Goal: Task Accomplishment & Management: Use online tool/utility

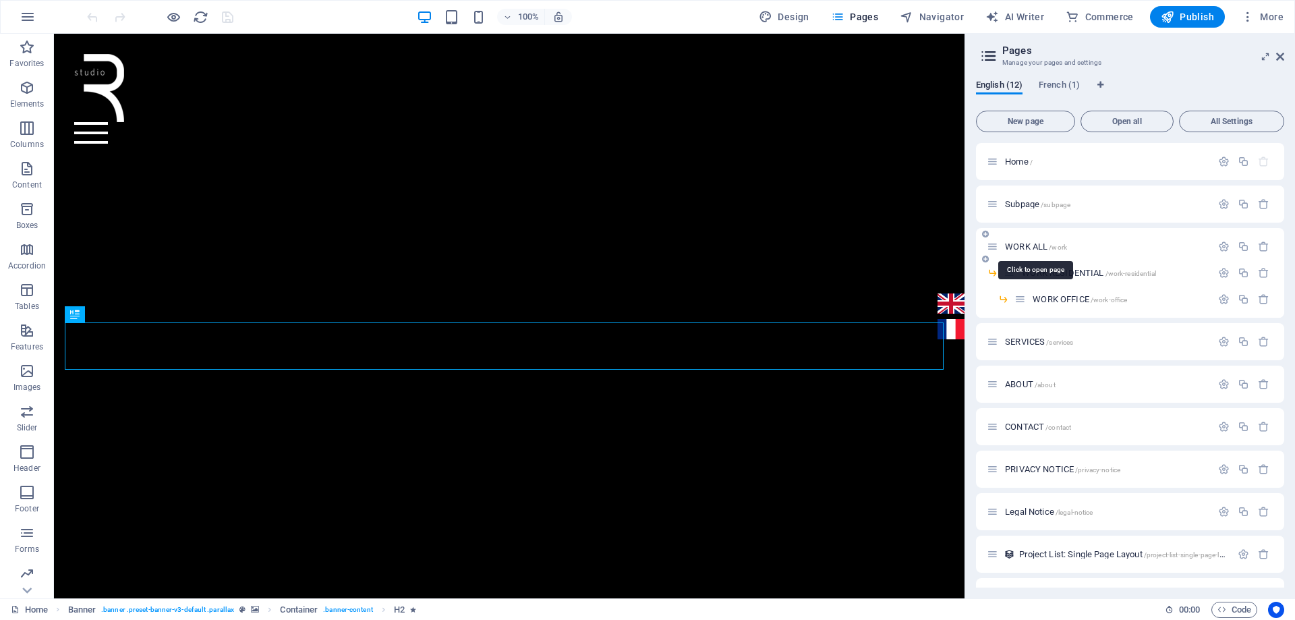
click at [1022, 245] on span "WORK ALL /work" at bounding box center [1036, 246] width 62 height 10
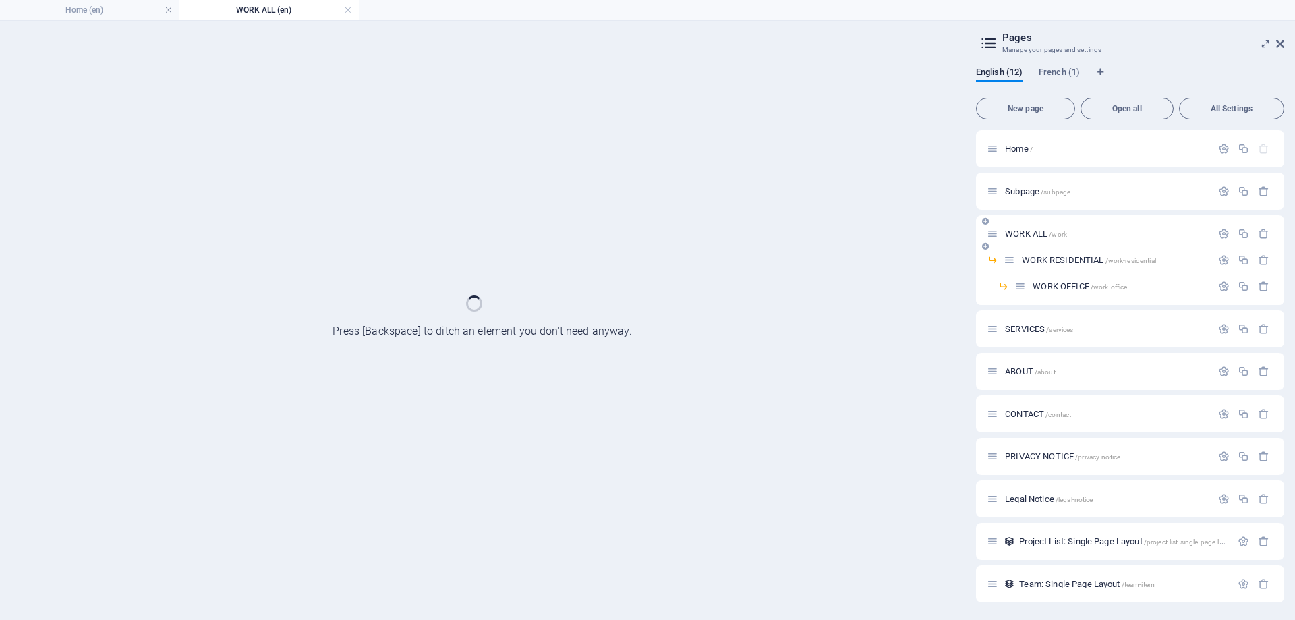
click at [1022, 245] on div "WORK ALL /work" at bounding box center [1130, 233] width 308 height 37
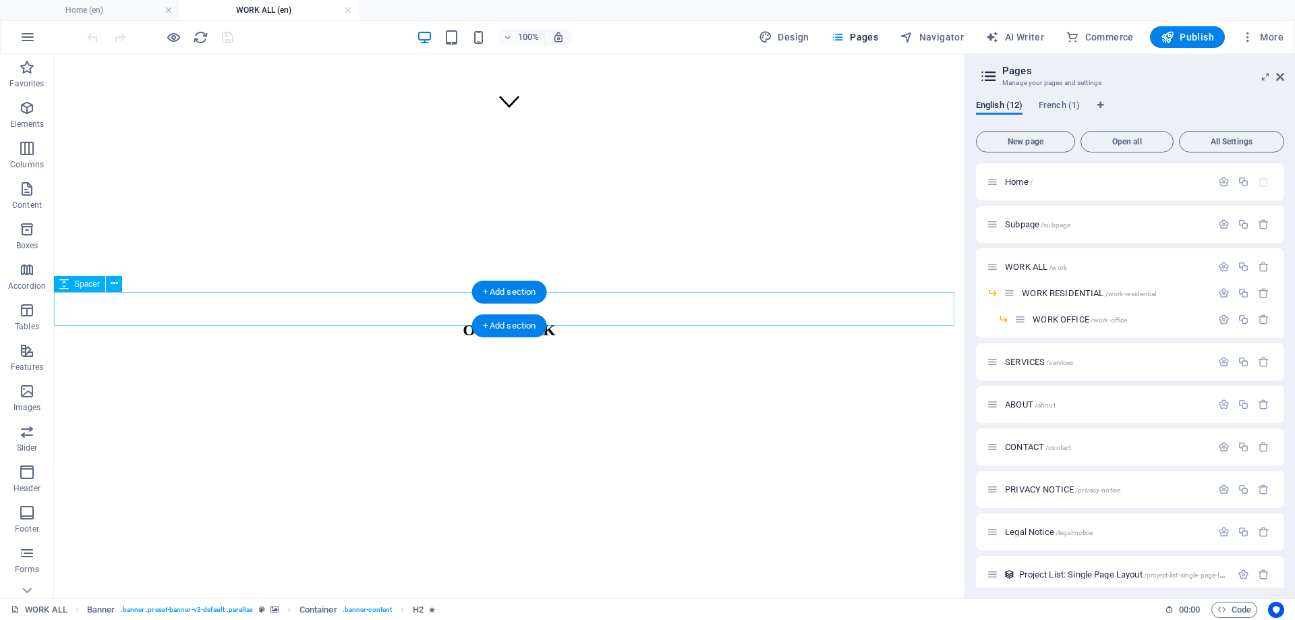
scroll to position [540, 0]
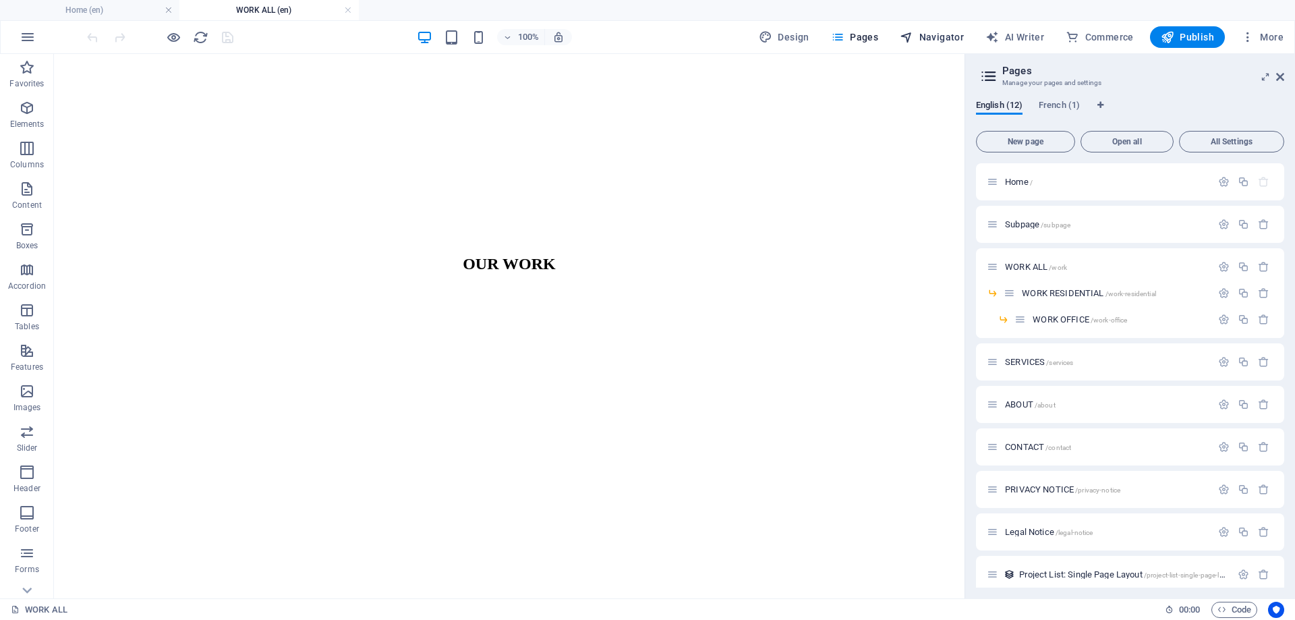
click at [932, 36] on span "Navigator" at bounding box center [932, 36] width 64 height 13
select select "17022658-en"
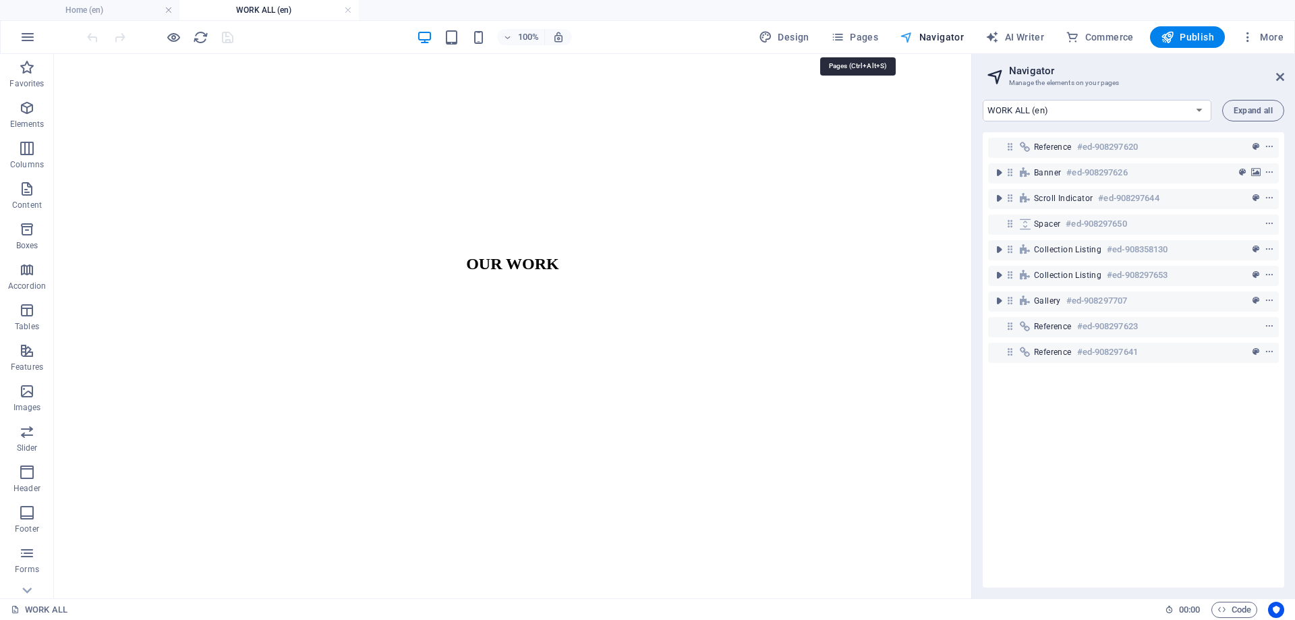
drag, startPoint x: 881, startPoint y: 37, endPoint x: 900, endPoint y: 36, distance: 18.9
click at [878, 37] on span "Pages" at bounding box center [854, 36] width 47 height 13
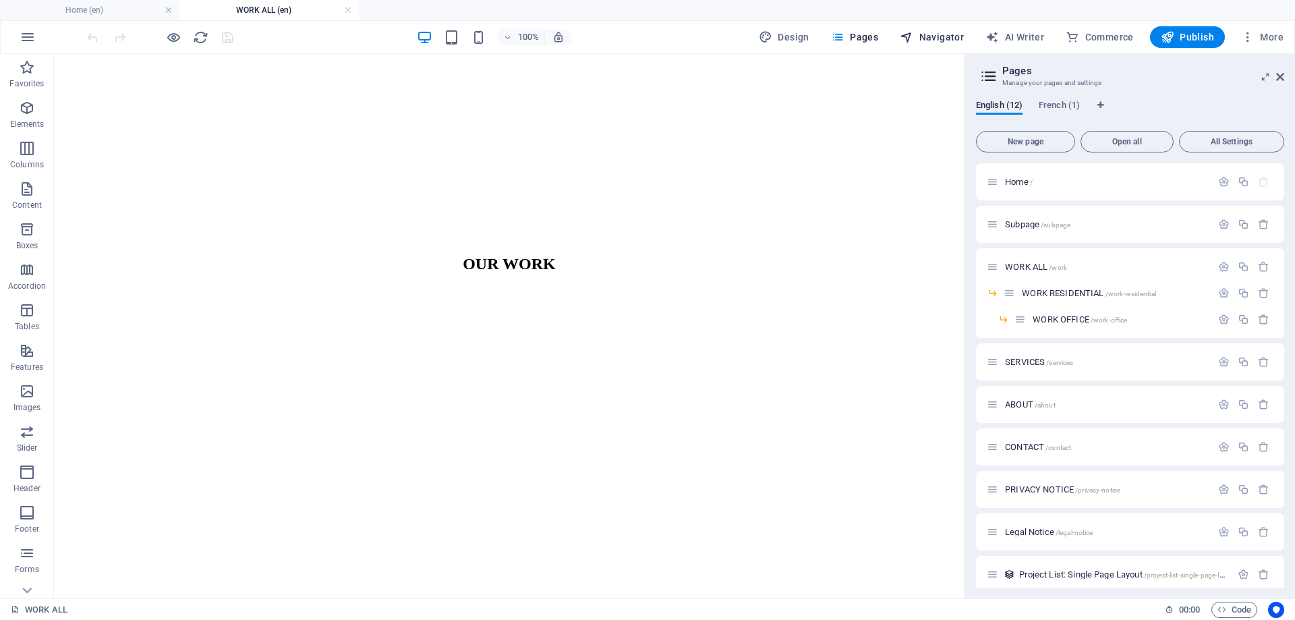
click at [945, 34] on span "Navigator" at bounding box center [932, 36] width 64 height 13
select select "17022658-en"
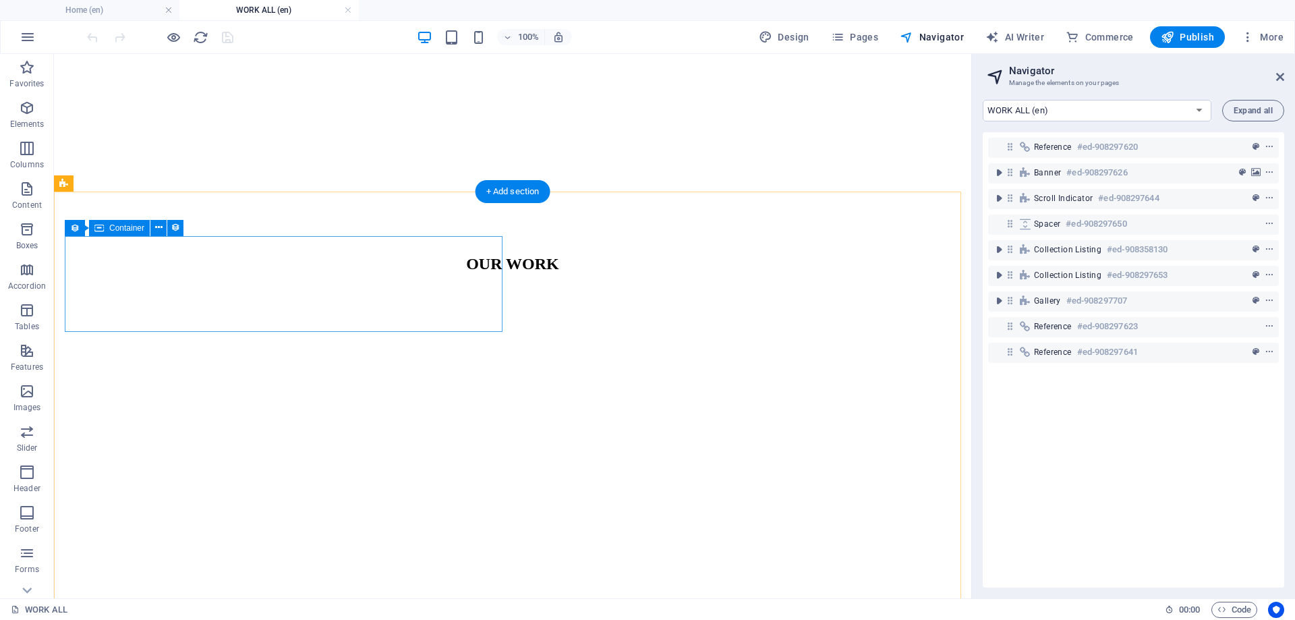
scroll to position [944, 0]
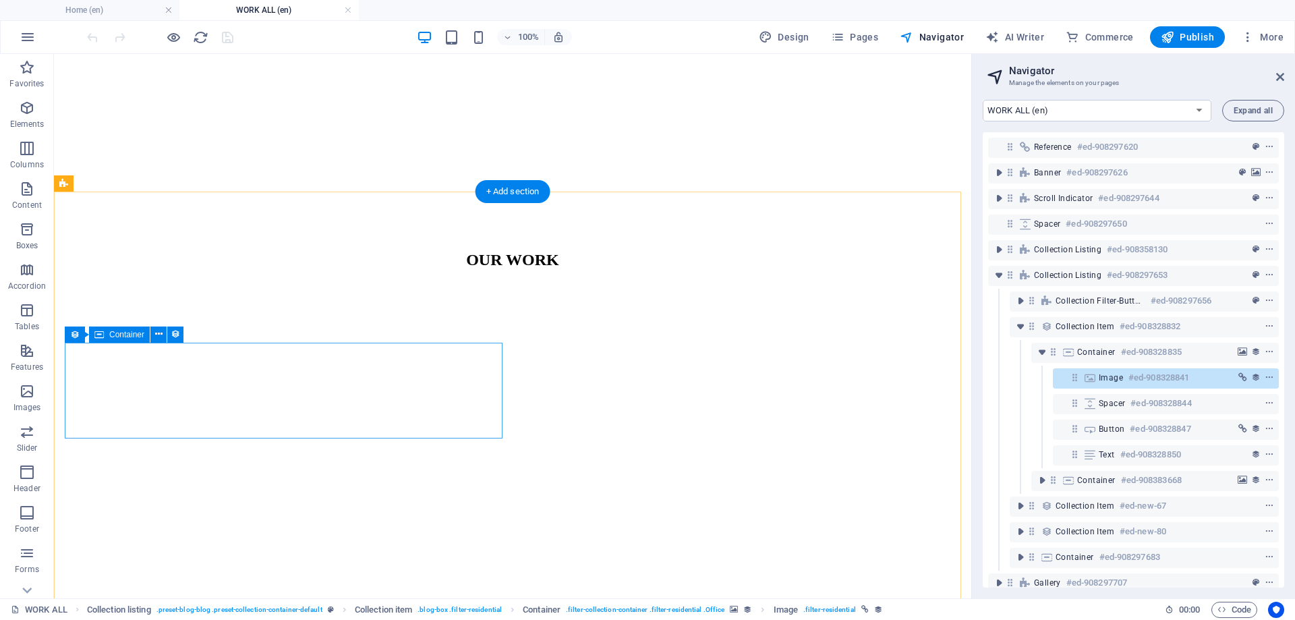
scroll to position [540, 0]
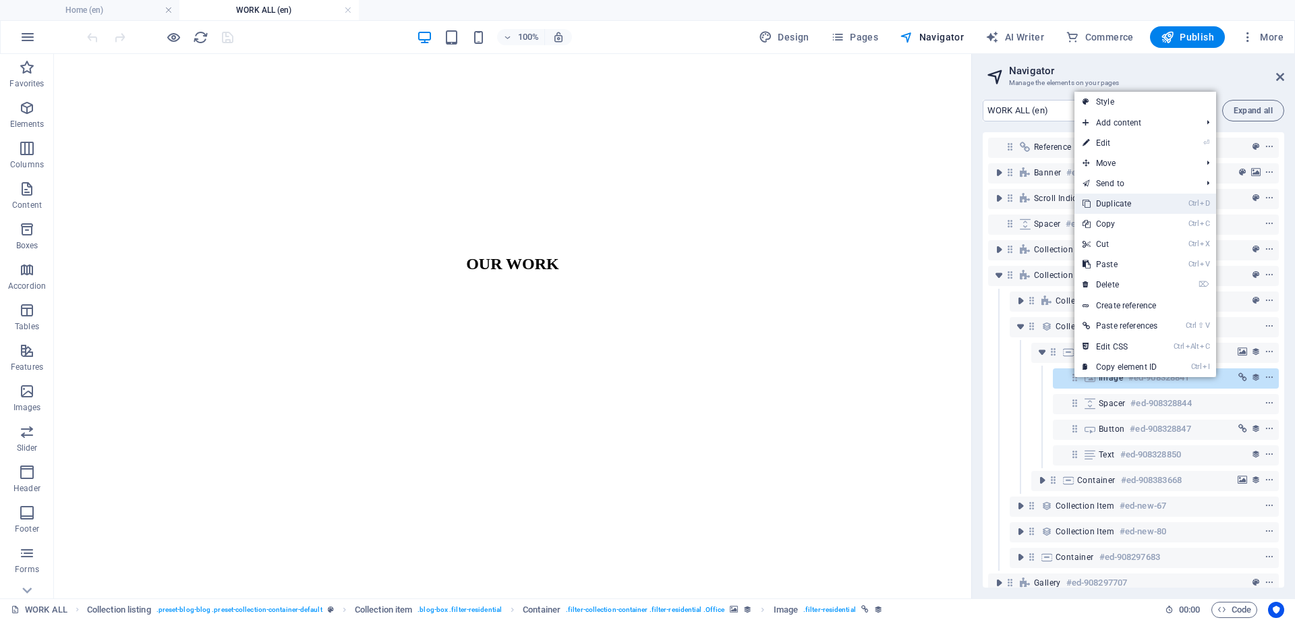
click at [1103, 204] on link "Ctrl D Duplicate" at bounding box center [1119, 204] width 91 height 20
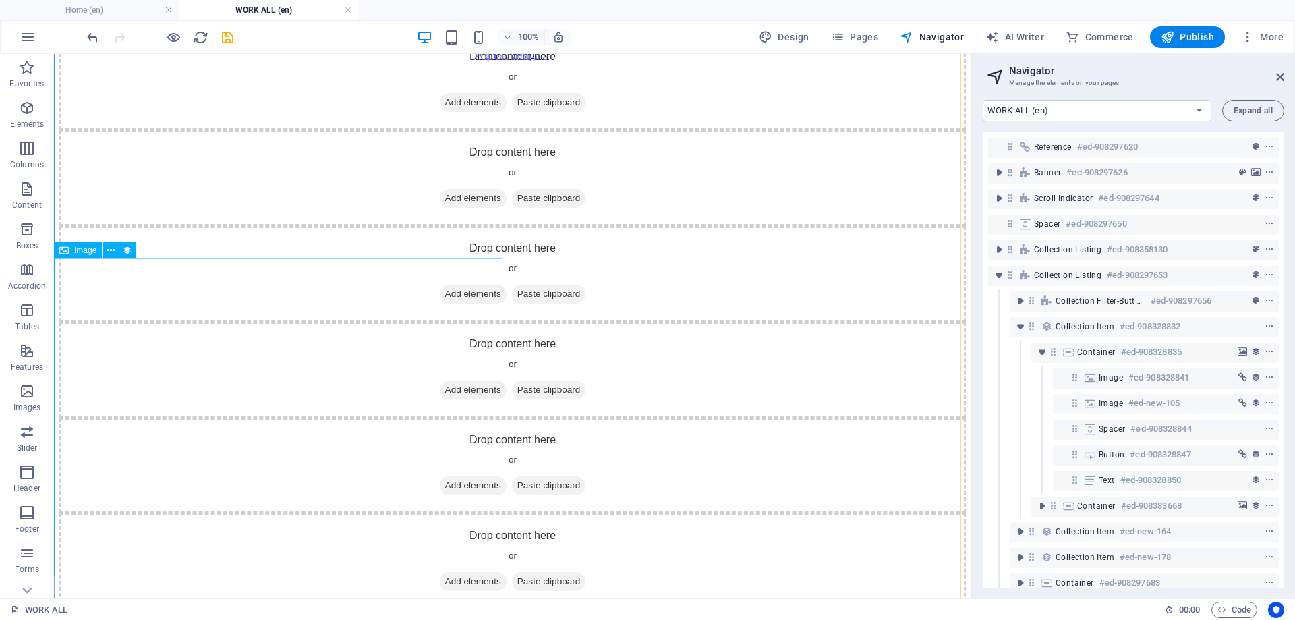
scroll to position [1219, 0]
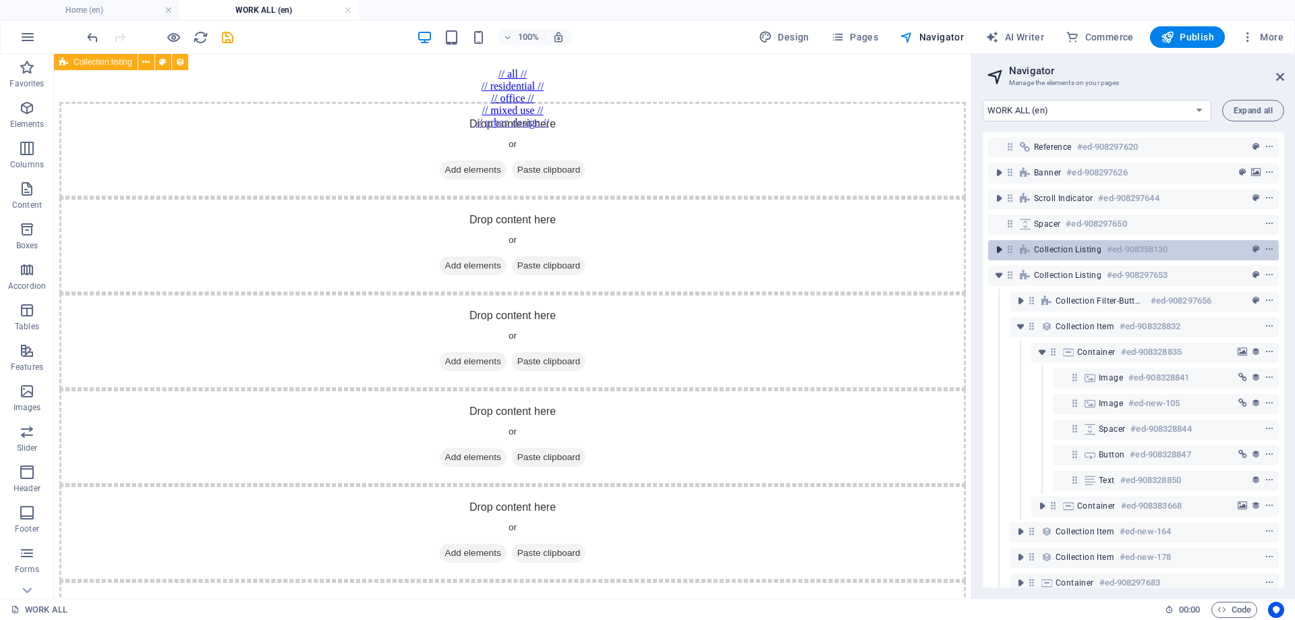
click at [999, 255] on icon "toggle-expand" at bounding box center [998, 249] width 13 height 13
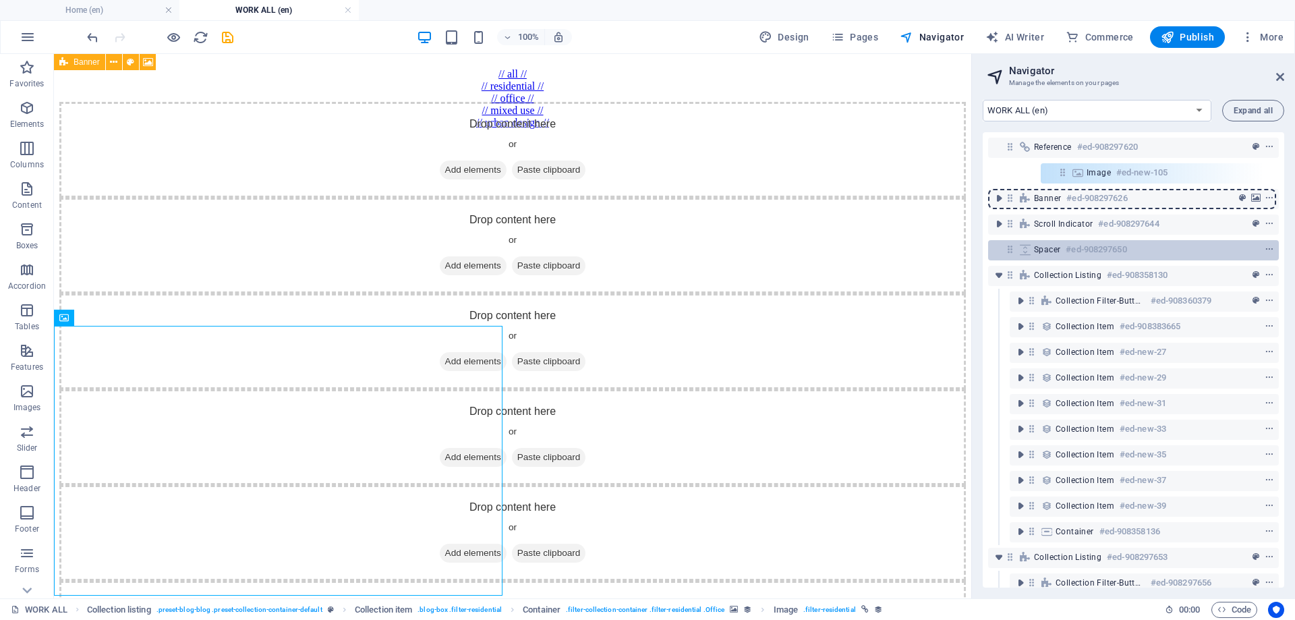
scroll to position [0, 0]
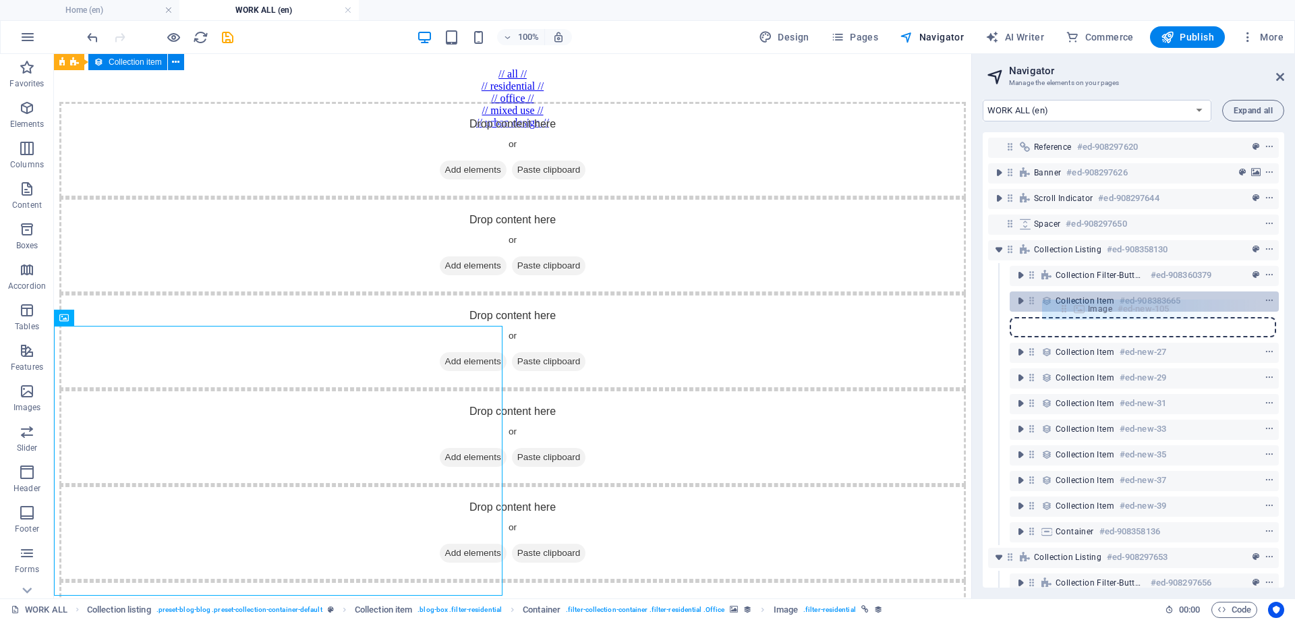
drag, startPoint x: 1072, startPoint y: 525, endPoint x: 1061, endPoint y: 305, distance: 219.4
click at [1061, 305] on div "Reference #ed-908297620 Banner #ed-908297626 Scroll indicator #ed-908297644 Spa…" at bounding box center [1133, 359] width 301 height 455
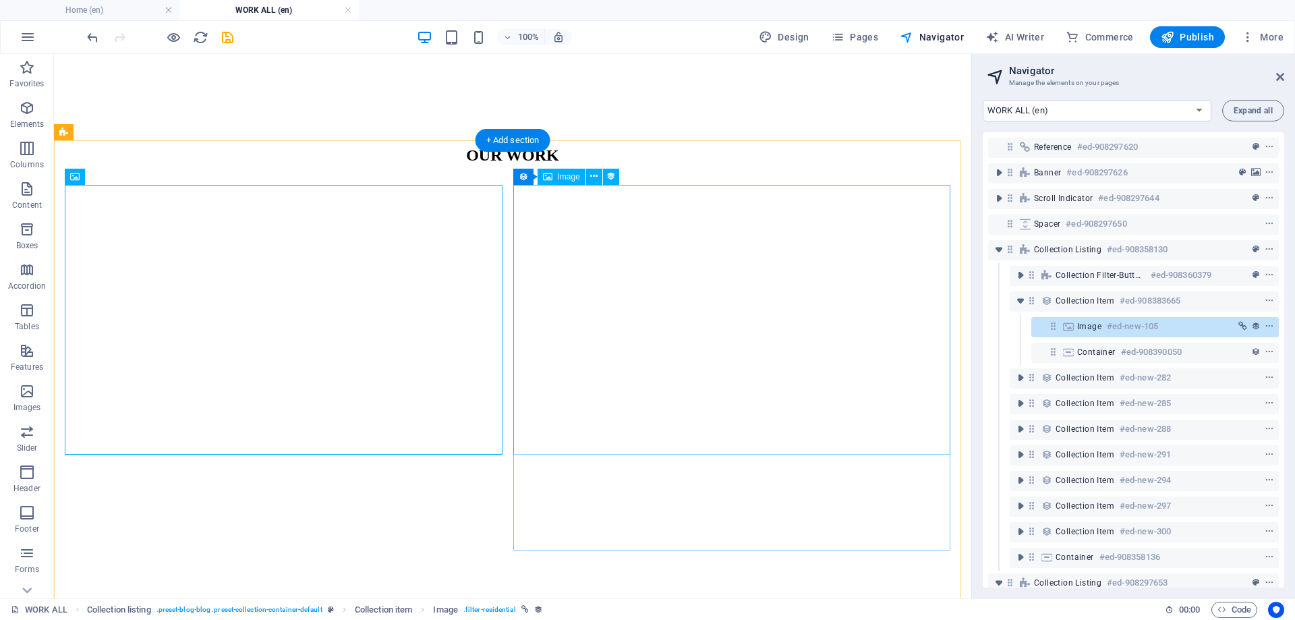
scroll to position [651, 0]
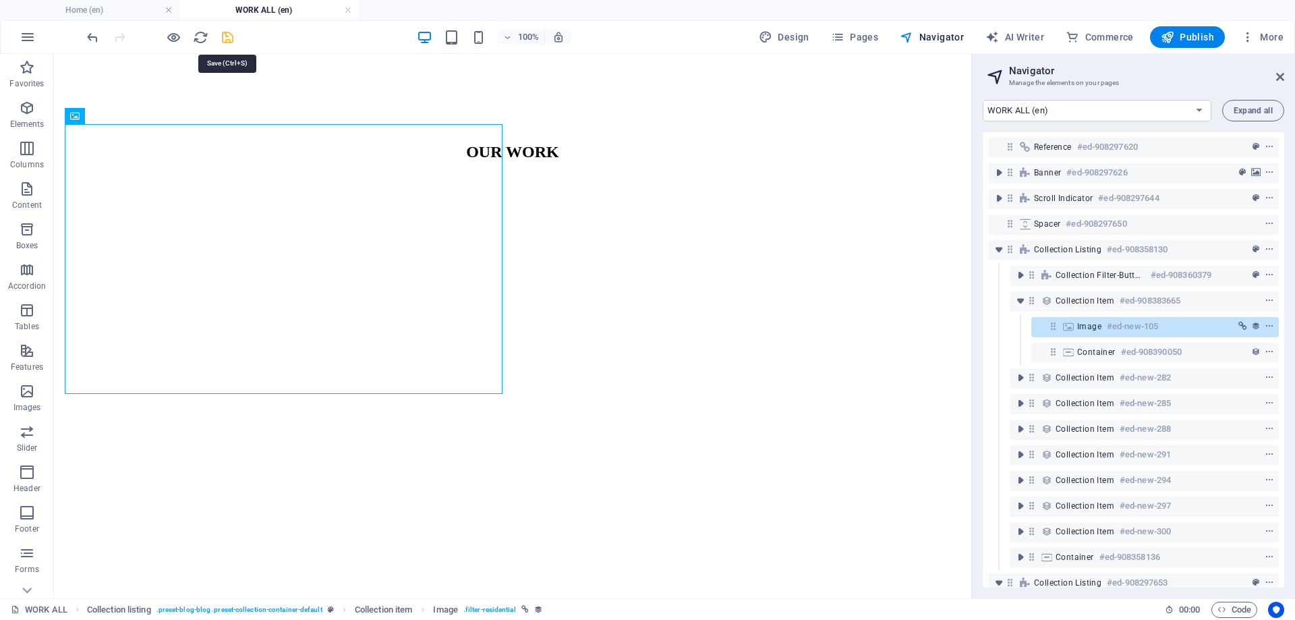
click at [227, 40] on icon "save" at bounding box center [228, 38] width 16 height 16
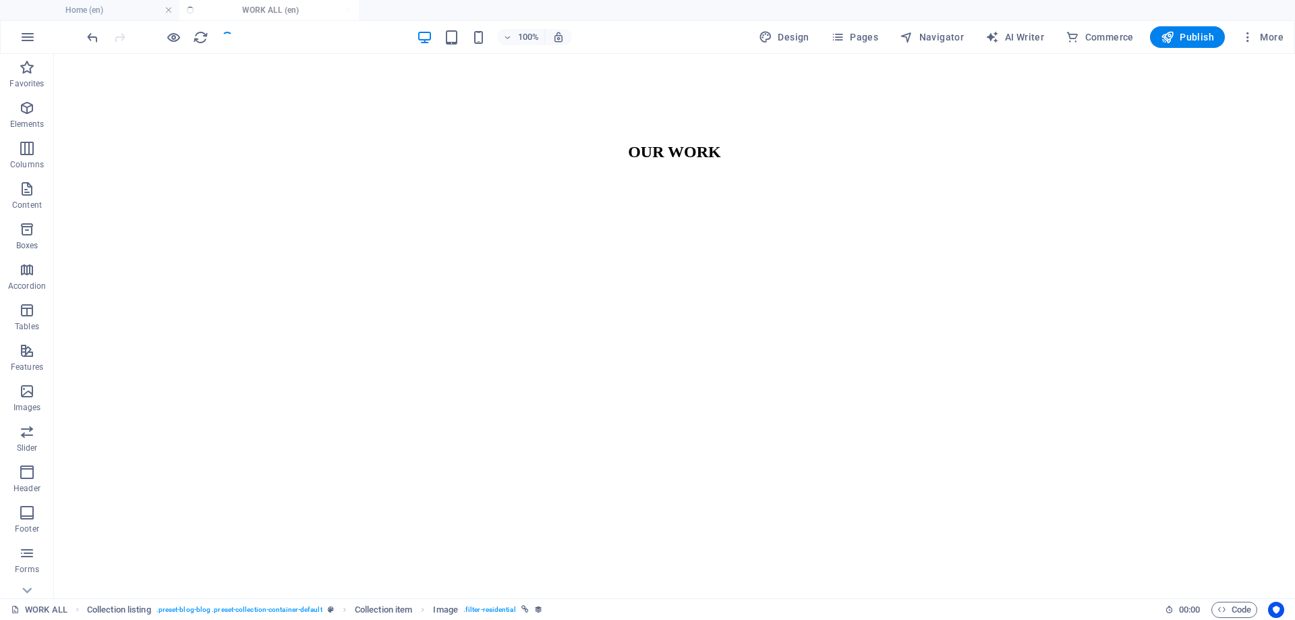
scroll to position [666, 0]
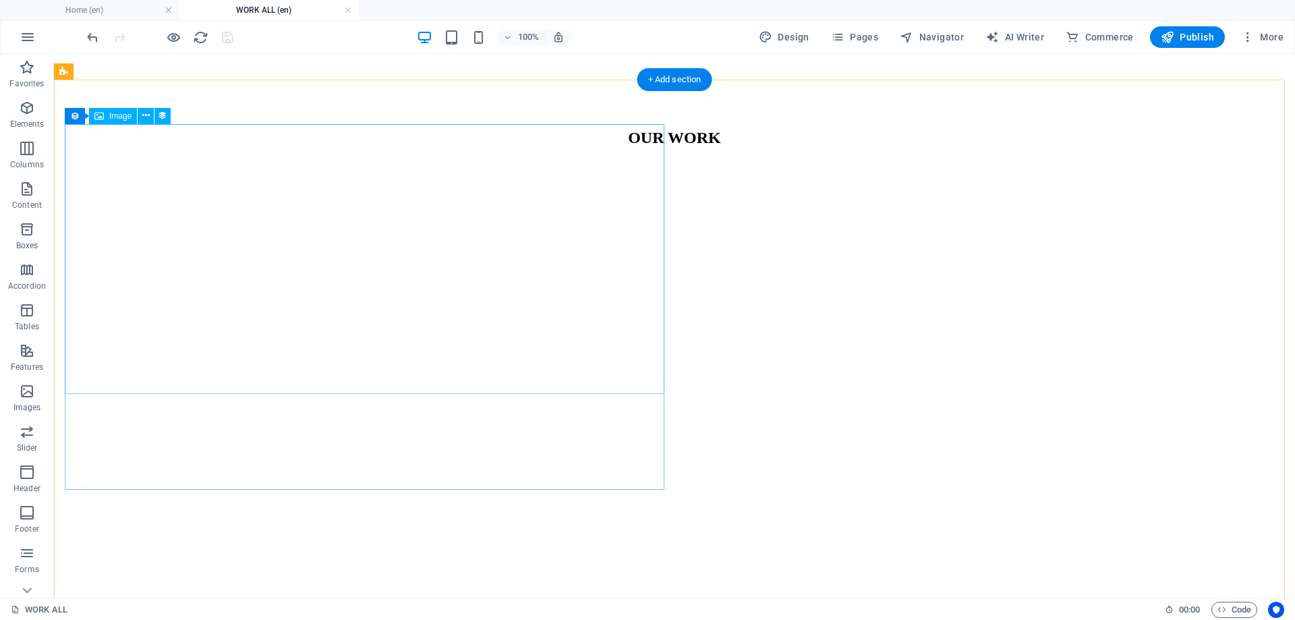
select select "px"
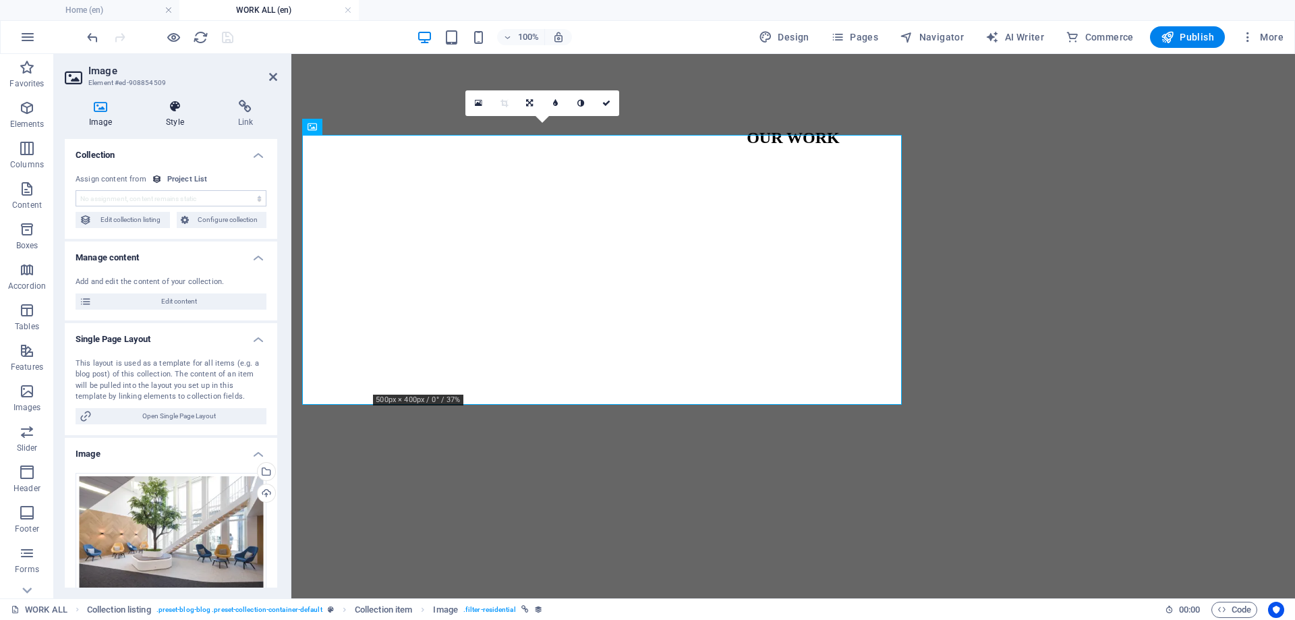
scroll to position [655, 0]
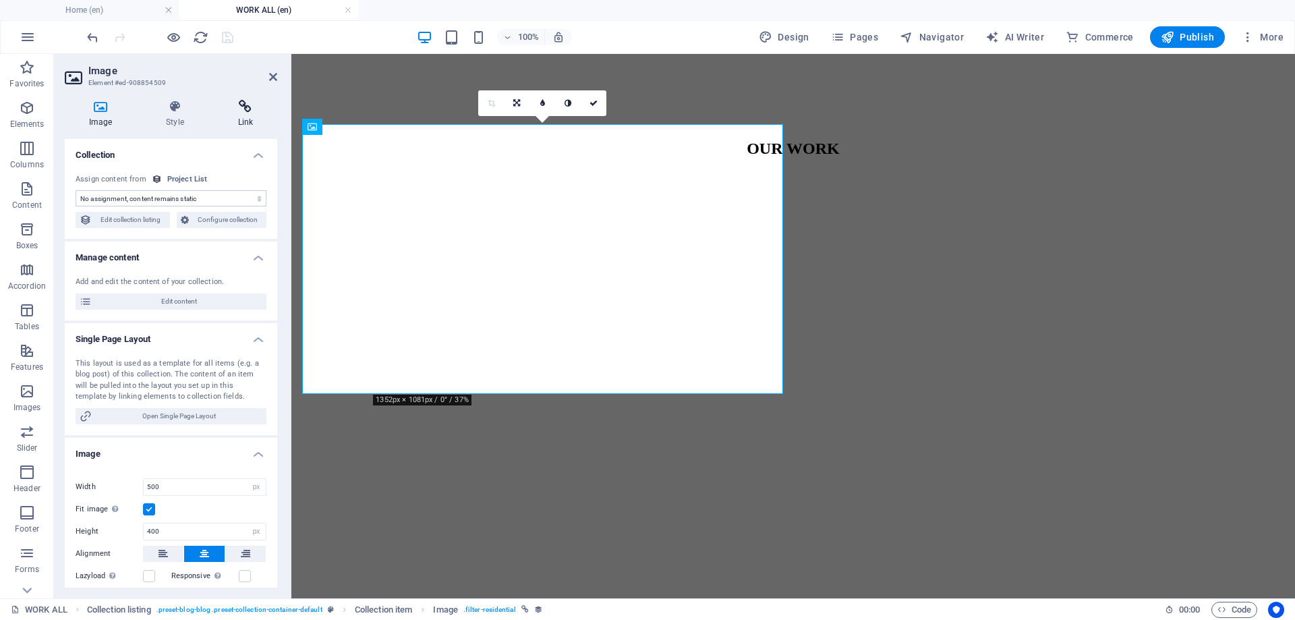
select select "image"
click at [187, 123] on h4 "Style" at bounding box center [177, 114] width 71 height 28
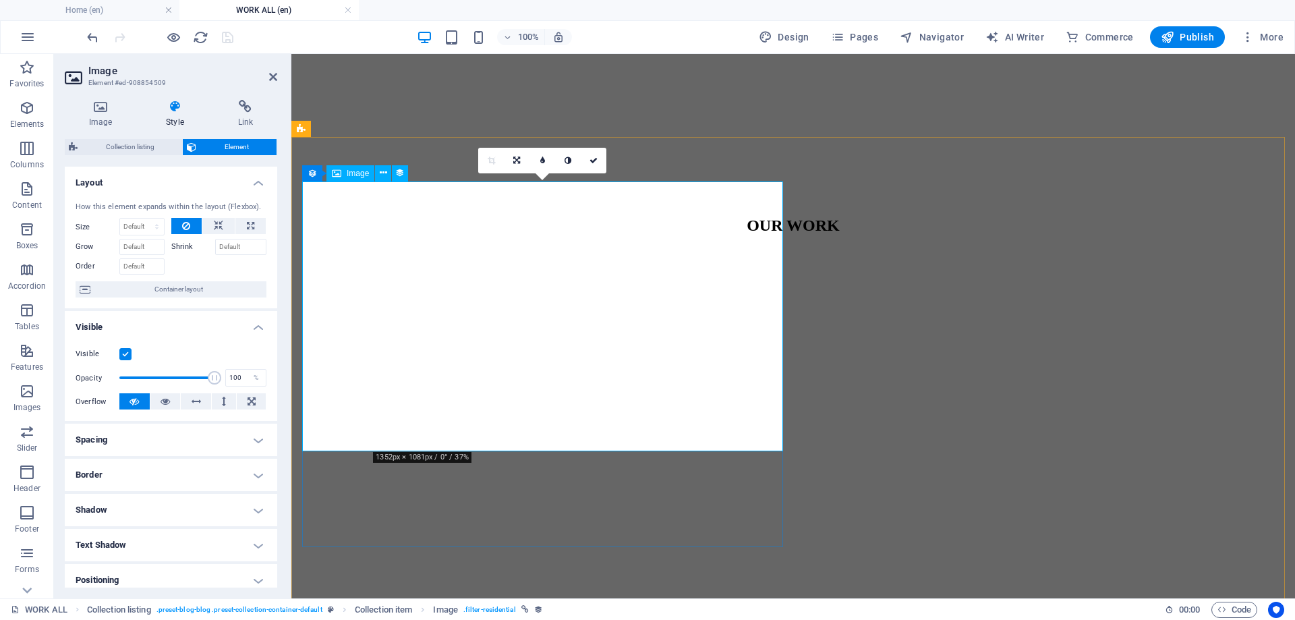
scroll to position [520, 0]
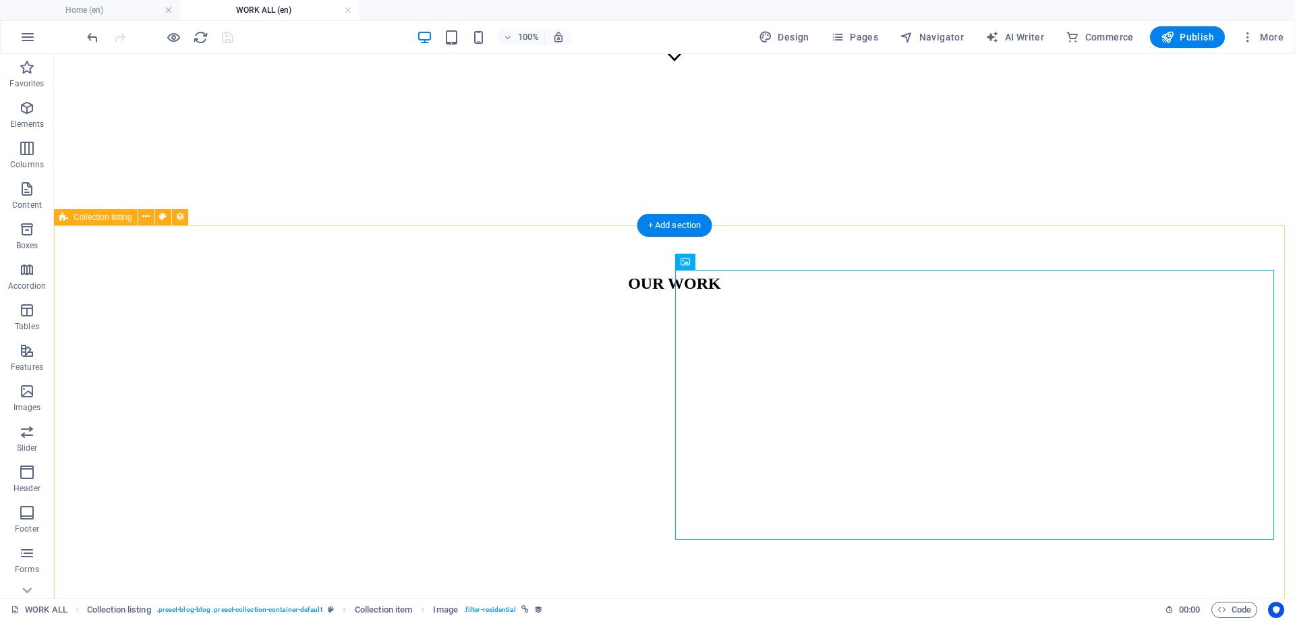
select select "createdAt_DESC"
select select "rem"
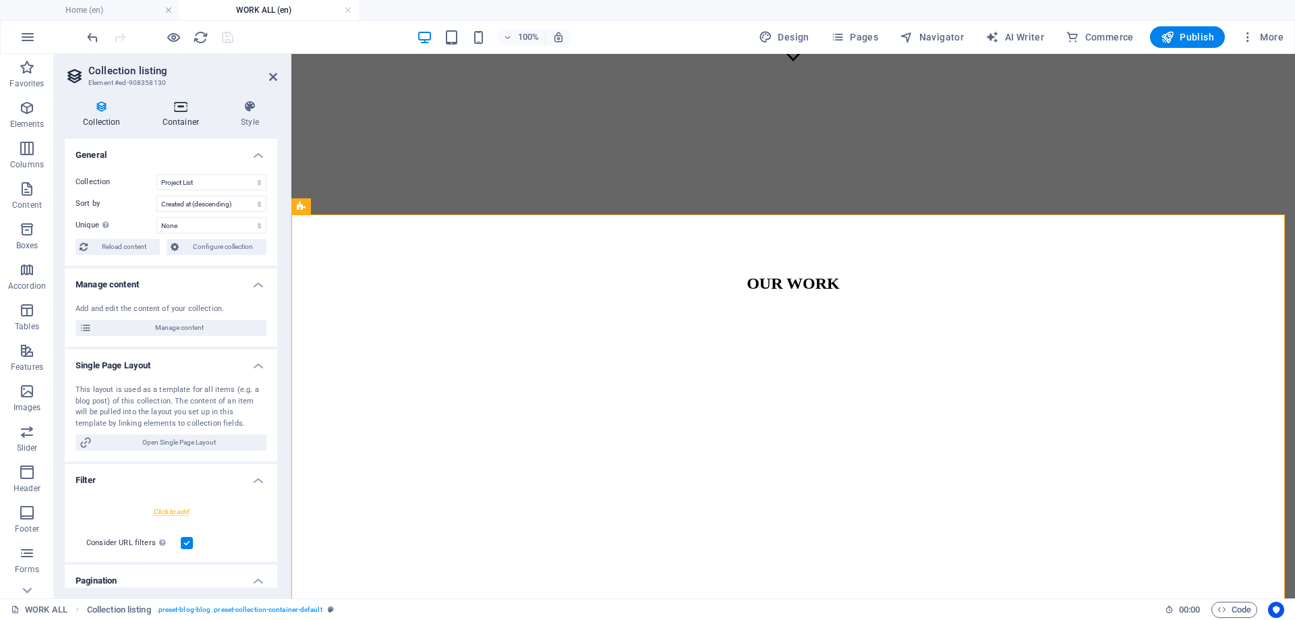
click at [176, 123] on h4 "Container" at bounding box center [183, 114] width 78 height 28
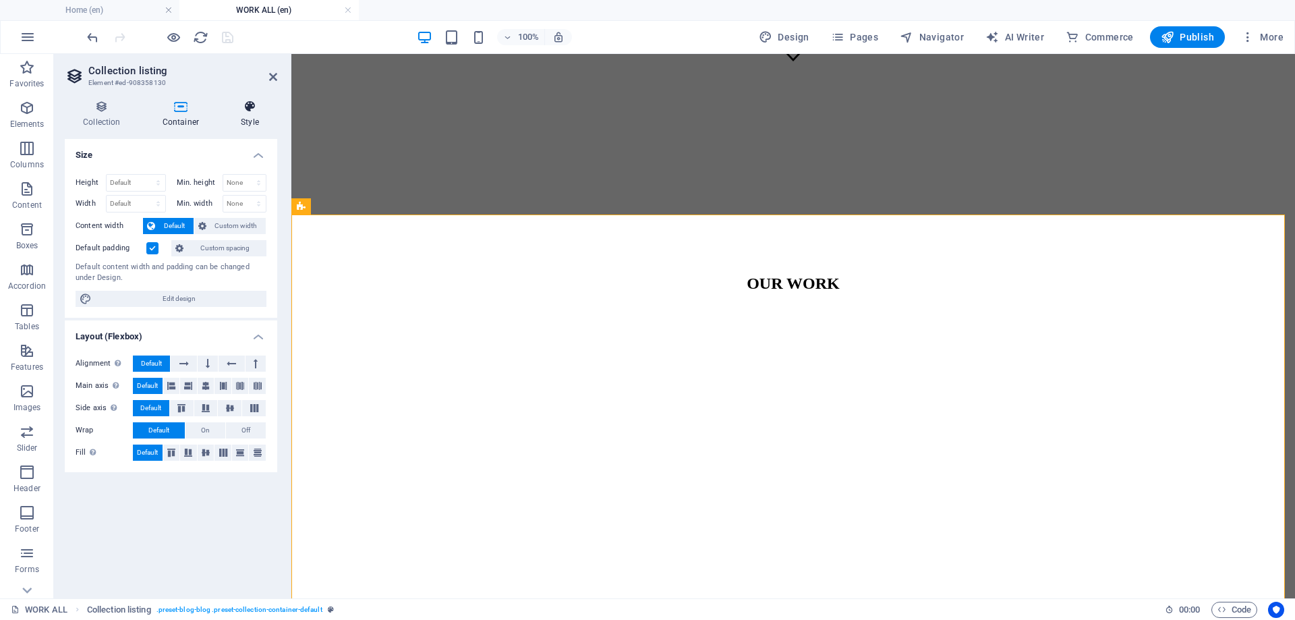
click at [243, 120] on h4 "Style" at bounding box center [250, 114] width 55 height 28
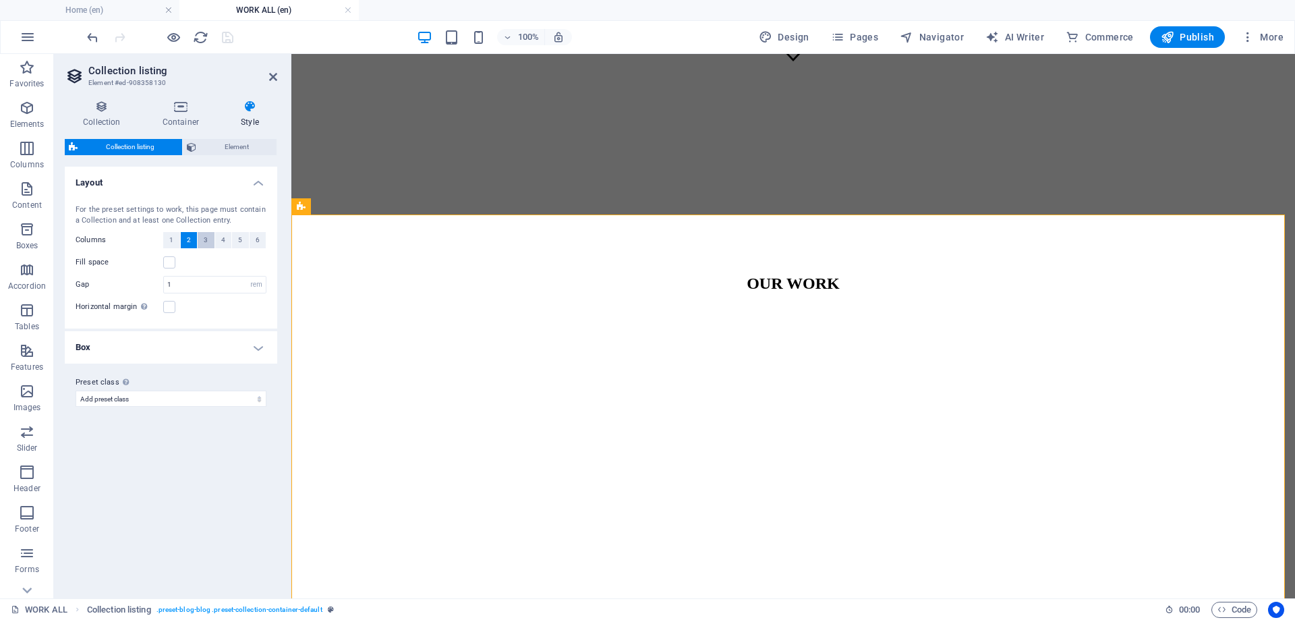
click at [207, 238] on span "3" at bounding box center [206, 240] width 4 height 16
select select
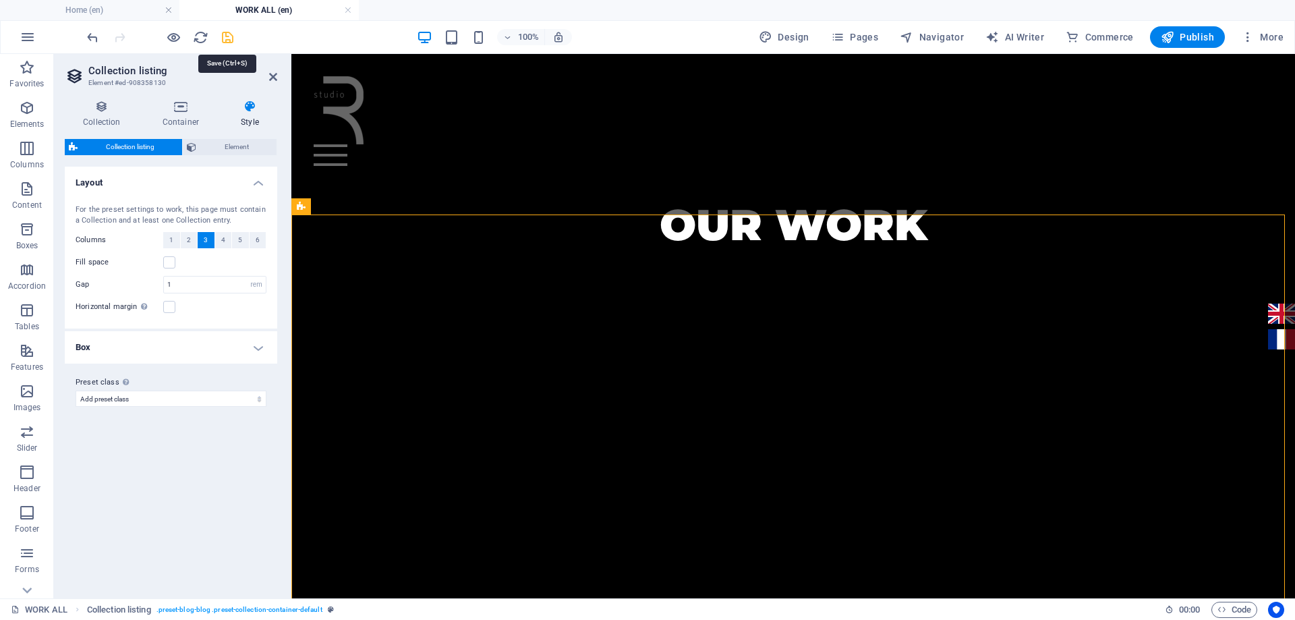
click at [224, 41] on icon "save" at bounding box center [228, 38] width 16 height 16
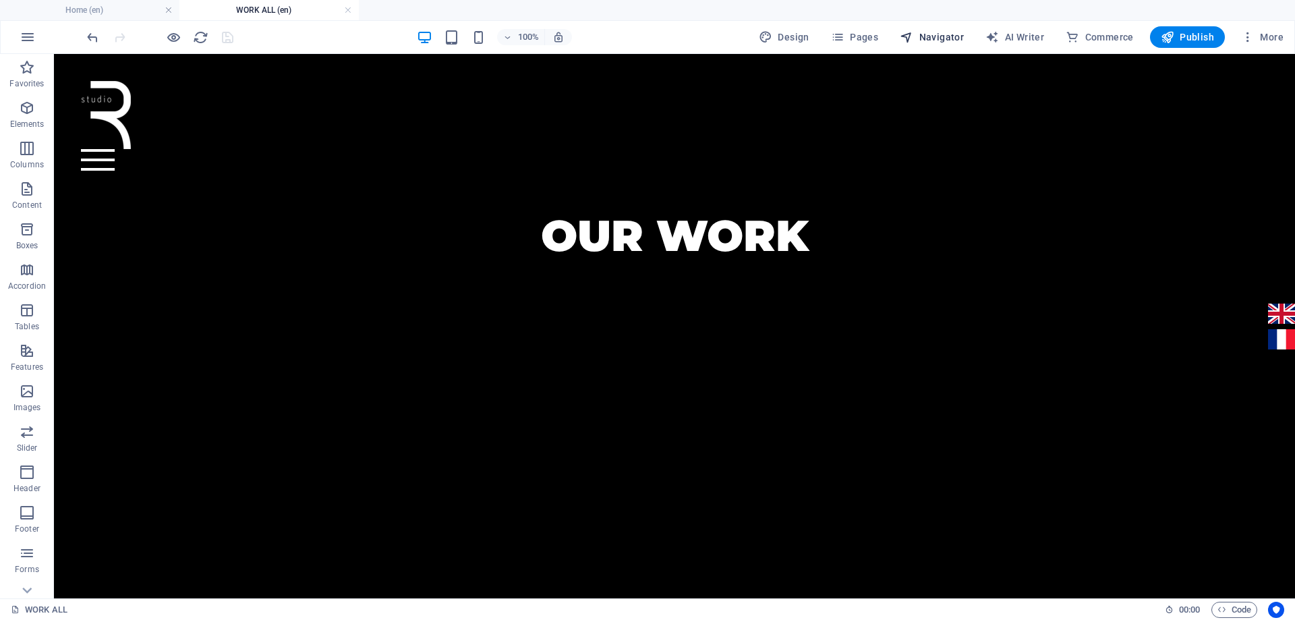
click at [925, 36] on span "Navigator" at bounding box center [932, 36] width 64 height 13
select select "17022658-en"
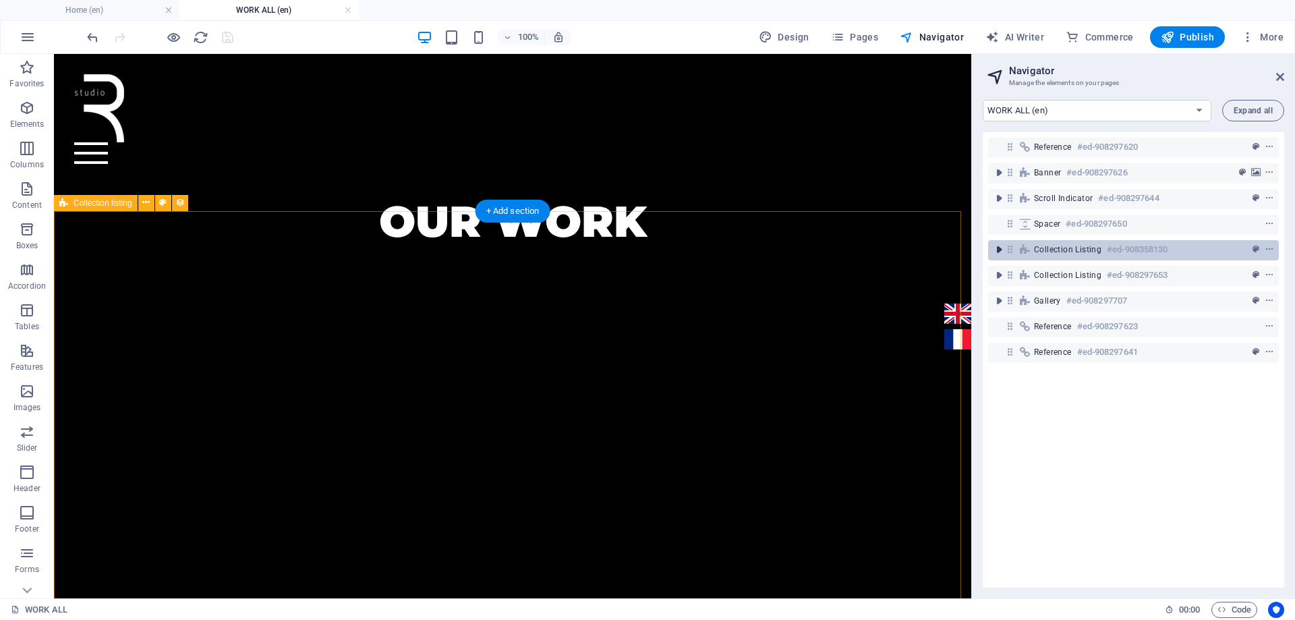
click at [999, 249] on icon "toggle-expand" at bounding box center [998, 249] width 13 height 13
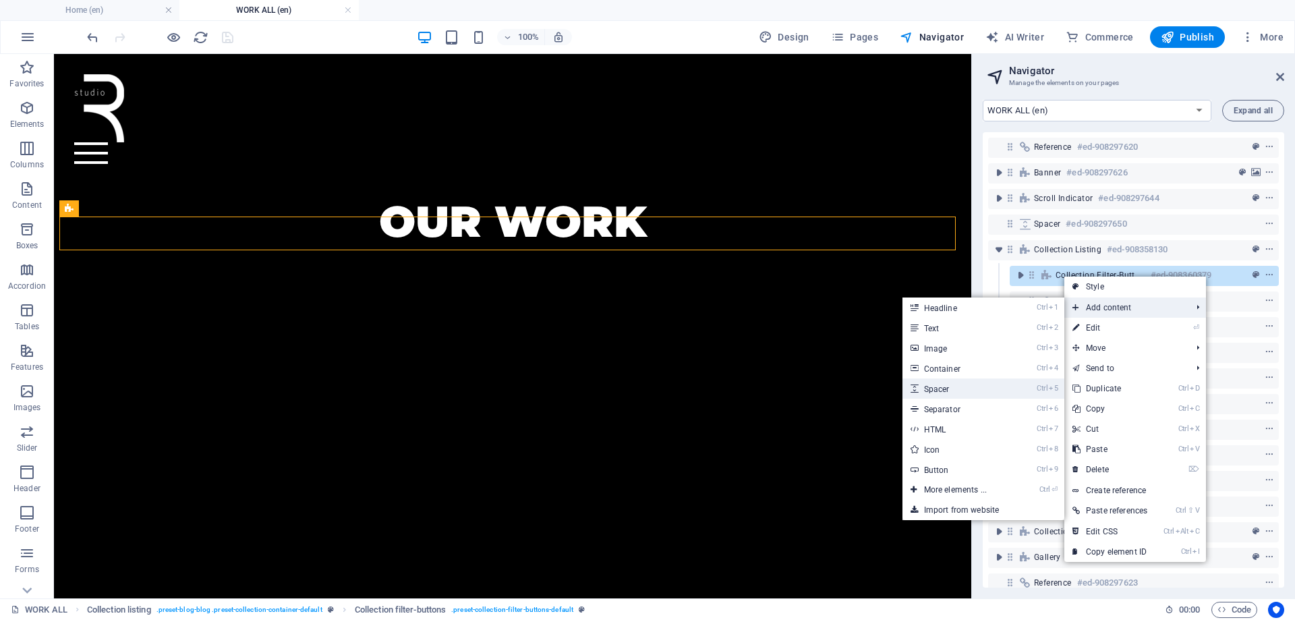
click at [965, 389] on link "Ctrl 5 Spacer" at bounding box center [957, 388] width 111 height 20
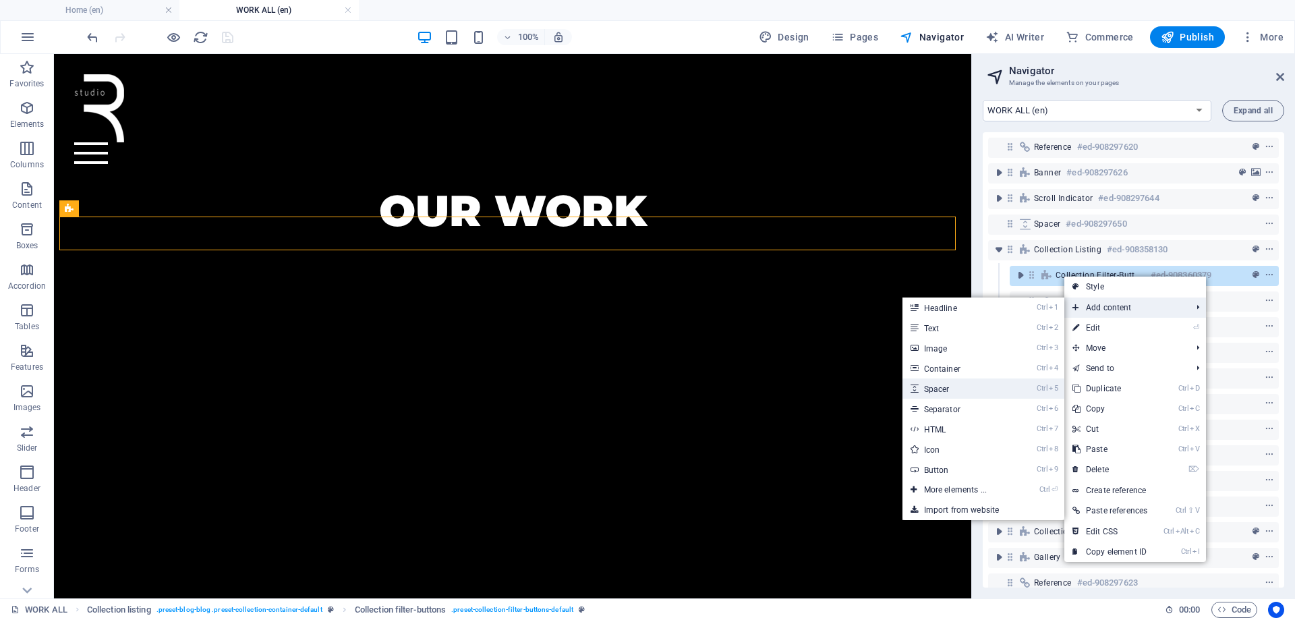
select select "px"
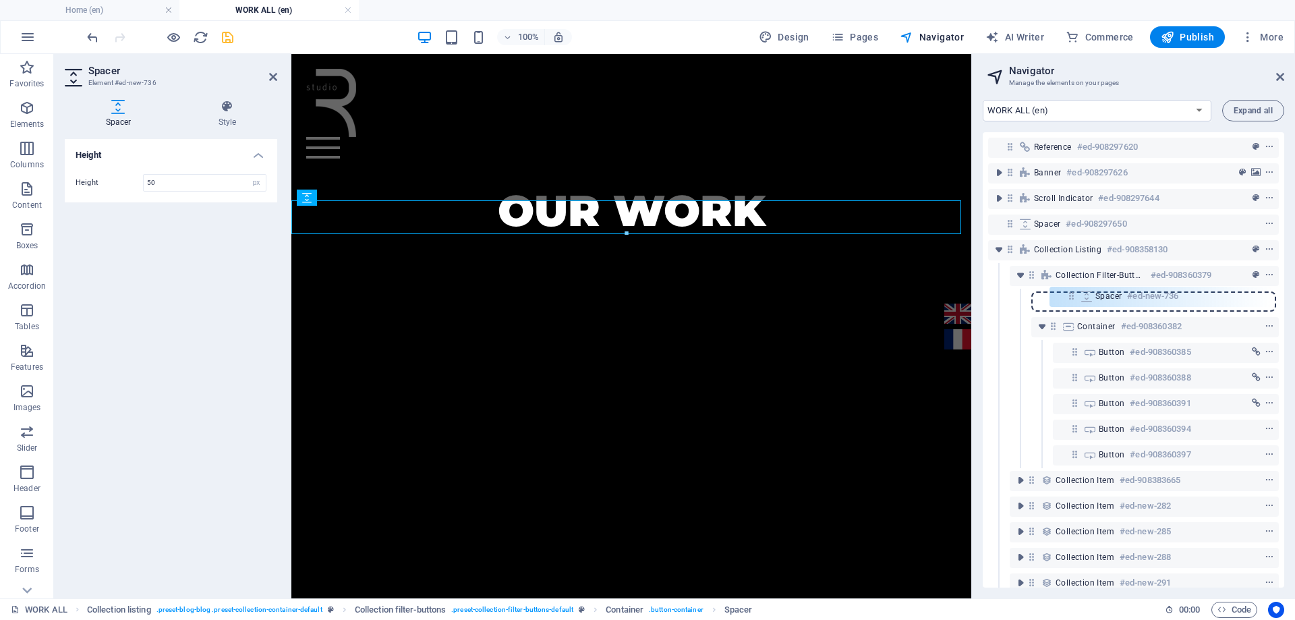
drag, startPoint x: 1076, startPoint y: 328, endPoint x: 1073, endPoint y: 295, distance: 33.9
click at [1073, 295] on div "Reference #ed-908297620 Banner #ed-908297626 Scroll indicator #ed-908297644 Spa…" at bounding box center [1133, 359] width 301 height 455
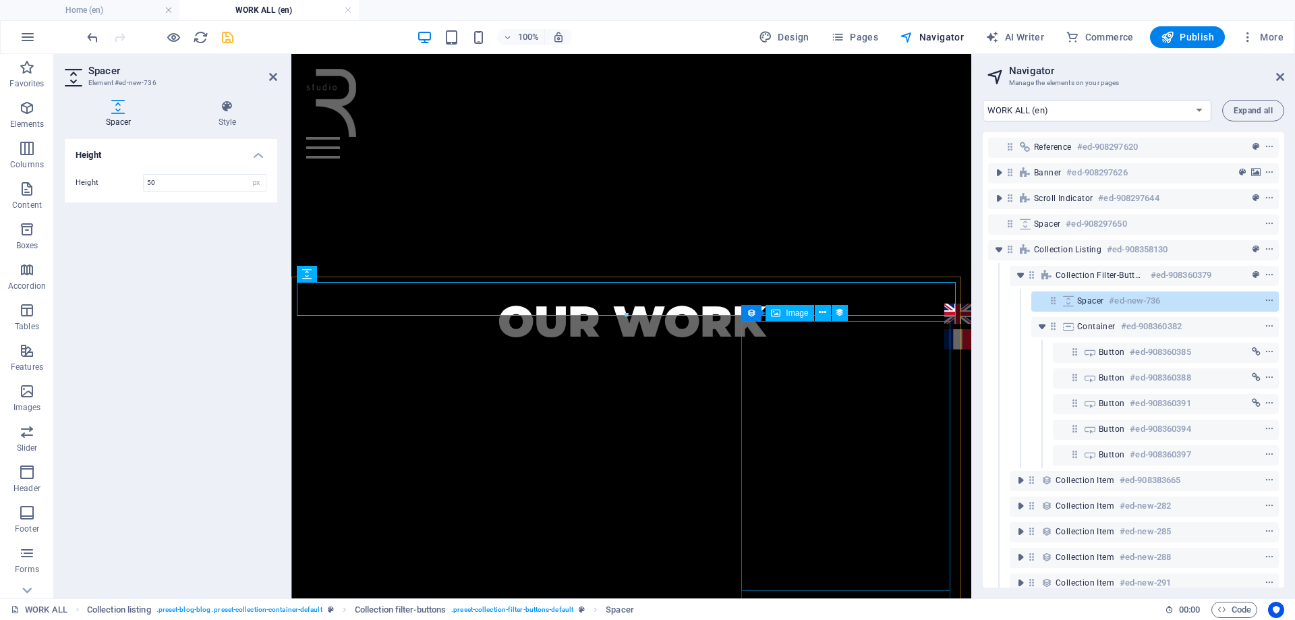
scroll to position [385, 0]
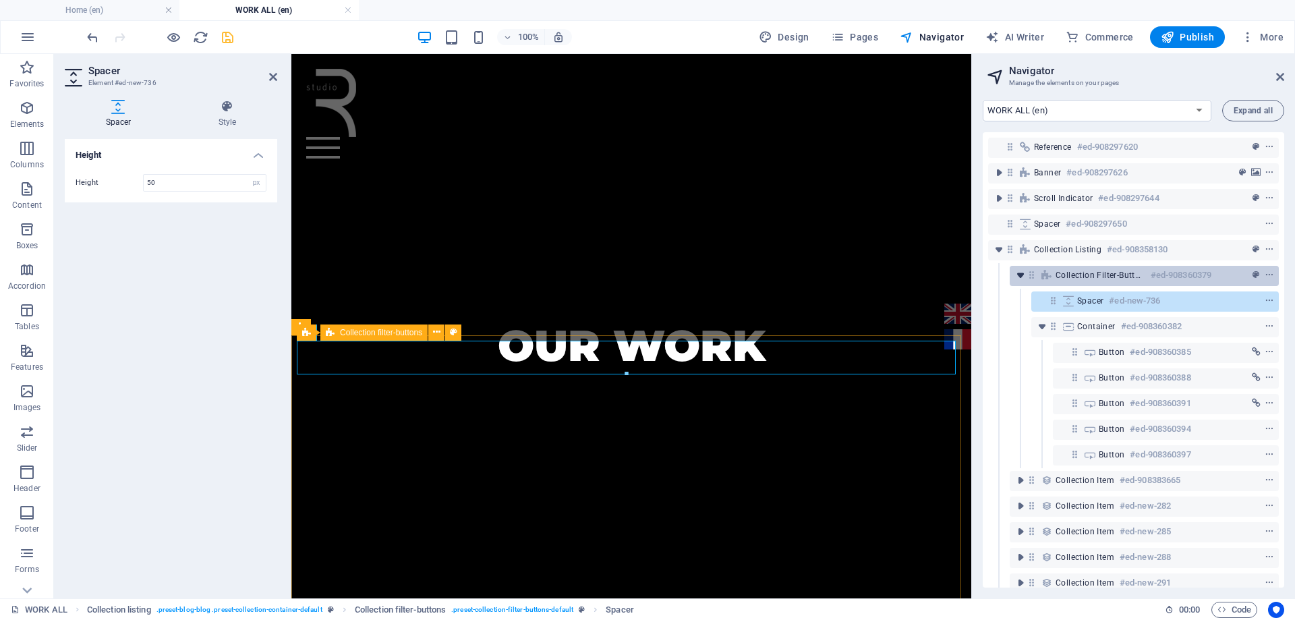
click at [1019, 278] on icon "toggle-expand" at bounding box center [1020, 274] width 13 height 13
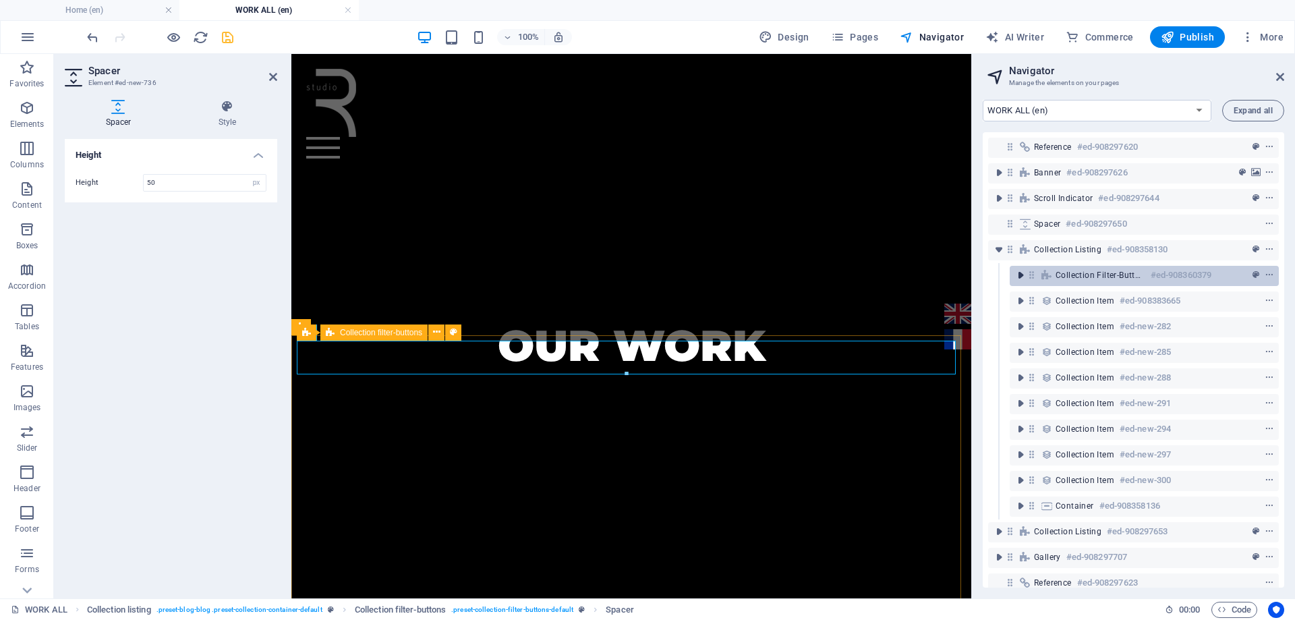
click at [1019, 278] on icon "toggle-expand" at bounding box center [1020, 274] width 13 height 13
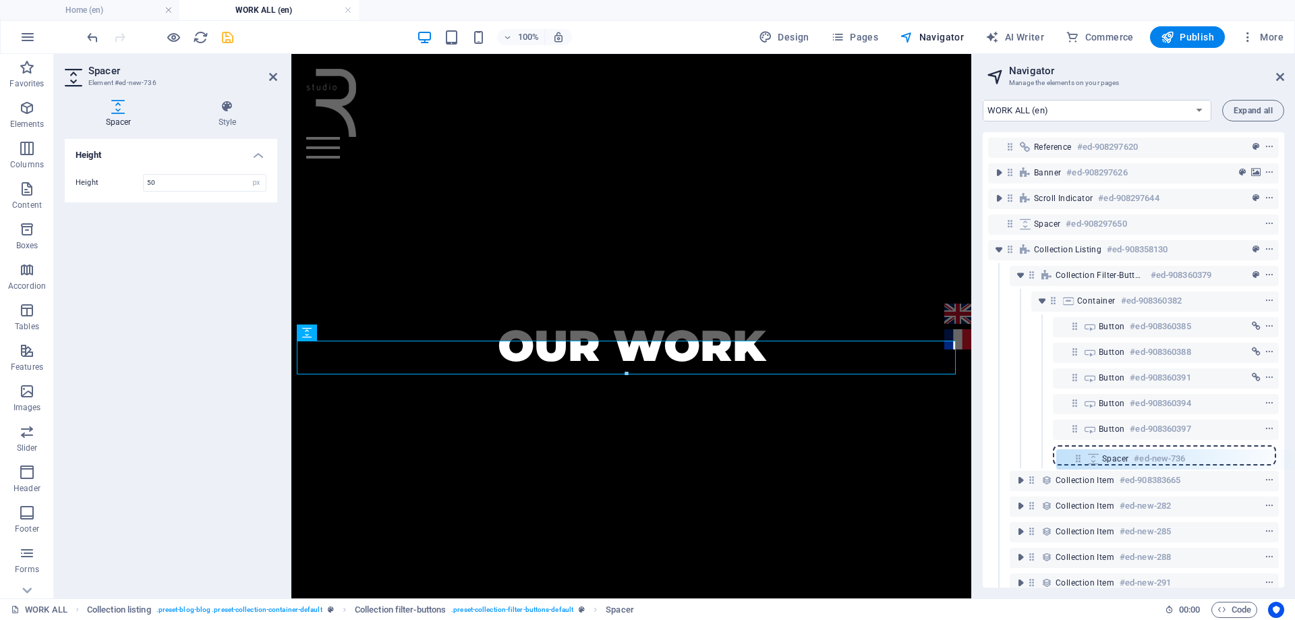
drag, startPoint x: 1053, startPoint y: 300, endPoint x: 1078, endPoint y: 462, distance: 163.8
click at [1078, 462] on div "Reference #ed-908297620 Banner #ed-908297626 Scroll indicator #ed-908297644 Spa…" at bounding box center [1133, 359] width 301 height 455
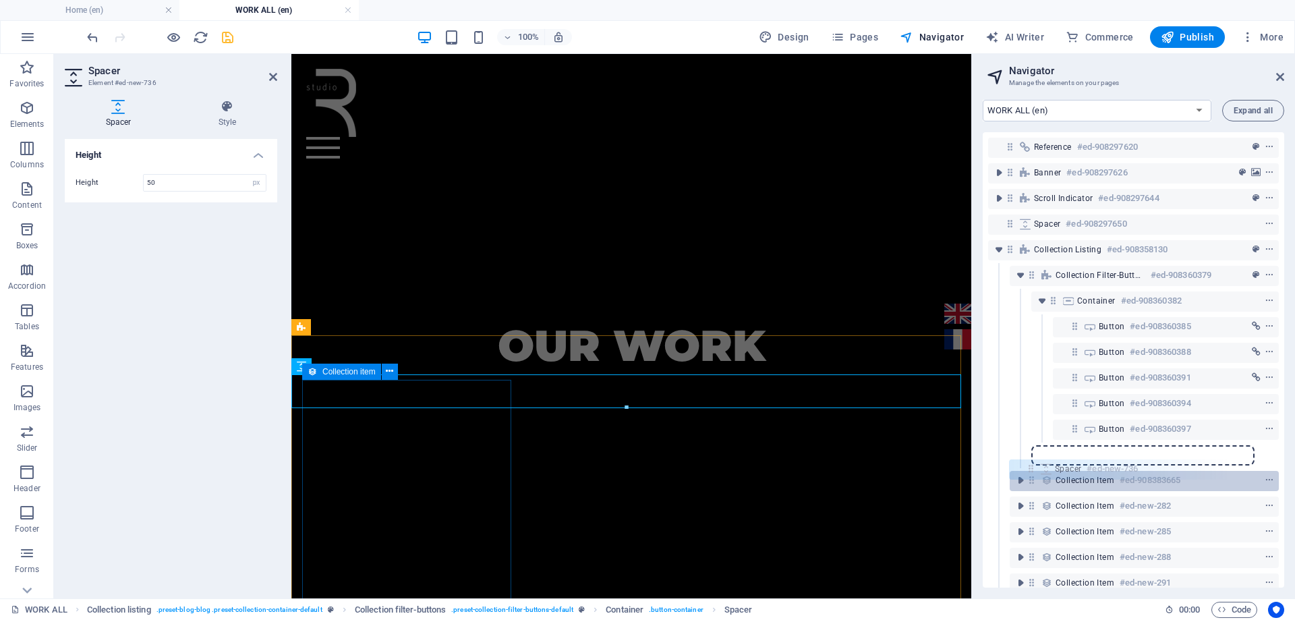
drag, startPoint x: 1076, startPoint y: 454, endPoint x: 1029, endPoint y: 473, distance: 50.2
click at [1029, 473] on div "Reference #ed-908297620 Banner #ed-908297626 Scroll indicator #ed-908297644 Spa…" at bounding box center [1133, 359] width 301 height 455
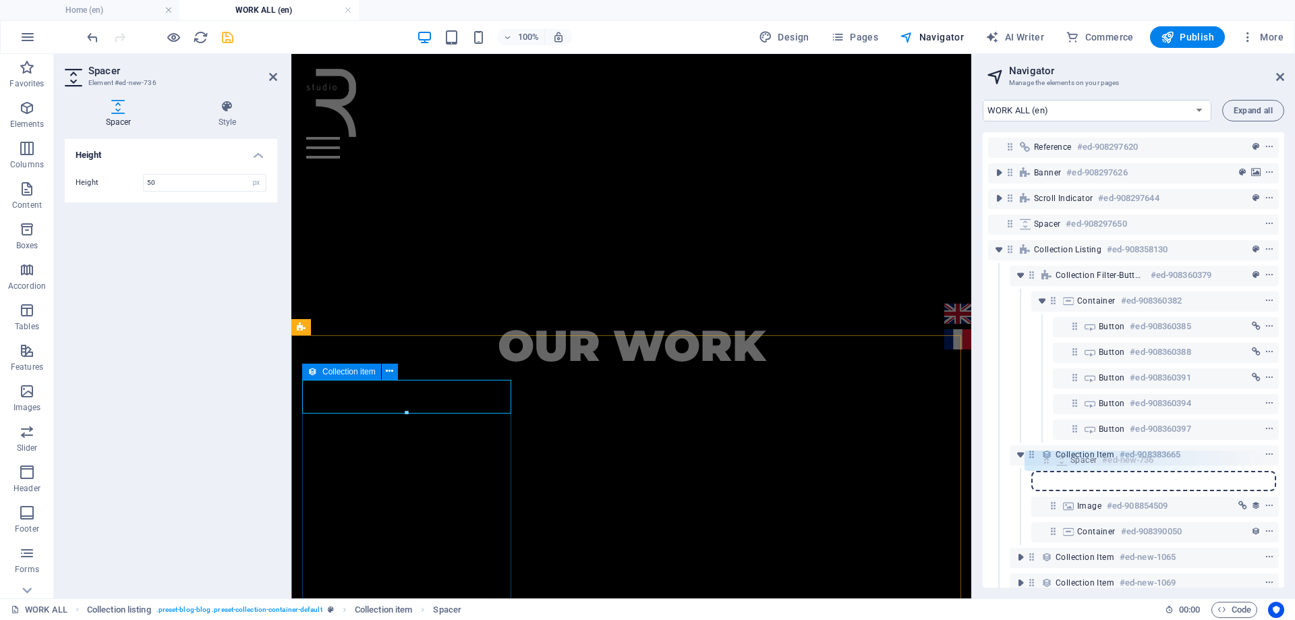
scroll to position [1, 0]
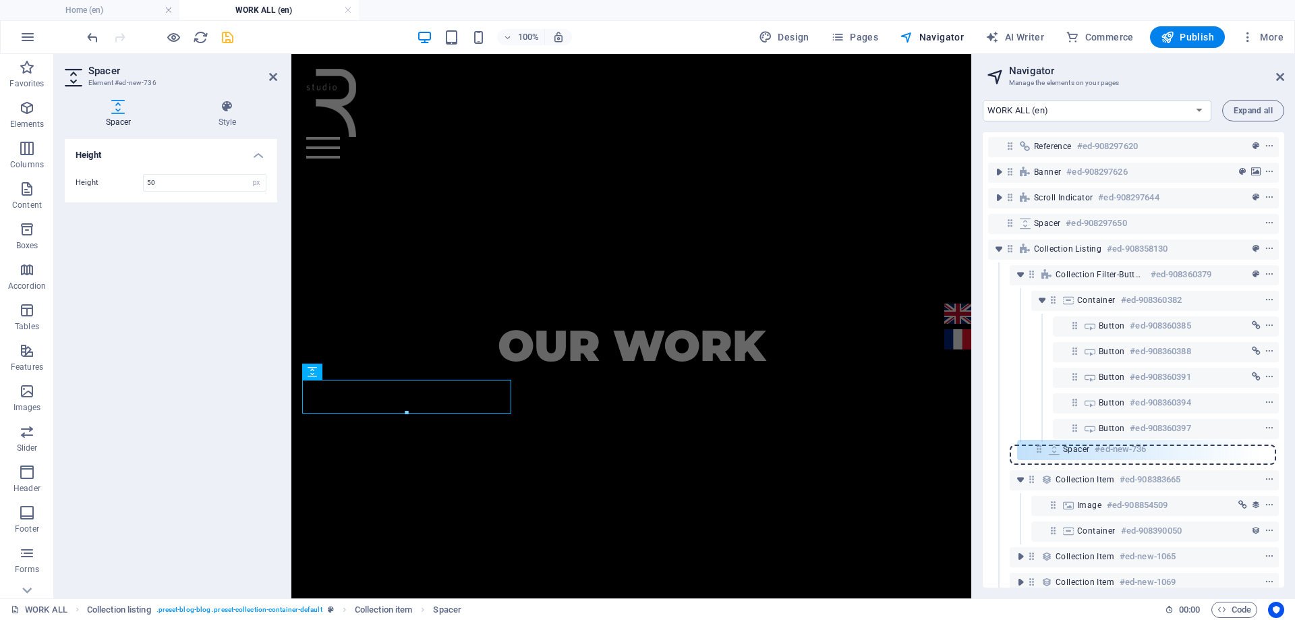
drag, startPoint x: 1053, startPoint y: 480, endPoint x: 1037, endPoint y: 445, distance: 38.3
click at [1037, 445] on div "Reference #ed-908297620 Banner #ed-908297626 Scroll indicator #ed-908297644 Spa…" at bounding box center [1133, 359] width 301 height 455
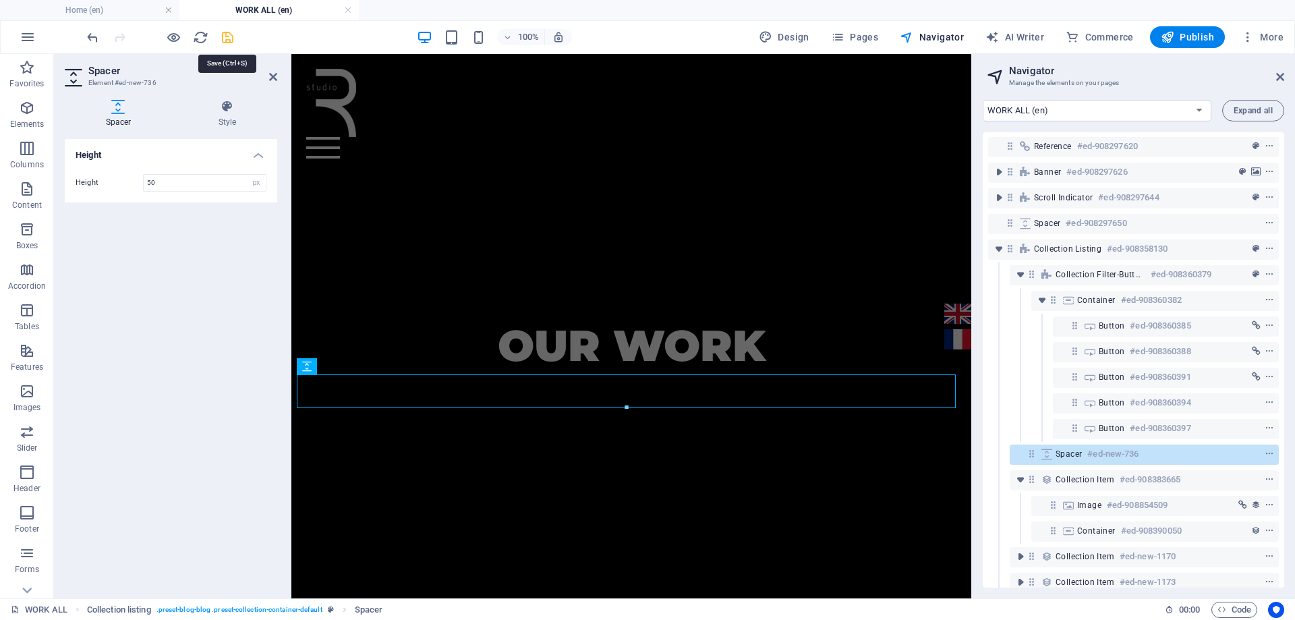
click at [234, 37] on icon "save" at bounding box center [228, 38] width 16 height 16
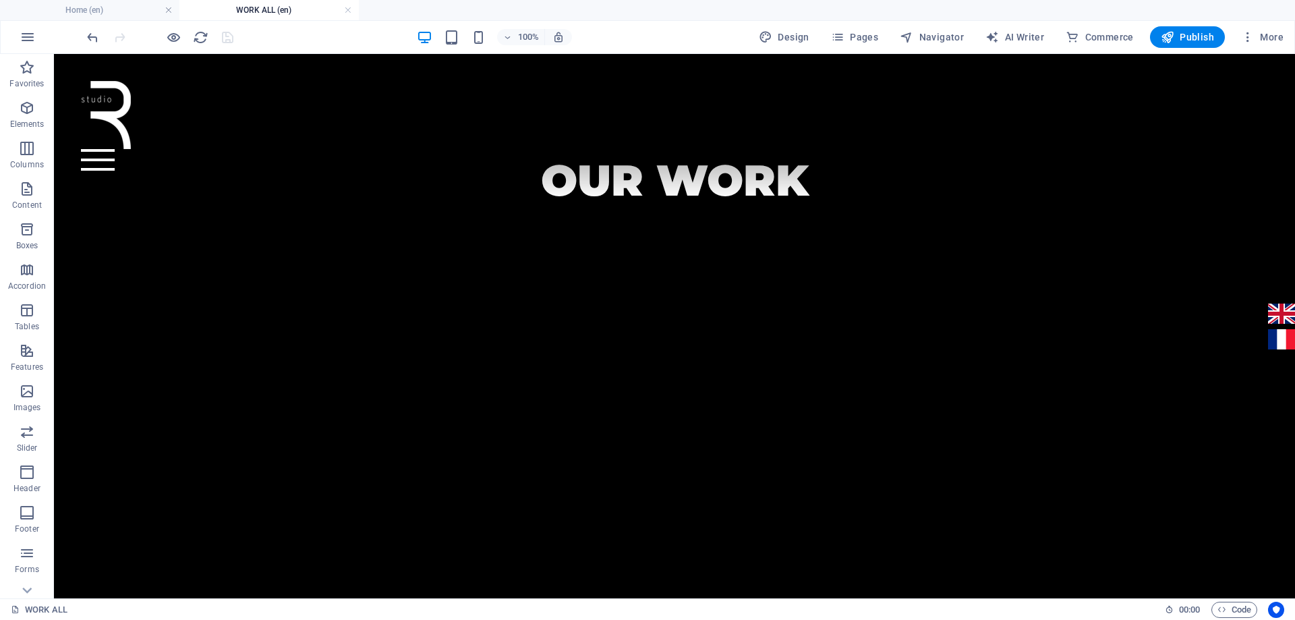
scroll to position [655, 0]
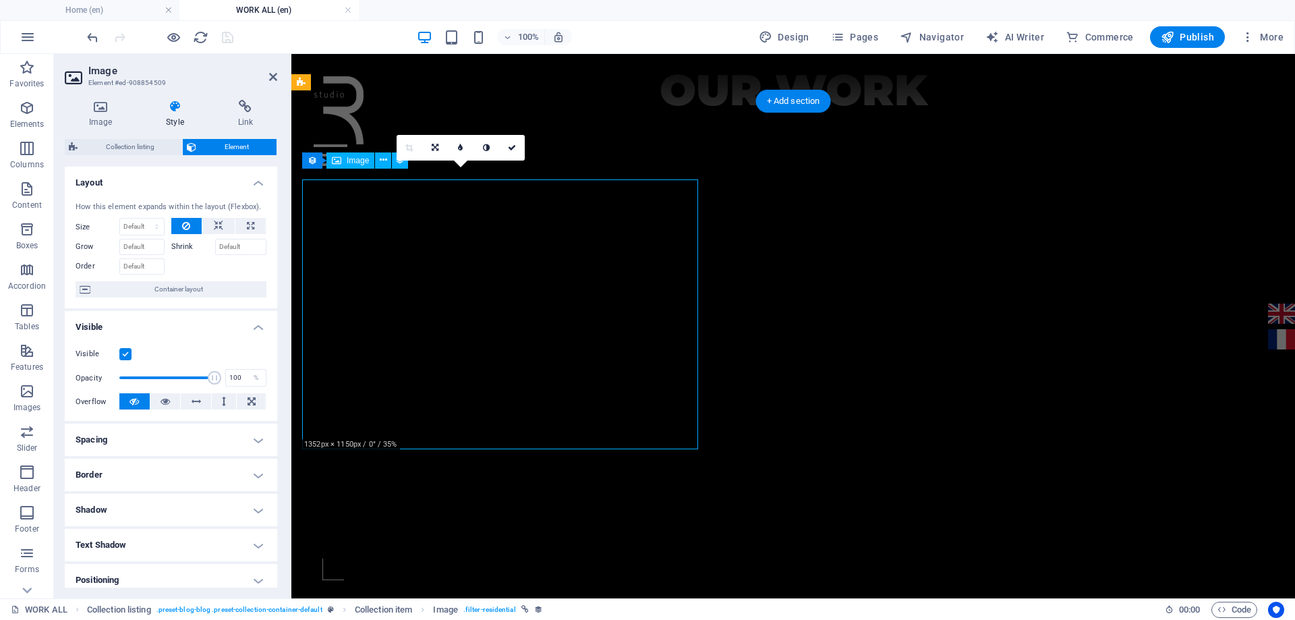
scroll to position [644, 0]
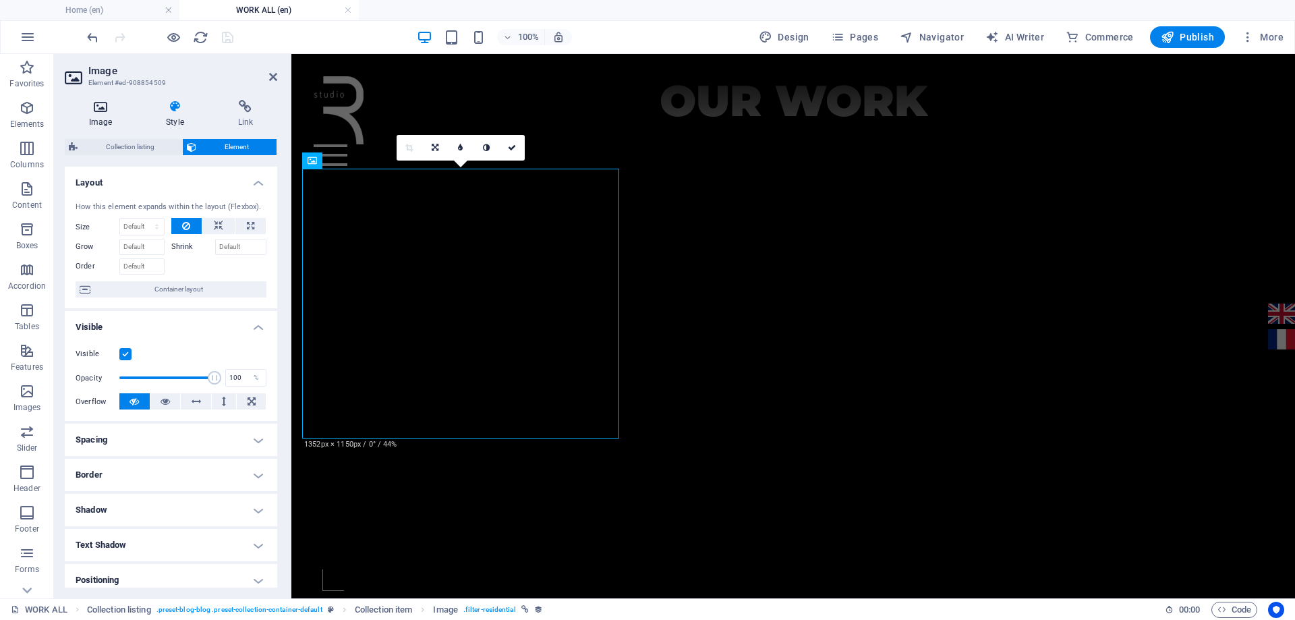
click at [96, 114] on h4 "Image" at bounding box center [103, 114] width 77 height 28
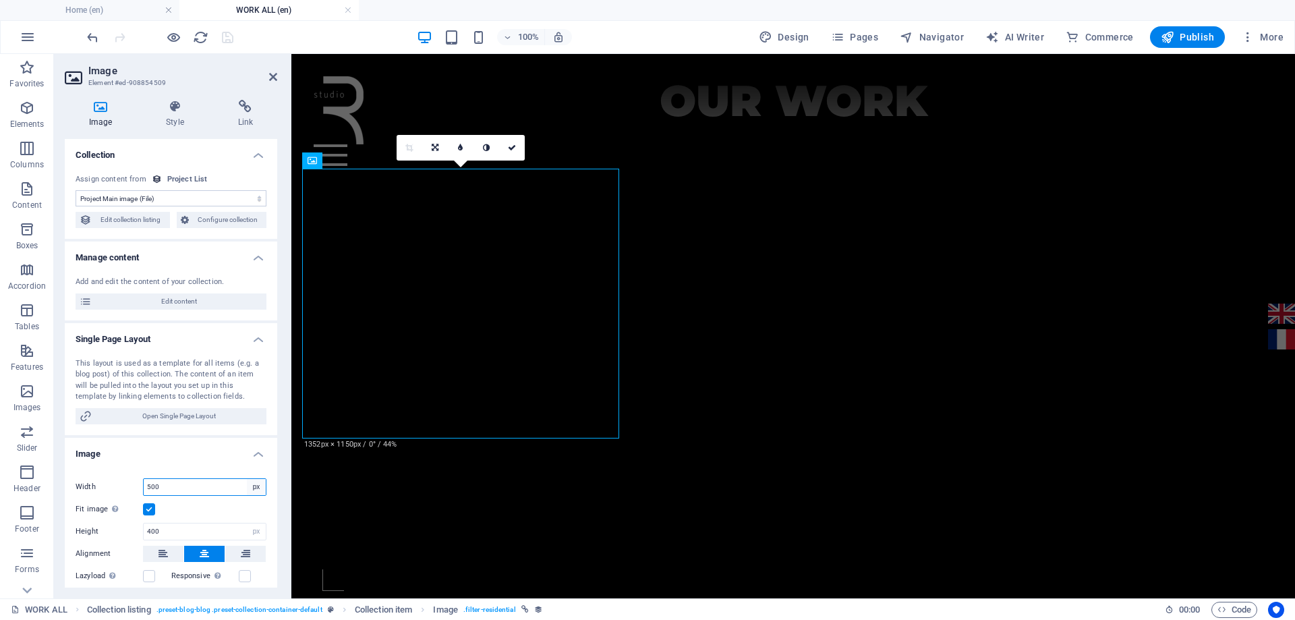
click at [257, 492] on select "Default auto px rem % em vh vw" at bounding box center [256, 487] width 19 height 16
select select "auto"
click at [247, 479] on select "Default auto px rem % em vh vw" at bounding box center [256, 487] width 19 height 16
select select "DISABLED_OPTION_VALUE"
click at [261, 532] on select "Default auto px" at bounding box center [256, 531] width 19 height 16
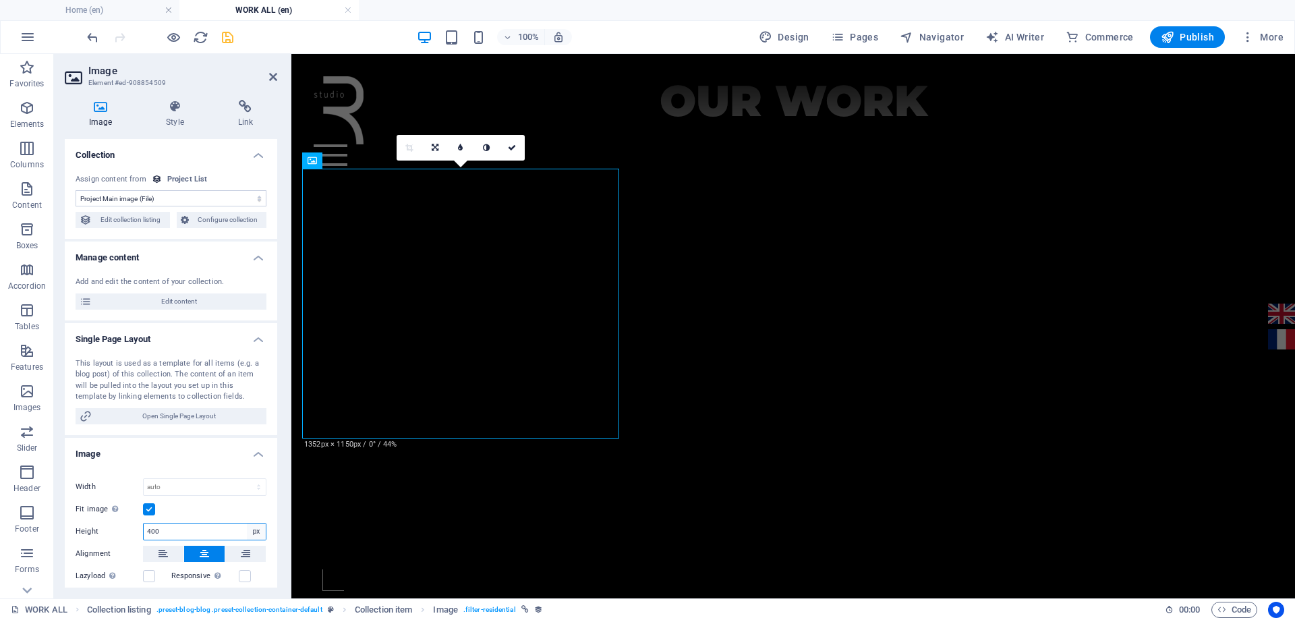
select select "auto"
click at [247, 523] on select "Default auto px" at bounding box center [256, 531] width 19 height 16
select select "DISABLED_OPTION_VALUE"
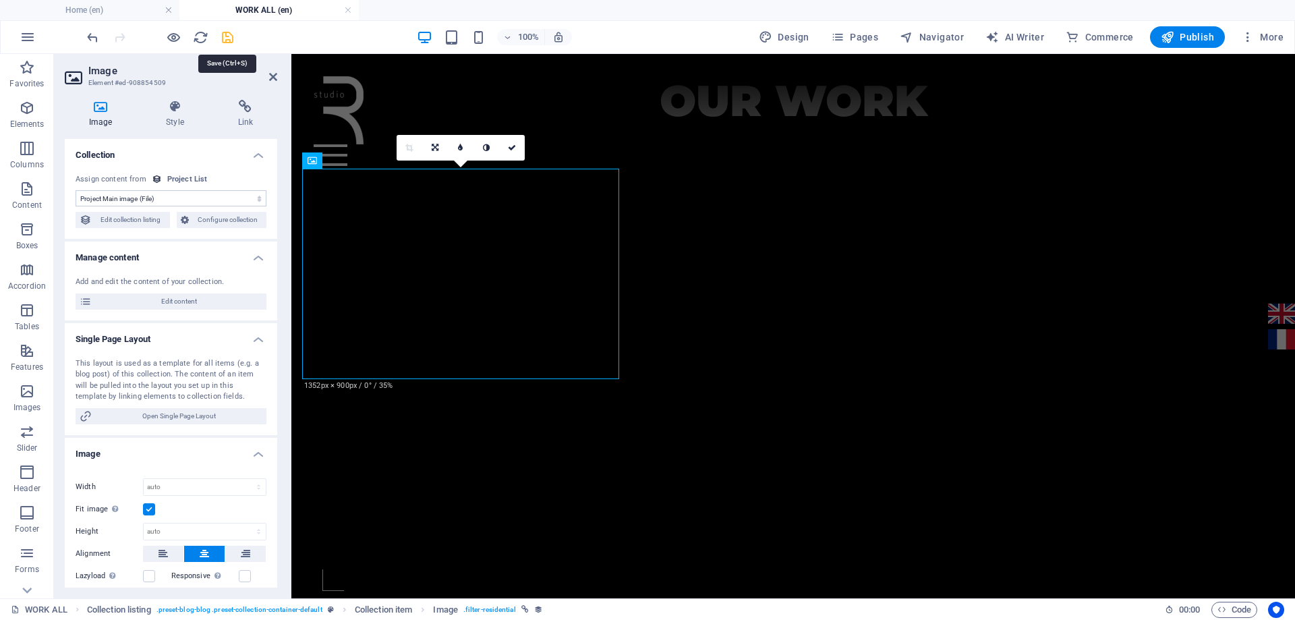
click at [232, 33] on icon "save" at bounding box center [228, 38] width 16 height 16
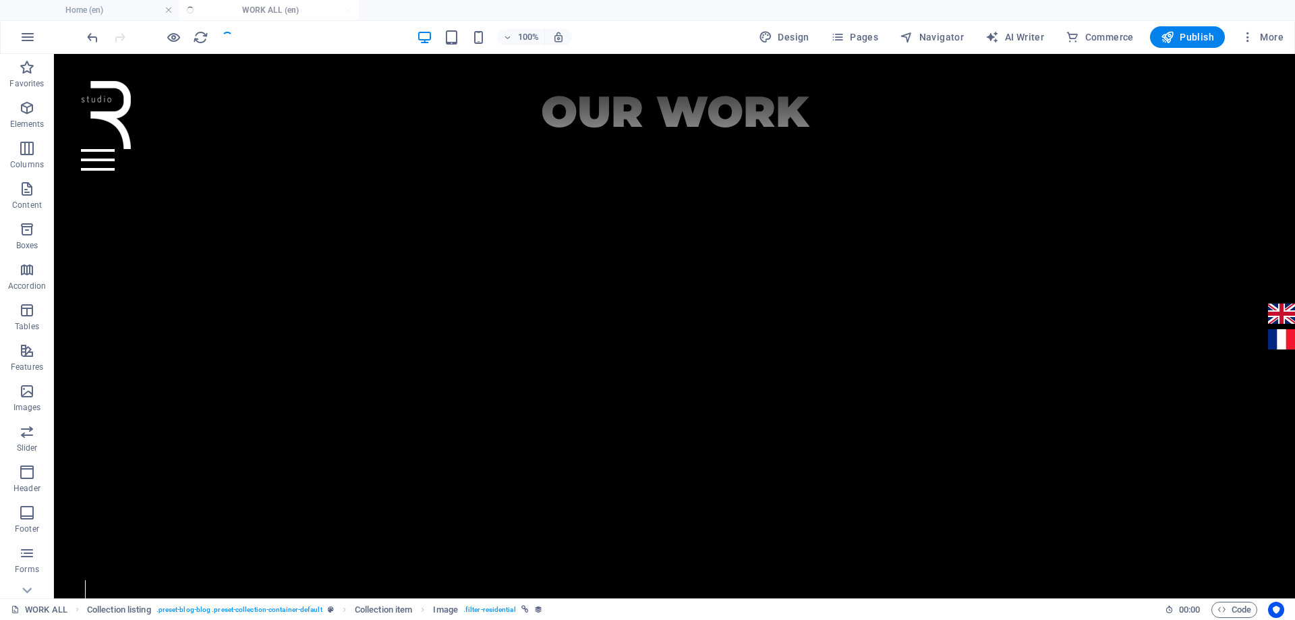
scroll to position [655, 0]
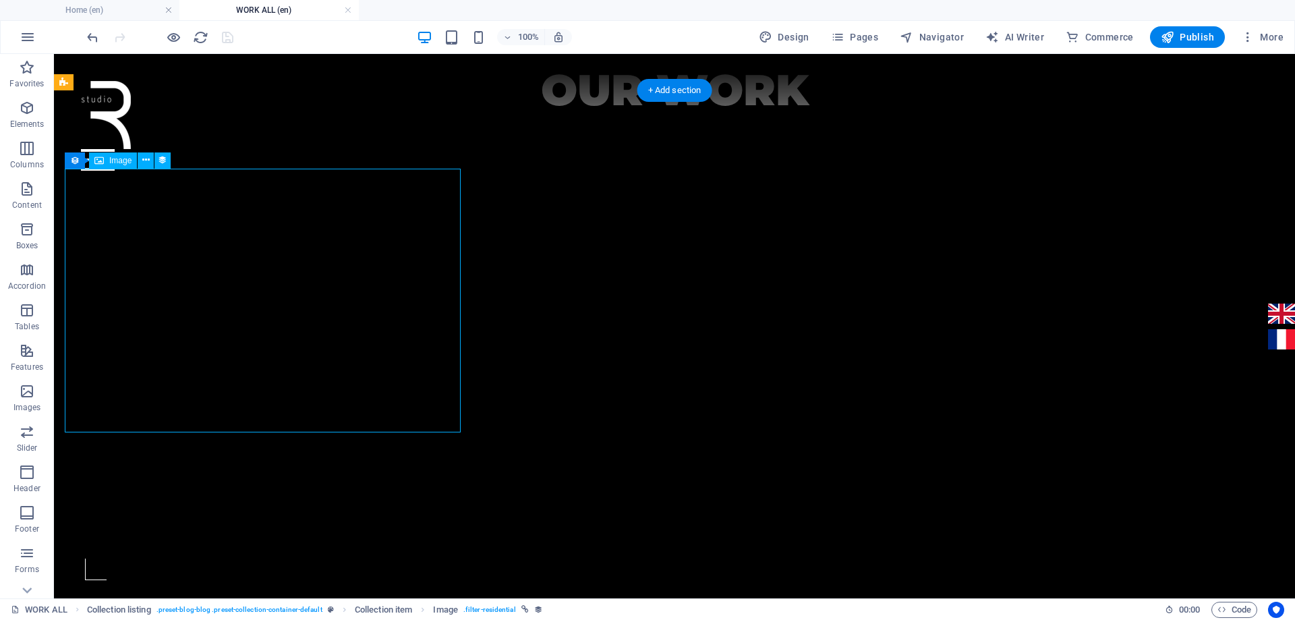
scroll to position [644, 0]
select select "image"
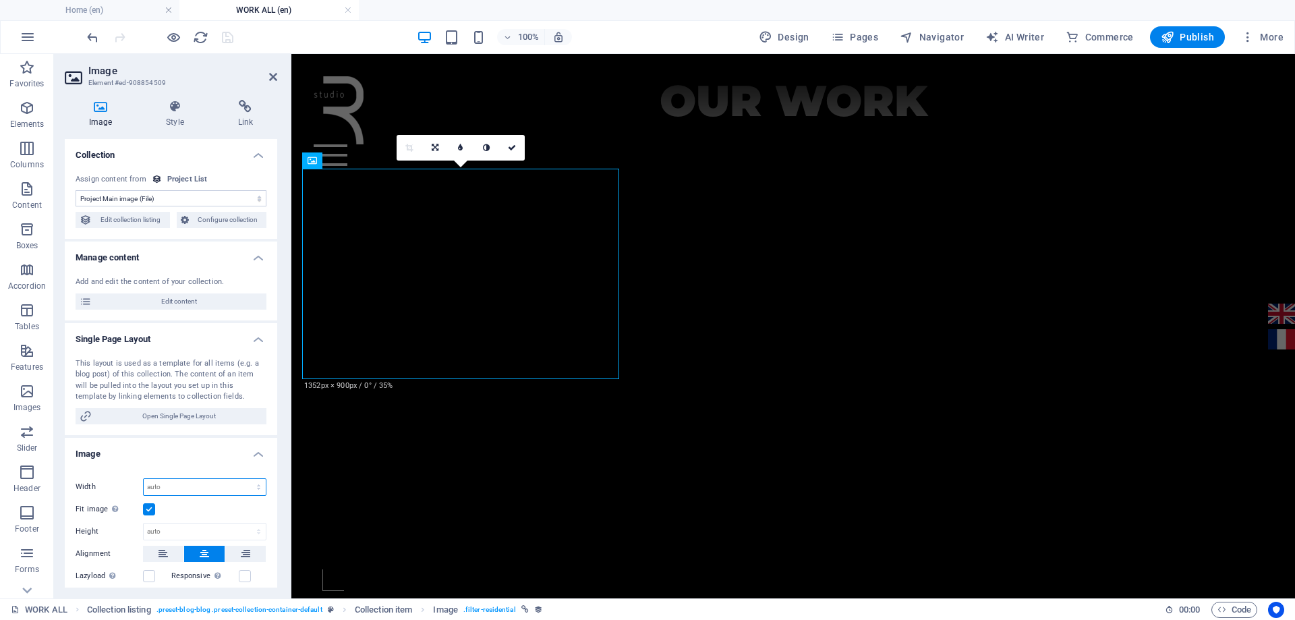
click at [259, 483] on select "Default auto px rem % em vh vw" at bounding box center [205, 487] width 122 height 16
select select "px"
click at [244, 479] on select "Default auto px rem % em vh vw" at bounding box center [205, 487] width 122 height 16
type input "470"
click at [254, 530] on select "Default auto px" at bounding box center [205, 531] width 122 height 16
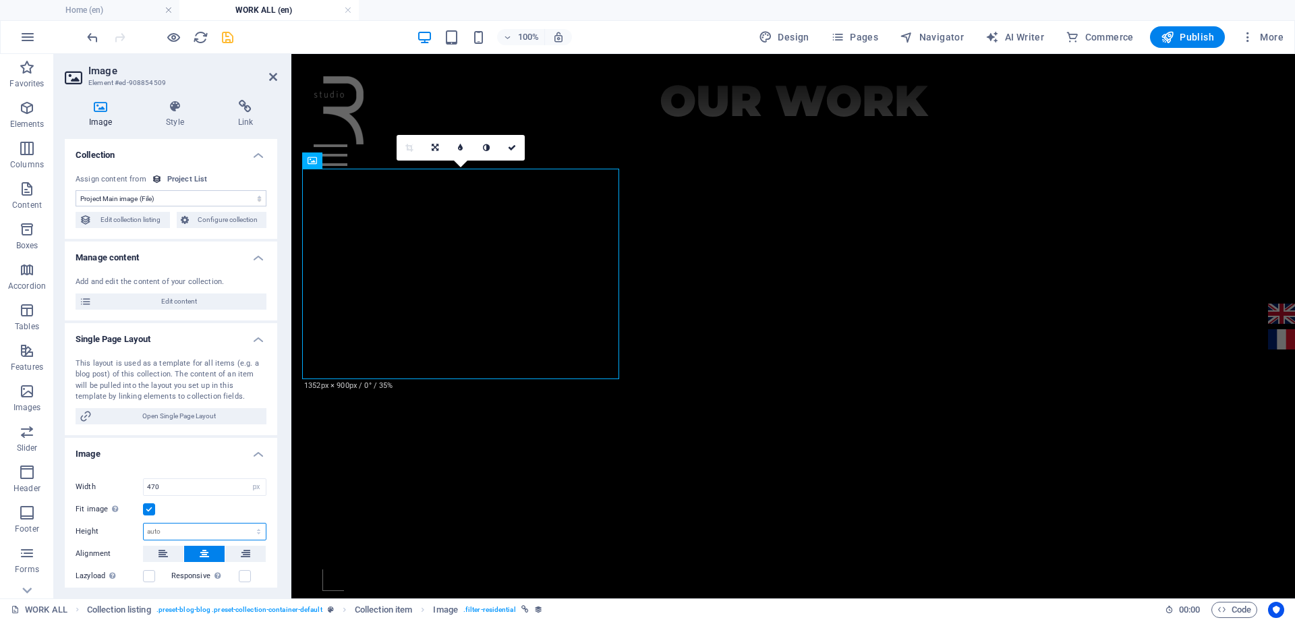
select select "px"
click at [244, 523] on select "Default auto px" at bounding box center [205, 531] width 122 height 16
click at [237, 515] on div "Fit image Automatically fit image to a fixed width and height" at bounding box center [171, 509] width 191 height 16
type input "300"
click at [233, 41] on icon "save" at bounding box center [228, 38] width 16 height 16
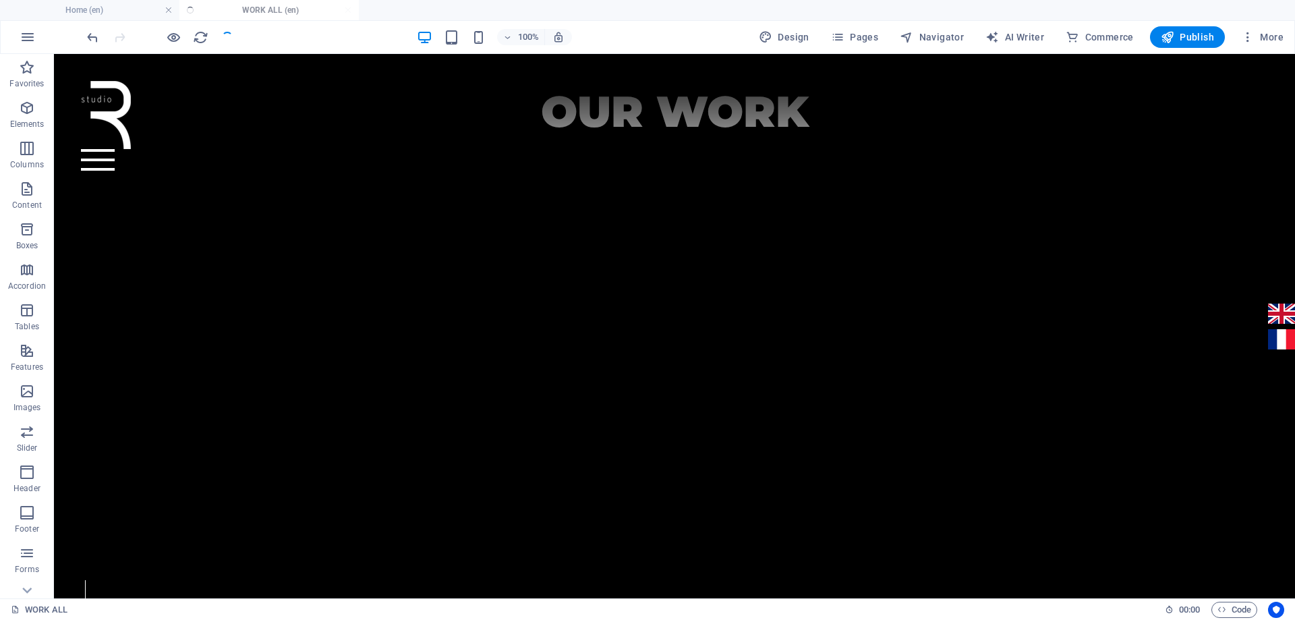
scroll to position [655, 0]
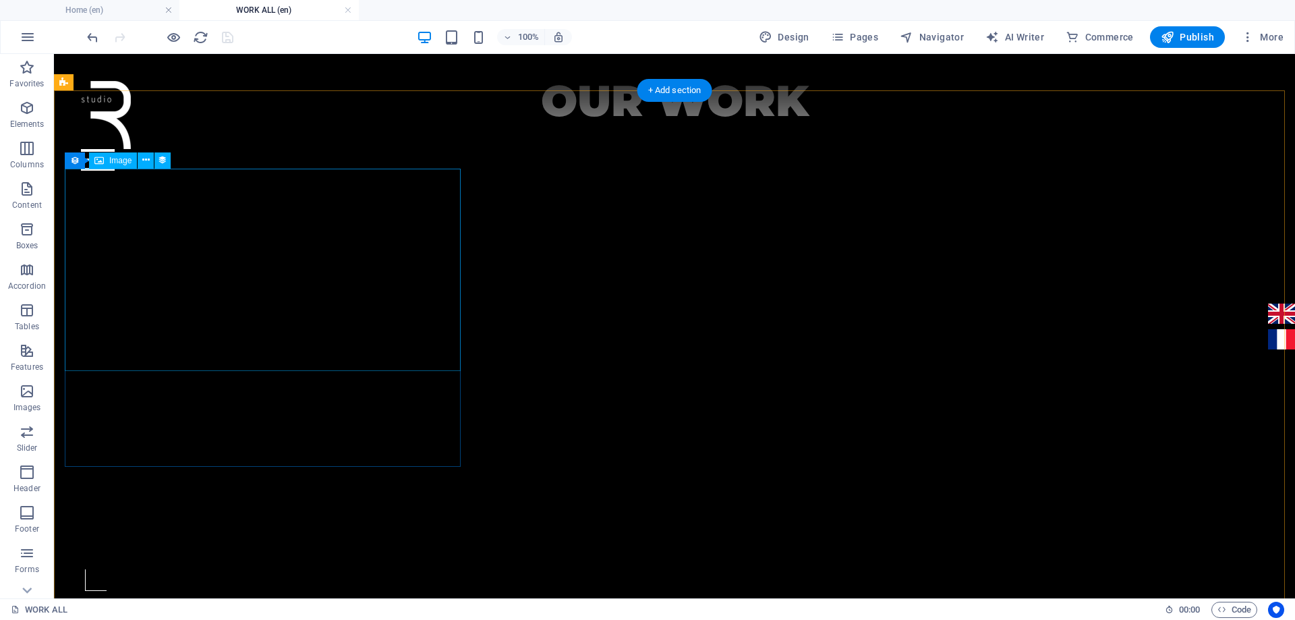
select select "image"
select select "px"
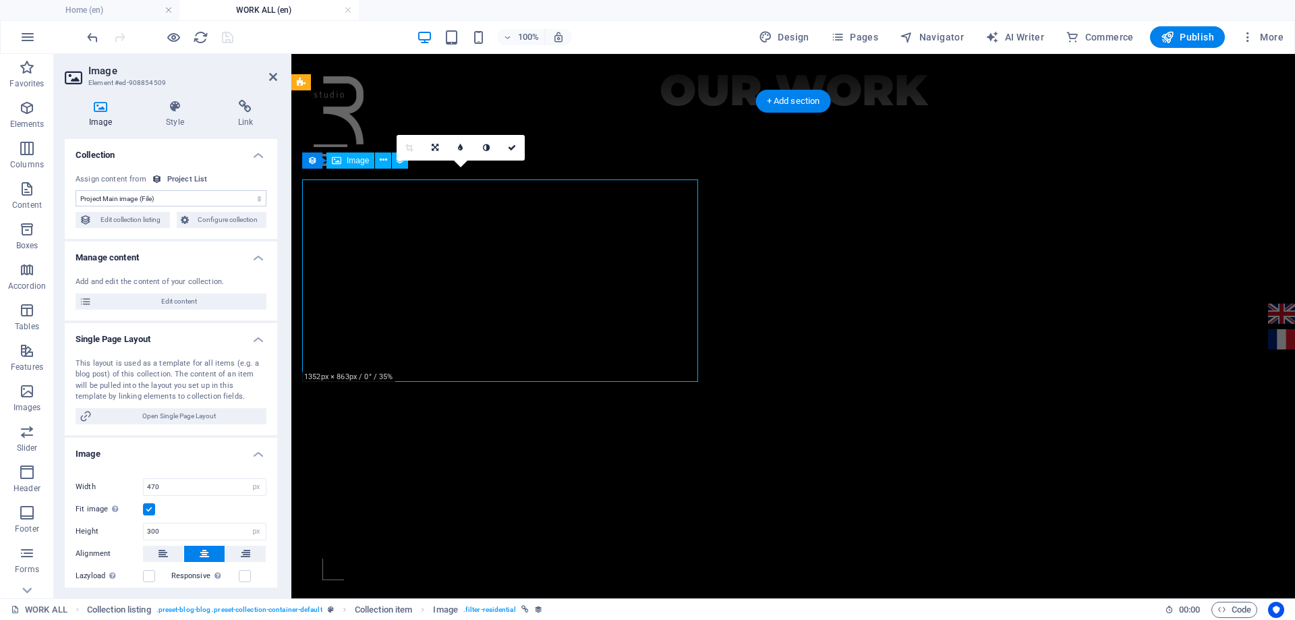
scroll to position [644, 0]
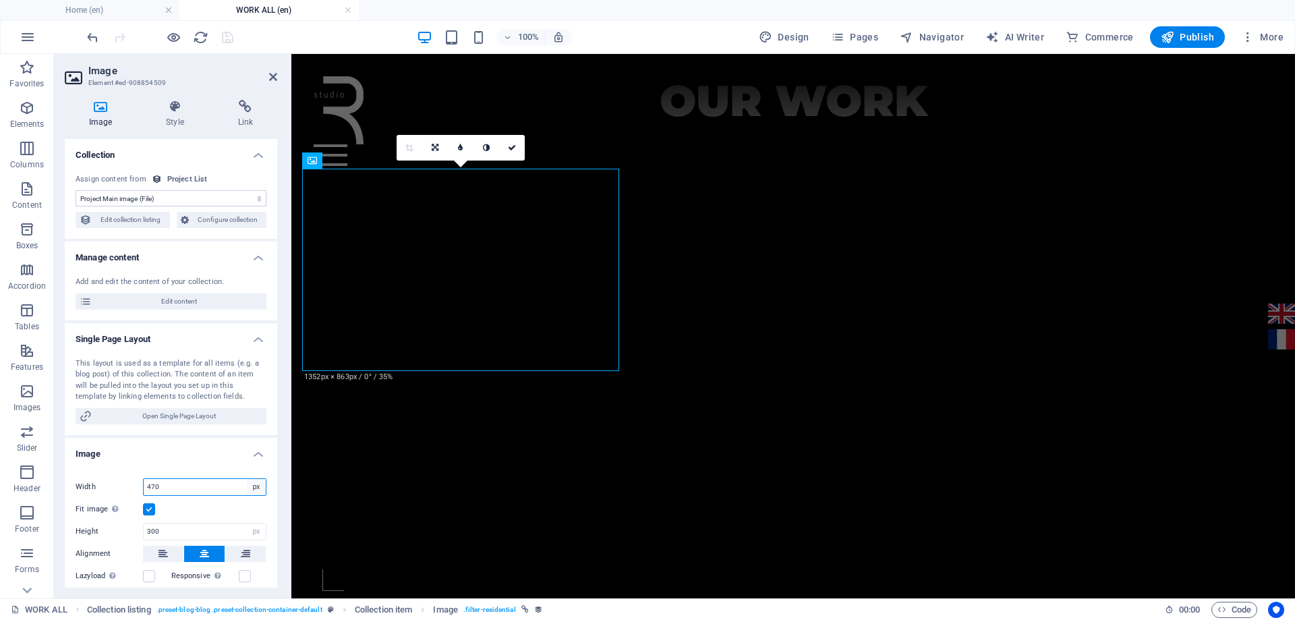
click at [256, 490] on select "Default auto px rem % em vh vw" at bounding box center [256, 487] width 19 height 16
select select "default"
click at [247, 479] on select "Default auto px rem % em vh vw" at bounding box center [256, 487] width 19 height 16
select select "DISABLED_OPTION_VALUE"
click at [256, 533] on select "Default auto px" at bounding box center [256, 531] width 19 height 16
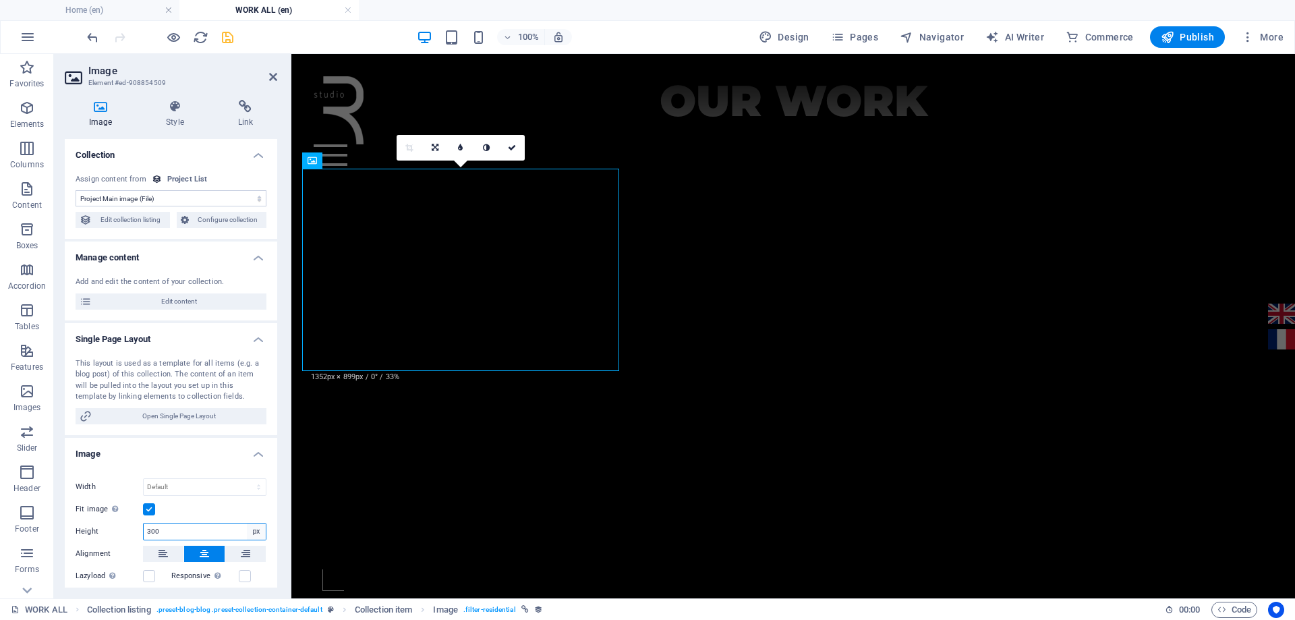
select select "auto"
click at [247, 523] on select "Default auto px" at bounding box center [256, 531] width 19 height 16
select select "DISABLED_OPTION_VALUE"
click at [233, 40] on icon "save" at bounding box center [228, 38] width 16 height 16
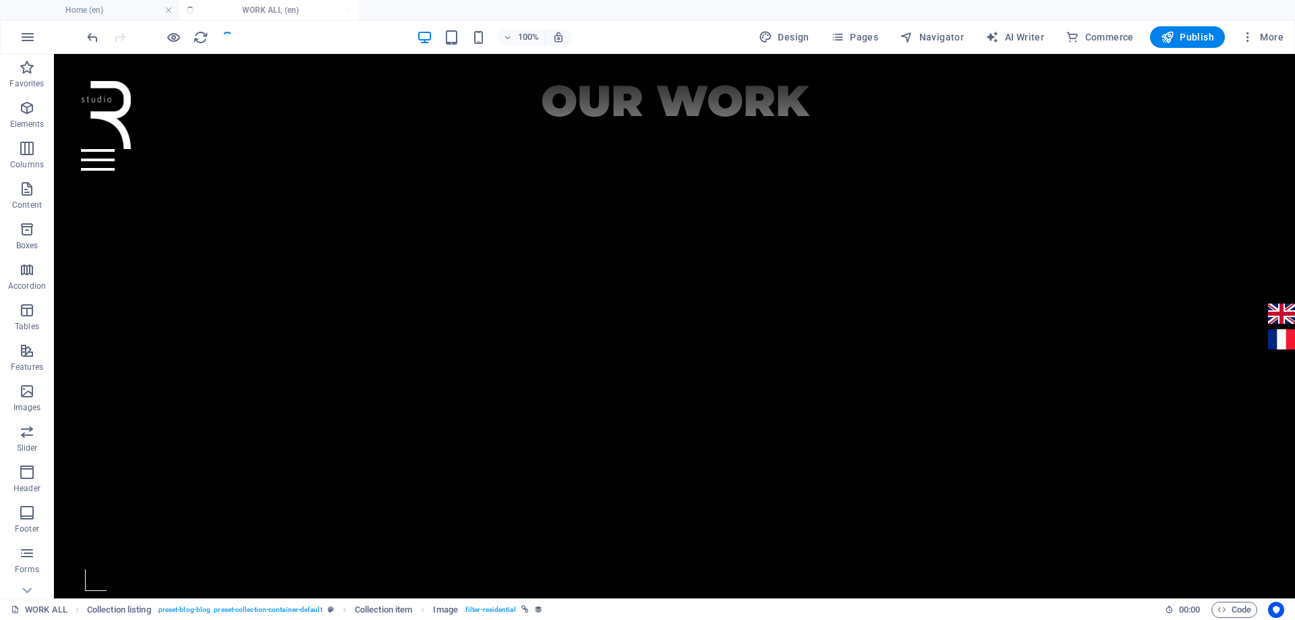
scroll to position [655, 0]
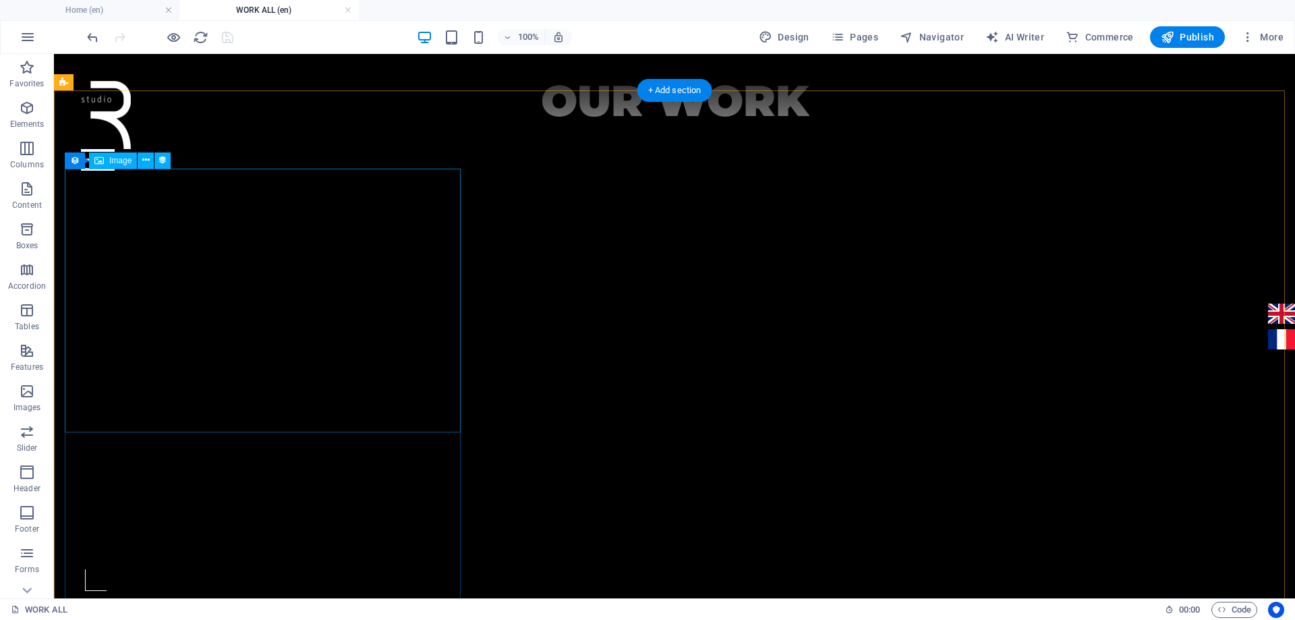
drag, startPoint x: 340, startPoint y: 360, endPoint x: 104, endPoint y: 360, distance: 236.0
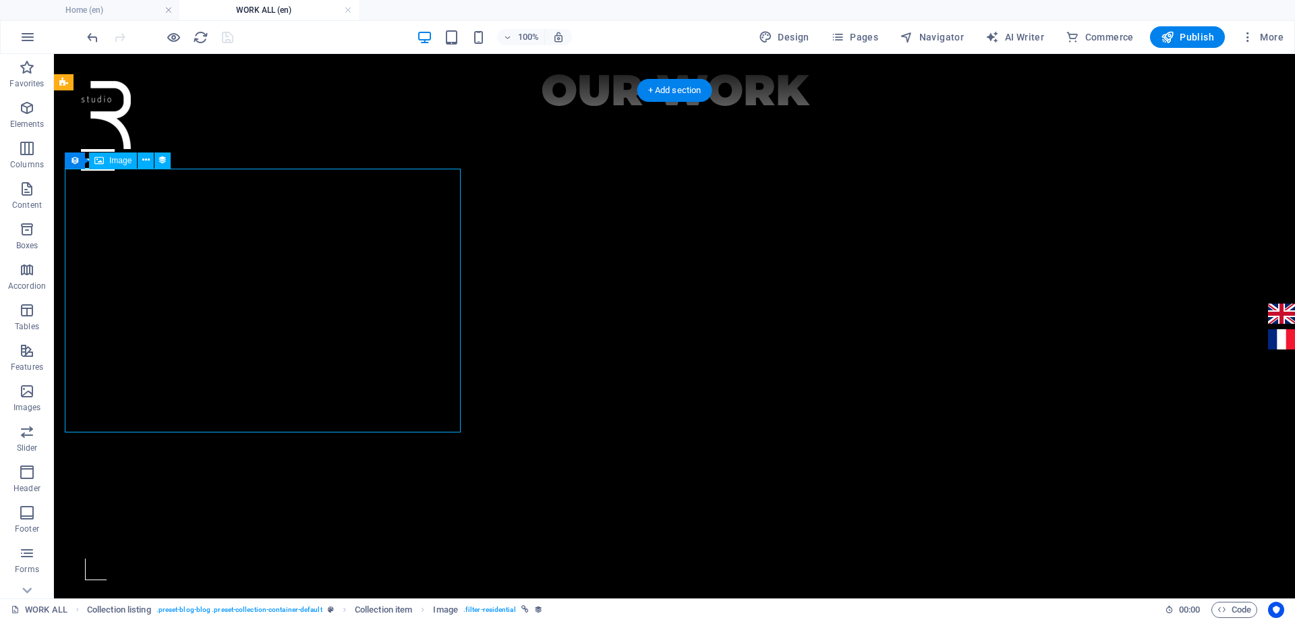
select select "image"
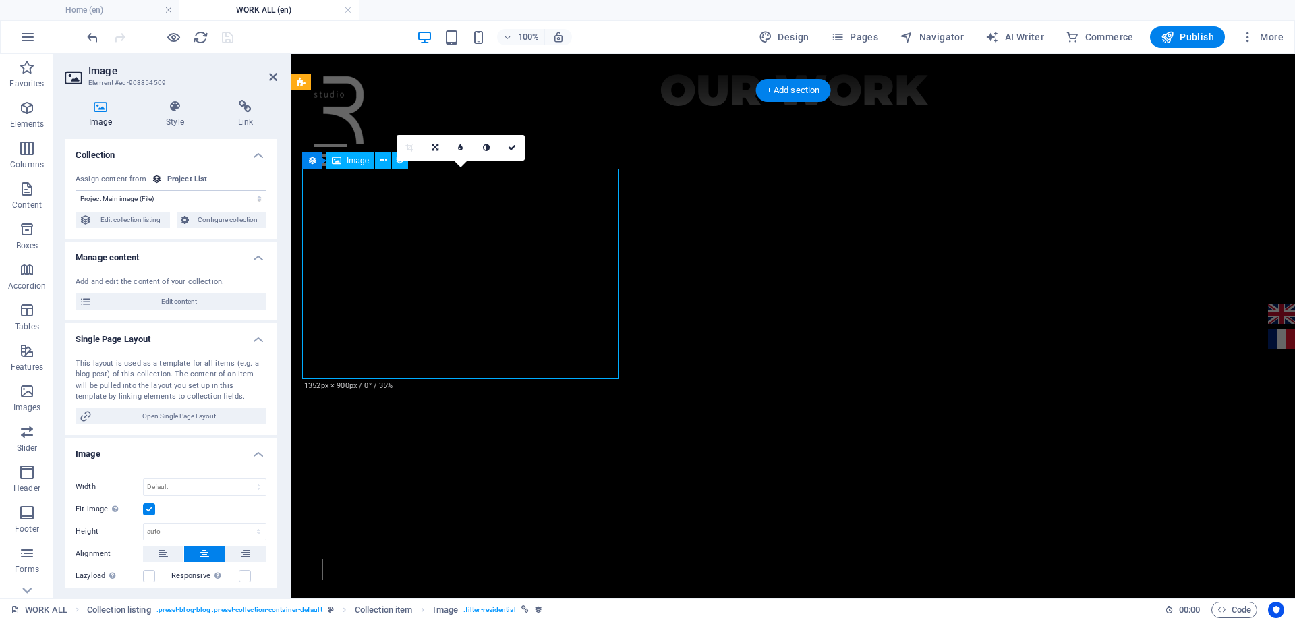
scroll to position [644, 0]
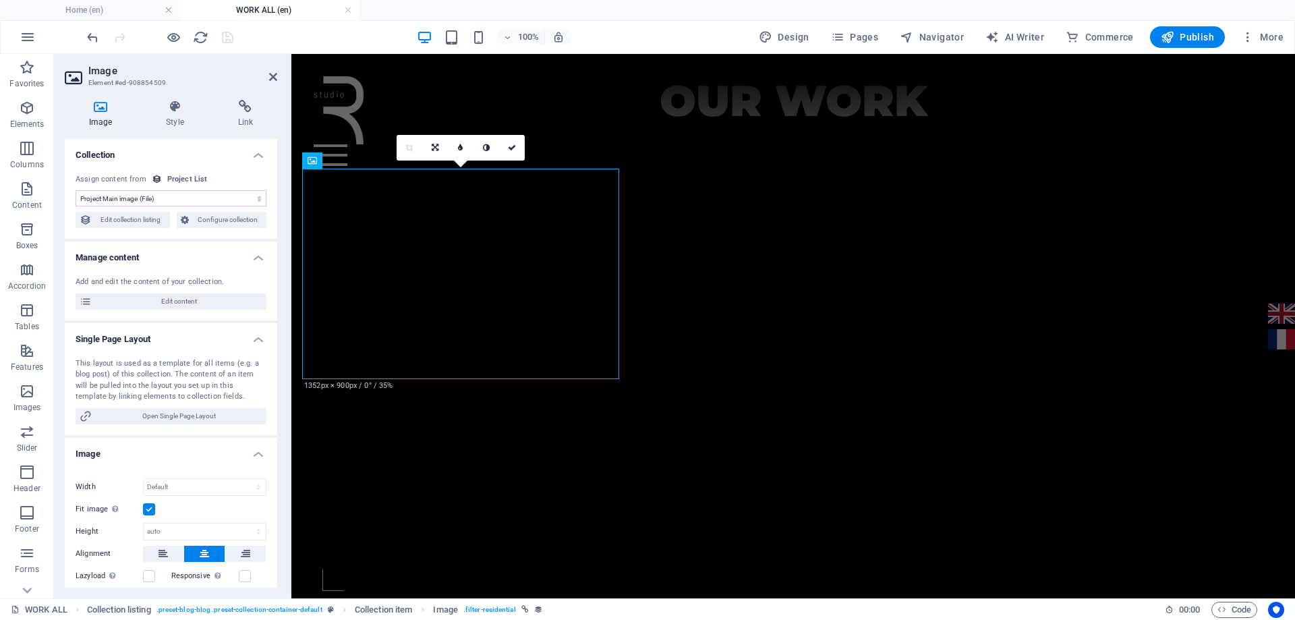
click at [150, 508] on label at bounding box center [149, 509] width 12 height 12
click at [0, 0] on input "Fit image Automatically fit image to a fixed width and height" at bounding box center [0, 0] width 0 height 0
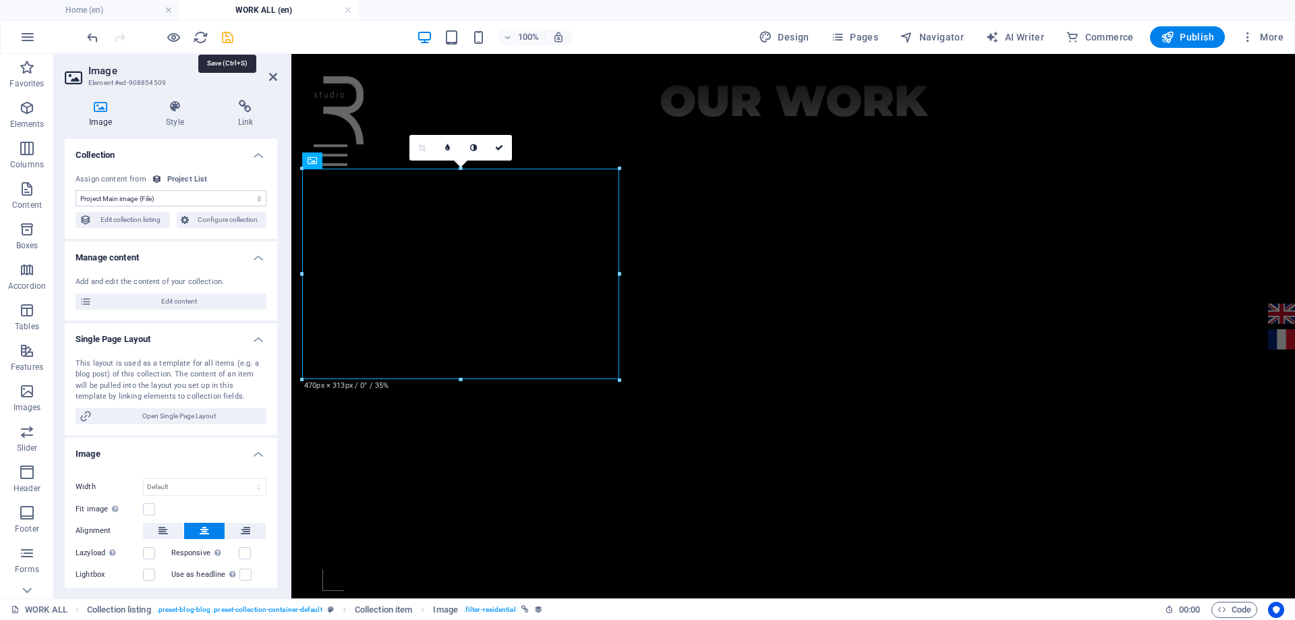
click at [228, 33] on icon "save" at bounding box center [228, 38] width 16 height 16
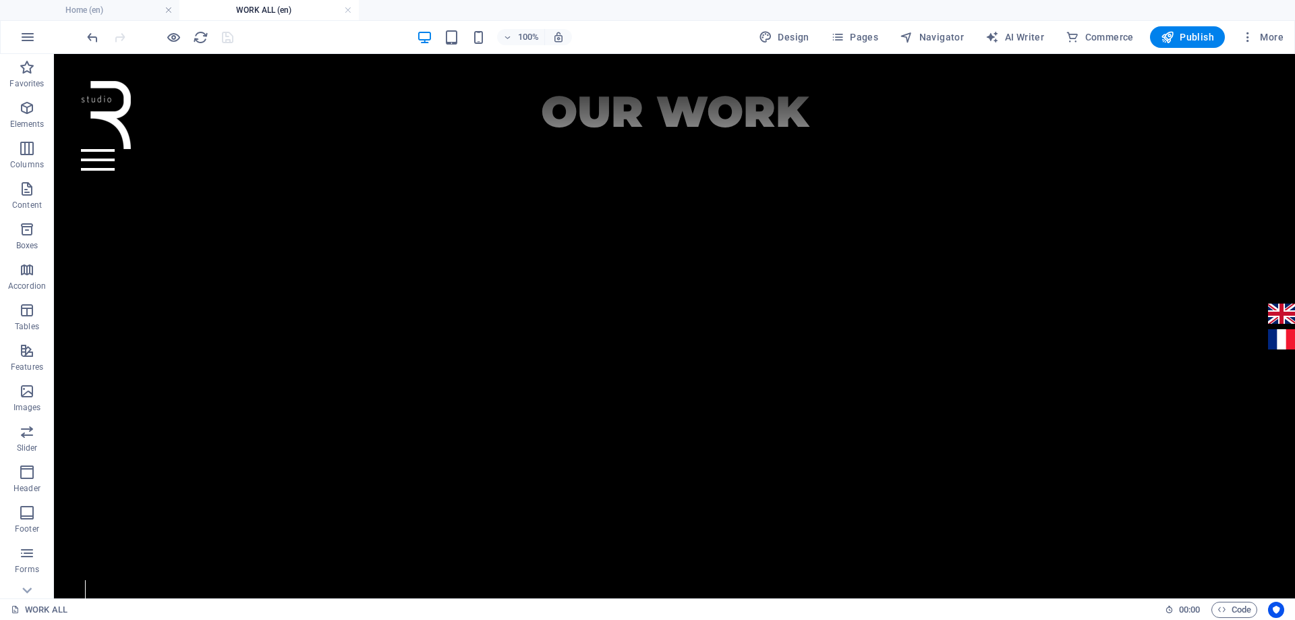
scroll to position [655, 0]
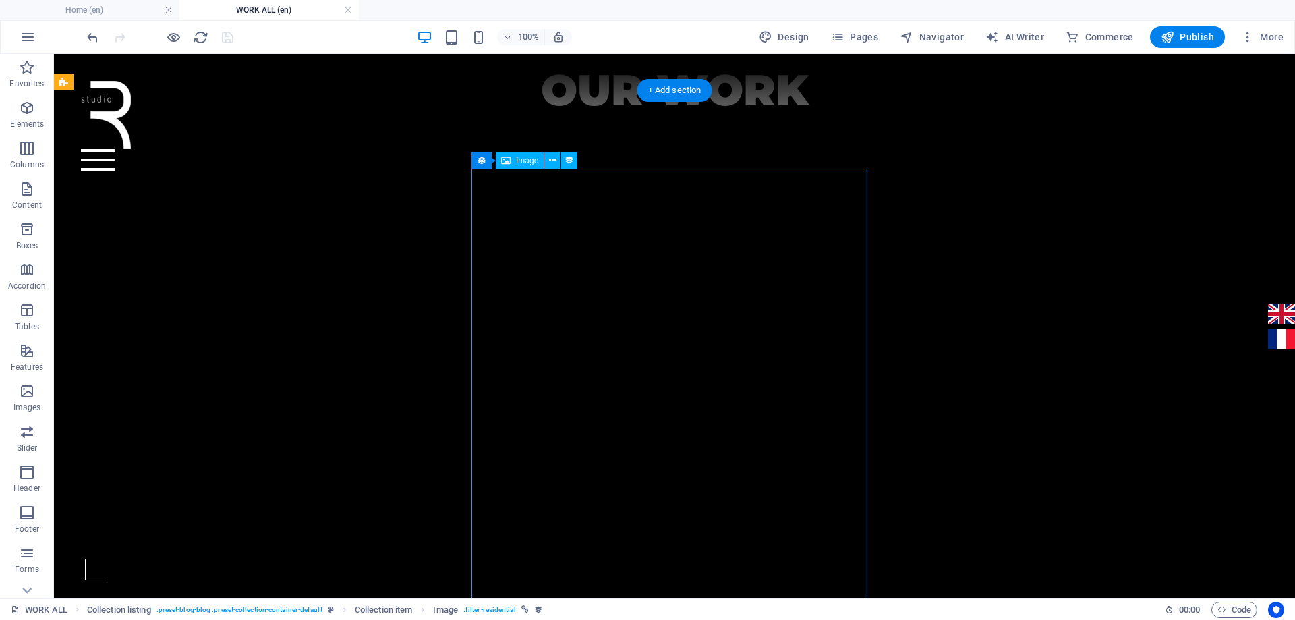
select select "image"
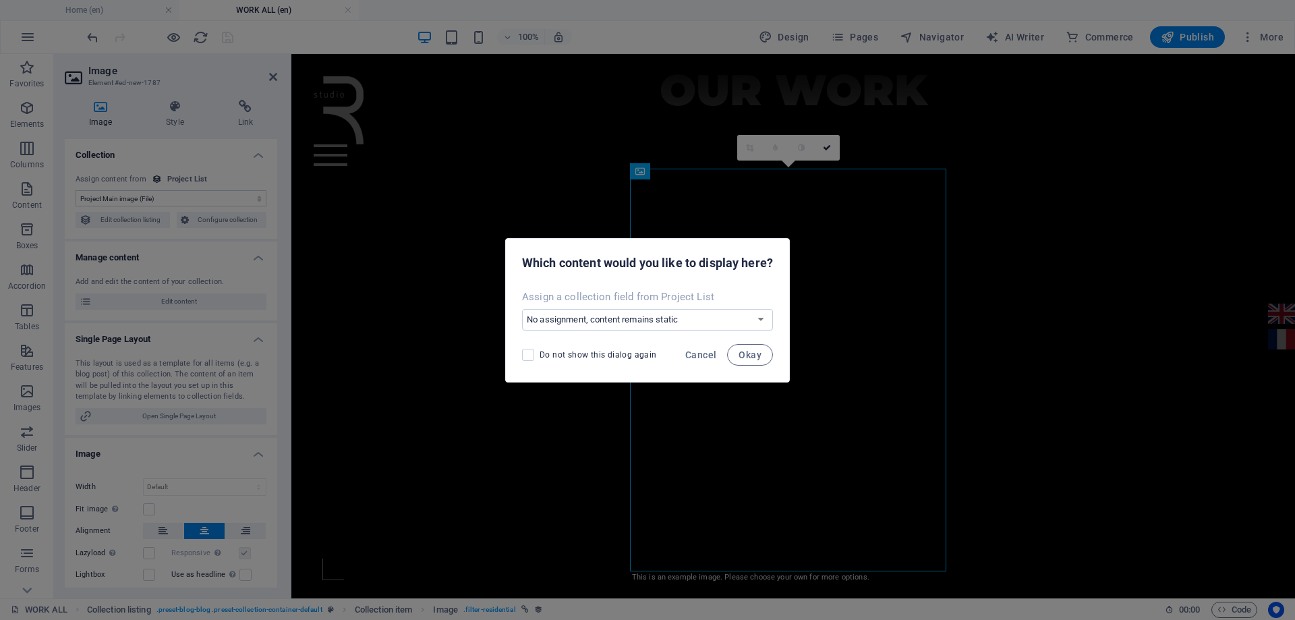
scroll to position [644, 0]
click at [710, 353] on span "Cancel" at bounding box center [700, 354] width 31 height 11
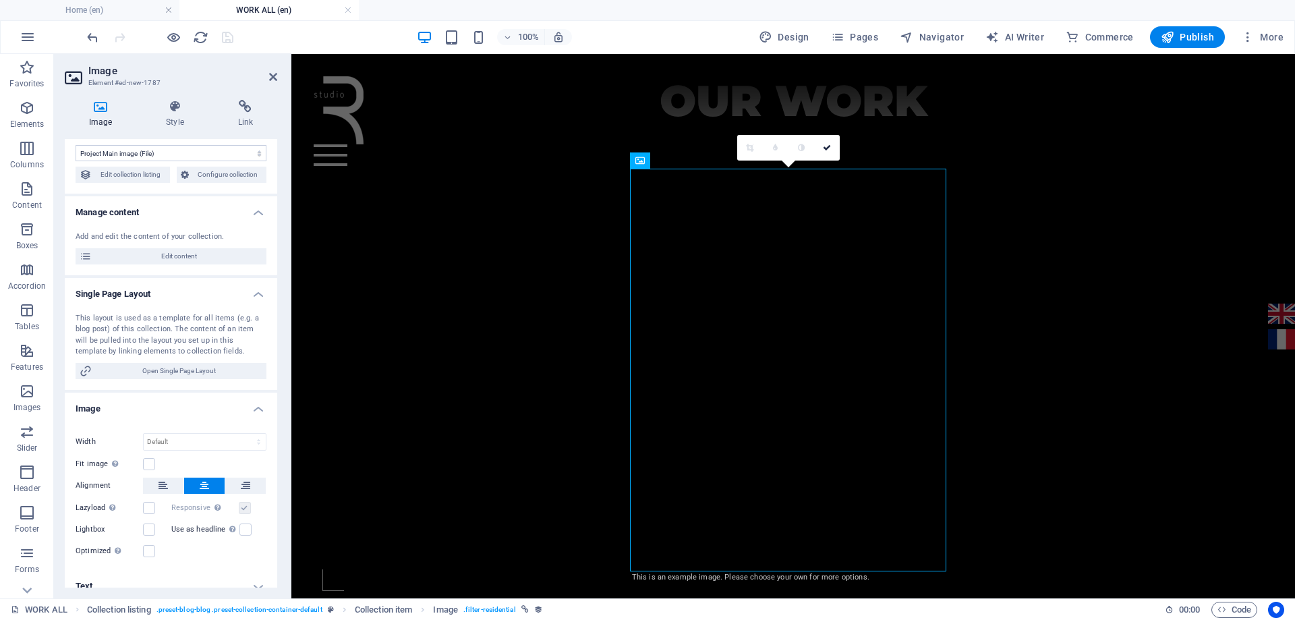
scroll to position [67, 0]
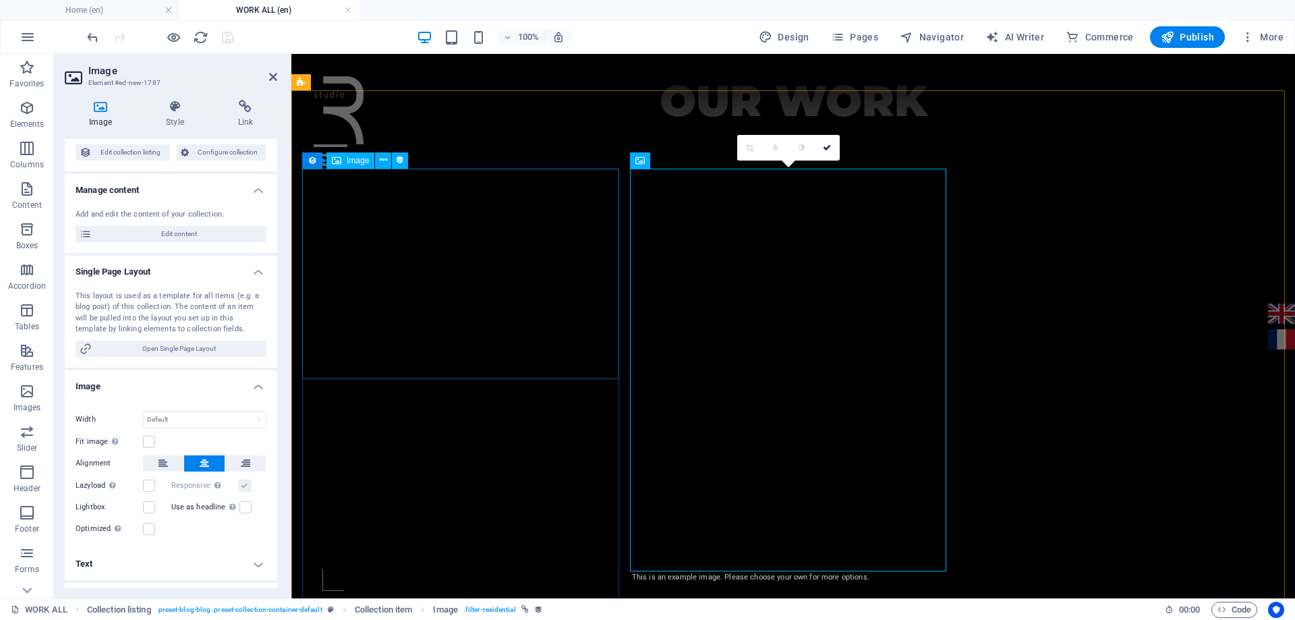
select select "rem"
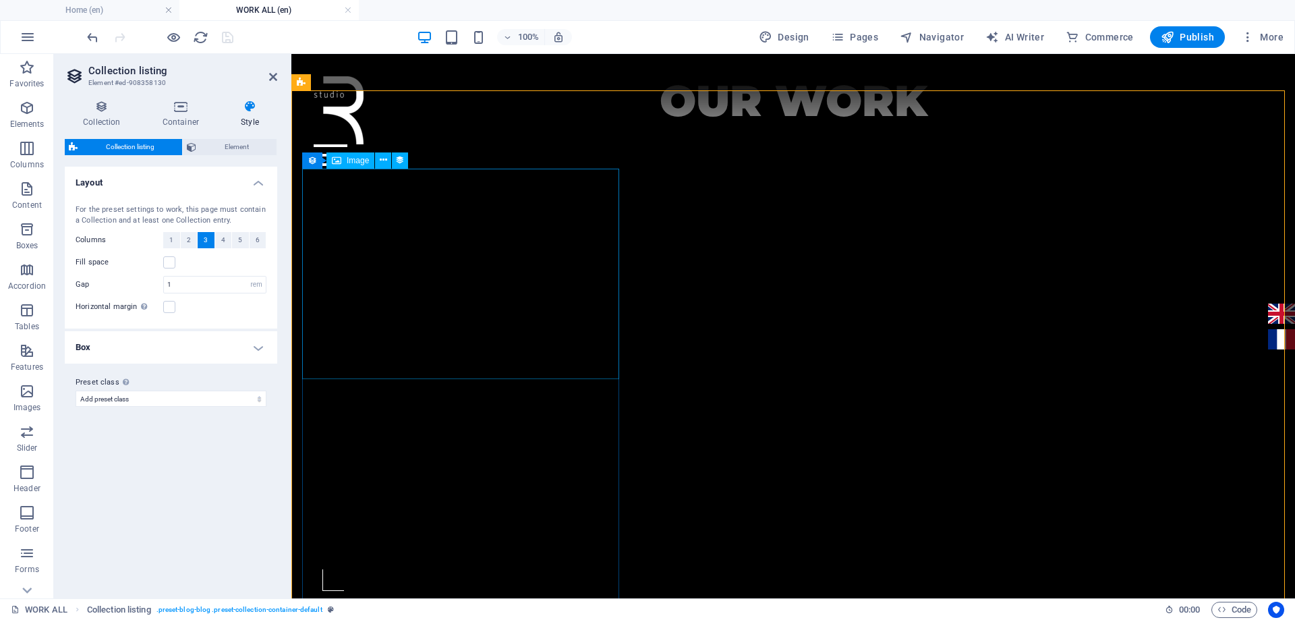
select select "image"
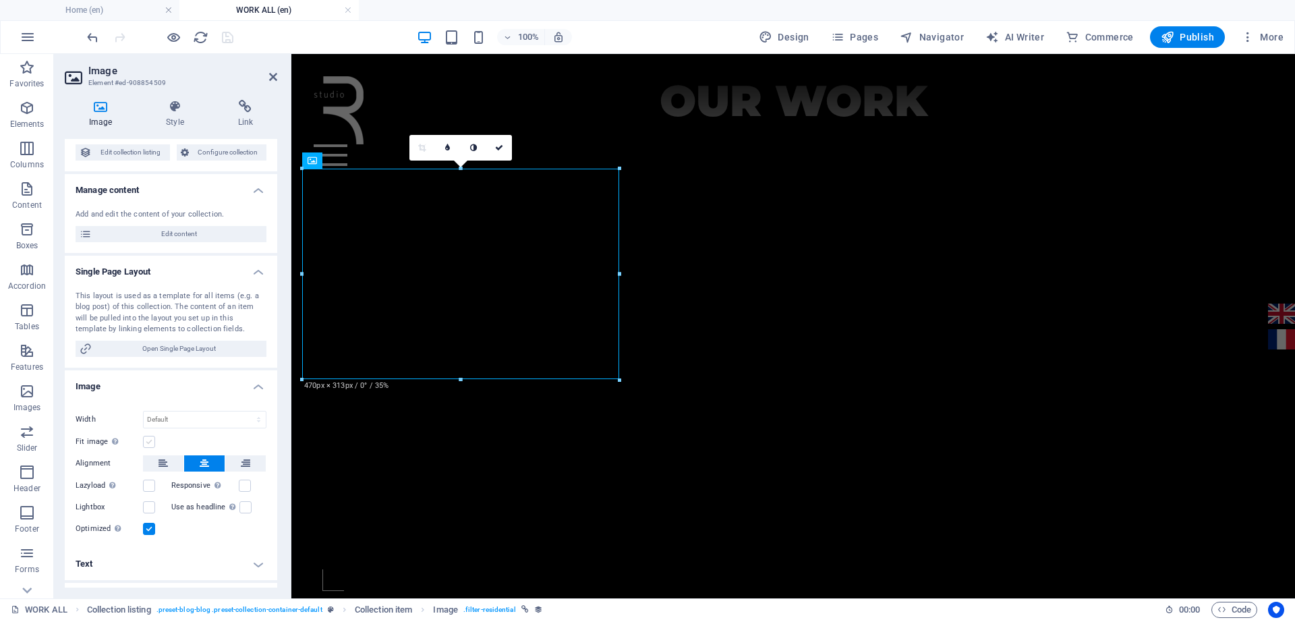
click at [151, 444] on label at bounding box center [149, 442] width 12 height 12
click at [0, 0] on input "Fit image Automatically fit image to a fixed width and height" at bounding box center [0, 0] width 0 height 0
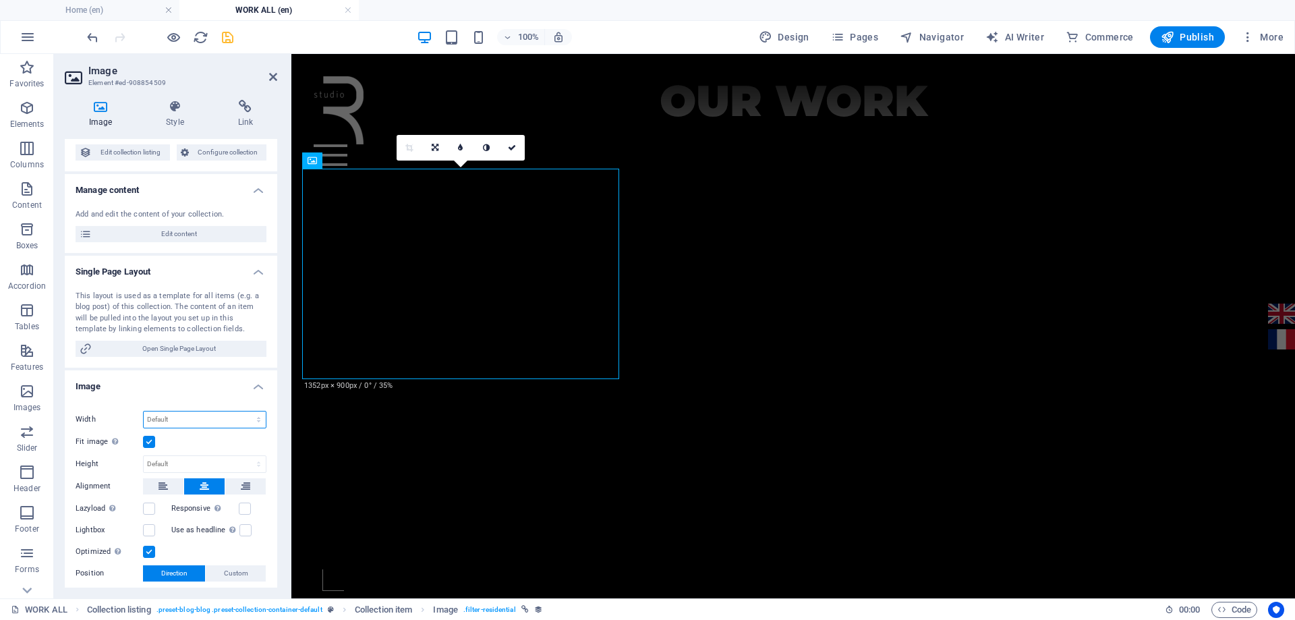
click at [216, 421] on select "Default auto px rem % em vh vw" at bounding box center [205, 419] width 122 height 16
select select "px"
click at [244, 411] on select "Default auto px rem % em vh vw" at bounding box center [205, 419] width 122 height 16
type input "900"
click at [225, 33] on icon "save" at bounding box center [228, 38] width 16 height 16
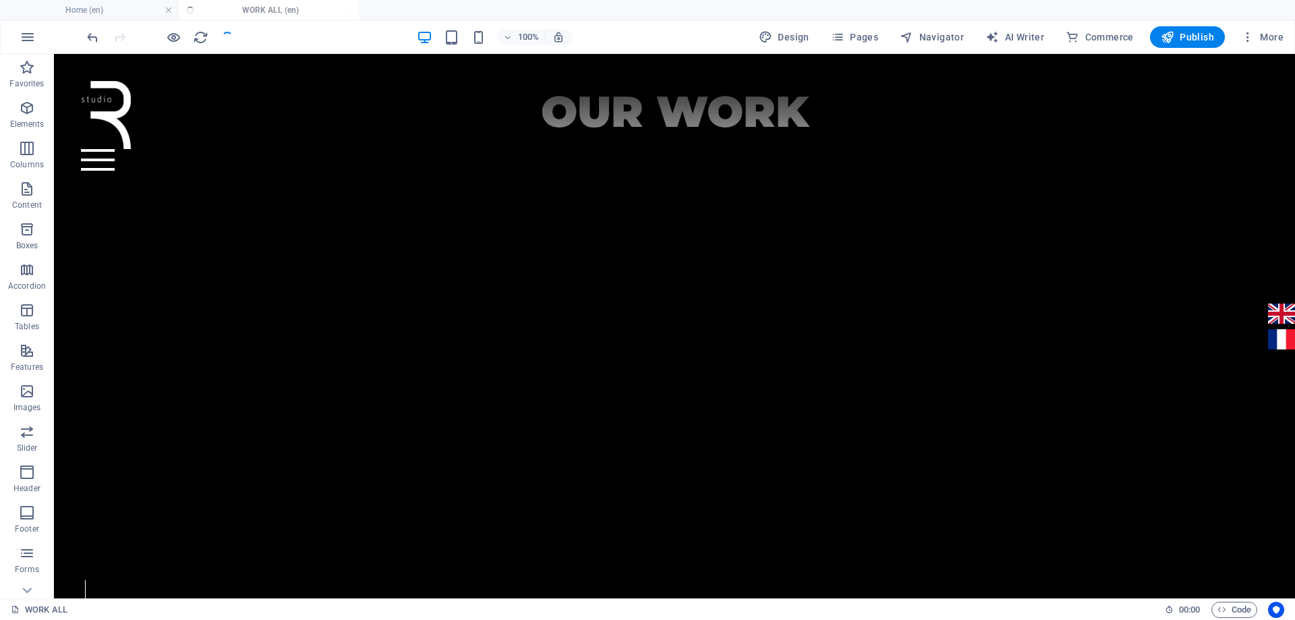
scroll to position [655, 0]
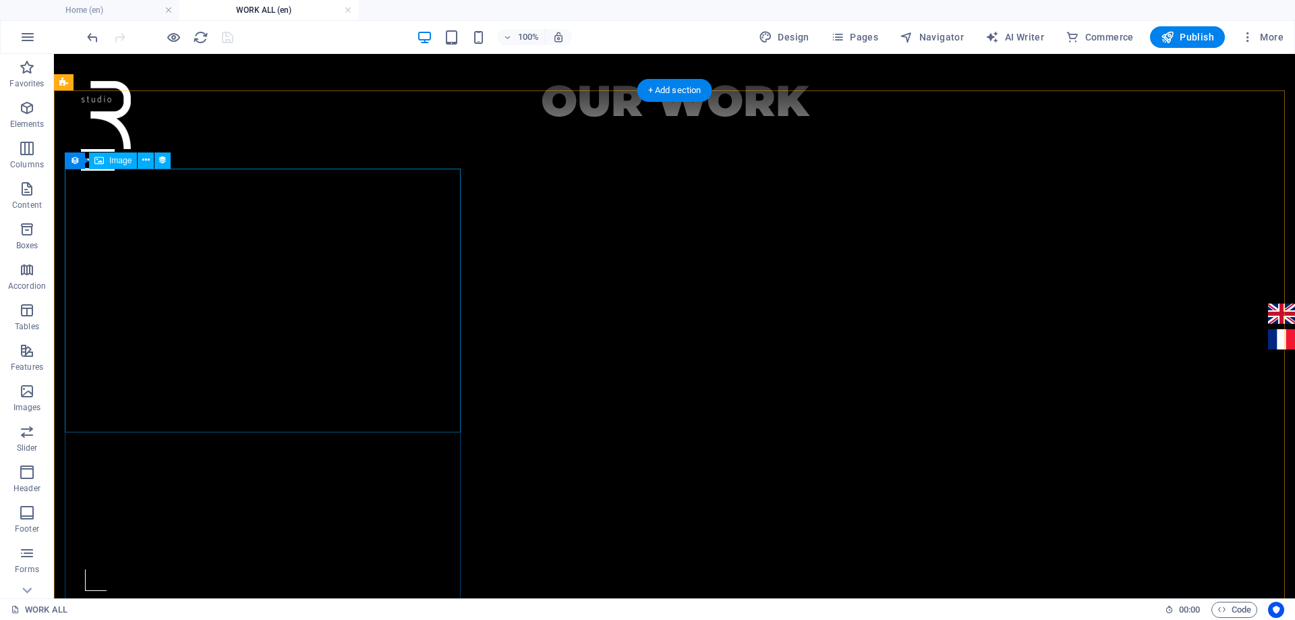
select select "image"
select select "px"
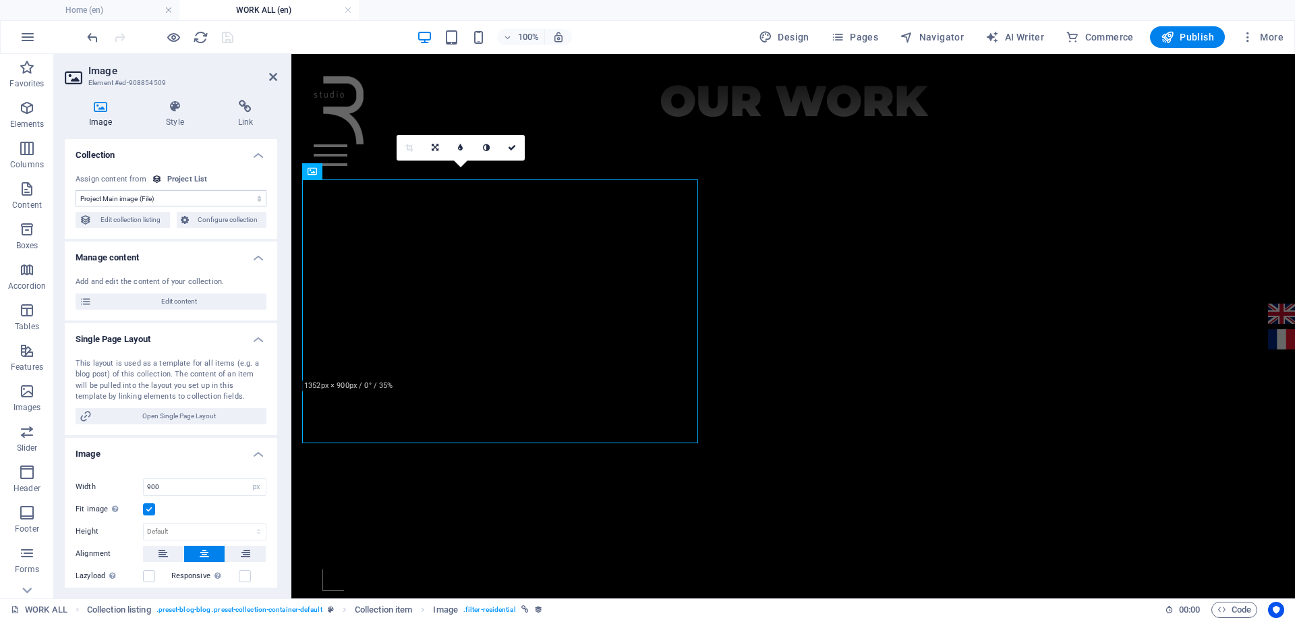
scroll to position [644, 0]
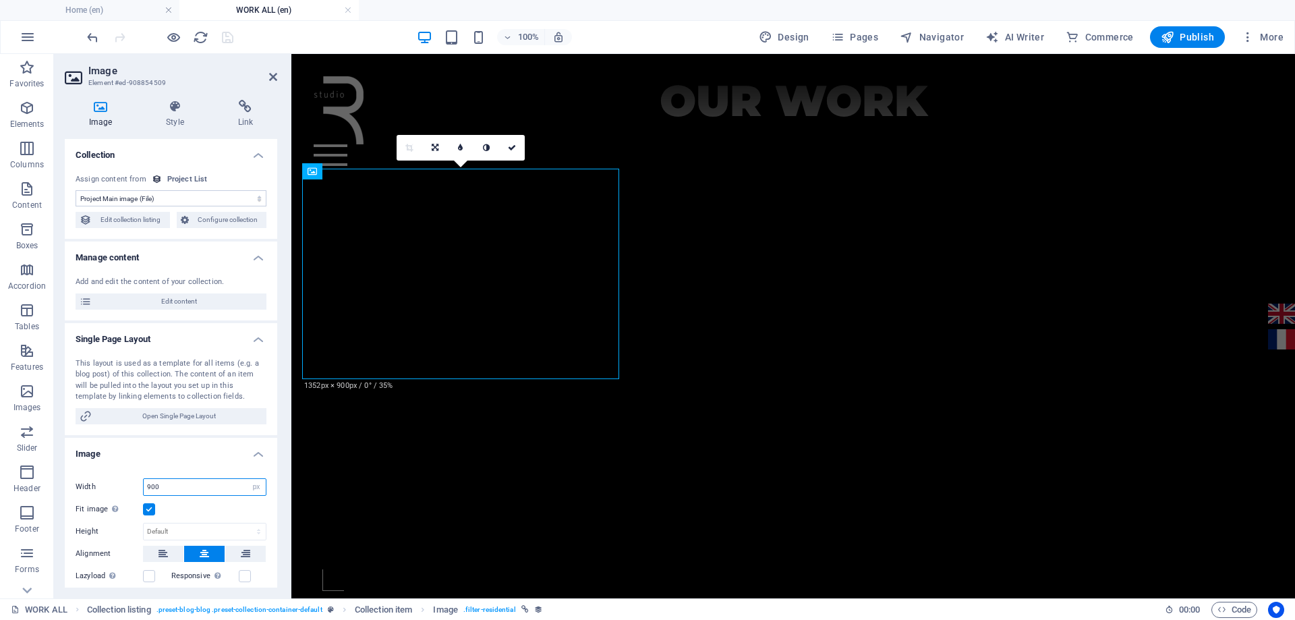
click at [178, 493] on input "900" at bounding box center [205, 487] width 122 height 16
click at [186, 111] on icon at bounding box center [175, 106] width 66 height 13
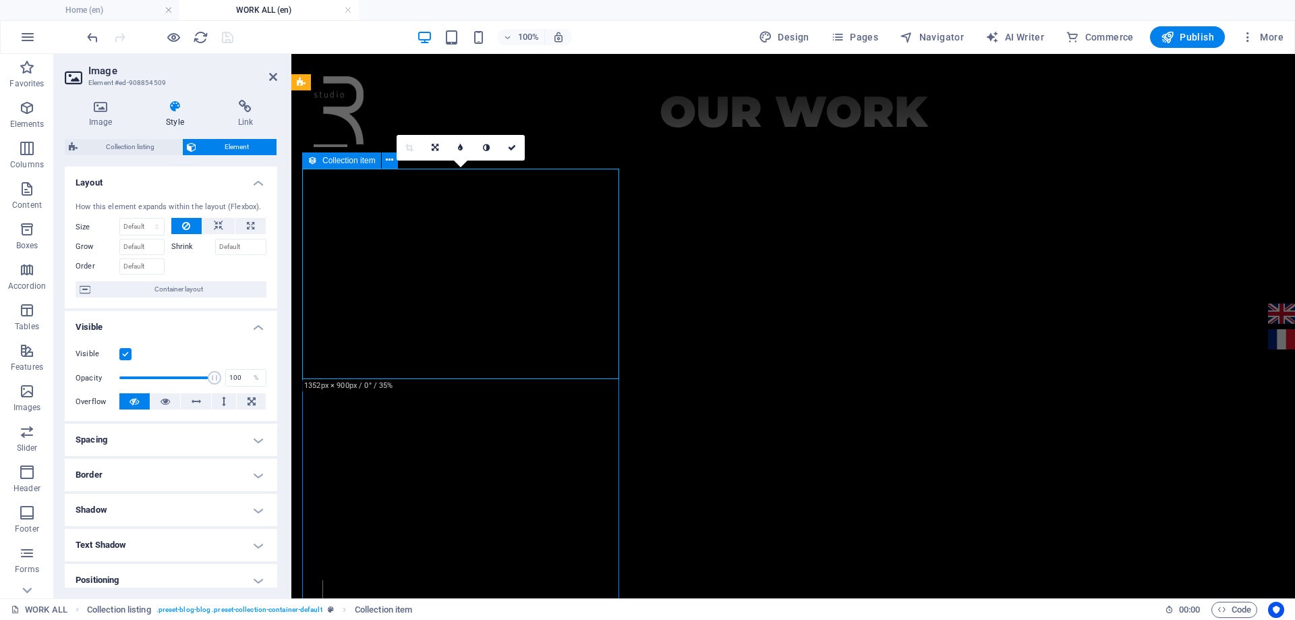
scroll to position [655, 0]
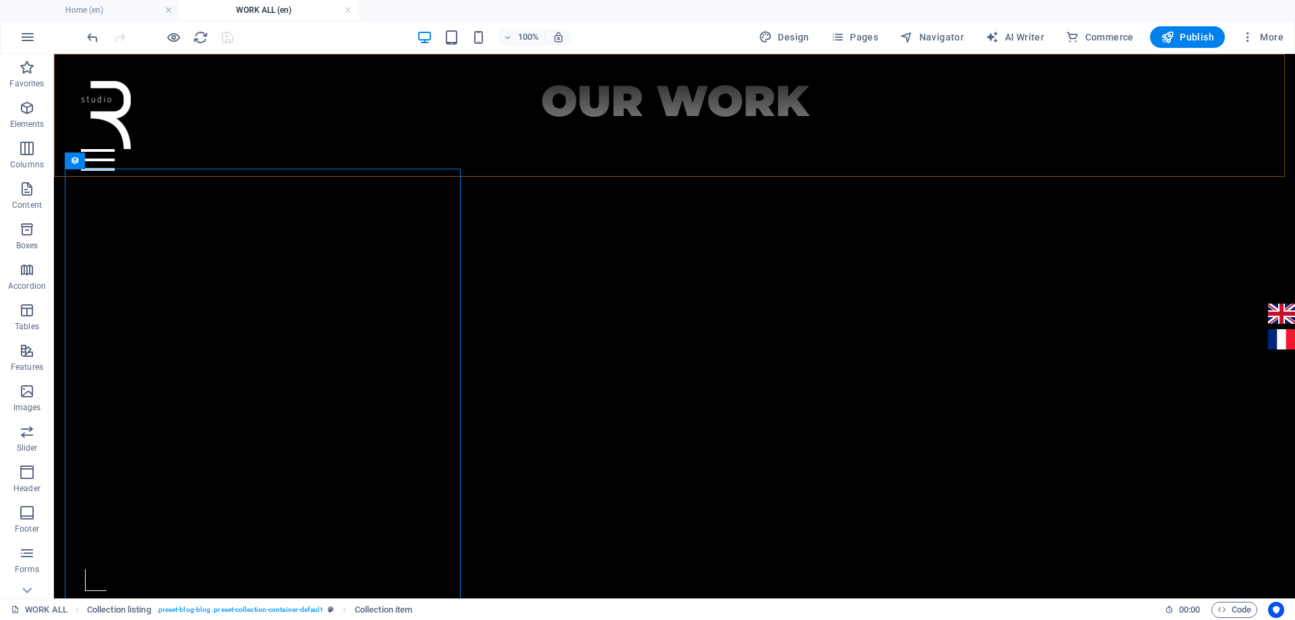
click at [710, 155] on div "Home work about services Contact English Français" at bounding box center [674, 126] width 1241 height 144
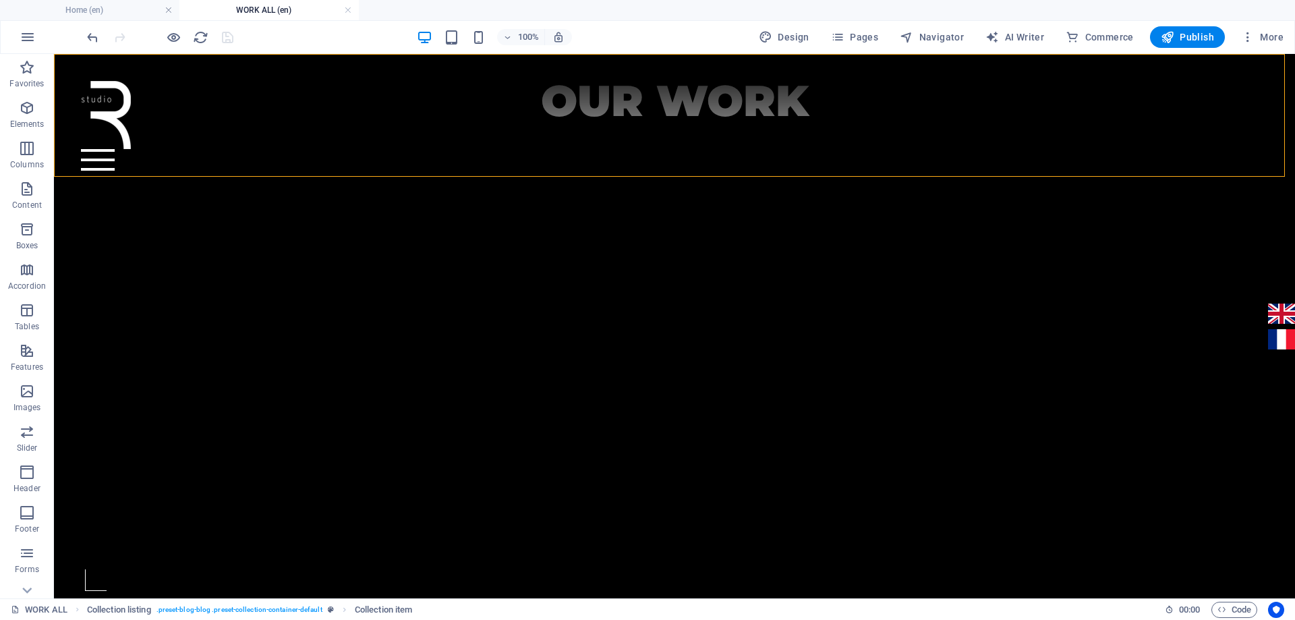
click at [710, 155] on div "Home work about services Contact English Français" at bounding box center [674, 126] width 1241 height 144
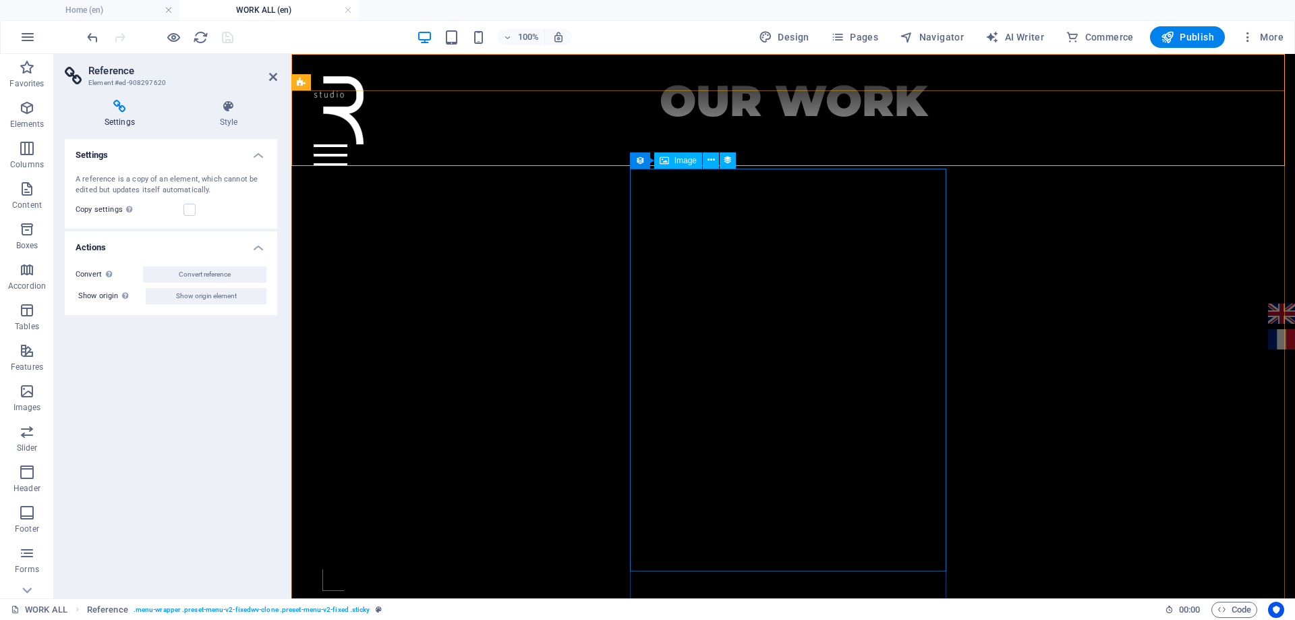
scroll to position [509, 0]
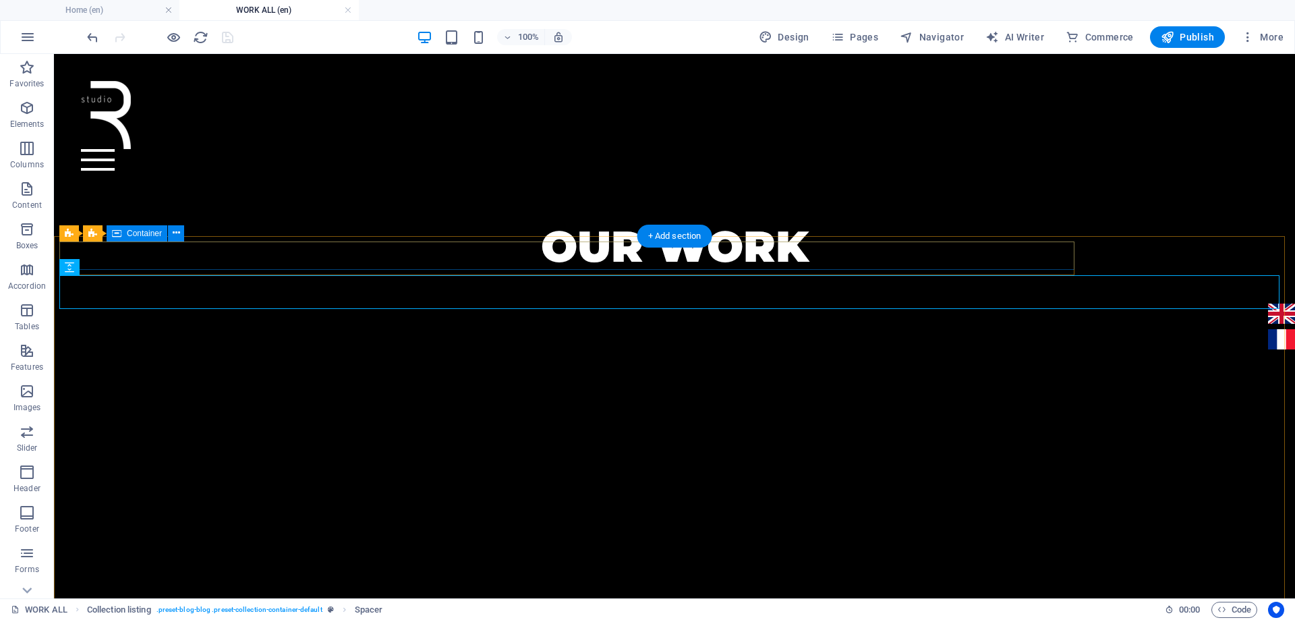
scroll to position [442, 0]
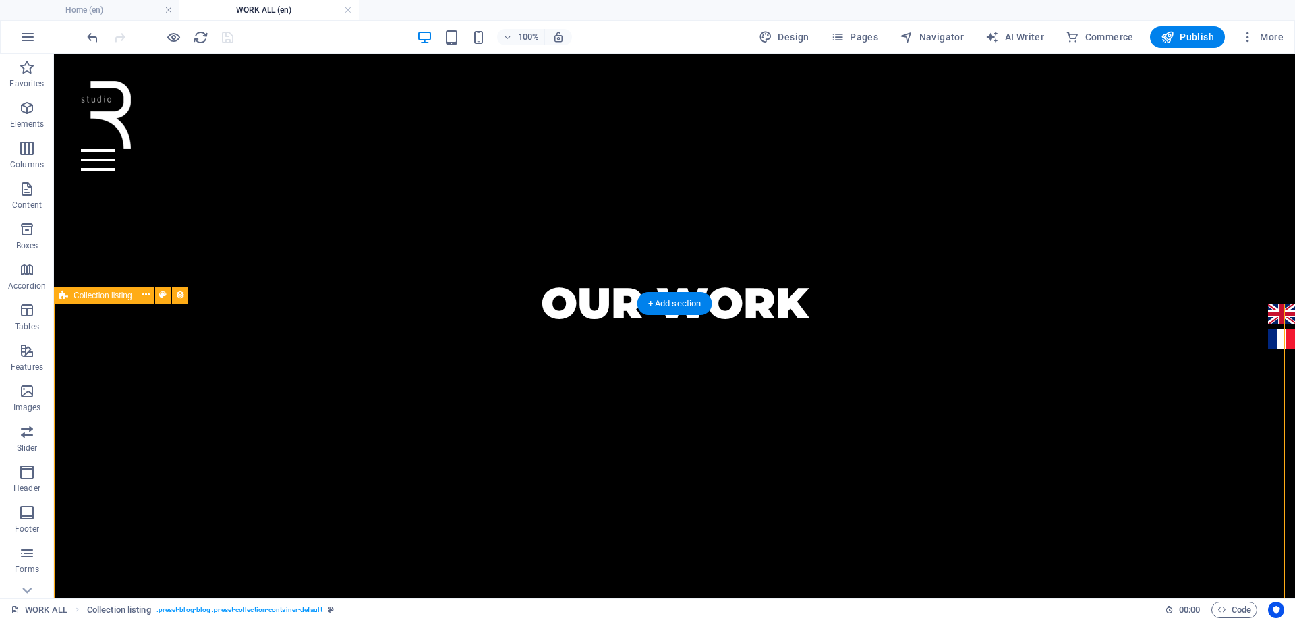
select select "rem"
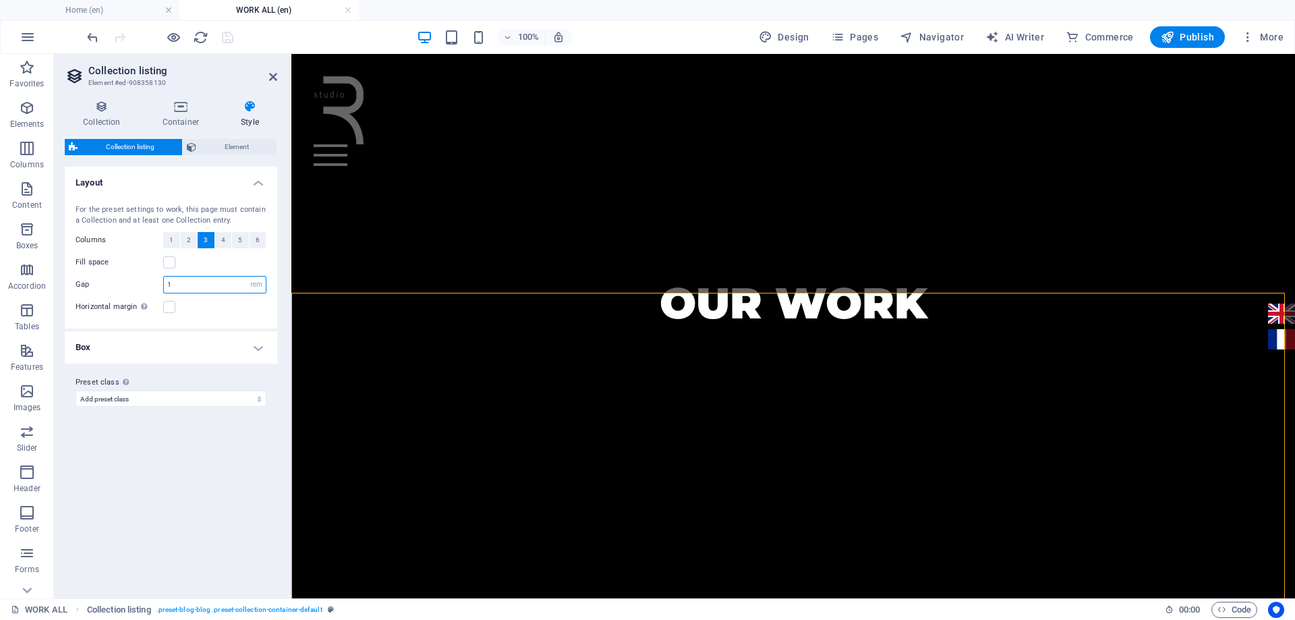
drag, startPoint x: 201, startPoint y: 287, endPoint x: 169, endPoint y: 291, distance: 32.0
click at [169, 291] on input "1" at bounding box center [215, 285] width 102 height 16
type input "2"
select select
click at [190, 361] on h4 "Box" at bounding box center [171, 347] width 212 height 32
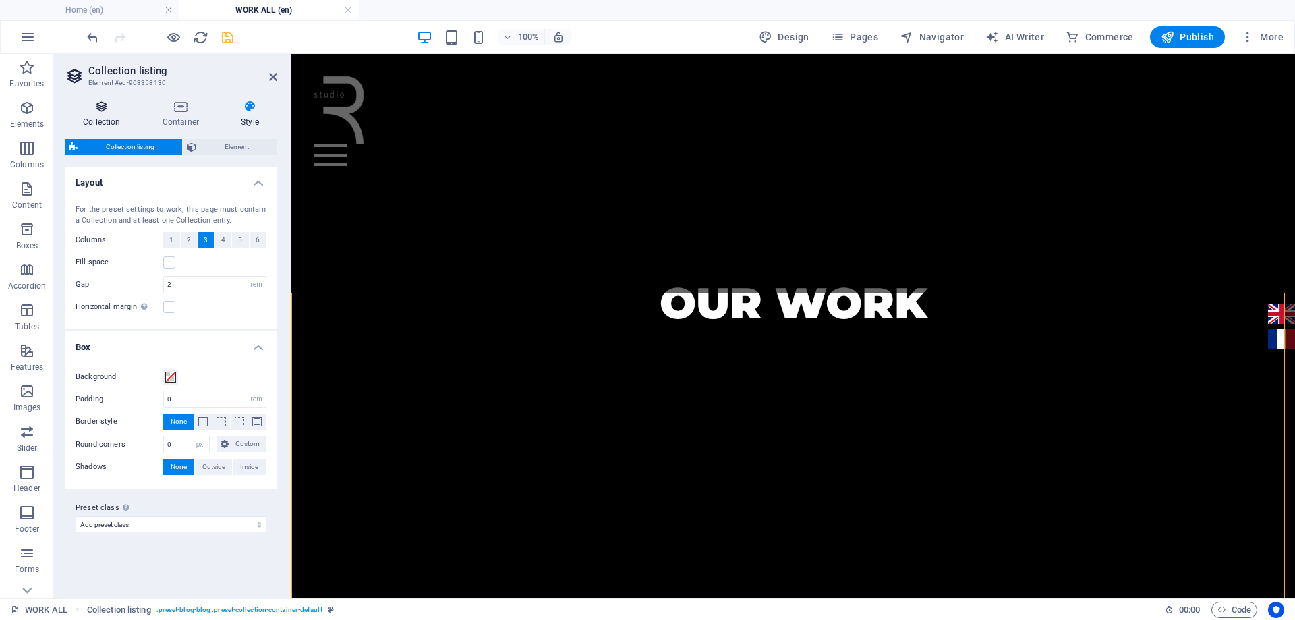
click at [111, 113] on icon at bounding box center [102, 106] width 74 height 13
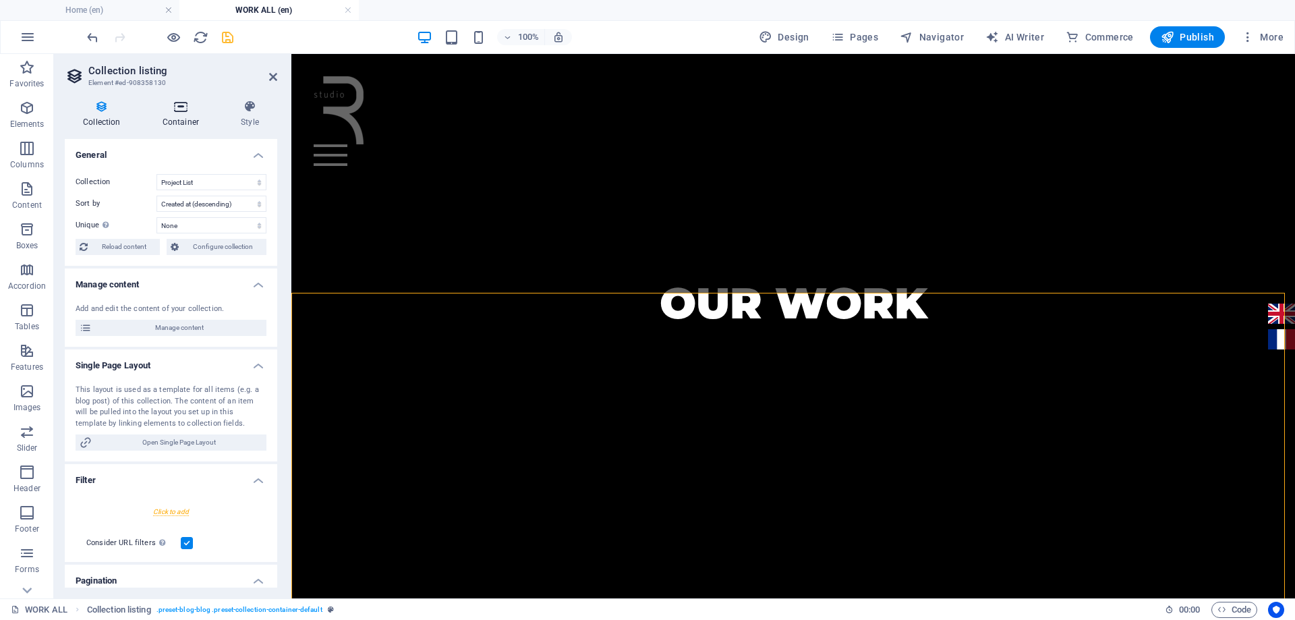
click at [199, 115] on h4 "Container" at bounding box center [183, 114] width 78 height 28
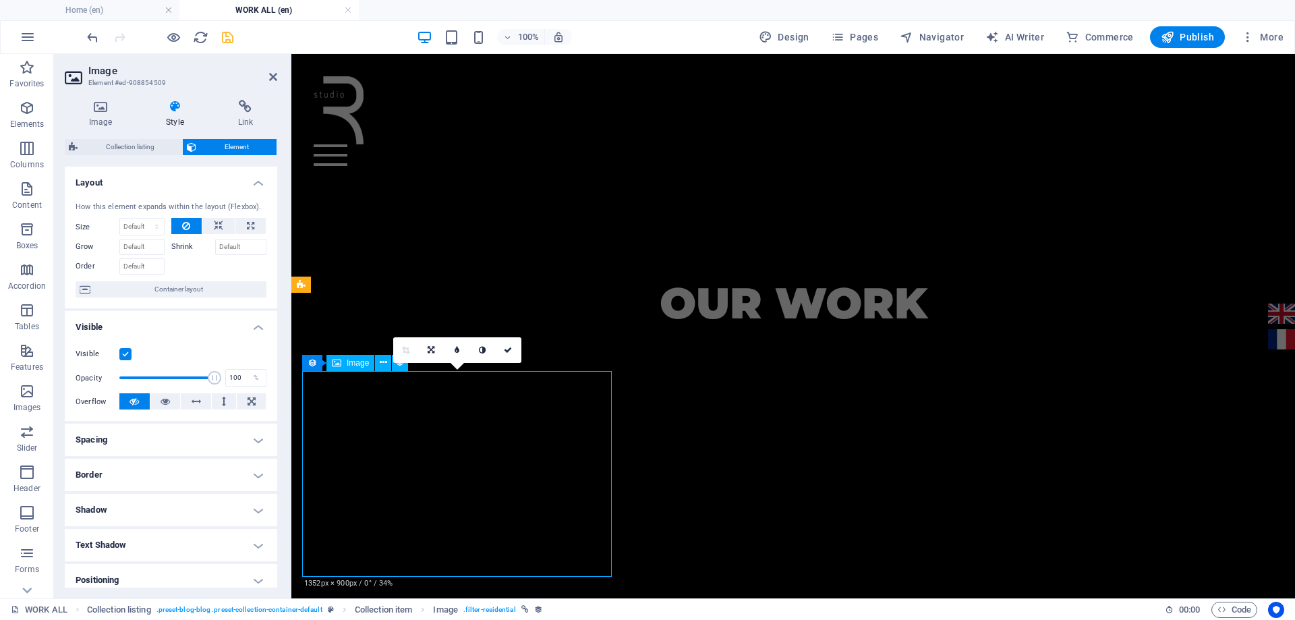
scroll to position [509, 0]
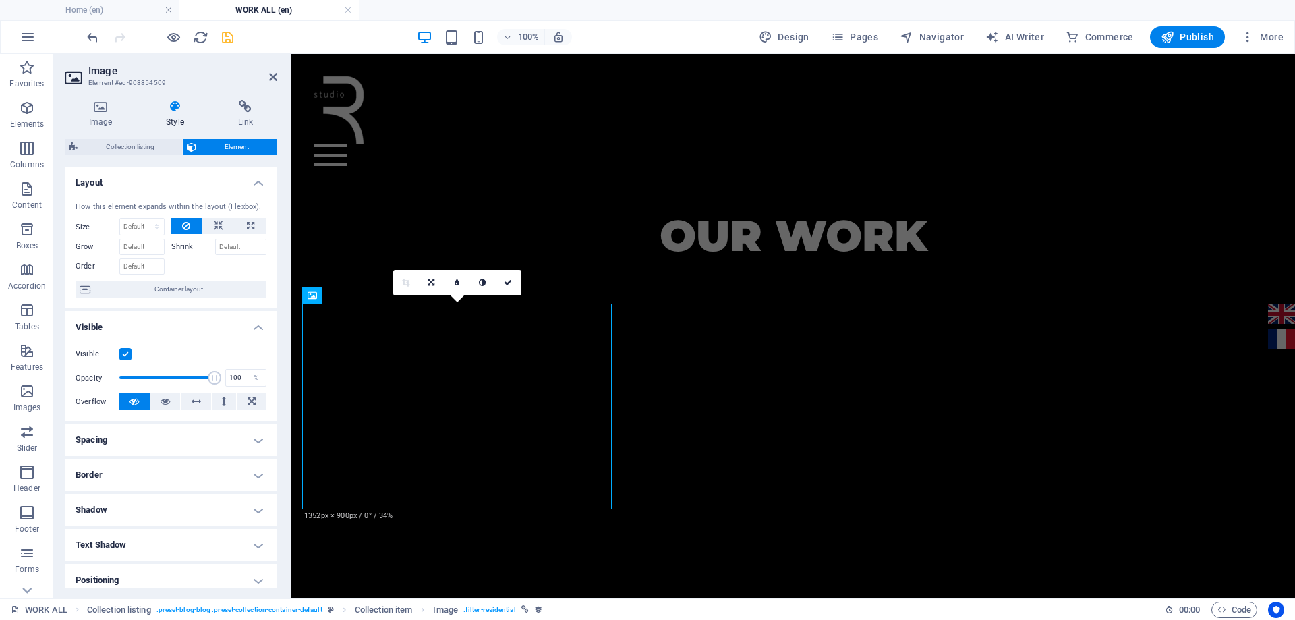
click at [183, 115] on h4 "Style" at bounding box center [177, 114] width 71 height 28
click at [127, 138] on div "Image Style Link Collection No assignment, content remains static Created at (D…" at bounding box center [171, 344] width 212 height 488
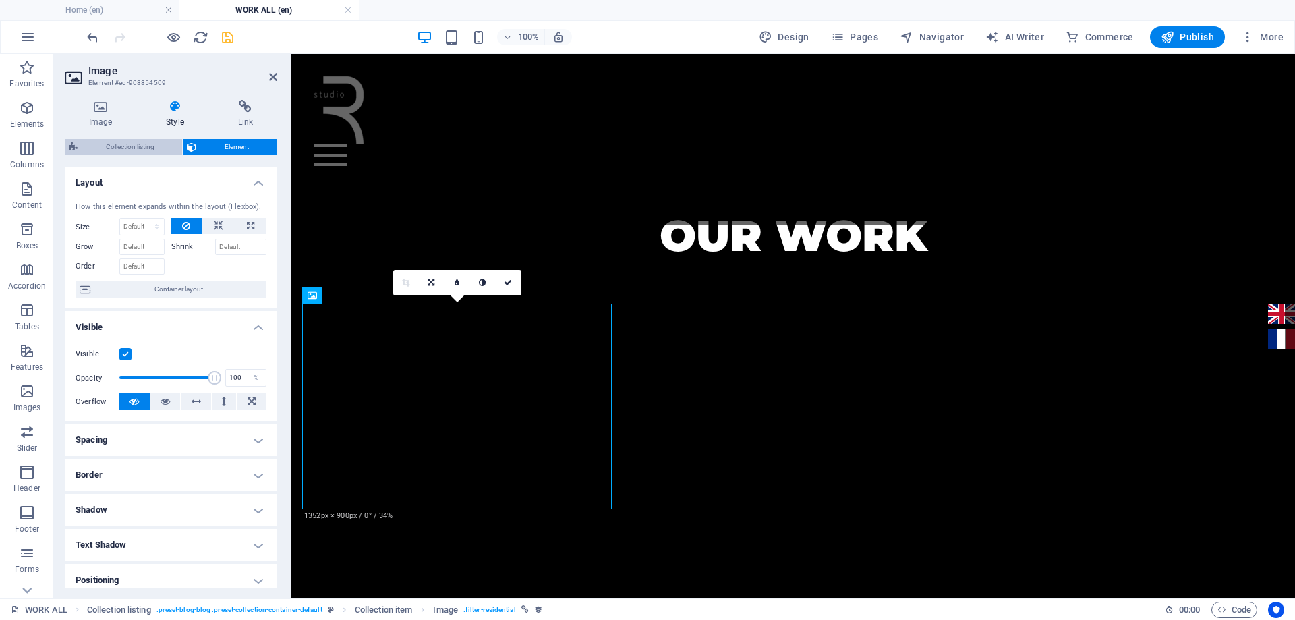
click at [129, 141] on span "Collection listing" at bounding box center [130, 147] width 96 height 16
select select "rem"
select select "px"
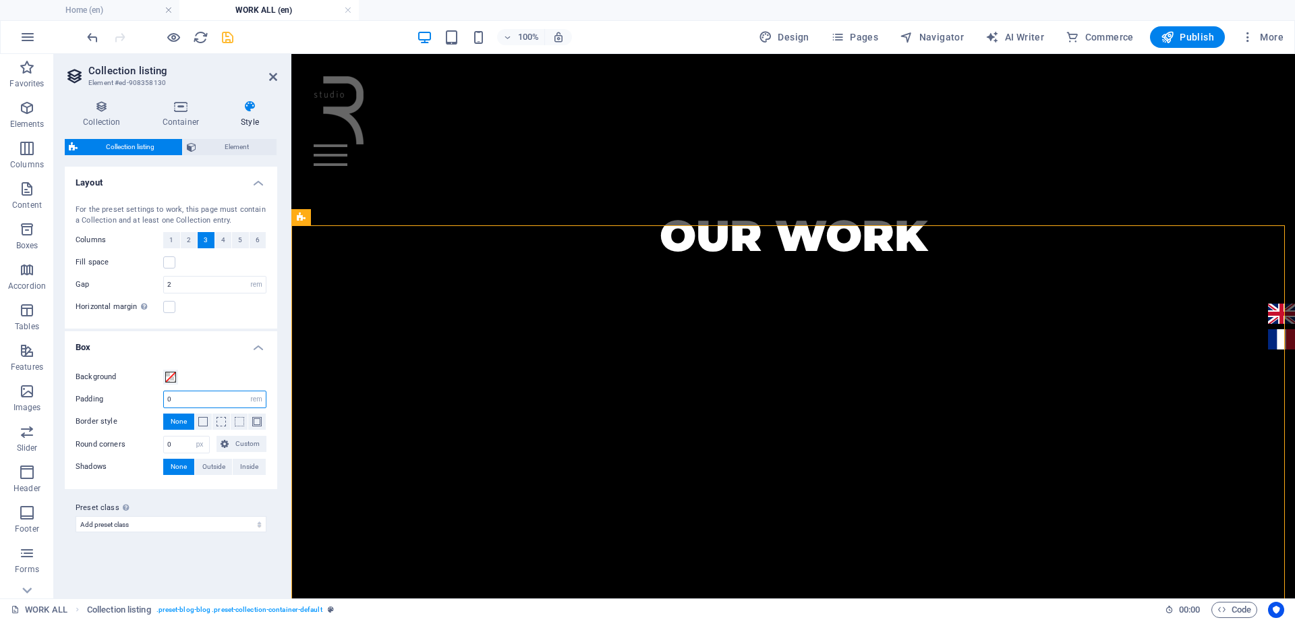
drag, startPoint x: 184, startPoint y: 398, endPoint x: 150, endPoint y: 399, distance: 34.4
click at [150, 399] on div "Padding 0 px rem % vh vw" at bounding box center [171, 399] width 191 height 18
type input "1"
select select
type input "0"
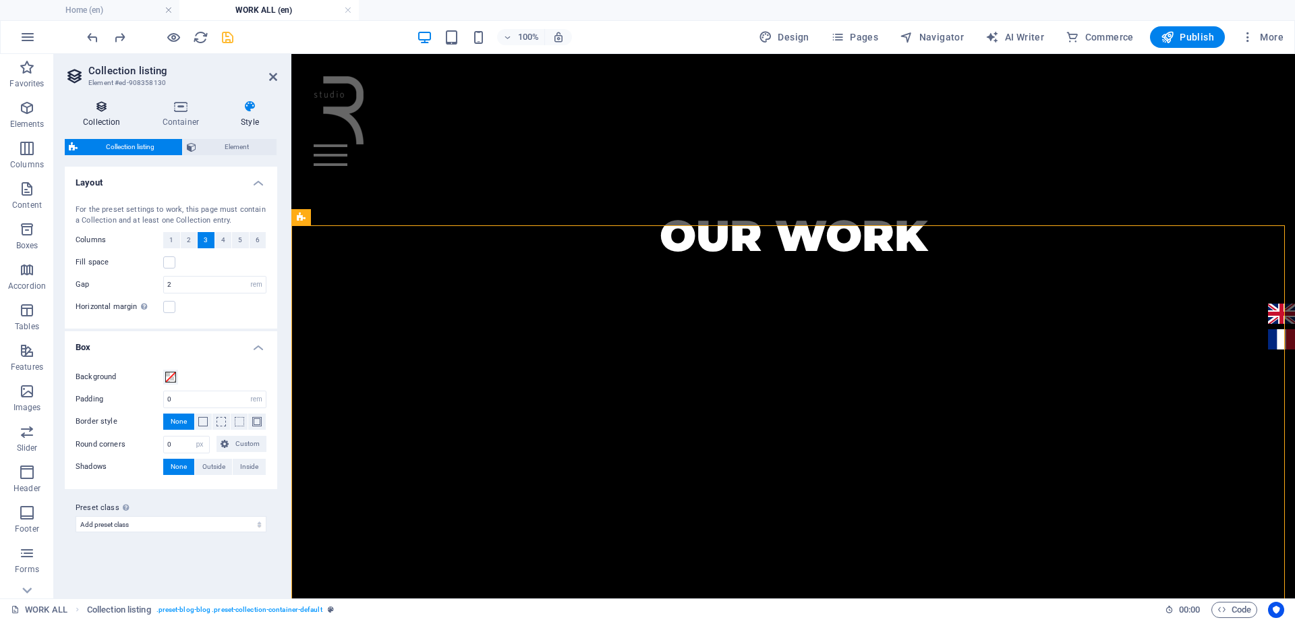
click at [101, 117] on h4 "Collection" at bounding box center [105, 114] width 80 height 28
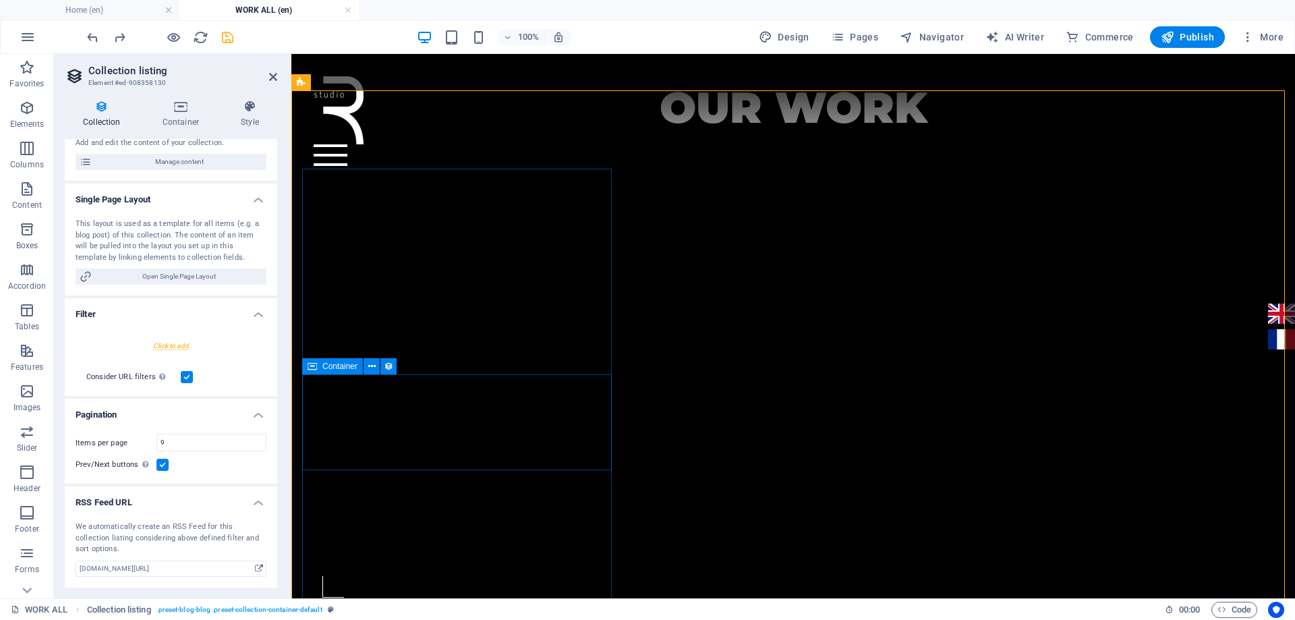
scroll to position [644, 0]
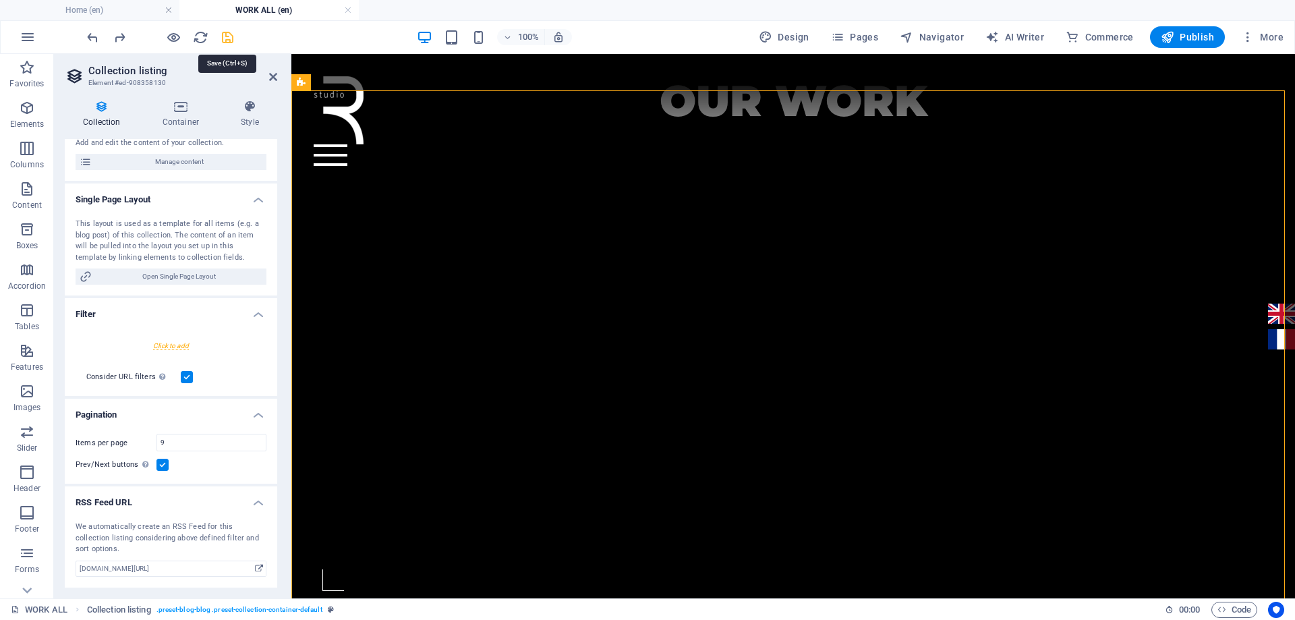
click at [229, 34] on icon "save" at bounding box center [228, 38] width 16 height 16
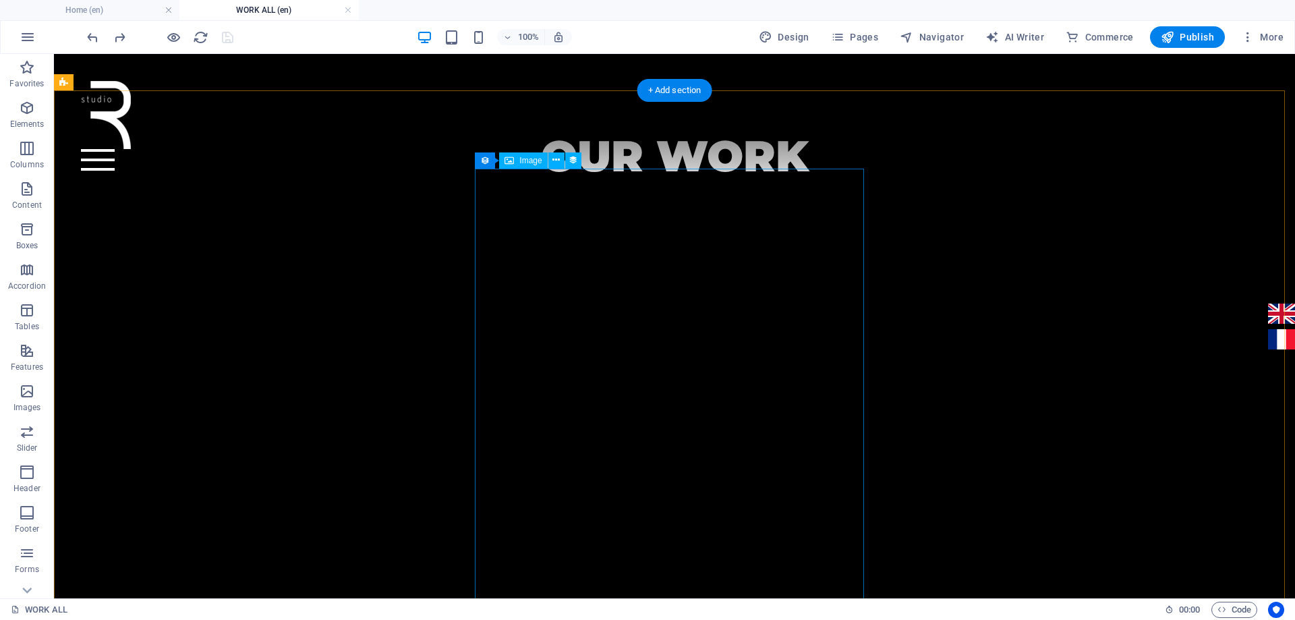
scroll to position [520, 0]
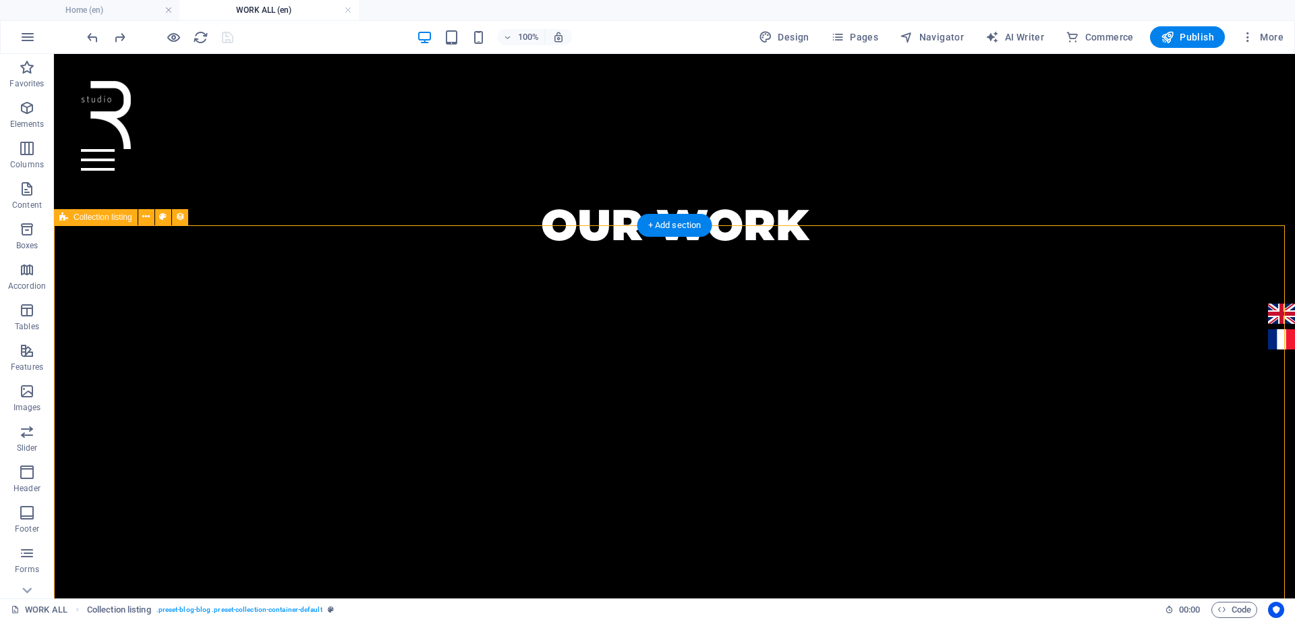
select select "createdAt_DESC"
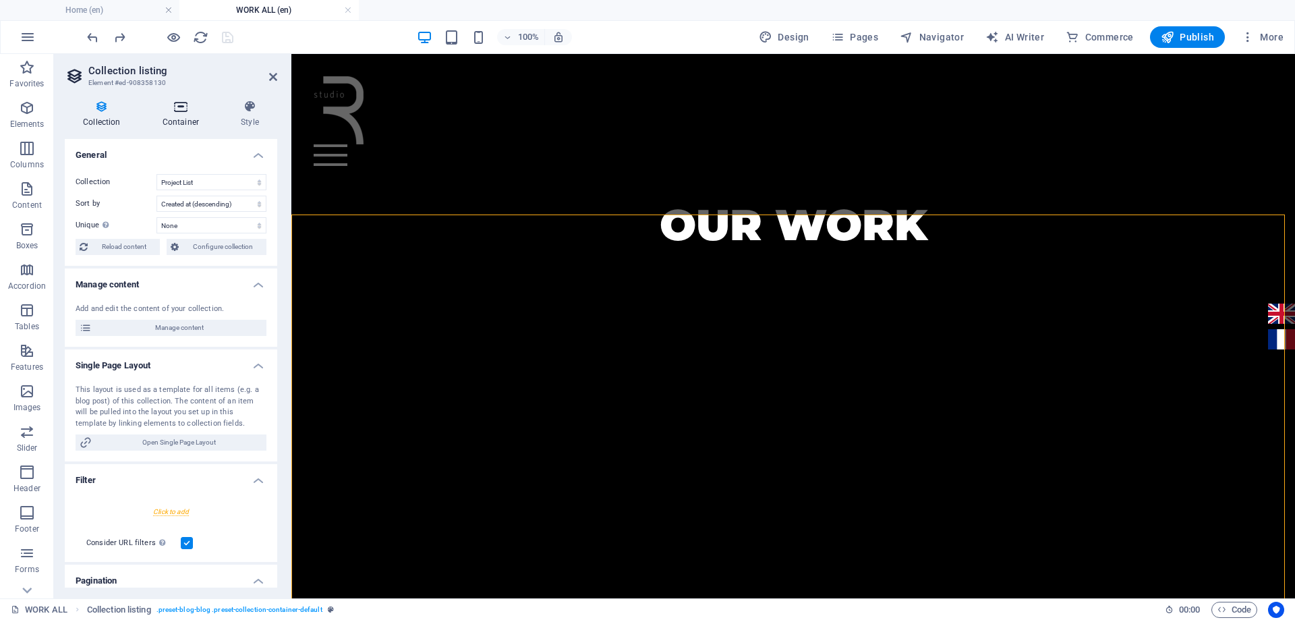
click at [180, 103] on icon at bounding box center [180, 106] width 73 height 13
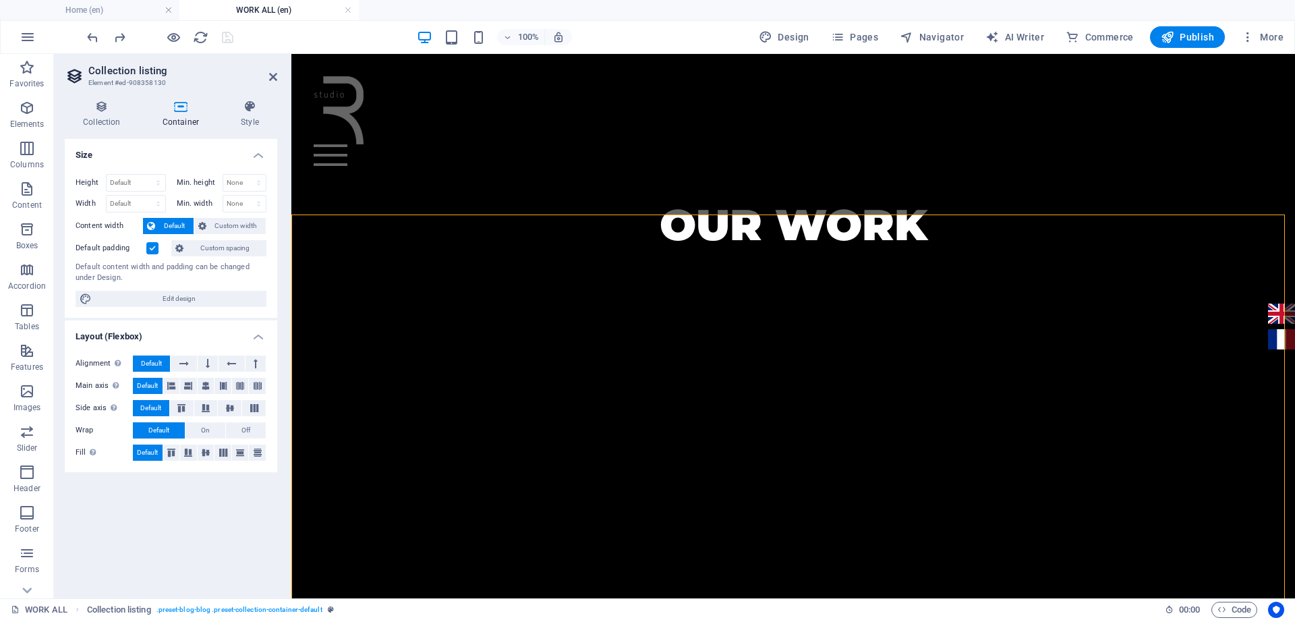
click at [176, 228] on span "Default" at bounding box center [174, 226] width 30 height 16
click at [237, 229] on span "Custom width" at bounding box center [236, 226] width 52 height 16
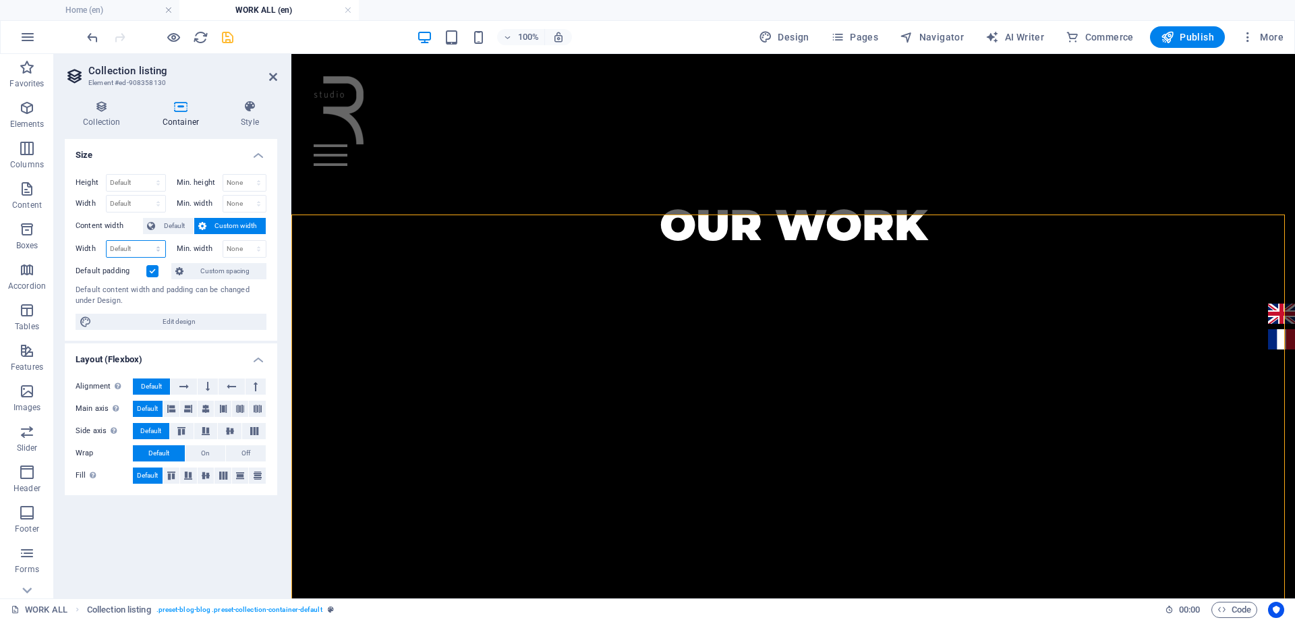
click at [156, 246] on select "Default px rem % em vh vw" at bounding box center [136, 249] width 59 height 16
select select "px"
click at [146, 241] on select "Default px rem % em vh vw" at bounding box center [136, 249] width 59 height 16
type input "1505"
click at [177, 227] on span "Default" at bounding box center [174, 226] width 30 height 16
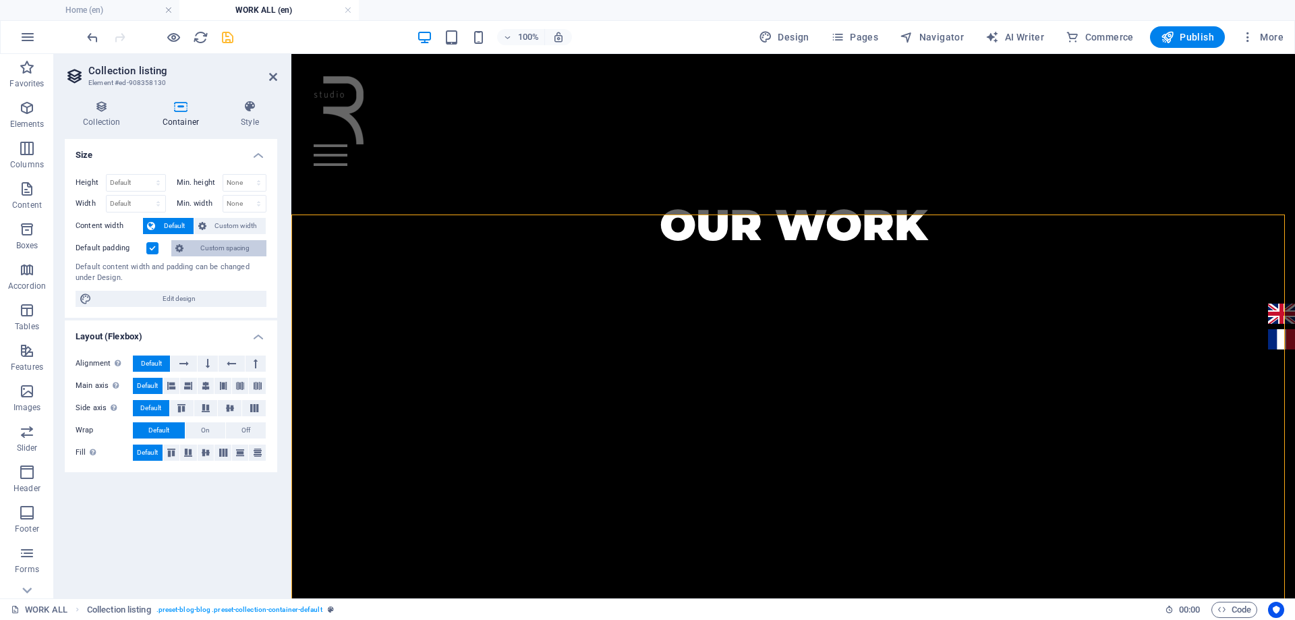
click at [208, 248] on span "Custom spacing" at bounding box center [224, 248] width 75 height 16
click at [151, 244] on label at bounding box center [152, 248] width 12 height 12
click at [0, 0] on input "Default padding" at bounding box center [0, 0] width 0 height 0
click at [210, 250] on span "Custom spacing" at bounding box center [224, 248] width 75 height 16
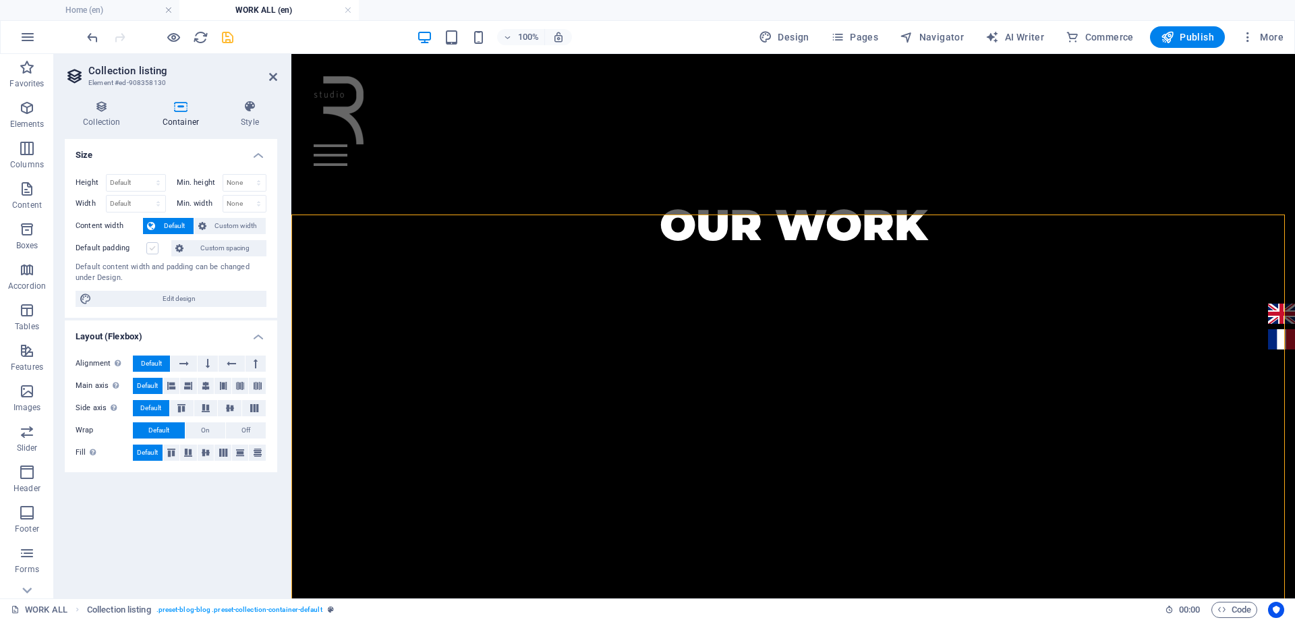
click at [153, 248] on label at bounding box center [152, 248] width 12 height 12
click at [0, 0] on input "Default padding" at bounding box center [0, 0] width 0 height 0
click at [153, 248] on label at bounding box center [152, 248] width 12 height 12
click at [0, 0] on input "Default padding" at bounding box center [0, 0] width 0 height 0
click at [153, 248] on label at bounding box center [152, 248] width 12 height 12
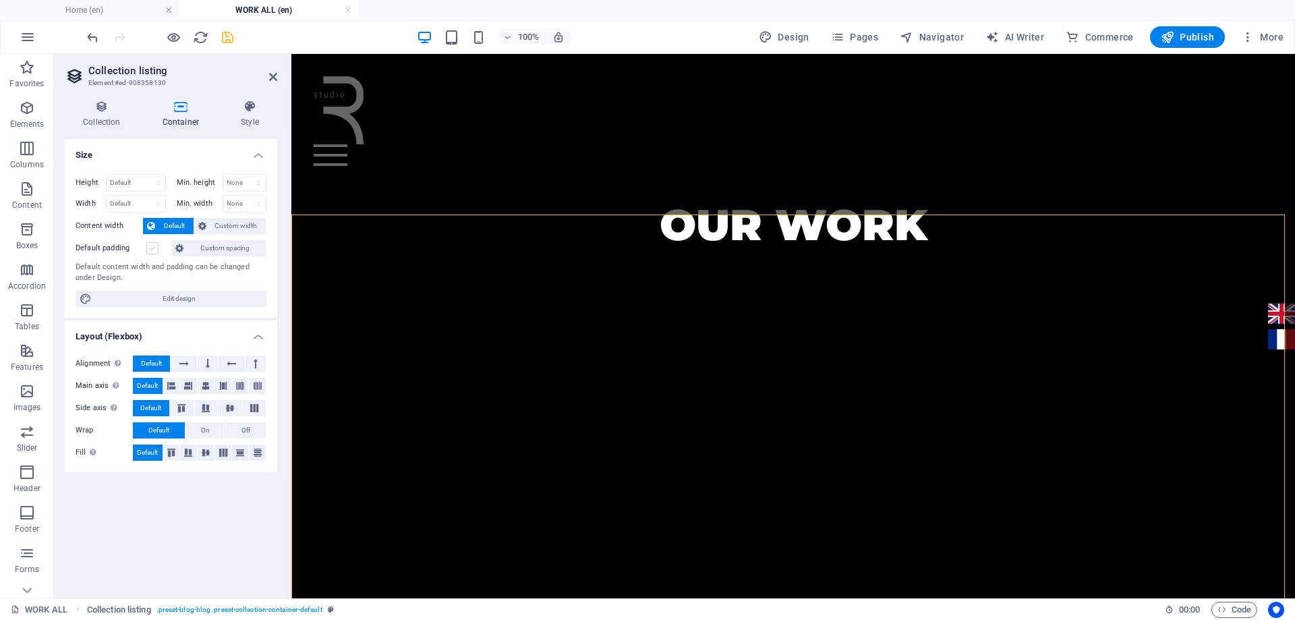
click at [0, 0] on input "Default padding" at bounding box center [0, 0] width 0 height 0
click at [227, 251] on span "Custom spacing" at bounding box center [224, 248] width 75 height 16
click at [786, 42] on span "Design" at bounding box center [784, 36] width 51 height 13
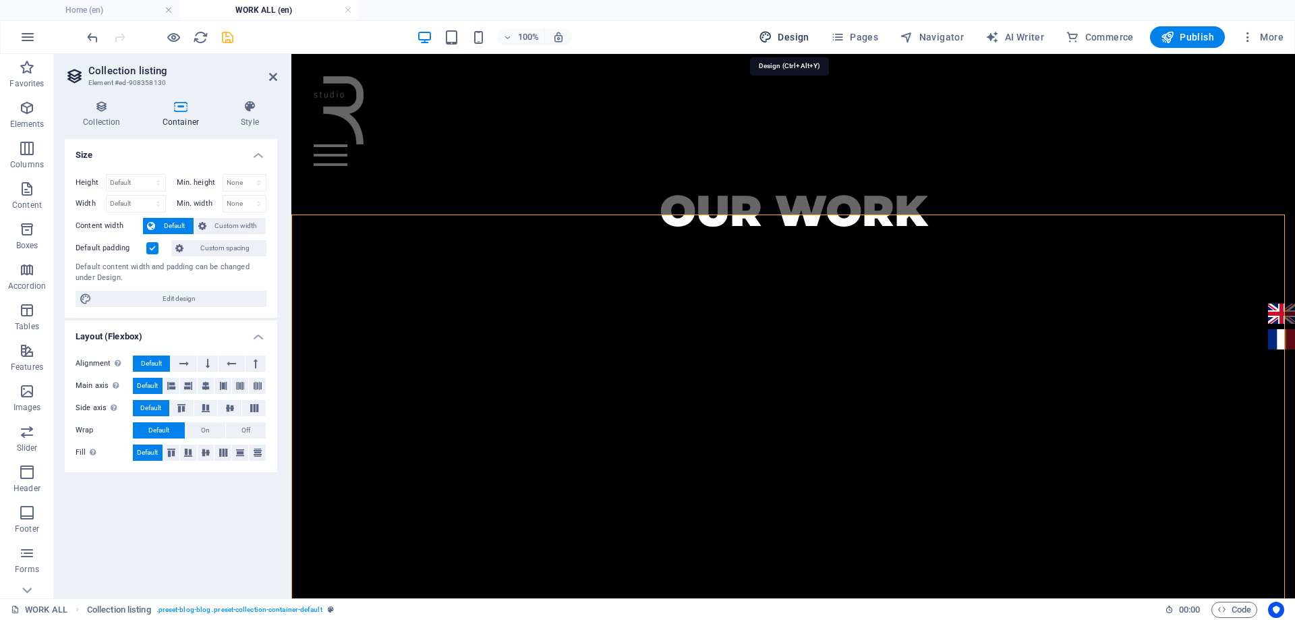
select select "px"
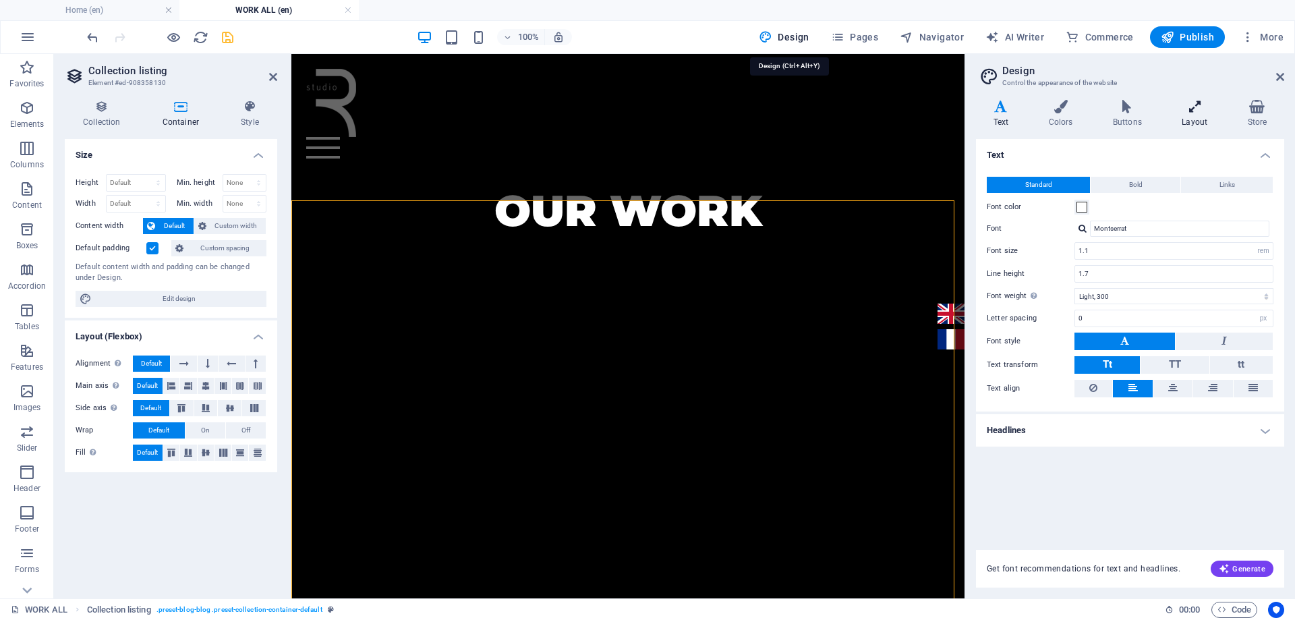
click at [1207, 110] on icon at bounding box center [1195, 106] width 60 height 13
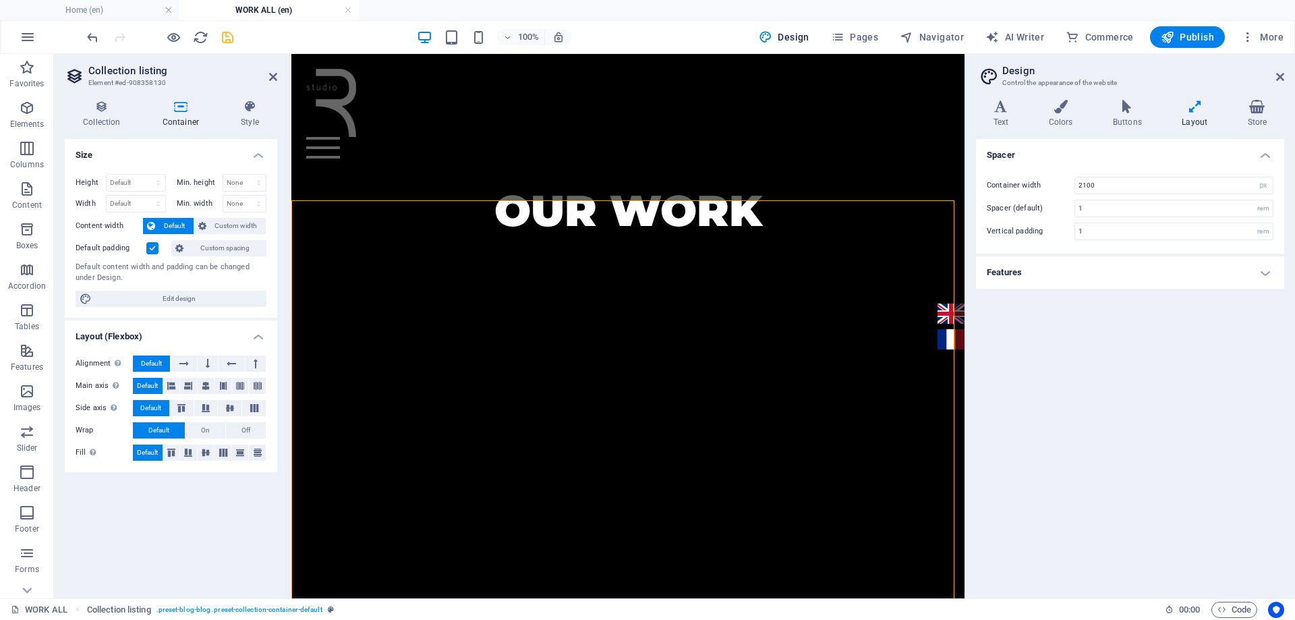
click at [1133, 270] on h4 "Features" at bounding box center [1130, 272] width 308 height 32
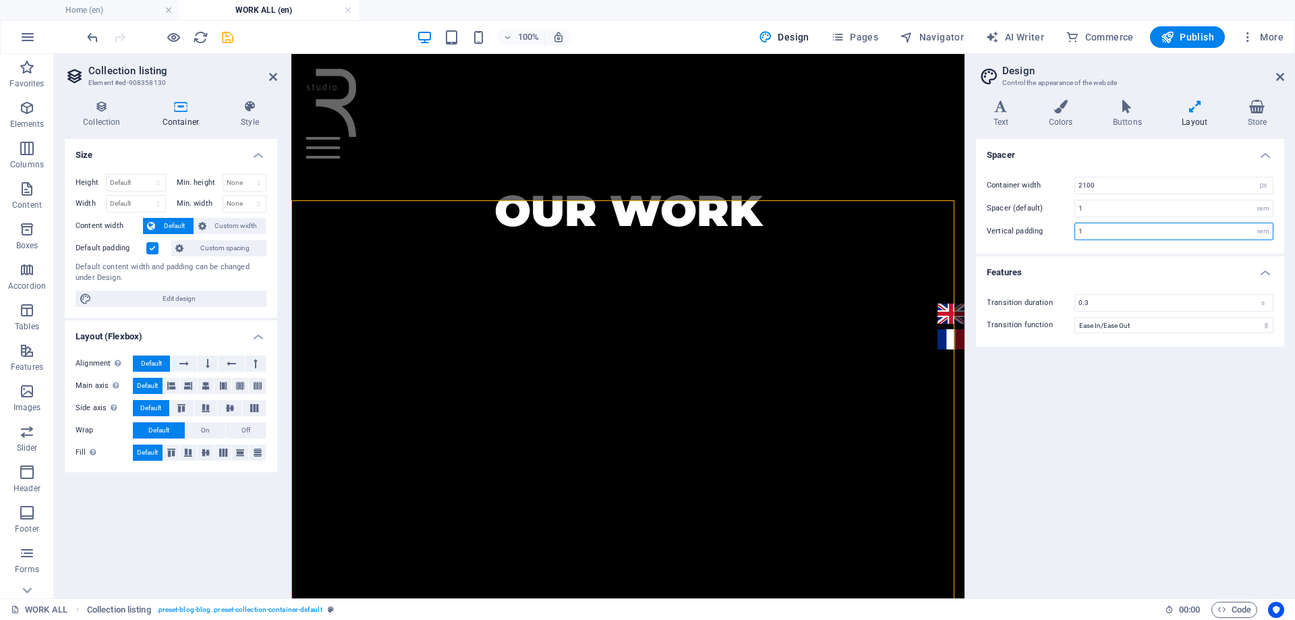
drag, startPoint x: 1117, startPoint y: 232, endPoint x: 1061, endPoint y: 233, distance: 56.0
click at [1061, 233] on div "Vertical padding 1 rem" at bounding box center [1130, 232] width 287 height 18
type input "2"
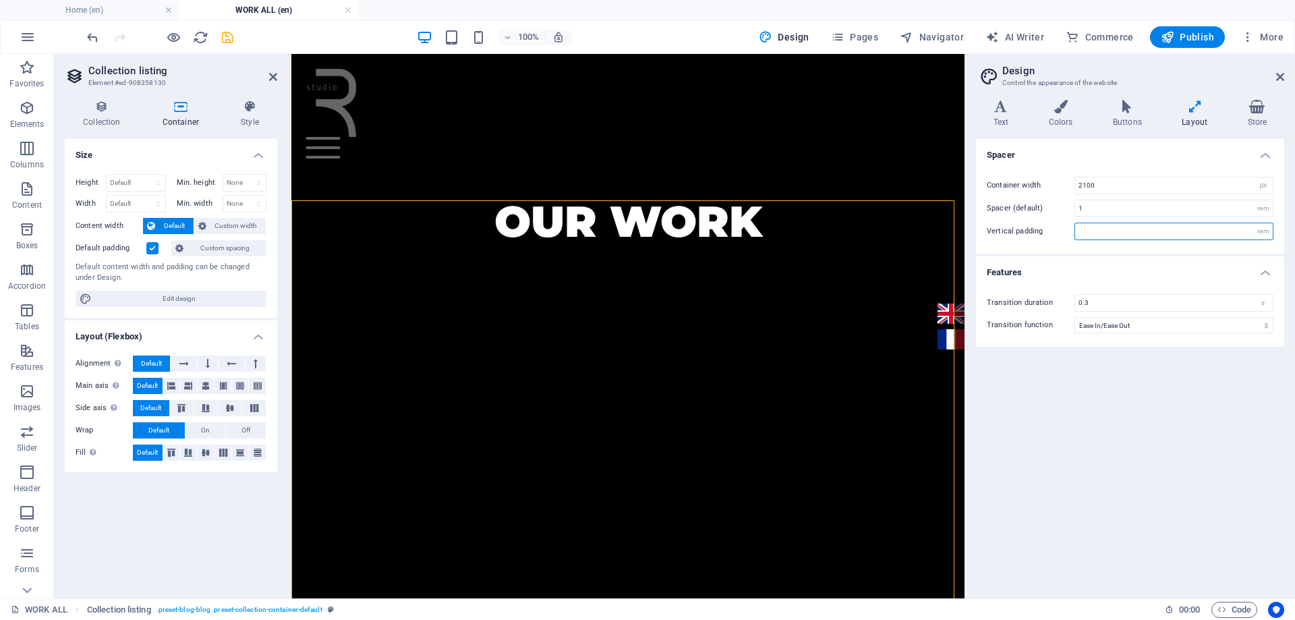
type input "1"
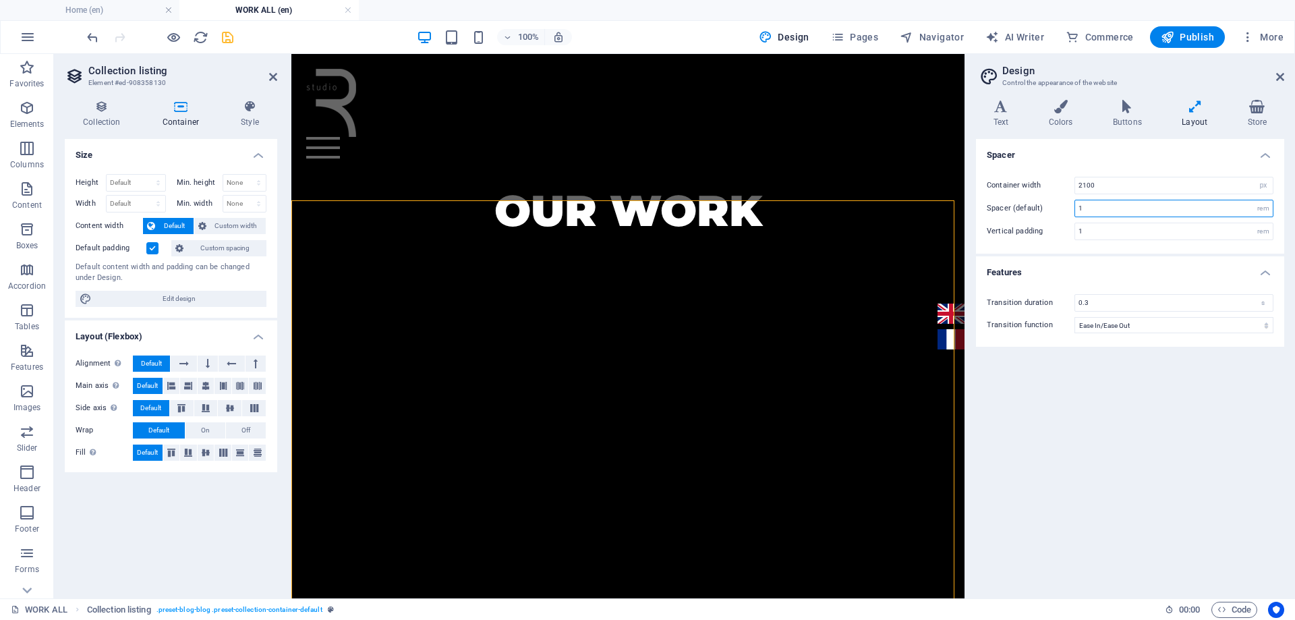
click at [1090, 204] on input "1" at bounding box center [1174, 208] width 198 height 16
type input "2"
type input "3"
drag, startPoint x: 1085, startPoint y: 210, endPoint x: 1066, endPoint y: 210, distance: 19.6
click at [1066, 210] on div "Spacer (default) 4 rem" at bounding box center [1130, 209] width 287 height 18
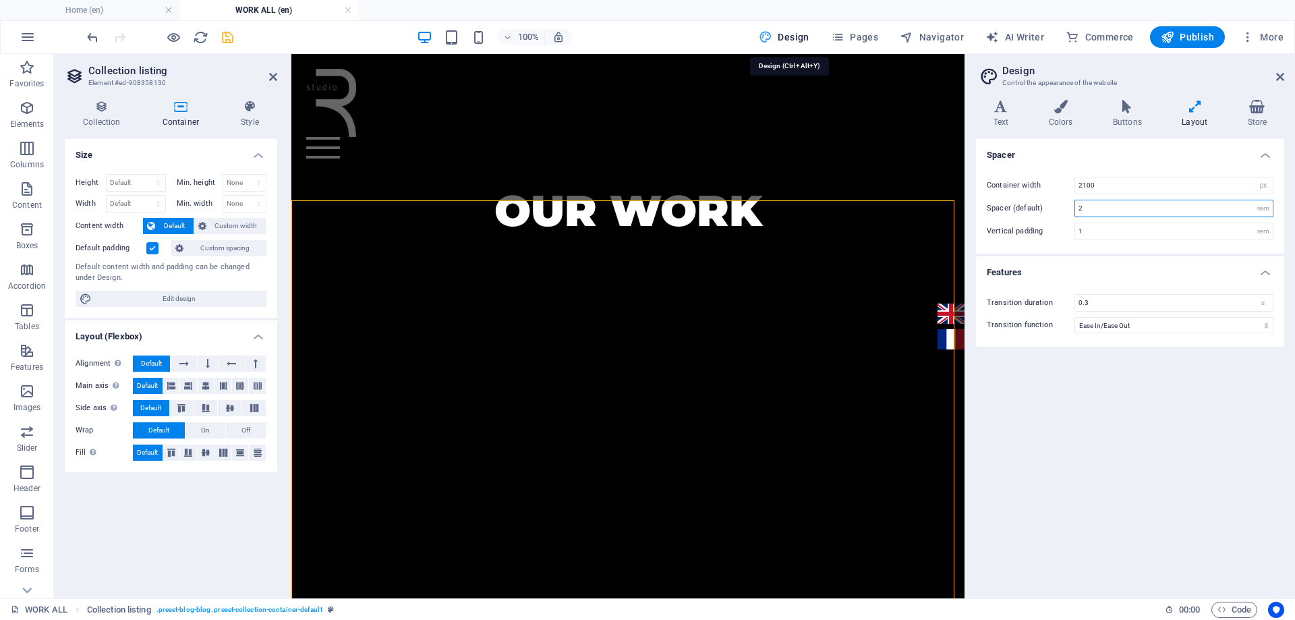
type input "2"
click at [795, 36] on span "Design" at bounding box center [784, 36] width 51 height 13
click at [867, 34] on span "Pages" at bounding box center [854, 36] width 47 height 13
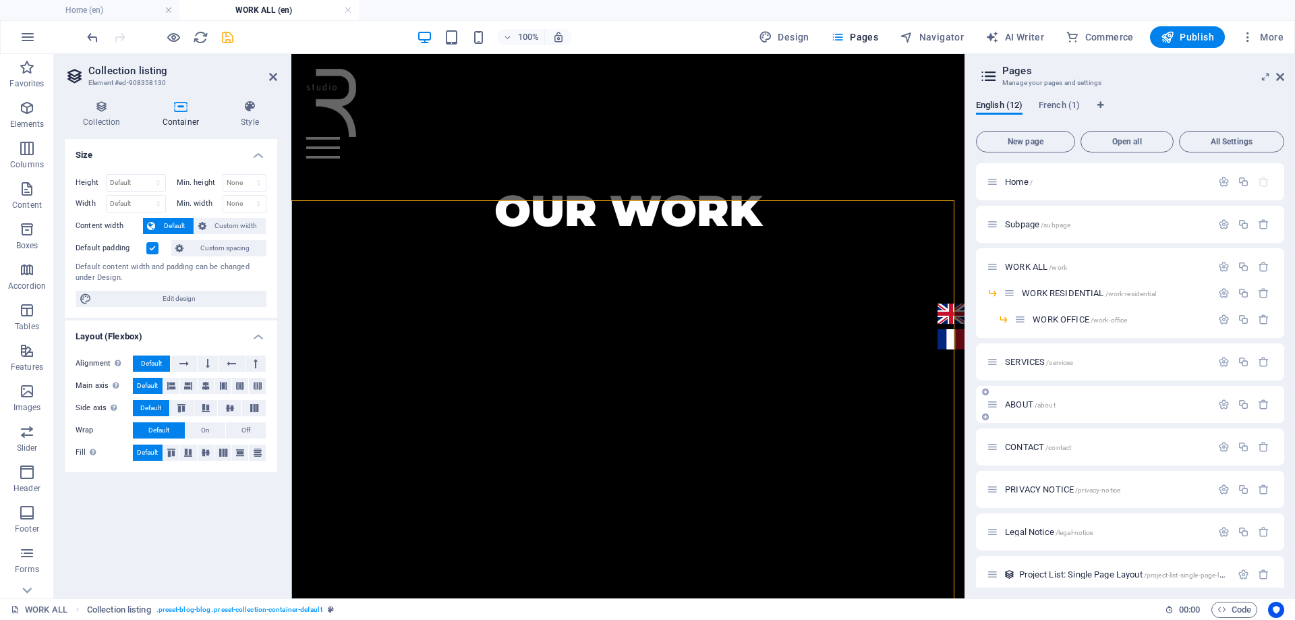
click at [1017, 403] on span "ABOUT /about" at bounding box center [1030, 404] width 51 height 10
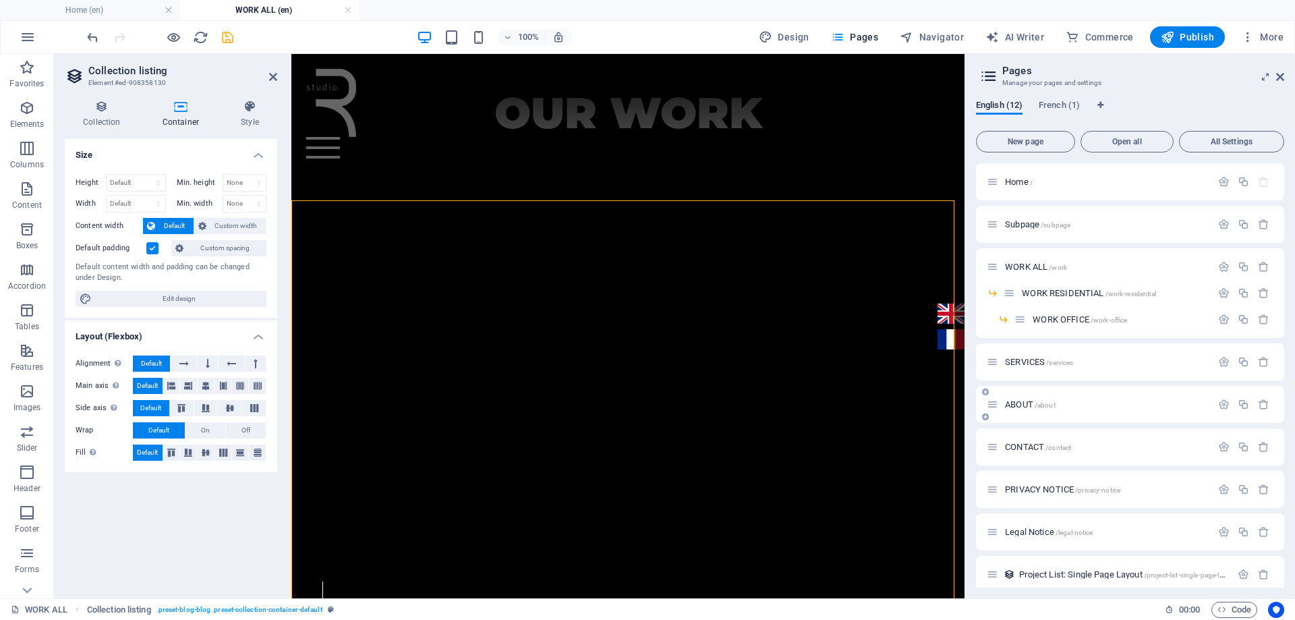
click at [1017, 428] on div "CONTACT /contact" at bounding box center [1130, 446] width 308 height 37
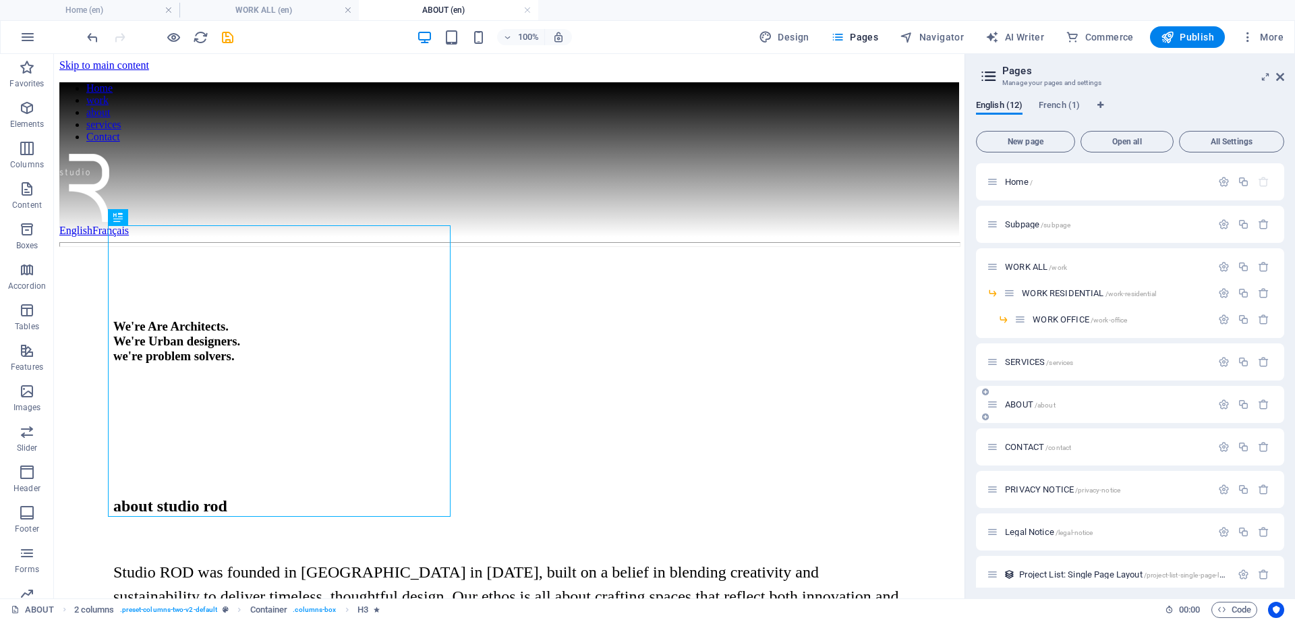
scroll to position [0, 0]
click at [225, 38] on icon "save" at bounding box center [228, 38] width 16 height 16
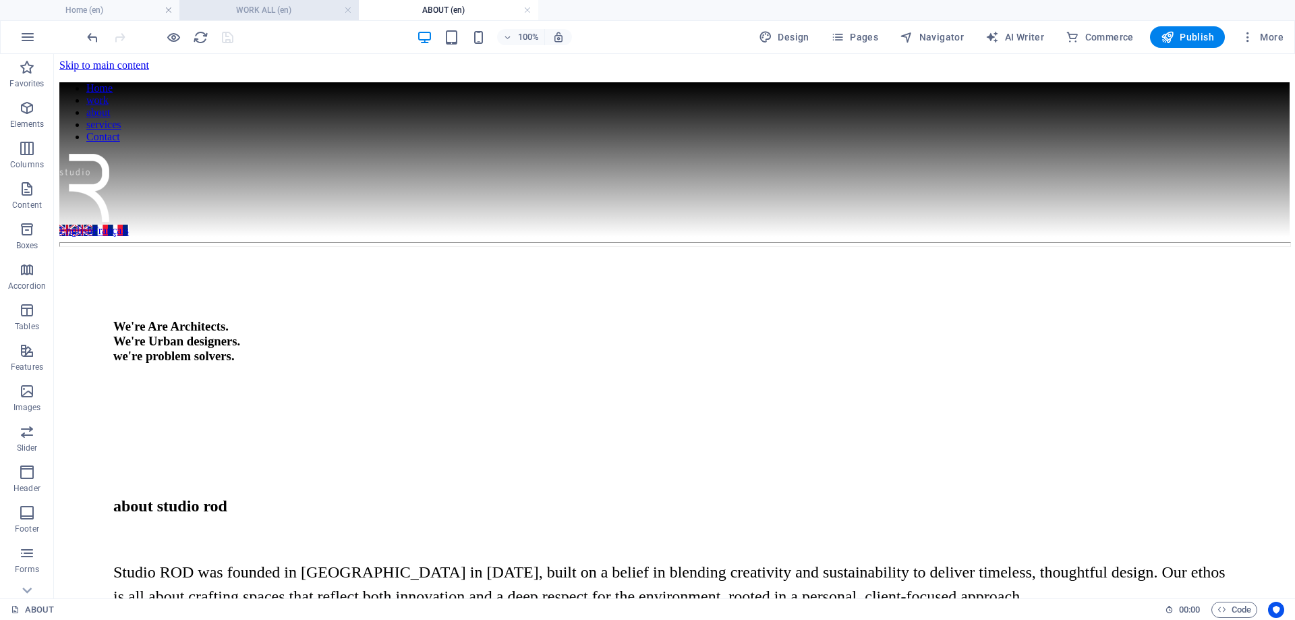
click at [268, 10] on h4 "WORK ALL (en)" at bounding box center [268, 10] width 179 height 15
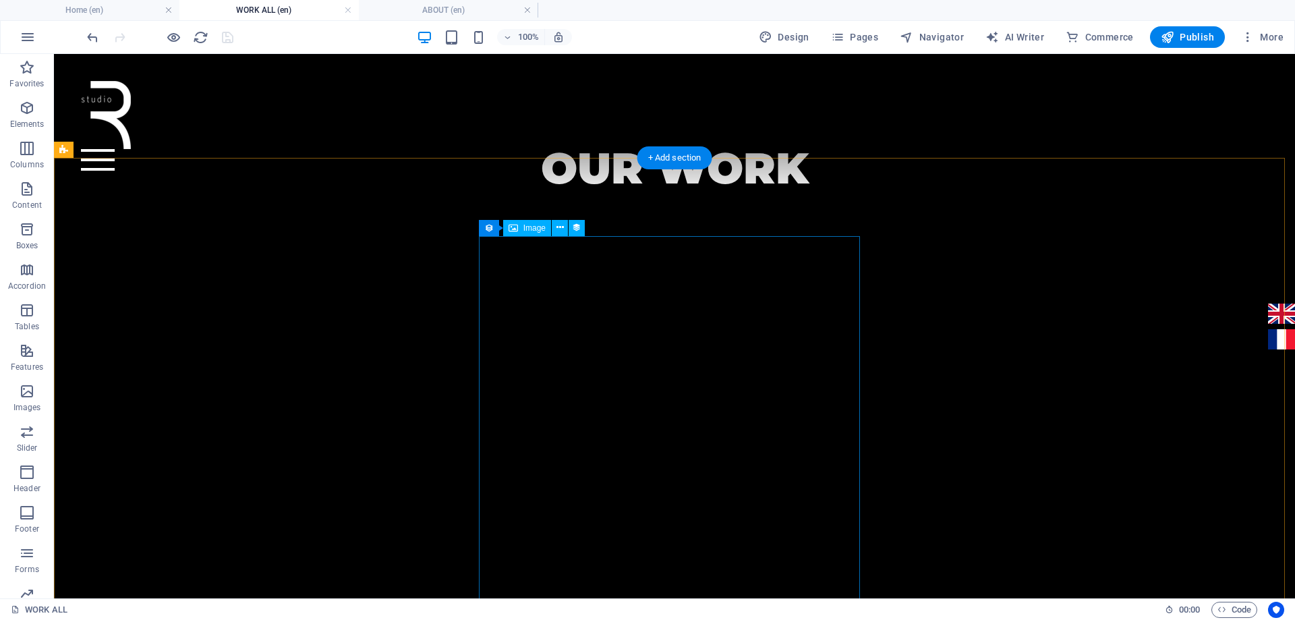
scroll to position [520, 0]
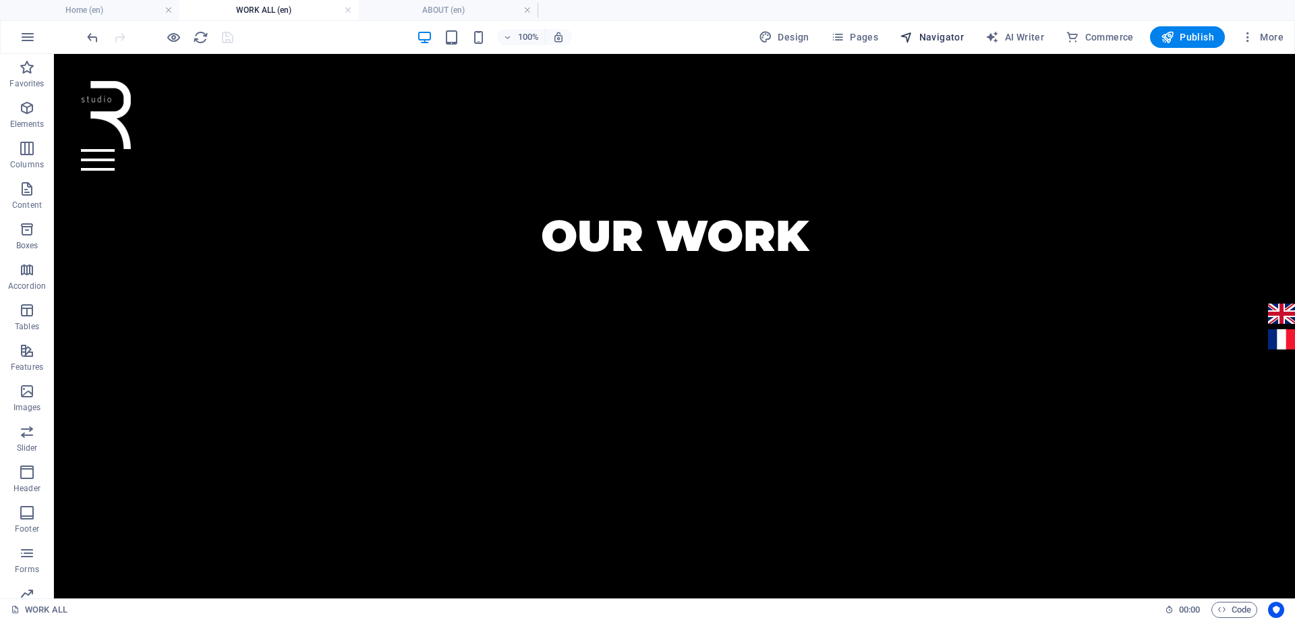
click at [936, 35] on span "Navigator" at bounding box center [932, 36] width 64 height 13
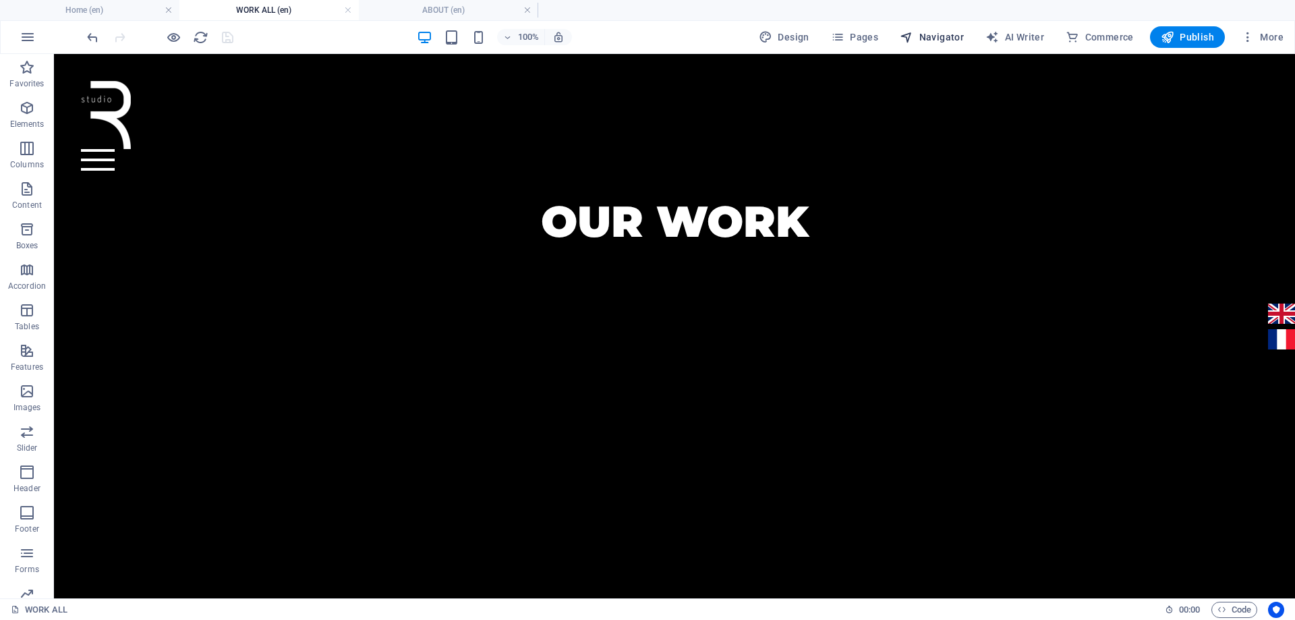
select select "17022658-en"
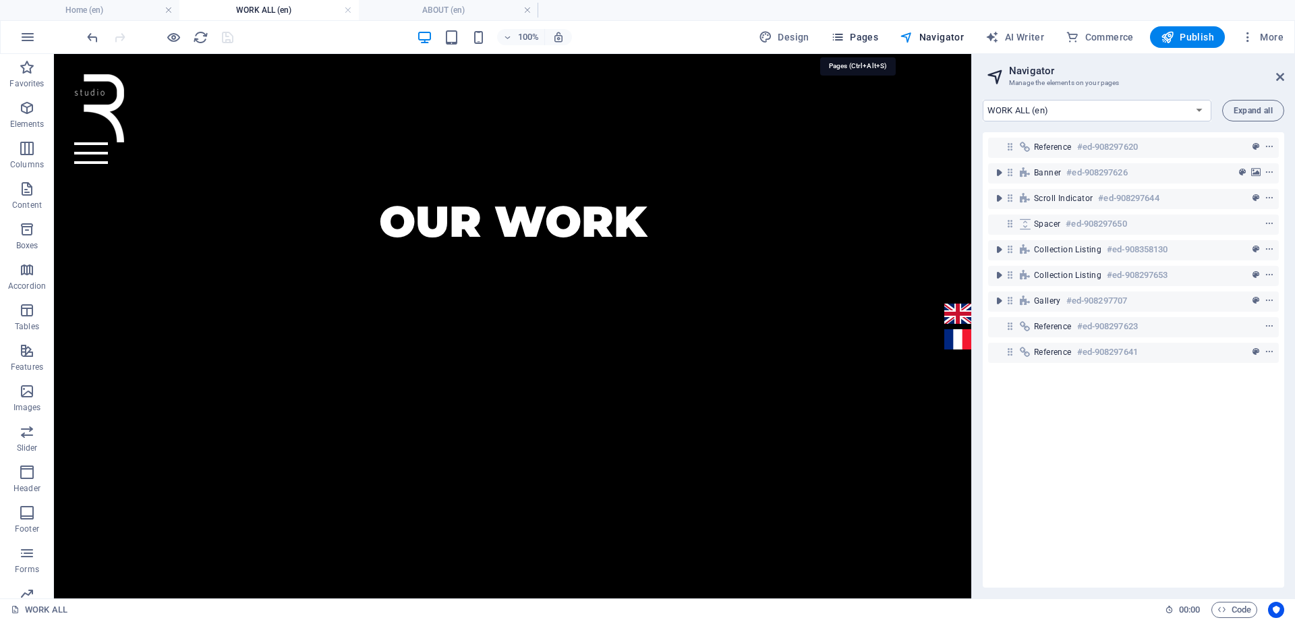
click at [867, 40] on span "Pages" at bounding box center [854, 36] width 47 height 13
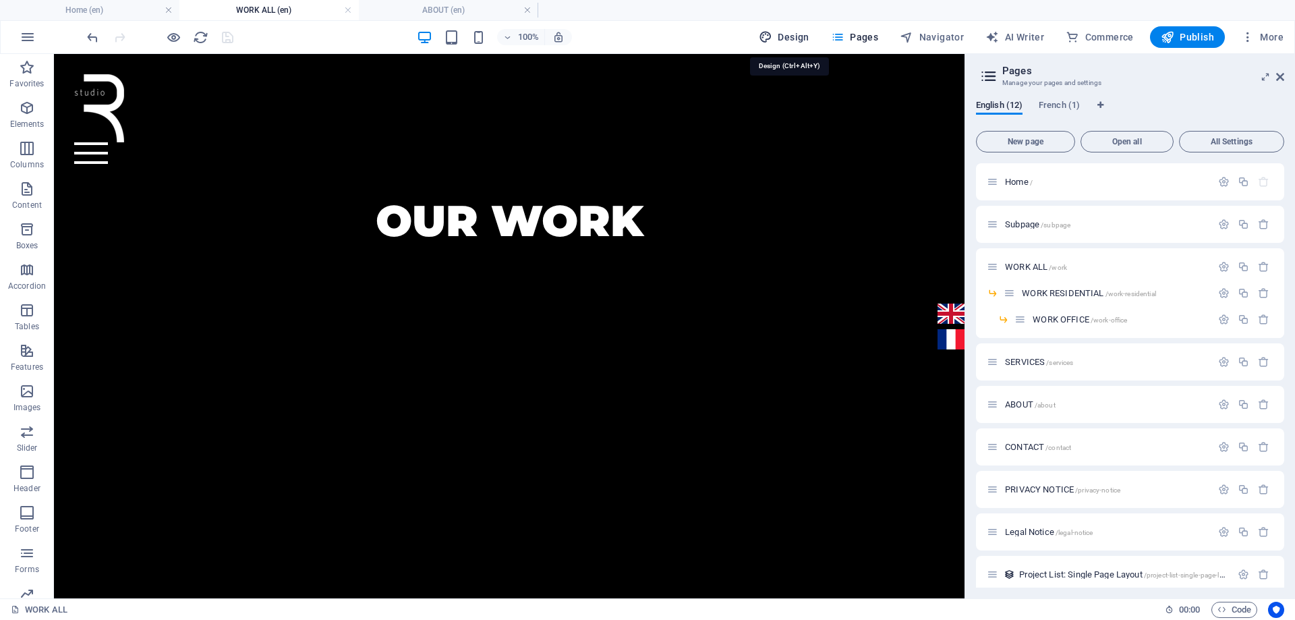
click at [803, 40] on span "Design" at bounding box center [784, 36] width 51 height 13
select select "px"
select select "ease-in-out"
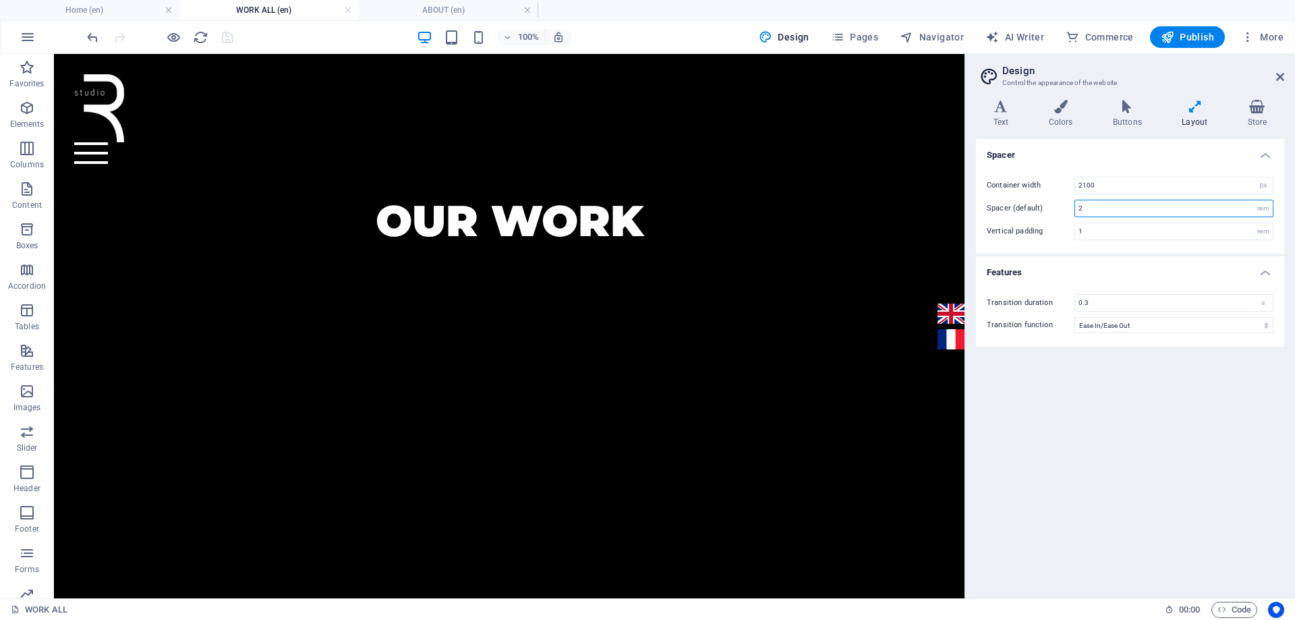
click at [1113, 212] on input "2" at bounding box center [1174, 208] width 198 height 16
type input "4"
click at [223, 41] on icon "save" at bounding box center [228, 38] width 16 height 16
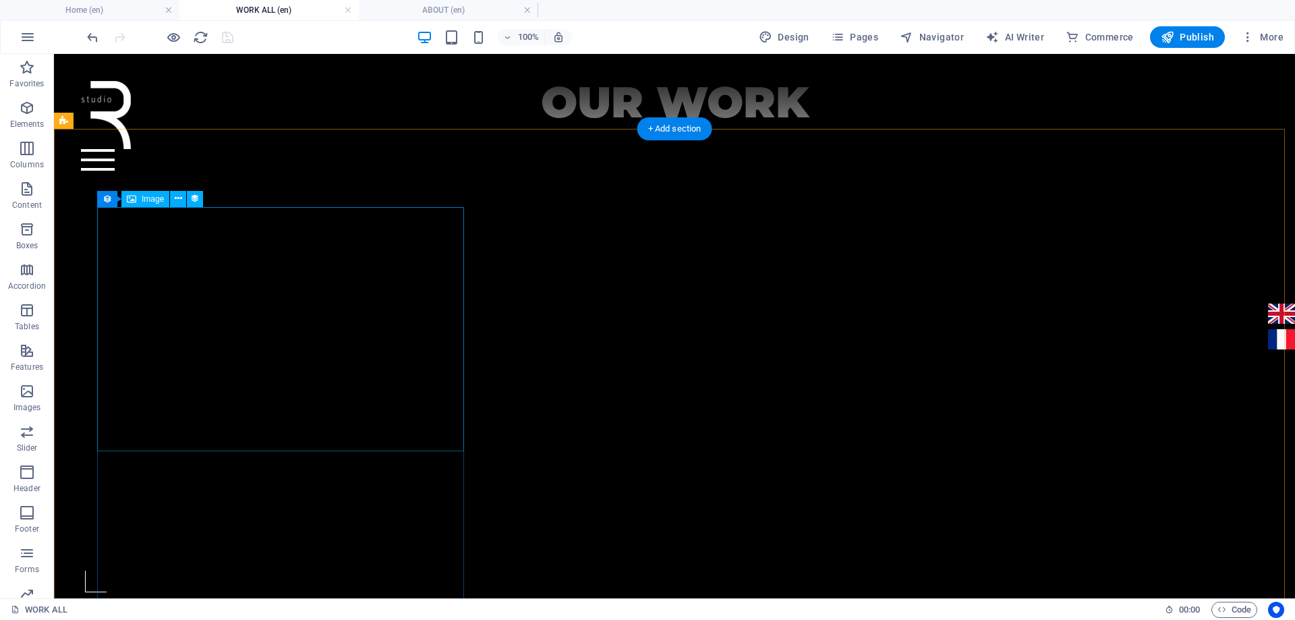
scroll to position [655, 0]
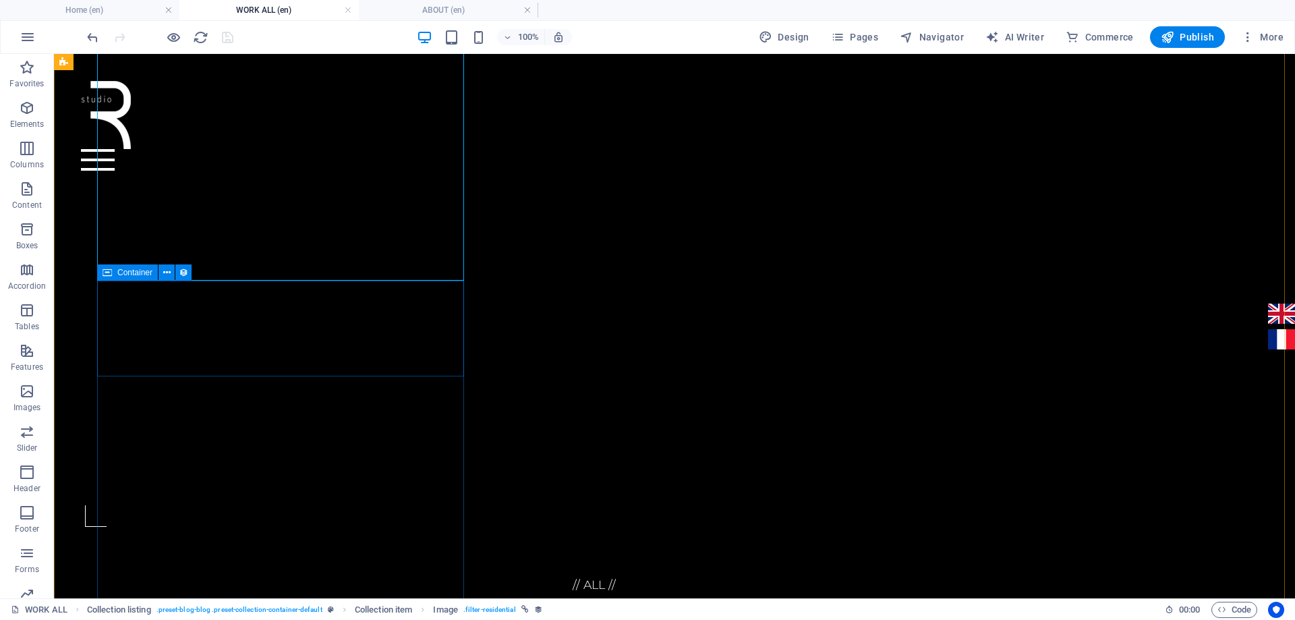
scroll to position [790, 0]
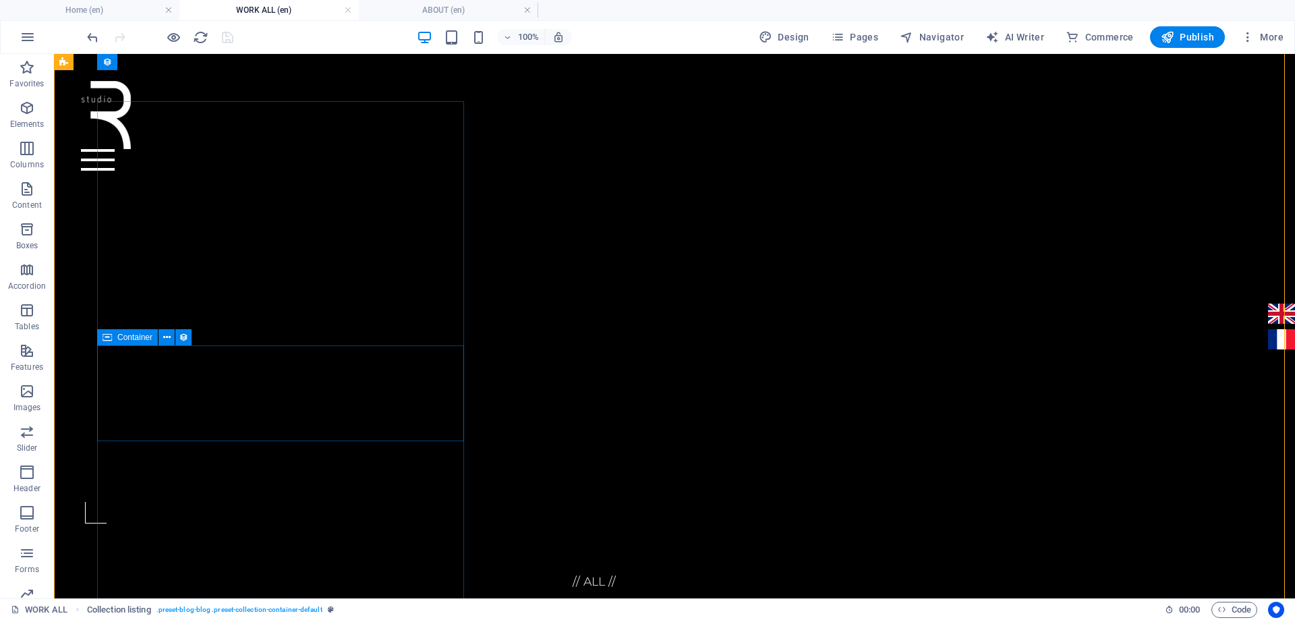
scroll to position [655, 0]
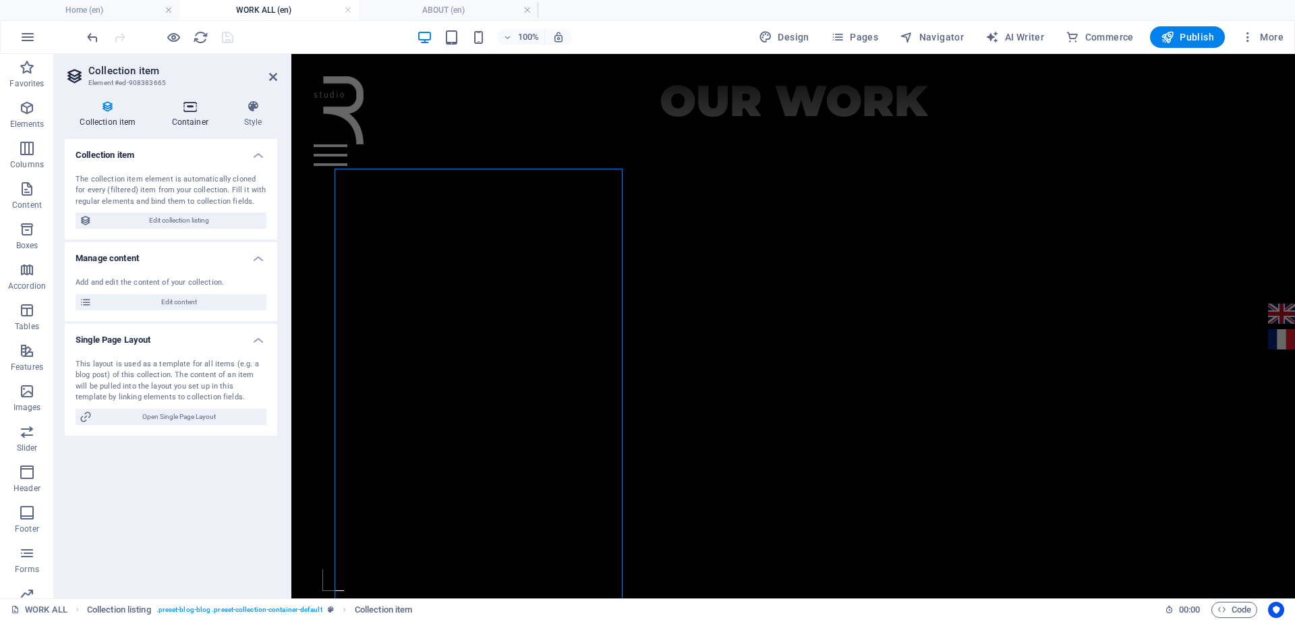
click at [198, 111] on icon at bounding box center [189, 106] width 67 height 13
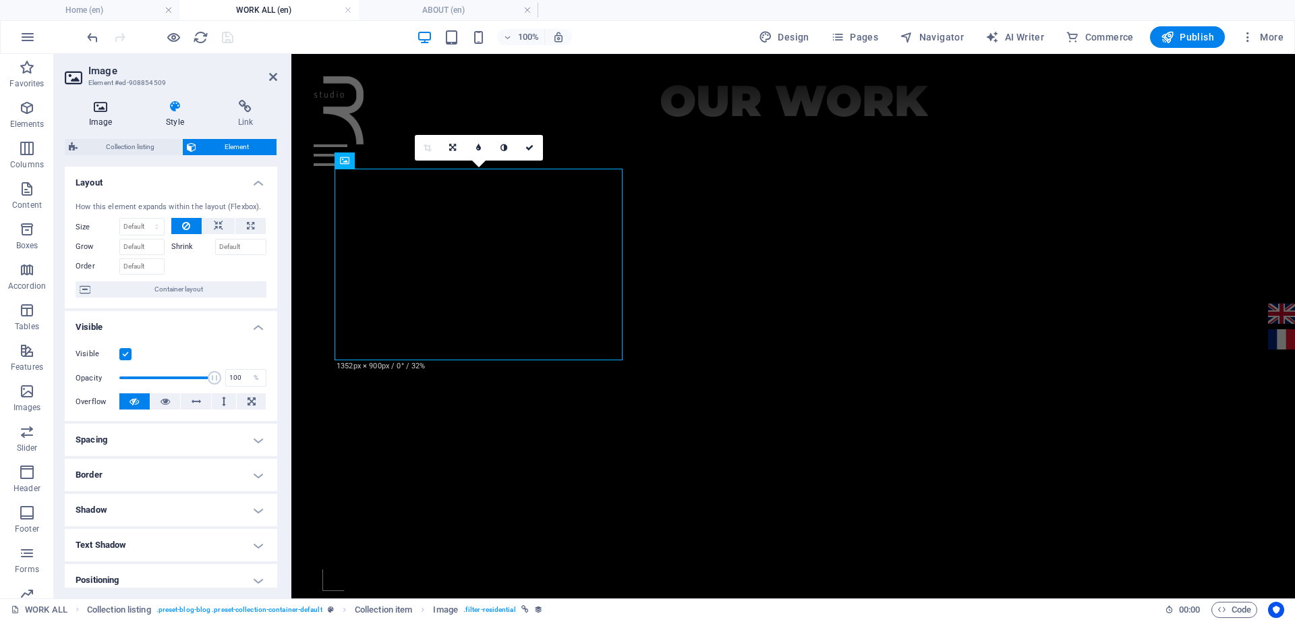
click at [109, 110] on icon at bounding box center [100, 106] width 71 height 13
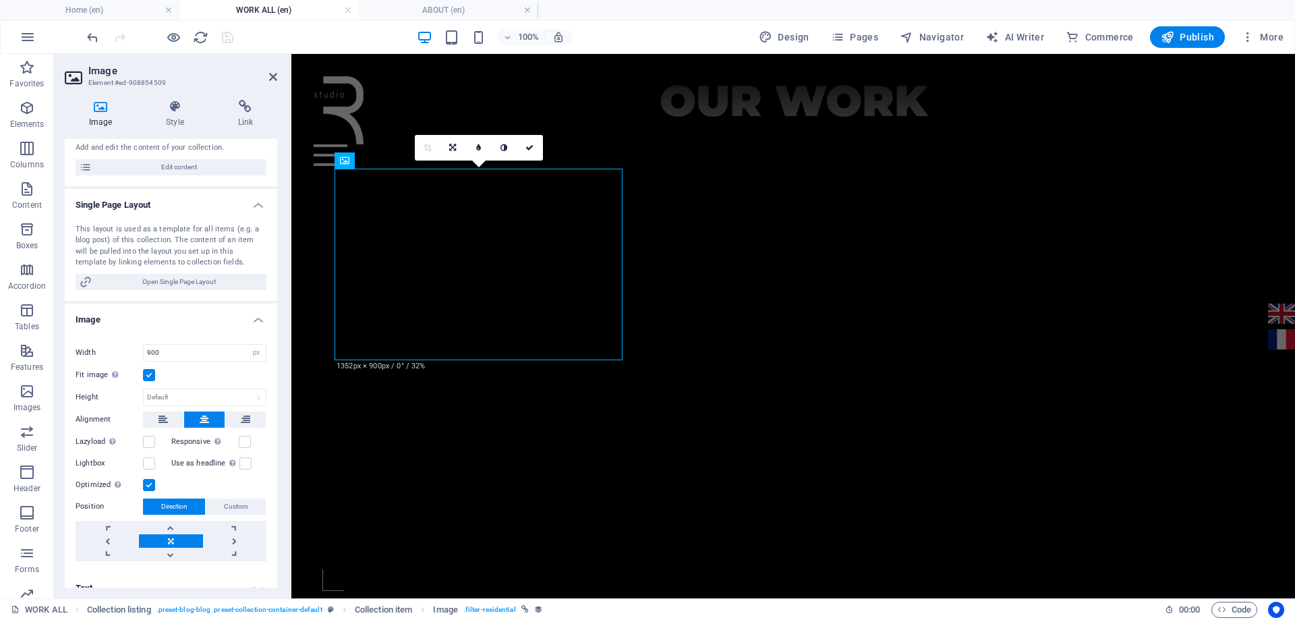
scroll to position [135, 0]
click at [212, 392] on select "Default auto px" at bounding box center [205, 396] width 122 height 16
click at [144, 388] on select "Default auto px" at bounding box center [205, 396] width 122 height 16
click at [192, 393] on select "Default auto px" at bounding box center [205, 396] width 122 height 16
select select "px"
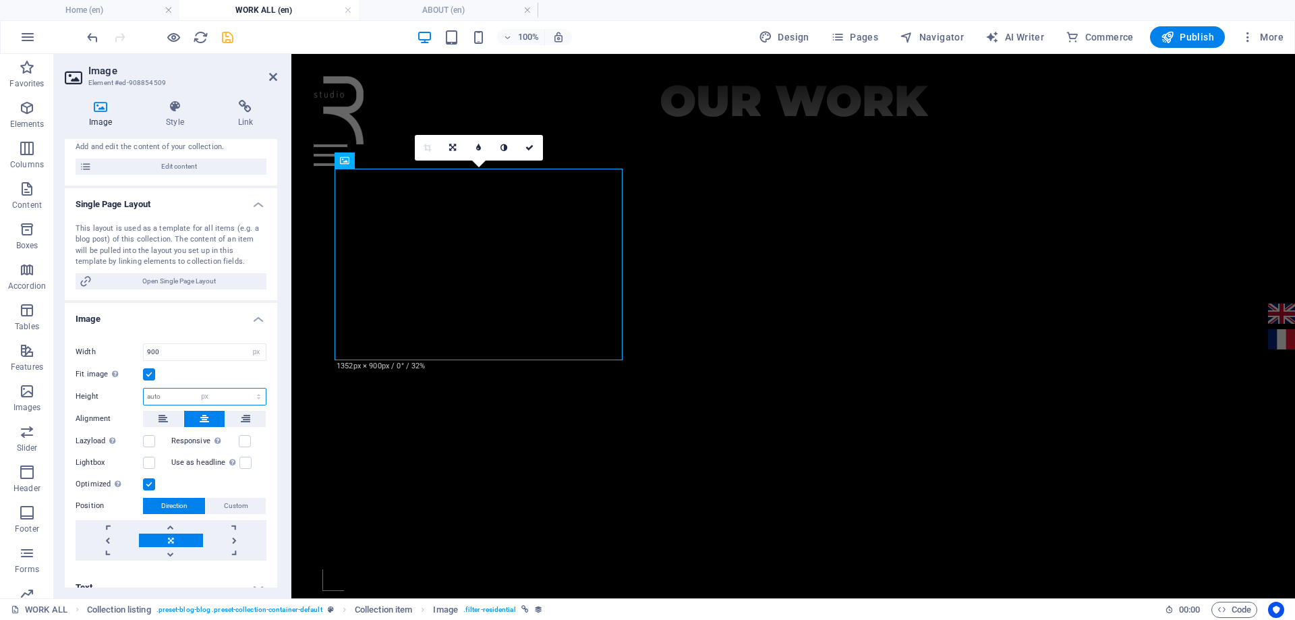
click at [244, 388] on select "Default auto px" at bounding box center [205, 396] width 122 height 16
drag, startPoint x: 192, startPoint y: 393, endPoint x: 134, endPoint y: 395, distance: 57.3
click at [134, 395] on div "Height 300 Default auto px" at bounding box center [171, 397] width 191 height 18
type input "500"
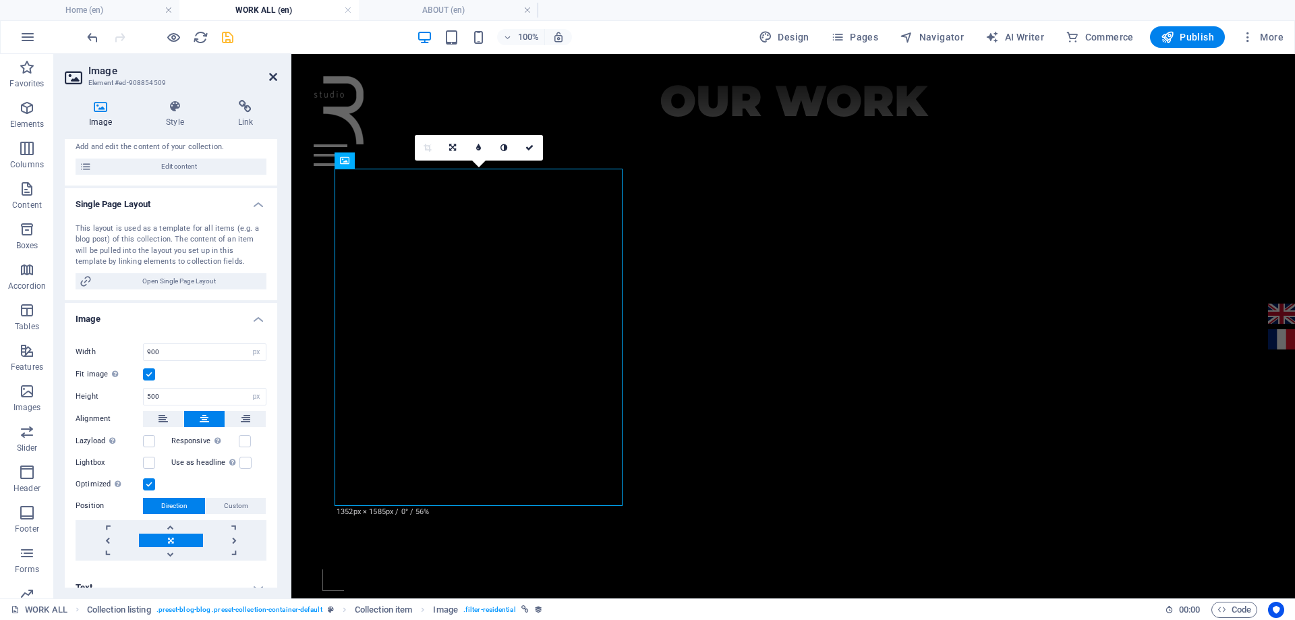
click at [274, 76] on icon at bounding box center [273, 76] width 8 height 11
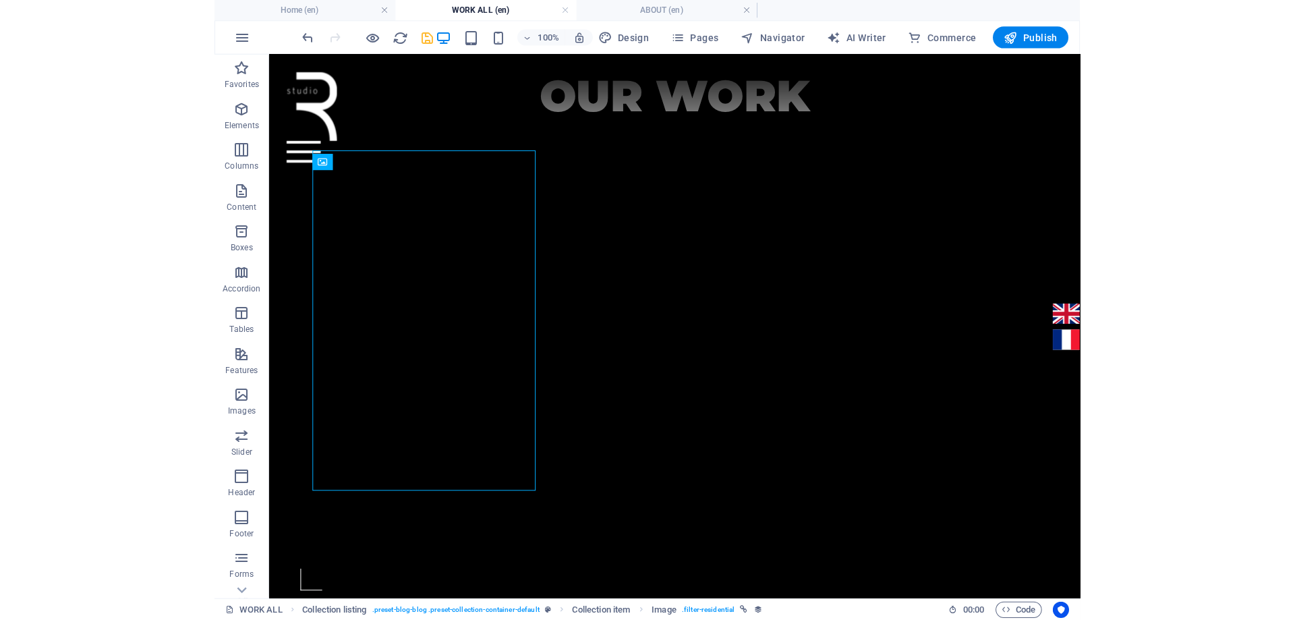
scroll to position [655, 0]
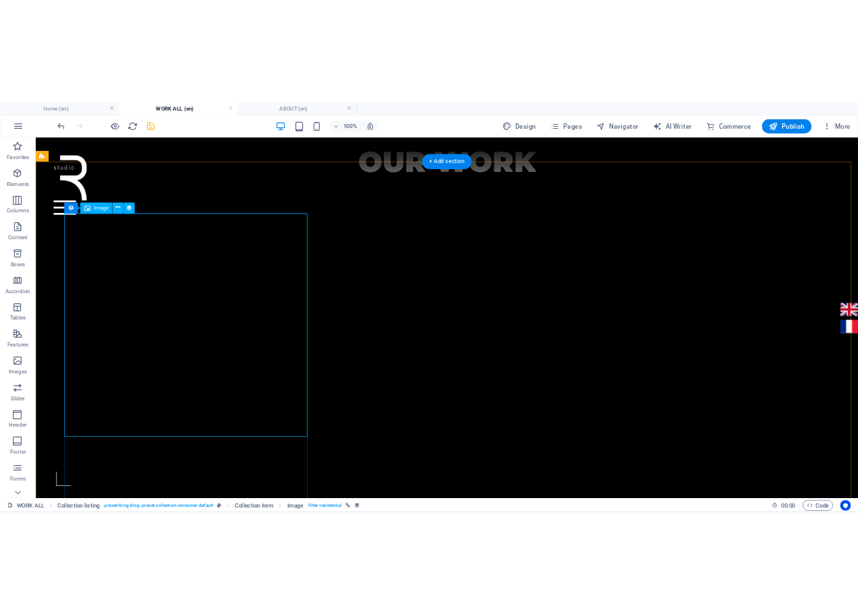
scroll to position [644, 0]
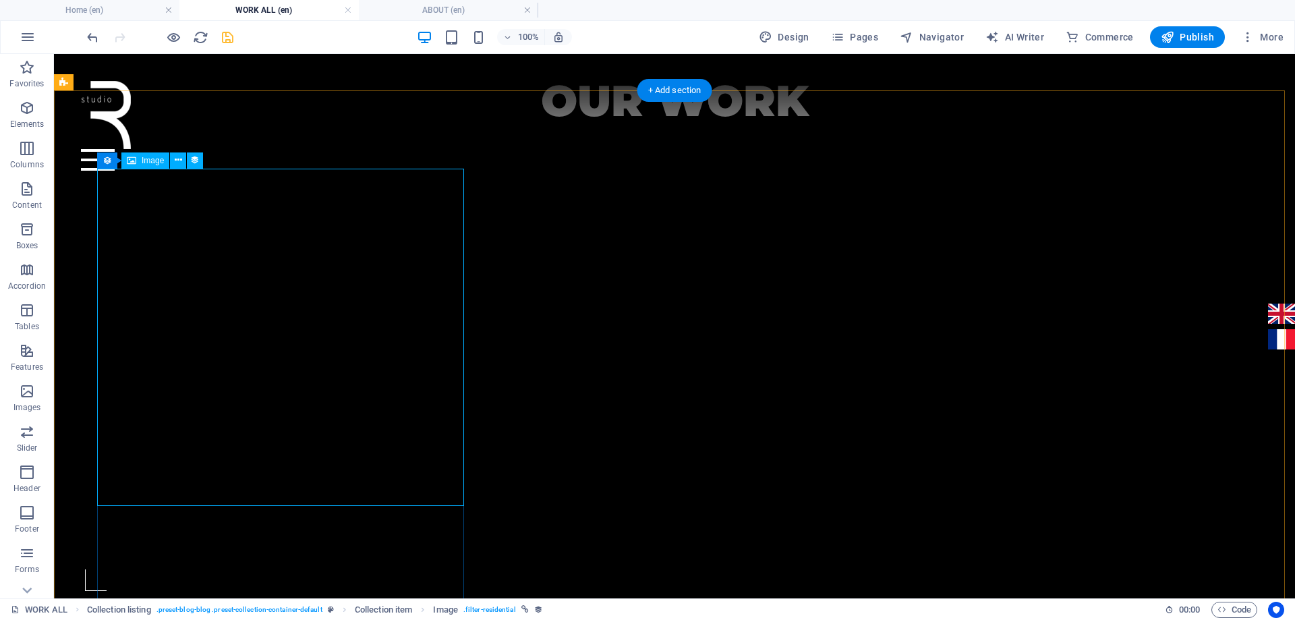
select select "image"
select select "px"
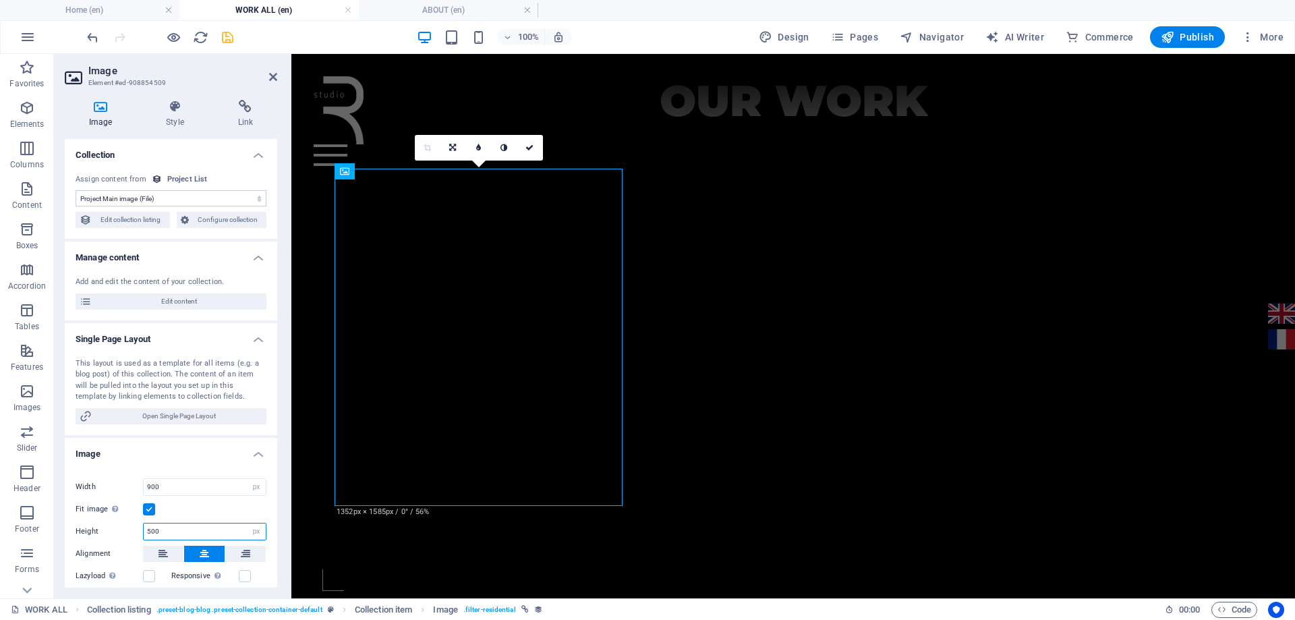
click at [177, 529] on input "500" at bounding box center [205, 531] width 122 height 16
click at [242, 533] on input "500" at bounding box center [205, 531] width 122 height 16
click at [258, 531] on select "Default auto px" at bounding box center [256, 531] width 19 height 16
select select "default"
click at [247, 523] on select "Default auto px" at bounding box center [256, 531] width 19 height 16
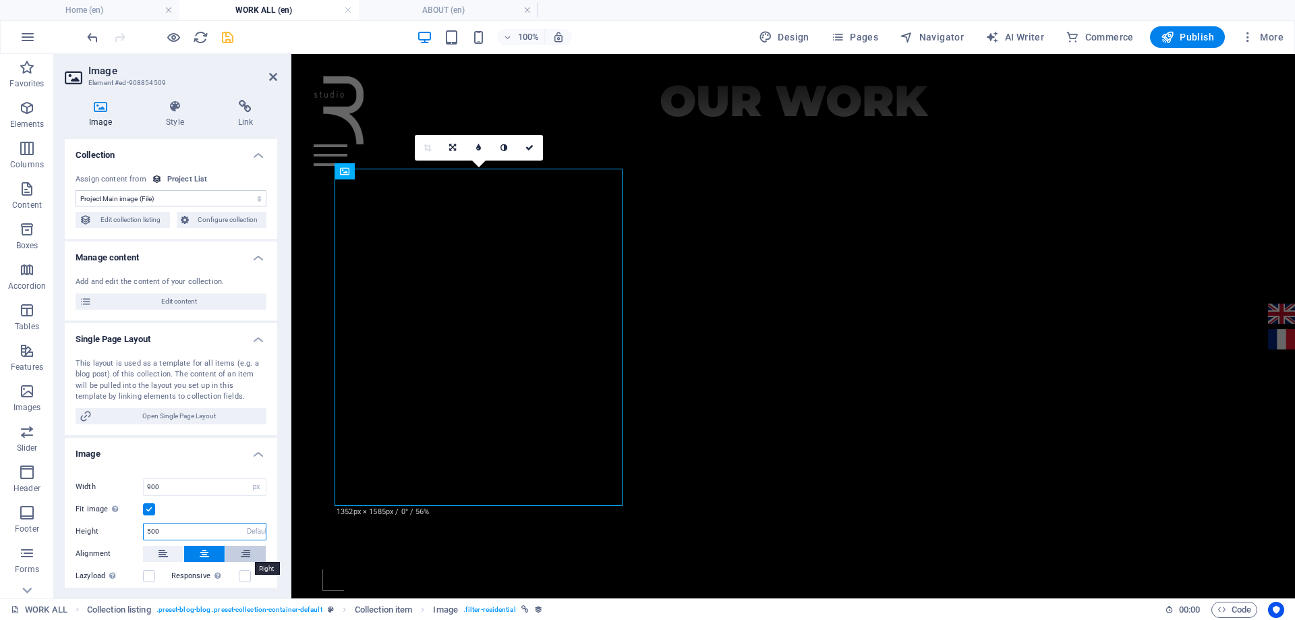
select select "DISABLED_OPTION_VALUE"
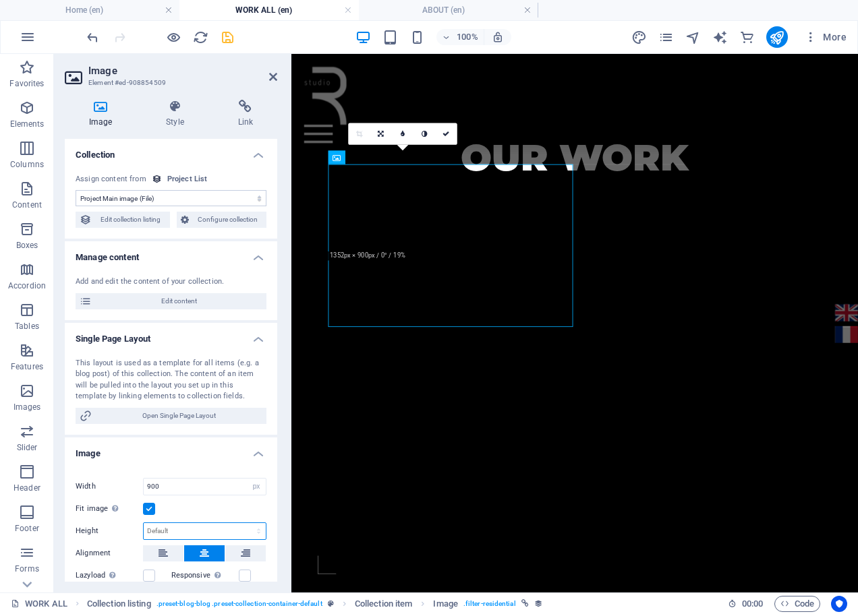
scroll to position [629, 0]
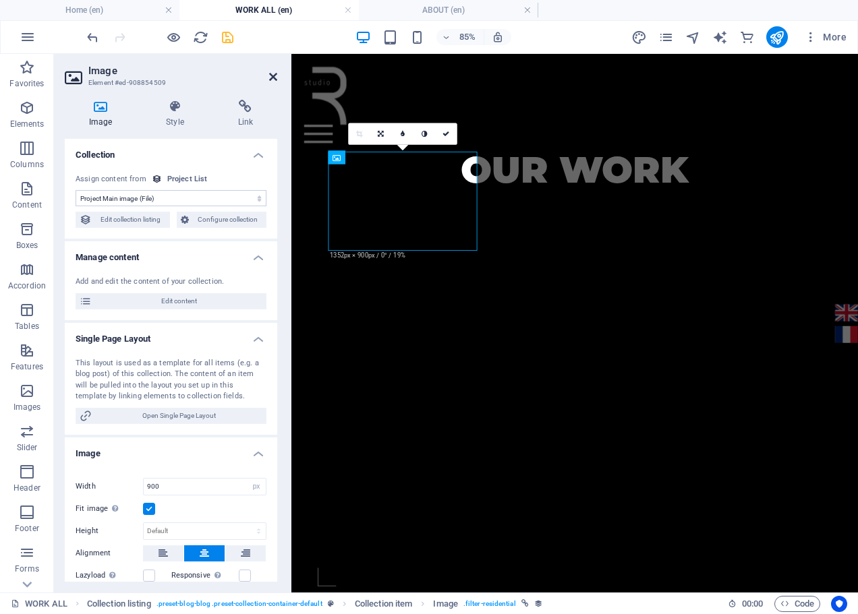
click at [274, 80] on icon at bounding box center [273, 76] width 8 height 11
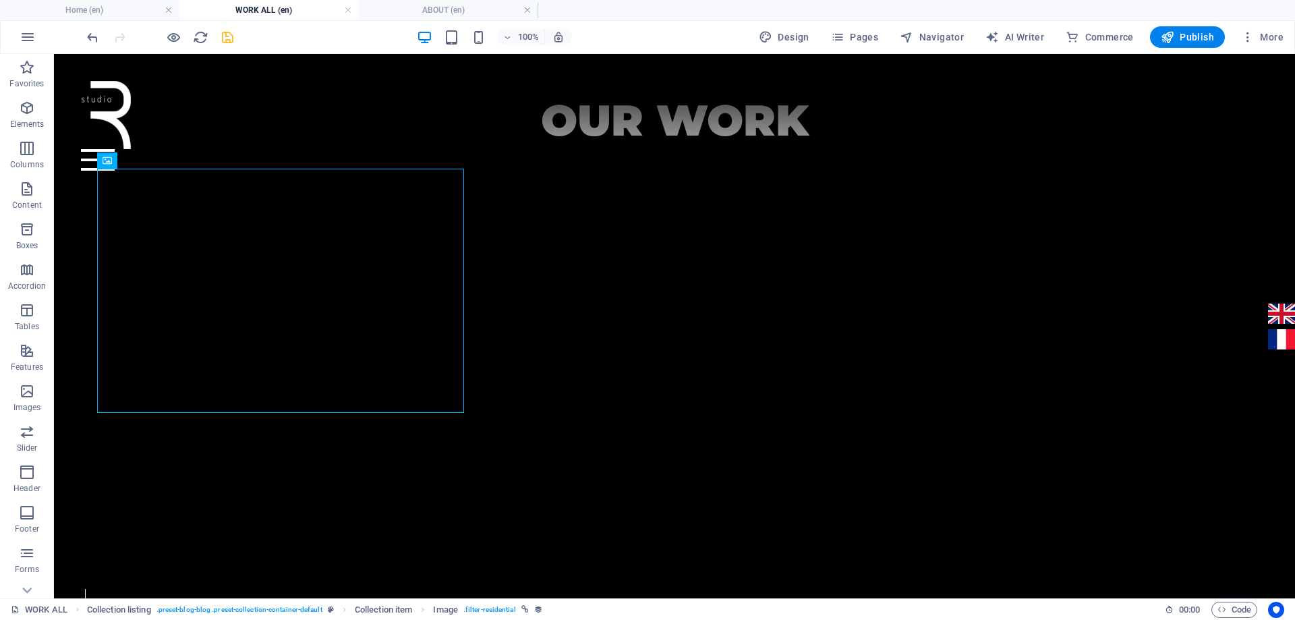
scroll to position [655, 0]
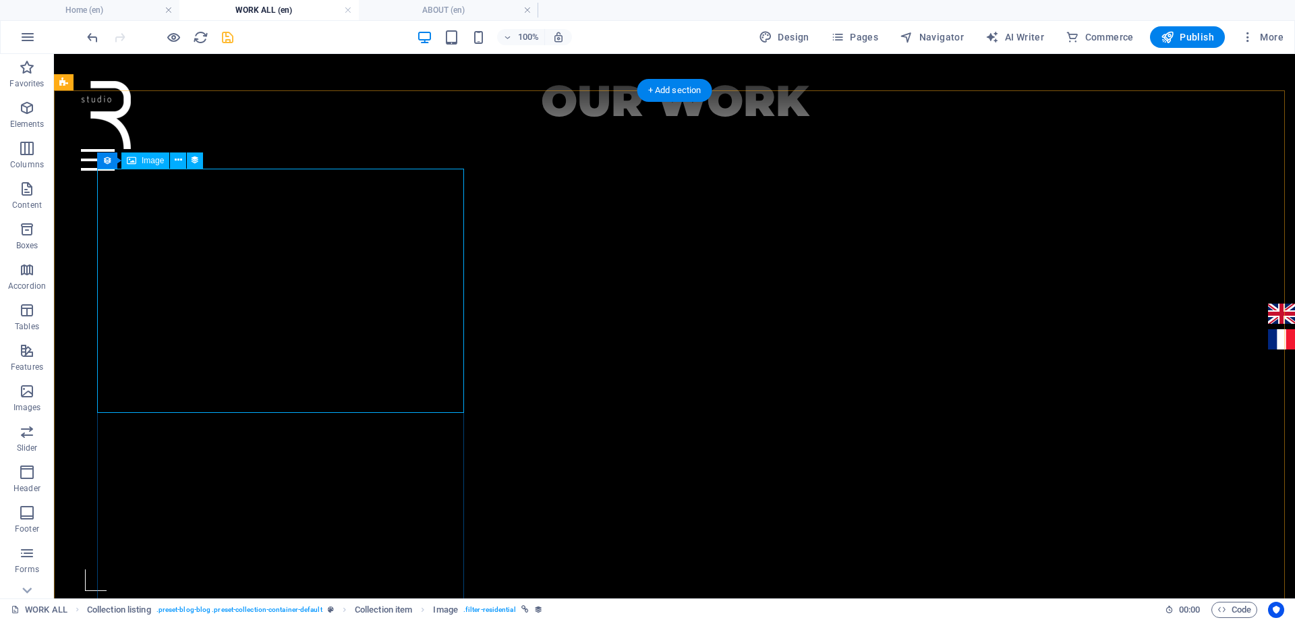
select select "image"
select select "px"
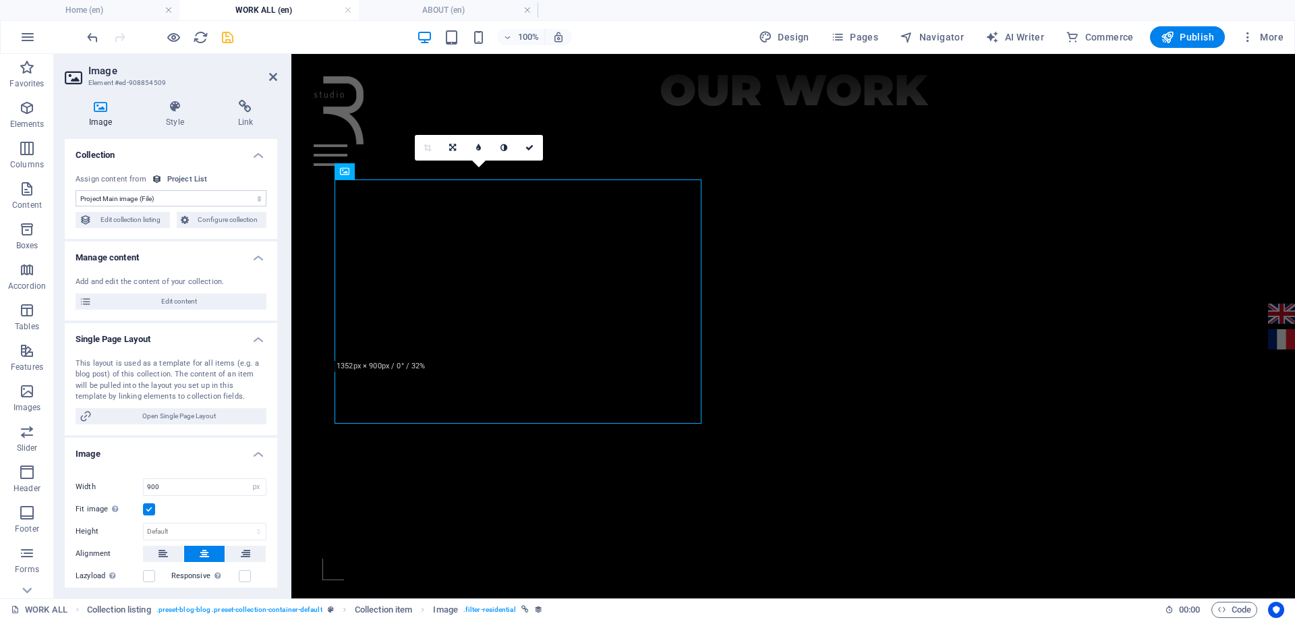
scroll to position [644, 0]
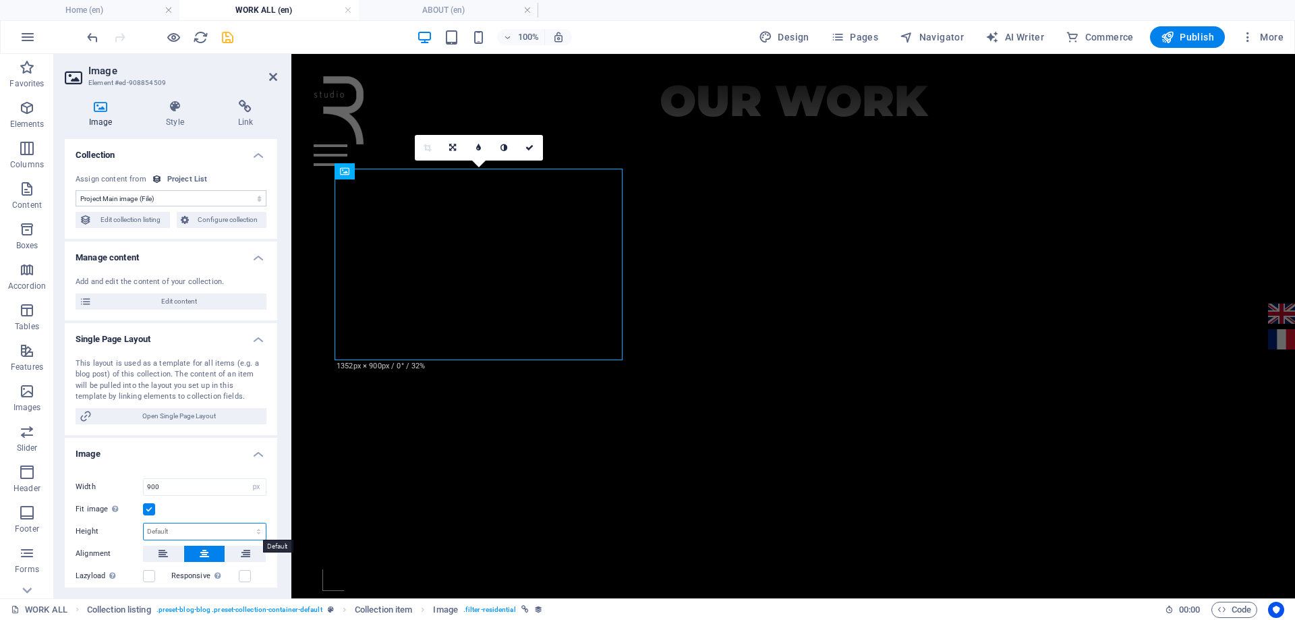
click at [173, 531] on select "Default auto px" at bounding box center [205, 531] width 122 height 16
select select "px"
click at [244, 523] on select "Default auto px" at bounding box center [205, 531] width 122 height 16
type input "250"
click at [271, 79] on icon at bounding box center [273, 76] width 8 height 11
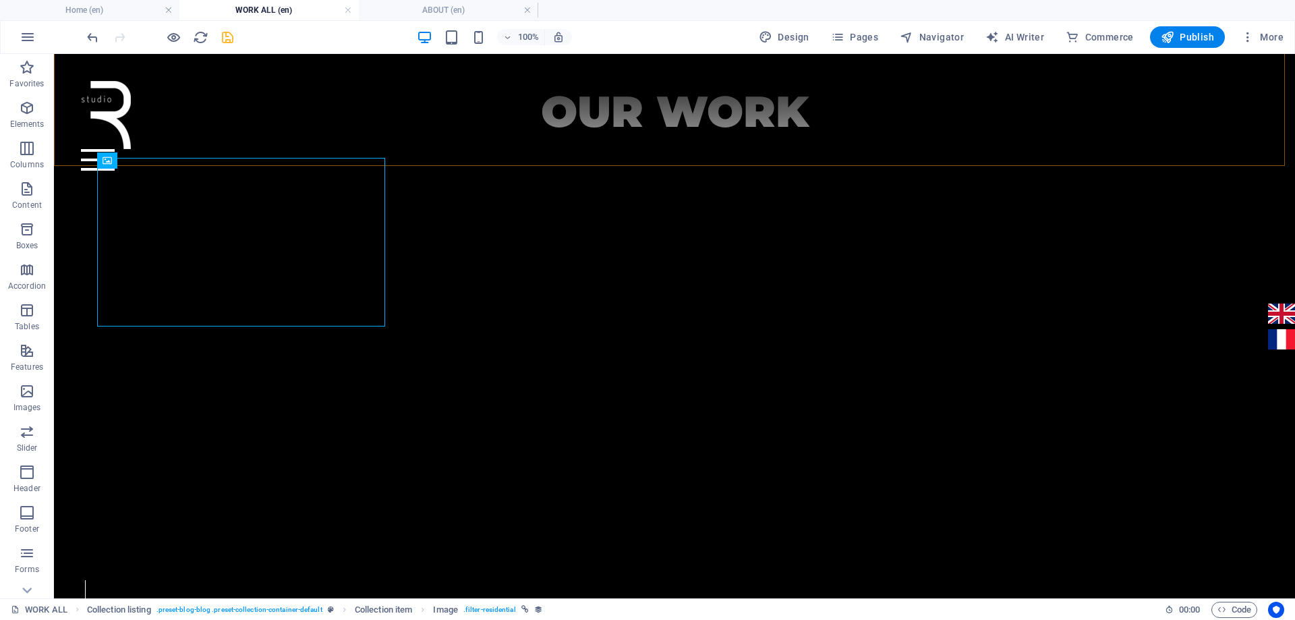
scroll to position [655, 0]
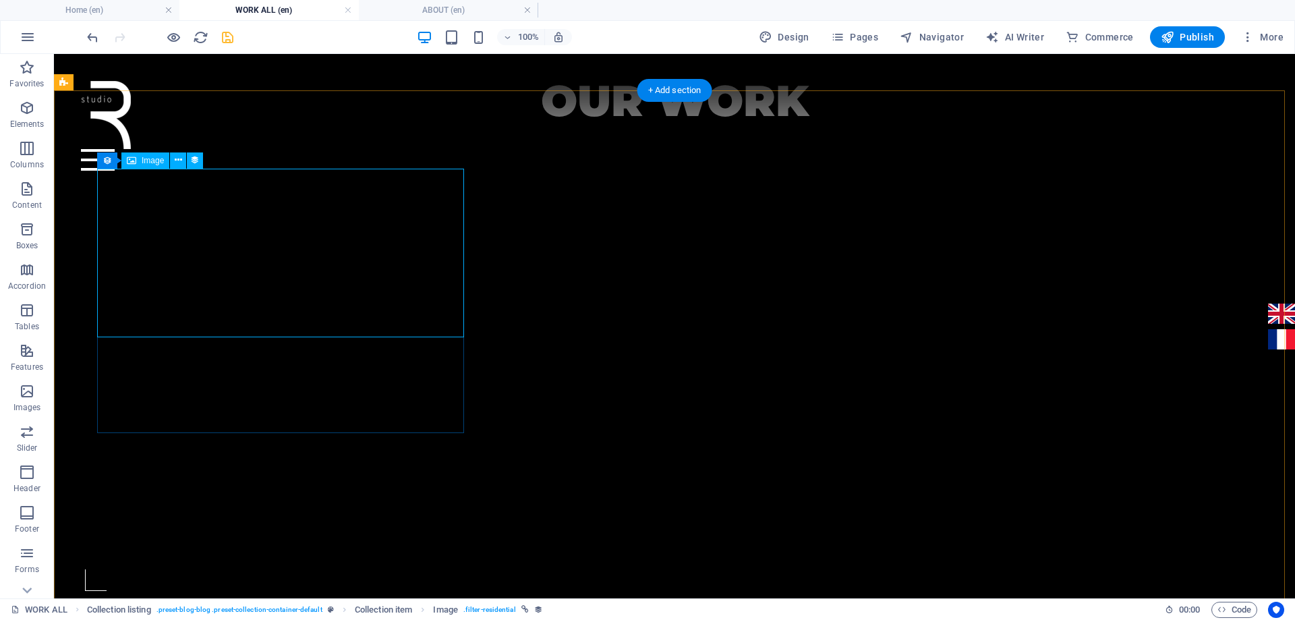
select select "image"
select select "px"
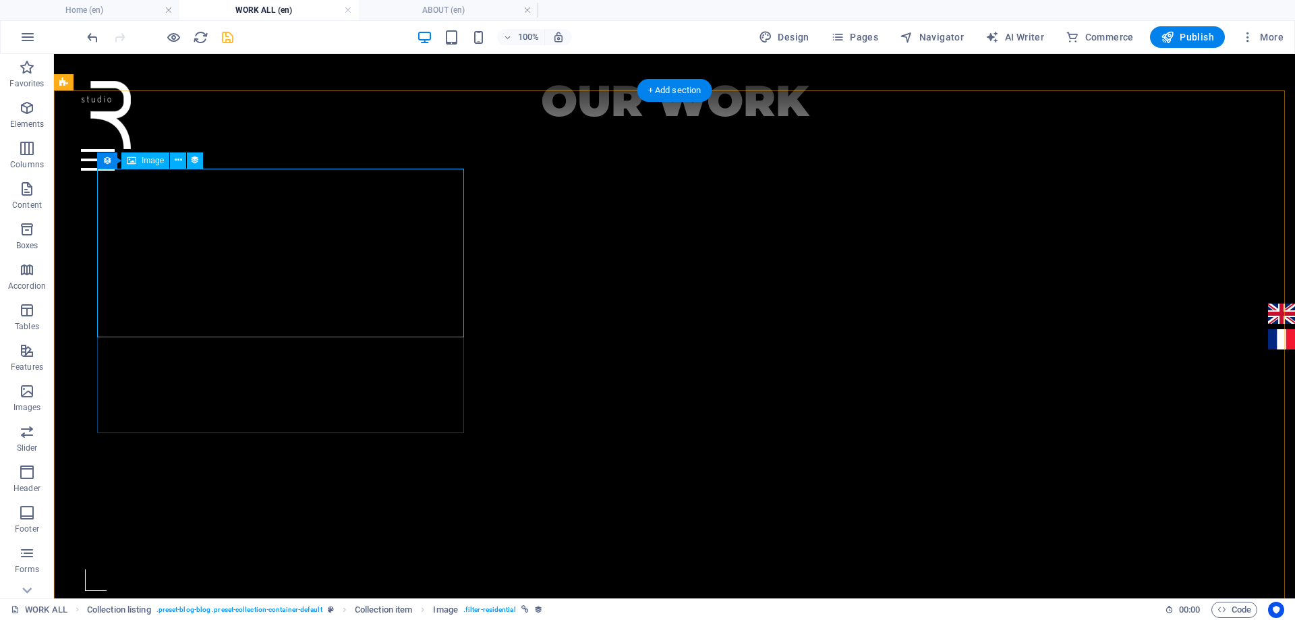
select select "px"
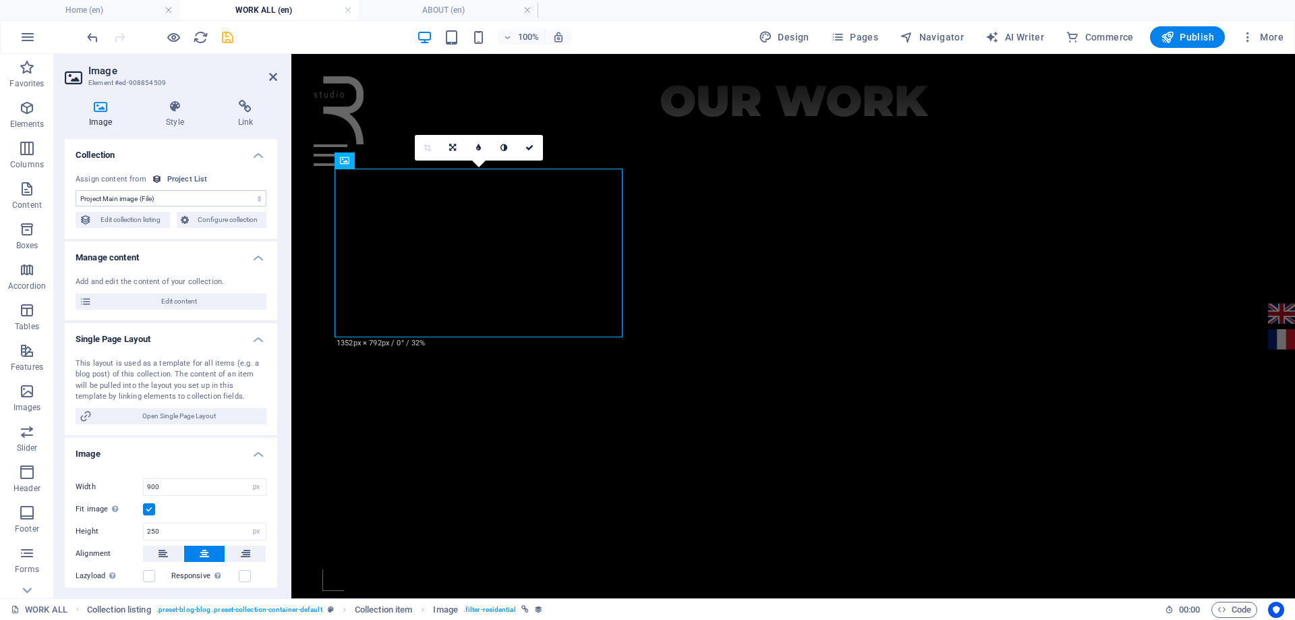
click at [190, 451] on h4 "Image" at bounding box center [171, 450] width 212 height 24
click at [180, 455] on h4 "Image" at bounding box center [171, 454] width 212 height 32
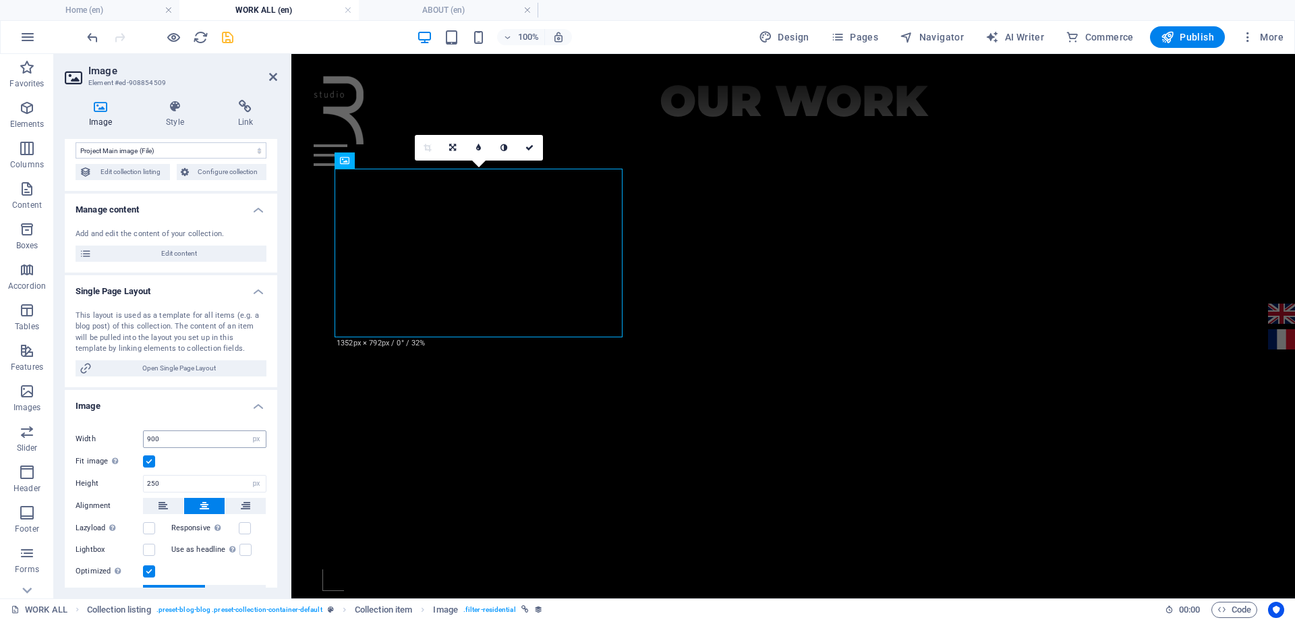
scroll to position [67, 0]
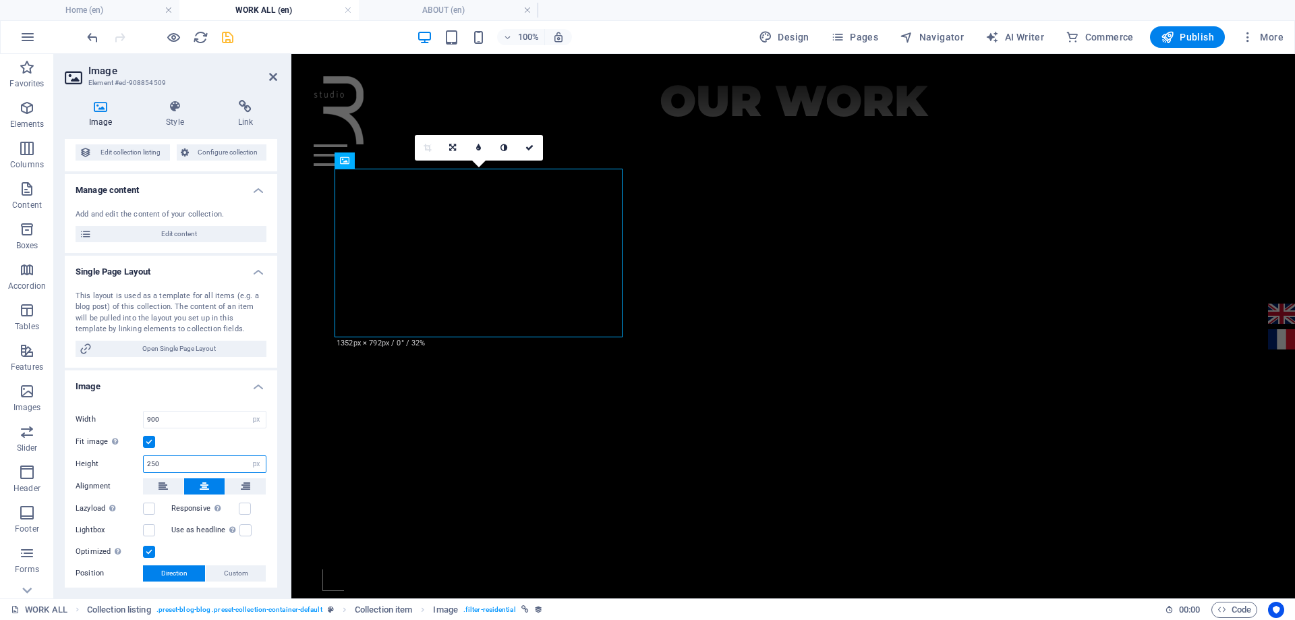
drag, startPoint x: 189, startPoint y: 464, endPoint x: 134, endPoint y: 468, distance: 54.8
click at [134, 468] on div "Height 250 Default auto px" at bounding box center [171, 464] width 191 height 18
type input "300"
click at [149, 440] on label at bounding box center [149, 442] width 12 height 12
click at [0, 0] on input "Fit image Automatically fit image to a fixed width and height" at bounding box center [0, 0] width 0 height 0
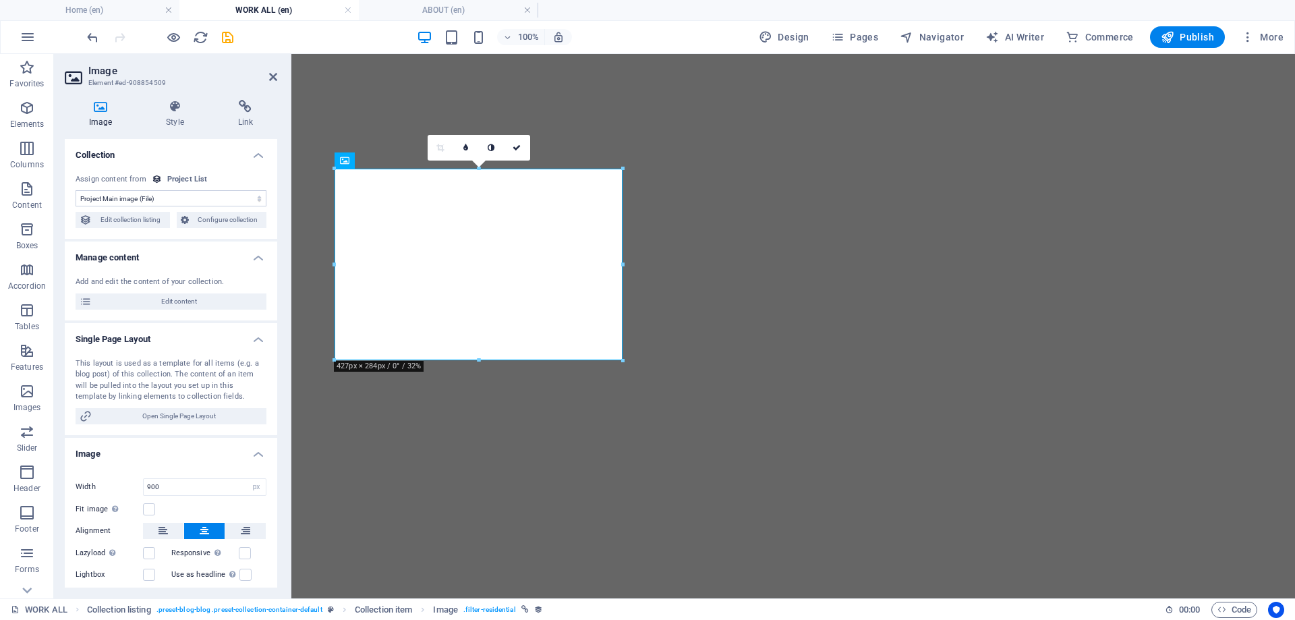
select select "image"
select select "px"
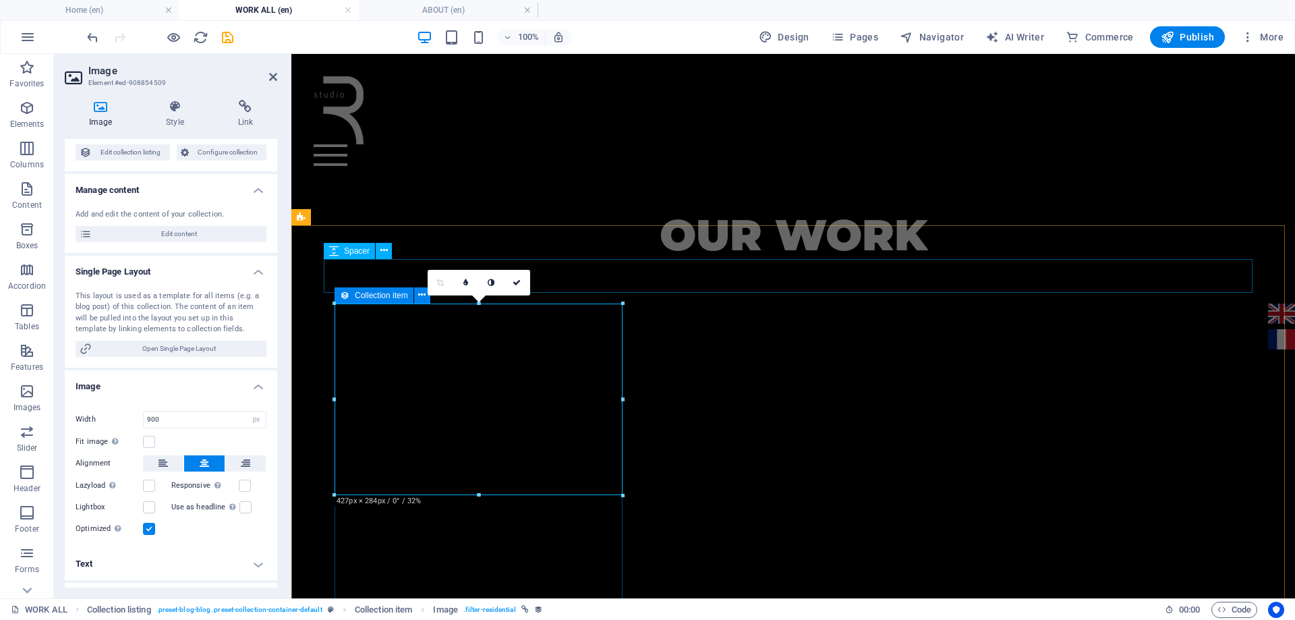
scroll to position [509, 0]
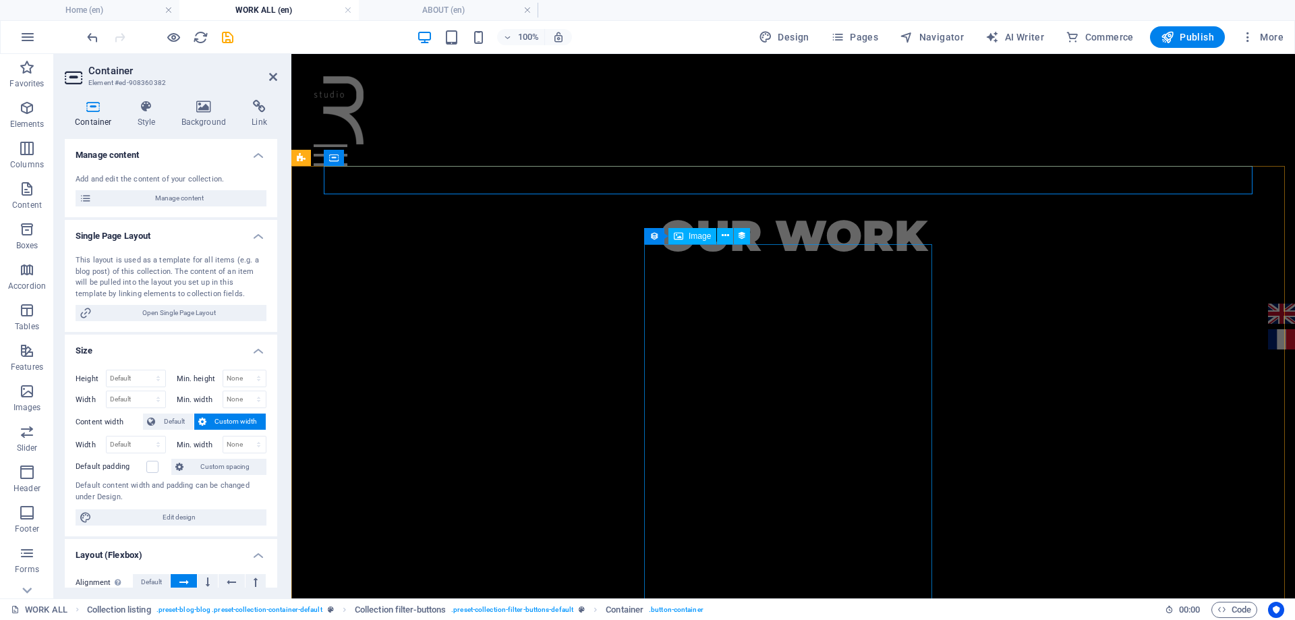
scroll to position [644, 0]
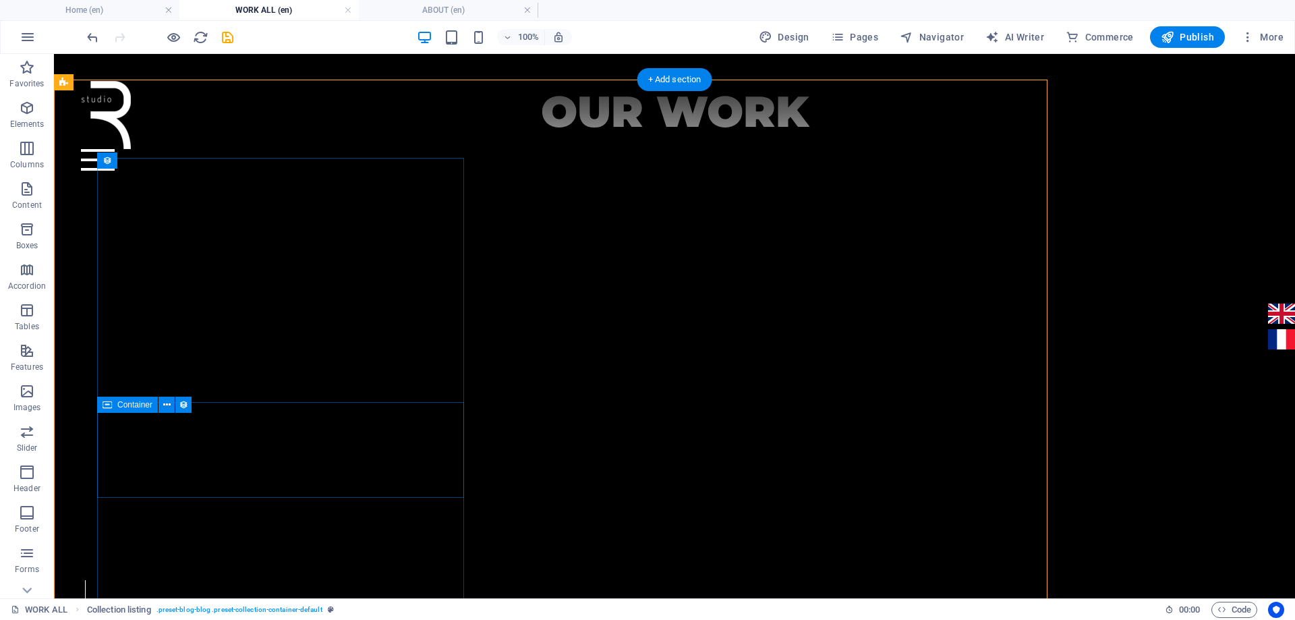
scroll to position [655, 0]
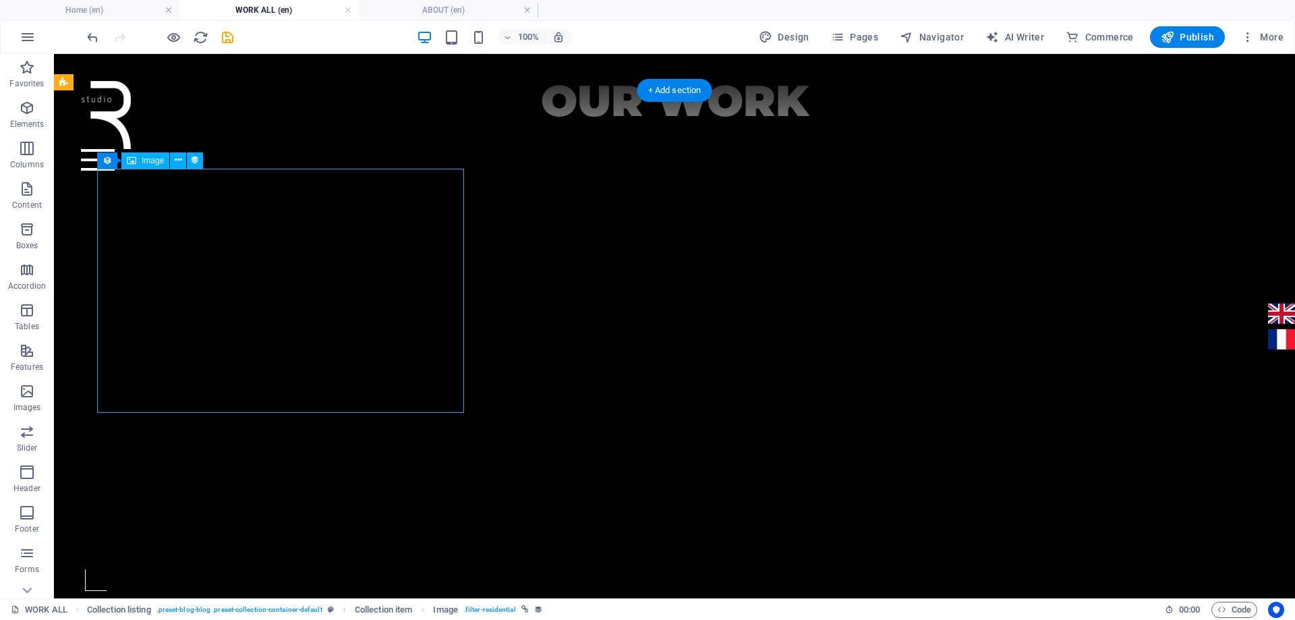
select select "image"
select select "px"
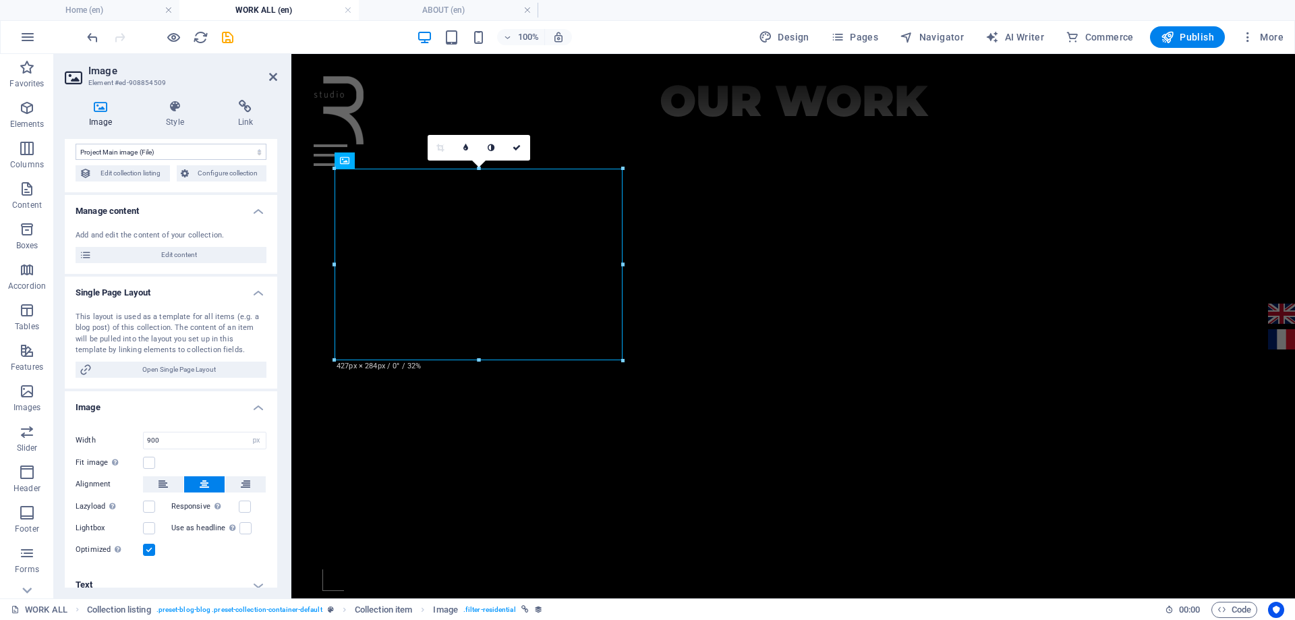
scroll to position [67, 0]
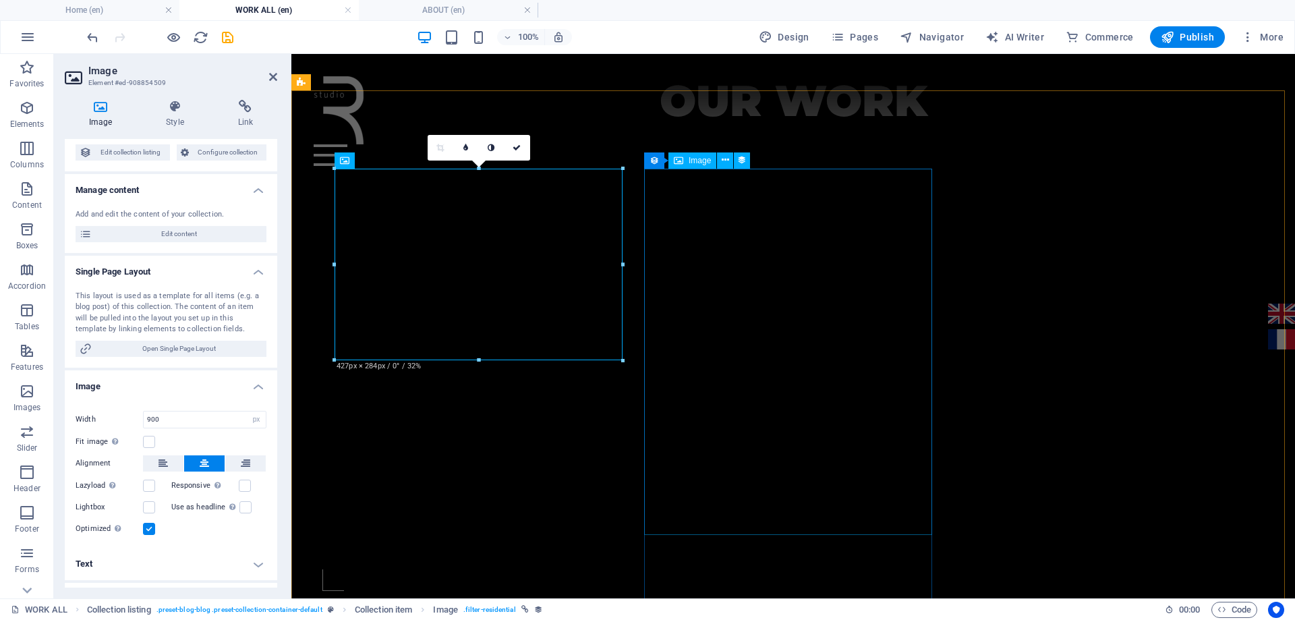
select select "image"
select select "px"
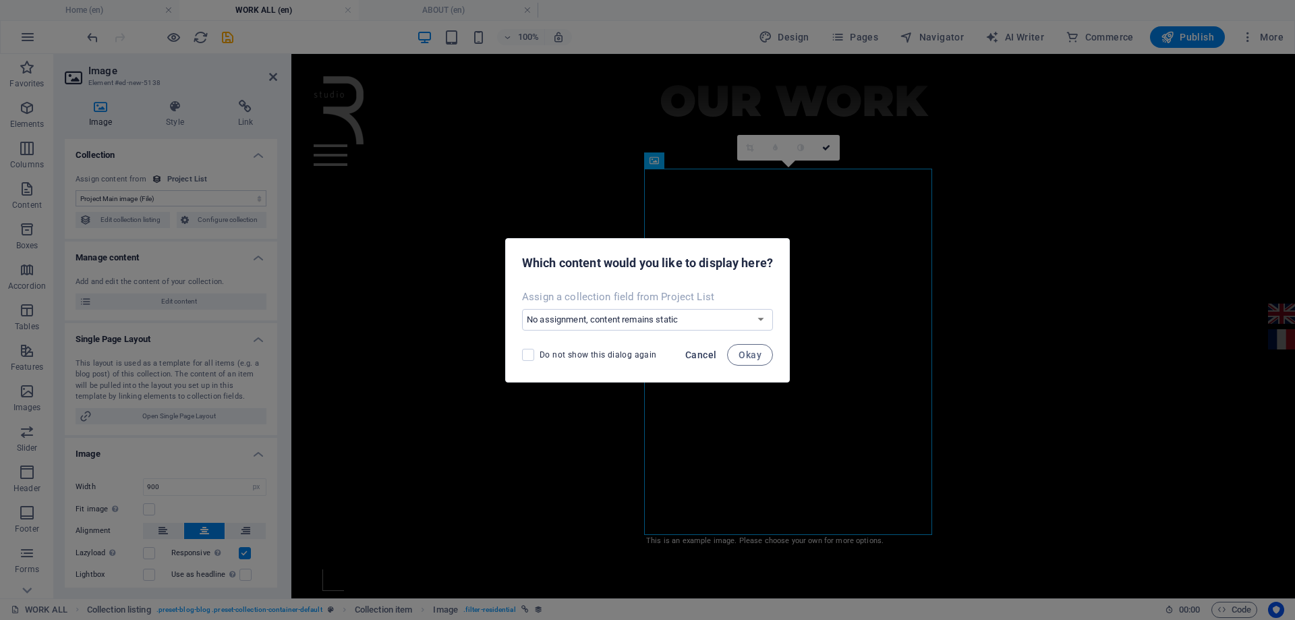
click at [706, 357] on span "Cancel" at bounding box center [700, 354] width 31 height 11
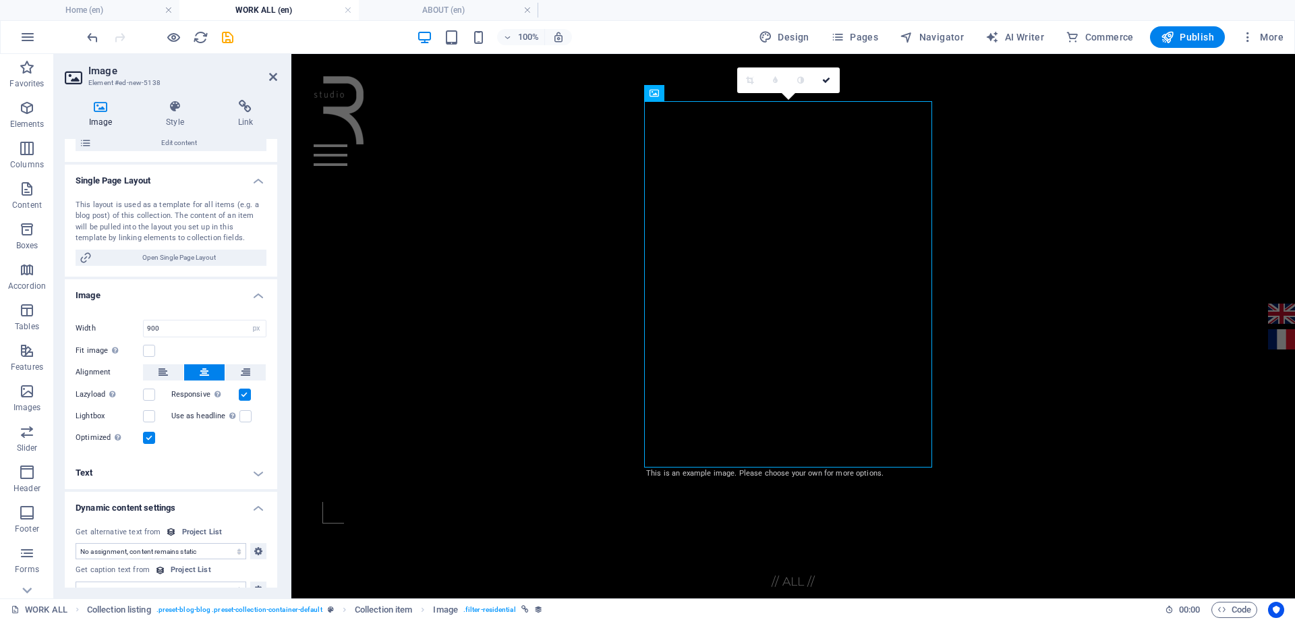
scroll to position [179, 0]
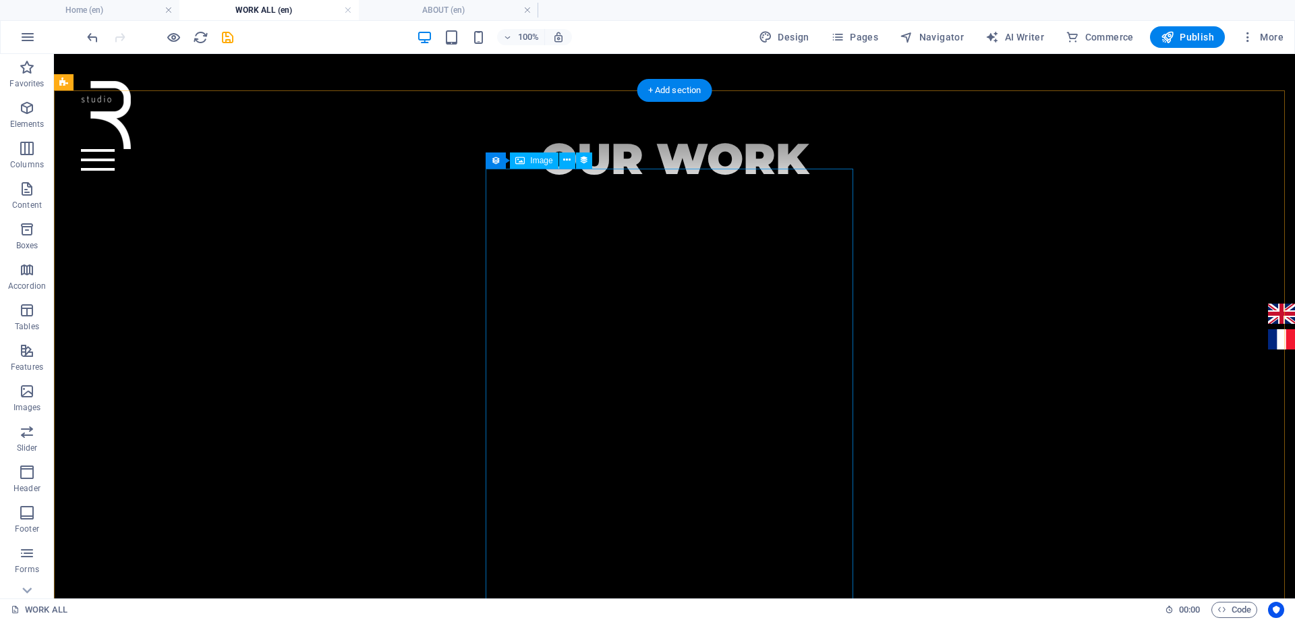
scroll to position [655, 0]
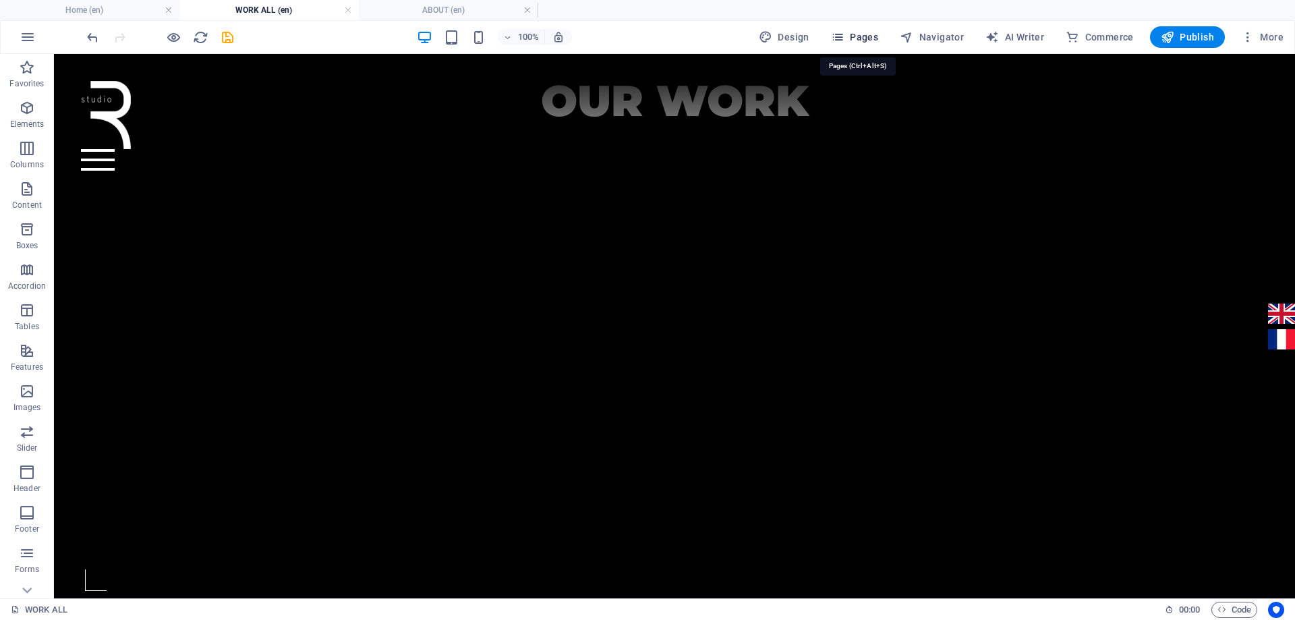
click at [863, 41] on span "Pages" at bounding box center [854, 36] width 47 height 13
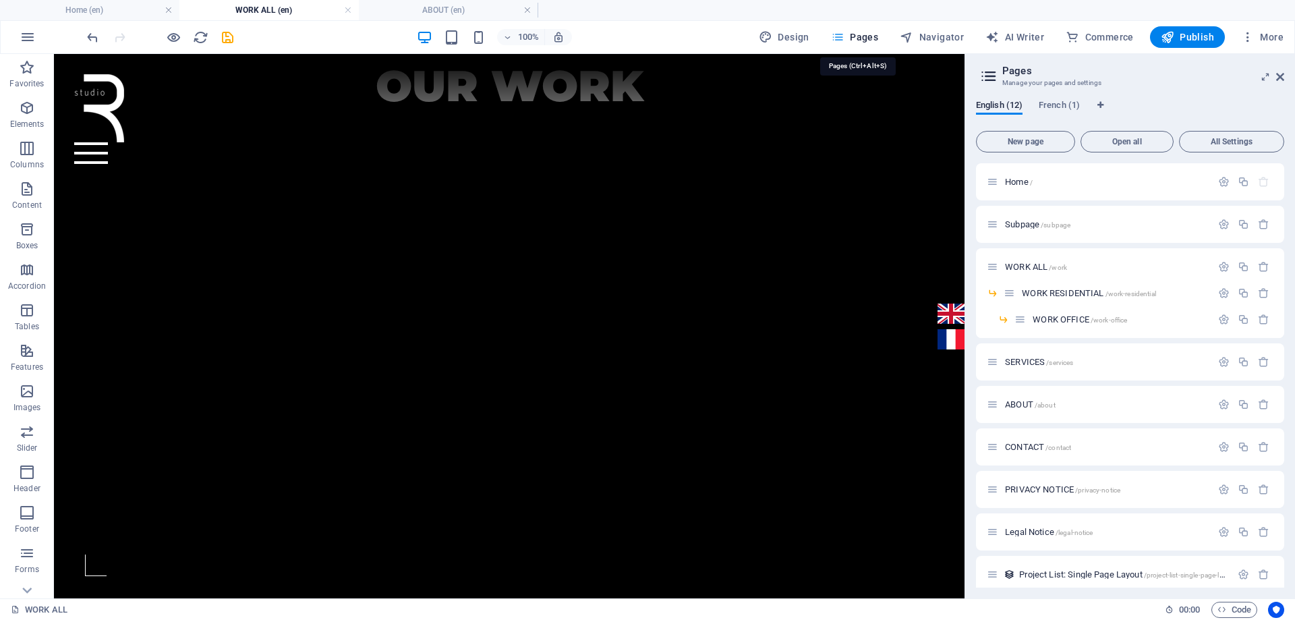
scroll to position [640, 0]
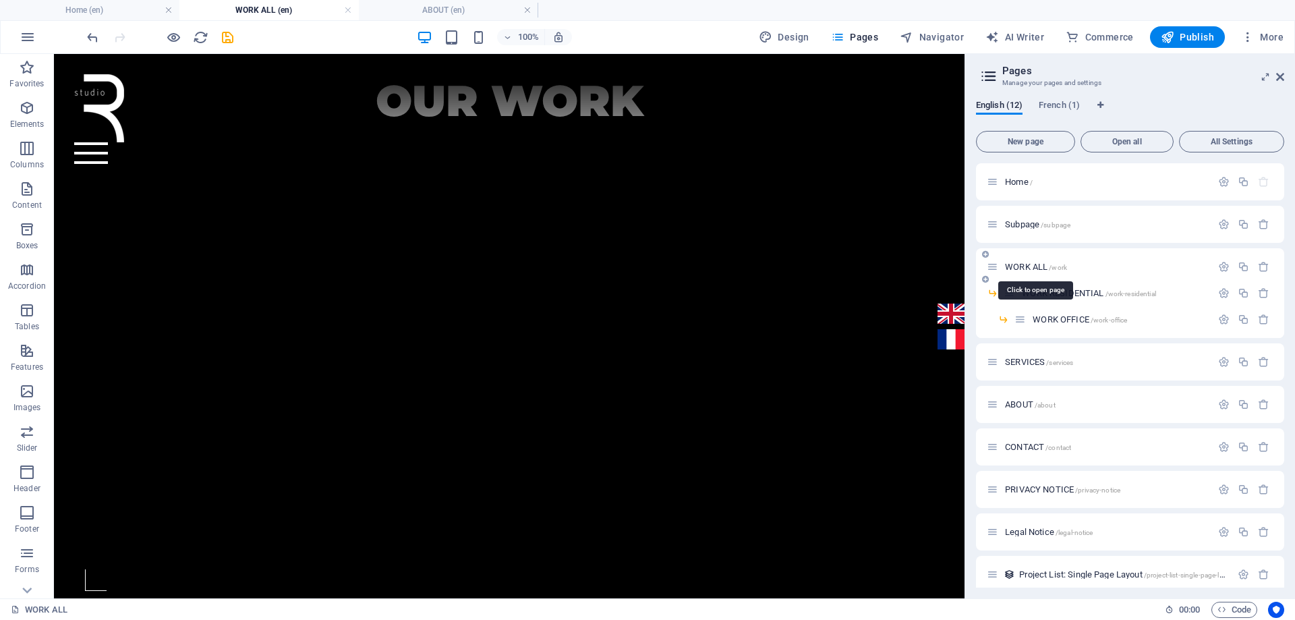
click at [1043, 264] on span "WORK ALL /work" at bounding box center [1036, 267] width 62 height 10
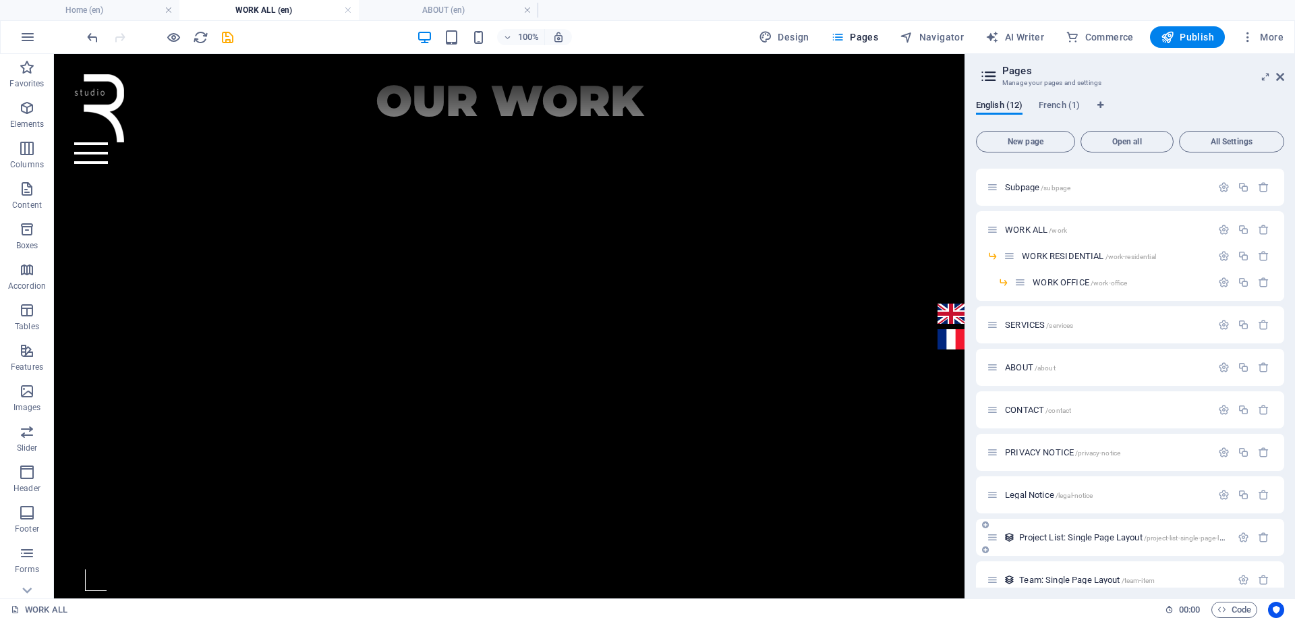
scroll to position [53, 0]
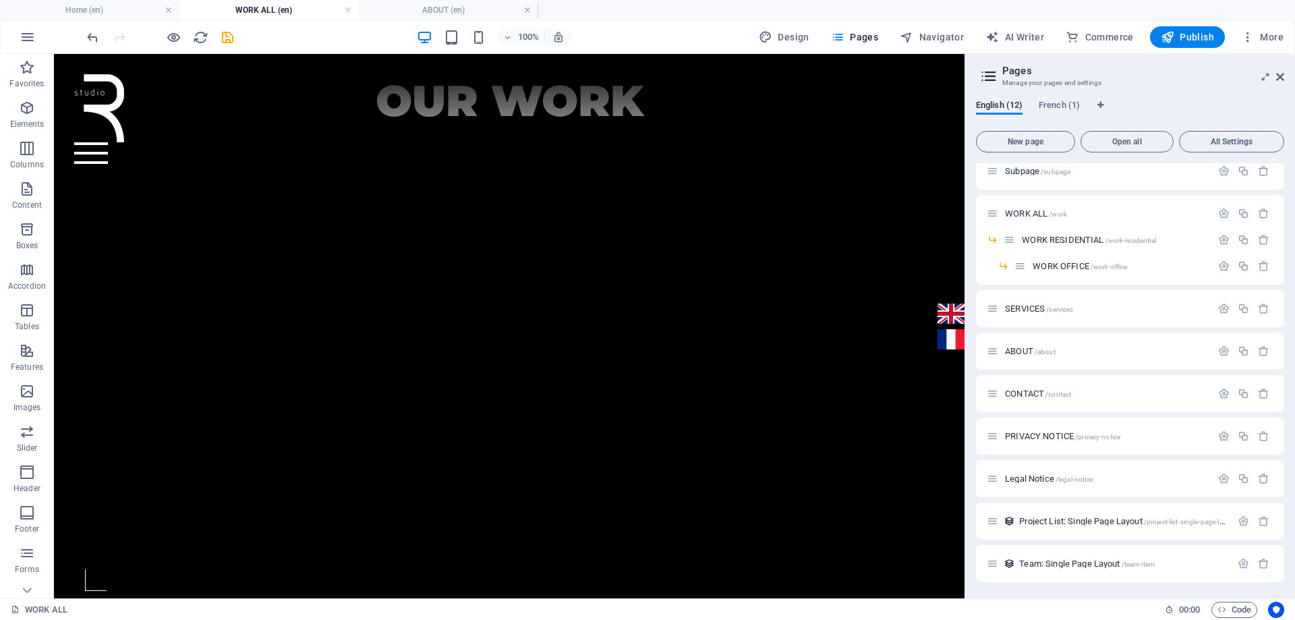
click at [1112, 522] on span "Project List: Single Page Layout /project-list-single-page-layout" at bounding box center [1127, 521] width 217 height 10
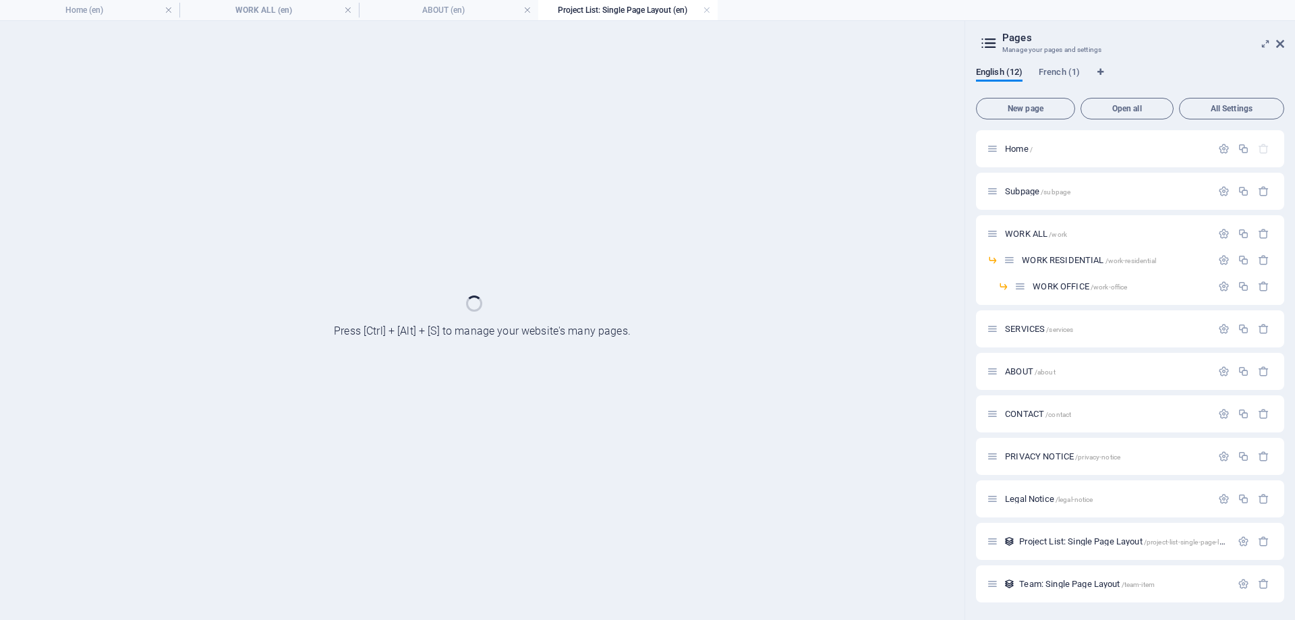
scroll to position [0, 0]
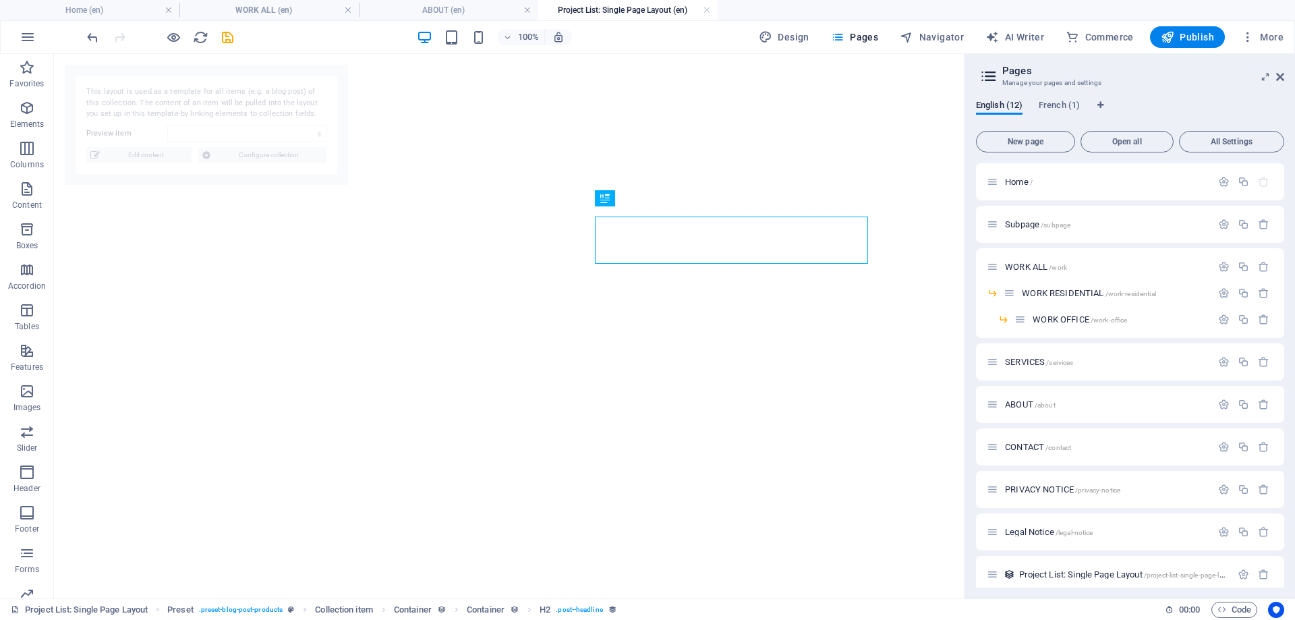
select select "68baa4f1b456bc7bdb00c1fe"
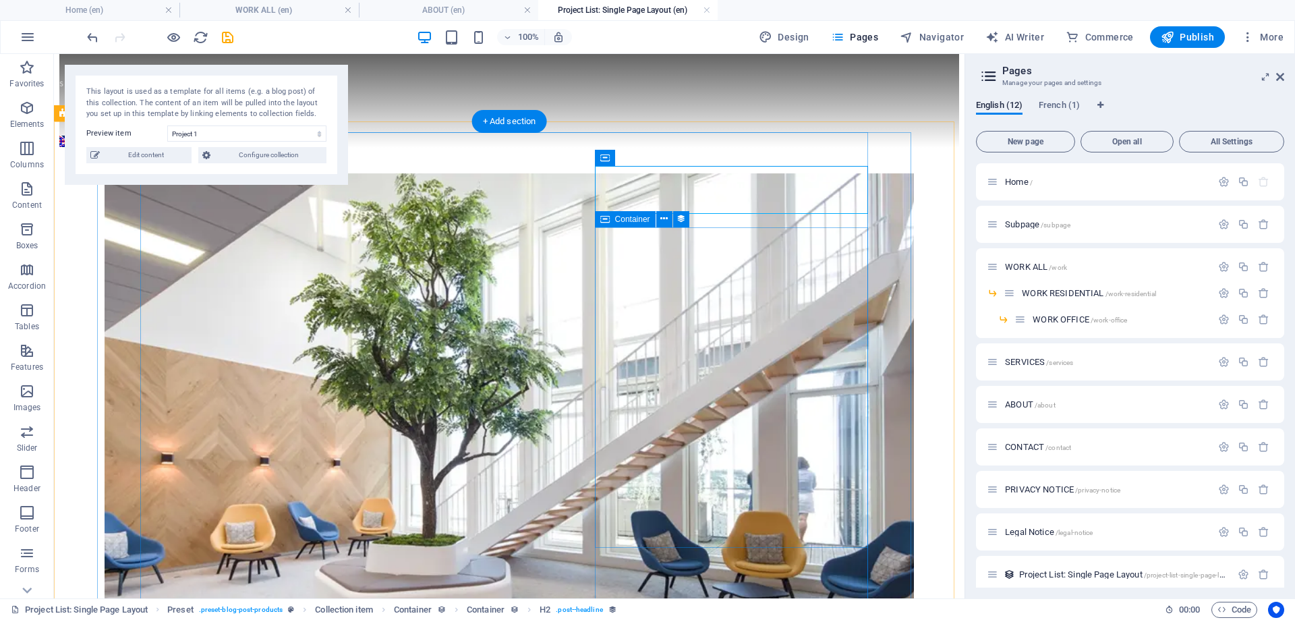
scroll to position [202, 0]
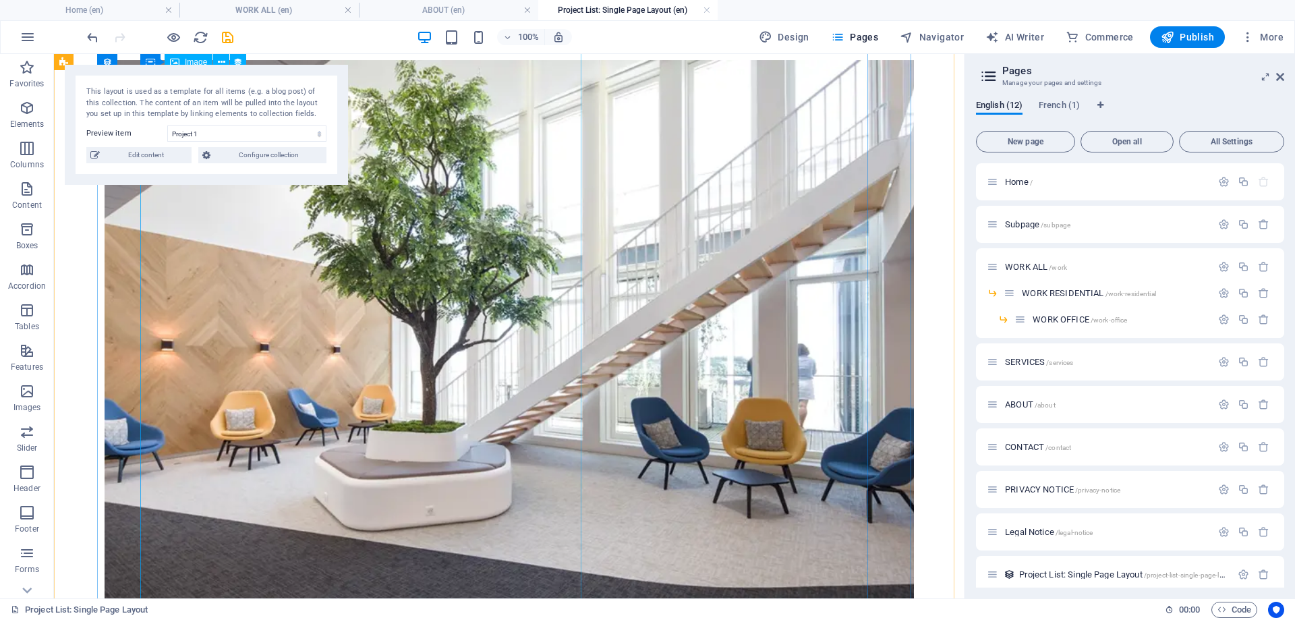
click at [530, 385] on figure at bounding box center [509, 365] width 900 height 610
click at [504, 372] on figure at bounding box center [509, 365] width 900 height 610
select select "image"
select select "px"
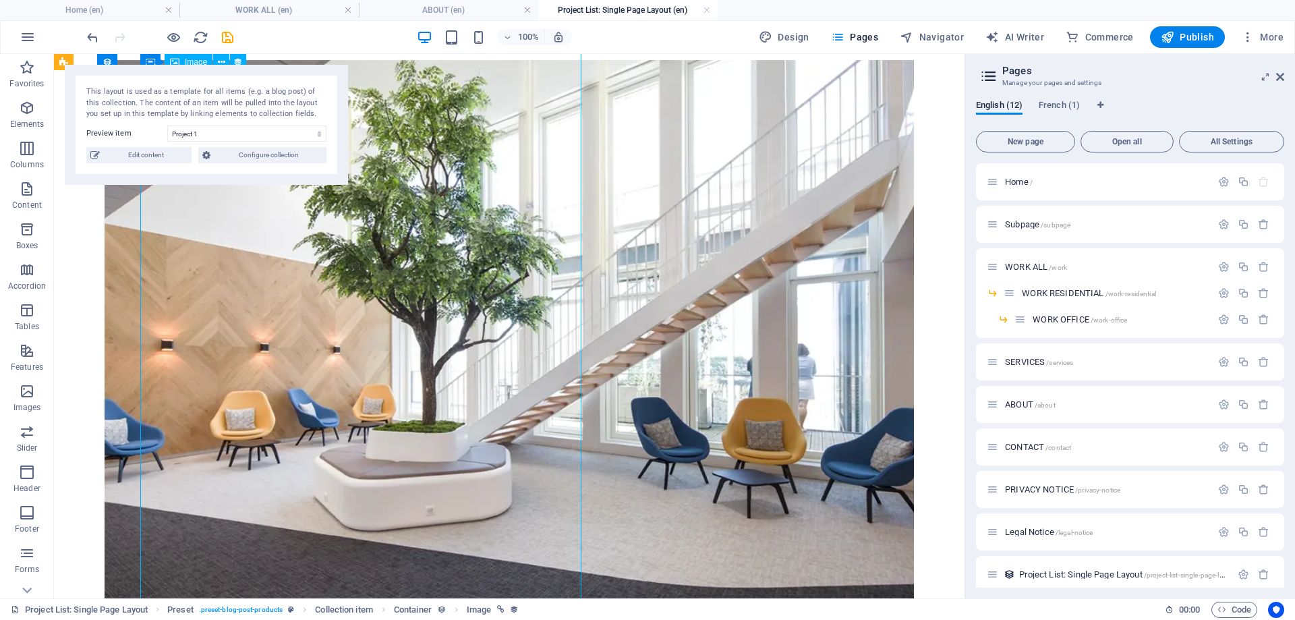
select select "px"
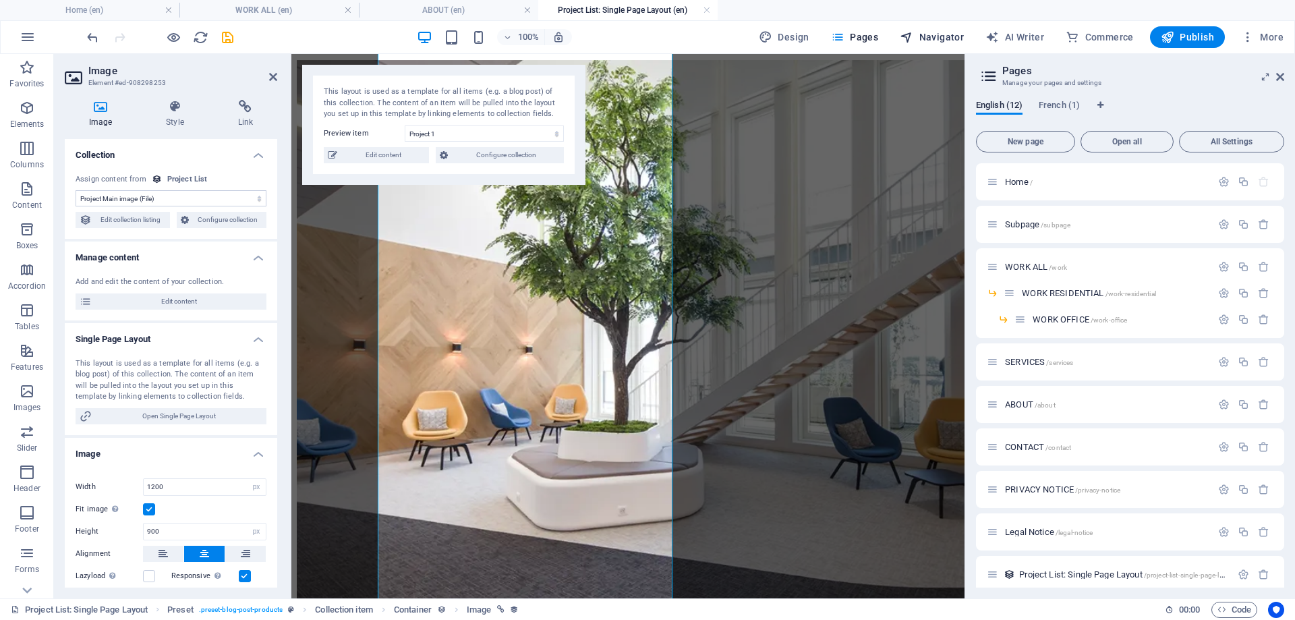
click at [933, 35] on span "Navigator" at bounding box center [932, 36] width 64 height 13
select select "17022676-en"
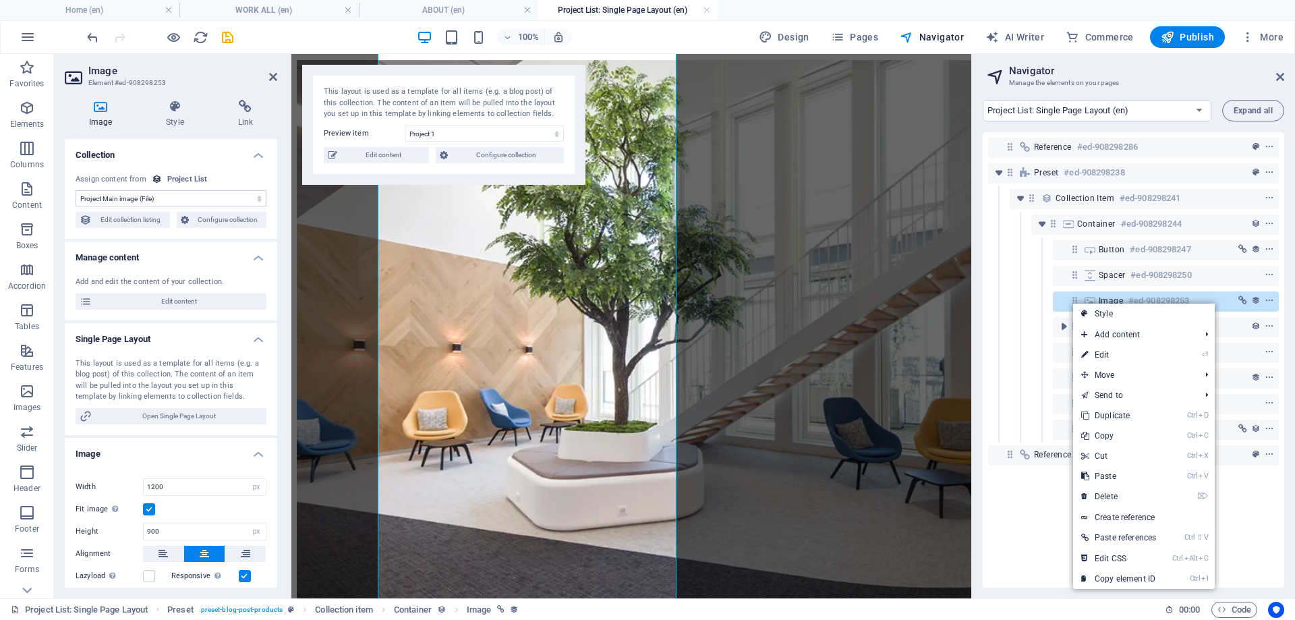
click at [1109, 441] on link "Ctrl C Copy" at bounding box center [1118, 436] width 91 height 20
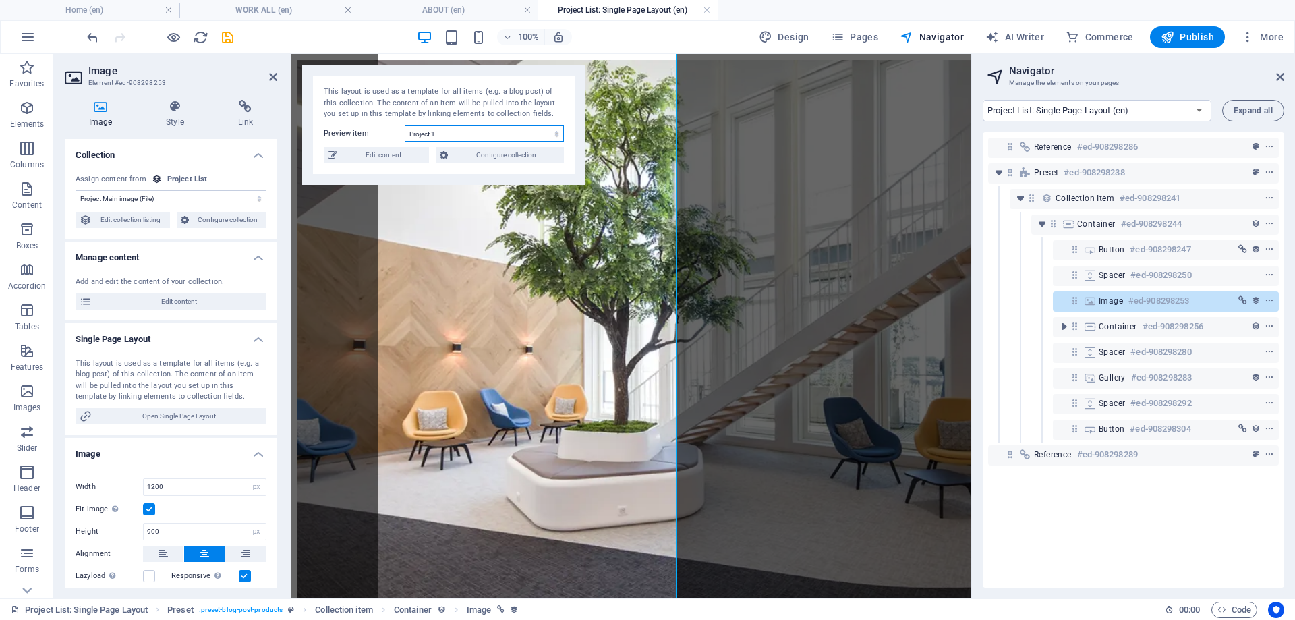
click at [470, 136] on select "Project 1 Project 2 Project 3 Project 4 Project 5 Project 6 Project 7 Project 8" at bounding box center [484, 133] width 159 height 16
select select "68baa4f1b456bc7bdb00c1f7"
click at [405, 125] on select "Project 1 Project 2 Project 3 Project 4 Project 5 Project 6 Project 7 Project 8" at bounding box center [484, 133] width 159 height 16
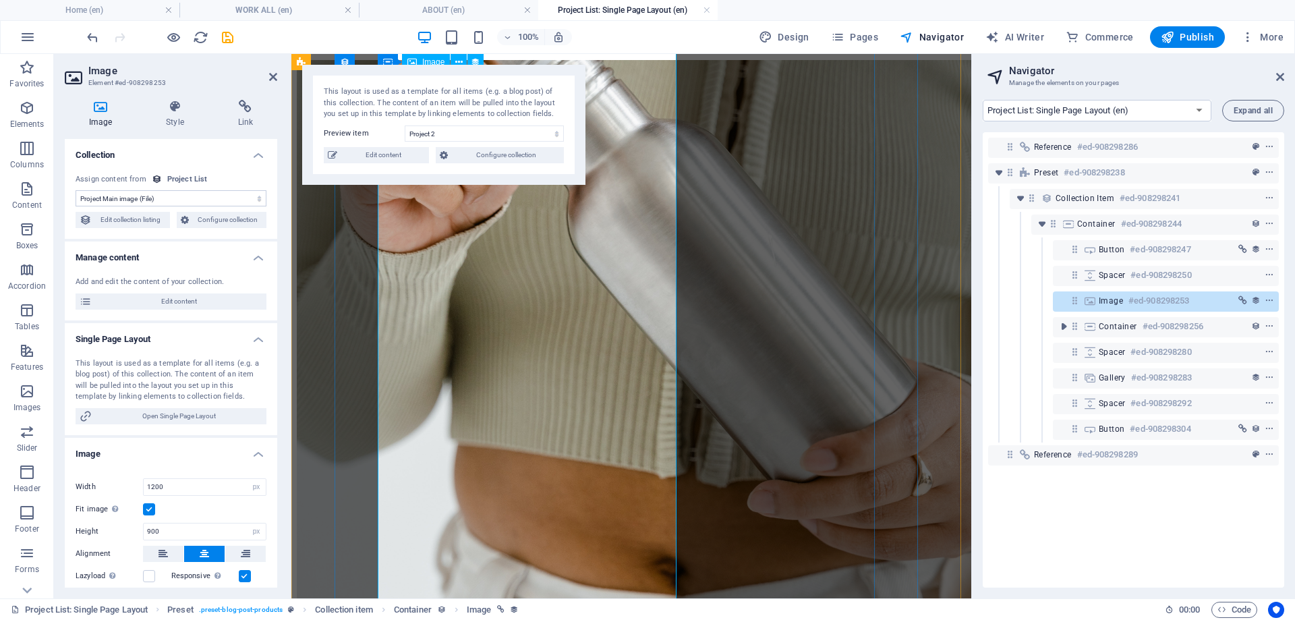
click at [527, 274] on figure at bounding box center [631, 365] width 669 height 610
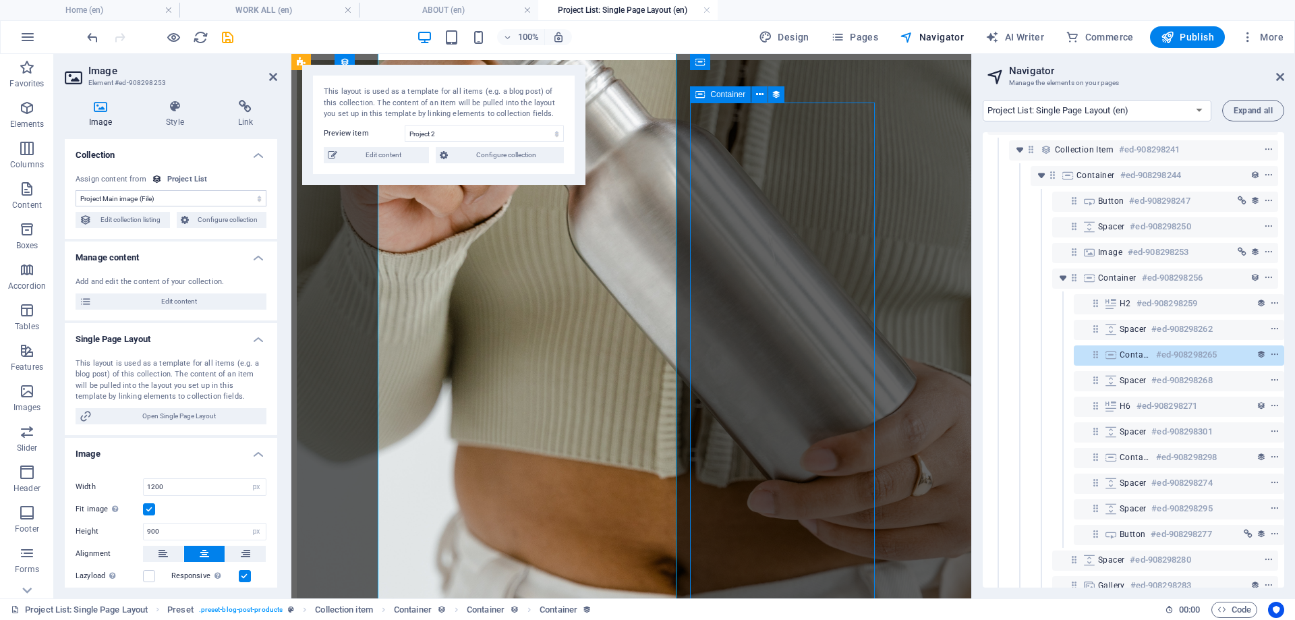
scroll to position [49, 3]
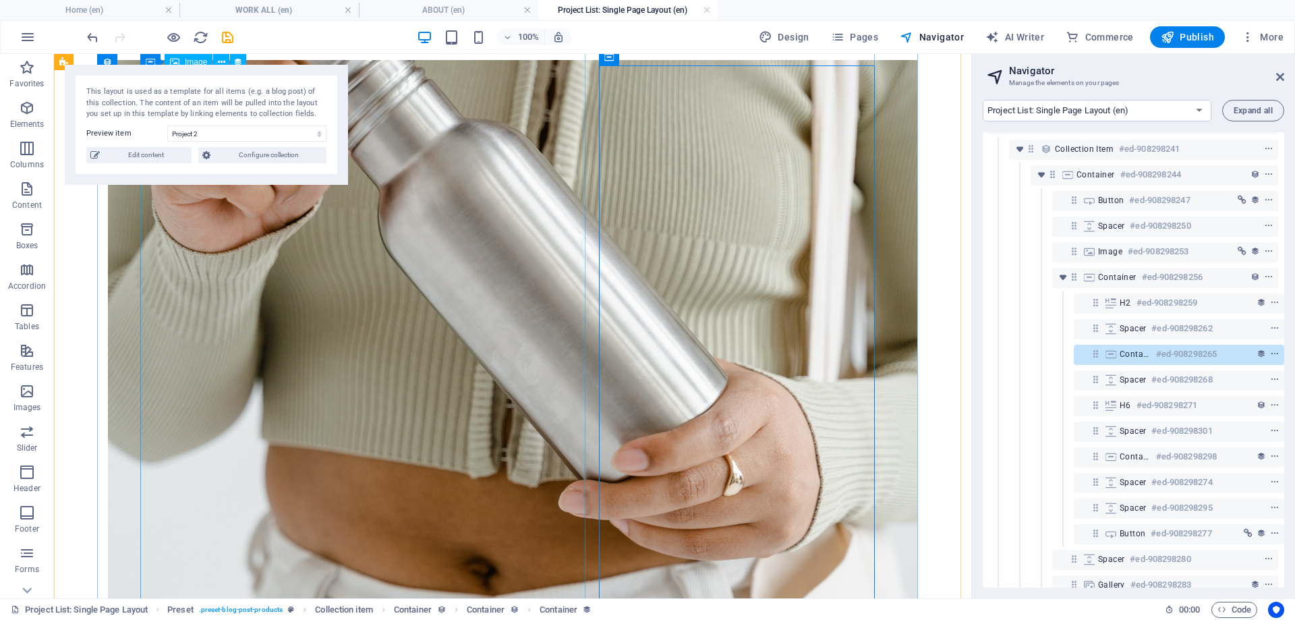
click at [526, 312] on figure at bounding box center [512, 365] width 906 height 610
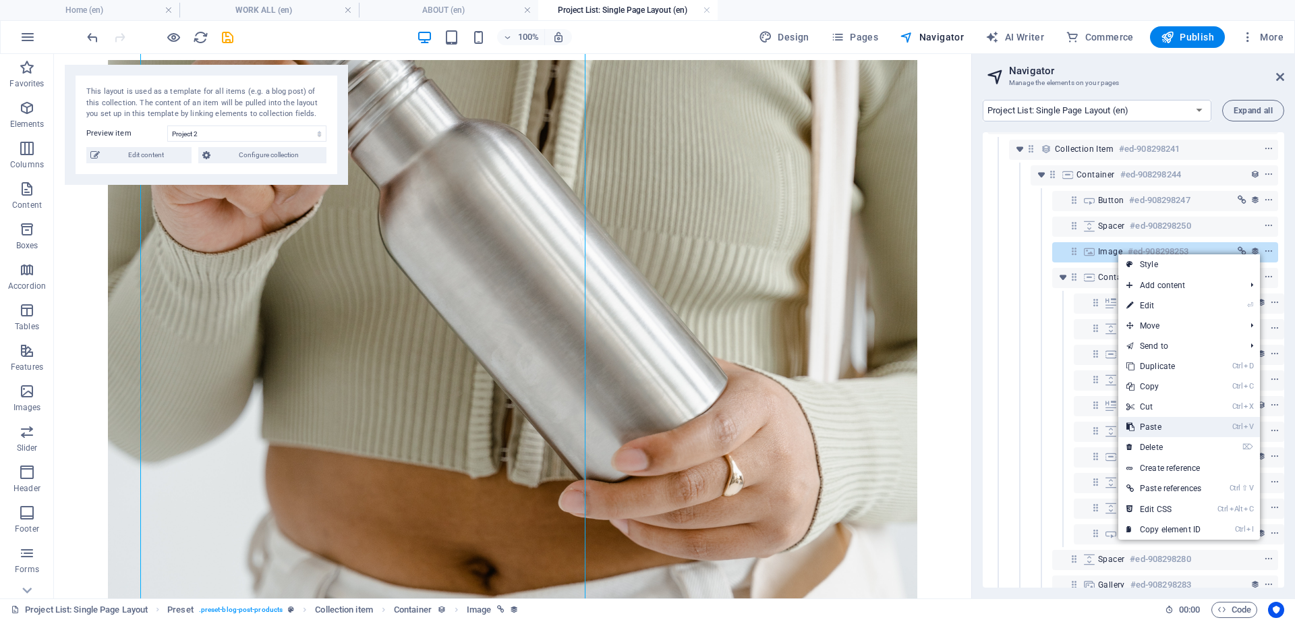
click at [1162, 427] on link "Ctrl V Paste" at bounding box center [1163, 427] width 91 height 20
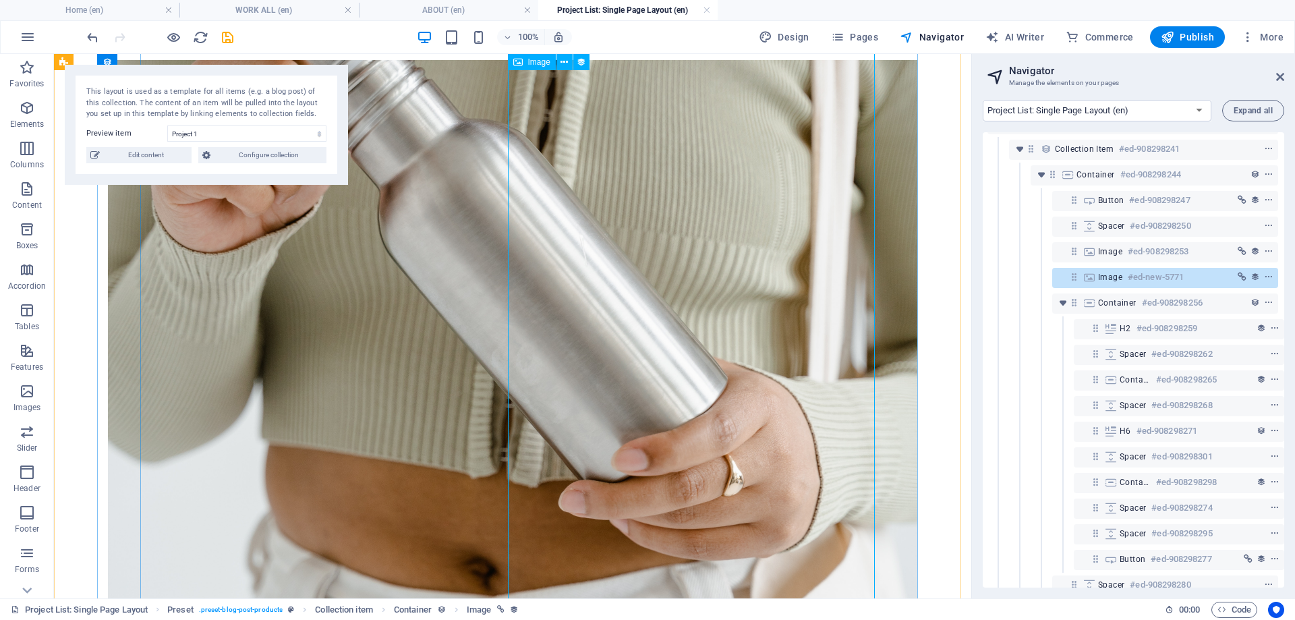
select select "68baa4f1b456bc7bdb00c1fe"
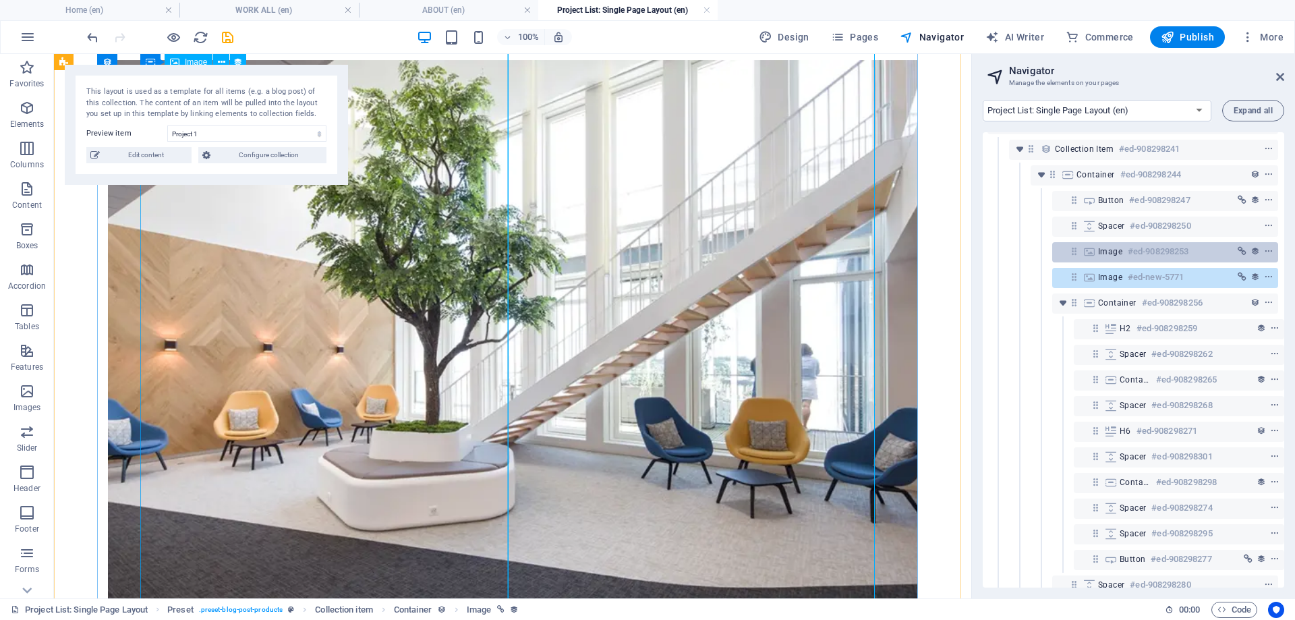
click at [1107, 256] on span "Image" at bounding box center [1110, 251] width 24 height 11
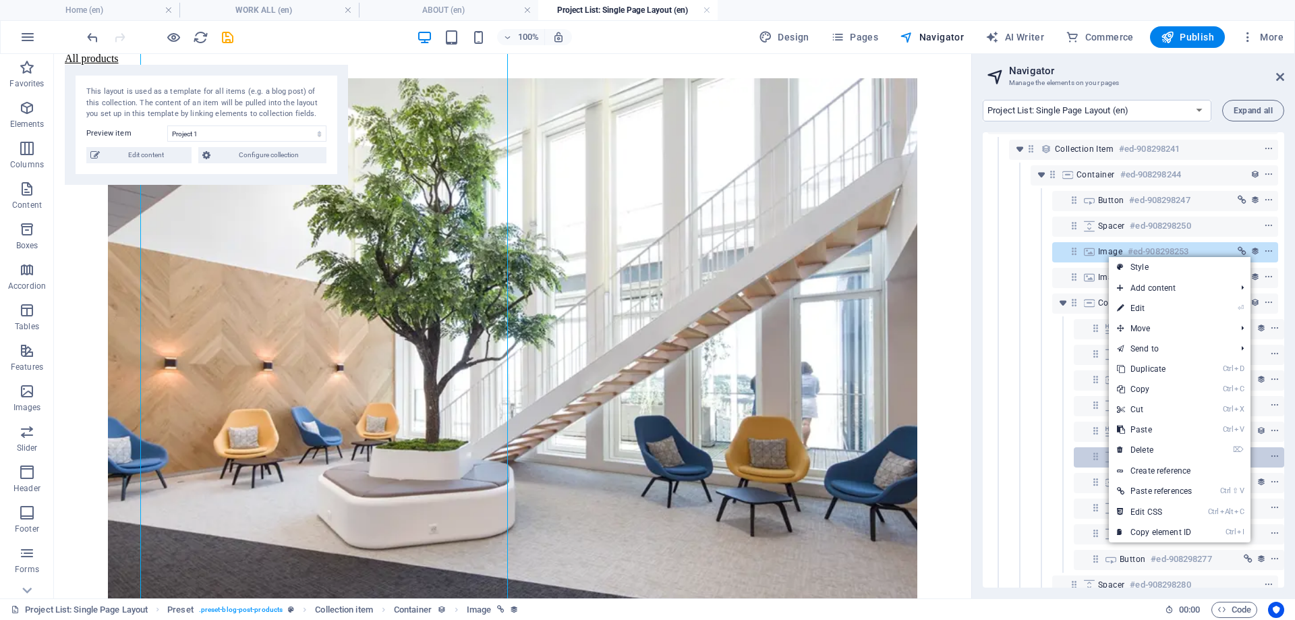
click at [1157, 448] on link "⌦ Delete" at bounding box center [1154, 450] width 91 height 20
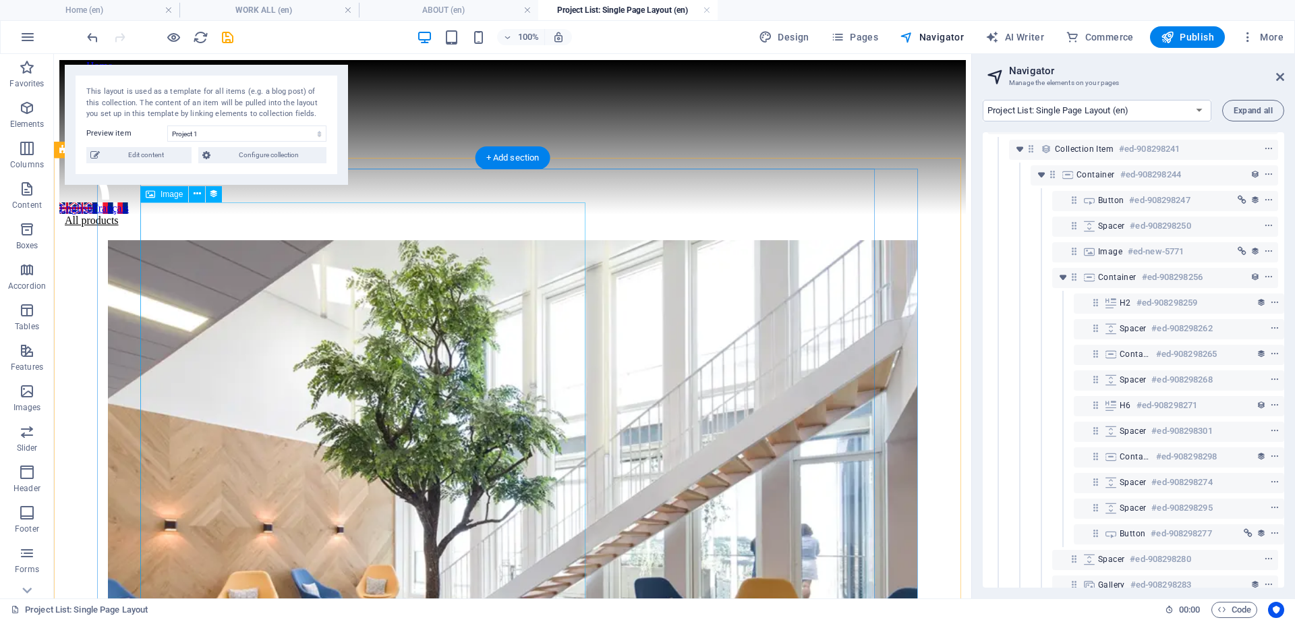
scroll to position [0, 0]
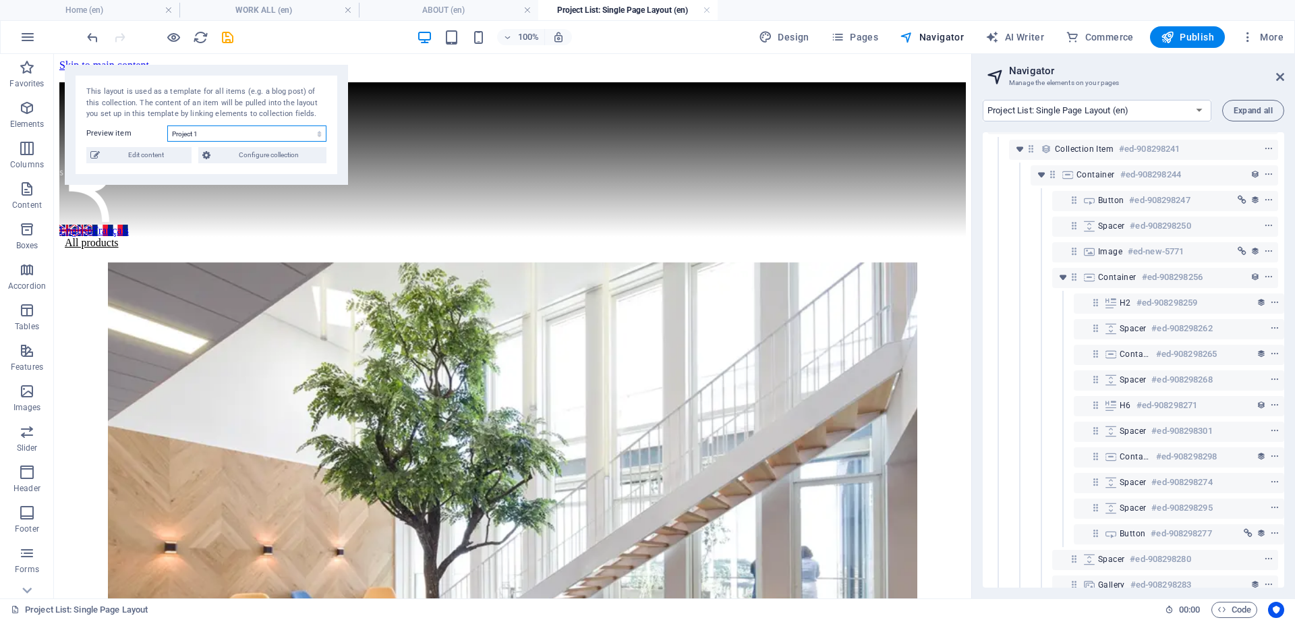
click at [280, 132] on select "Project 1 Project 2 Project 3 Project 4 Project 5 Project 6 Project 7 Project 8" at bounding box center [246, 133] width 159 height 16
select select "68baa4f1b456bc7bdb00c1f7"
click at [167, 125] on select "Project 1 Project 2 Project 3 Project 4 Project 5 Project 6 Project 7 Project 8" at bounding box center [246, 133] width 159 height 16
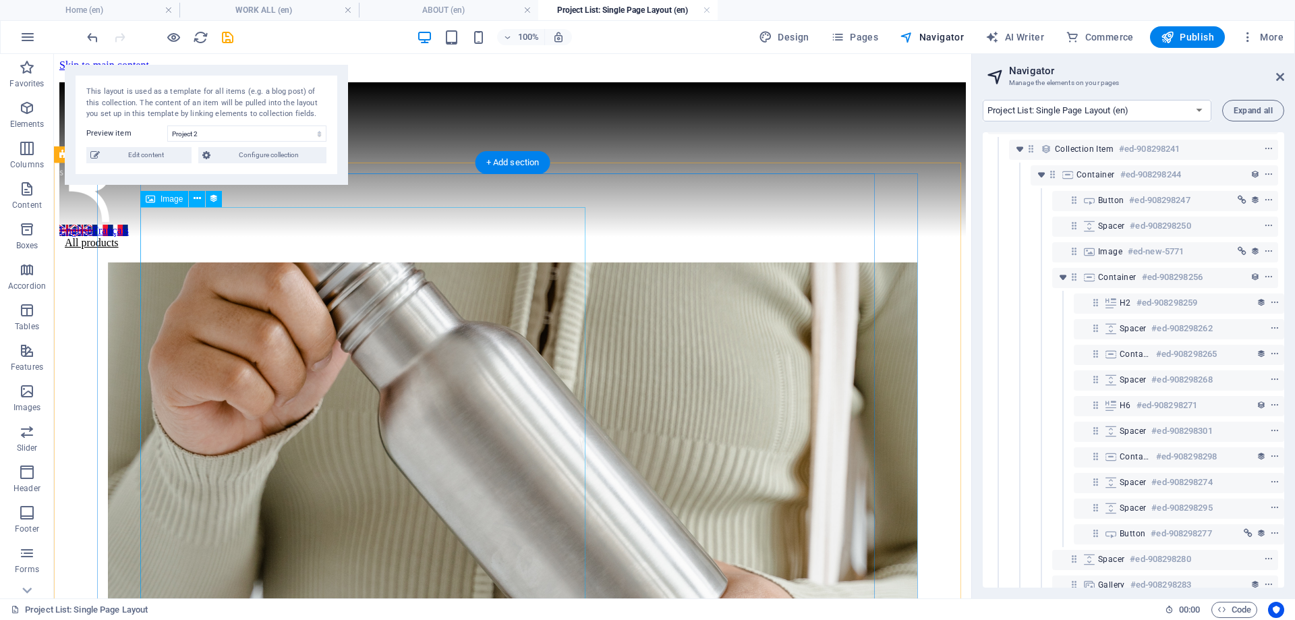
click at [339, 262] on figure at bounding box center [512, 567] width 906 height 610
select select "image"
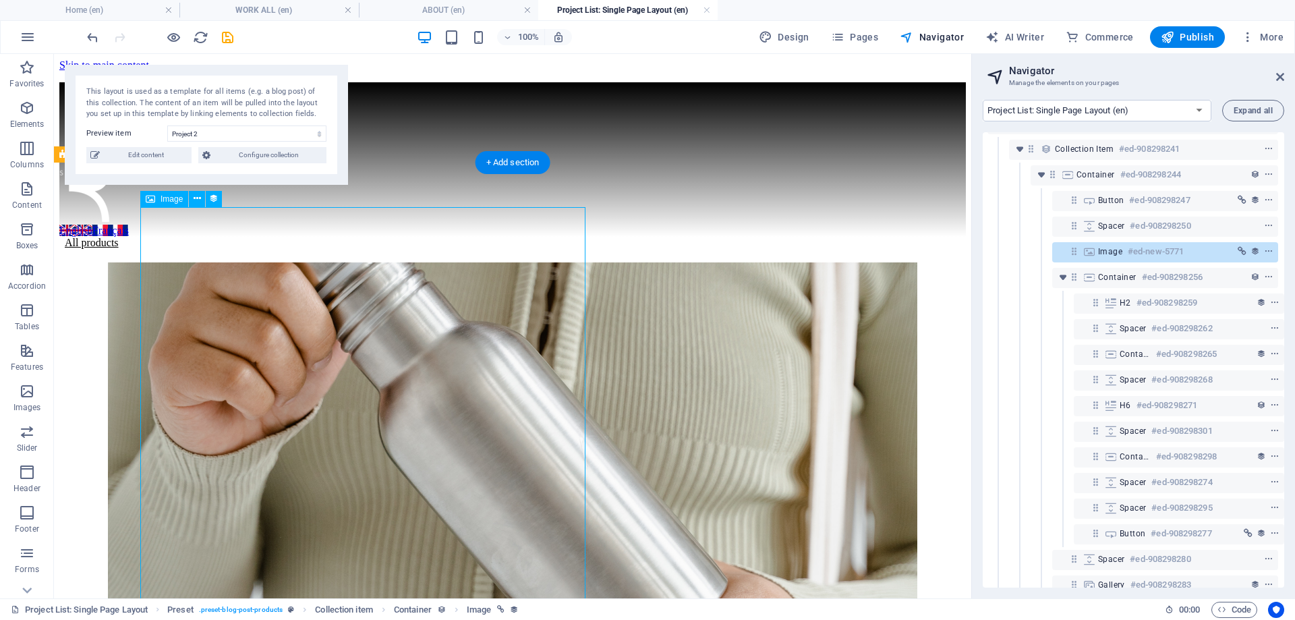
select select "px"
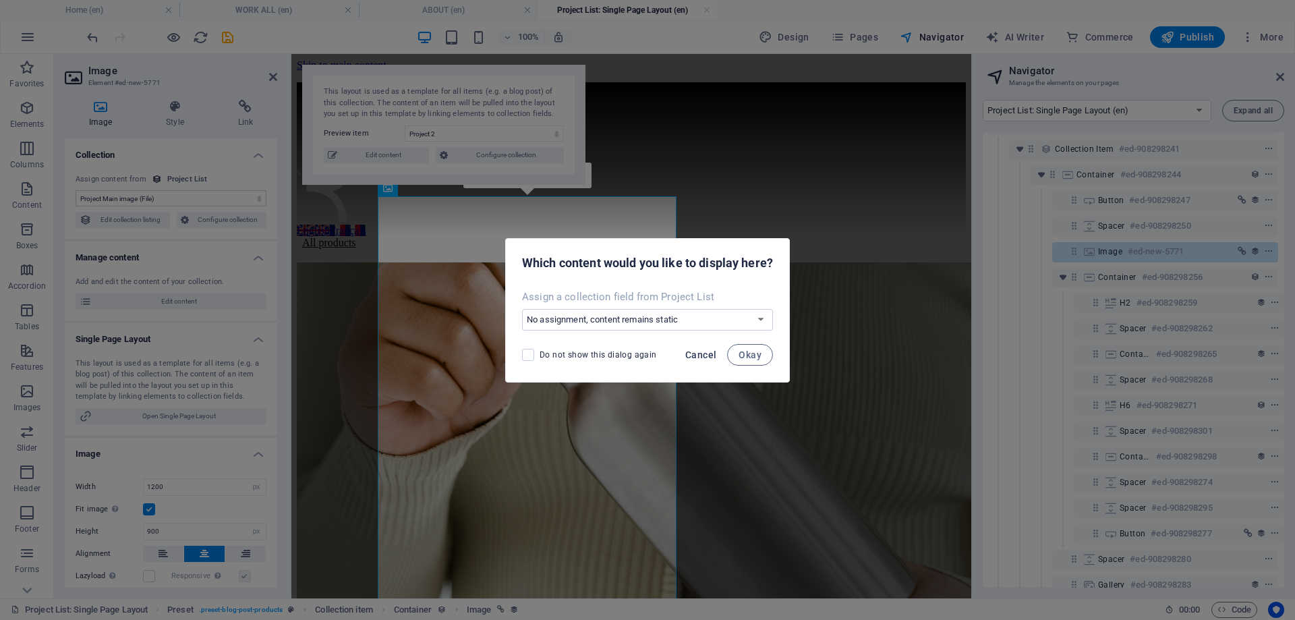
click at [705, 350] on span "Cancel" at bounding box center [700, 354] width 31 height 11
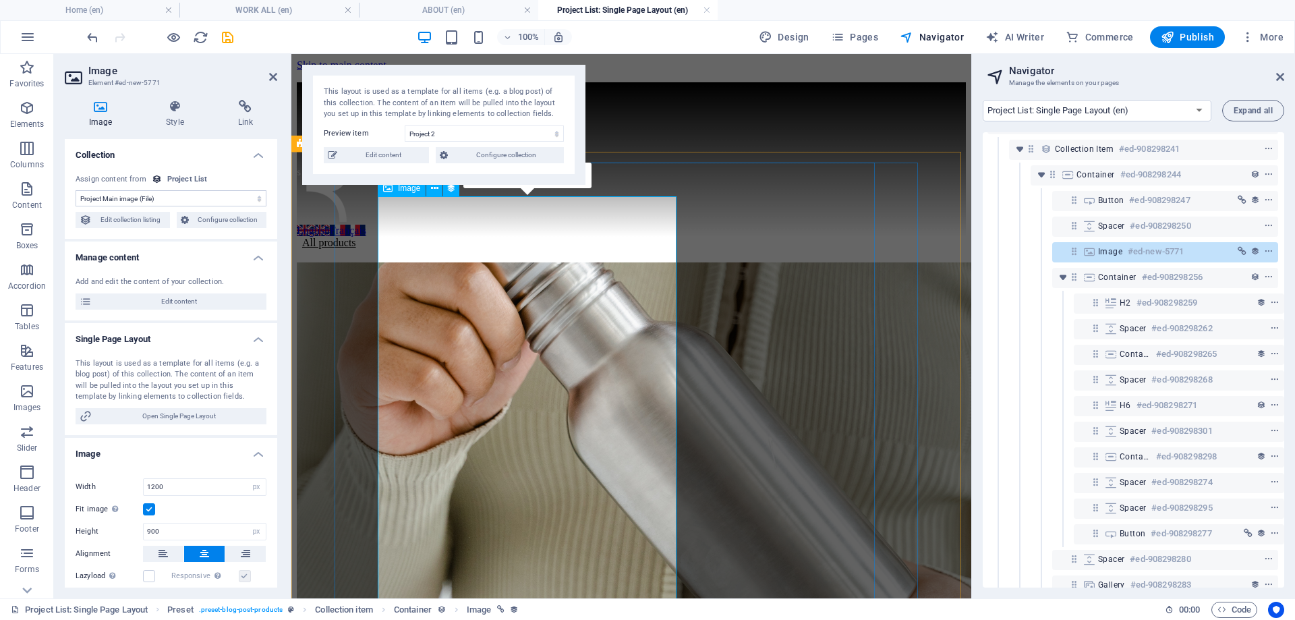
click at [577, 334] on figure at bounding box center [631, 567] width 669 height 610
click at [625, 326] on figure at bounding box center [631, 567] width 669 height 610
click at [384, 161] on span "Edit content" at bounding box center [383, 155] width 84 height 16
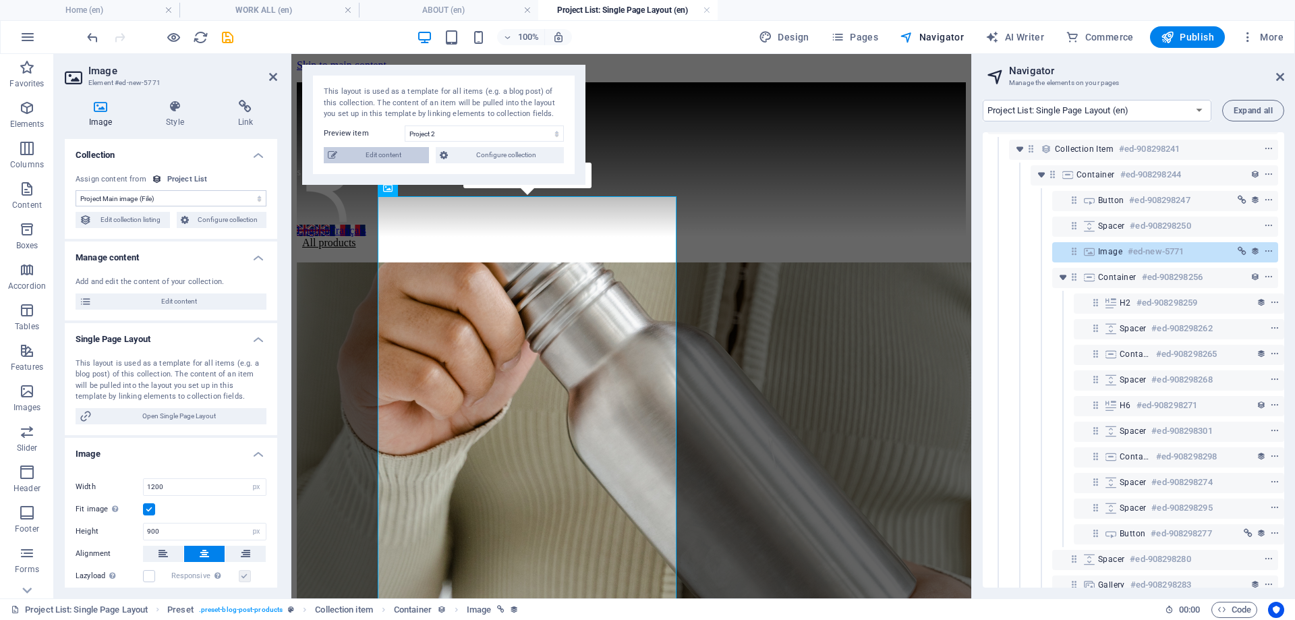
select select
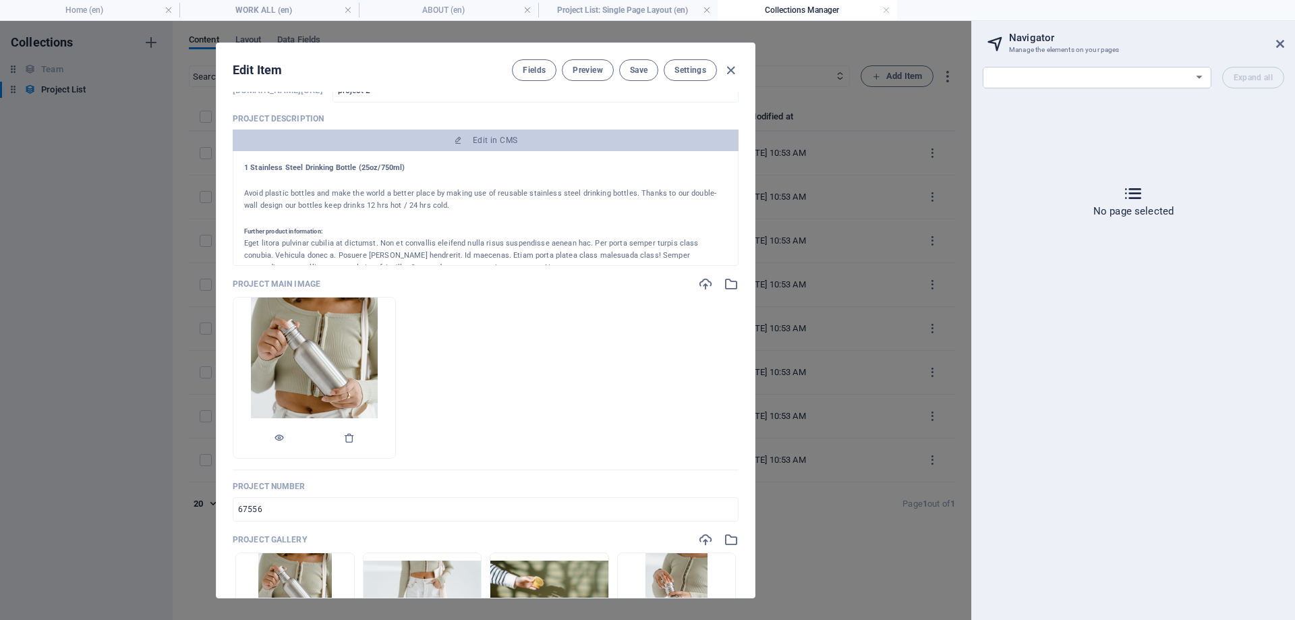
scroll to position [135, 0]
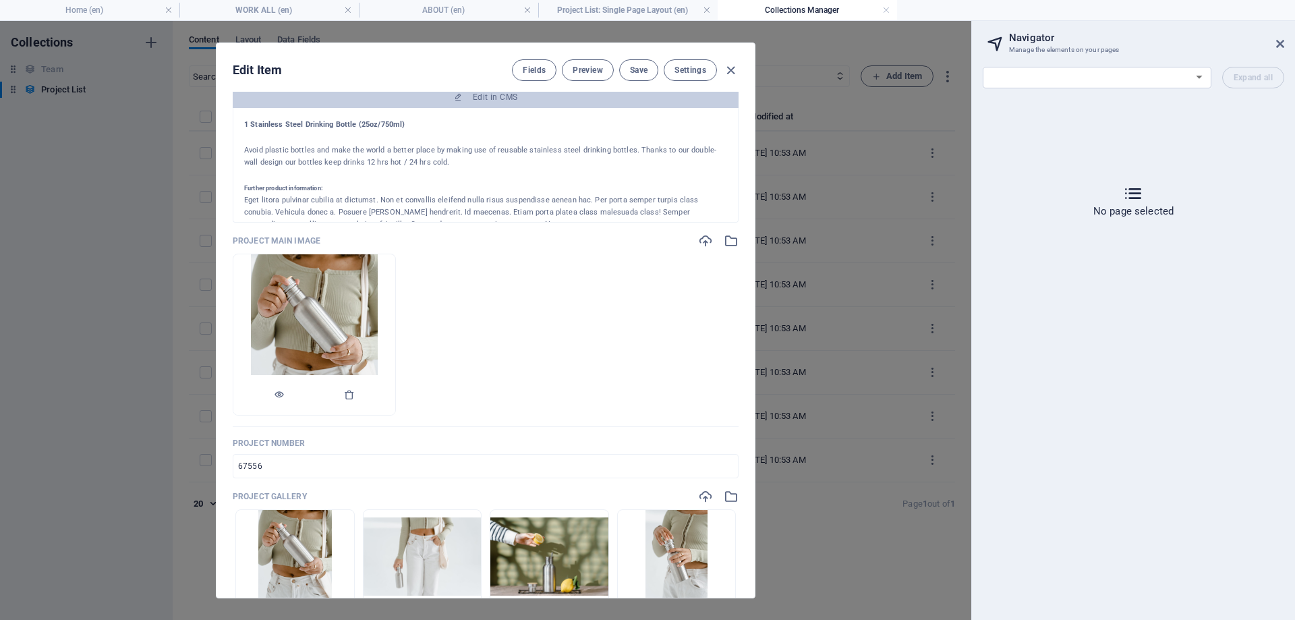
click at [376, 348] on img at bounding box center [314, 334] width 126 height 161
click at [355, 396] on icon "button" at bounding box center [349, 394] width 11 height 11
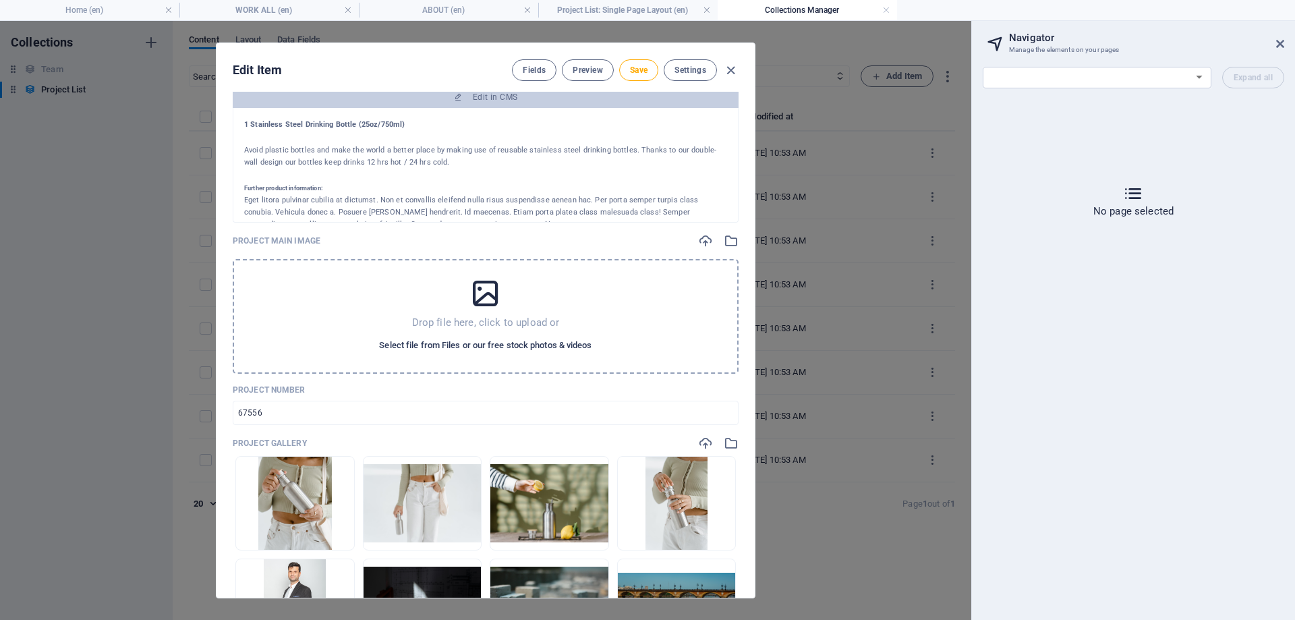
click at [486, 346] on span "Select file from Files or our free stock photos & videos" at bounding box center [485, 345] width 212 height 16
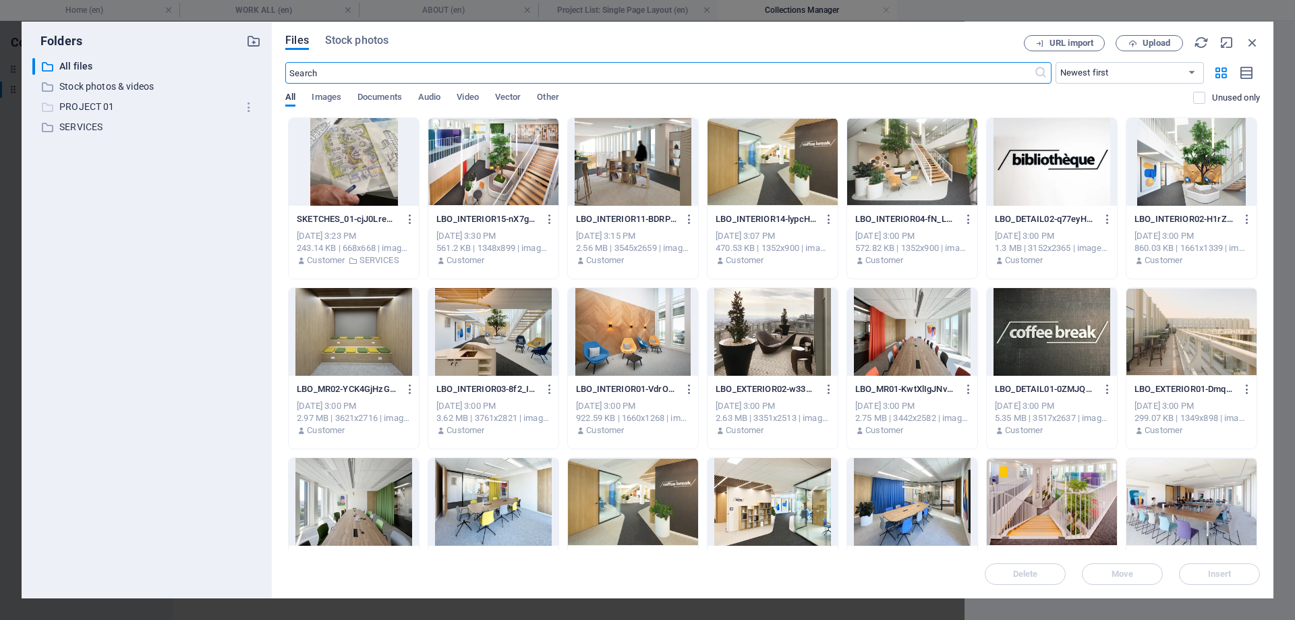
click at [84, 105] on p "PROJECT 01" at bounding box center [147, 107] width 177 height 16
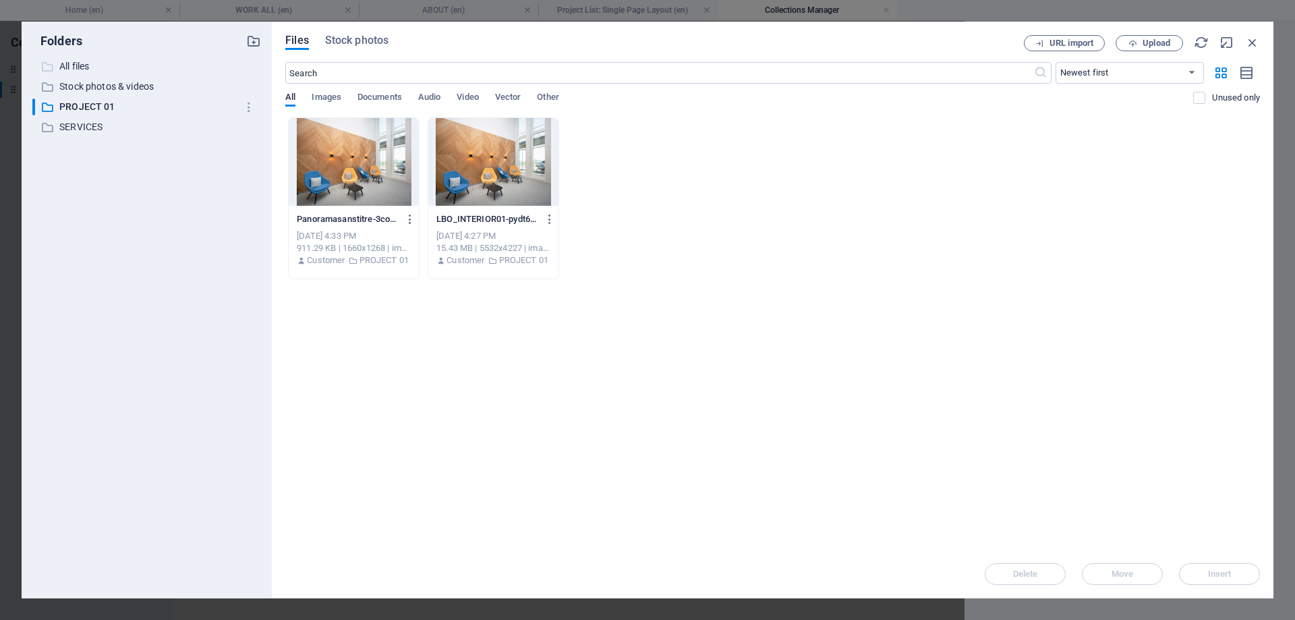
click at [88, 66] on p "All files" at bounding box center [147, 67] width 177 height 16
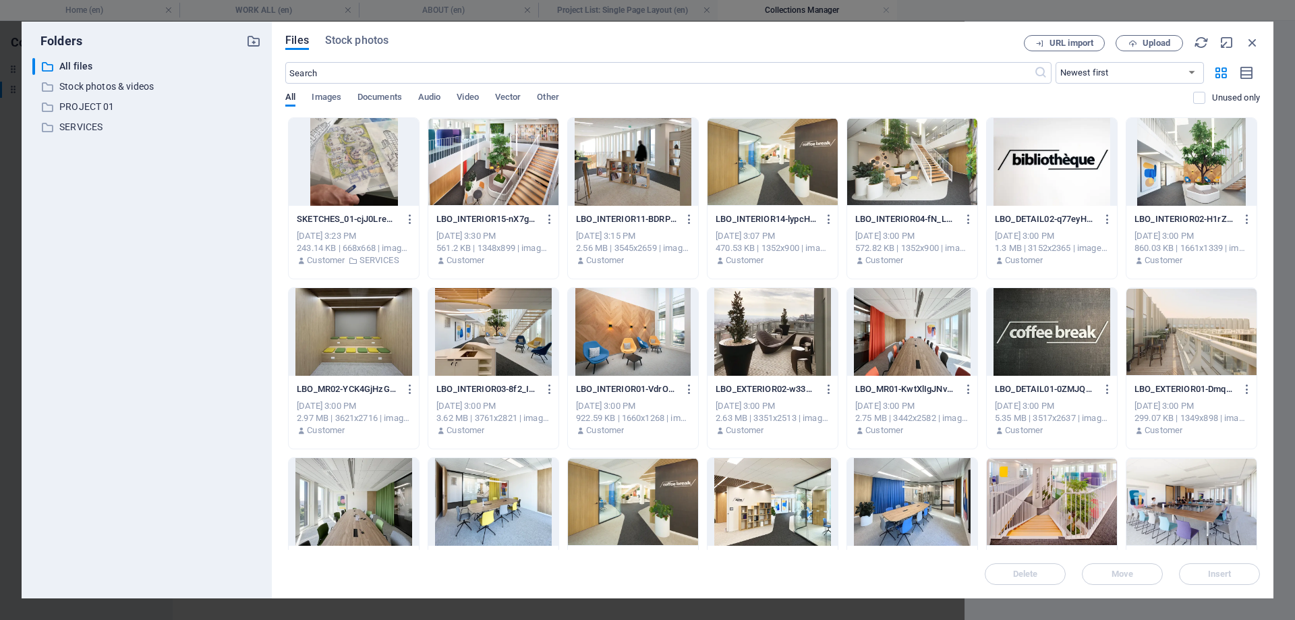
click at [482, 187] on div at bounding box center [493, 162] width 130 height 88
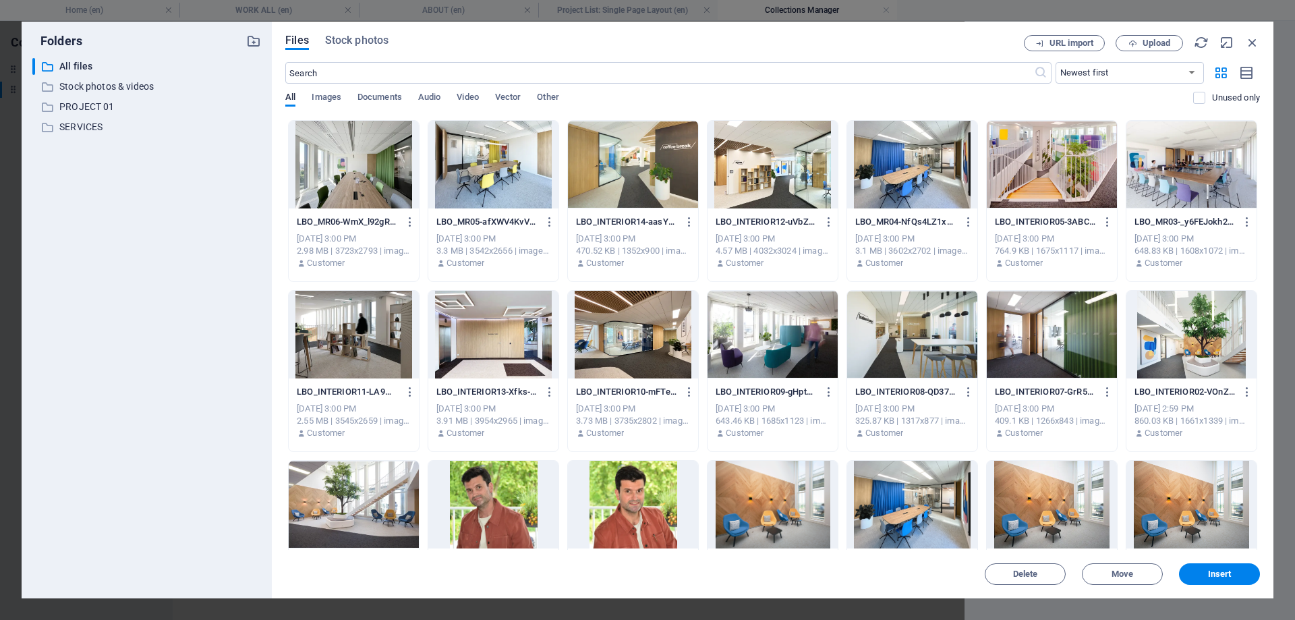
scroll to position [540, 0]
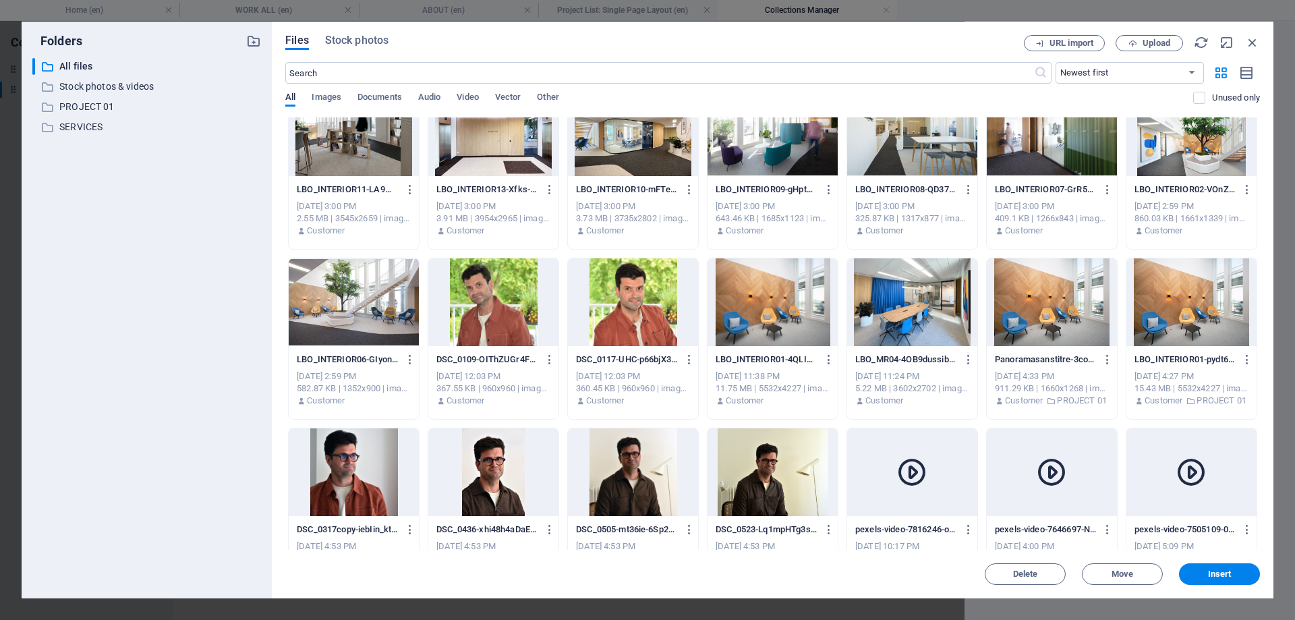
click at [1209, 329] on div at bounding box center [1191, 302] width 130 height 88
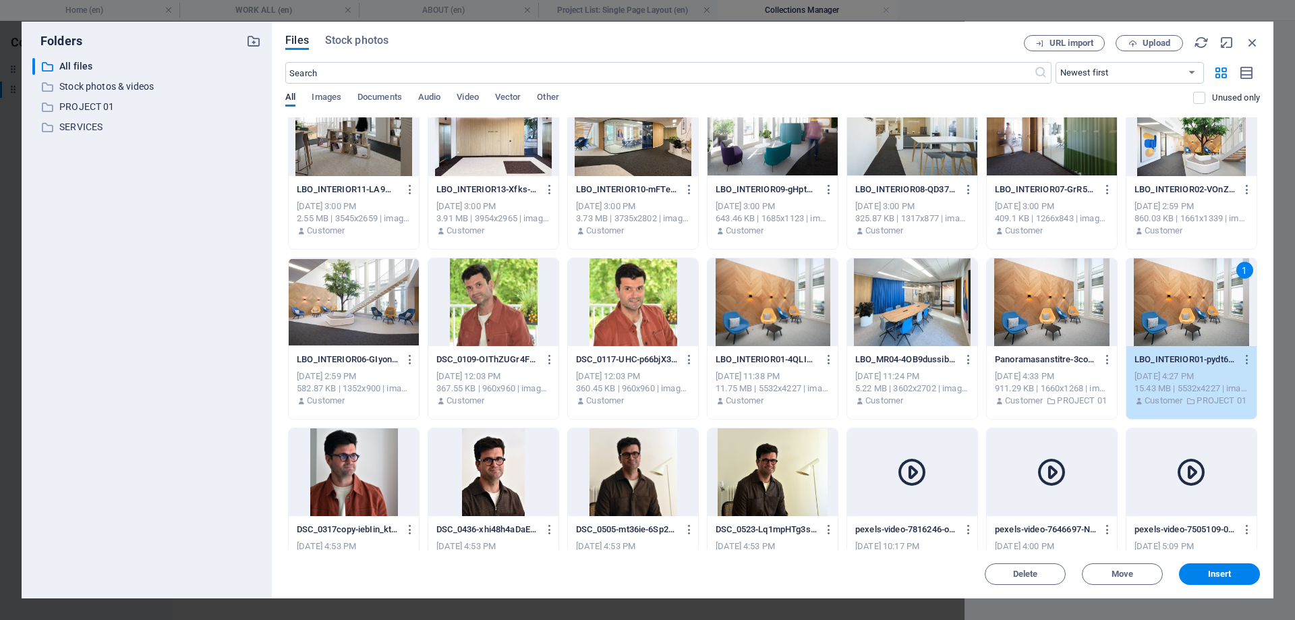
click at [1083, 340] on div at bounding box center [1052, 302] width 130 height 88
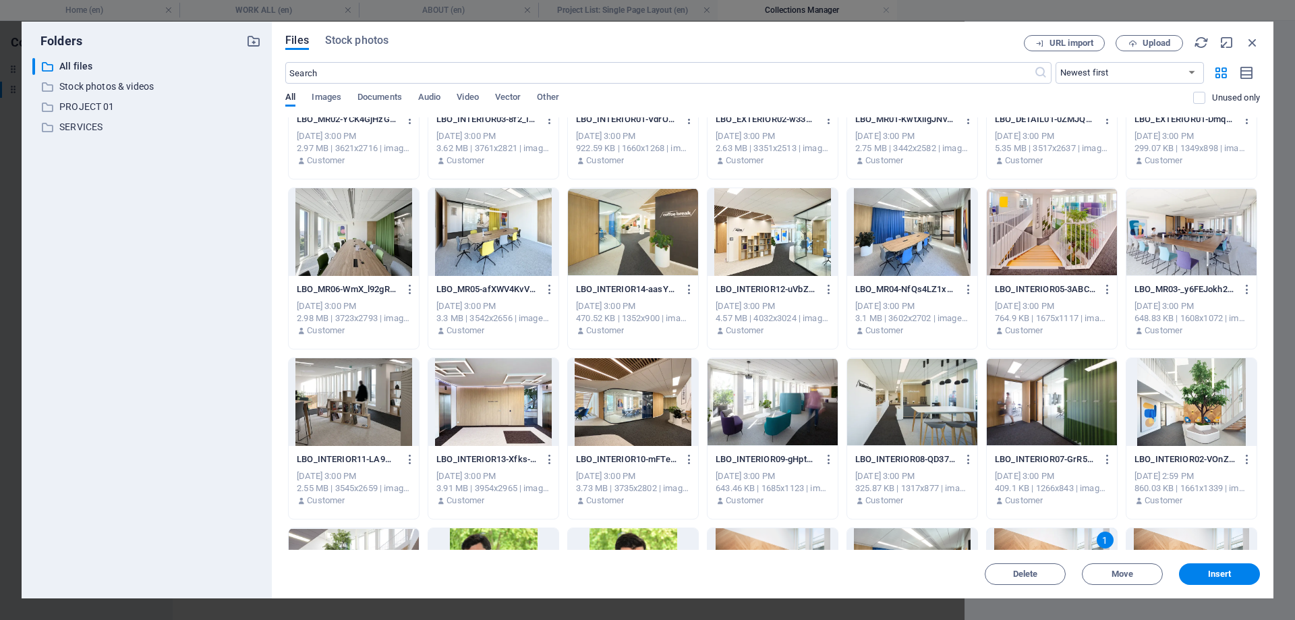
scroll to position [67, 0]
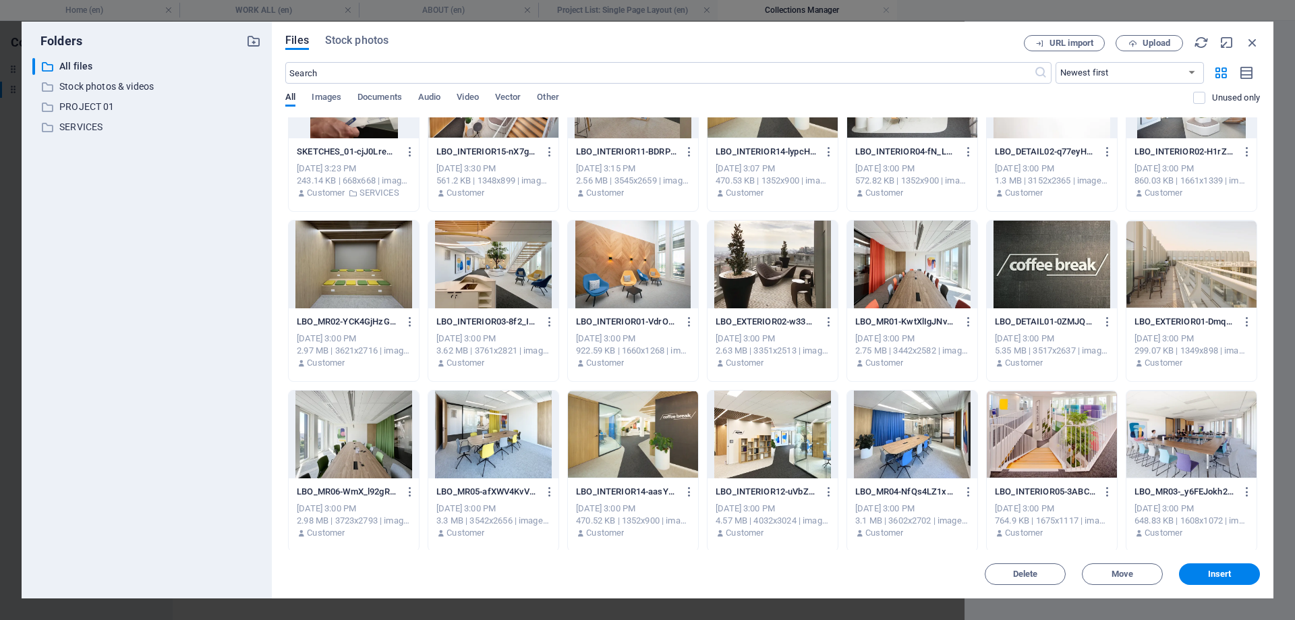
click at [1024, 301] on div at bounding box center [1052, 265] width 130 height 88
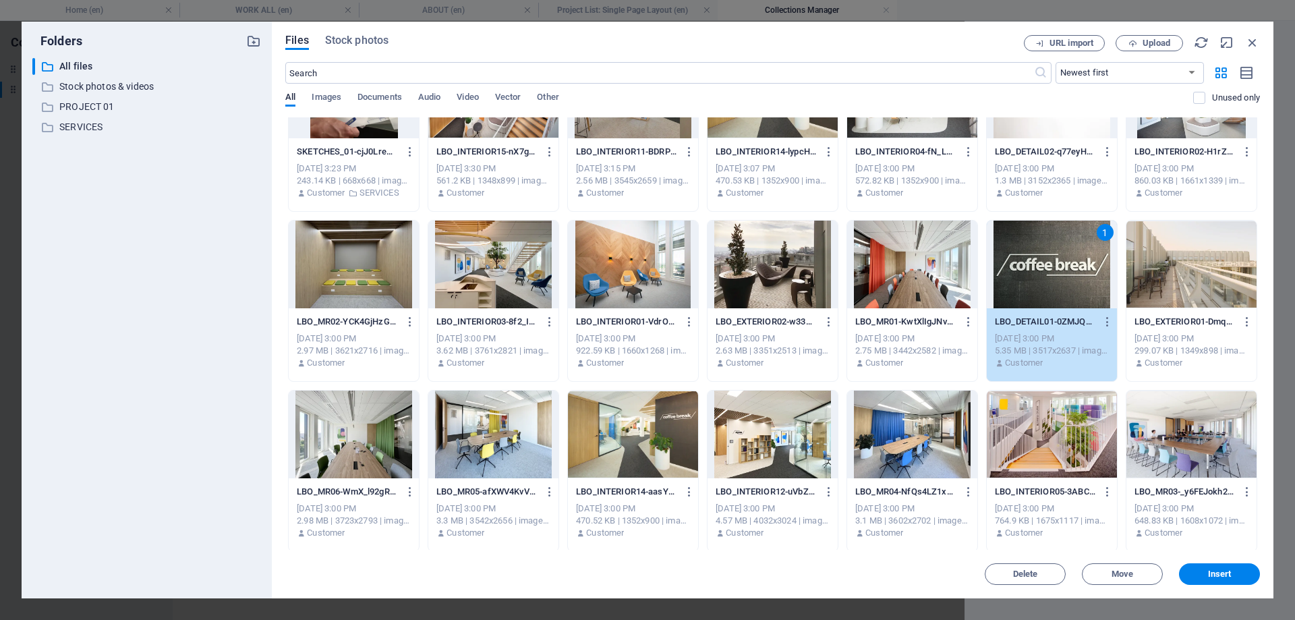
click at [948, 305] on div at bounding box center [912, 265] width 130 height 88
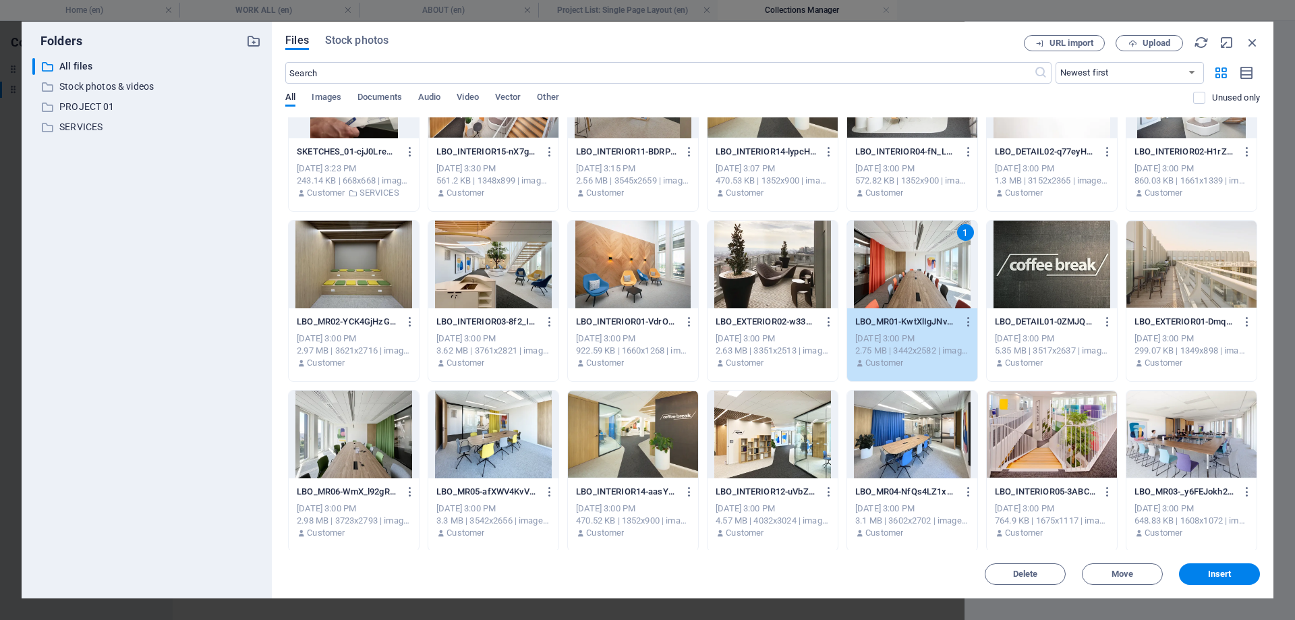
click at [789, 301] on div at bounding box center [772, 265] width 130 height 88
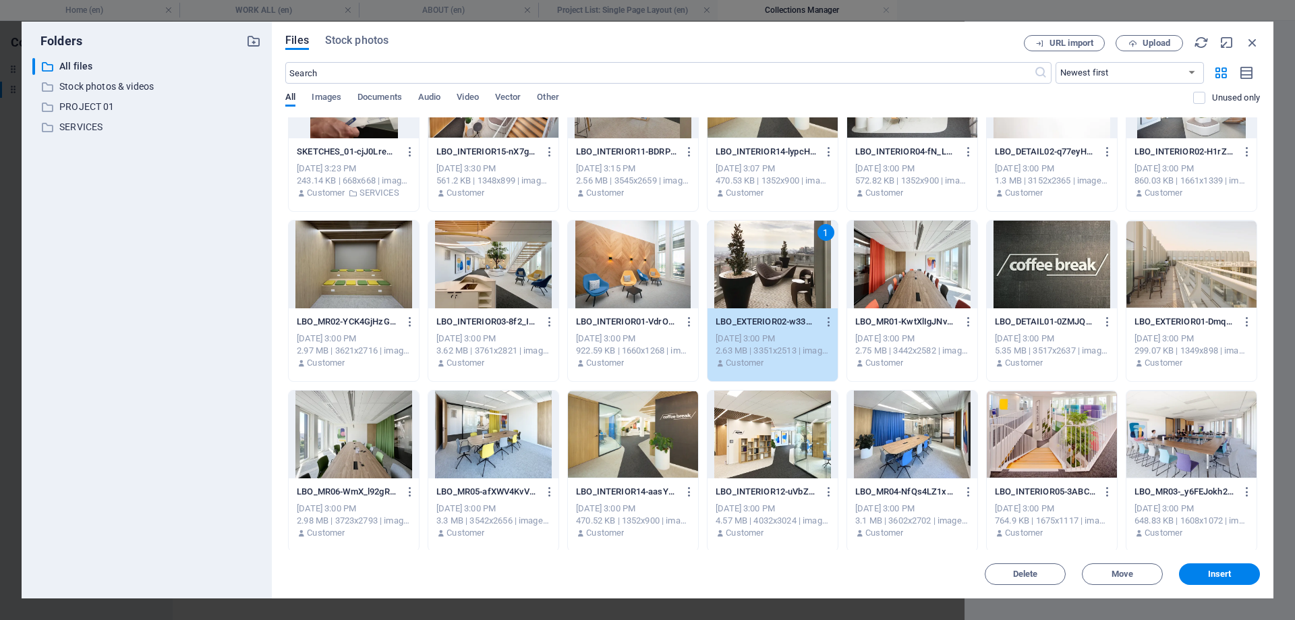
scroll to position [0, 0]
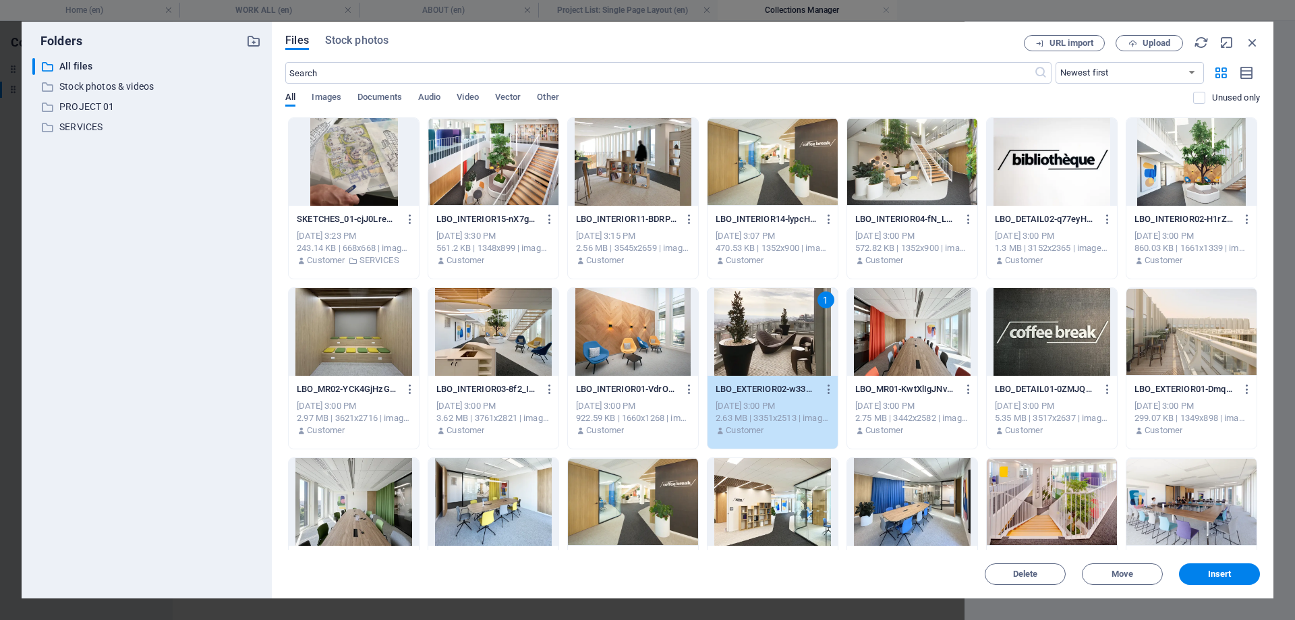
click at [496, 184] on div at bounding box center [493, 162] width 130 height 88
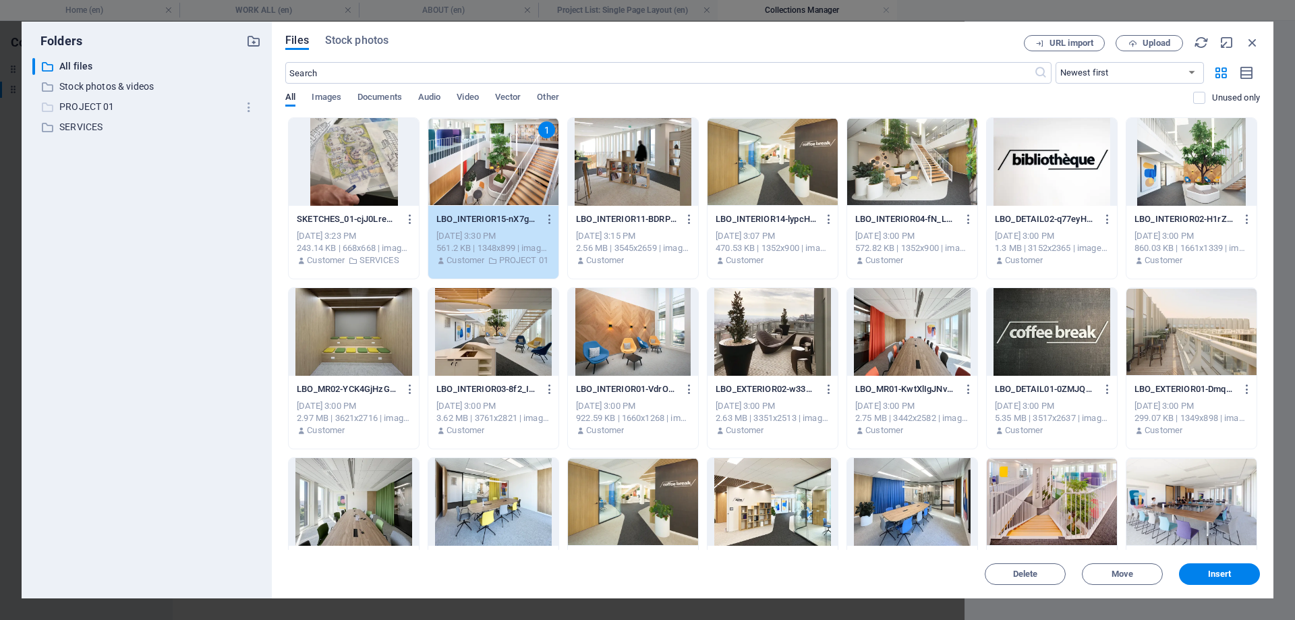
click at [74, 103] on p "PROJECT 01" at bounding box center [147, 107] width 177 height 16
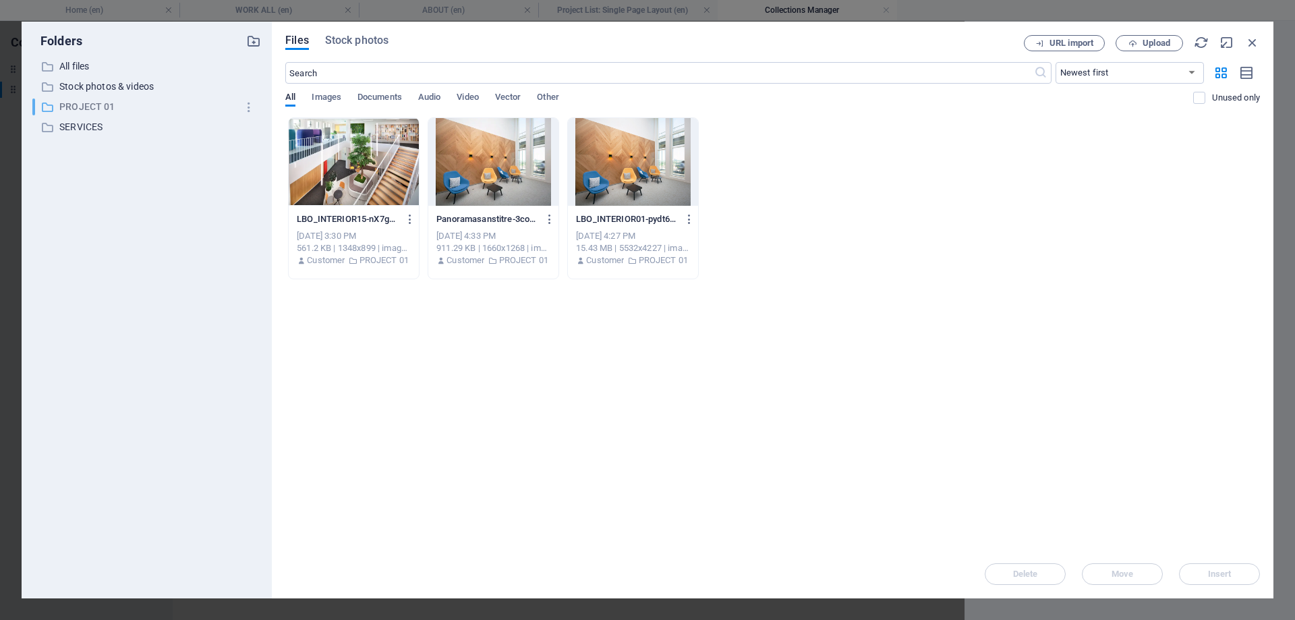
click at [88, 105] on p "PROJECT 01" at bounding box center [147, 107] width 177 height 16
click at [92, 71] on p "All files" at bounding box center [147, 67] width 177 height 16
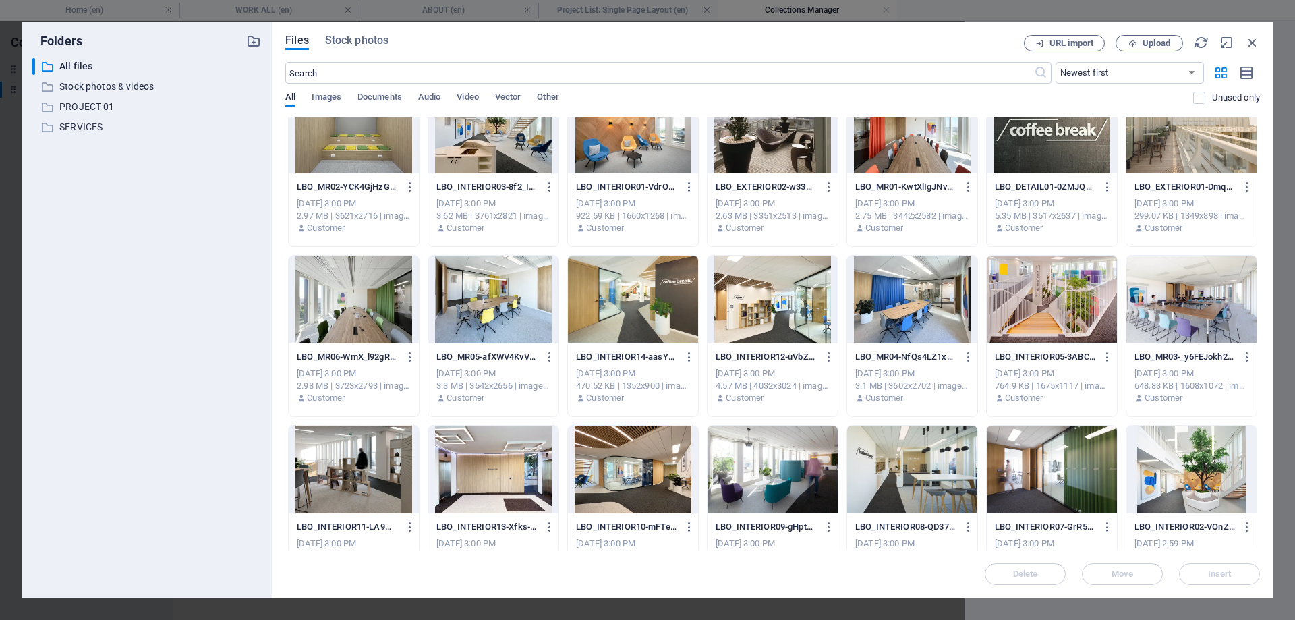
scroll to position [405, 0]
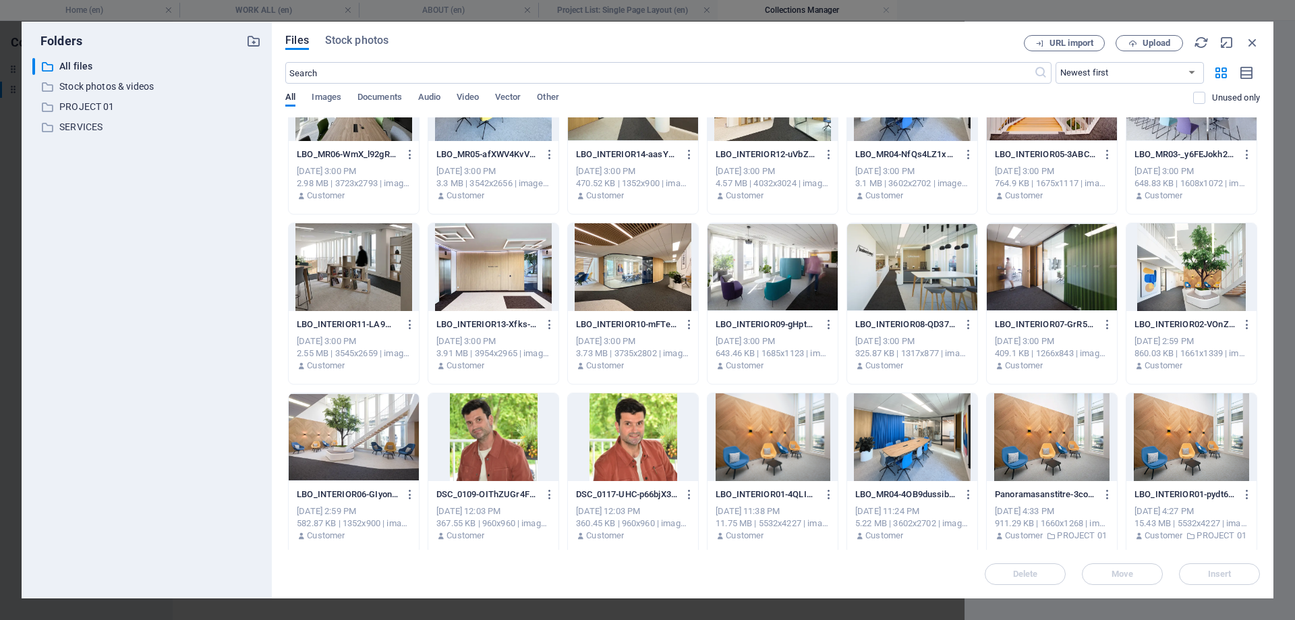
click at [340, 426] on div at bounding box center [354, 437] width 130 height 88
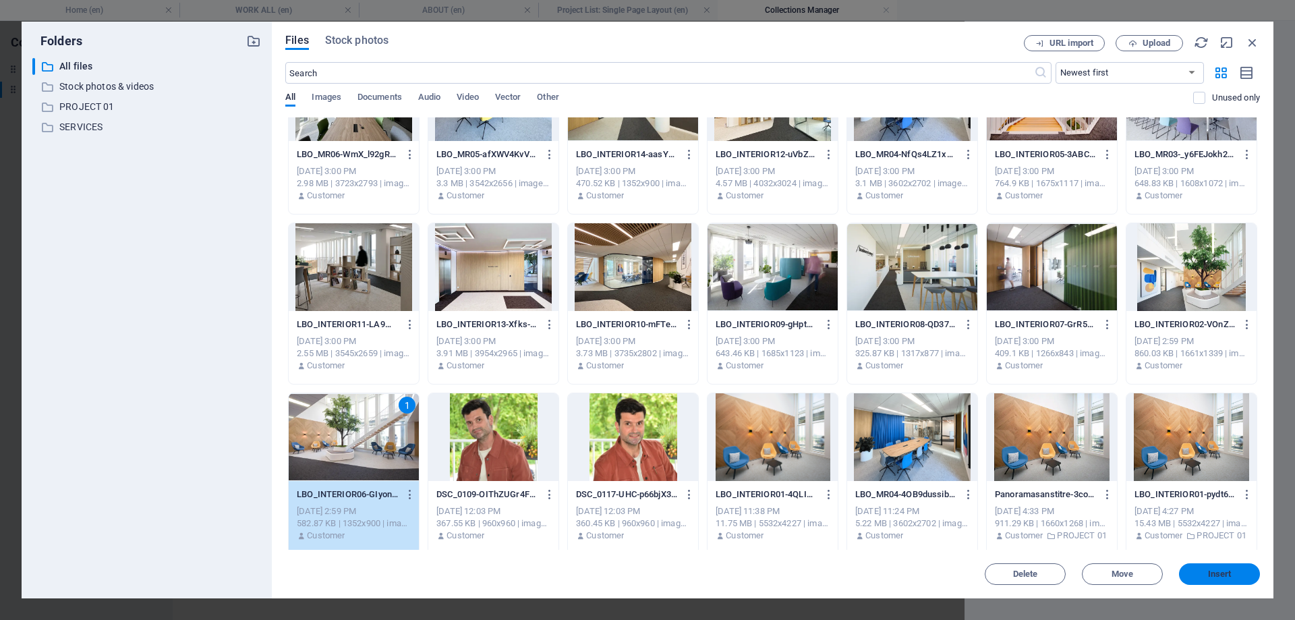
click at [1199, 566] on button "Insert" at bounding box center [1219, 574] width 81 height 22
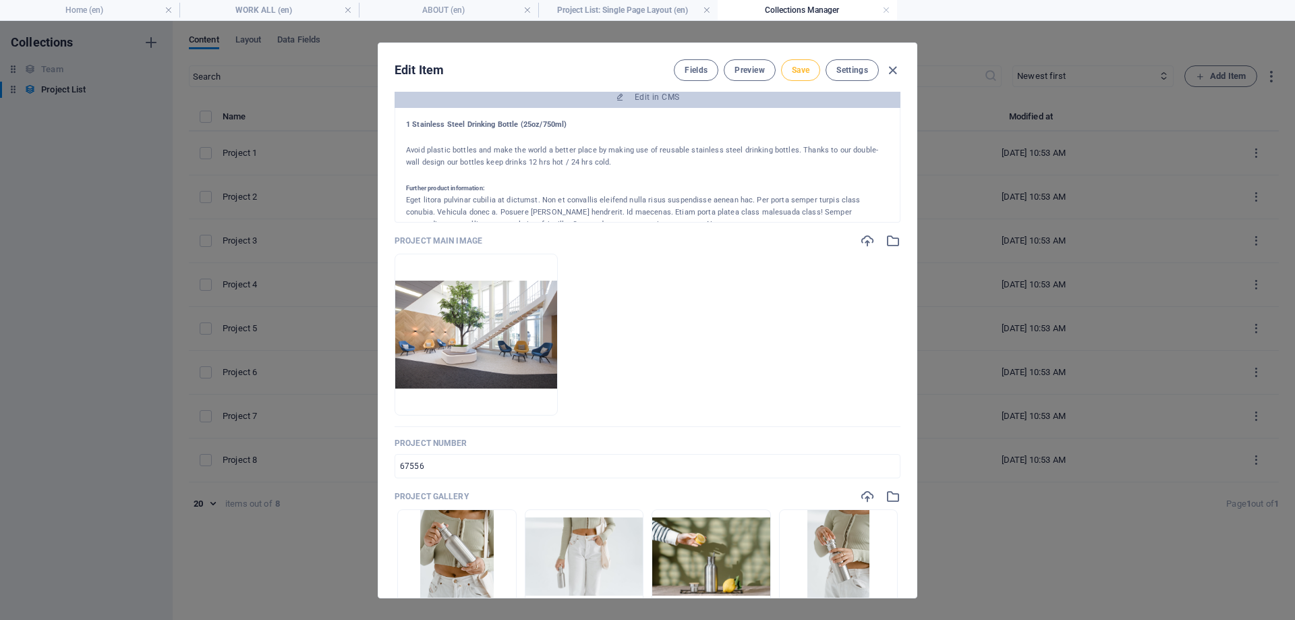
click at [806, 76] on button "Save" at bounding box center [800, 70] width 39 height 22
click at [894, 65] on icon "button" at bounding box center [893, 71] width 16 height 16
type input "2025-09-05"
type input "project-2"
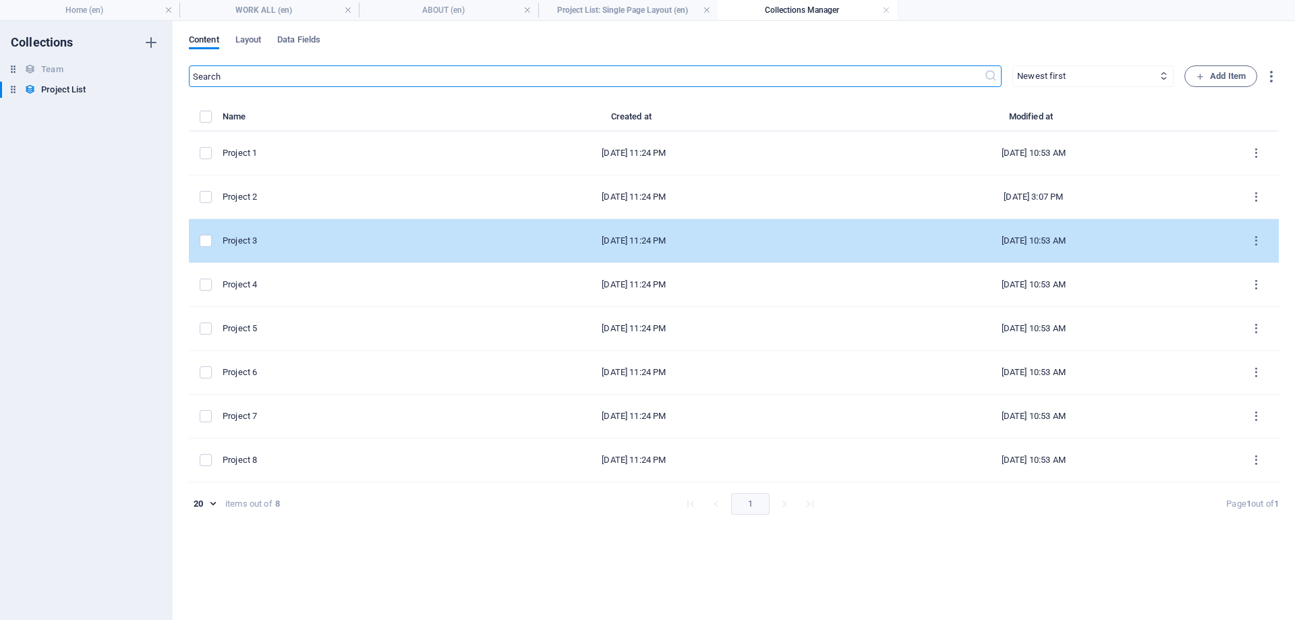
click at [293, 237] on div "Project 3" at bounding box center [323, 241] width 201 height 12
select select "Office"
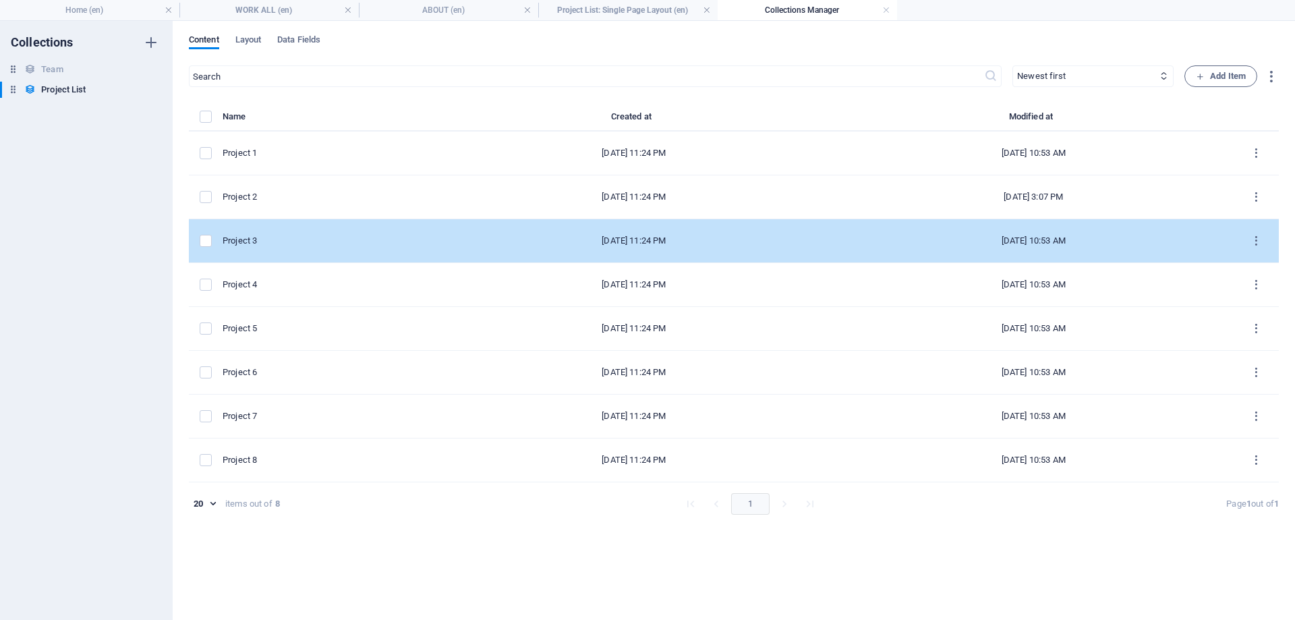
click at [295, 237] on div "Project 3" at bounding box center [323, 241] width 201 height 12
select select "Office"
click at [295, 237] on div "Add Item Fields Preview Save Settings Project Name Project 3 ​ Project Slug www…" at bounding box center [647, 320] width 1295 height 599
click at [294, 237] on div "Project 3" at bounding box center [323, 241] width 201 height 12
select select "Office"
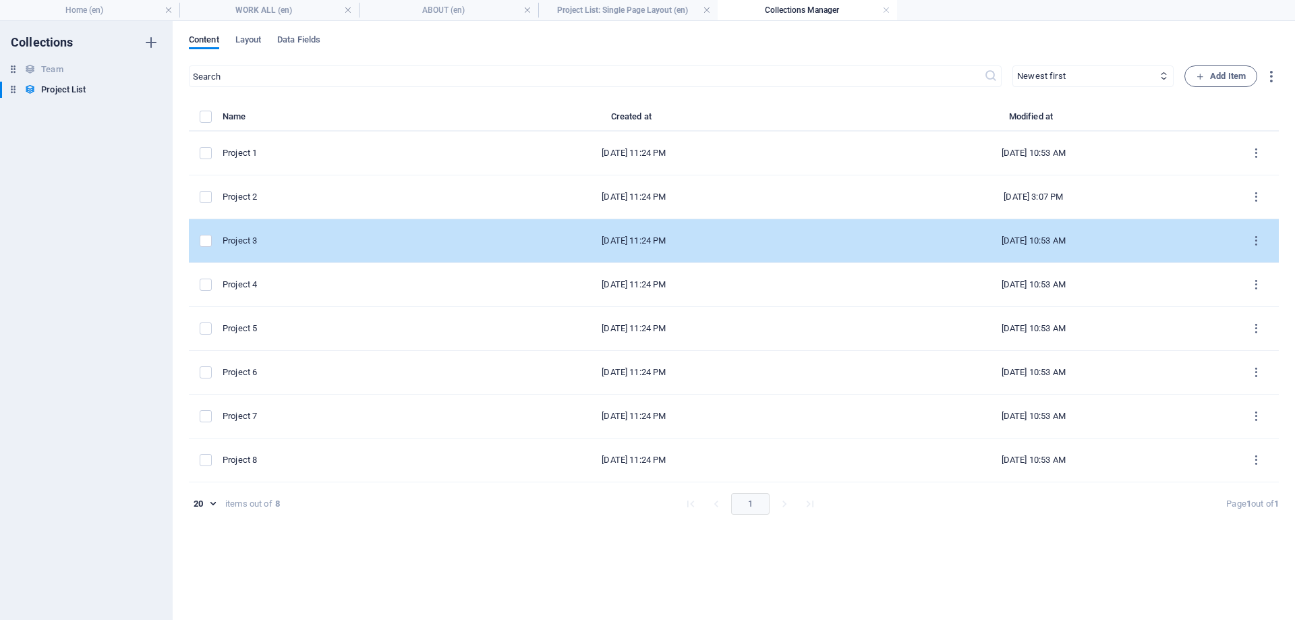
click at [294, 237] on div "Project 3" at bounding box center [323, 241] width 201 height 12
select select "Office"
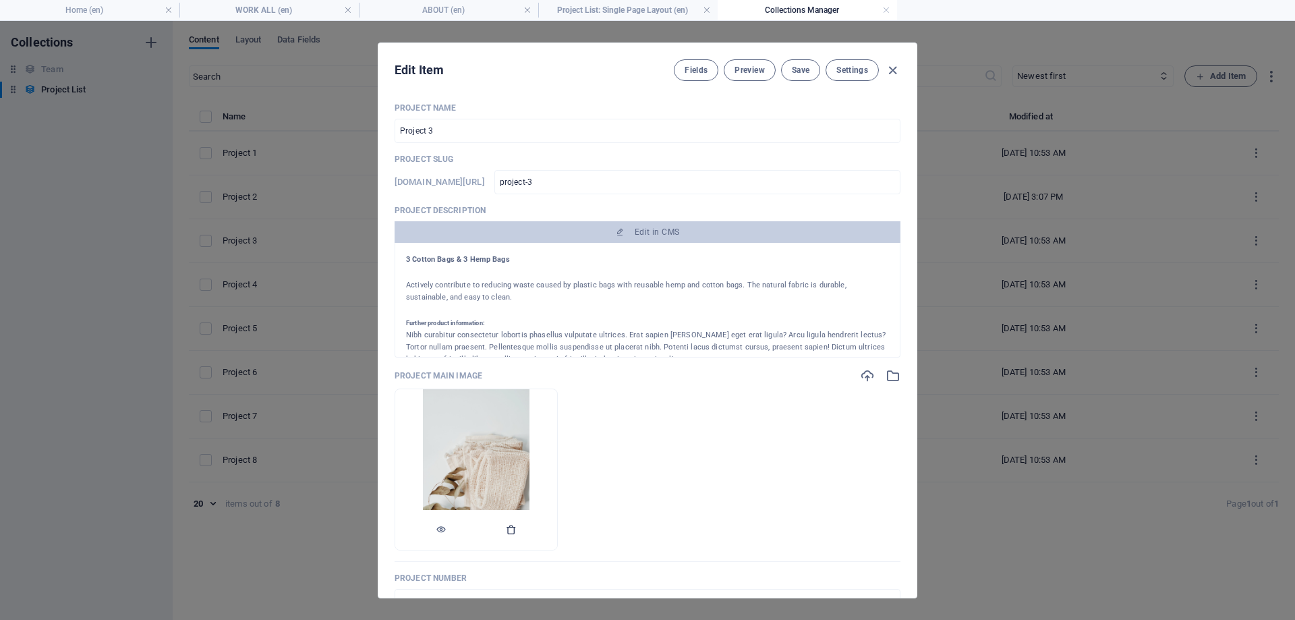
click at [517, 531] on icon "button" at bounding box center [511, 529] width 11 height 11
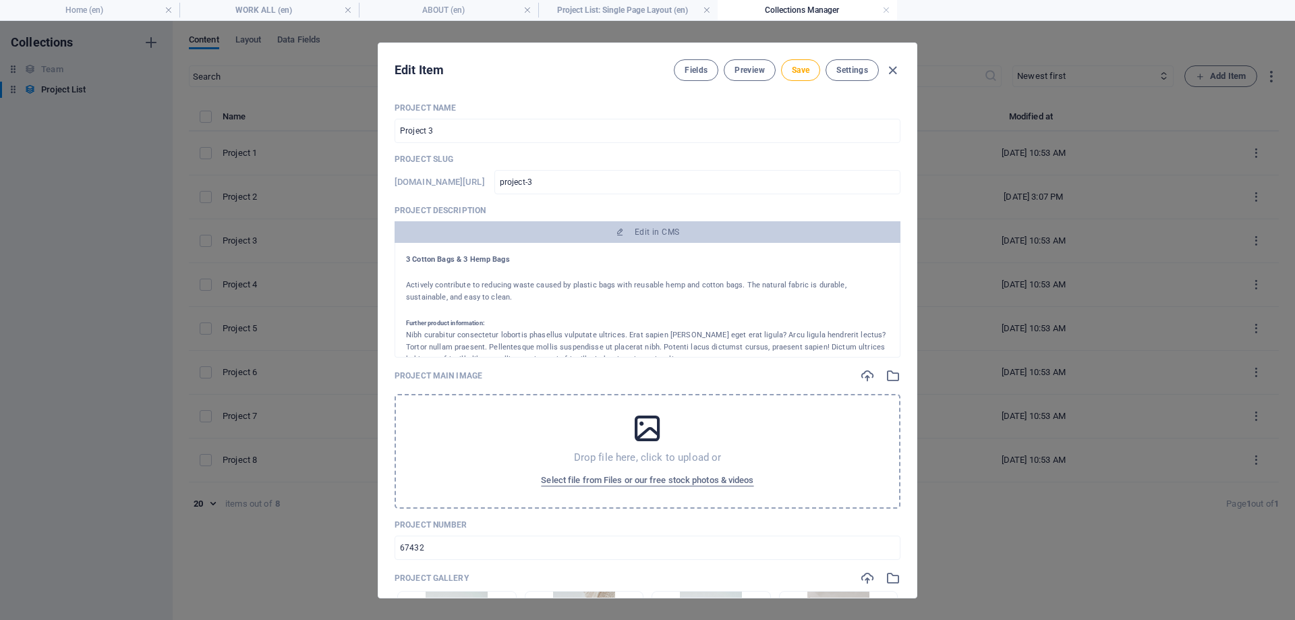
click at [641, 482] on span "Select file from Files or our free stock photos & videos" at bounding box center [647, 480] width 212 height 16
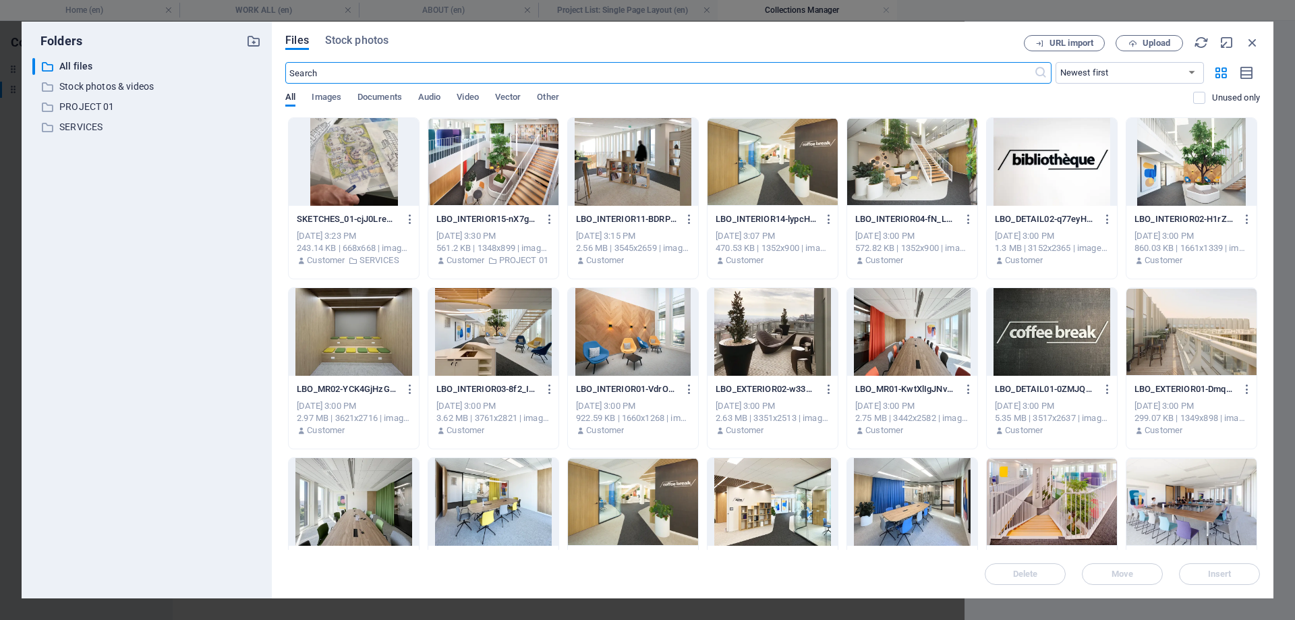
scroll to position [409, 0]
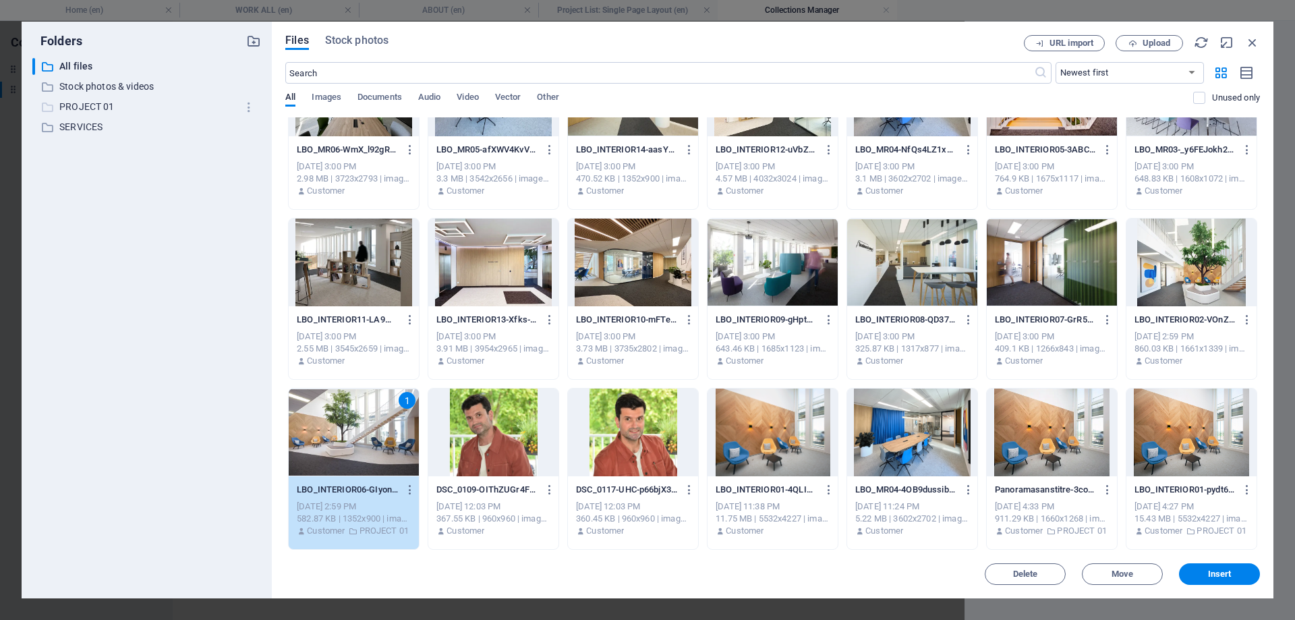
click at [111, 109] on p "PROJECT 01" at bounding box center [147, 107] width 177 height 16
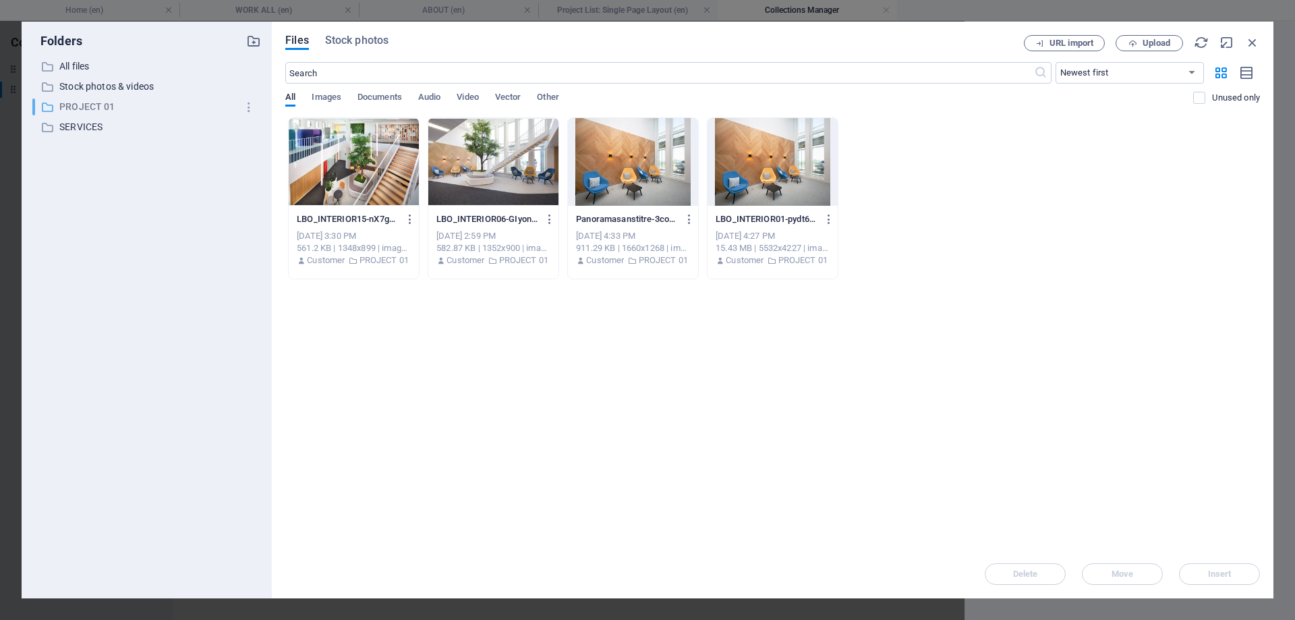
scroll to position [0, 0]
click at [455, 173] on div at bounding box center [493, 162] width 130 height 88
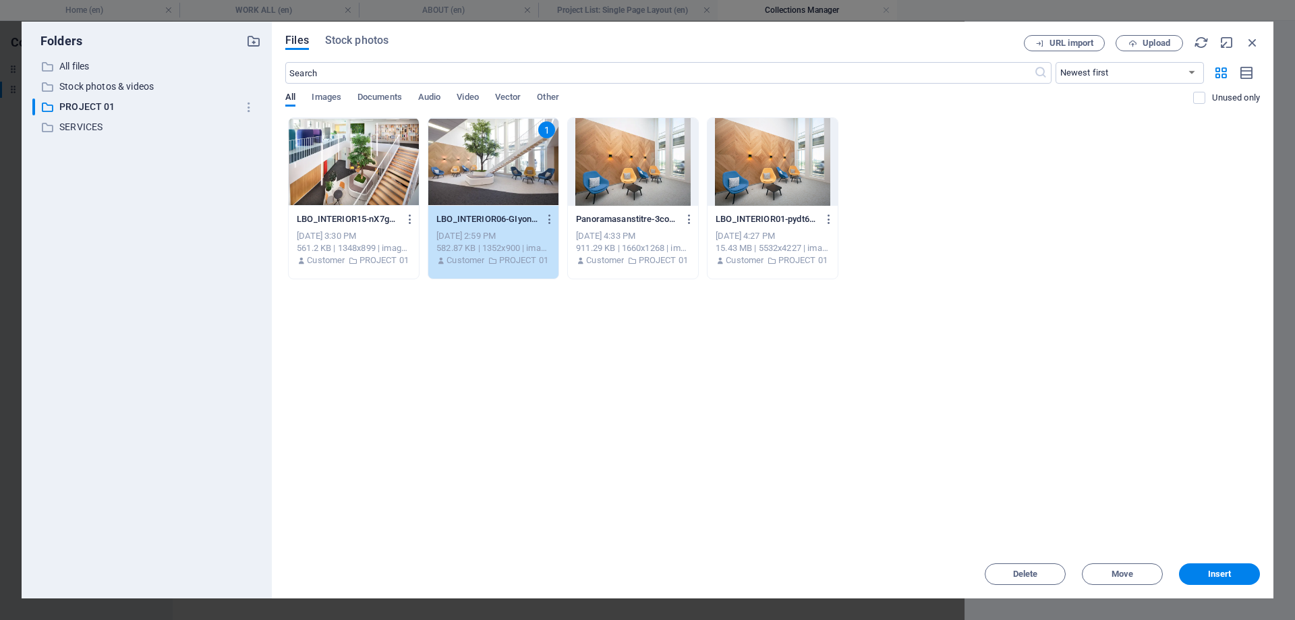
drag, startPoint x: 1211, startPoint y: 576, endPoint x: 1116, endPoint y: 587, distance: 95.8
click at [1212, 576] on span "Insert" at bounding box center [1220, 574] width 24 height 8
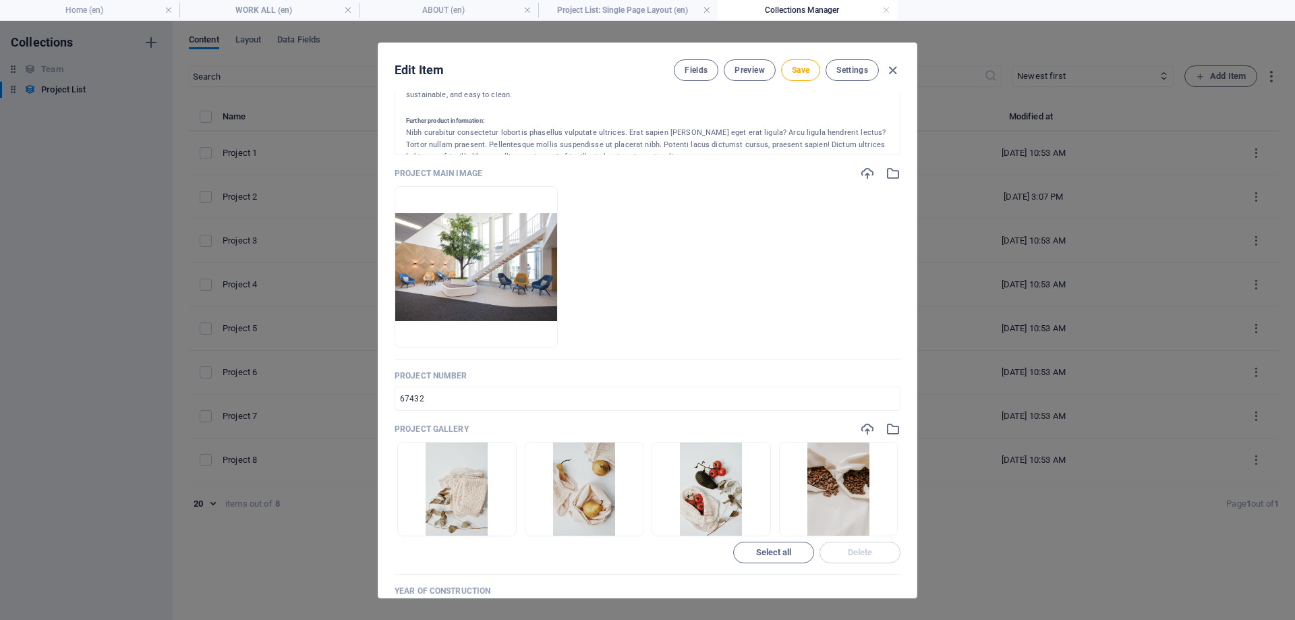
scroll to position [405, 0]
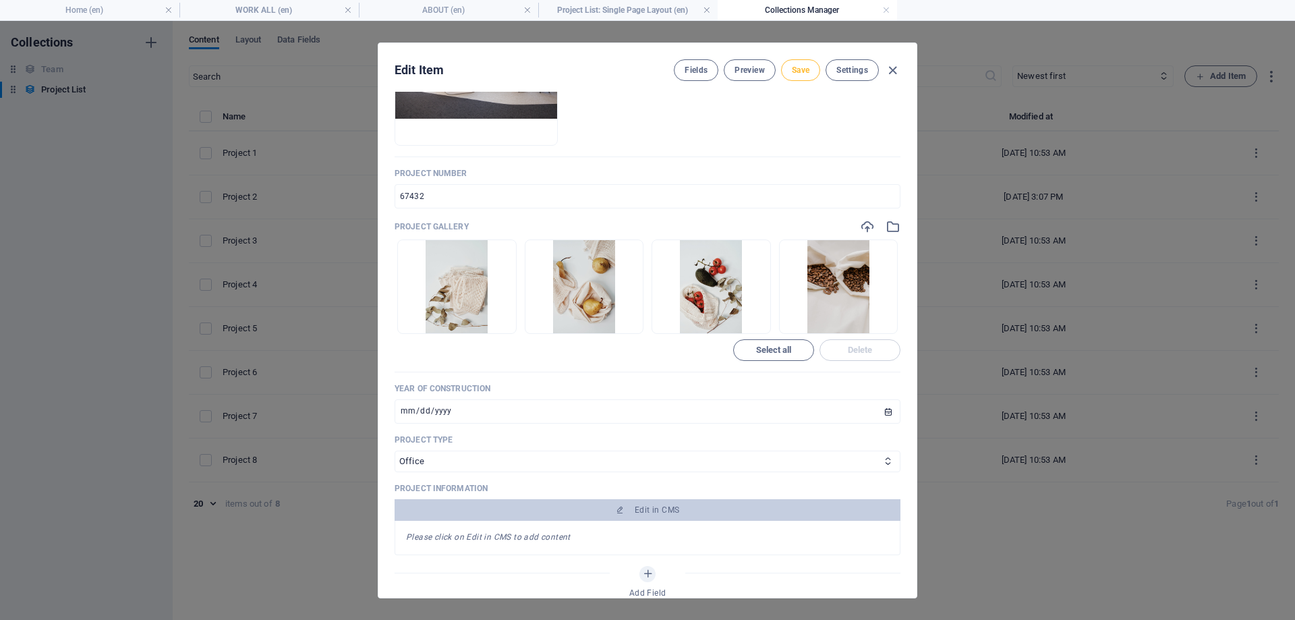
click at [811, 64] on button "Save" at bounding box center [800, 70] width 39 height 22
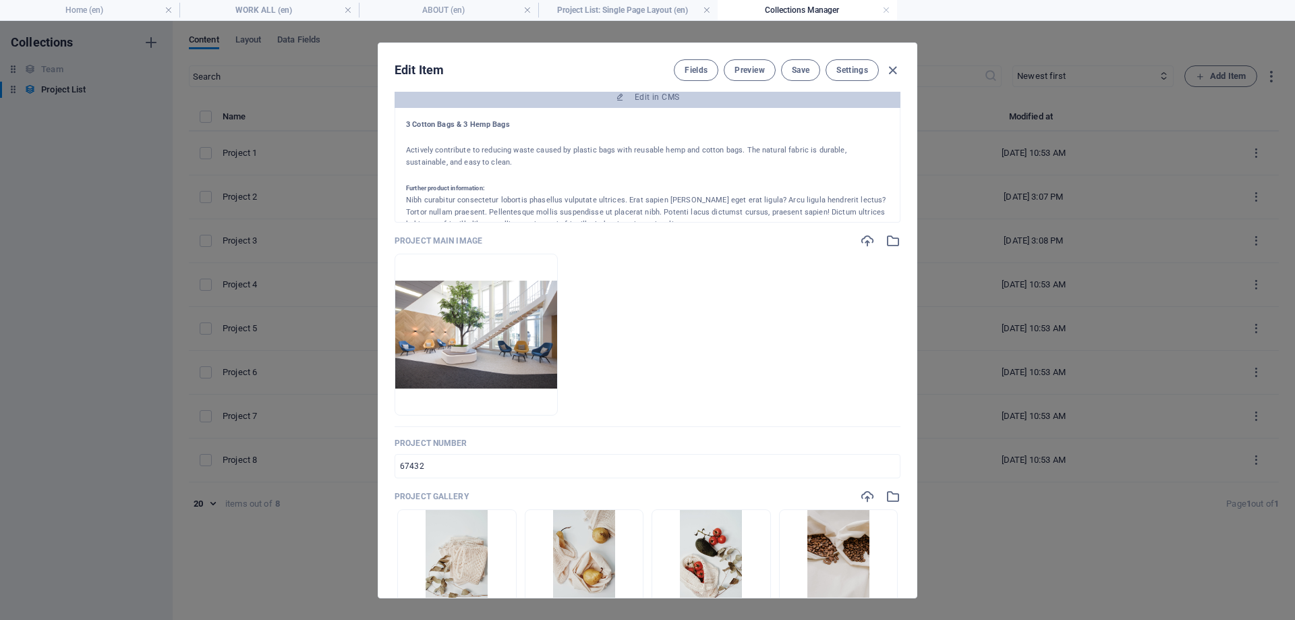
scroll to position [0, 0]
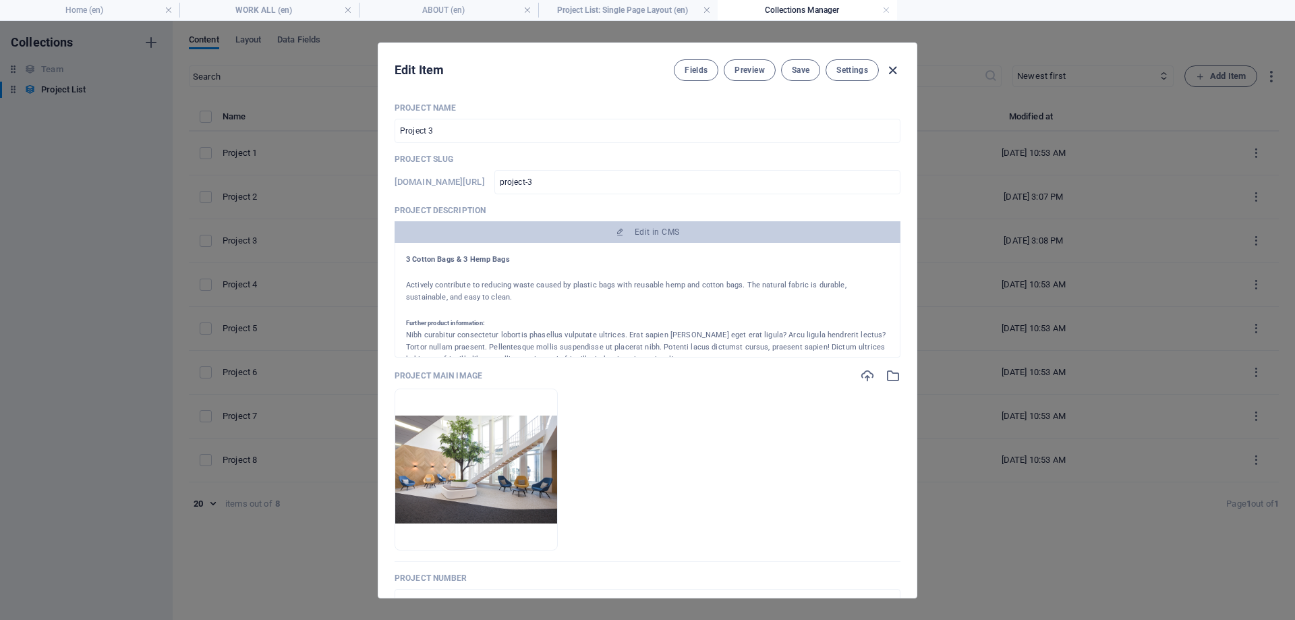
click at [898, 68] on icon "button" at bounding box center [893, 71] width 16 height 16
type input "2025-09-05"
type input "project-3"
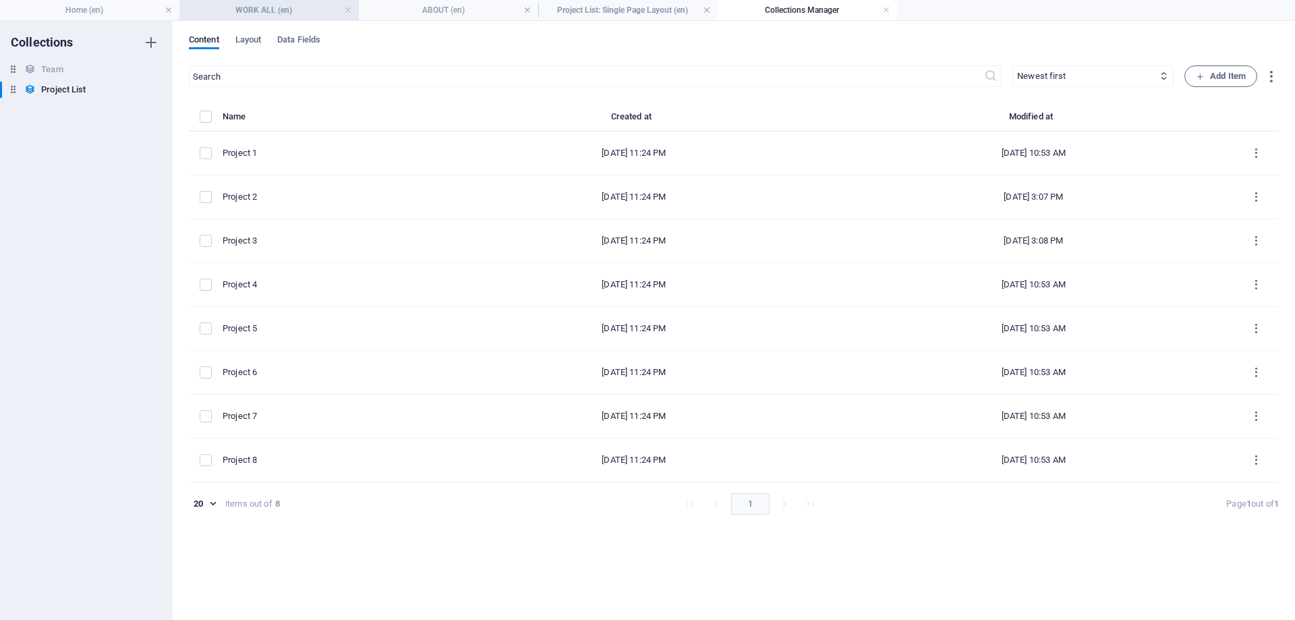
click at [295, 9] on h4 "WORK ALL (en)" at bounding box center [268, 10] width 179 height 15
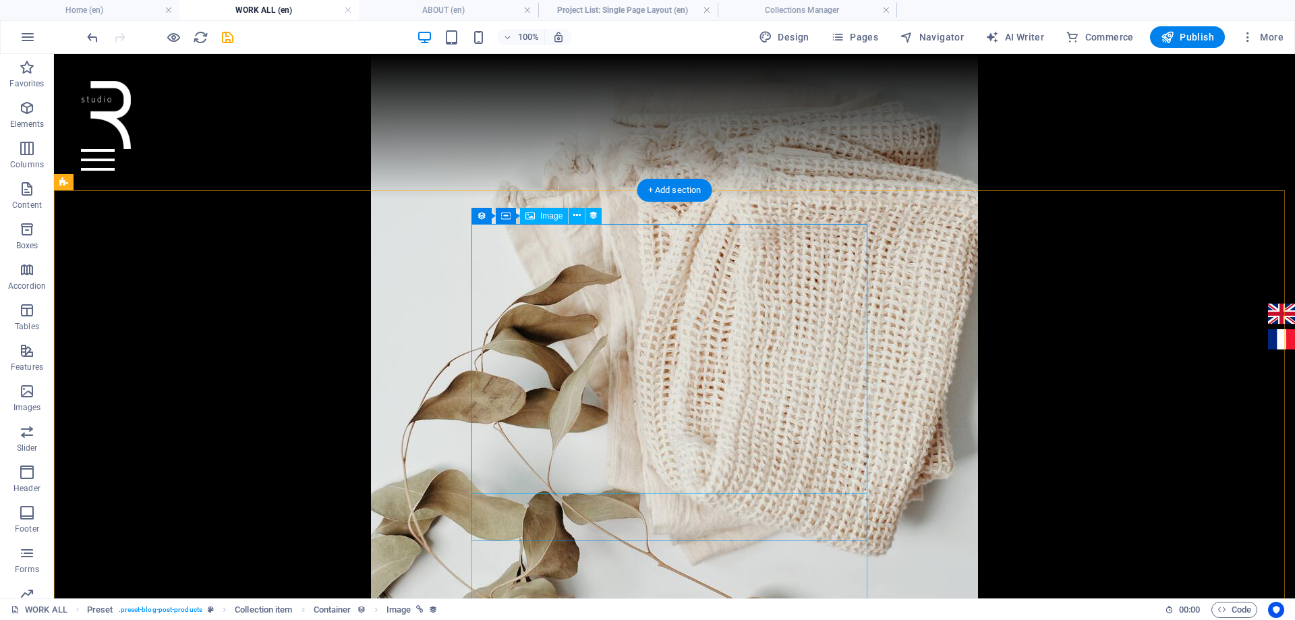
scroll to position [3068, 0]
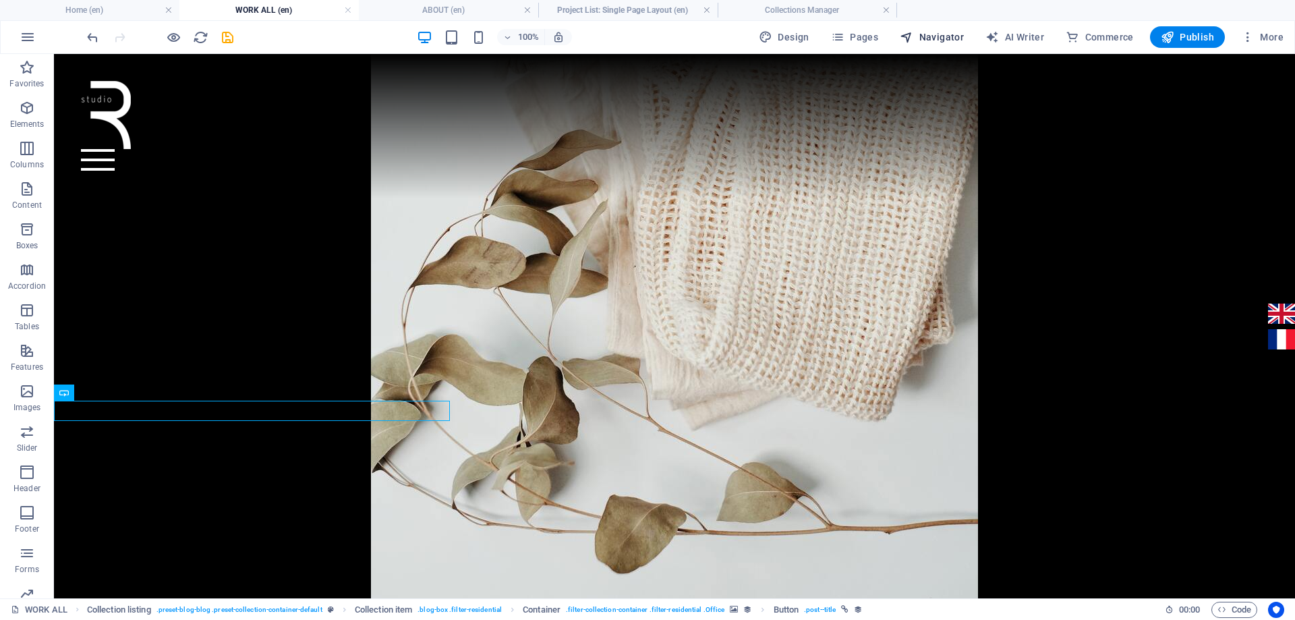
click at [943, 41] on span "Navigator" at bounding box center [932, 36] width 64 height 13
select select "17022658-en"
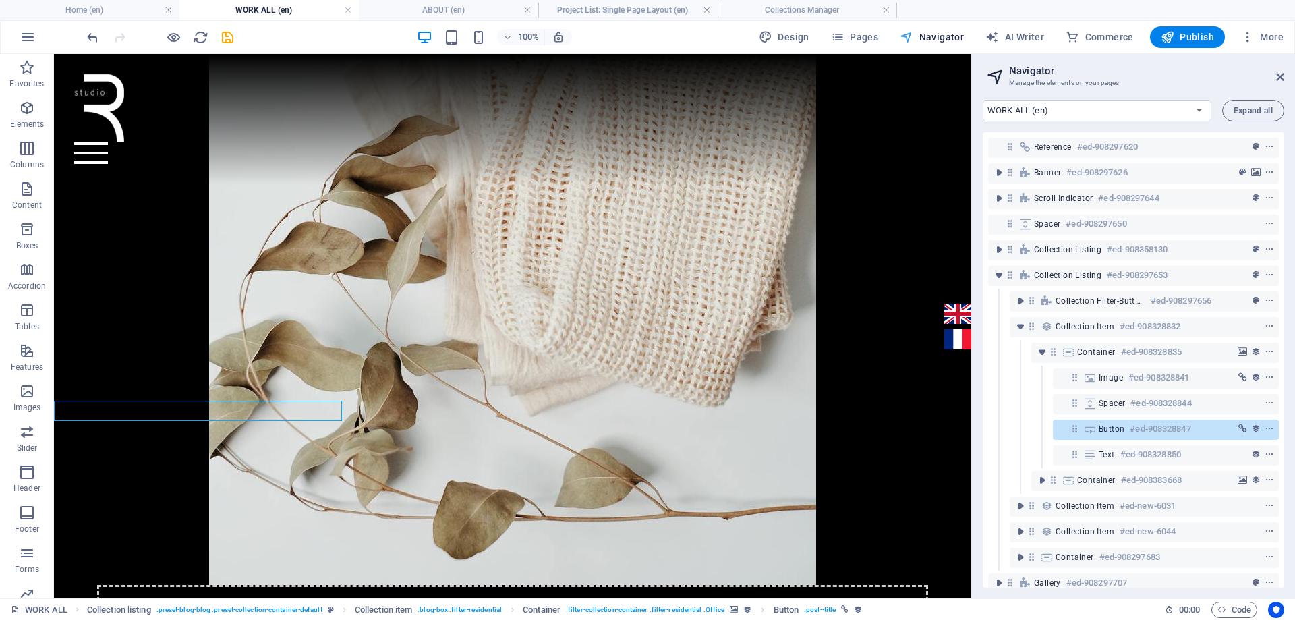
scroll to position [2487, 0]
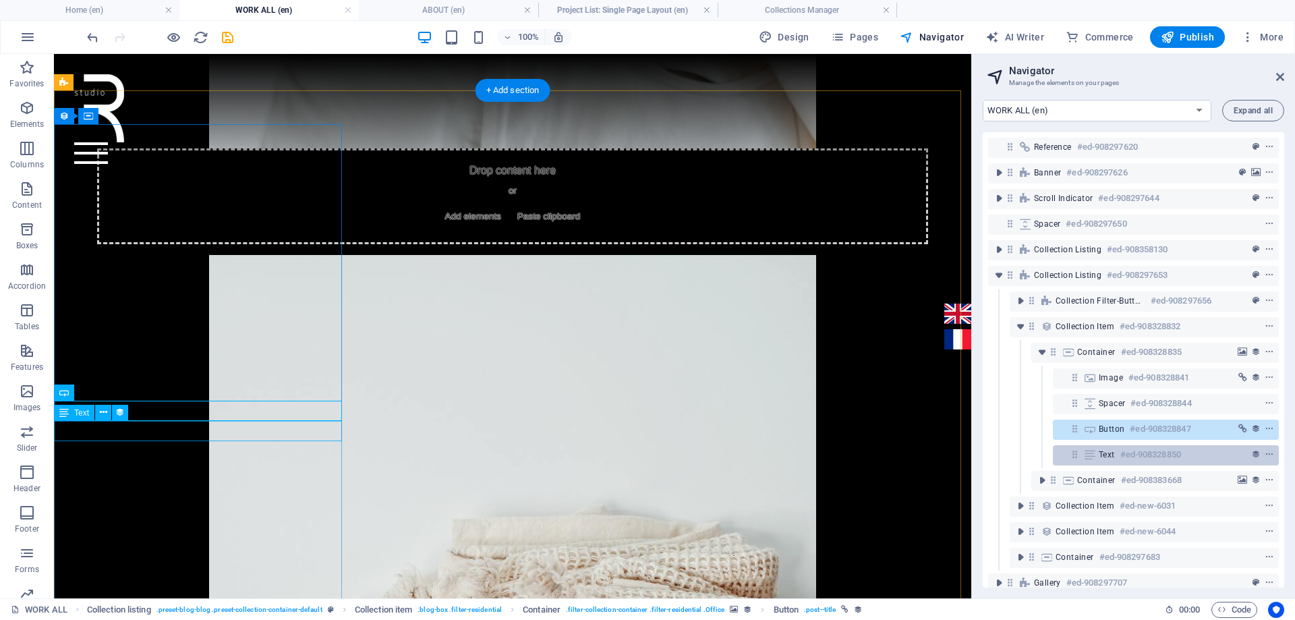
click at [1100, 459] on span "Text" at bounding box center [1107, 454] width 16 height 11
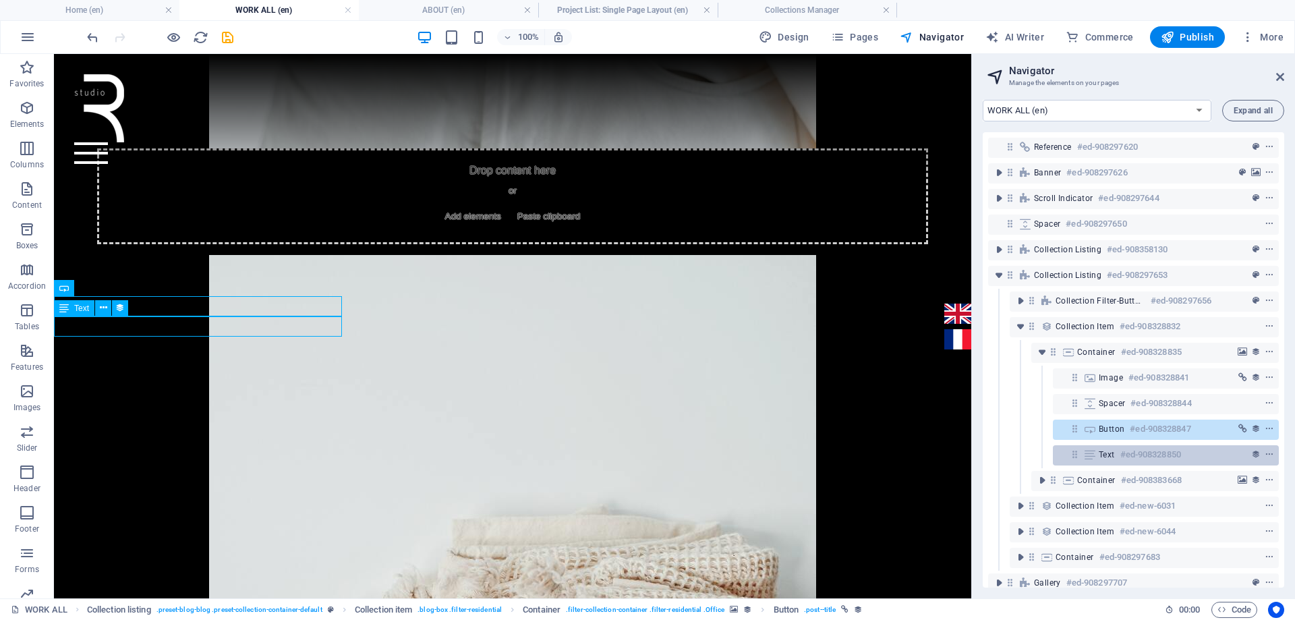
scroll to position [2592, 0]
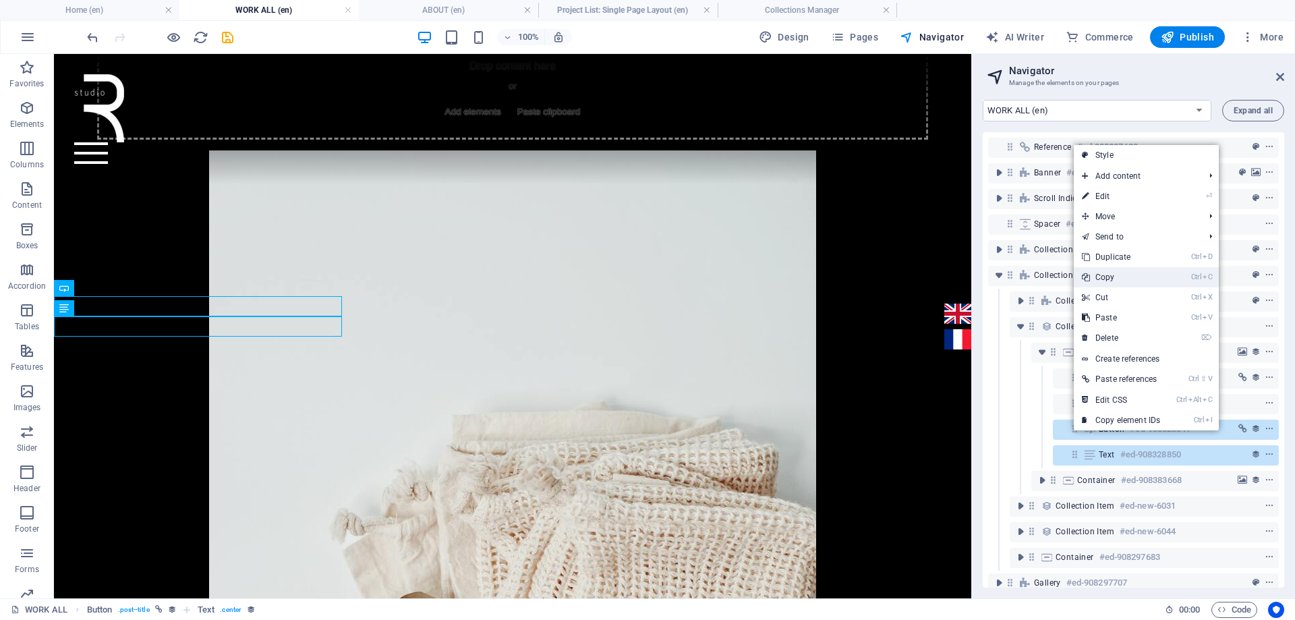
click at [1111, 281] on link "Ctrl C Copy" at bounding box center [1121, 277] width 94 height 20
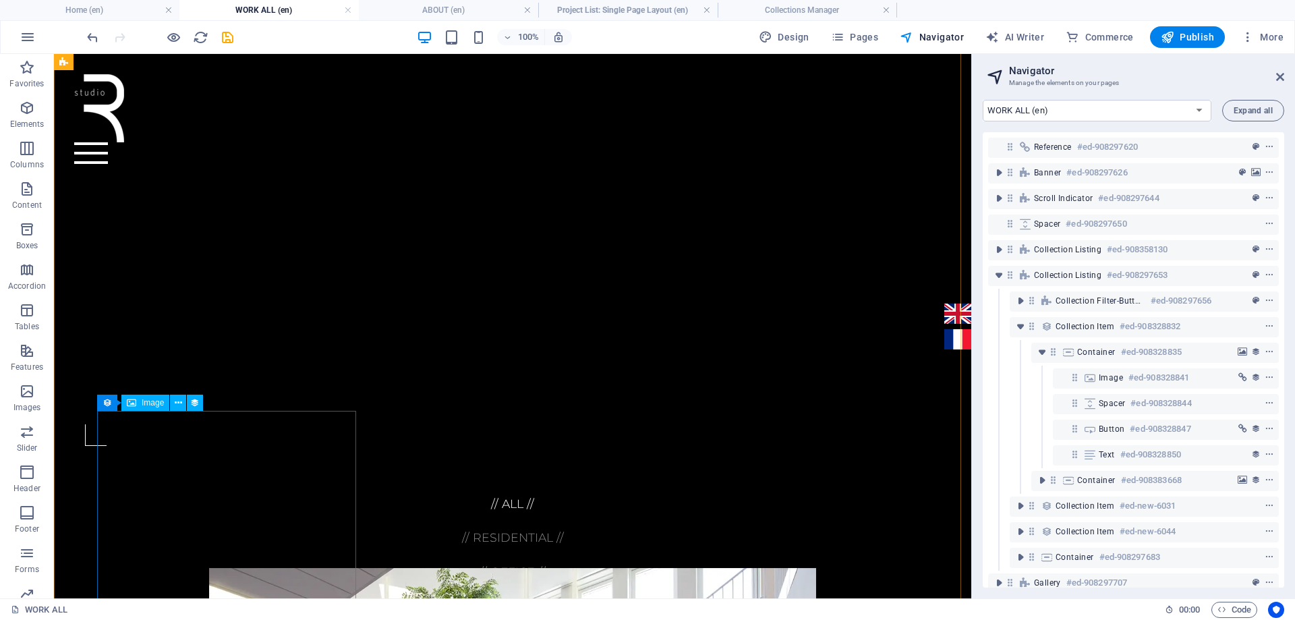
scroll to position [636, 0]
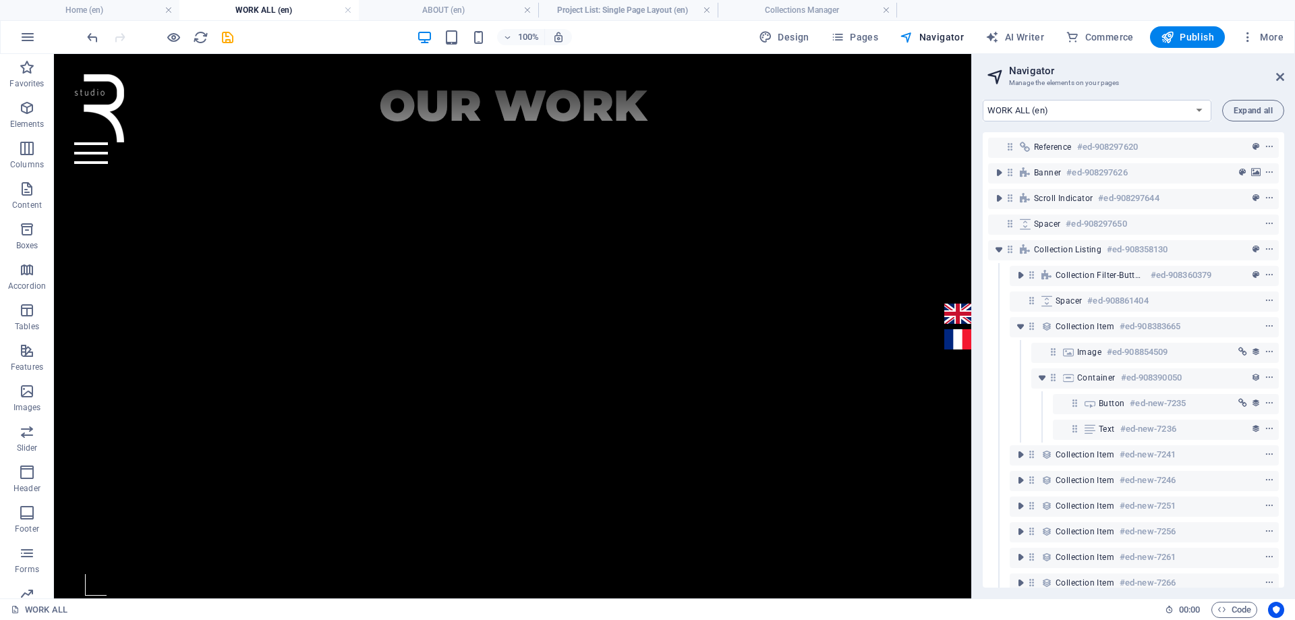
click at [209, 37] on div at bounding box center [159, 37] width 151 height 22
click at [230, 40] on icon "save" at bounding box center [228, 38] width 16 height 16
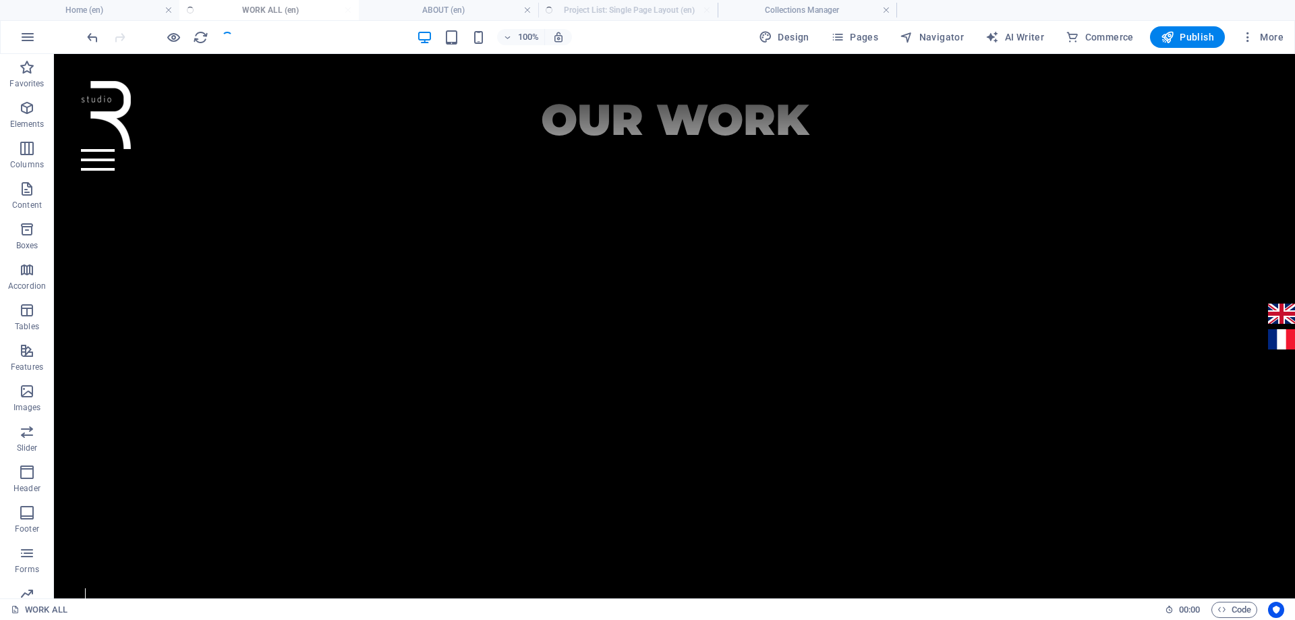
scroll to position [650, 0]
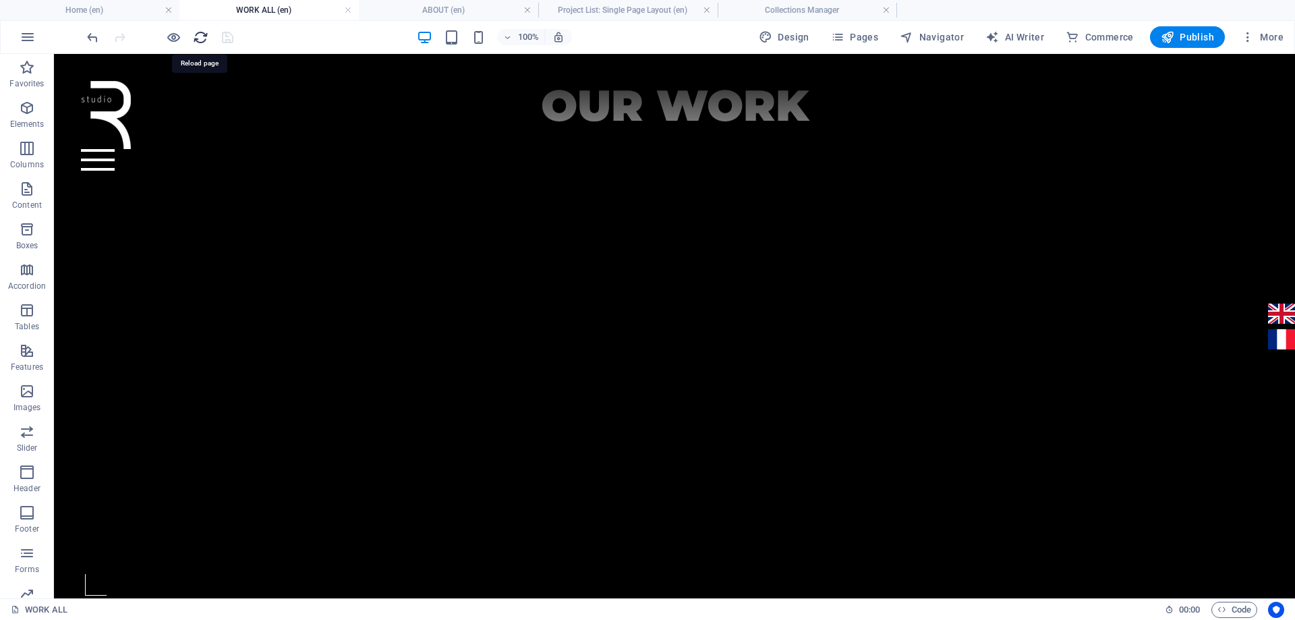
click at [204, 38] on icon "reload" at bounding box center [201, 38] width 16 height 16
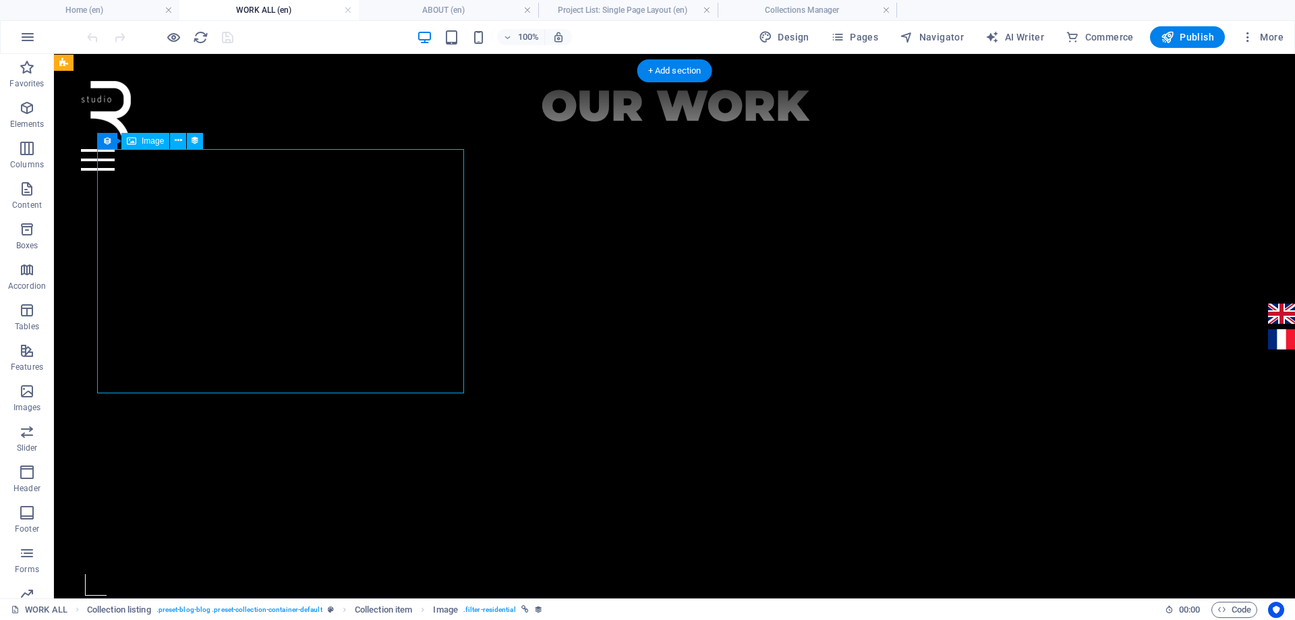
select select "image"
select select "px"
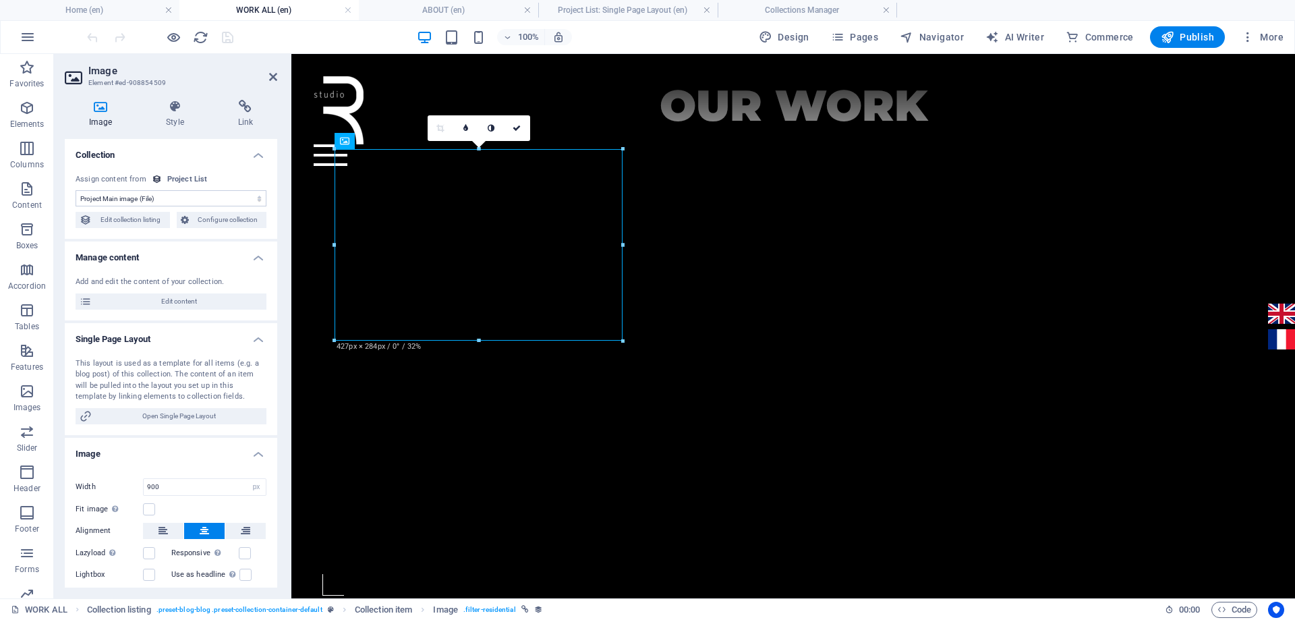
scroll to position [179, 0]
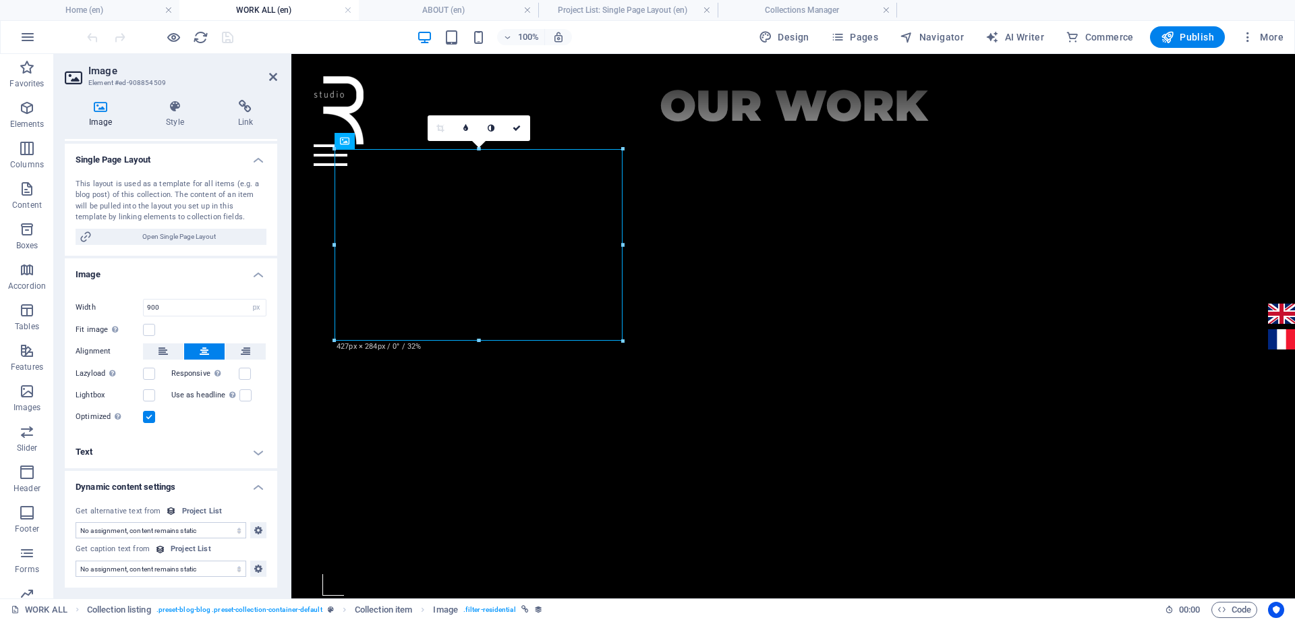
click at [233, 533] on select "No assignment, content remains static Created at (Date) Updated at (Date) Proje…" at bounding box center [161, 530] width 171 height 16
click at [233, 534] on select "No assignment, content remains static Created at (Date) Updated at (Date) Proje…" at bounding box center [161, 530] width 171 height 16
click at [240, 113] on h4 "Link" at bounding box center [245, 114] width 63 height 28
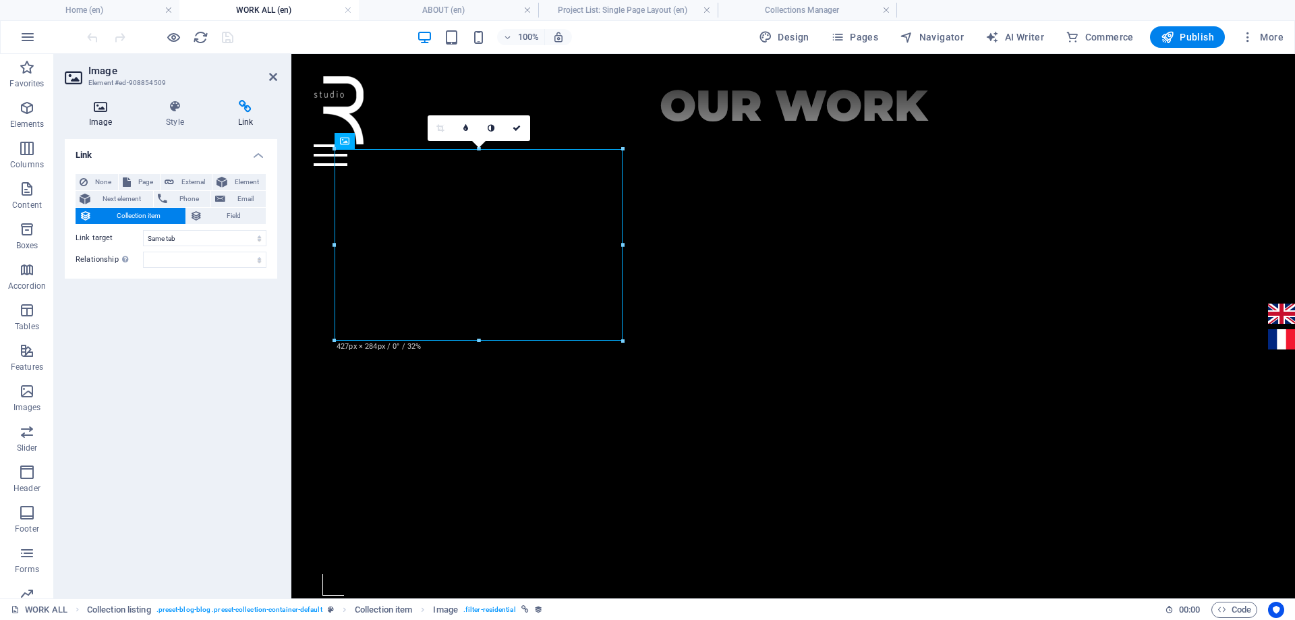
click at [92, 117] on h4 "Image" at bounding box center [103, 114] width 77 height 28
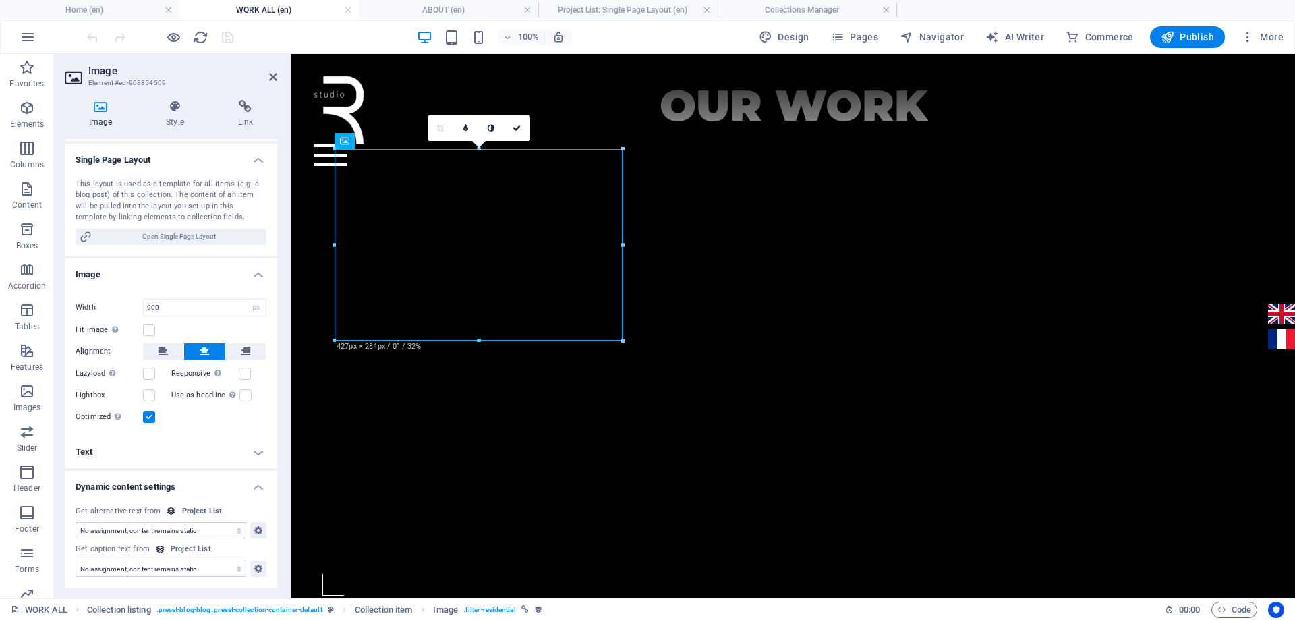
click at [250, 451] on h4 "Text" at bounding box center [171, 452] width 212 height 32
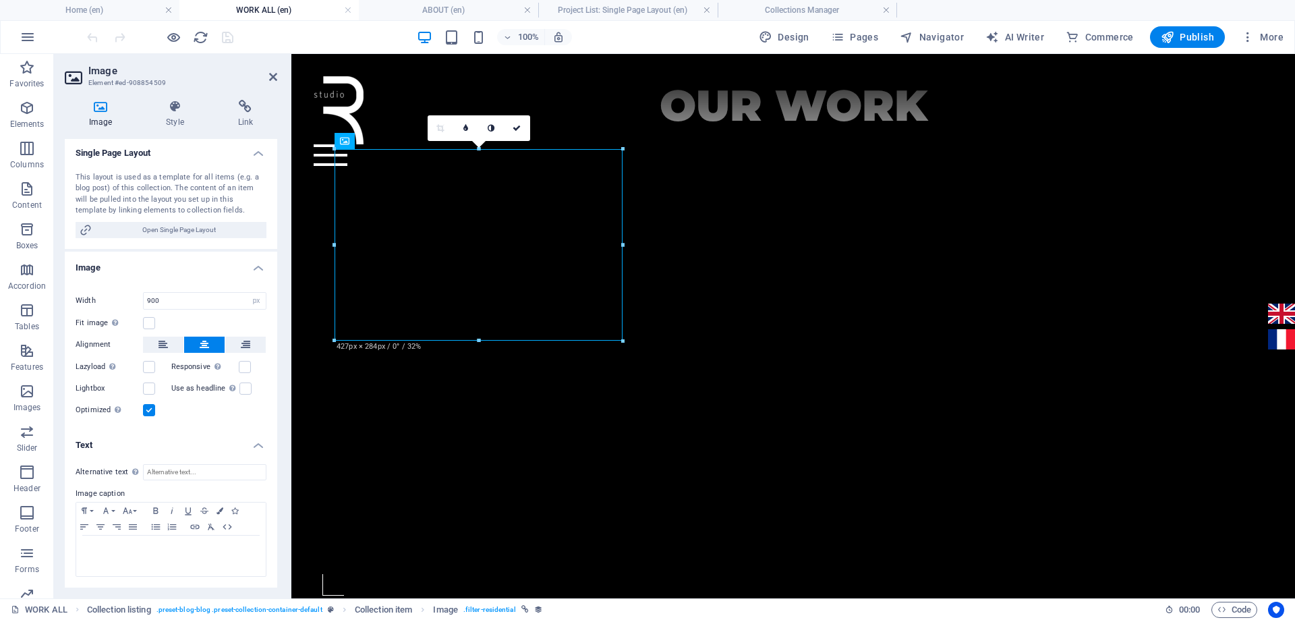
scroll to position [306, 0]
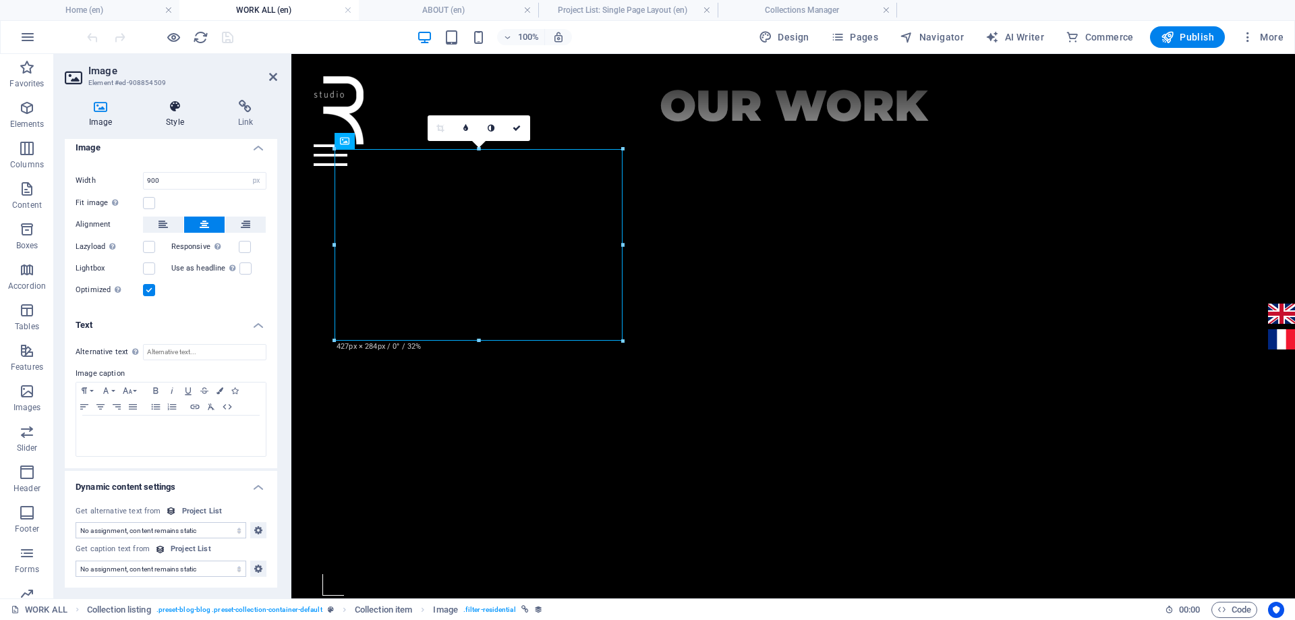
click at [182, 112] on icon at bounding box center [175, 106] width 66 height 13
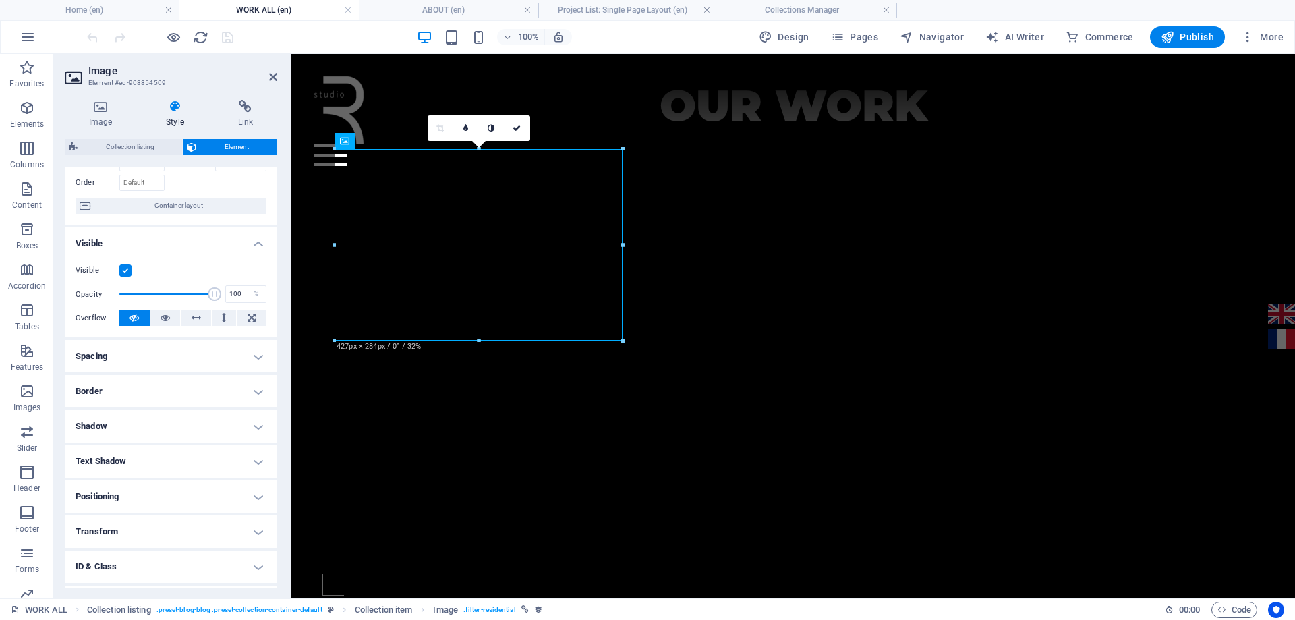
scroll to position [149, 0]
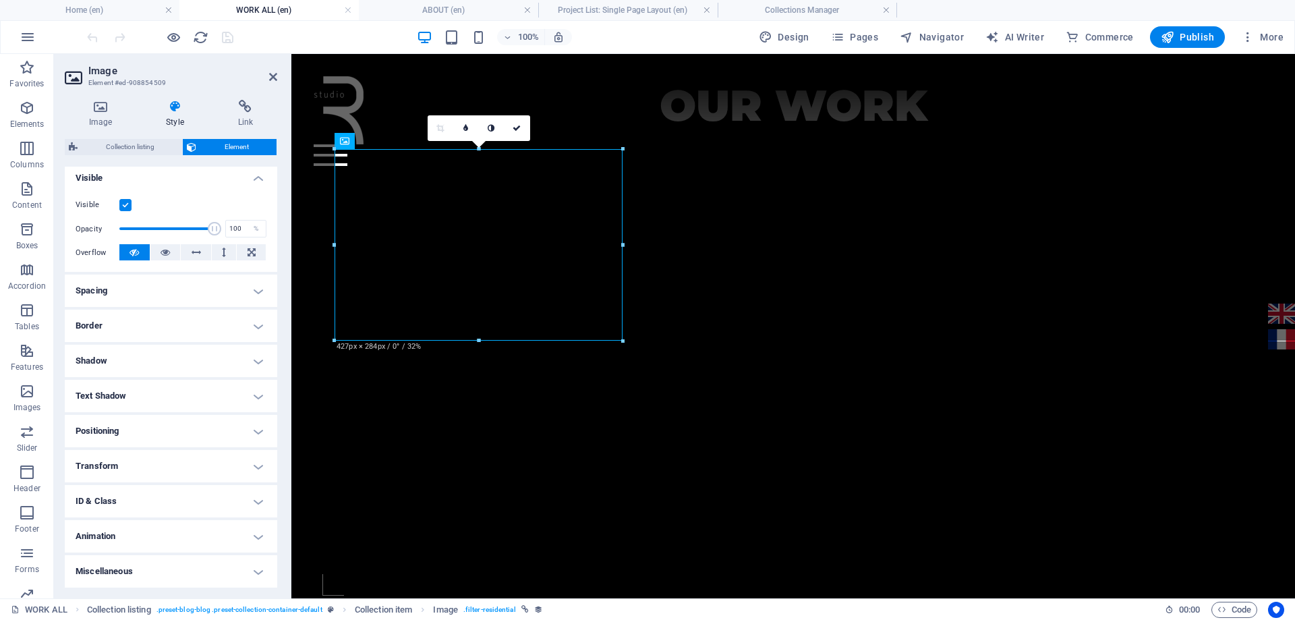
click at [168, 545] on h4 "Animation" at bounding box center [171, 536] width 212 height 32
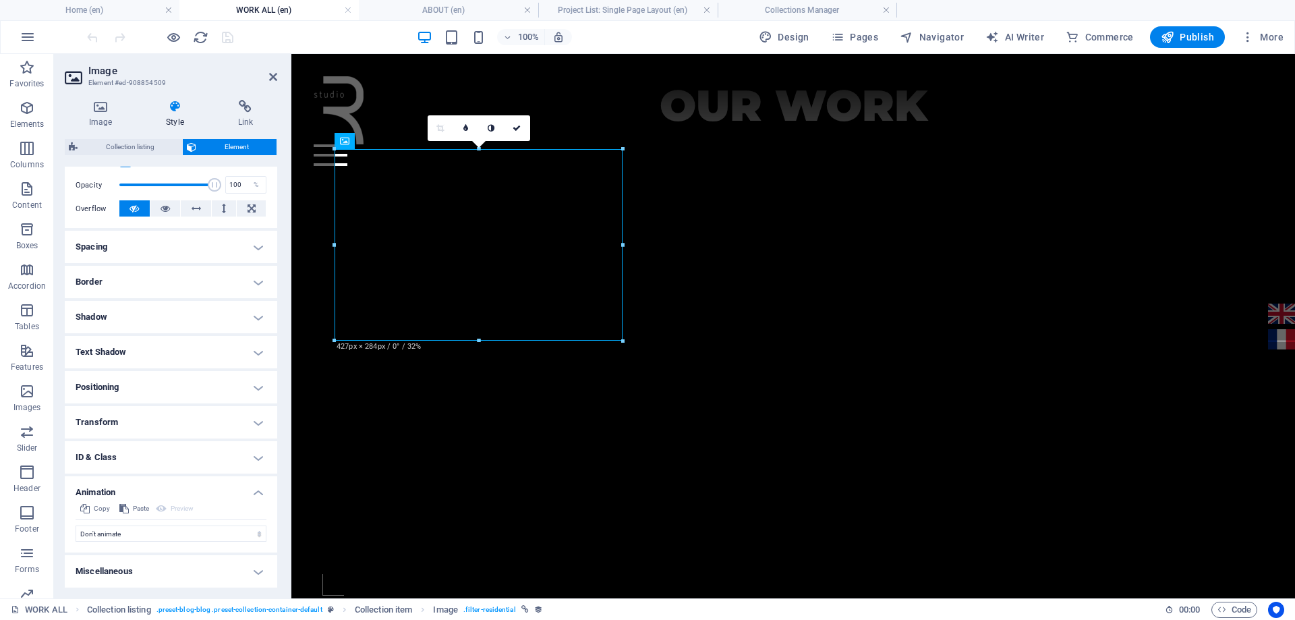
click at [179, 558] on h4 "Miscellaneous" at bounding box center [171, 571] width 212 height 32
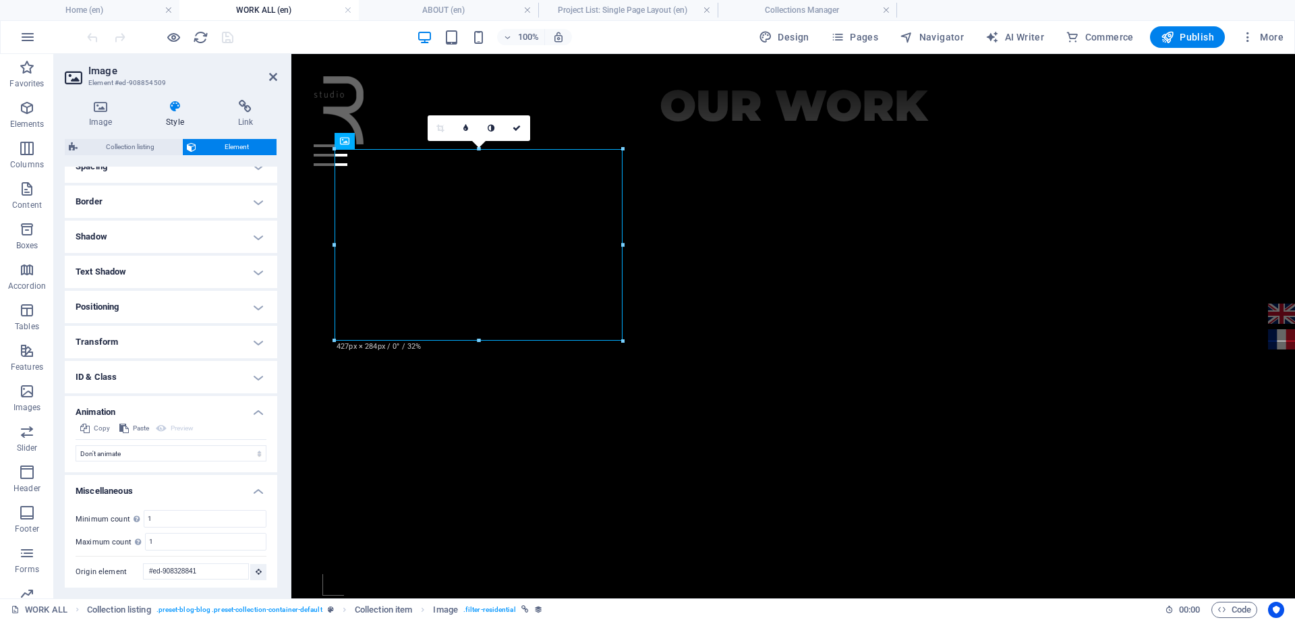
scroll to position [277, 0]
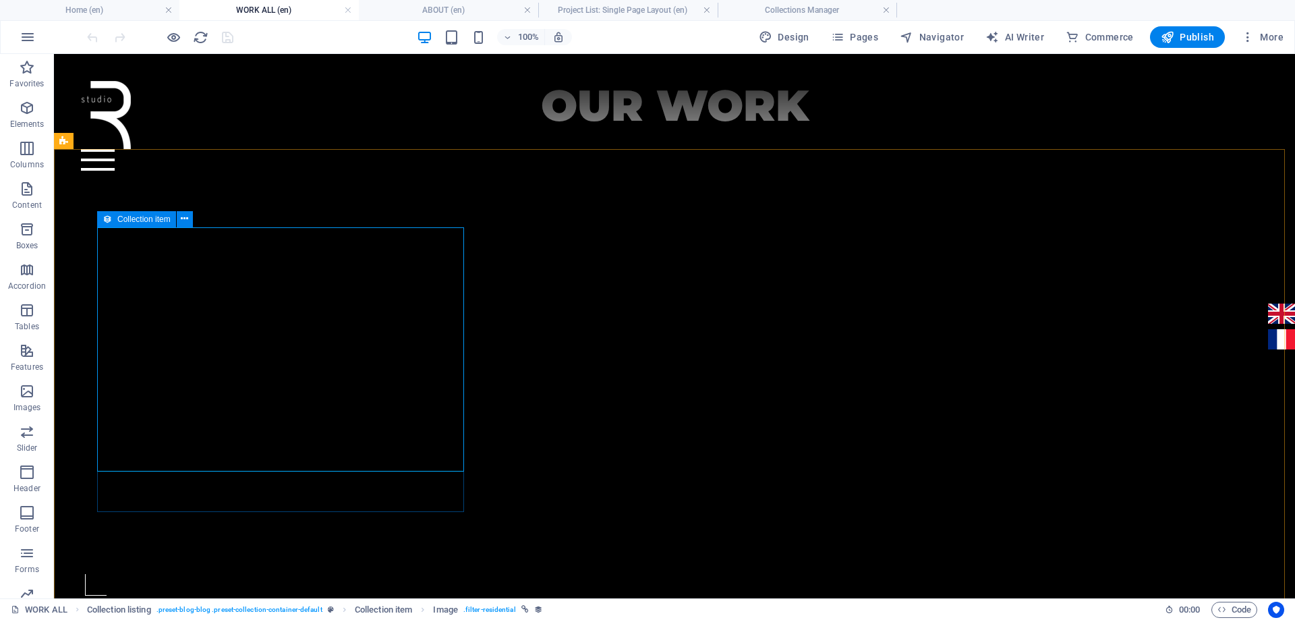
click at [109, 217] on icon at bounding box center [107, 219] width 9 height 16
click at [127, 218] on span "Collection item" at bounding box center [143, 219] width 53 height 8
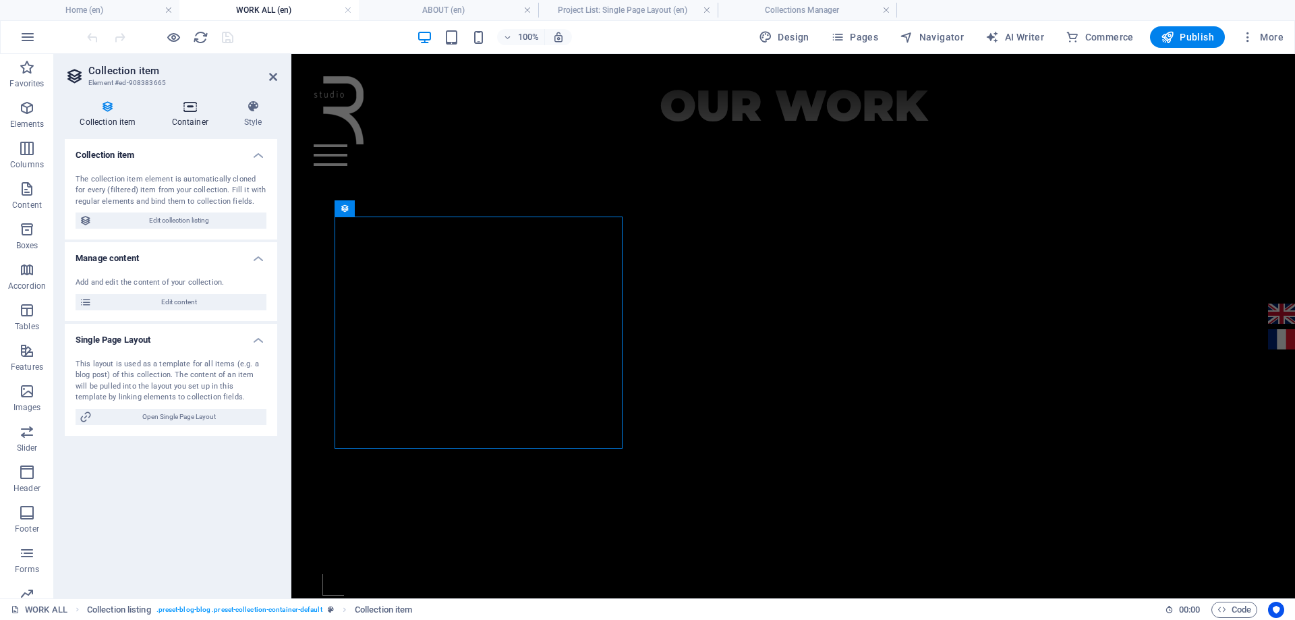
click at [188, 108] on icon at bounding box center [189, 106] width 67 height 13
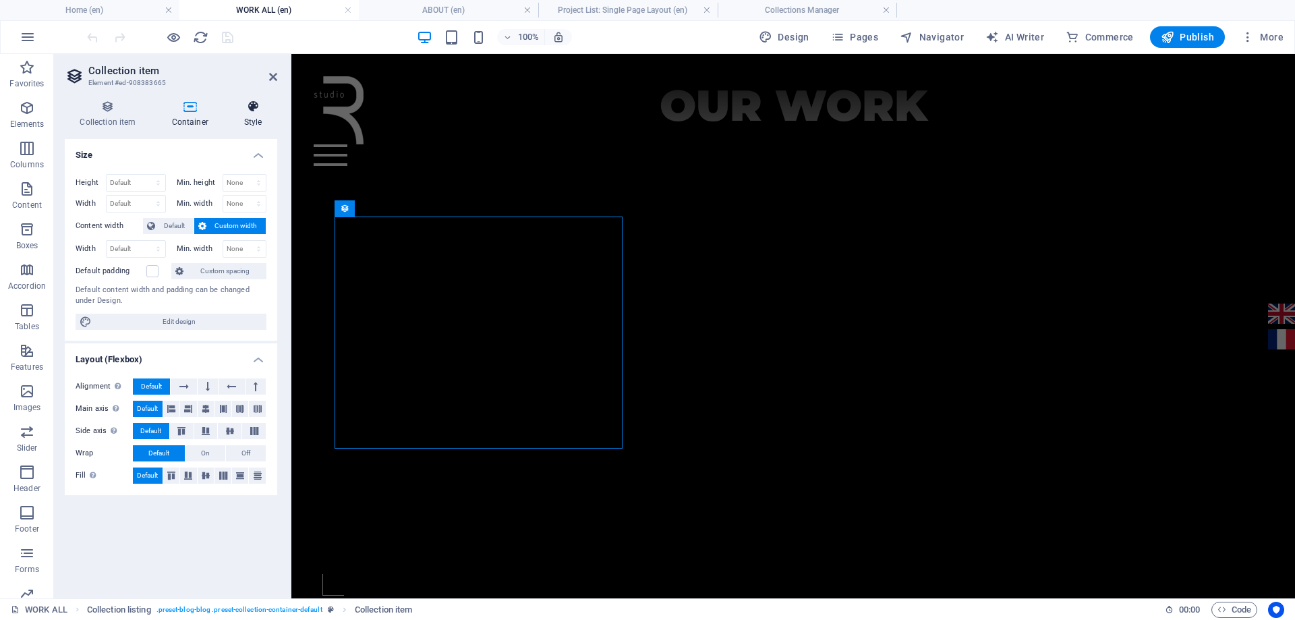
click at [250, 111] on icon at bounding box center [253, 106] width 49 height 13
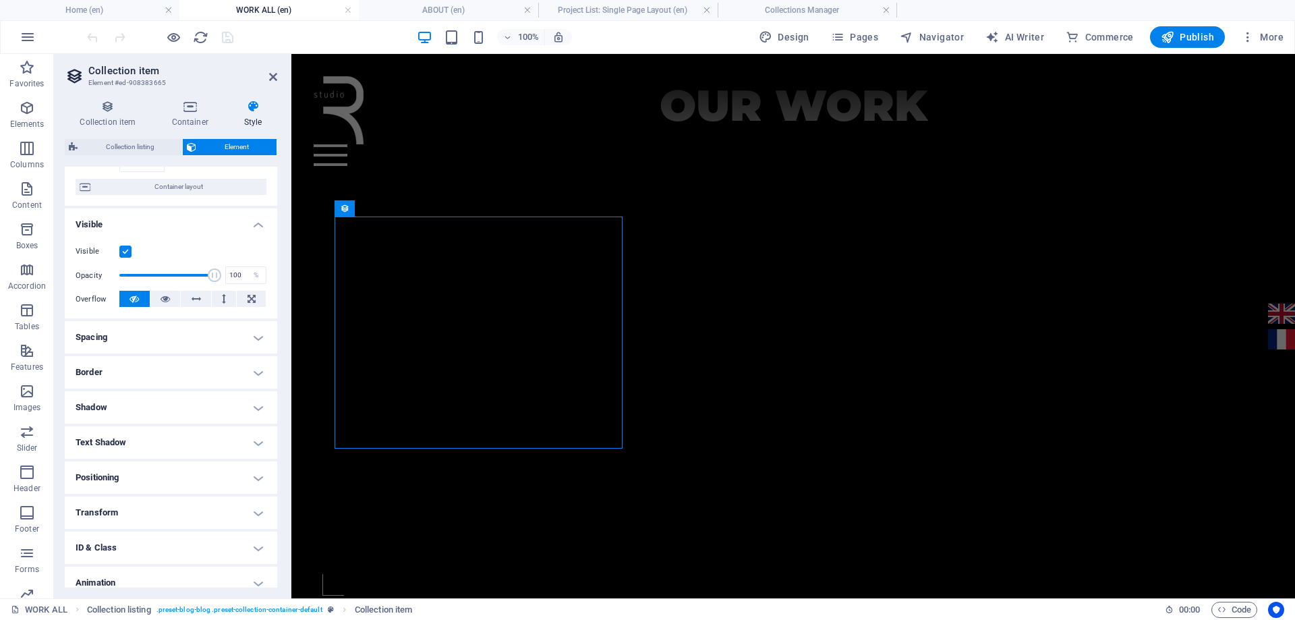
scroll to position [149, 0]
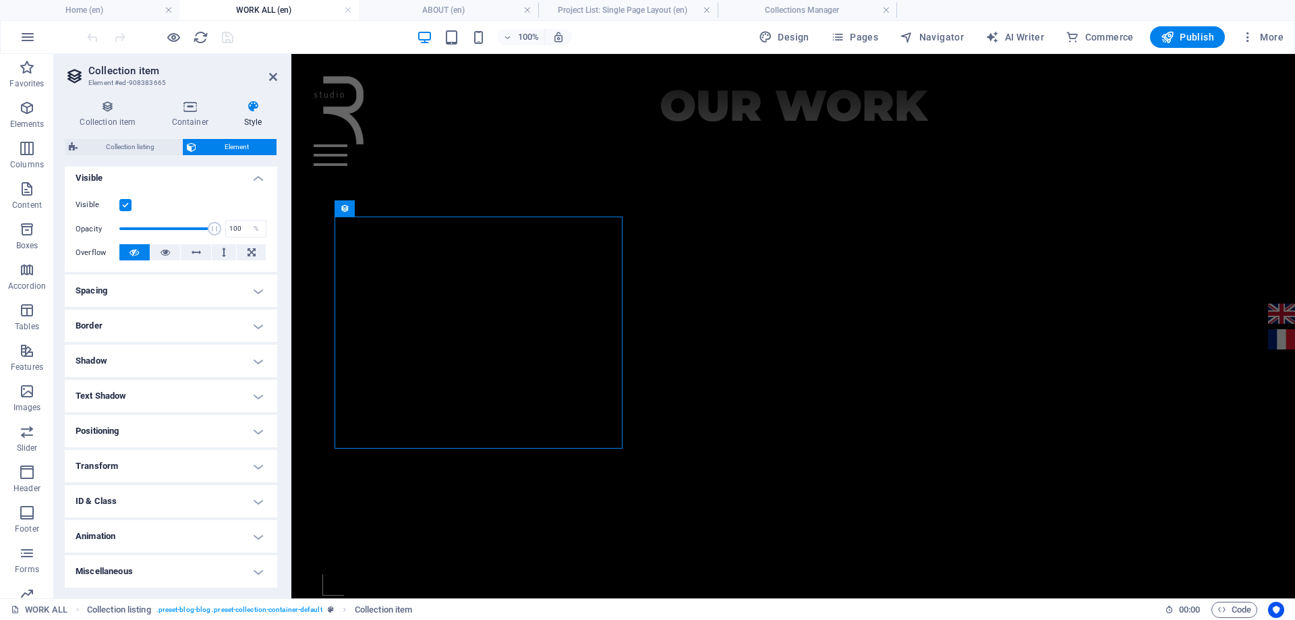
click at [163, 576] on h4 "Miscellaneous" at bounding box center [171, 571] width 212 height 32
click at [179, 539] on h4 "Animation" at bounding box center [171, 536] width 212 height 32
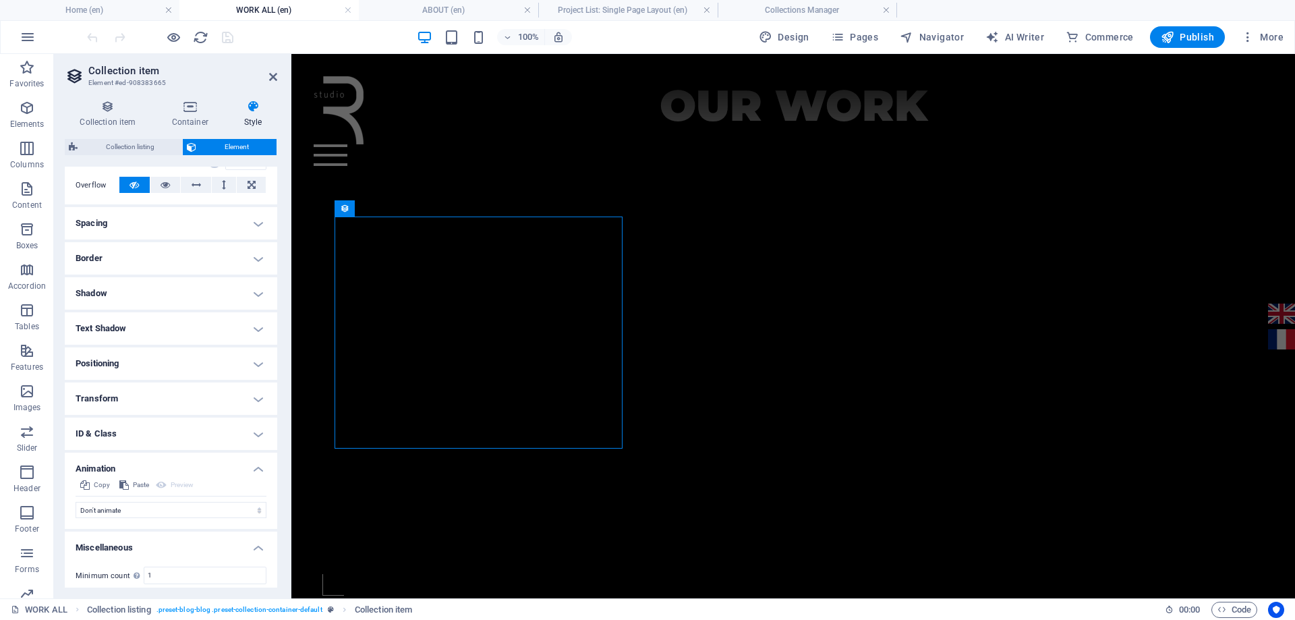
scroll to position [277, 0]
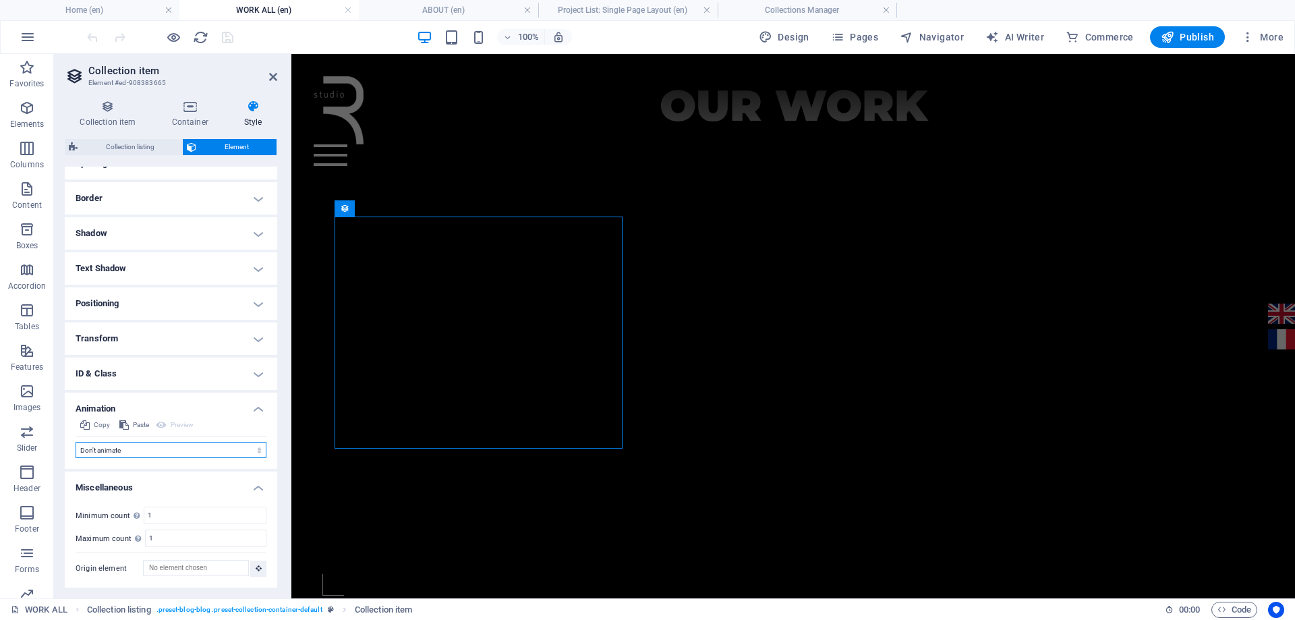
click at [243, 450] on select "Don't animate Show / Hide Slide up/down Zoom in/out Slide left to right Slide r…" at bounding box center [171, 450] width 191 height 16
select select "fade"
click at [76, 442] on select "Don't animate Show / Hide Slide up/down Zoom in/out Slide left to right Slide r…" at bounding box center [171, 450] width 191 height 16
select select "scroll"
click at [191, 427] on span "Preview" at bounding box center [182, 425] width 23 height 16
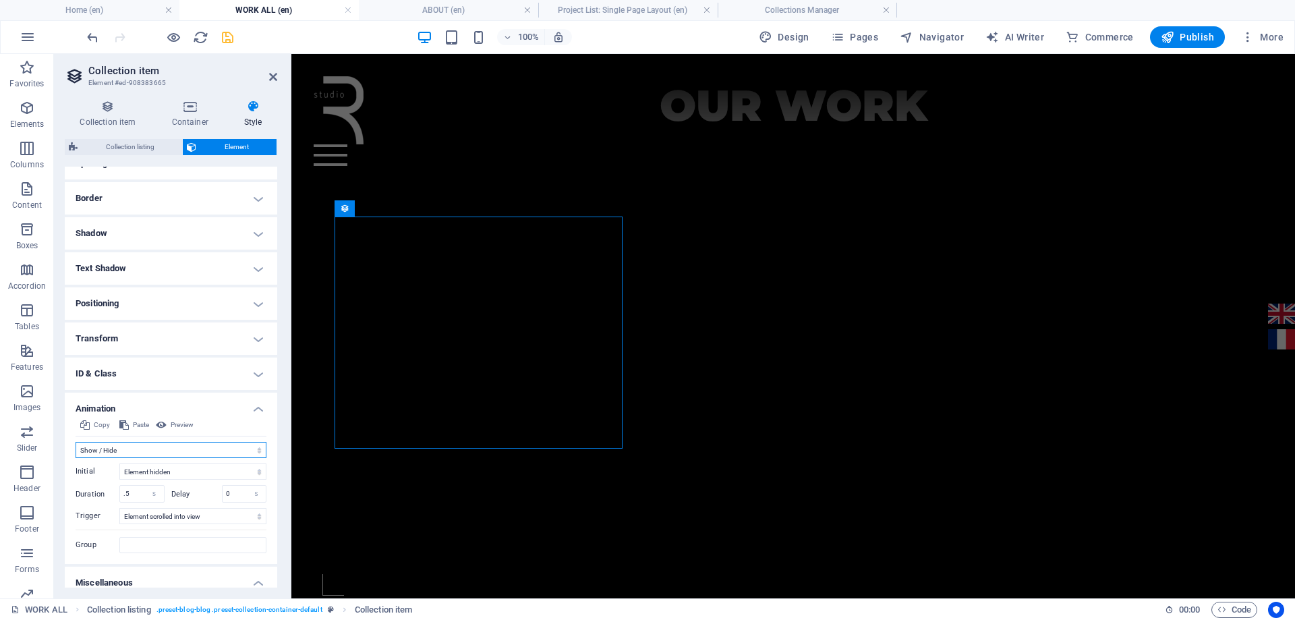
click at [196, 443] on select "Don't animate Show / Hide Slide up/down Zoom in/out Slide left to right Slide r…" at bounding box center [171, 450] width 191 height 16
click at [112, 442] on select "Don't animate Show / Hide Slide up/down Zoom in/out Slide left to right Slide r…" at bounding box center [171, 450] width 191 height 16
click at [123, 450] on select "Don't animate Show / Hide Slide up/down Zoom in/out Slide left to right Slide r…" at bounding box center [171, 450] width 191 height 16
click at [76, 442] on select "Don't animate Show / Hide Slide up/down Zoom in/out Slide left to right Slide r…" at bounding box center [171, 450] width 191 height 16
click at [228, 506] on select "No automatic trigger On page load Element scrolled into view" at bounding box center [192, 506] width 147 height 16
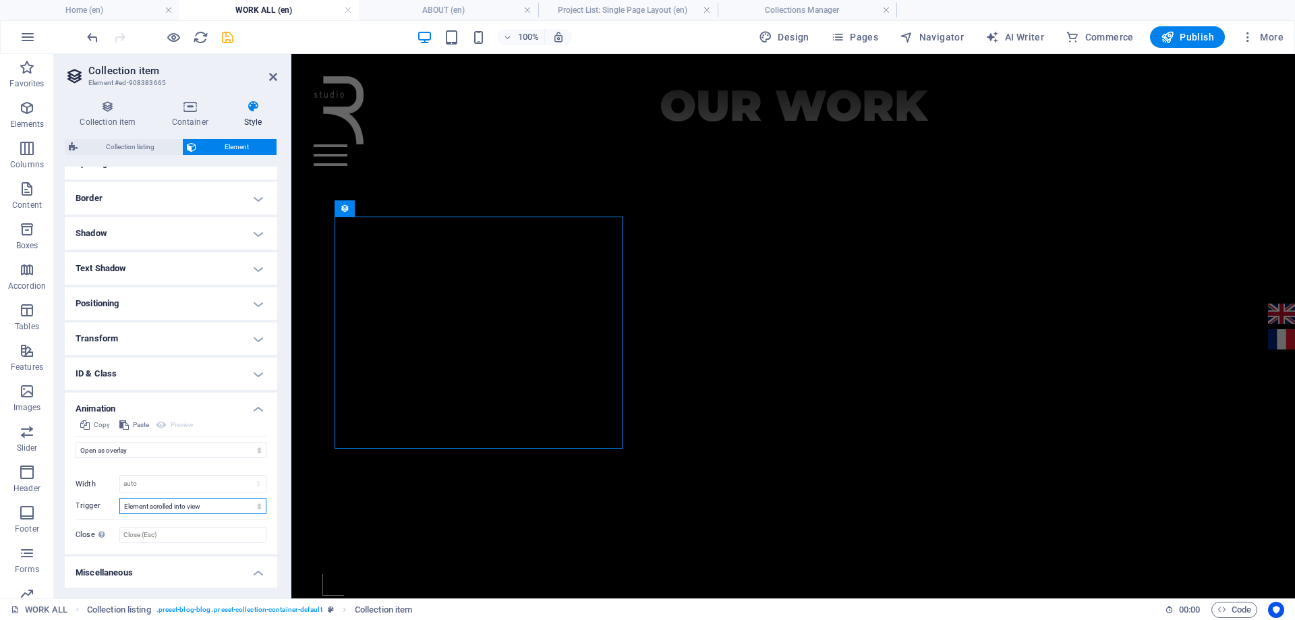
click at [229, 506] on select "No automatic trigger On page load Element scrolled into view" at bounding box center [192, 506] width 147 height 16
click at [208, 453] on select "Don't animate Show / Hide Slide up/down Zoom in/out Slide left to right Slide r…" at bounding box center [171, 450] width 191 height 16
select select "none"
click at [76, 442] on select "Don't animate Show / Hide Slide up/down Zoom in/out Slide left to right Slide r…" at bounding box center [171, 450] width 191 height 16
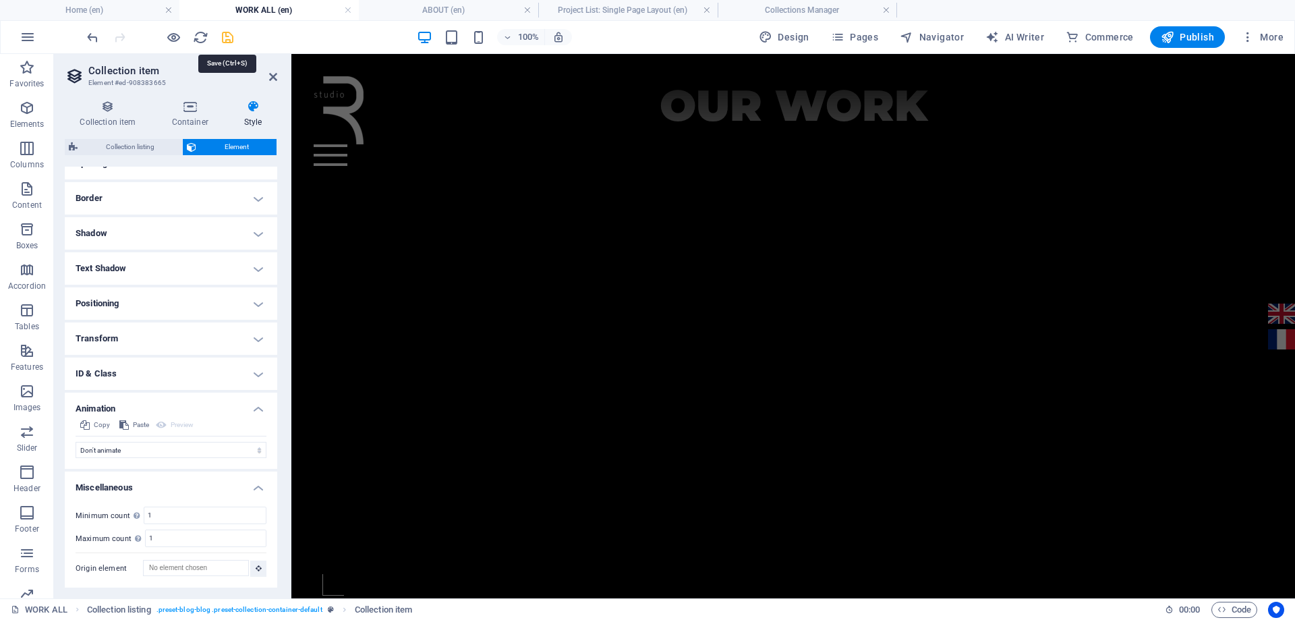
click at [226, 37] on icon "save" at bounding box center [228, 38] width 16 height 16
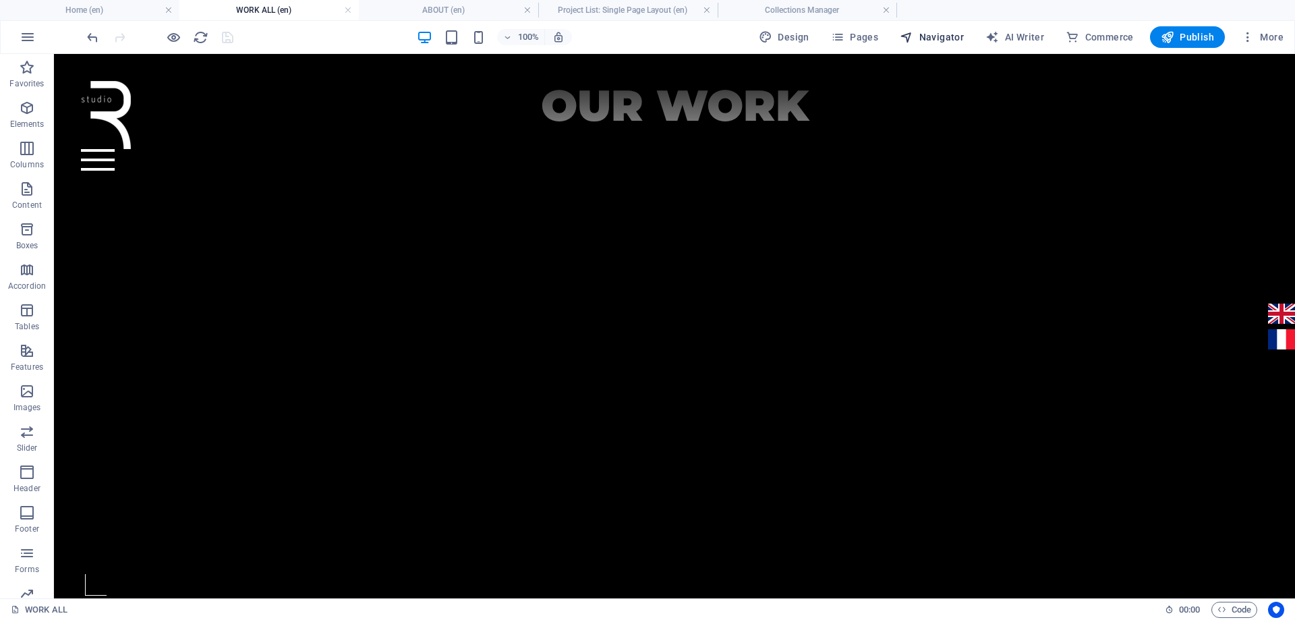
click at [945, 39] on span "Navigator" at bounding box center [932, 36] width 64 height 13
select select "17022658-en"
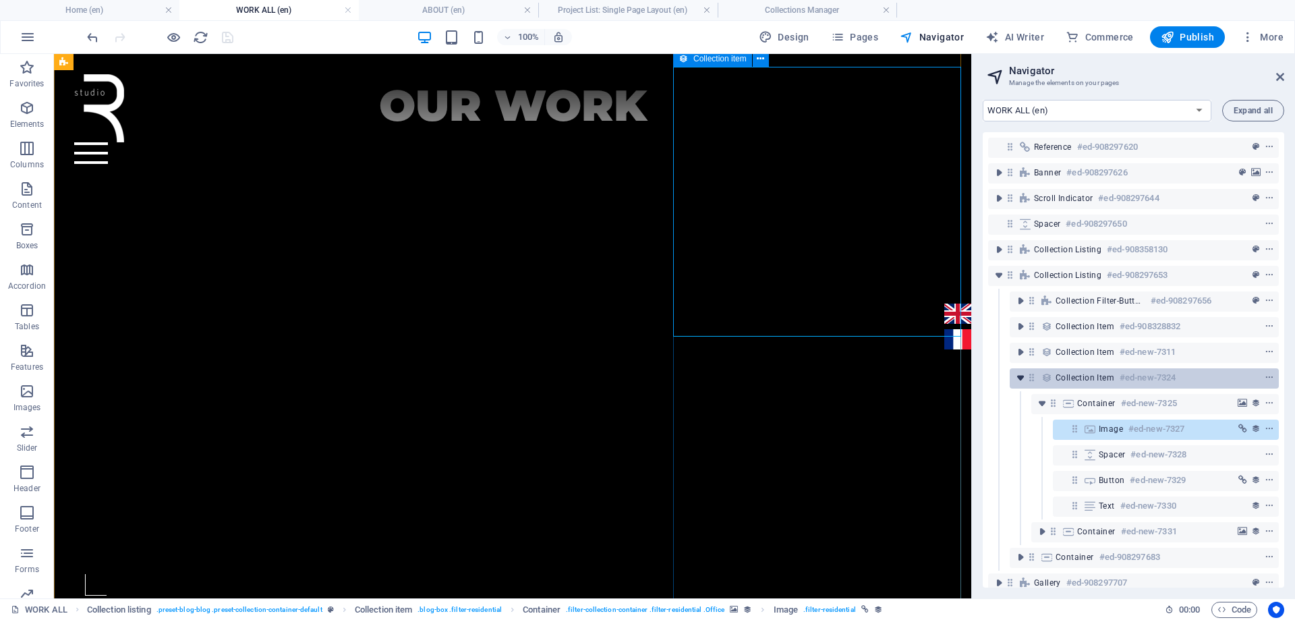
click at [1024, 382] on icon "toggle-expand" at bounding box center [1020, 377] width 13 height 13
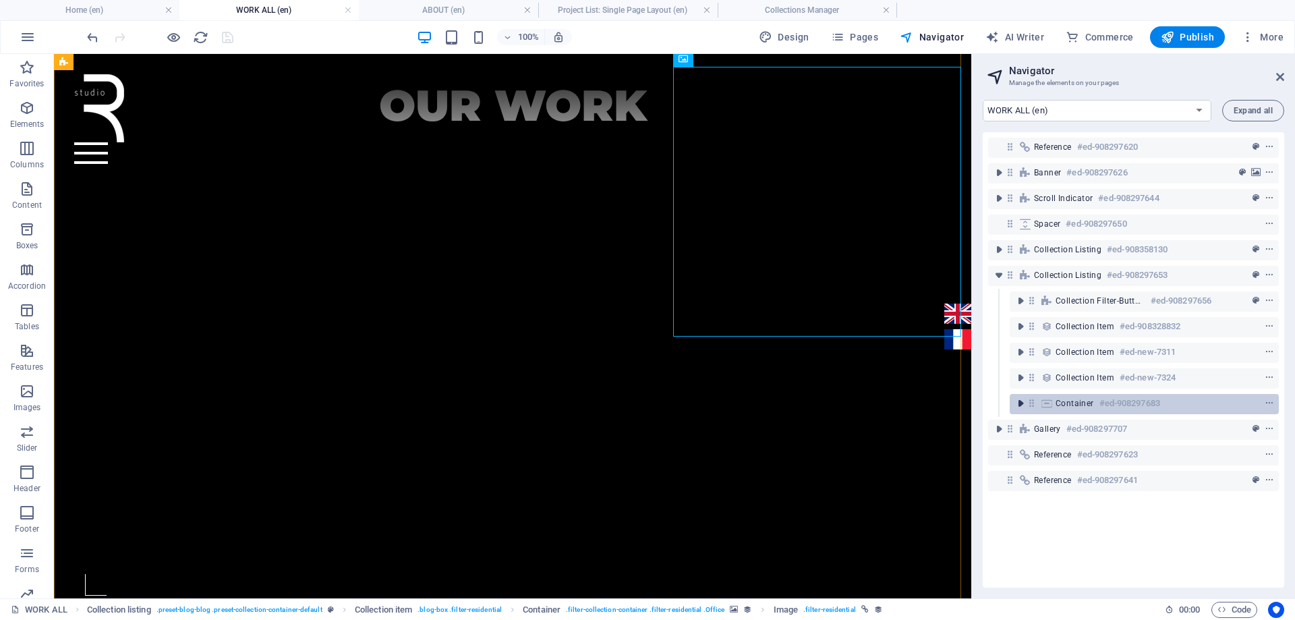
click at [1021, 402] on icon "toggle-expand" at bounding box center [1020, 403] width 13 height 13
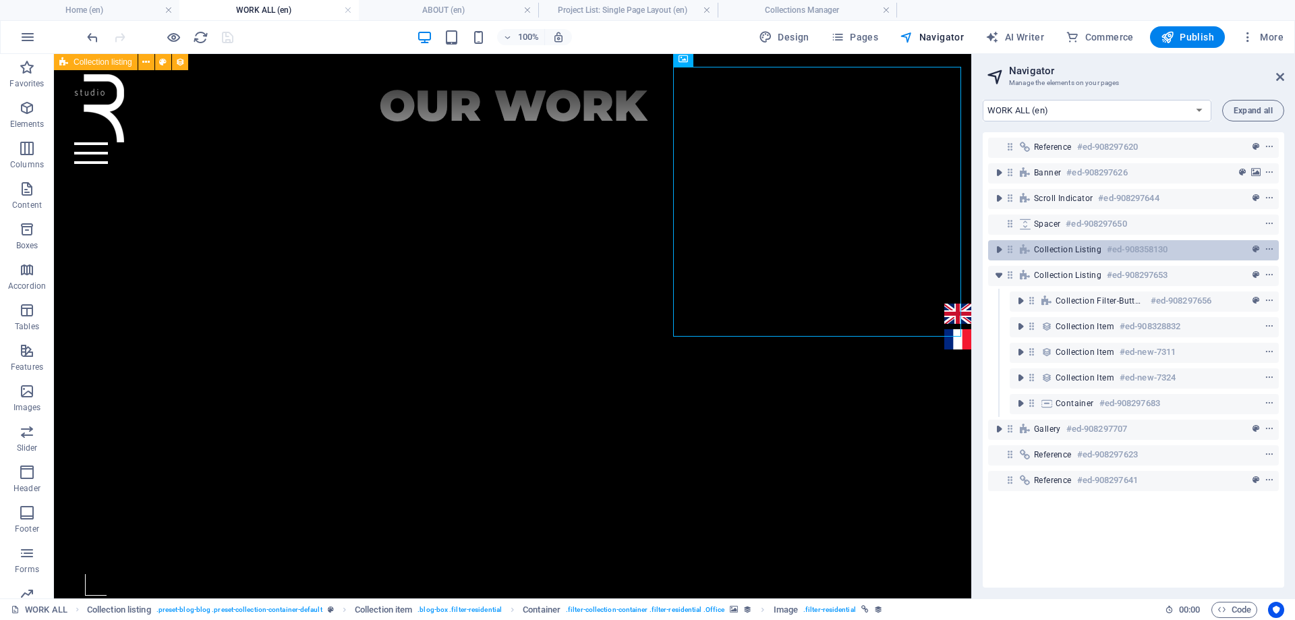
click at [1039, 252] on span "Collection listing" at bounding box center [1067, 249] width 67 height 11
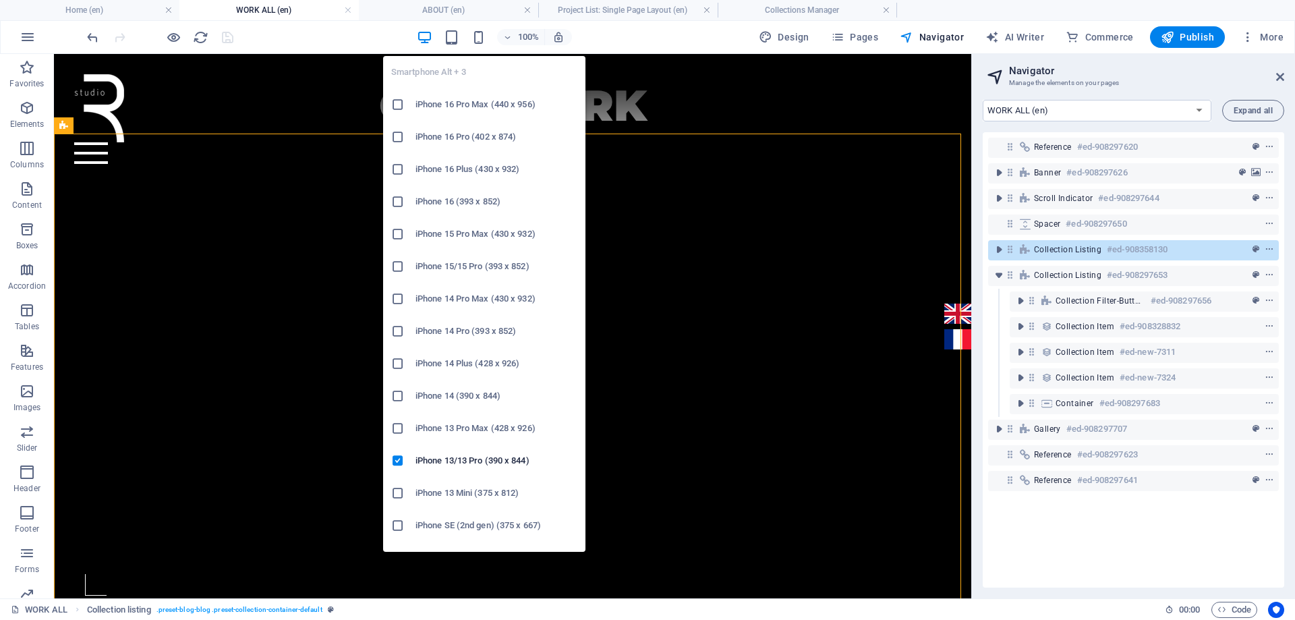
click at [484, 133] on h6 "iPhone 16 Pro (402 x 874)" at bounding box center [496, 137] width 162 height 16
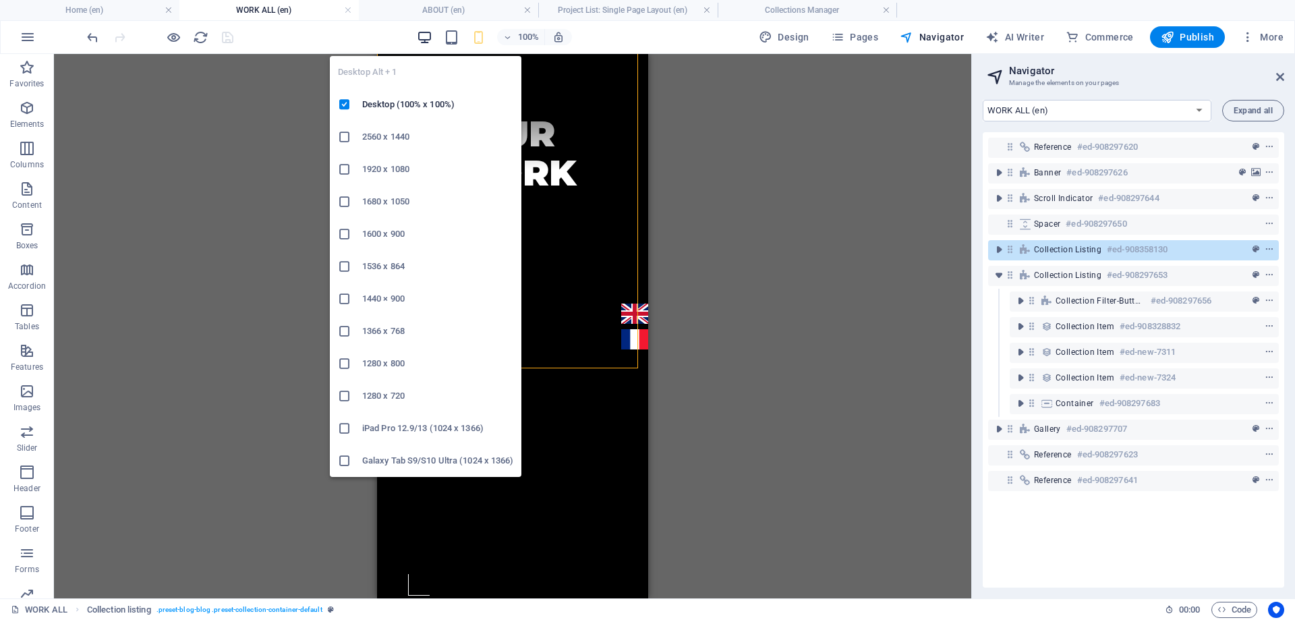
click at [429, 40] on icon "button" at bounding box center [425, 38] width 16 height 16
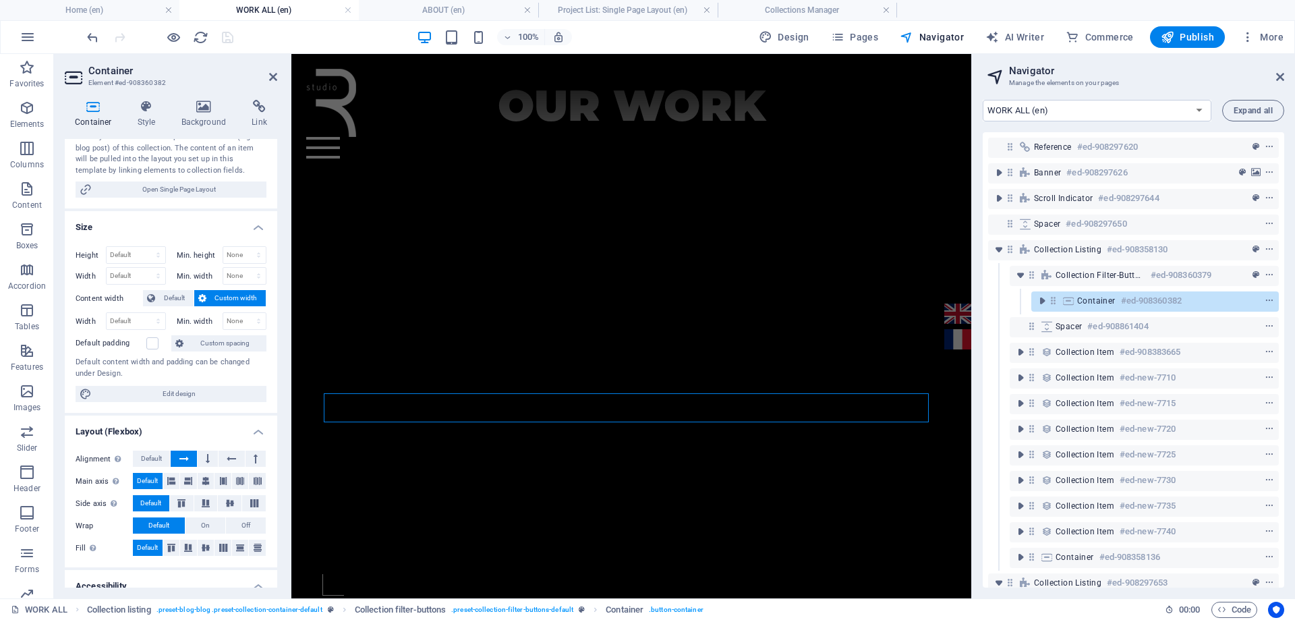
scroll to position [135, 0]
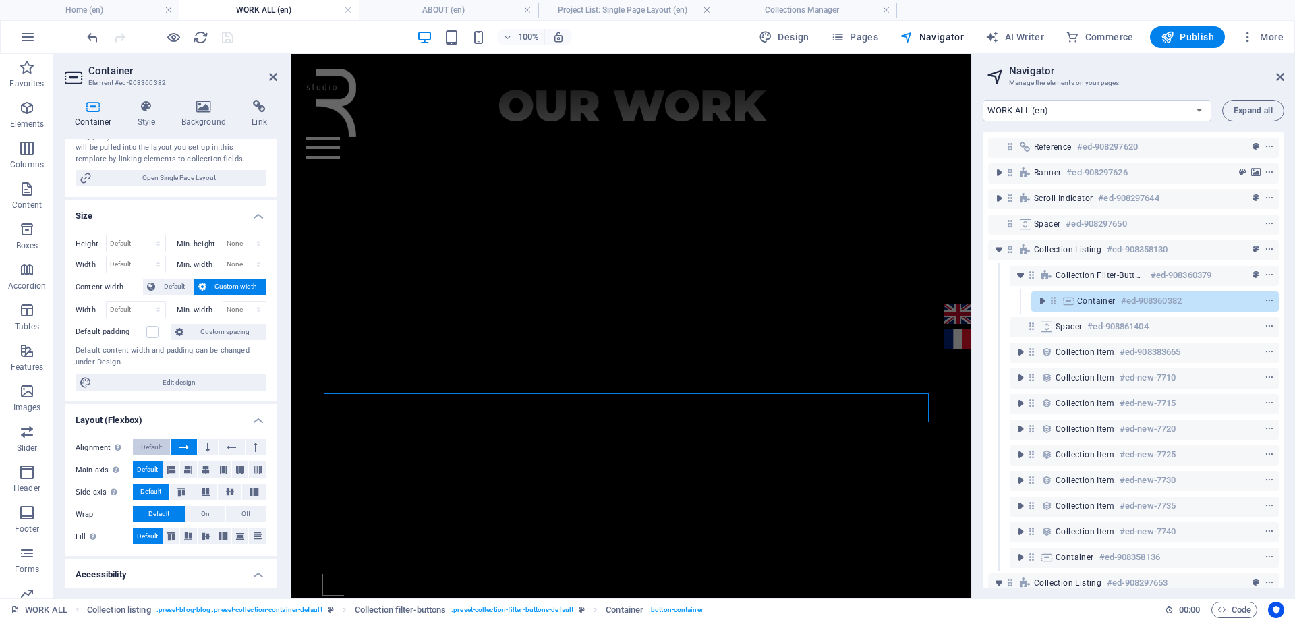
click at [152, 446] on span "Default" at bounding box center [151, 447] width 21 height 16
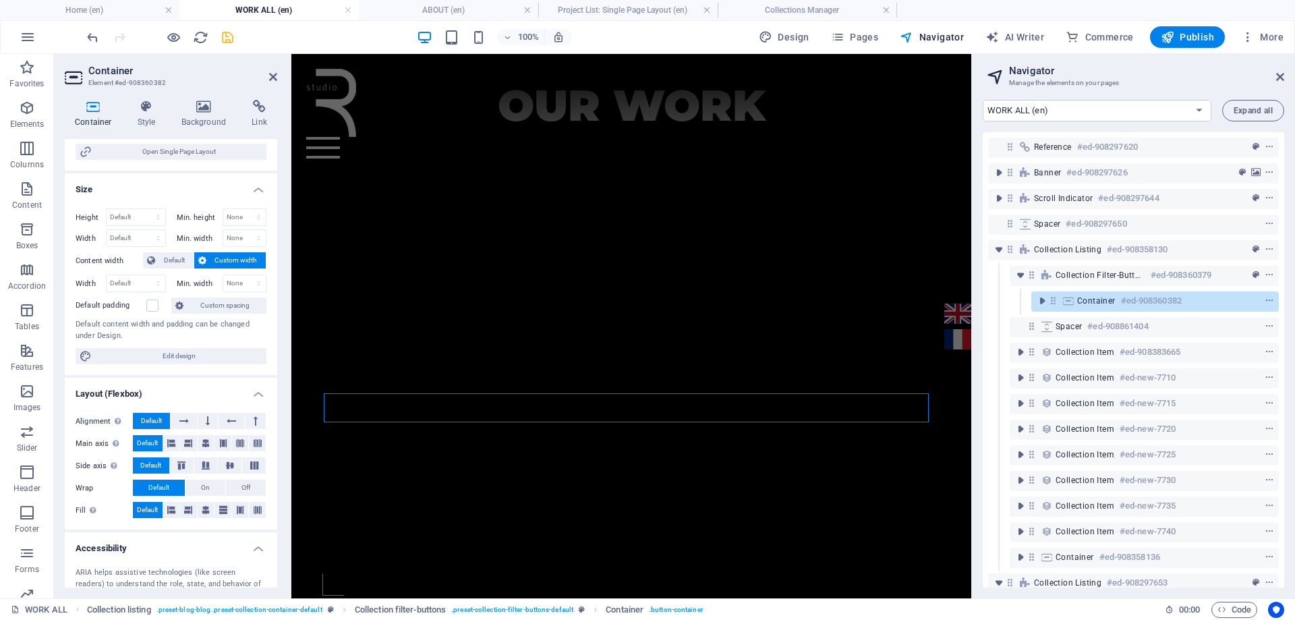
scroll to position [158, 0]
click at [221, 38] on icon "save" at bounding box center [228, 38] width 16 height 16
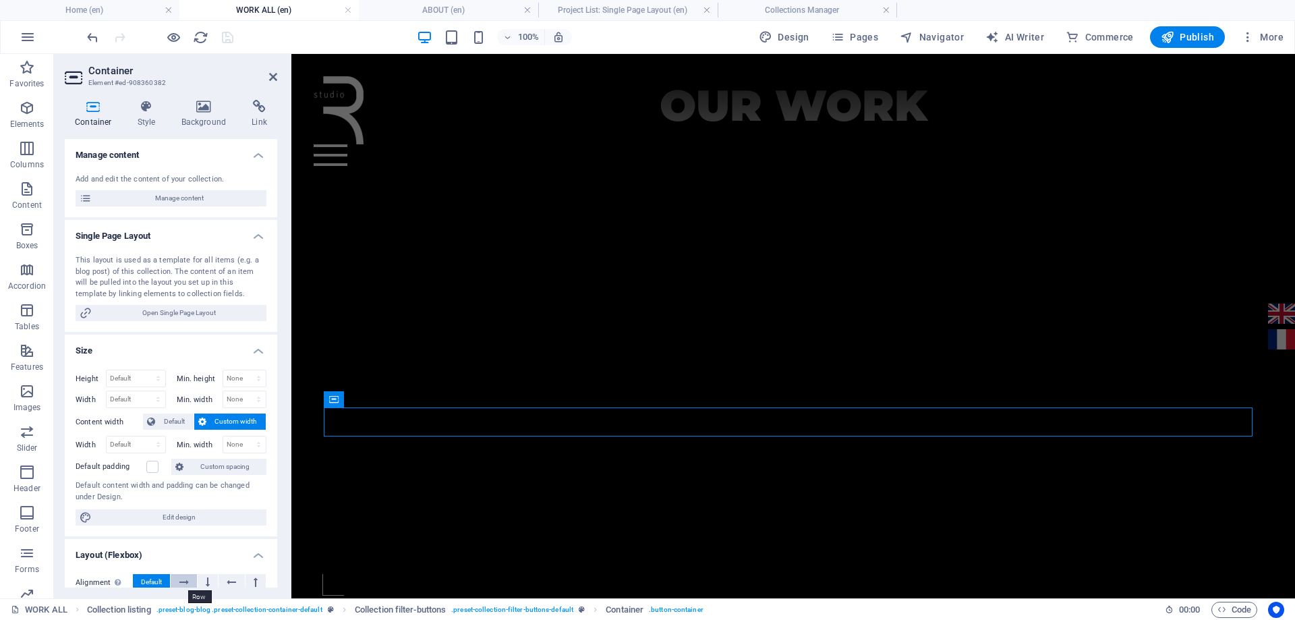
click at [186, 581] on icon at bounding box center [183, 582] width 9 height 16
click at [226, 36] on icon "save" at bounding box center [228, 38] width 16 height 16
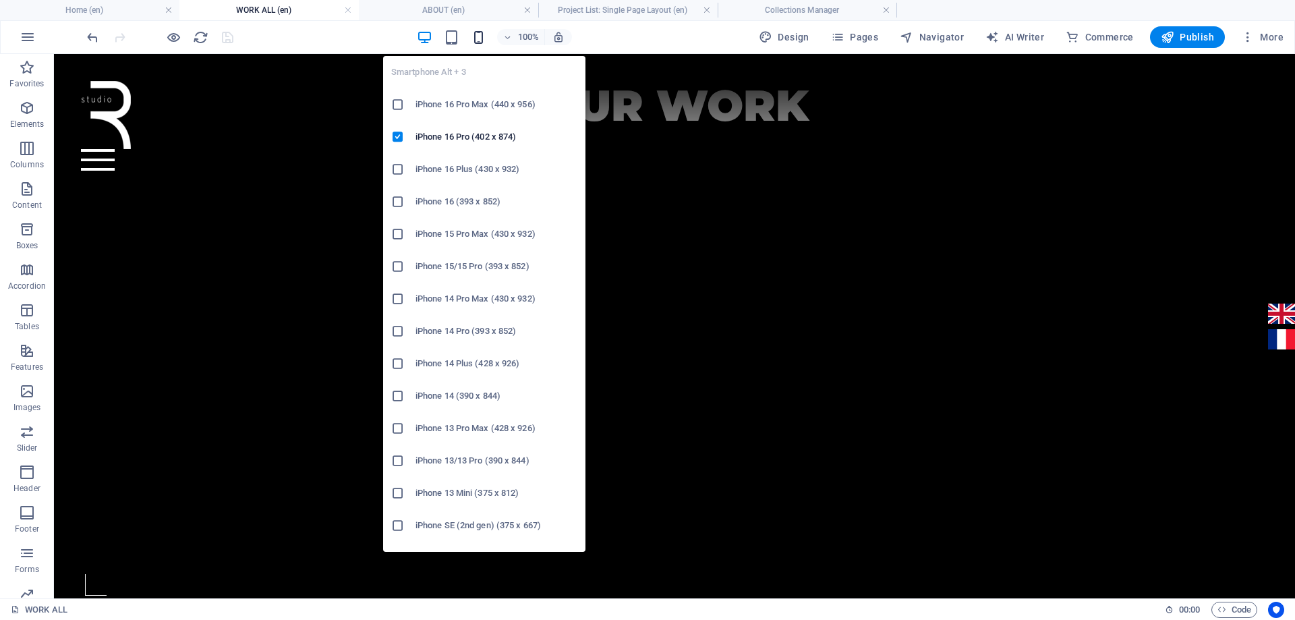
drag, startPoint x: 459, startPoint y: 41, endPoint x: 479, endPoint y: 39, distance: 20.3
click at [479, 39] on div "100%" at bounding box center [494, 37] width 156 height 22
click at [479, 39] on icon "button" at bounding box center [479, 38] width 16 height 16
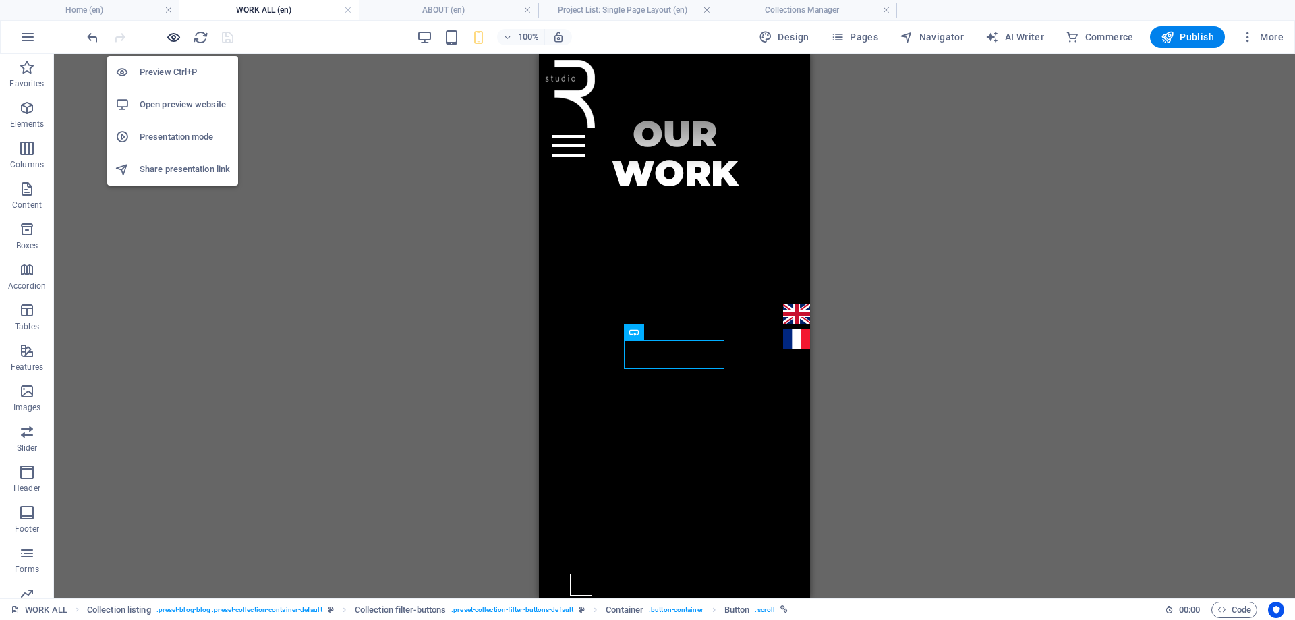
click at [180, 37] on icon "button" at bounding box center [174, 38] width 16 height 16
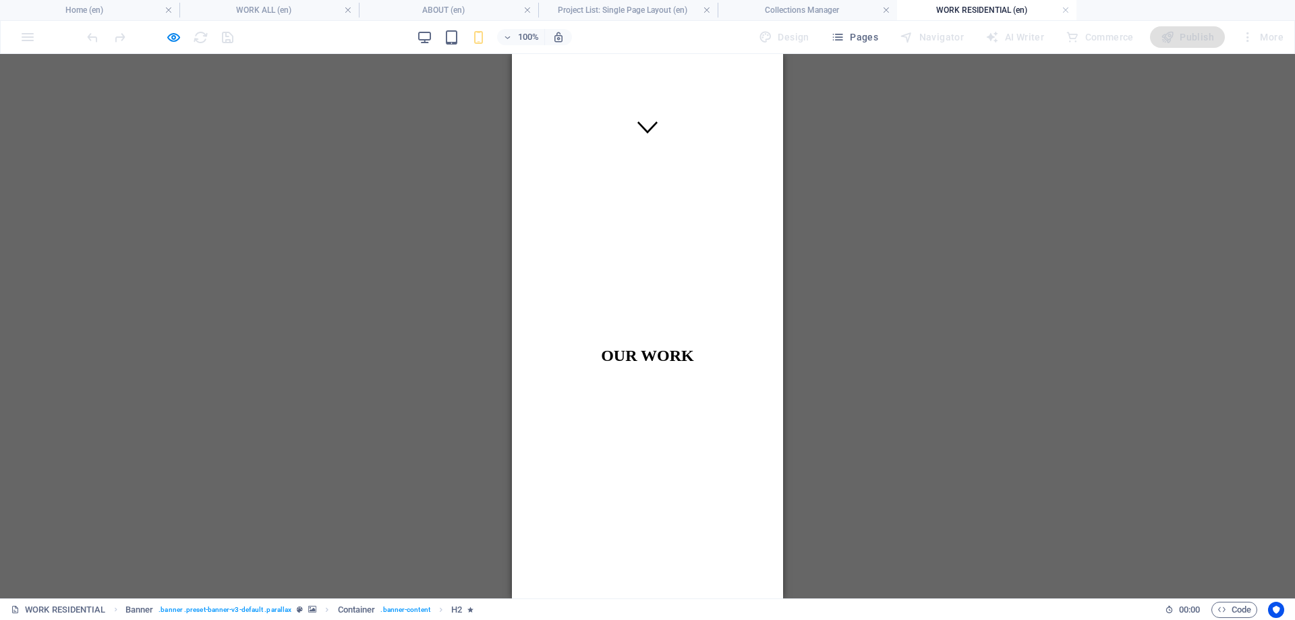
scroll to position [472, 0]
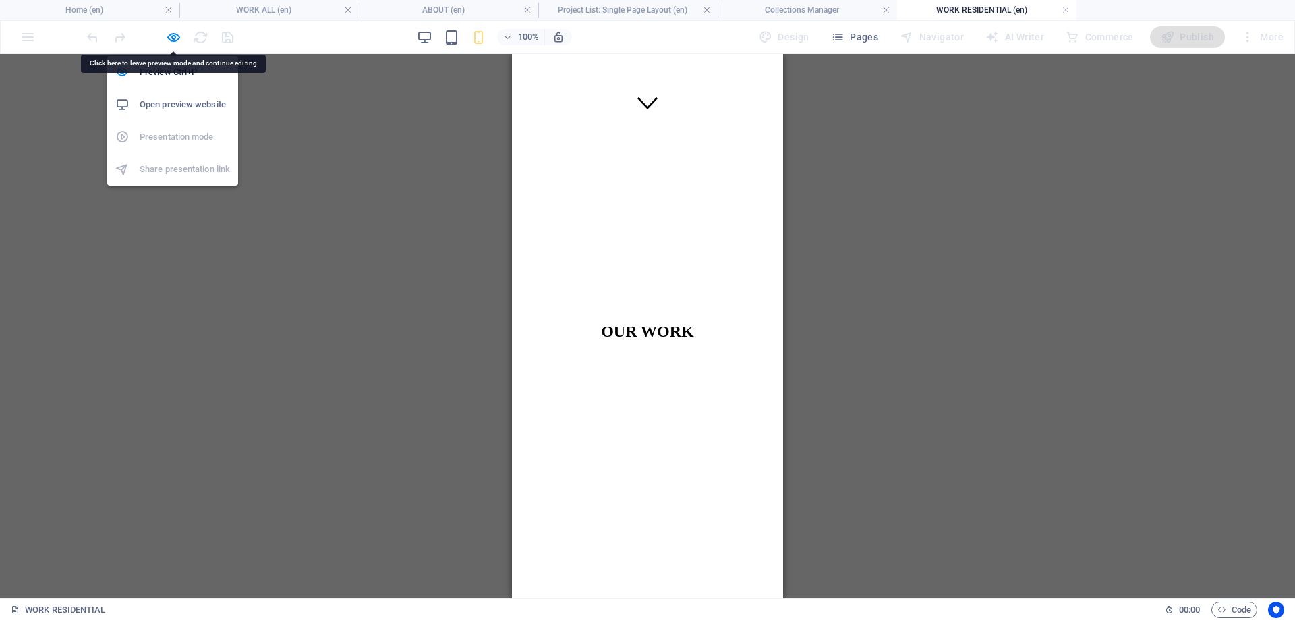
click at [181, 110] on h6 "Open preview website" at bounding box center [185, 104] width 90 height 16
click at [172, 34] on icon "button" at bounding box center [174, 38] width 16 height 16
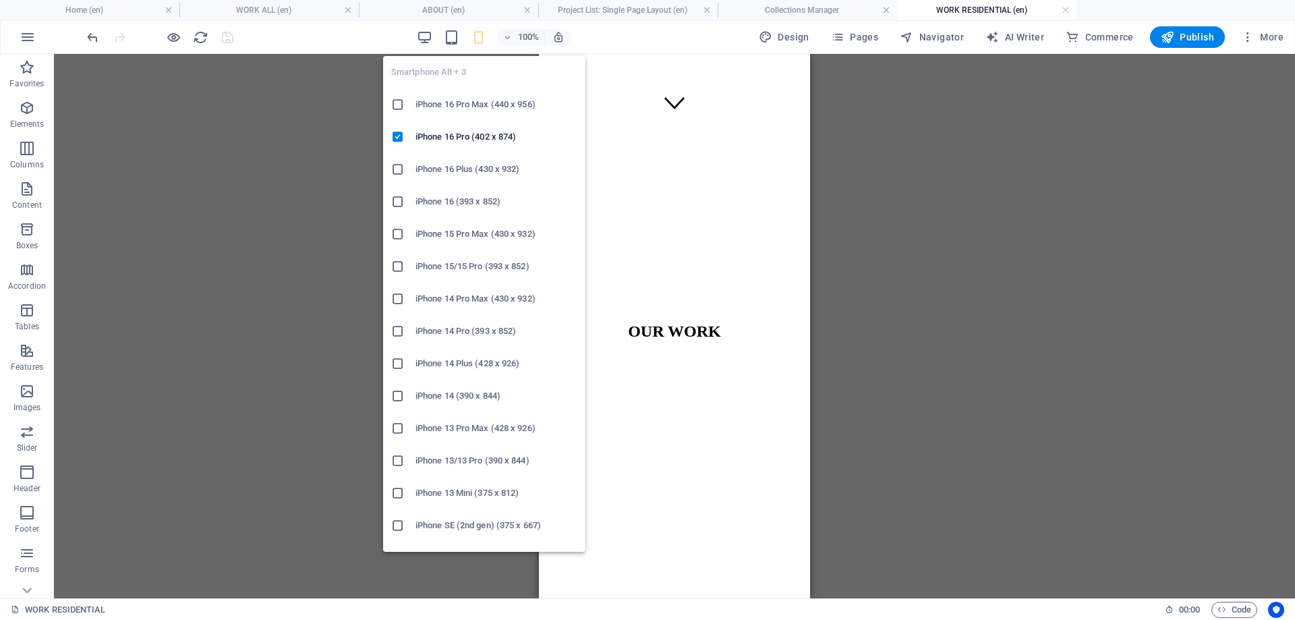
click at [485, 35] on icon "button" at bounding box center [479, 38] width 16 height 16
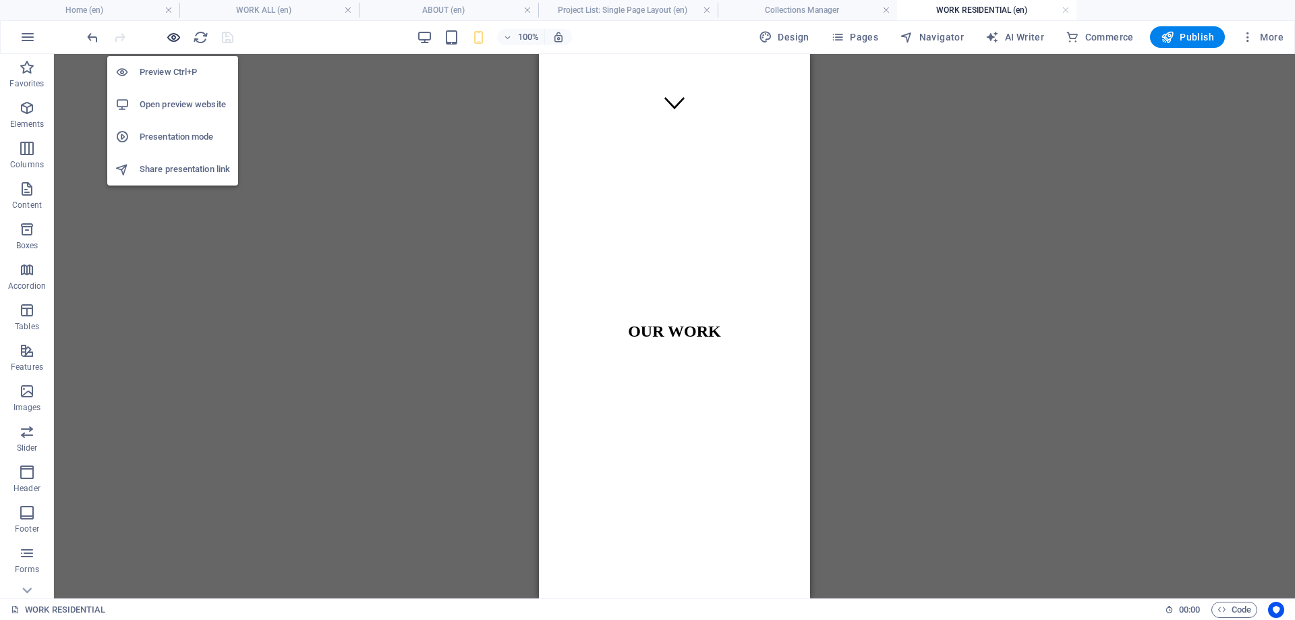
click at [176, 40] on icon "button" at bounding box center [174, 38] width 16 height 16
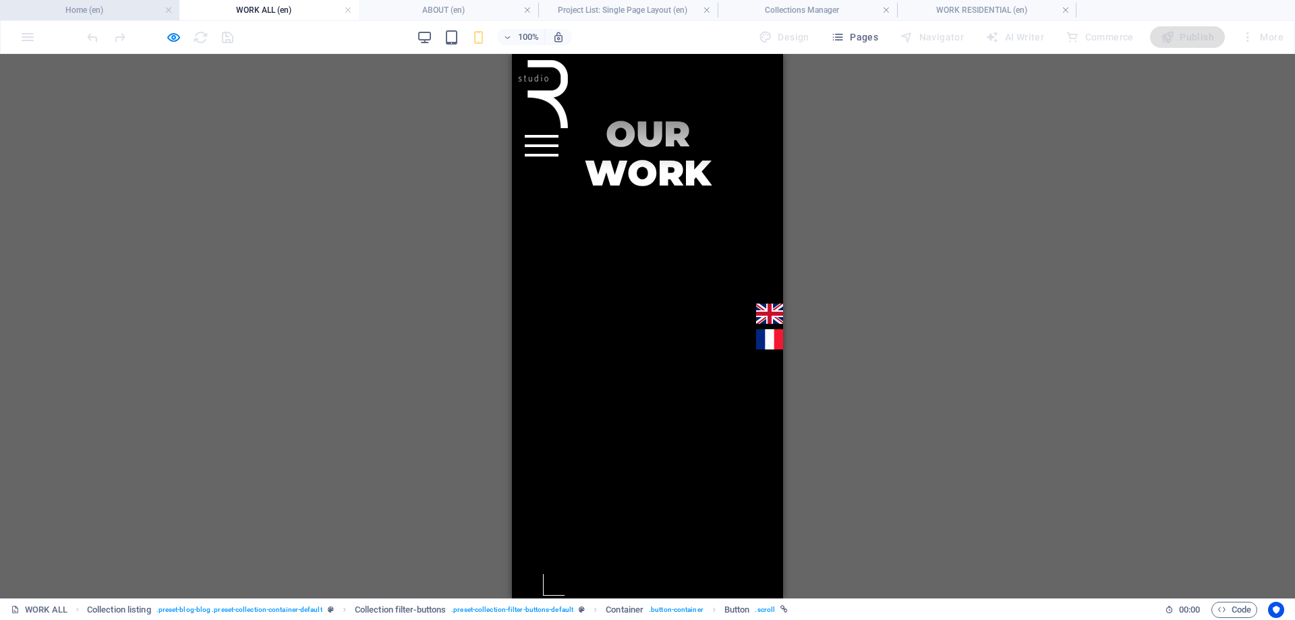
click at [107, 10] on h4 "Home (en)" at bounding box center [89, 10] width 179 height 15
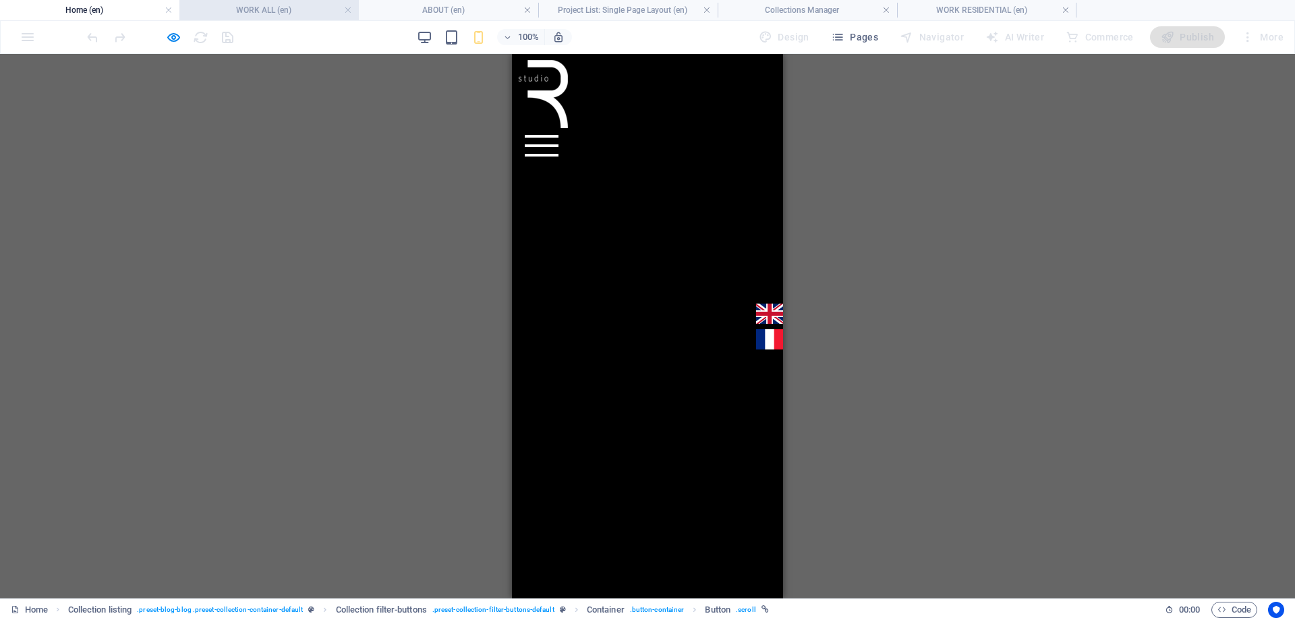
click at [266, 13] on h4 "WORK ALL (en)" at bounding box center [268, 10] width 179 height 15
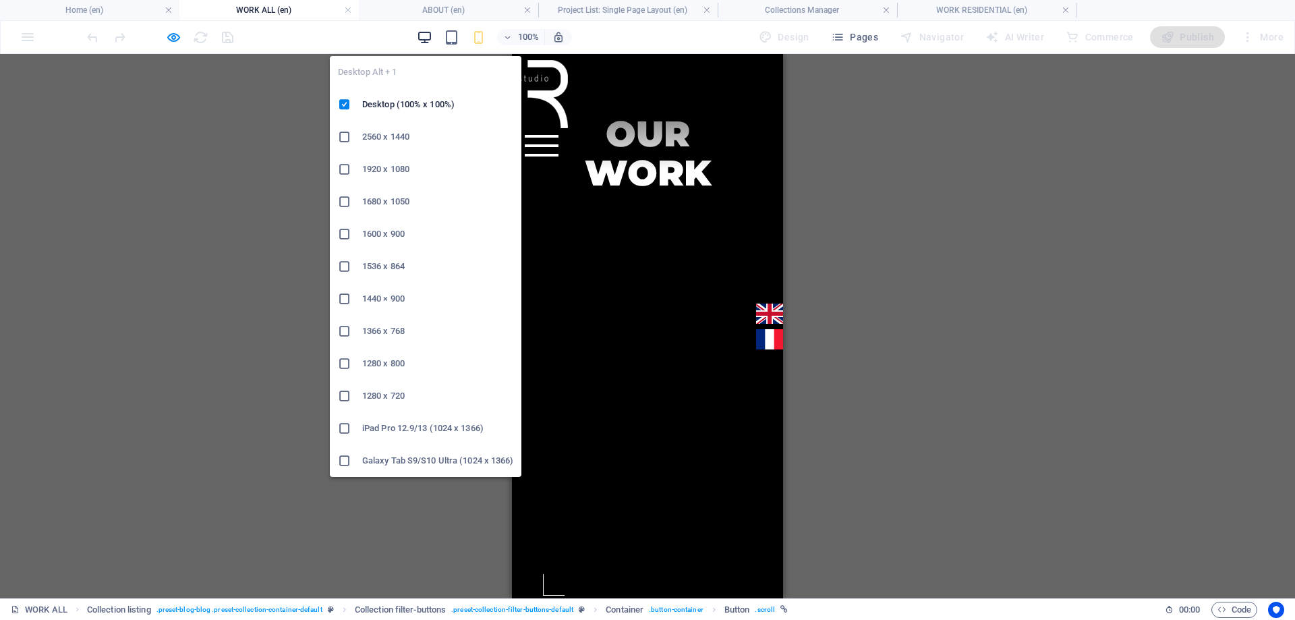
click at [425, 34] on icon "button" at bounding box center [425, 38] width 16 height 16
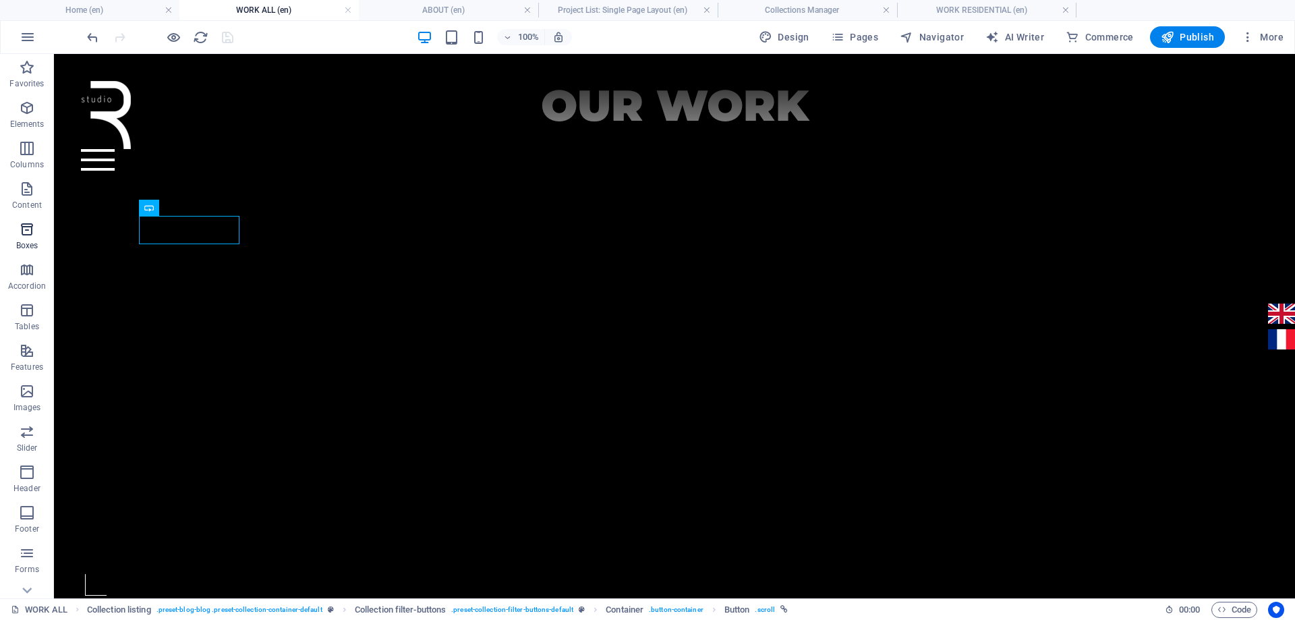
click at [41, 229] on span "Boxes" at bounding box center [27, 237] width 54 height 32
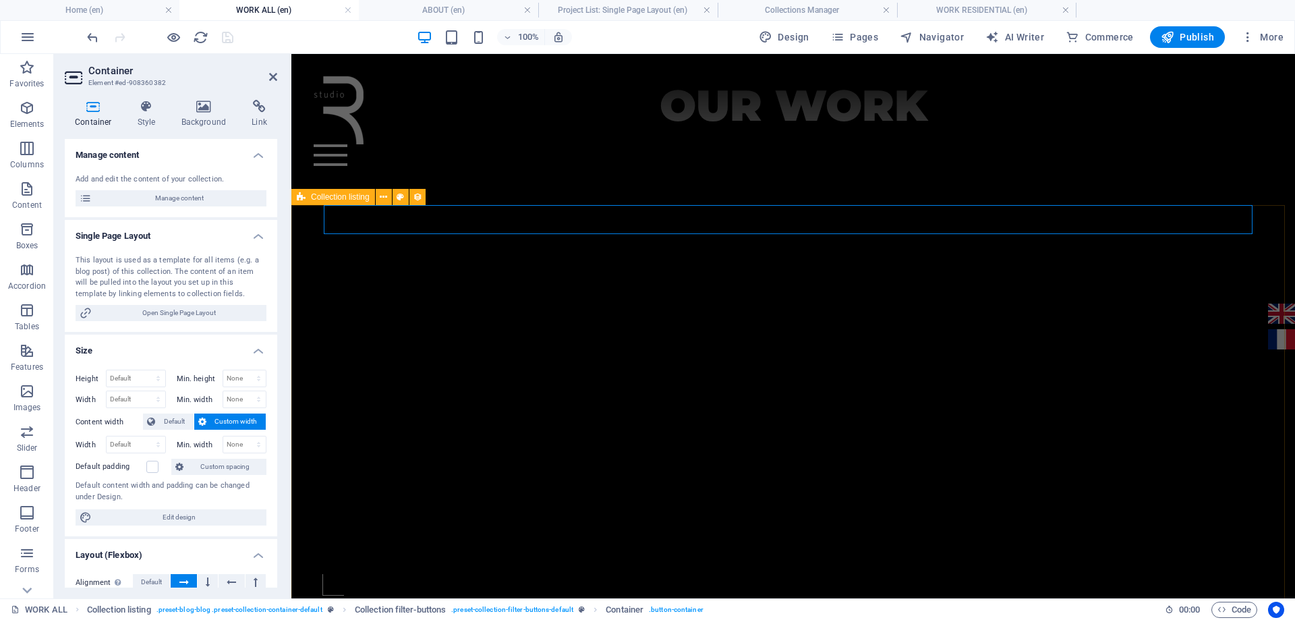
click at [330, 198] on span "Collection listing" at bounding box center [340, 197] width 59 height 8
click at [332, 200] on span "Collection listing" at bounding box center [340, 197] width 59 height 8
select select "createdAt_DESC"
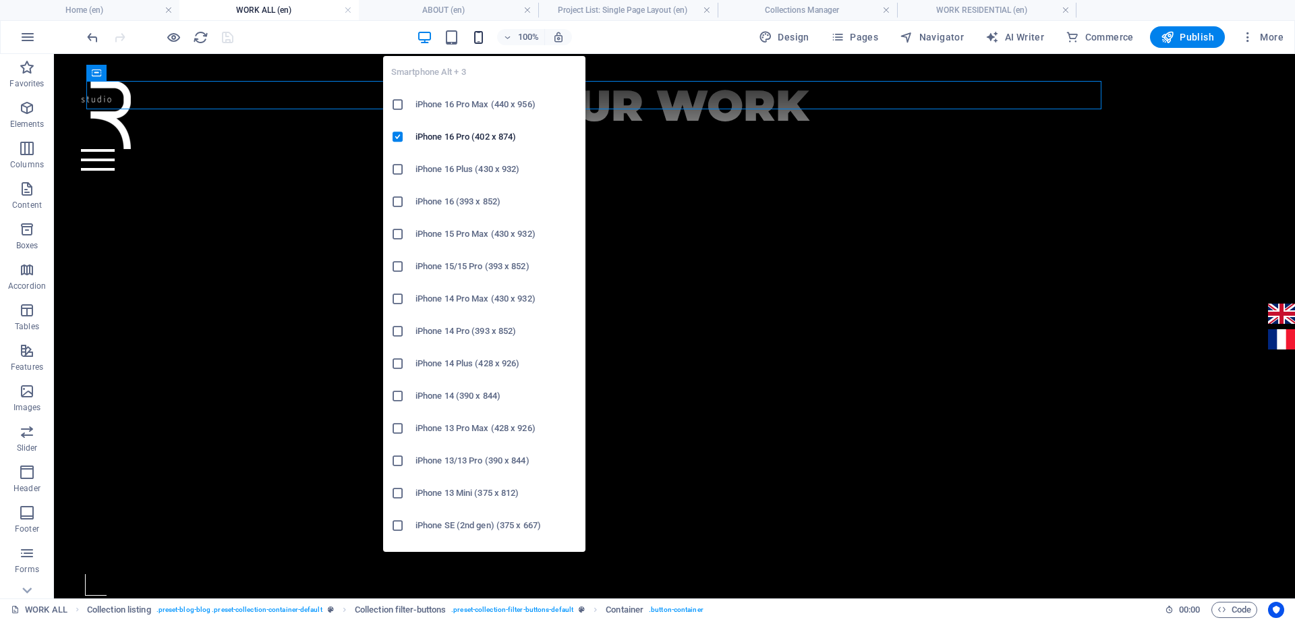
click at [477, 40] on icon "button" at bounding box center [479, 38] width 16 height 16
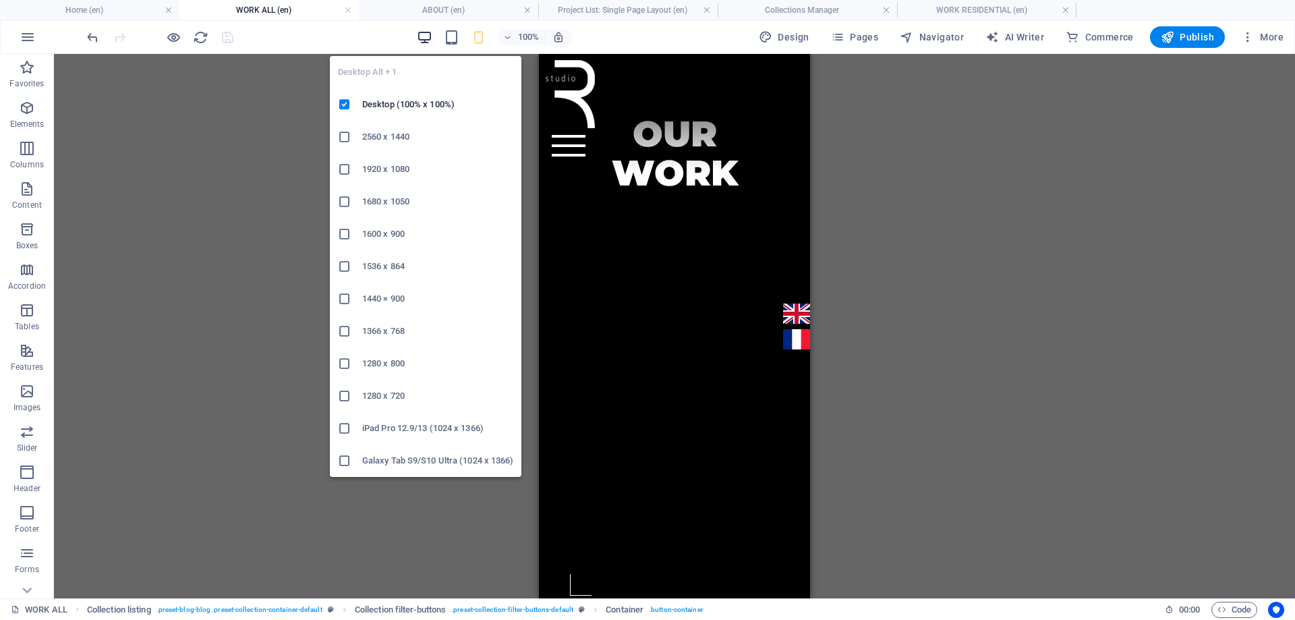
click at [428, 36] on icon "button" at bounding box center [425, 38] width 16 height 16
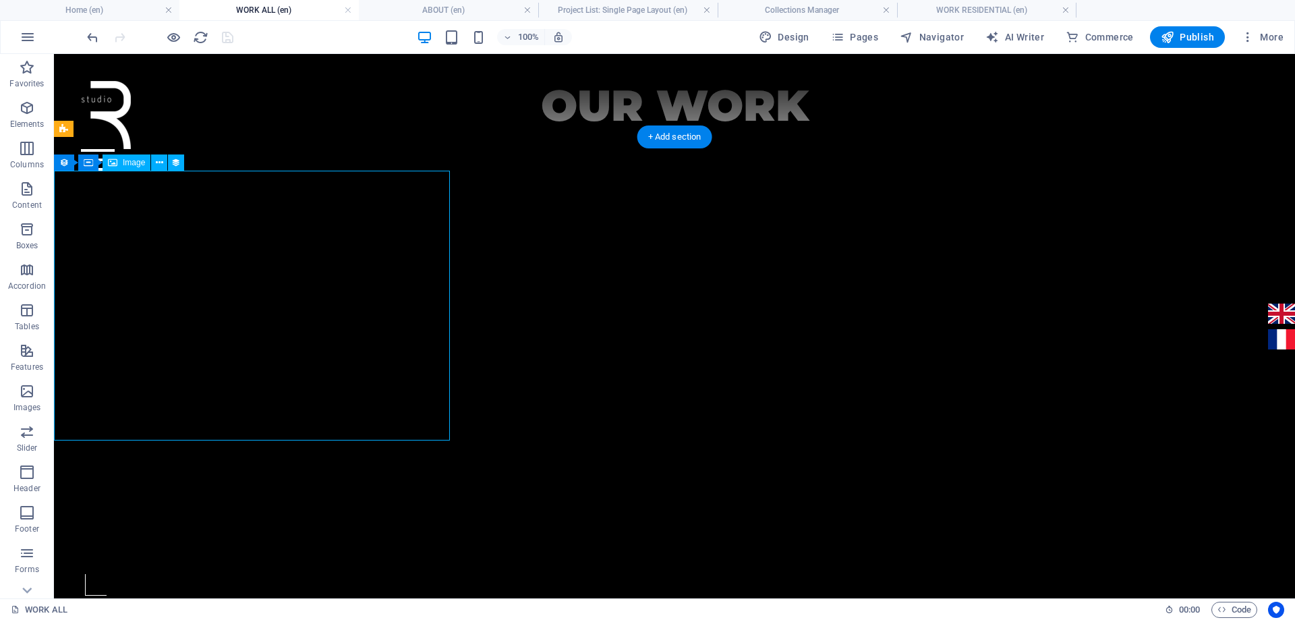
select select "image"
select select "px"
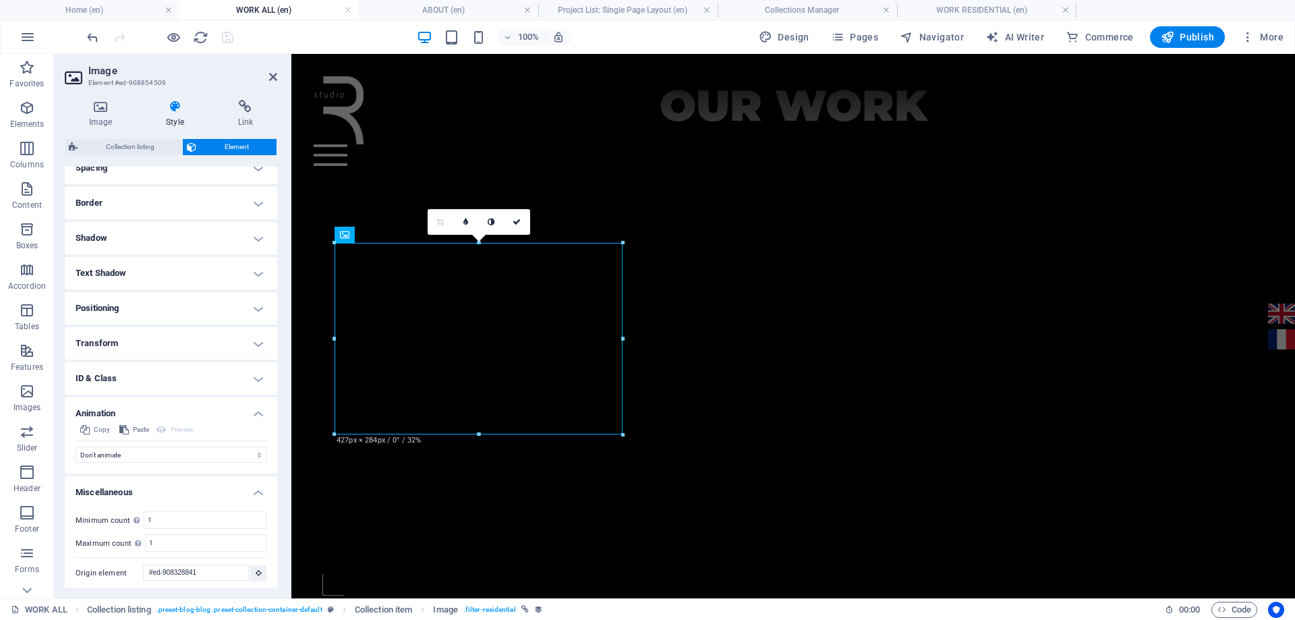
scroll to position [277, 0]
click at [103, 119] on h4 "Image" at bounding box center [103, 114] width 77 height 28
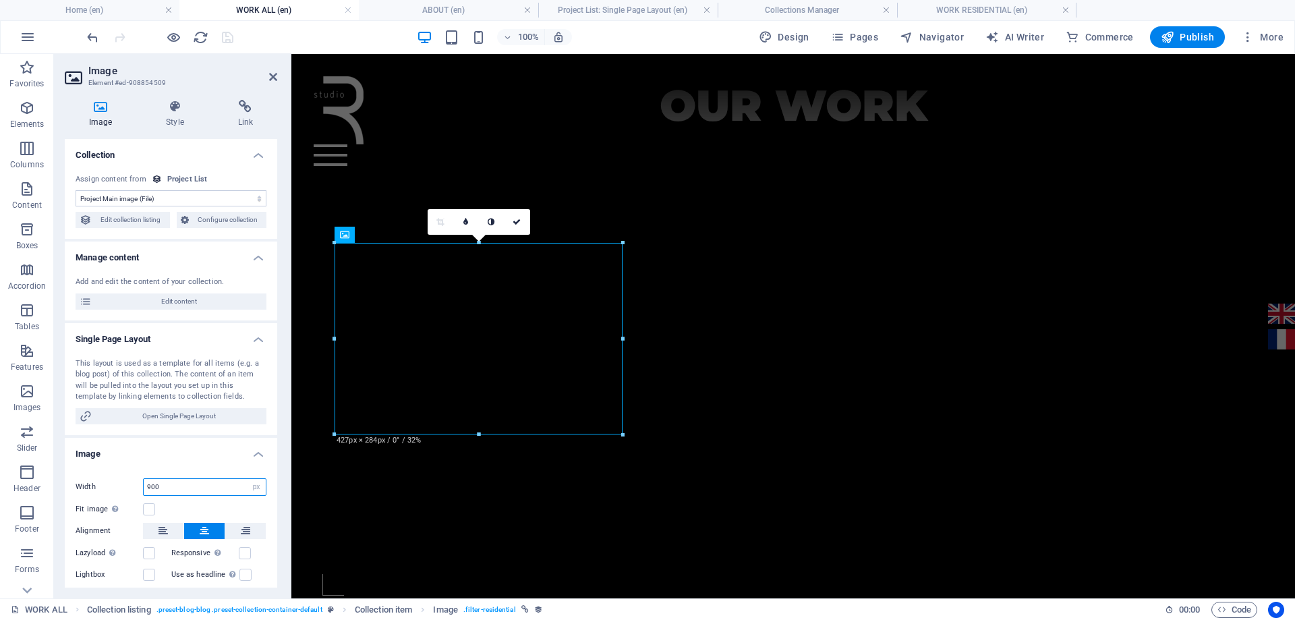
drag, startPoint x: 211, startPoint y: 488, endPoint x: 142, endPoint y: 484, distance: 68.9
click at [148, 484] on input "900" at bounding box center [205, 487] width 122 height 16
type input "500"
click at [154, 505] on label at bounding box center [149, 509] width 12 height 12
click at [0, 0] on input "Fit image Automatically fit image to a fixed width and height" at bounding box center [0, 0] width 0 height 0
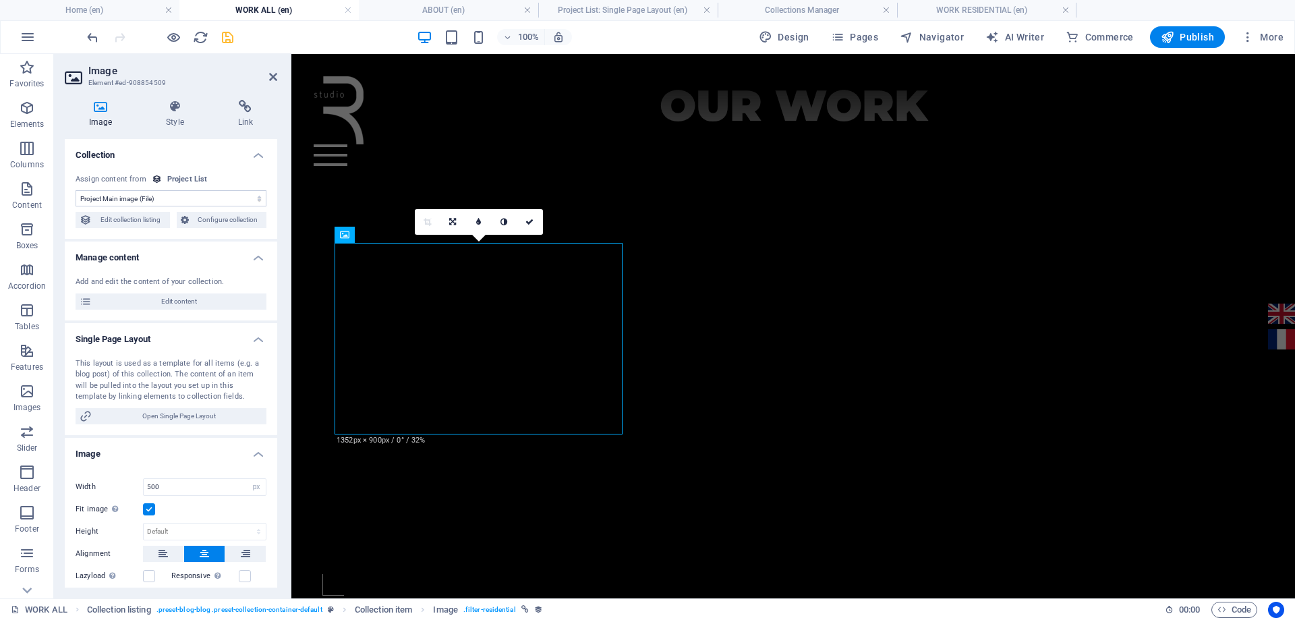
scroll to position [135, 0]
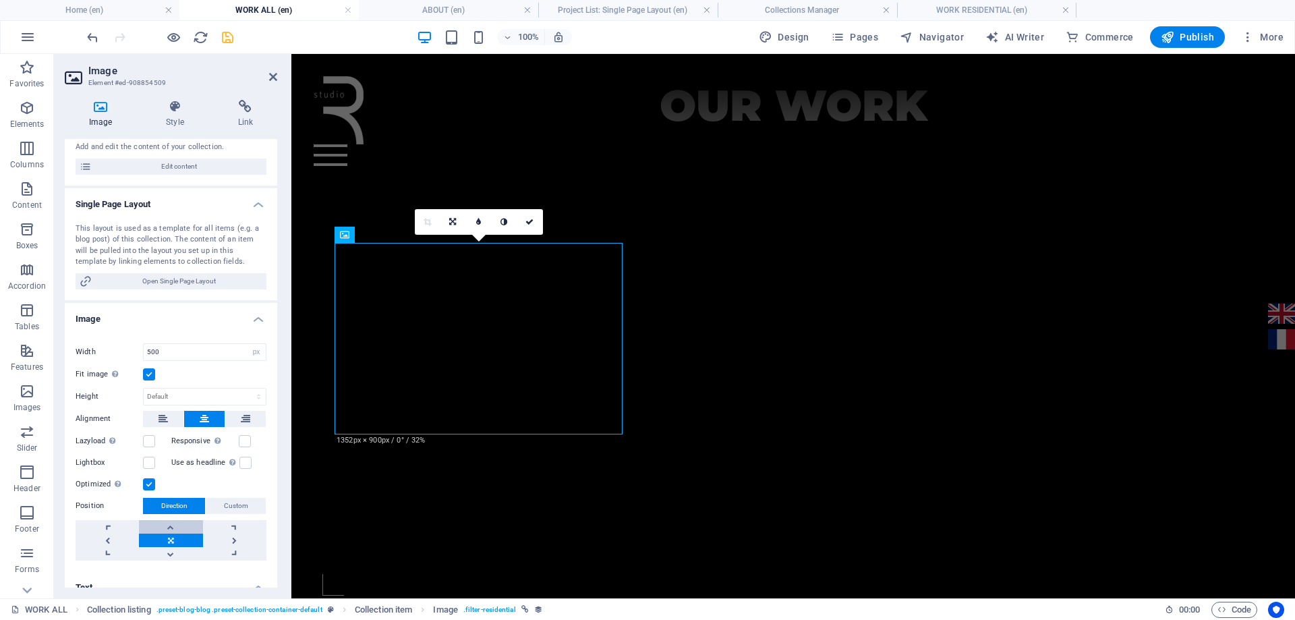
click at [180, 525] on link at bounding box center [170, 526] width 63 height 13
click at [170, 542] on link at bounding box center [170, 539] width 63 height 13
click at [183, 398] on select "Default auto px" at bounding box center [205, 396] width 122 height 16
select select "px"
click at [244, 388] on select "Default auto px" at bounding box center [205, 396] width 122 height 16
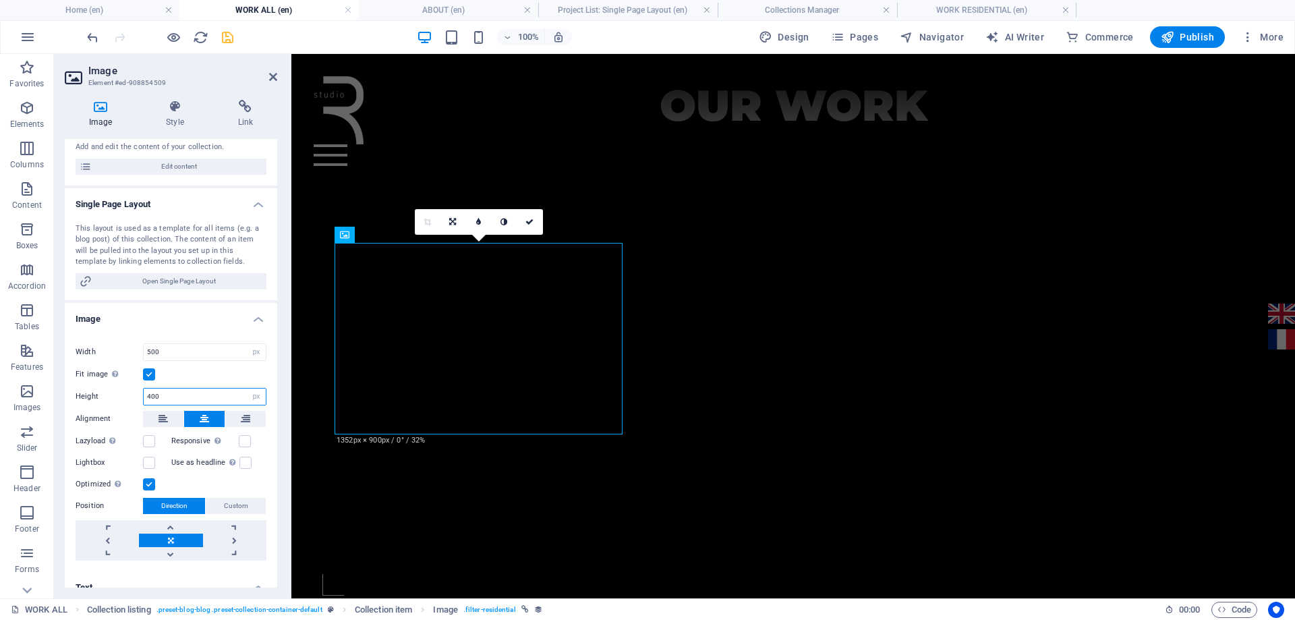
type input "400"
click at [227, 34] on icon "save" at bounding box center [228, 38] width 16 height 16
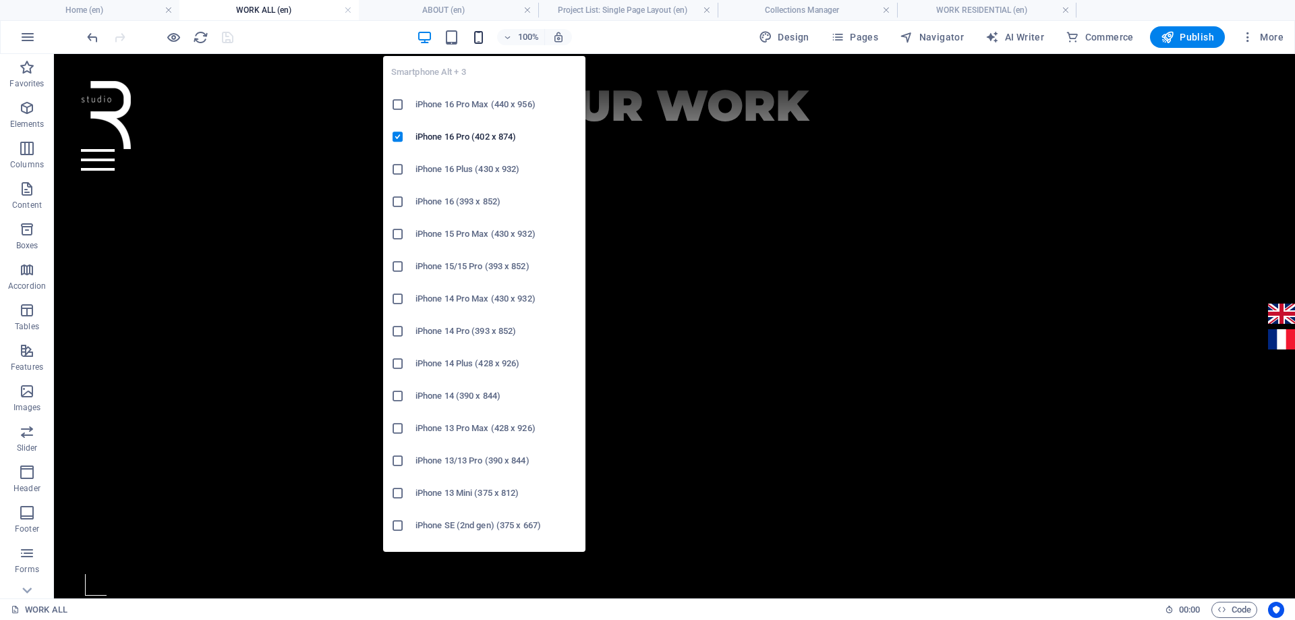
click at [480, 39] on icon "button" at bounding box center [479, 38] width 16 height 16
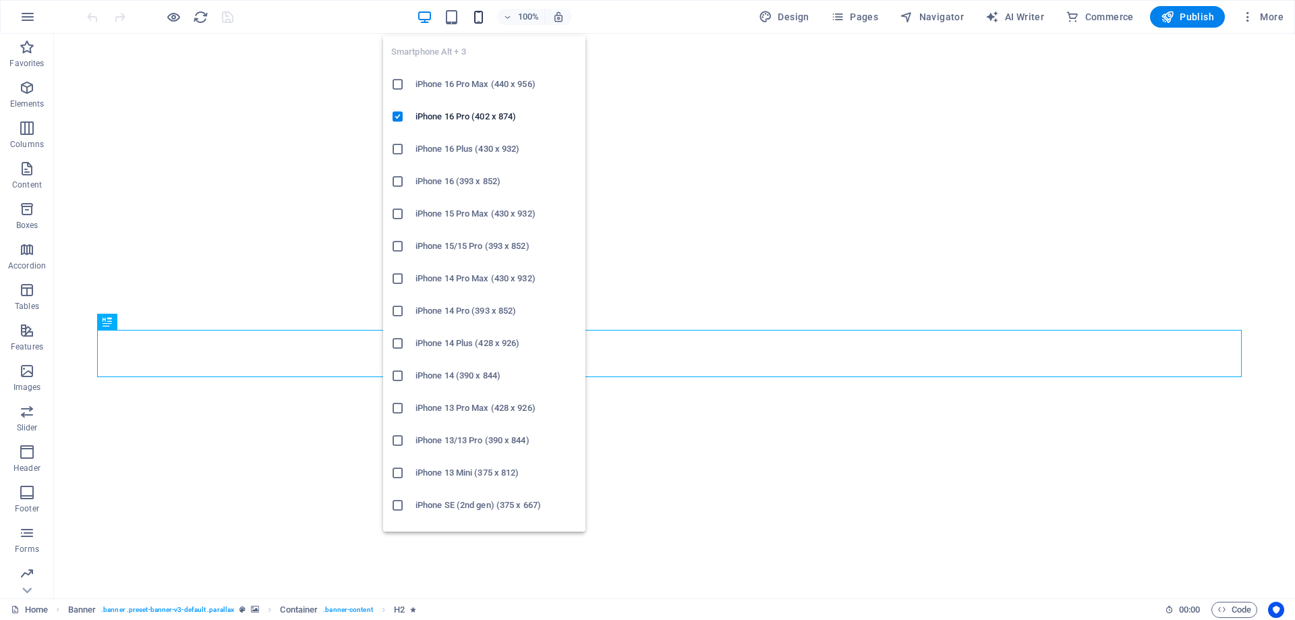
click at [484, 22] on icon "button" at bounding box center [479, 17] width 16 height 16
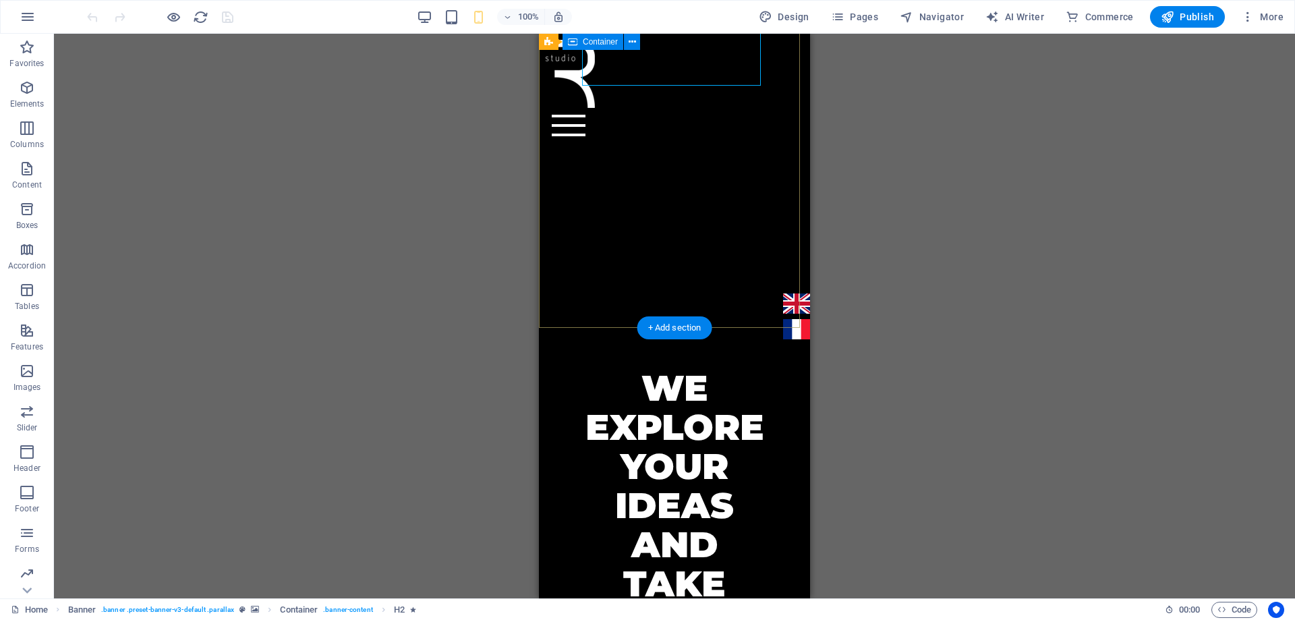
scroll to position [472, 0]
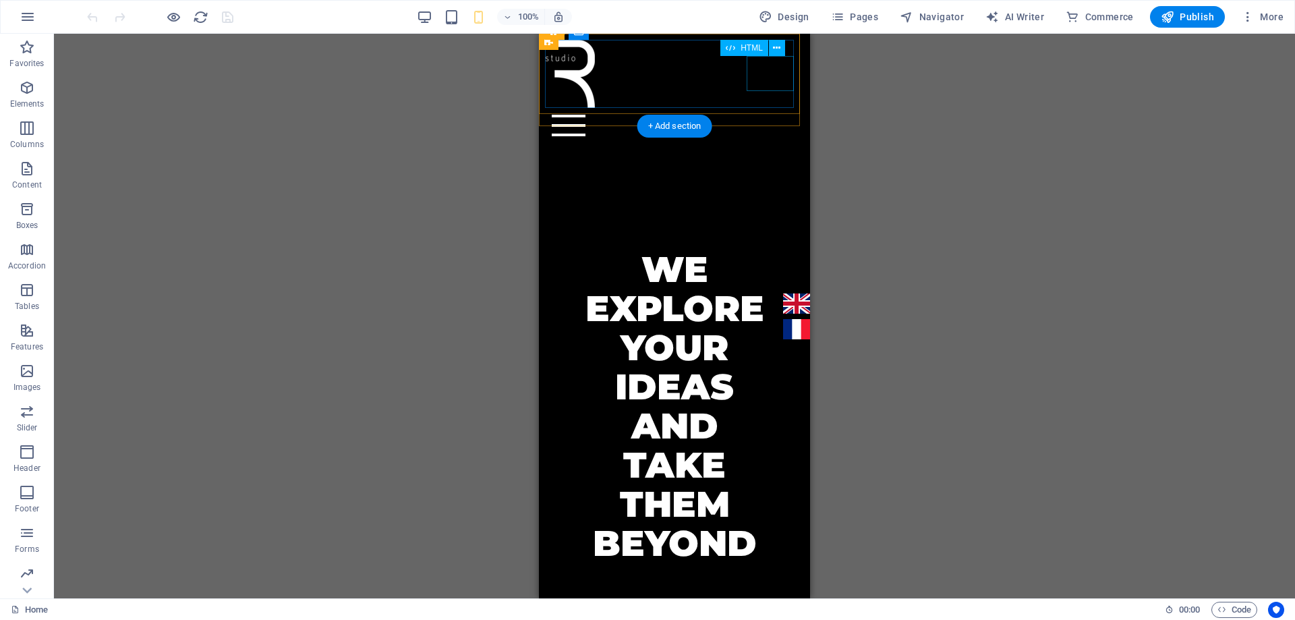
click at [765, 108] on div at bounding box center [674, 125] width 259 height 35
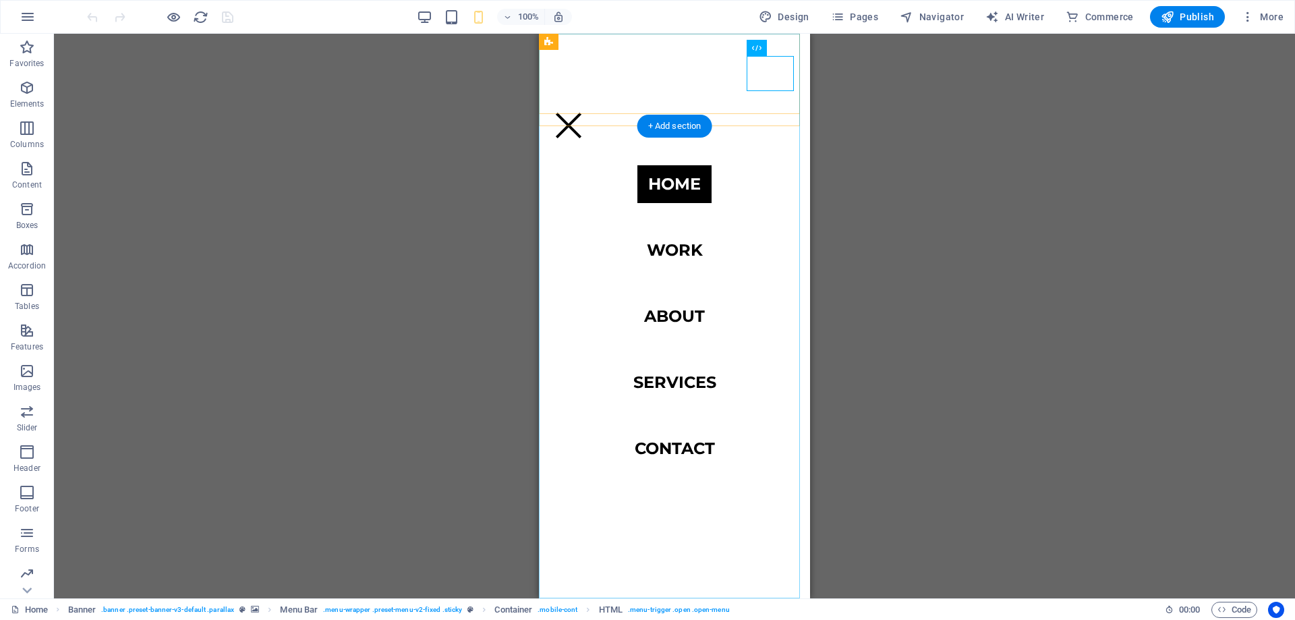
click at [680, 253] on nav "Home work about services Contact" at bounding box center [674, 316] width 271 height 564
select select
select select "2"
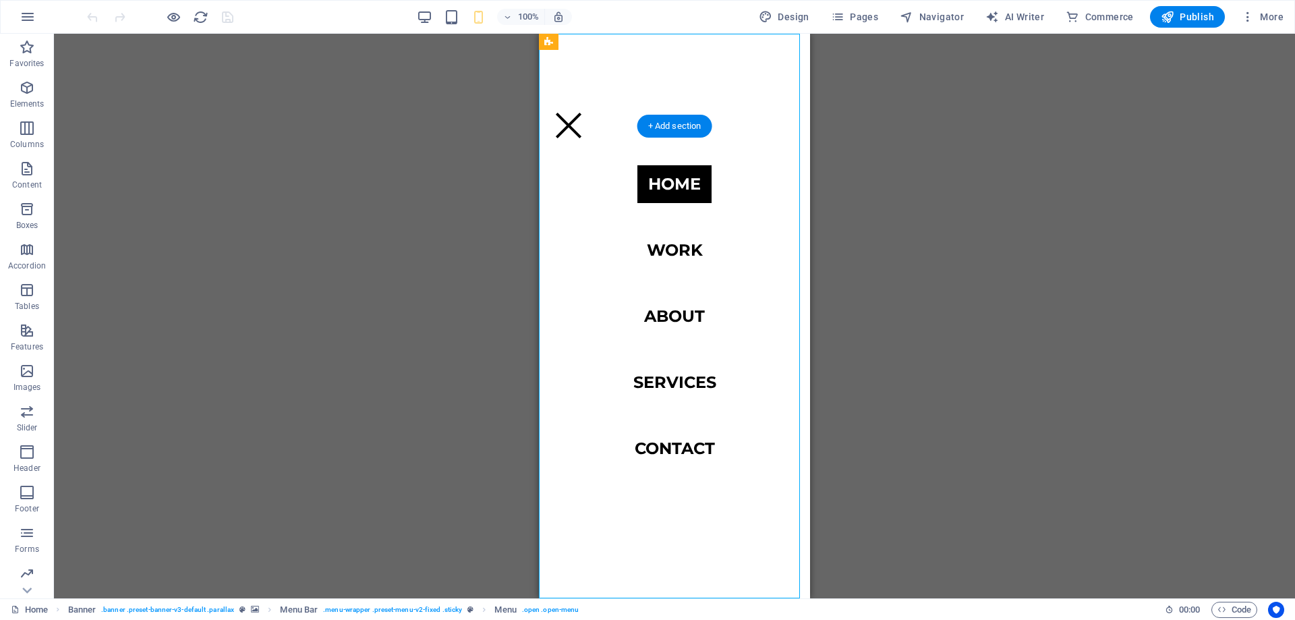
select select
select select "6"
select select
select select "5"
select select
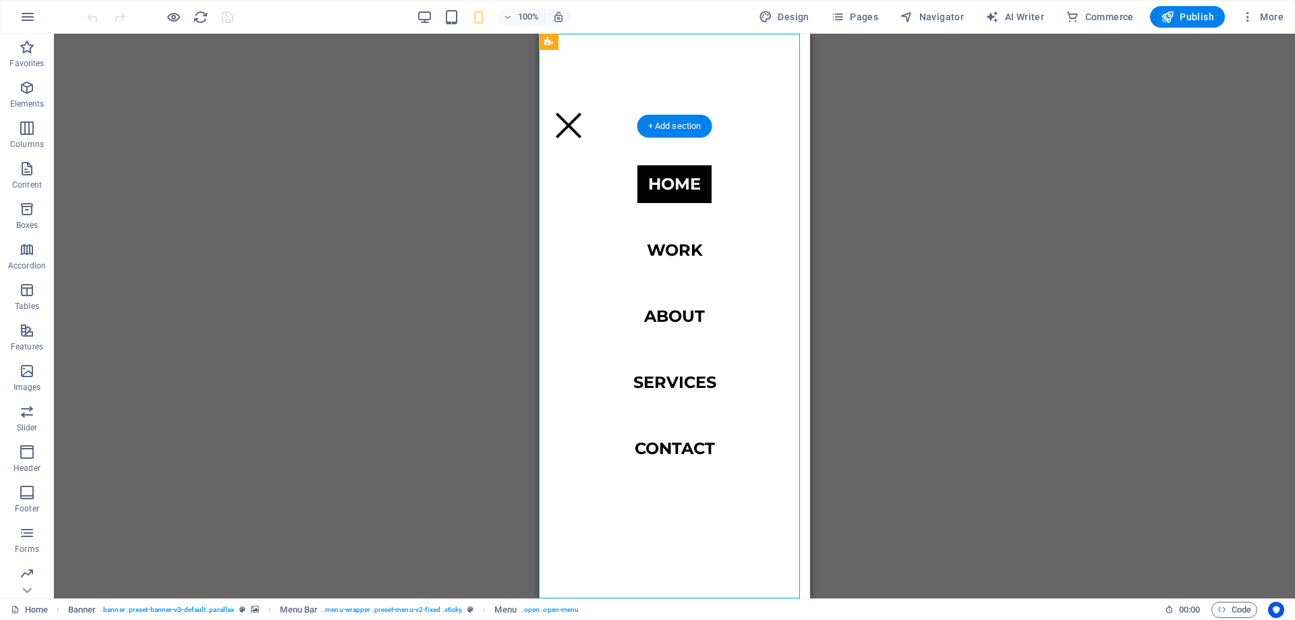
select select "7"
select select
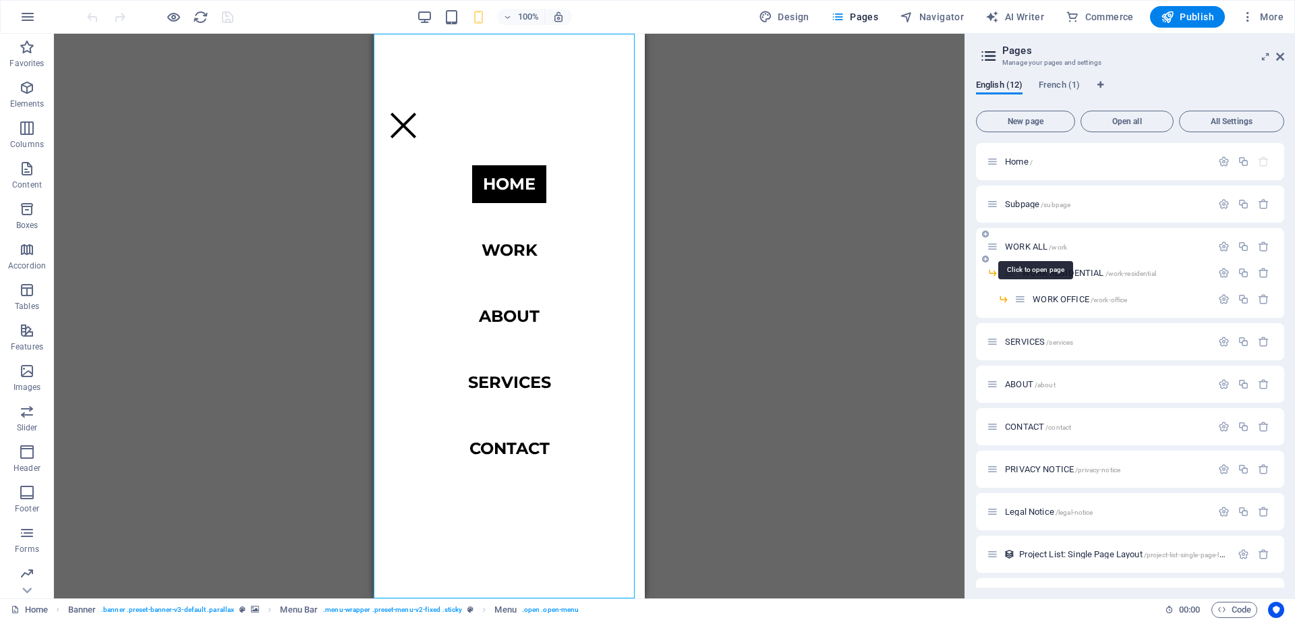
click at [1039, 248] on span "WORK ALL /work" at bounding box center [1036, 246] width 62 height 10
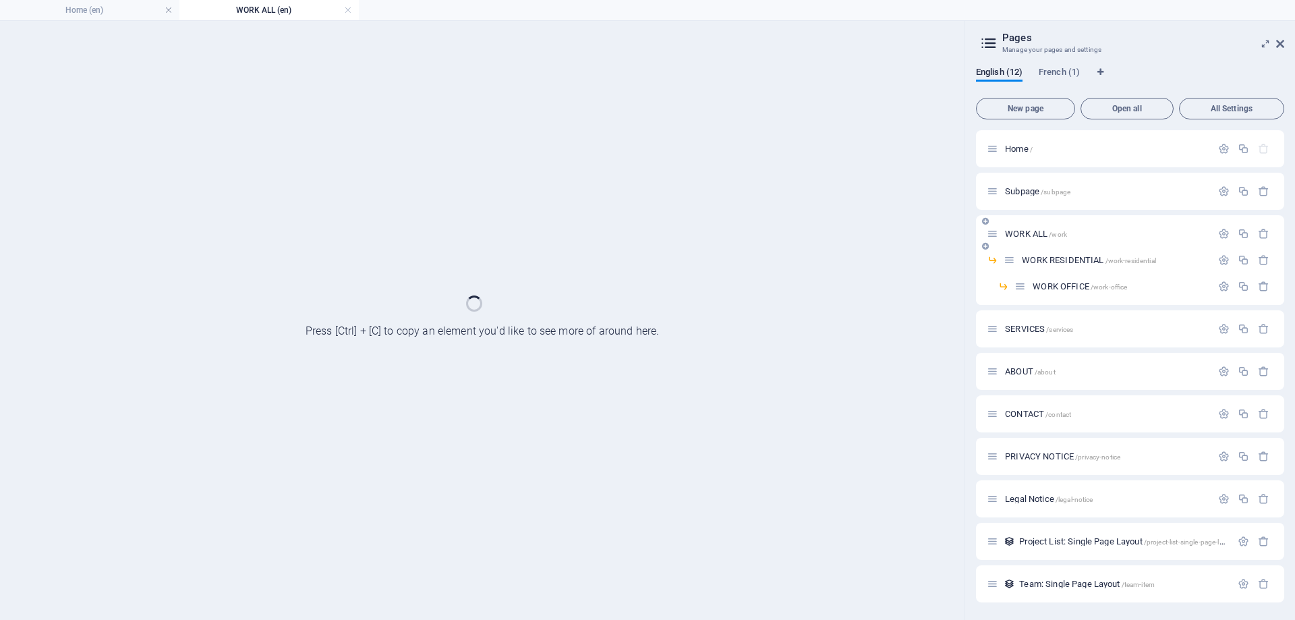
click at [1039, 248] on div "WORK ALL /work" at bounding box center [1130, 233] width 308 height 37
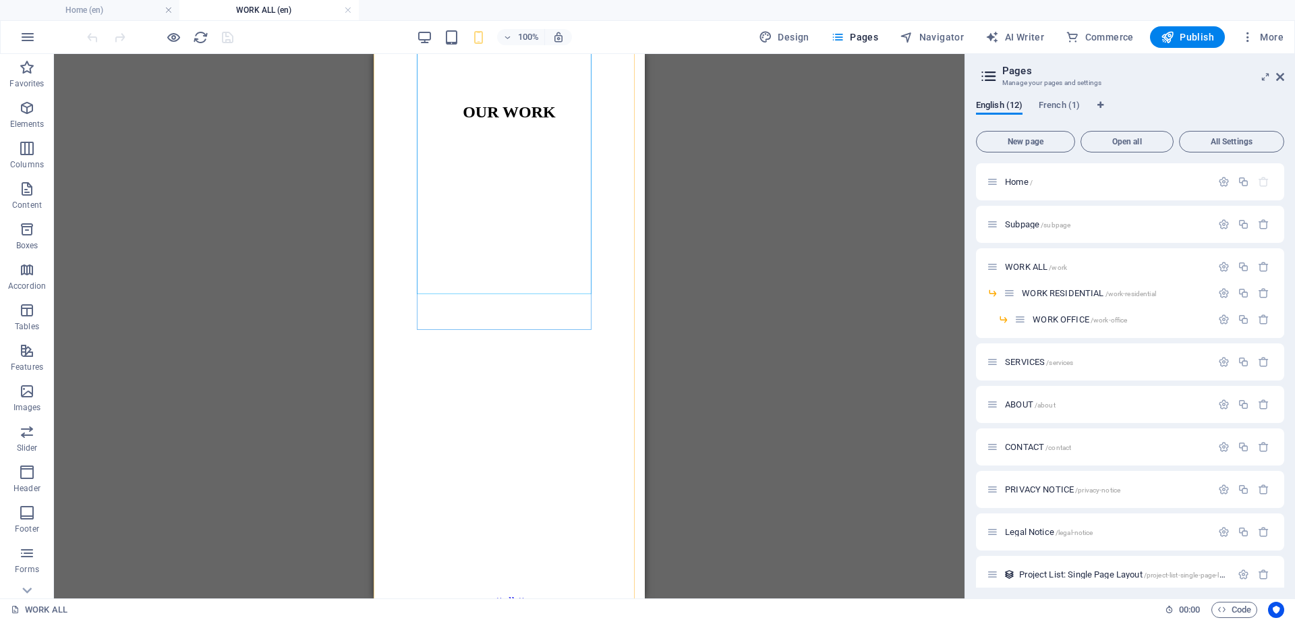
scroll to position [877, 0]
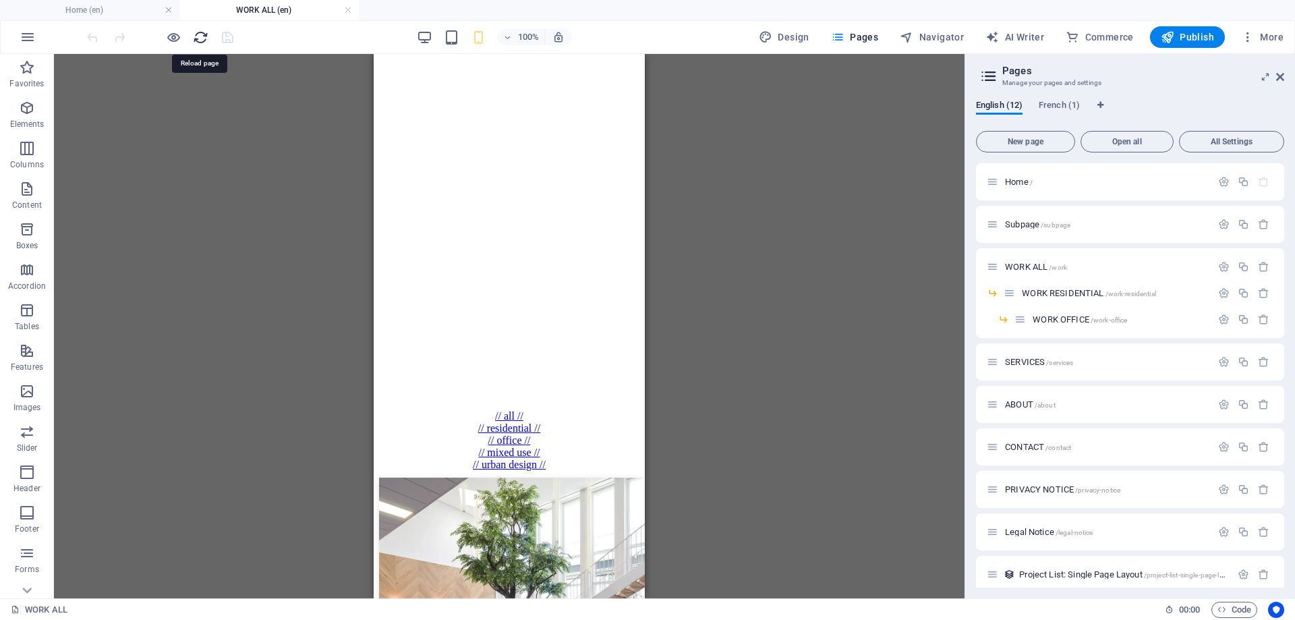
click at [198, 40] on icon "reload" at bounding box center [201, 38] width 16 height 16
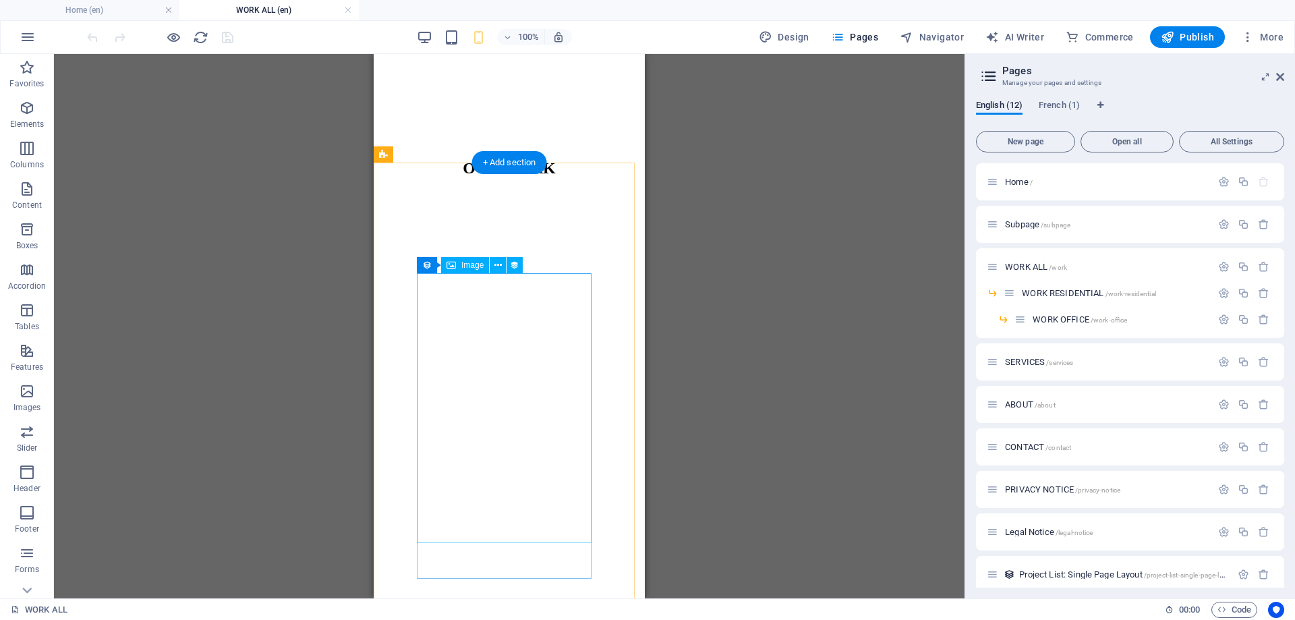
scroll to position [540, 0]
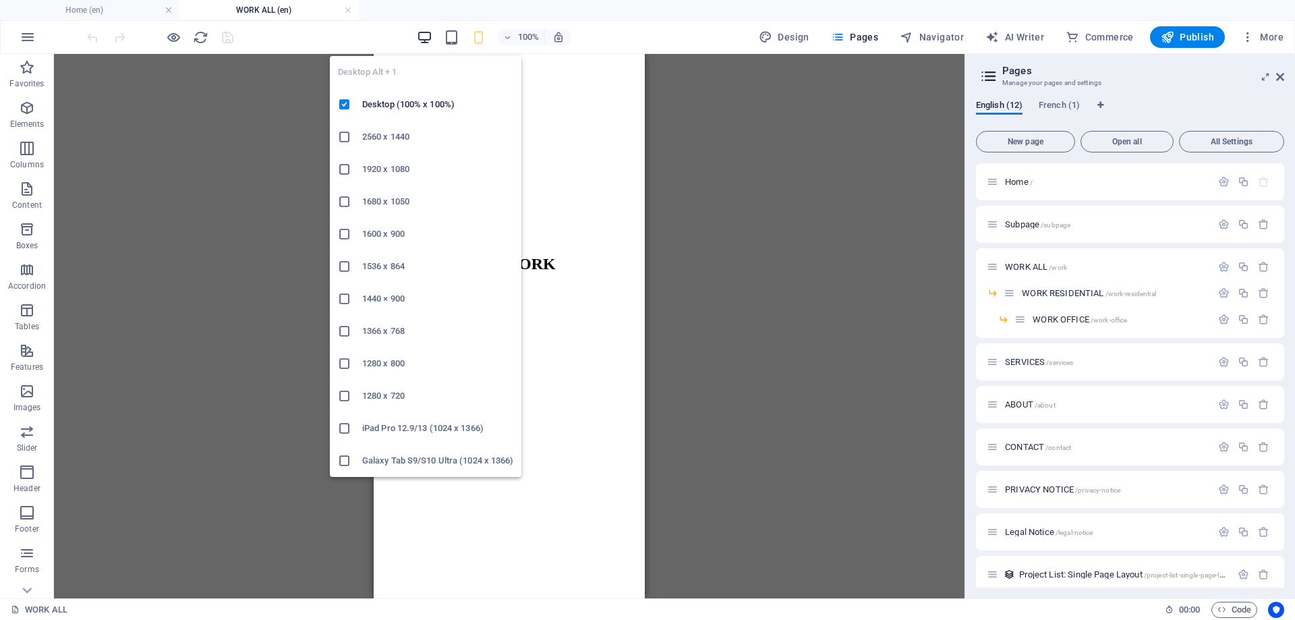
click at [432, 40] on icon "button" at bounding box center [425, 38] width 16 height 16
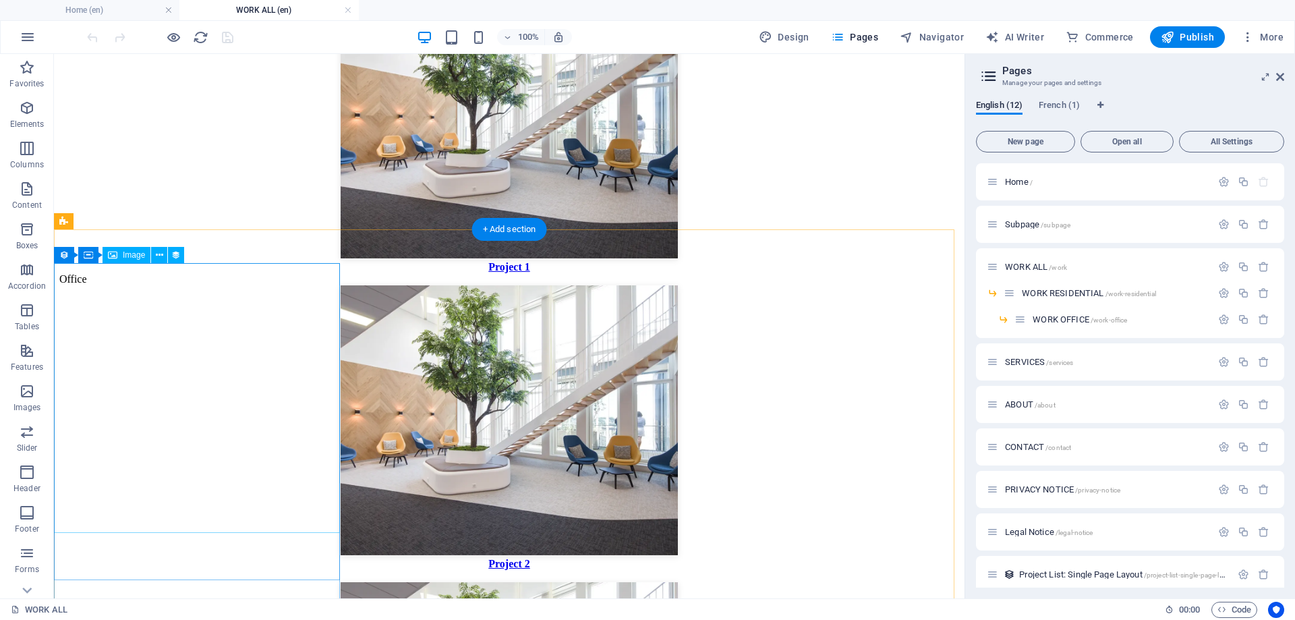
scroll to position [1619, 0]
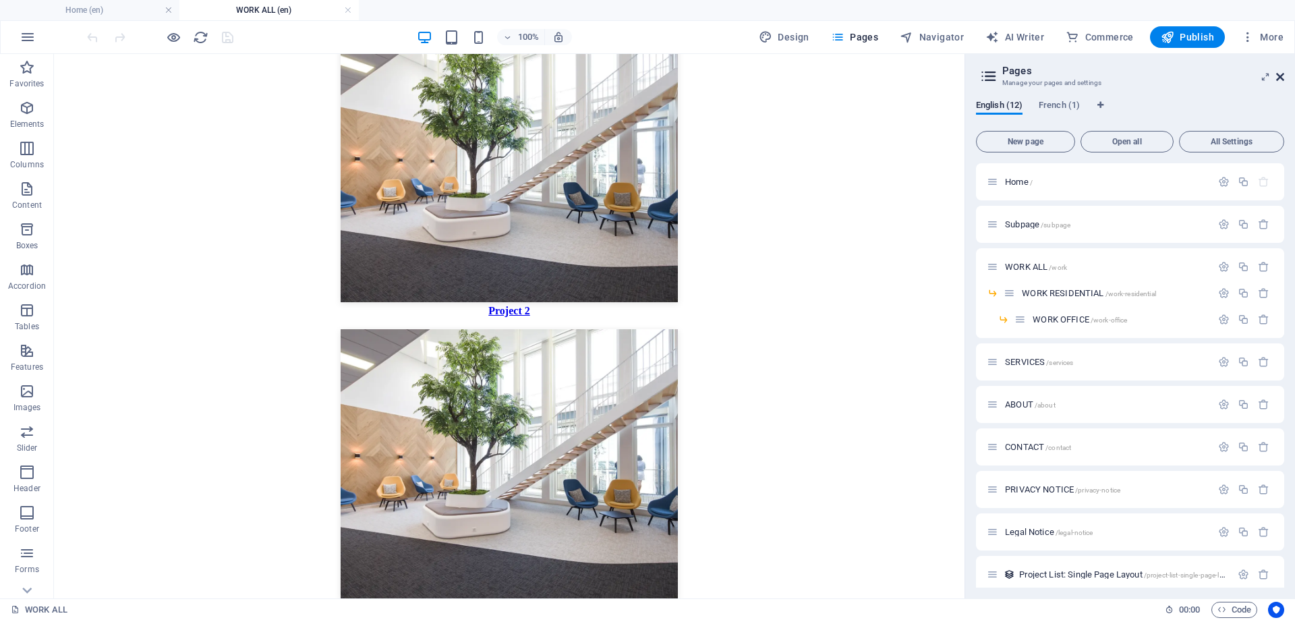
click at [1279, 78] on icon at bounding box center [1280, 76] width 8 height 11
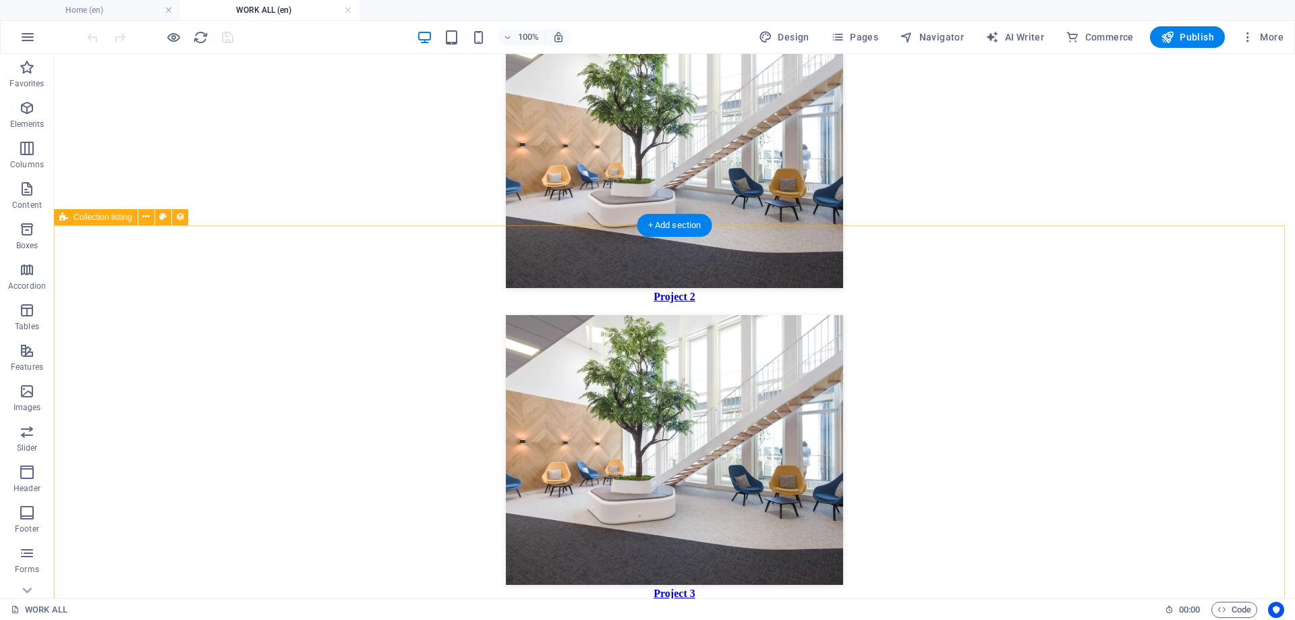
select select "createdAt_DESC"
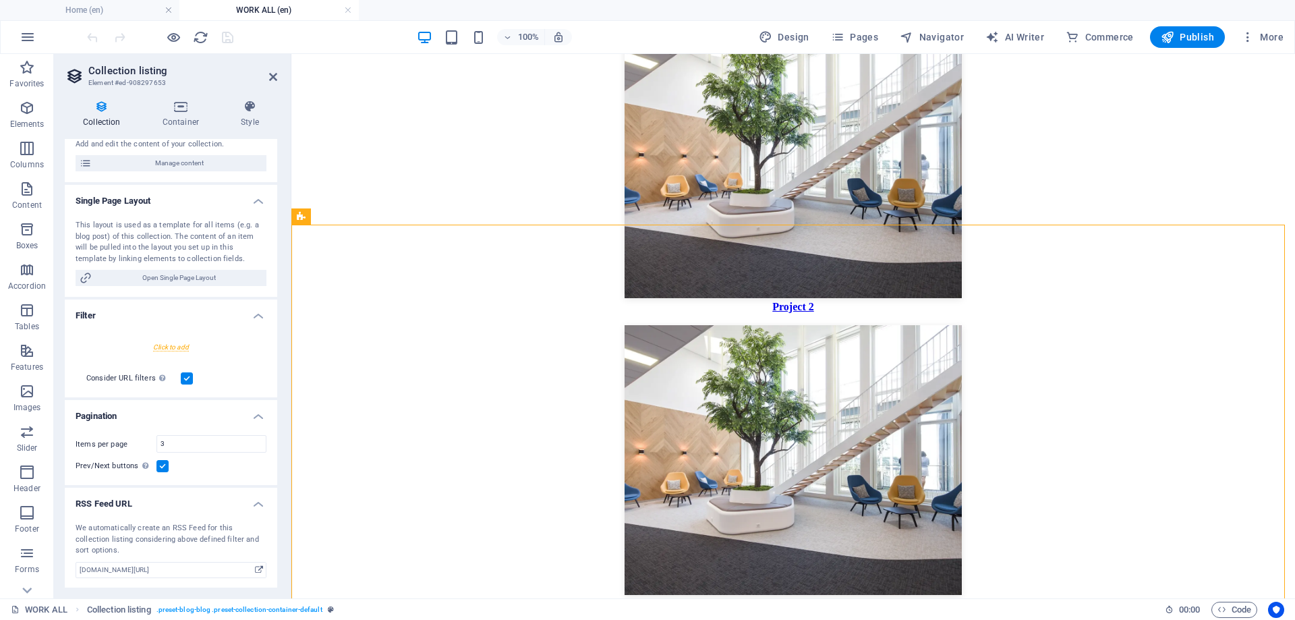
scroll to position [166, 0]
click at [175, 138] on div "Add and edit the content of your collection." at bounding box center [171, 143] width 191 height 11
click at [187, 113] on h4 "Container" at bounding box center [183, 114] width 78 height 28
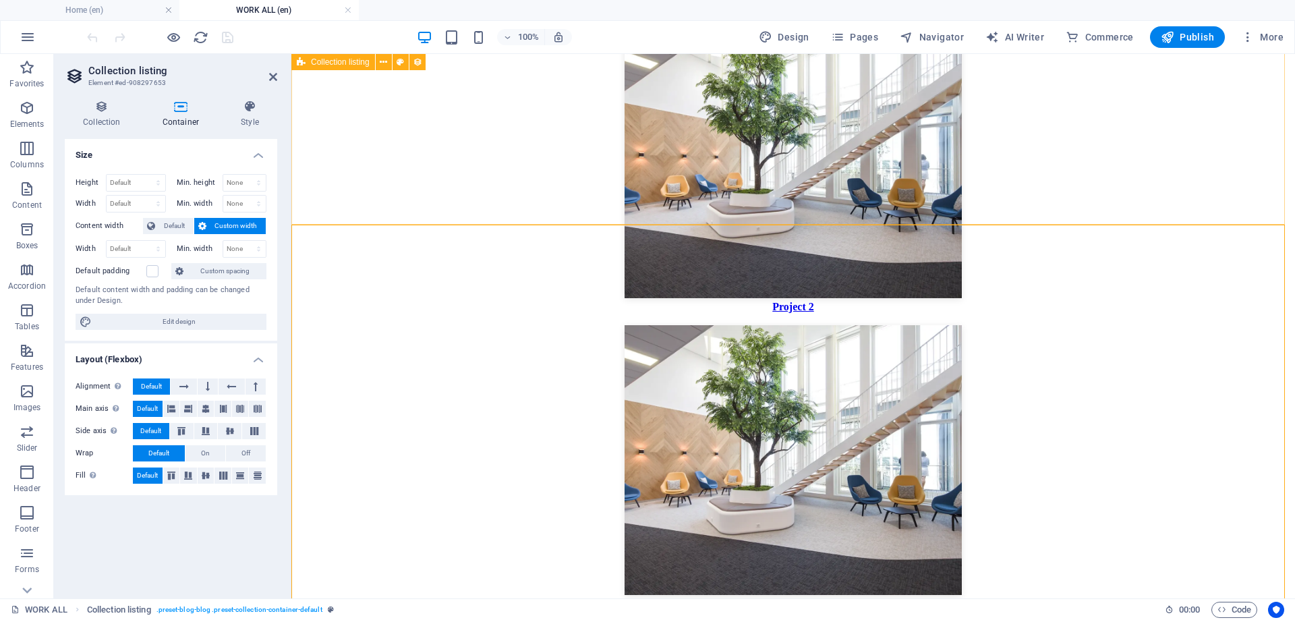
select select "createdAt_DESC"
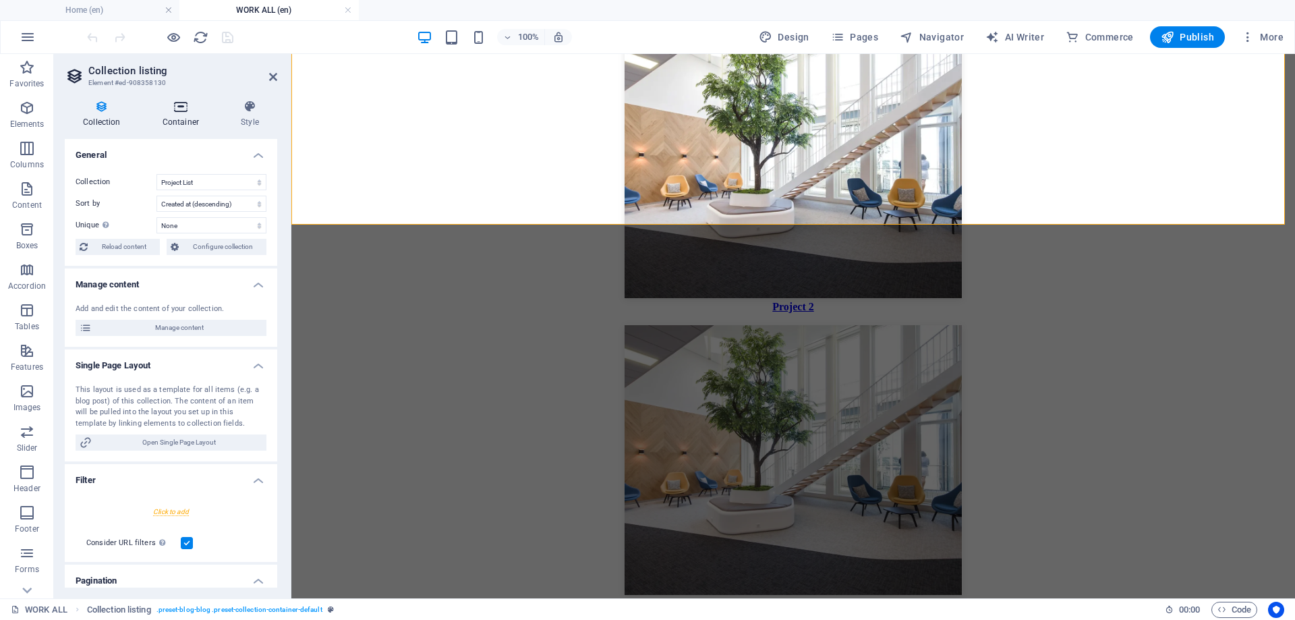
click at [168, 113] on icon at bounding box center [180, 106] width 73 height 13
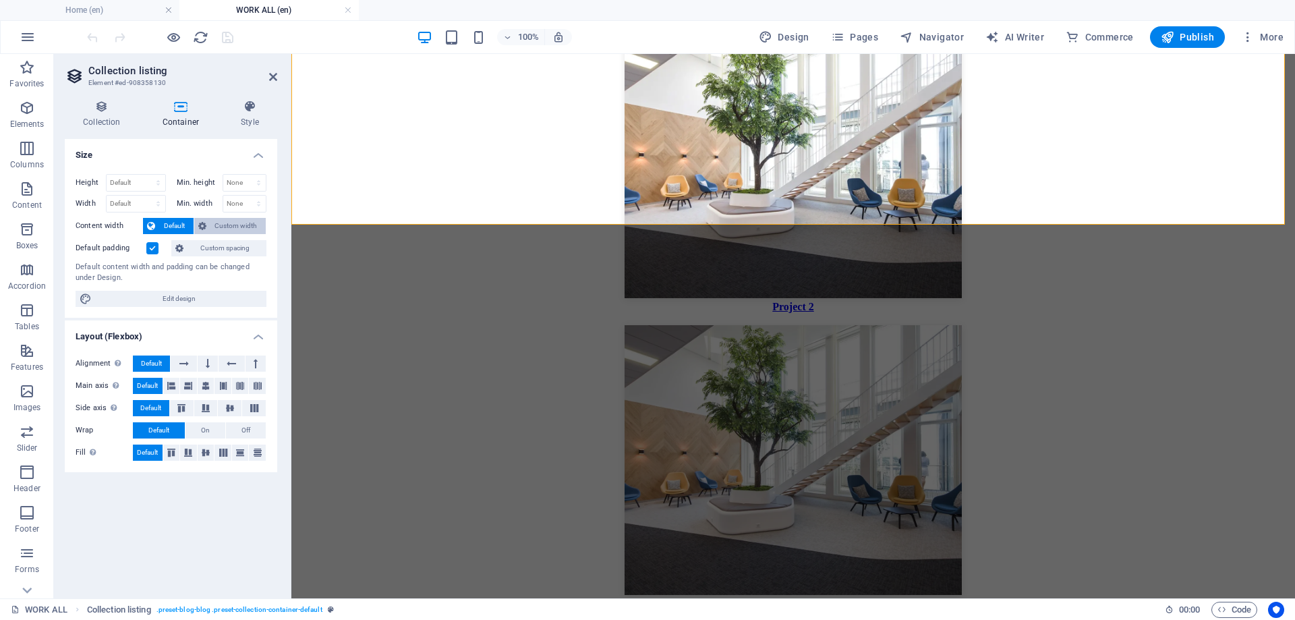
click at [228, 223] on span "Custom width" at bounding box center [236, 226] width 52 height 16
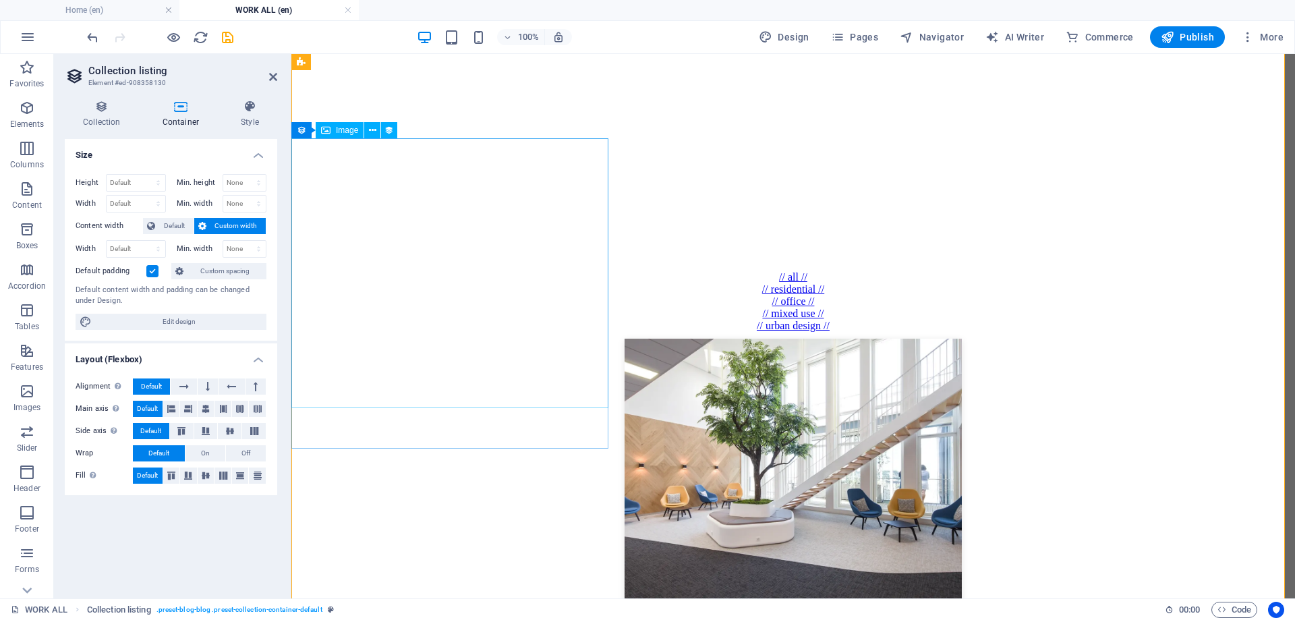
scroll to position [948, 0]
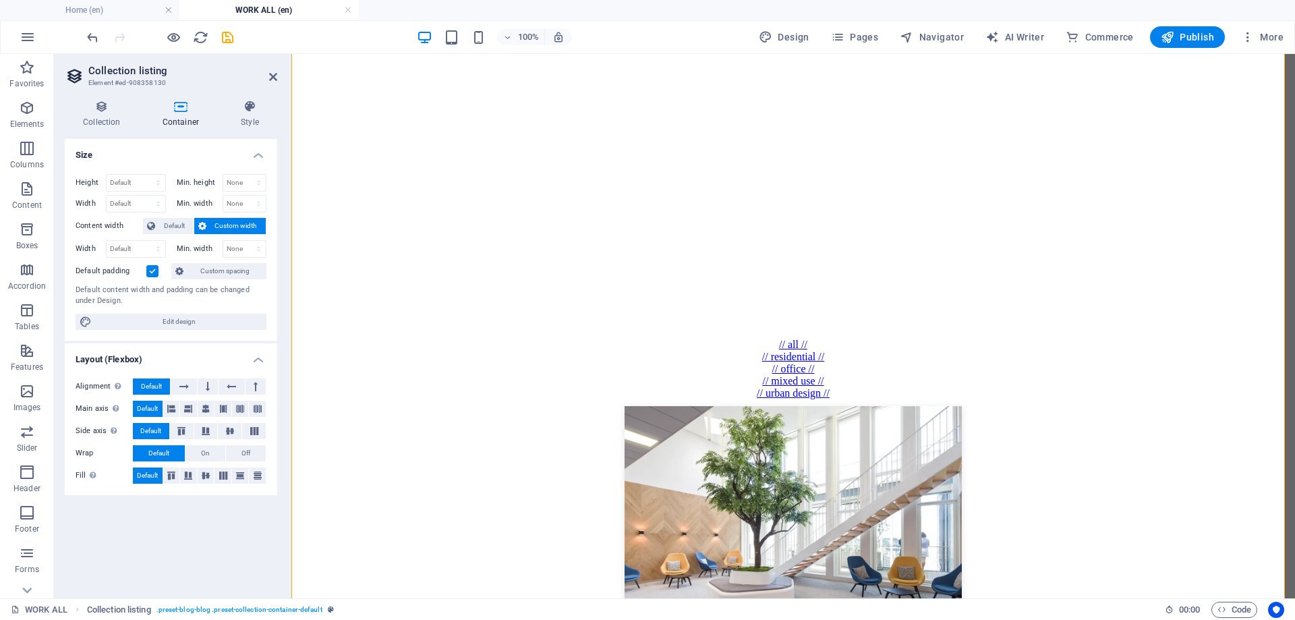
drag, startPoint x: 203, startPoint y: 38, endPoint x: 245, endPoint y: 47, distance: 42.7
click at [245, 49] on div "100% Design Pages Navigator AI Writer Commerce Publish More" at bounding box center [647, 37] width 1293 height 32
click at [226, 42] on icon "save" at bounding box center [228, 38] width 16 height 16
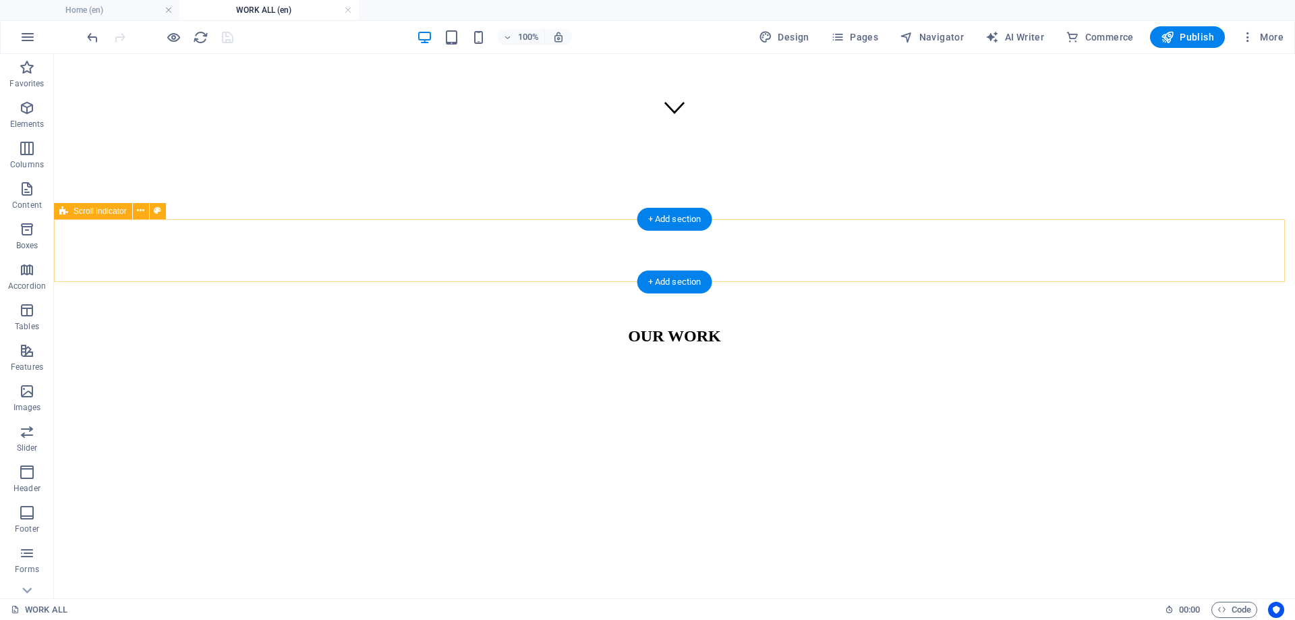
scroll to position [487, 0]
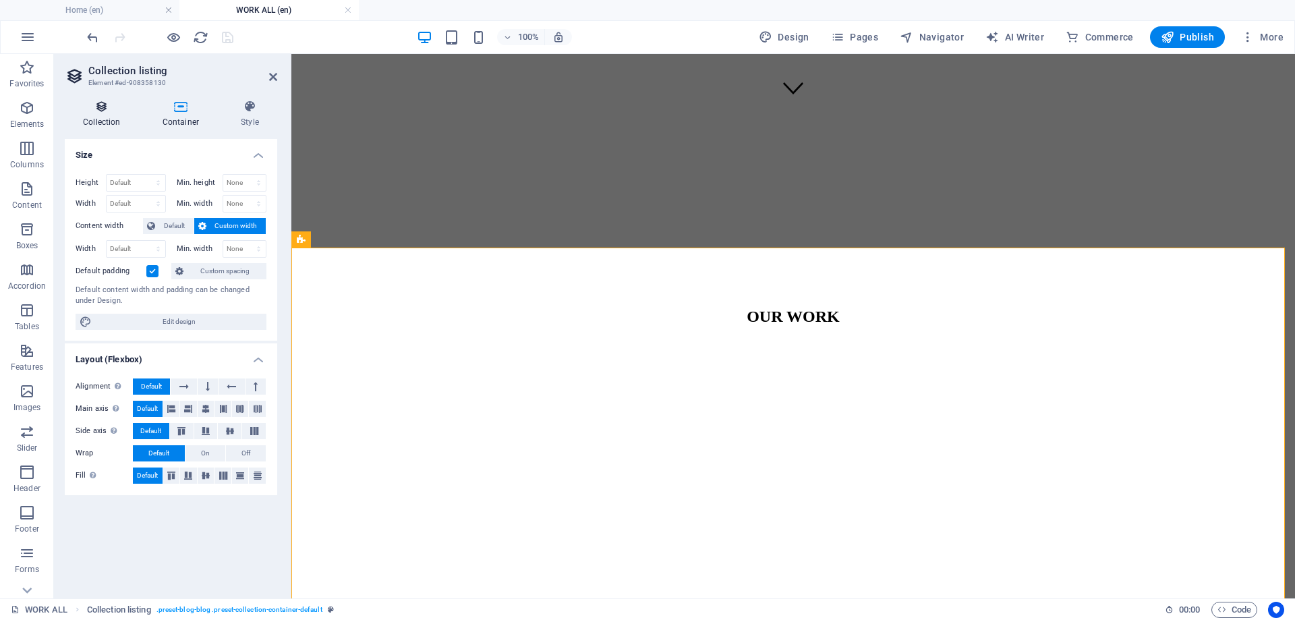
click at [103, 119] on h4 "Collection" at bounding box center [105, 114] width 80 height 28
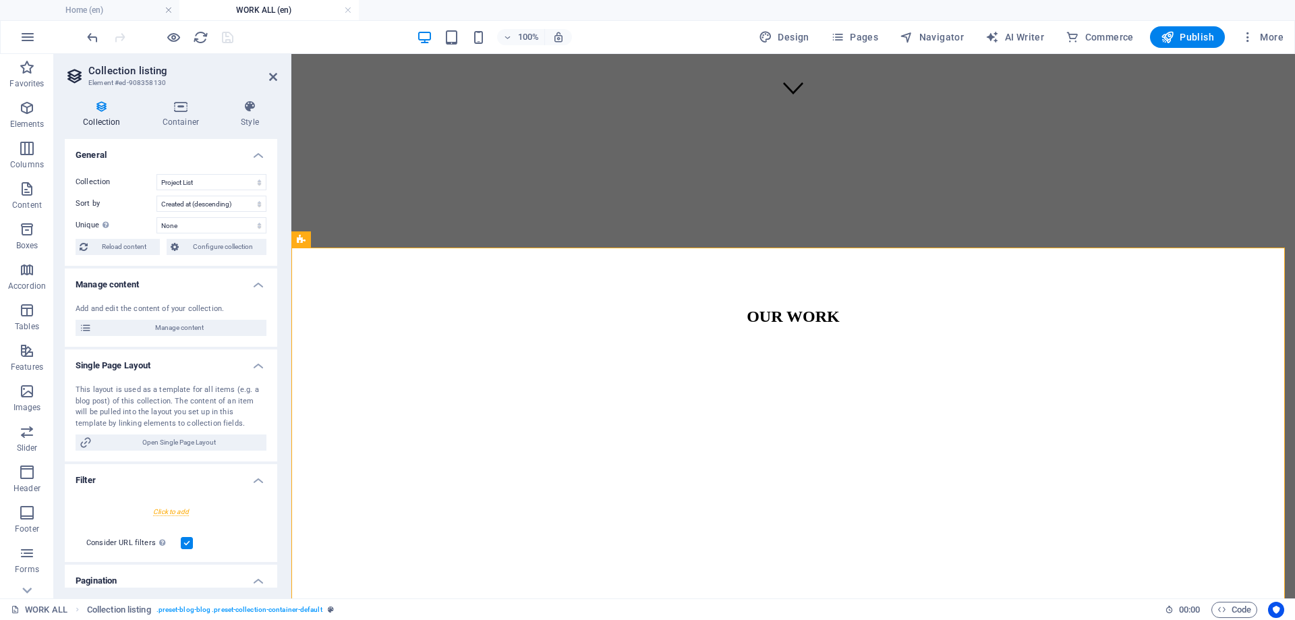
click at [102, 117] on h4 "Collection" at bounding box center [105, 114] width 80 height 28
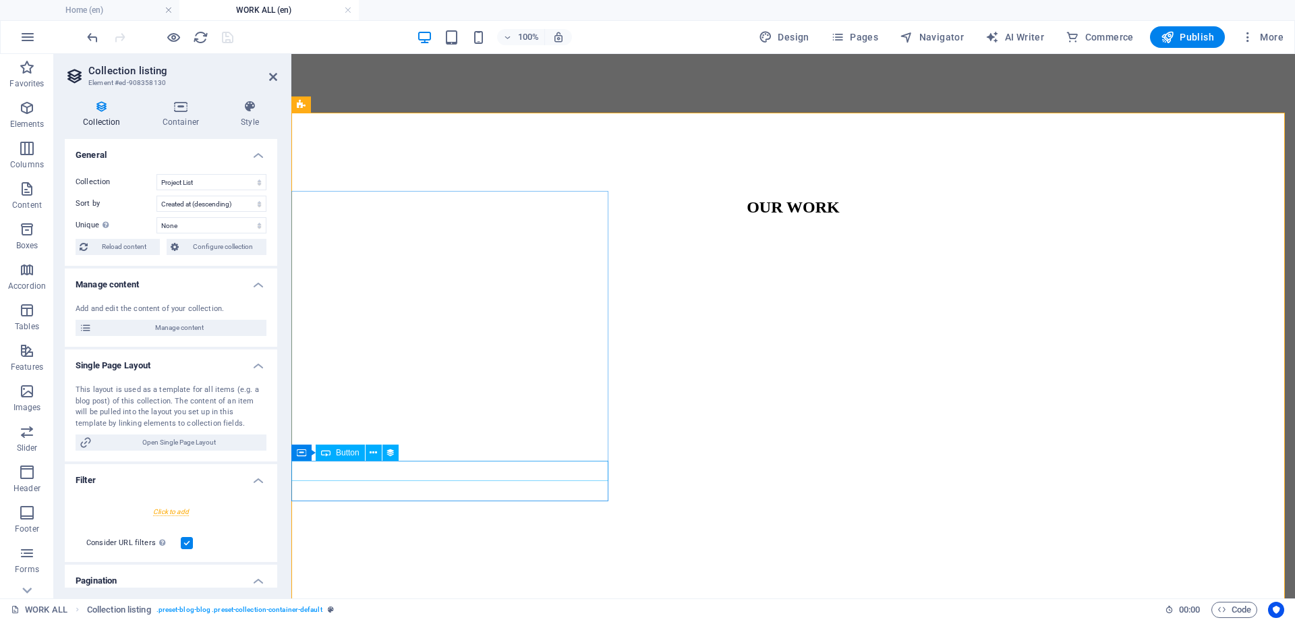
scroll to position [622, 0]
click at [192, 121] on h4 "Container" at bounding box center [183, 114] width 78 height 28
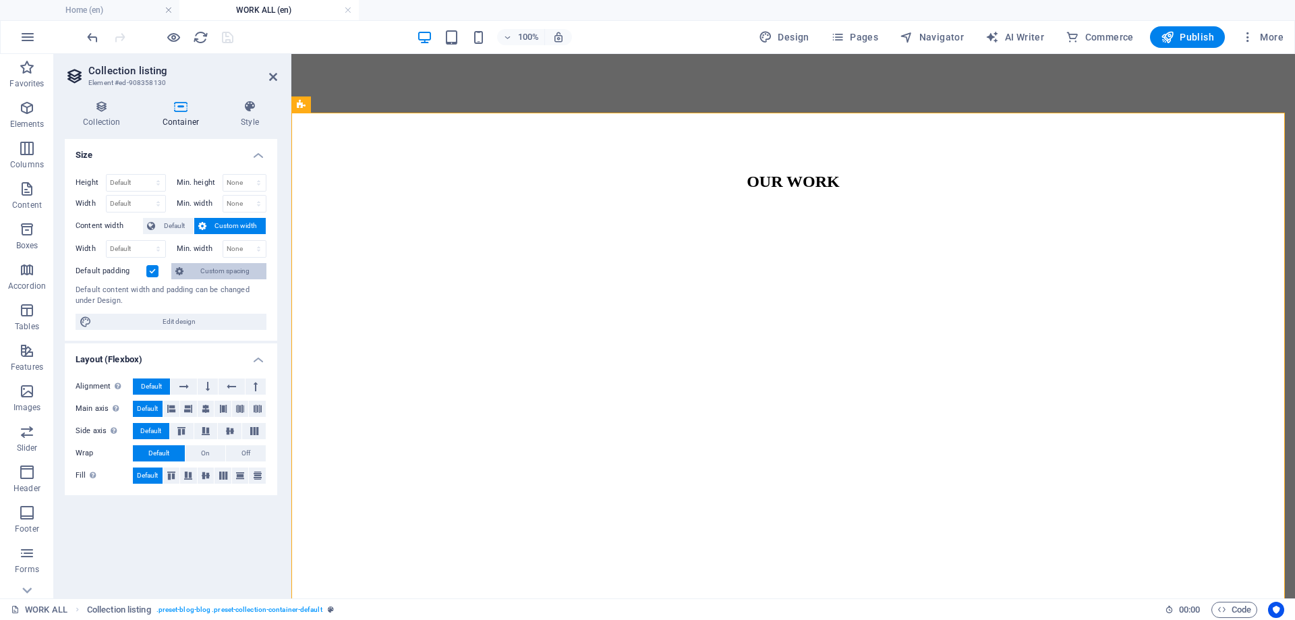
click at [234, 269] on span "Custom spacing" at bounding box center [224, 271] width 75 height 16
click at [233, 275] on span "Custom spacing" at bounding box center [224, 271] width 75 height 16
click at [150, 268] on label at bounding box center [152, 271] width 12 height 12
click at [0, 0] on input "Default padding" at bounding box center [0, 0] width 0 height 0
click at [203, 40] on icon "reload" at bounding box center [201, 38] width 16 height 16
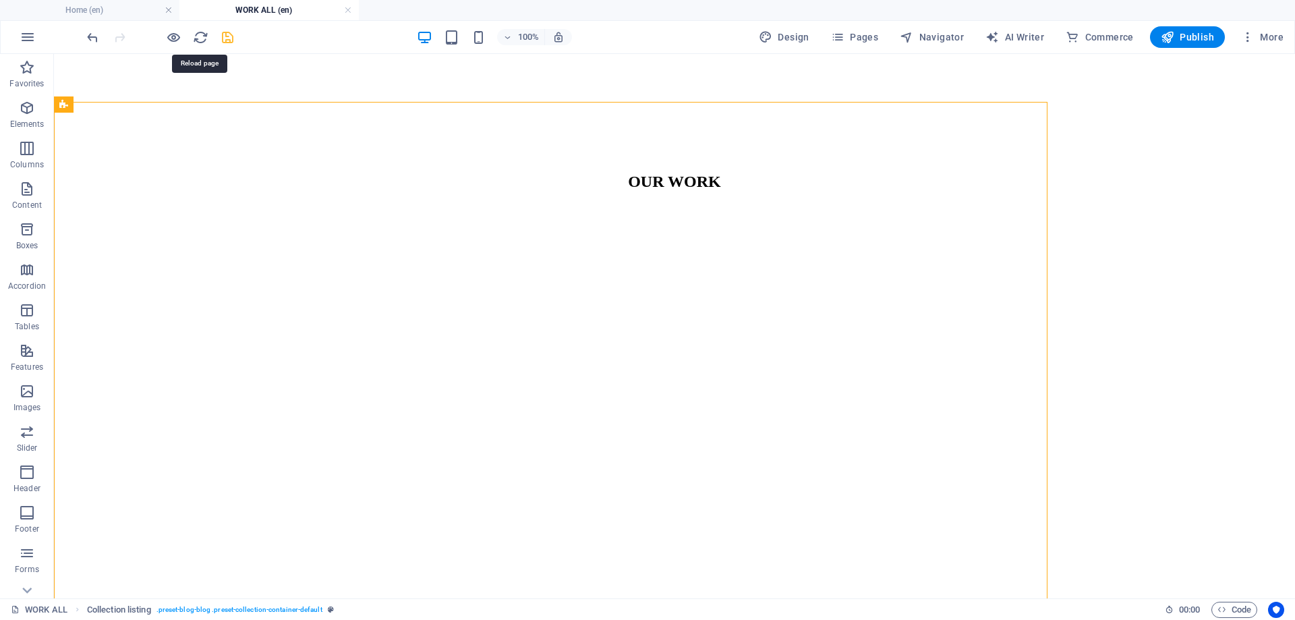
scroll to position [633, 0]
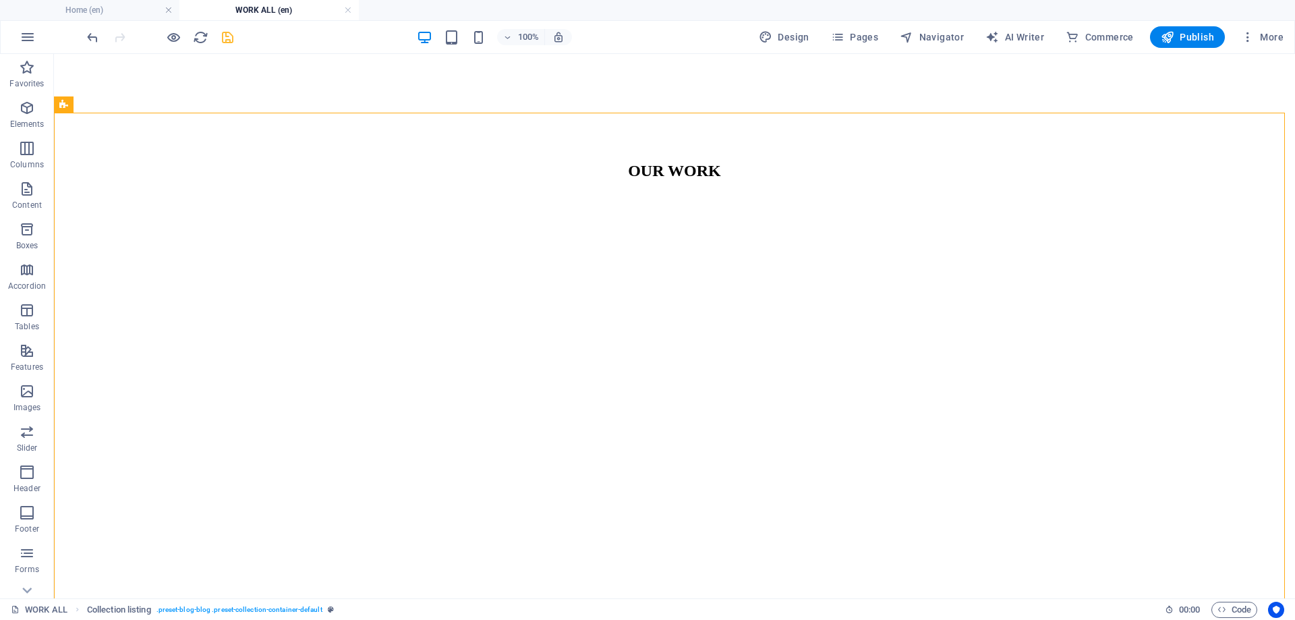
click at [237, 40] on div "100% Design Pages Navigator AI Writer Commerce Publish More" at bounding box center [686, 37] width 1204 height 22
click at [235, 38] on icon "save" at bounding box center [228, 38] width 16 height 16
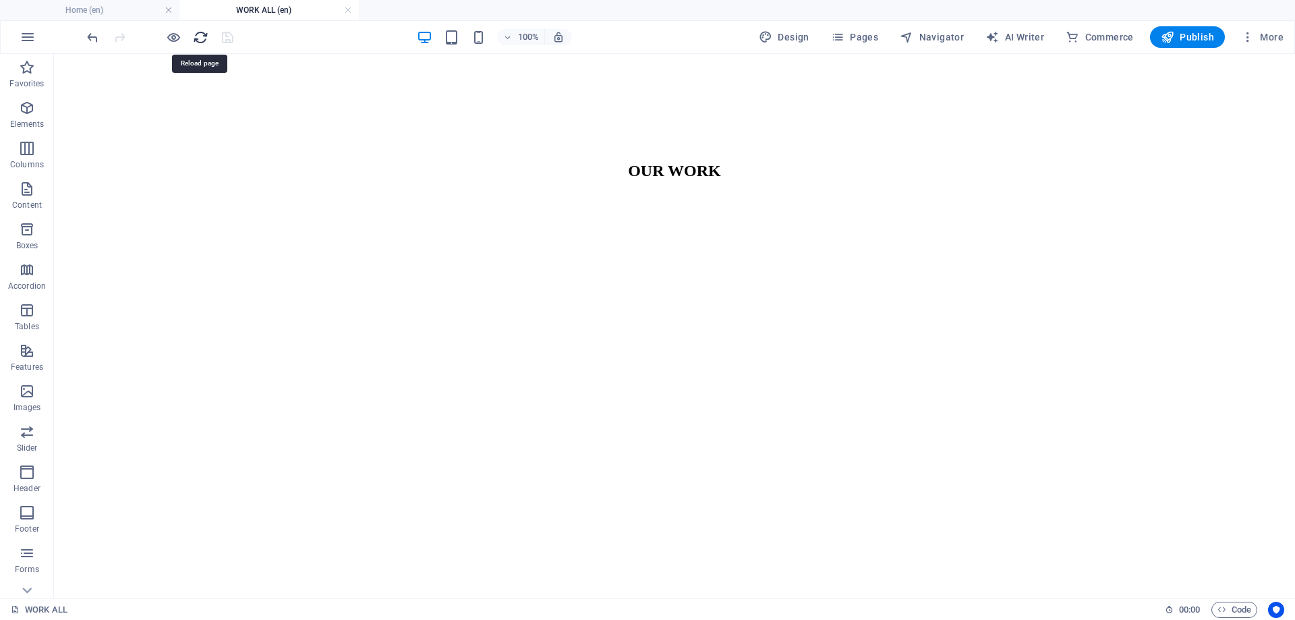
click at [200, 38] on icon "reload" at bounding box center [201, 38] width 16 height 16
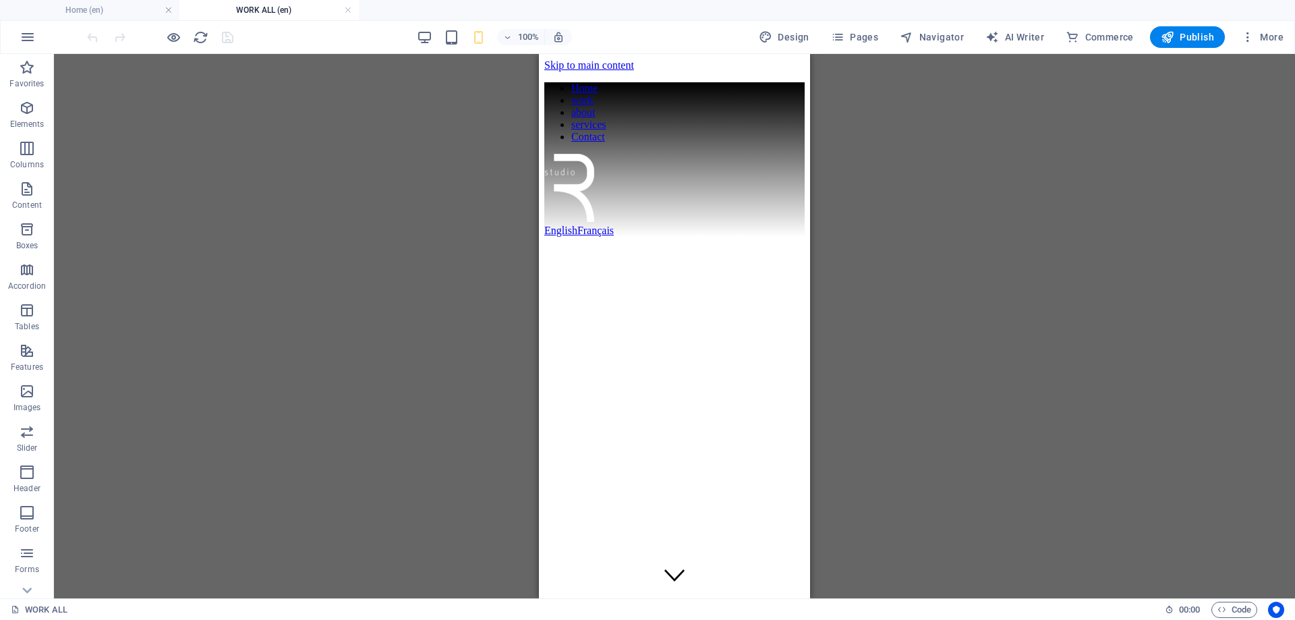
scroll to position [0, 0]
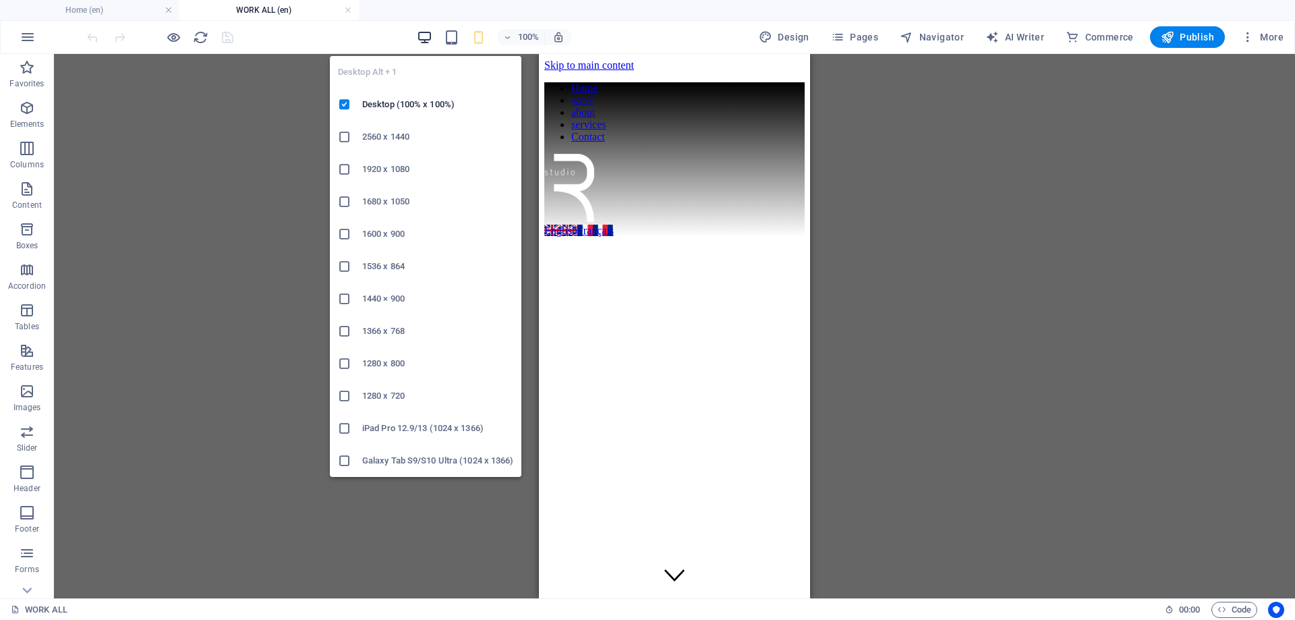
click at [427, 39] on icon "button" at bounding box center [425, 38] width 16 height 16
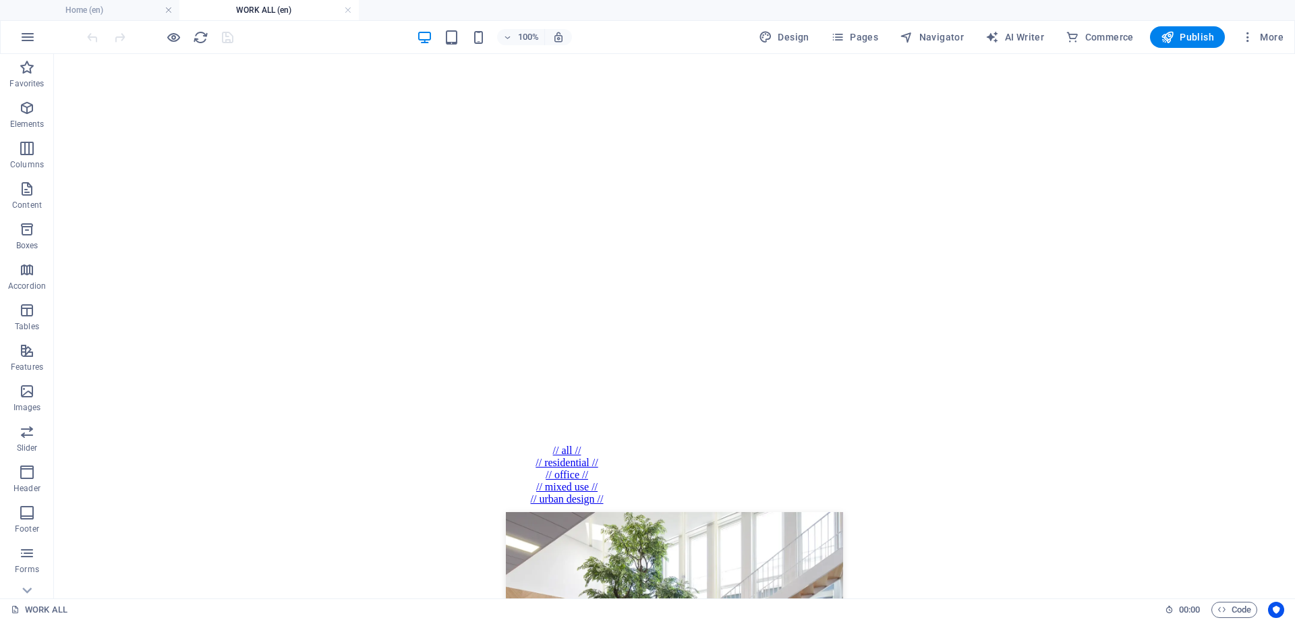
scroll to position [674, 0]
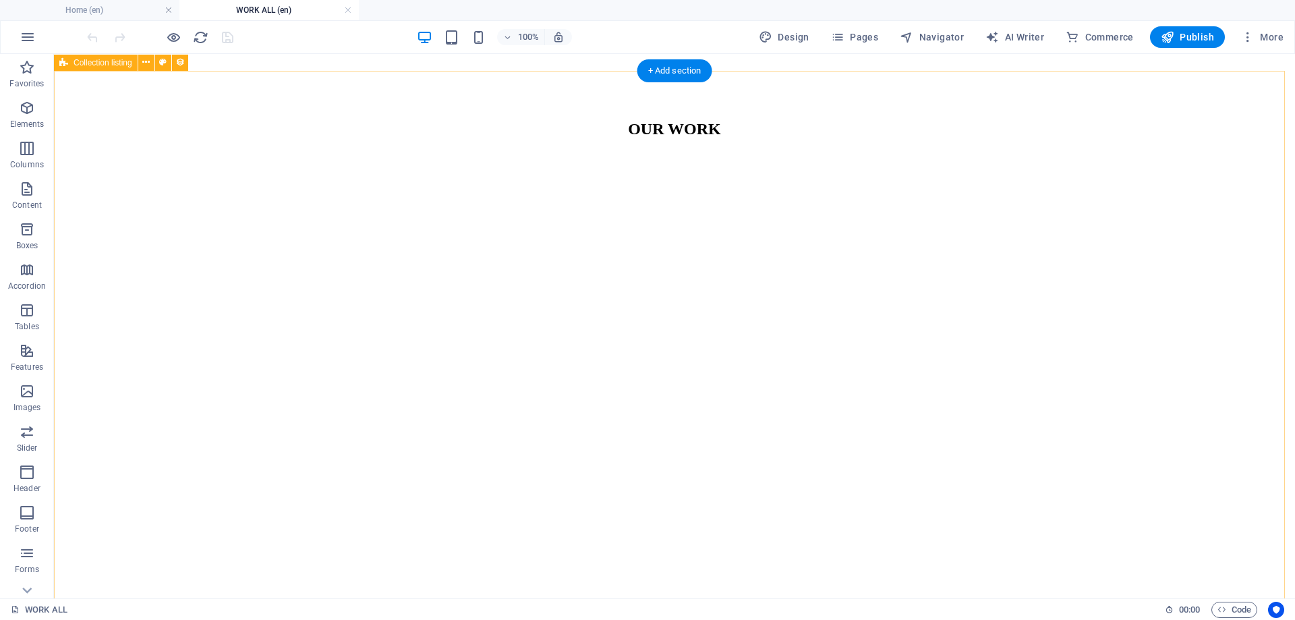
select select "createdAt_DESC"
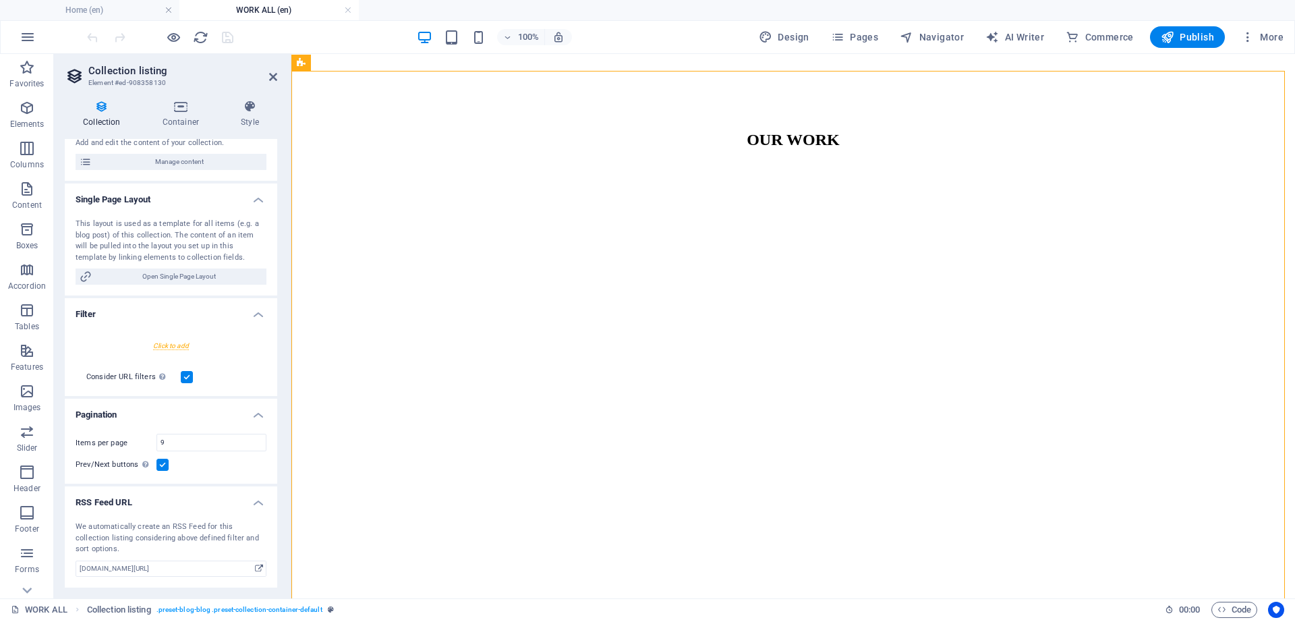
scroll to position [0, 0]
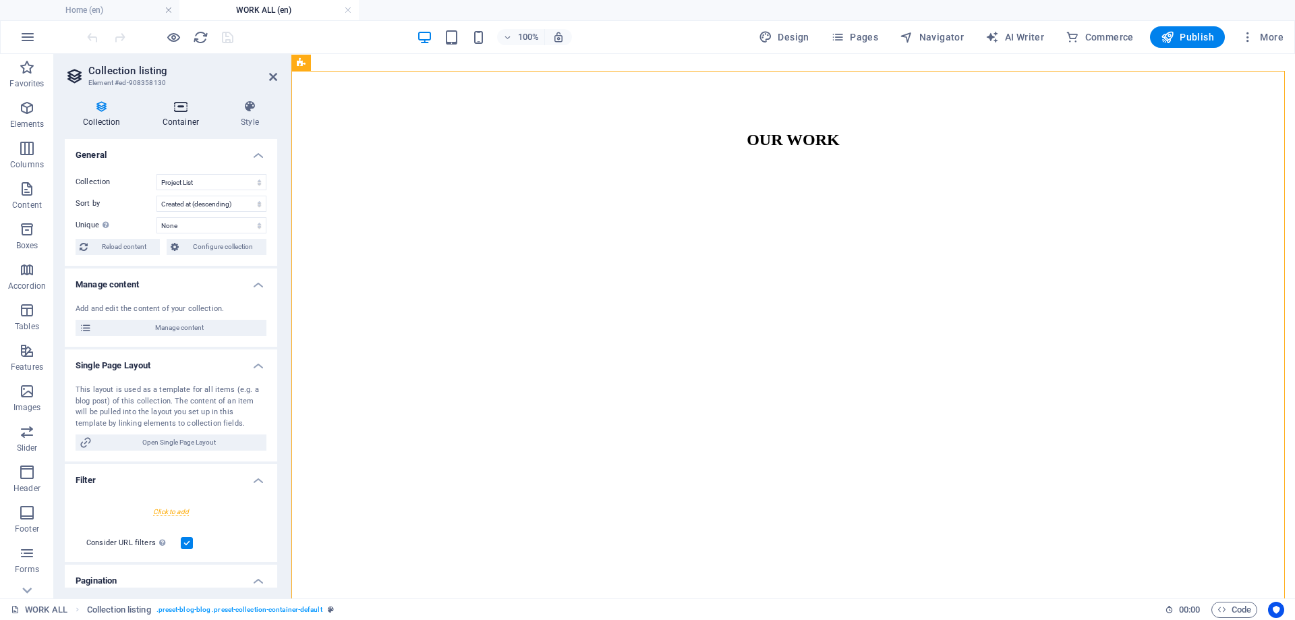
click at [170, 118] on h4 "Container" at bounding box center [183, 114] width 78 height 28
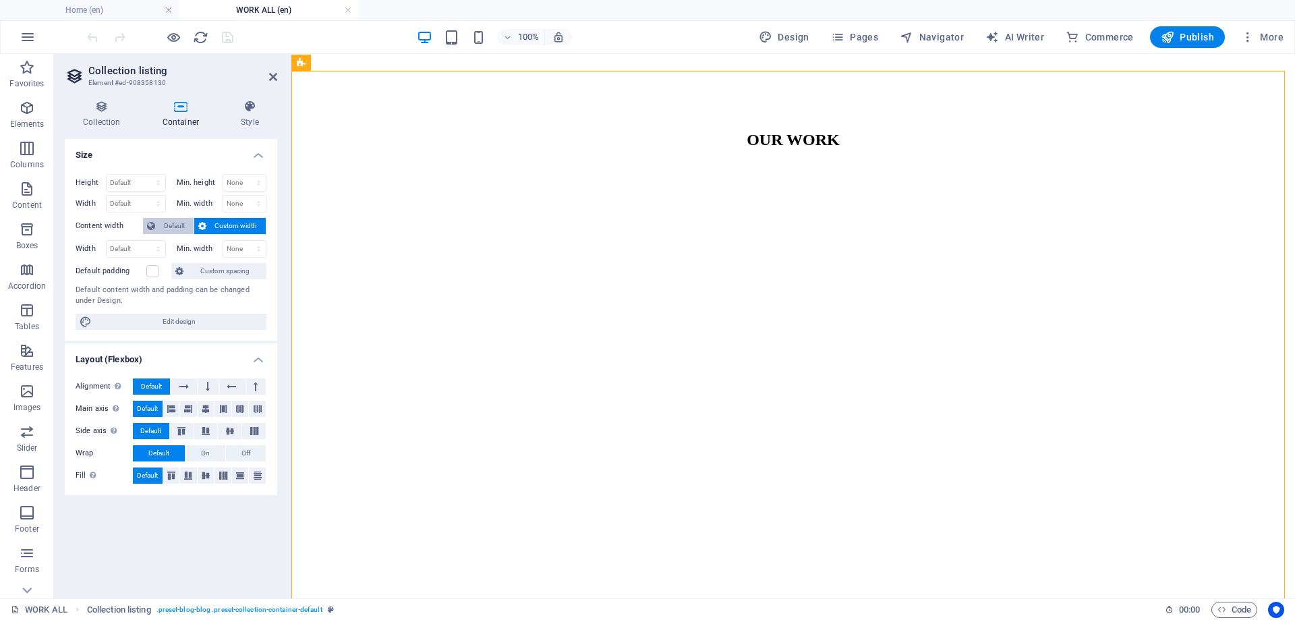
click at [169, 226] on span "Default" at bounding box center [174, 226] width 30 height 16
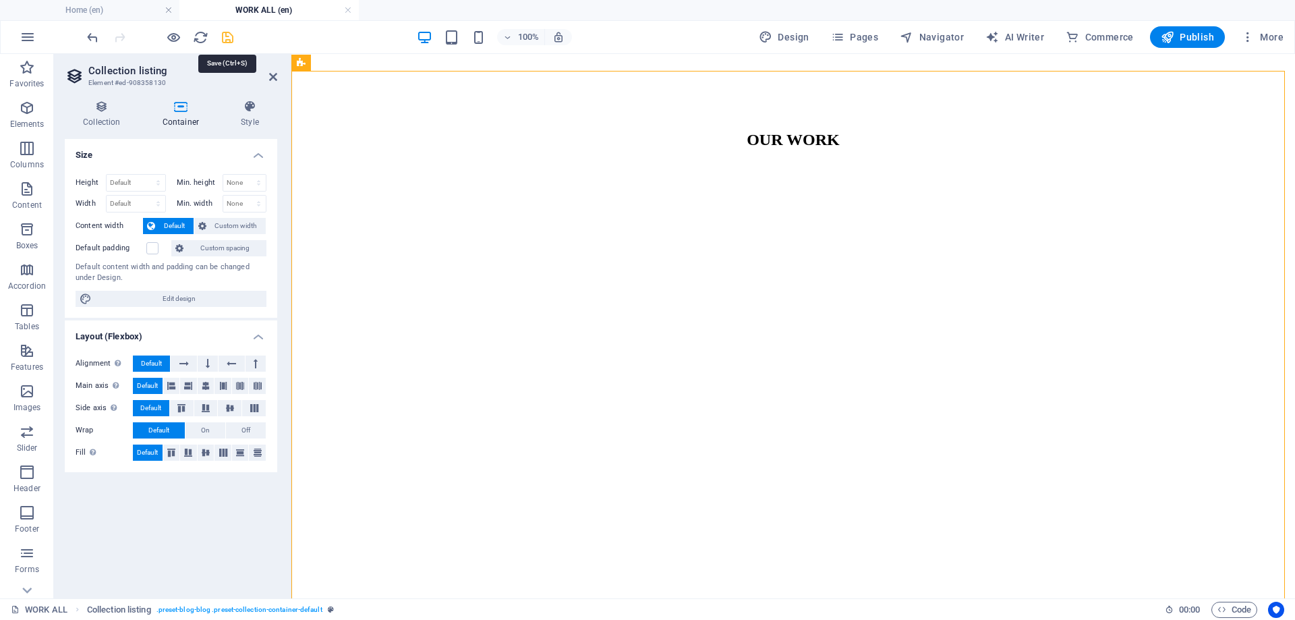
click at [223, 40] on icon "save" at bounding box center [228, 38] width 16 height 16
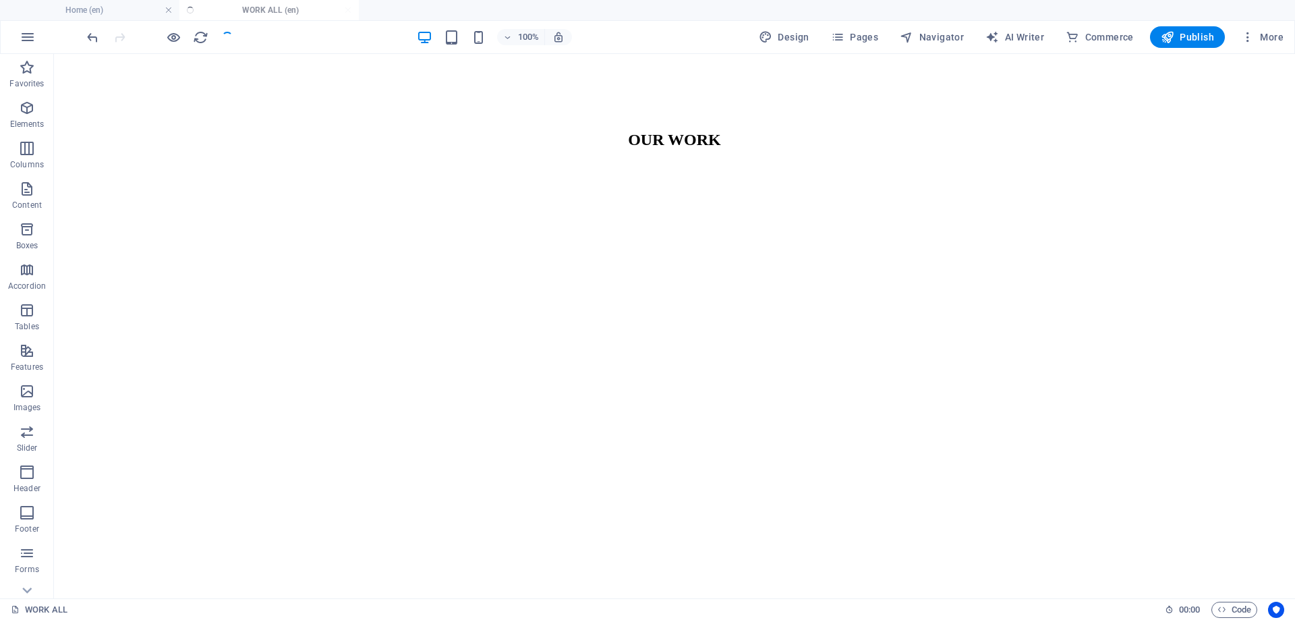
scroll to position [674, 0]
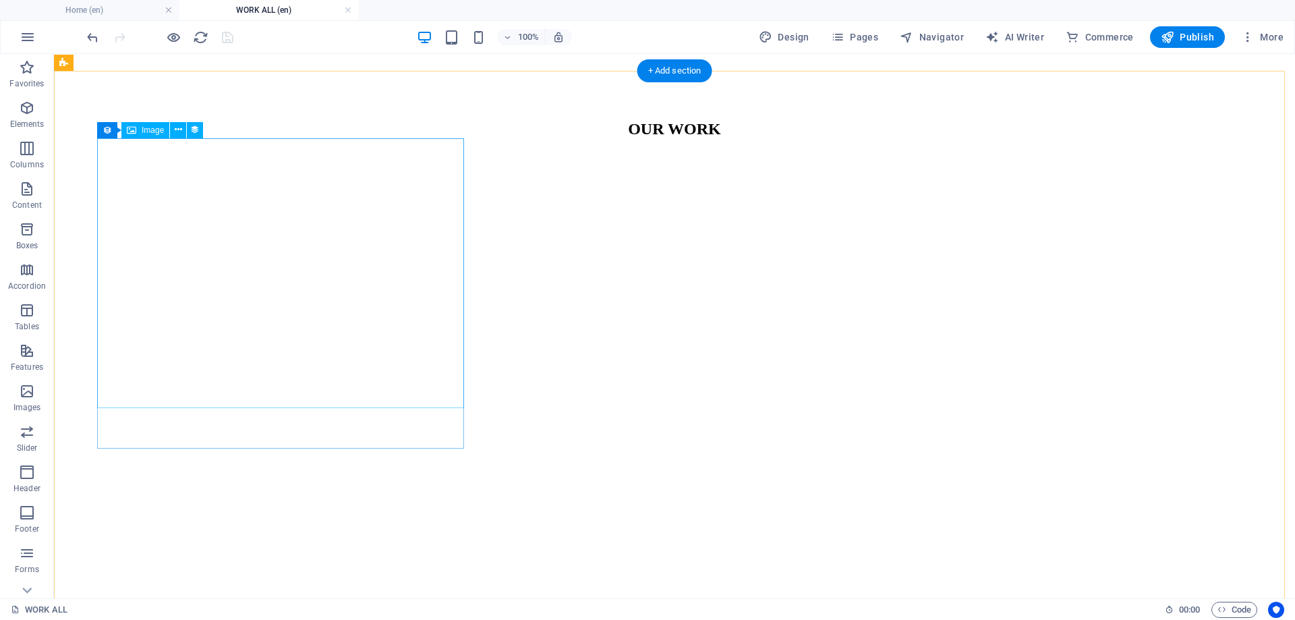
select select "px"
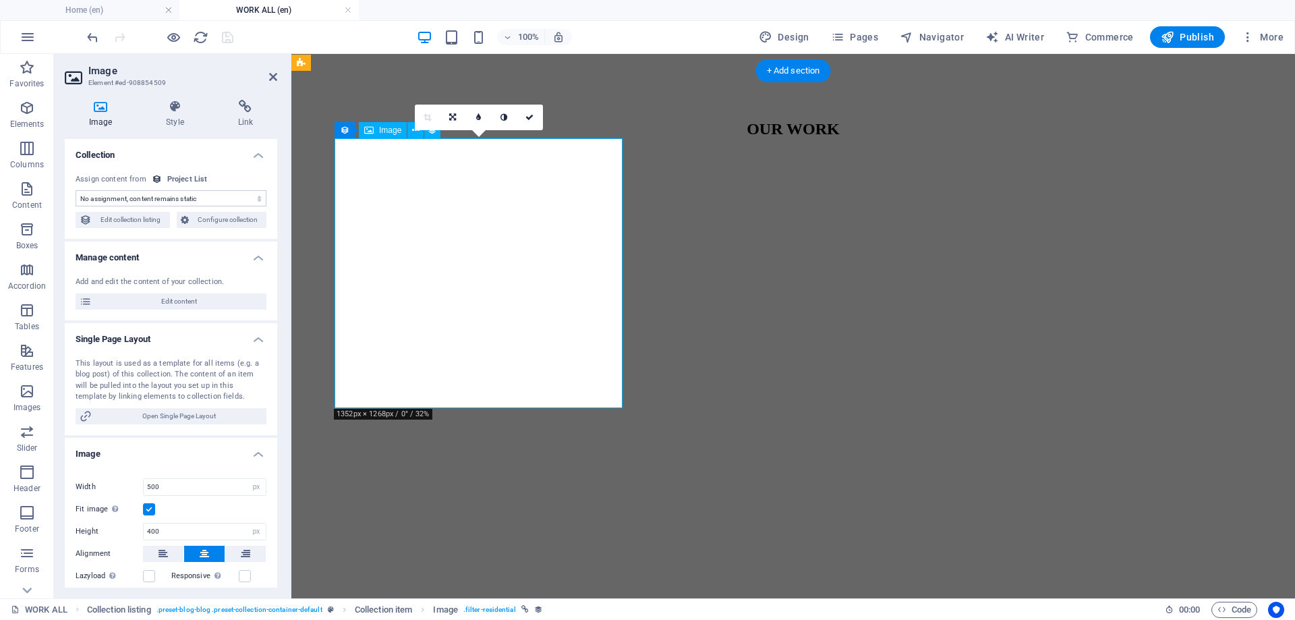
scroll to position [664, 0]
select select "image"
click at [150, 506] on label at bounding box center [149, 509] width 12 height 12
click at [0, 0] on input "Fit image Automatically fit image to a fixed width and height" at bounding box center [0, 0] width 0 height 0
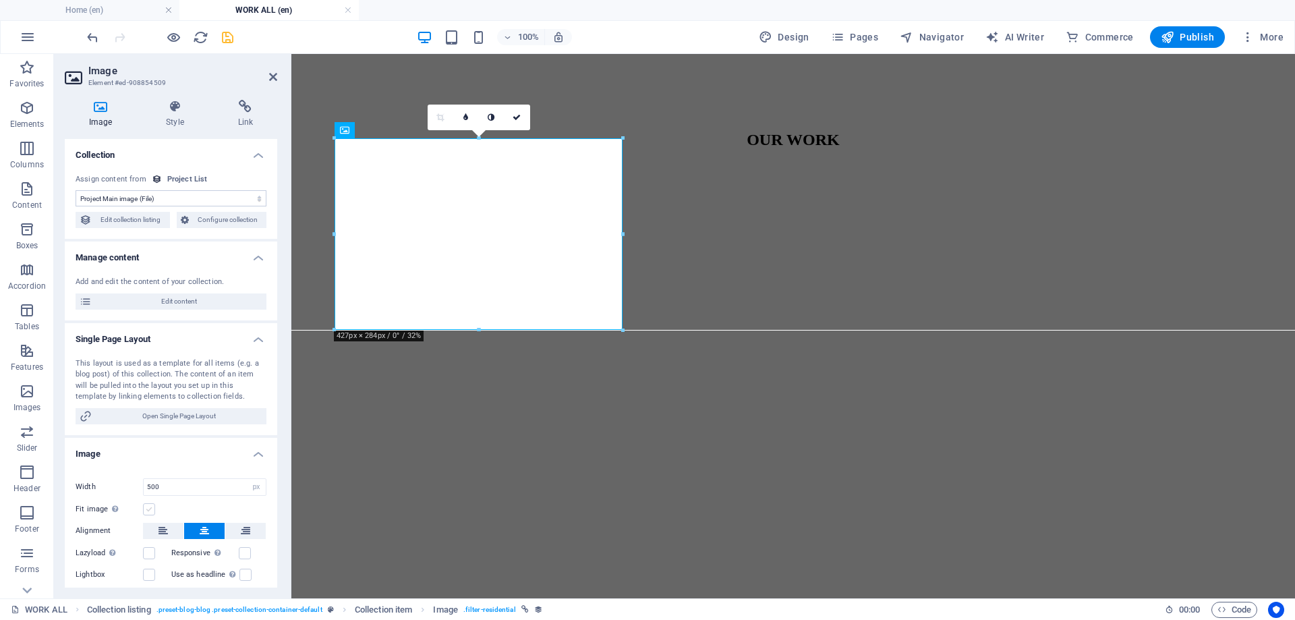
click at [150, 506] on label at bounding box center [149, 509] width 12 height 12
click at [0, 0] on input "Fit image Automatically fit image to a fixed width and height" at bounding box center [0, 0] width 0 height 0
click at [150, 506] on label at bounding box center [149, 509] width 12 height 12
click at [0, 0] on input "Fit image Automatically fit image to a fixed width and height" at bounding box center [0, 0] width 0 height 0
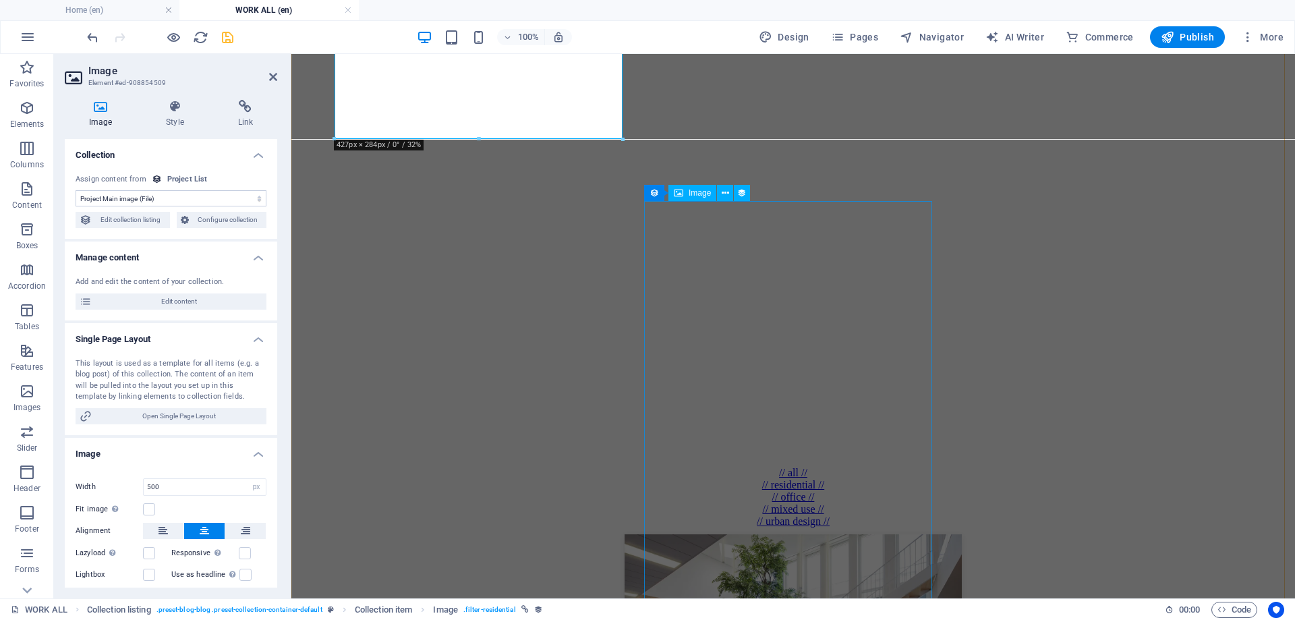
scroll to position [866, 0]
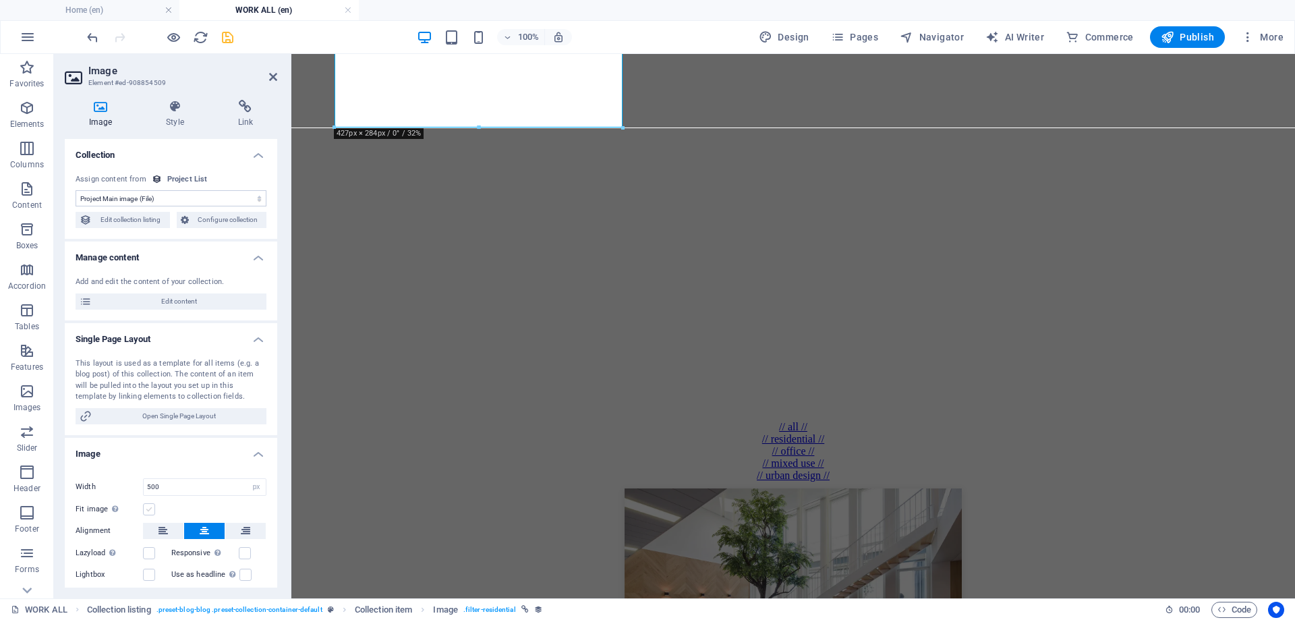
click at [150, 508] on label at bounding box center [149, 509] width 12 height 12
click at [0, 0] on input "Fit image Automatically fit image to a fixed width and height" at bounding box center [0, 0] width 0 height 0
drag, startPoint x: 225, startPoint y: 34, endPoint x: 390, endPoint y: 1, distance: 167.8
click at [226, 34] on icon "save" at bounding box center [228, 38] width 16 height 16
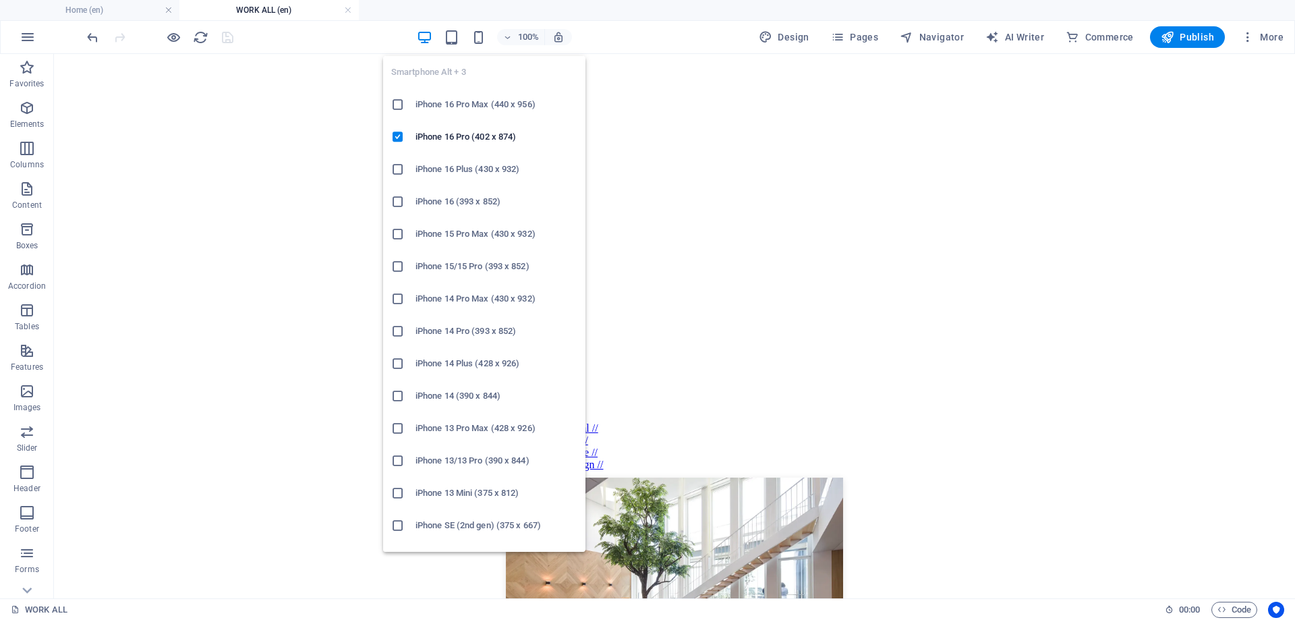
click at [428, 205] on h6 "iPhone 16 (393 x 852)" at bounding box center [496, 202] width 162 height 16
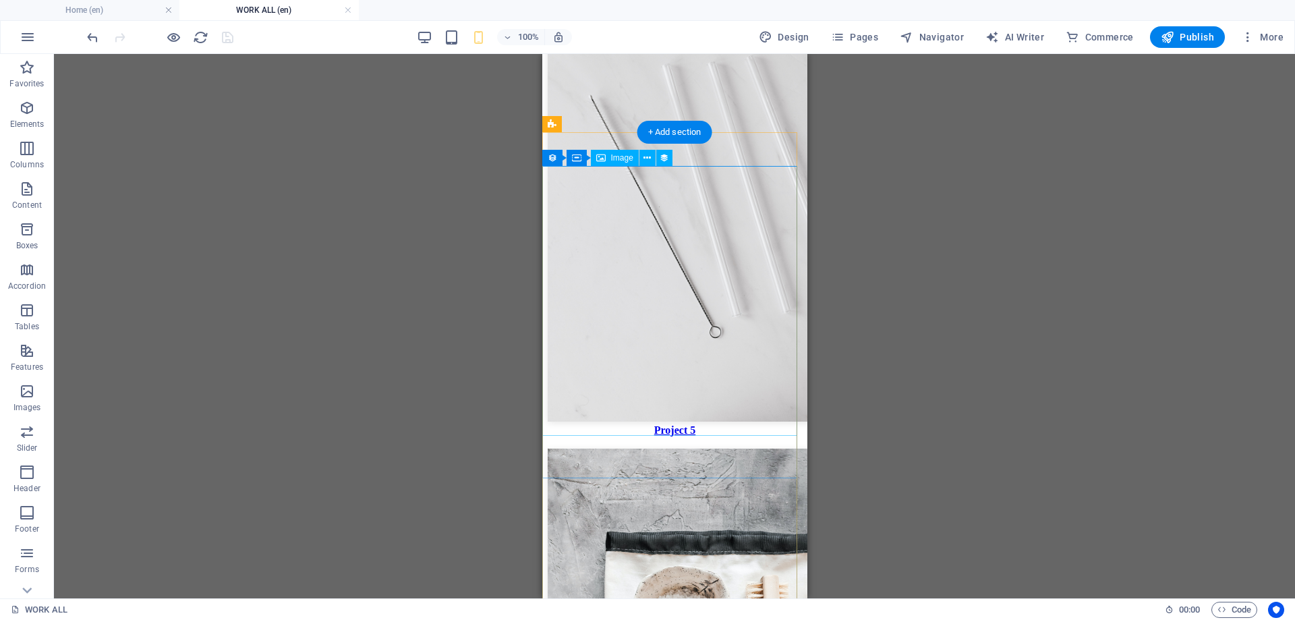
scroll to position [2722, 0]
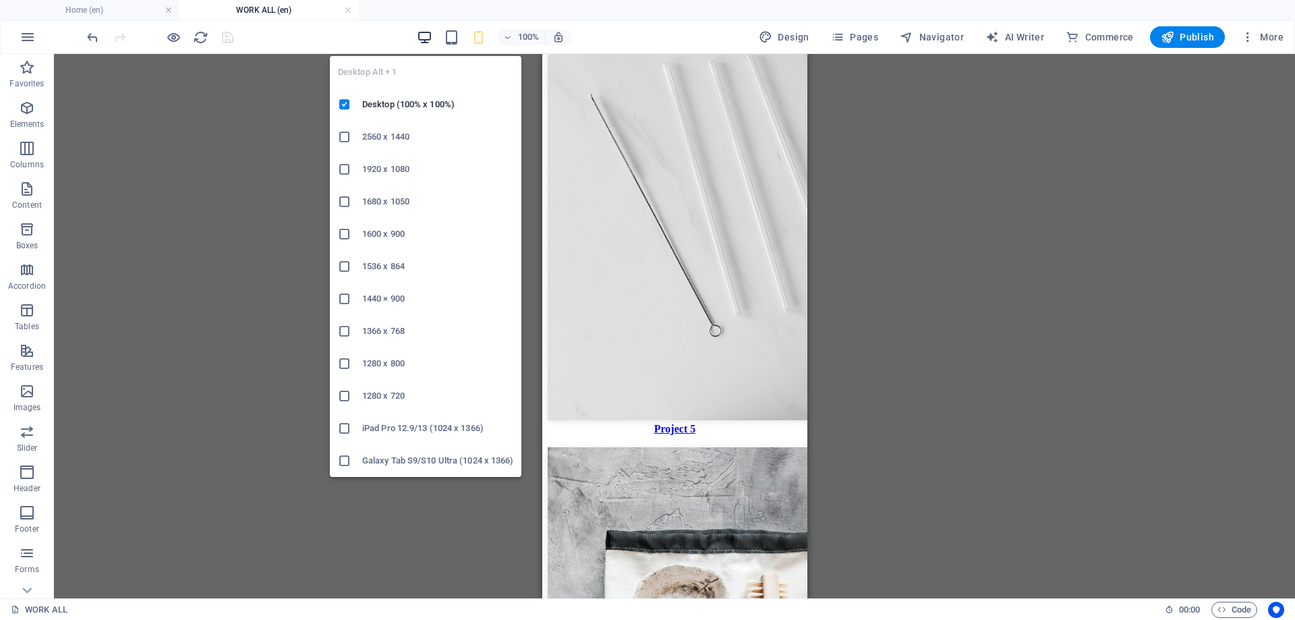
click at [432, 34] on icon "button" at bounding box center [425, 38] width 16 height 16
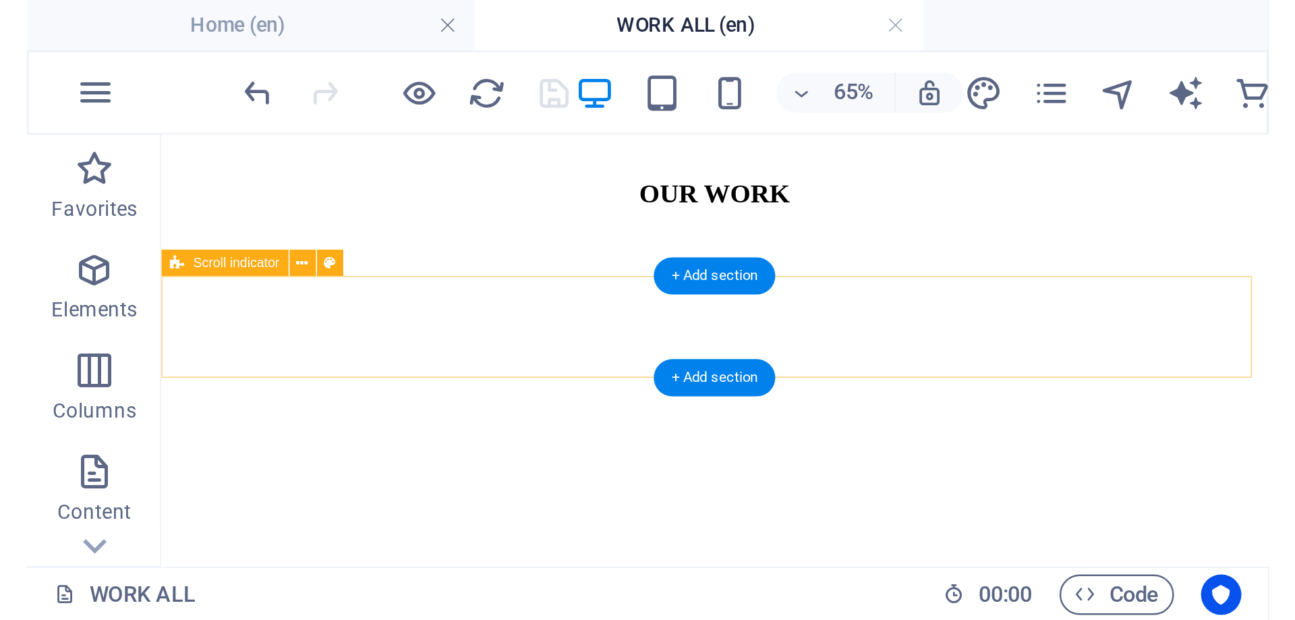
scroll to position [431, 0]
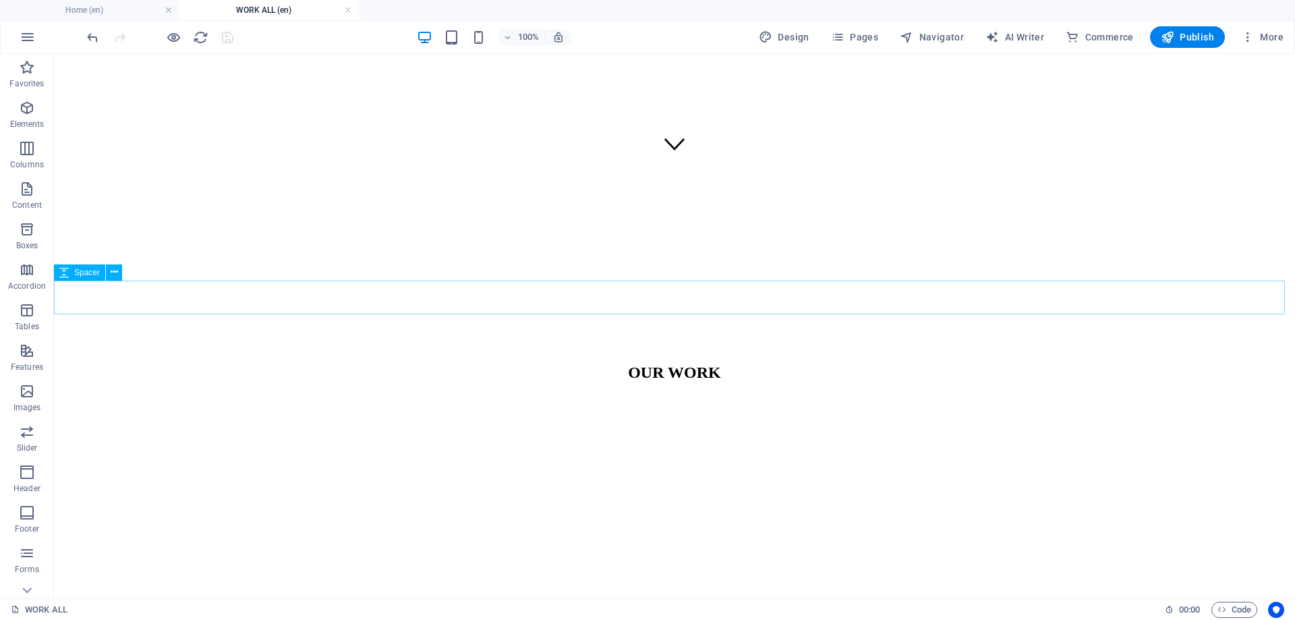
click at [88, 273] on span "Spacer" at bounding box center [87, 272] width 26 height 8
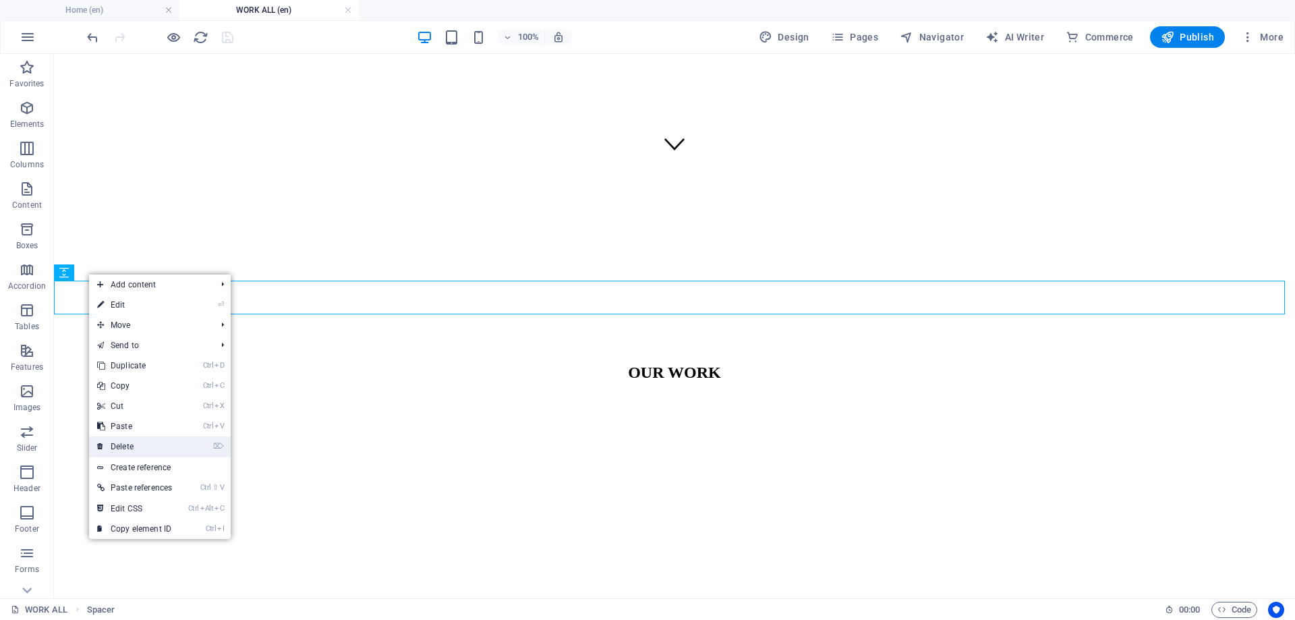
click at [132, 445] on link "⌦ Delete" at bounding box center [134, 446] width 91 height 20
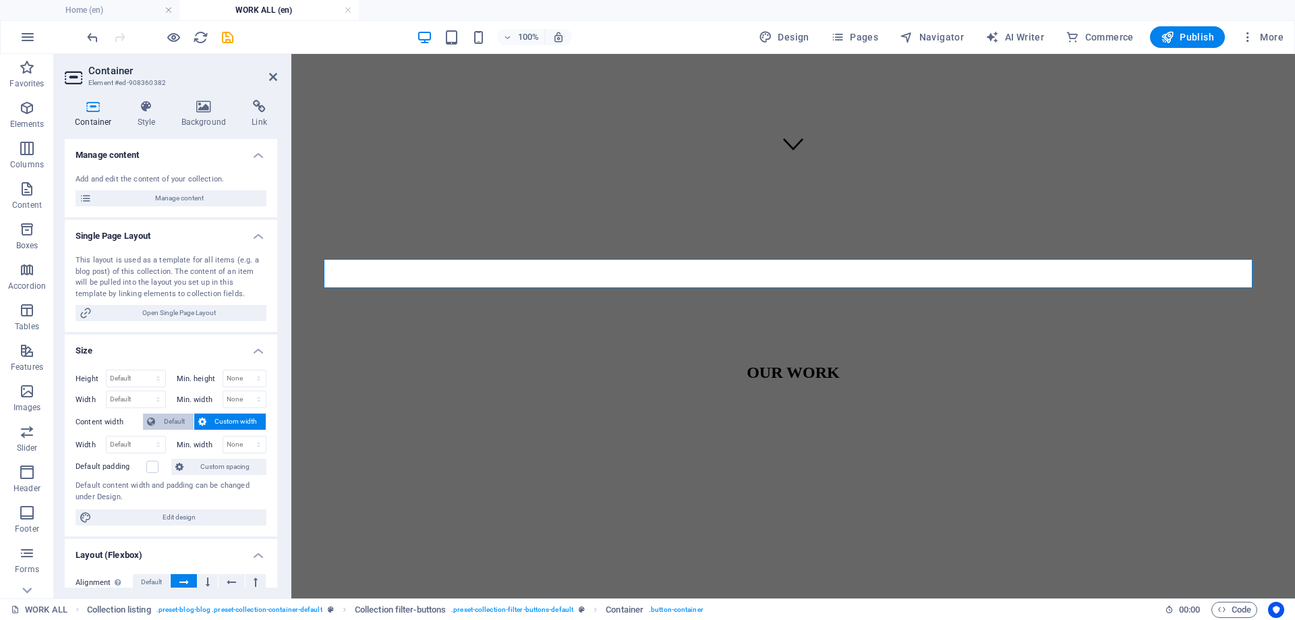
click at [177, 419] on span "Default" at bounding box center [174, 421] width 30 height 16
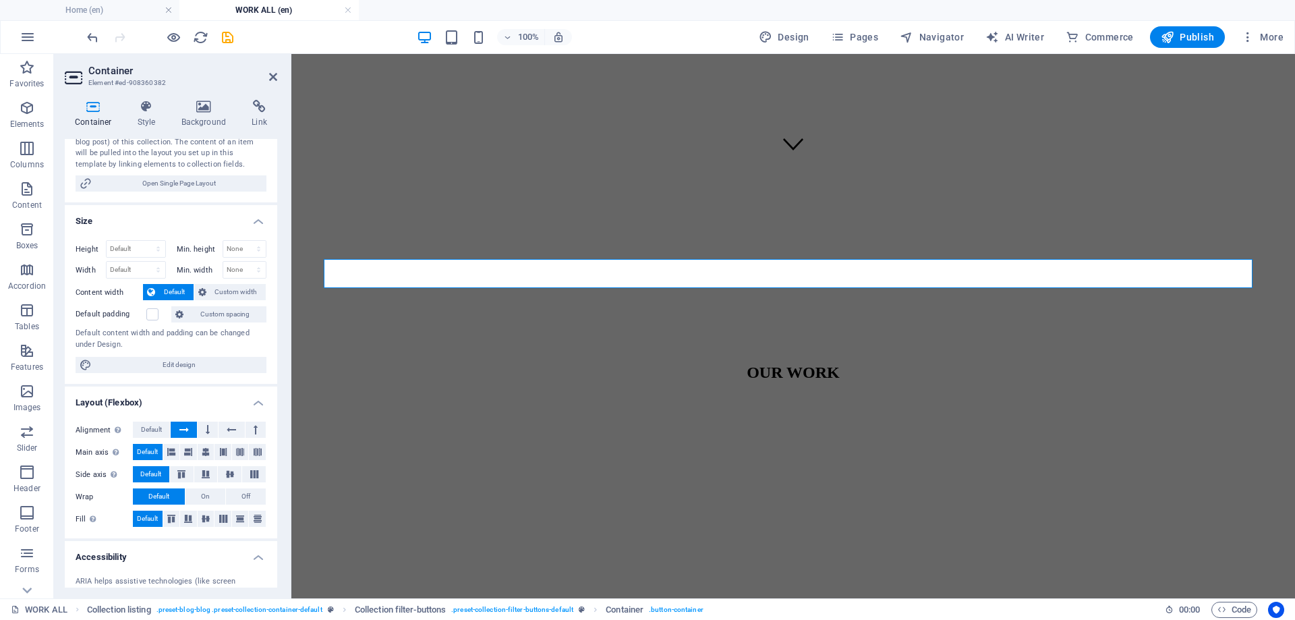
scroll to position [135, 0]
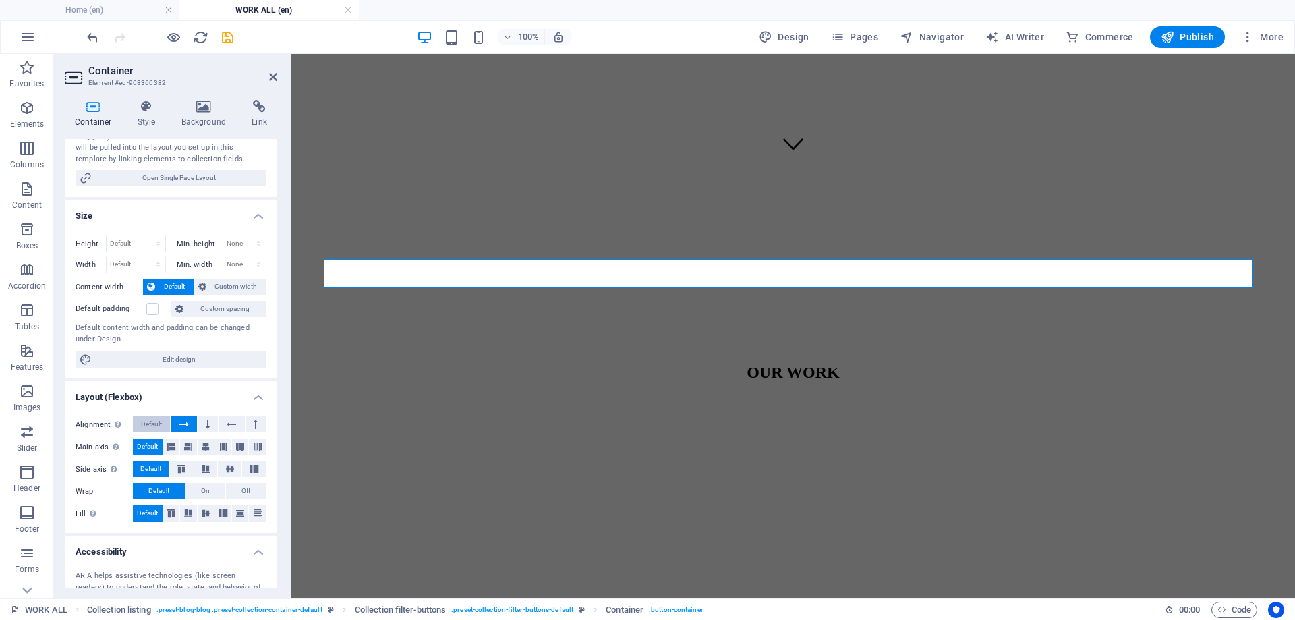
click at [155, 426] on span "Default" at bounding box center [151, 424] width 21 height 16
click at [179, 427] on icon at bounding box center [183, 424] width 9 height 16
click at [155, 309] on label at bounding box center [152, 309] width 12 height 12
click at [0, 0] on input "Default padding" at bounding box center [0, 0] width 0 height 0
click at [154, 309] on label at bounding box center [152, 309] width 12 height 12
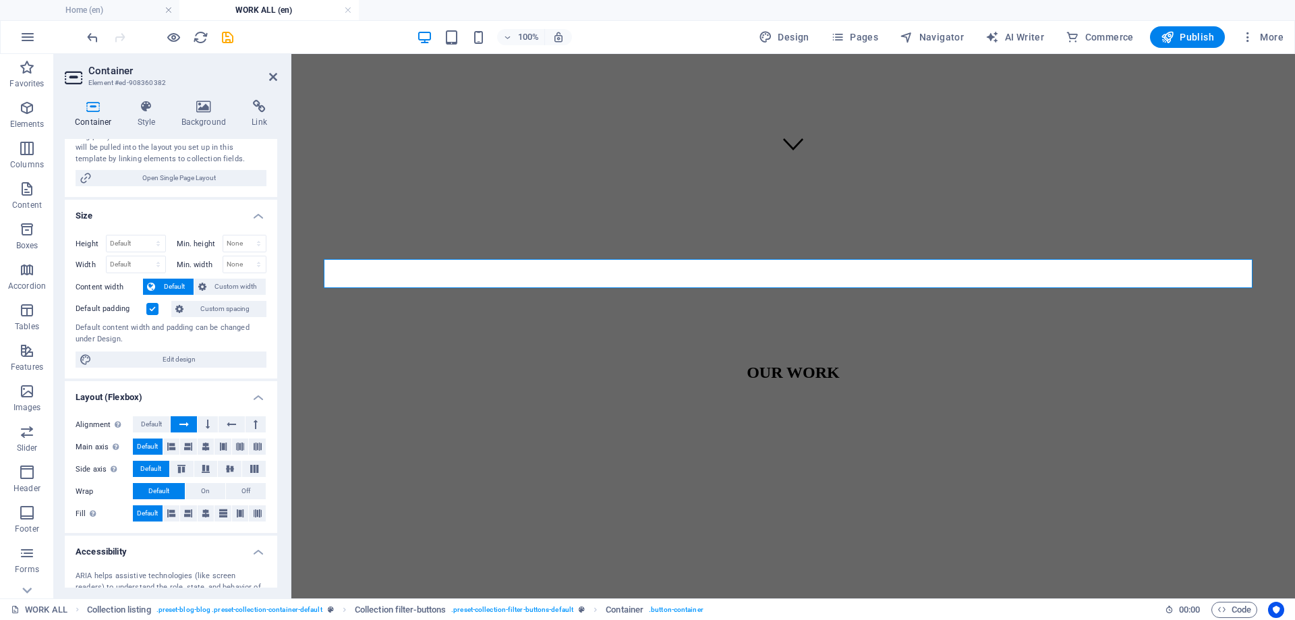
click at [0, 0] on input "Default padding" at bounding box center [0, 0] width 0 height 0
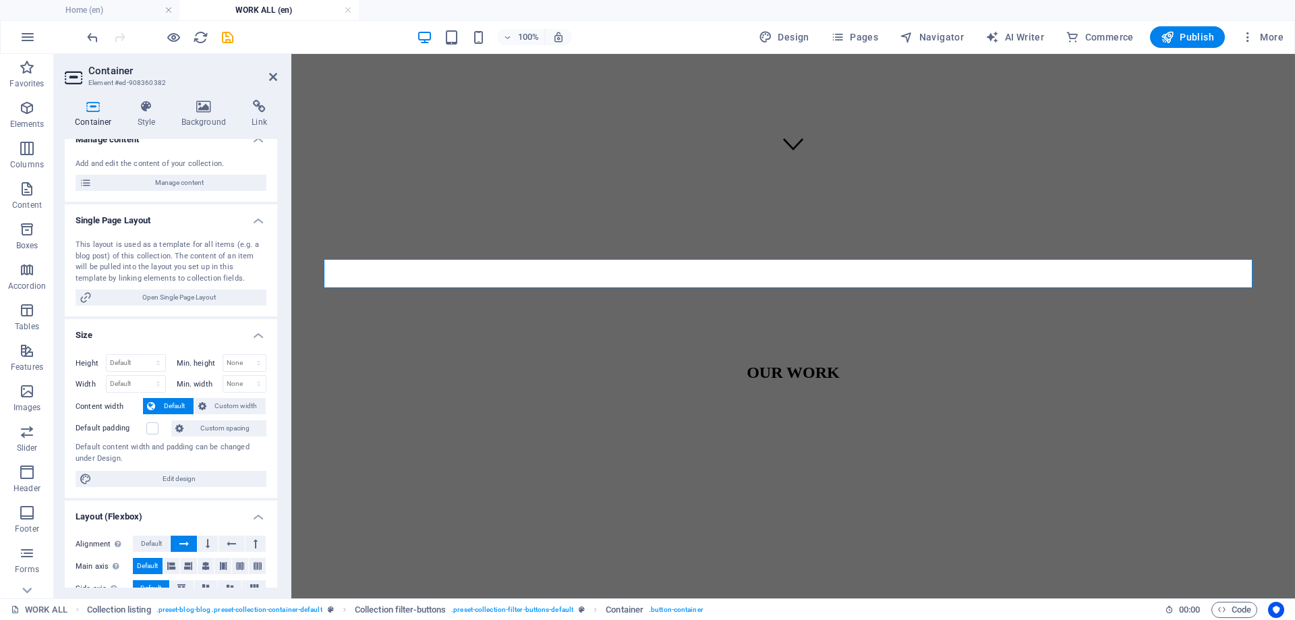
scroll to position [0, 0]
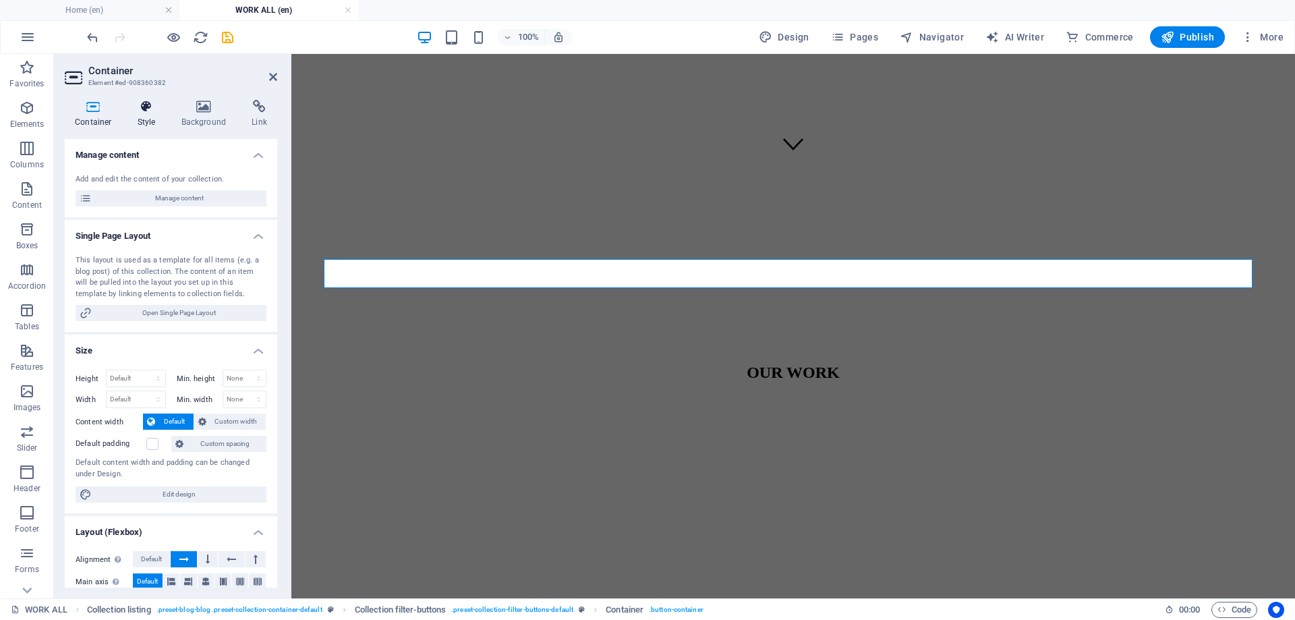
click at [154, 121] on h4 "Style" at bounding box center [149, 114] width 44 height 28
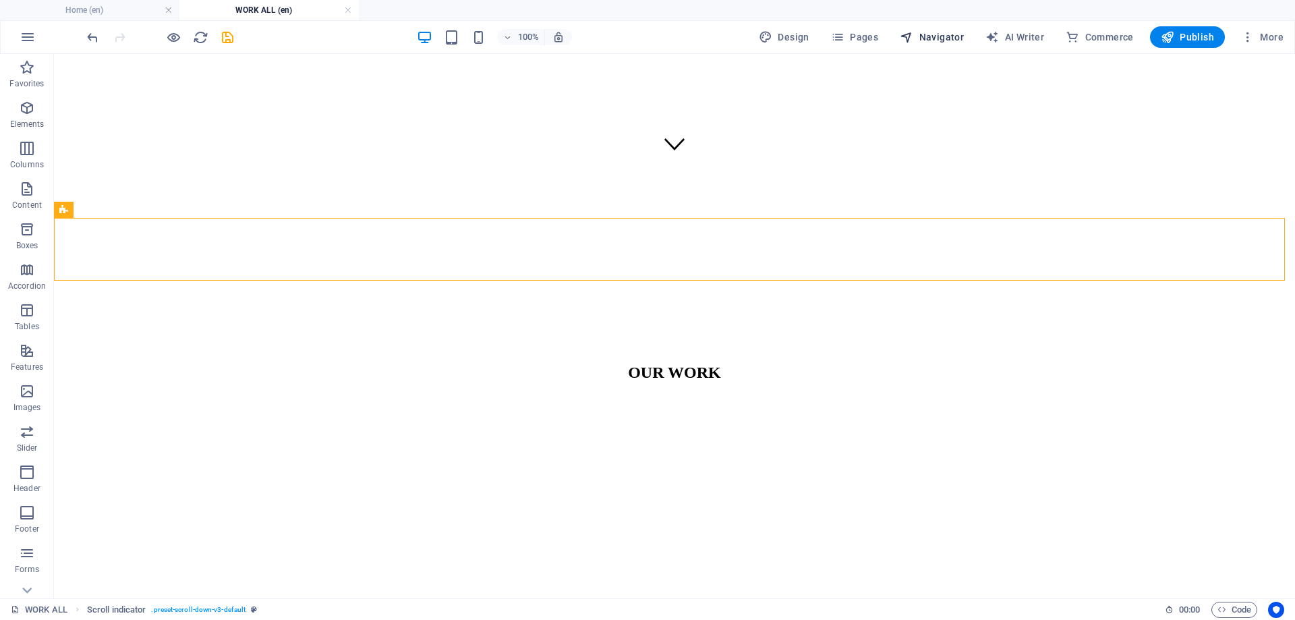
click at [925, 36] on span "Navigator" at bounding box center [932, 36] width 64 height 13
select select "17022658-en"
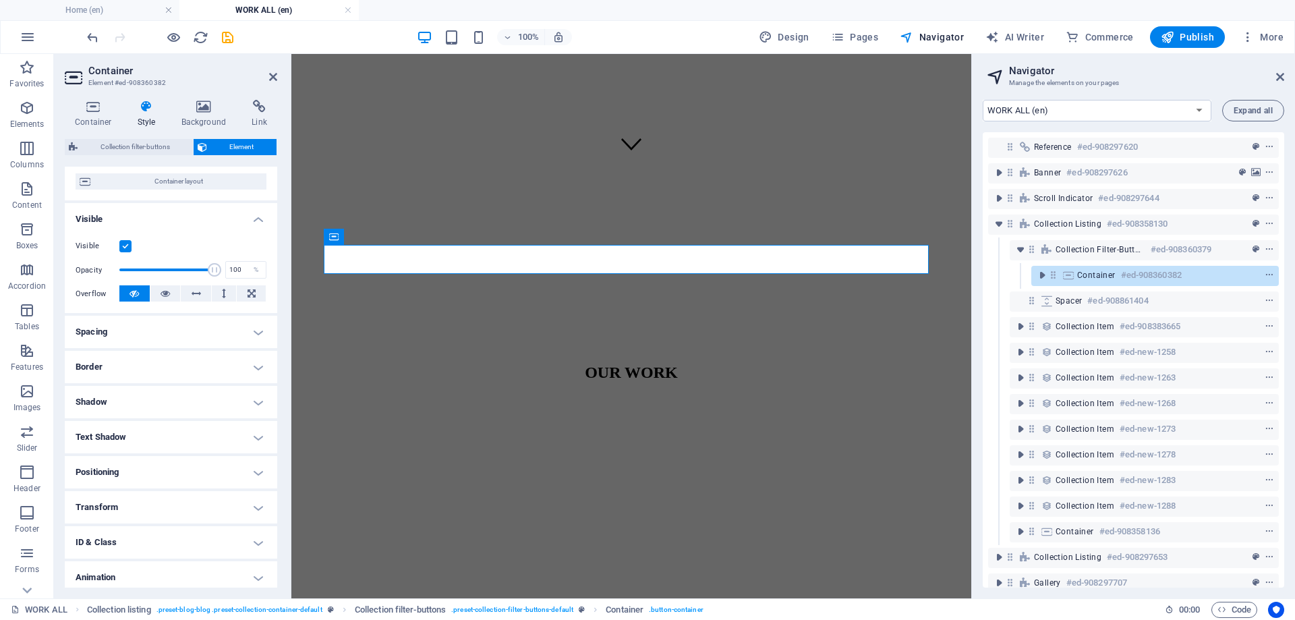
scroll to position [149, 0]
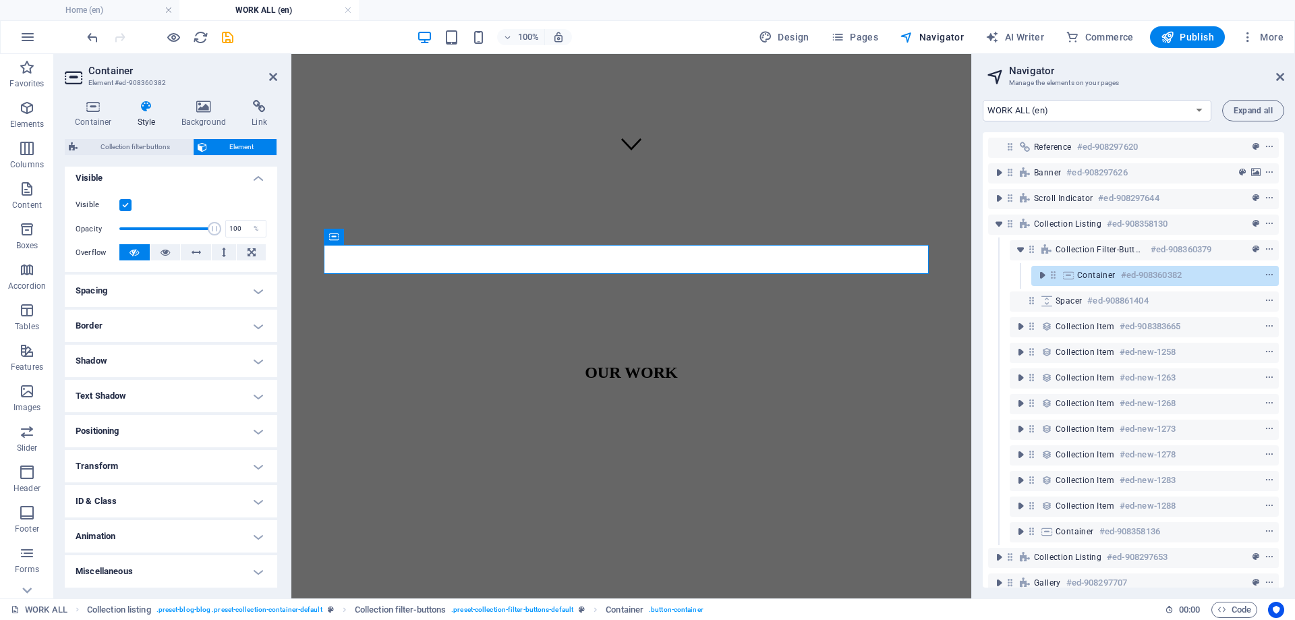
click at [222, 277] on h4 "Spacing" at bounding box center [171, 290] width 212 height 32
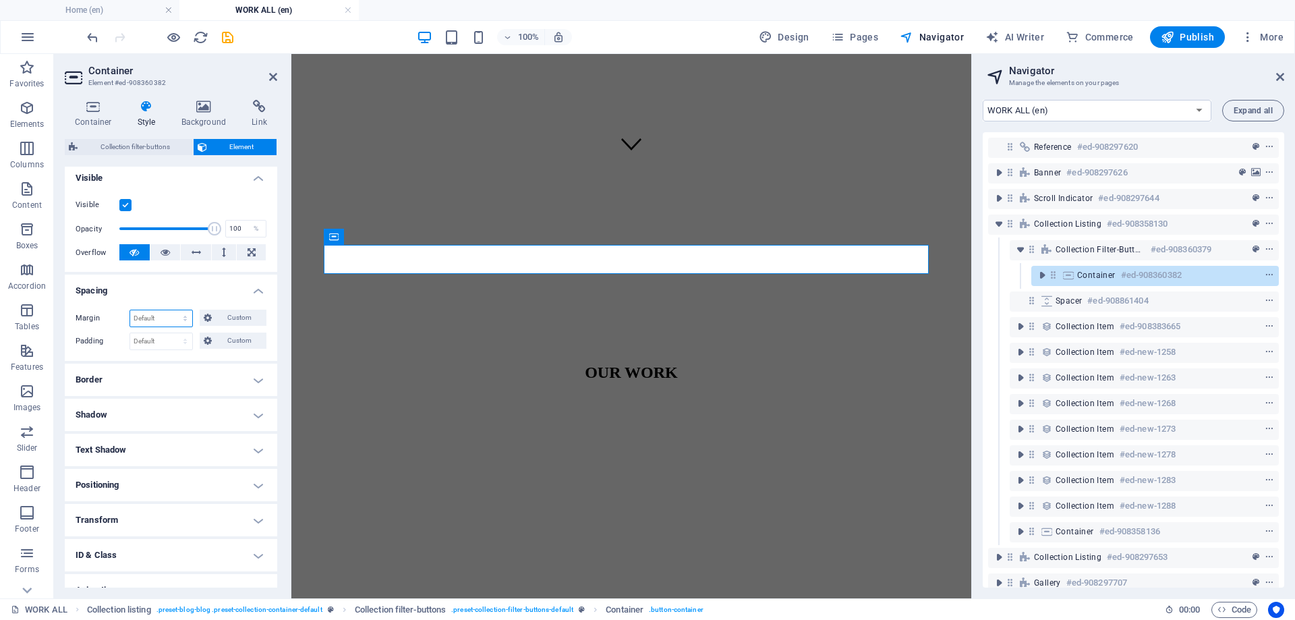
click at [189, 318] on select "Default auto px % rem vw vh Custom" at bounding box center [161, 318] width 62 height 16
click at [130, 310] on select "Default auto px % rem vw vh Custom" at bounding box center [161, 318] width 62 height 16
select select "DISABLED_OPTION_VALUE"
click at [183, 336] on select "Default px rem % vh vw Custom" at bounding box center [161, 341] width 62 height 16
select select "px"
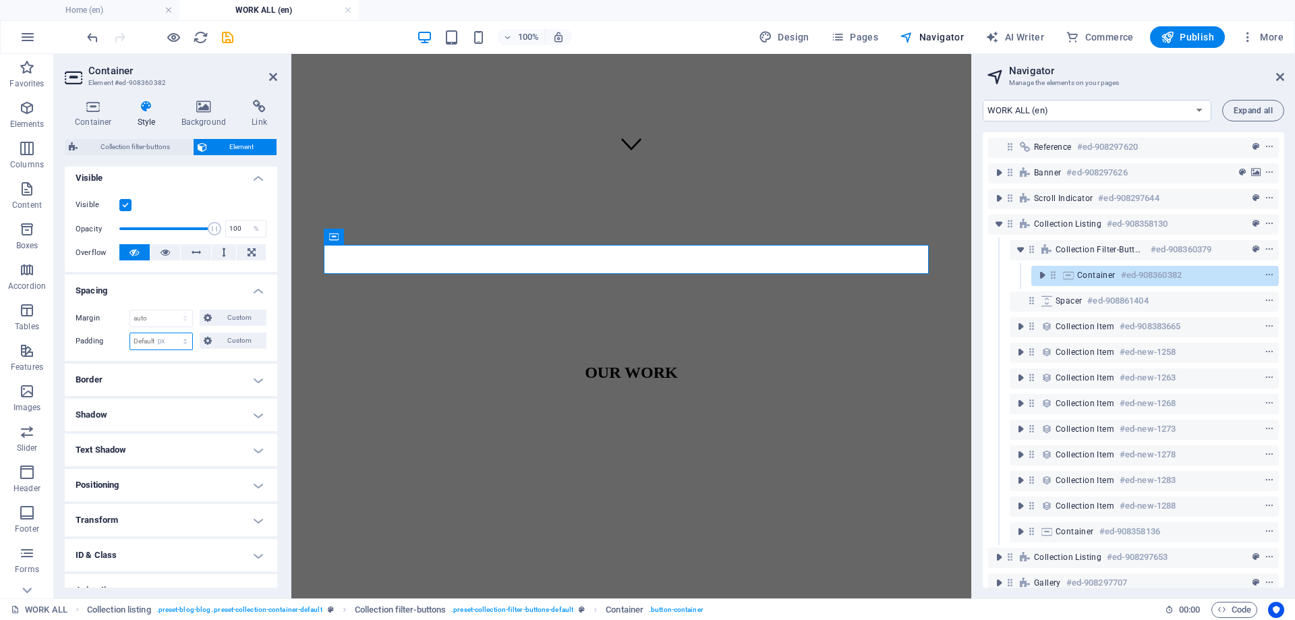
click at [172, 333] on select "Default px rem % vh vw Custom" at bounding box center [161, 341] width 62 height 16
drag, startPoint x: 148, startPoint y: 346, endPoint x: 127, endPoint y: 347, distance: 21.6
click at [127, 347] on div "Padding 3 Default px rem % vh vw Custom Custom" at bounding box center [171, 341] width 191 height 18
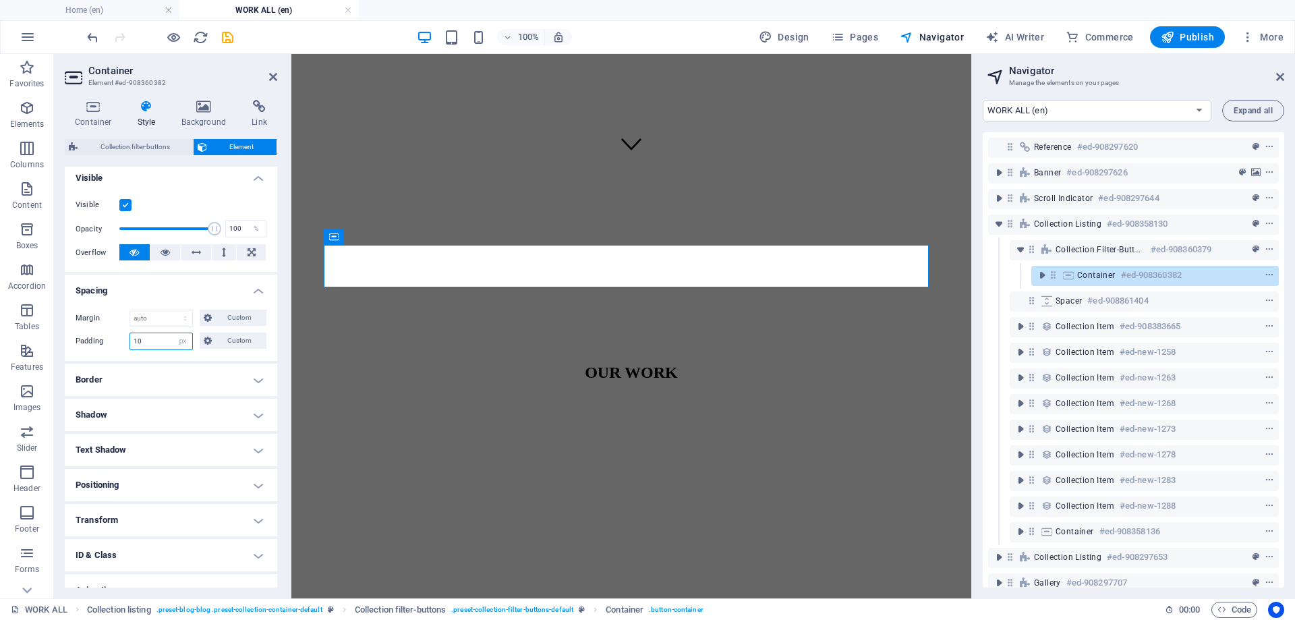
drag, startPoint x: 152, startPoint y: 346, endPoint x: 99, endPoint y: 346, distance: 52.6
click at [99, 346] on div "Padding 10 Default px rem % vh vw Custom Custom" at bounding box center [171, 341] width 191 height 18
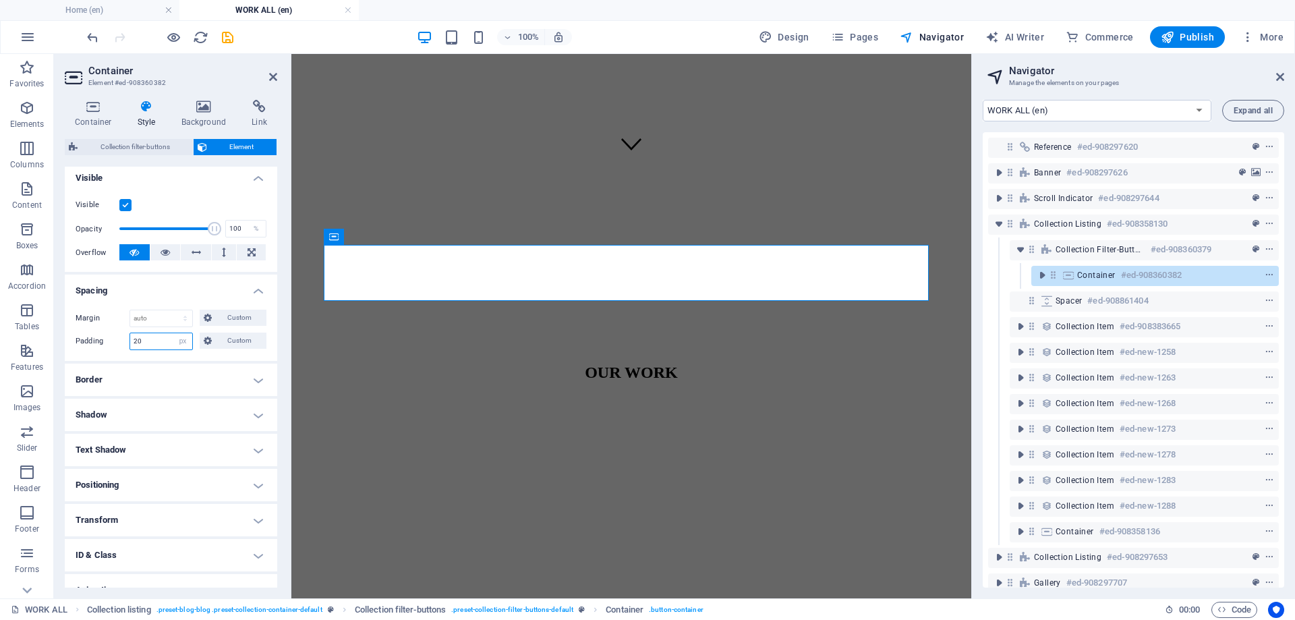
drag, startPoint x: 114, startPoint y: 342, endPoint x: 96, endPoint y: 345, distance: 17.7
click at [96, 344] on div "Padding 20 Default px rem % vh vw Custom Custom" at bounding box center [171, 341] width 191 height 18
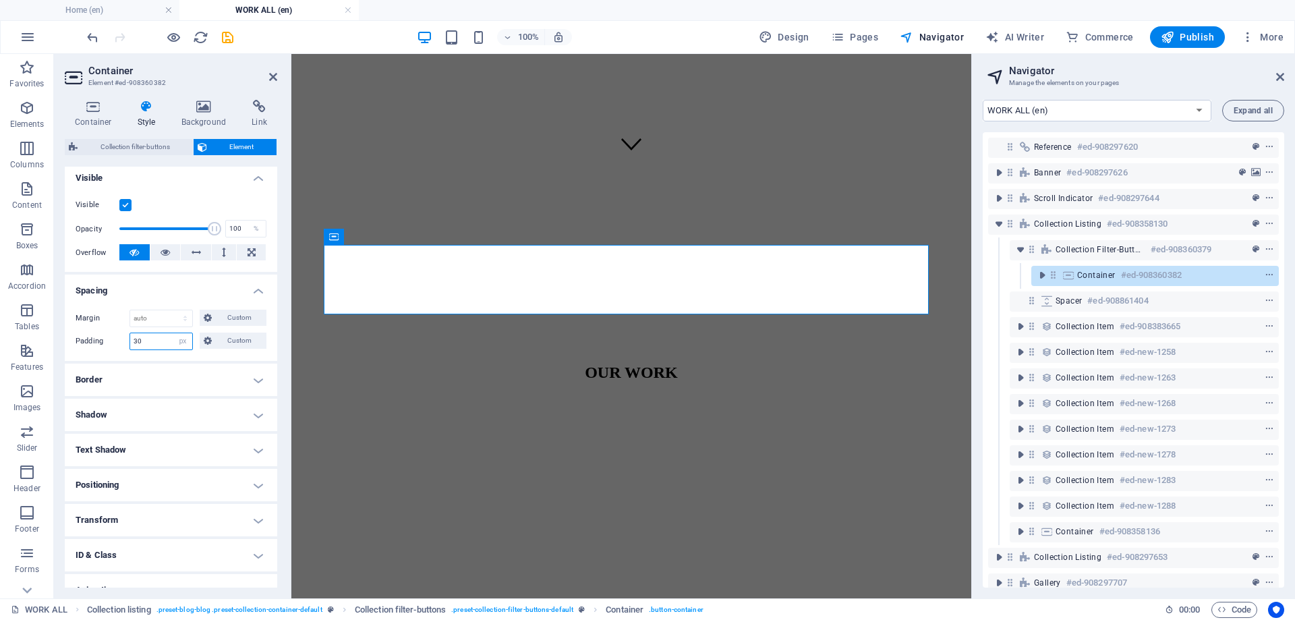
drag, startPoint x: 111, startPoint y: 347, endPoint x: 99, endPoint y: 348, distance: 11.5
click at [99, 348] on div "Padding 30 Default px rem % vh vw Custom Custom" at bounding box center [171, 341] width 191 height 18
type input "20"
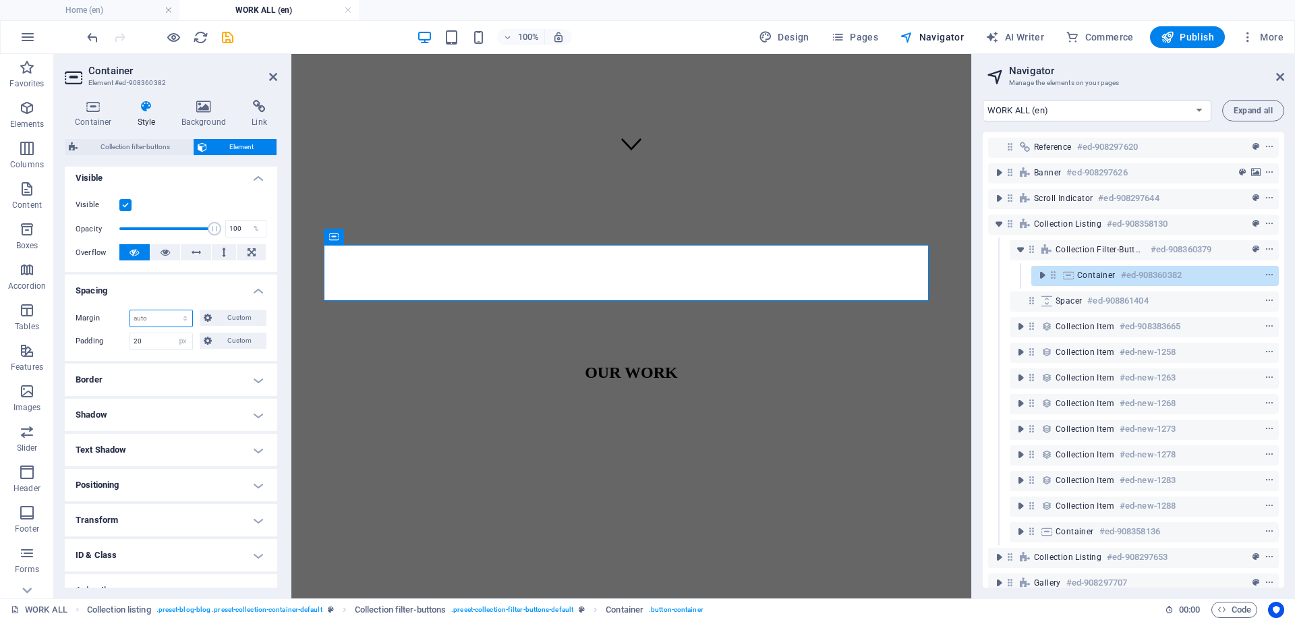
click at [179, 321] on select "Default auto px % rem vw vh Custom" at bounding box center [161, 318] width 62 height 16
select select "px"
click at [172, 310] on select "Default auto px % rem vw vh Custom" at bounding box center [161, 318] width 62 height 16
type input "10"
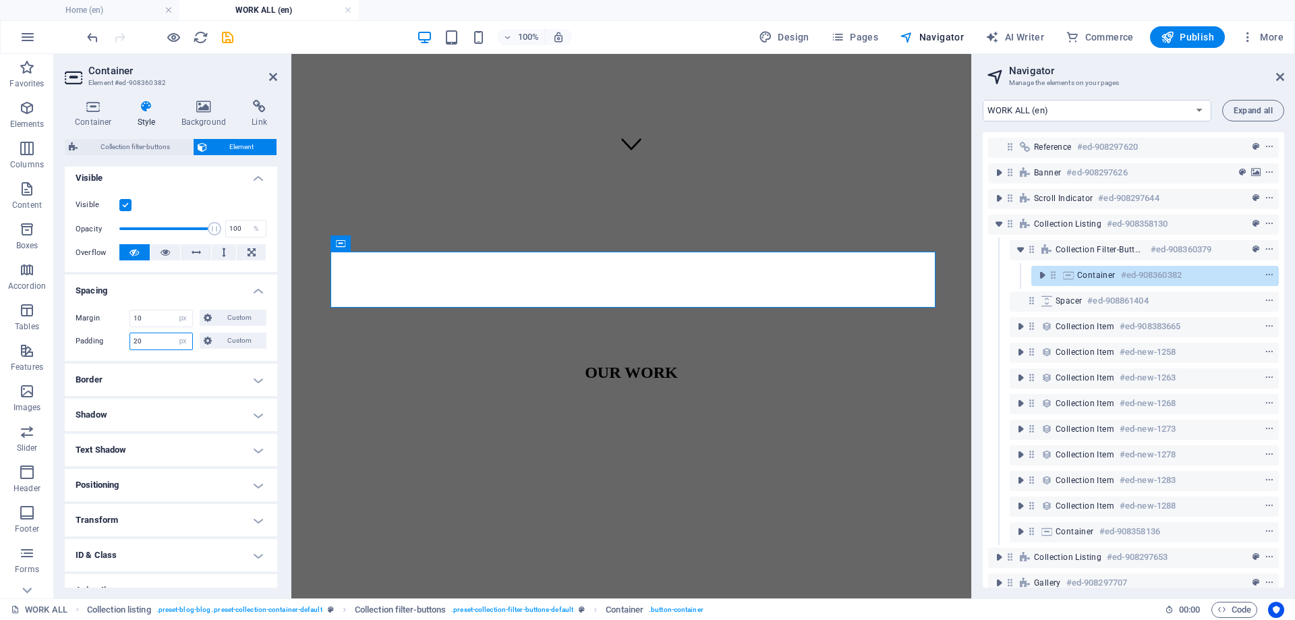
drag, startPoint x: 109, startPoint y: 342, endPoint x: 85, endPoint y: 344, distance: 24.4
click at [90, 343] on div "Padding 20 Default px rem % vh vw Custom Custom" at bounding box center [171, 341] width 191 height 18
type input "0"
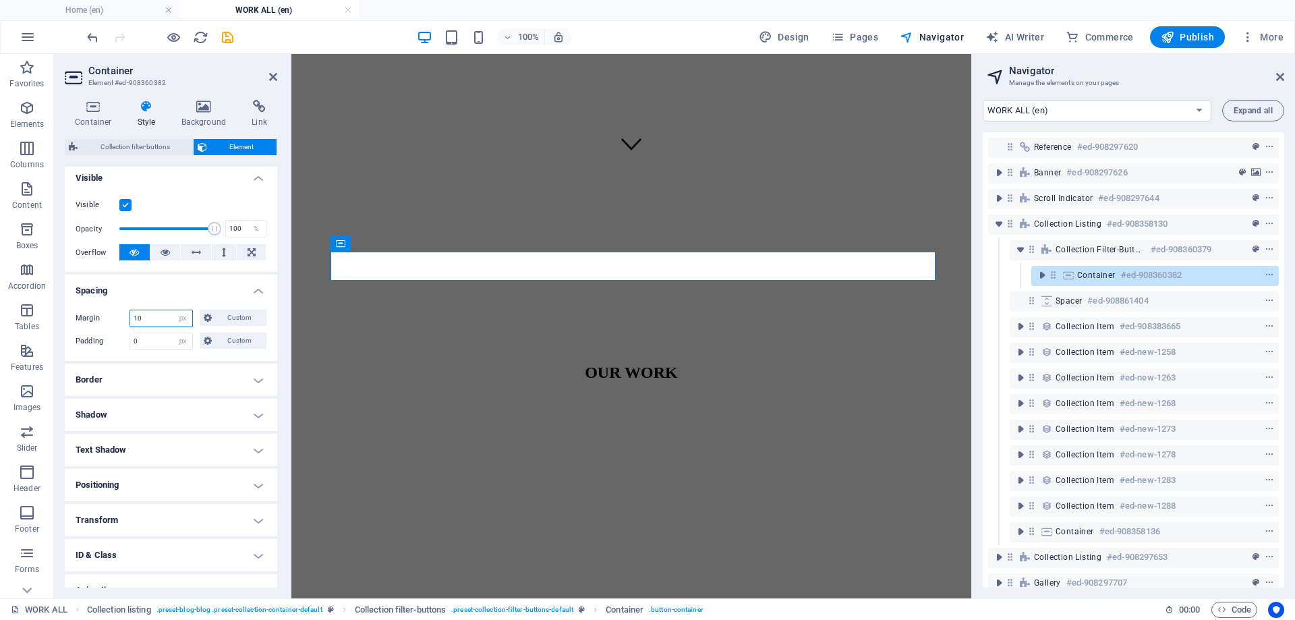
drag, startPoint x: 145, startPoint y: 320, endPoint x: 126, endPoint y: 321, distance: 18.9
click at [129, 320] on div "10 Default auto px % rem vw vh Custom" at bounding box center [160, 319] width 63 height 18
type input "20"
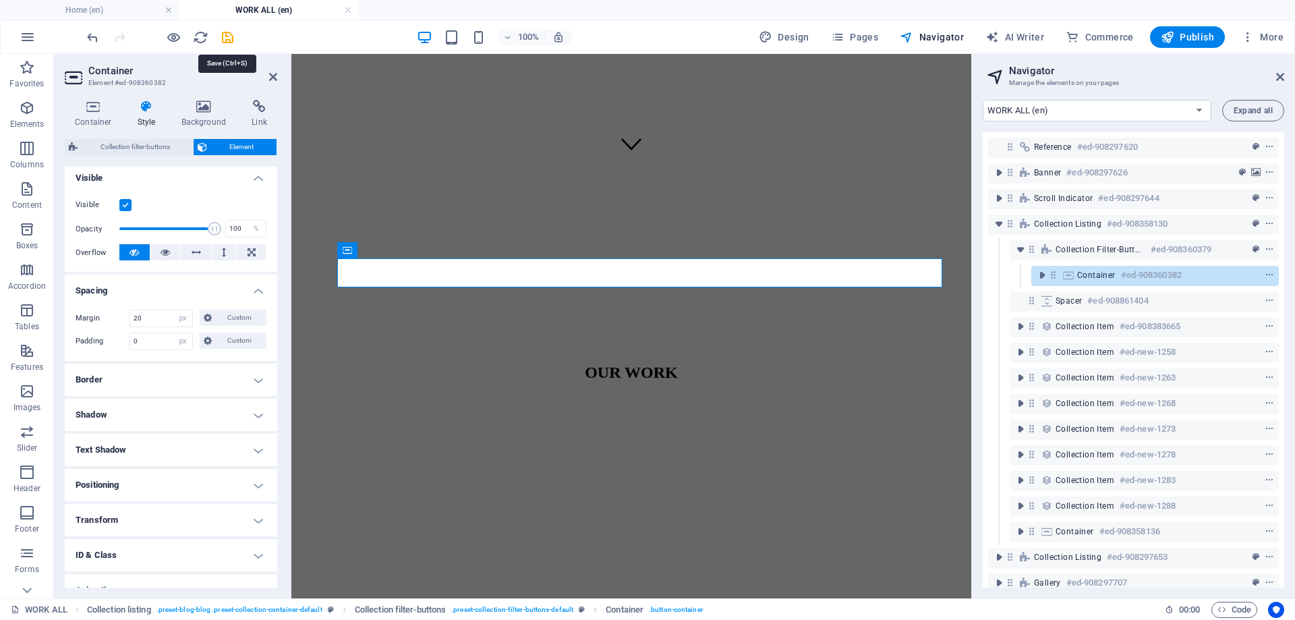
click at [226, 40] on icon "save" at bounding box center [228, 38] width 16 height 16
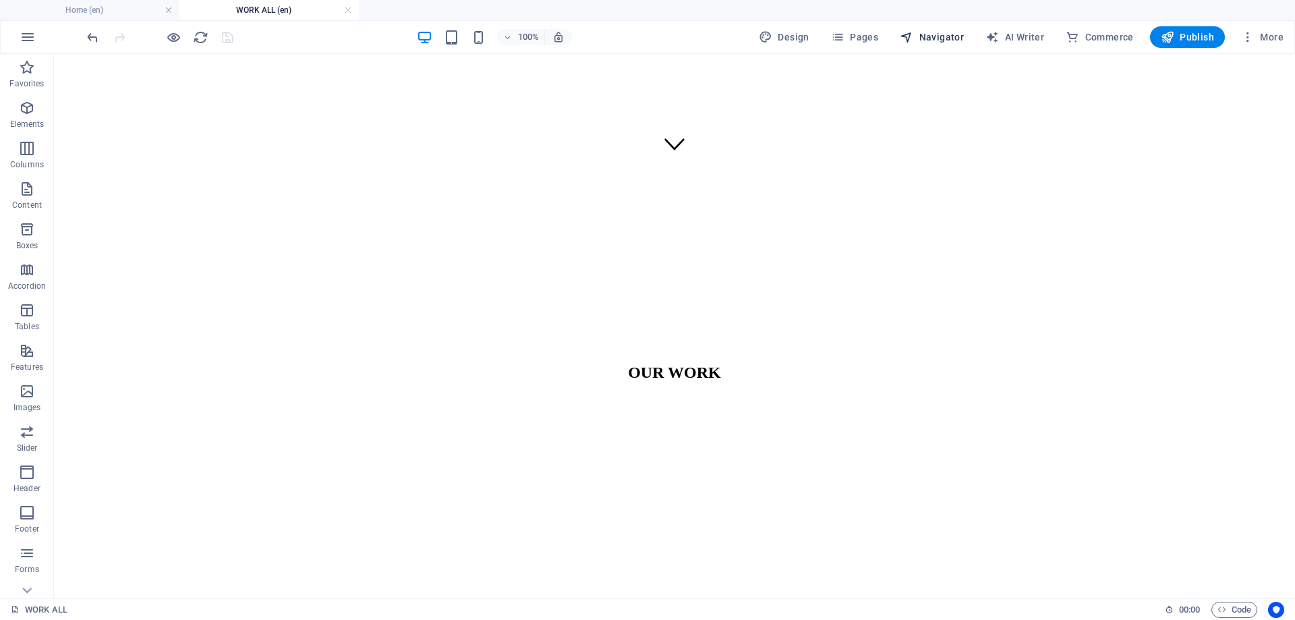
click at [945, 34] on span "Navigator" at bounding box center [932, 36] width 64 height 13
select select "17022658-en"
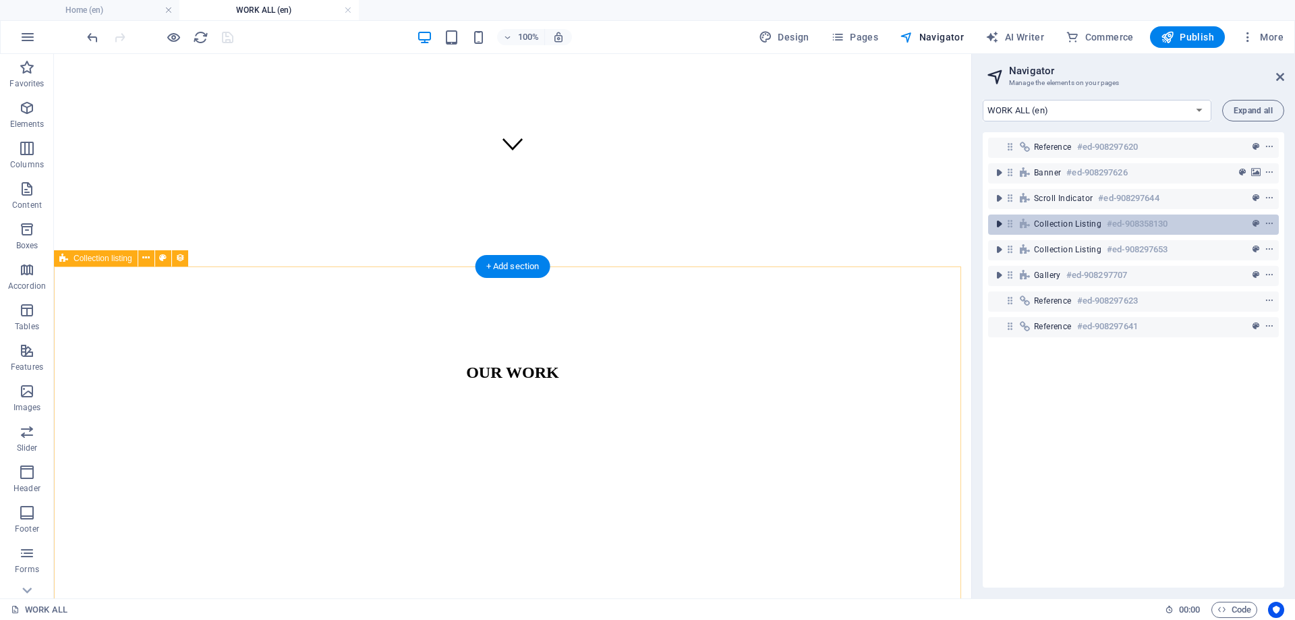
click at [998, 221] on icon "toggle-expand" at bounding box center [998, 223] width 13 height 13
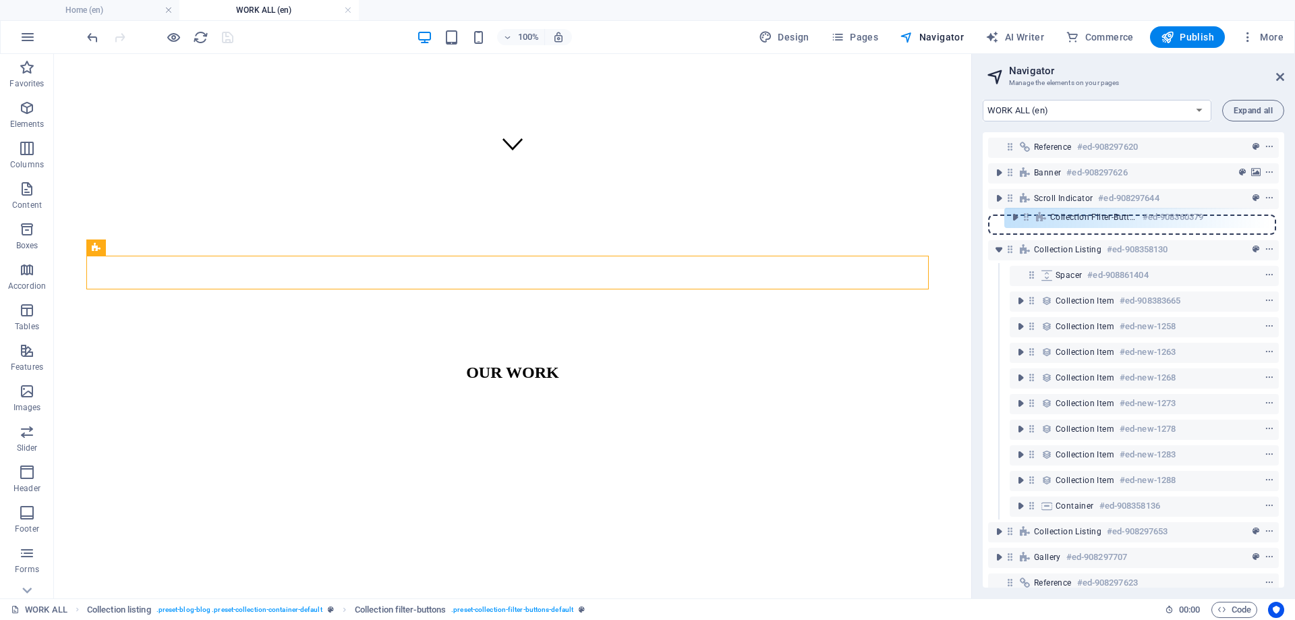
drag, startPoint x: 1030, startPoint y: 252, endPoint x: 1025, endPoint y: 216, distance: 36.1
click at [1025, 216] on div "Reference #ed-908297620 Banner #ed-908297626 Scroll indicator #ed-908297644 Col…" at bounding box center [1133, 359] width 301 height 455
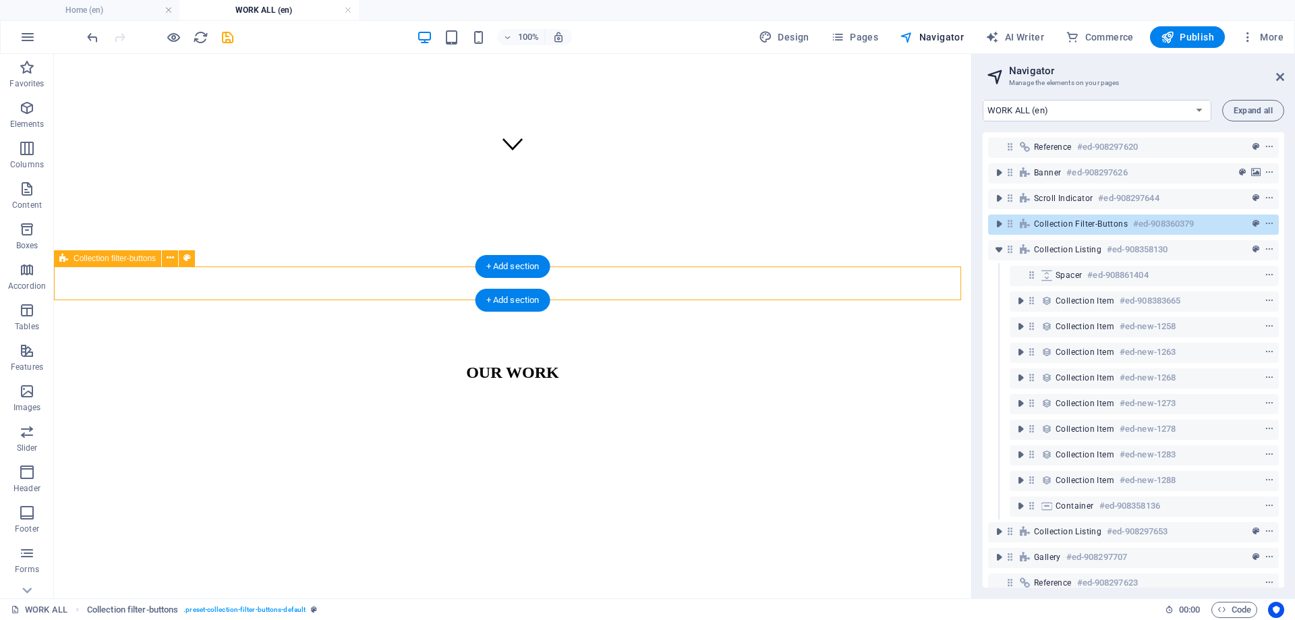
select select "px"
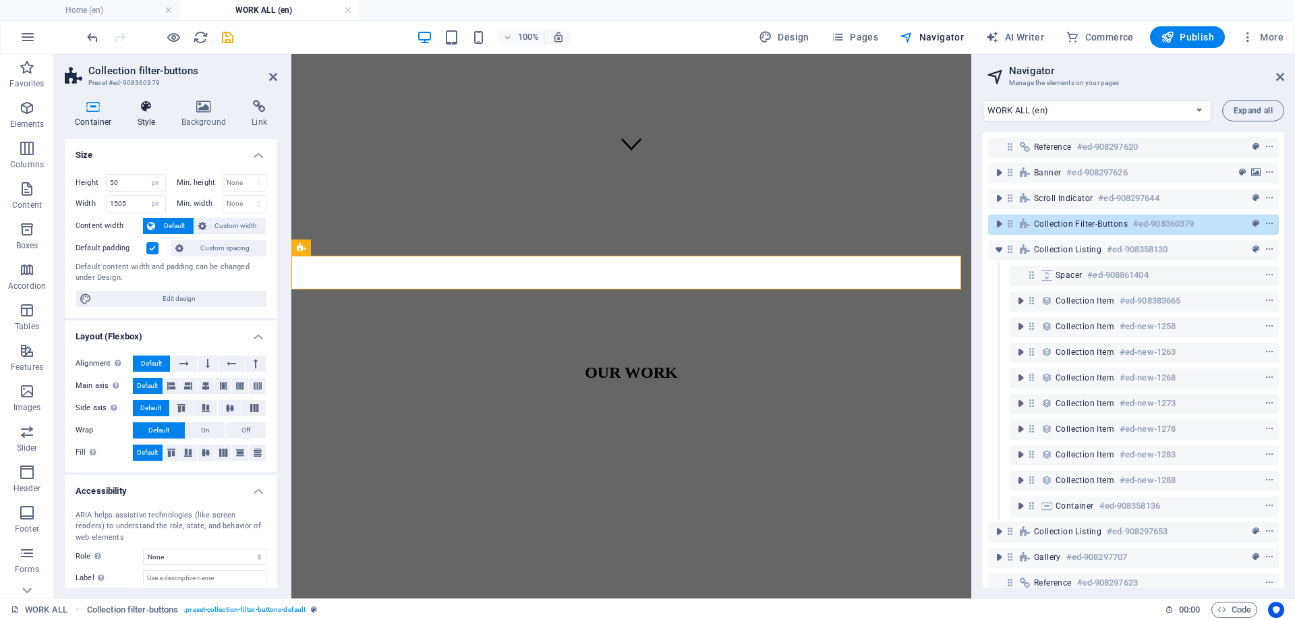
click at [154, 123] on h4 "Style" at bounding box center [149, 114] width 44 height 28
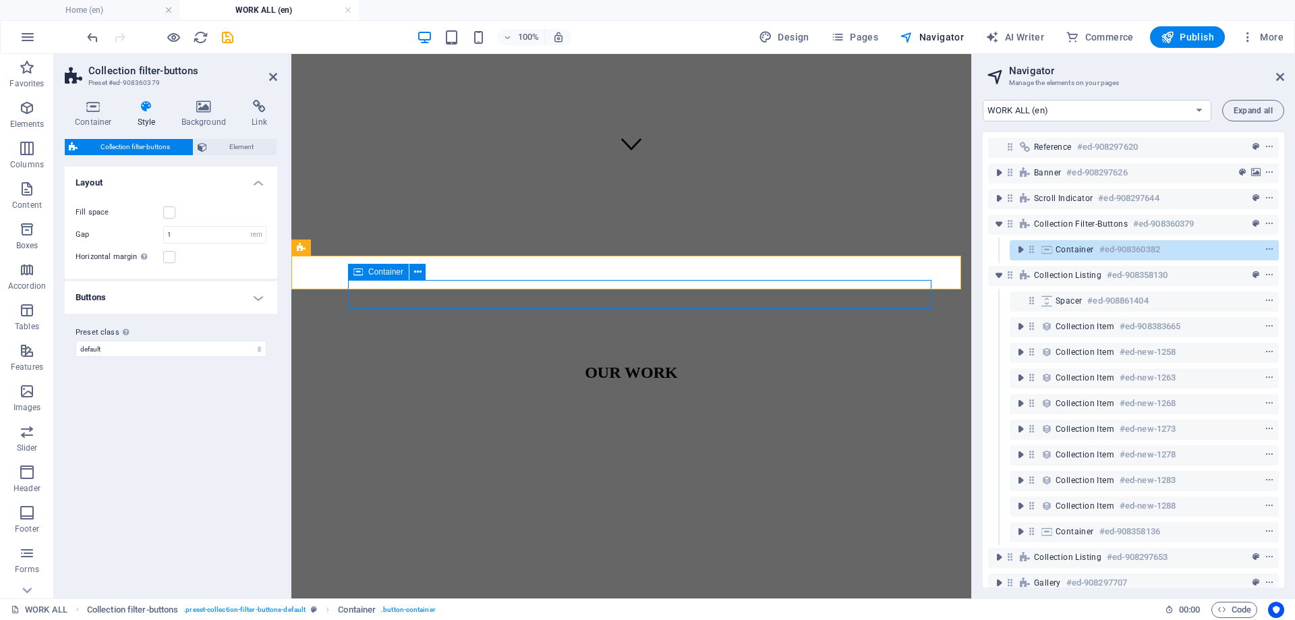
select select "px"
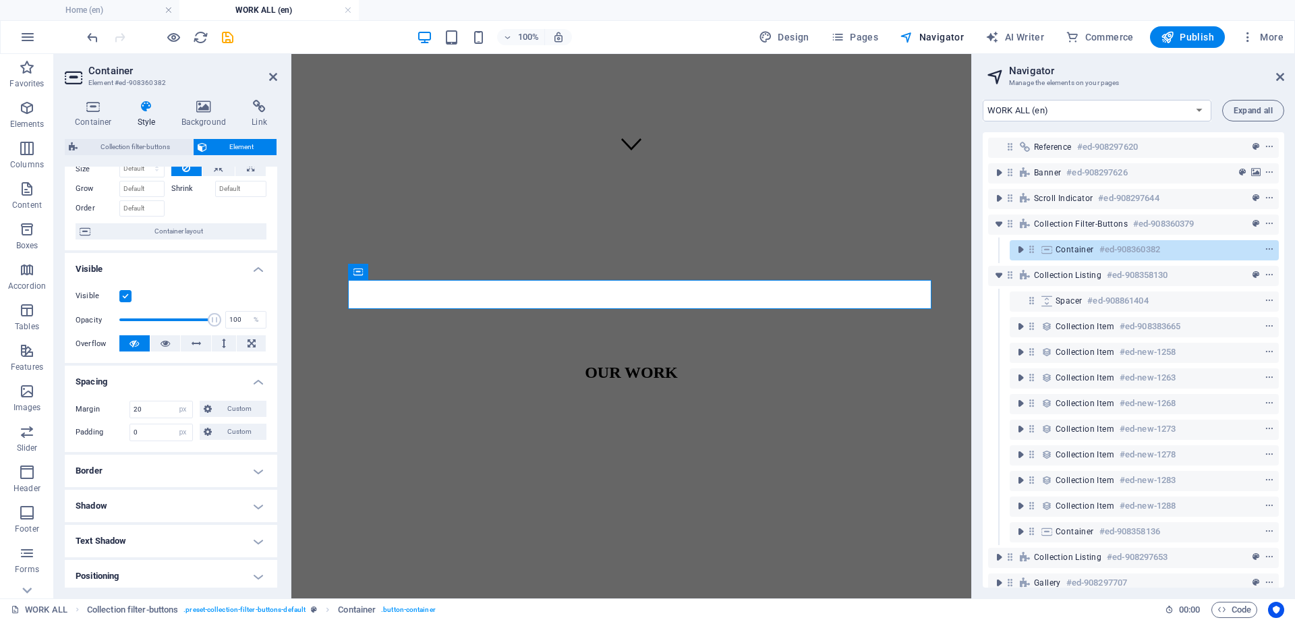
scroll to position [67, 0]
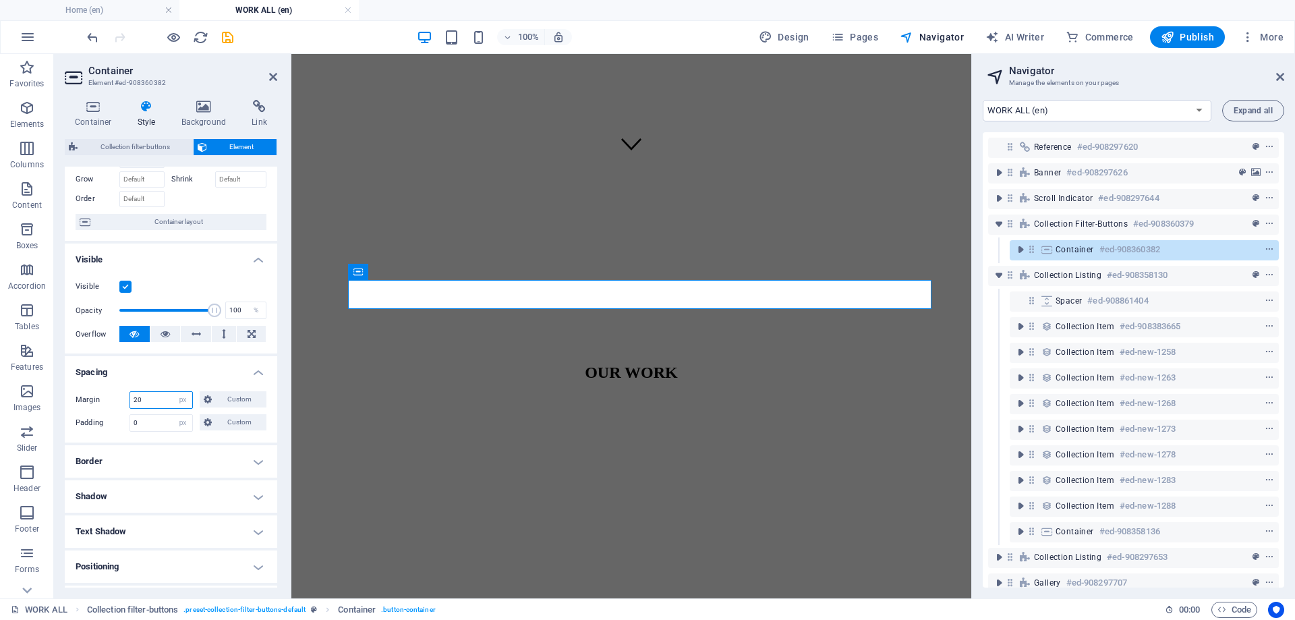
drag, startPoint x: 150, startPoint y: 403, endPoint x: 128, endPoint y: 403, distance: 22.3
click at [129, 403] on div "Margin 20 Default auto px % rem vw vh Custom Custom" at bounding box center [171, 400] width 191 height 18
type input "0"
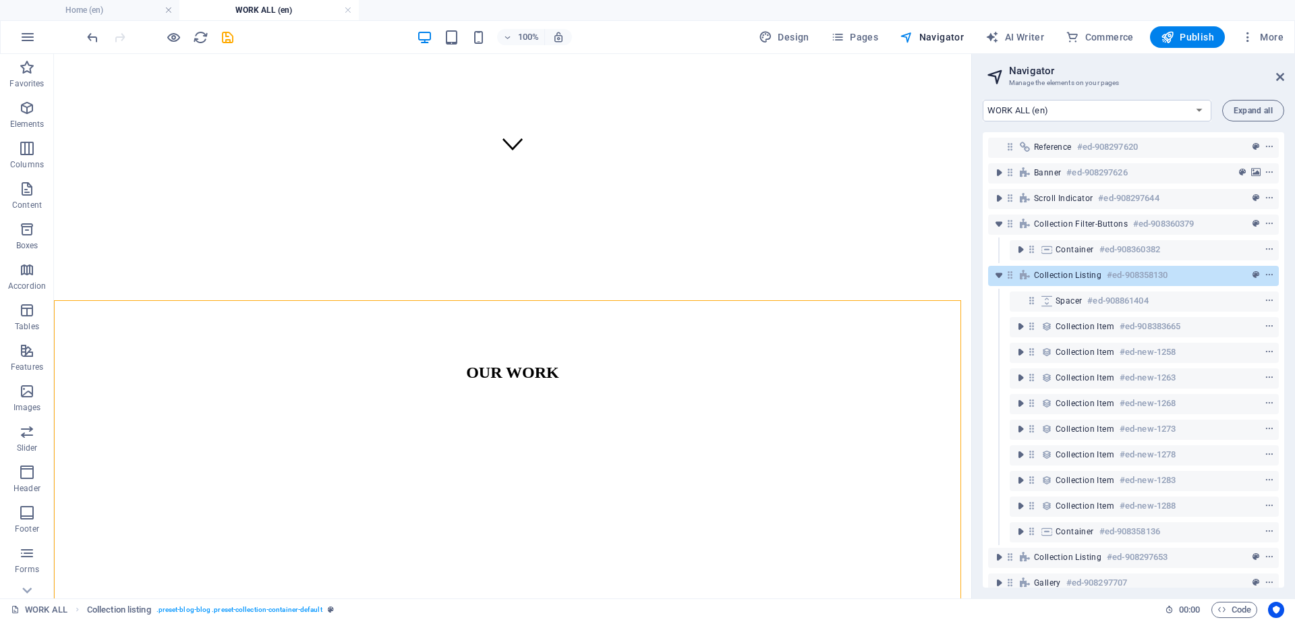
drag, startPoint x: 232, startPoint y: 36, endPoint x: 245, endPoint y: 34, distance: 13.1
click at [233, 36] on icon "save" at bounding box center [228, 38] width 16 height 16
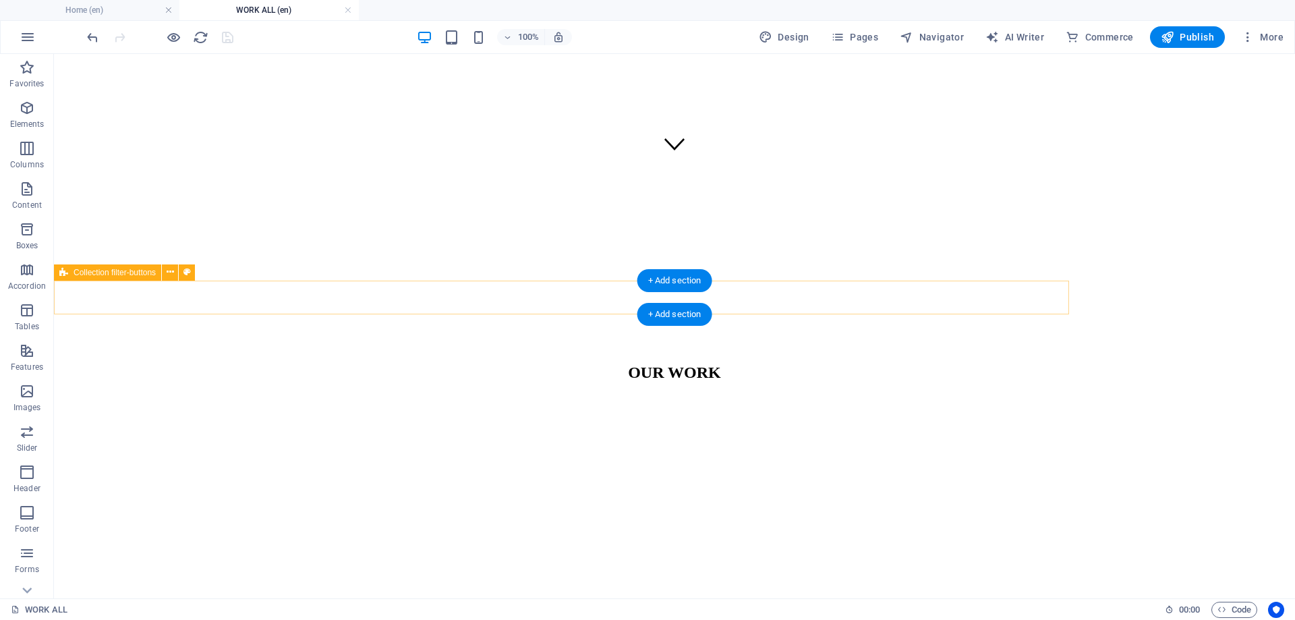
select select "rem"
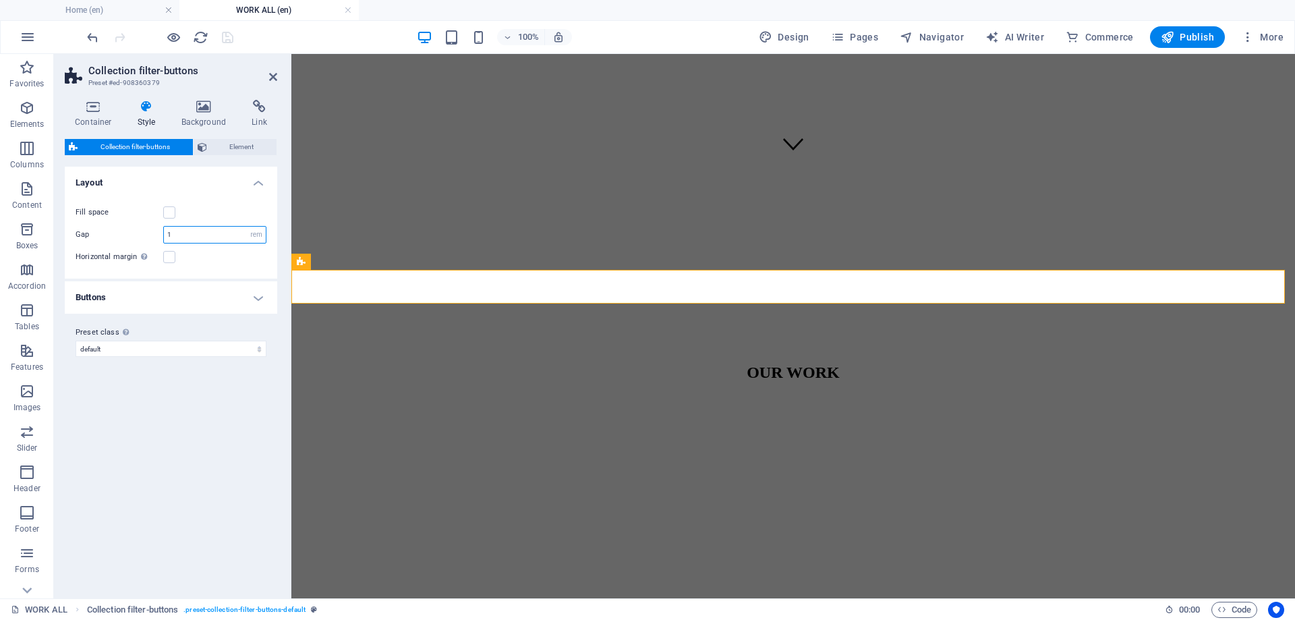
drag, startPoint x: 187, startPoint y: 233, endPoint x: 139, endPoint y: 234, distance: 47.9
click at [139, 234] on div "Gap 1 px rem % vw vh" at bounding box center [171, 235] width 191 height 18
type input "0"
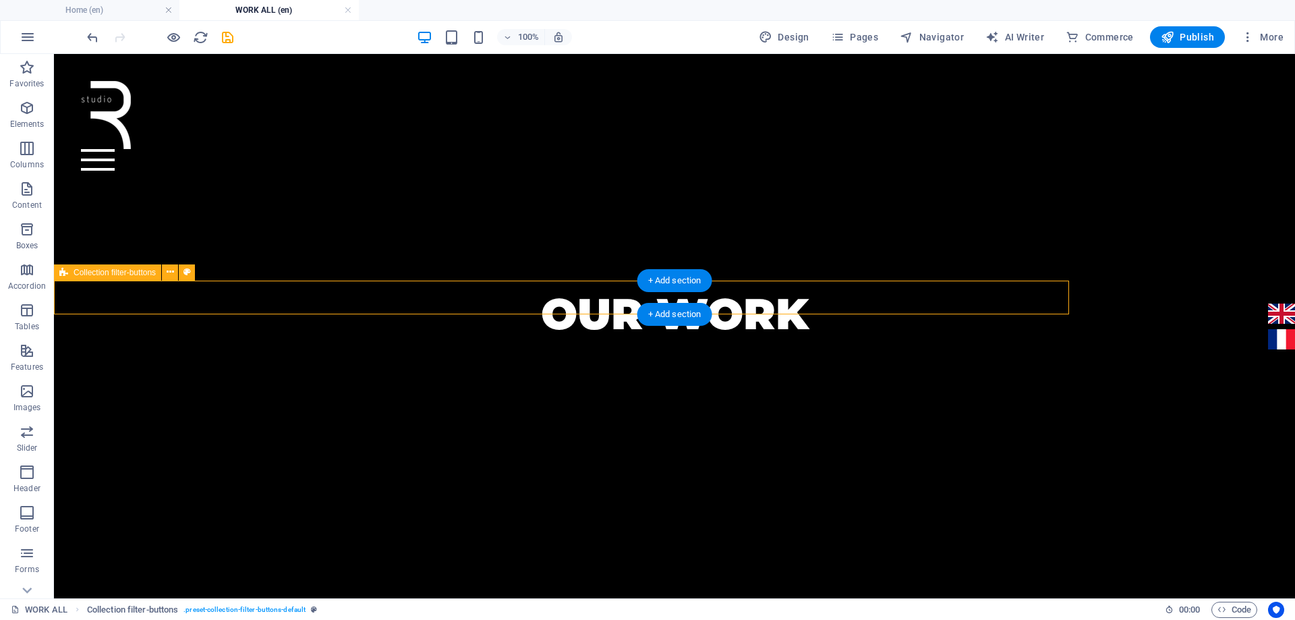
select select "rem"
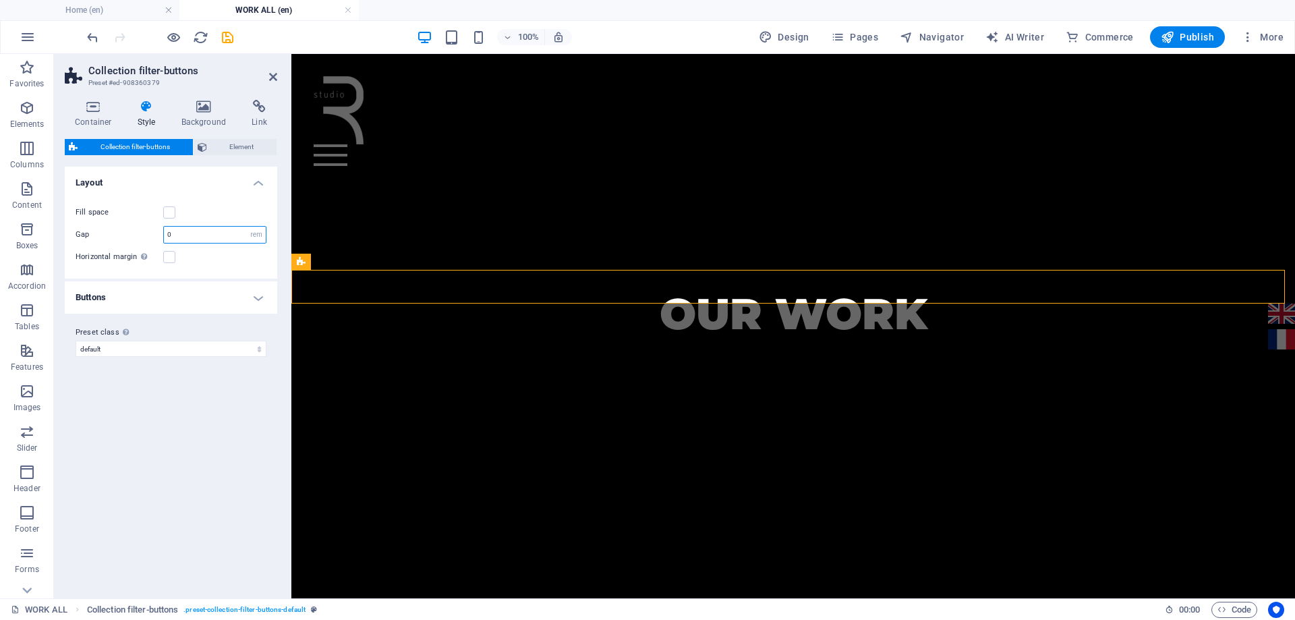
drag, startPoint x: 194, startPoint y: 233, endPoint x: 156, endPoint y: 237, distance: 38.0
click at [156, 237] on div "Gap 0 px rem % vw vh" at bounding box center [171, 235] width 191 height 18
type input "1"
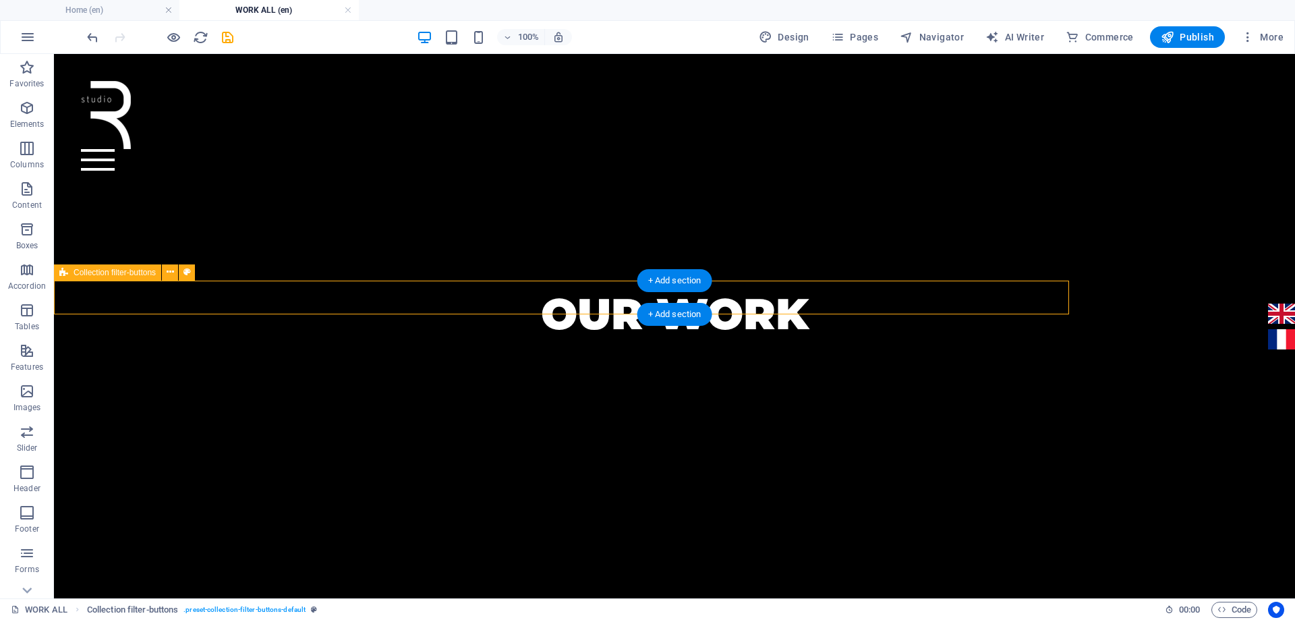
select select "rem"
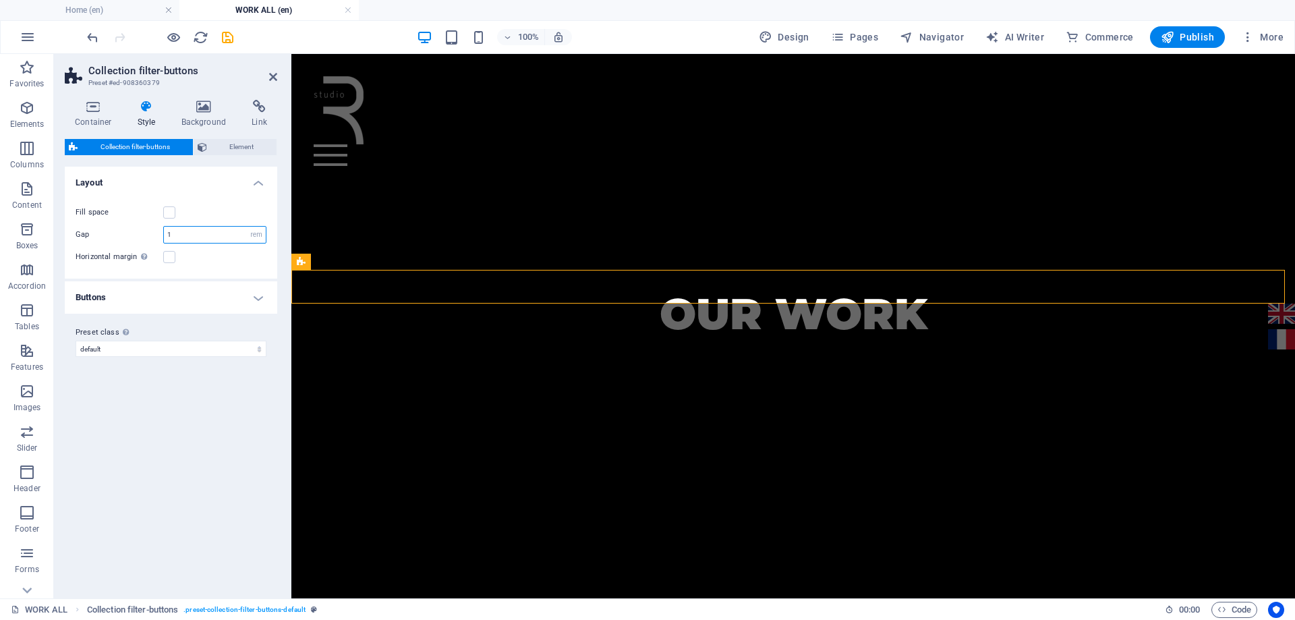
click at [179, 236] on input "1" at bounding box center [215, 235] width 102 height 16
click at [140, 237] on div "Gap 1 px rem % vw vh" at bounding box center [171, 235] width 191 height 18
drag, startPoint x: 202, startPoint y: 239, endPoint x: 138, endPoint y: 237, distance: 63.4
click at [139, 237] on div "Gap 0 px rem % vw vh" at bounding box center [171, 235] width 191 height 18
type input "1"
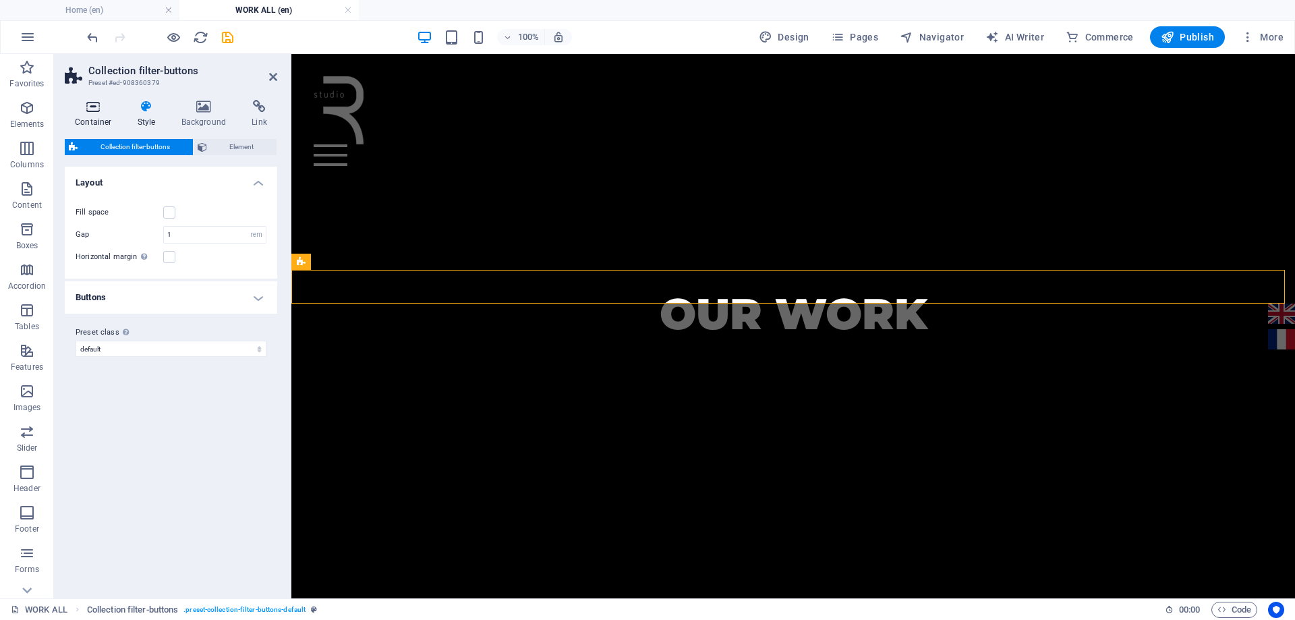
click at [105, 119] on h4 "Container" at bounding box center [96, 114] width 63 height 28
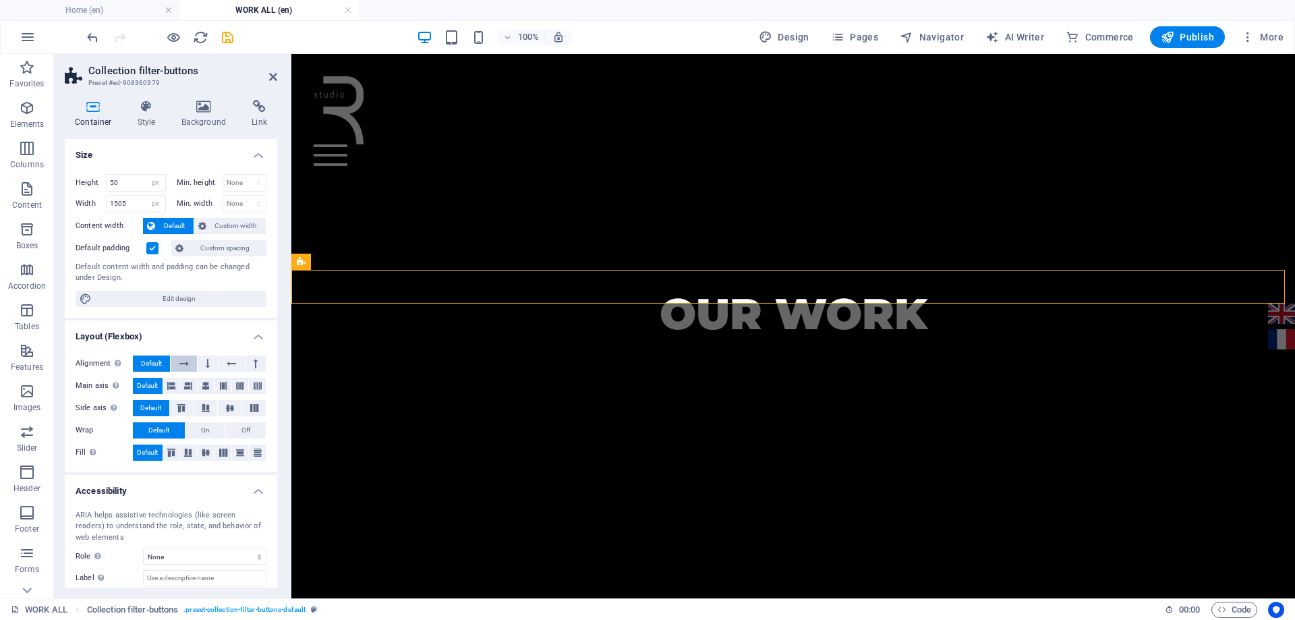
click at [179, 363] on button at bounding box center [184, 363] width 26 height 16
drag, startPoint x: 156, startPoint y: 363, endPoint x: 156, endPoint y: 374, distance: 11.5
click at [155, 363] on span "Default" at bounding box center [151, 363] width 21 height 16
click at [167, 383] on icon at bounding box center [171, 386] width 8 height 16
click at [148, 387] on span "Default" at bounding box center [147, 386] width 21 height 16
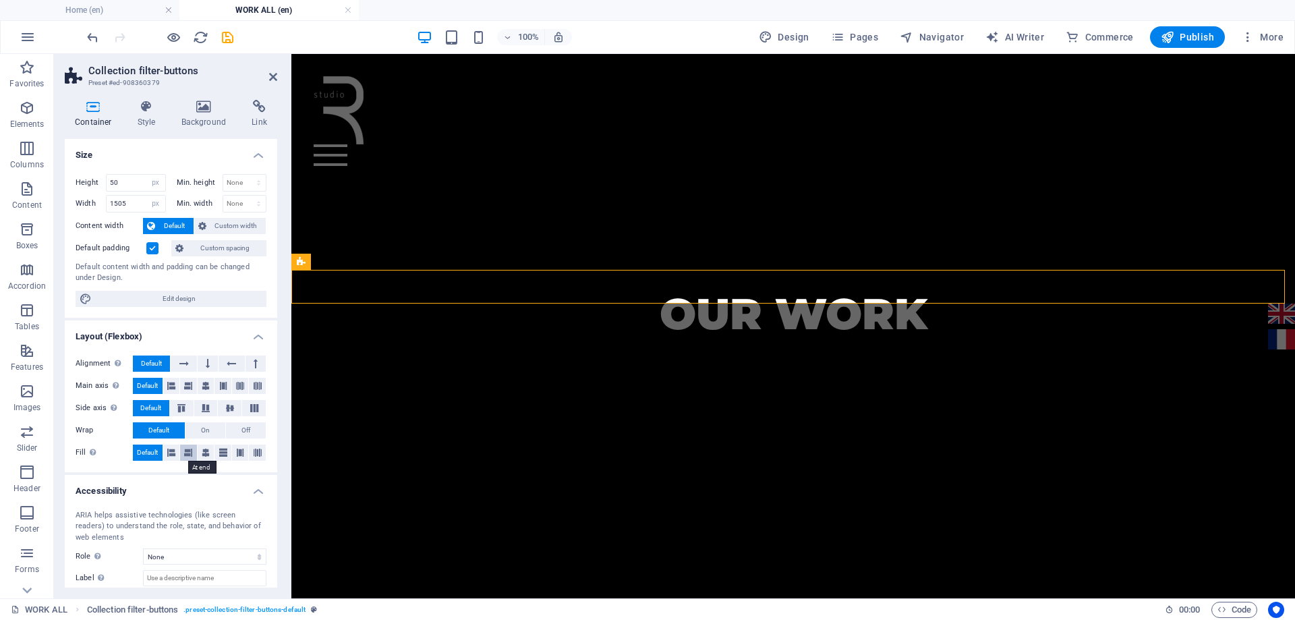
click at [192, 453] on icon at bounding box center [188, 452] width 8 height 16
click at [142, 452] on span "Default" at bounding box center [147, 452] width 21 height 16
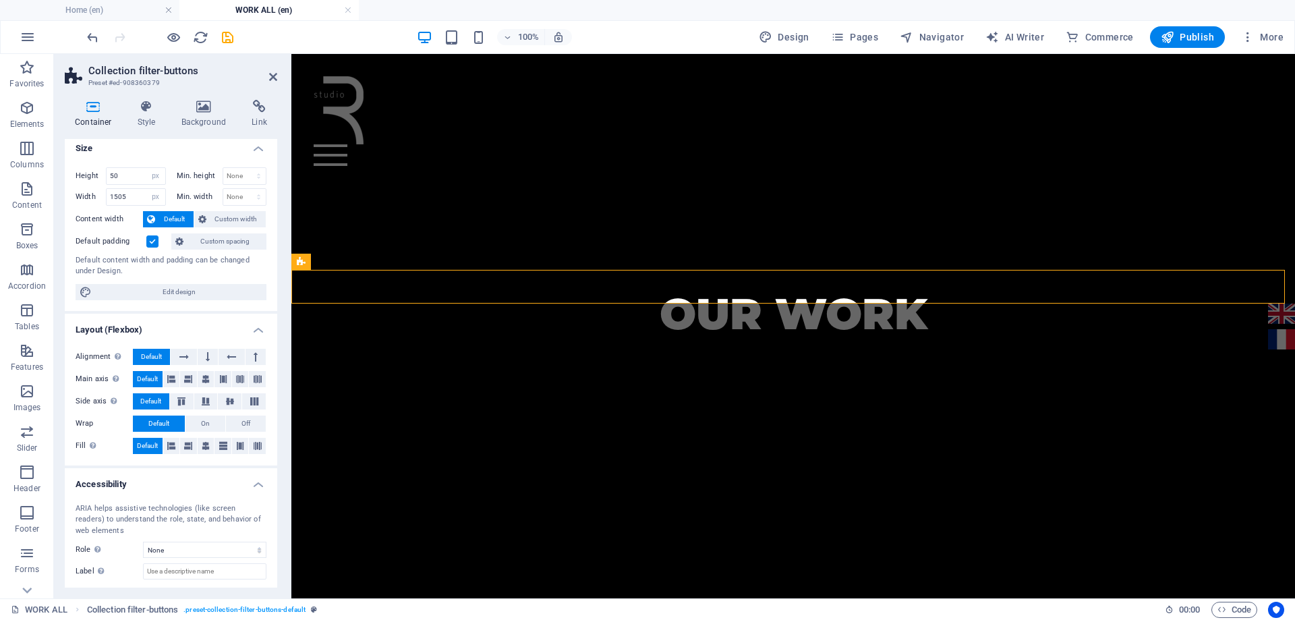
scroll to position [0, 0]
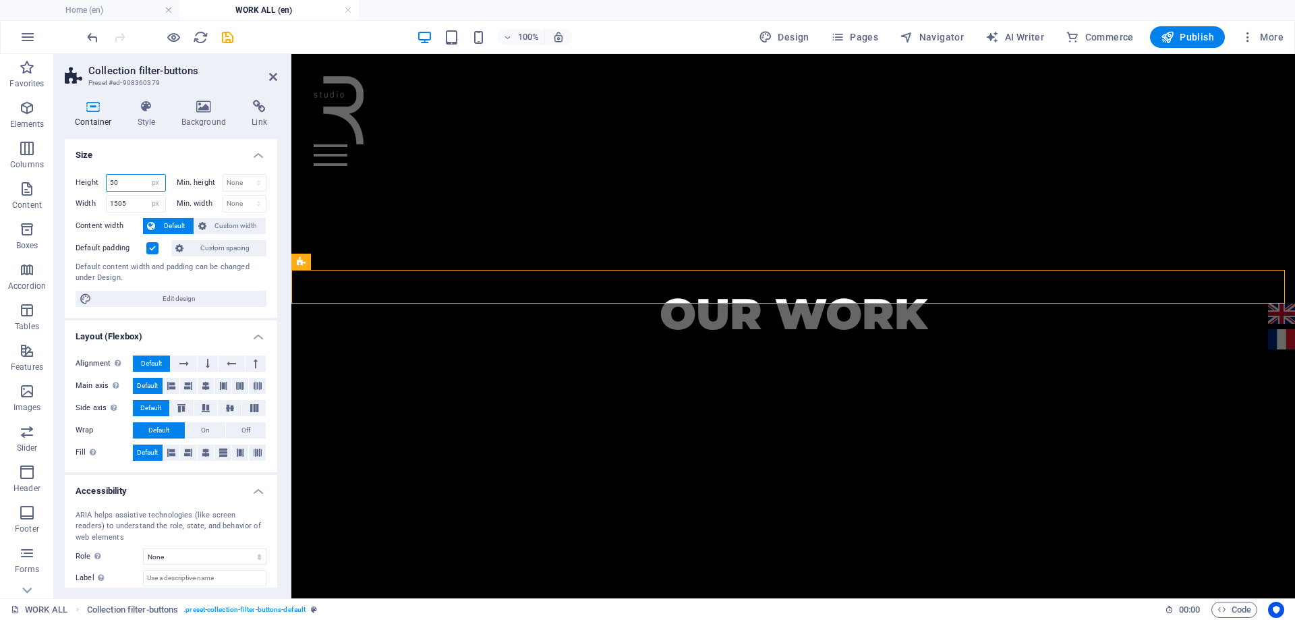
drag, startPoint x: 120, startPoint y: 185, endPoint x: 107, endPoint y: 185, distance: 13.5
click at [107, 185] on input "50" at bounding box center [136, 183] width 59 height 16
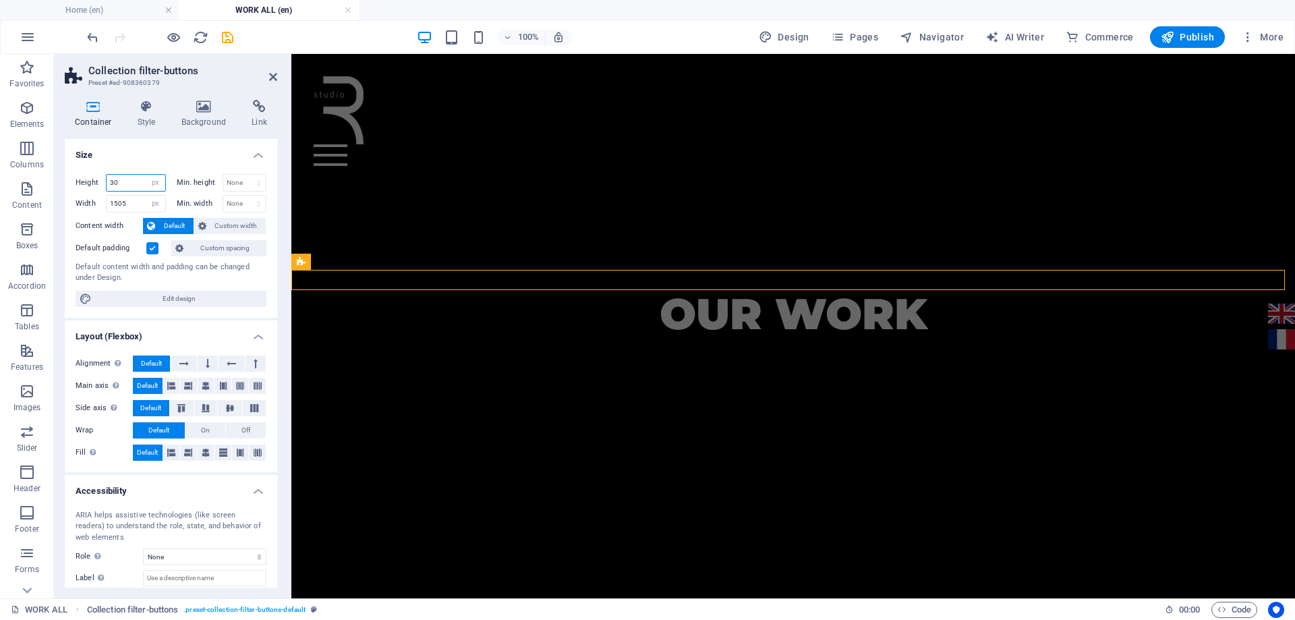
drag, startPoint x: 127, startPoint y: 184, endPoint x: 96, endPoint y: 182, distance: 31.1
click at [96, 182] on div "Height 30 Default px rem % vh vw" at bounding box center [121, 183] width 90 height 18
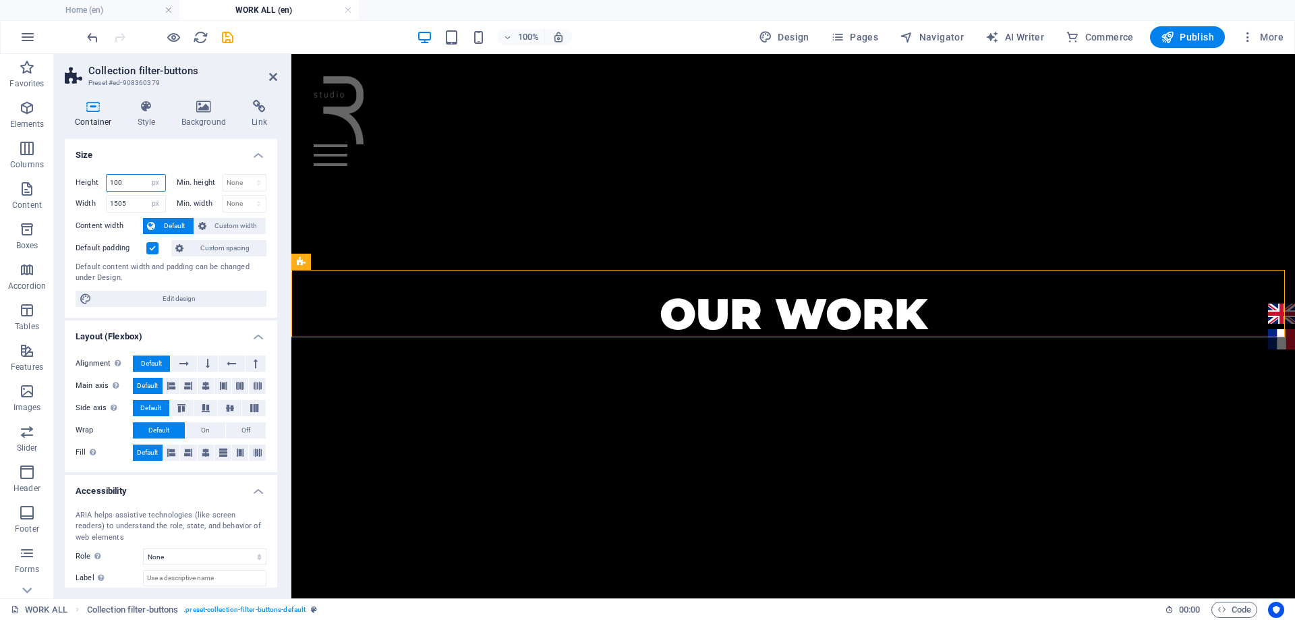
drag, startPoint x: 132, startPoint y: 176, endPoint x: 103, endPoint y: 180, distance: 29.9
click at [103, 180] on div "Height 100 Default px rem % vh vw" at bounding box center [121, 183] width 90 height 18
type input "60"
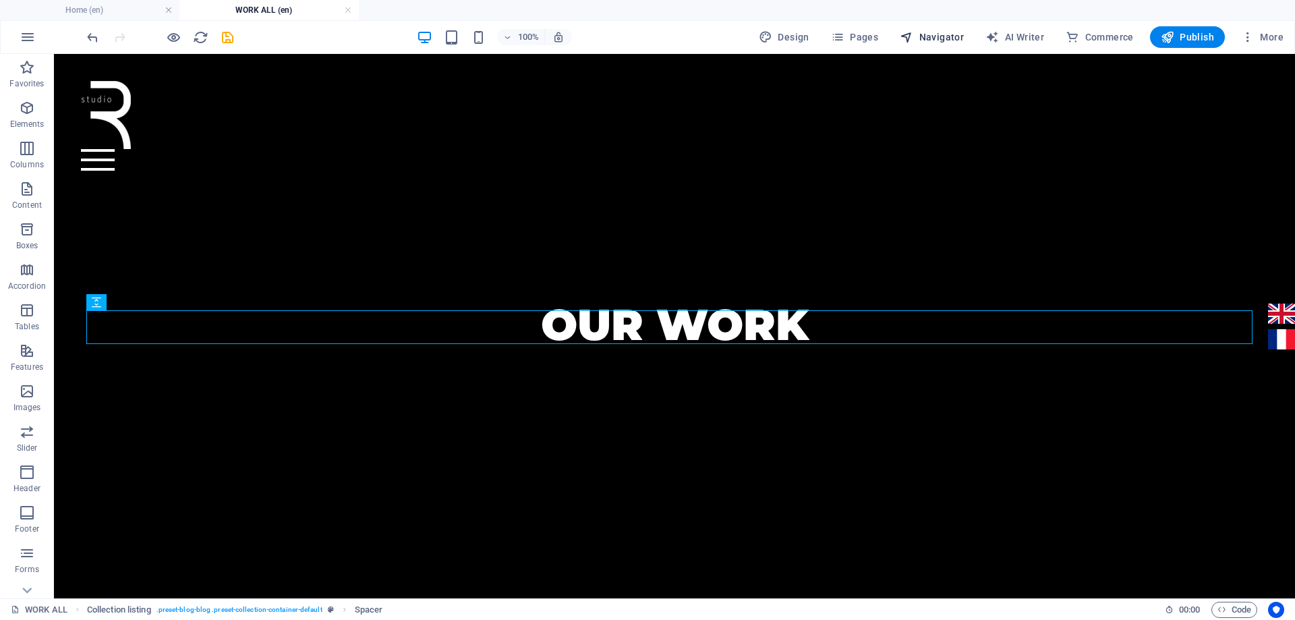
click at [935, 35] on span "Navigator" at bounding box center [932, 36] width 64 height 13
select select "17022658-en"
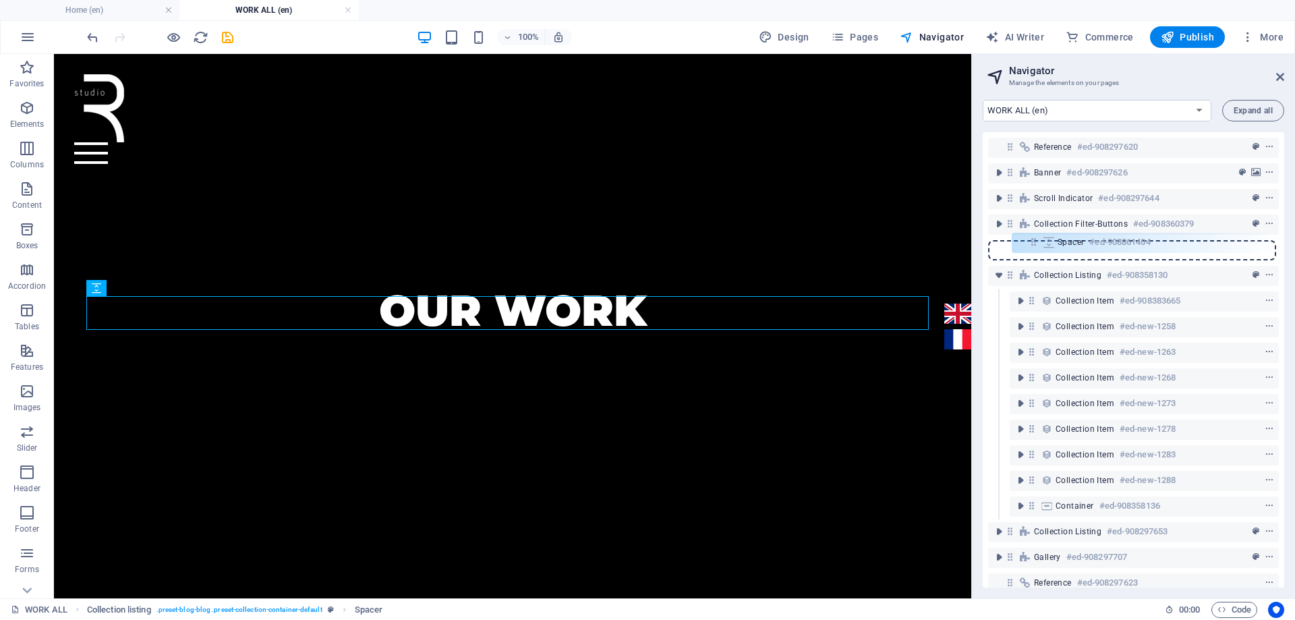
drag, startPoint x: 1030, startPoint y: 279, endPoint x: 1032, endPoint y: 242, distance: 36.5
click at [1032, 242] on div "Reference #ed-908297620 Banner #ed-908297626 Scroll indicator #ed-908297644 Col…" at bounding box center [1133, 359] width 301 height 455
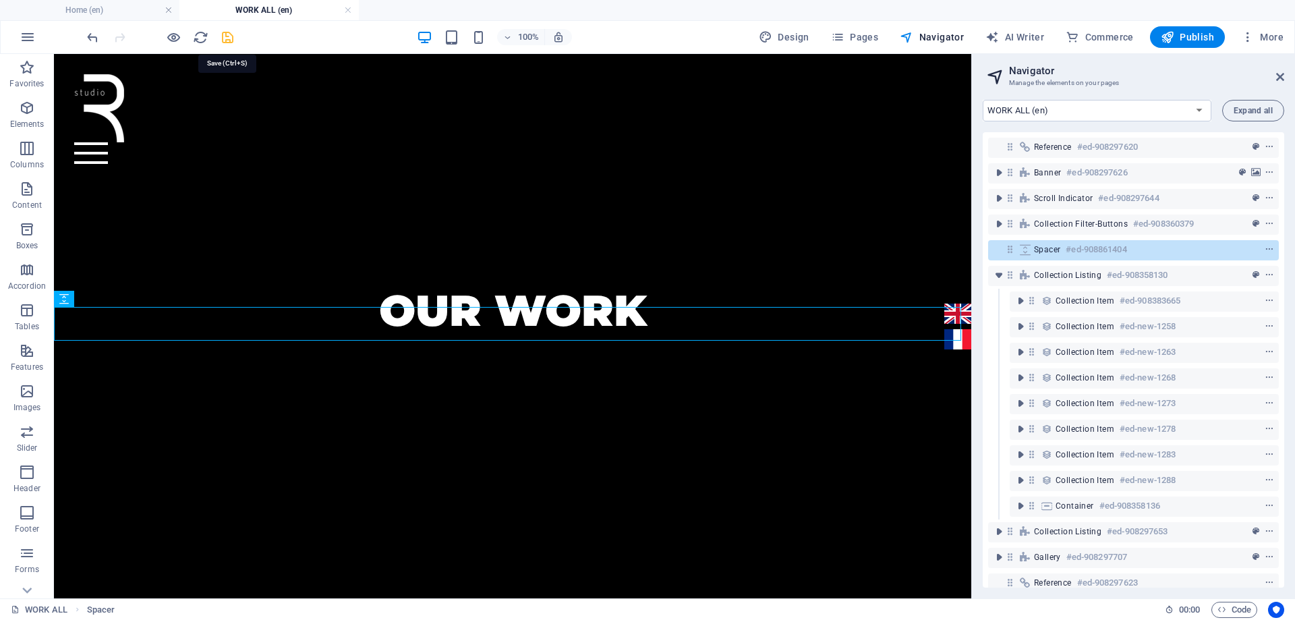
click at [230, 38] on icon "save" at bounding box center [228, 38] width 16 height 16
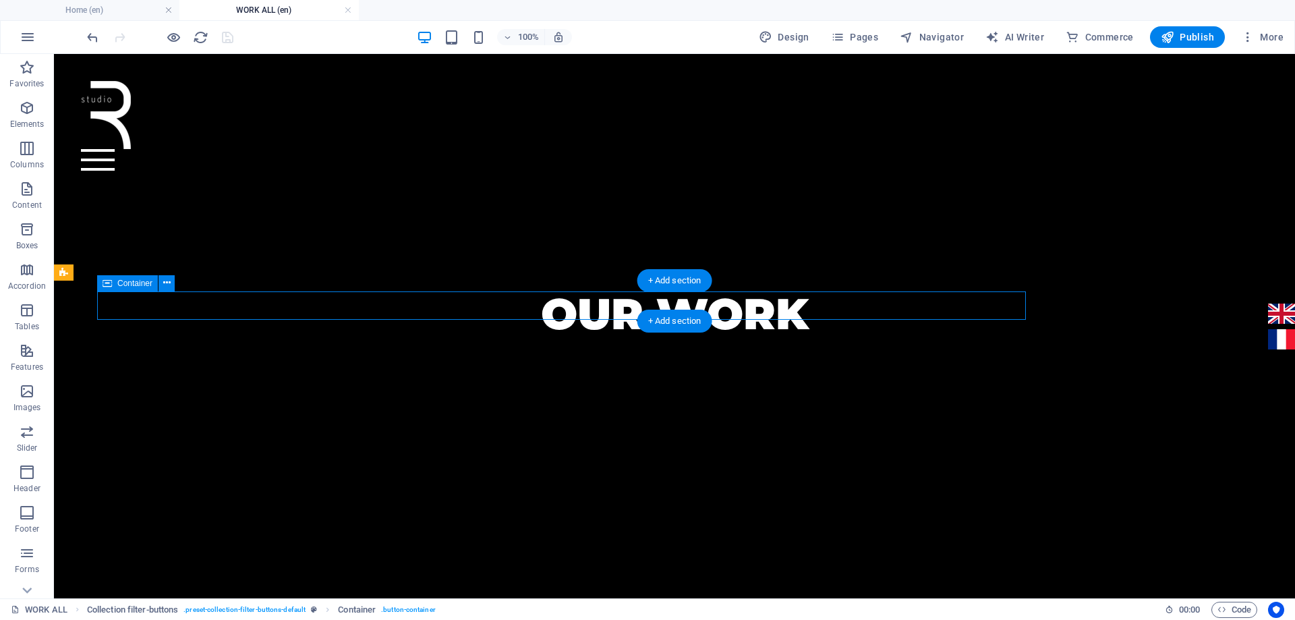
select select "px"
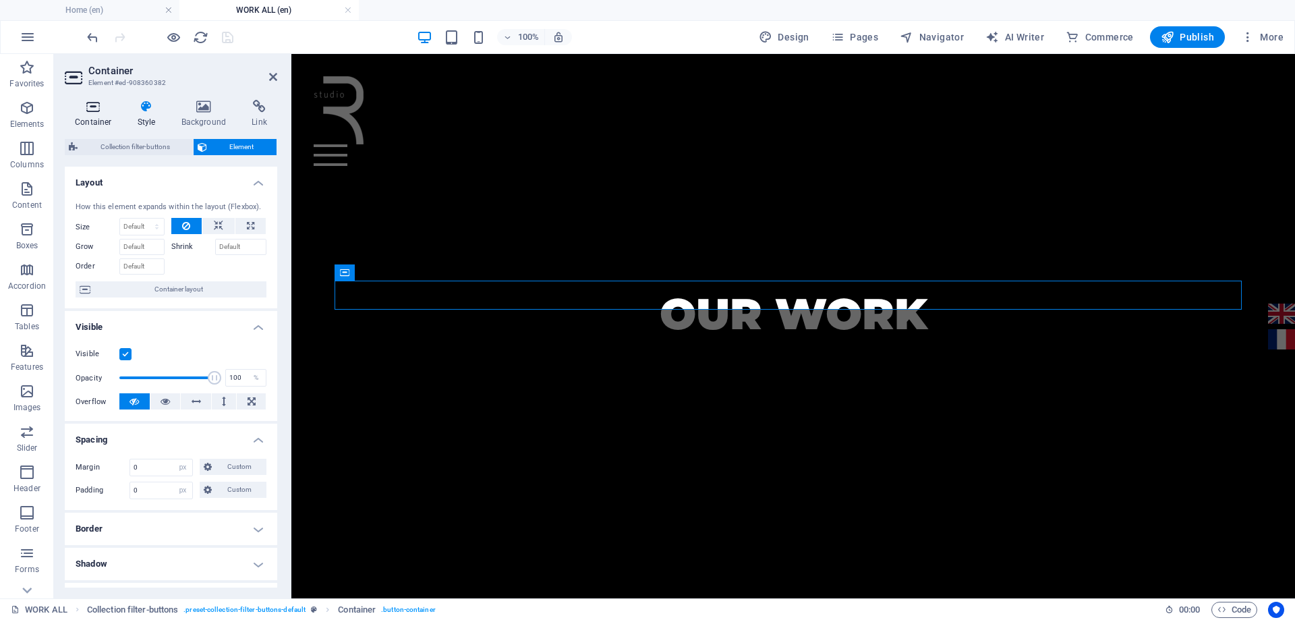
click at [90, 117] on h4 "Container" at bounding box center [96, 114] width 63 height 28
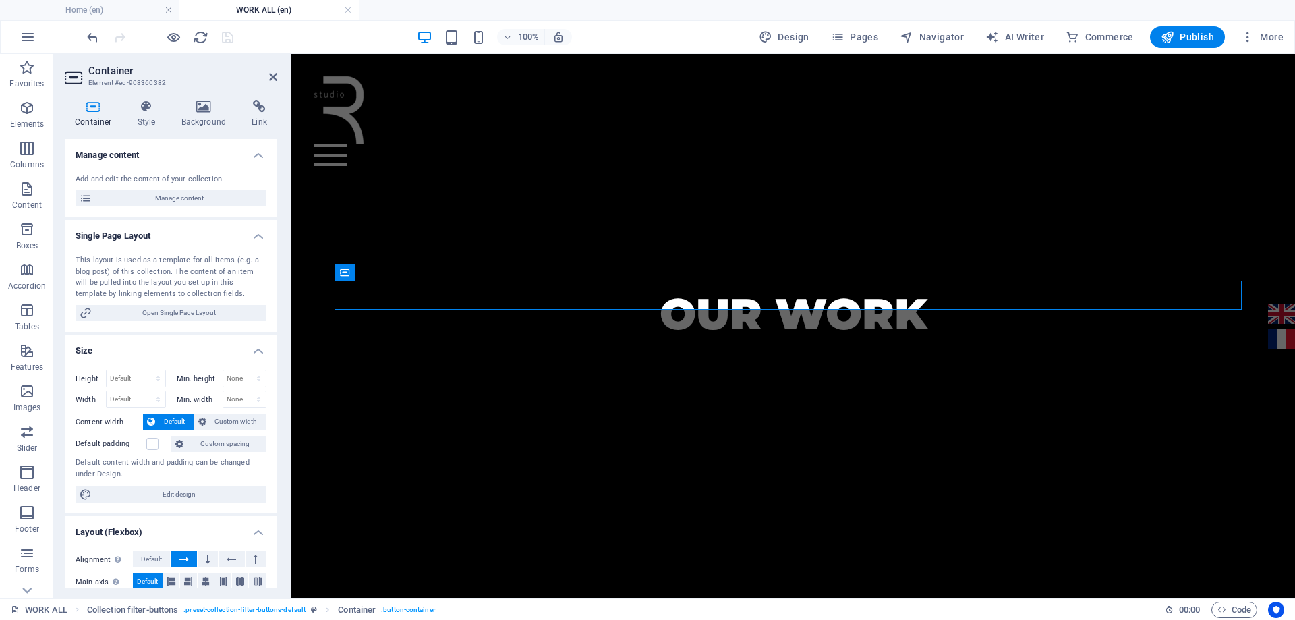
scroll to position [67, 0]
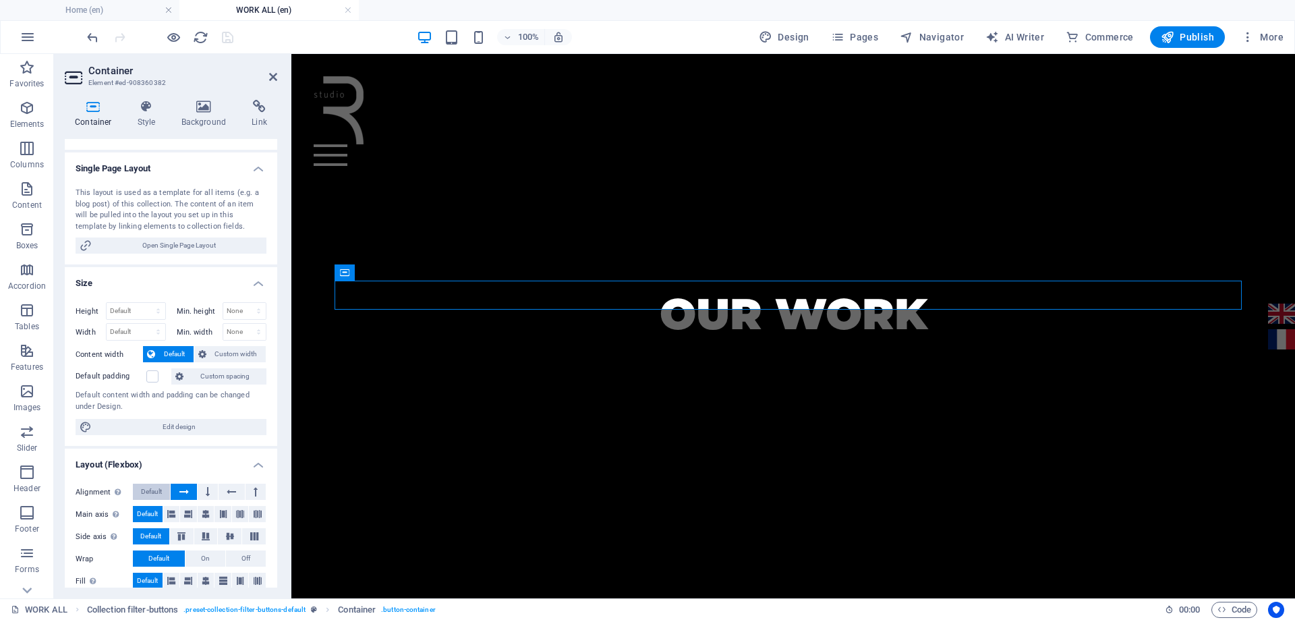
click at [152, 489] on span "Default" at bounding box center [151, 492] width 21 height 16
click at [206, 488] on icon at bounding box center [208, 492] width 4 height 16
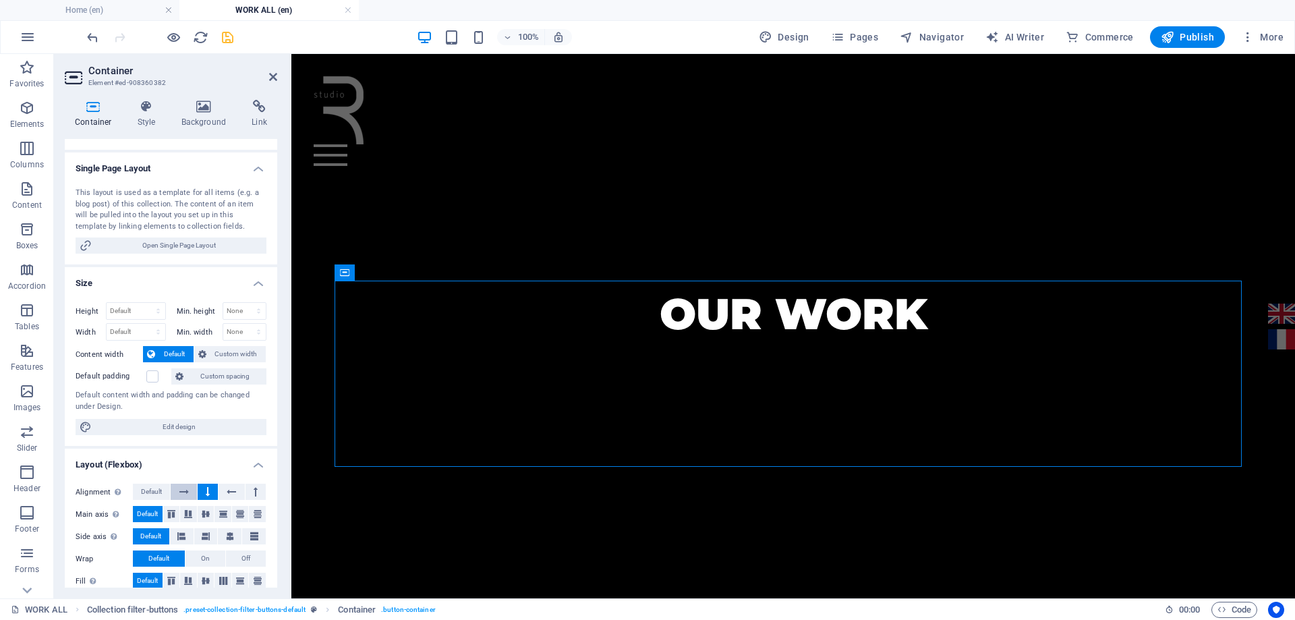
click at [177, 490] on button at bounding box center [184, 492] width 26 height 16
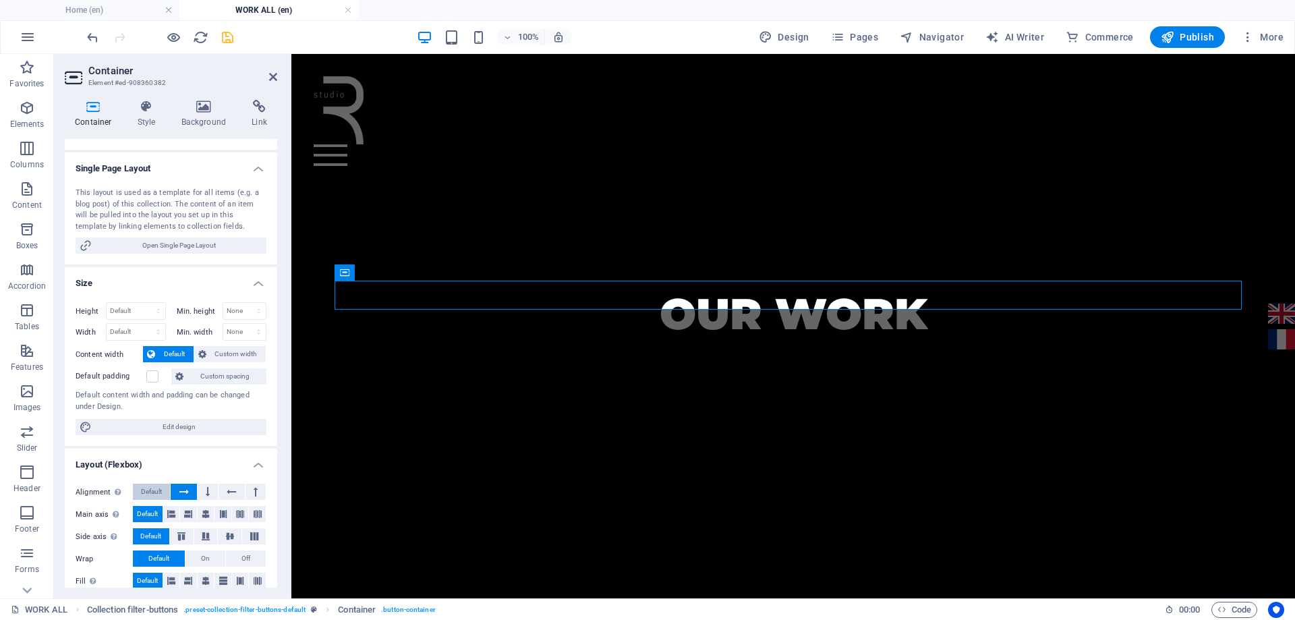
click at [148, 492] on span "Default" at bounding box center [151, 492] width 21 height 16
click at [179, 490] on button at bounding box center [184, 492] width 26 height 16
click at [206, 489] on icon at bounding box center [208, 492] width 4 height 16
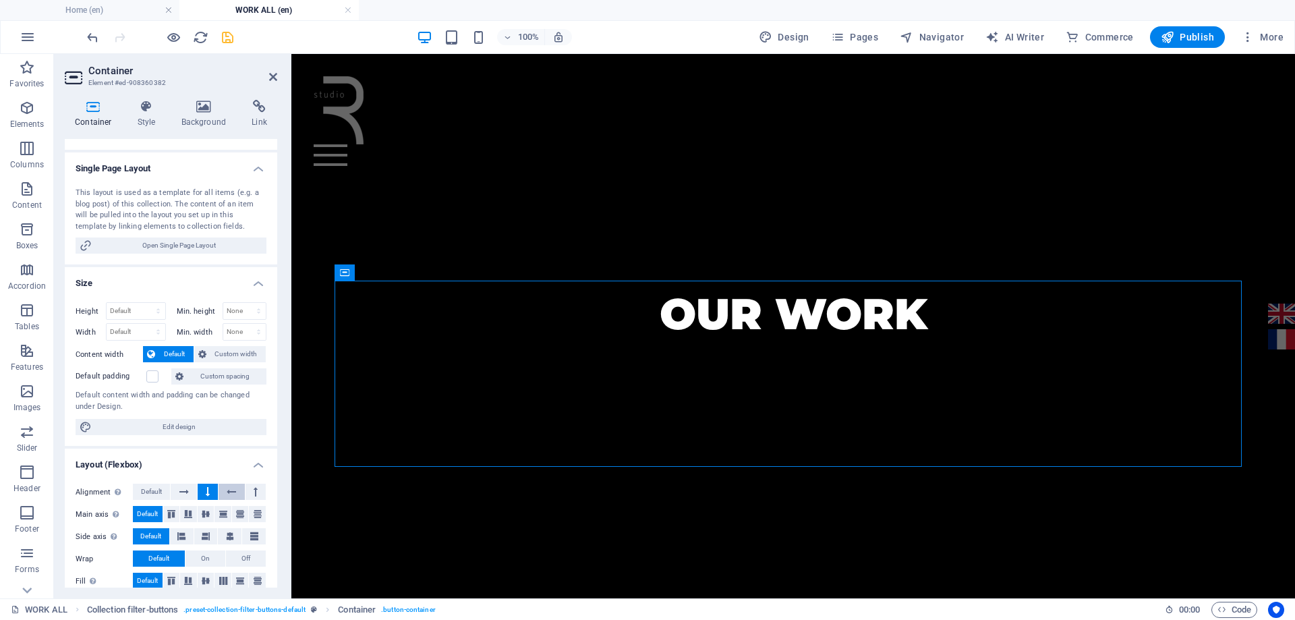
click at [228, 488] on icon at bounding box center [231, 492] width 9 height 16
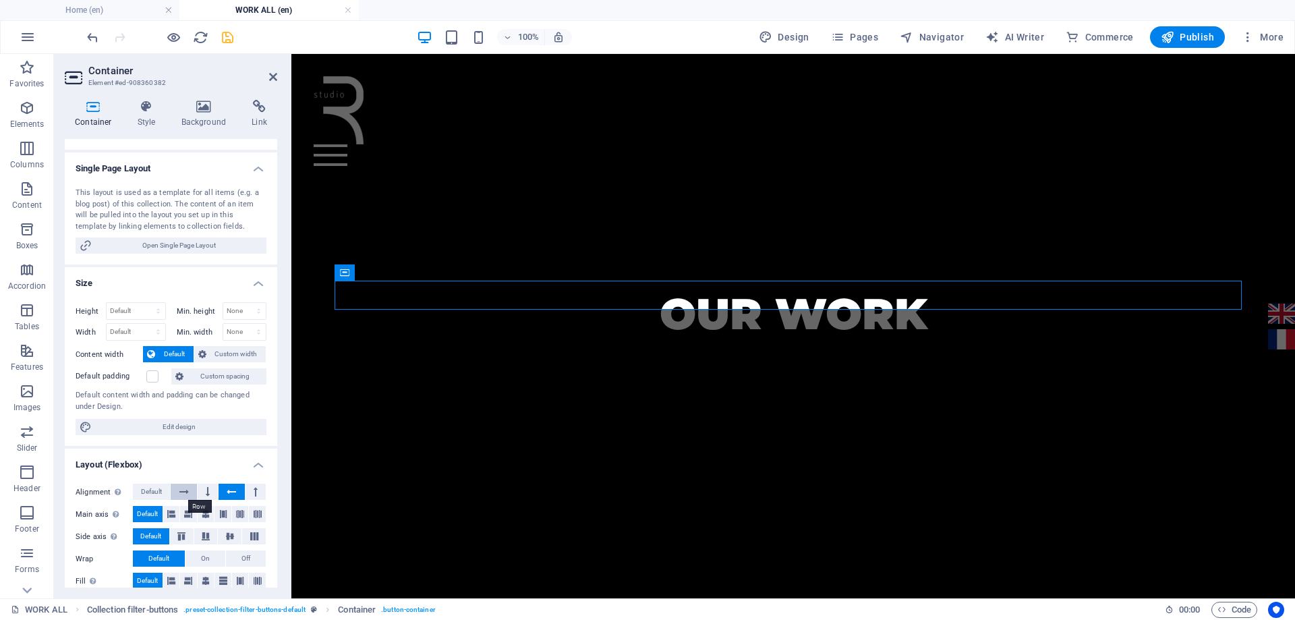
click at [181, 490] on icon at bounding box center [183, 492] width 9 height 16
click at [149, 491] on span "Default" at bounding box center [151, 492] width 21 height 16
click at [274, 73] on icon at bounding box center [273, 76] width 8 height 11
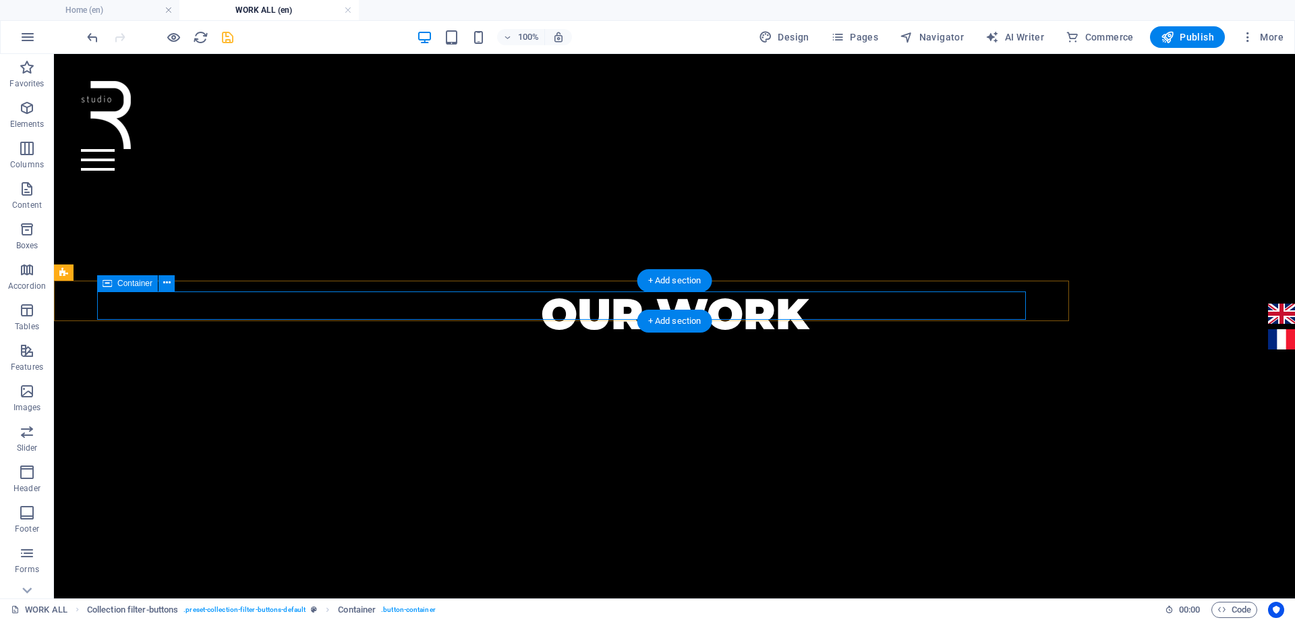
select select "px"
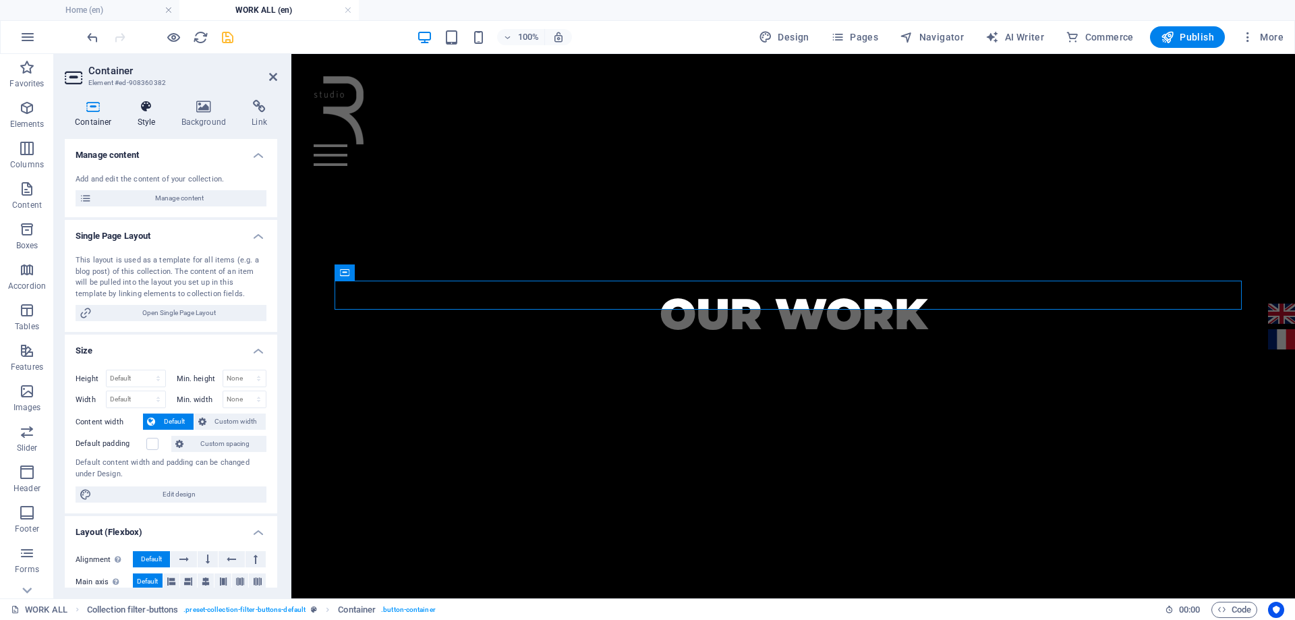
click at [150, 107] on icon at bounding box center [146, 106] width 38 height 13
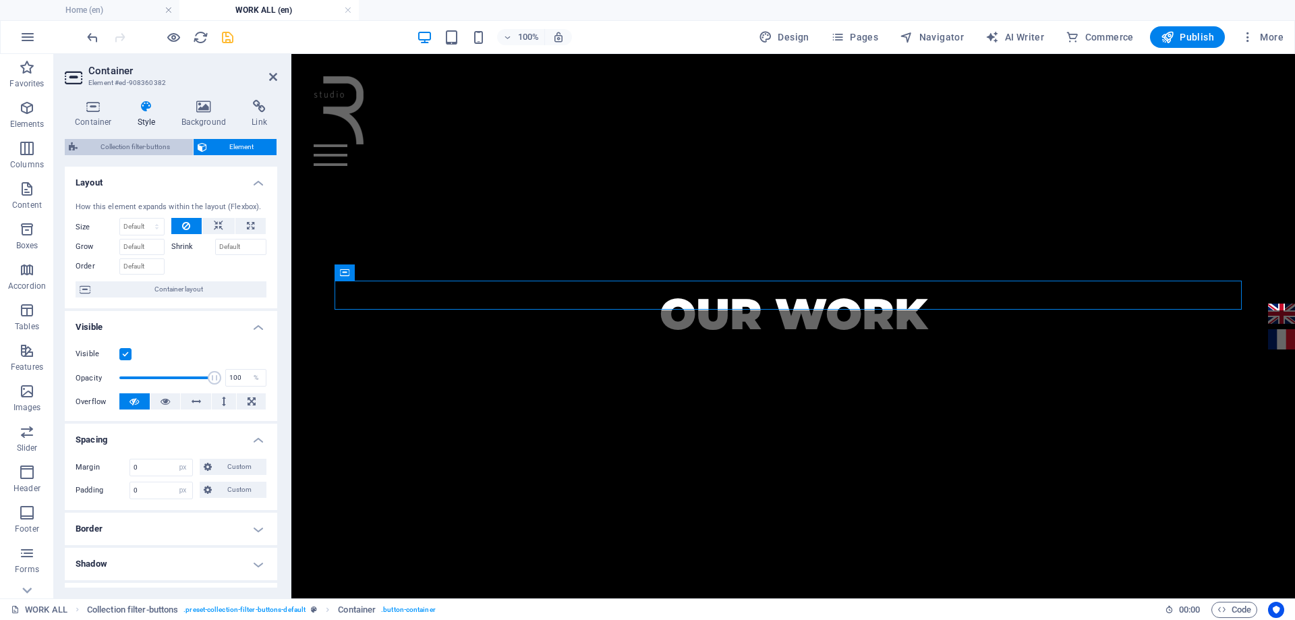
click at [158, 142] on span "Collection filter-buttons" at bounding box center [135, 147] width 107 height 16
select select "px"
select select "rem"
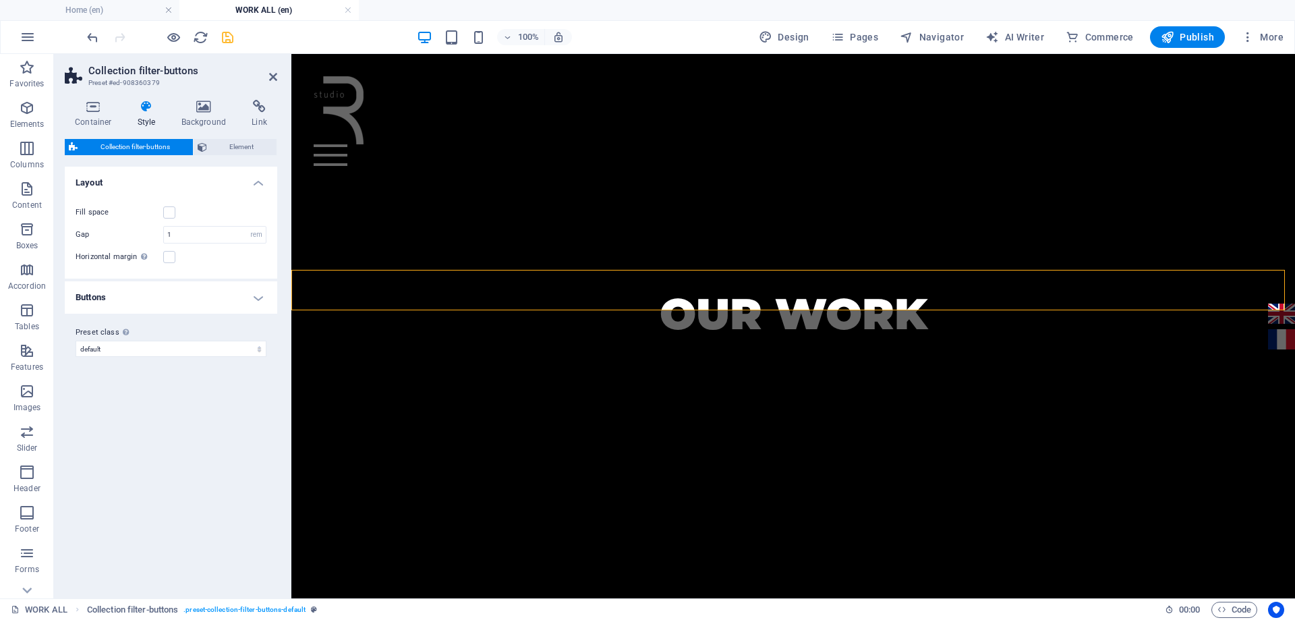
click at [150, 119] on h4 "Style" at bounding box center [149, 114] width 44 height 28
click at [99, 119] on h4 "Container" at bounding box center [96, 114] width 63 height 28
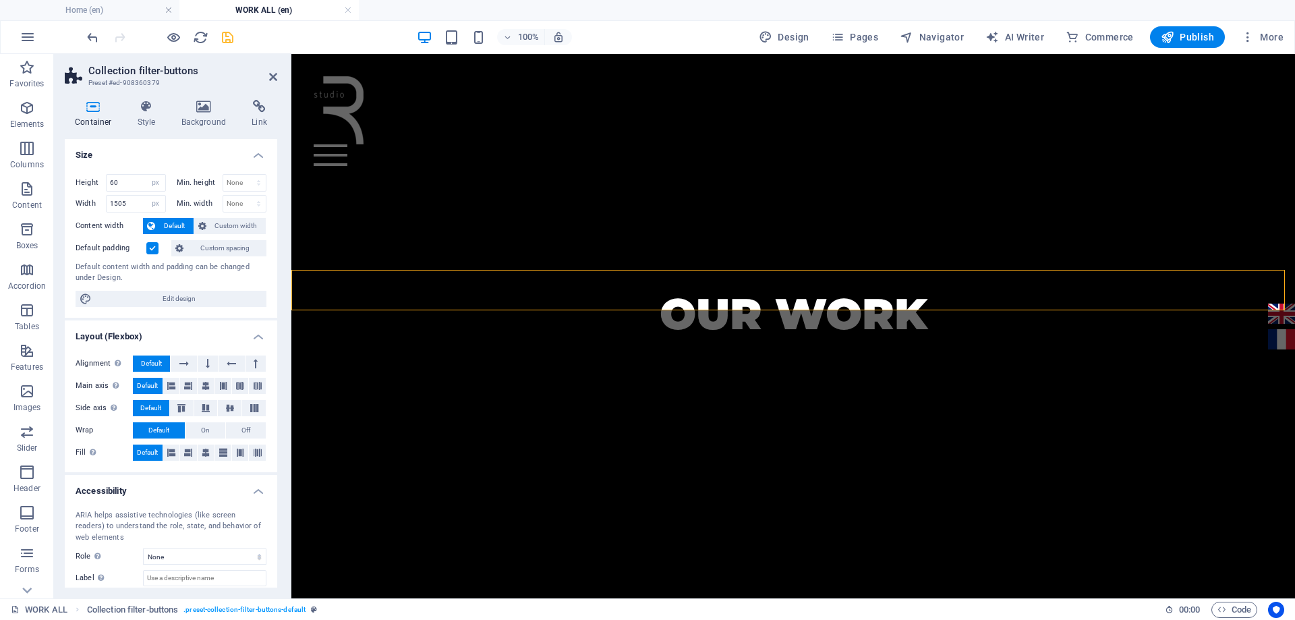
click at [150, 245] on label at bounding box center [152, 248] width 12 height 12
click at [0, 0] on input "Default padding" at bounding box center [0, 0] width 0 height 0
click at [150, 246] on label at bounding box center [152, 248] width 12 height 12
click at [0, 0] on input "Default padding" at bounding box center [0, 0] width 0 height 0
click at [150, 246] on label at bounding box center [152, 248] width 12 height 12
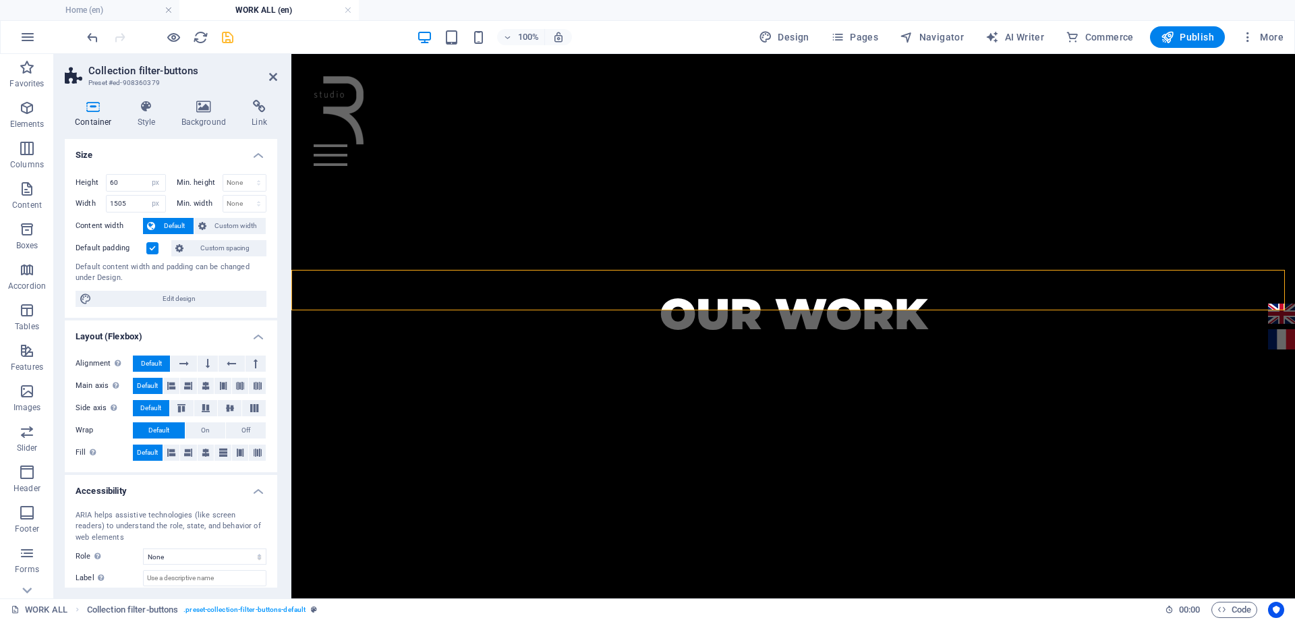
click at [0, 0] on input "Default padding" at bounding box center [0, 0] width 0 height 0
click at [198, 250] on span "Custom spacing" at bounding box center [224, 248] width 75 height 16
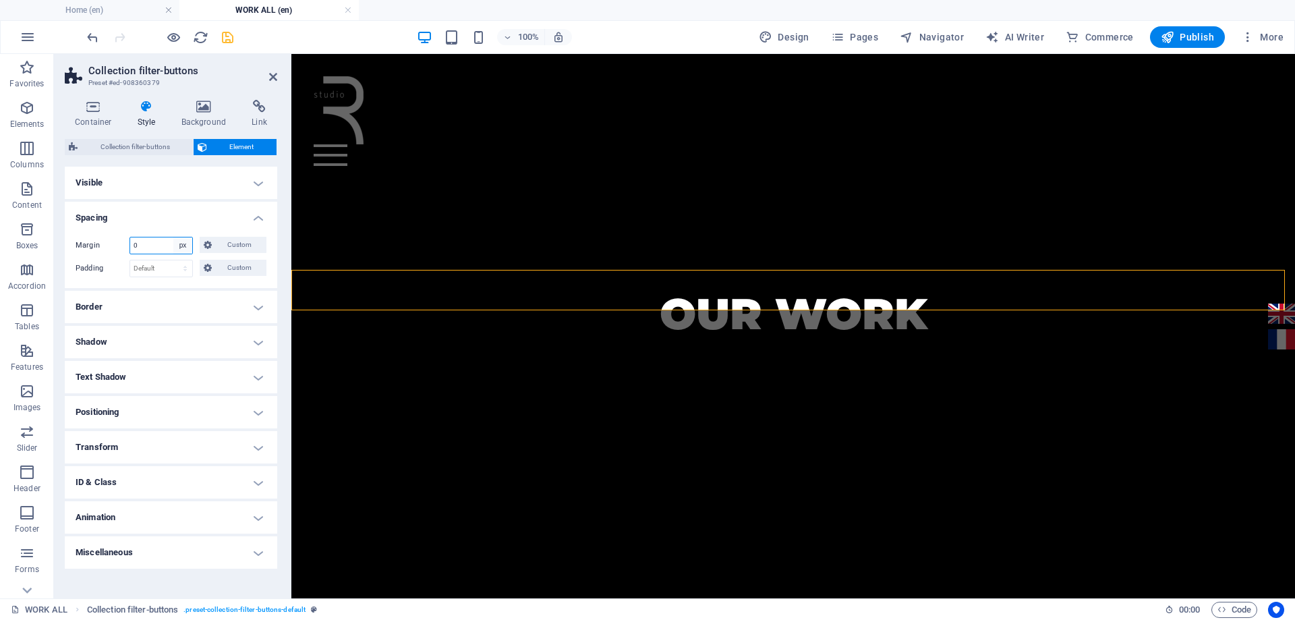
click at [187, 245] on select "Default auto px % rem vw vh Custom" at bounding box center [182, 245] width 19 height 16
select select "default"
click at [173, 237] on select "Default auto px % rem vw vh Custom" at bounding box center [182, 245] width 19 height 16
select select "DISABLED_OPTION_VALUE"
click at [231, 39] on icon "save" at bounding box center [228, 38] width 16 height 16
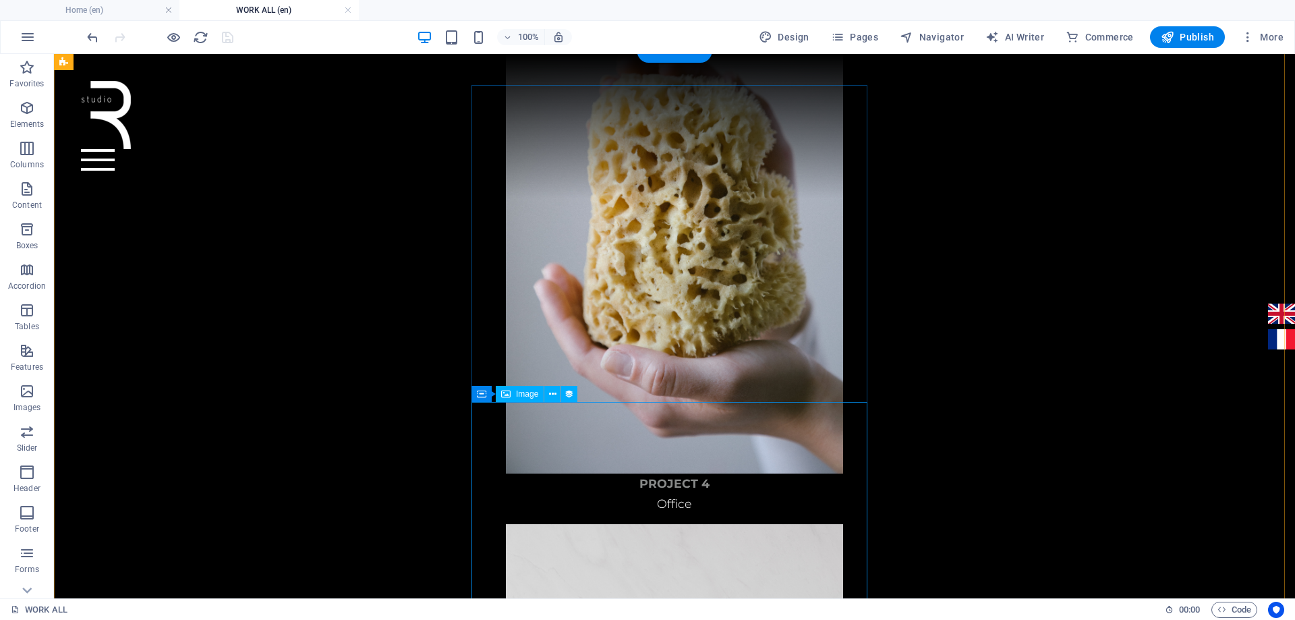
scroll to position [2589, 0]
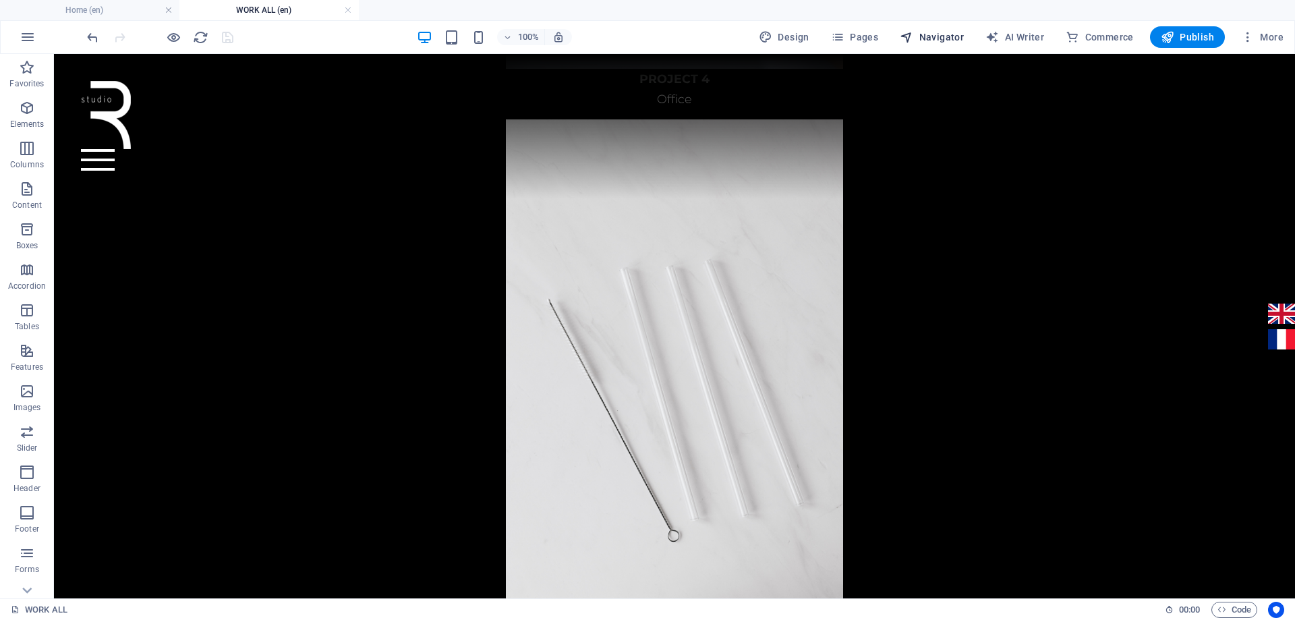
click at [948, 39] on span "Navigator" at bounding box center [932, 36] width 64 height 13
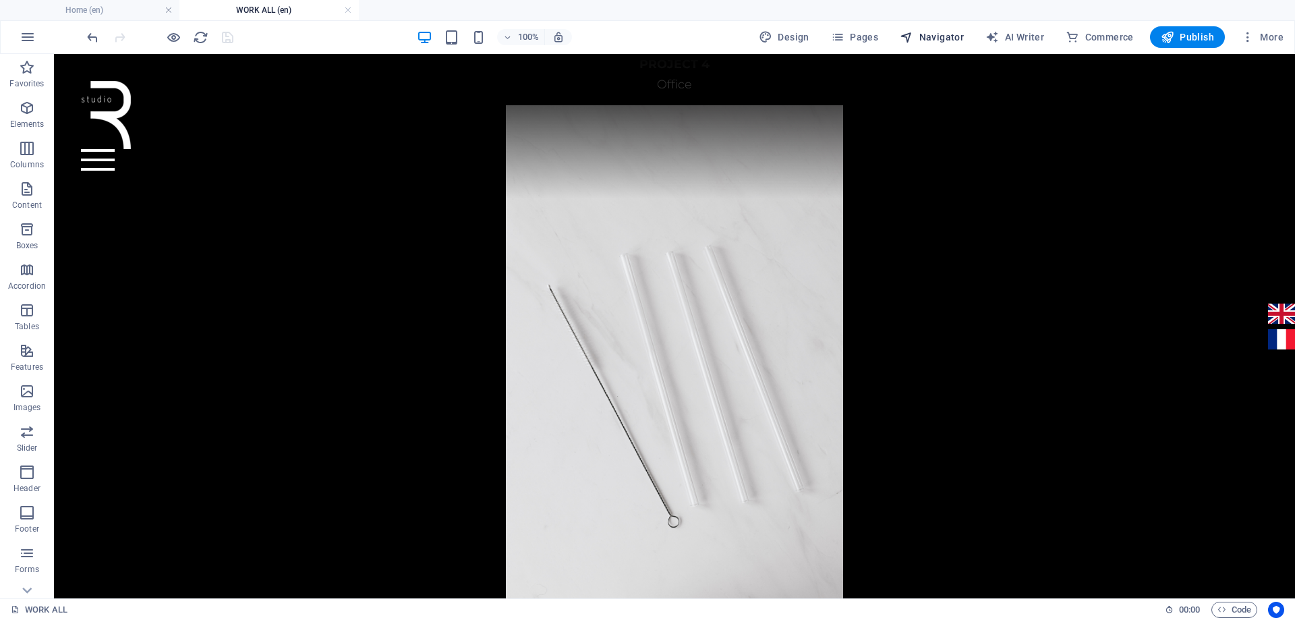
scroll to position [2575, 0]
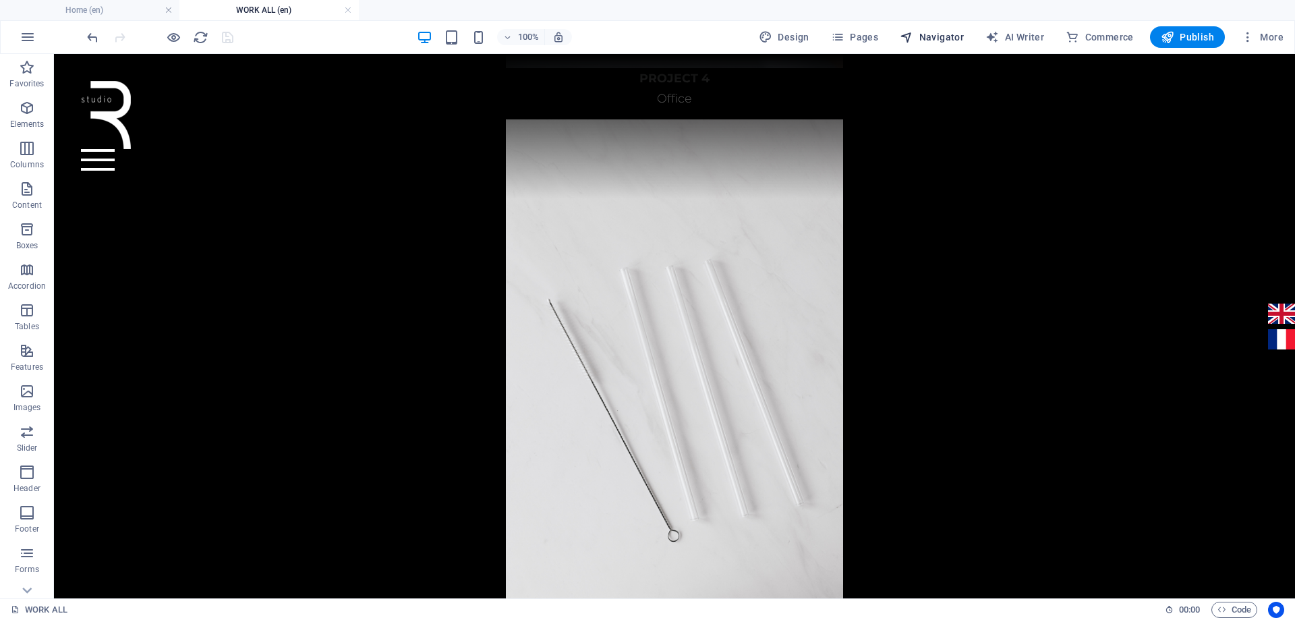
select select "17022658-en"
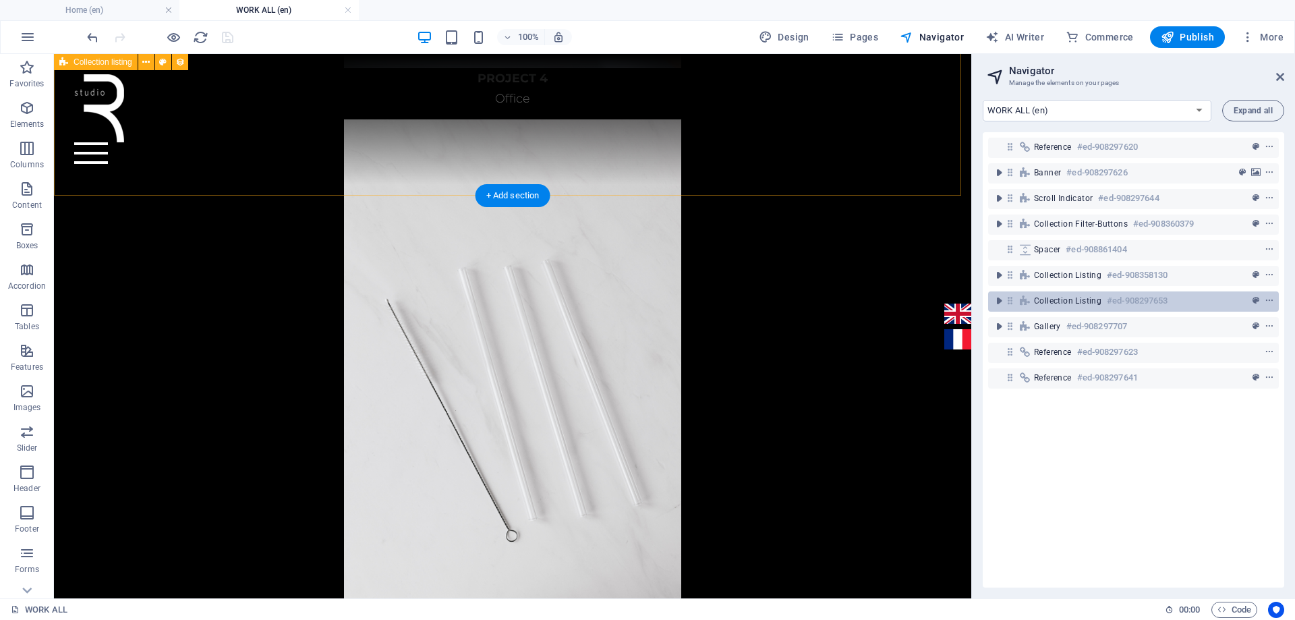
click at [1018, 302] on icon at bounding box center [1025, 300] width 15 height 11
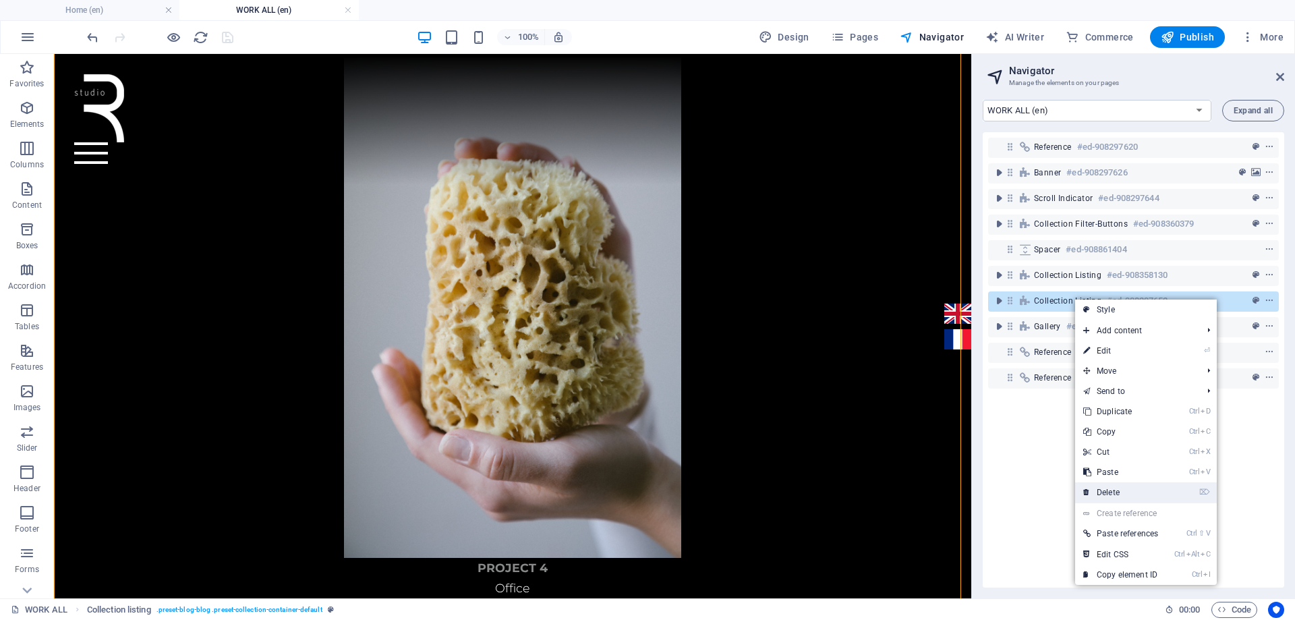
click at [1115, 491] on link "⌦ Delete" at bounding box center [1120, 492] width 91 height 20
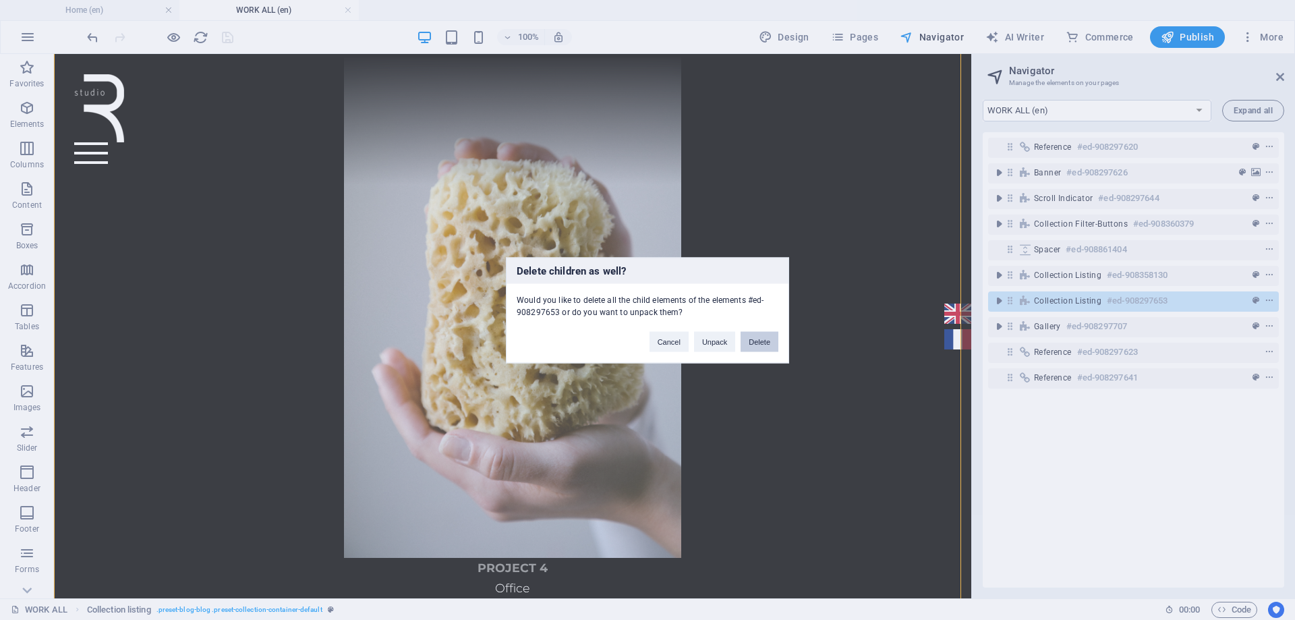
click at [760, 341] on button "Delete" at bounding box center [759, 341] width 38 height 20
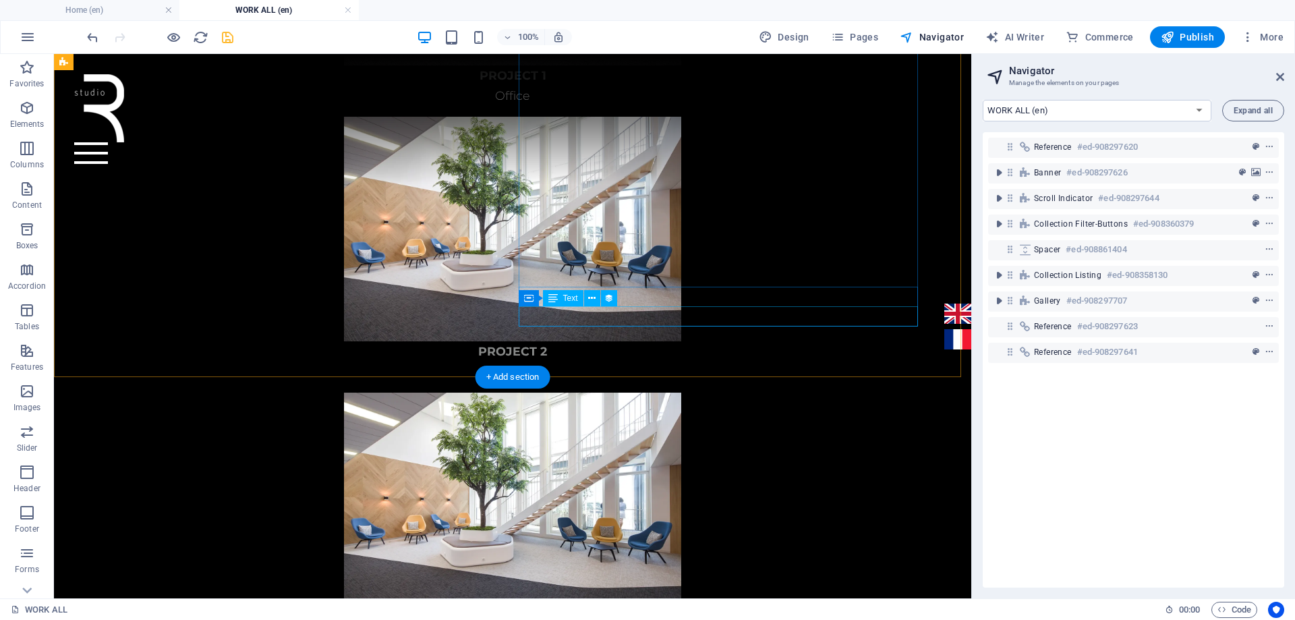
scroll to position [1406, 0]
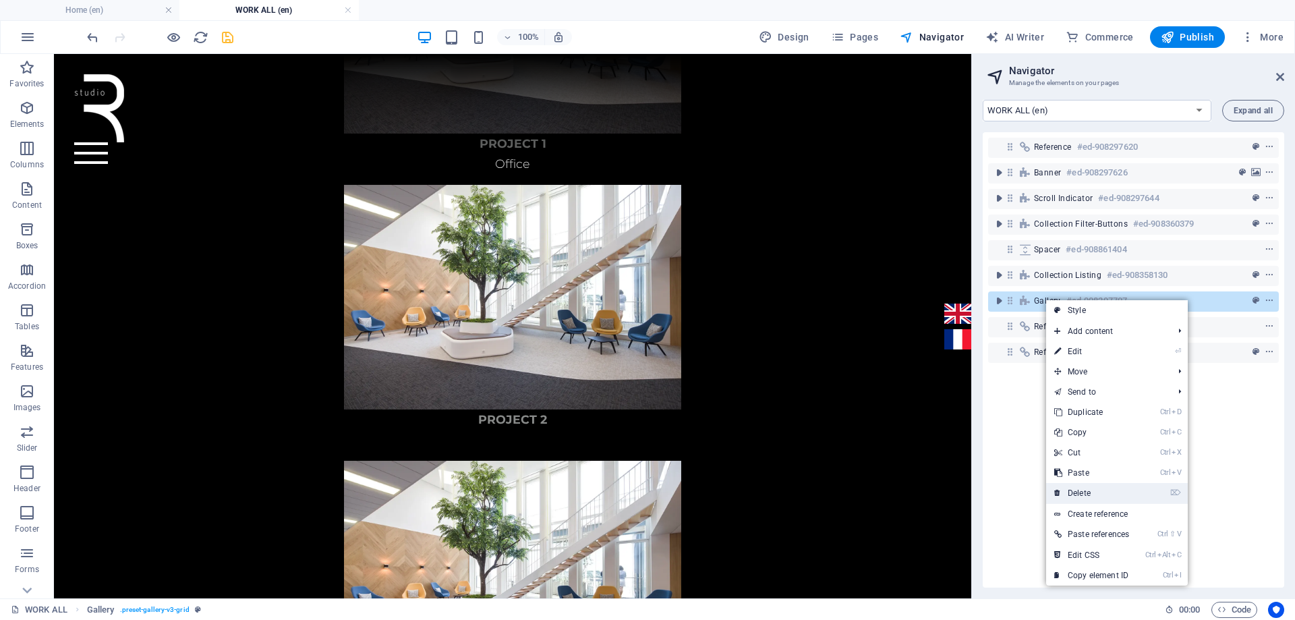
click at [1087, 496] on link "⌦ Delete" at bounding box center [1091, 493] width 91 height 20
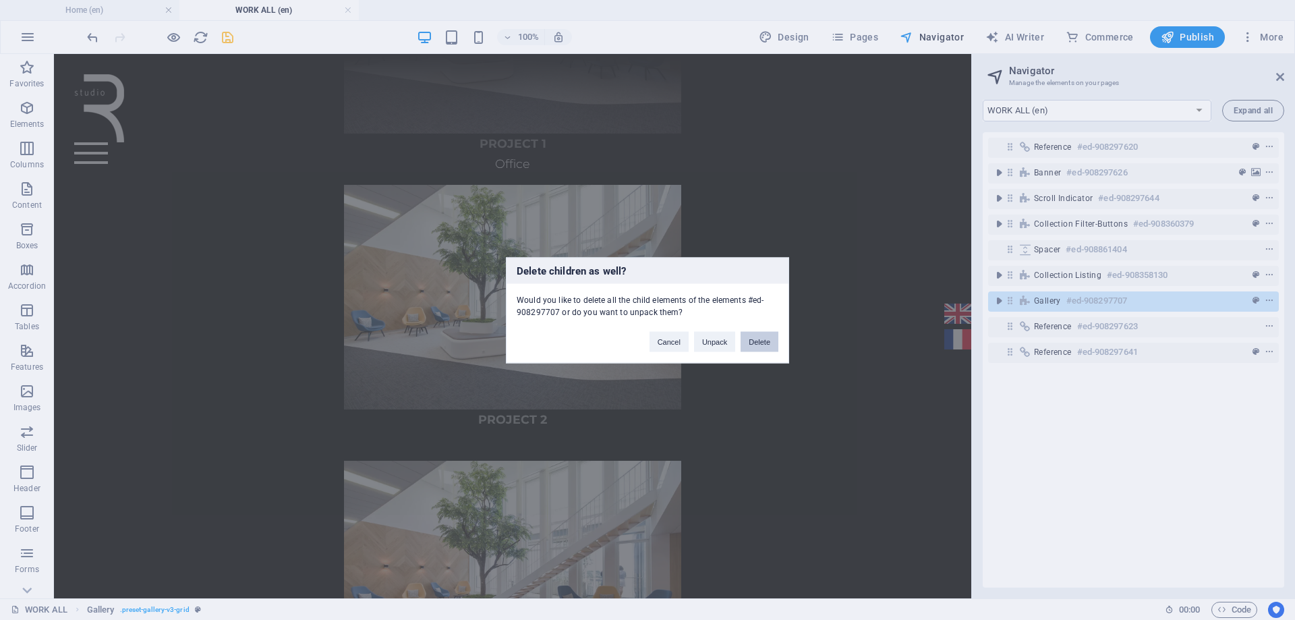
click at [759, 341] on button "Delete" at bounding box center [759, 341] width 38 height 20
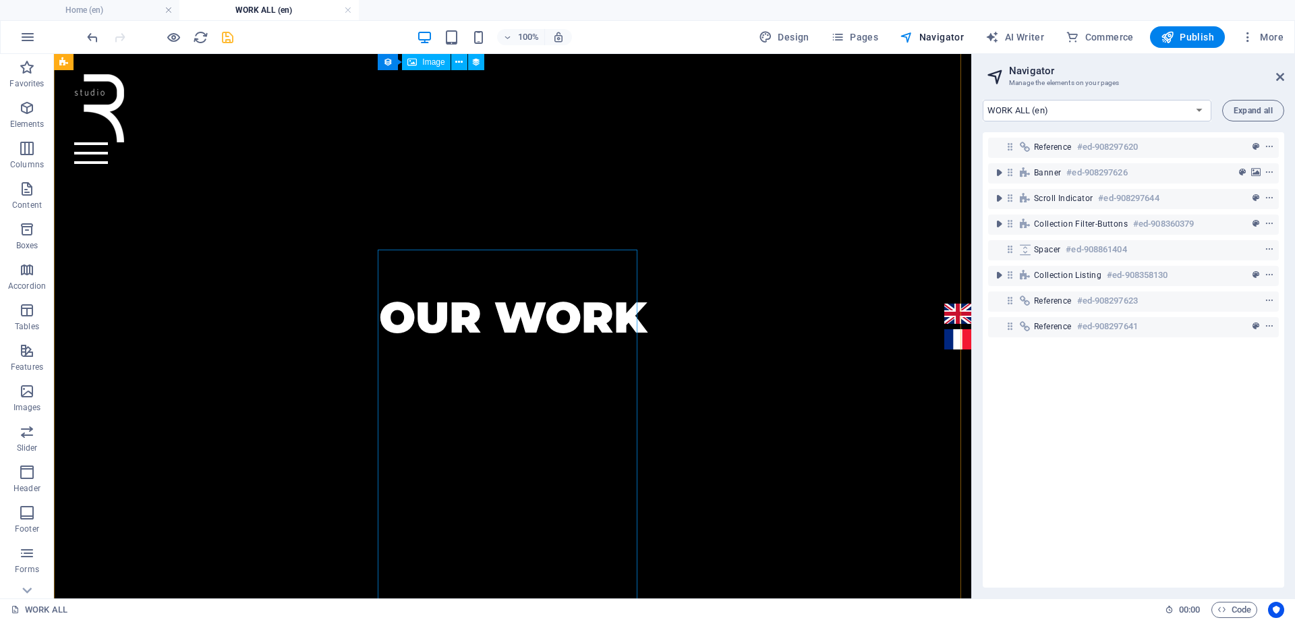
scroll to position [289, 0]
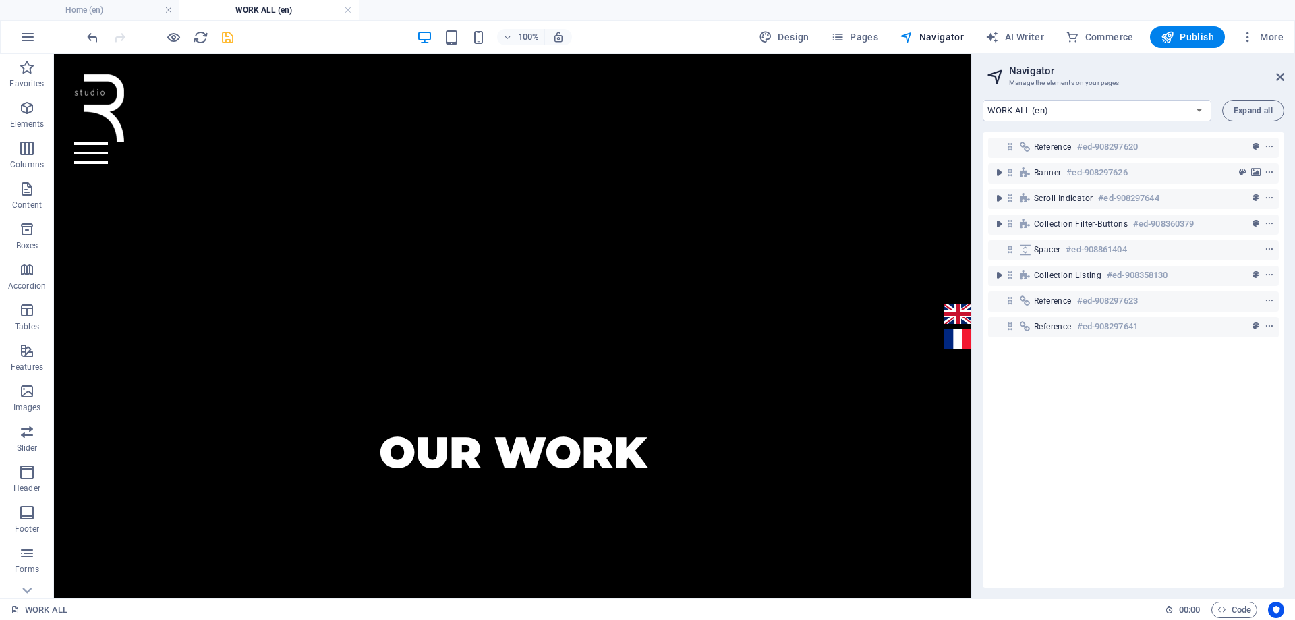
click at [234, 39] on icon "save" at bounding box center [228, 38] width 16 height 16
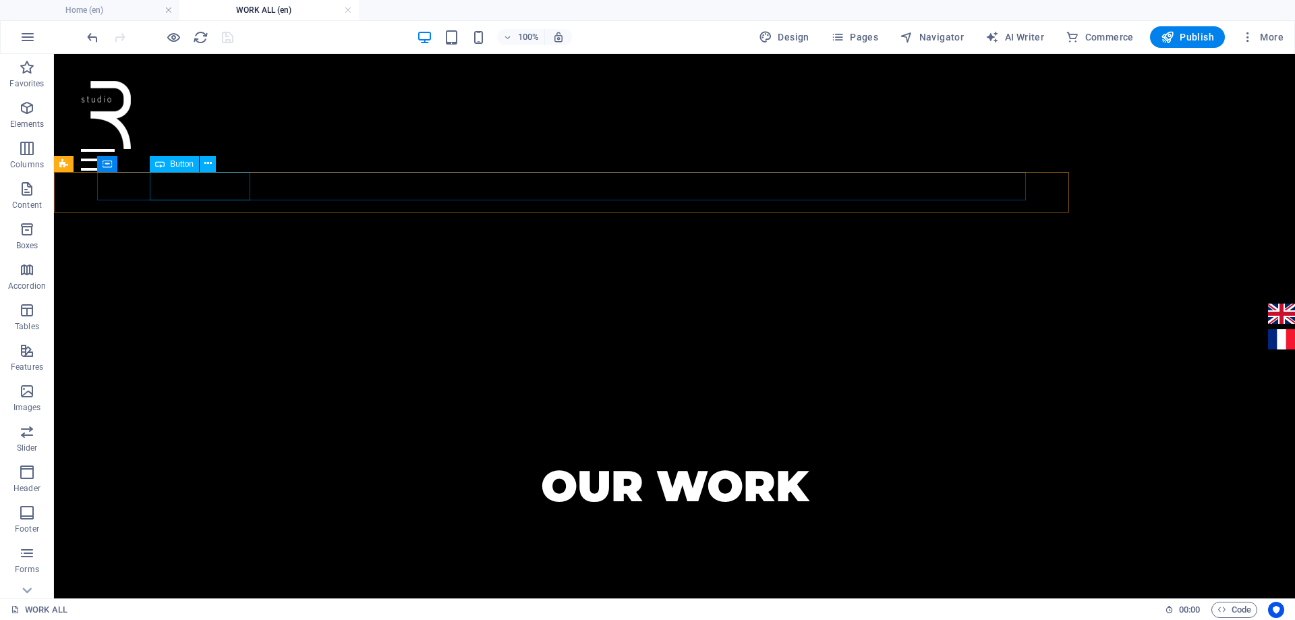
scroll to position [540, 0]
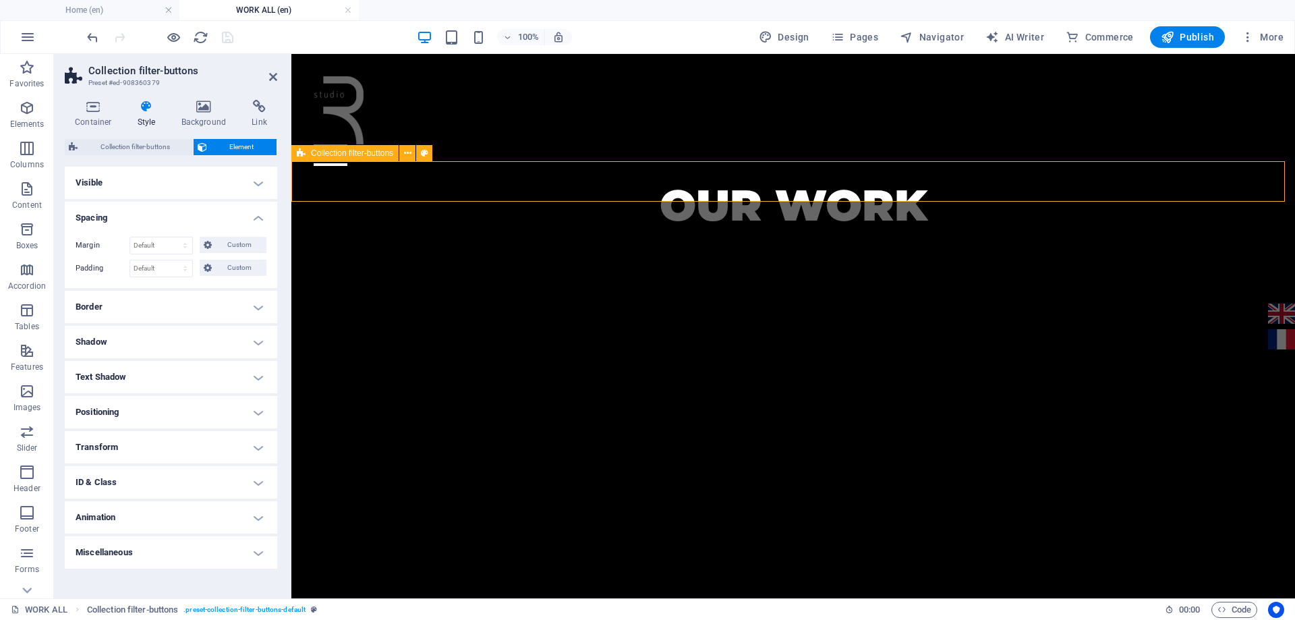
click at [314, 151] on span "Collection filter-buttons" at bounding box center [352, 153] width 82 height 8
click at [164, 148] on span "Collection filter-buttons" at bounding box center [135, 147] width 107 height 16
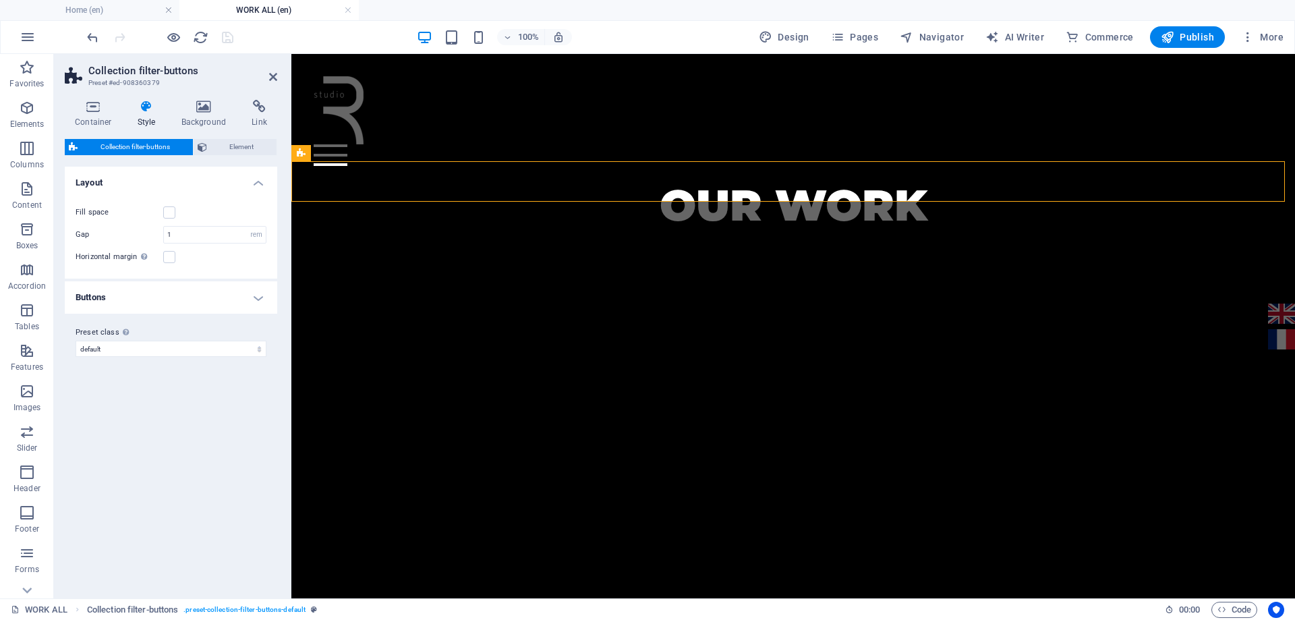
click at [178, 285] on h4 "Buttons" at bounding box center [171, 297] width 212 height 32
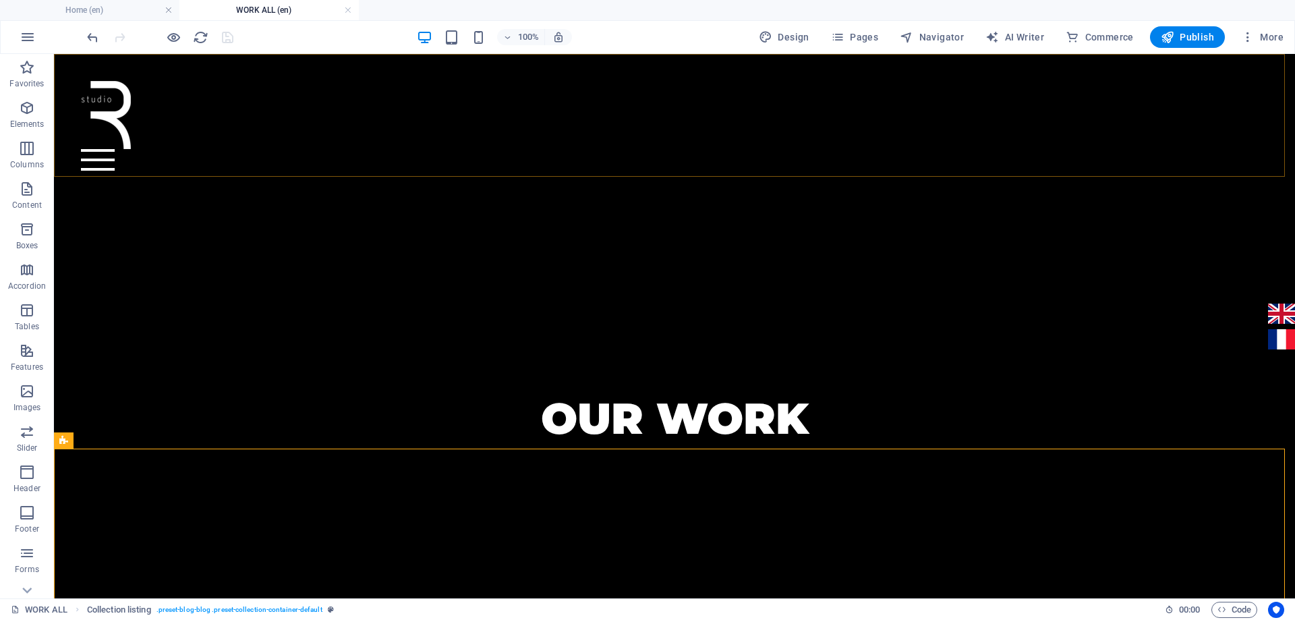
scroll to position [405, 0]
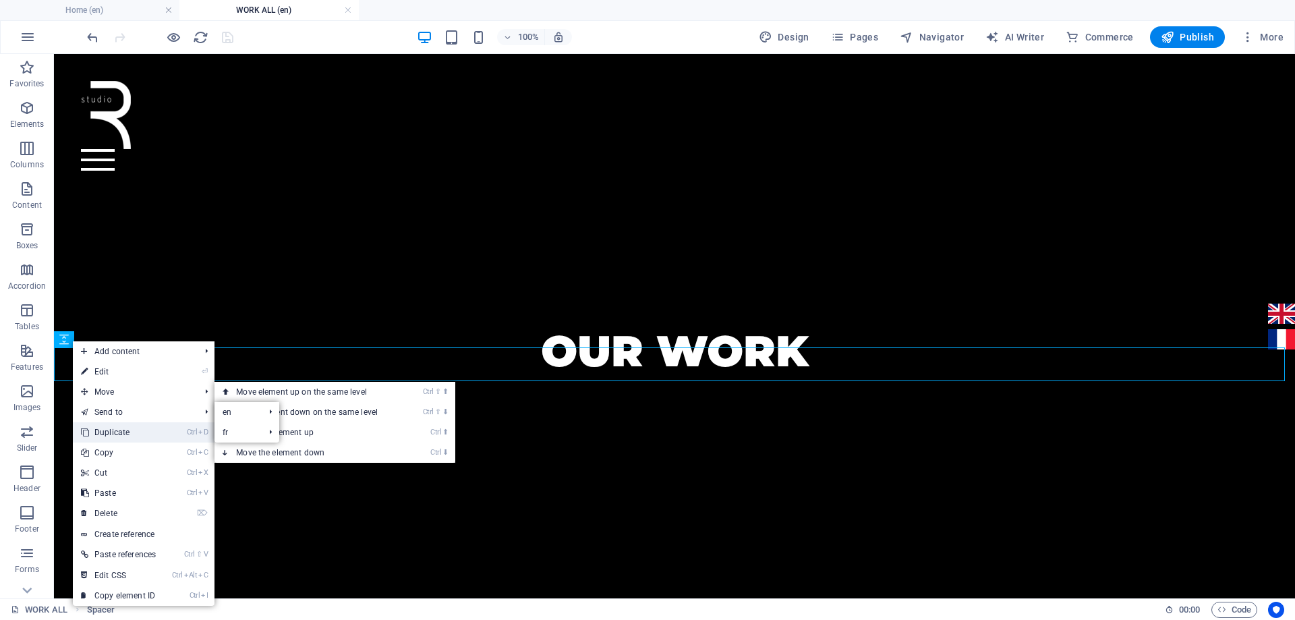
click at [104, 429] on link "Ctrl D Duplicate" at bounding box center [118, 432] width 91 height 20
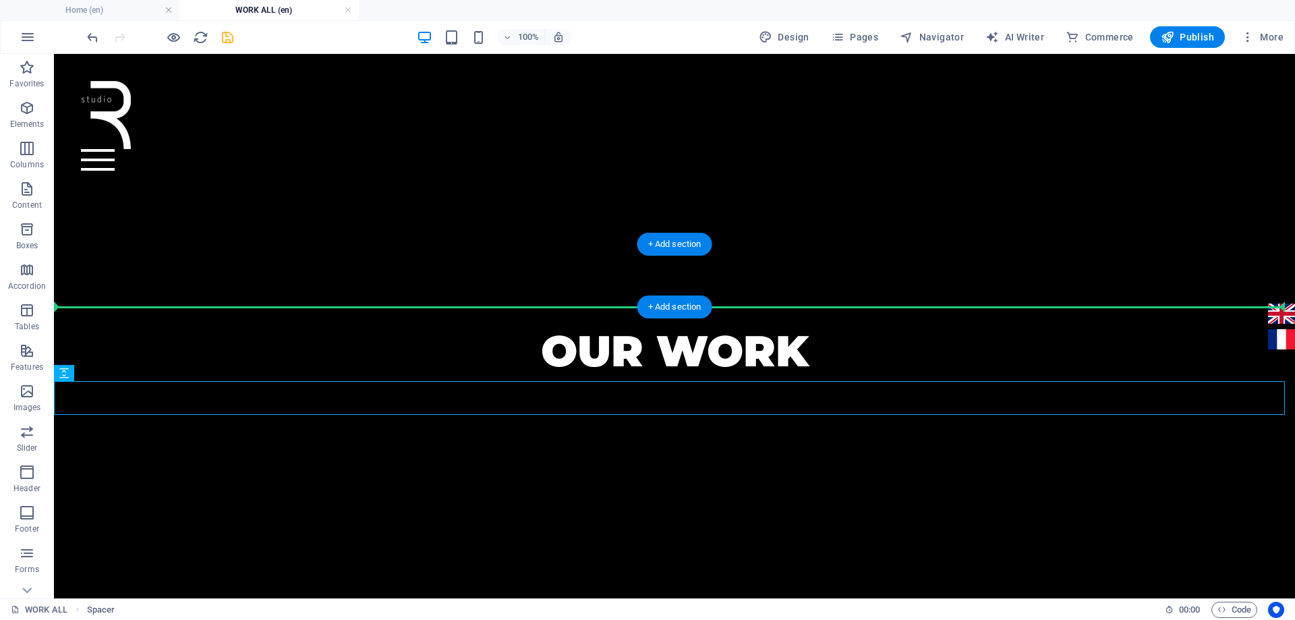
drag, startPoint x: 129, startPoint y: 429, endPoint x: 87, endPoint y: 297, distance: 138.6
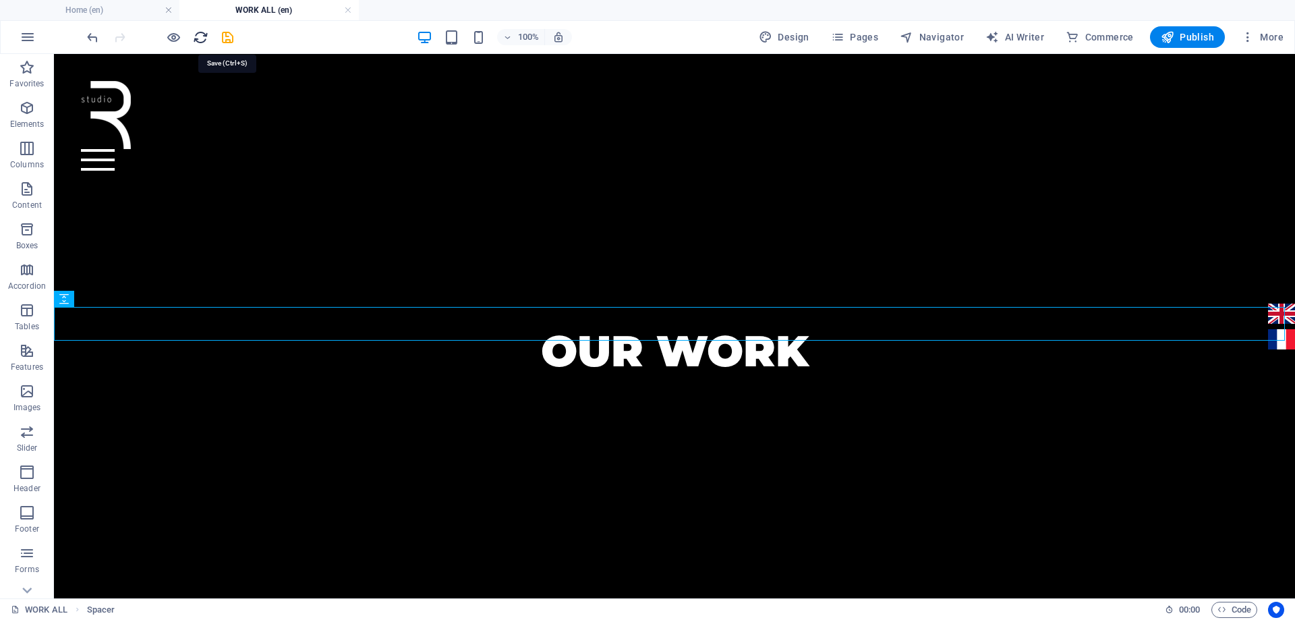
drag, startPoint x: 225, startPoint y: 37, endPoint x: 204, endPoint y: 37, distance: 21.6
click at [226, 37] on icon "save" at bounding box center [228, 38] width 16 height 16
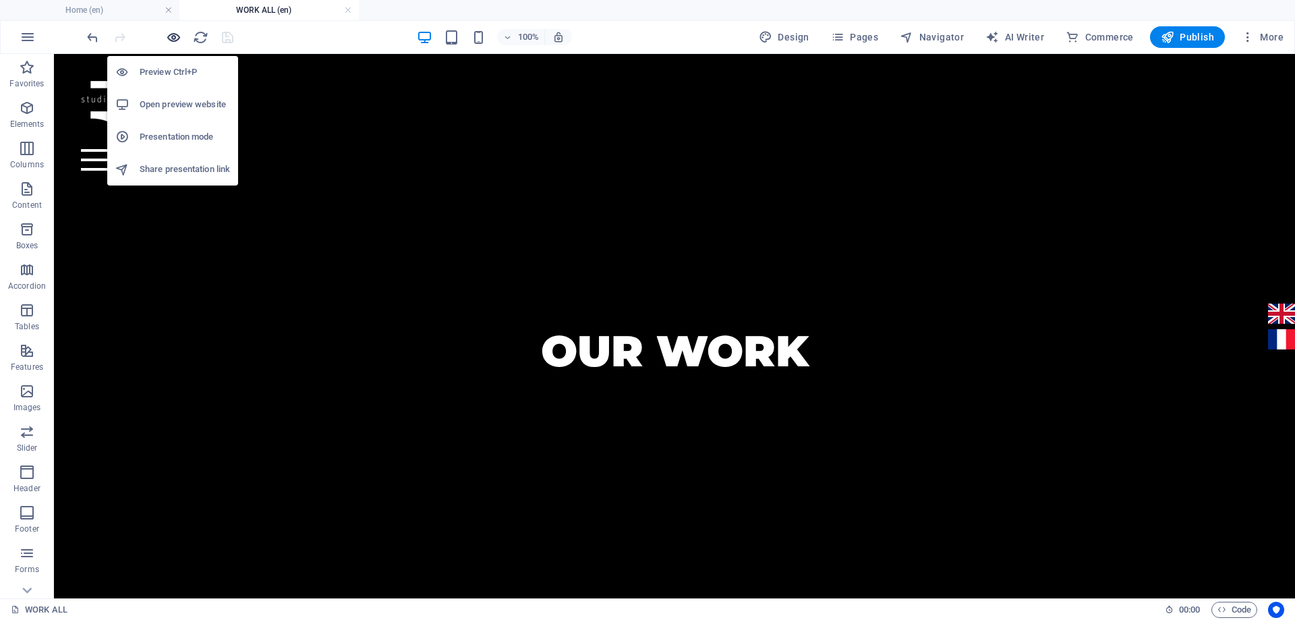
click at [175, 40] on icon "button" at bounding box center [174, 38] width 16 height 16
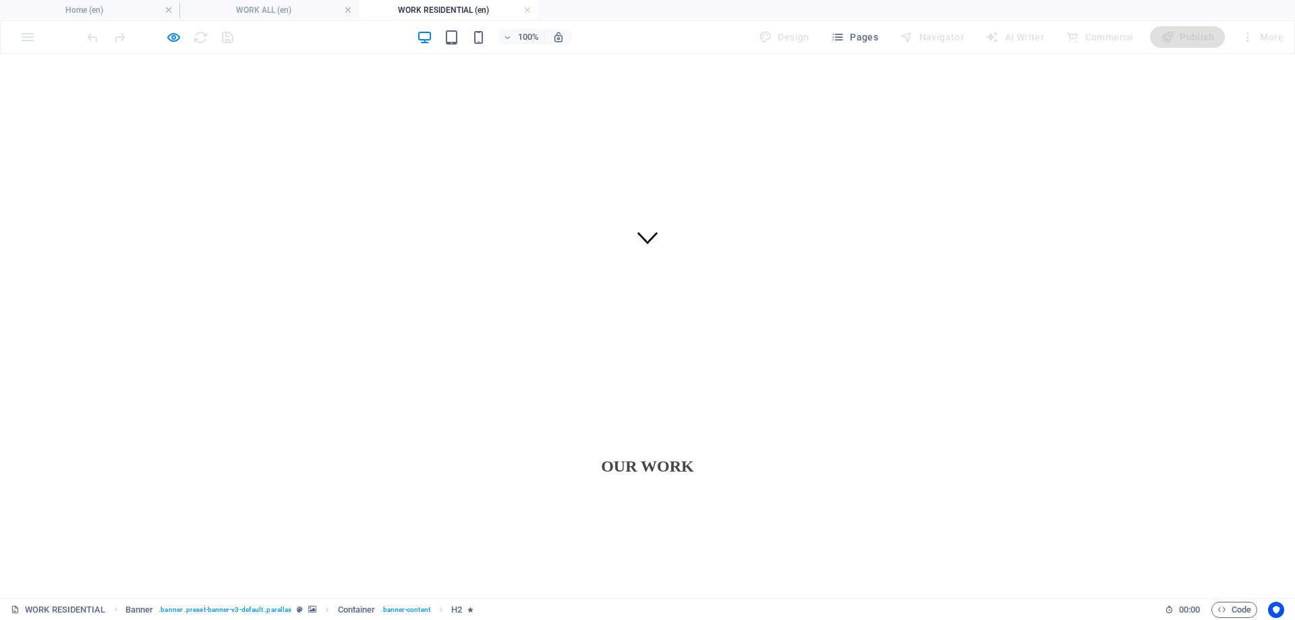
scroll to position [540, 0]
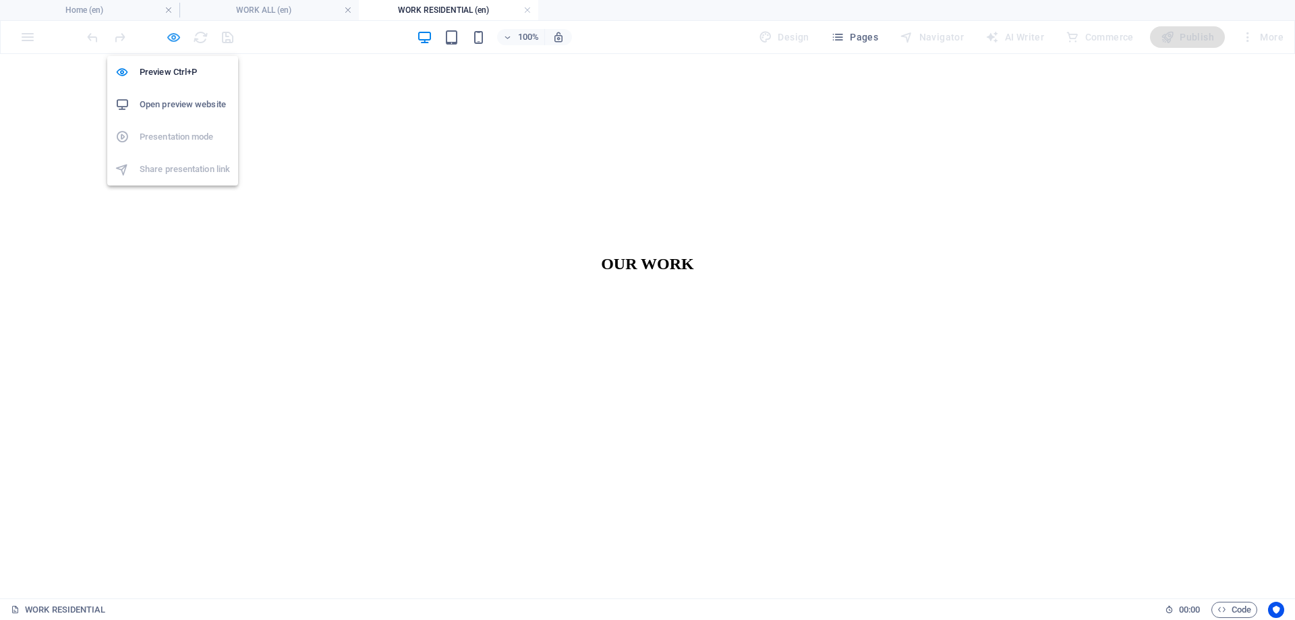
click at [175, 34] on icon "button" at bounding box center [174, 38] width 16 height 16
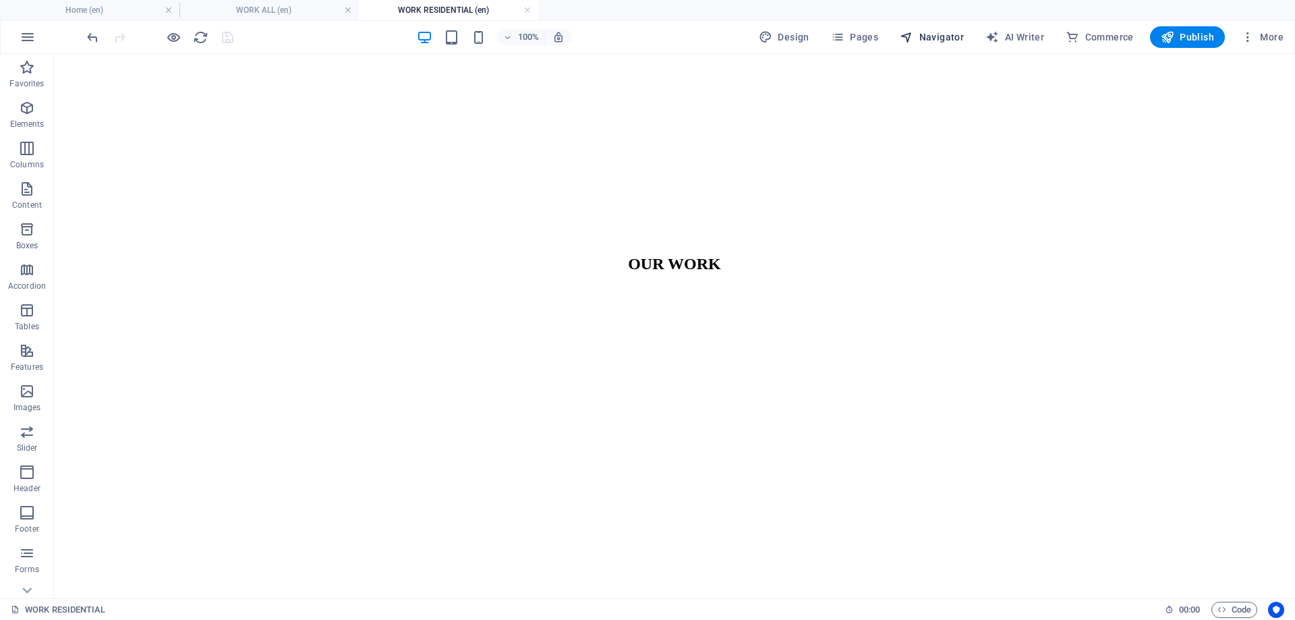
click at [941, 38] on span "Navigator" at bounding box center [932, 36] width 64 height 13
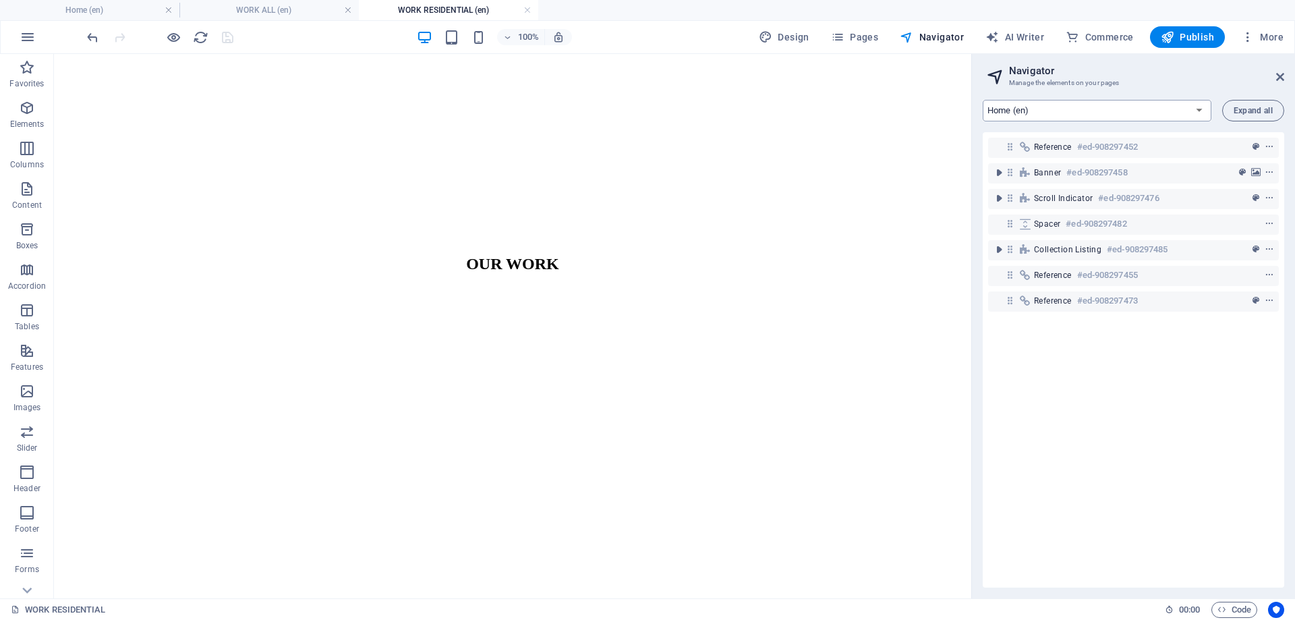
click at [1197, 111] on select "Home (en) Subpage (en) WORK ALL (en) SERVICES (en) ABOUT (en) CONTACT (en) PRIV…" at bounding box center [1097, 111] width 229 height 22
click at [983, 100] on select "Home (en) Subpage (en) WORK ALL (en) SERVICES (en) ABOUT (en) CONTACT (en) PRIV…" at bounding box center [1097, 111] width 229 height 22
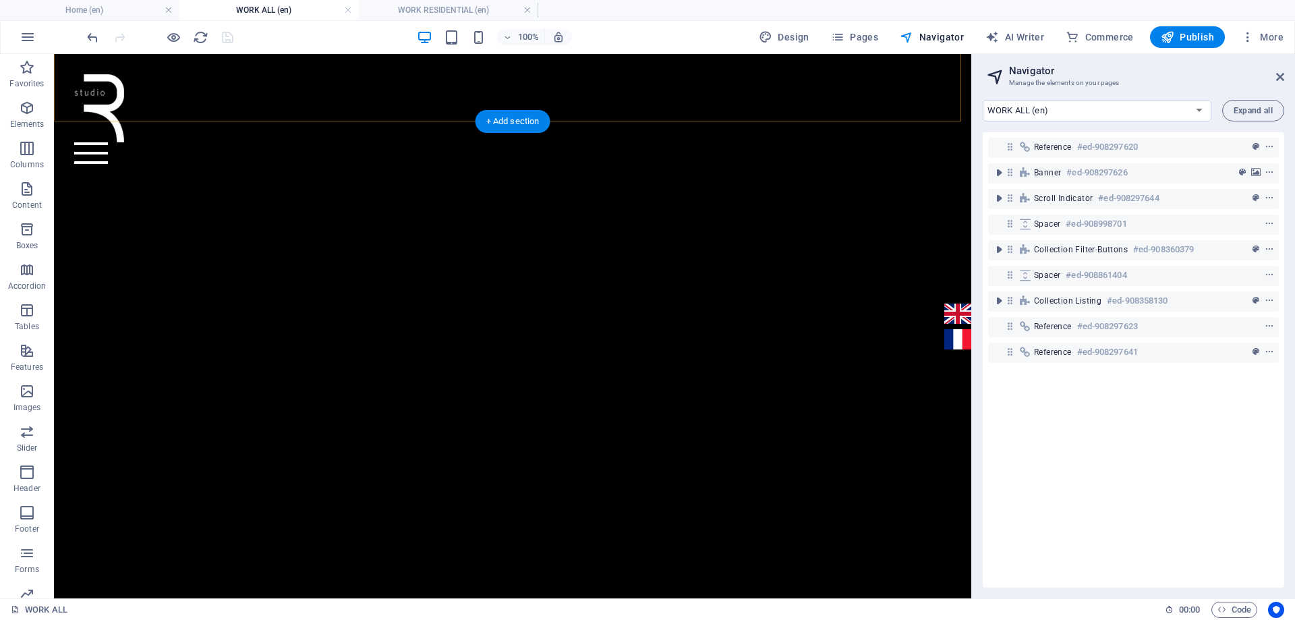
scroll to position [405, 0]
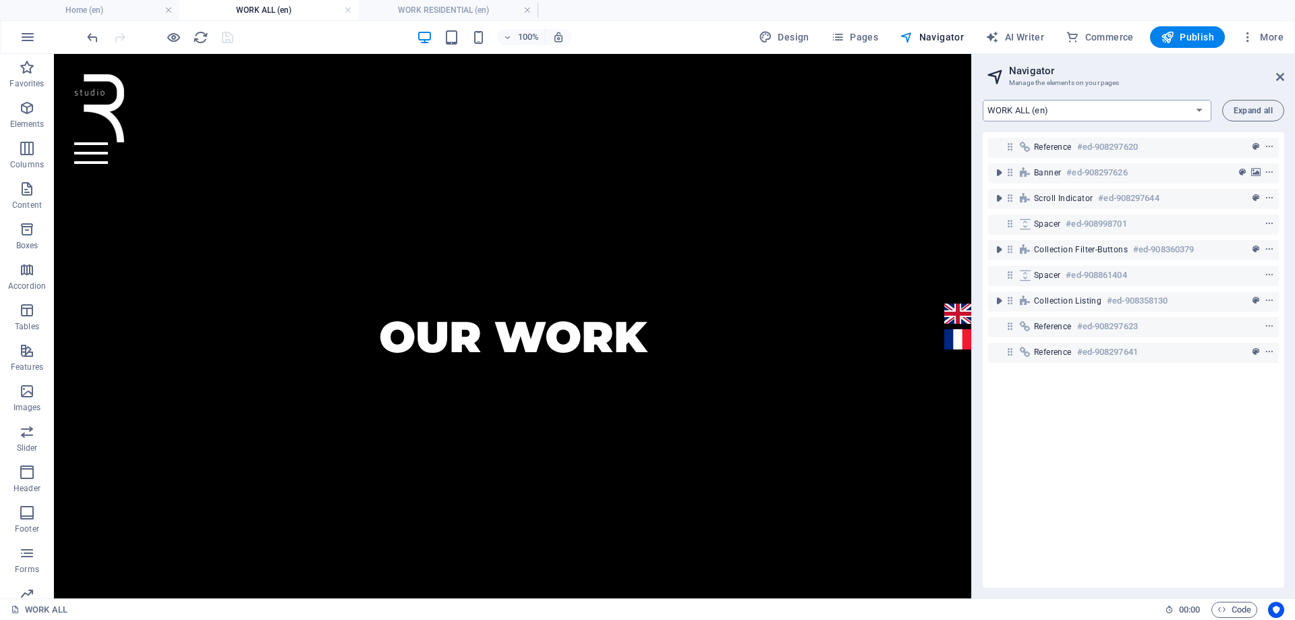
click at [1061, 111] on select "Home (en) Subpage (en) WORK ALL (en) SERVICES (en) ABOUT (en) CONTACT (en) PRIV…" at bounding box center [1097, 111] width 229 height 22
select select "17022646-en"
click at [983, 100] on select "Home (en) Subpage (en) WORK ALL (en) SERVICES (en) ABOUT (en) CONTACT (en) PRIV…" at bounding box center [1097, 111] width 229 height 22
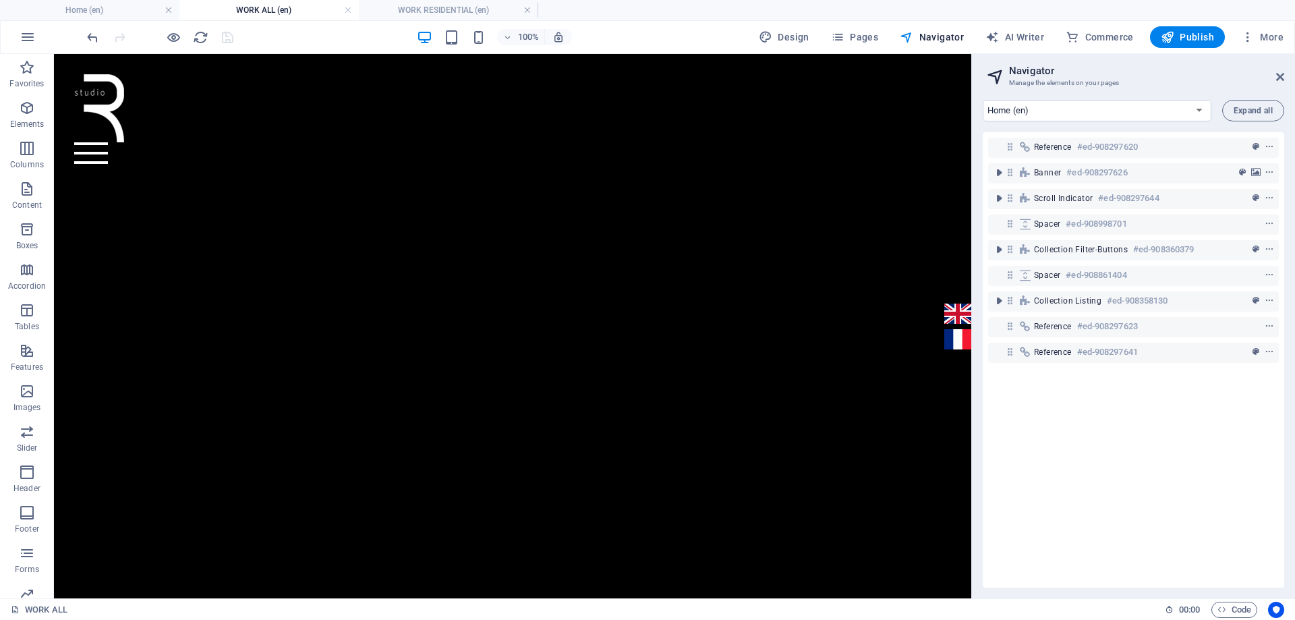
scroll to position [472, 0]
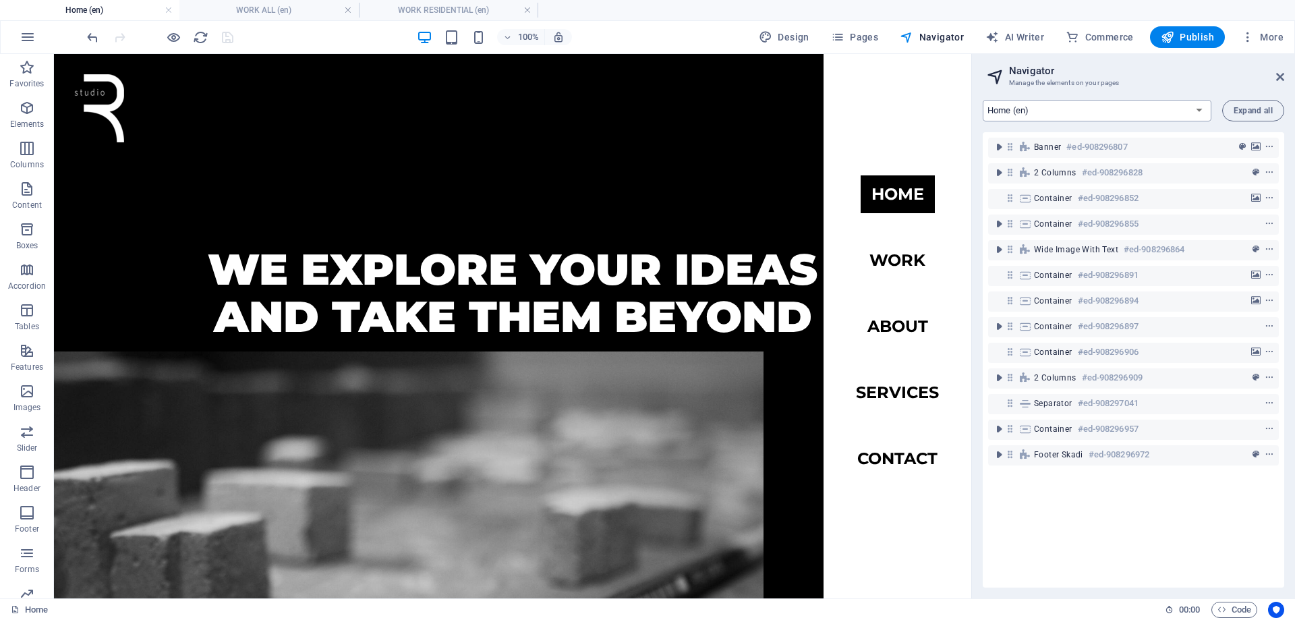
click at [1061, 110] on select "Home (en) Subpage (en) WORK ALL (en) SERVICES (en) ABOUT (en) CONTACT (en) PRIV…" at bounding box center [1097, 111] width 229 height 22
drag, startPoint x: 827, startPoint y: 1, endPoint x: 856, endPoint y: 40, distance: 49.2
click at [856, 40] on span "Pages" at bounding box center [854, 36] width 47 height 13
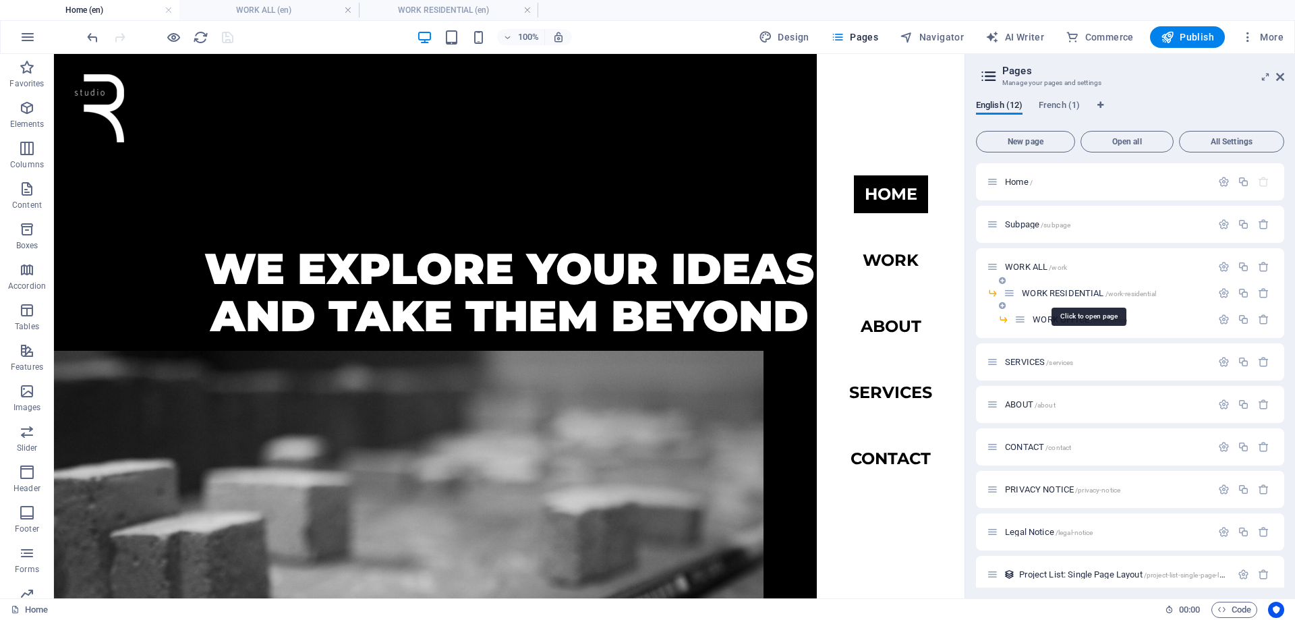
click at [1068, 295] on span "WORK RESIDENTIAL /work-residential" at bounding box center [1089, 293] width 134 height 10
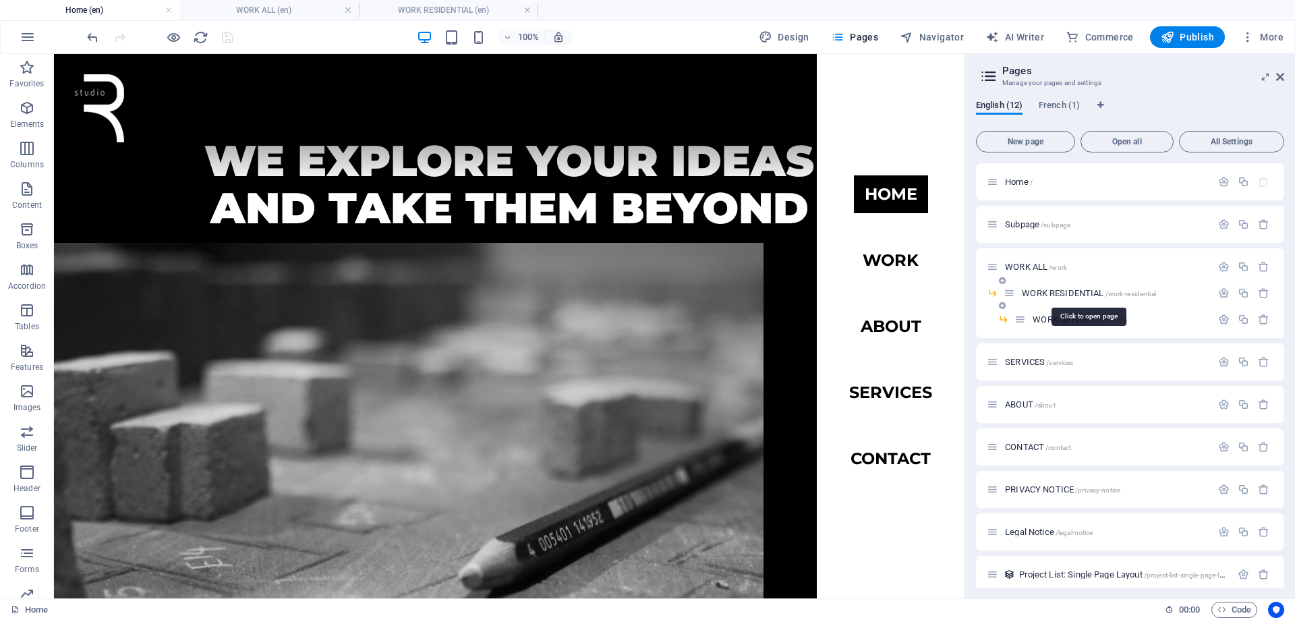
scroll to position [0, 0]
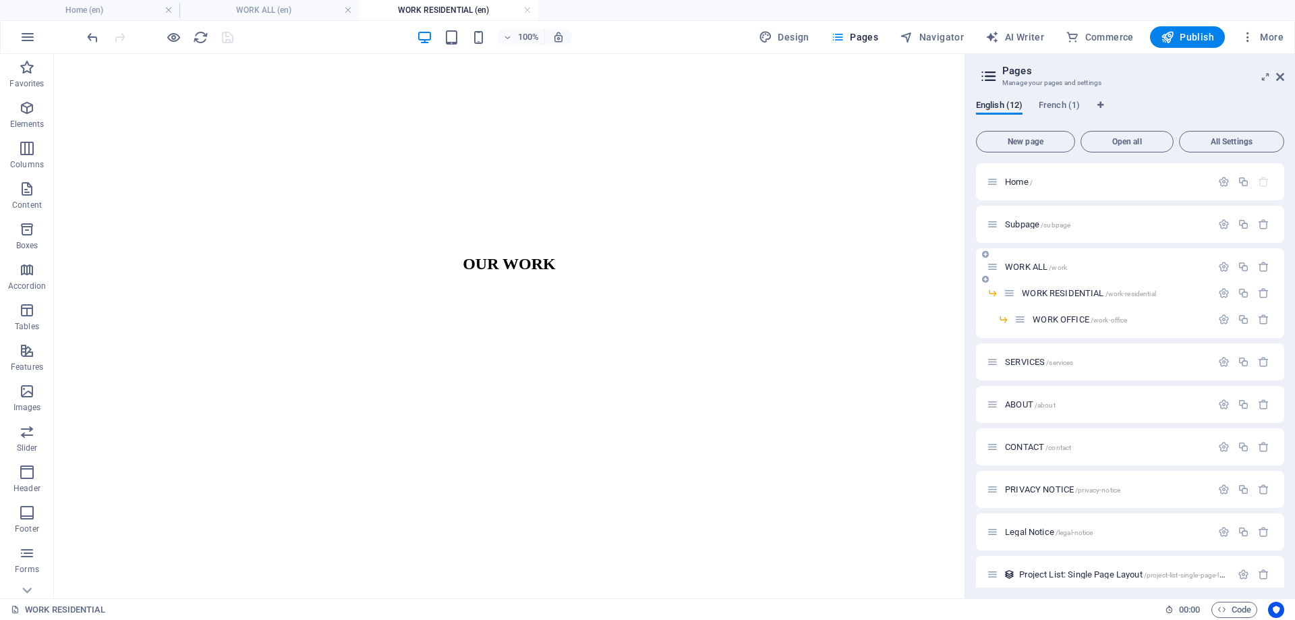
click at [1034, 271] on div "WORK ALL /work" at bounding box center [1099, 267] width 225 height 16
click at [1035, 268] on span "WORK ALL /work" at bounding box center [1036, 267] width 62 height 10
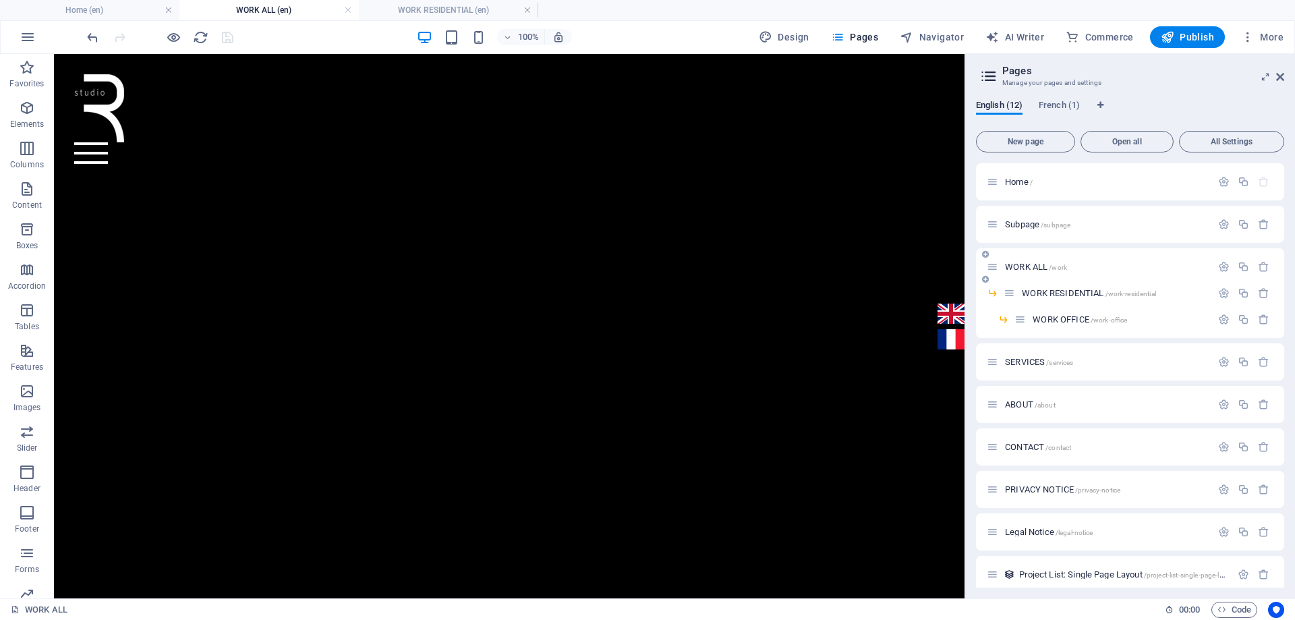
scroll to position [405, 0]
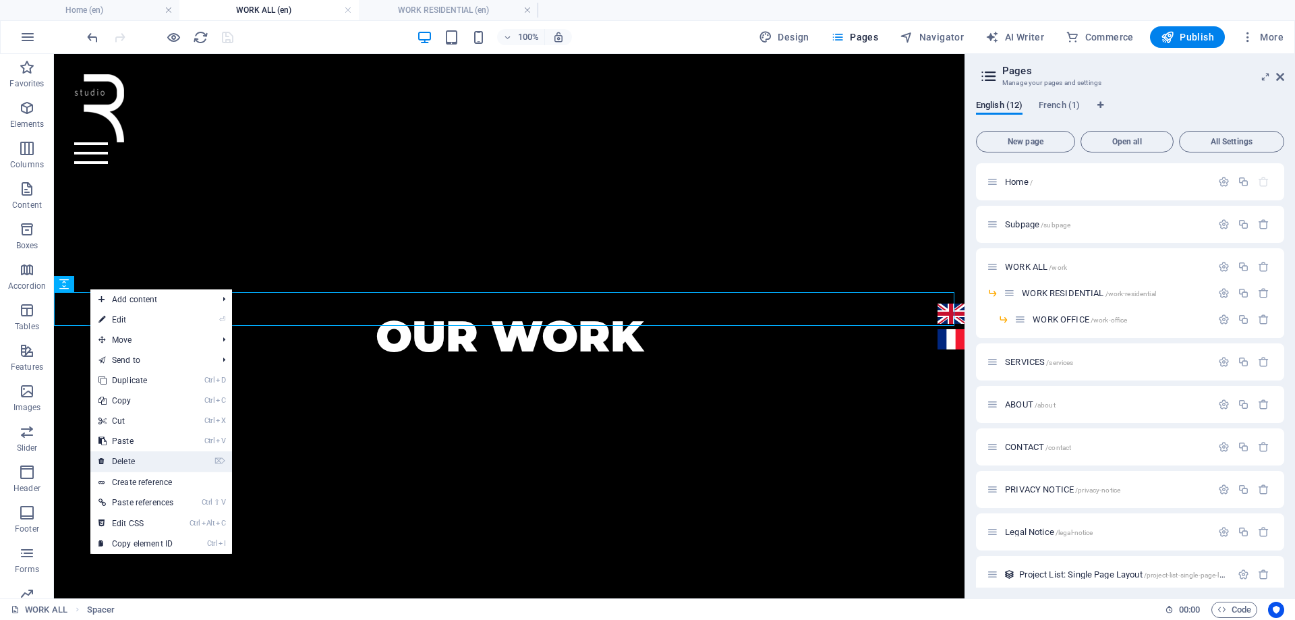
click at [132, 455] on link "⌦ Delete" at bounding box center [135, 461] width 91 height 20
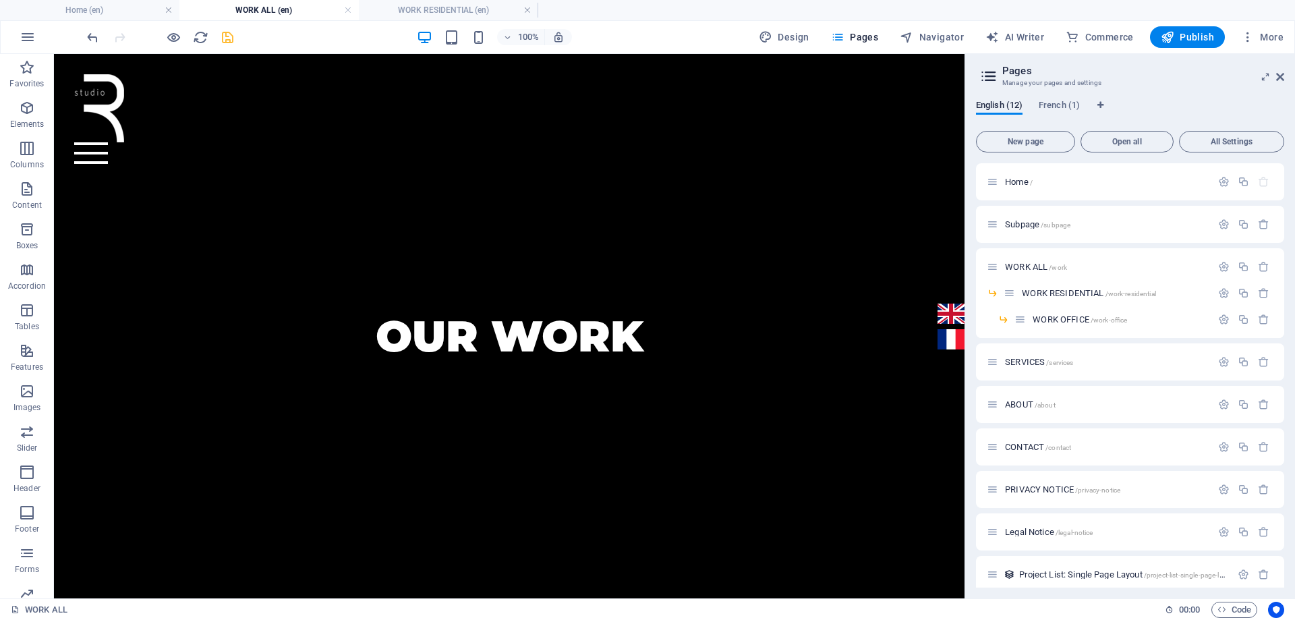
click at [224, 44] on icon "save" at bounding box center [228, 38] width 16 height 16
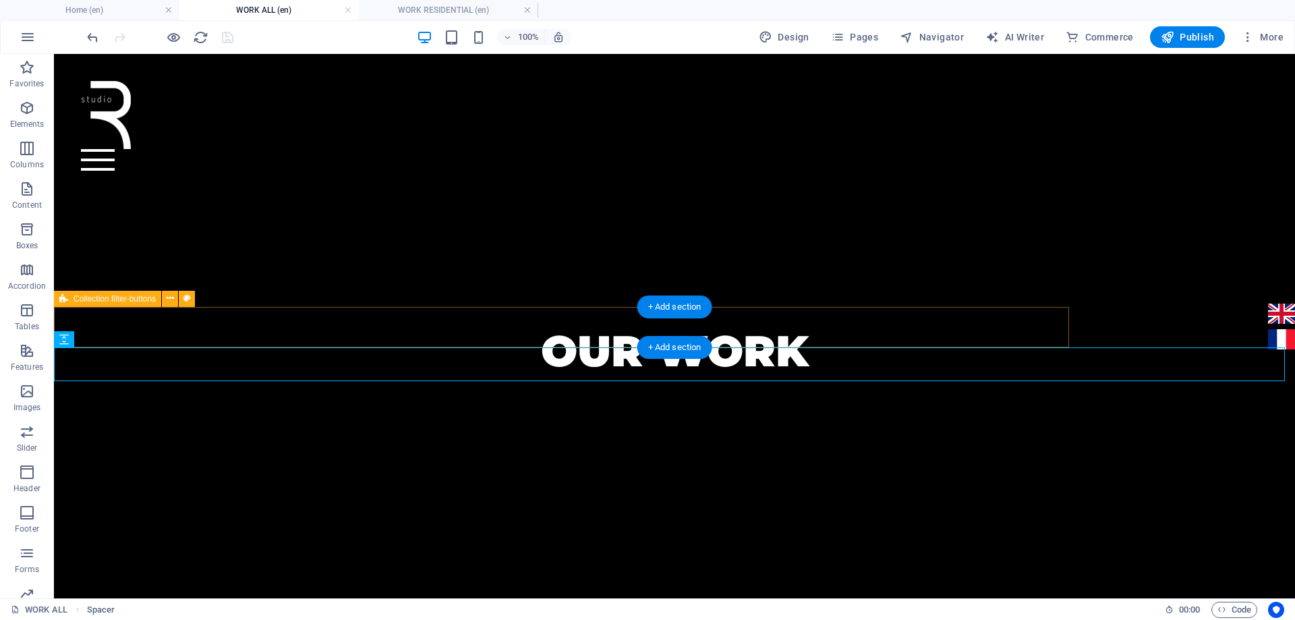
select select "px"
select select "rem"
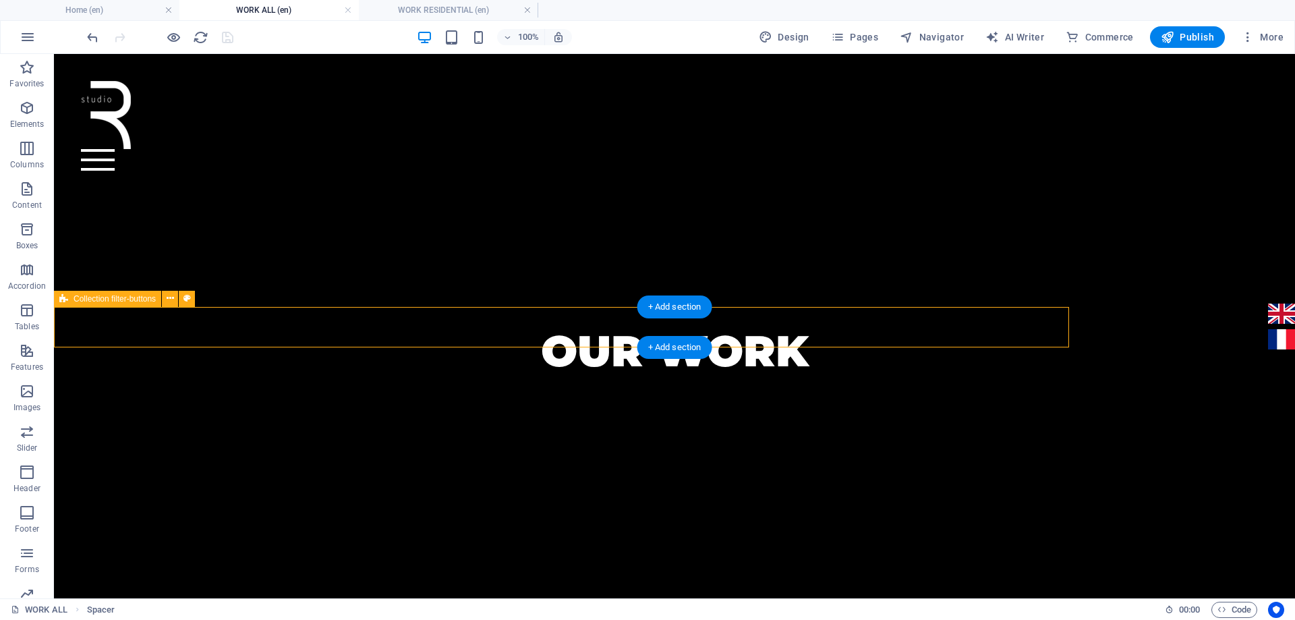
select select "px"
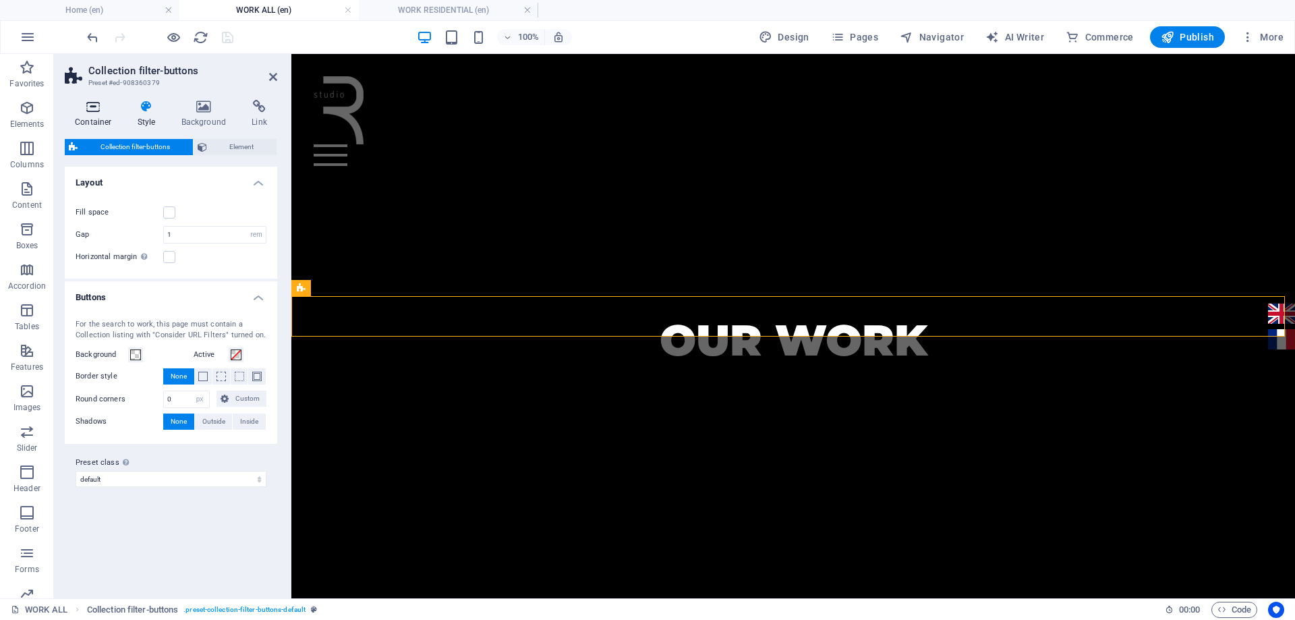
click at [100, 111] on icon at bounding box center [93, 106] width 57 height 13
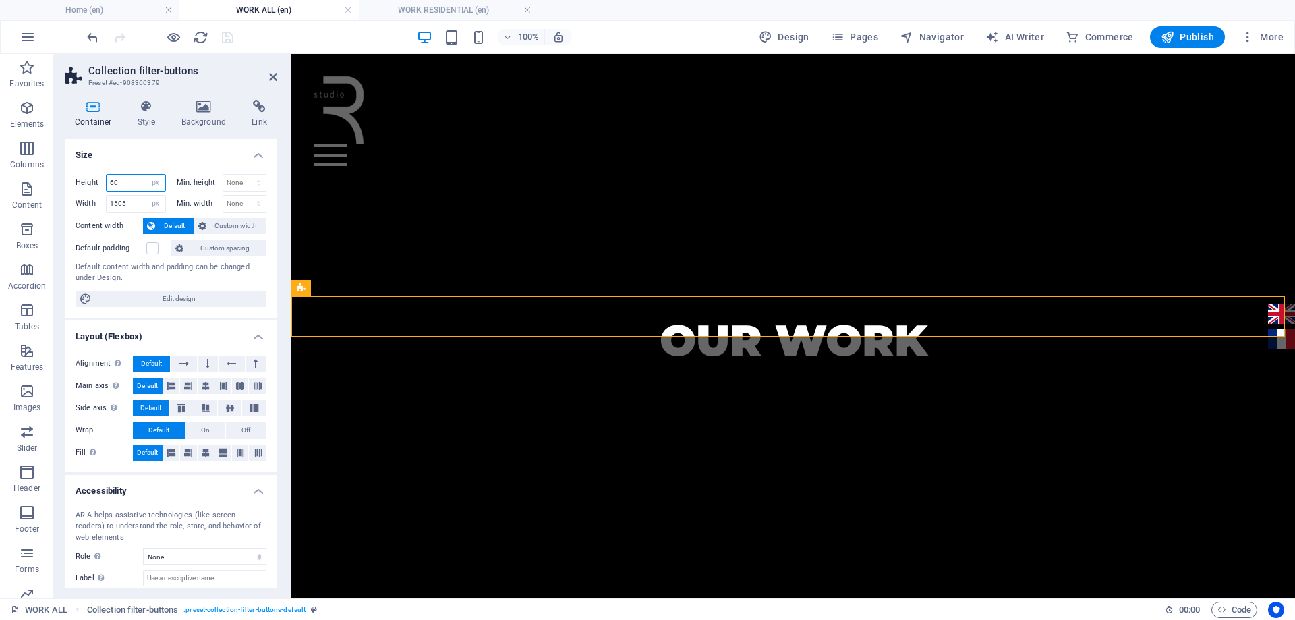
drag, startPoint x: 126, startPoint y: 187, endPoint x: 101, endPoint y: 189, distance: 25.0
click at [101, 189] on div "Height 60 Default px rem % vh vw" at bounding box center [121, 183] width 90 height 18
type input "40"
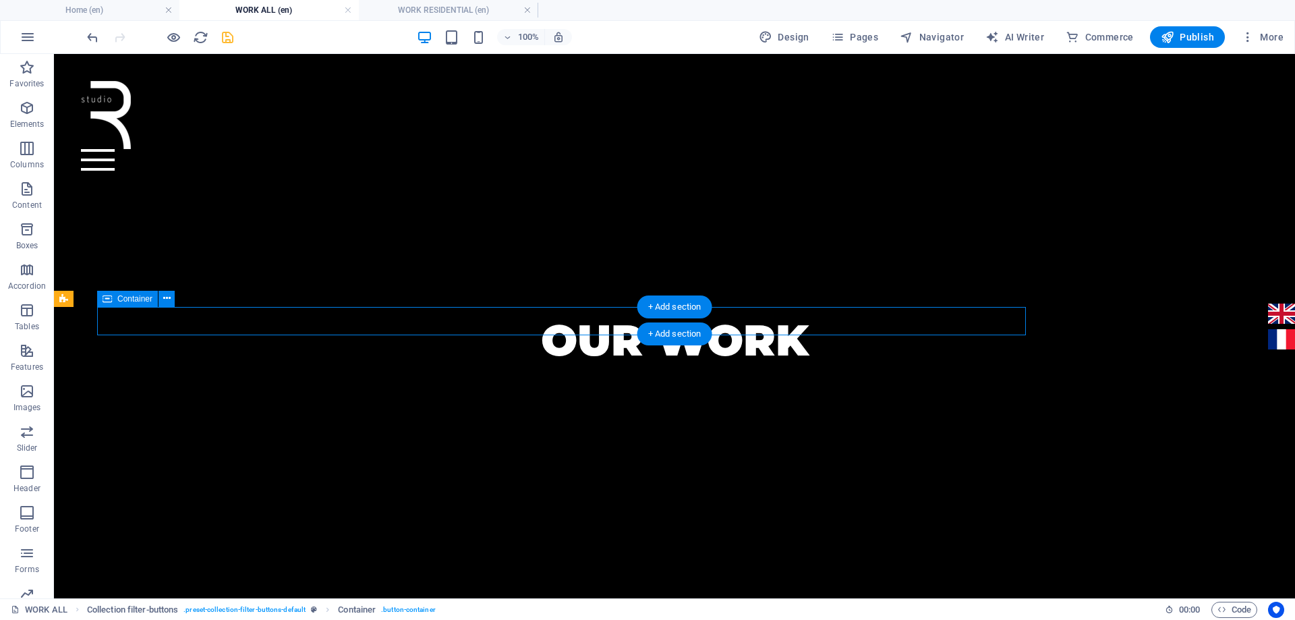
select select "px"
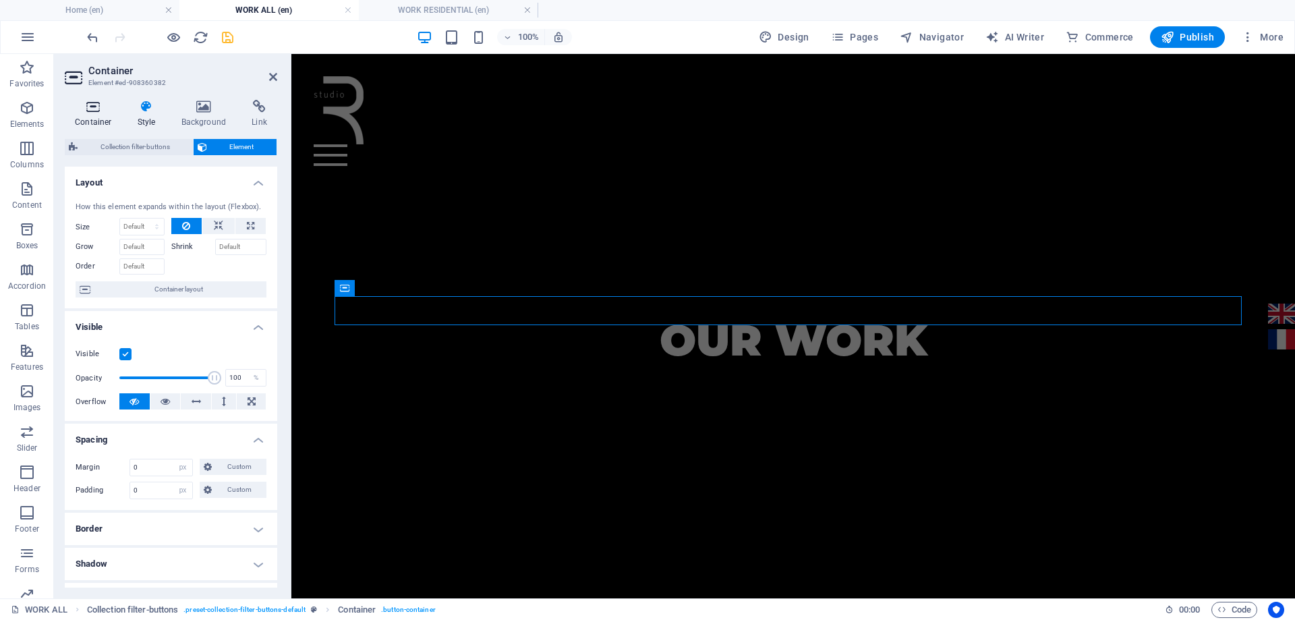
click at [98, 119] on h4 "Container" at bounding box center [96, 114] width 63 height 28
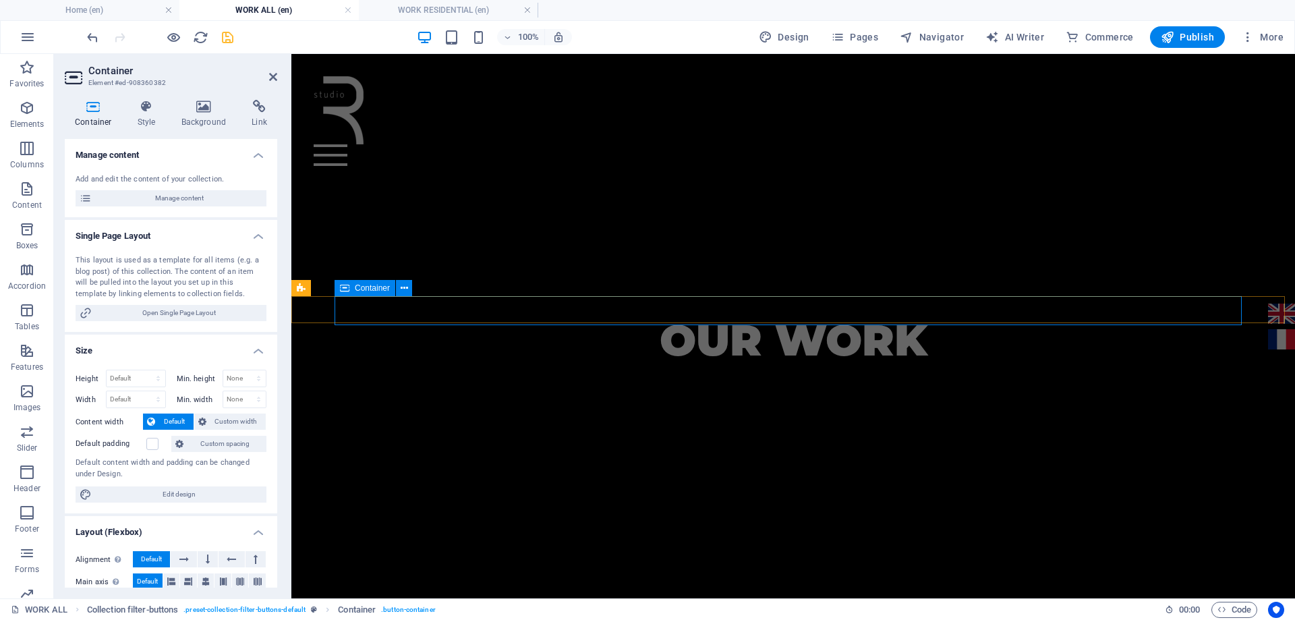
select select "px"
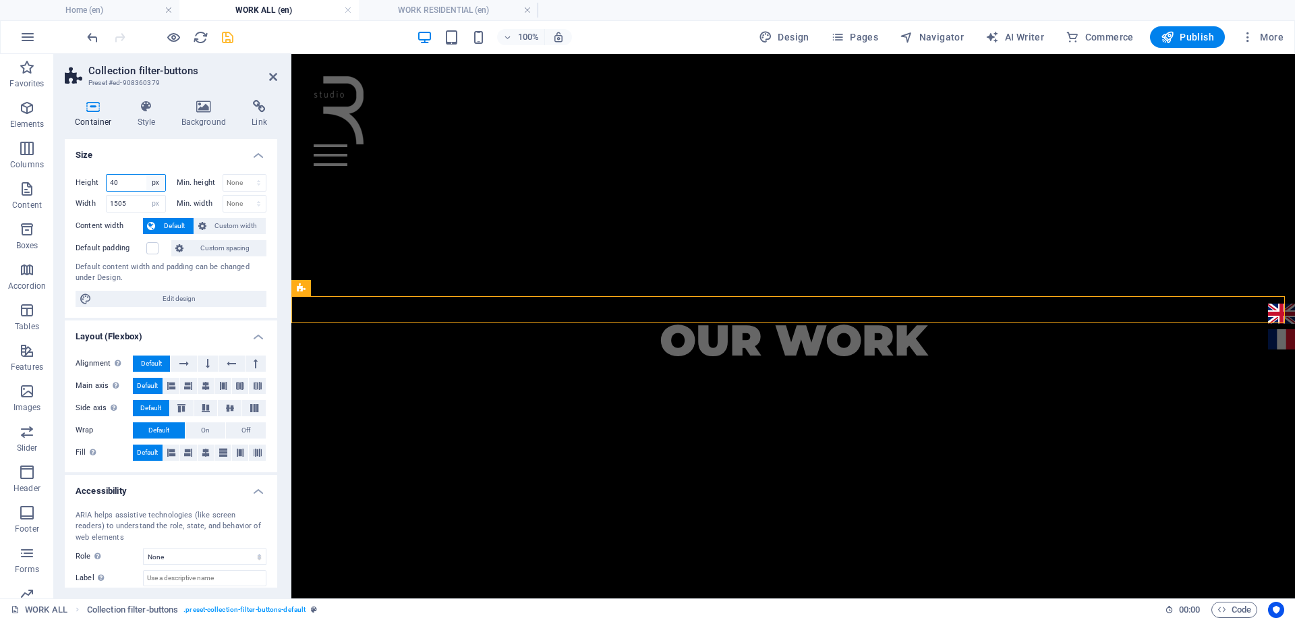
click at [158, 181] on select "Default px rem % vh vw" at bounding box center [155, 183] width 19 height 16
select select "default"
click at [146, 175] on select "Default px rem % vh vw" at bounding box center [155, 183] width 19 height 16
select select "DISABLED_OPTION_VALUE"
click at [162, 185] on select "Default px rem % vh vw" at bounding box center [136, 183] width 59 height 16
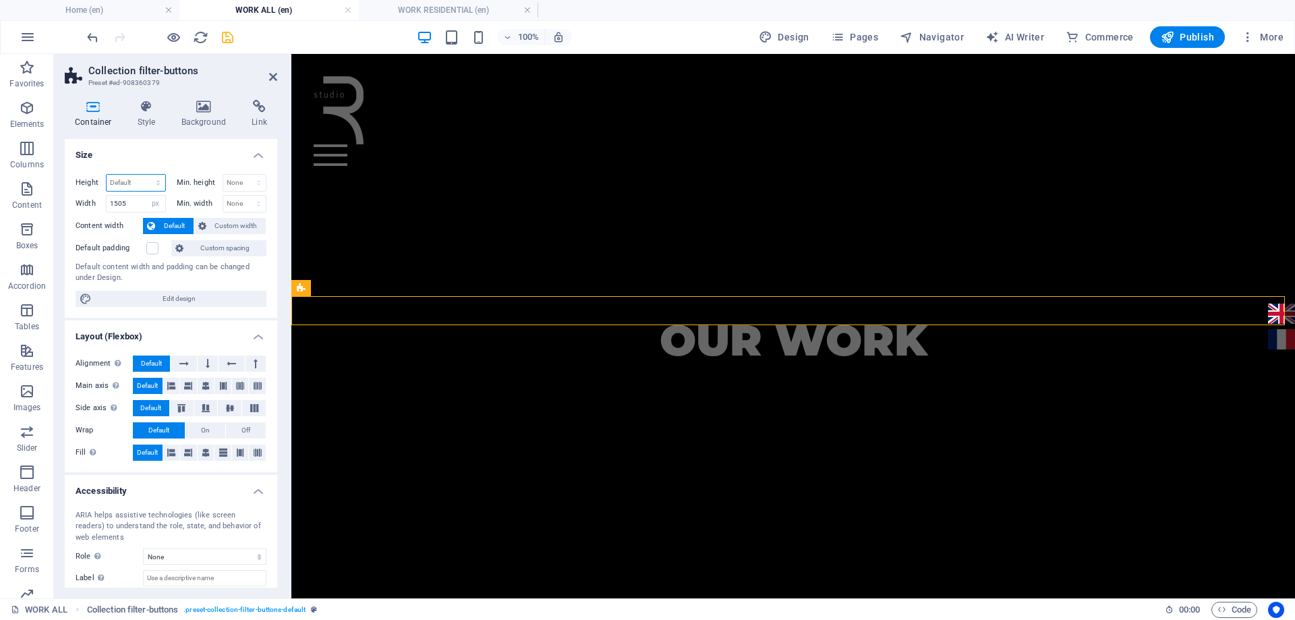
click at [162, 185] on select "Default px rem % vh vw" at bounding box center [136, 183] width 59 height 16
click at [227, 42] on icon "save" at bounding box center [228, 38] width 16 height 16
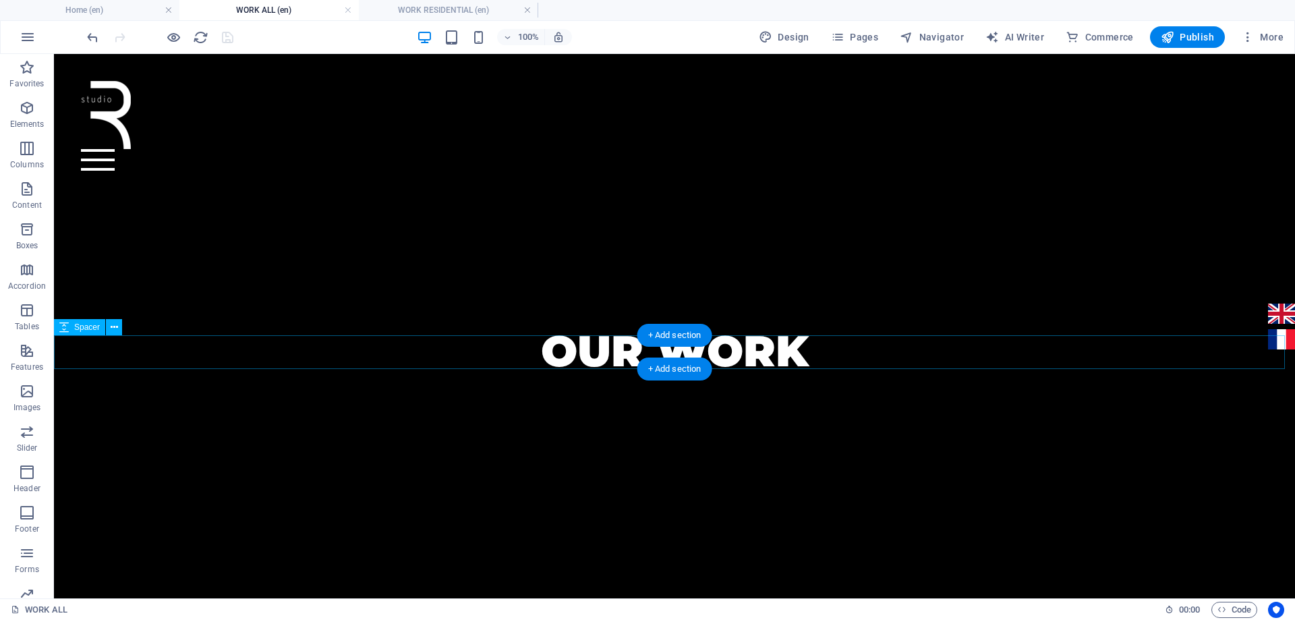
select select "px"
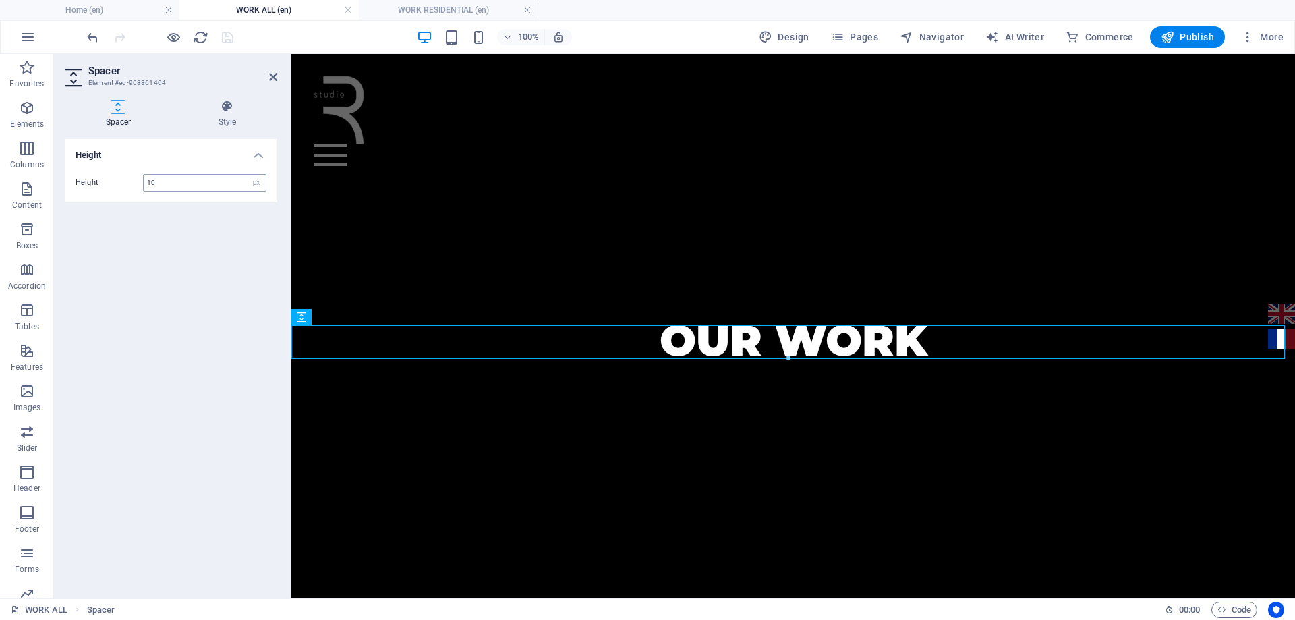
type input "10"
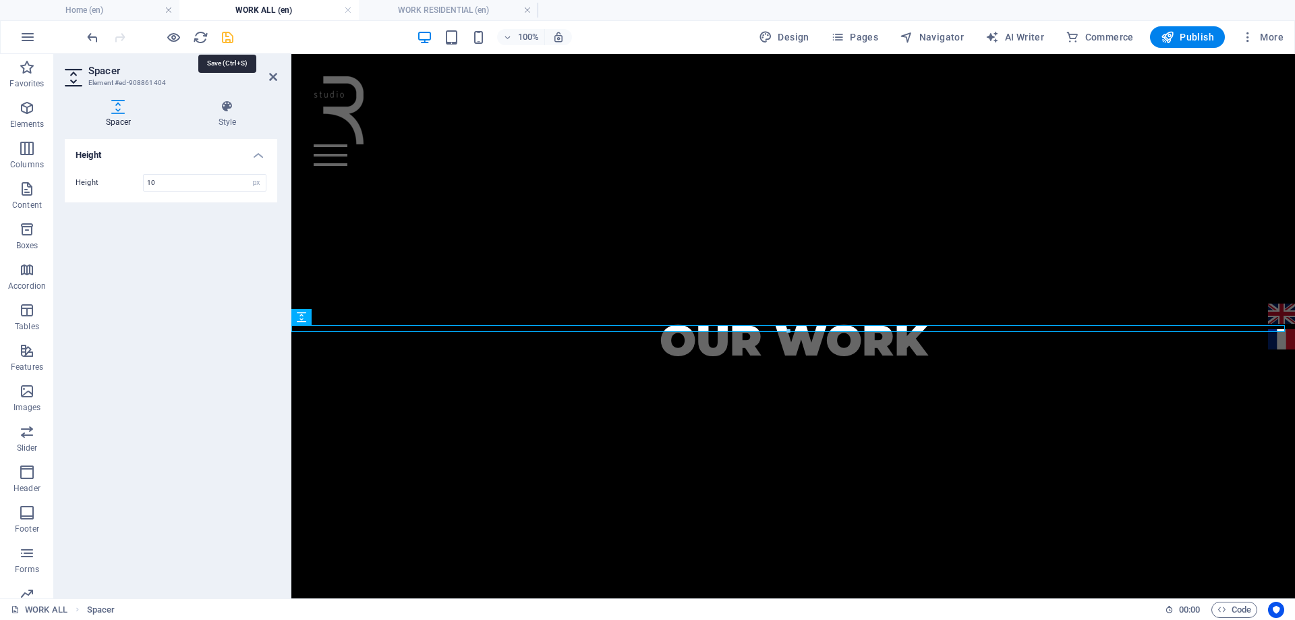
click at [233, 36] on icon "save" at bounding box center [228, 38] width 16 height 16
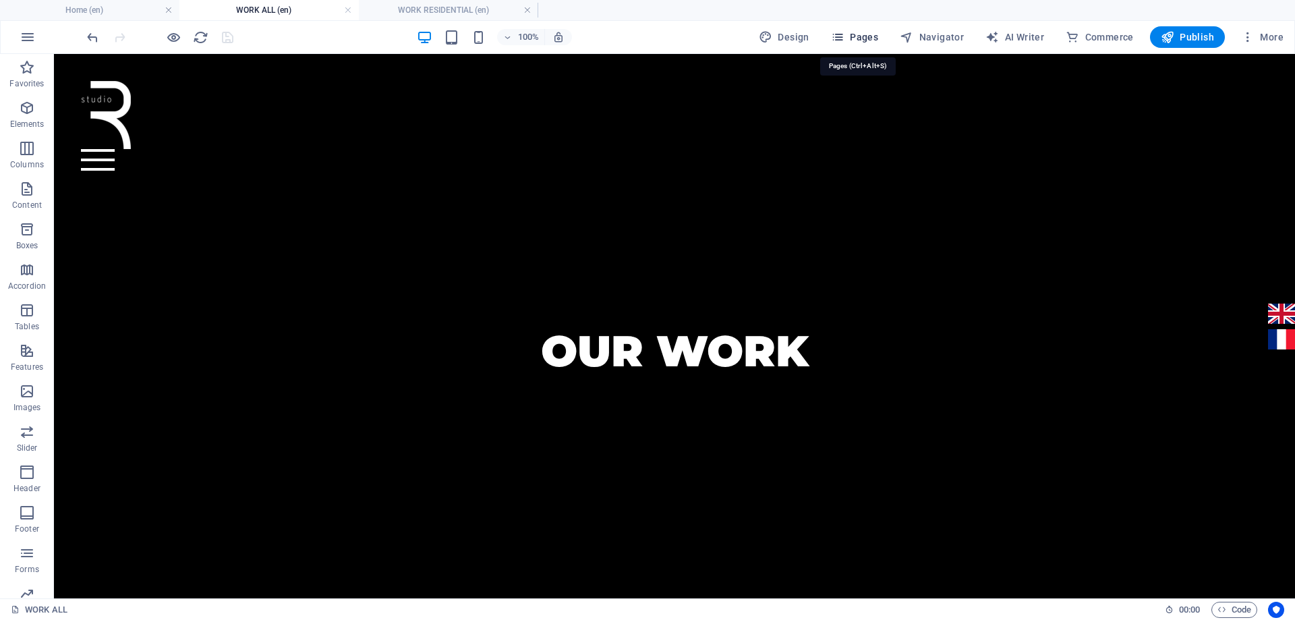
click at [871, 35] on span "Pages" at bounding box center [854, 36] width 47 height 13
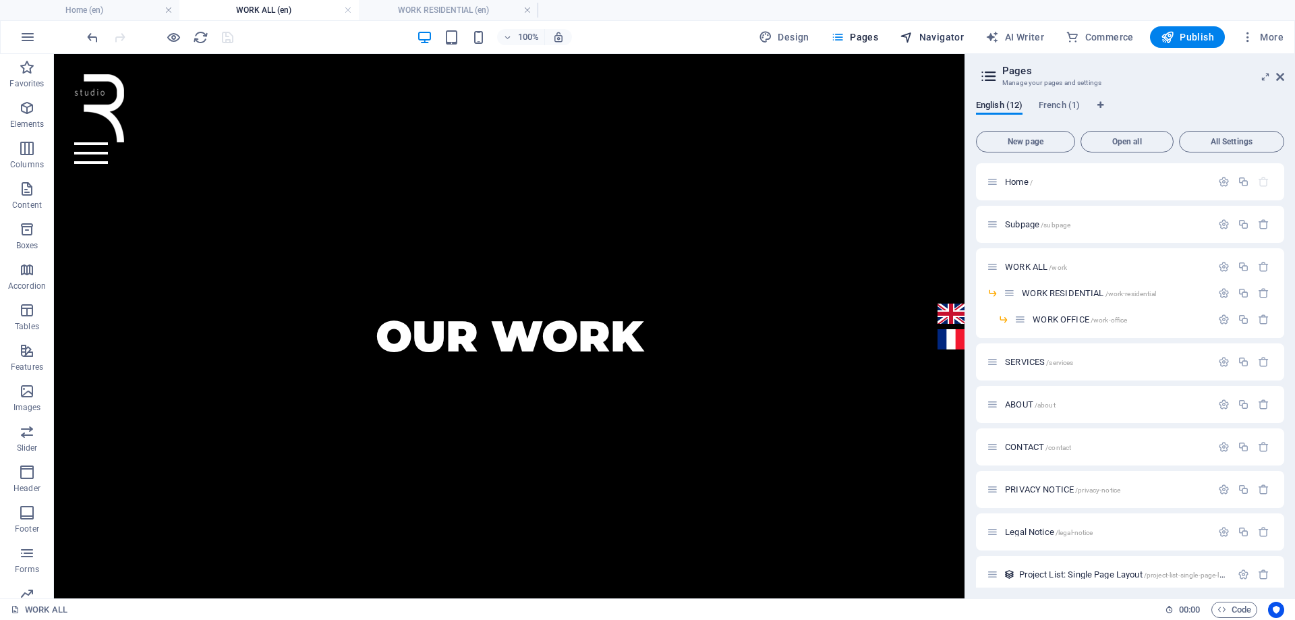
click at [937, 38] on span "Navigator" at bounding box center [932, 36] width 64 height 13
select select "17022658-en"
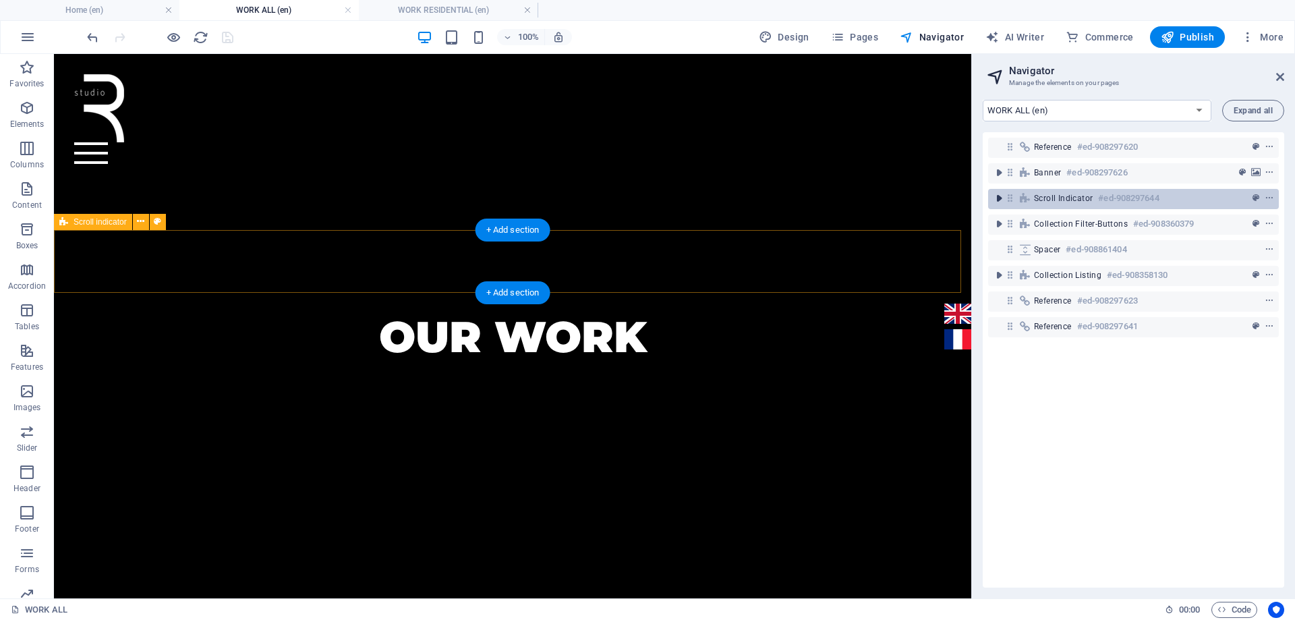
click at [999, 202] on icon "toggle-expand" at bounding box center [998, 198] width 13 height 13
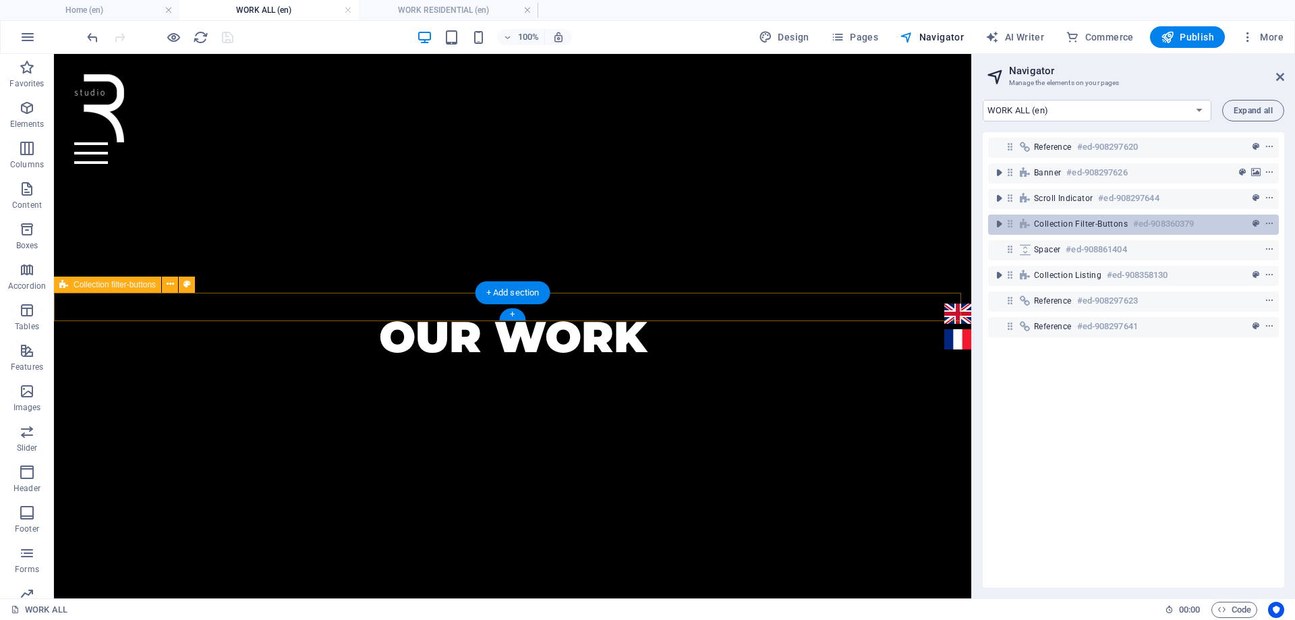
click at [1042, 223] on span "Collection filter-buttons" at bounding box center [1081, 224] width 94 height 11
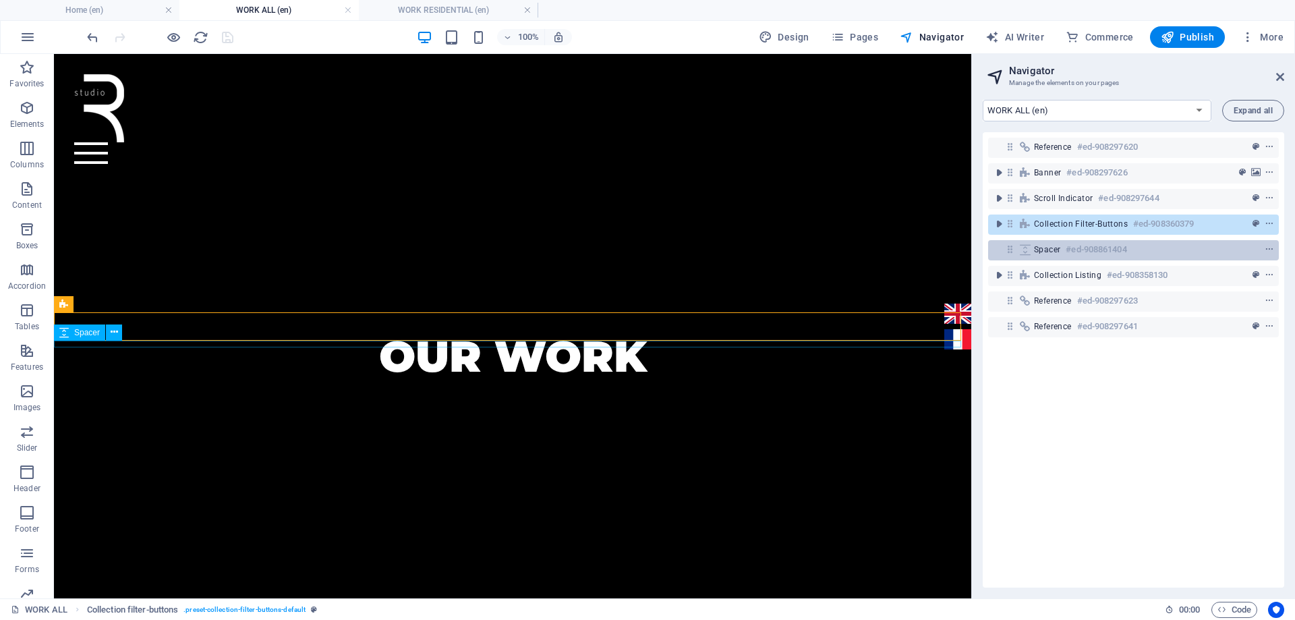
click at [1015, 250] on icon at bounding box center [1009, 248] width 11 height 11
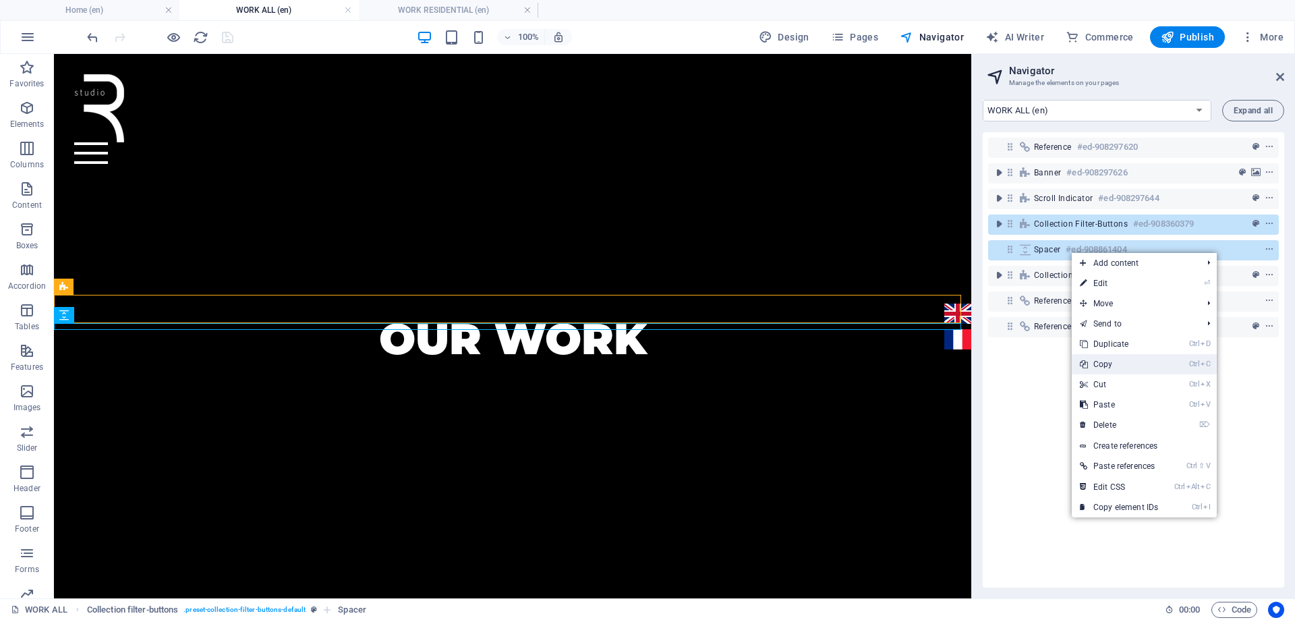
click at [1112, 365] on link "Ctrl C Copy" at bounding box center [1119, 364] width 94 height 20
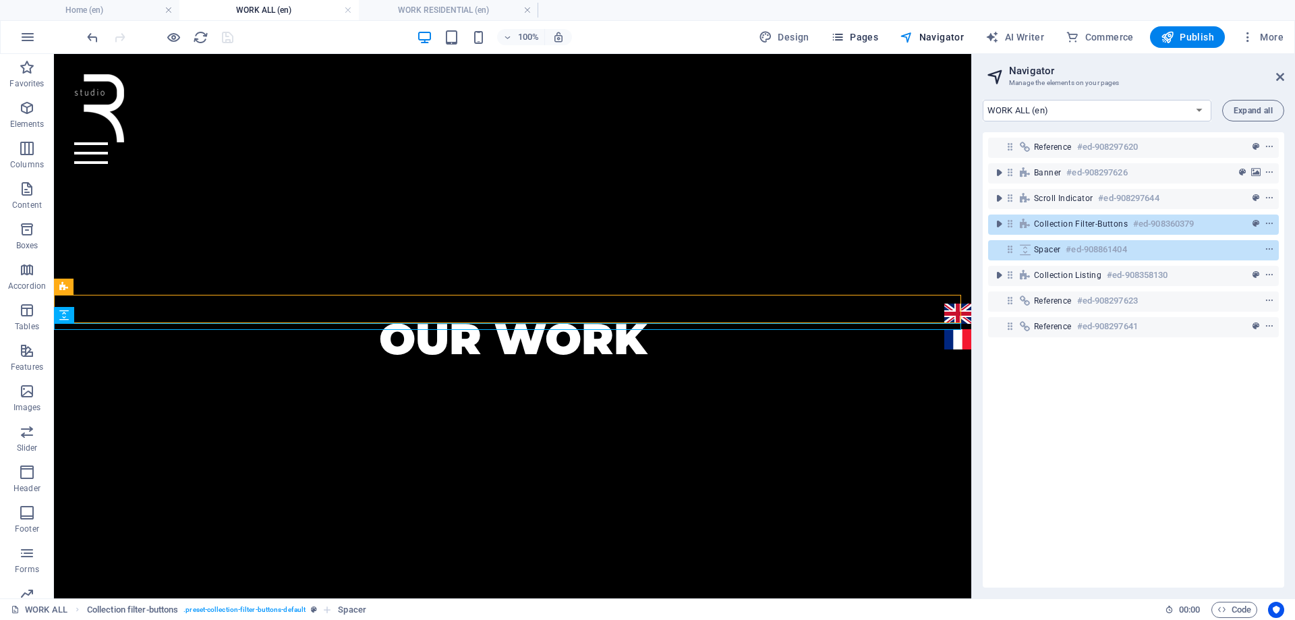
click at [863, 31] on span "Pages" at bounding box center [854, 36] width 47 height 13
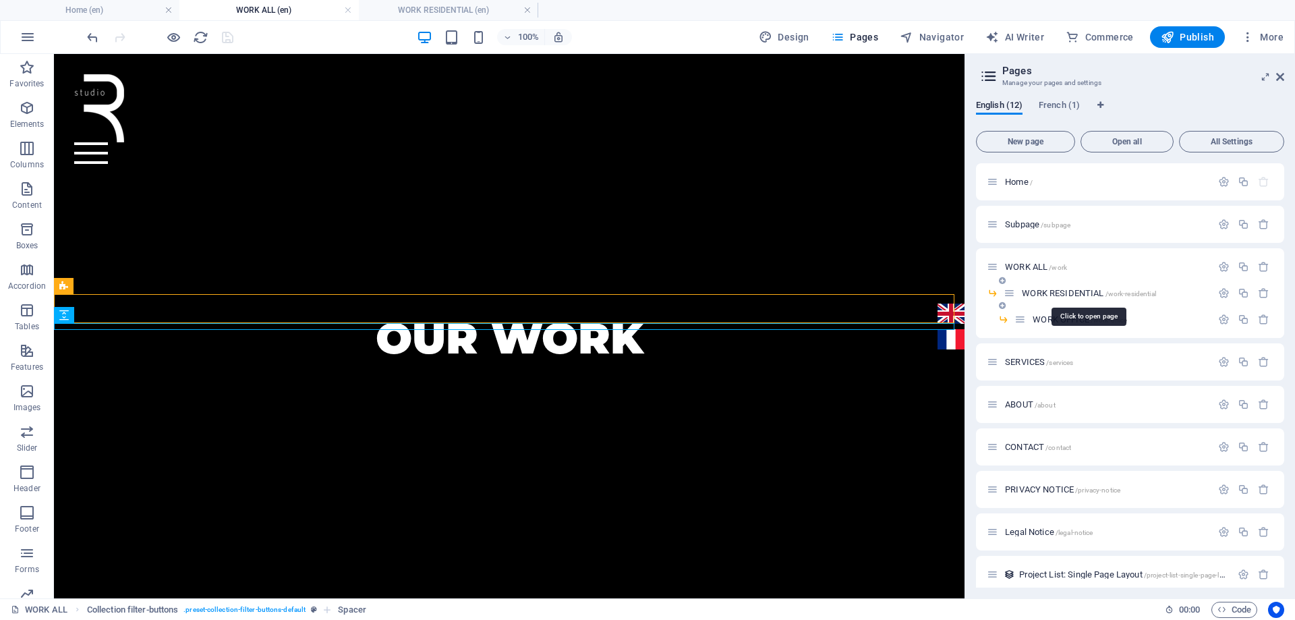
click at [1035, 293] on span "WORK RESIDENTIAL /work-residential" at bounding box center [1089, 293] width 134 height 10
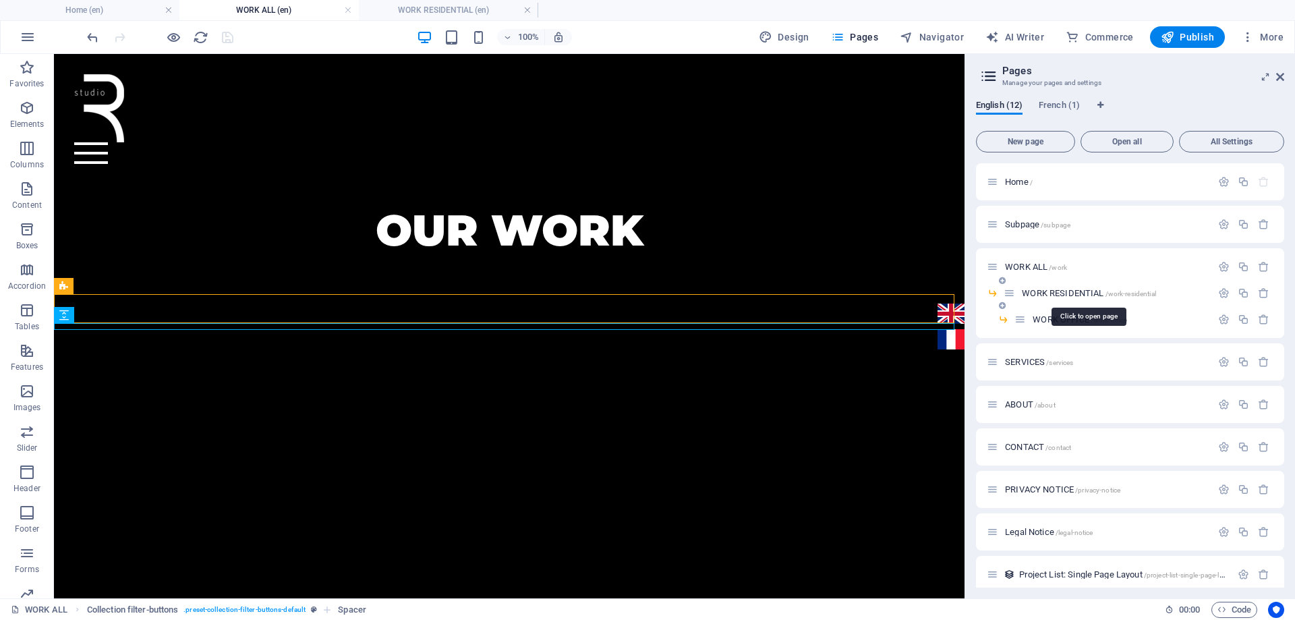
scroll to position [0, 0]
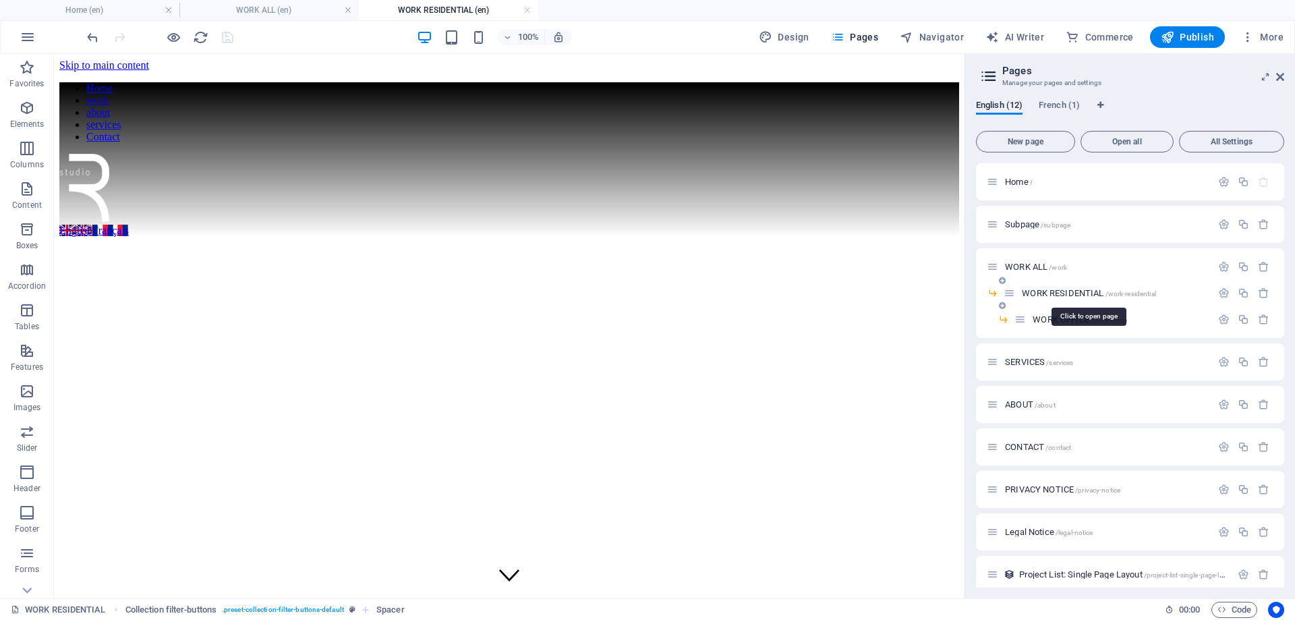
click at [1035, 293] on span "WORK RESIDENTIAL /work-residential" at bounding box center [1089, 293] width 134 height 10
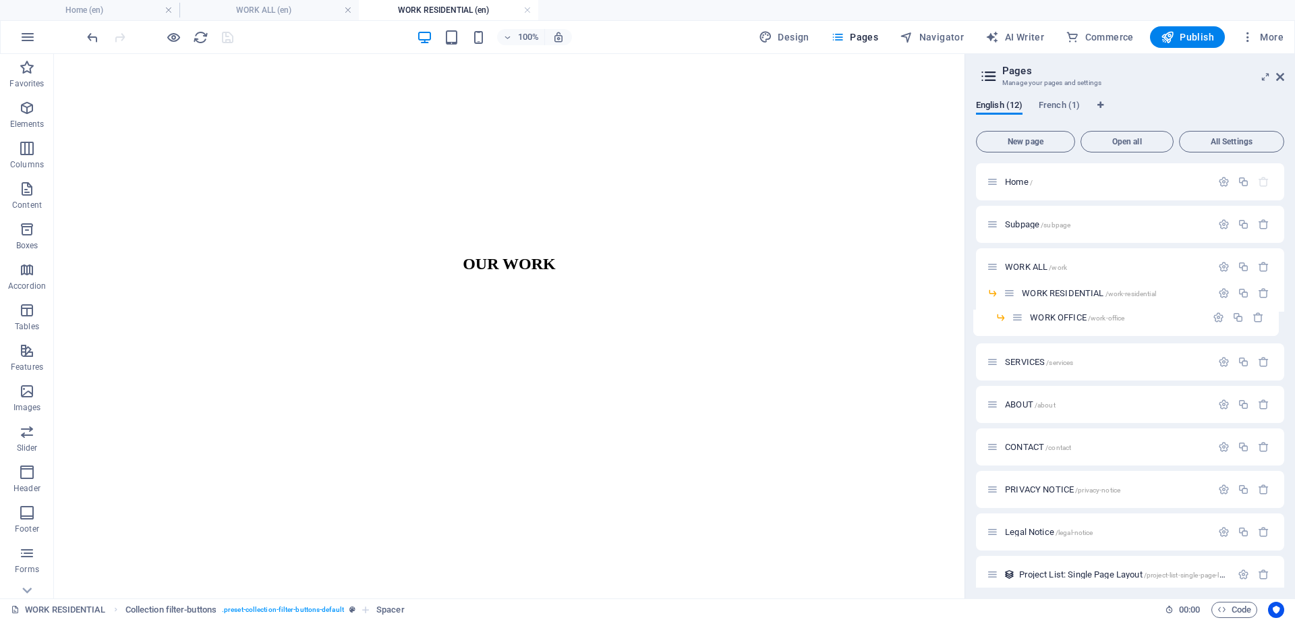
click at [1013, 317] on div "Home / Subpage /subpage WORK ALL /work WORK RESIDENTIAL /work-residential WORK …" at bounding box center [1130, 386] width 308 height 446
click at [931, 36] on span "Navigator" at bounding box center [932, 36] width 64 height 13
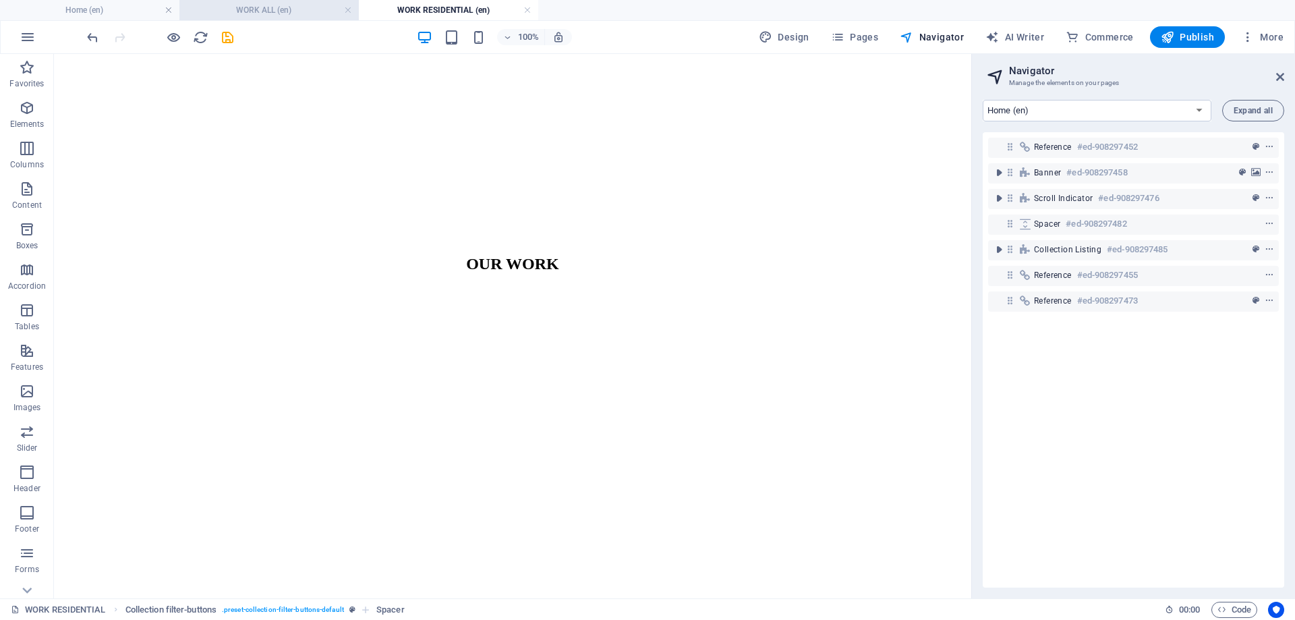
click at [258, 7] on h4 "WORK ALL (en)" at bounding box center [268, 10] width 179 height 15
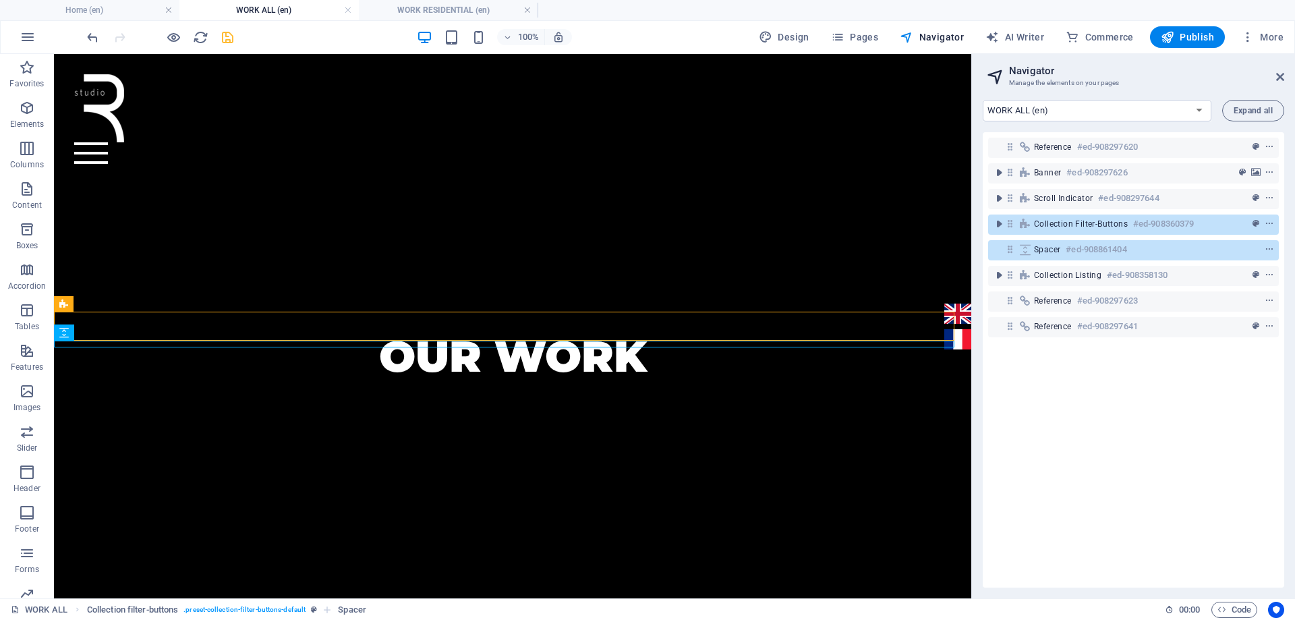
scroll to position [403, 0]
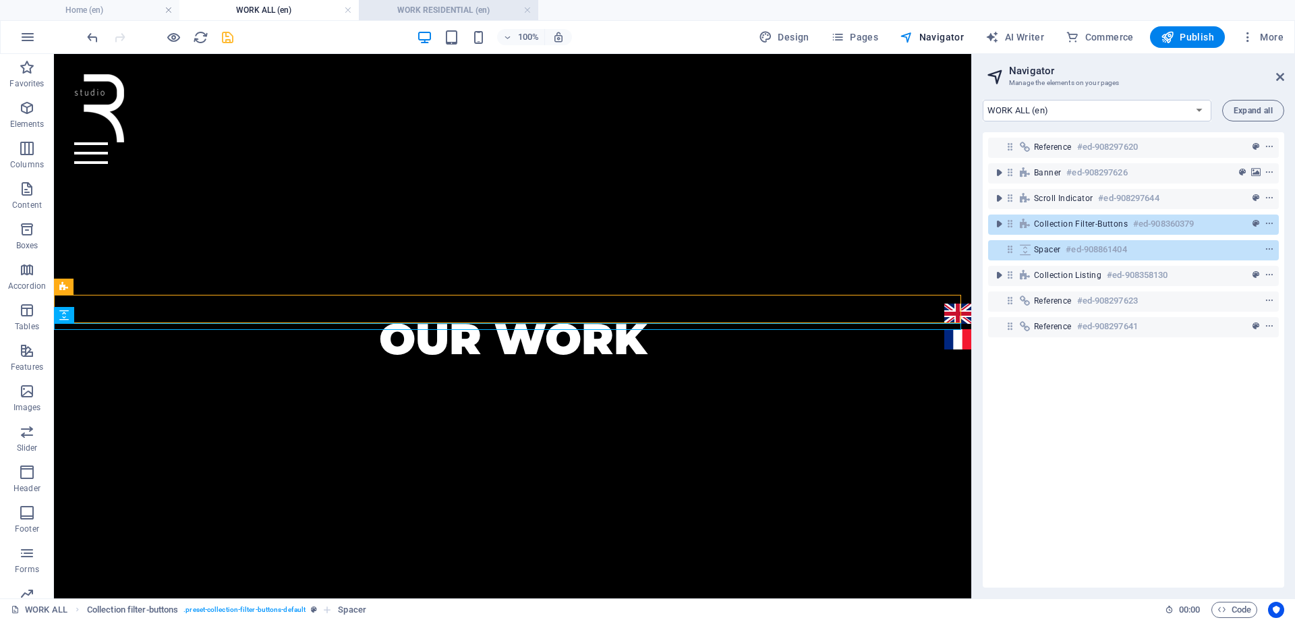
click at [446, 16] on h4 "WORK RESIDENTIAL (en)" at bounding box center [448, 10] width 179 height 15
select select "17022646-en"
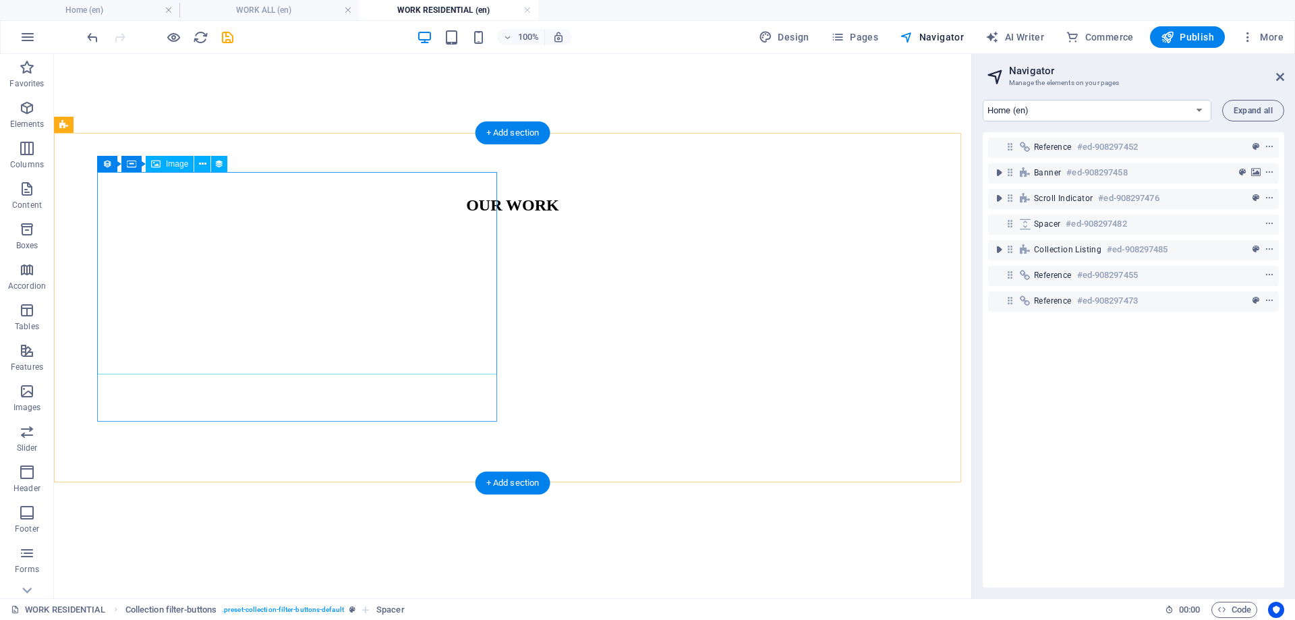
scroll to position [531, 0]
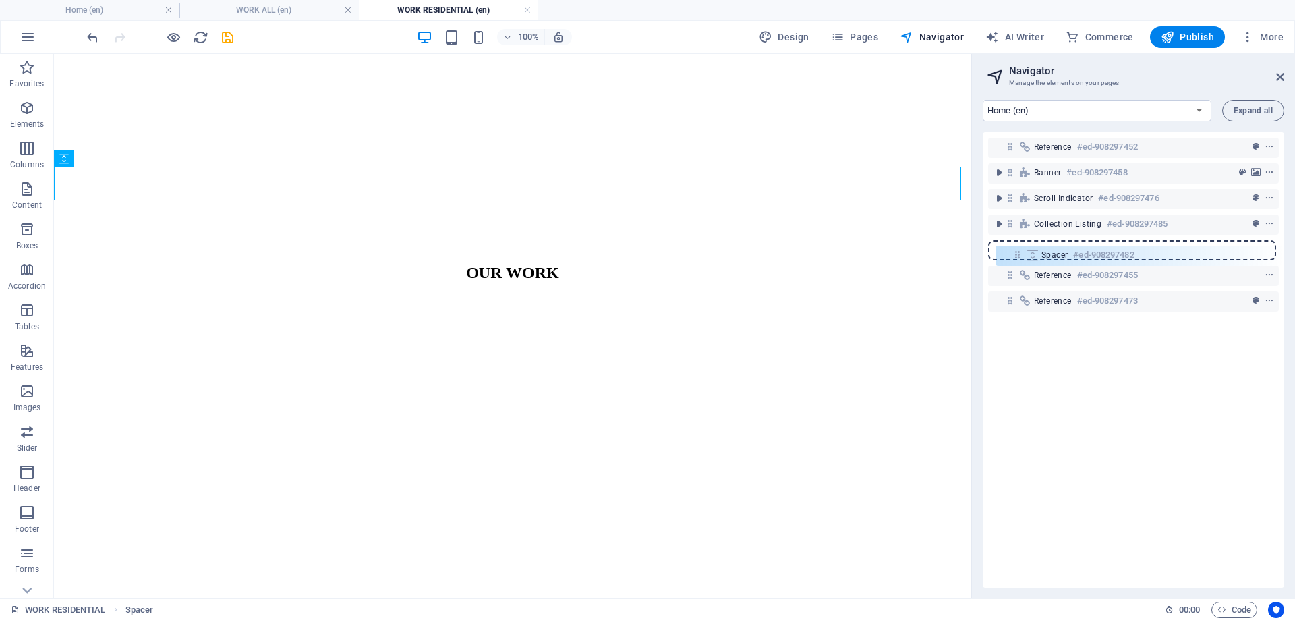
drag, startPoint x: 1011, startPoint y: 225, endPoint x: 1020, endPoint y: 260, distance: 36.1
click at [1020, 260] on div "Reference #ed-908297452 Banner #ed-908297458 Scroll indicator #ed-908297476 Spa…" at bounding box center [1133, 359] width 301 height 455
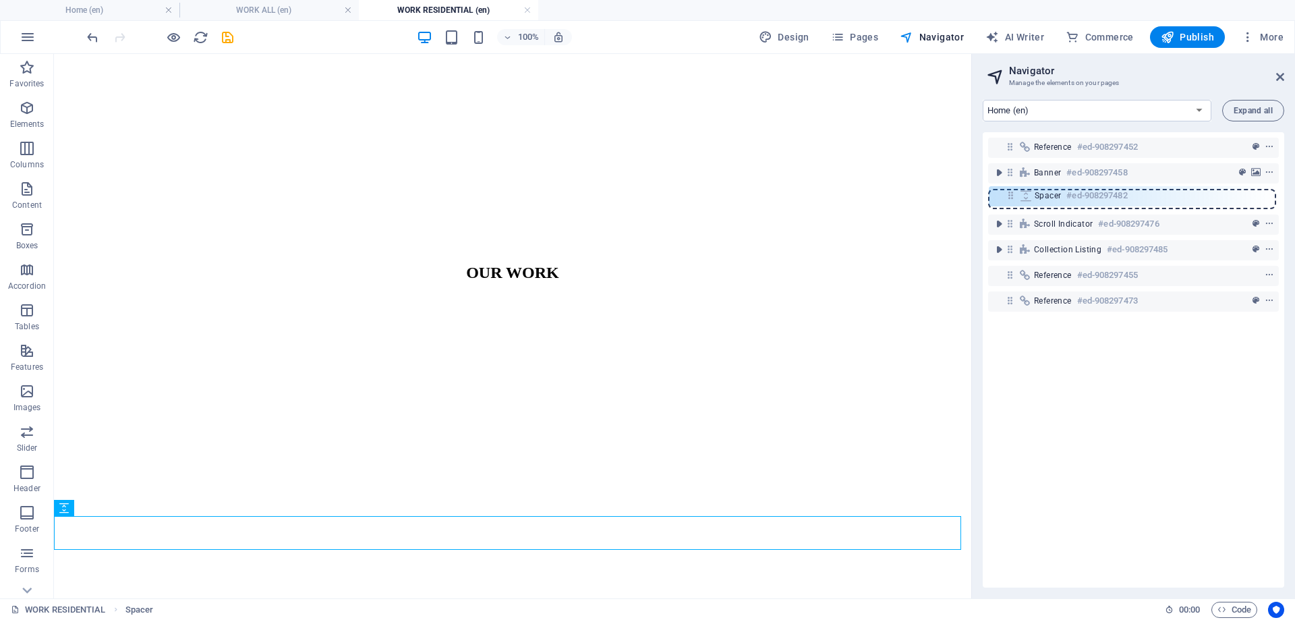
drag, startPoint x: 1010, startPoint y: 245, endPoint x: 1011, endPoint y: 188, distance: 57.3
click at [1011, 188] on div "Reference #ed-908297452 Banner #ed-908297458 Scroll indicator #ed-908297476 Col…" at bounding box center [1133, 359] width 301 height 455
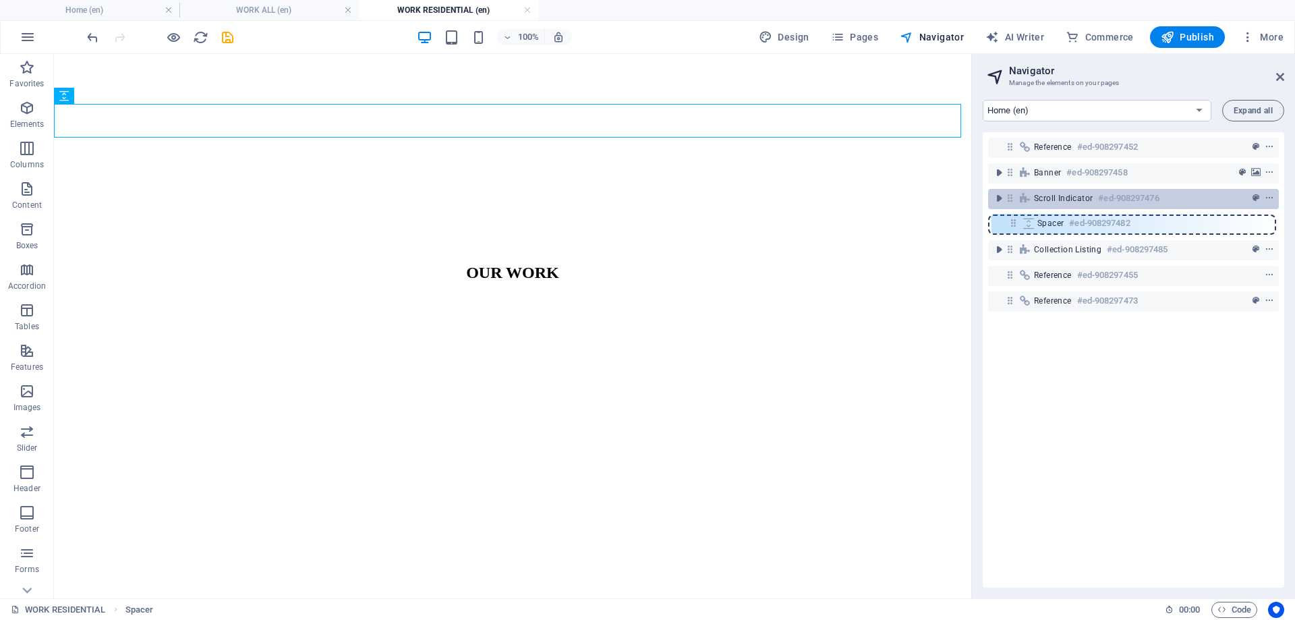
drag, startPoint x: 1012, startPoint y: 196, endPoint x: 1016, endPoint y: 221, distance: 24.7
click at [1016, 225] on div "Reference #ed-908297452 Banner #ed-908297458 Spacer #ed-908297482 Scroll indica…" at bounding box center [1133, 359] width 301 height 455
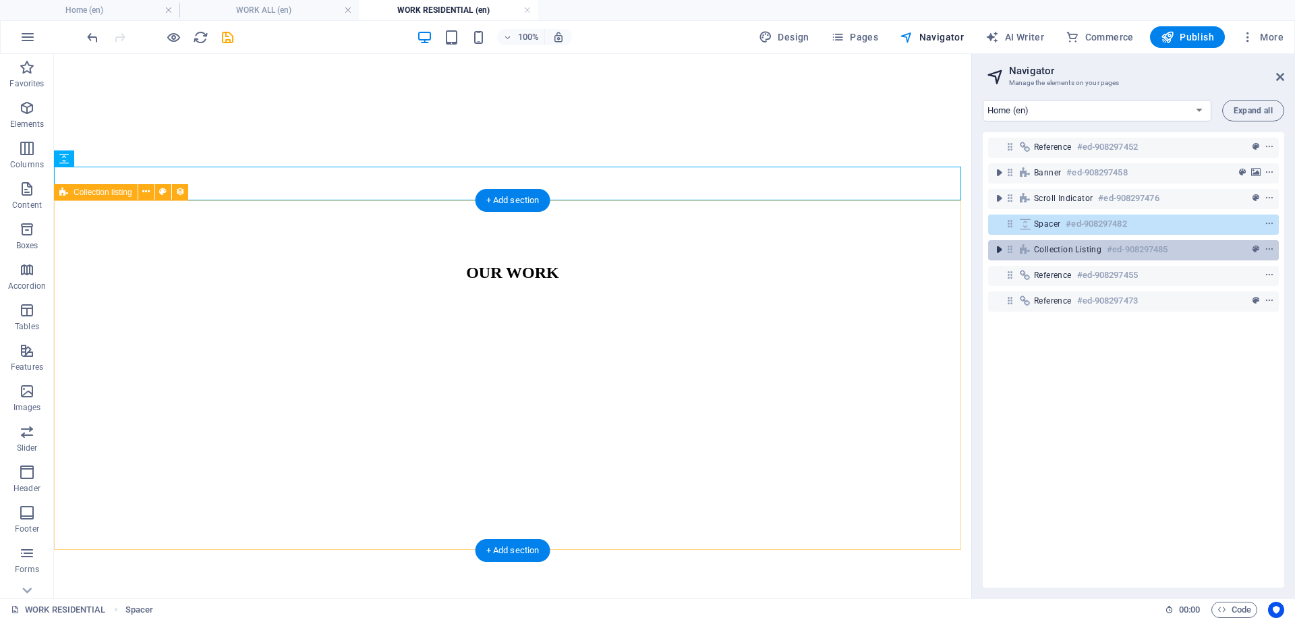
click at [995, 251] on icon "toggle-expand" at bounding box center [998, 249] width 13 height 13
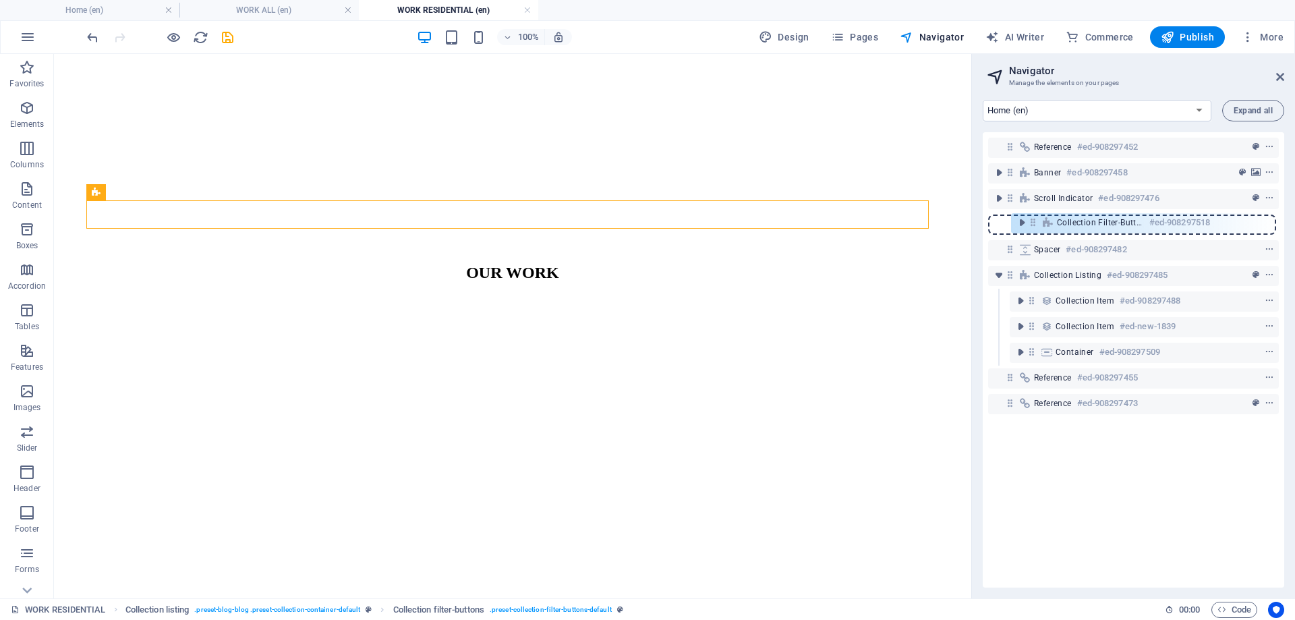
drag, startPoint x: 1032, startPoint y: 276, endPoint x: 1033, endPoint y: 220, distance: 56.0
click at [1033, 220] on div "Reference #ed-908297452 Banner #ed-908297458 Scroll indicator #ed-908297476 Spa…" at bounding box center [1133, 359] width 301 height 455
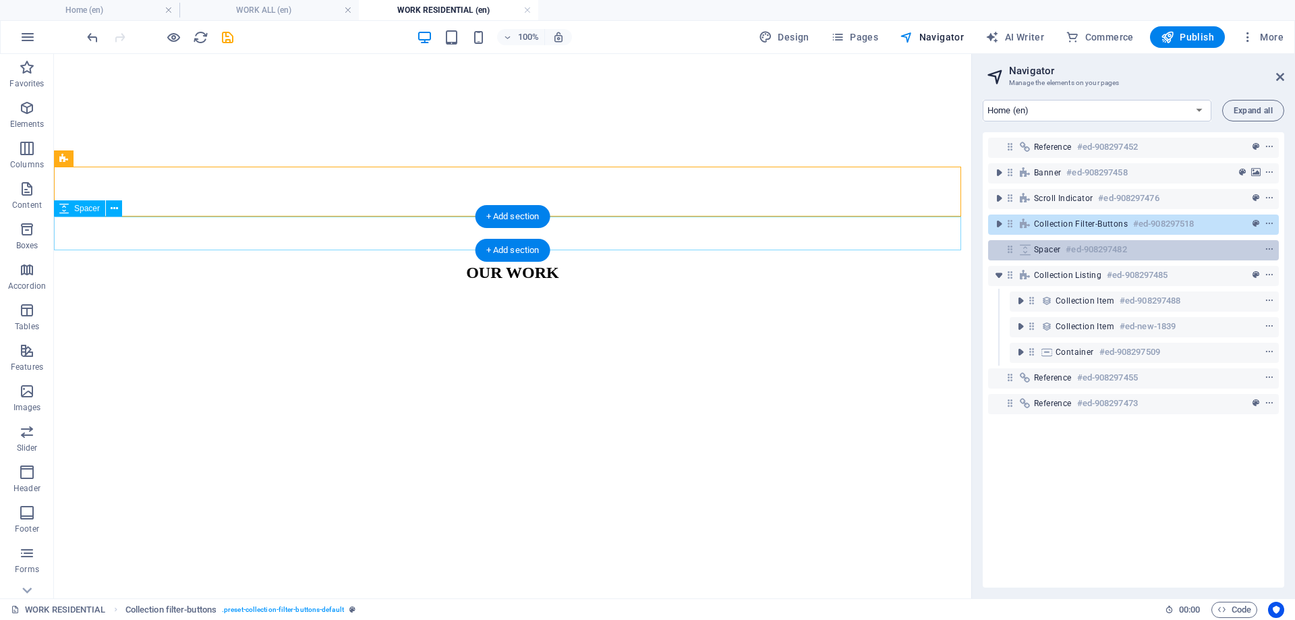
click at [1042, 245] on span "Spacer" at bounding box center [1047, 249] width 26 height 11
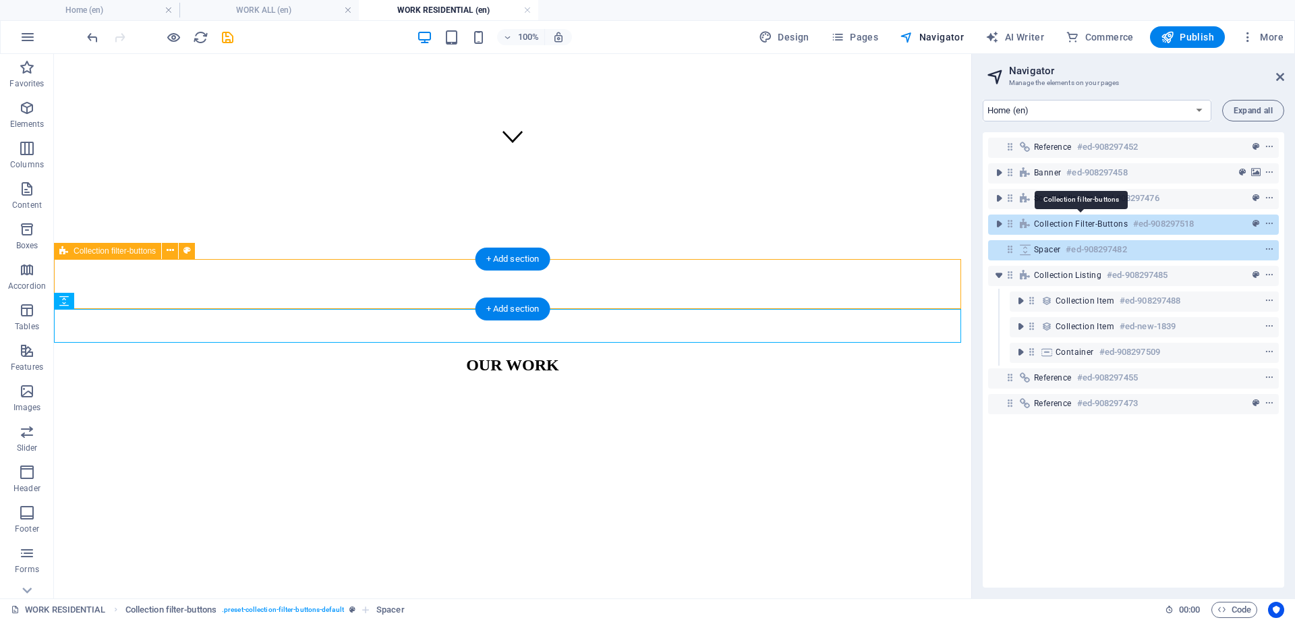
click at [1050, 226] on span "Collection filter-buttons" at bounding box center [1081, 224] width 94 height 11
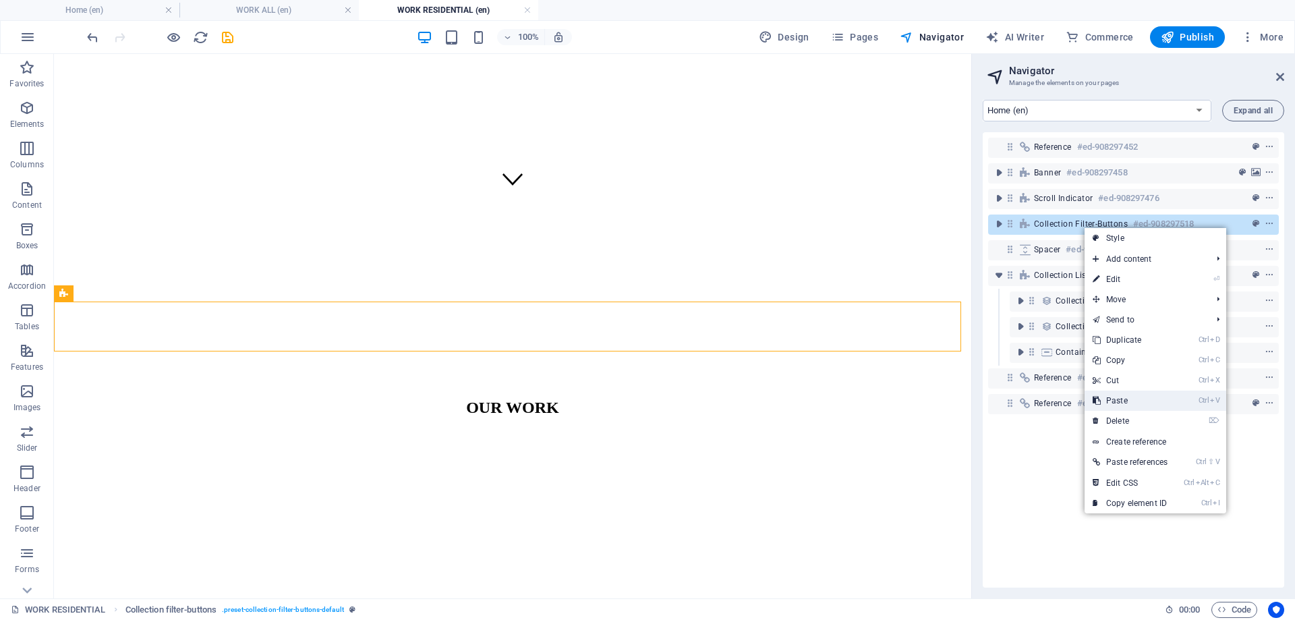
click at [1126, 396] on link "Ctrl V Paste" at bounding box center [1129, 400] width 91 height 20
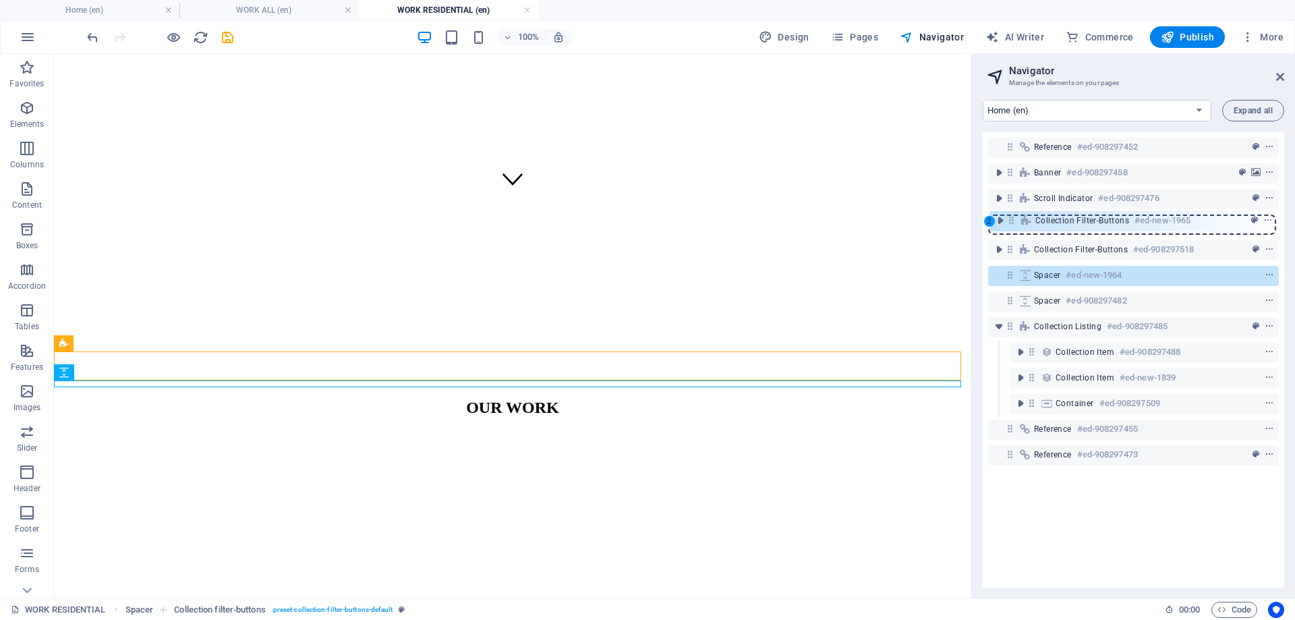
drag, startPoint x: 1009, startPoint y: 248, endPoint x: 1010, endPoint y: 214, distance: 34.4
click at [1010, 214] on div "Reference #ed-908297452 Banner #ed-908297458 Scroll indicator #ed-908297476 Col…" at bounding box center [1133, 359] width 301 height 455
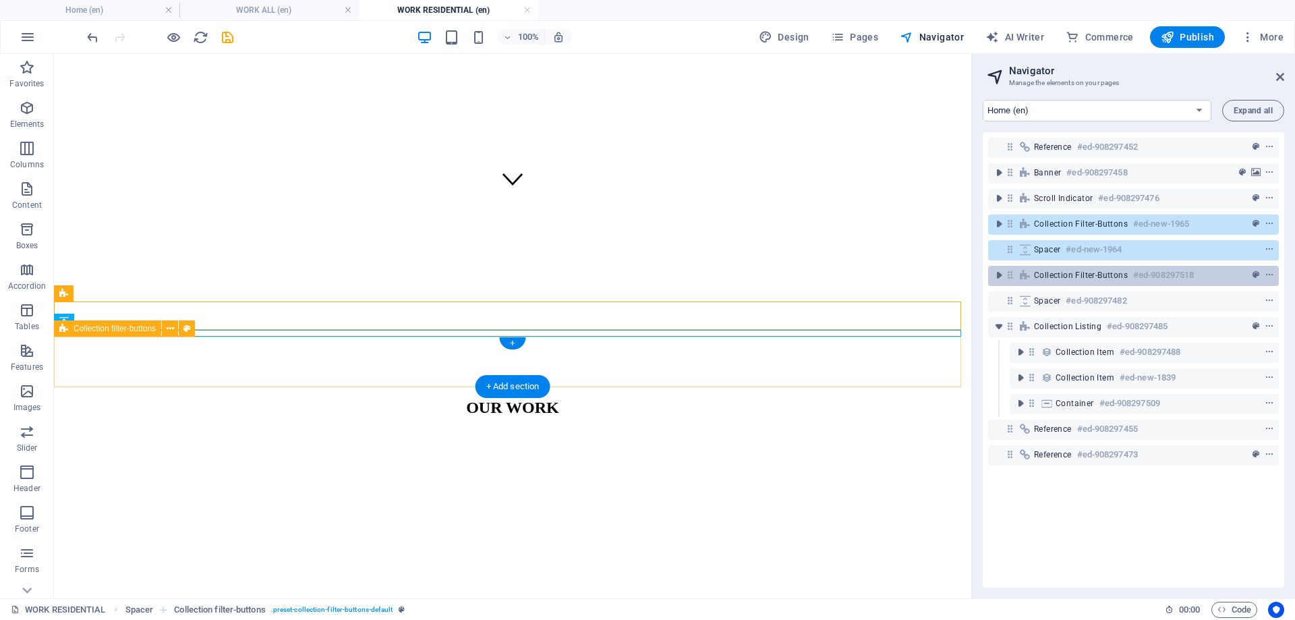
click at [1032, 276] on div "Collection filter-buttons #ed-908297518" at bounding box center [1133, 276] width 291 height 20
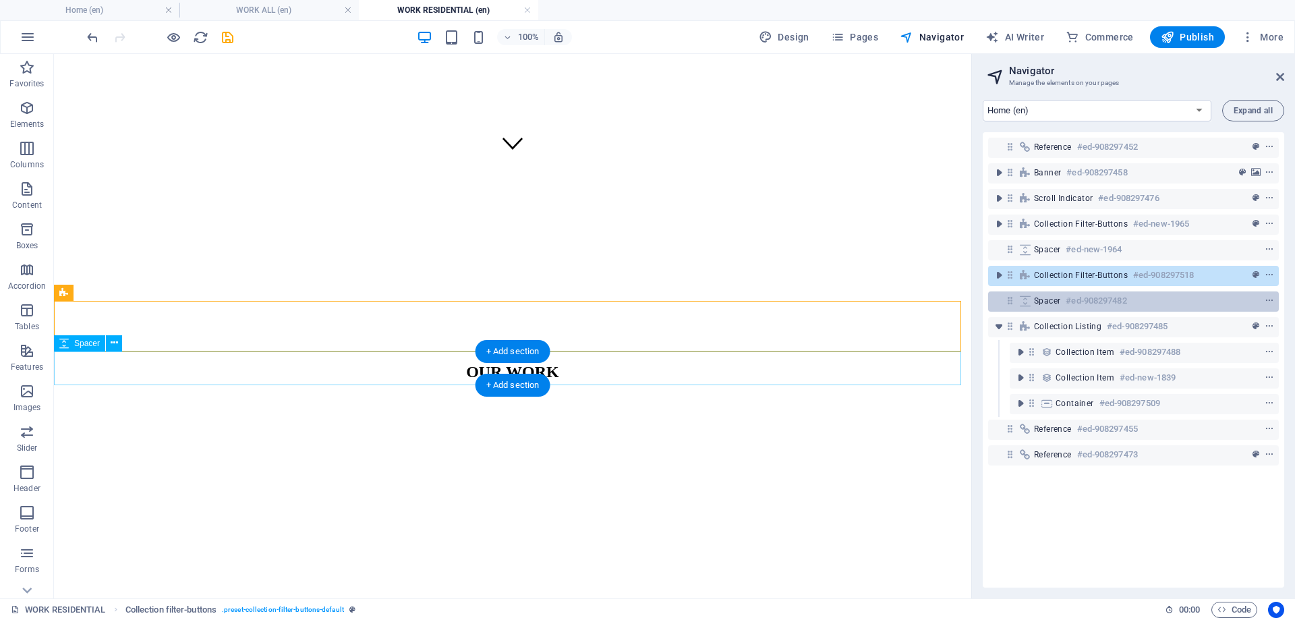
click at [1046, 296] on span "Spacer" at bounding box center [1047, 300] width 26 height 11
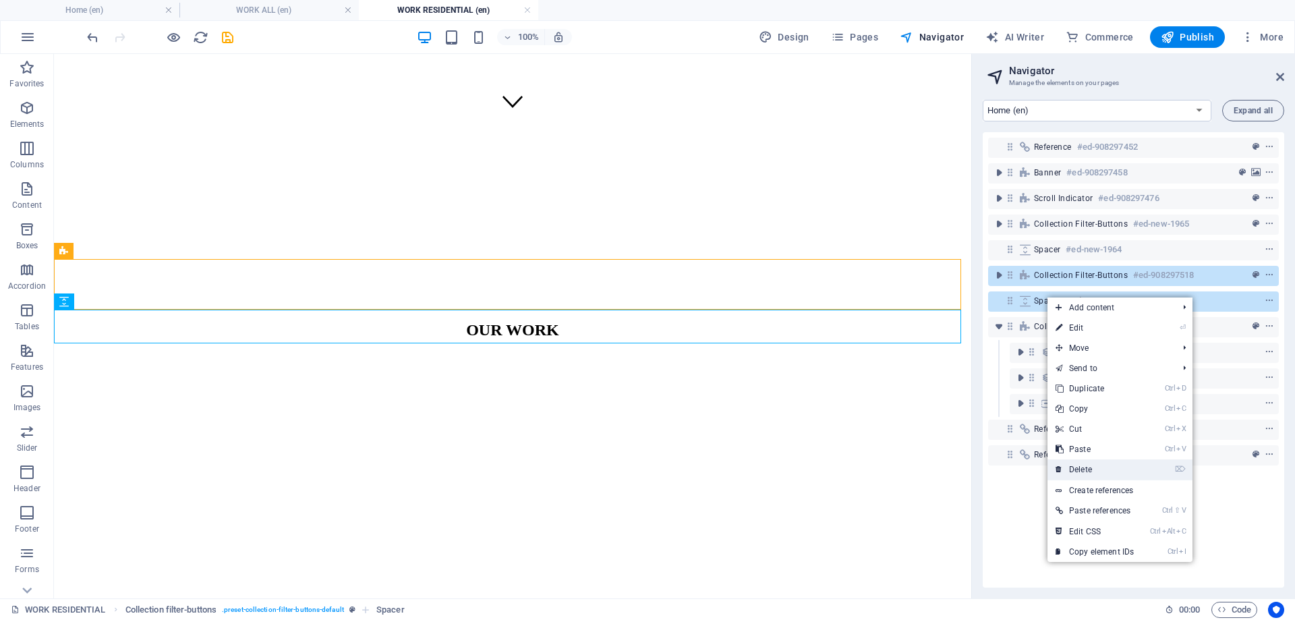
click at [1091, 471] on link "⌦ Delete" at bounding box center [1094, 469] width 94 height 20
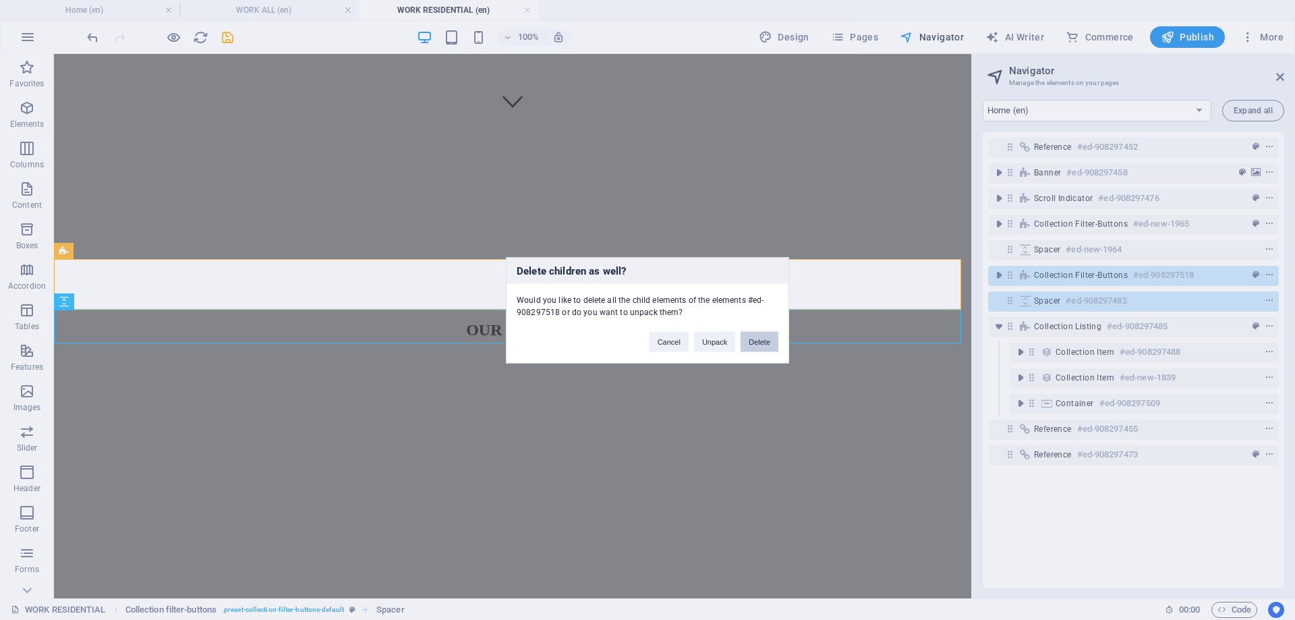
click at [763, 342] on button "Delete" at bounding box center [759, 341] width 38 height 20
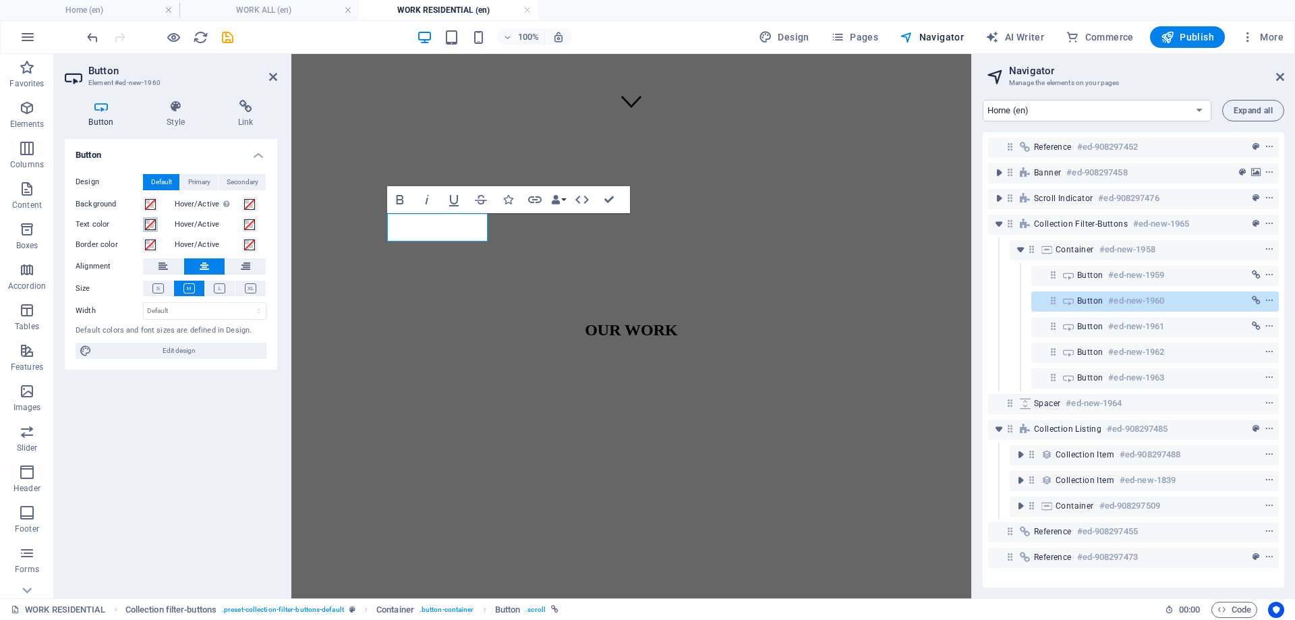
click at [153, 229] on span at bounding box center [150, 224] width 11 height 11
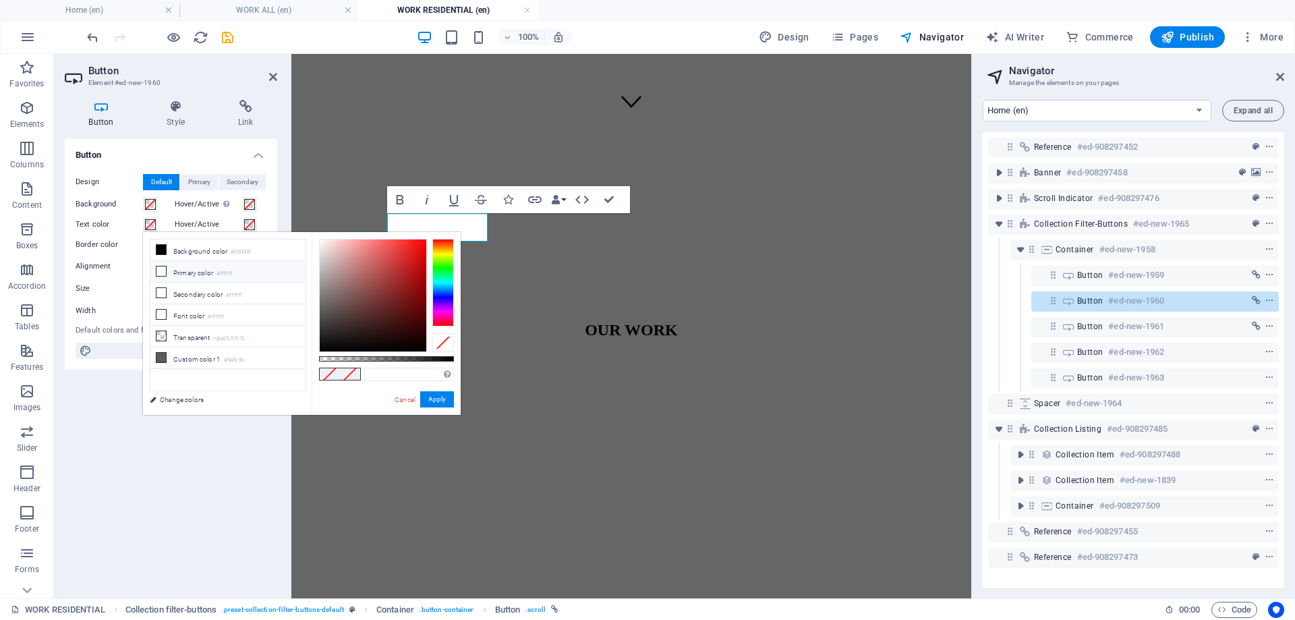
click at [203, 270] on li "Primary color #ffffff" at bounding box center [227, 272] width 155 height 22
type input "#ffffff"
click at [435, 398] on button "Apply" at bounding box center [437, 399] width 34 height 16
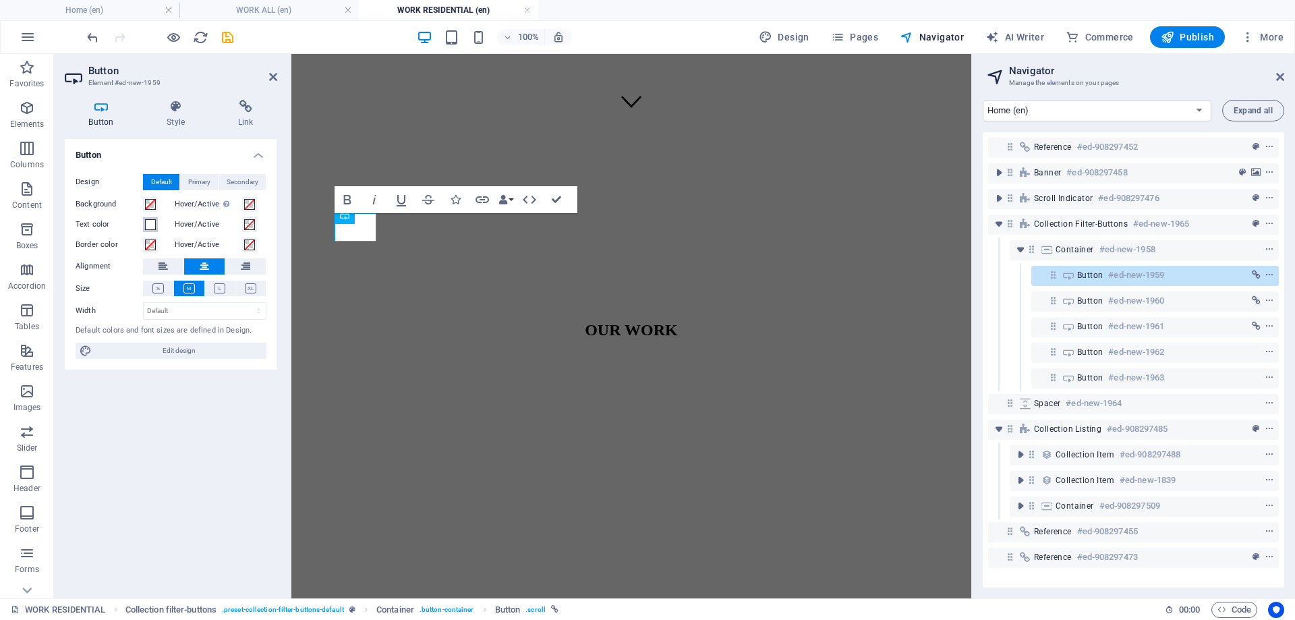
click at [153, 229] on span at bounding box center [150, 224] width 11 height 11
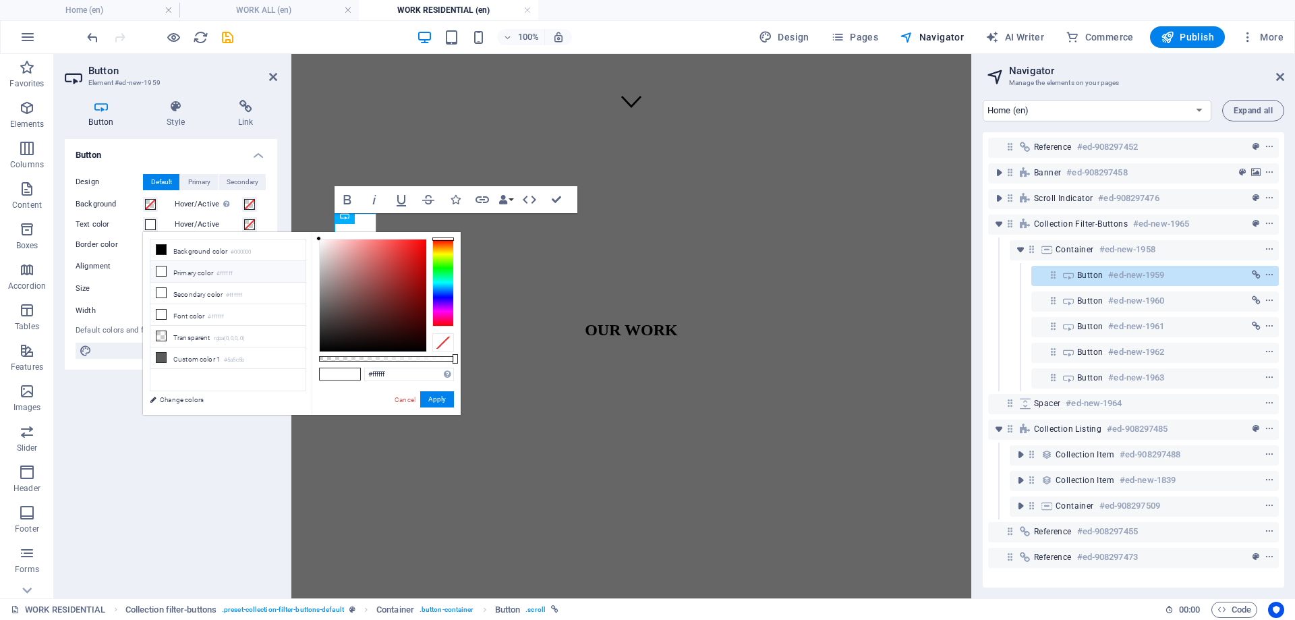
click at [441, 343] on div at bounding box center [443, 342] width 22 height 19
drag, startPoint x: 441, startPoint y: 390, endPoint x: 149, endPoint y: 337, distance: 297.0
click at [441, 391] on button "Apply" at bounding box center [437, 399] width 34 height 16
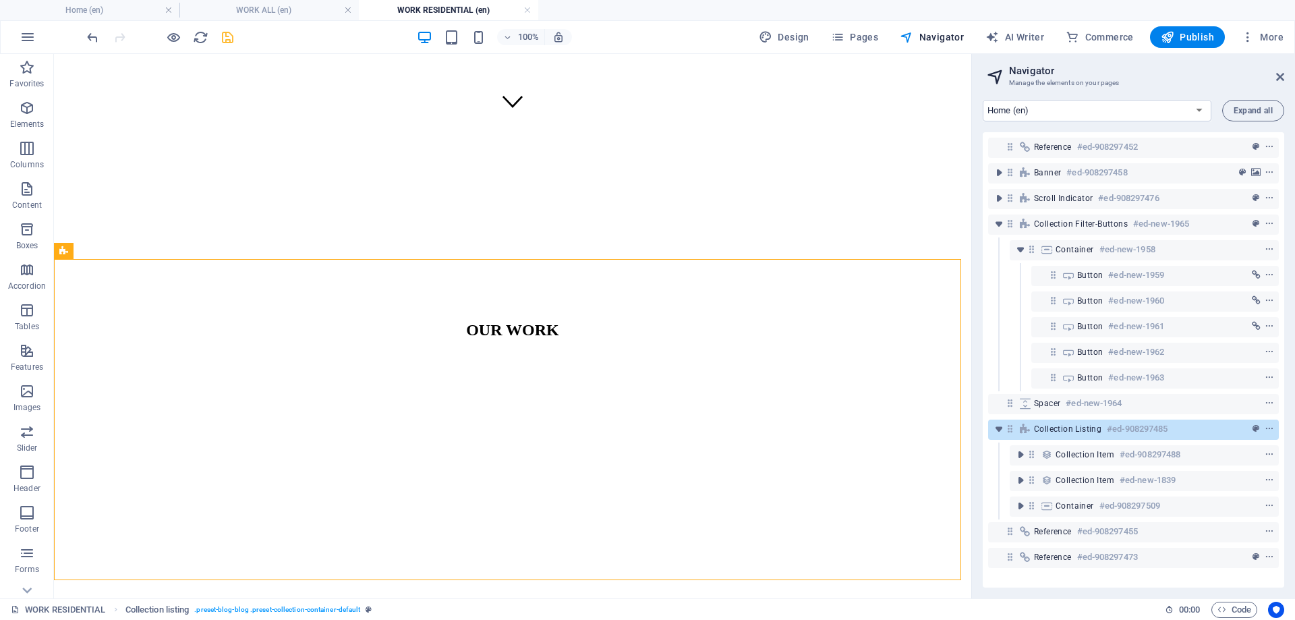
click at [224, 38] on icon "save" at bounding box center [228, 38] width 16 height 16
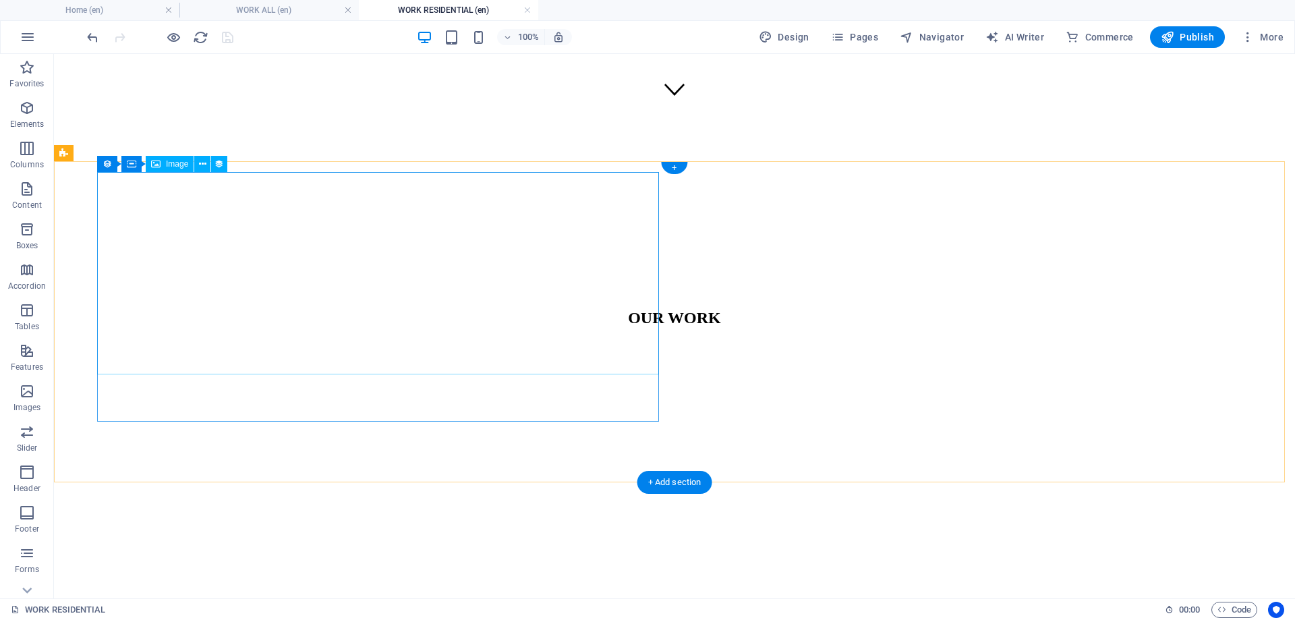
scroll to position [585, 0]
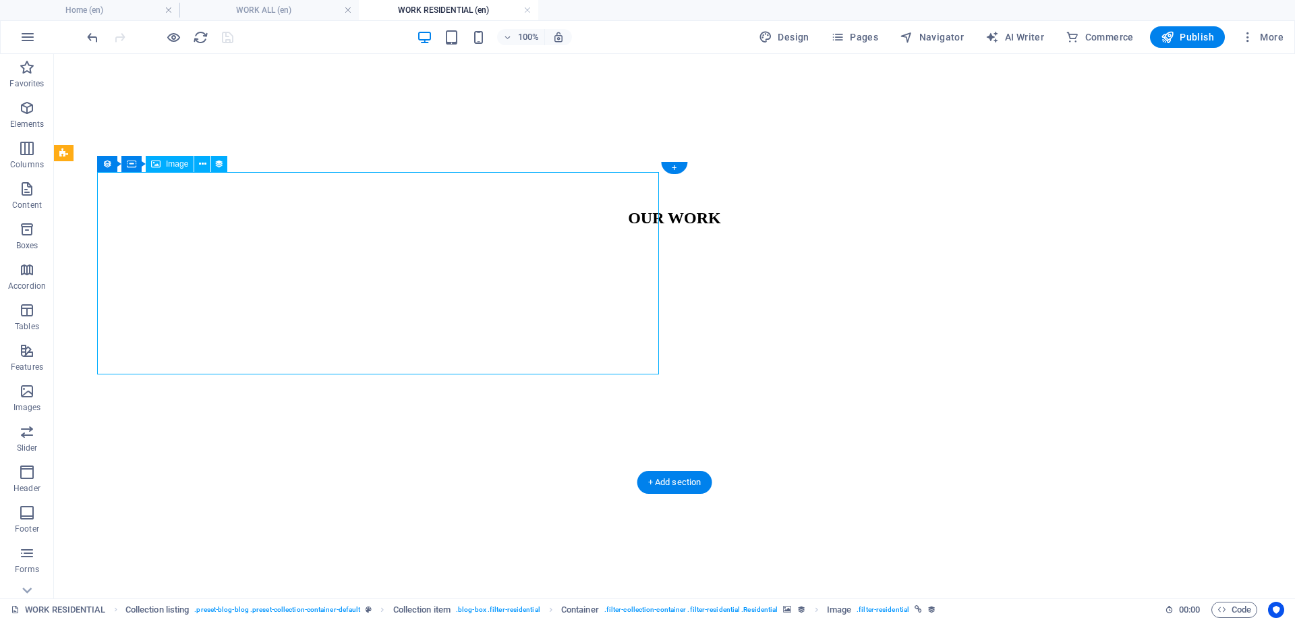
select select "image"
select select "px"
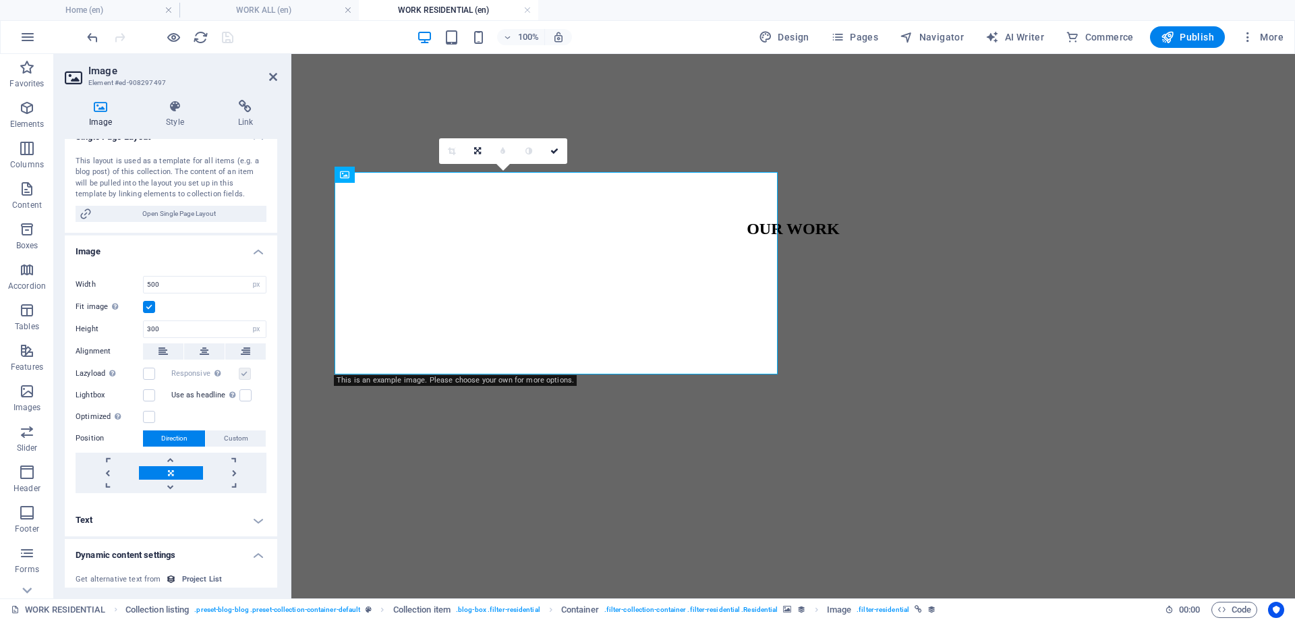
scroll to position [270, 0]
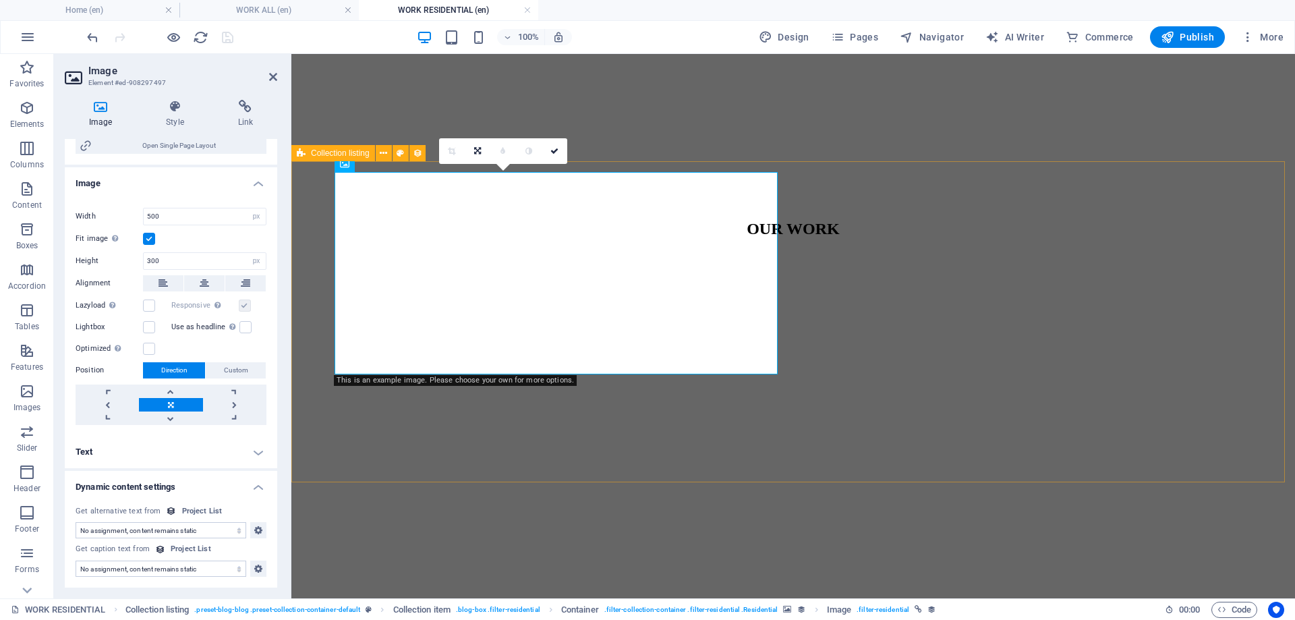
select select "createdAt_DESC"
select select "columns.project-type"
select select "Residential"
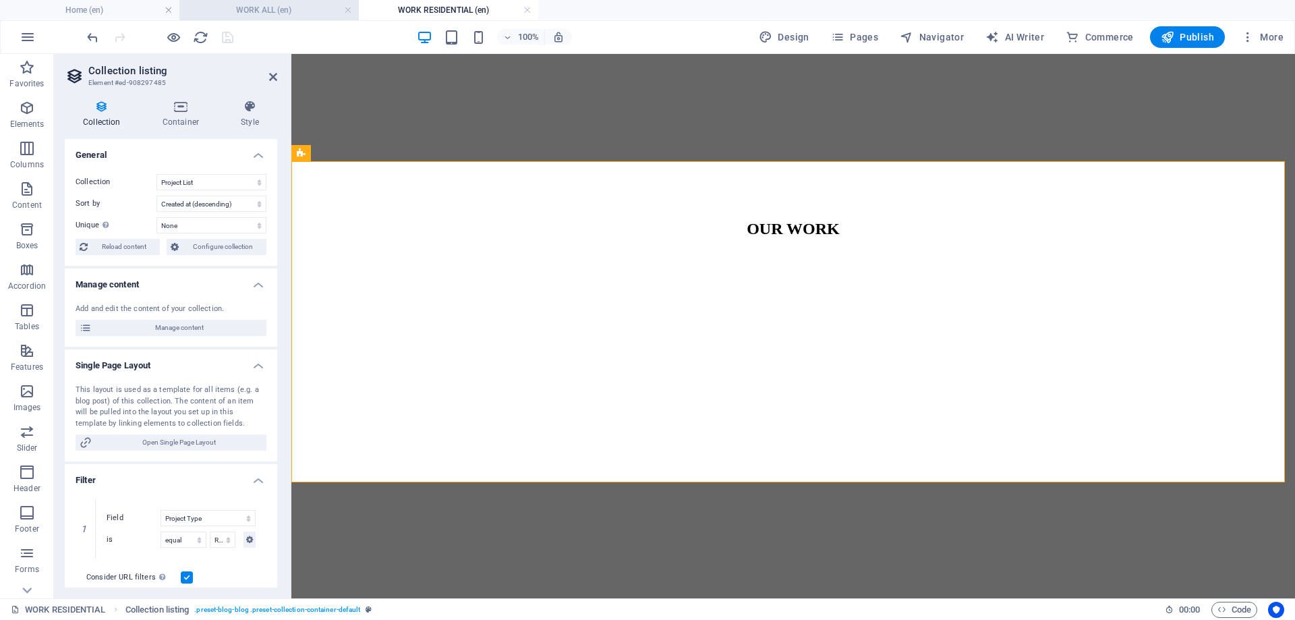
click at [272, 17] on h4 "WORK ALL (en)" at bounding box center [268, 10] width 179 height 15
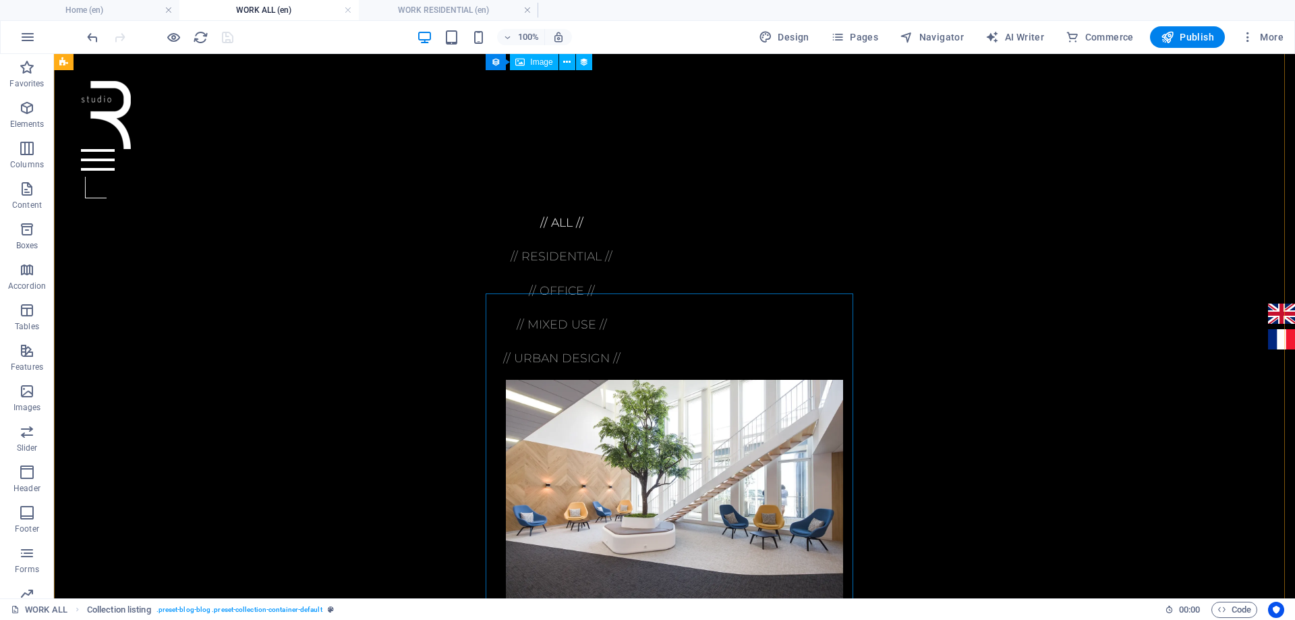
scroll to position [537, 0]
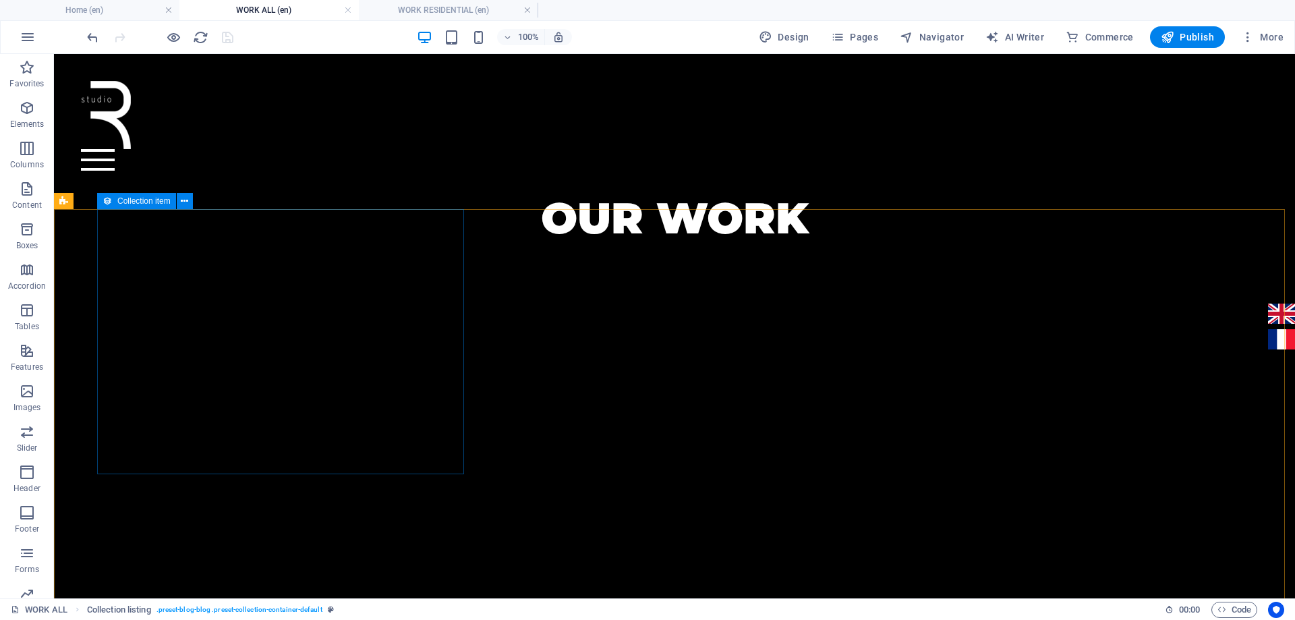
click at [109, 204] on icon at bounding box center [107, 201] width 9 height 16
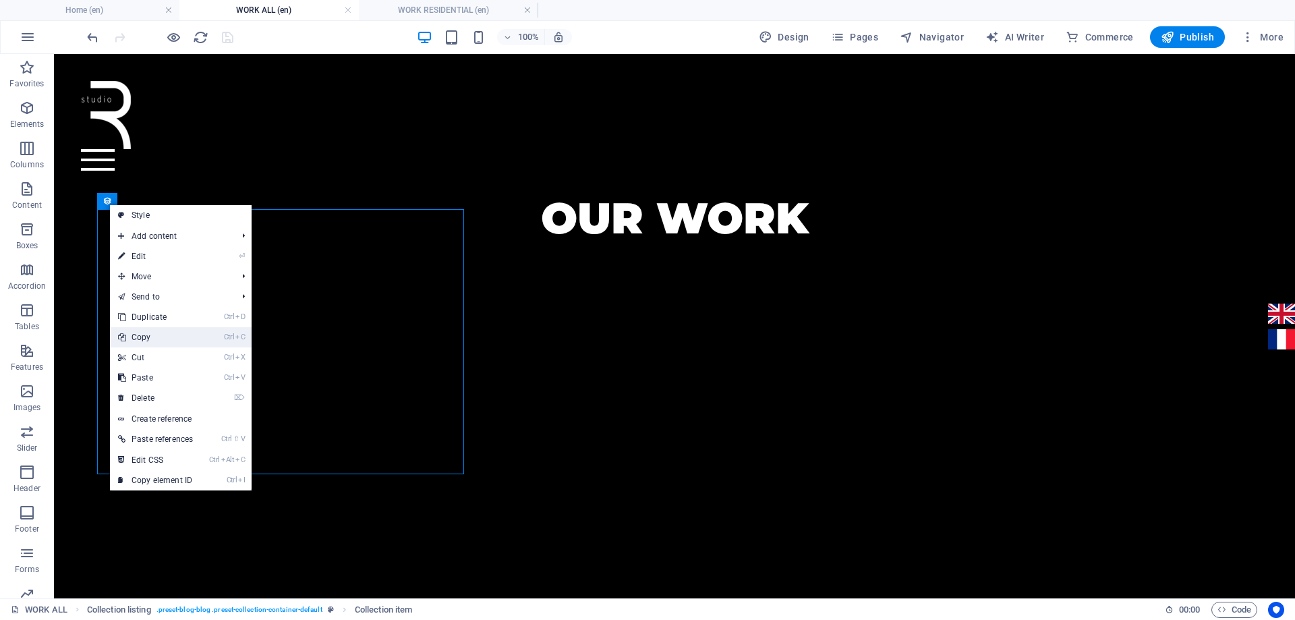
click at [156, 340] on link "Ctrl C Copy" at bounding box center [155, 337] width 91 height 20
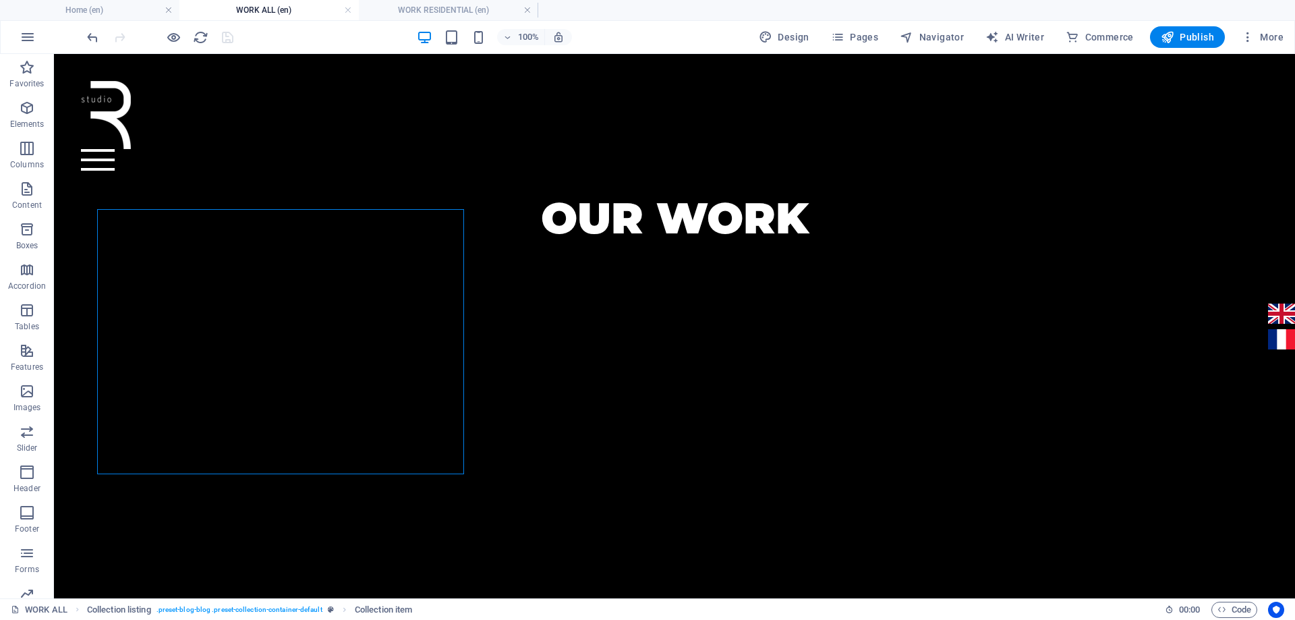
click at [432, 13] on h4 "WORK RESIDENTIAL (en)" at bounding box center [448, 10] width 179 height 15
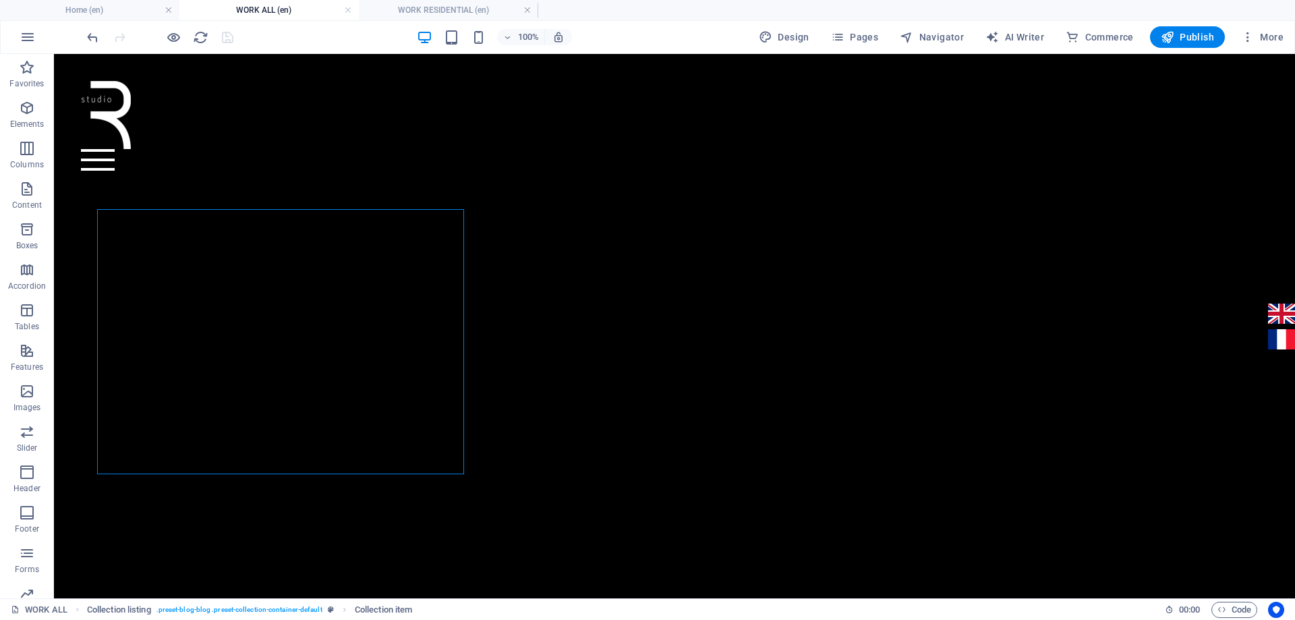
scroll to position [575, 0]
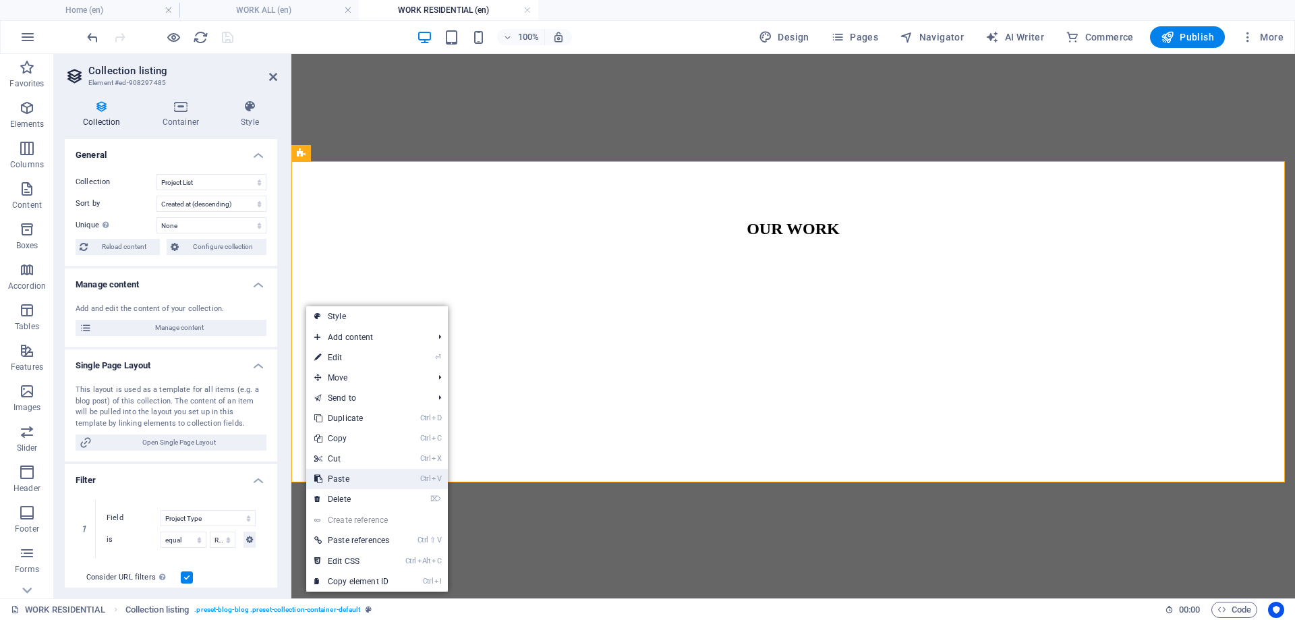
click at [356, 471] on link "Ctrl V Paste" at bounding box center [351, 479] width 91 height 20
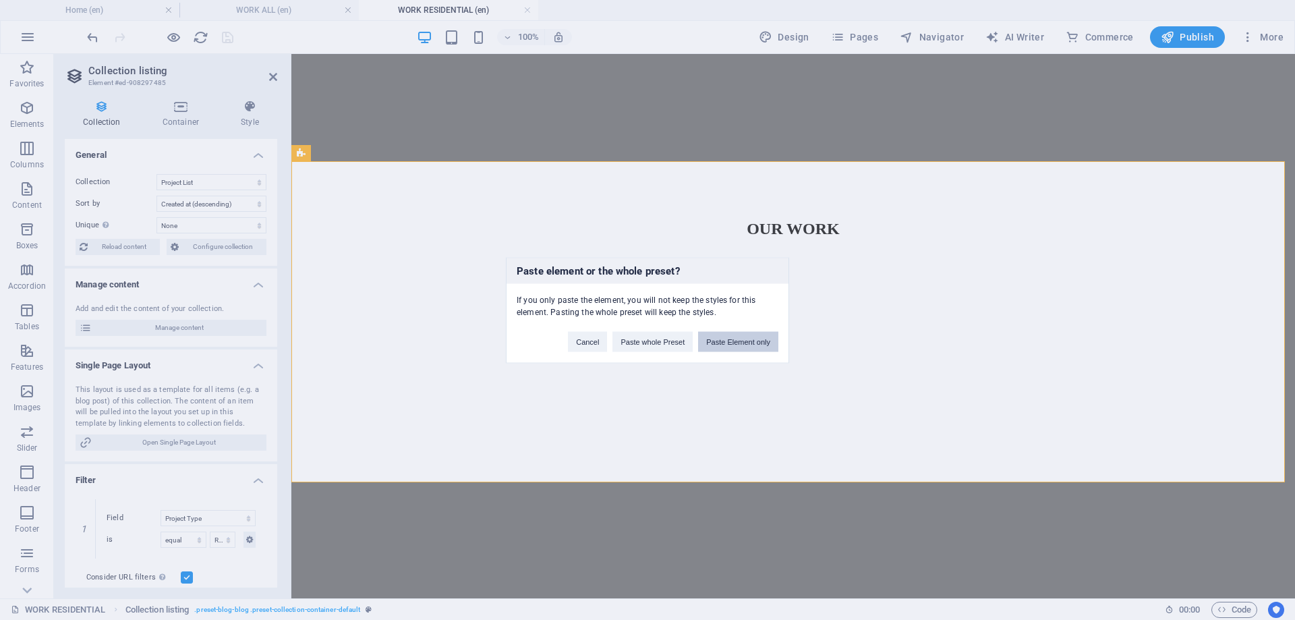
click at [747, 349] on button "Paste Element only" at bounding box center [738, 341] width 80 height 20
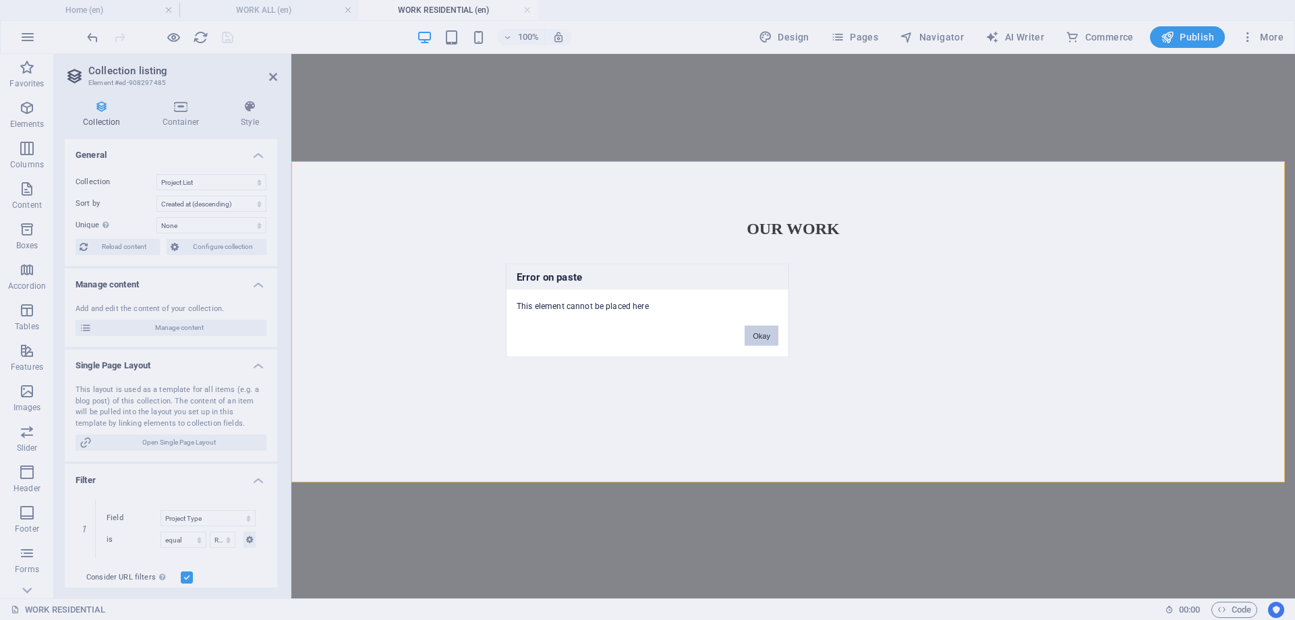
click at [764, 341] on button "Okay" at bounding box center [762, 335] width 34 height 20
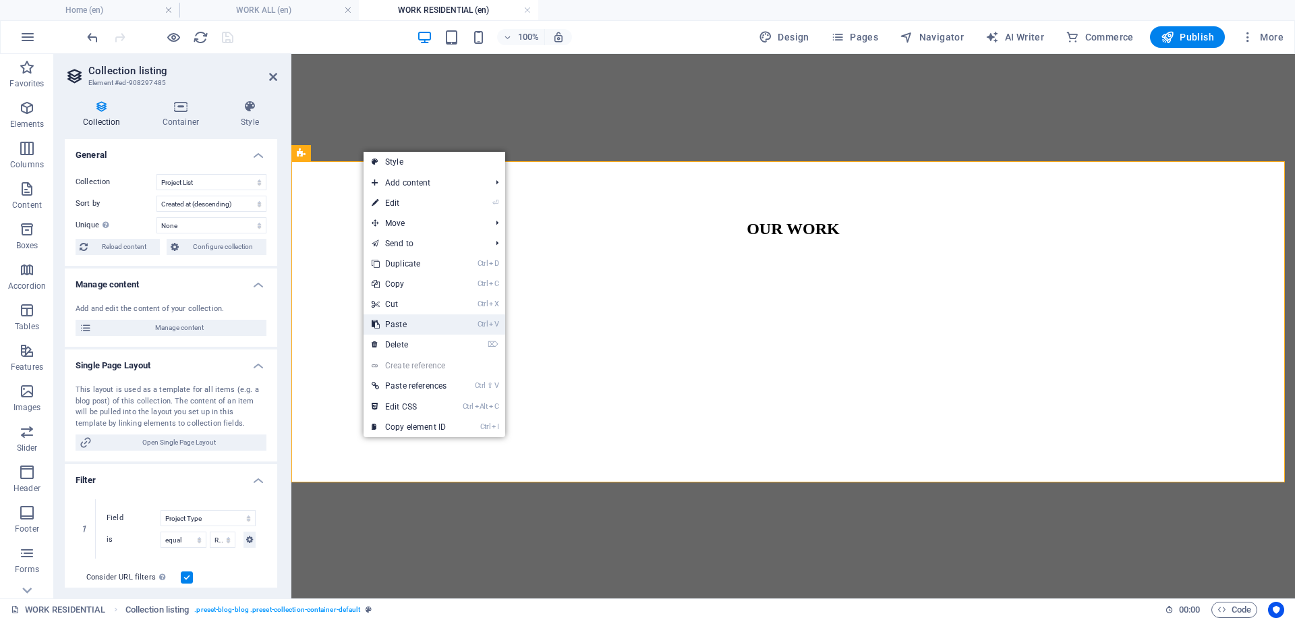
click at [426, 330] on link "Ctrl V Paste" at bounding box center [408, 324] width 91 height 20
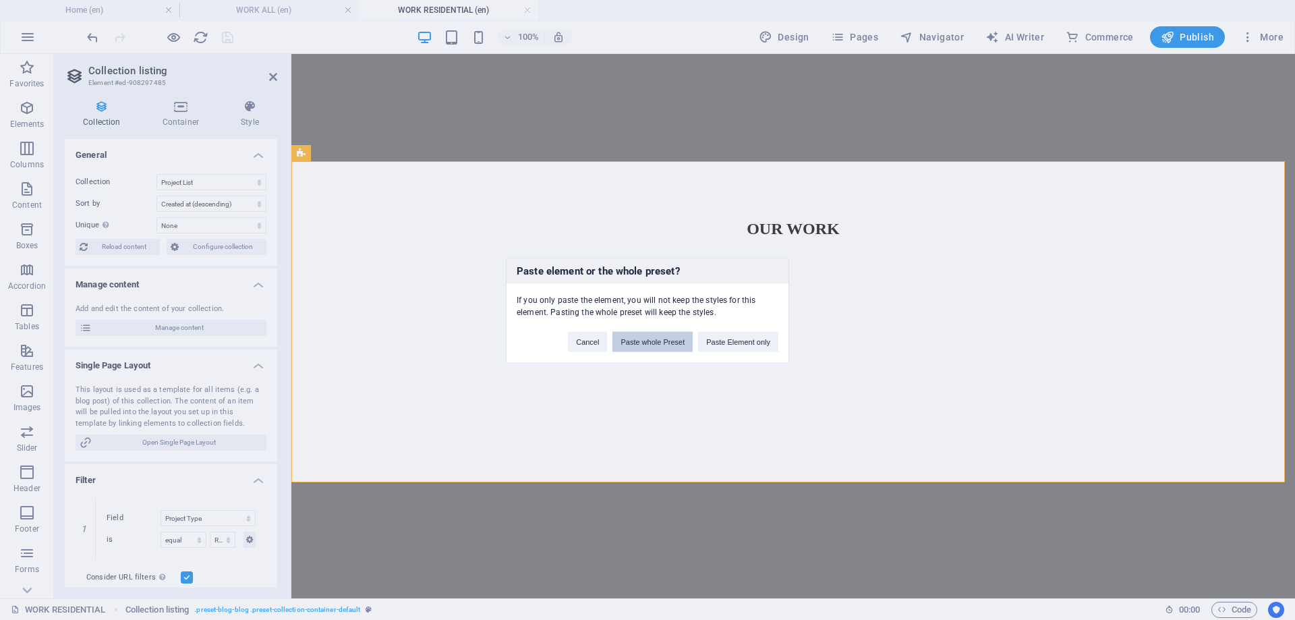
click at [646, 341] on button "Paste whole Preset" at bounding box center [652, 341] width 80 height 20
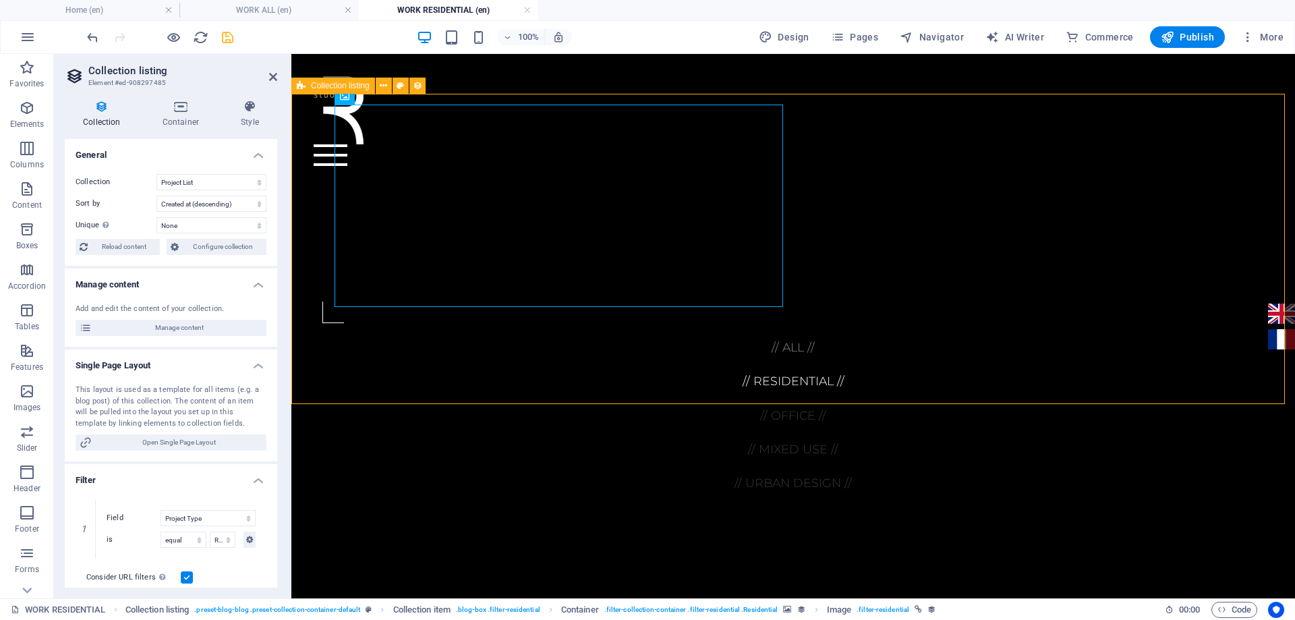
scroll to position [642, 0]
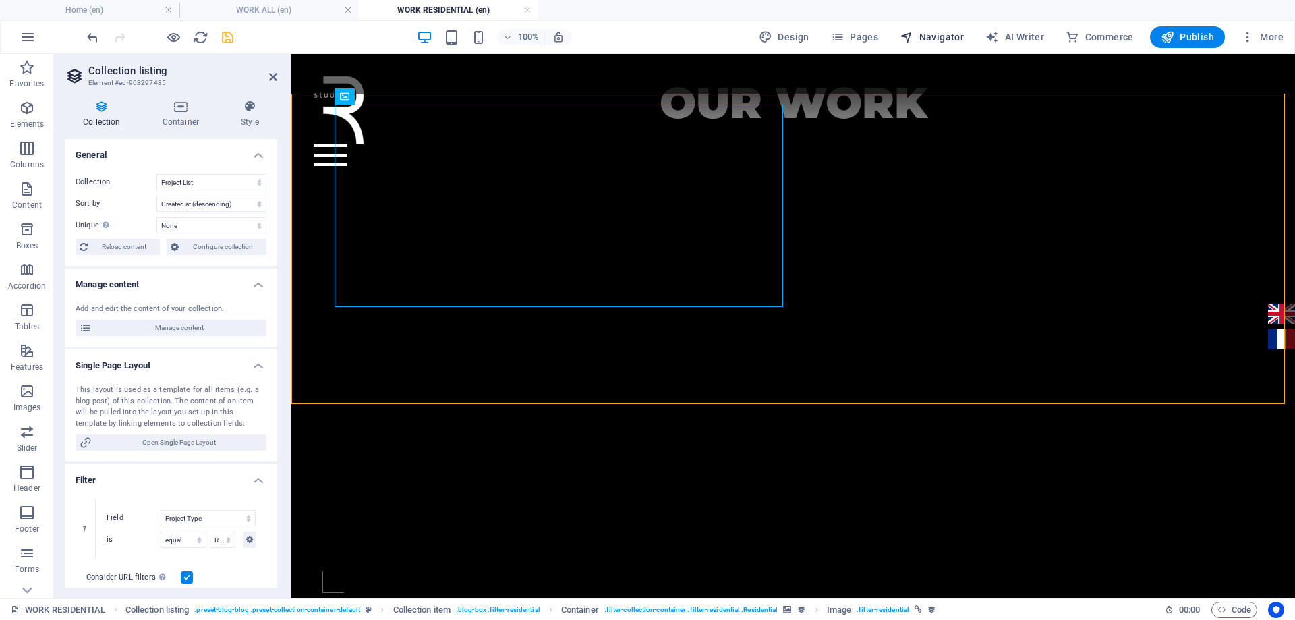
click at [949, 40] on span "Navigator" at bounding box center [932, 36] width 64 height 13
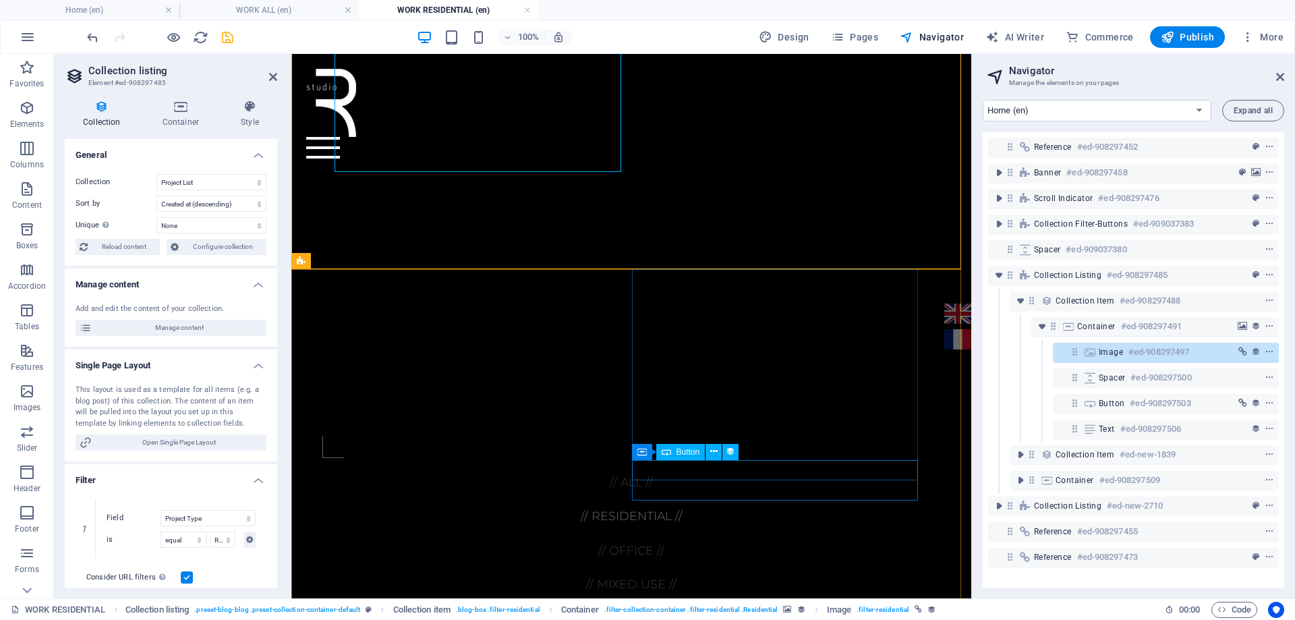
scroll to position [628, 0]
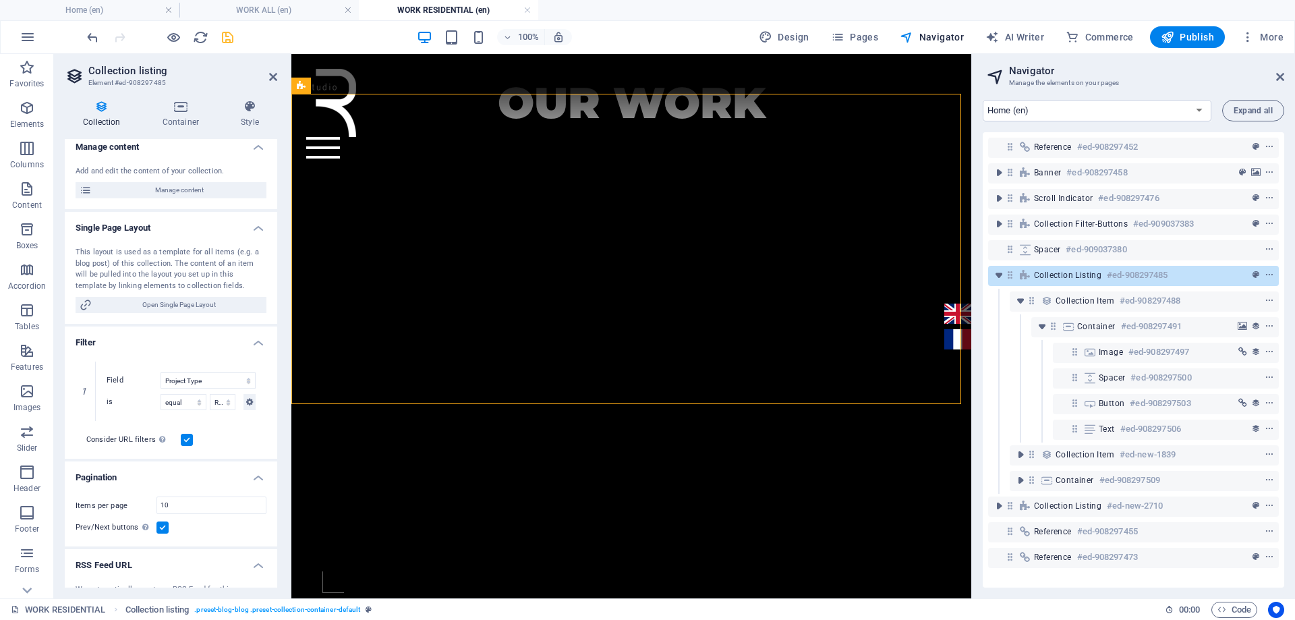
scroll to position [200, 0]
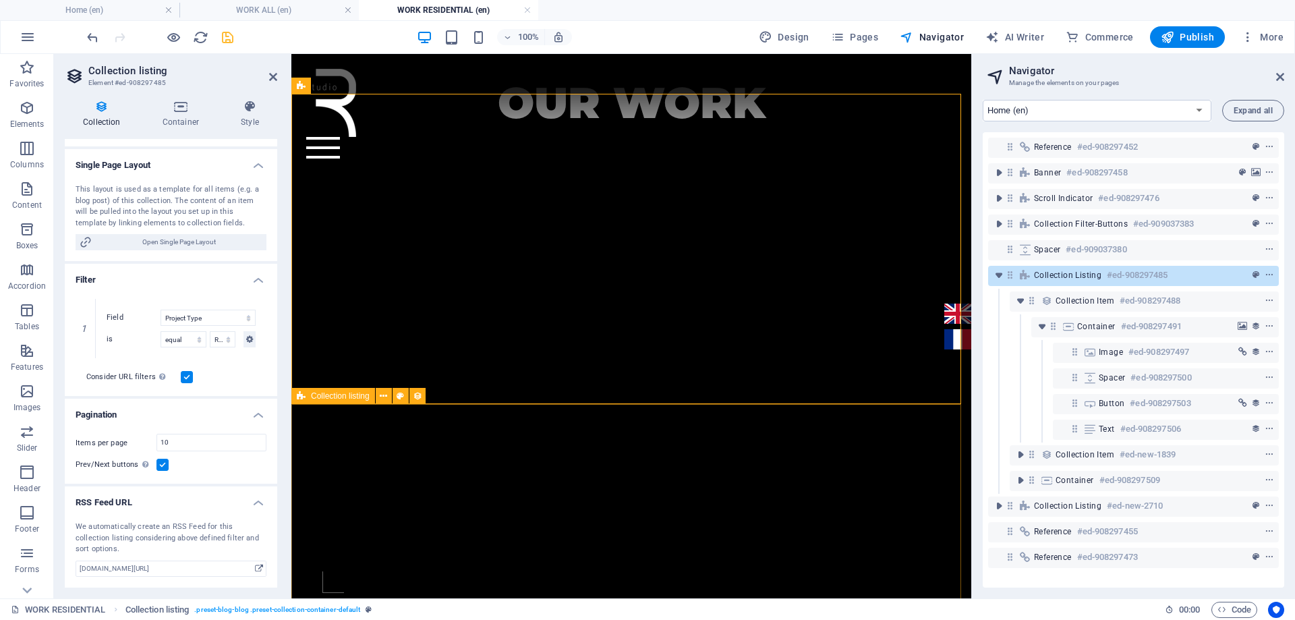
select select "createdAt_DESC"
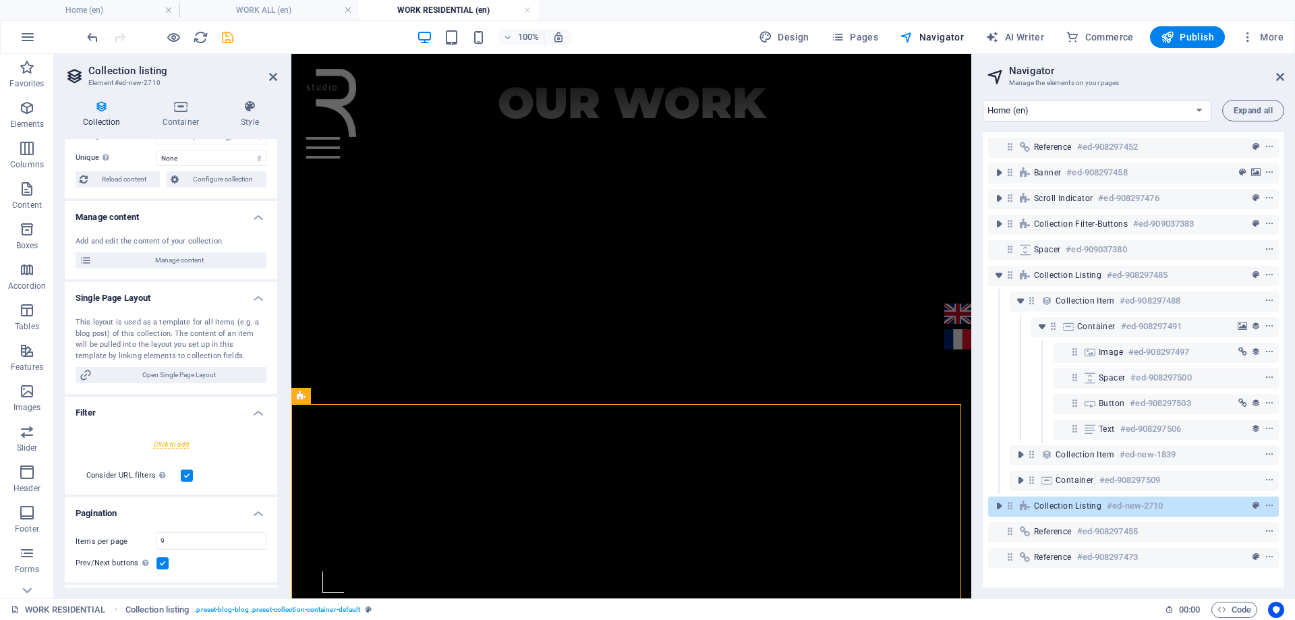
scroll to position [135, 0]
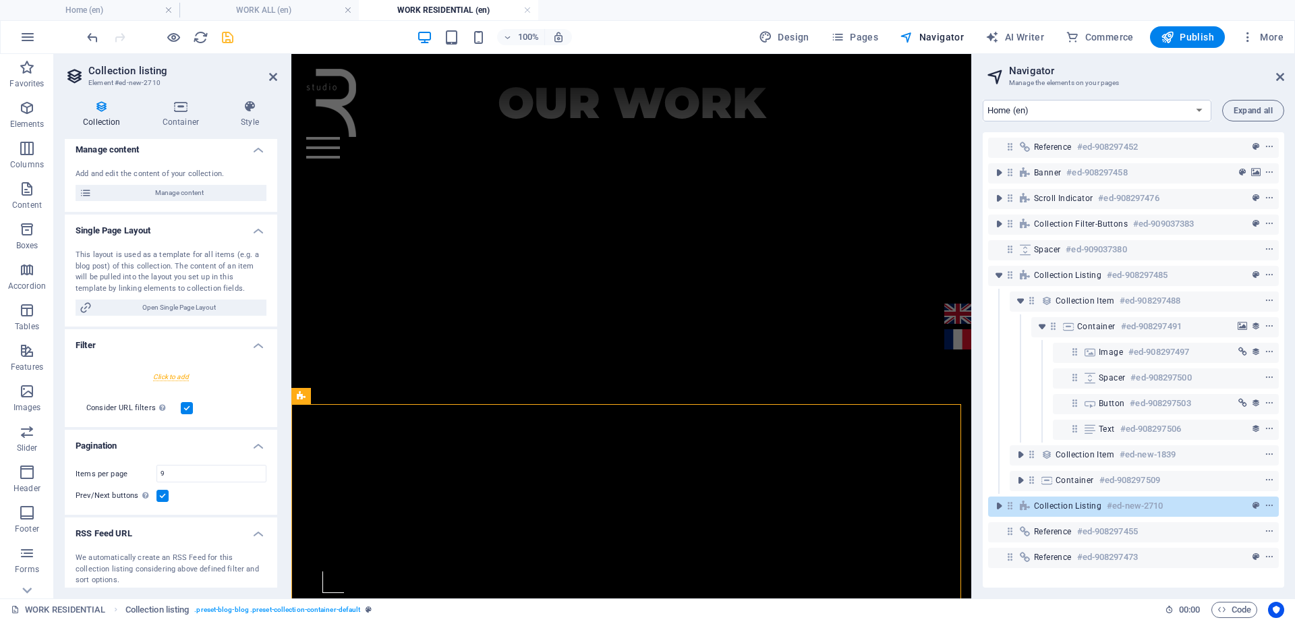
click at [181, 380] on div at bounding box center [171, 376] width 191 height 25
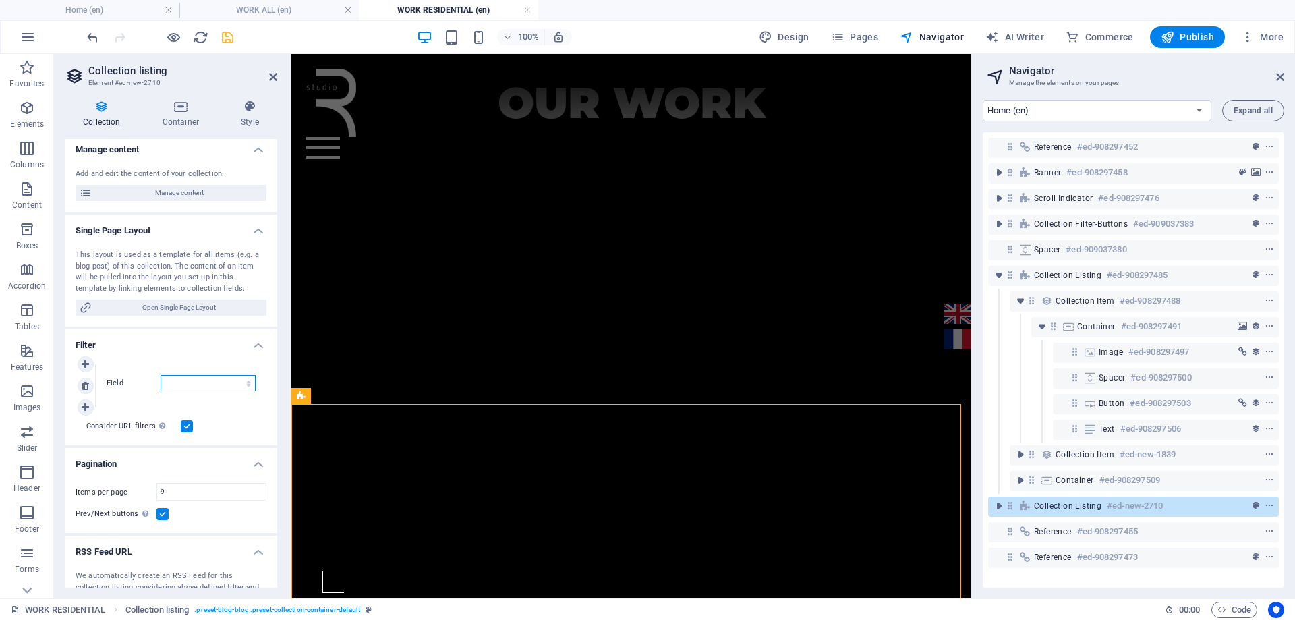
click at [200, 387] on select "Created at Updated at Project Name Project Slug Project Number Year of Construc…" at bounding box center [208, 383] width 95 height 16
select select "columns.project-type"
click at [161, 375] on select "Created at Updated at Project Name Project Slug Project Number Year of Construc…" at bounding box center [208, 383] width 95 height 16
select select
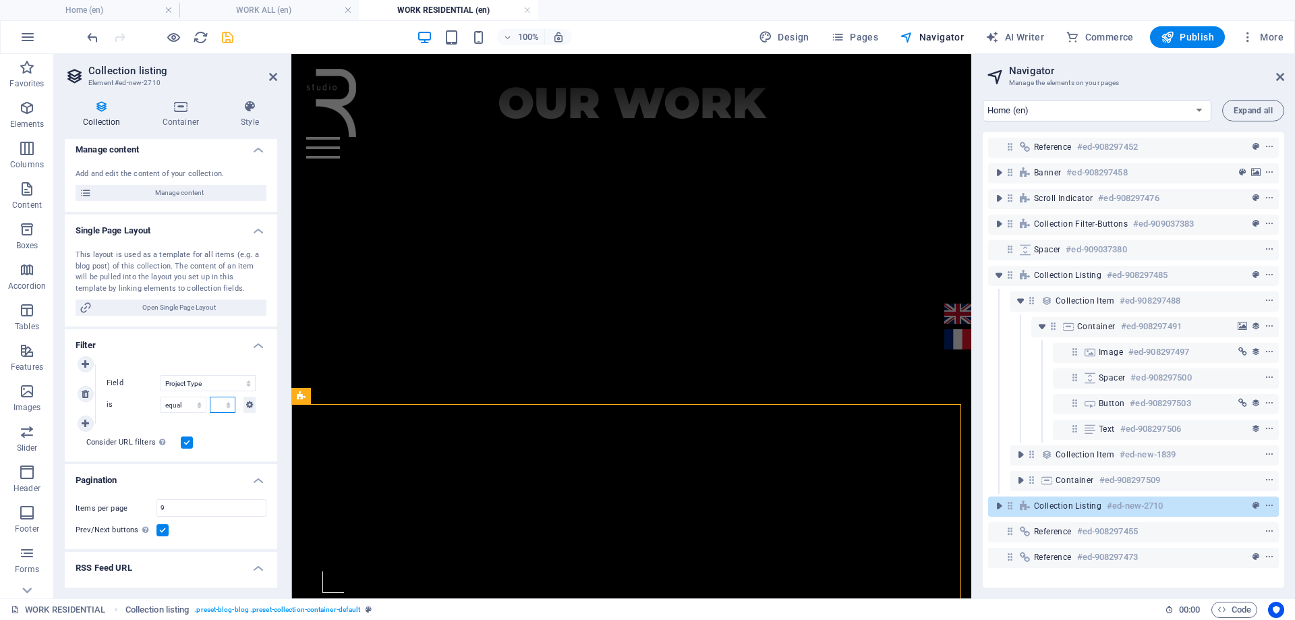
click at [225, 407] on select "Urban Design Residential Office Feasibility Retail" at bounding box center [223, 405] width 26 height 16
select select "Residential"
select select "createdAt_DESC"
select select "columns.project-type"
select select "Residential"
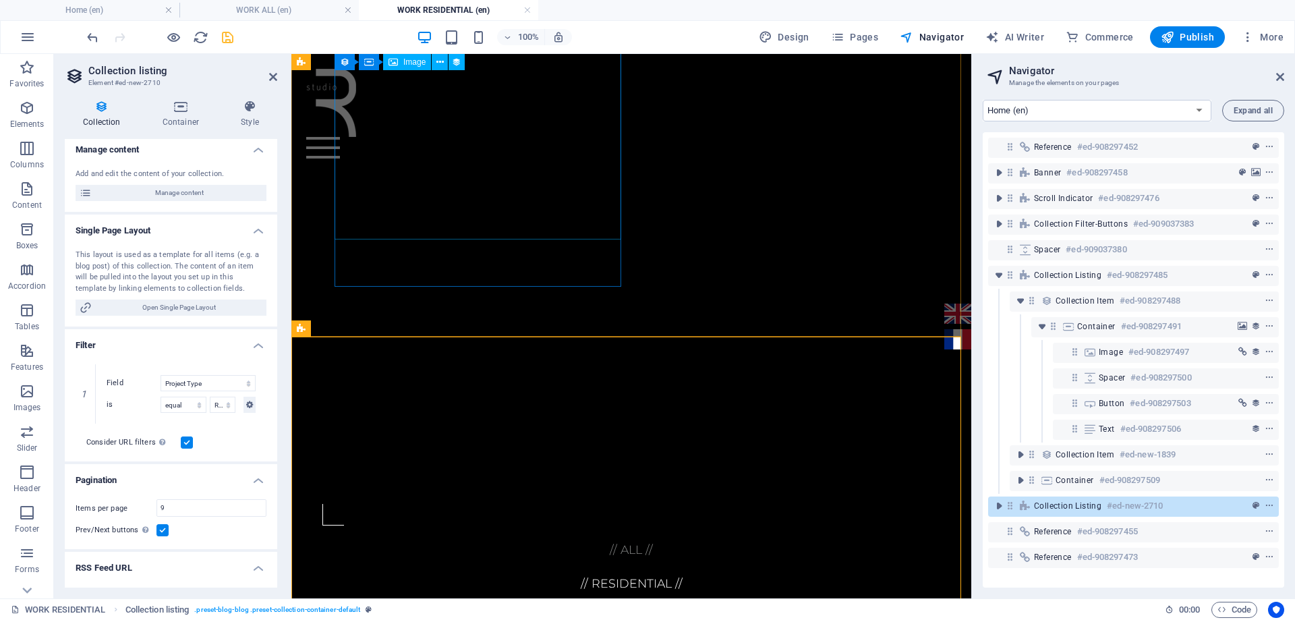
scroll to position [426, 0]
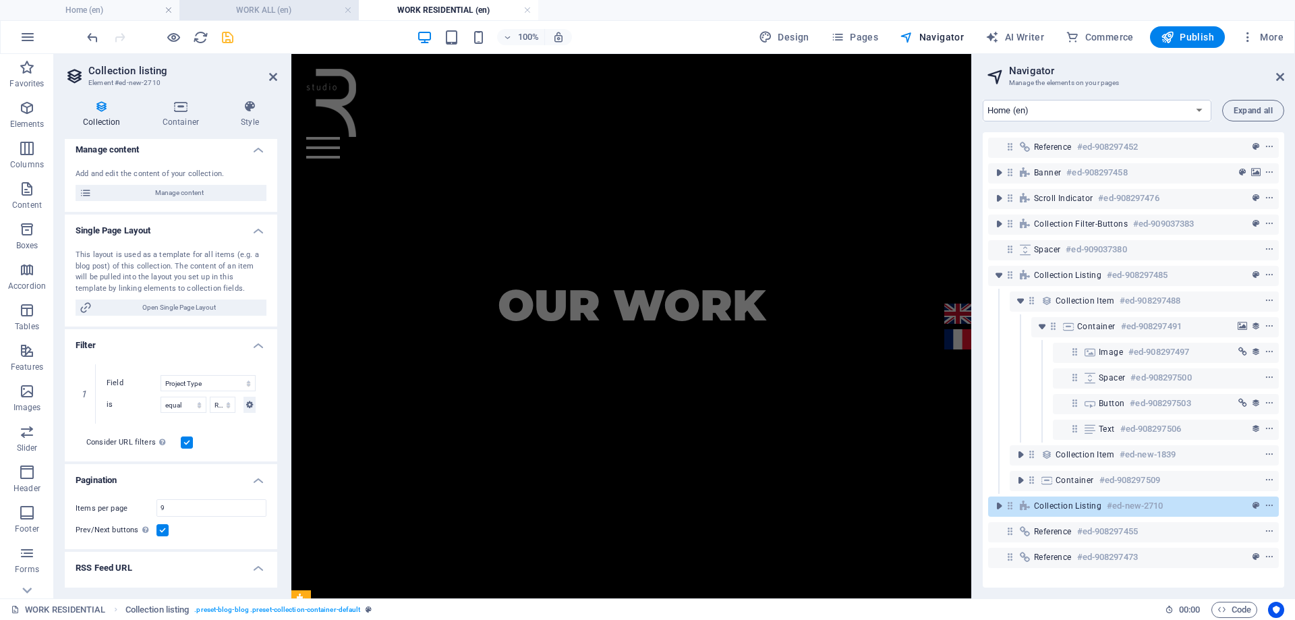
click at [297, 12] on h4 "WORK ALL (en)" at bounding box center [268, 10] width 179 height 15
select select "17022658-en"
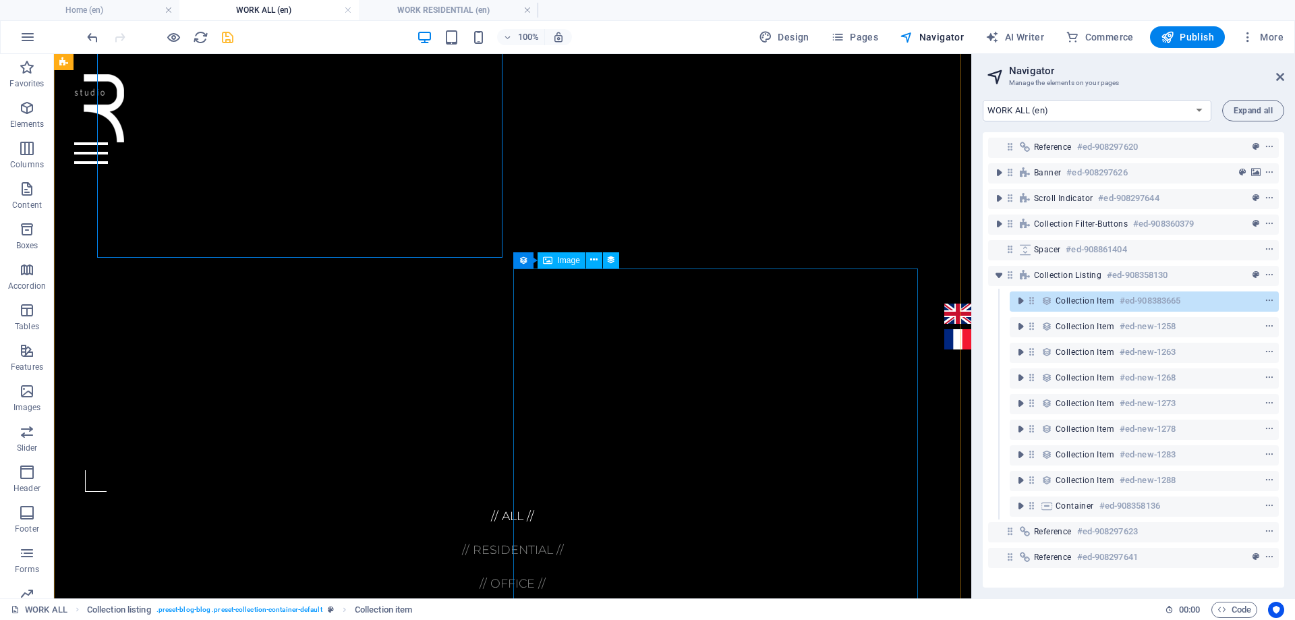
scroll to position [605, 0]
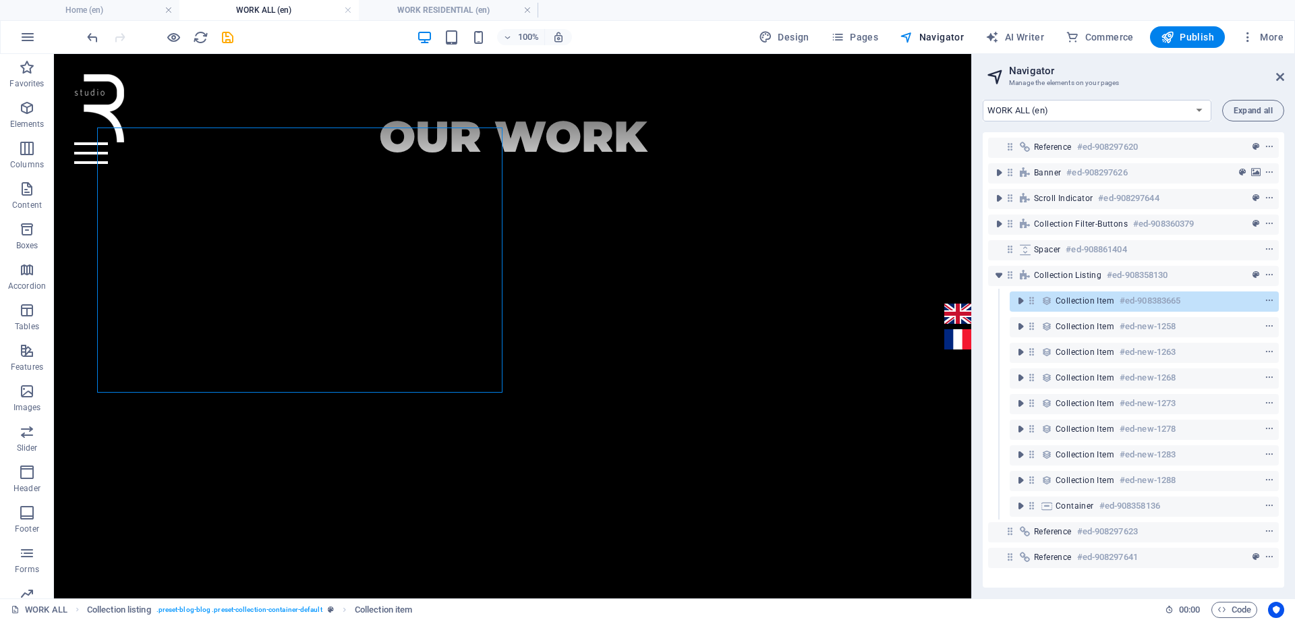
click at [223, 32] on icon "save" at bounding box center [228, 38] width 16 height 16
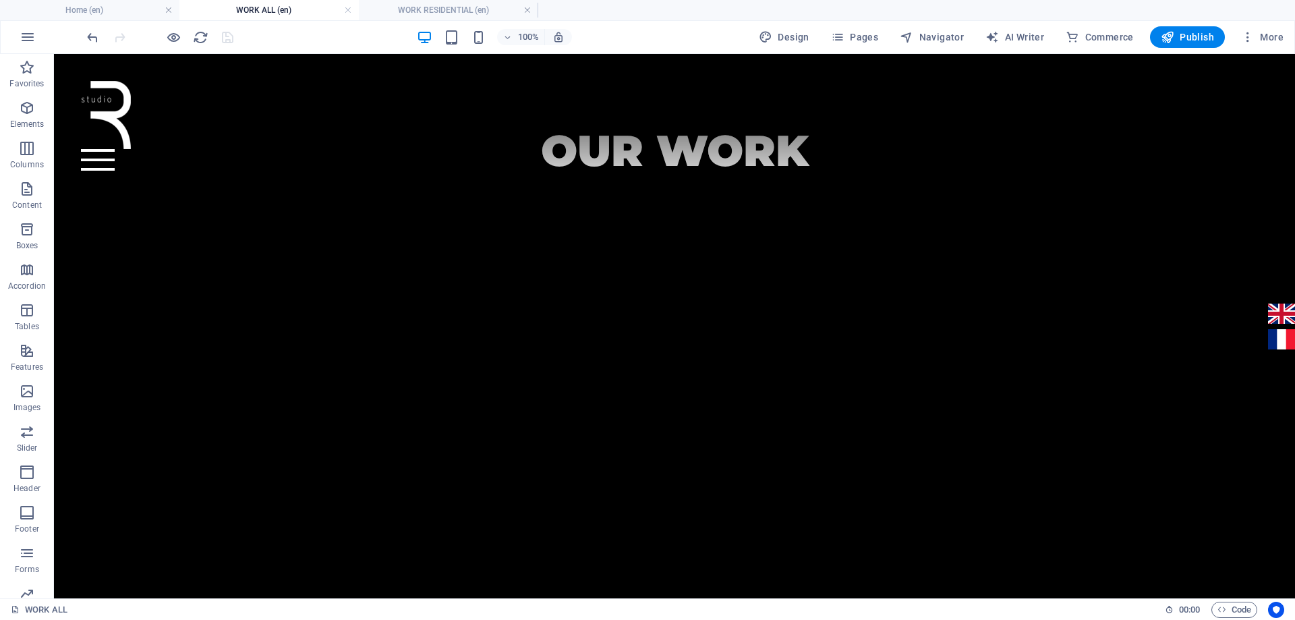
click at [288, 7] on h4 "WORK ALL (en)" at bounding box center [268, 10] width 179 height 15
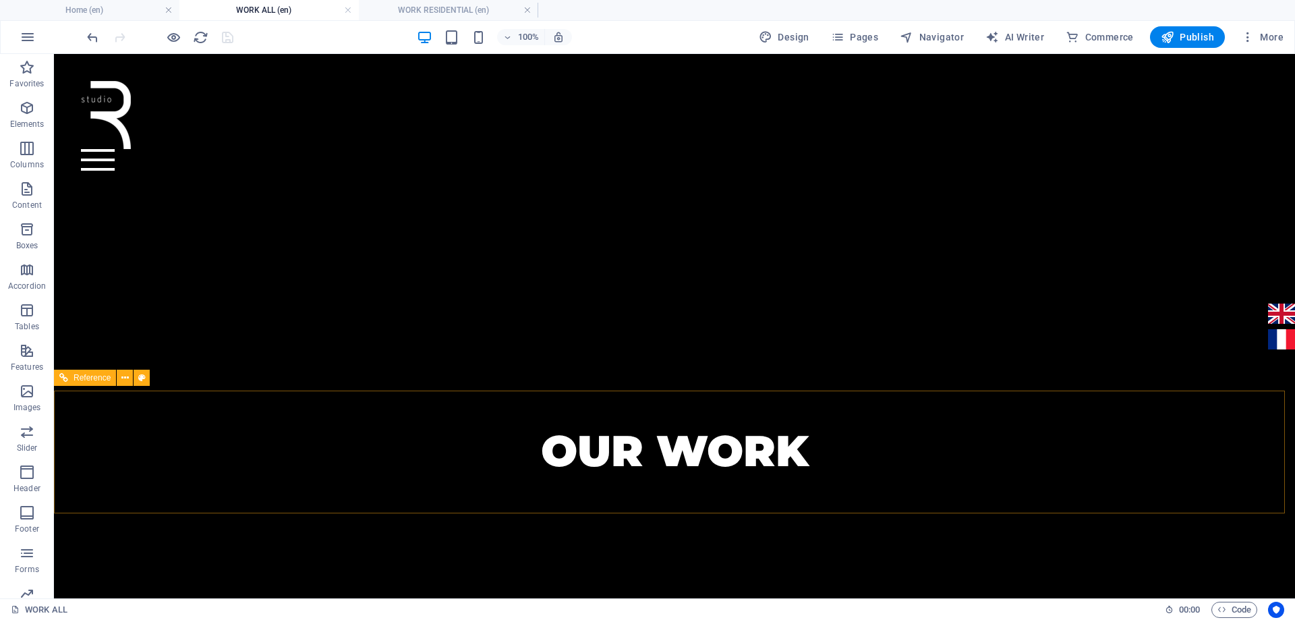
scroll to position [268, 0]
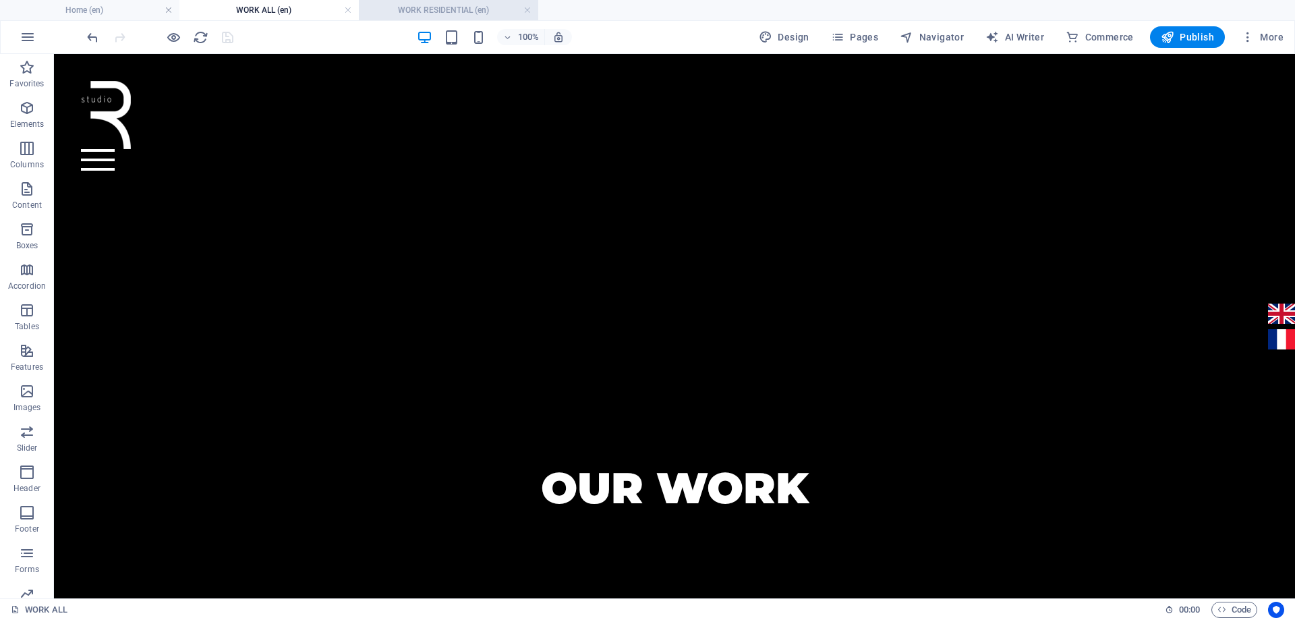
click at [432, 9] on h4 "WORK RESIDENTIAL (en)" at bounding box center [448, 10] width 179 height 15
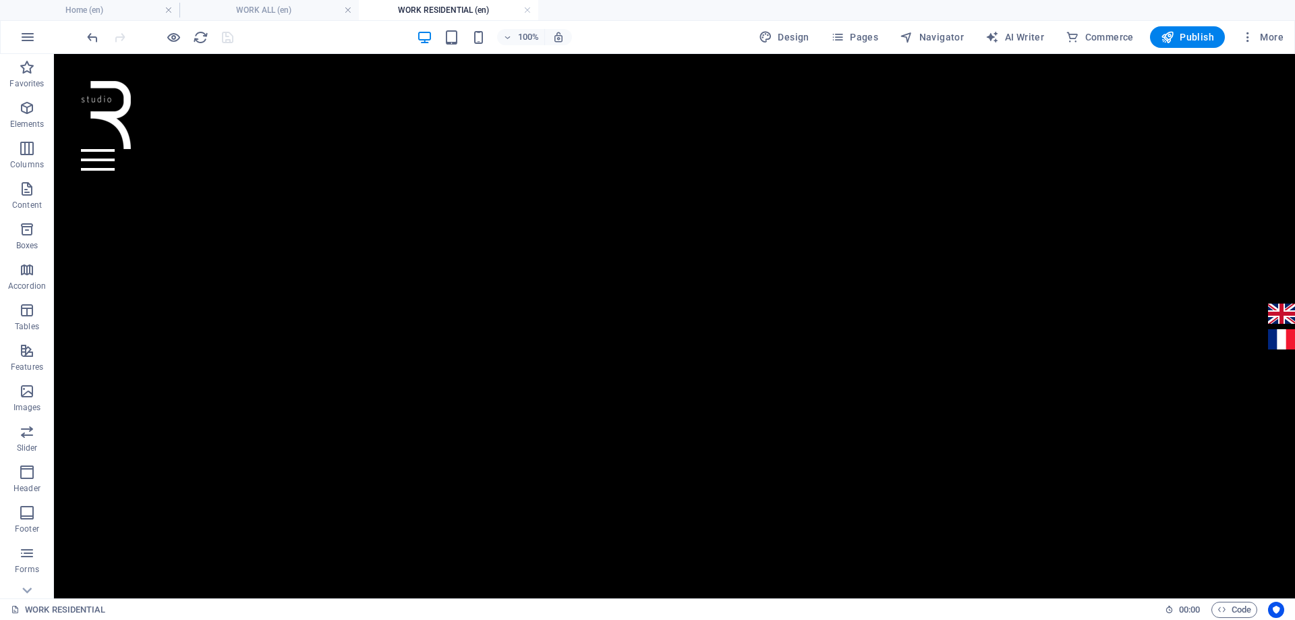
scroll to position [426, 0]
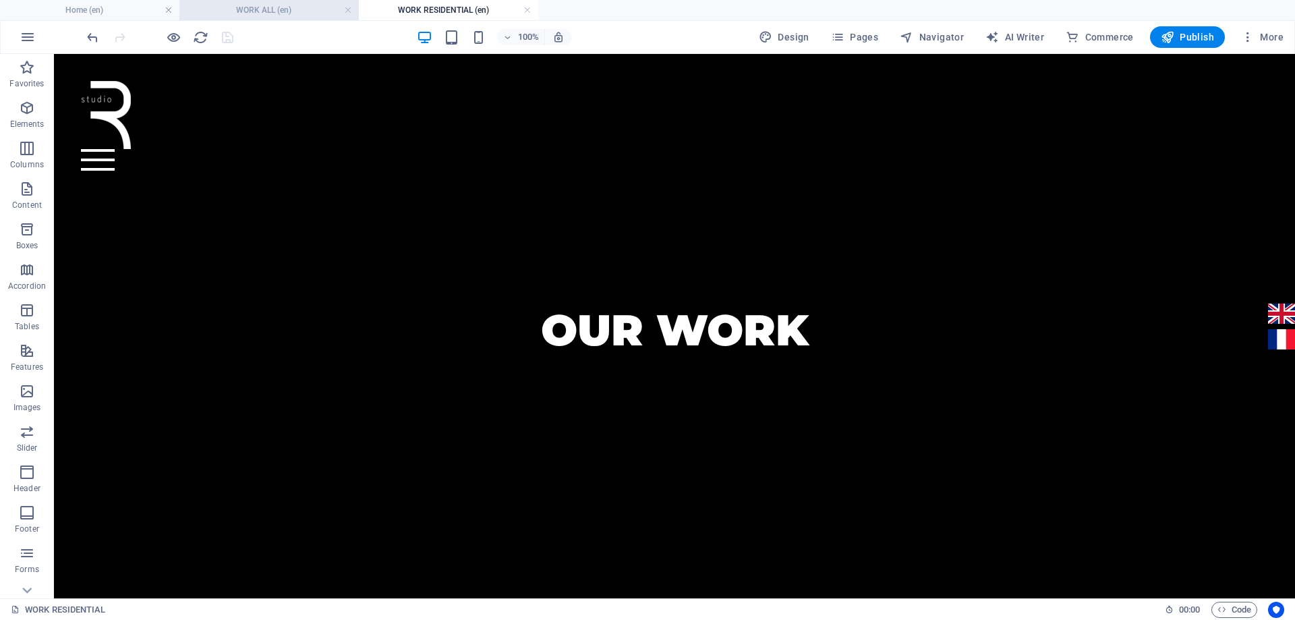
click at [317, 10] on h4 "WORK ALL (en)" at bounding box center [268, 10] width 179 height 15
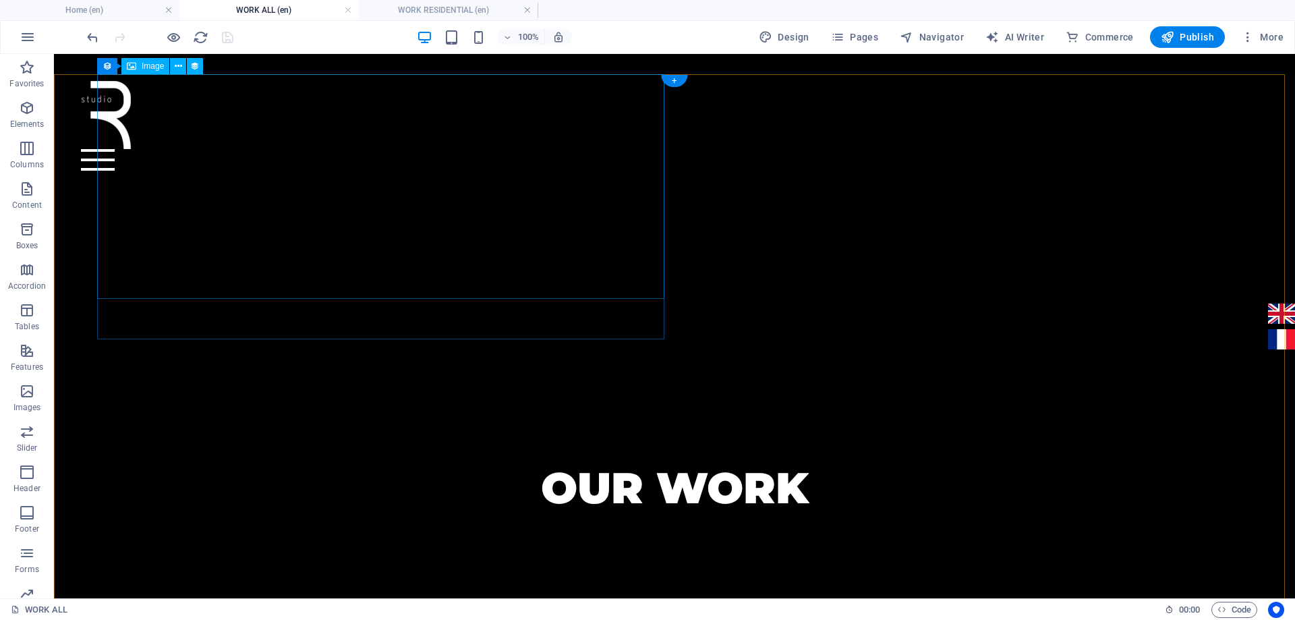
scroll to position [672, 0]
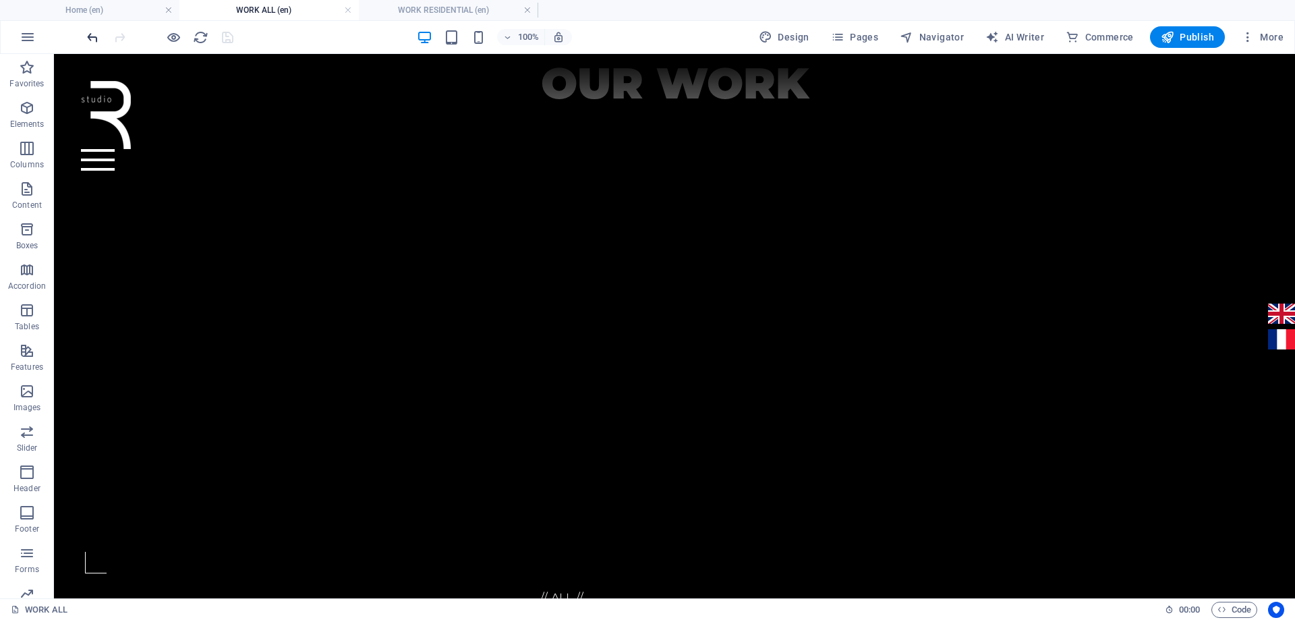
click at [100, 37] on icon "undo" at bounding box center [93, 38] width 16 height 16
click at [124, 37] on icon "redo" at bounding box center [120, 38] width 16 height 16
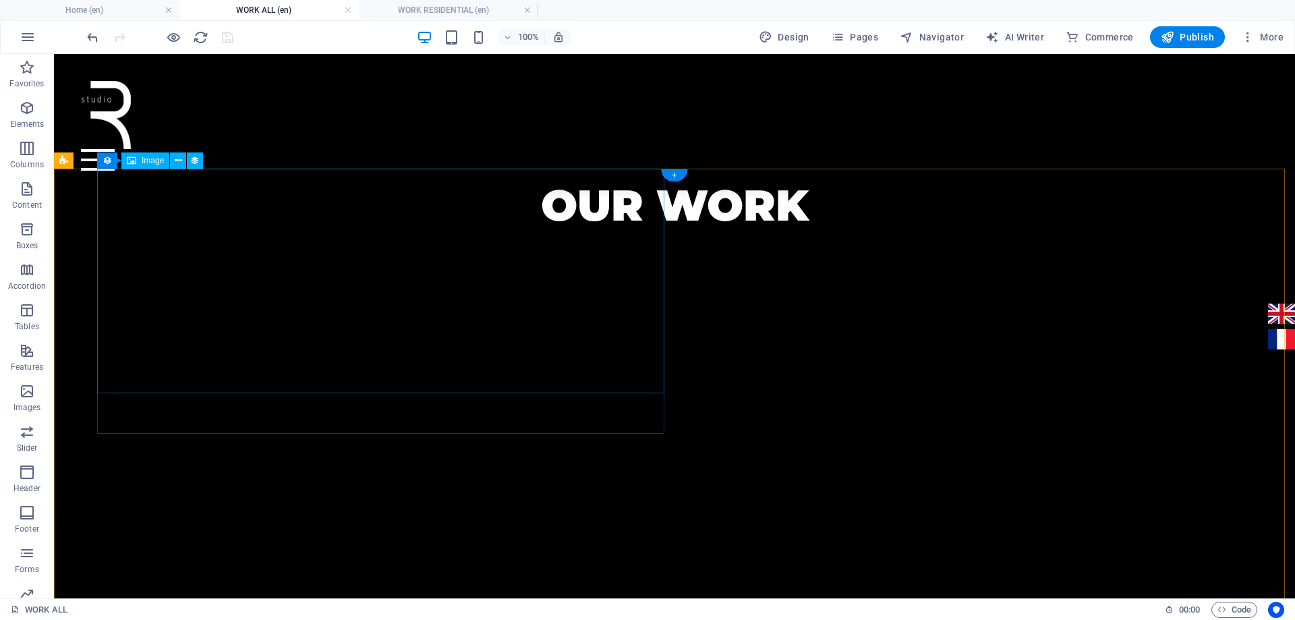
scroll to position [549, 0]
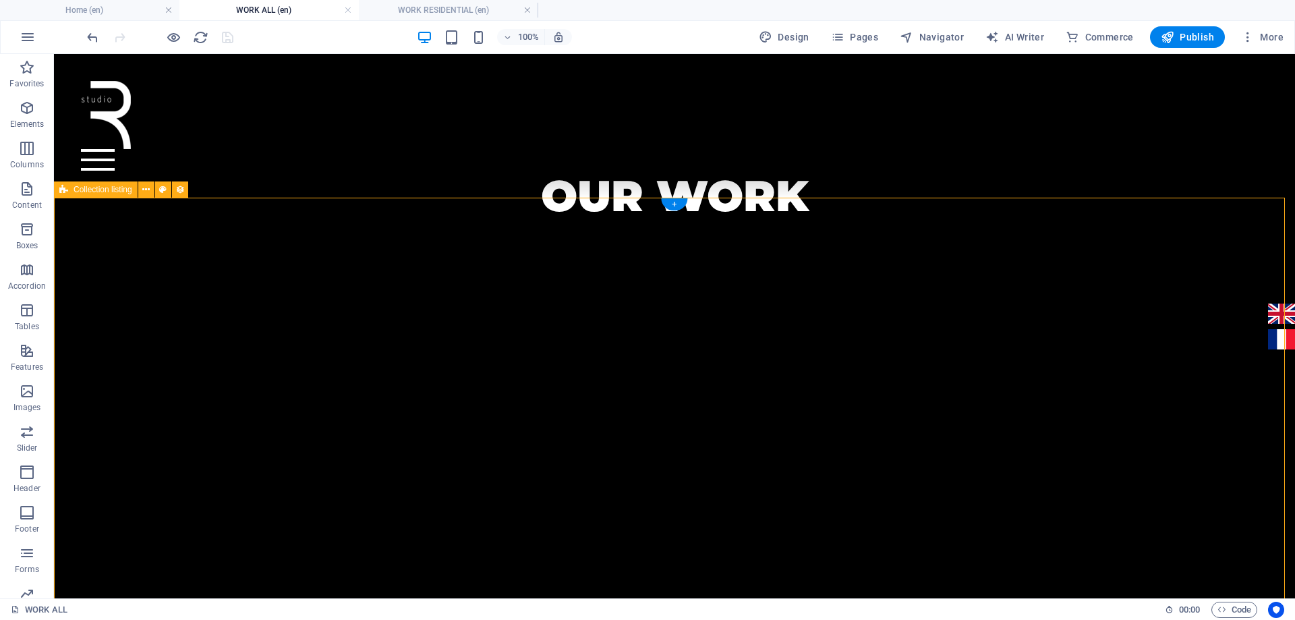
select select "rem"
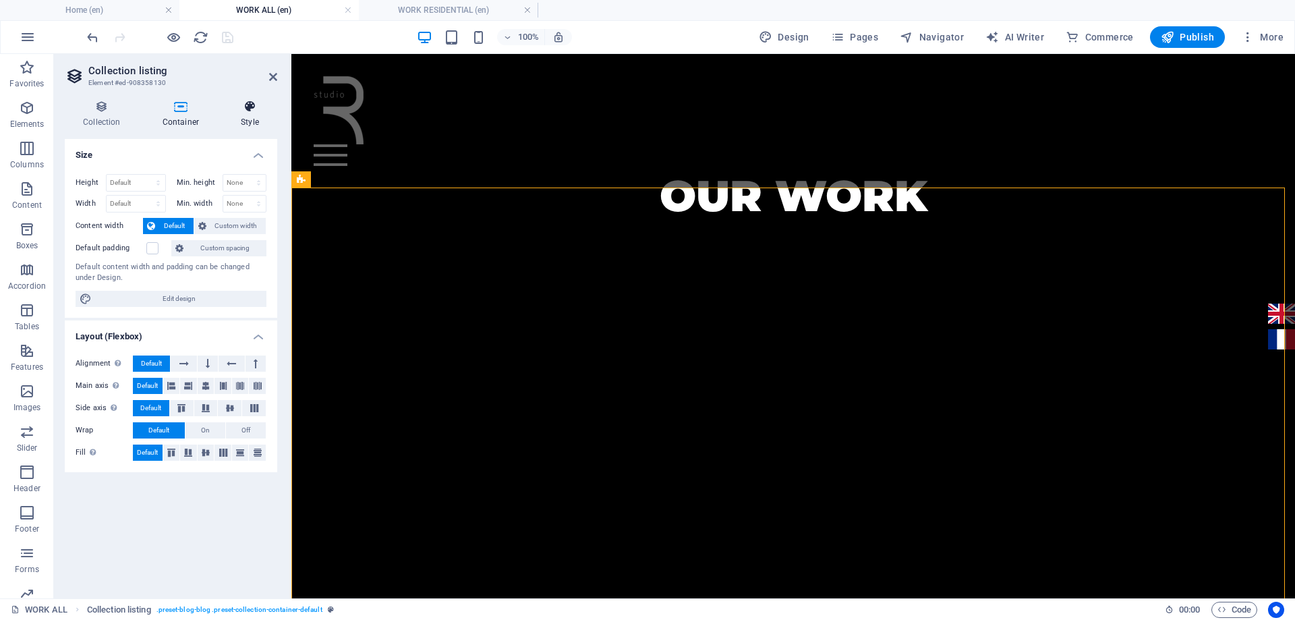
click at [247, 115] on h4 "Style" at bounding box center [250, 114] width 55 height 28
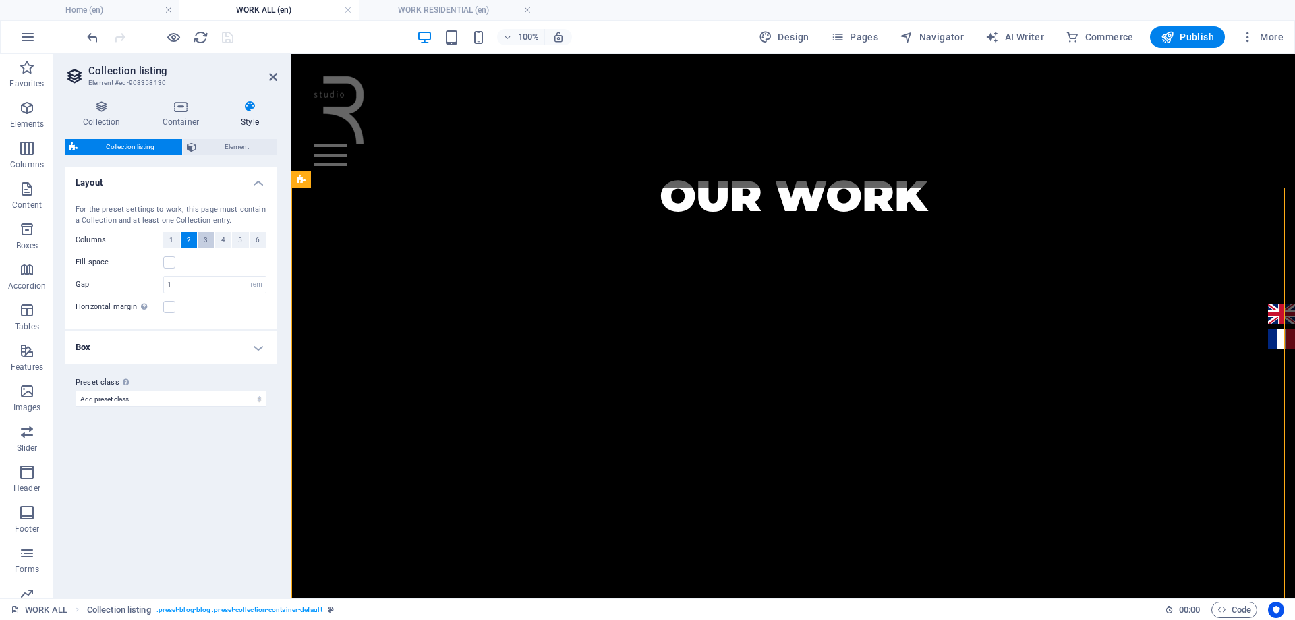
click at [208, 239] on button "3" at bounding box center [206, 240] width 17 height 16
select select
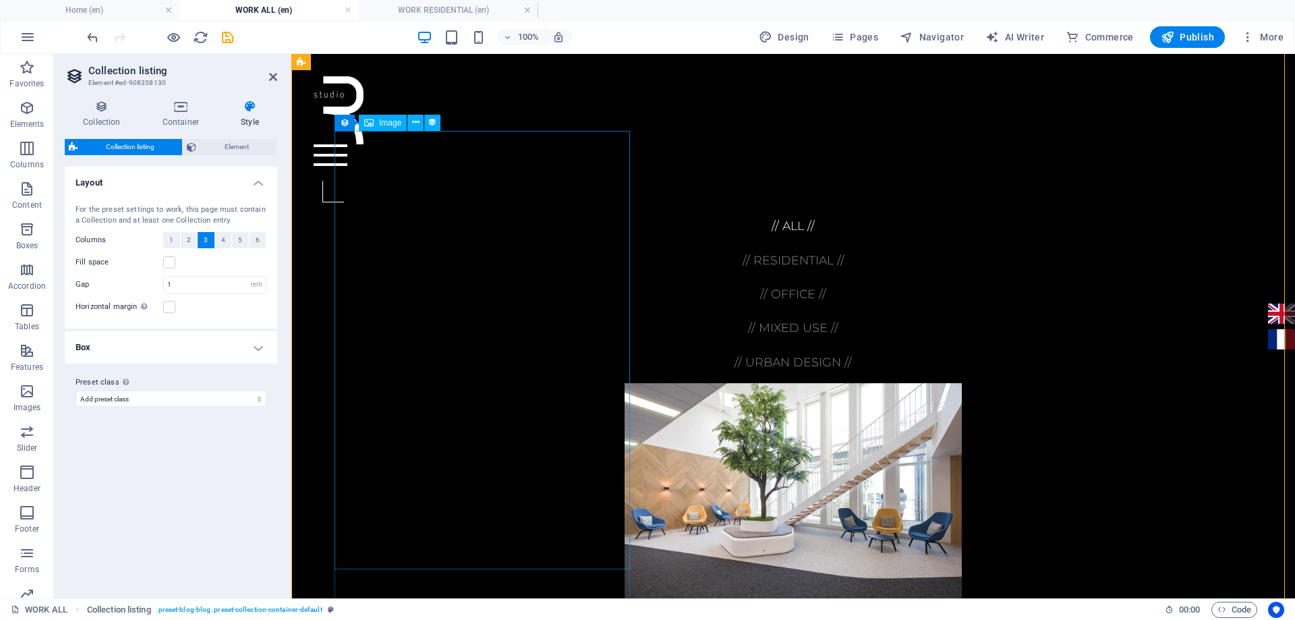
scroll to position [819, 0]
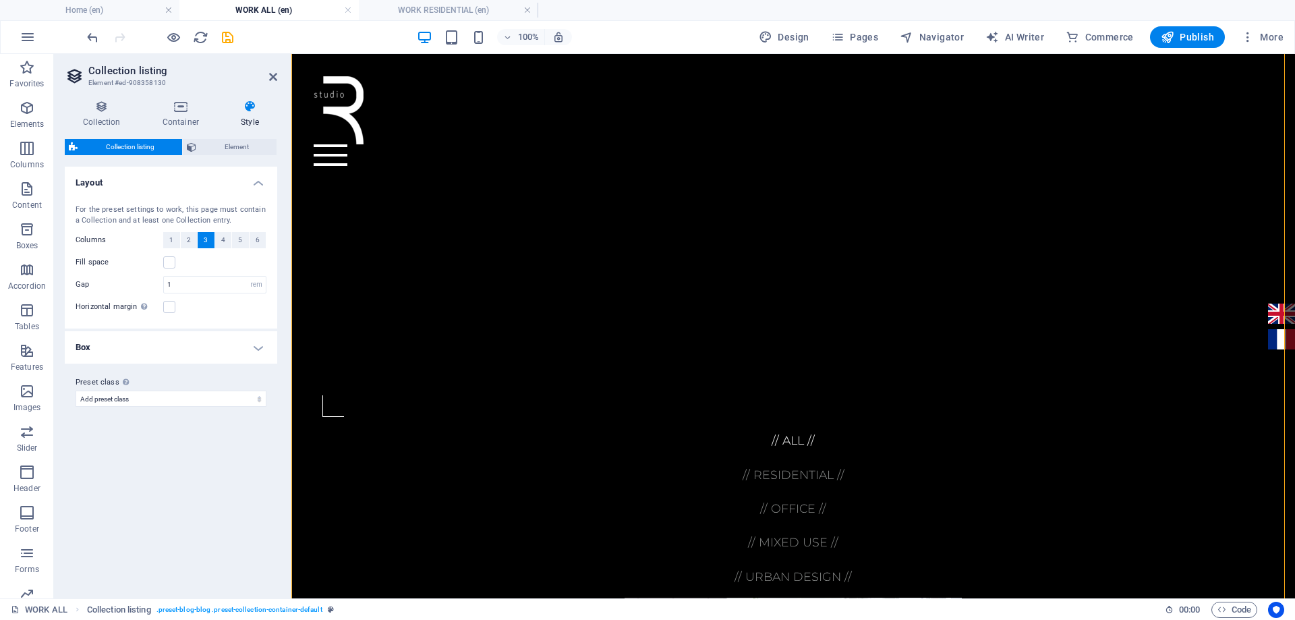
click at [235, 40] on div "100% Design Pages Navigator AI Writer Commerce Publish More" at bounding box center [686, 37] width 1204 height 22
click at [227, 38] on icon "save" at bounding box center [228, 38] width 16 height 16
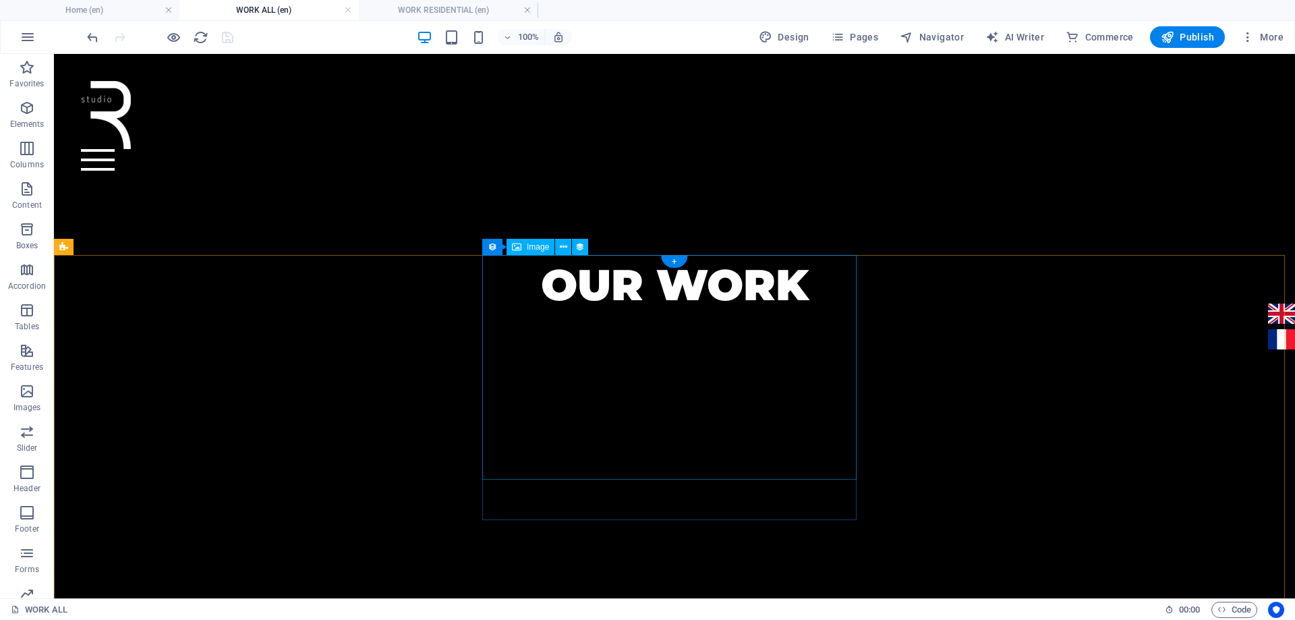
scroll to position [492, 0]
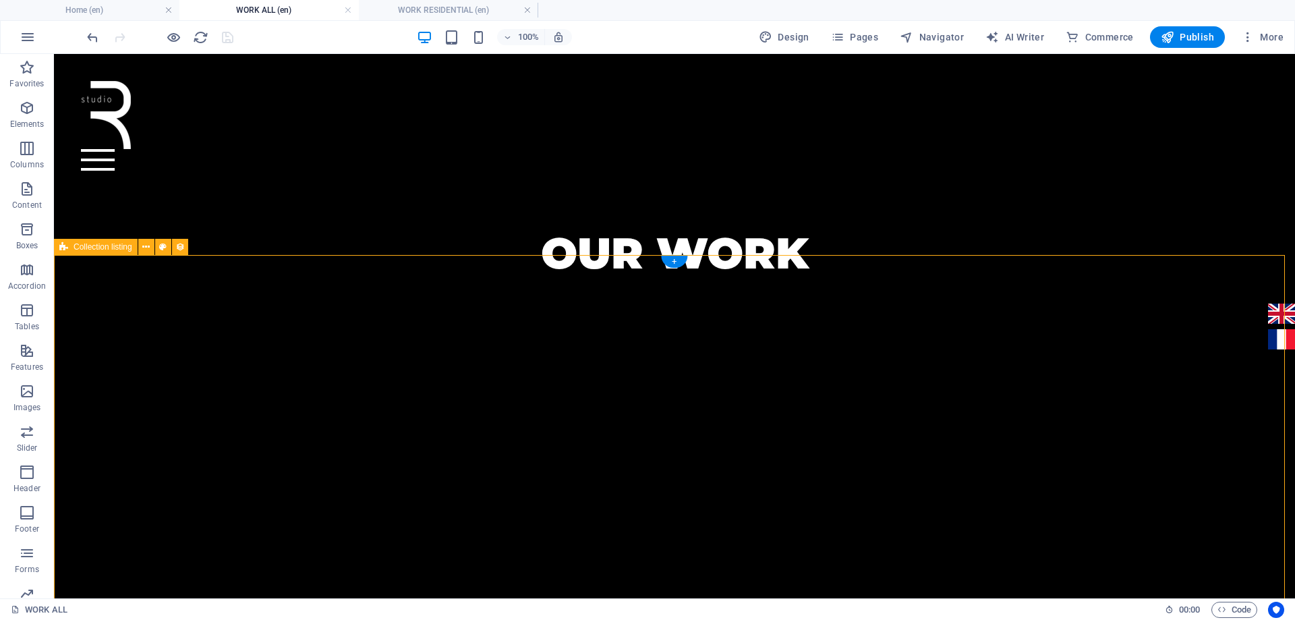
select select "rem"
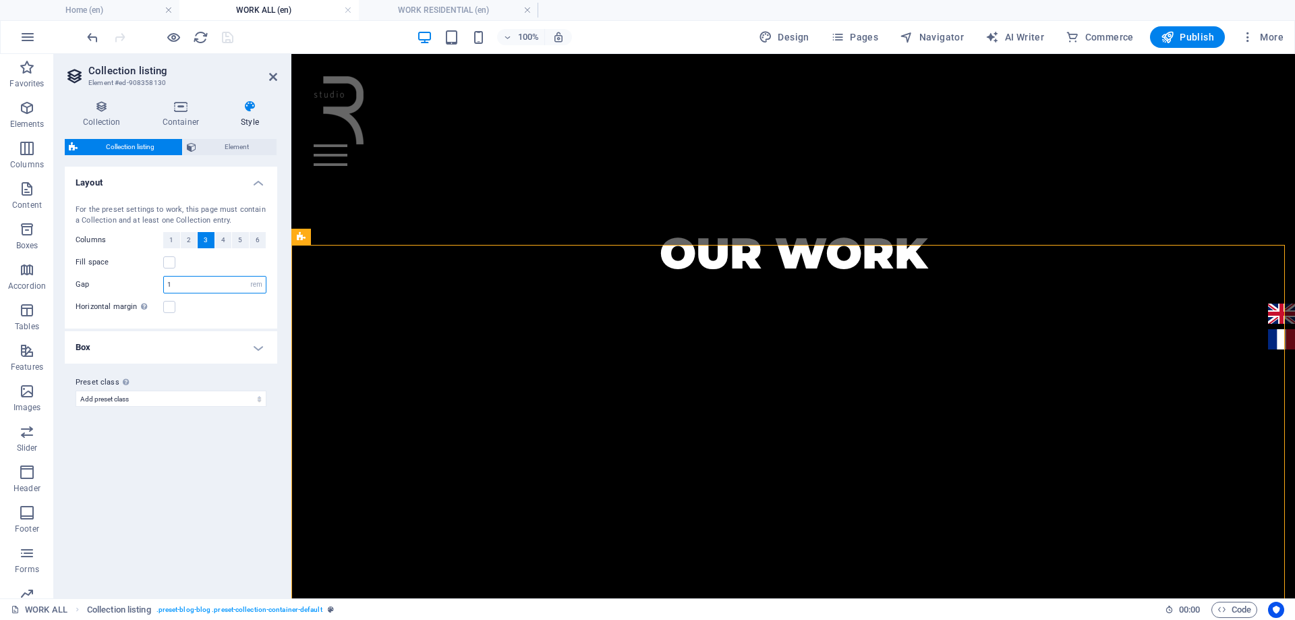
click at [187, 291] on input "1" at bounding box center [215, 285] width 102 height 16
type input ".5"
select select
click at [179, 349] on h4 "Box" at bounding box center [171, 347] width 212 height 32
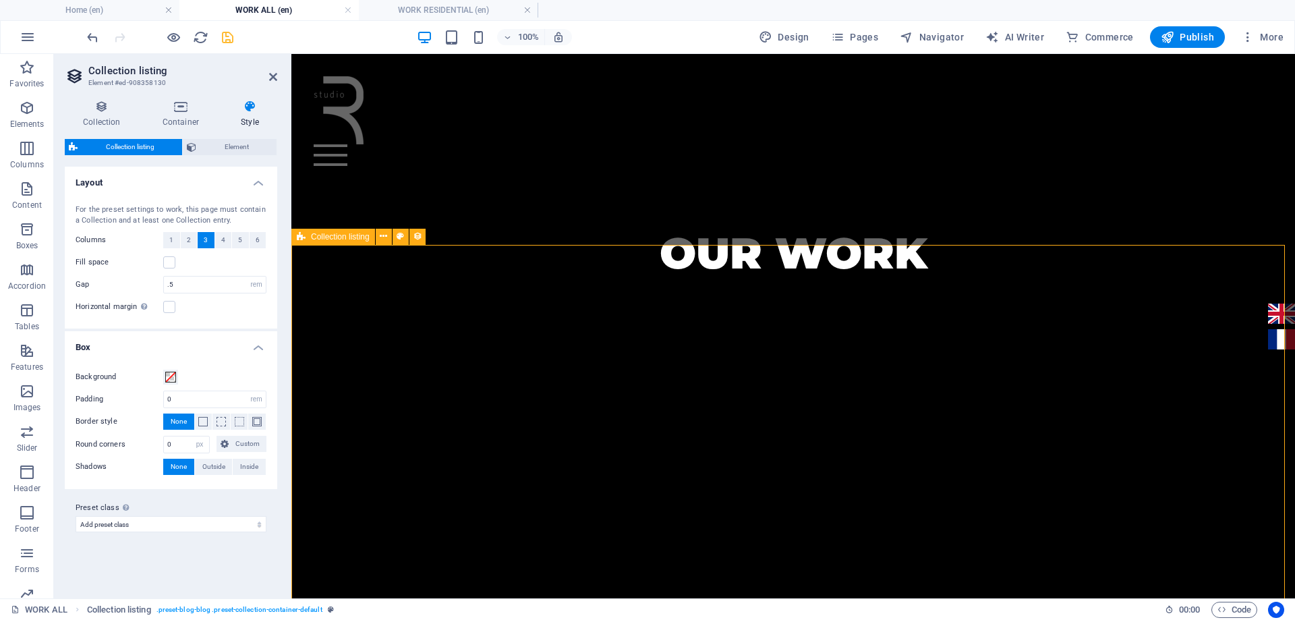
click at [231, 37] on icon "save" at bounding box center [228, 38] width 16 height 16
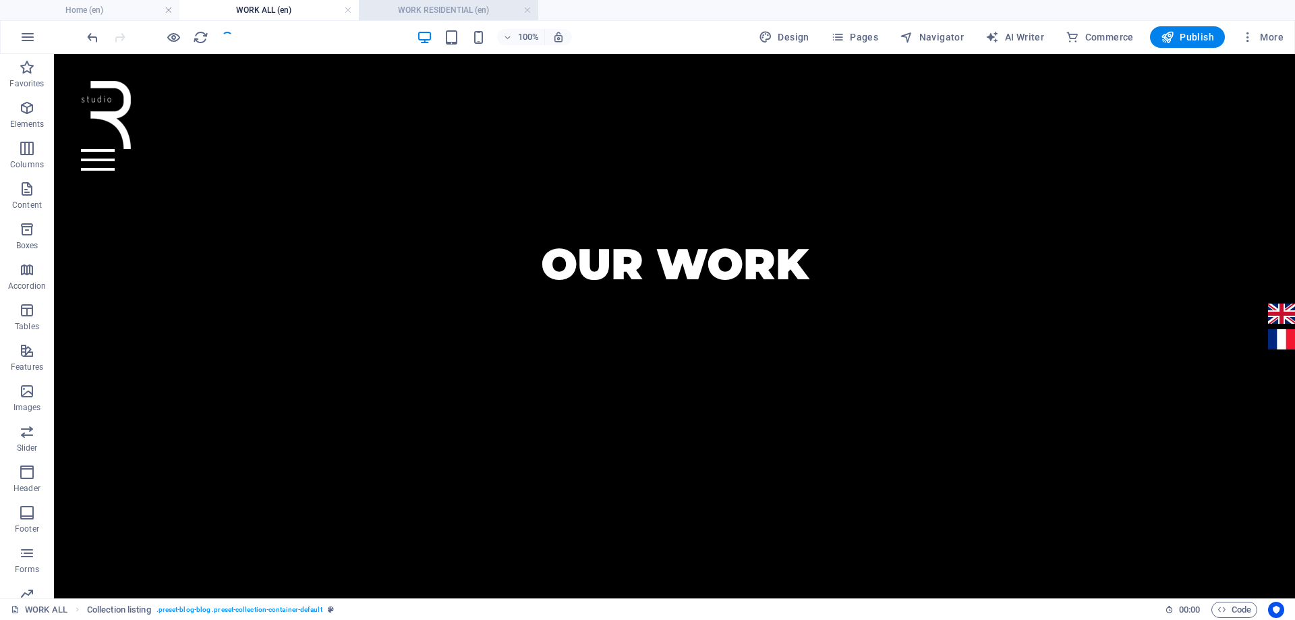
click at [412, 12] on h4 "WORK RESIDENTIAL (en)" at bounding box center [448, 10] width 179 height 15
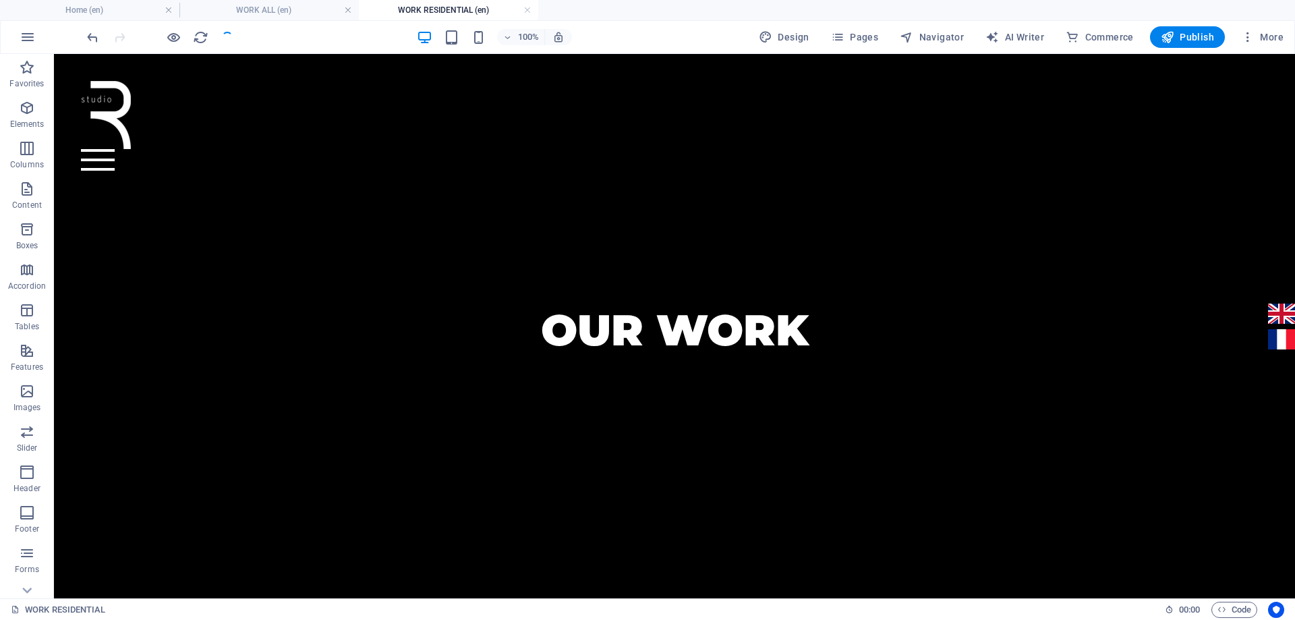
scroll to position [763, 0]
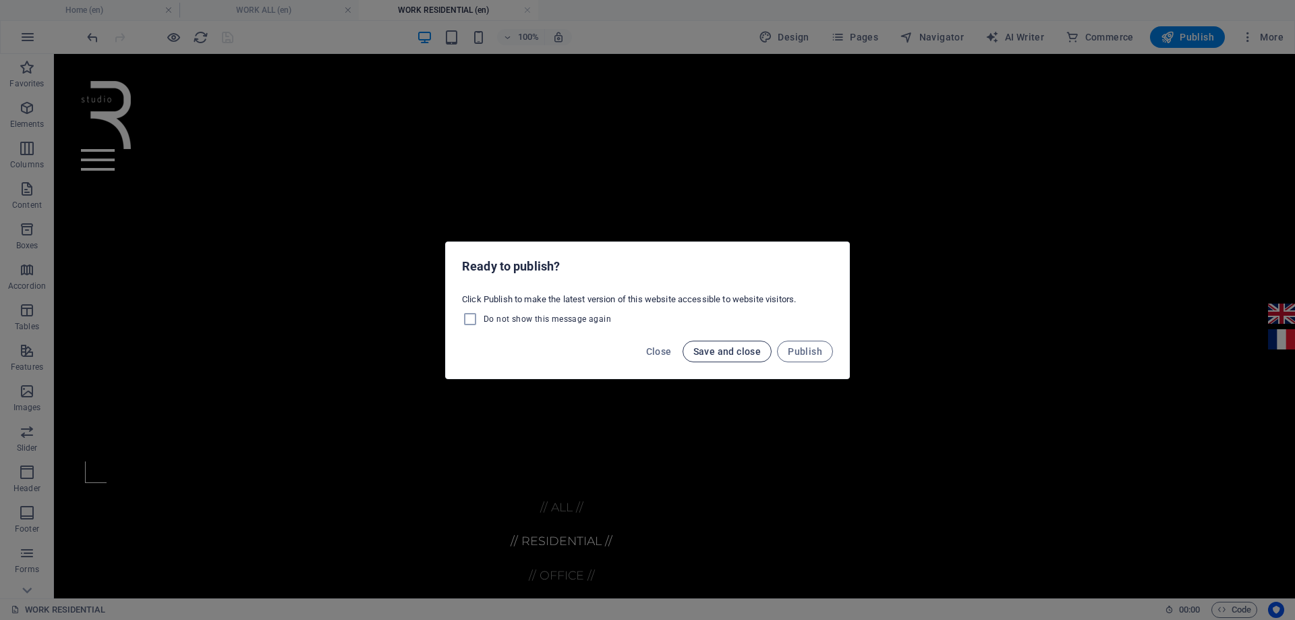
click at [738, 355] on span "Save and close" at bounding box center [727, 351] width 68 height 11
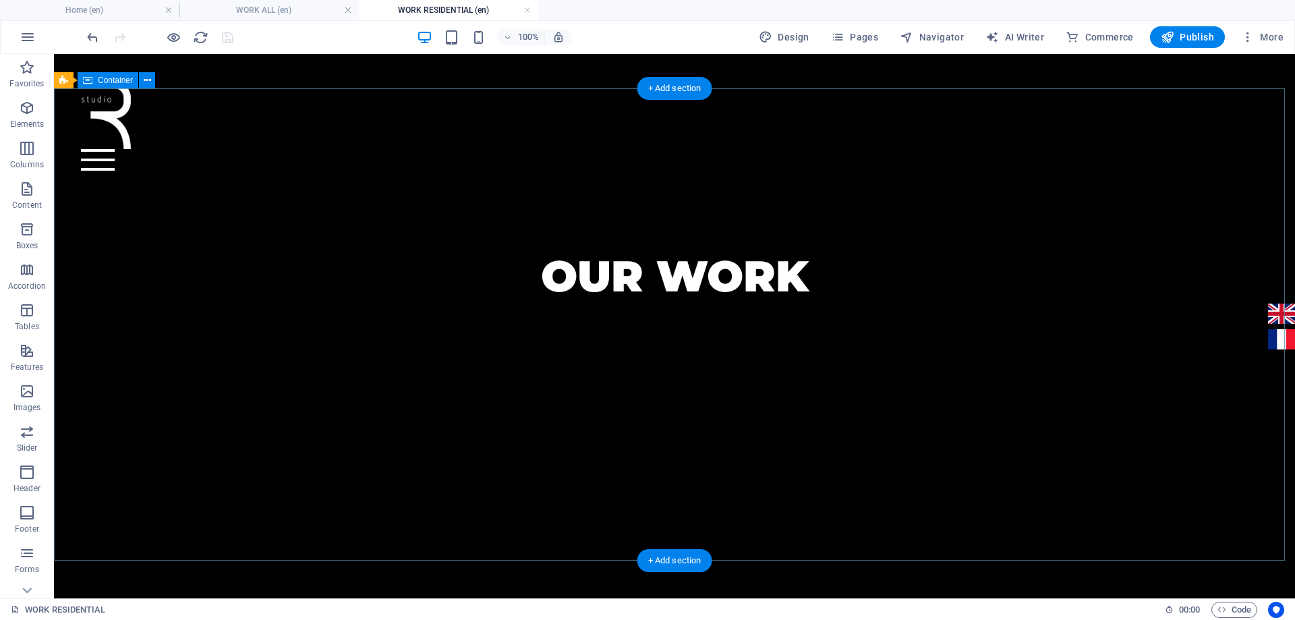
scroll to position [493, 0]
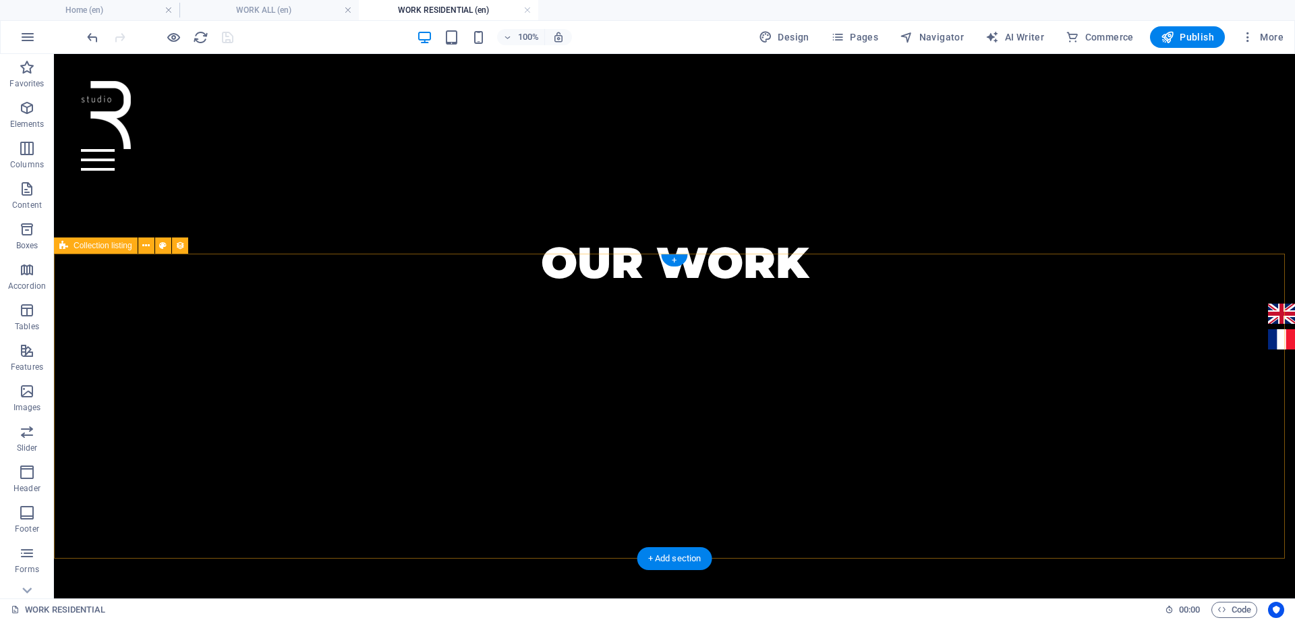
select select "createdAt_DESC"
select select "columns.project-type"
select select "Residential"
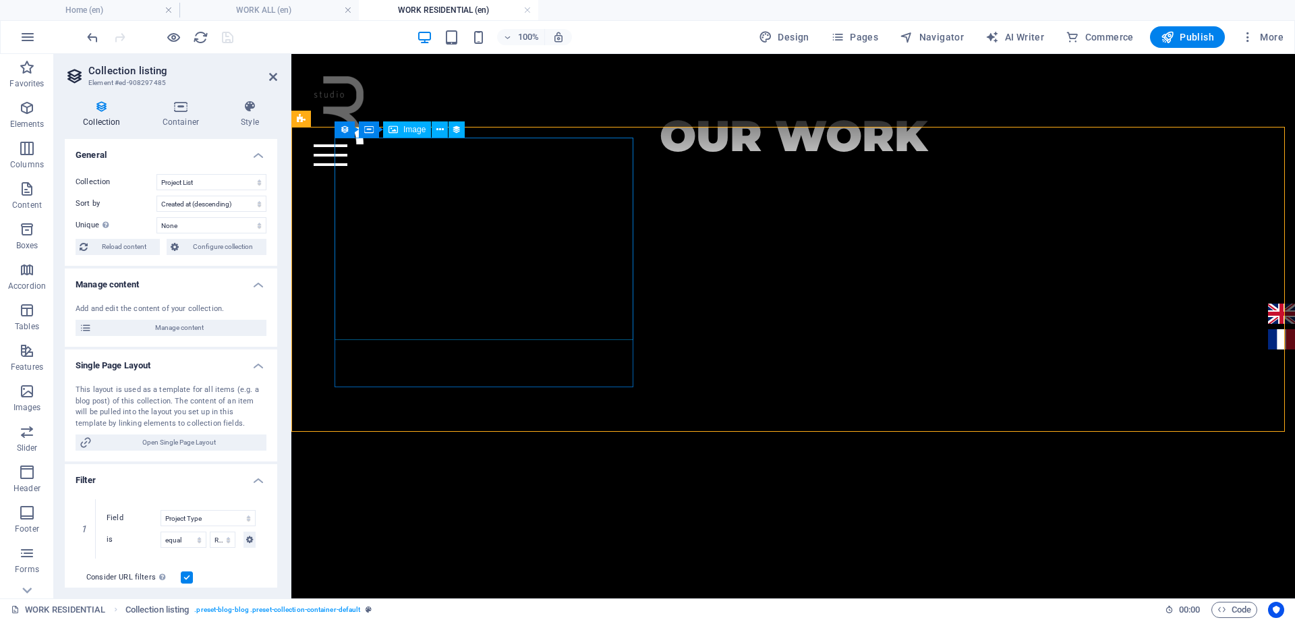
scroll to position [407, 0]
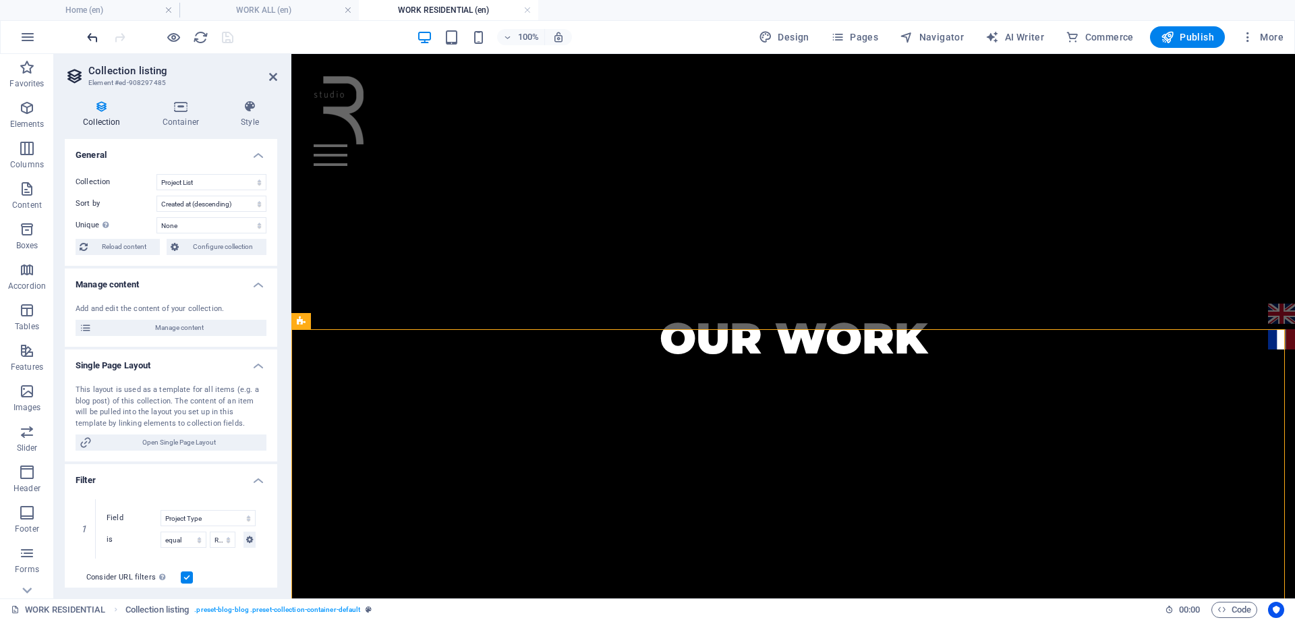
click at [94, 38] on icon "undo" at bounding box center [93, 38] width 16 height 16
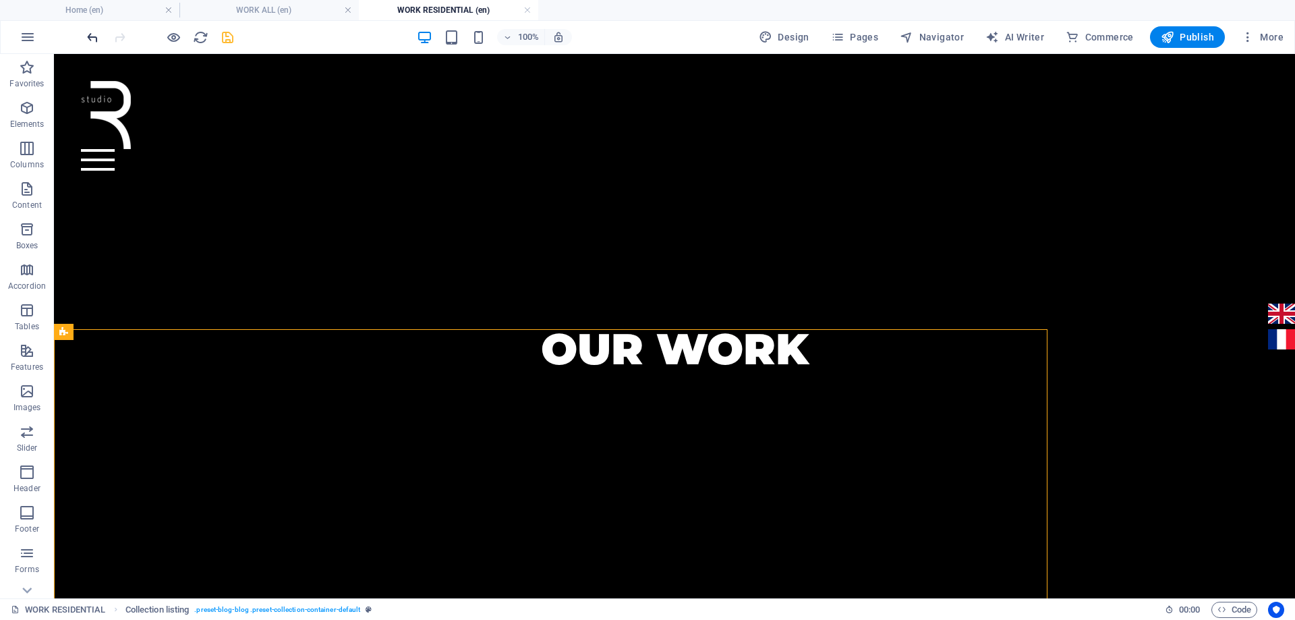
click at [94, 40] on icon "undo" at bounding box center [93, 38] width 16 height 16
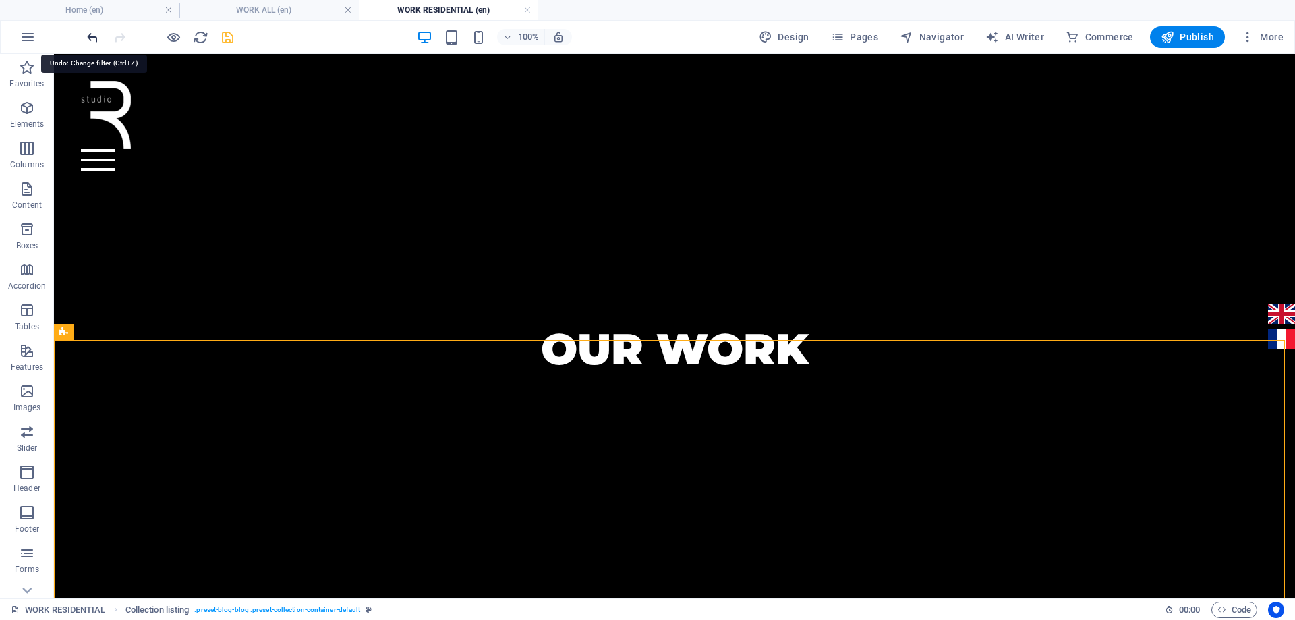
click at [94, 40] on icon "undo" at bounding box center [93, 38] width 16 height 16
click at [94, 30] on icon "undo" at bounding box center [93, 38] width 16 height 16
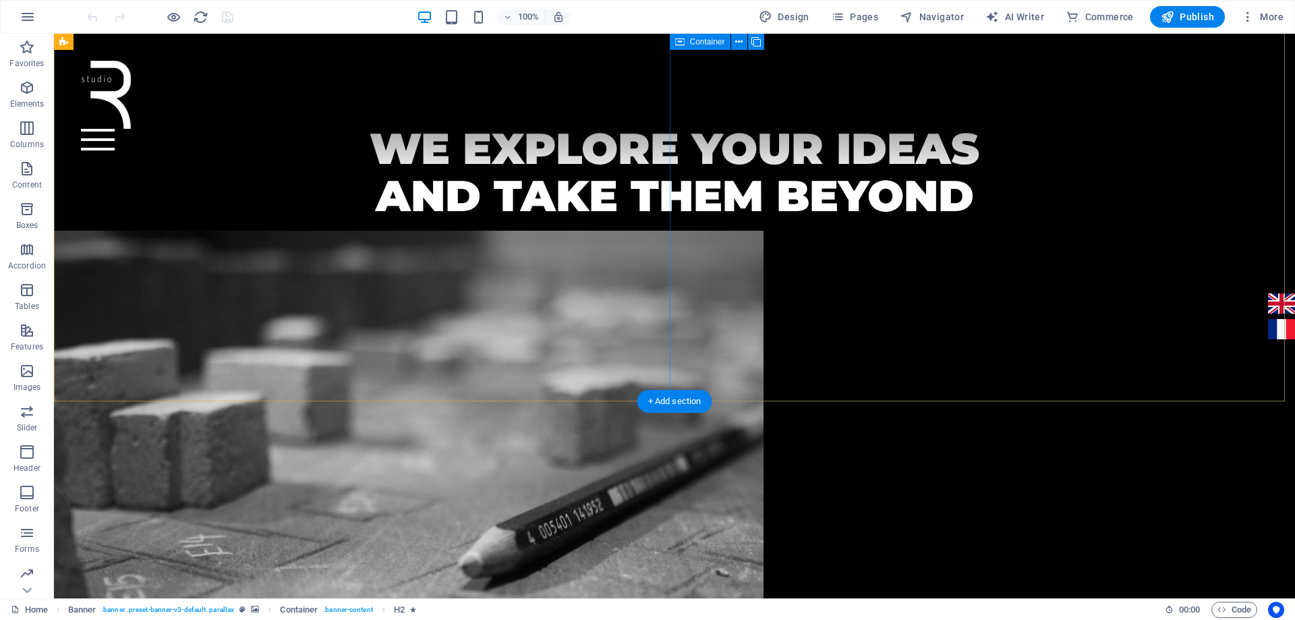
scroll to position [607, 0]
click at [0, 0] on span "Pages" at bounding box center [0, 0] width 0 height 0
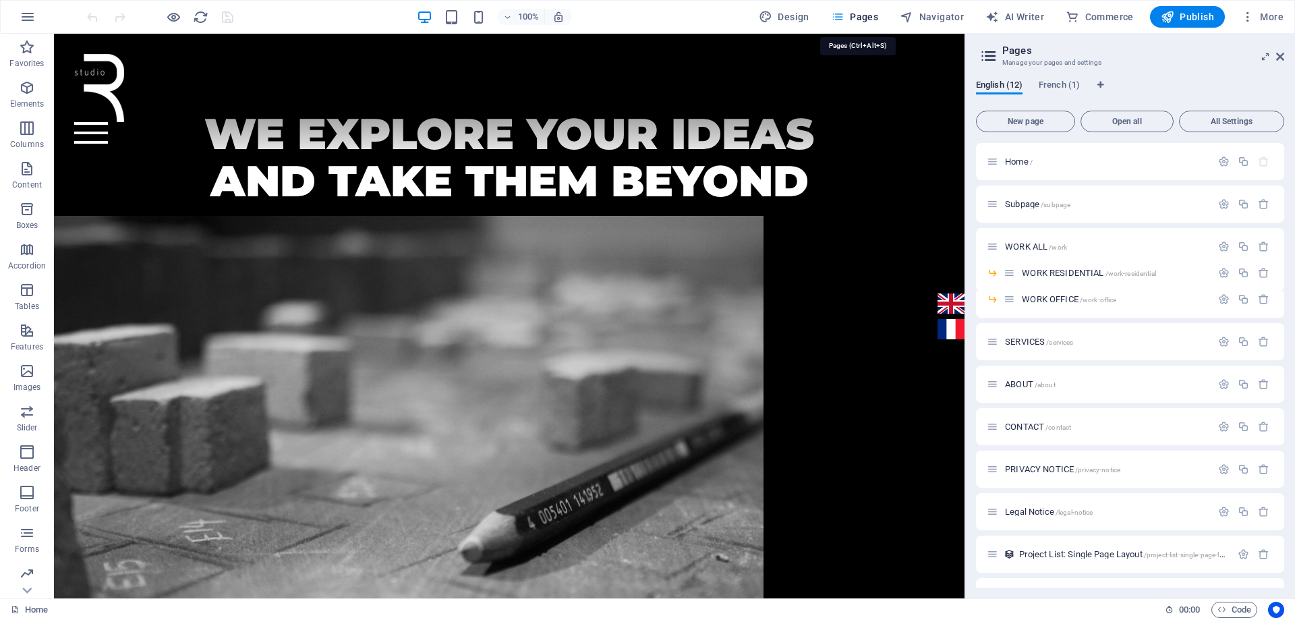
scroll to position [753, 0]
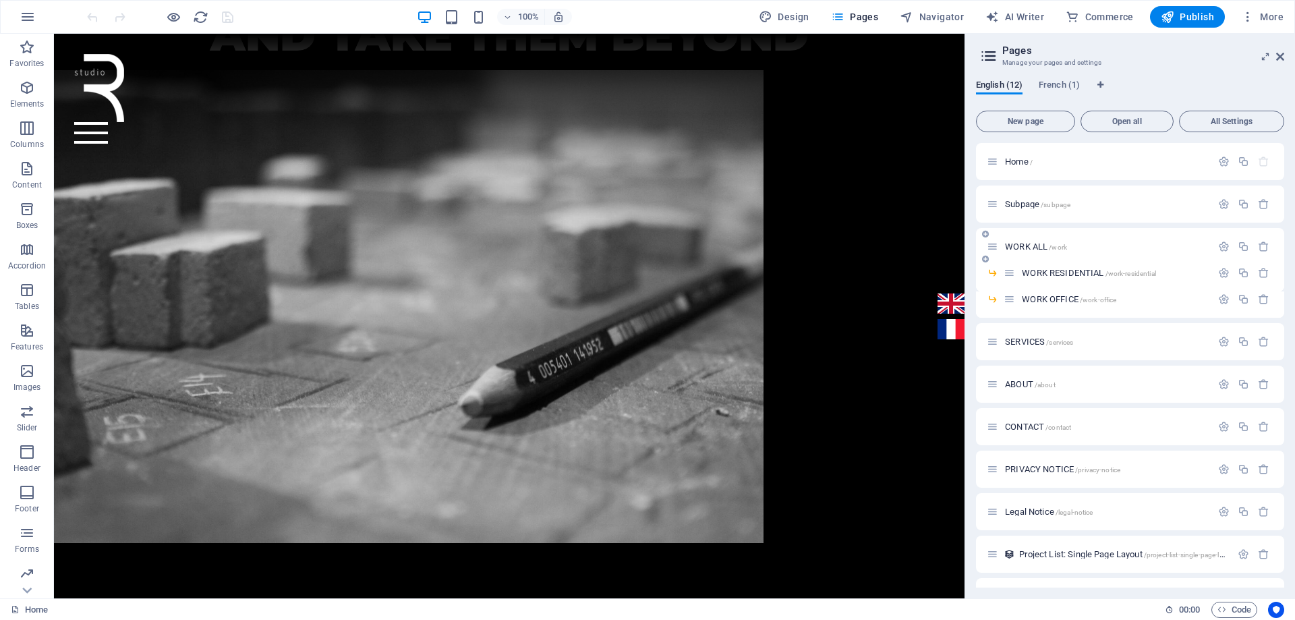
click at [1037, 254] on div "WORK ALL /work" at bounding box center [1130, 246] width 308 height 37
click at [1034, 251] on div "WORK ALL /work" at bounding box center [1099, 247] width 225 height 16
click at [1034, 249] on span "WORK ALL /work" at bounding box center [1036, 246] width 62 height 10
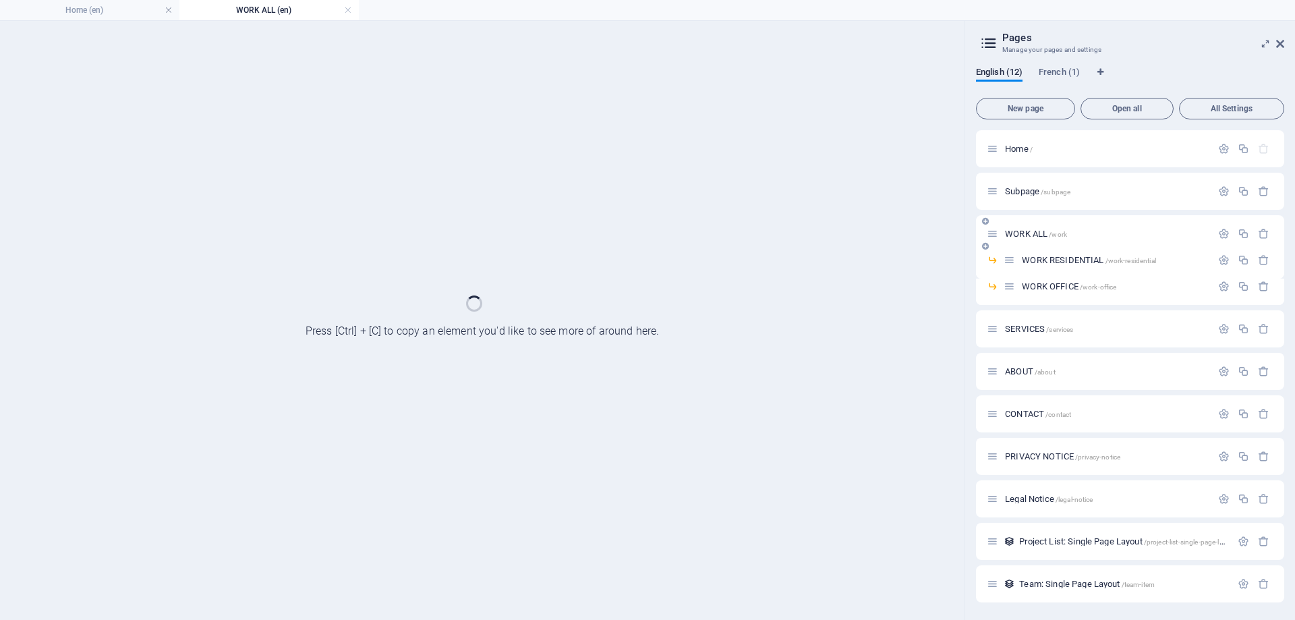
scroll to position [0, 0]
click at [1034, 249] on div "WORK ALL /work" at bounding box center [1130, 233] width 308 height 37
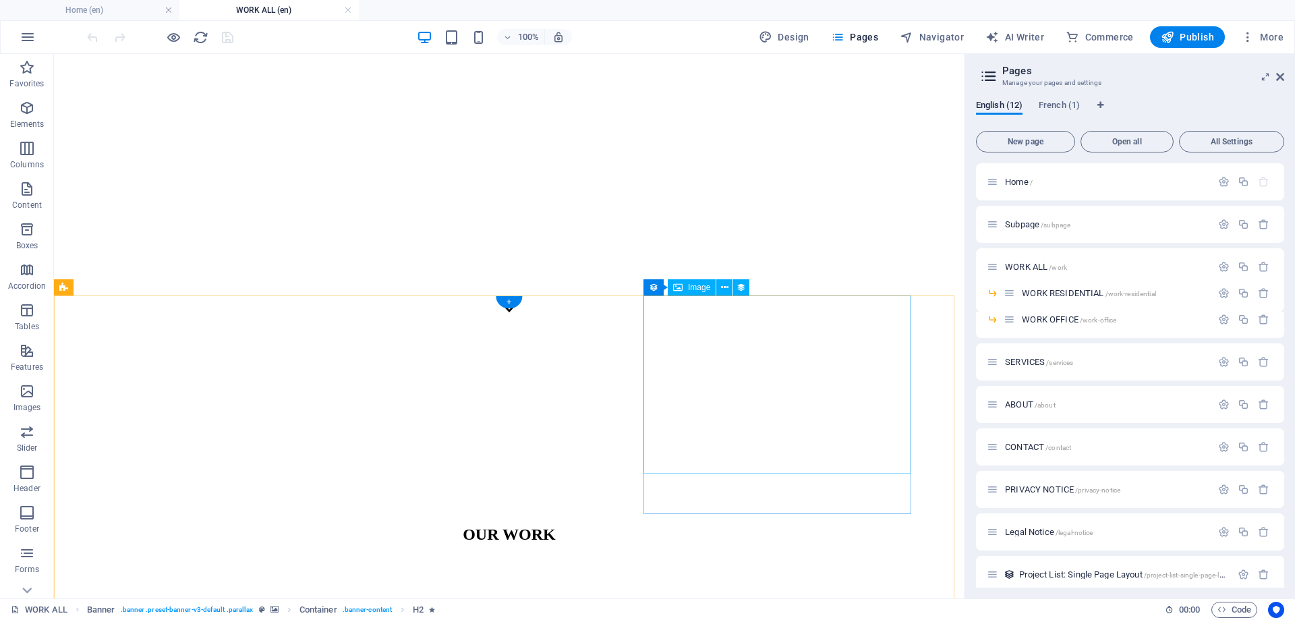
scroll to position [472, 0]
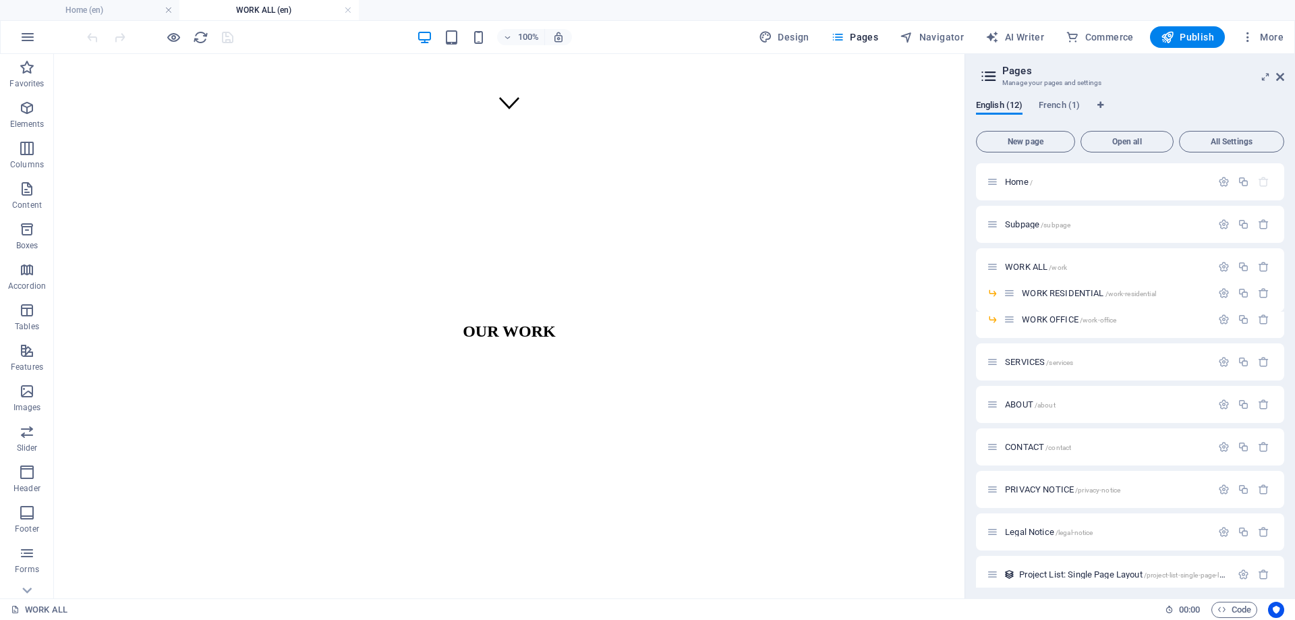
click at [1285, 78] on aside "Pages Manage your pages and settings English (12) French (1) New page Open all …" at bounding box center [1129, 326] width 330 height 544
click at [1283, 67] on h2 "Pages" at bounding box center [1143, 71] width 282 height 12
click at [1280, 78] on icon at bounding box center [1280, 76] width 8 height 11
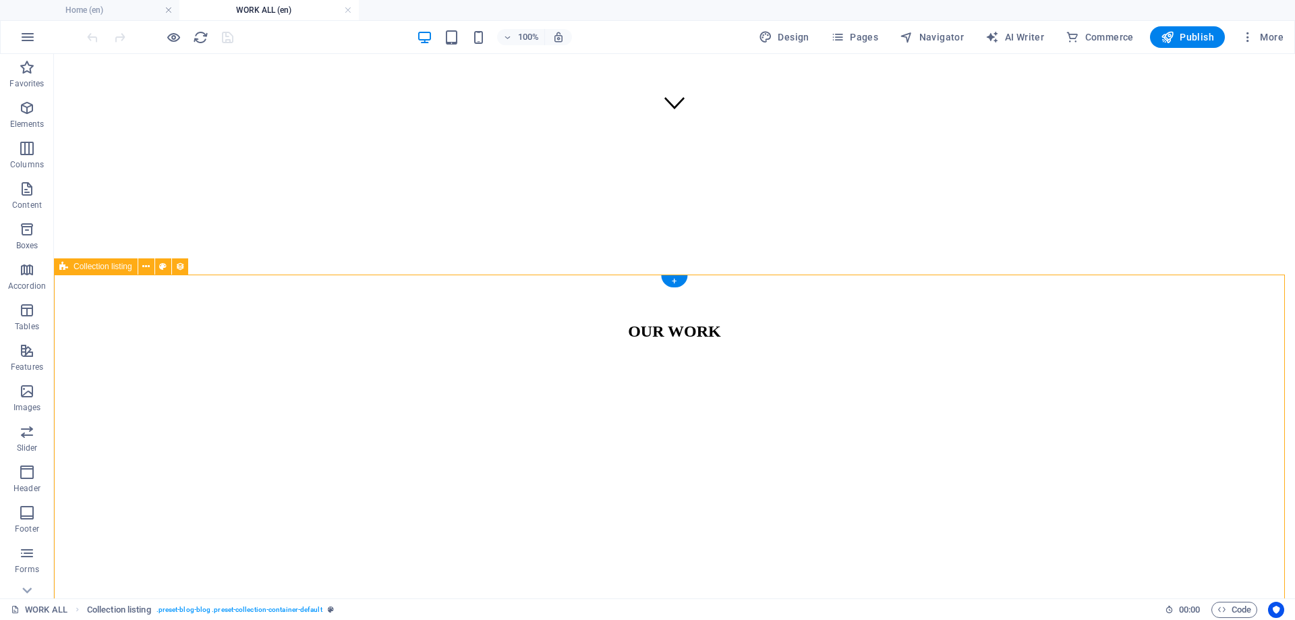
select select "createdAt_DESC"
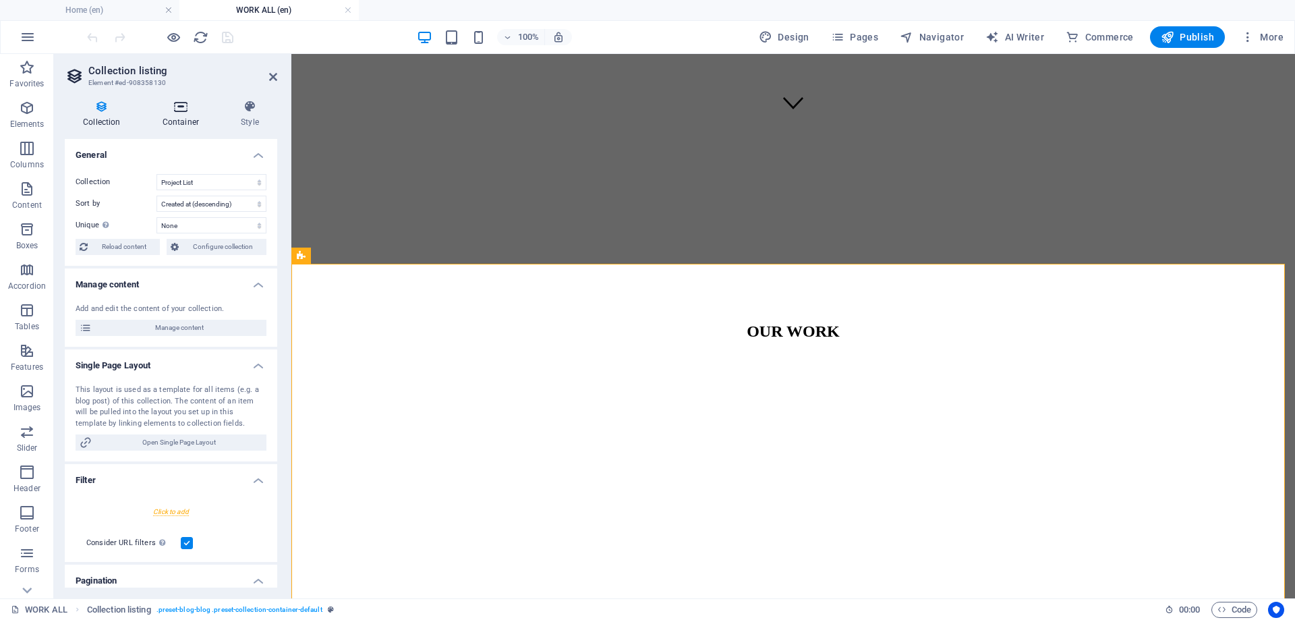
click at [173, 110] on icon at bounding box center [180, 106] width 73 height 13
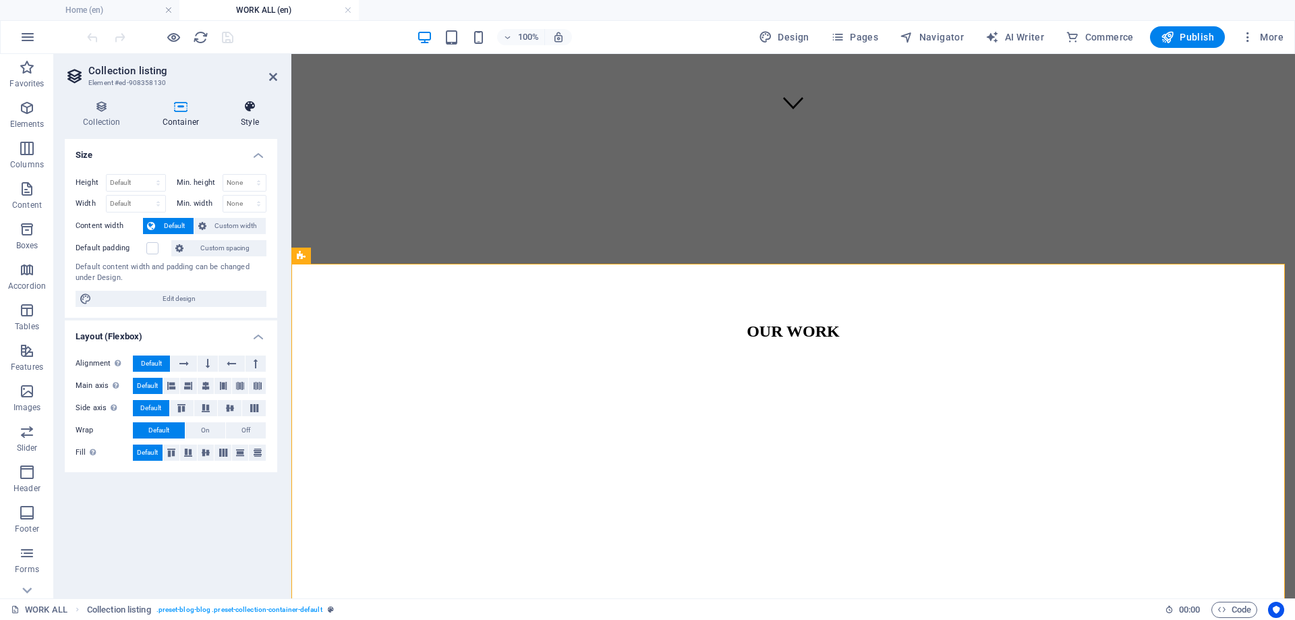
click at [243, 114] on h4 "Style" at bounding box center [250, 114] width 55 height 28
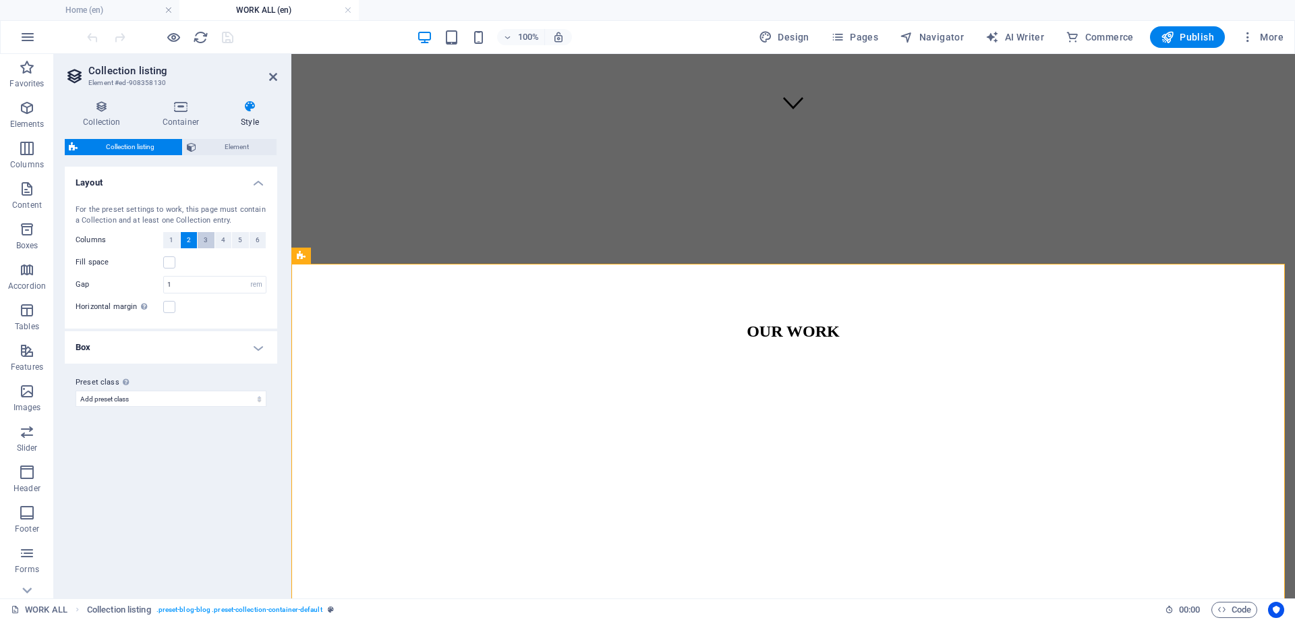
click at [206, 235] on span "3" at bounding box center [206, 240] width 4 height 16
select select
click at [183, 346] on h4 "Box" at bounding box center [171, 347] width 212 height 32
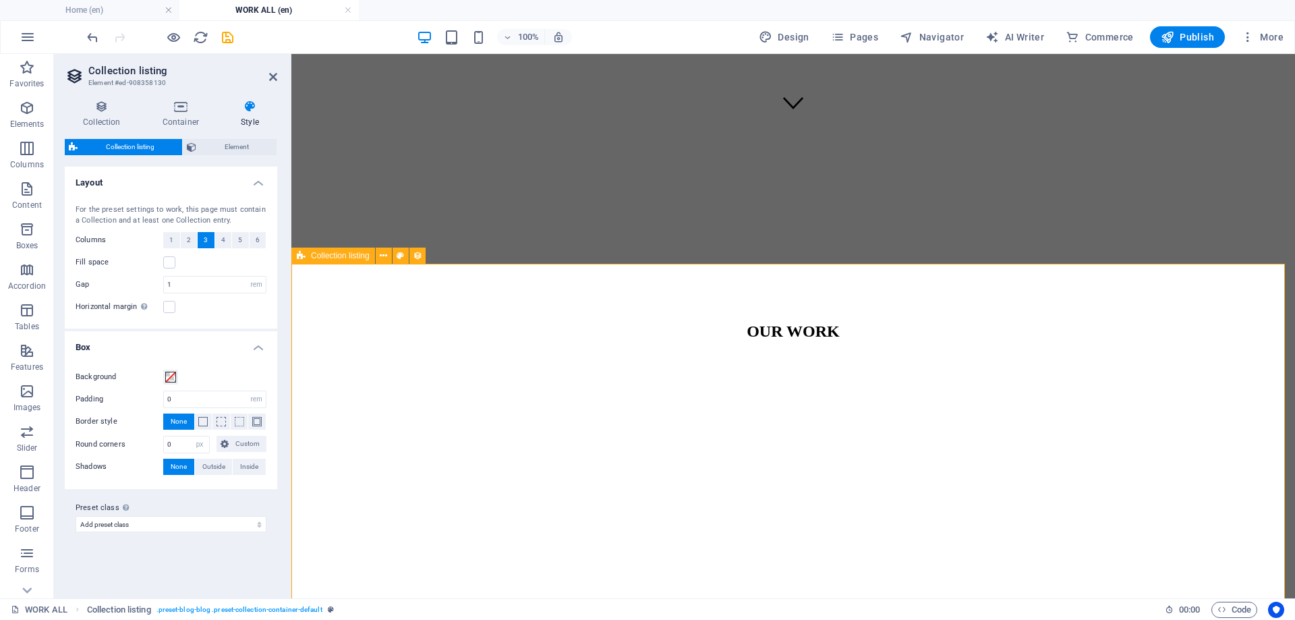
click at [204, 285] on input "1" at bounding box center [215, 285] width 102 height 16
type input ".5"
select select
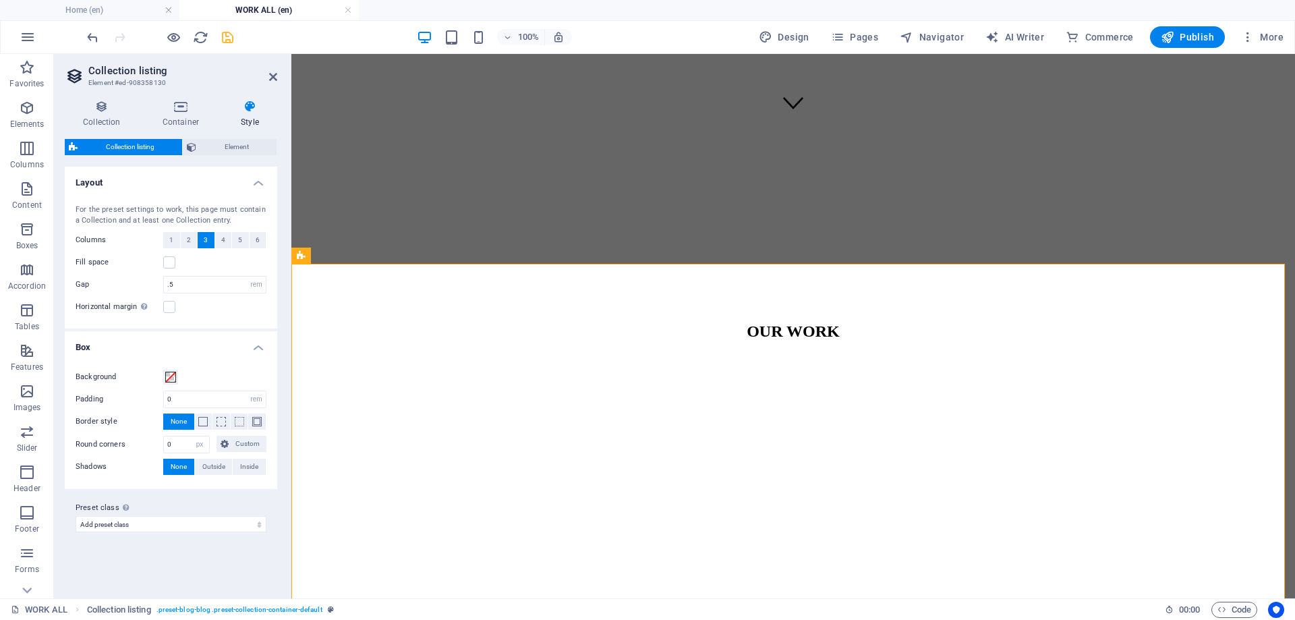
click at [235, 42] on div "100% Design Pages Navigator AI Writer Commerce Publish More" at bounding box center [686, 37] width 1204 height 22
click at [229, 33] on icon "save" at bounding box center [228, 38] width 16 height 16
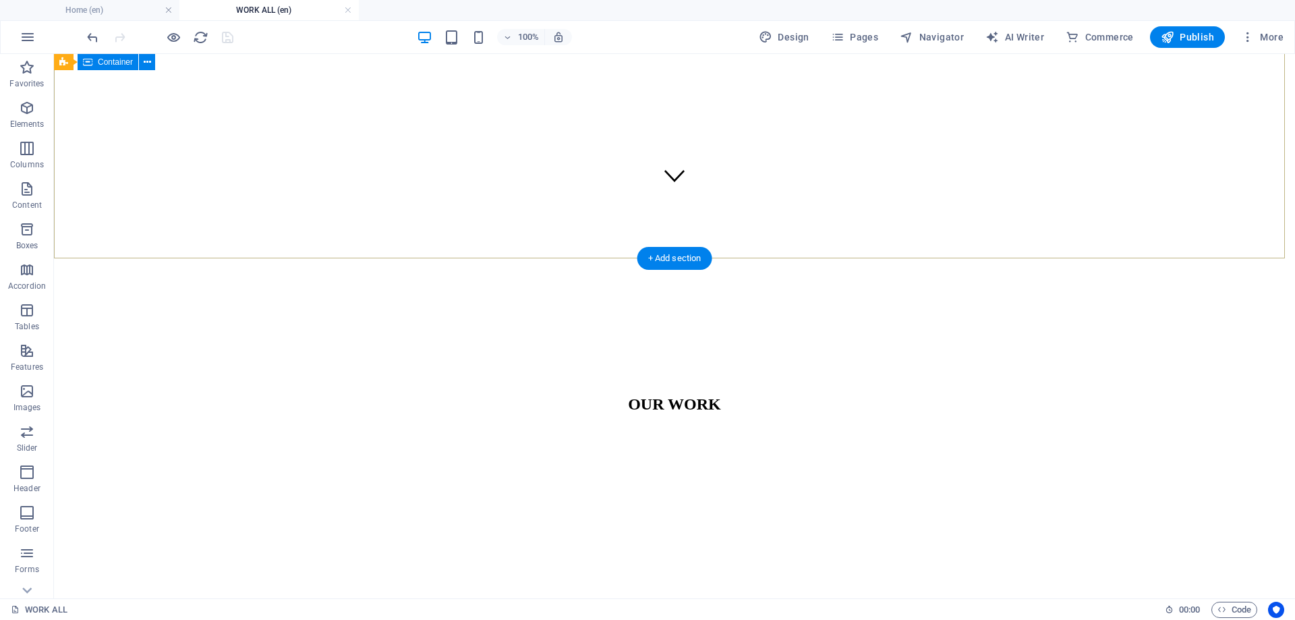
scroll to position [385, 0]
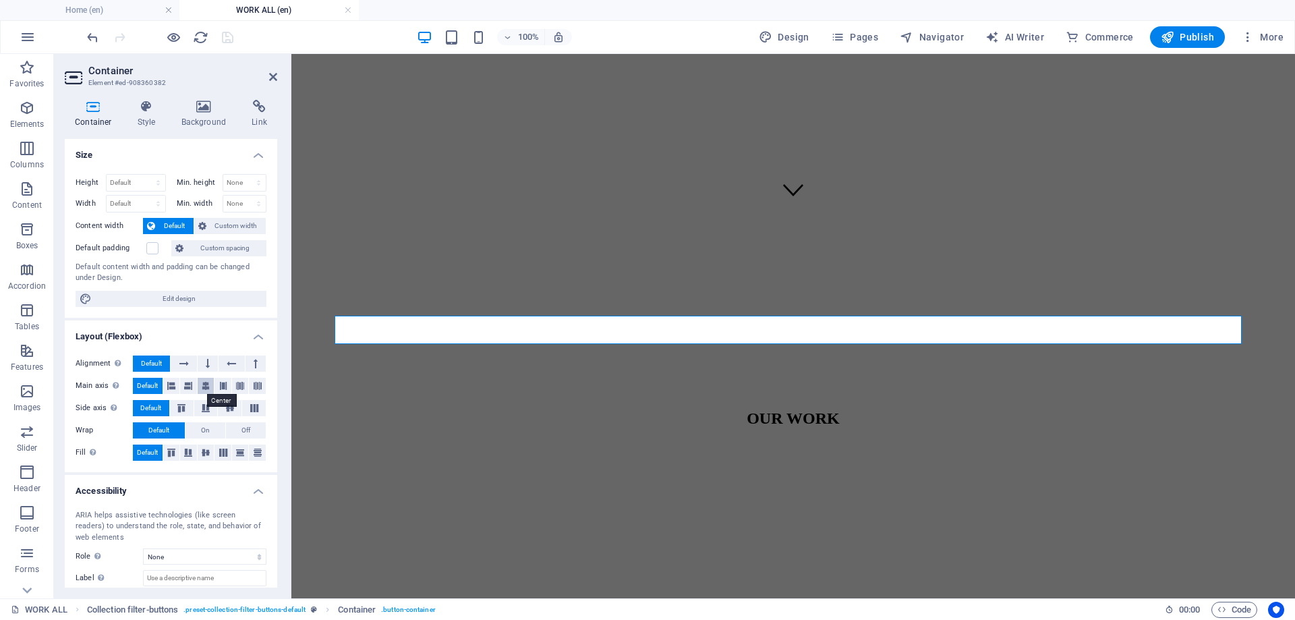
click at [208, 388] on icon at bounding box center [206, 386] width 8 height 16
click at [225, 40] on icon "save" at bounding box center [228, 38] width 16 height 16
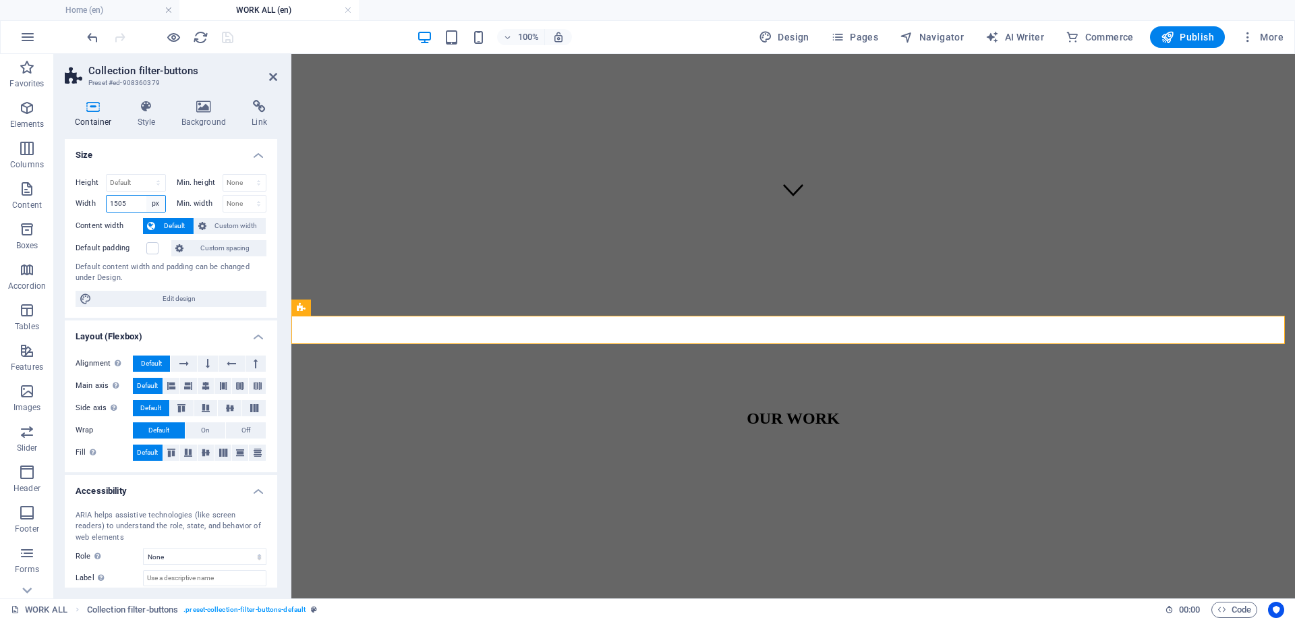
click at [150, 204] on select "Default px rem % em vh vw" at bounding box center [155, 204] width 19 height 16
select select "default"
click at [146, 196] on select "Default px rem % em vh vw" at bounding box center [155, 204] width 19 height 16
select select "DISABLED_OPTION_VALUE"
click at [275, 75] on icon at bounding box center [273, 76] width 8 height 11
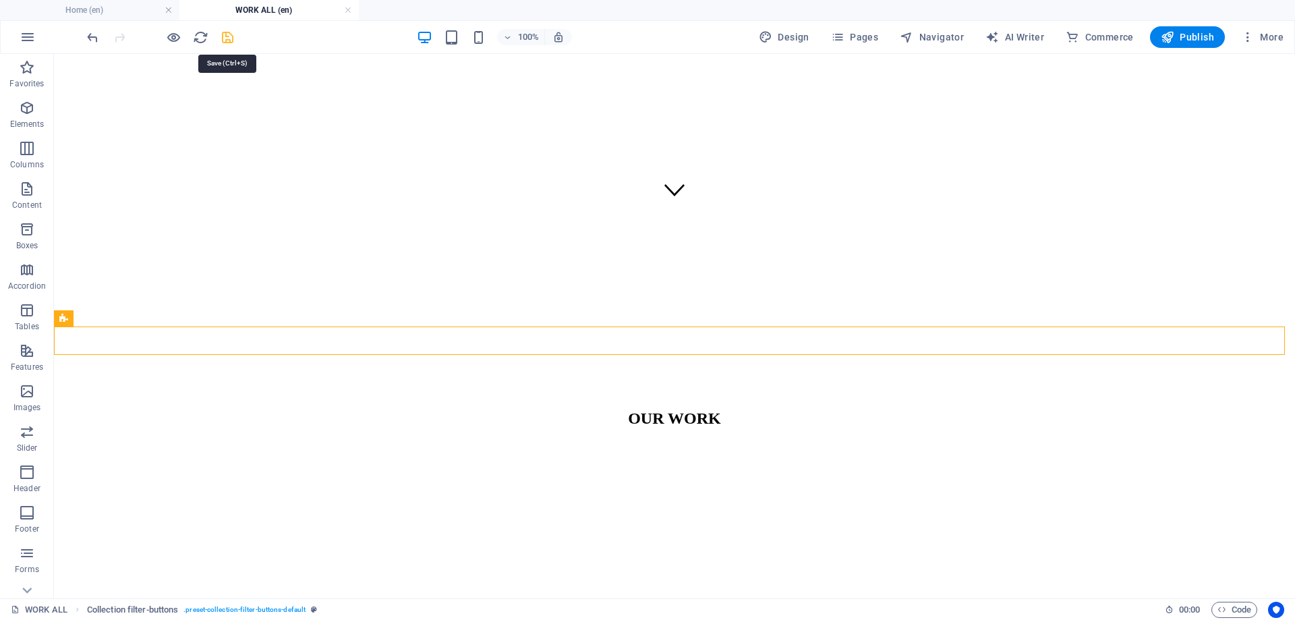
click at [234, 38] on icon "save" at bounding box center [228, 38] width 16 height 16
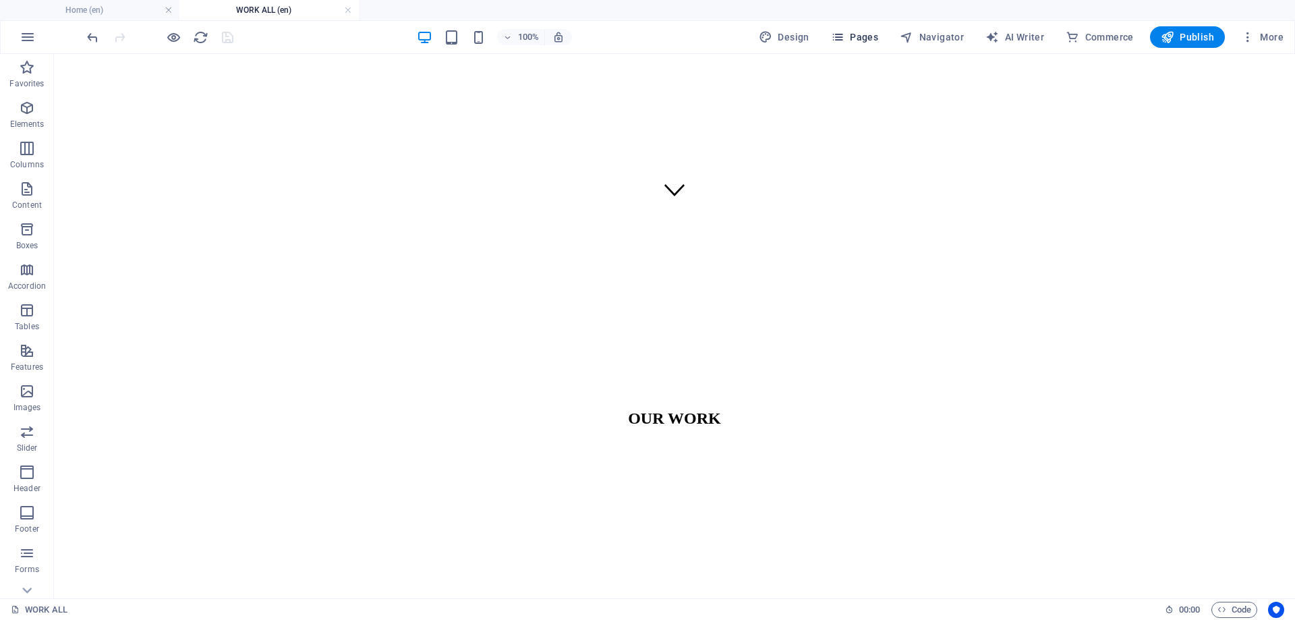
click at [867, 37] on span "Pages" at bounding box center [854, 36] width 47 height 13
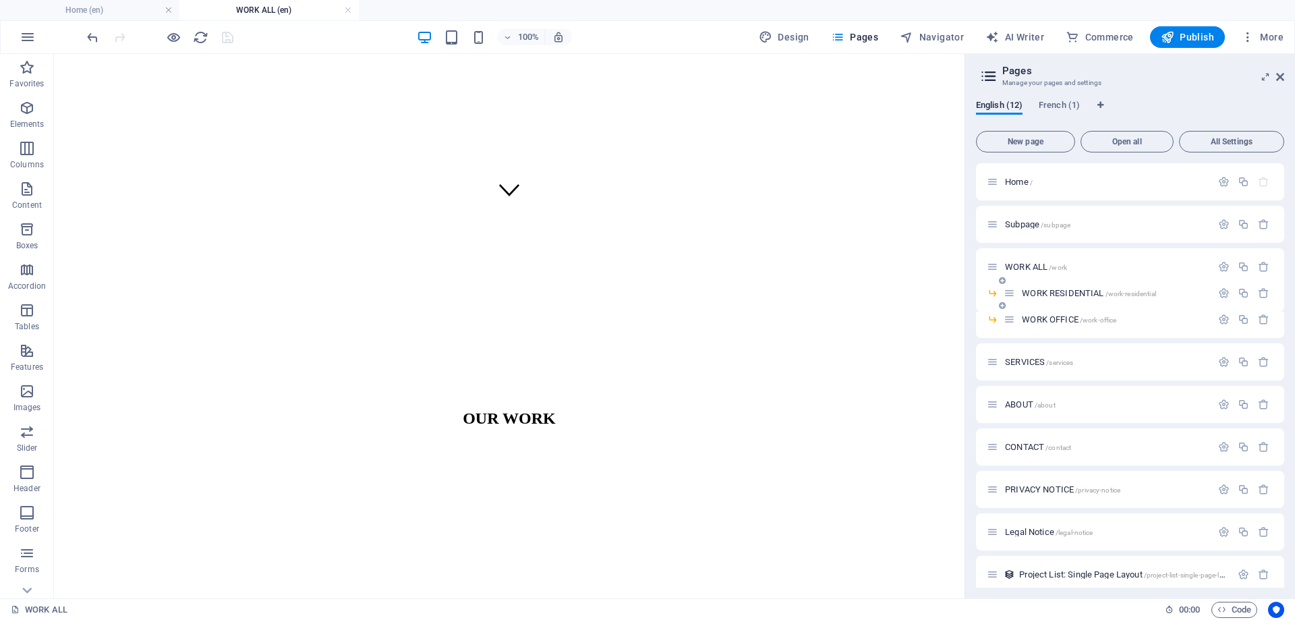
click at [1049, 303] on div "WORK RESIDENTIAL /work-residential" at bounding box center [1130, 298] width 308 height 26
click at [1050, 303] on div "WORK RESIDENTIAL /work-residential" at bounding box center [1130, 298] width 308 height 26
click at [1049, 296] on span "WORK RESIDENTIAL /work-residential" at bounding box center [1089, 293] width 134 height 10
click at [1049, 312] on div "WORK OFFICE /work-office" at bounding box center [1130, 325] width 308 height 26
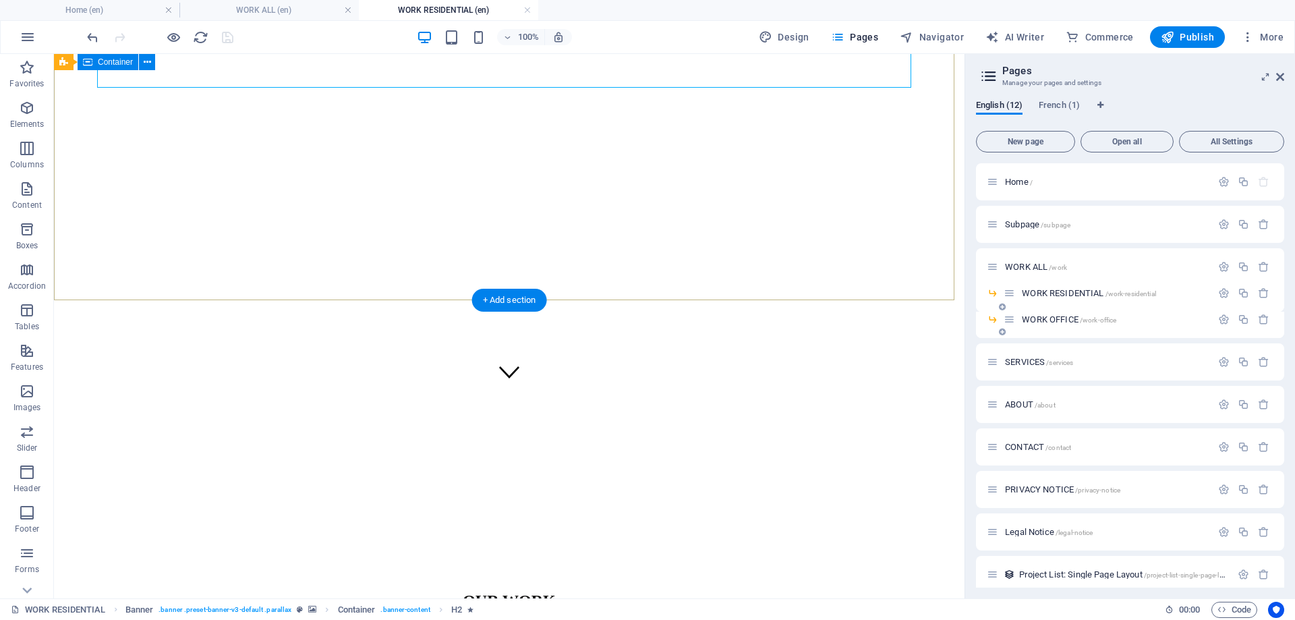
scroll to position [337, 0]
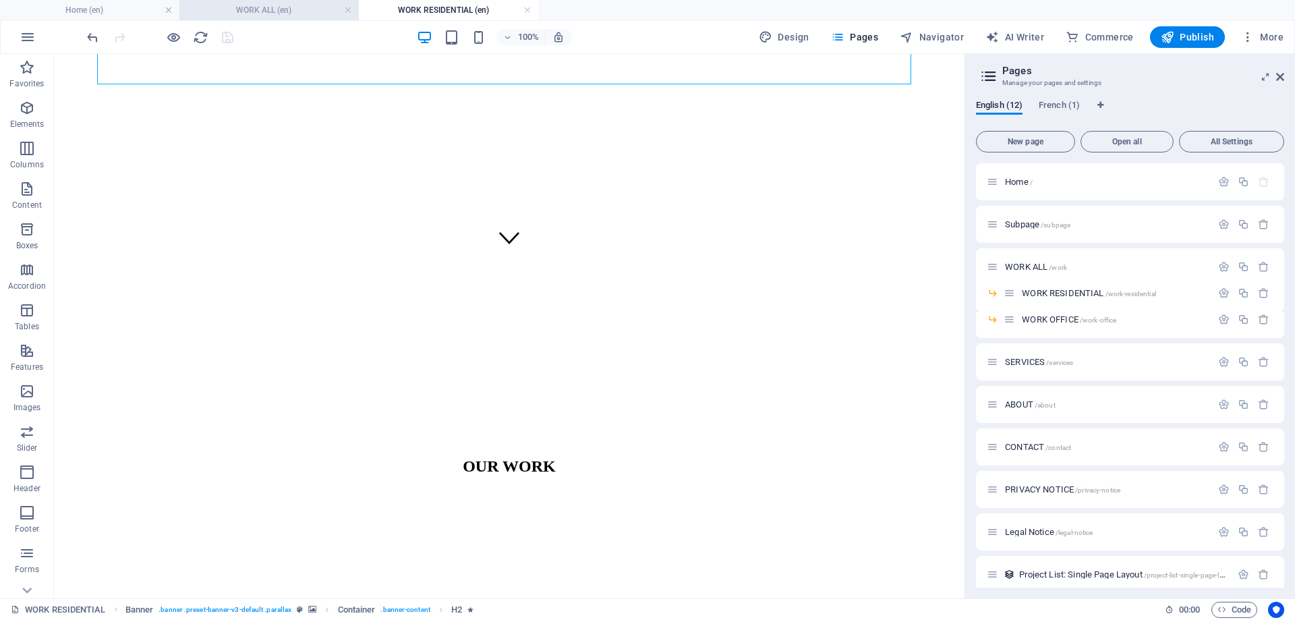
click at [277, 11] on h4 "WORK ALL (en)" at bounding box center [268, 10] width 179 height 15
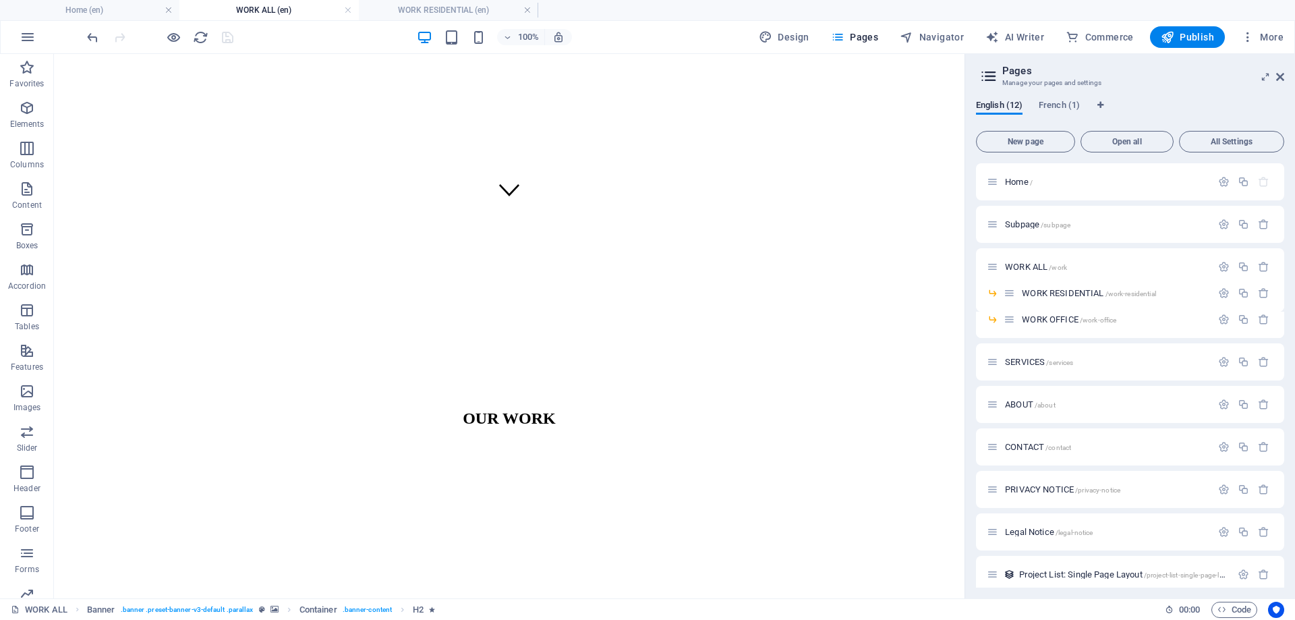
scroll to position [0, 0]
click at [122, 305] on span "Container" at bounding box center [134, 303] width 35 height 8
click at [71, 307] on div "Collection filter-buttons" at bounding box center [107, 303] width 107 height 16
click at [925, 42] on span "Navigator" at bounding box center [932, 36] width 64 height 13
select select "17022658-en"
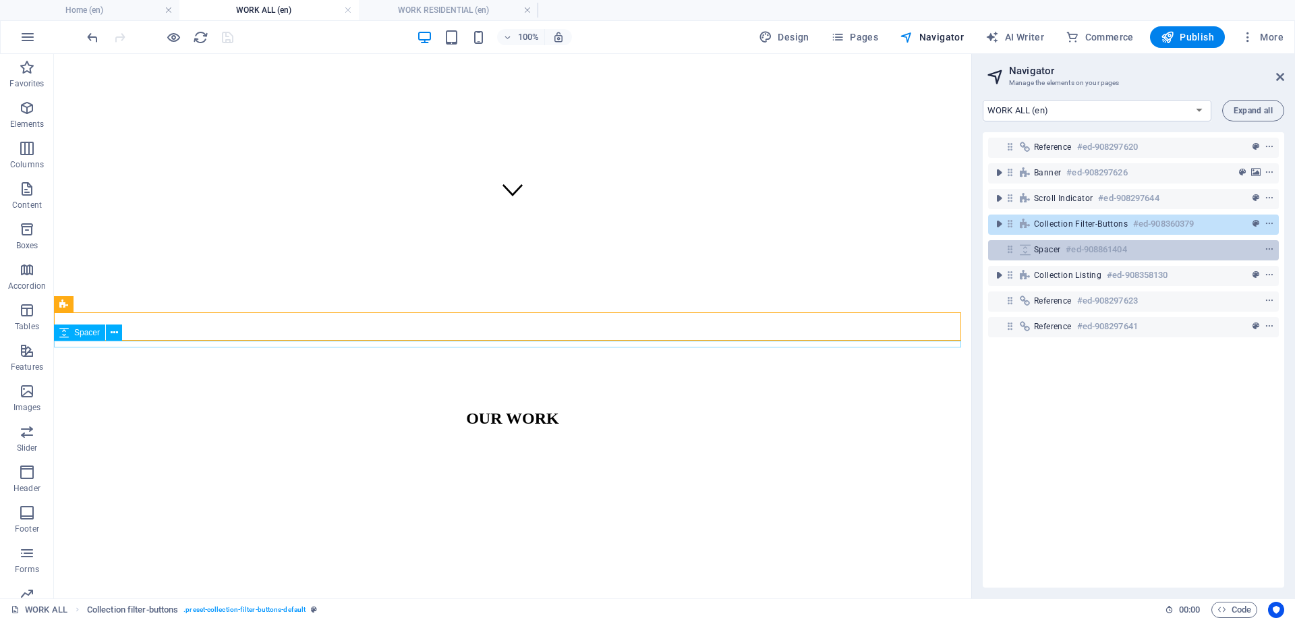
click at [1039, 245] on span "Spacer" at bounding box center [1047, 249] width 26 height 11
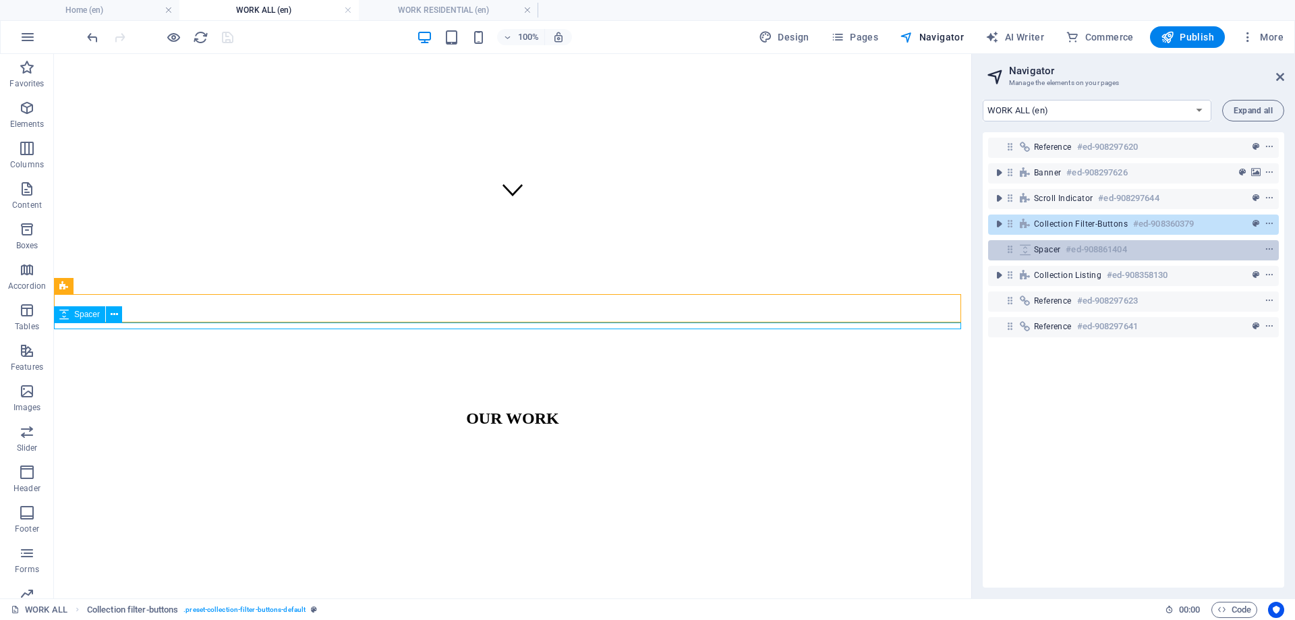
scroll to position [403, 0]
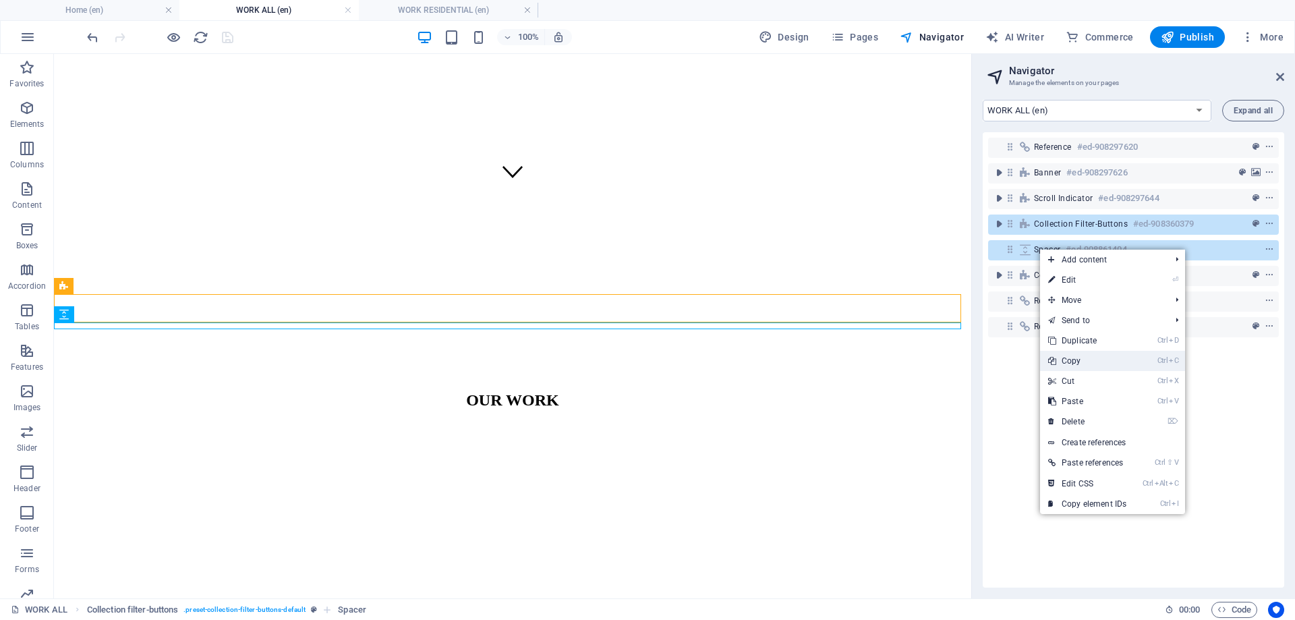
click at [1077, 356] on link "Ctrl C Copy" at bounding box center [1087, 361] width 94 height 20
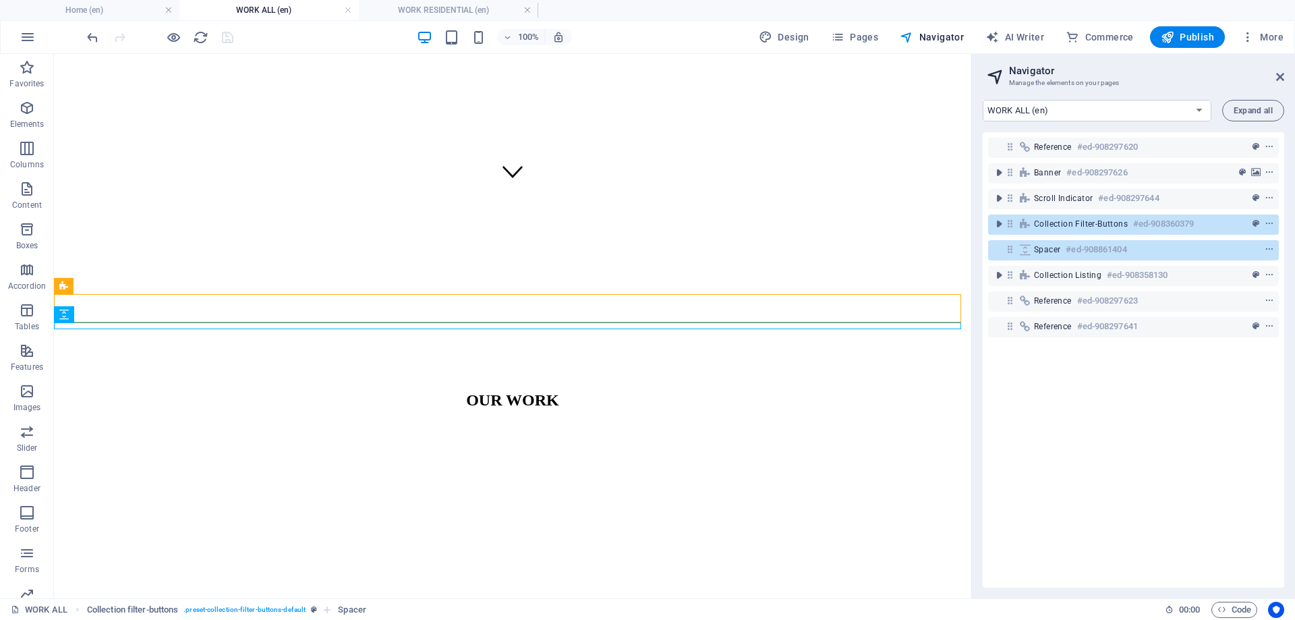
click at [403, 9] on h4 "WORK RESIDENTIAL (en)" at bounding box center [448, 10] width 179 height 15
select select "17022646-en"
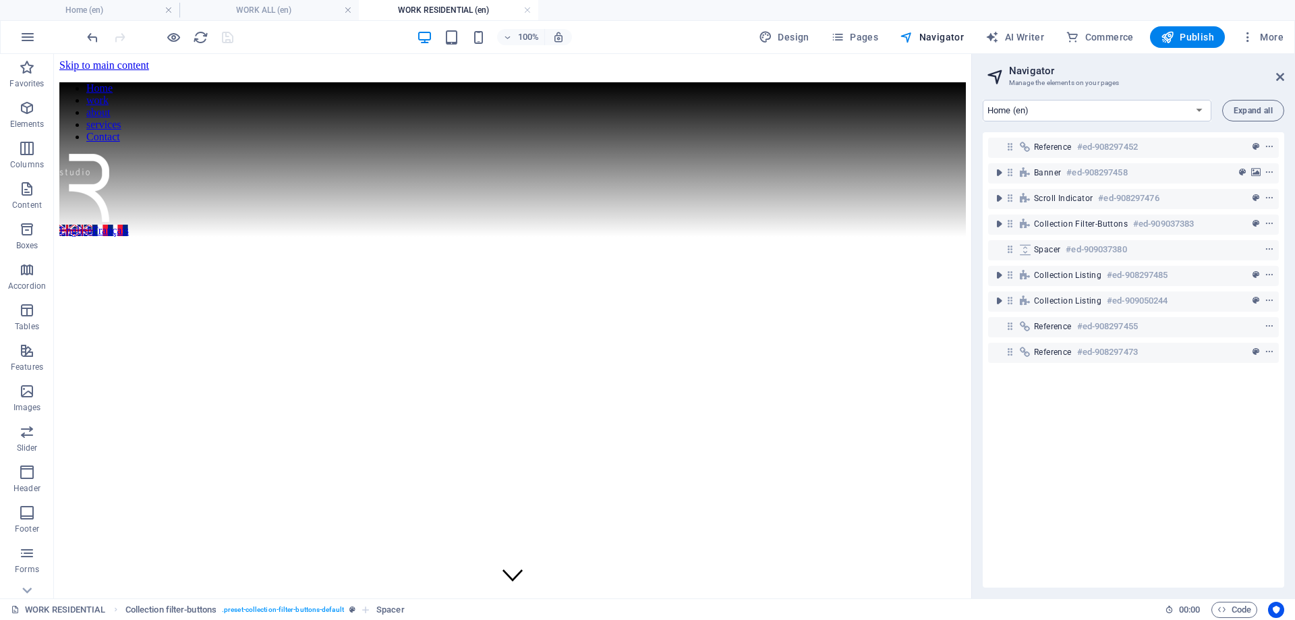
scroll to position [0, 0]
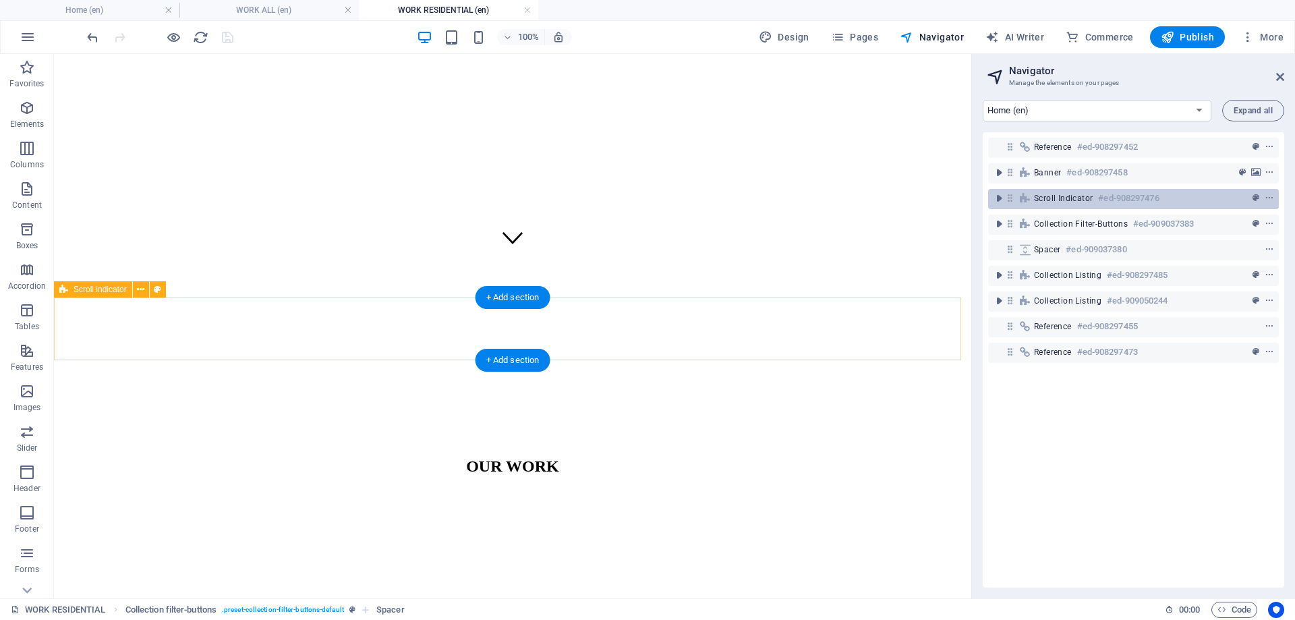
click at [1057, 208] on div "Scroll indicator #ed-908297476" at bounding box center [1133, 199] width 291 height 20
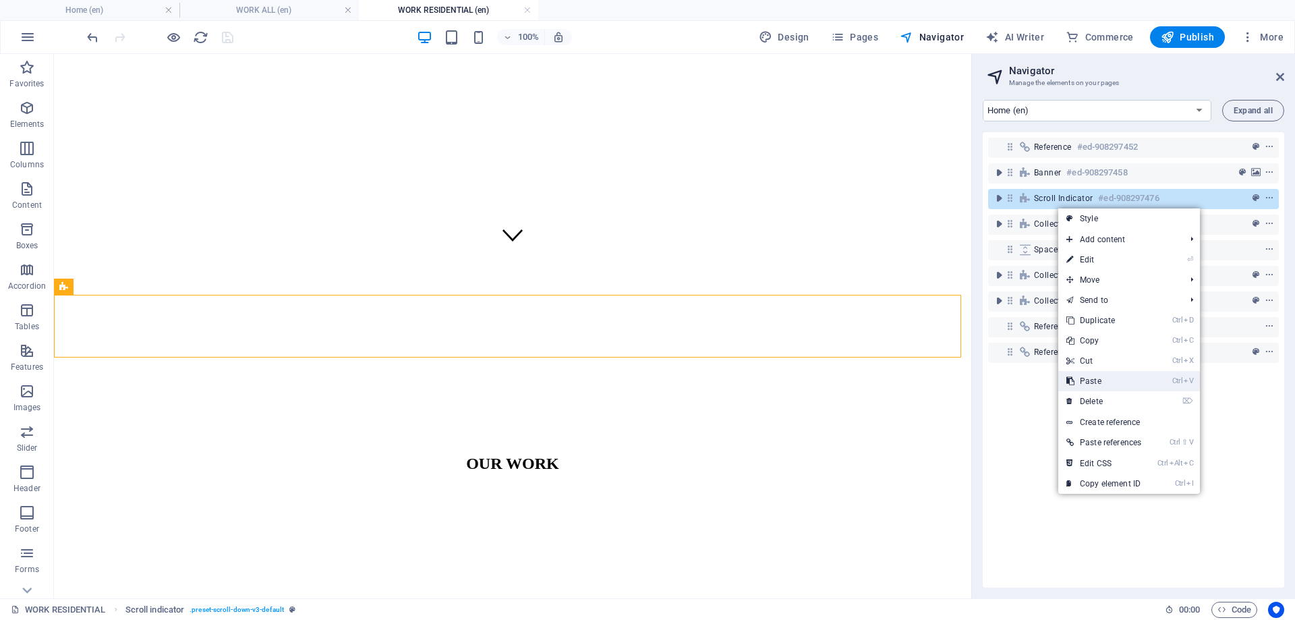
click at [1097, 376] on link "Ctrl V Paste" at bounding box center [1103, 381] width 91 height 20
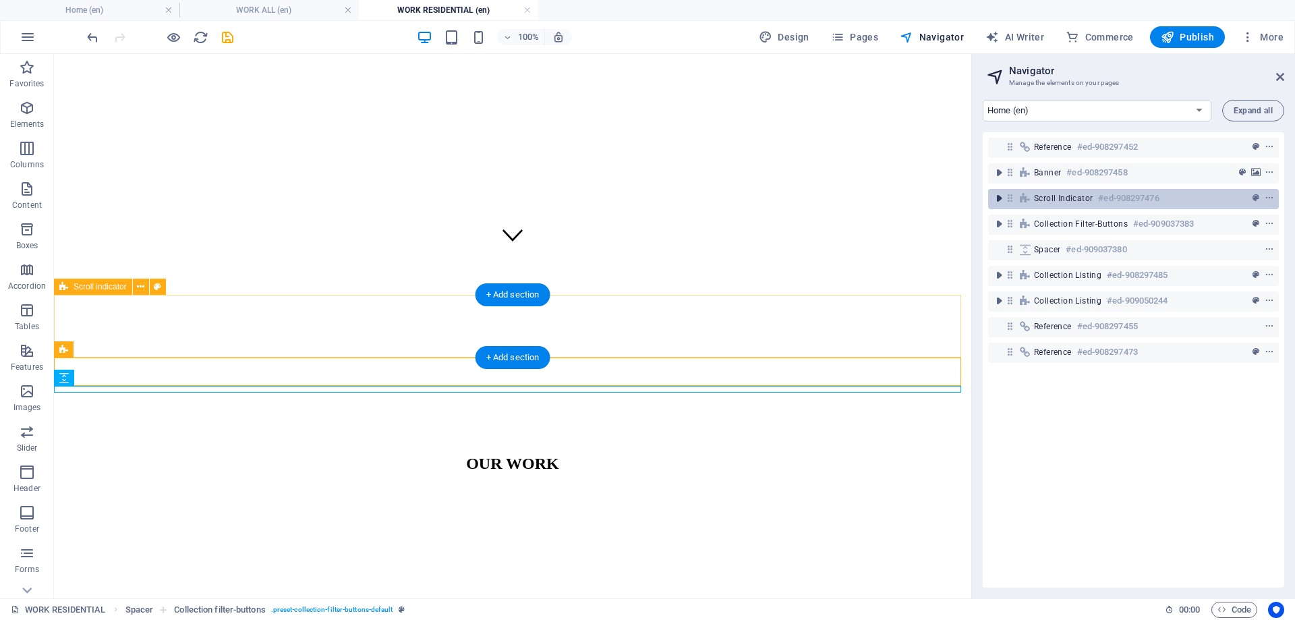
click at [999, 198] on icon "toggle-expand" at bounding box center [998, 198] width 13 height 13
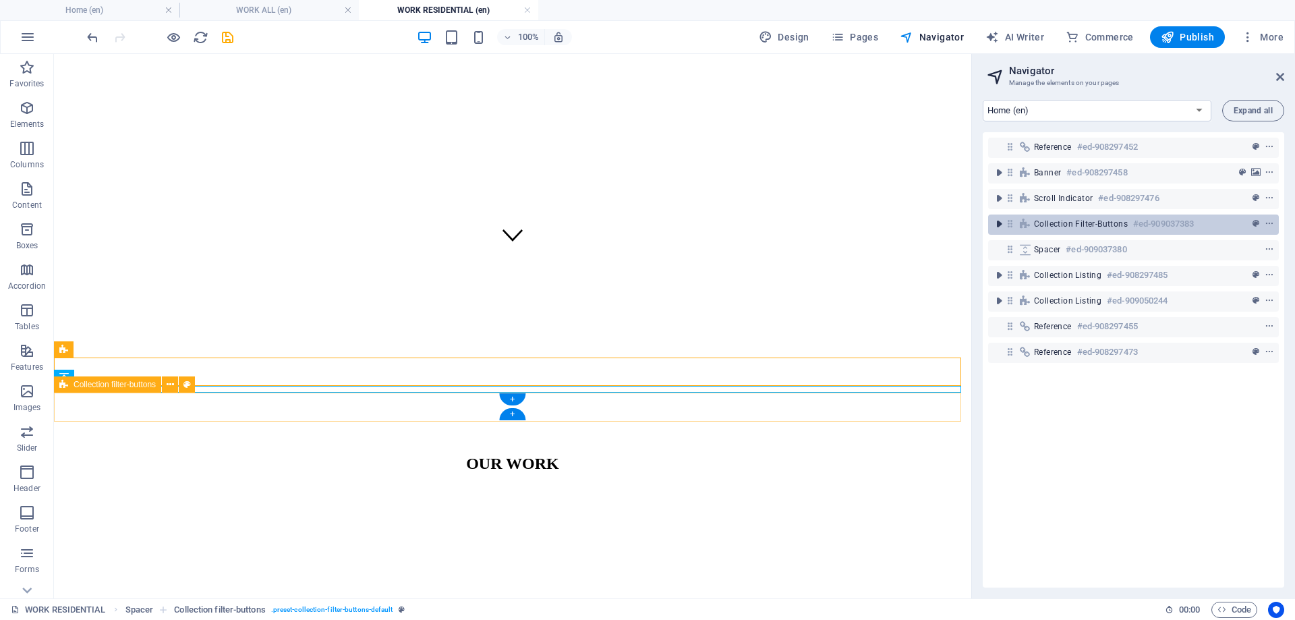
click at [997, 221] on icon "toggle-expand" at bounding box center [998, 223] width 13 height 13
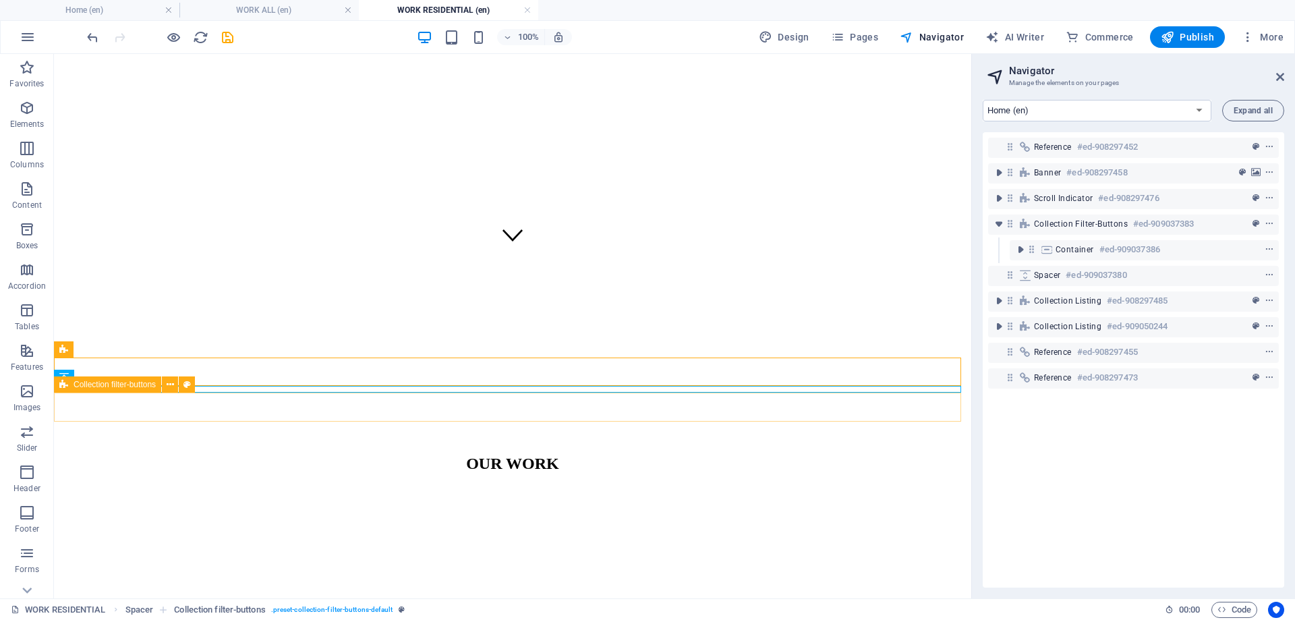
click at [88, 385] on span "Collection filter-buttons" at bounding box center [115, 384] width 82 height 8
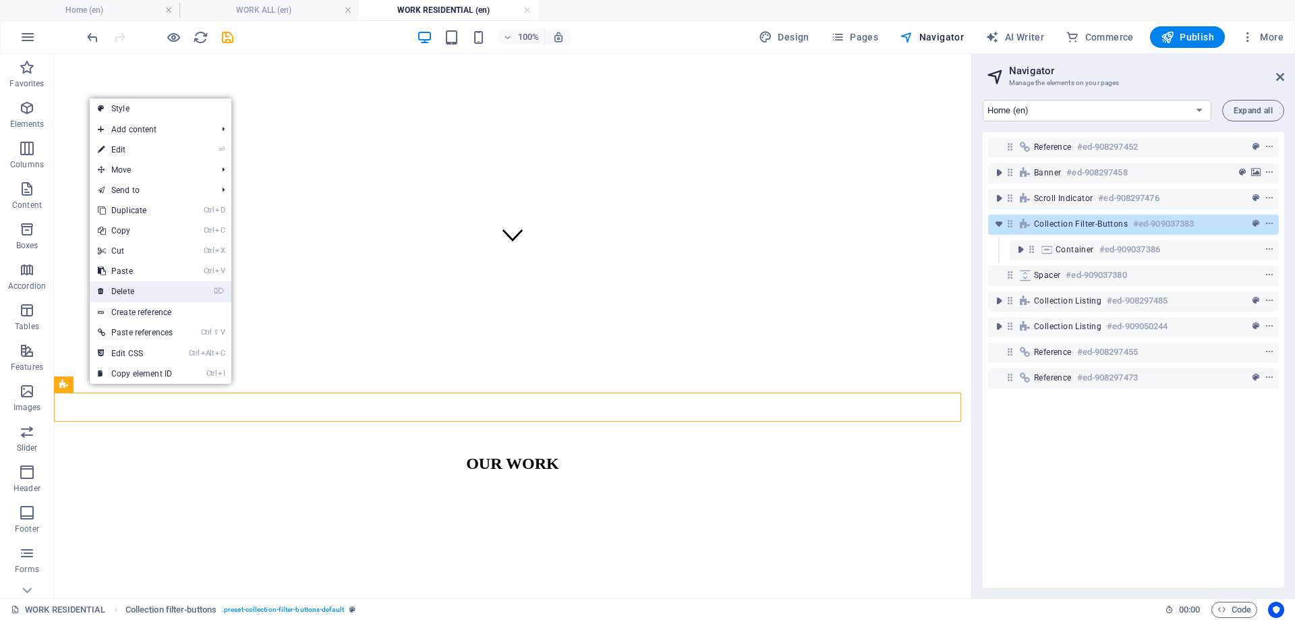
click at [140, 288] on link "⌦ Delete" at bounding box center [135, 291] width 91 height 20
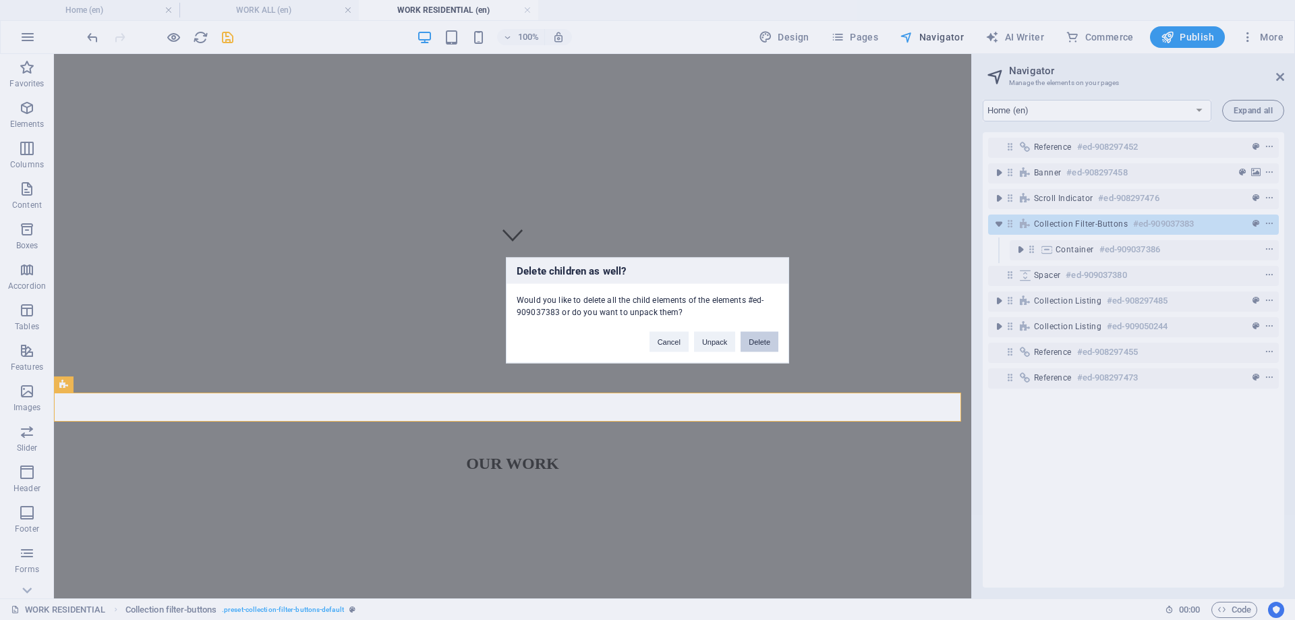
click at [753, 341] on button "Delete" at bounding box center [759, 341] width 38 height 20
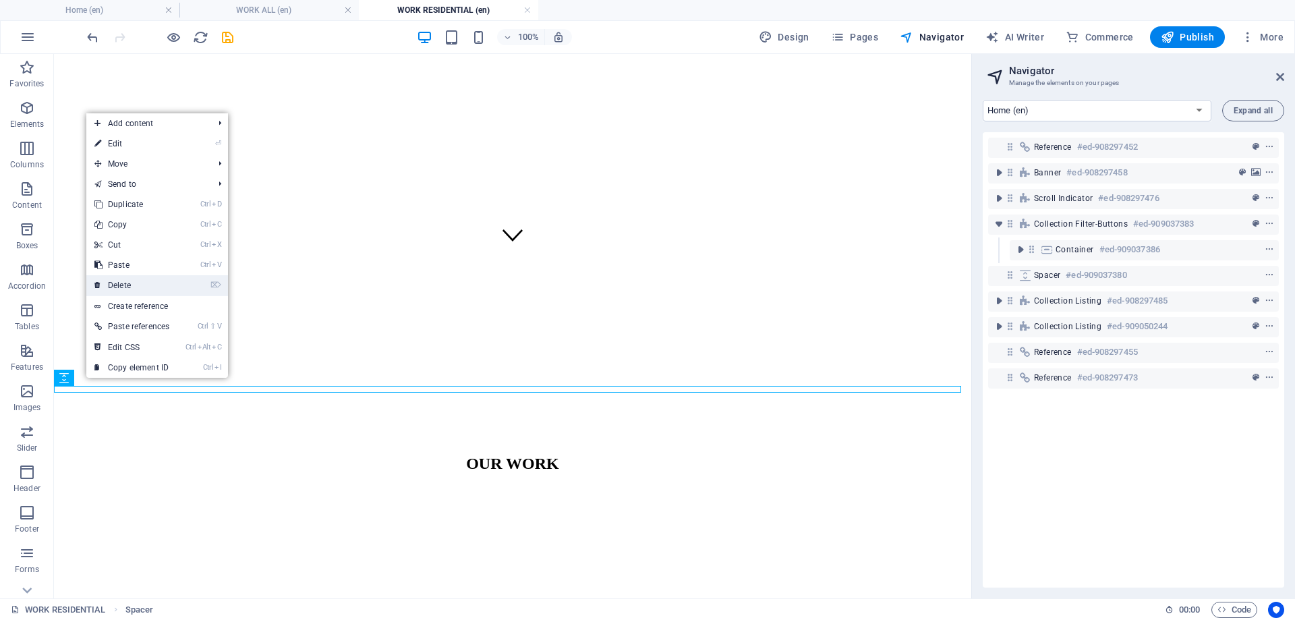
click at [138, 285] on link "⌦ Delete" at bounding box center [131, 285] width 91 height 20
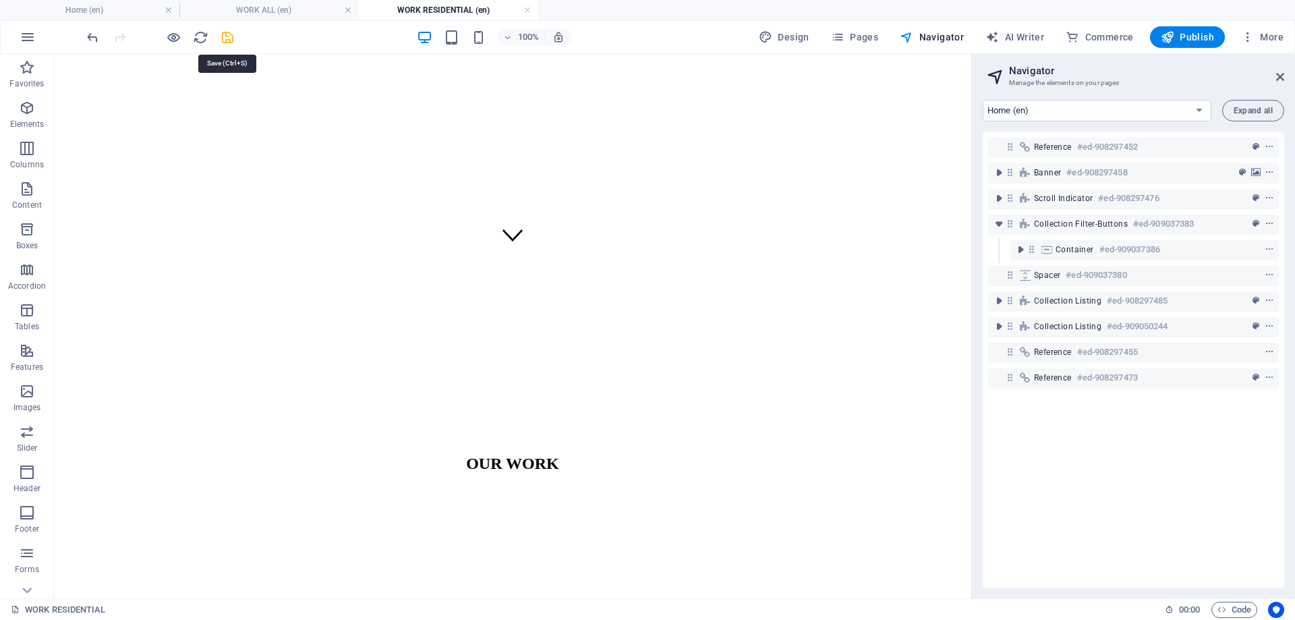
click at [227, 38] on icon "save" at bounding box center [228, 38] width 16 height 16
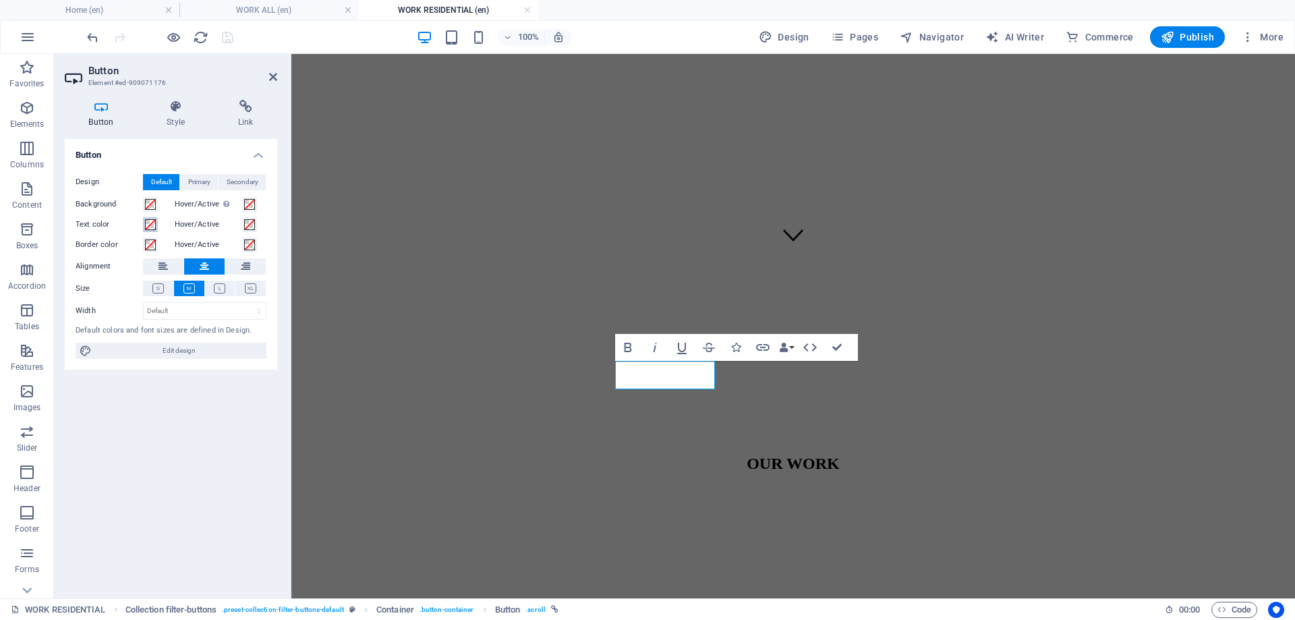
click at [151, 225] on span at bounding box center [150, 224] width 11 height 11
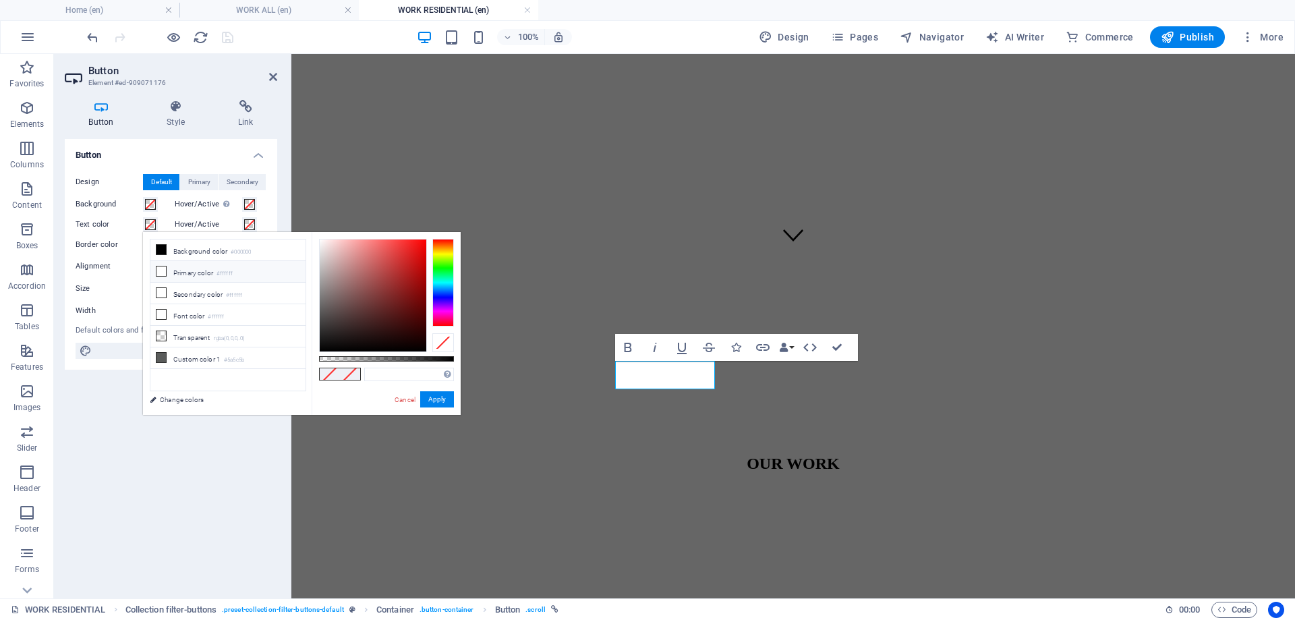
click at [186, 274] on li "Primary color #ffffff" at bounding box center [227, 272] width 155 height 22
type input "#ffffff"
click at [439, 399] on button "Apply" at bounding box center [437, 399] width 34 height 16
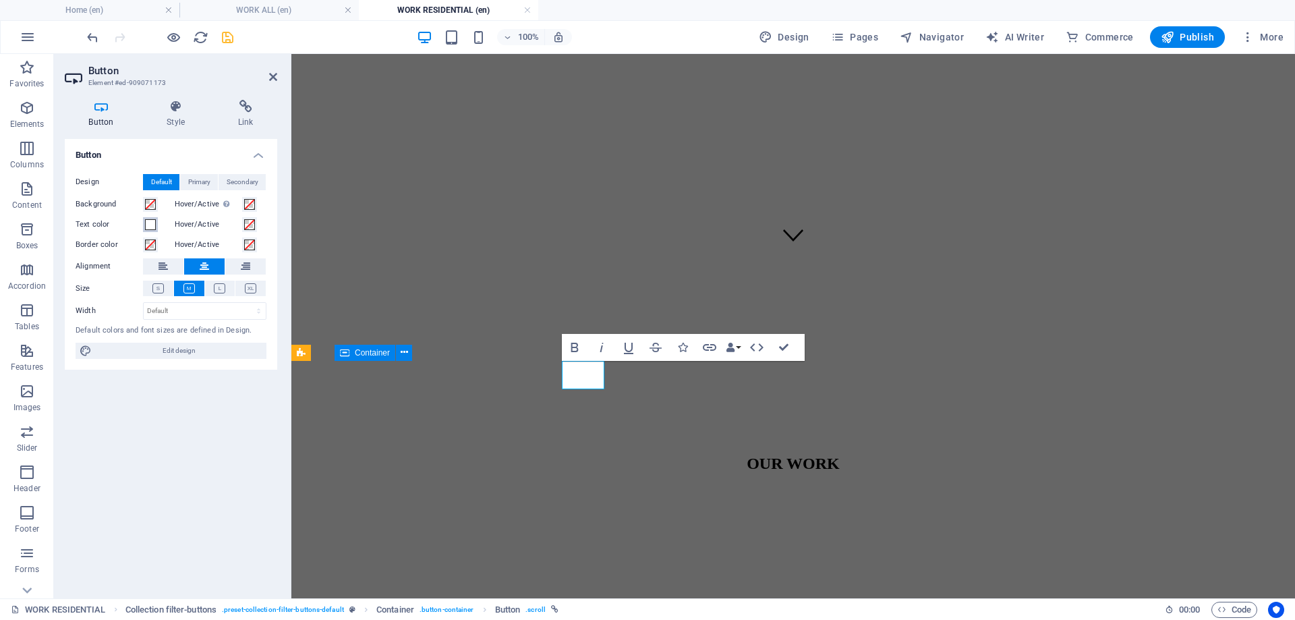
click at [152, 221] on span at bounding box center [150, 224] width 11 height 11
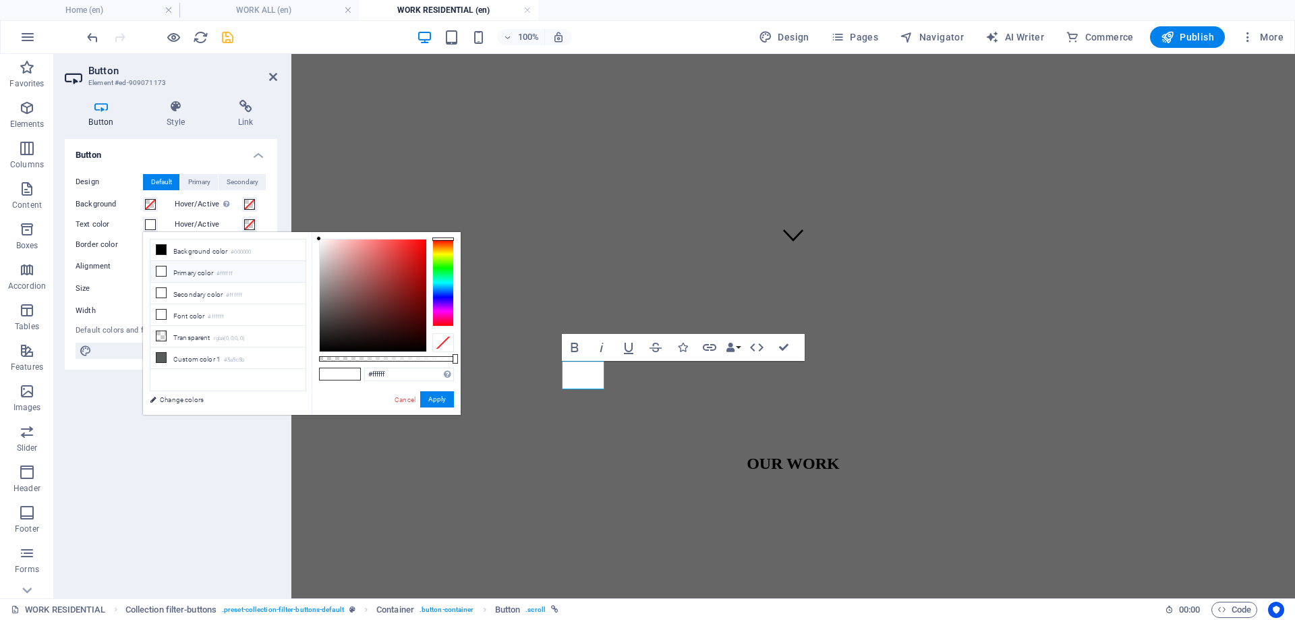
click at [440, 342] on div at bounding box center [443, 342] width 22 height 19
click at [443, 399] on button "Apply" at bounding box center [437, 399] width 34 height 16
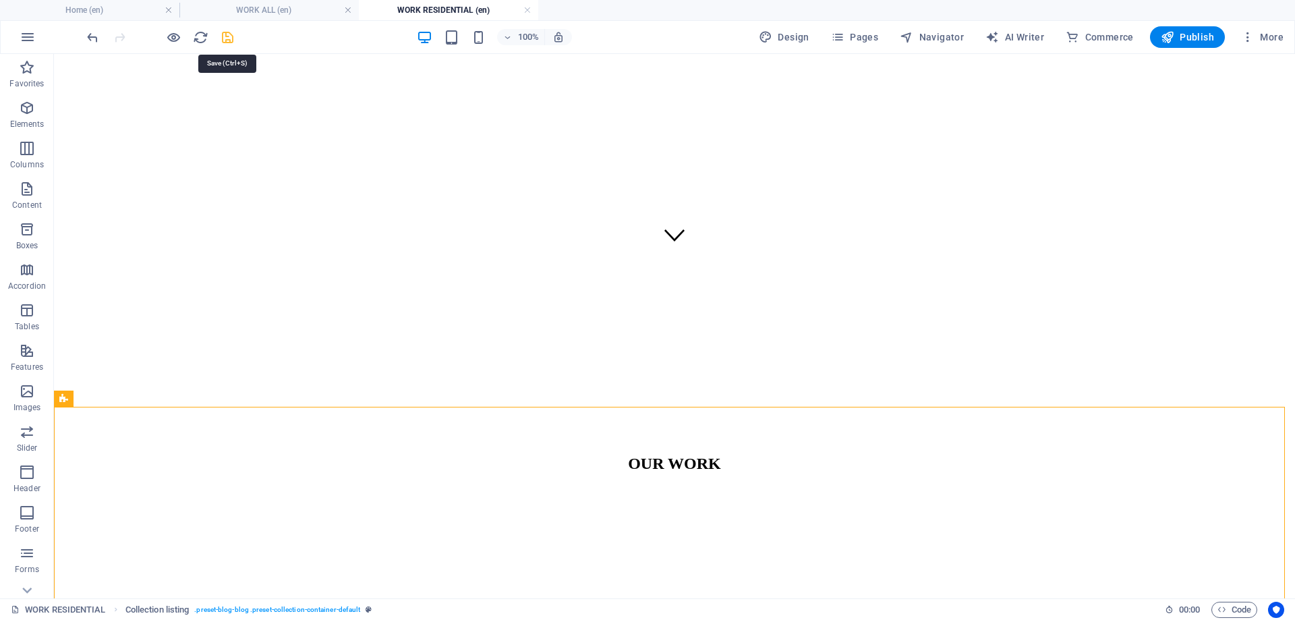
click at [231, 41] on icon "save" at bounding box center [228, 38] width 16 height 16
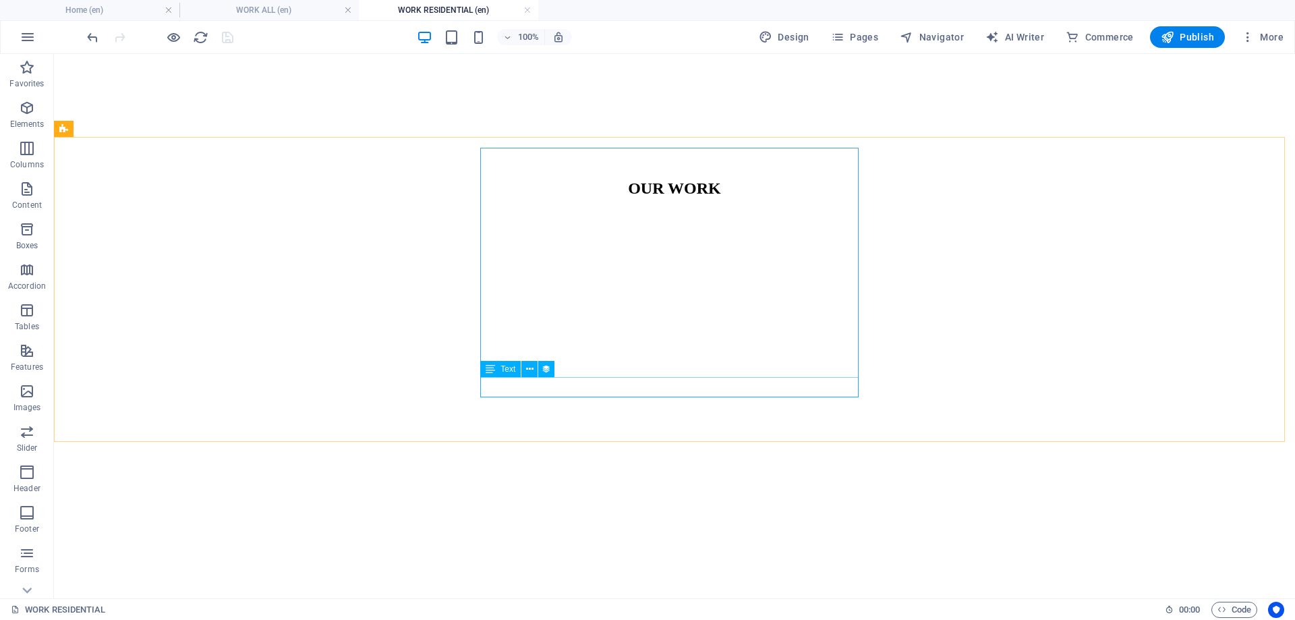
scroll to position [610, 0]
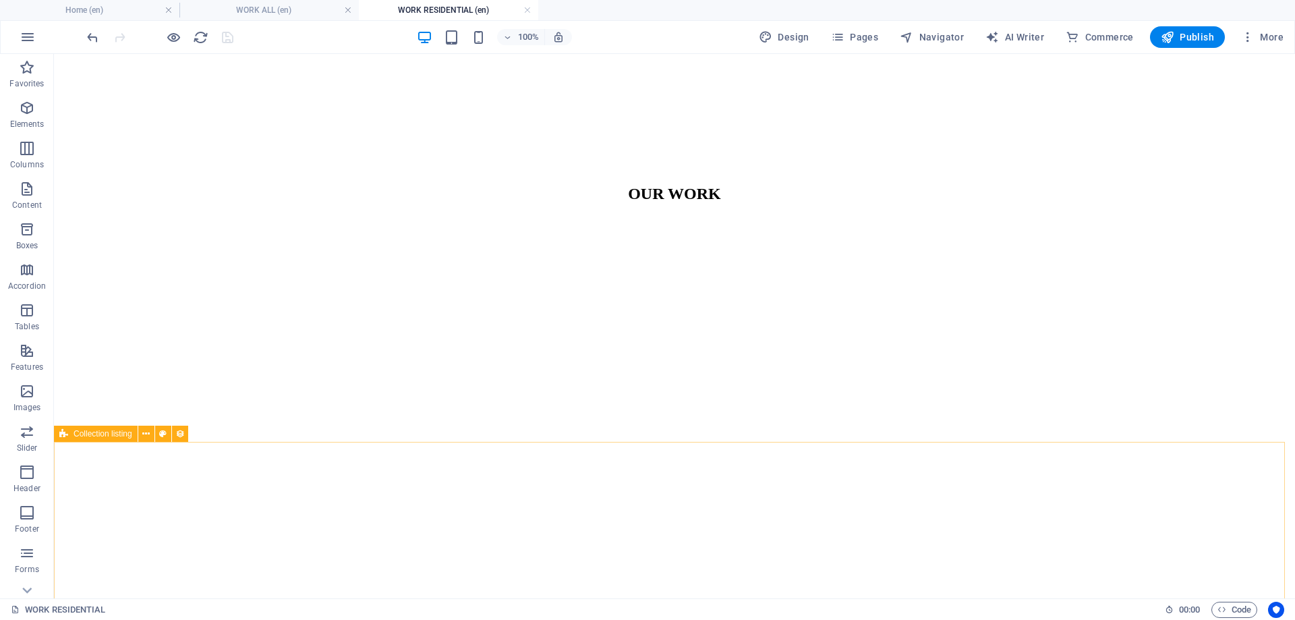
click at [67, 438] on icon at bounding box center [63, 434] width 9 height 16
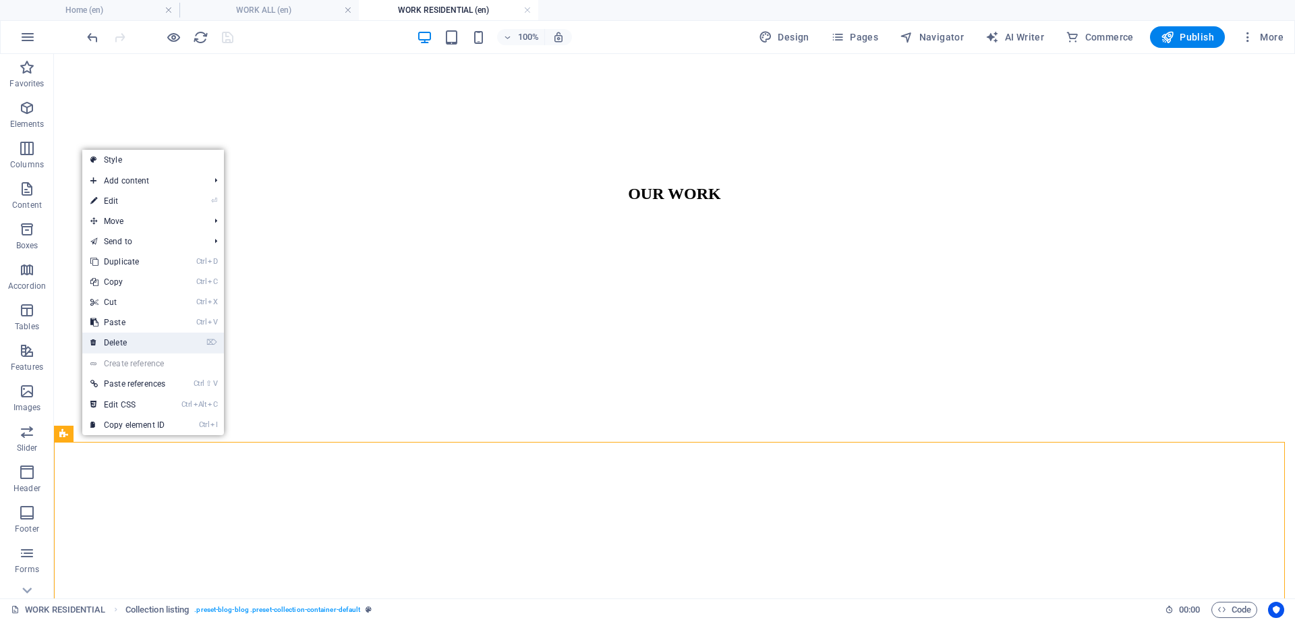
click at [130, 346] on link "⌦ Delete" at bounding box center [127, 342] width 91 height 20
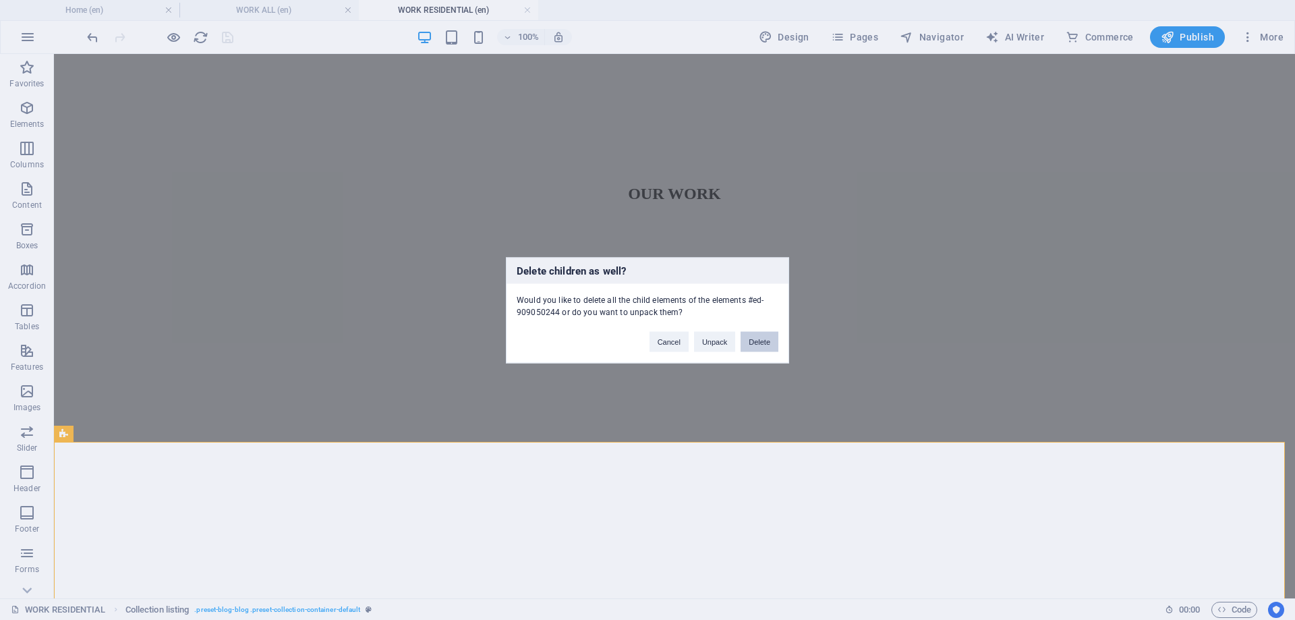
click at [755, 341] on button "Delete" at bounding box center [759, 341] width 38 height 20
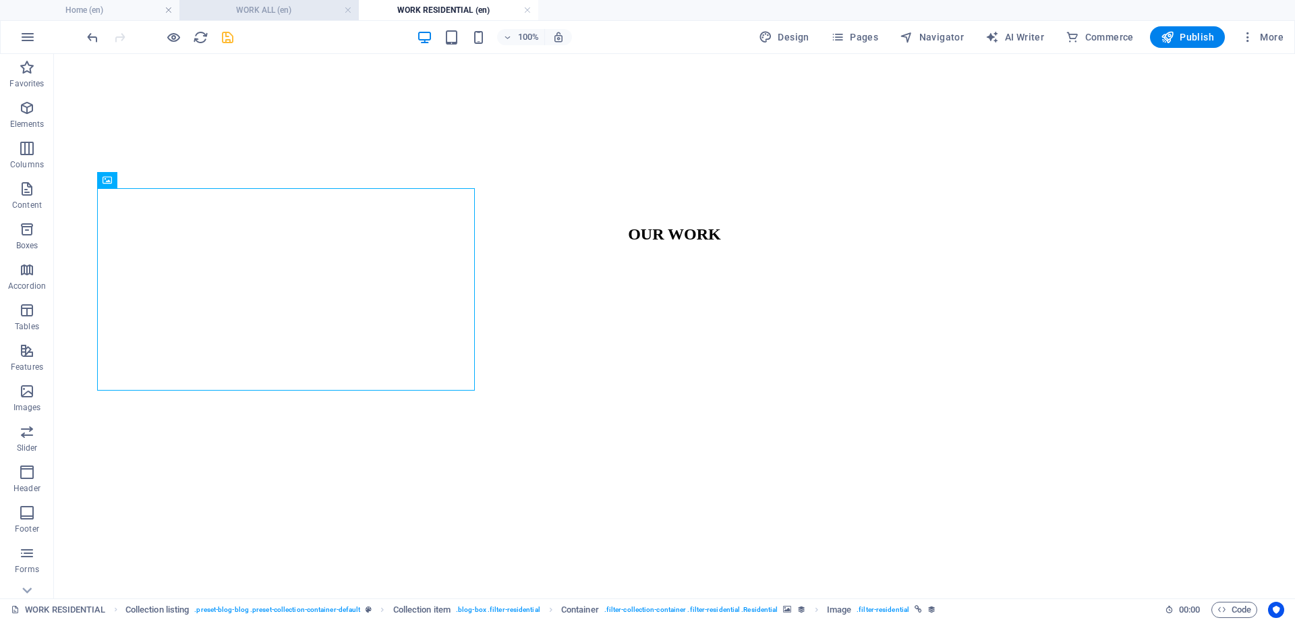
click at [267, 13] on h4 "WORK ALL (en)" at bounding box center [268, 10] width 179 height 15
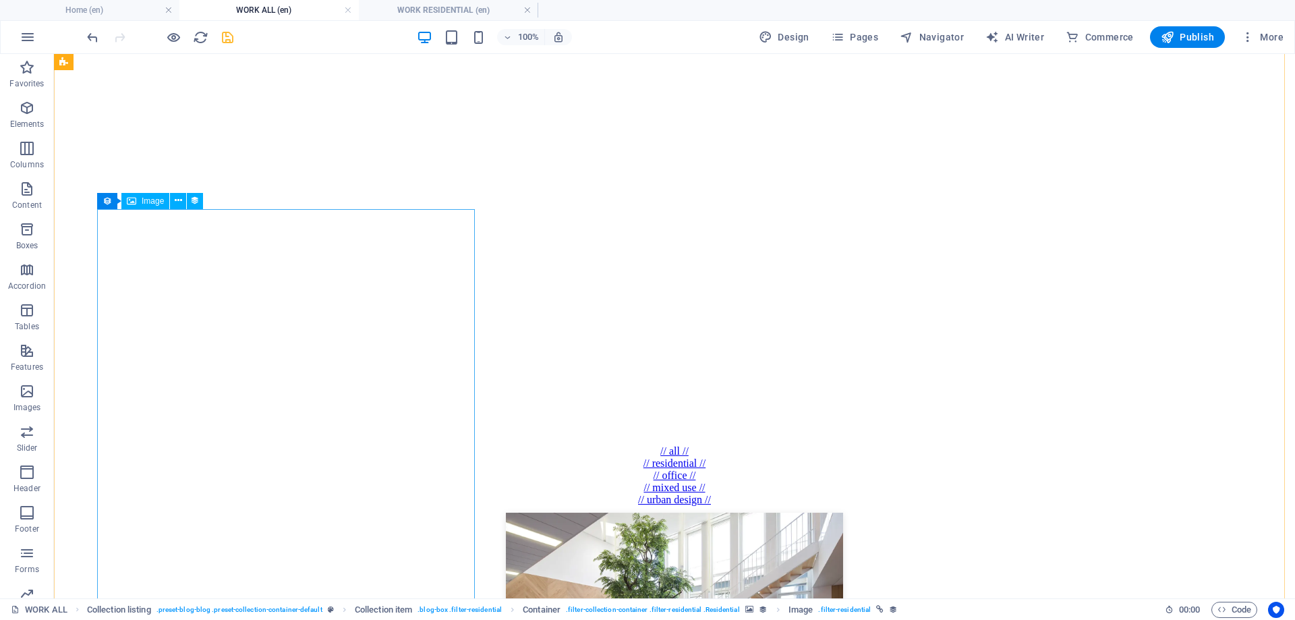
scroll to position [673, 0]
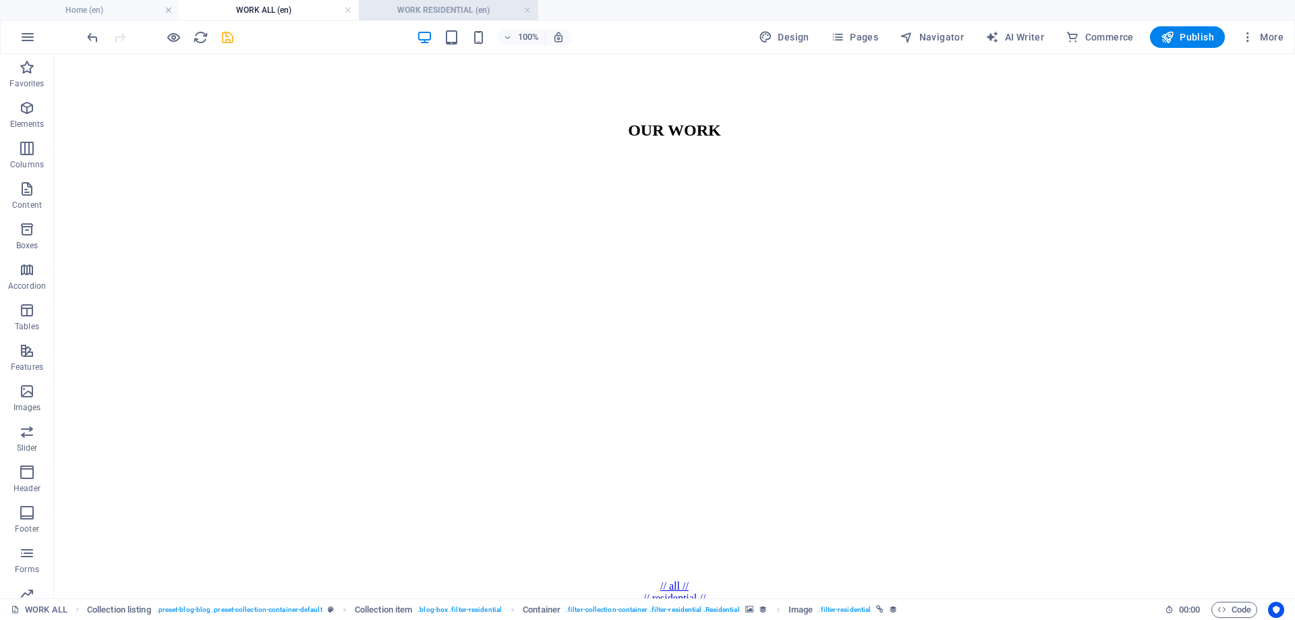
click at [444, 11] on h4 "WORK RESIDENTIAL (en)" at bounding box center [448, 10] width 179 height 15
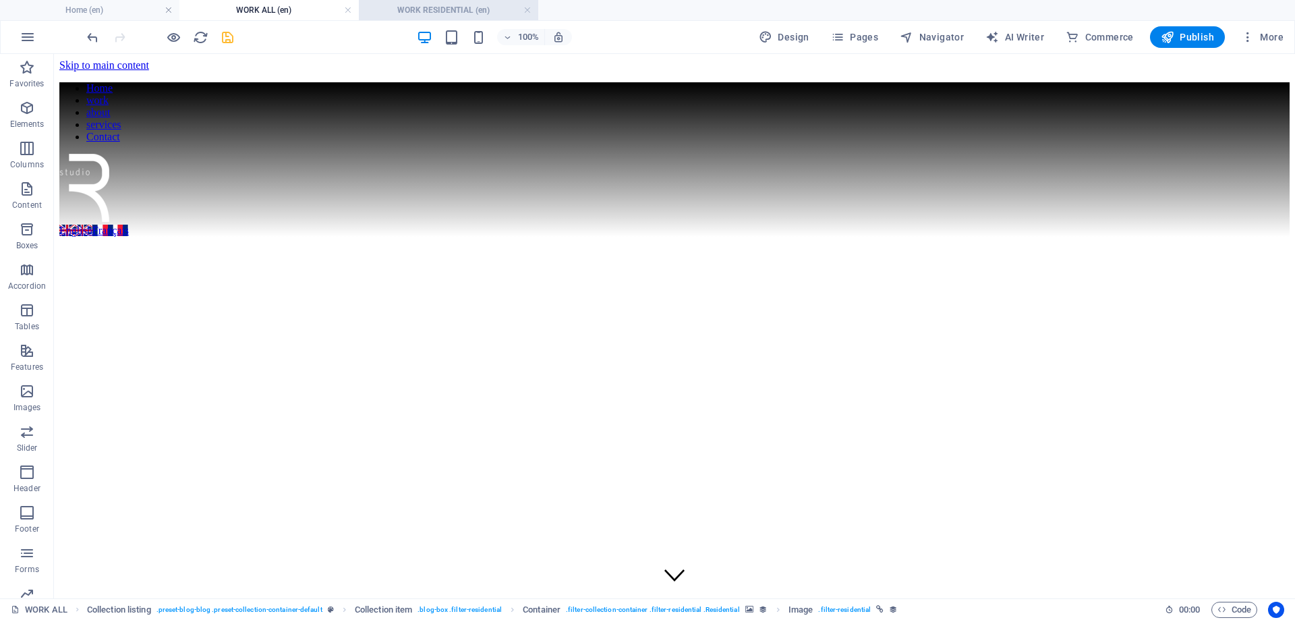
scroll to position [569, 0]
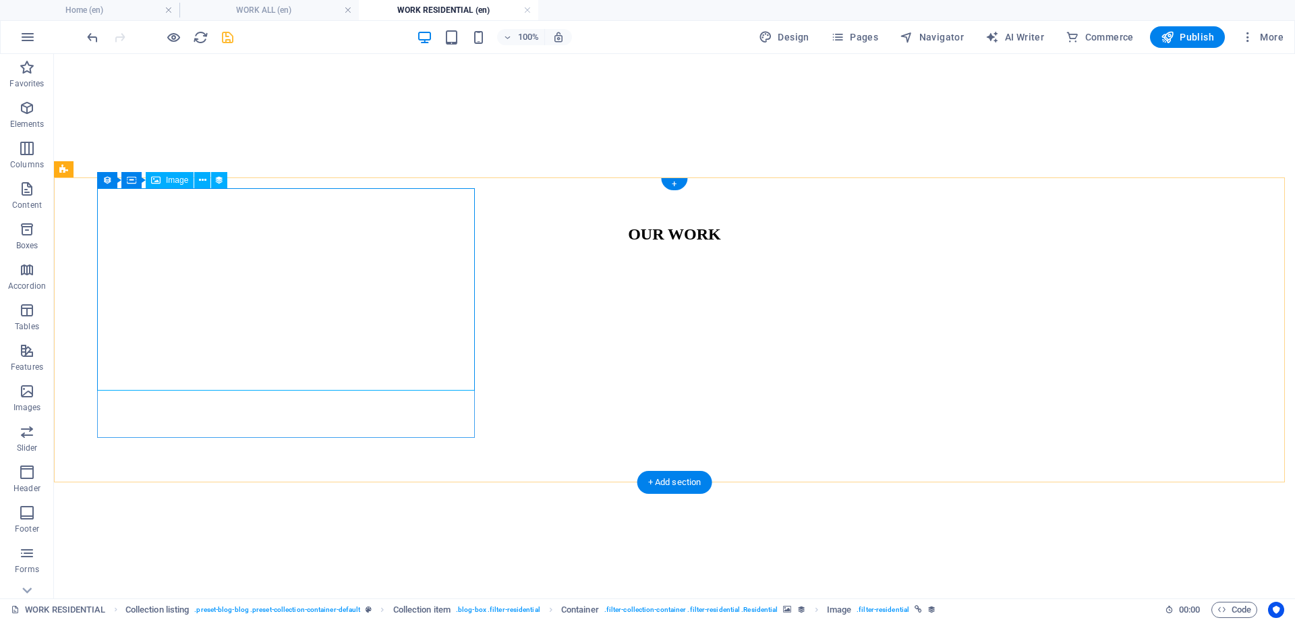
select select "px"
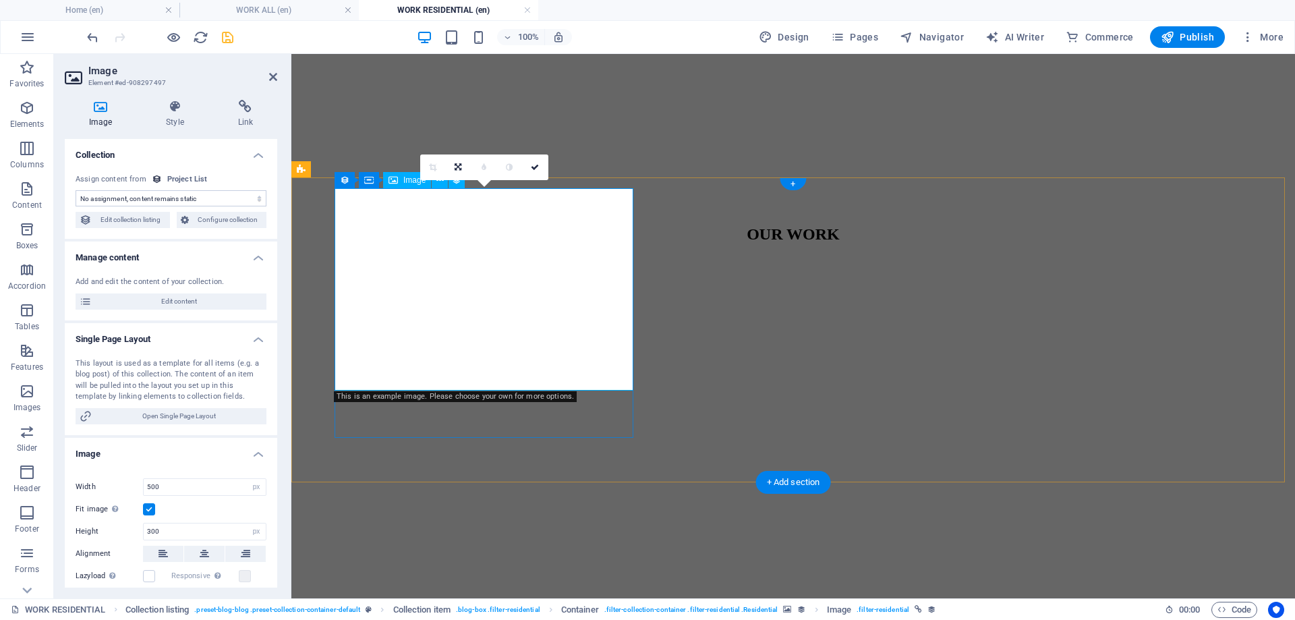
scroll to position [558, 0]
select select "image"
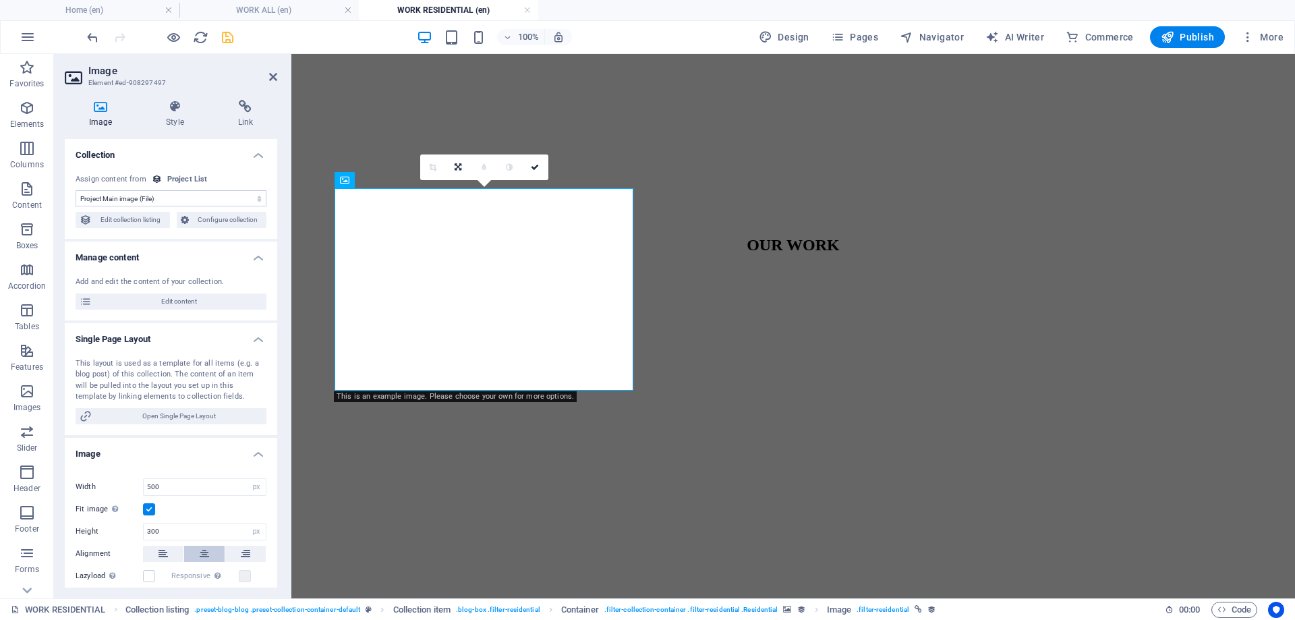
click at [207, 556] on icon at bounding box center [204, 554] width 9 height 16
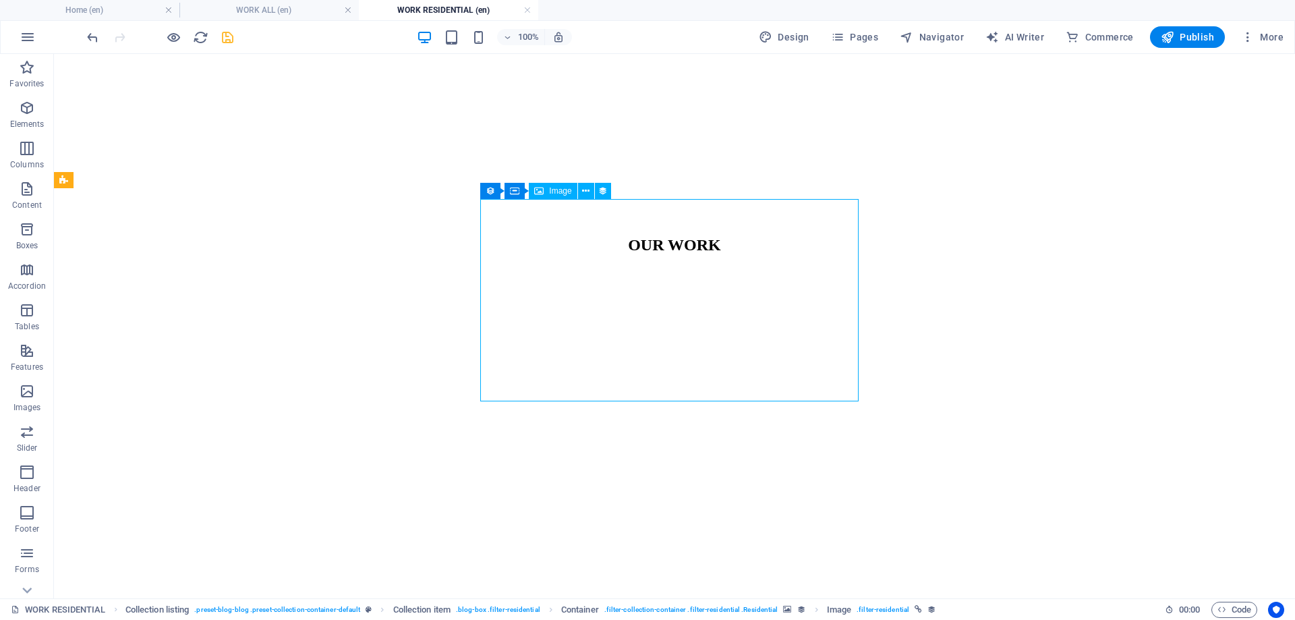
select select "image"
select select "px"
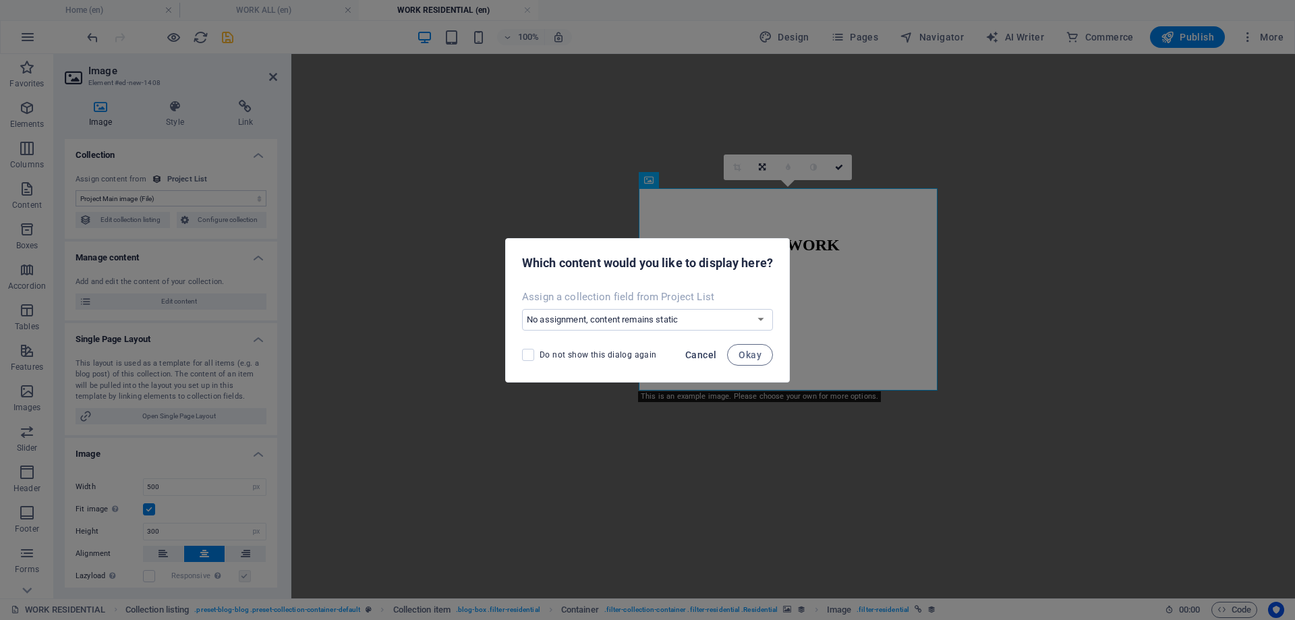
click at [702, 358] on span "Cancel" at bounding box center [700, 354] width 31 height 11
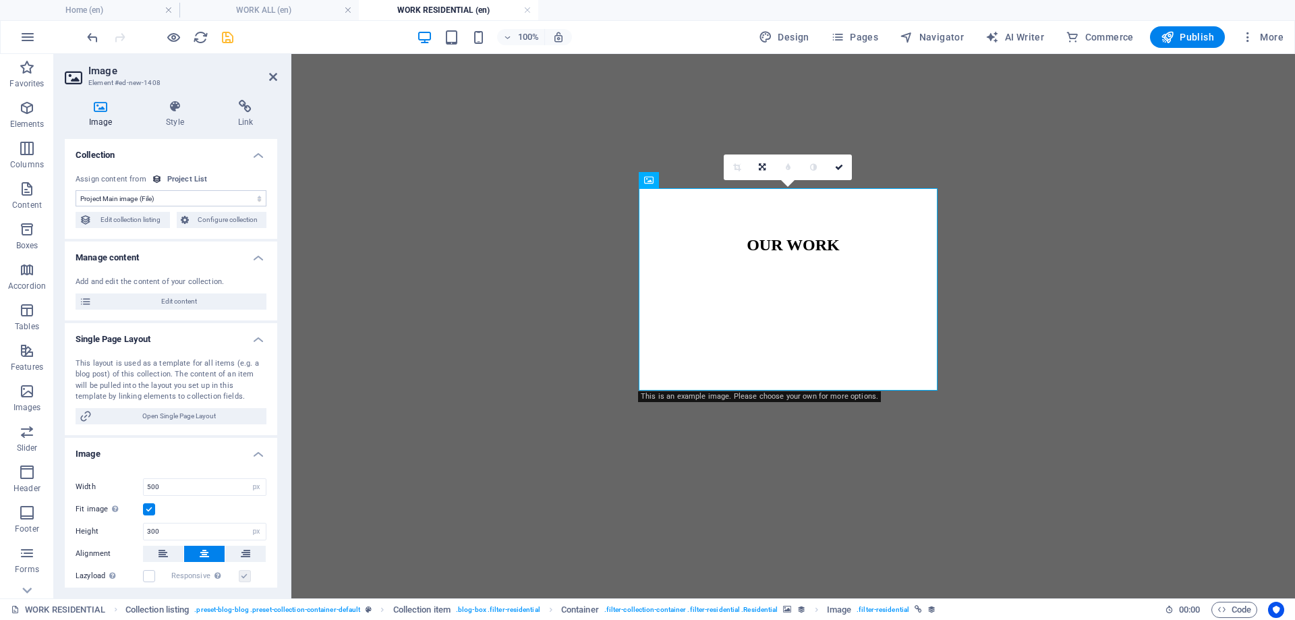
click at [279, 79] on aside "Image Element #ed-new-1408 Image Style Link Collection No assignment, content r…" at bounding box center [172, 326] width 237 height 544
click at [275, 77] on icon at bounding box center [273, 76] width 8 height 11
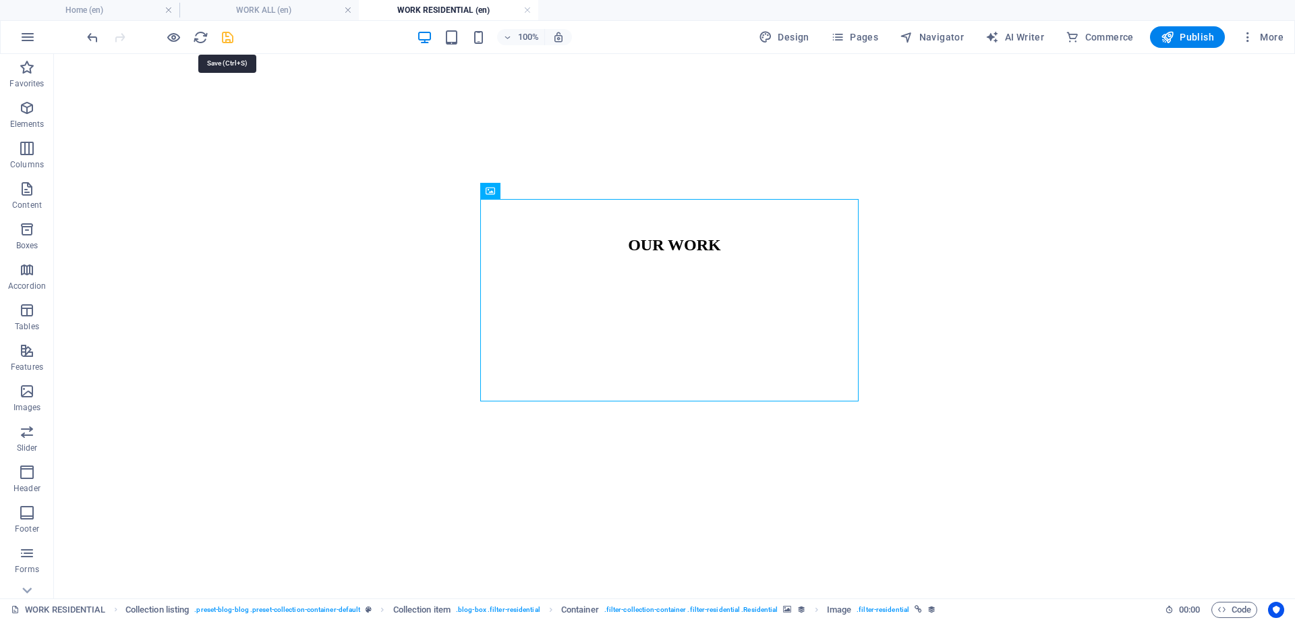
click at [231, 40] on icon "save" at bounding box center [228, 38] width 16 height 16
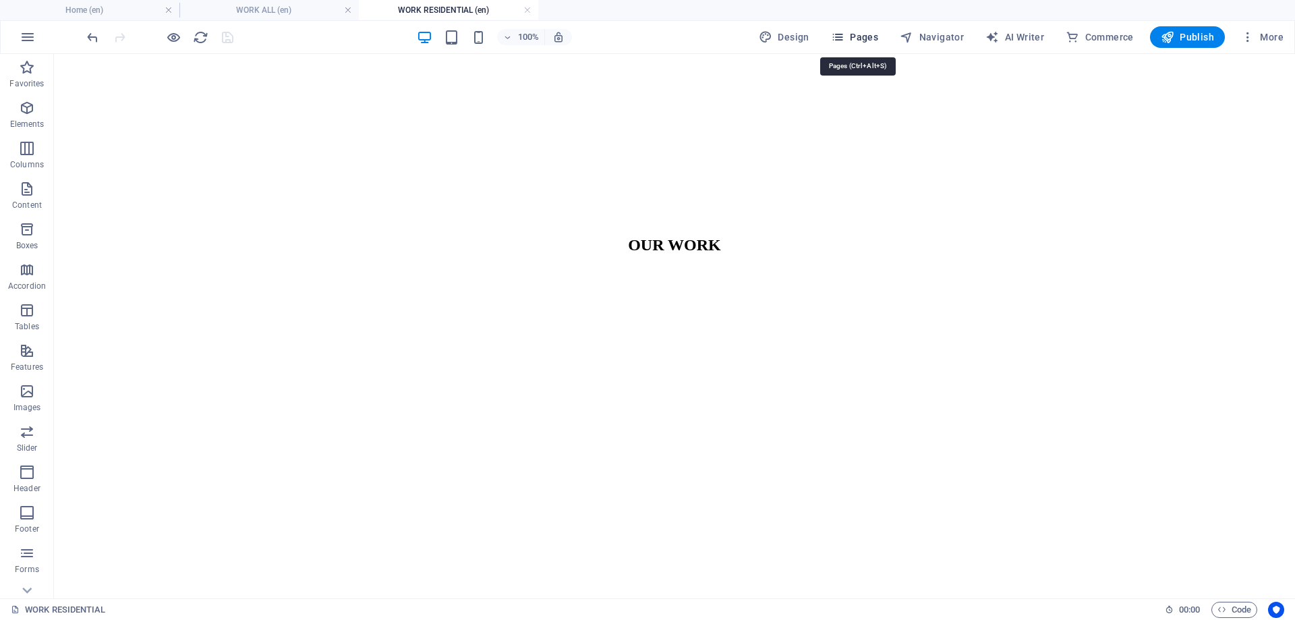
click at [862, 40] on span "Pages" at bounding box center [854, 36] width 47 height 13
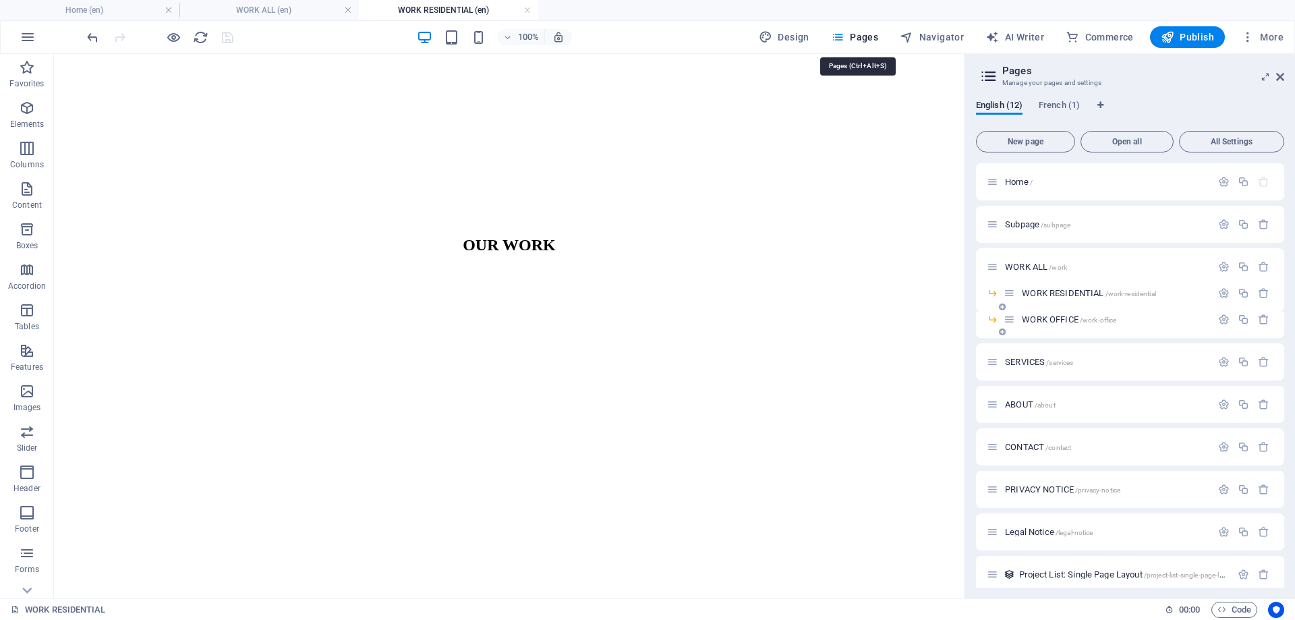
scroll to position [554, 0]
click at [1019, 403] on span "ABOUT /about" at bounding box center [1030, 404] width 51 height 10
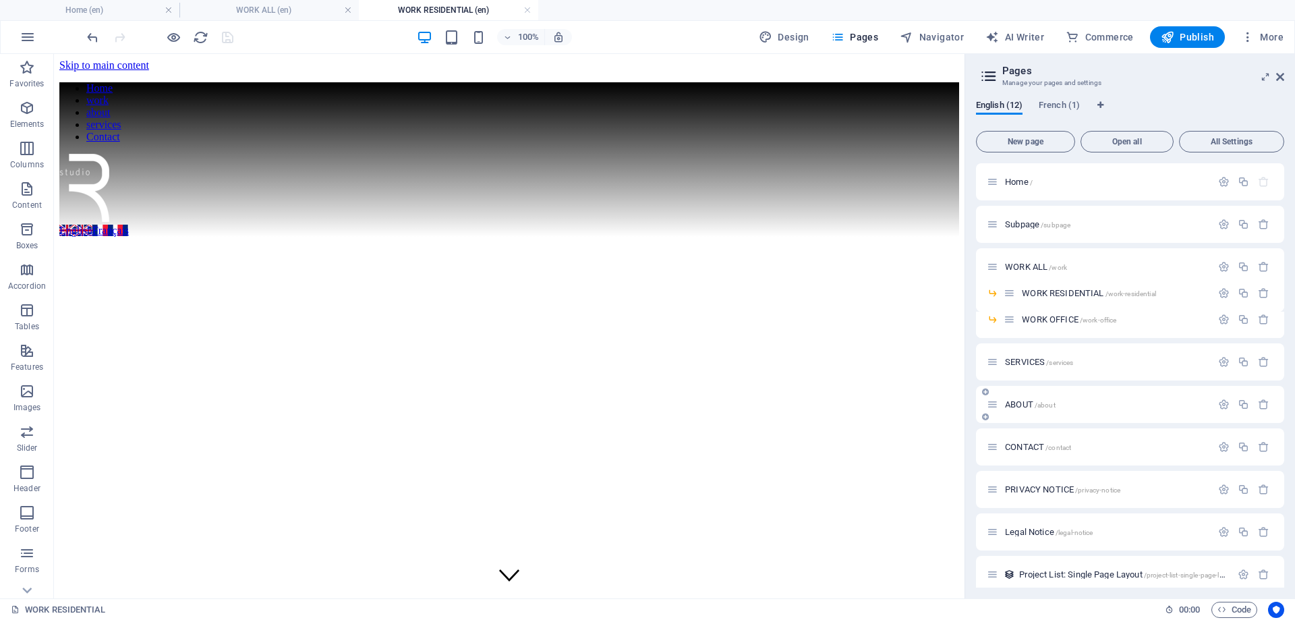
click at [1019, 428] on div "CONTACT /contact" at bounding box center [1130, 446] width 308 height 37
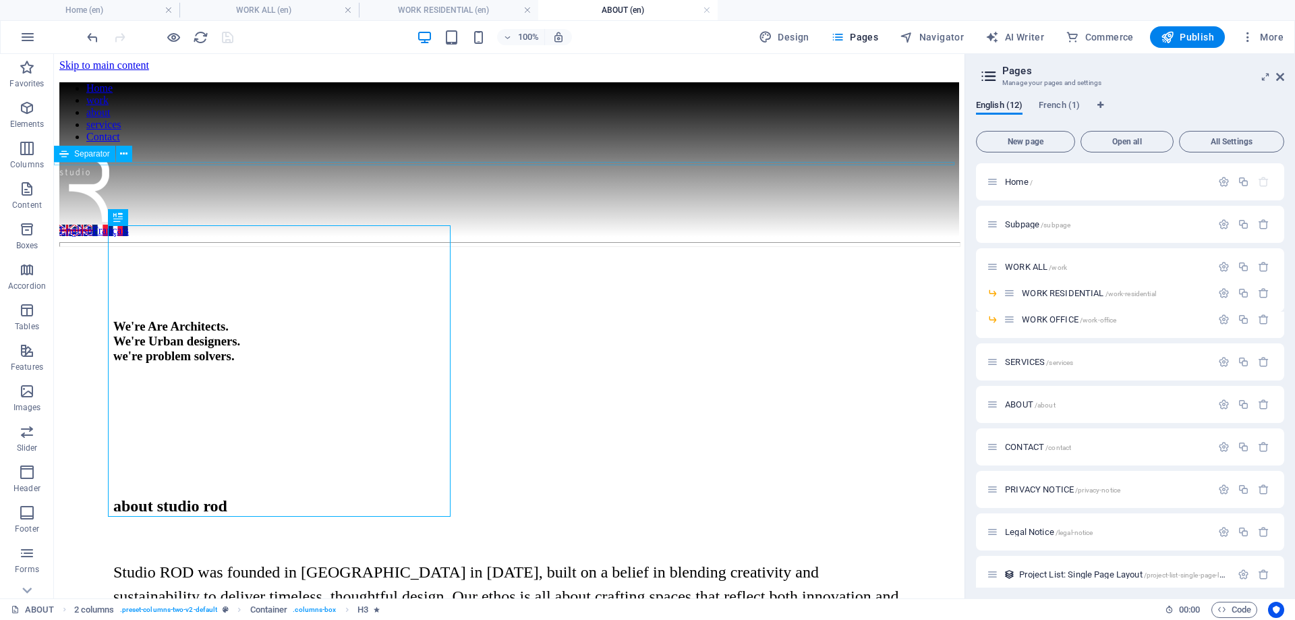
click at [699, 242] on div at bounding box center [509, 244] width 900 height 5
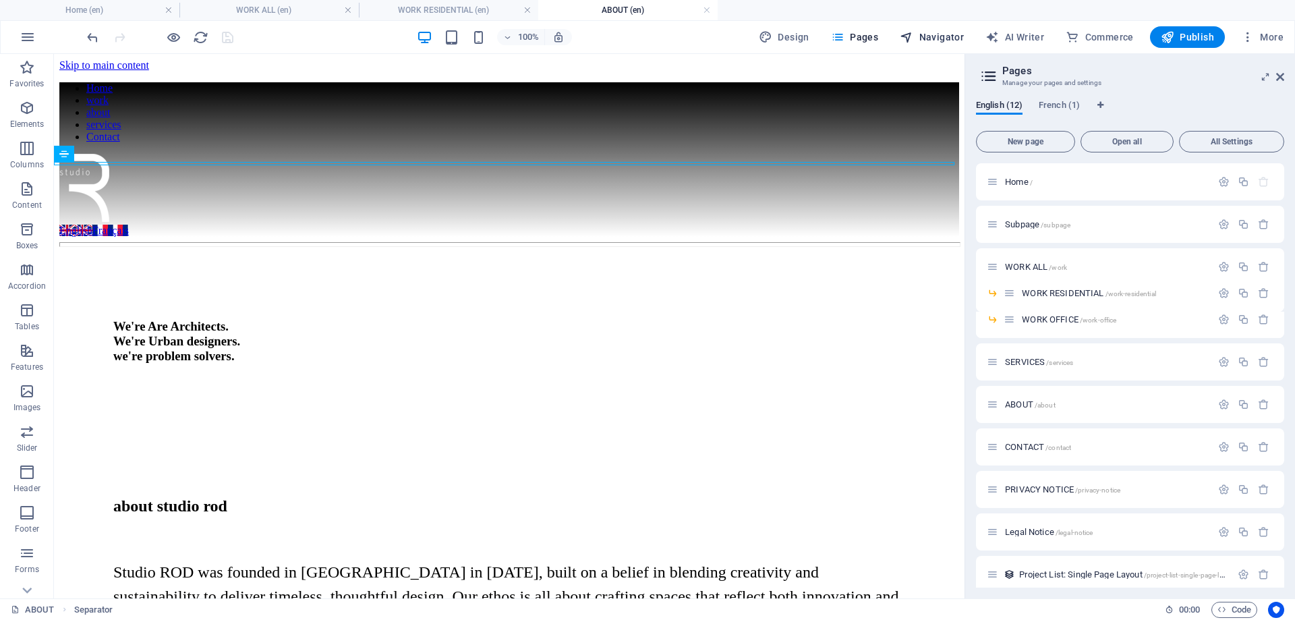
click at [925, 42] on span "Navigator" at bounding box center [932, 36] width 64 height 13
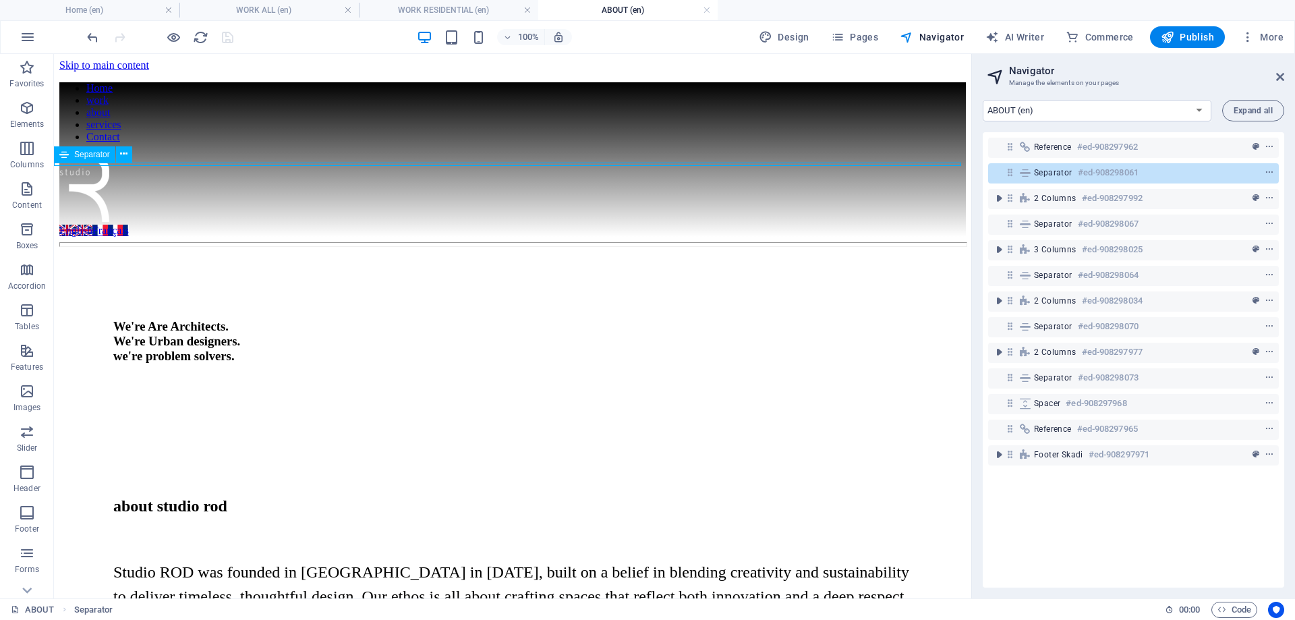
click at [1053, 170] on span "Separator" at bounding box center [1053, 172] width 38 height 11
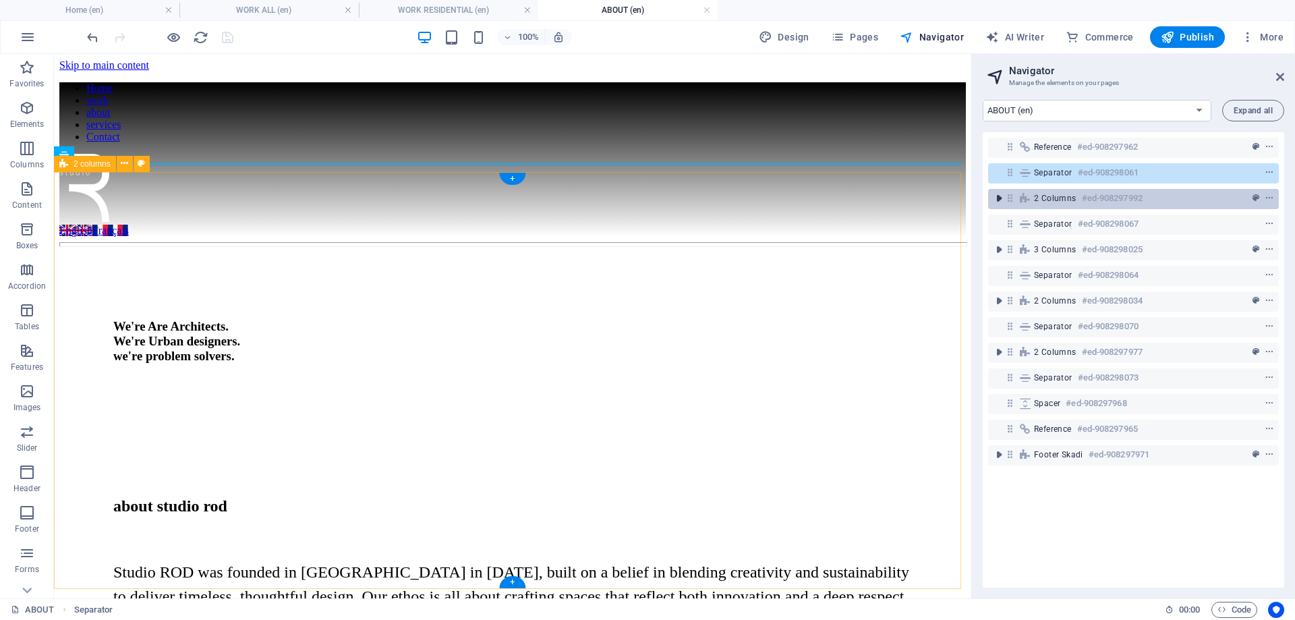
click at [1001, 196] on icon "toggle-expand" at bounding box center [998, 198] width 13 height 13
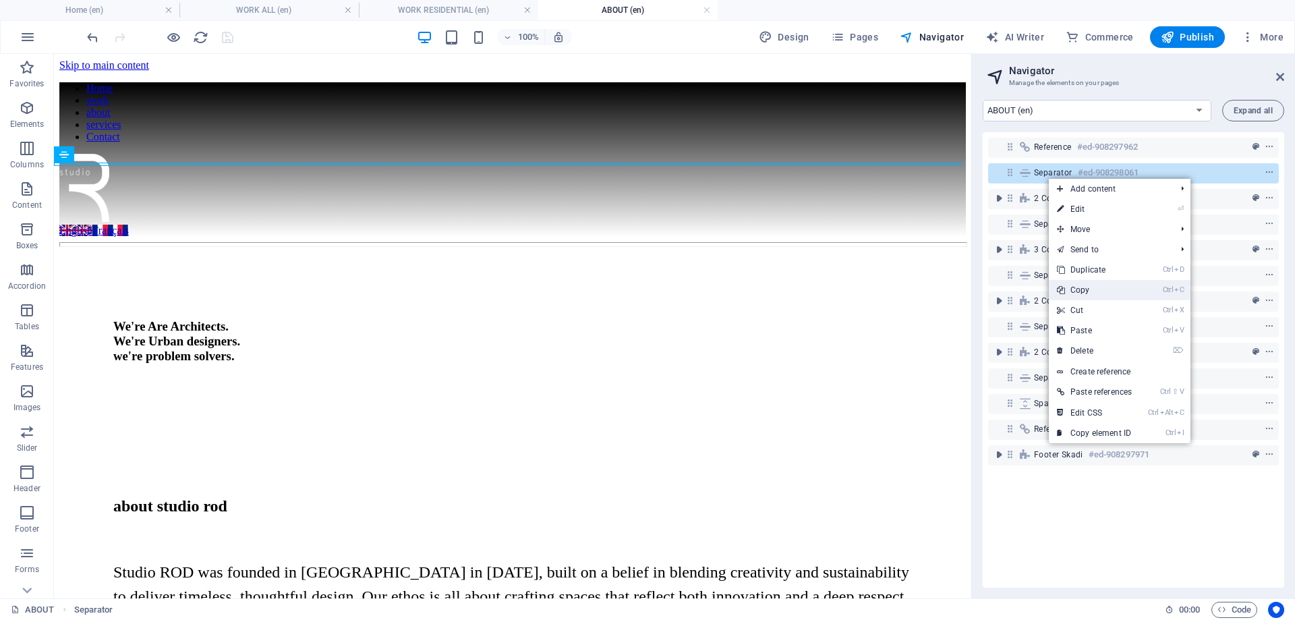
click at [1088, 290] on link "Ctrl C Copy" at bounding box center [1094, 290] width 91 height 20
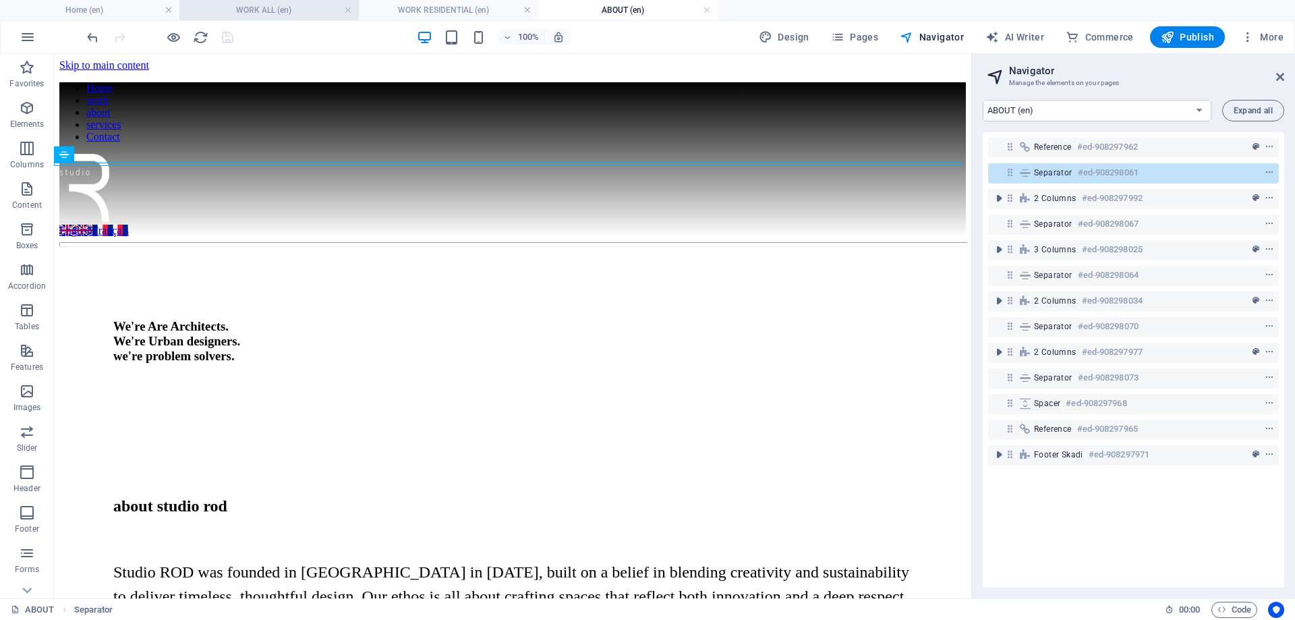
click at [313, 18] on li "WORK ALL (en)" at bounding box center [268, 10] width 179 height 20
select select "17022658-en"
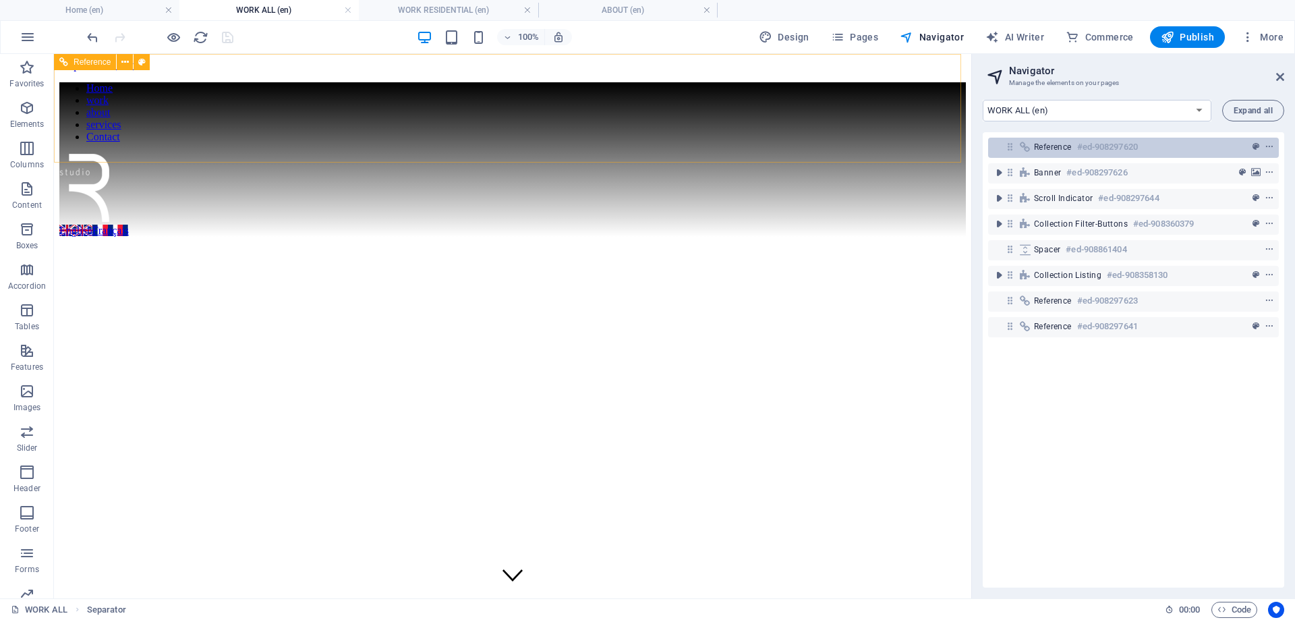
click at [1046, 149] on span "Reference" at bounding box center [1053, 147] width 38 height 11
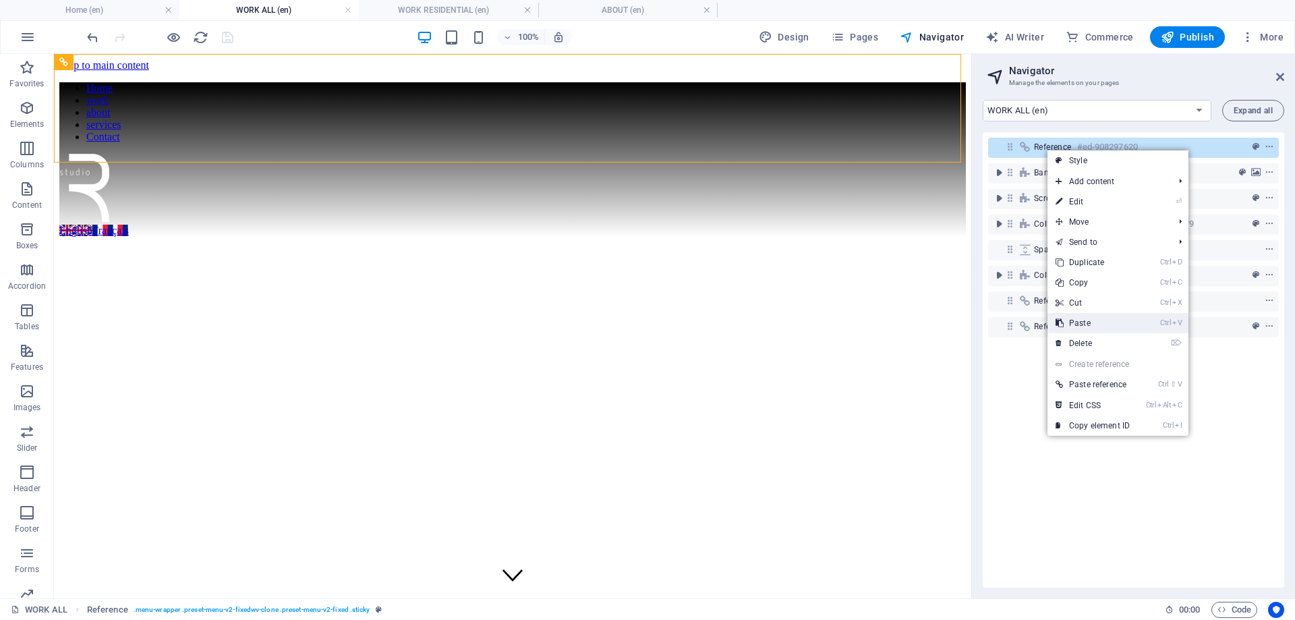
click at [1095, 320] on link "Ctrl V Paste" at bounding box center [1092, 323] width 90 height 20
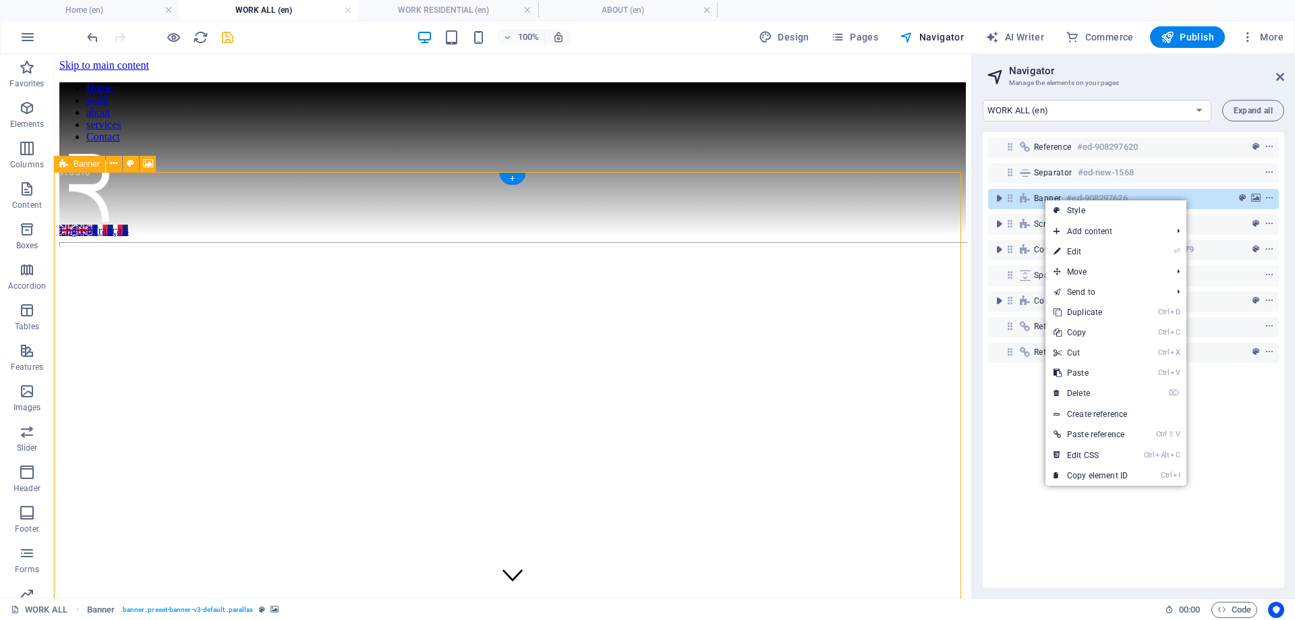
click at [1042, 195] on span "Banner" at bounding box center [1047, 198] width 27 height 11
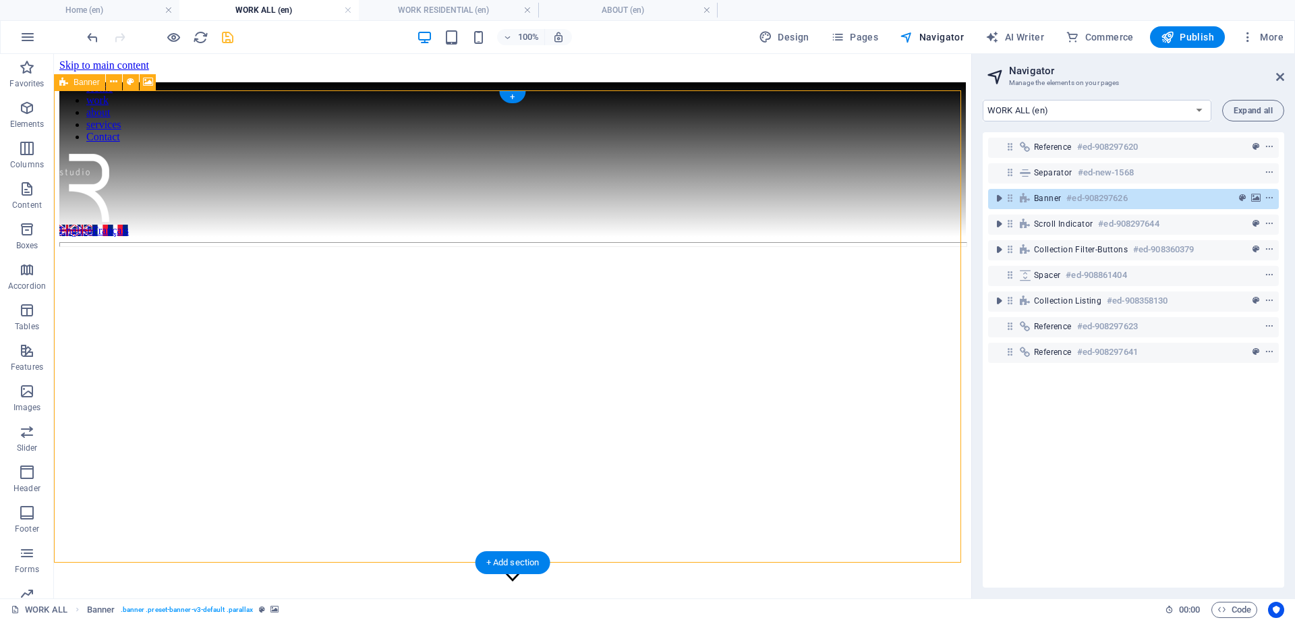
scroll to position [82, 0]
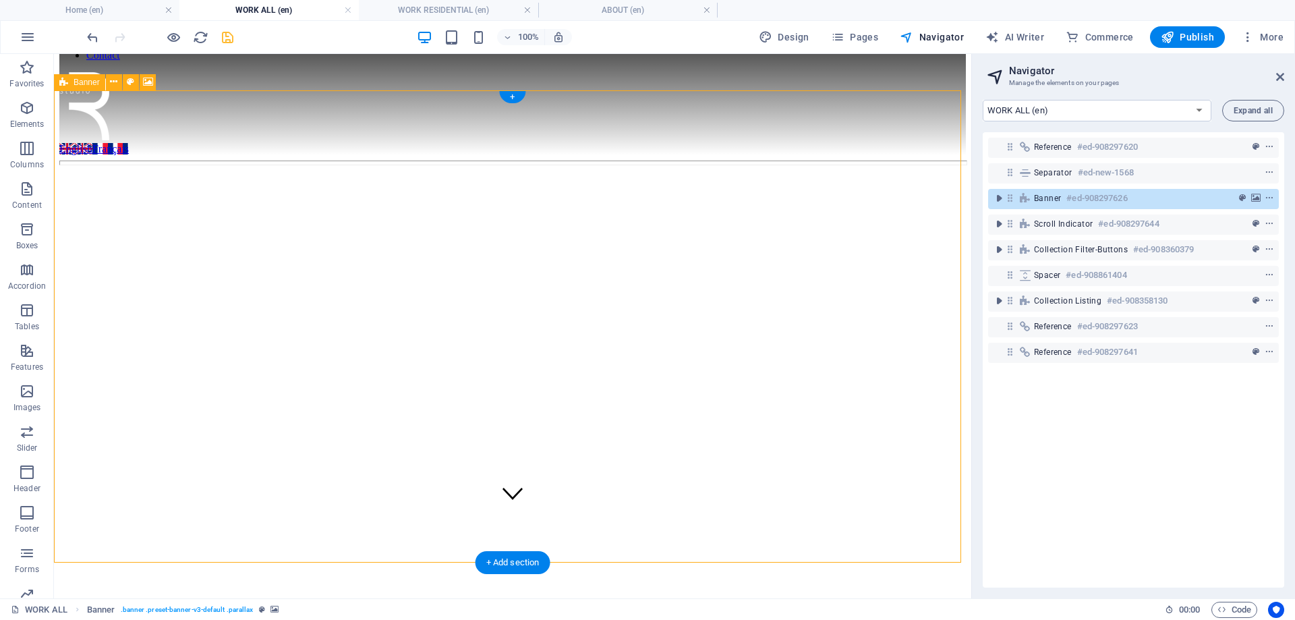
click at [1042, 195] on span "Banner" at bounding box center [1047, 198] width 27 height 11
select select "vh"
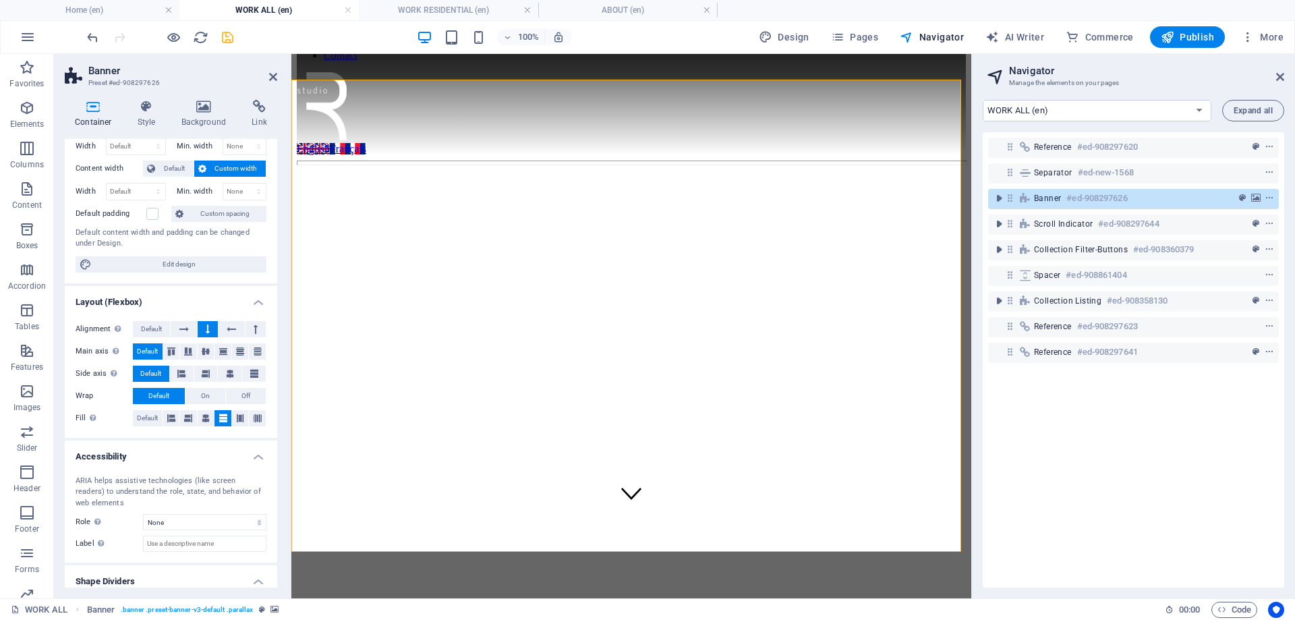
scroll to position [0, 0]
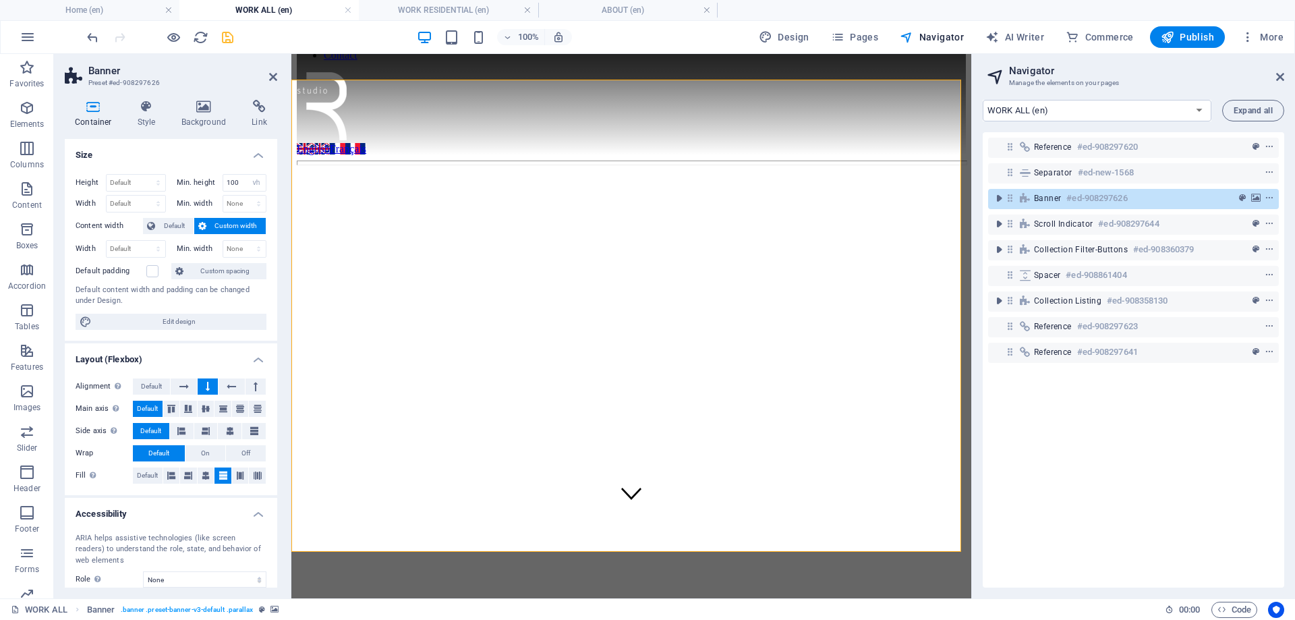
click at [140, 128] on div "Container Style Background Link Size Height Default px rem % vh vw Min. height …" at bounding box center [171, 344] width 212 height 488
click at [146, 116] on h4 "Style" at bounding box center [149, 114] width 44 height 28
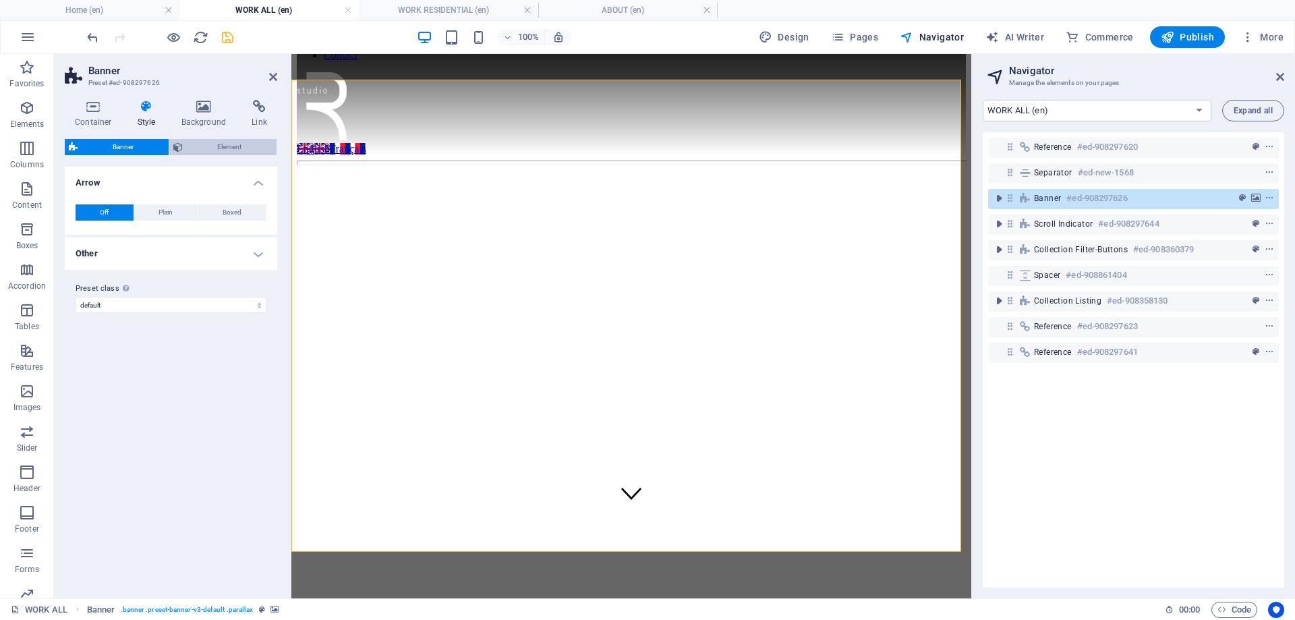
click at [209, 148] on span "Element" at bounding box center [230, 147] width 86 height 16
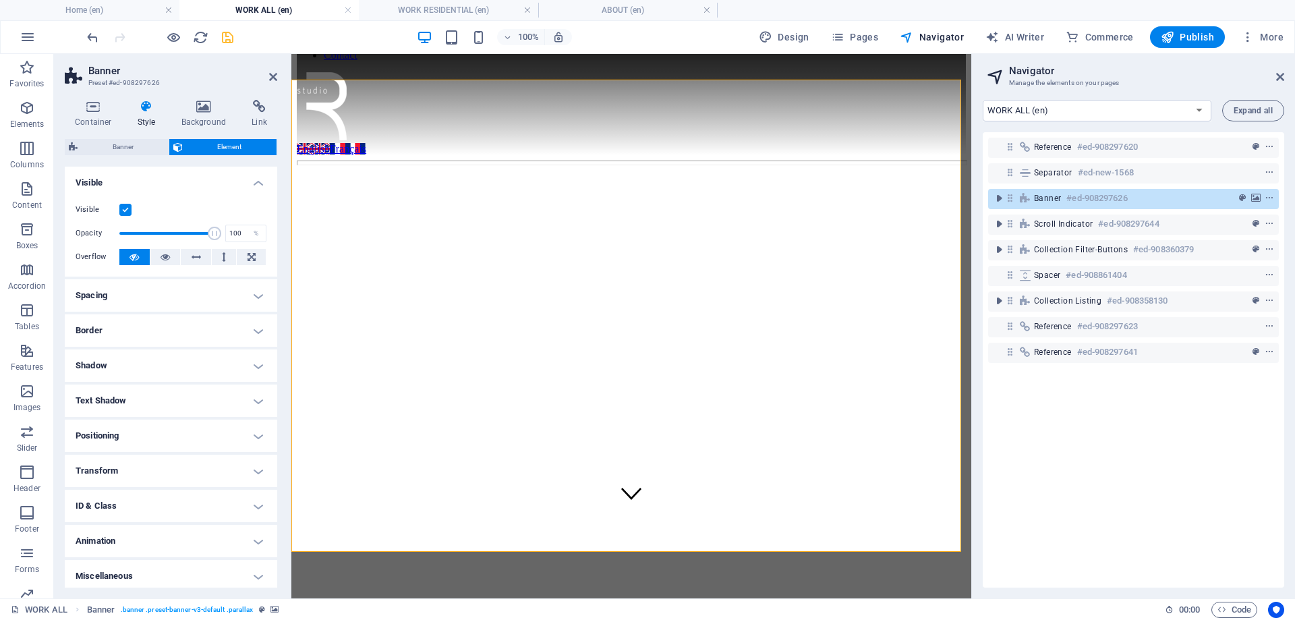
click at [123, 211] on label at bounding box center [125, 210] width 12 height 12
click at [0, 0] on input "Visible" at bounding box center [0, 0] width 0 height 0
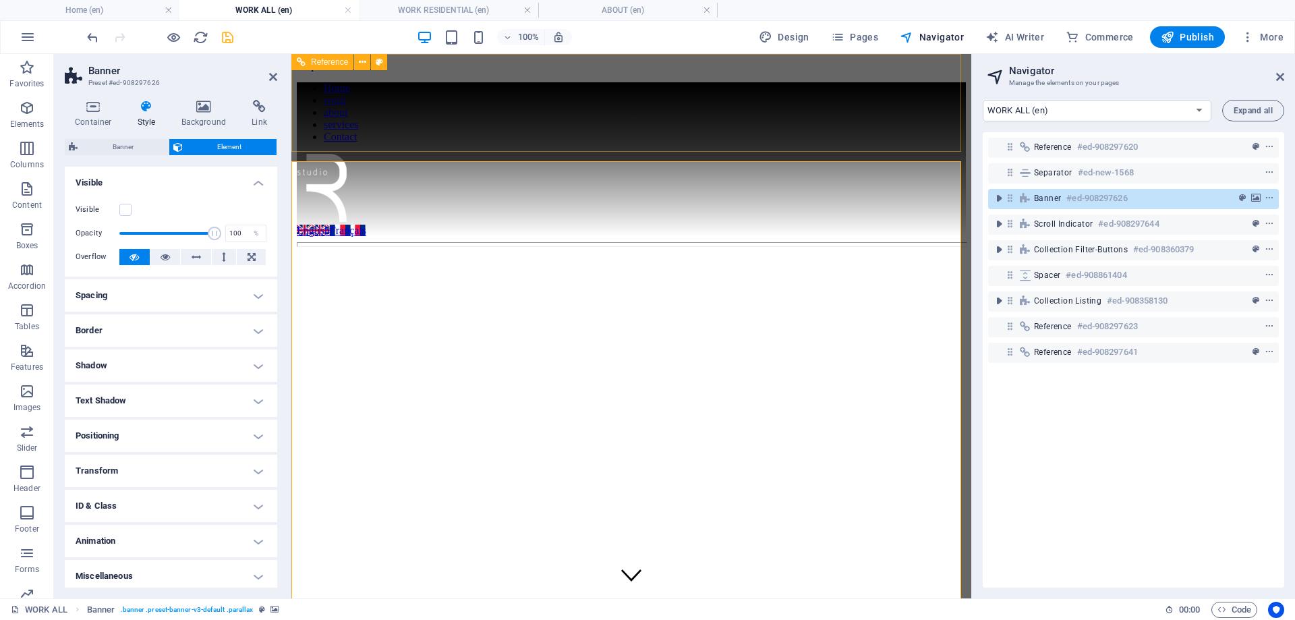
click at [624, 154] on div at bounding box center [631, 189] width 669 height 71
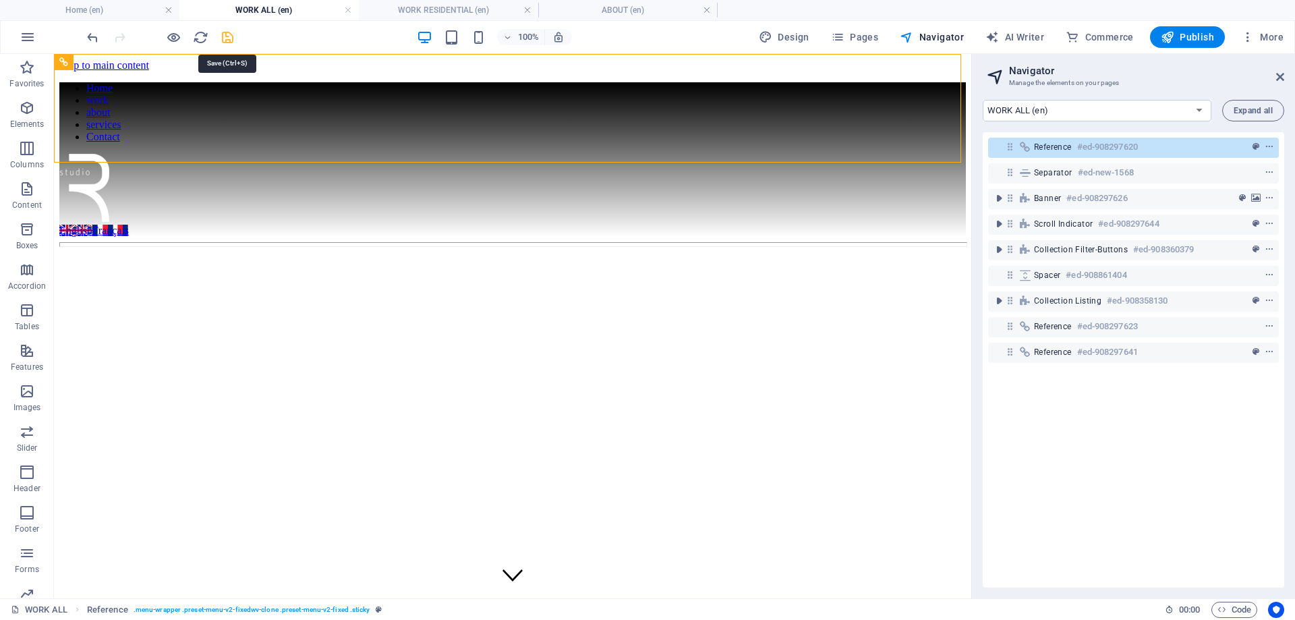
click at [229, 37] on icon "save" at bounding box center [228, 38] width 16 height 16
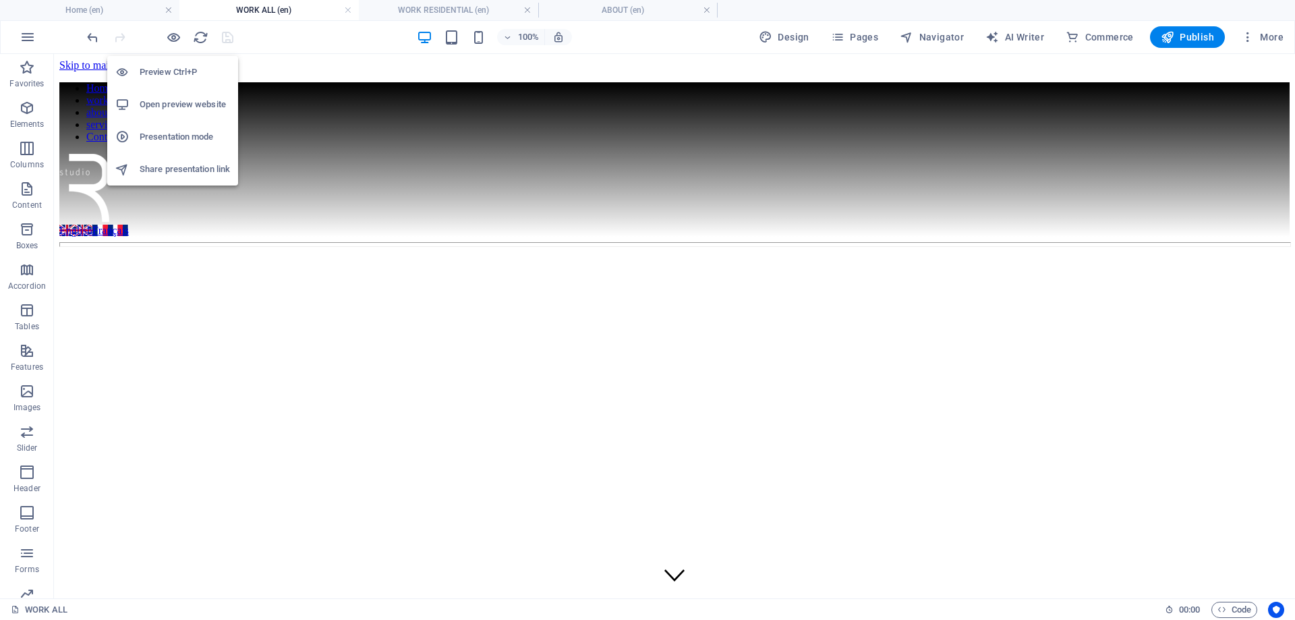
click at [190, 96] on li "Open preview website" at bounding box center [172, 104] width 131 height 32
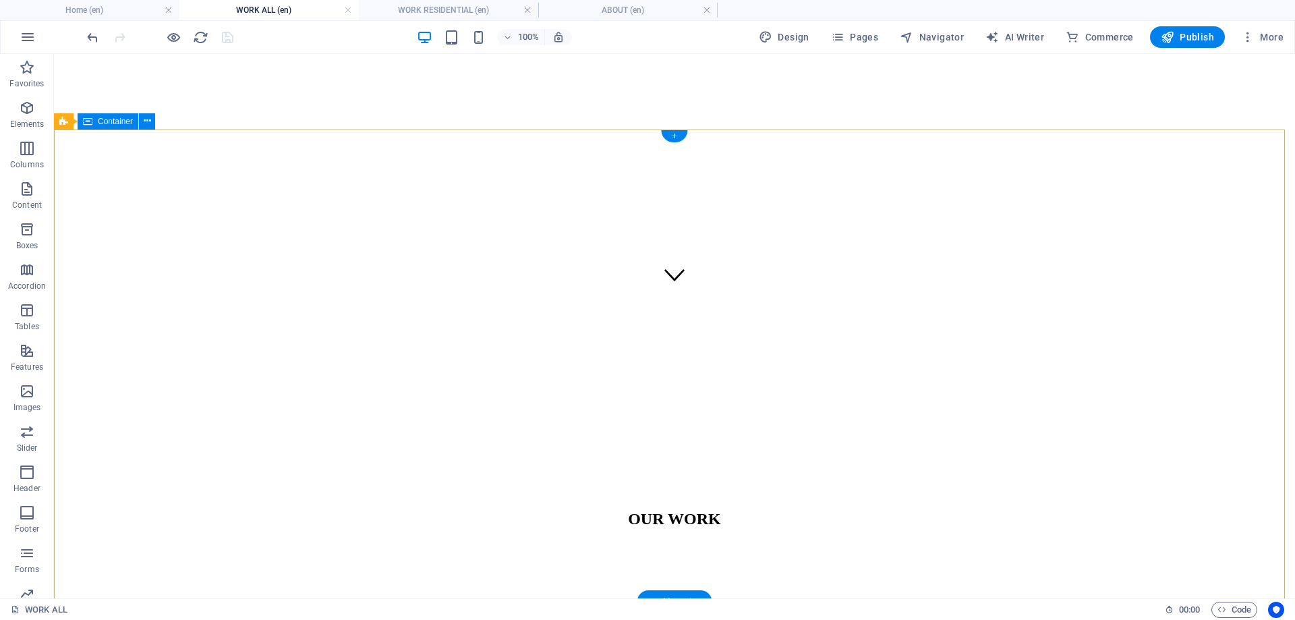
scroll to position [337, 0]
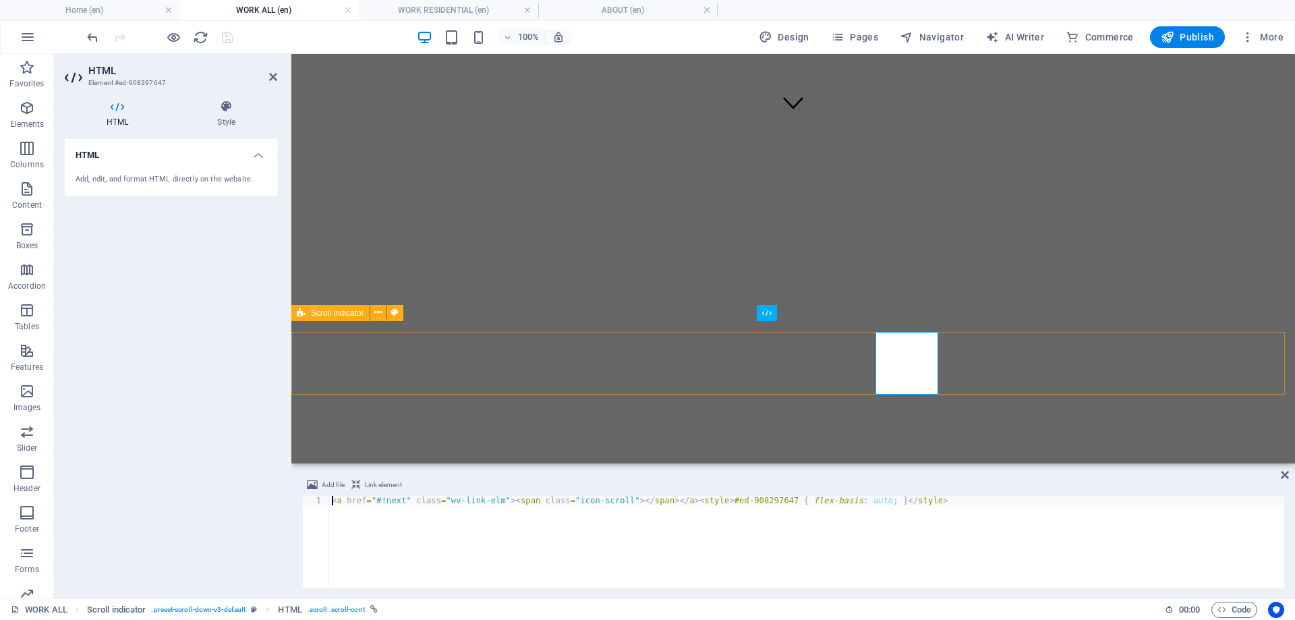
scroll to position [326, 0]
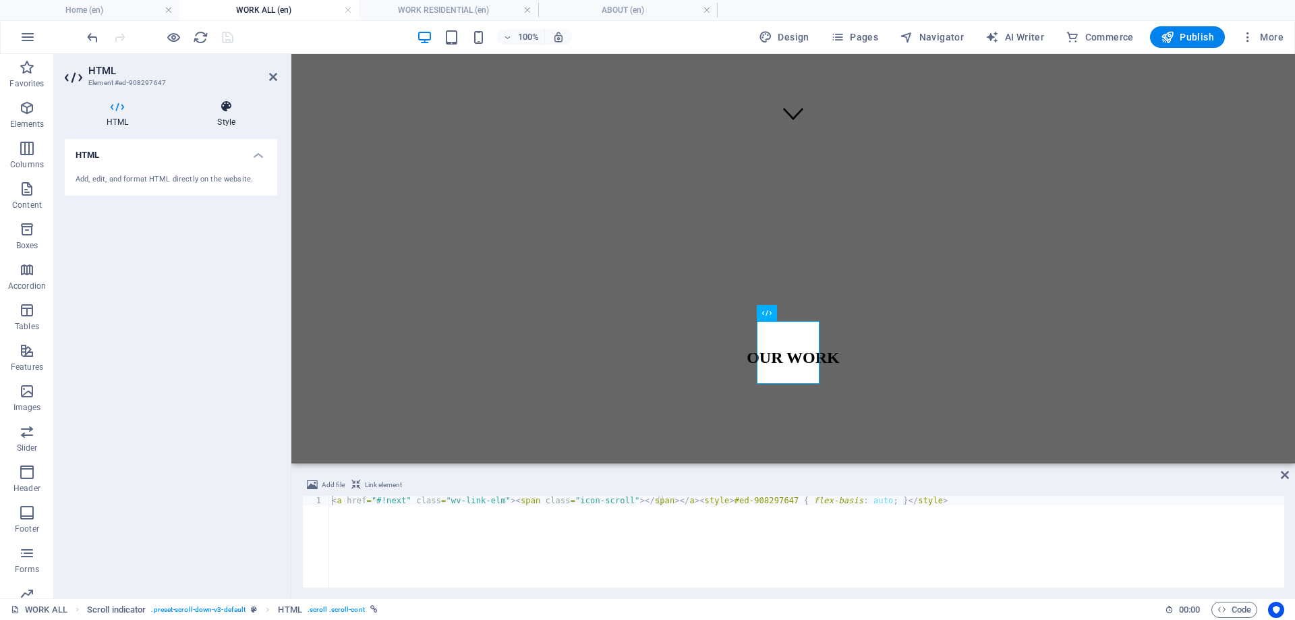
click at [226, 111] on icon at bounding box center [226, 106] width 102 height 13
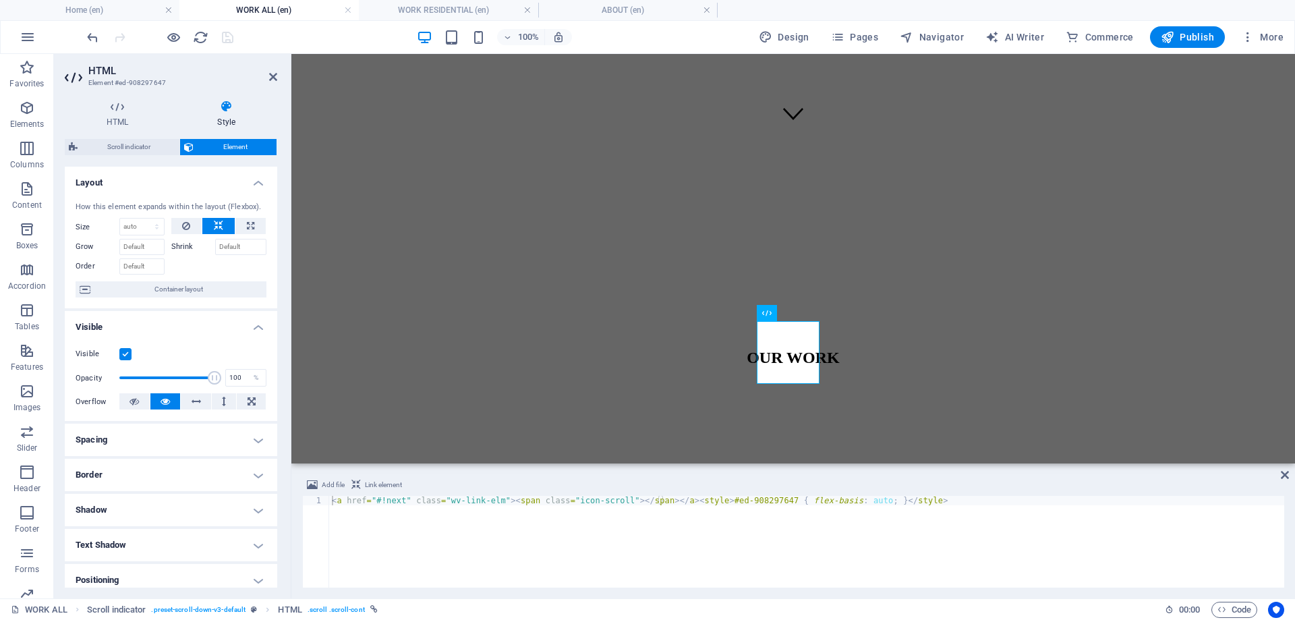
click at [131, 350] on label at bounding box center [125, 354] width 12 height 12
click at [0, 0] on input "Visible" at bounding box center [0, 0] width 0 height 0
click at [227, 42] on icon "save" at bounding box center [228, 38] width 16 height 16
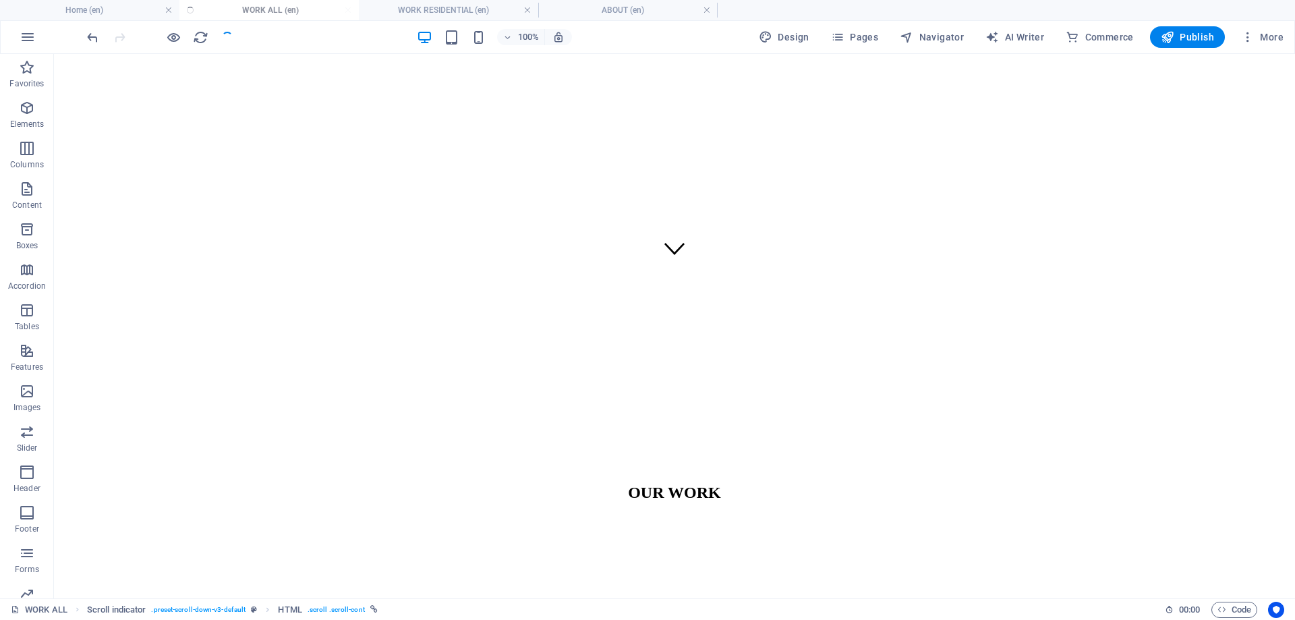
scroll to position [337, 0]
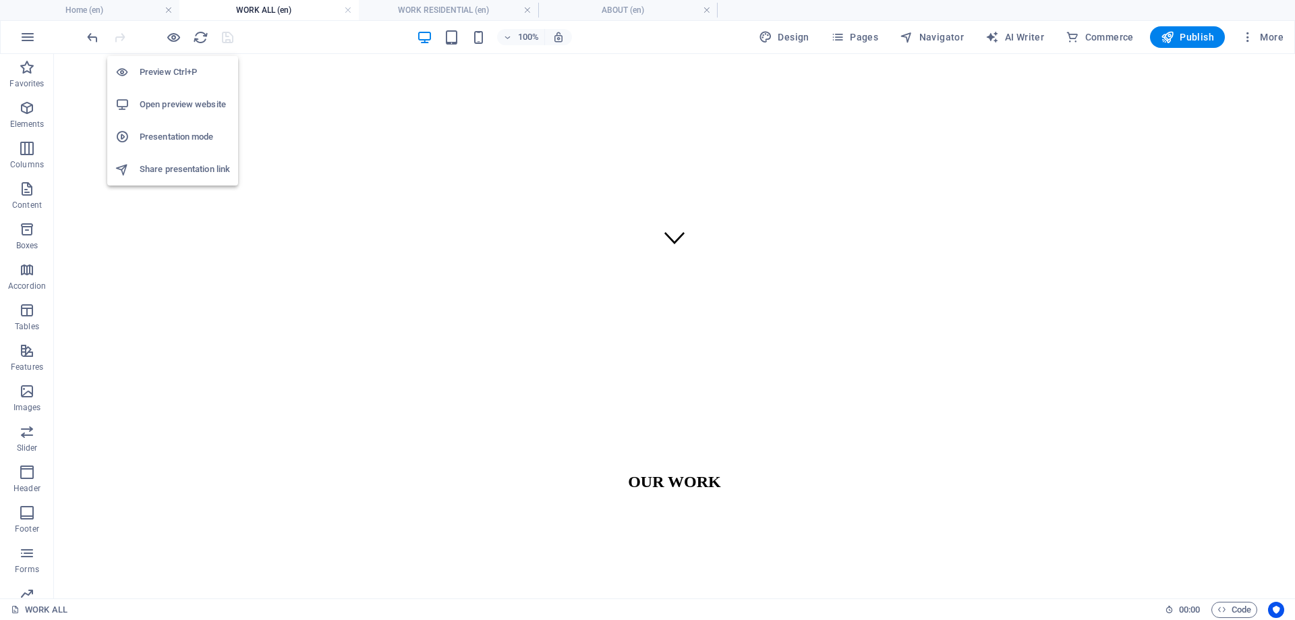
click at [189, 104] on h6 "Open preview website" at bounding box center [185, 104] width 90 height 16
click at [957, 32] on span "Navigator" at bounding box center [932, 36] width 64 height 13
select select "17022658-en"
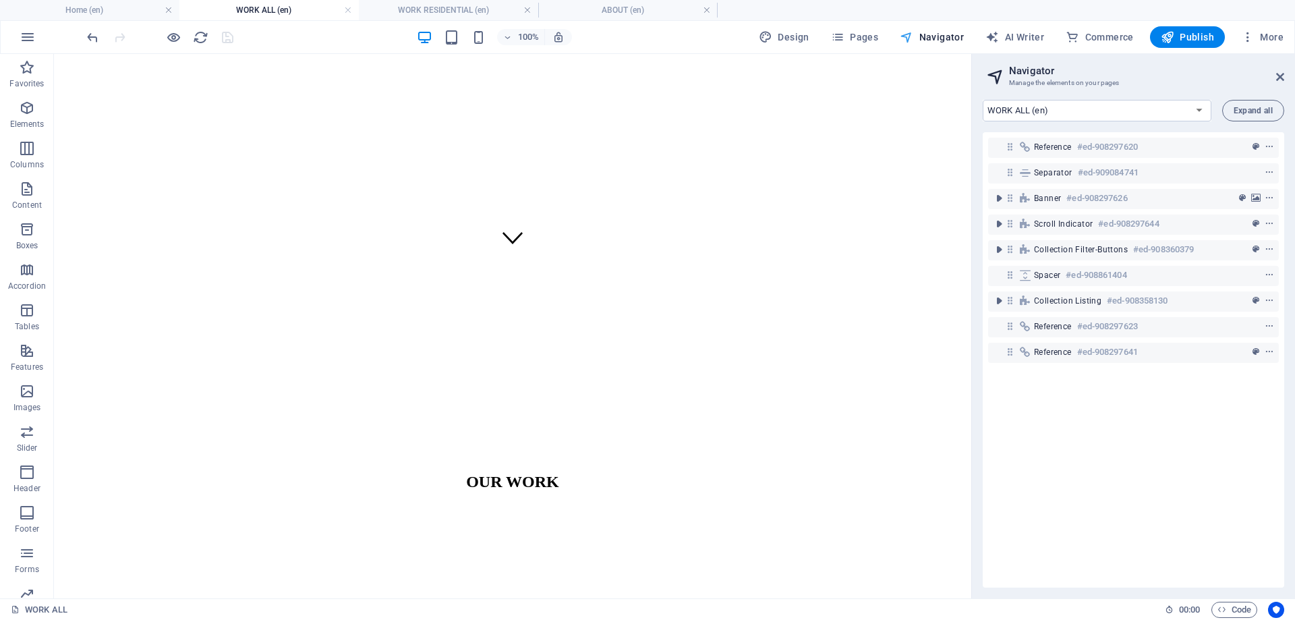
scroll to position [323, 0]
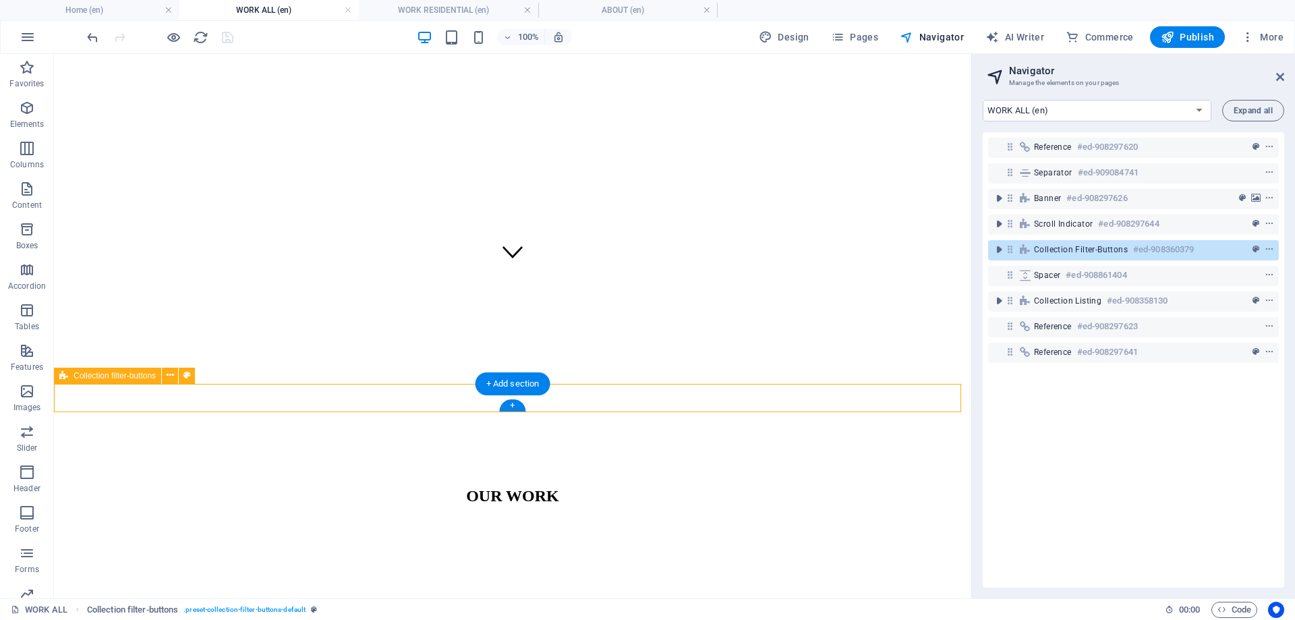
click at [1010, 252] on icon at bounding box center [1009, 248] width 11 height 11
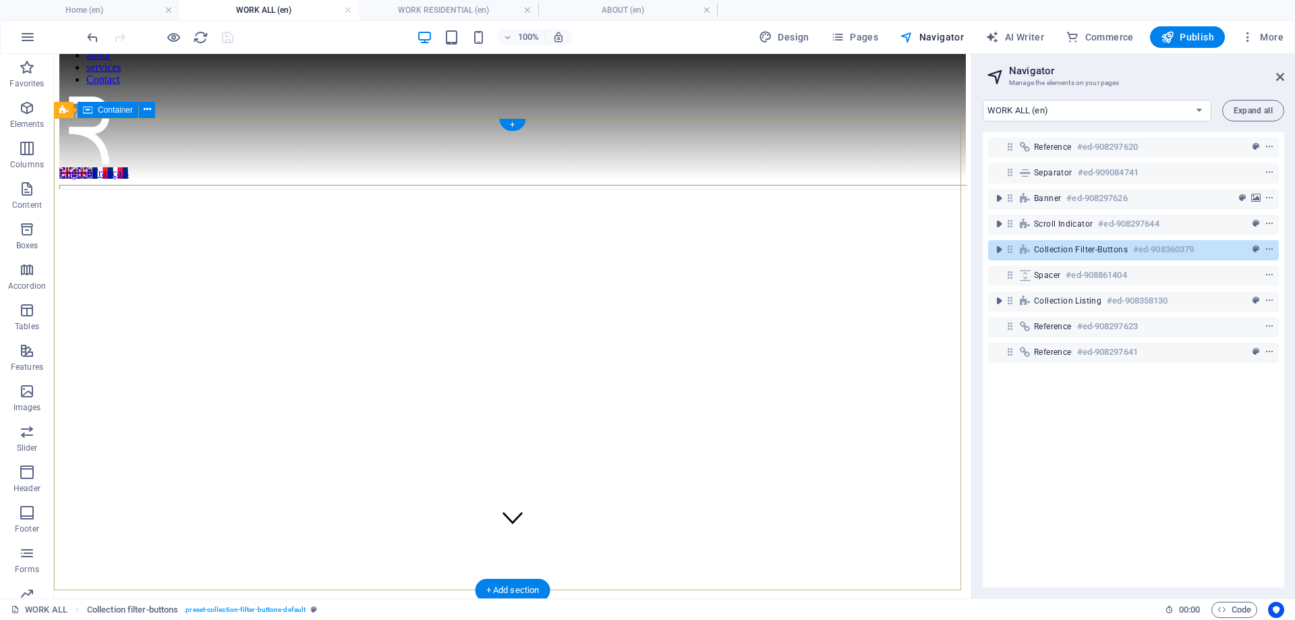
scroll to position [0, 0]
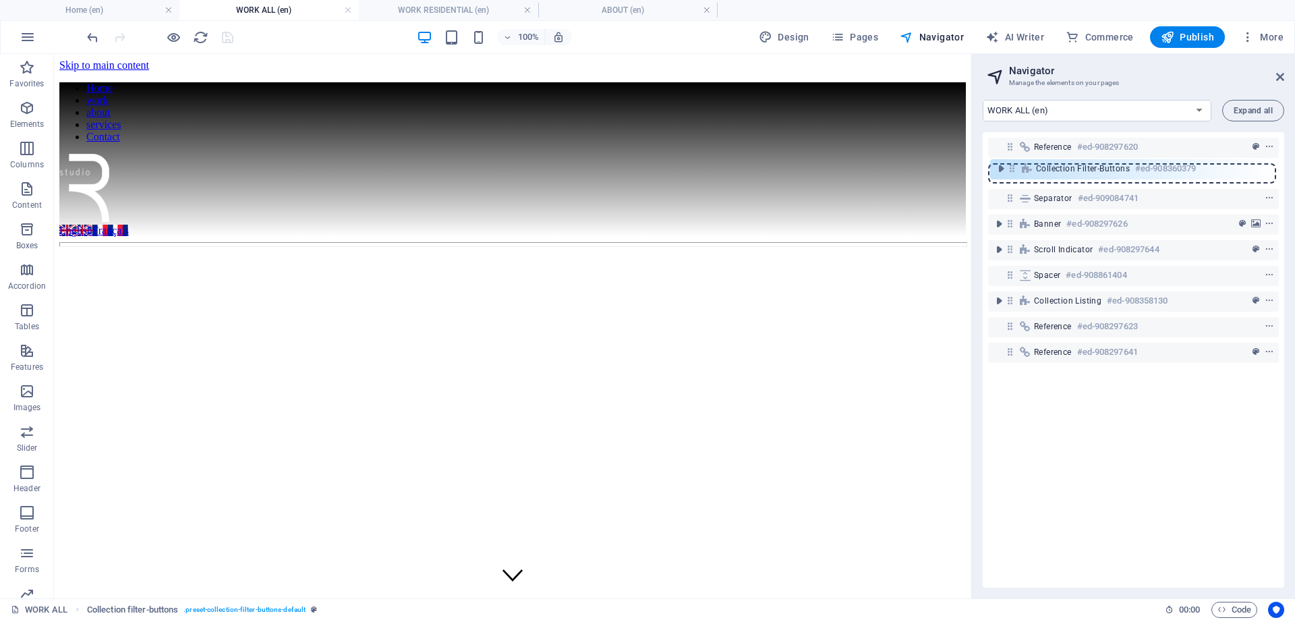
drag, startPoint x: 1010, startPoint y: 248, endPoint x: 1012, endPoint y: 163, distance: 84.3
click at [1012, 163] on div "Reference #ed-908297620 Separator #ed-909084741 Banner #ed-908297626 Scroll ind…" at bounding box center [1133, 359] width 301 height 455
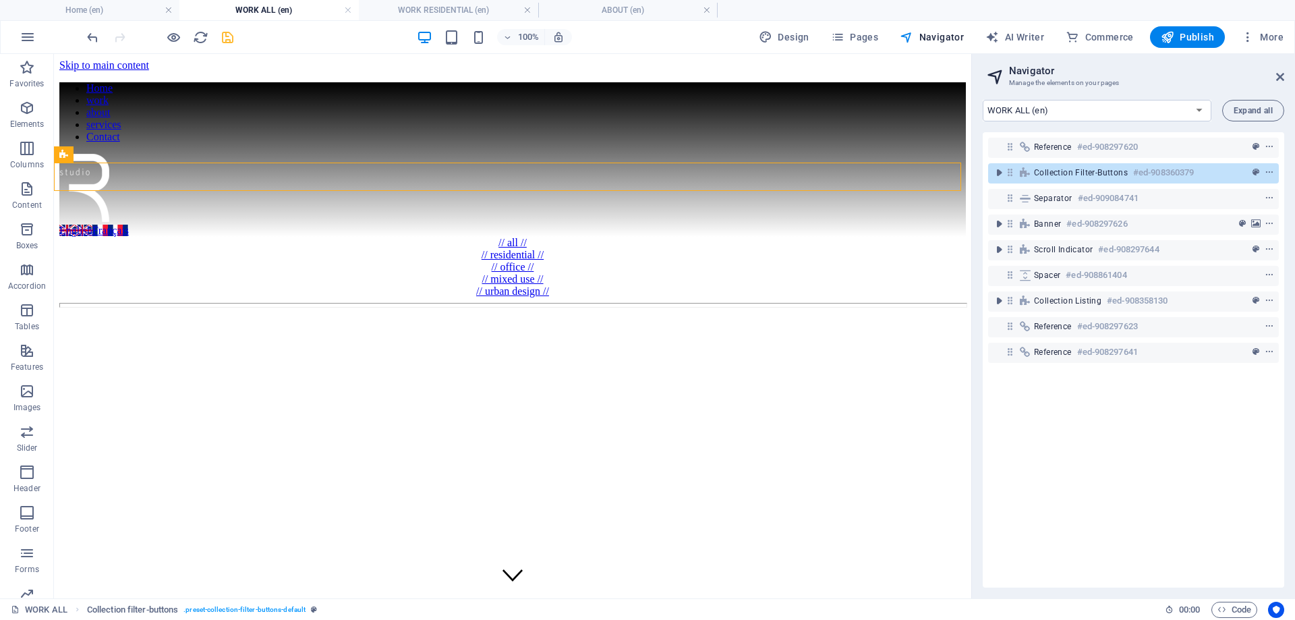
click at [231, 32] on icon "save" at bounding box center [228, 38] width 16 height 16
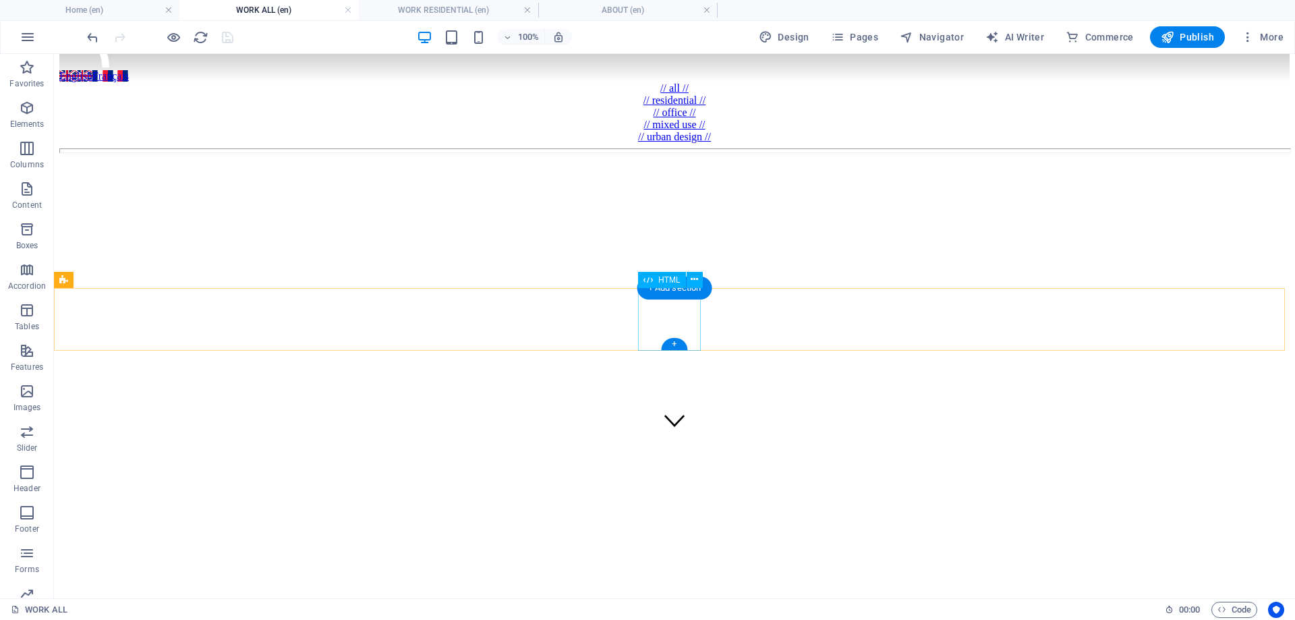
scroll to position [405, 0]
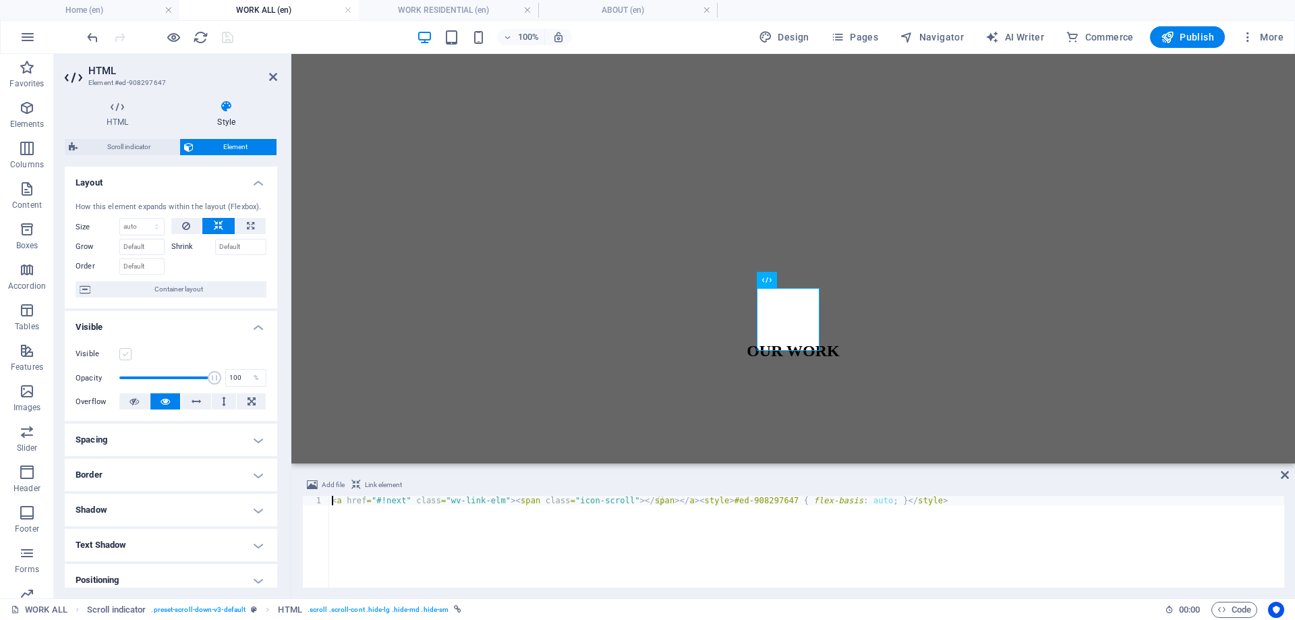
click at [128, 355] on label at bounding box center [125, 354] width 12 height 12
click at [0, 0] on input "Visible" at bounding box center [0, 0] width 0 height 0
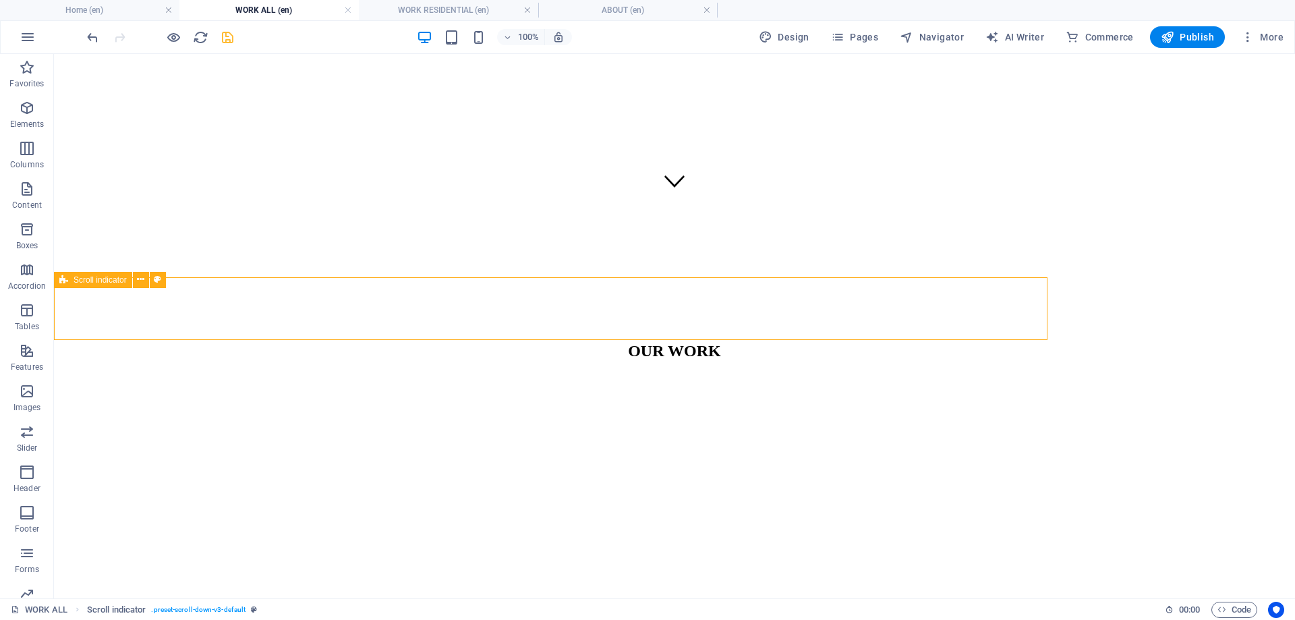
select select "rem"
select select "px"
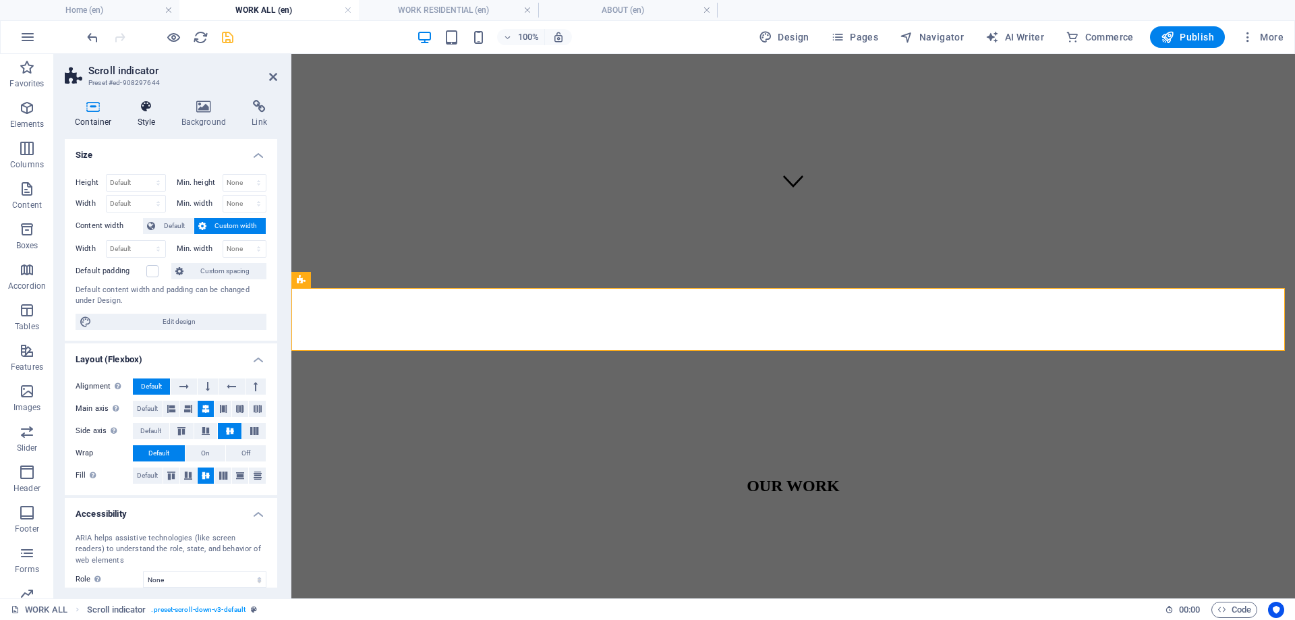
click at [158, 118] on h4 "Style" at bounding box center [149, 114] width 44 height 28
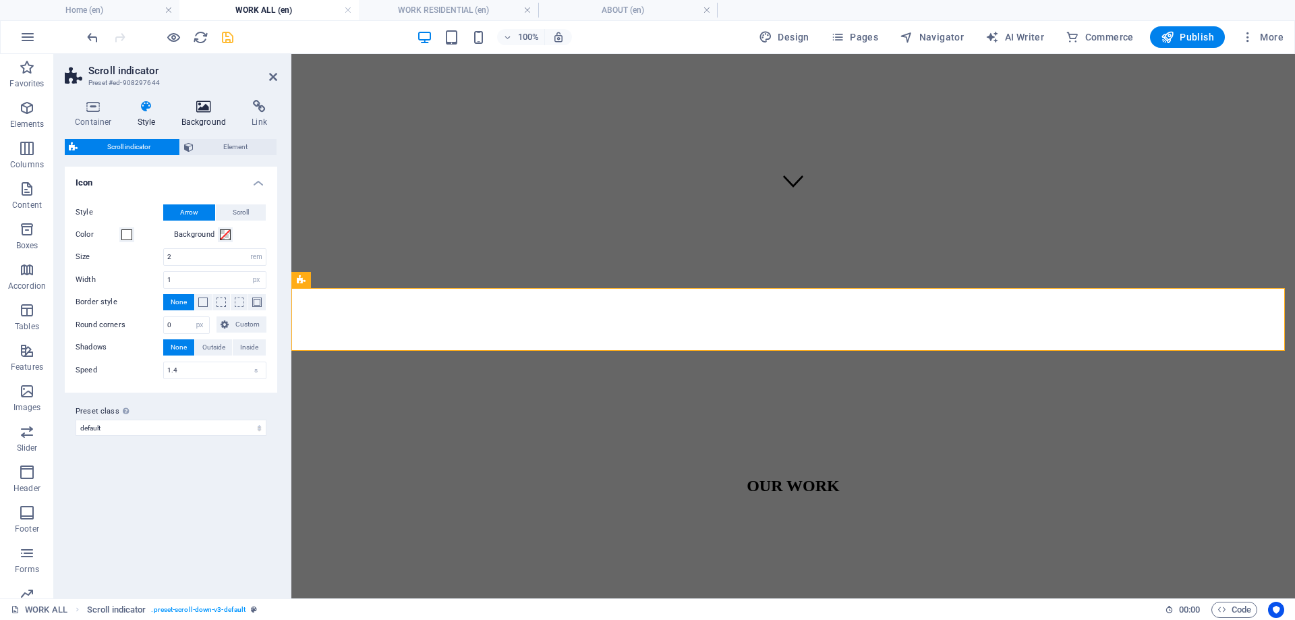
click at [203, 108] on icon at bounding box center [203, 106] width 65 height 13
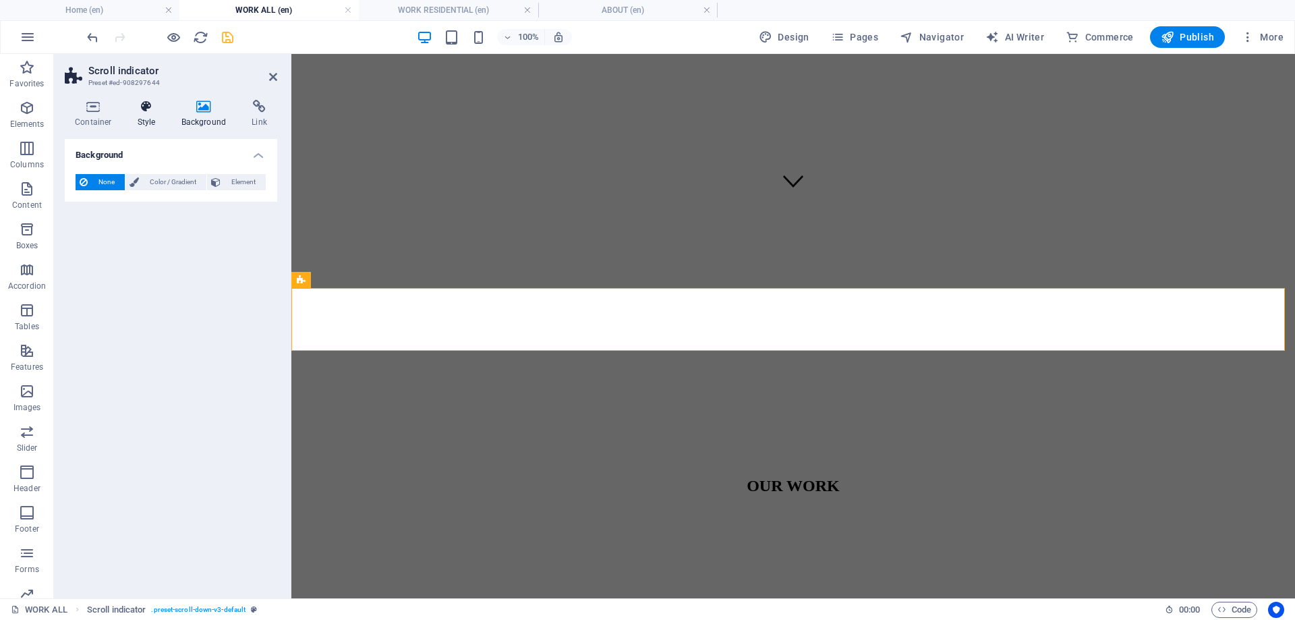
click at [158, 110] on icon at bounding box center [146, 106] width 38 height 13
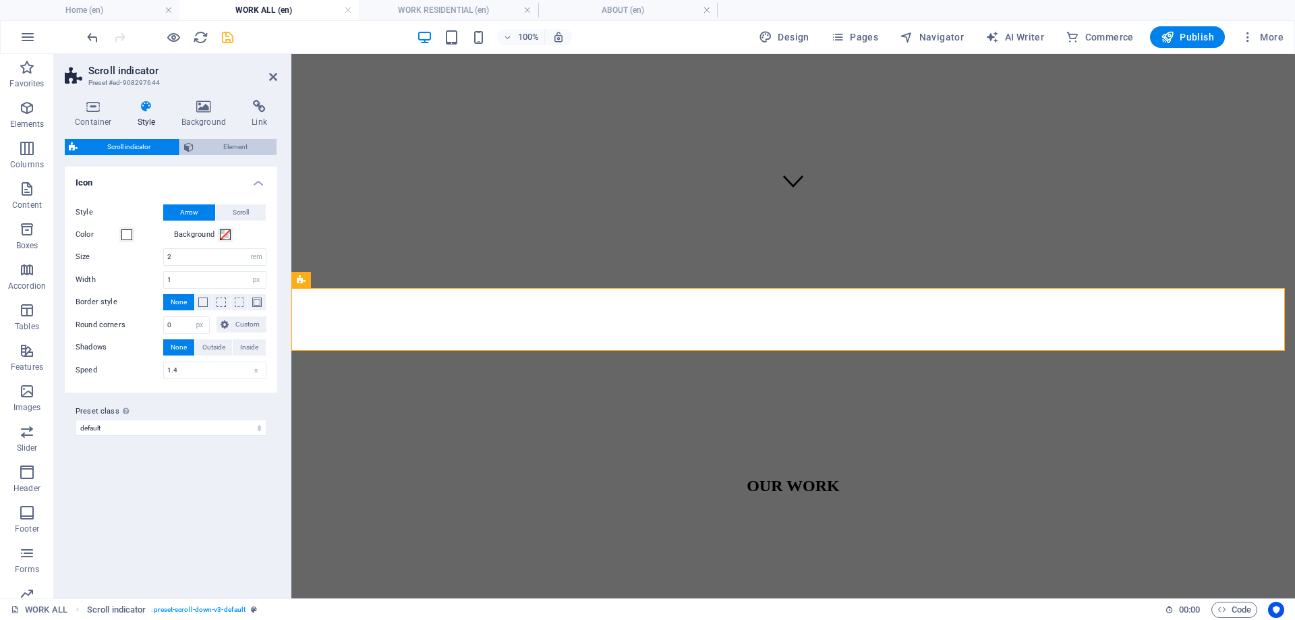
click at [221, 141] on span "Element" at bounding box center [235, 147] width 75 height 16
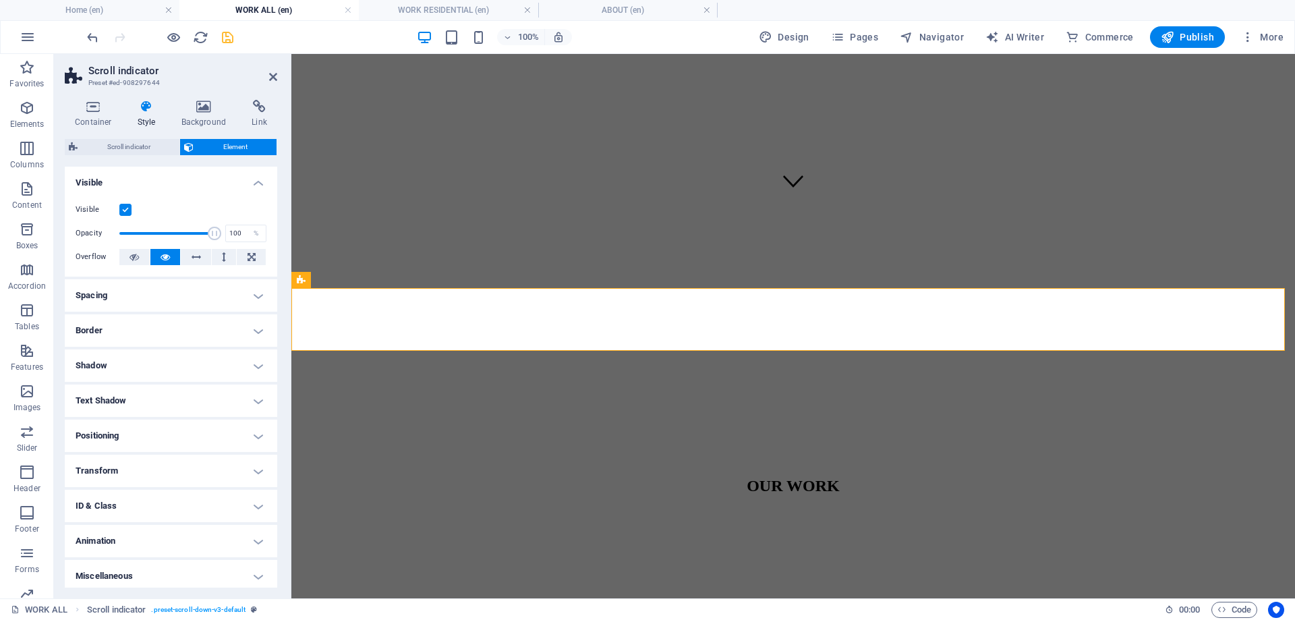
click at [128, 210] on label at bounding box center [125, 210] width 12 height 12
click at [0, 0] on input "Visible" at bounding box center [0, 0] width 0 height 0
click at [221, 38] on icon "save" at bounding box center [228, 38] width 16 height 16
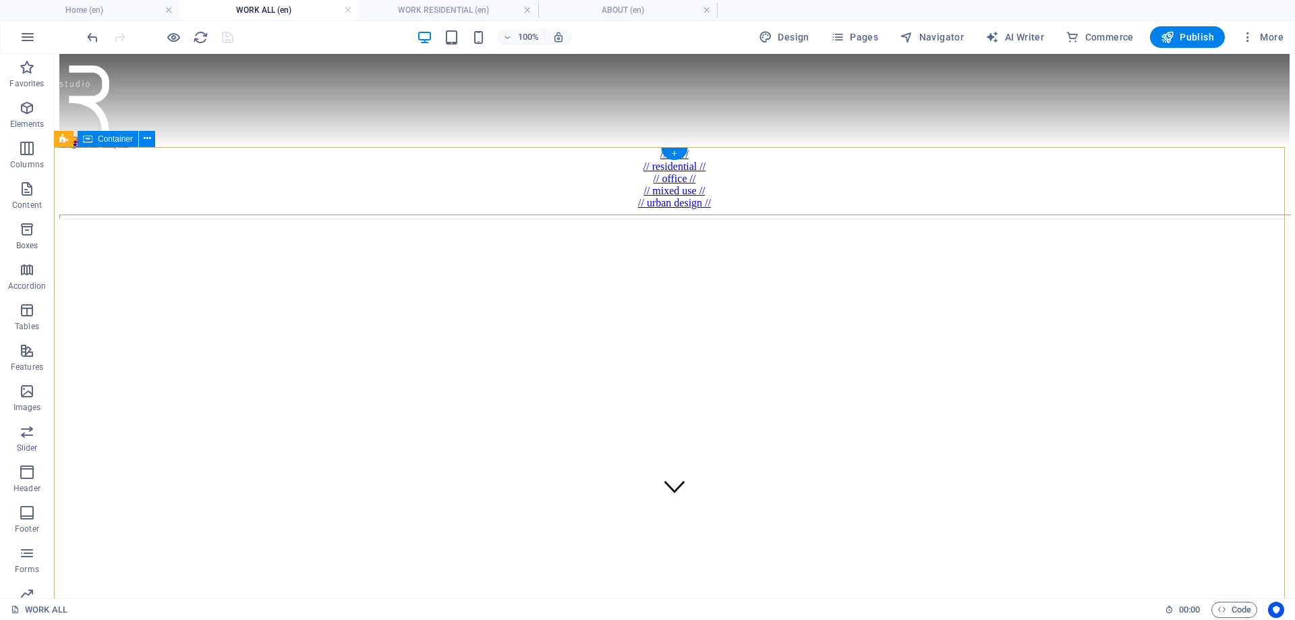
scroll to position [67, 0]
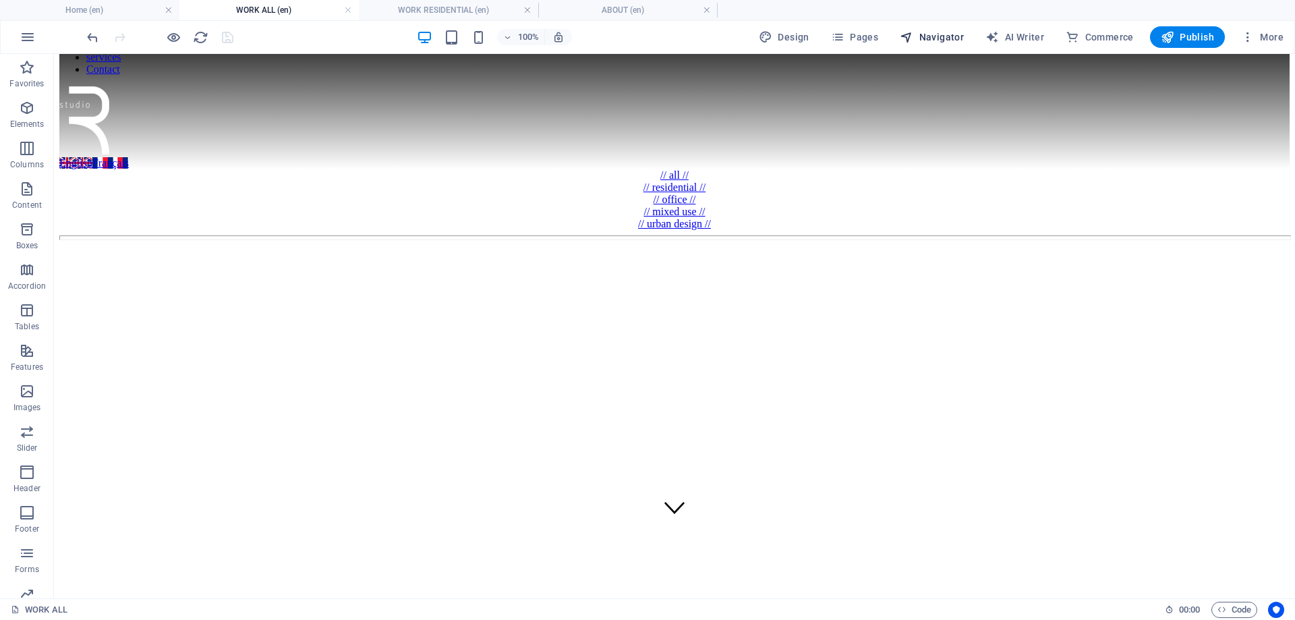
click at [964, 34] on span "Navigator" at bounding box center [932, 36] width 64 height 13
select select "17022658-en"
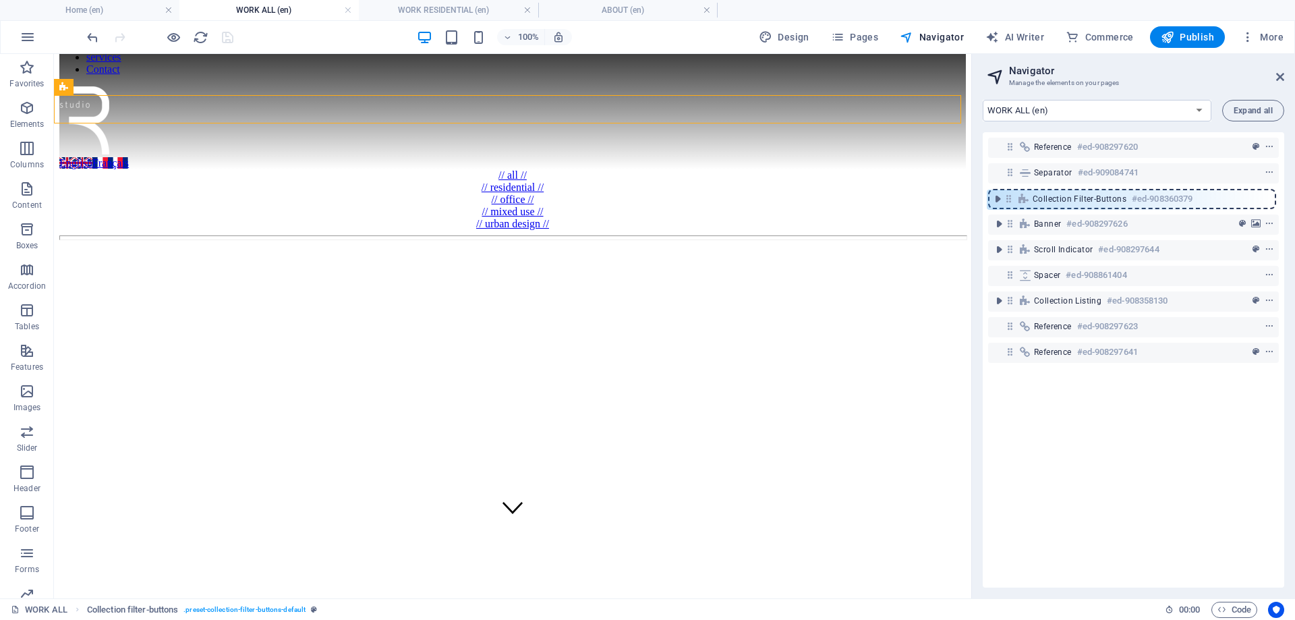
drag, startPoint x: 1008, startPoint y: 171, endPoint x: 1007, endPoint y: 201, distance: 30.4
click at [1007, 201] on div "Reference #ed-908297620 Collection filter-buttons #ed-908360379 Separator #ed-9…" at bounding box center [1133, 359] width 301 height 455
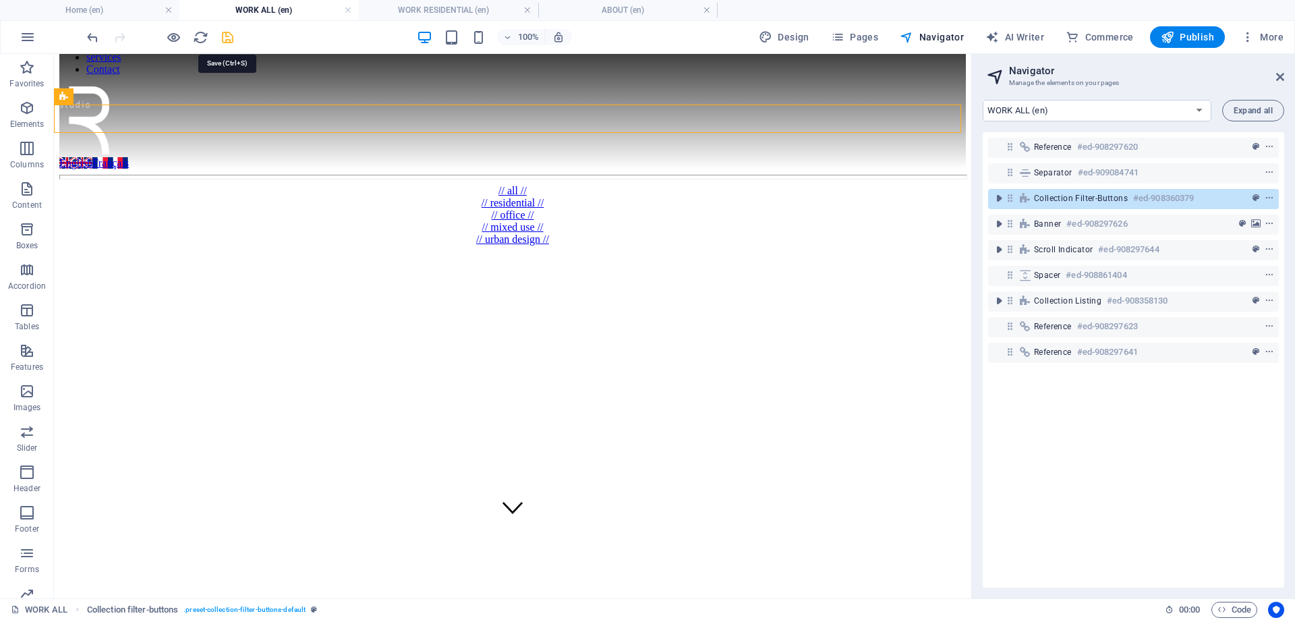
click at [228, 36] on icon "save" at bounding box center [228, 38] width 16 height 16
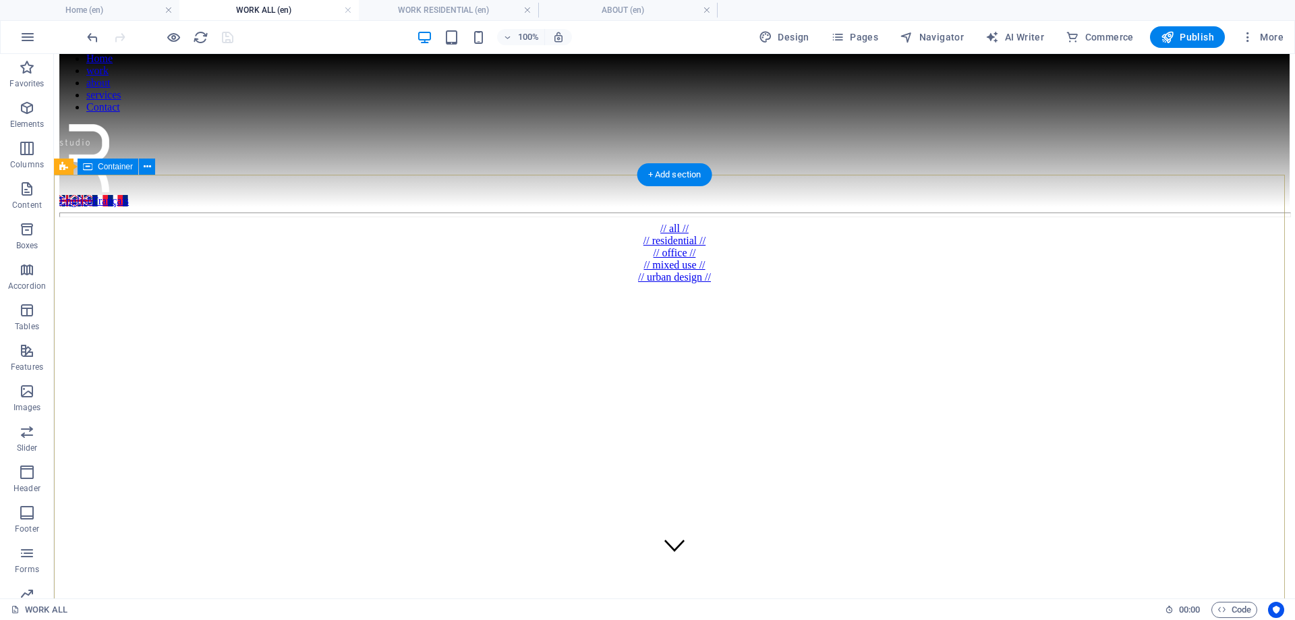
scroll to position [0, 0]
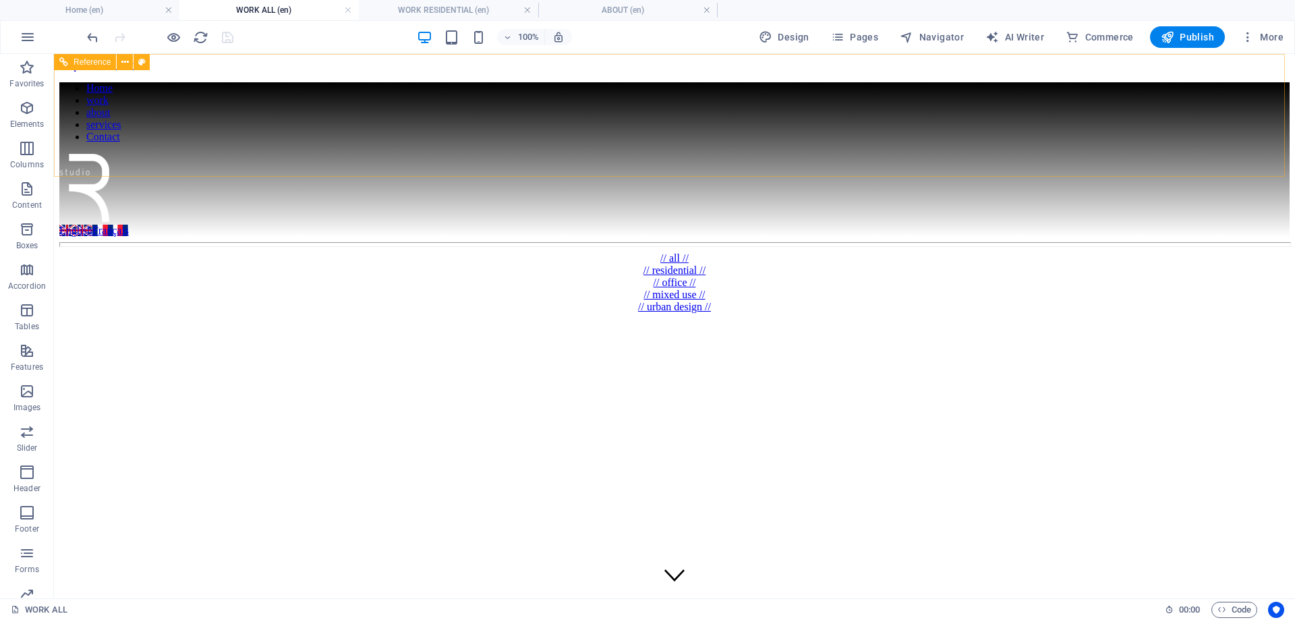
click at [274, 154] on div at bounding box center [674, 189] width 1230 height 71
click at [610, 12] on h4 "ABOUT (en)" at bounding box center [627, 10] width 179 height 15
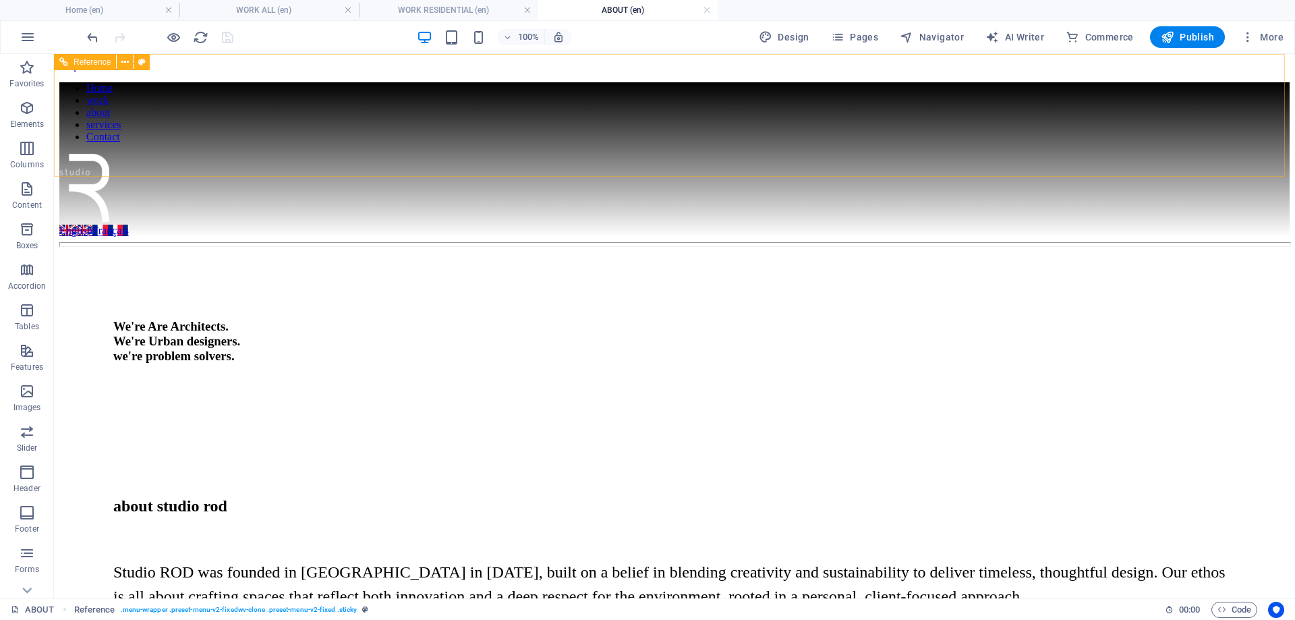
click at [123, 154] on figure at bounding box center [674, 189] width 1230 height 71
click at [122, 154] on figure at bounding box center [674, 189] width 1230 height 71
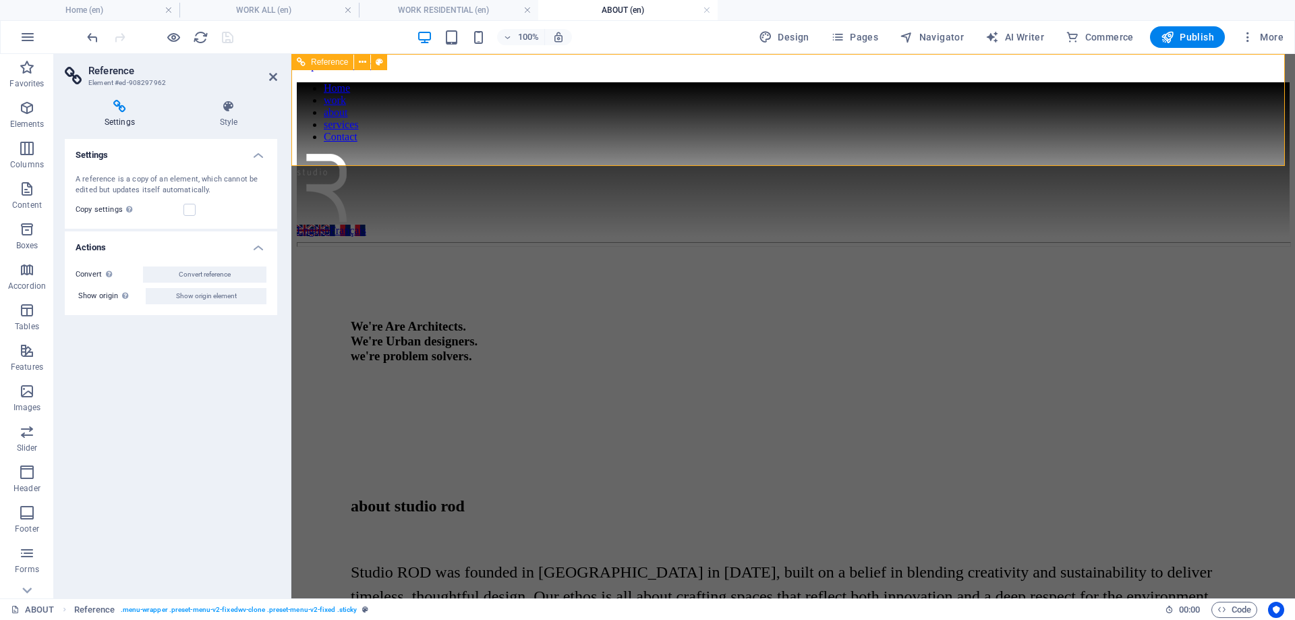
click at [344, 154] on figure at bounding box center [793, 189] width 993 height 71
click at [229, 113] on h4 "Style" at bounding box center [228, 114] width 97 height 28
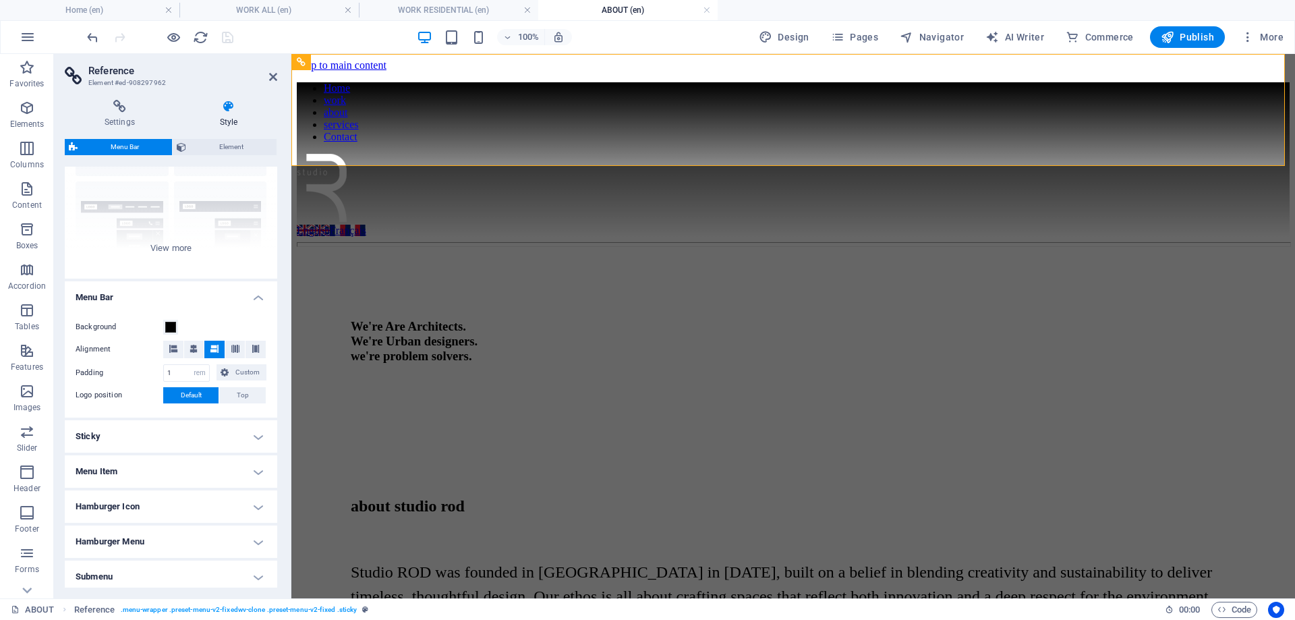
scroll to position [174, 0]
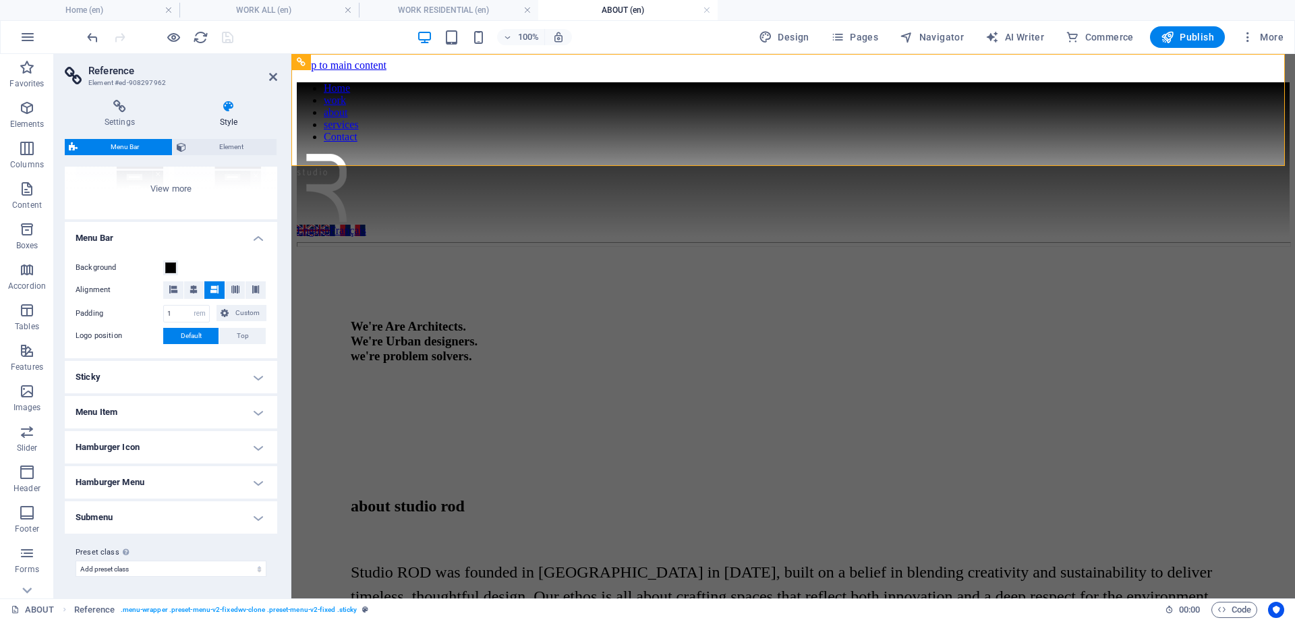
click at [166, 411] on h4 "Menu Item" at bounding box center [171, 412] width 212 height 32
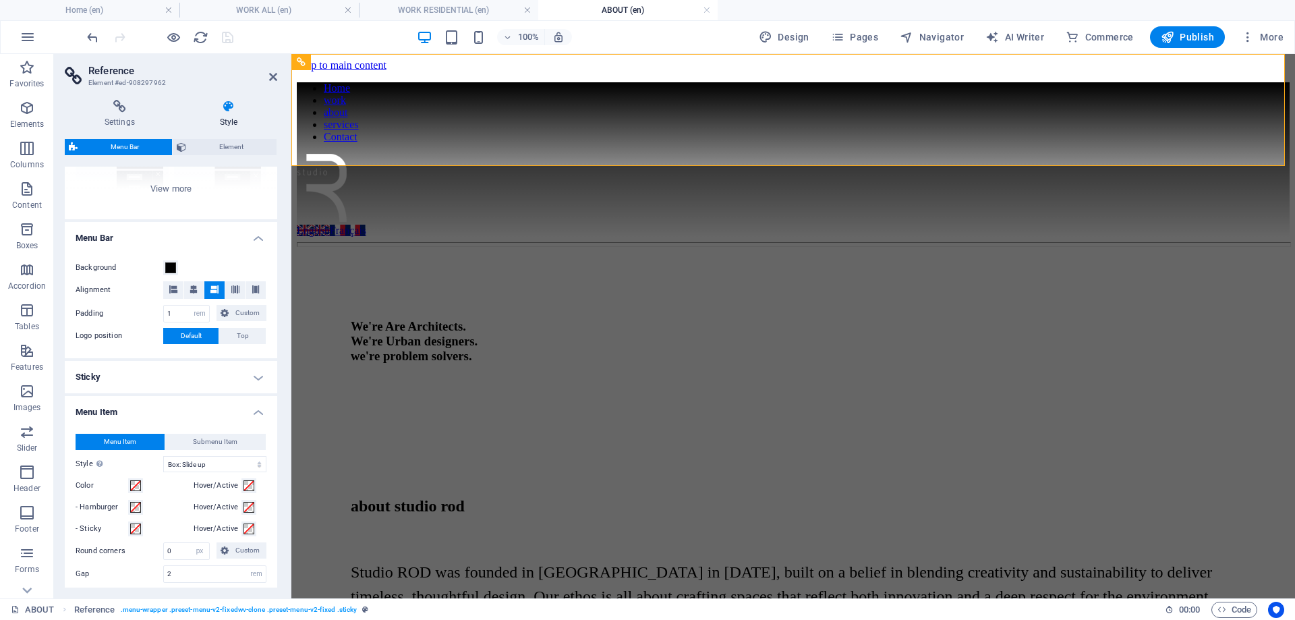
click at [166, 411] on h4 "Menu Item" at bounding box center [171, 408] width 212 height 24
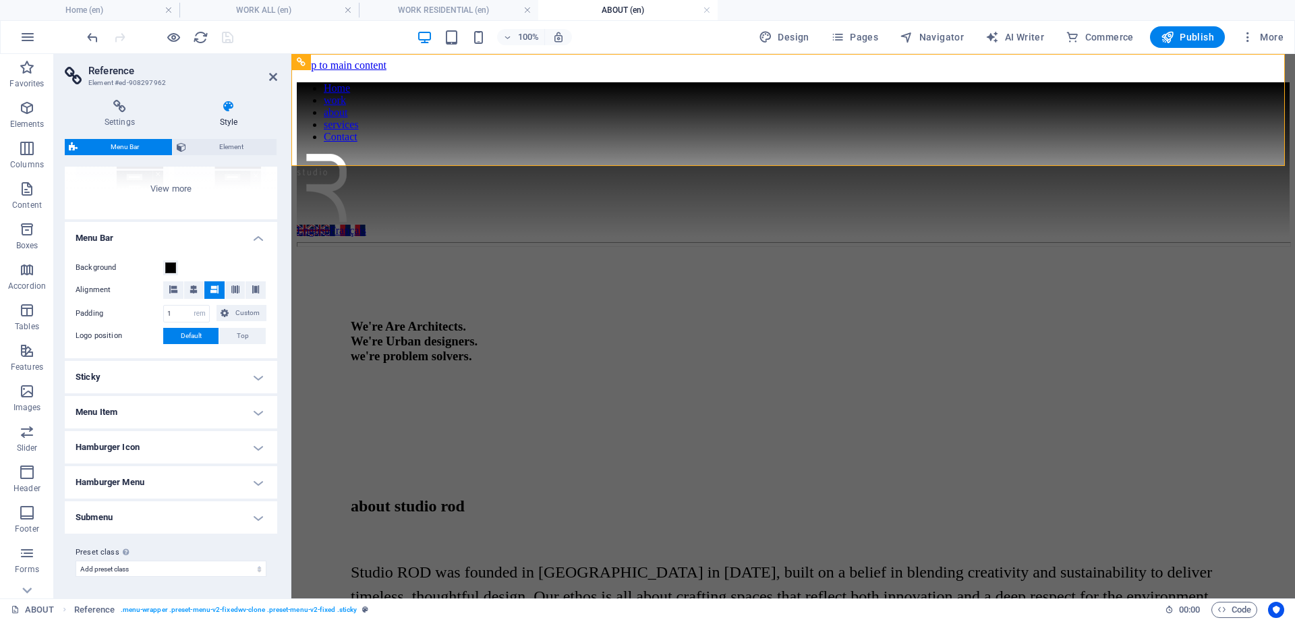
click at [175, 440] on h4 "Hamburger Icon" at bounding box center [171, 447] width 212 height 32
click at [175, 440] on h4 "Hamburger Icon" at bounding box center [171, 443] width 212 height 24
click at [1240, 225] on div at bounding box center [793, 225] width 993 height 0
click at [119, 7] on h4 "Home (en)" at bounding box center [89, 10] width 179 height 15
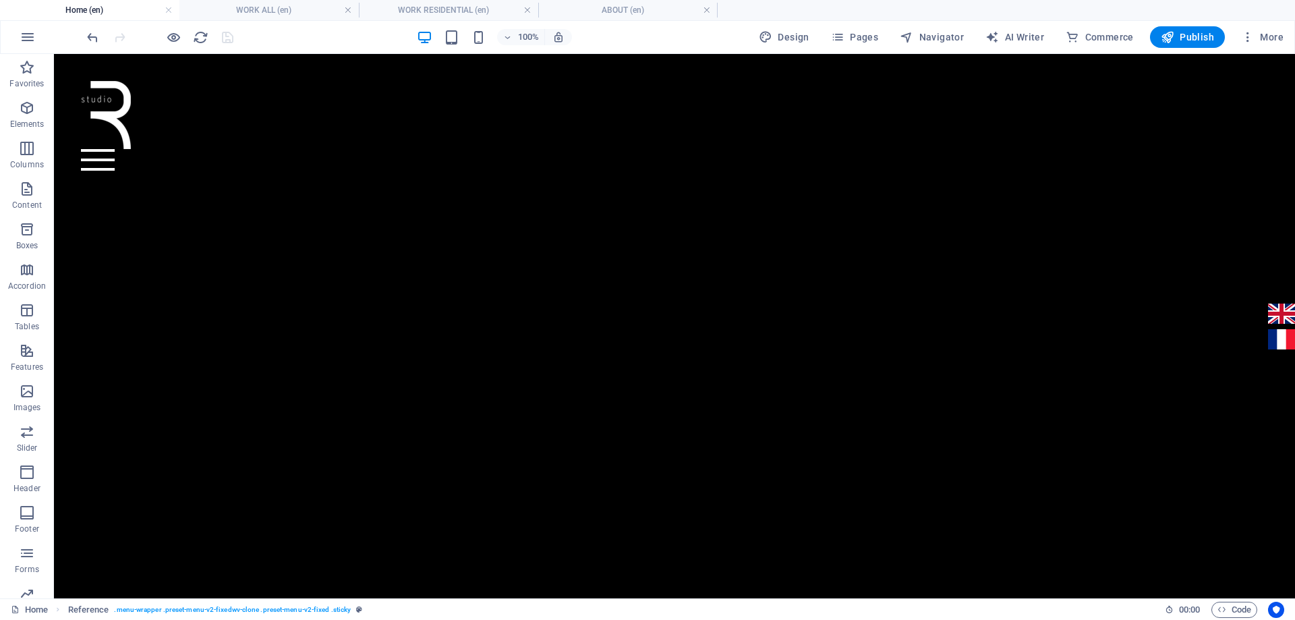
scroll to position [787, 0]
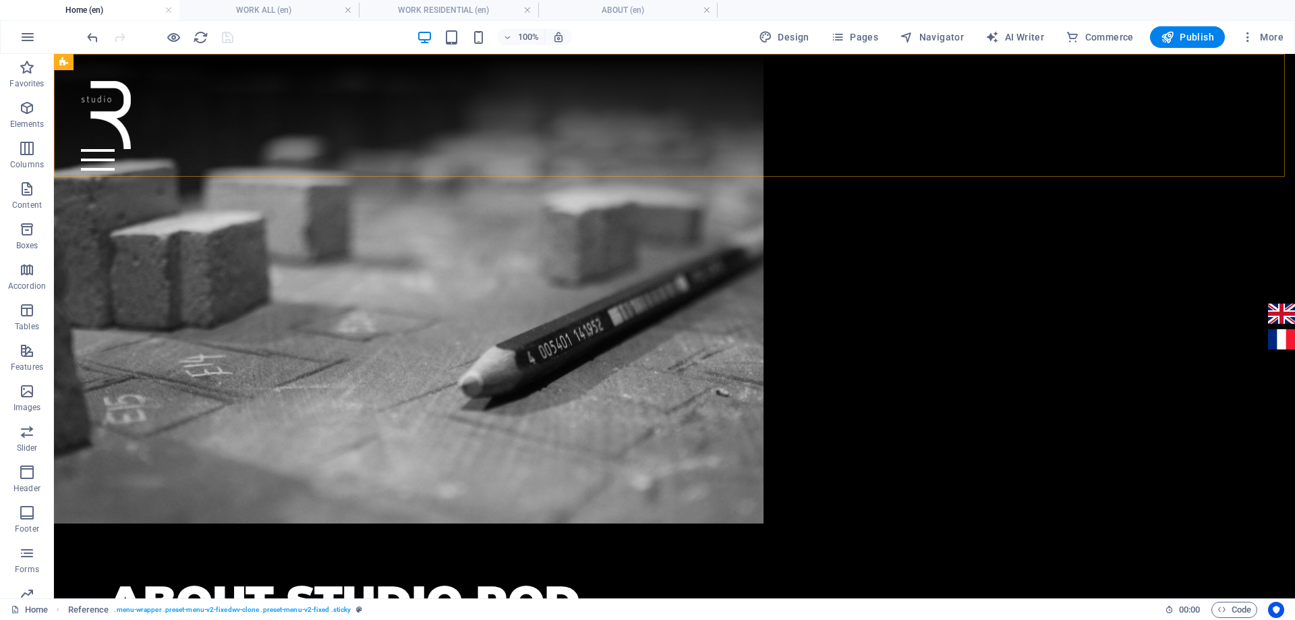
click at [749, 69] on div "Home work about services Contact English Français" at bounding box center [674, 126] width 1241 height 144
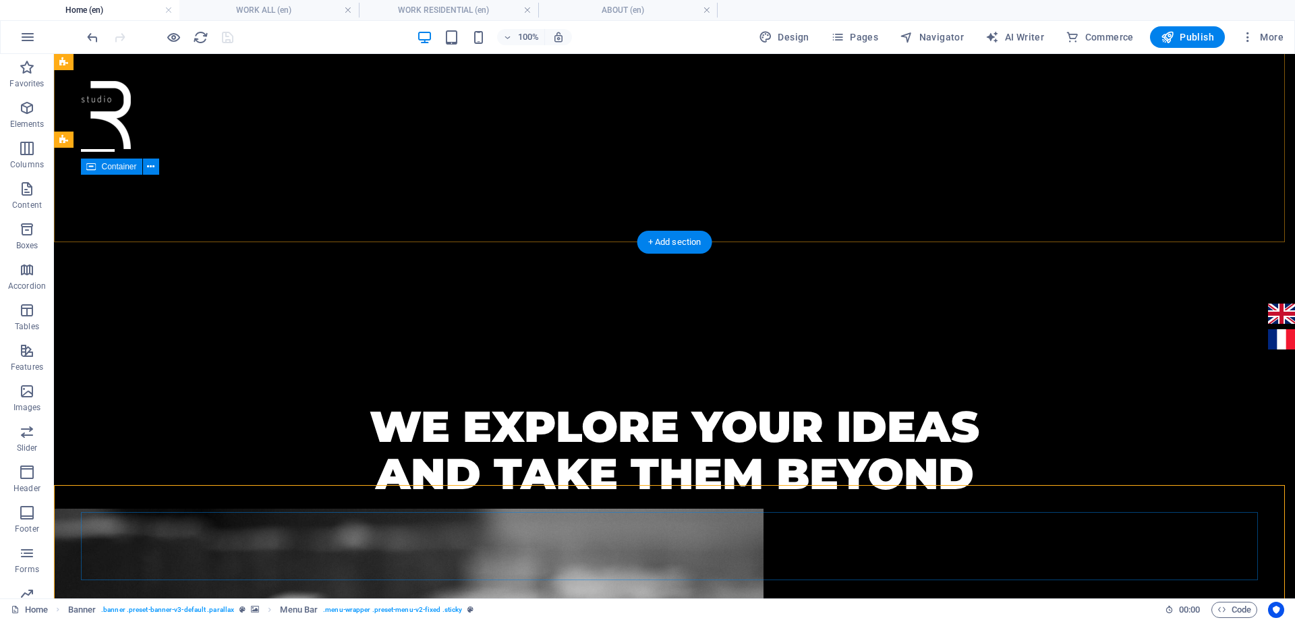
scroll to position [315, 0]
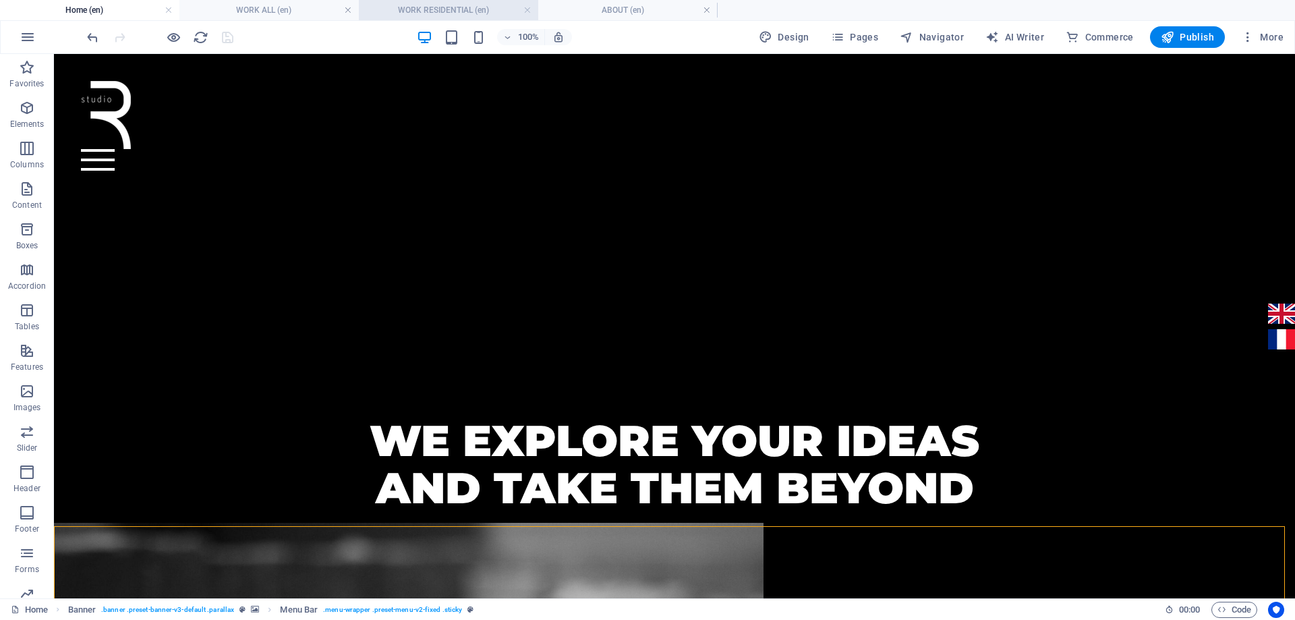
click at [455, 9] on h4 "WORK RESIDENTIAL (en)" at bounding box center [448, 10] width 179 height 15
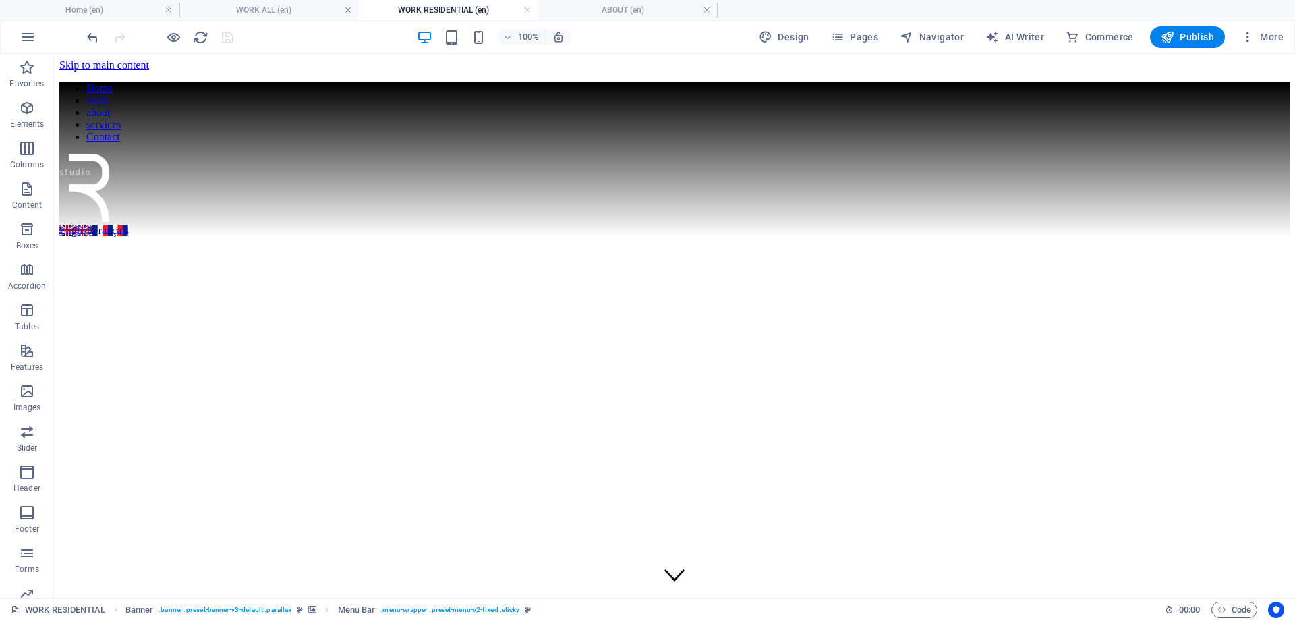
scroll to position [500, 0]
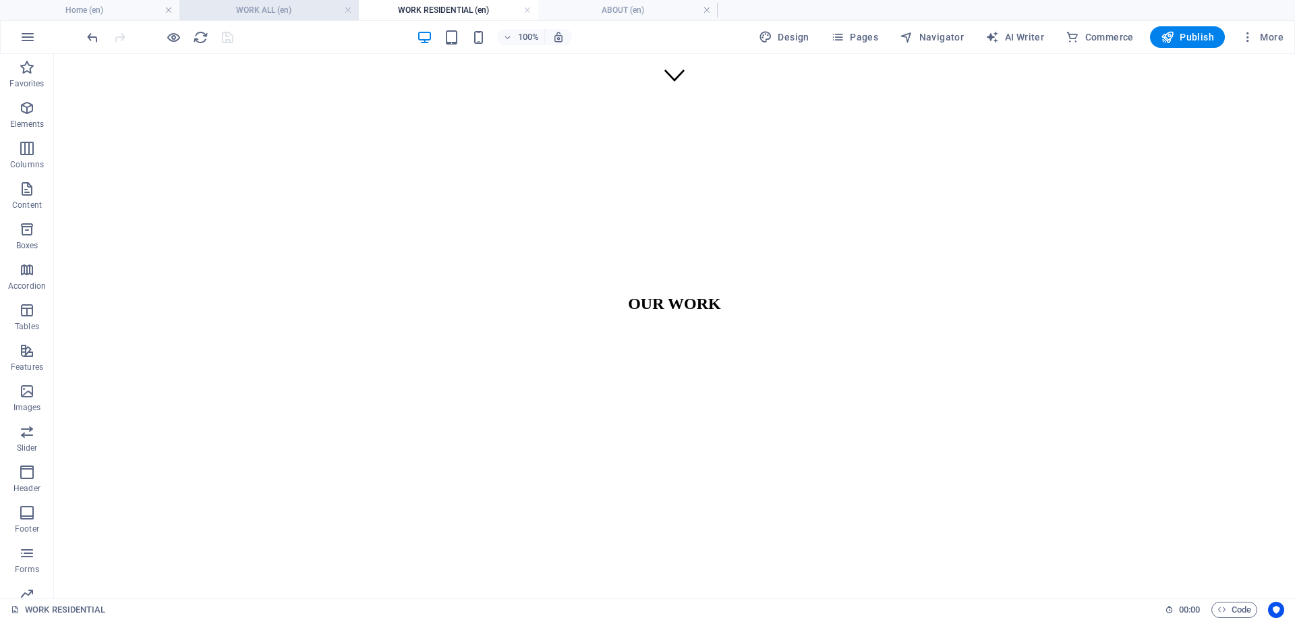
click at [296, 7] on h4 "WORK ALL (en)" at bounding box center [268, 10] width 179 height 15
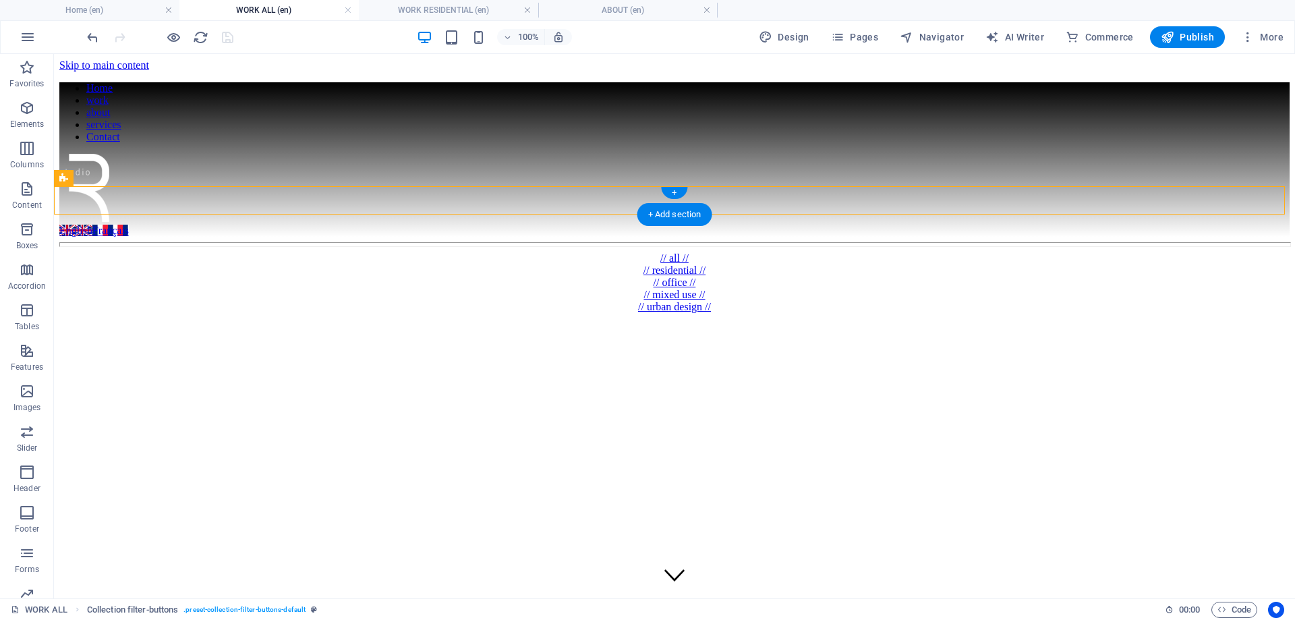
drag, startPoint x: 123, startPoint y: 233, endPoint x: 76, endPoint y: 187, distance: 66.3
click at [125, 10] on h4 "Home (en)" at bounding box center [89, 10] width 179 height 15
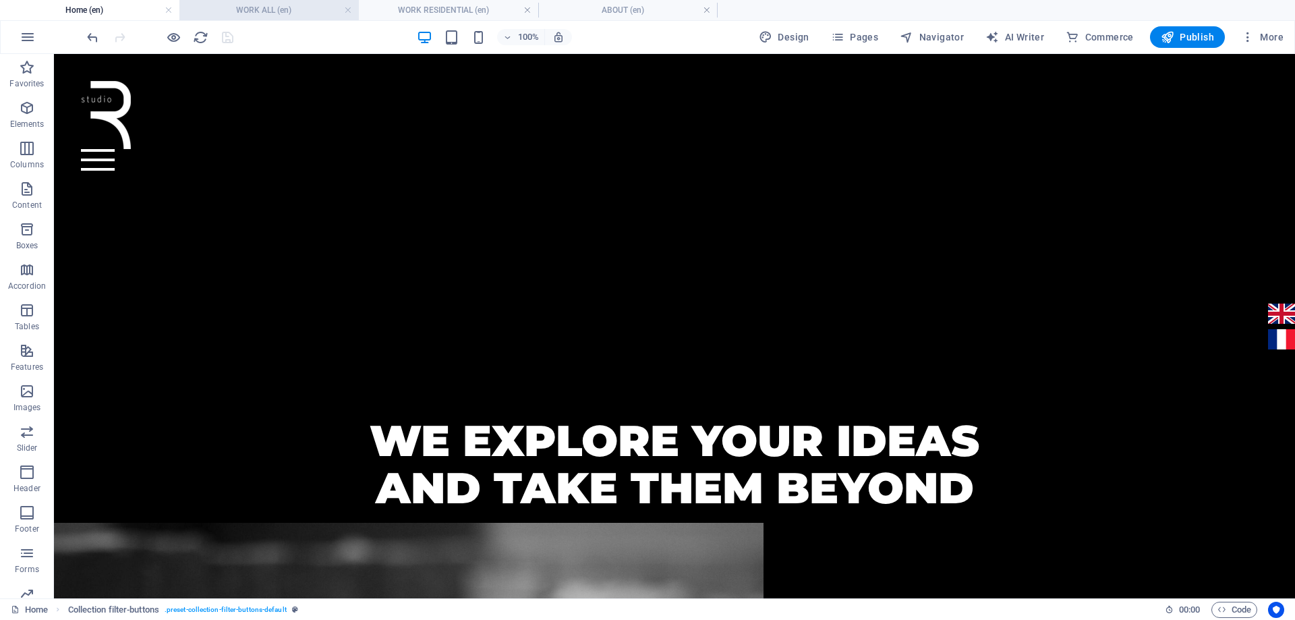
click at [311, 14] on h4 "WORK ALL (en)" at bounding box center [268, 10] width 179 height 15
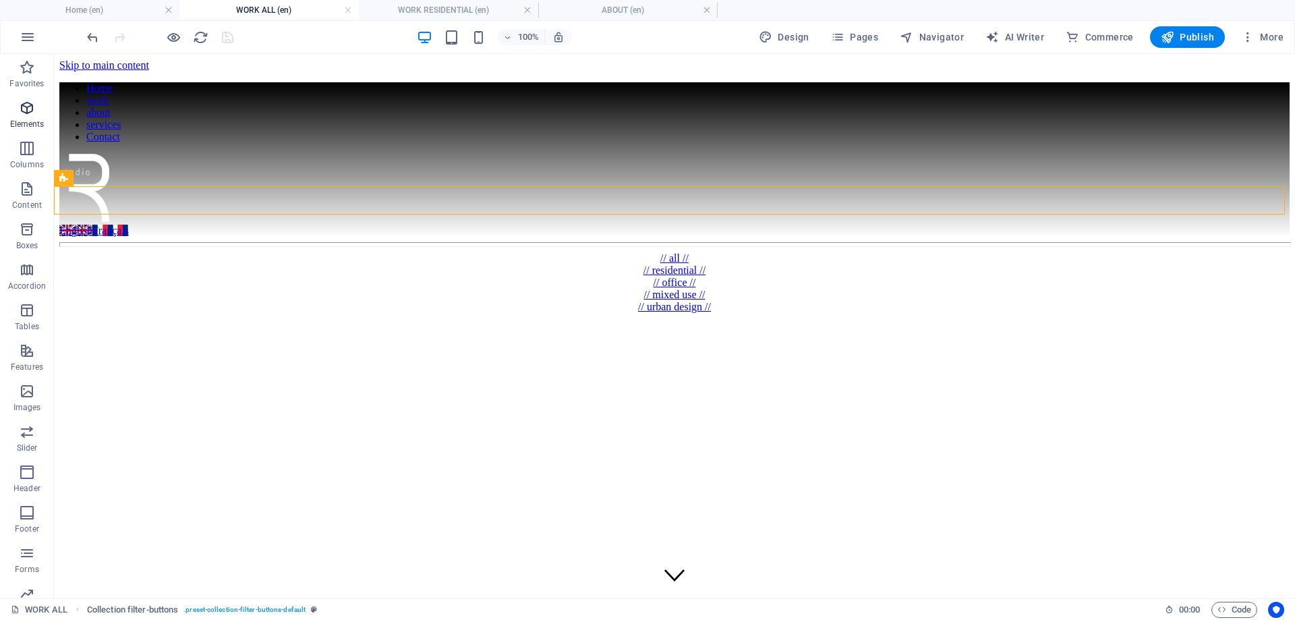
click at [32, 115] on icon "button" at bounding box center [27, 108] width 16 height 16
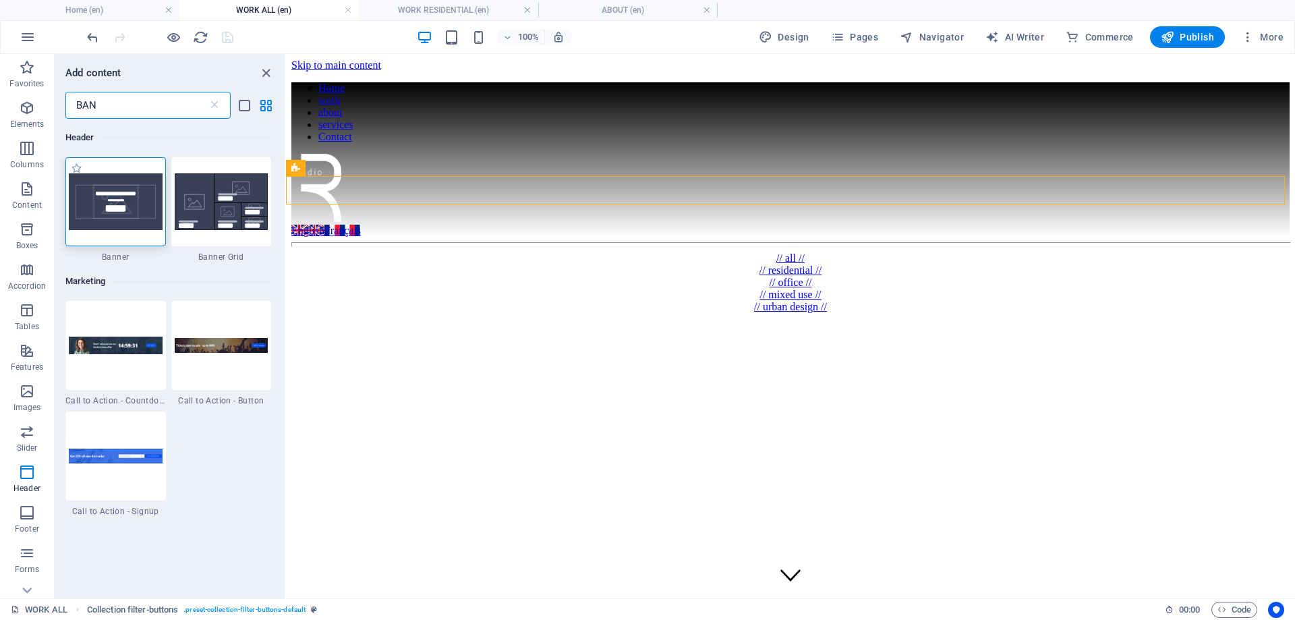
type input "BAN"
click at [140, 207] on img at bounding box center [116, 201] width 94 height 57
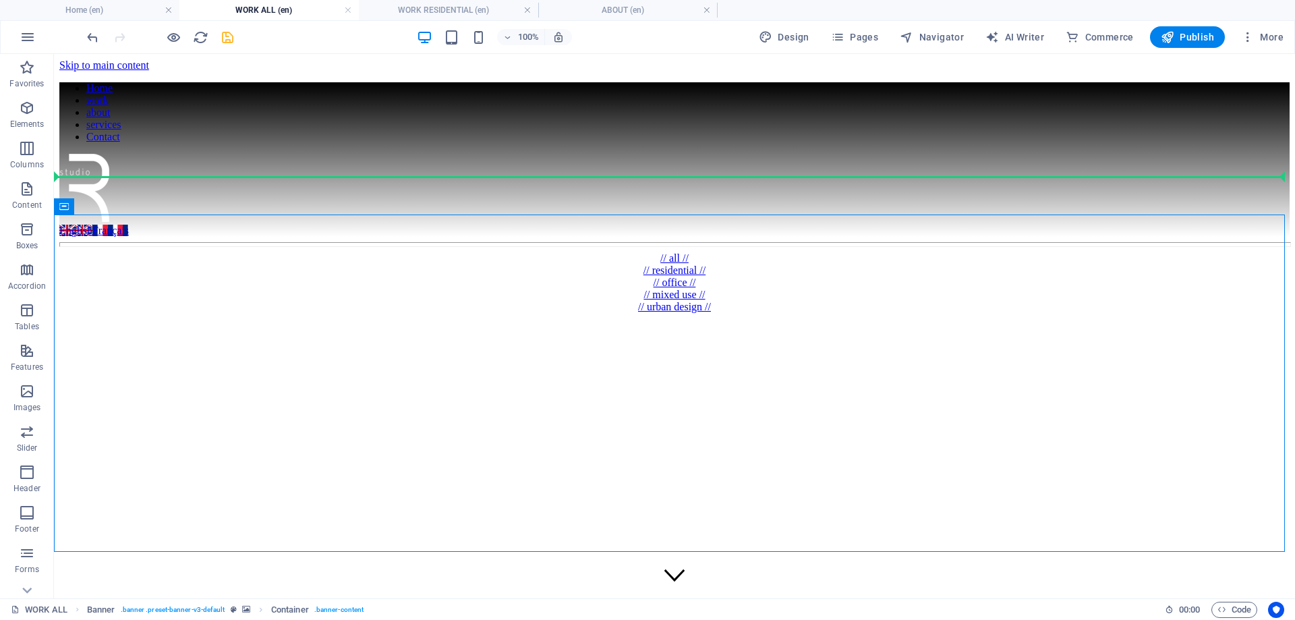
drag, startPoint x: 392, startPoint y: 250, endPoint x: 299, endPoint y: 165, distance: 125.5
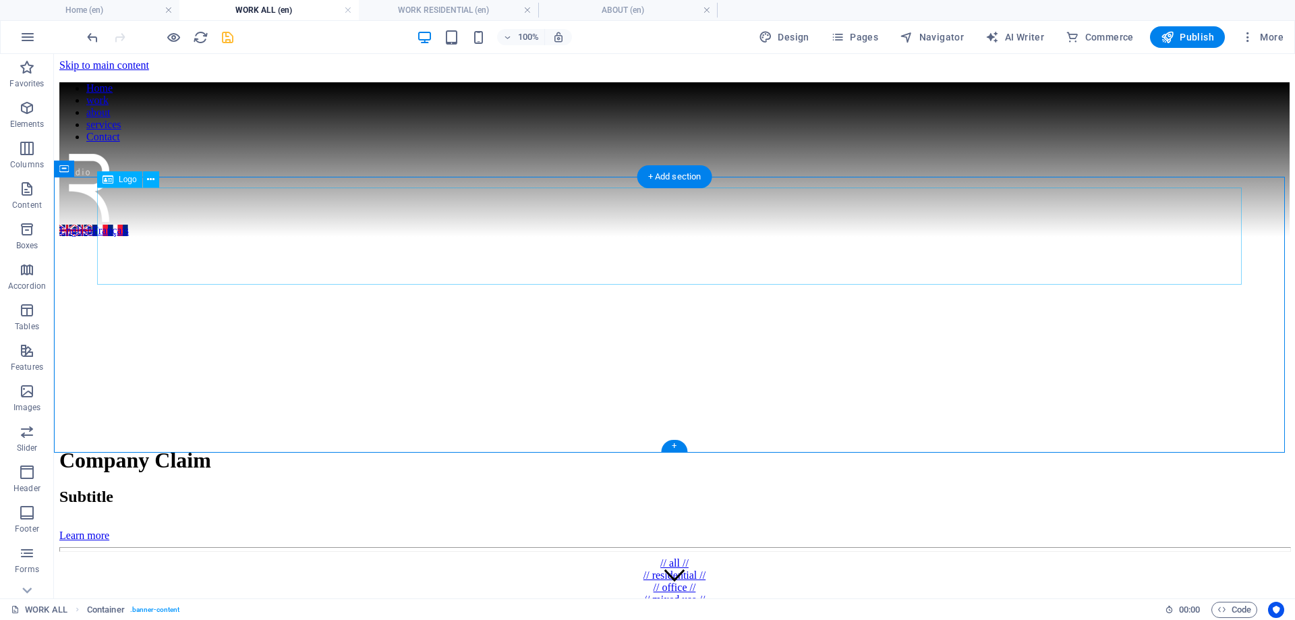
click at [677, 237] on div at bounding box center [674, 335] width 1230 height 197
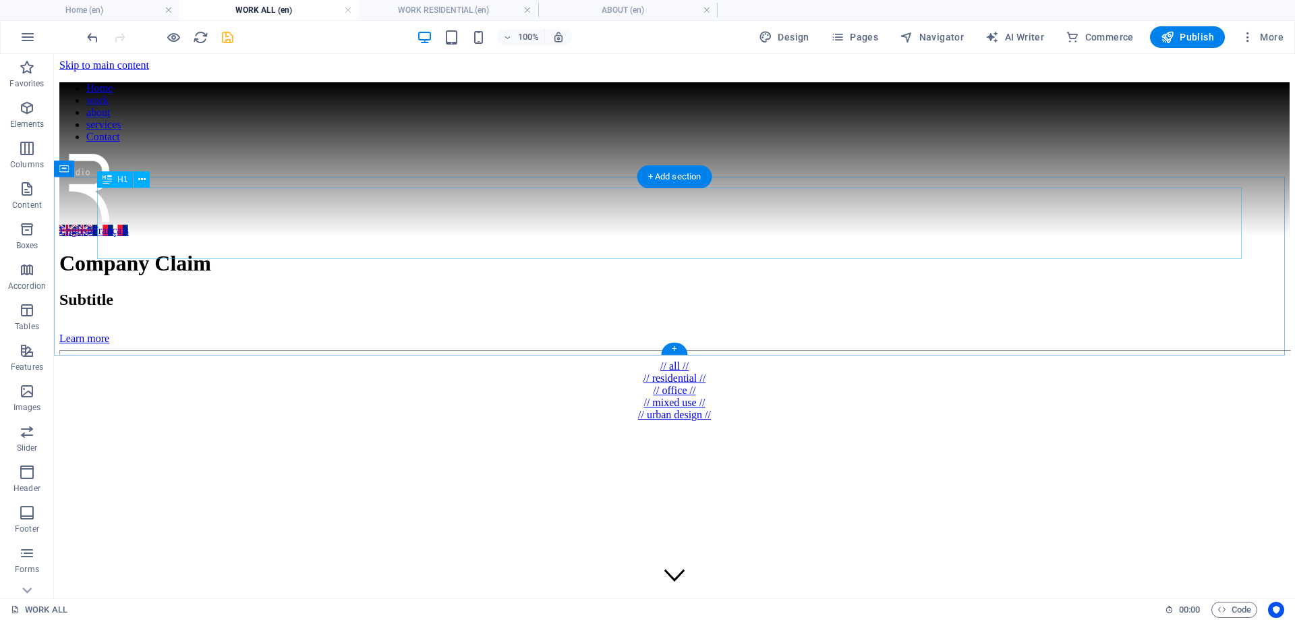
click at [672, 251] on div "Company Claim" at bounding box center [674, 263] width 1230 height 25
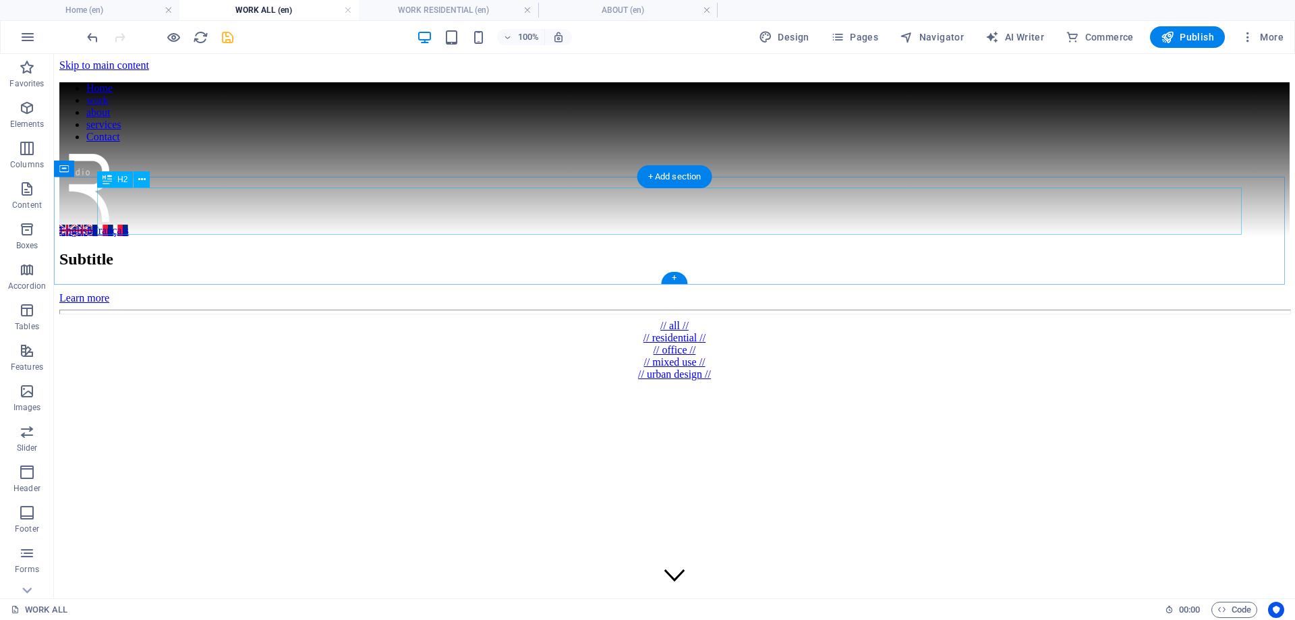
click at [671, 250] on div "Subtitle" at bounding box center [674, 259] width 1230 height 18
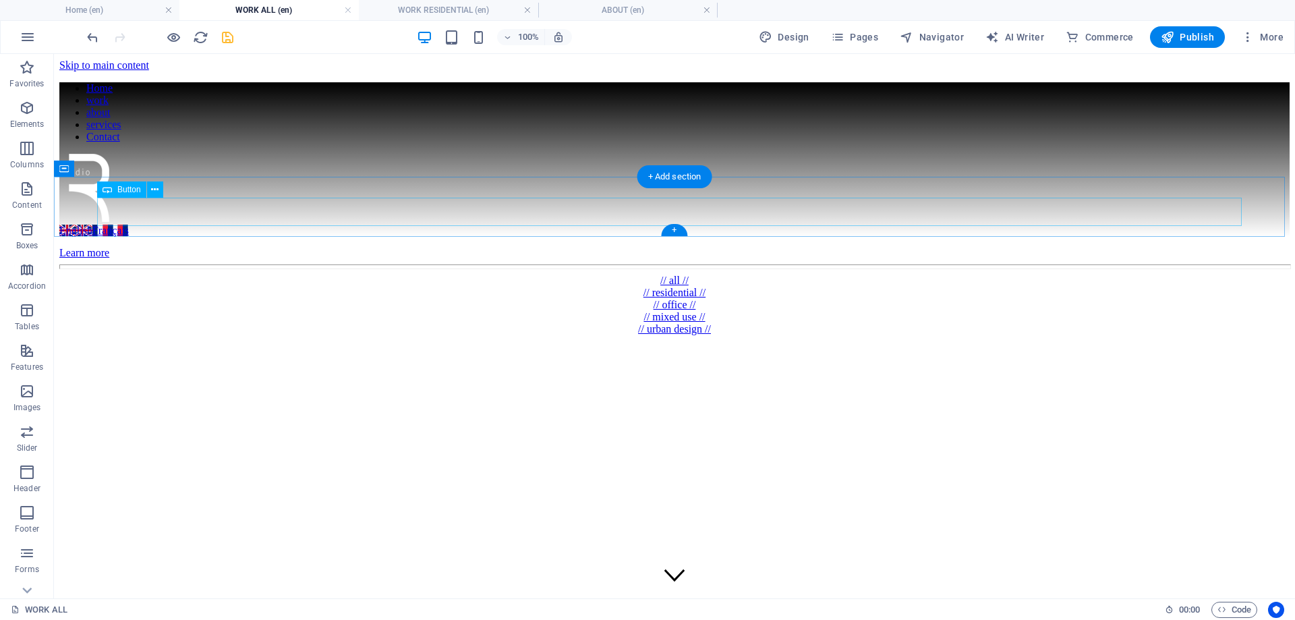
click at [645, 247] on div "Learn more" at bounding box center [674, 253] width 1230 height 12
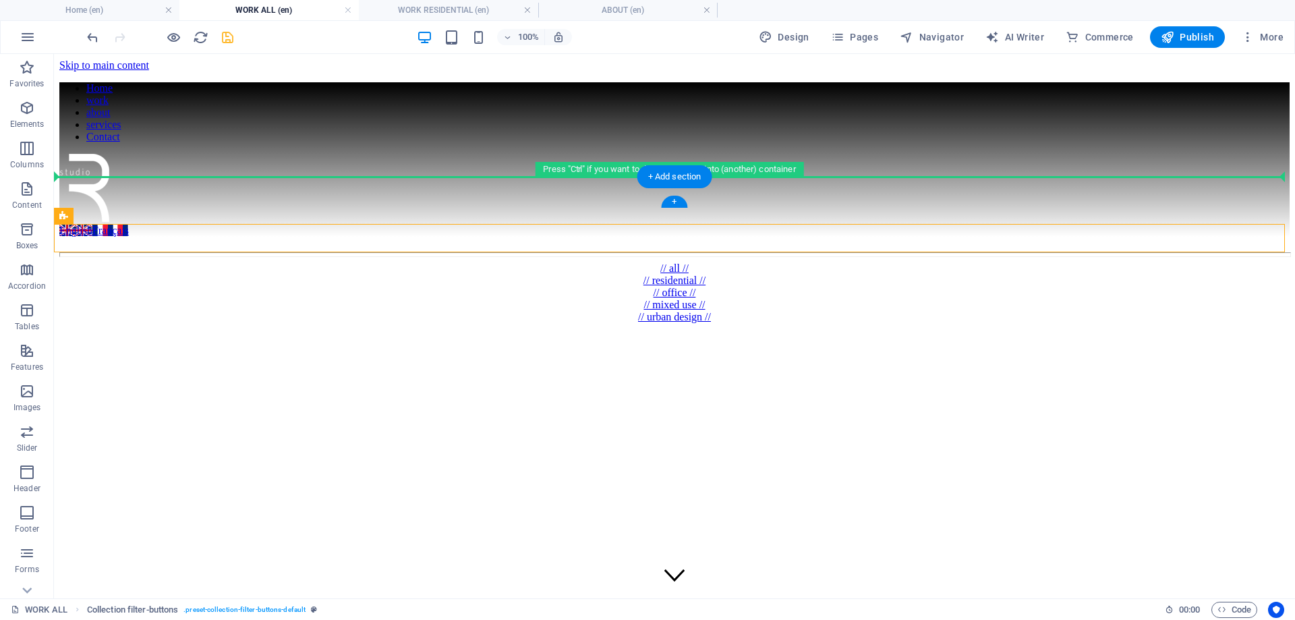
drag, startPoint x: 128, startPoint y: 274, endPoint x: 86, endPoint y: 191, distance: 92.9
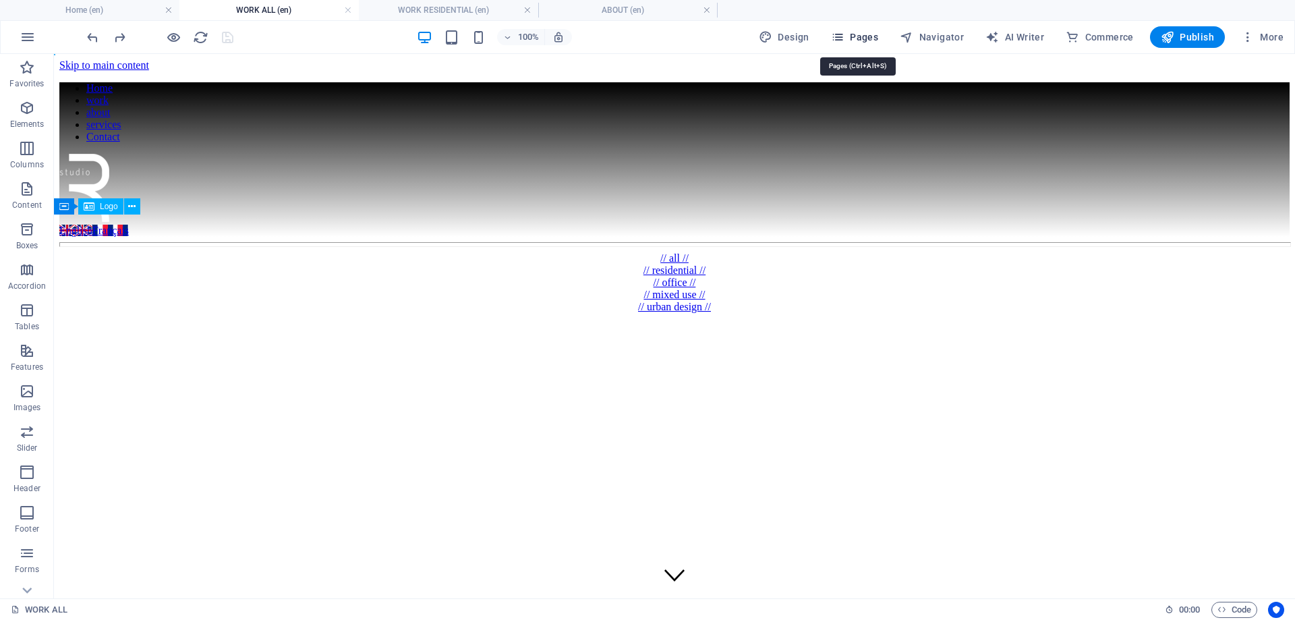
click at [878, 37] on span "Pages" at bounding box center [854, 36] width 47 height 13
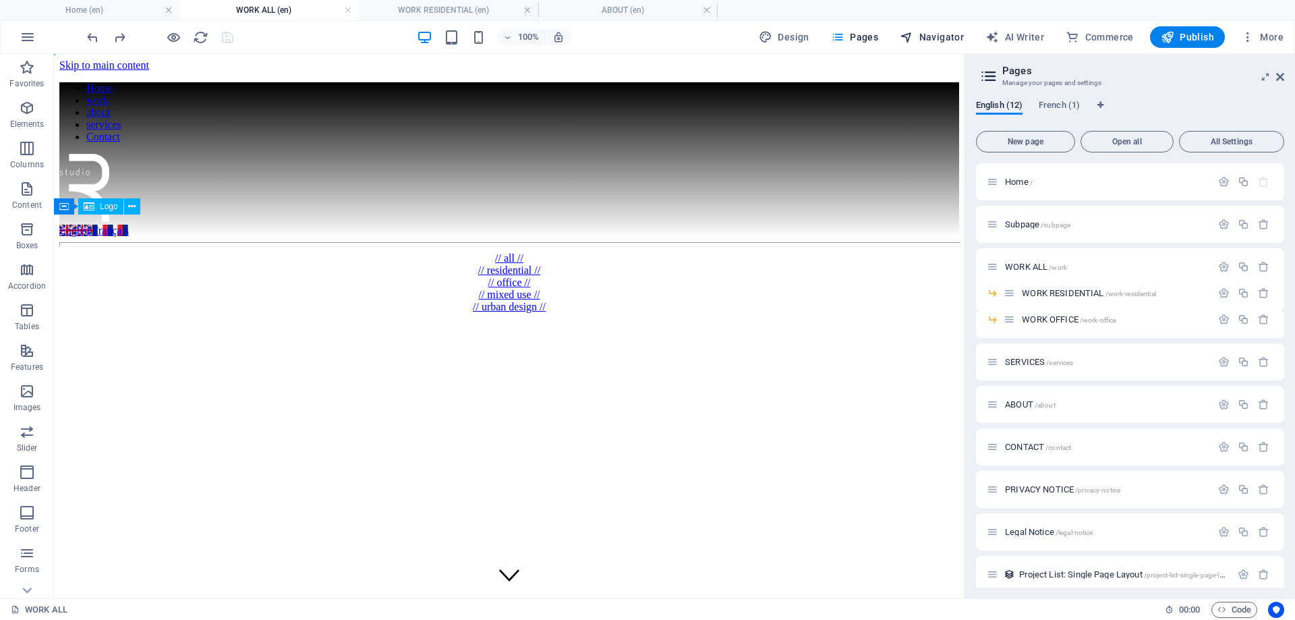
click at [933, 38] on span "Navigator" at bounding box center [932, 36] width 64 height 13
select select "17022658-en"
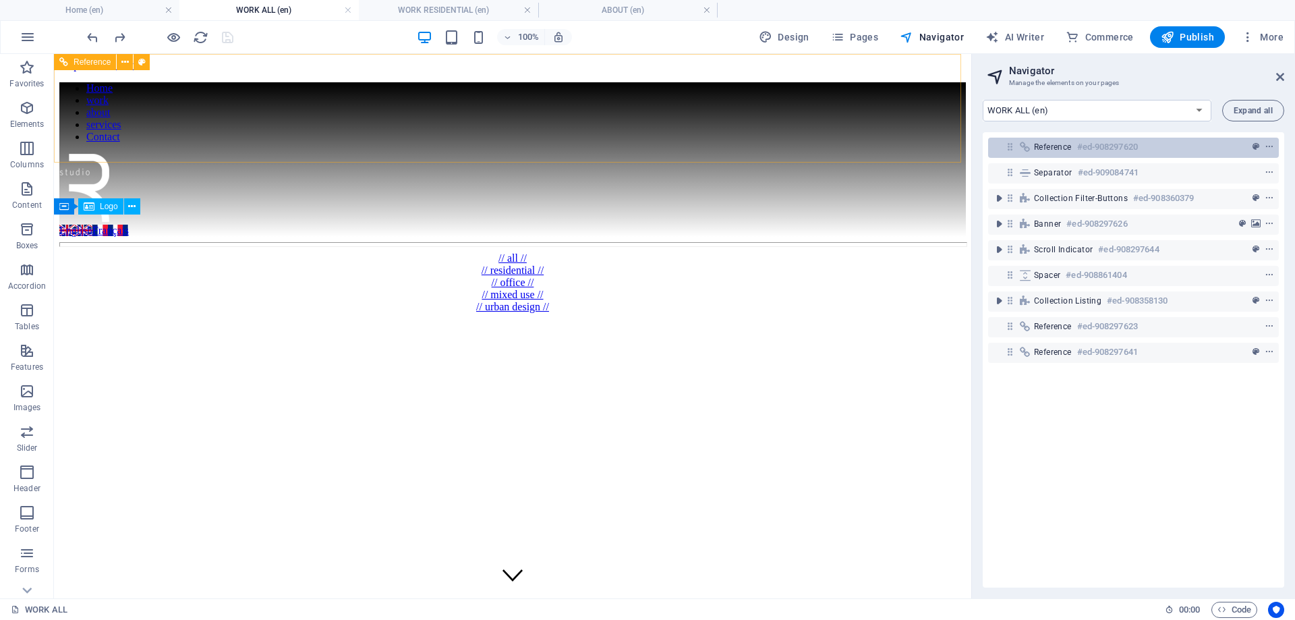
click at [1055, 150] on span "Reference" at bounding box center [1053, 147] width 38 height 11
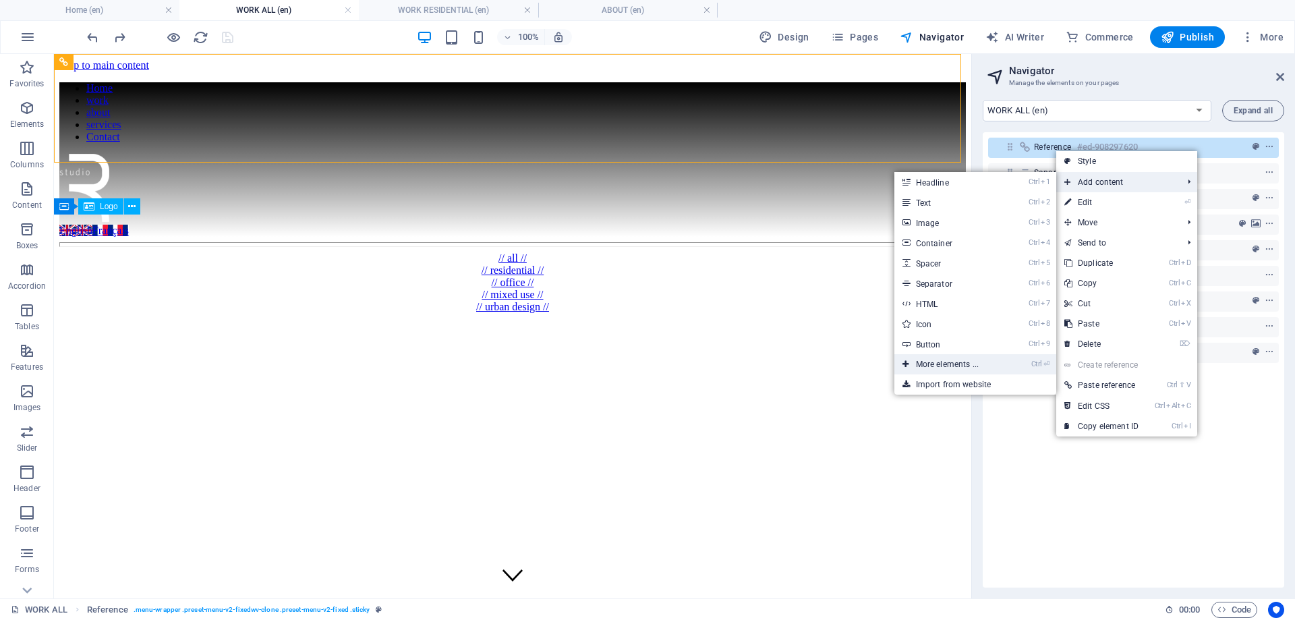
click at [944, 365] on link "Ctrl ⏎ More elements ..." at bounding box center [949, 364] width 111 height 20
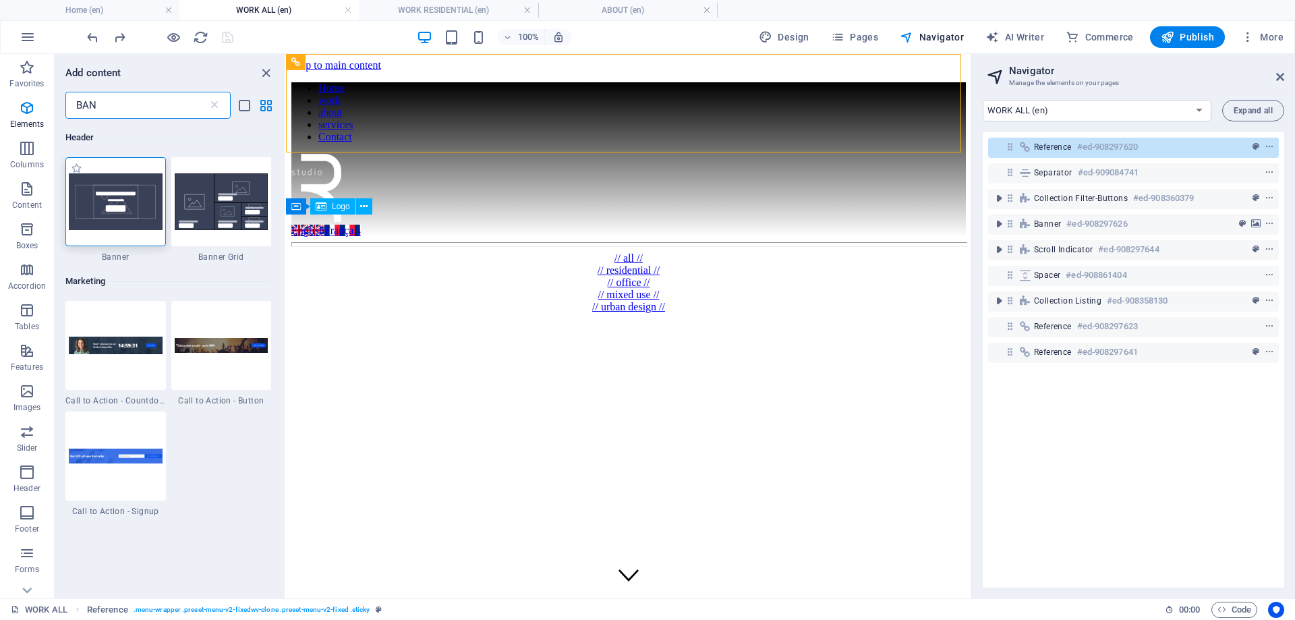
click at [108, 221] on img at bounding box center [116, 201] width 94 height 57
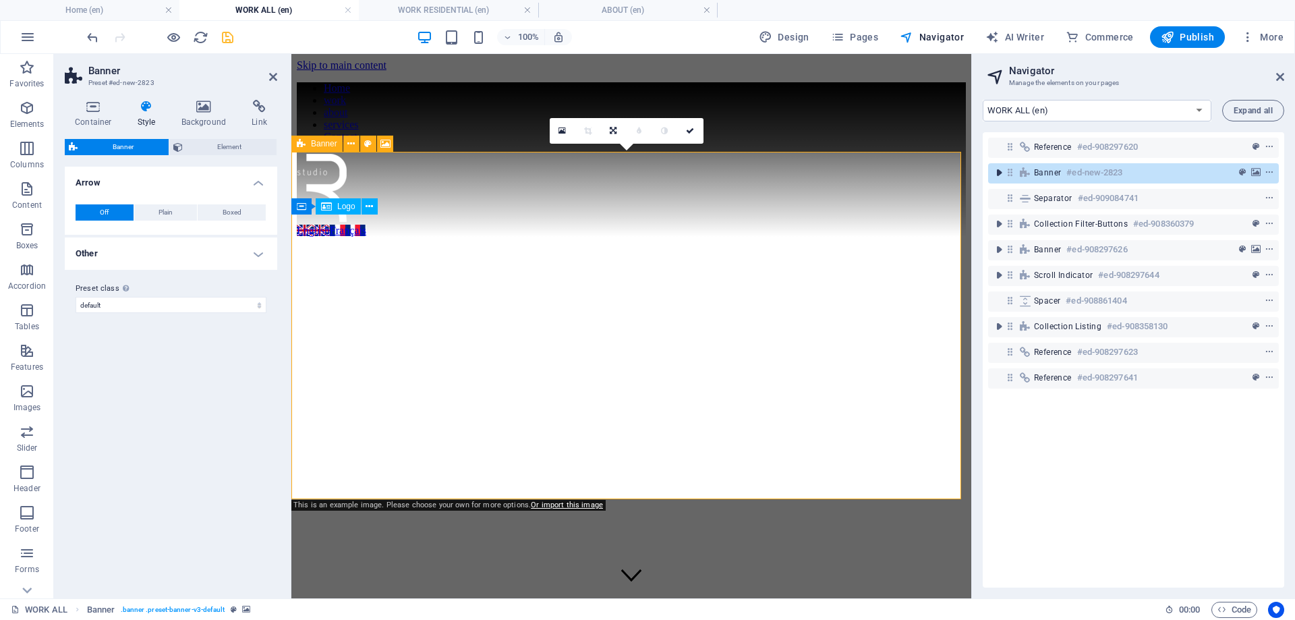
click at [996, 173] on icon "toggle-expand" at bounding box center [998, 172] width 13 height 13
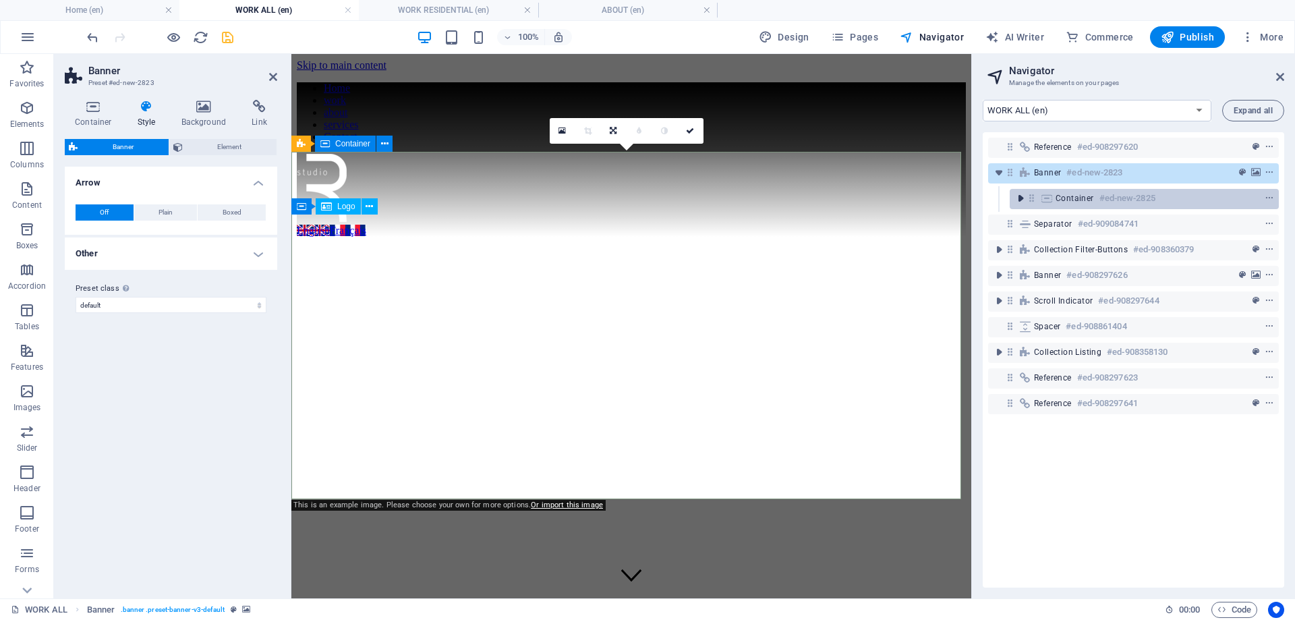
click at [1026, 200] on icon "toggle-expand" at bounding box center [1020, 198] width 13 height 13
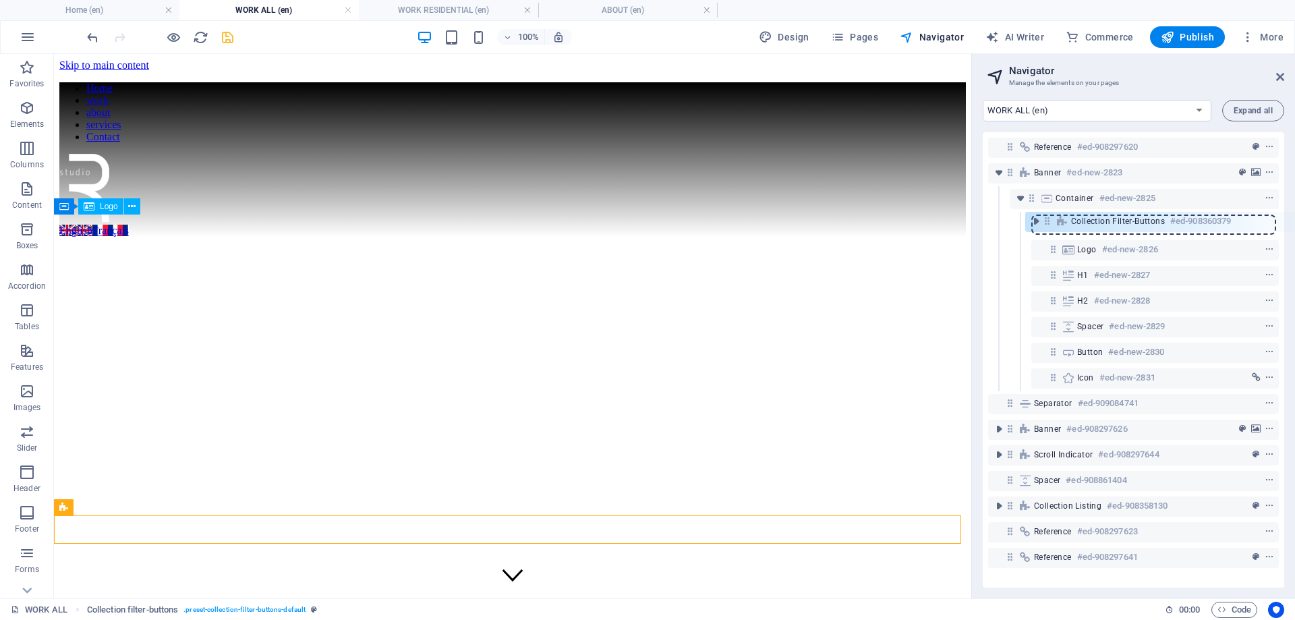
drag, startPoint x: 1009, startPoint y: 407, endPoint x: 1049, endPoint y: 220, distance: 191.0
click at [1049, 220] on div "Reference #ed-908297620 Banner #ed-new-2823 Container #ed-new-2825 Logo #ed-new…" at bounding box center [1133, 359] width 301 height 455
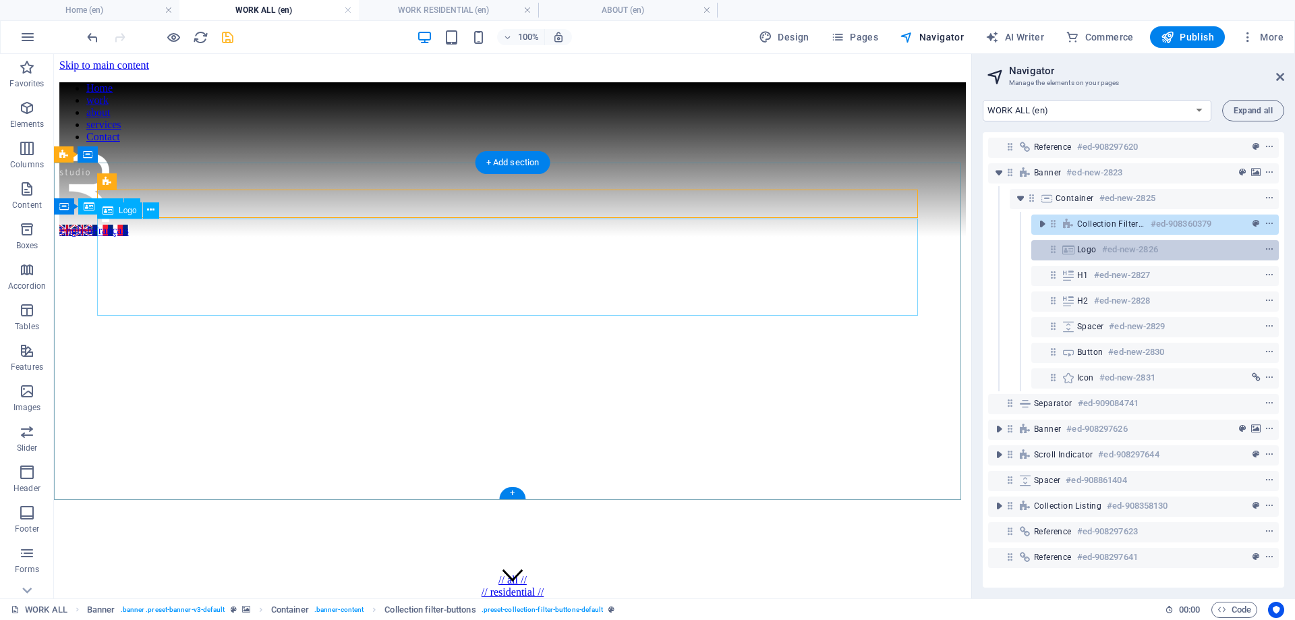
click at [1086, 250] on span "Logo" at bounding box center [1087, 249] width 20 height 11
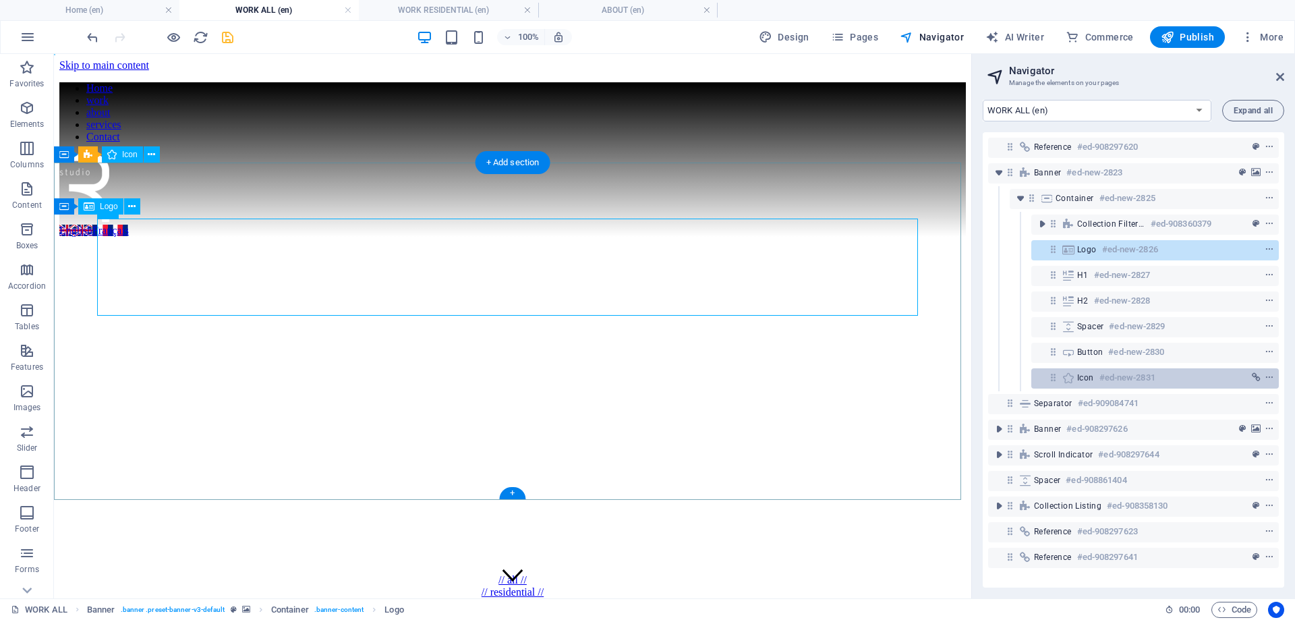
click at [1082, 380] on span "Icon" at bounding box center [1085, 377] width 17 height 11
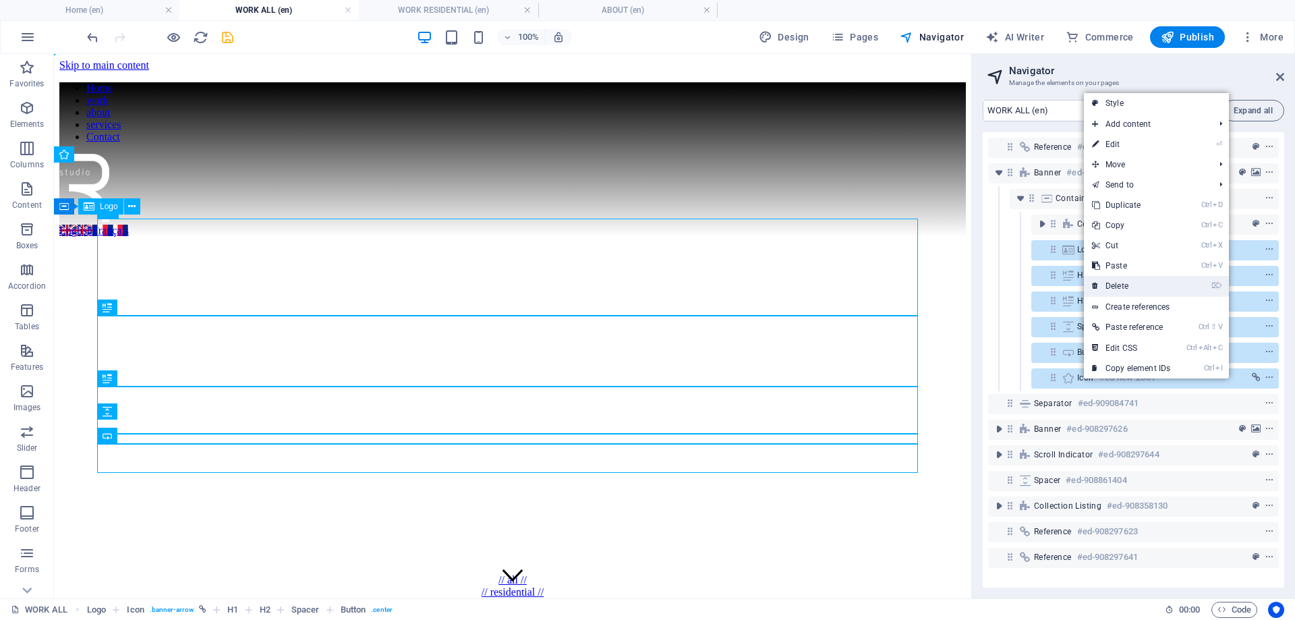
click at [1125, 277] on link "⌦ Delete" at bounding box center [1131, 286] width 94 height 20
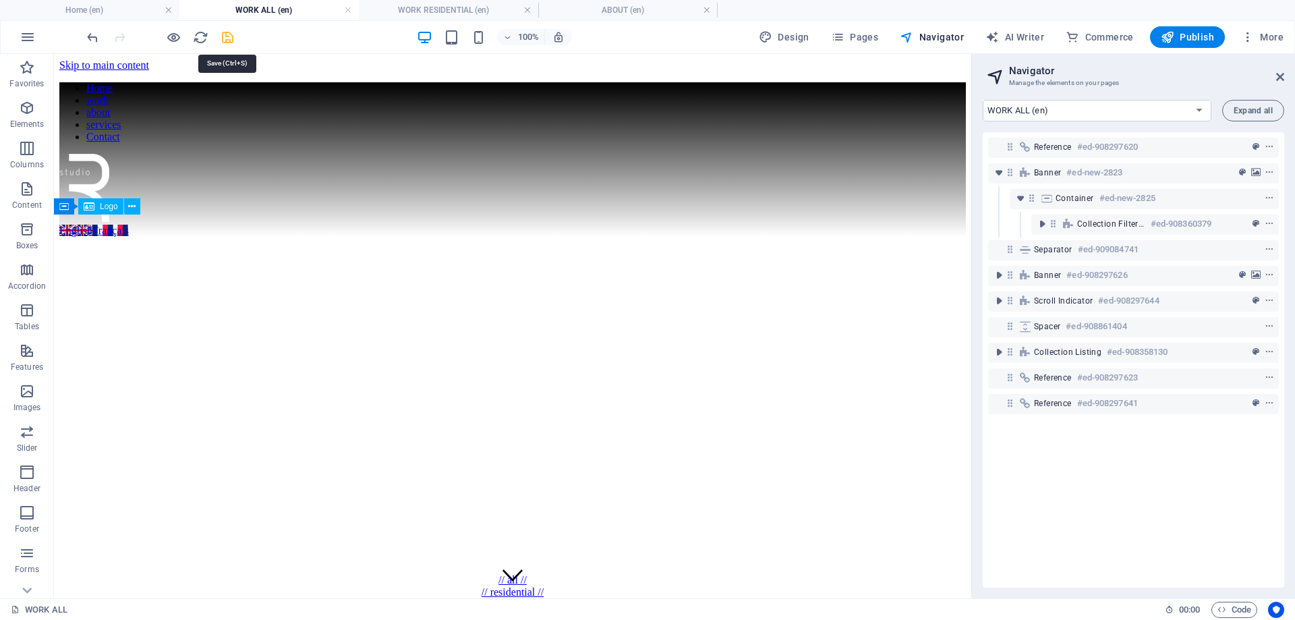
click at [224, 36] on icon "save" at bounding box center [228, 38] width 16 height 16
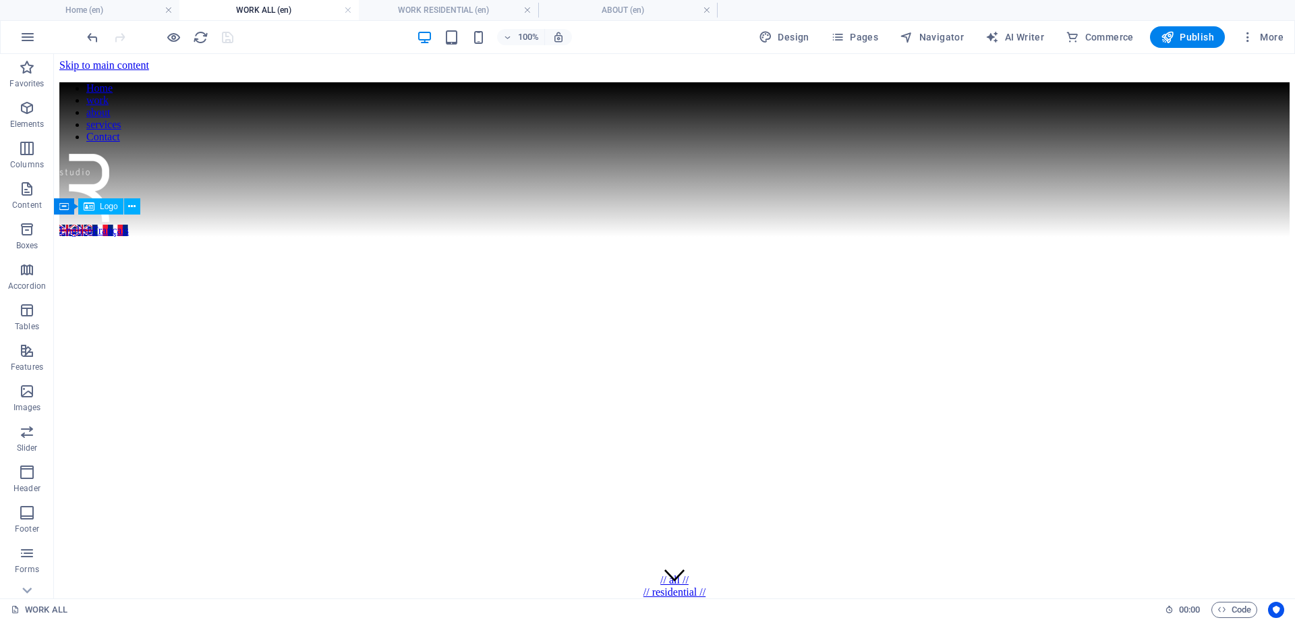
click at [84, 7] on h4 "Home (en)" at bounding box center [89, 10] width 179 height 15
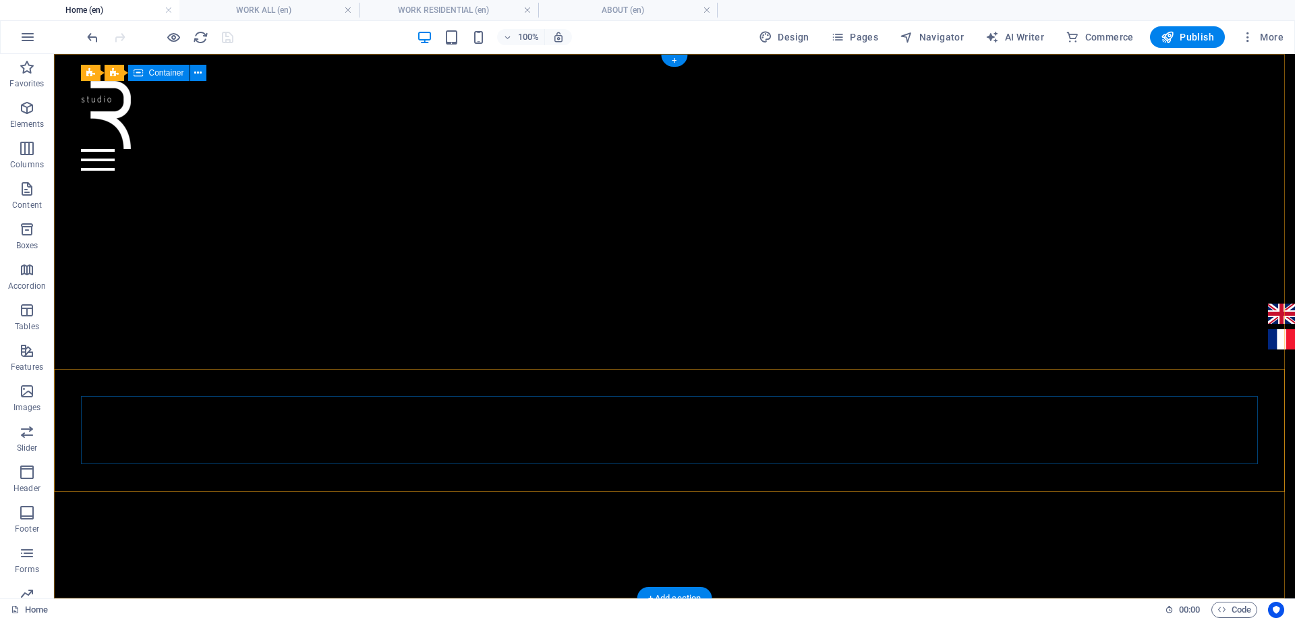
click at [293, 94] on div at bounding box center [674, 126] width 1186 height 90
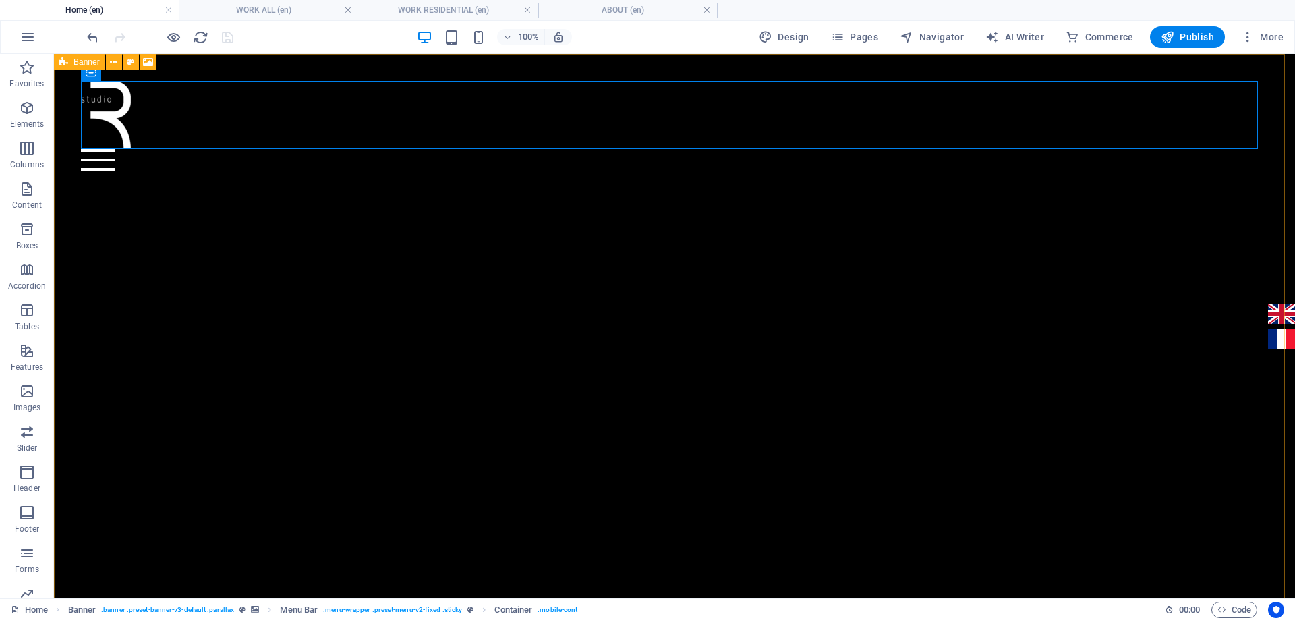
select select "vh"
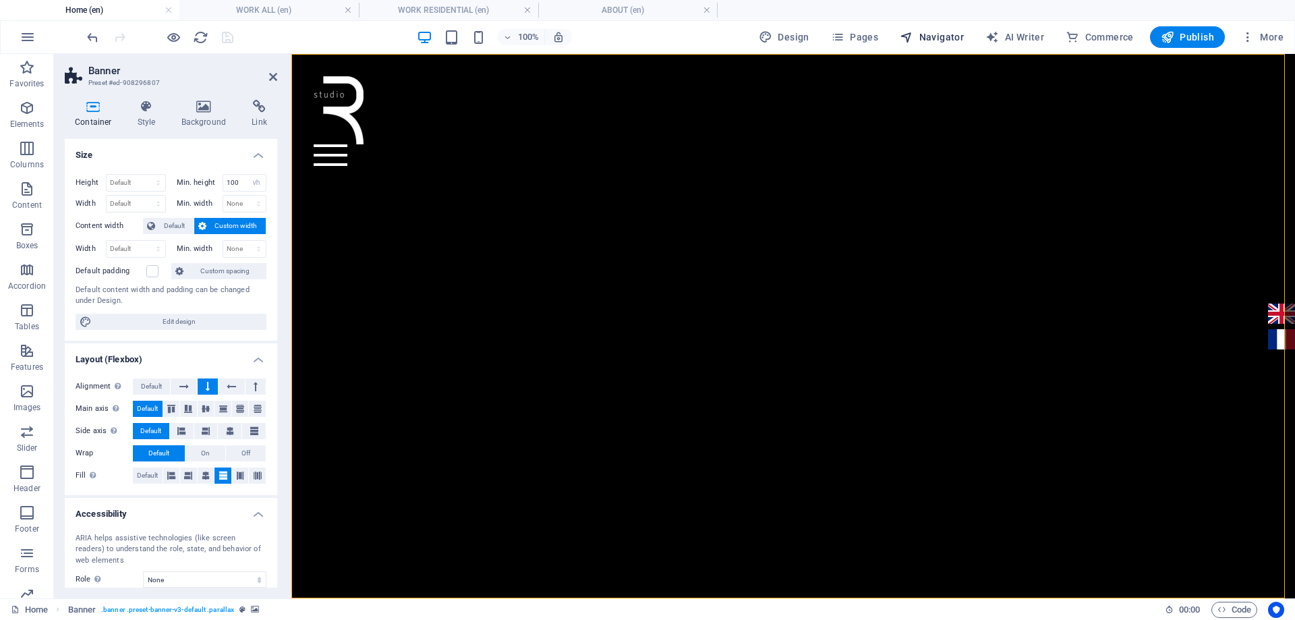
click at [927, 39] on span "Navigator" at bounding box center [932, 36] width 64 height 13
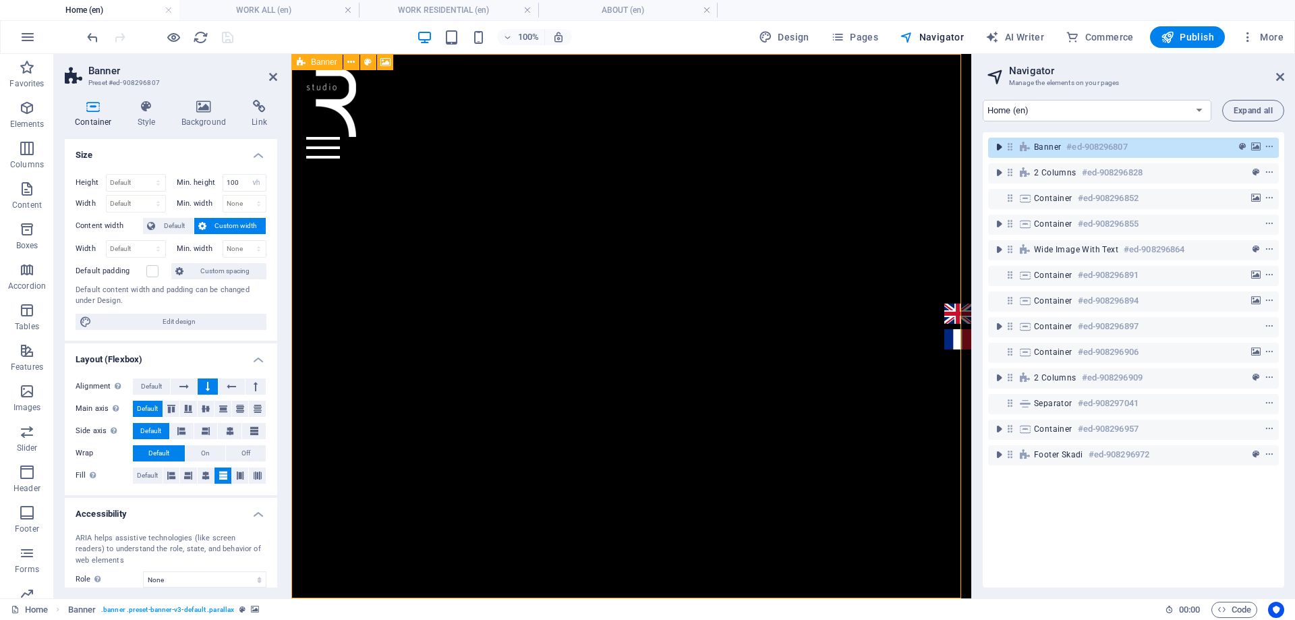
click at [1001, 151] on icon "toggle-expand" at bounding box center [998, 146] width 13 height 13
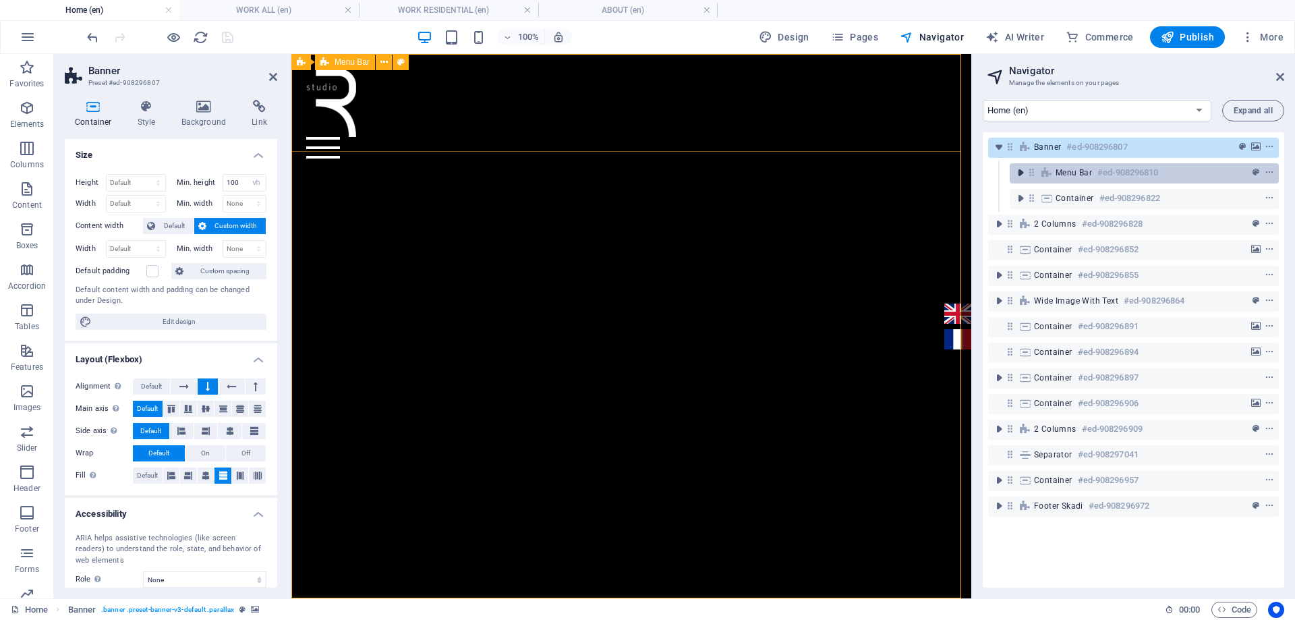
click at [1018, 173] on icon "toggle-expand" at bounding box center [1020, 172] width 13 height 13
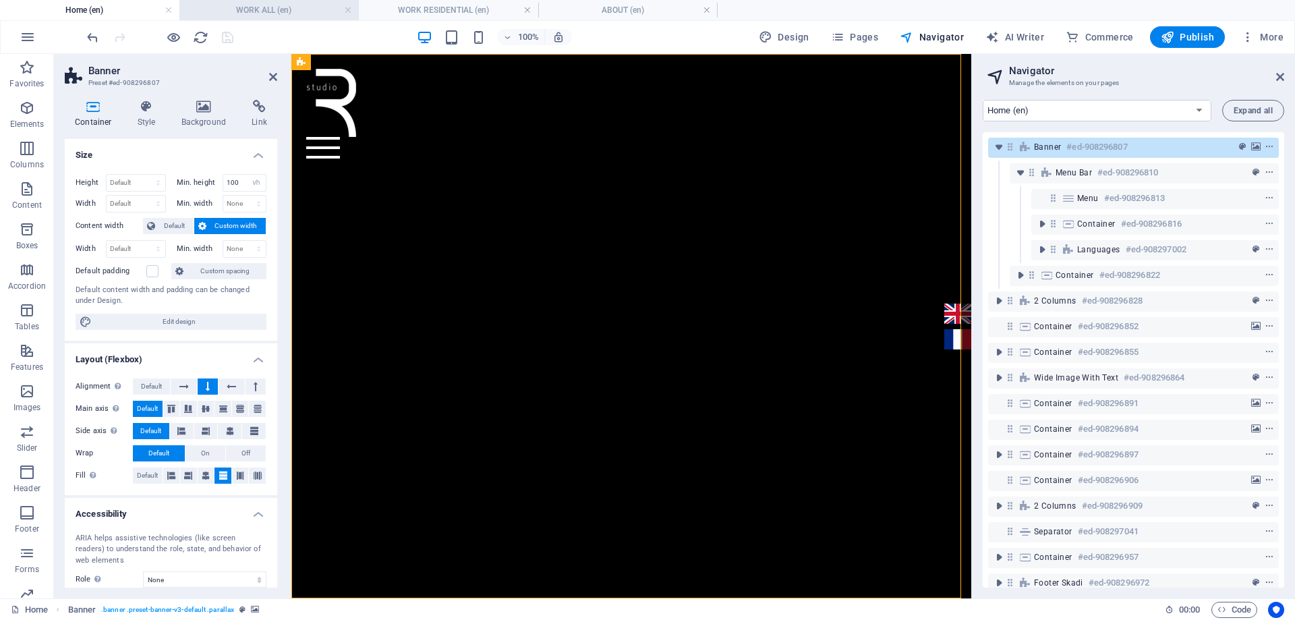
click at [257, 7] on h4 "WORK ALL (en)" at bounding box center [268, 10] width 179 height 15
select select "17022658-en"
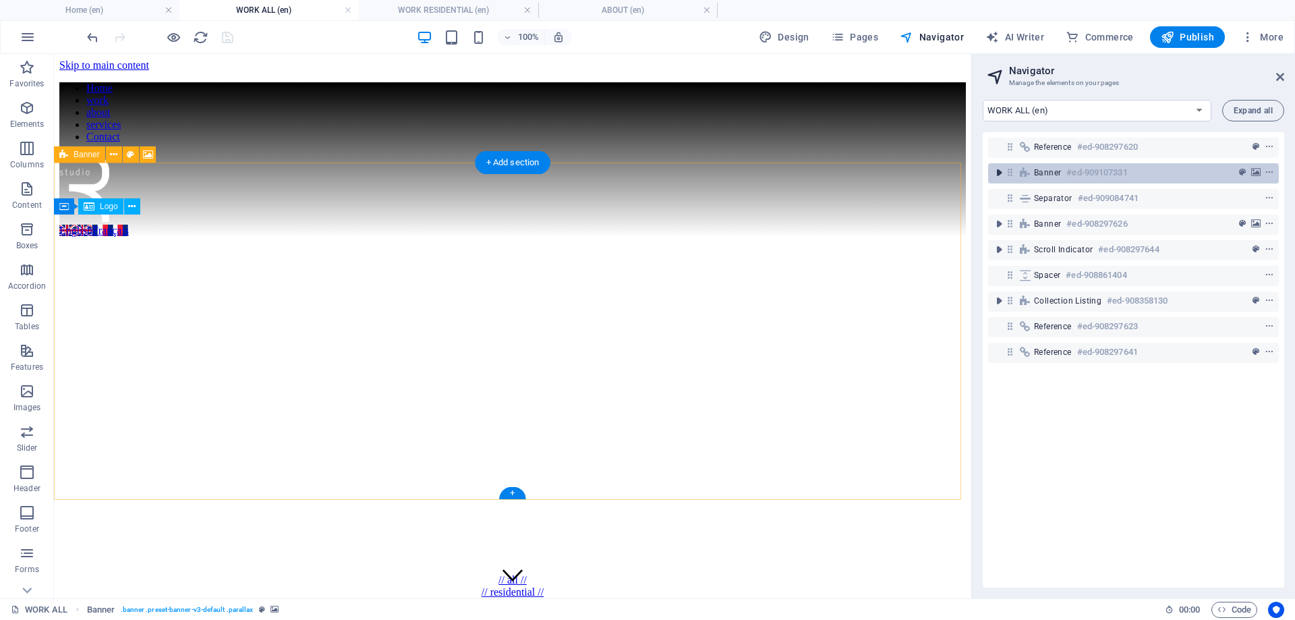
click at [999, 172] on icon "toggle-expand" at bounding box center [998, 172] width 13 height 13
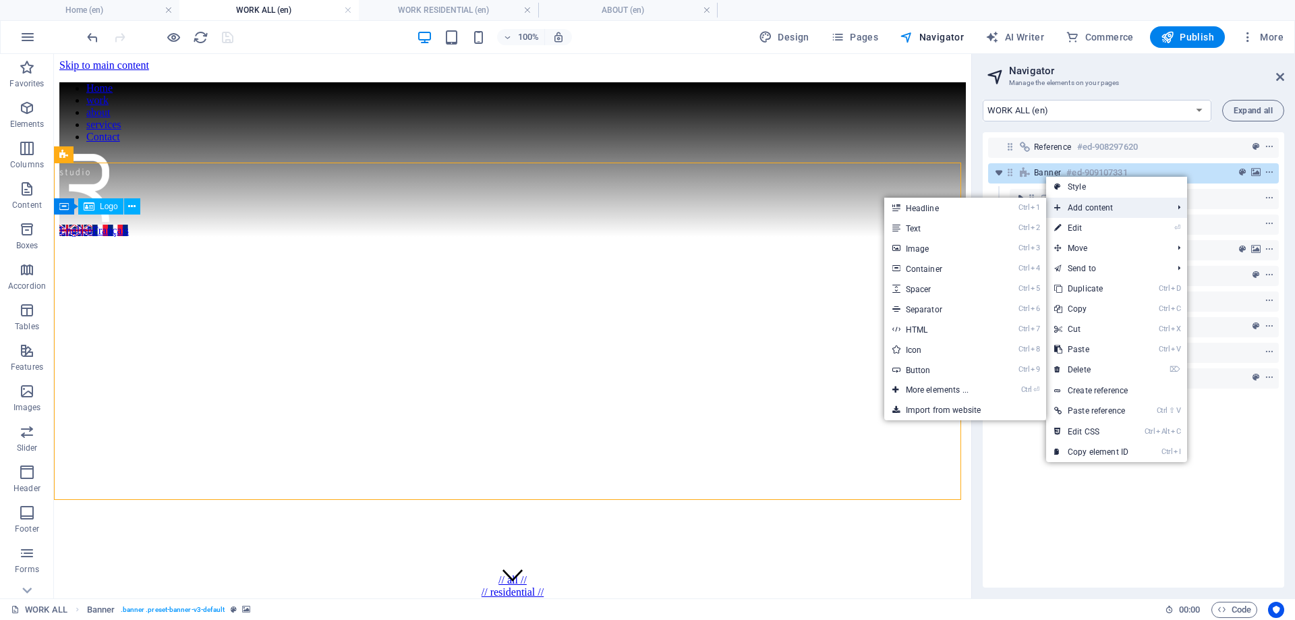
click at [1086, 210] on span "Add content" at bounding box center [1106, 208] width 121 height 20
click at [964, 390] on link "Ctrl ⏎ More elements ..." at bounding box center [939, 390] width 111 height 20
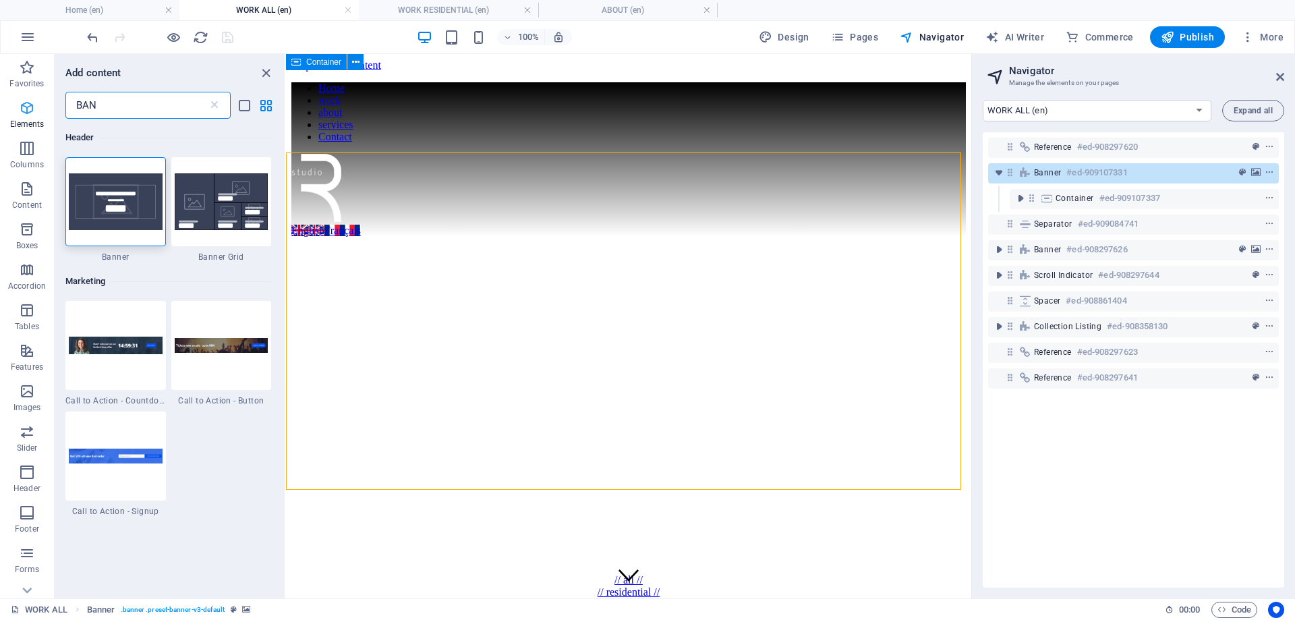
drag, startPoint x: 119, startPoint y: 109, endPoint x: 37, endPoint y: 116, distance: 82.6
click at [37, 116] on div "Favorites Elements Columns Content Boxes Accordion Tables Features Images Slide…" at bounding box center [143, 326] width 286 height 544
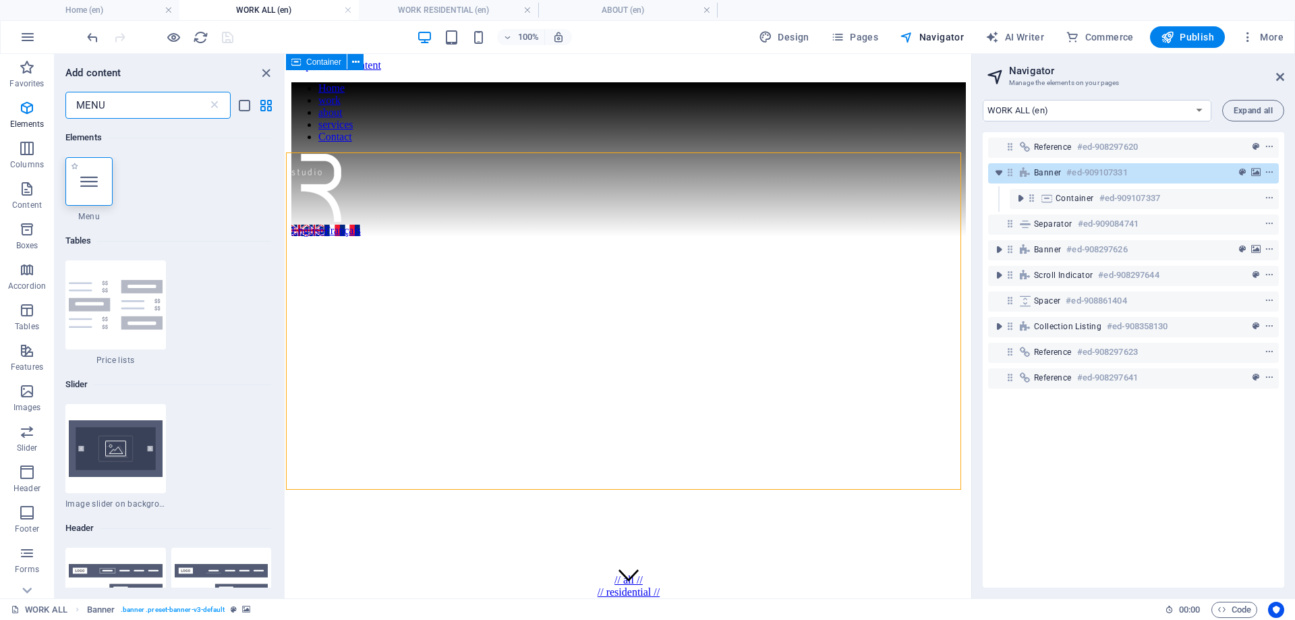
type input "MENU"
click at [98, 204] on div at bounding box center [88, 181] width 47 height 49
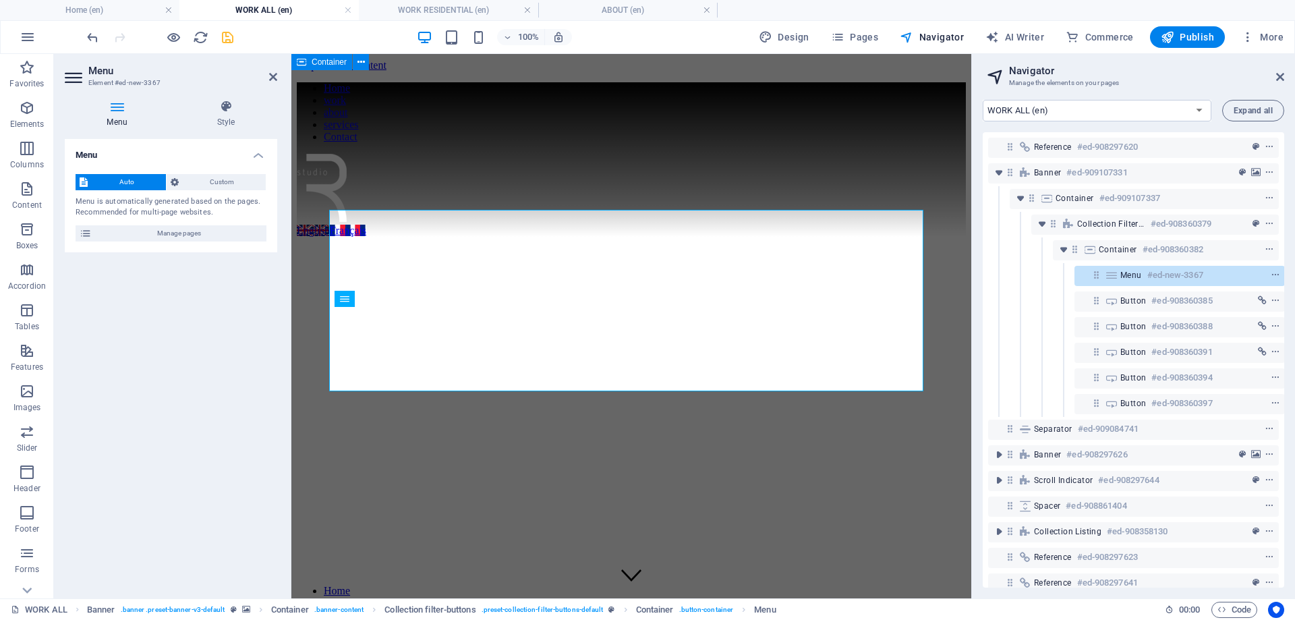
scroll to position [0, 3]
drag, startPoint x: 1112, startPoint y: 277, endPoint x: 1107, endPoint y: 210, distance: 67.6
click at [1107, 210] on div "Reference #ed-908297620 Banner #ed-909107331 Container #ed-909107337 Collection…" at bounding box center [1133, 359] width 301 height 455
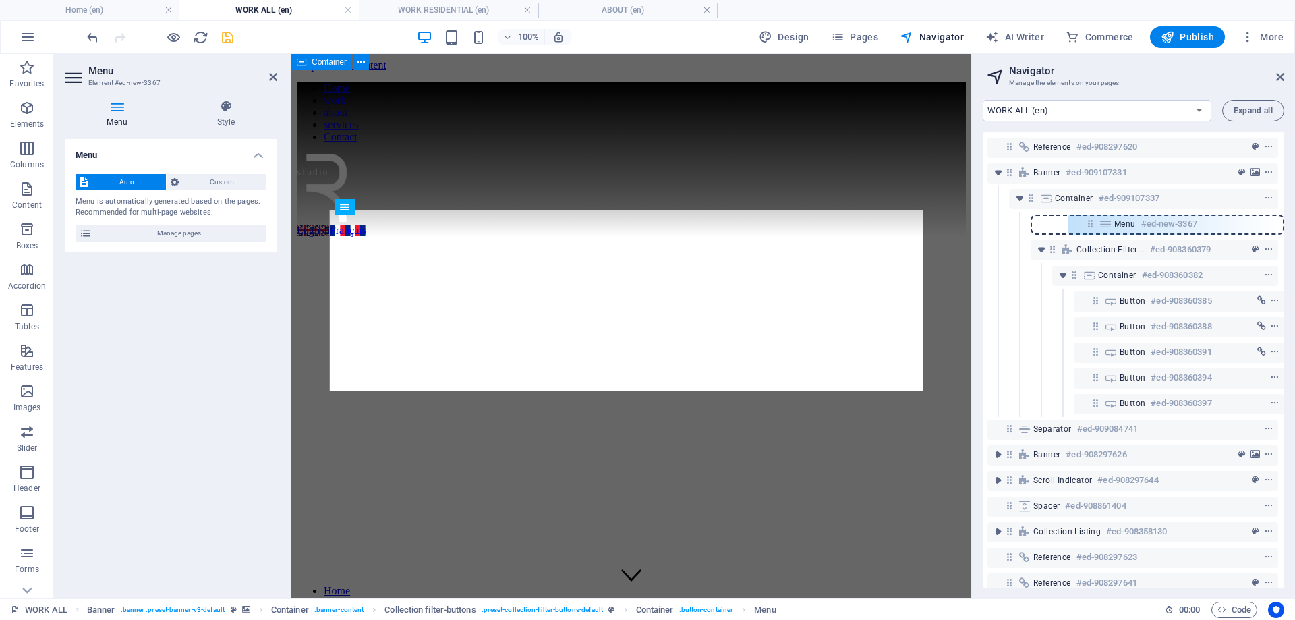
drag, startPoint x: 1090, startPoint y: 274, endPoint x: 1087, endPoint y: 216, distance: 58.1
click at [1087, 216] on div "Reference #ed-908297620 Banner #ed-909107331 Container #ed-909107337 Collection…" at bounding box center [1133, 359] width 301 height 455
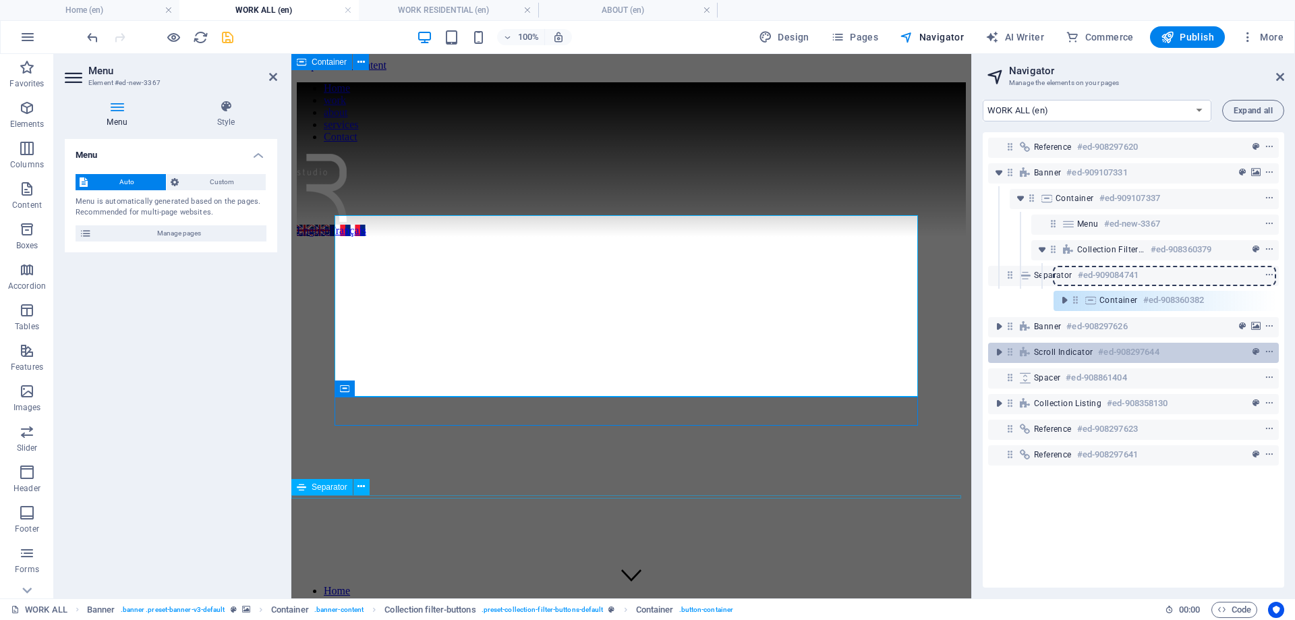
scroll to position [0, 0]
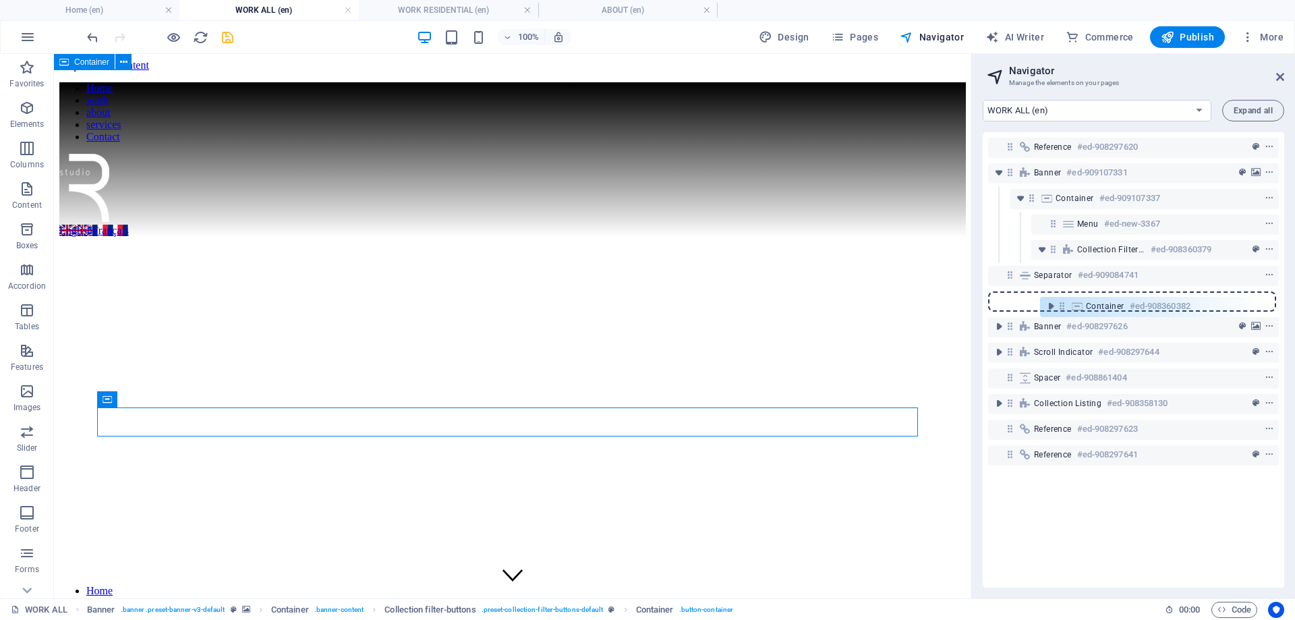
drag, startPoint x: 1070, startPoint y: 272, endPoint x: 1058, endPoint y: 307, distance: 36.3
click at [1058, 307] on div "Reference #ed-908297620 Banner #ed-909107331 Container #ed-909107337 Menu #ed-n…" at bounding box center [1133, 359] width 301 height 455
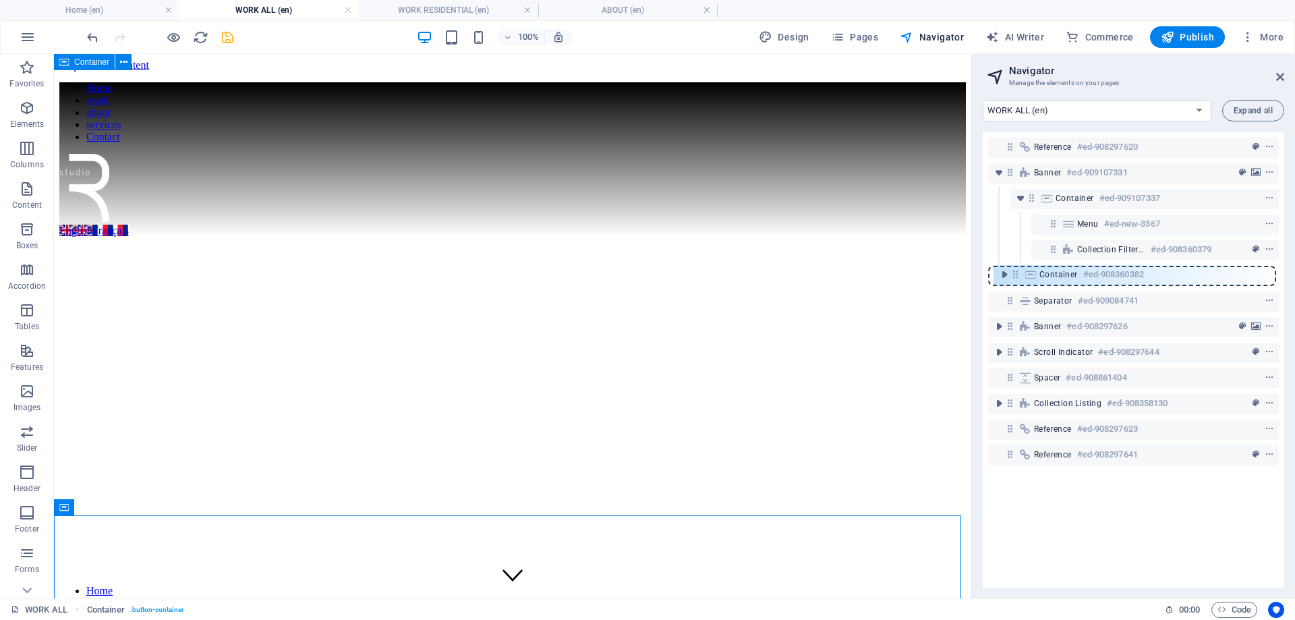
drag, startPoint x: 1013, startPoint y: 297, endPoint x: 1018, endPoint y: 266, distance: 31.4
click at [1018, 266] on div "Reference #ed-908297620 Banner #ed-909107331 Container #ed-909107337 Menu #ed-n…" at bounding box center [1133, 359] width 301 height 455
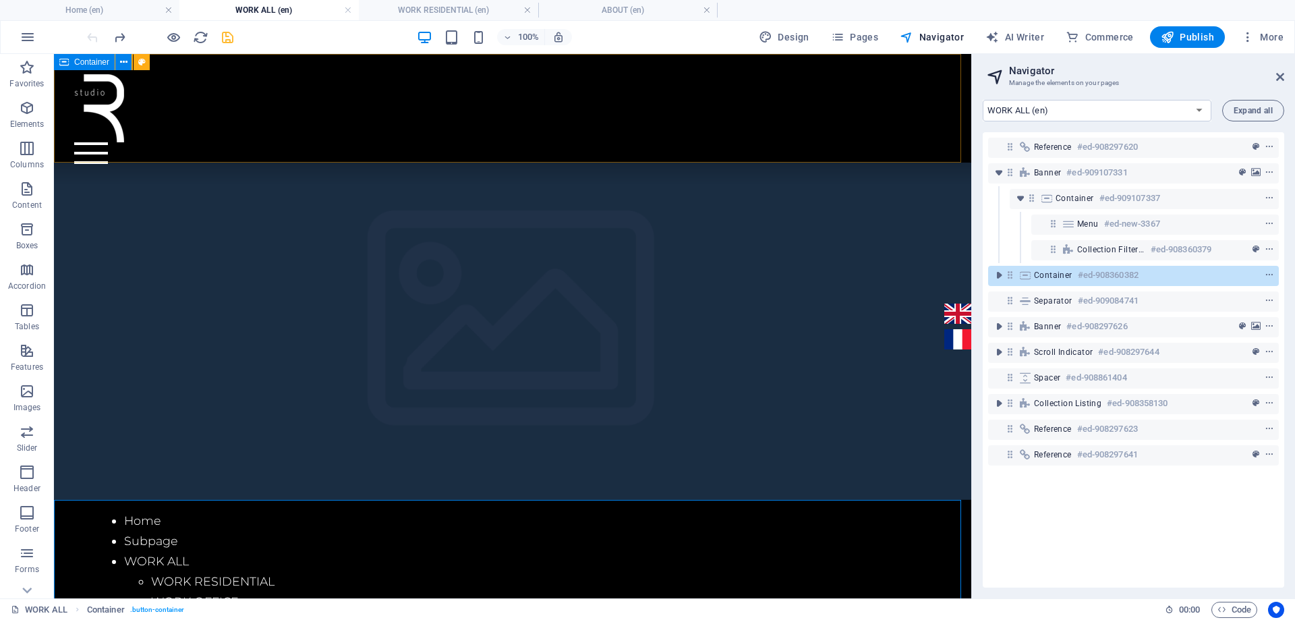
click at [457, 144] on div "Home work about services Contact English Français" at bounding box center [512, 119] width 917 height 130
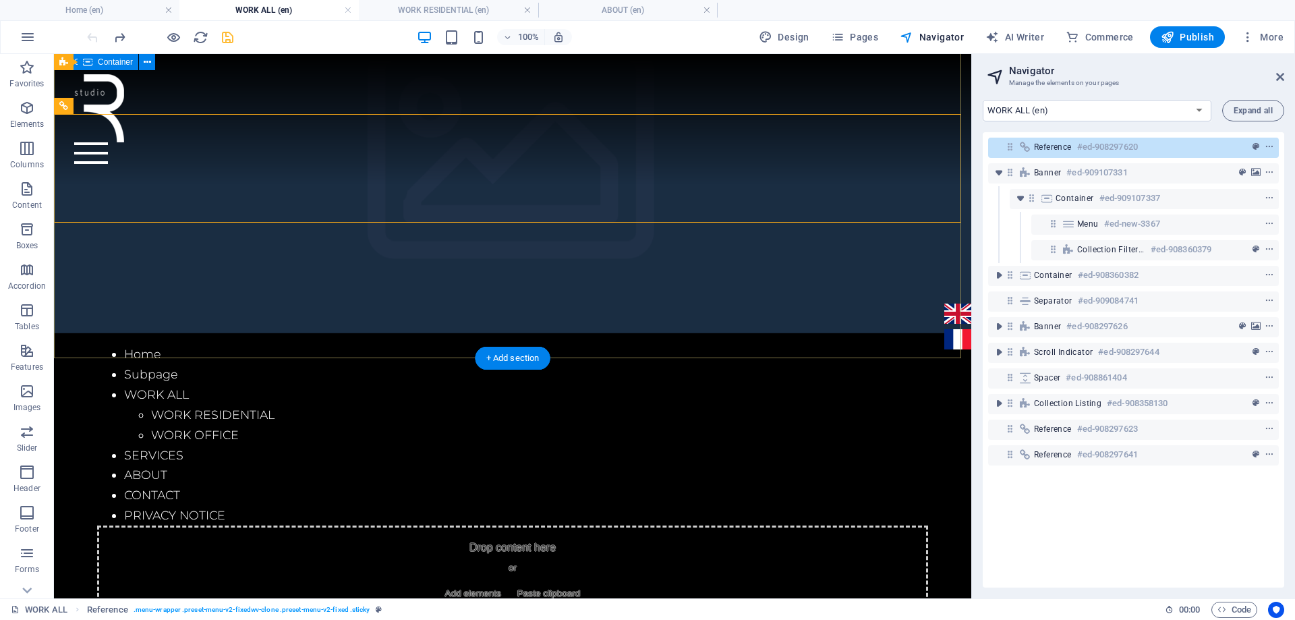
scroll to position [135, 0]
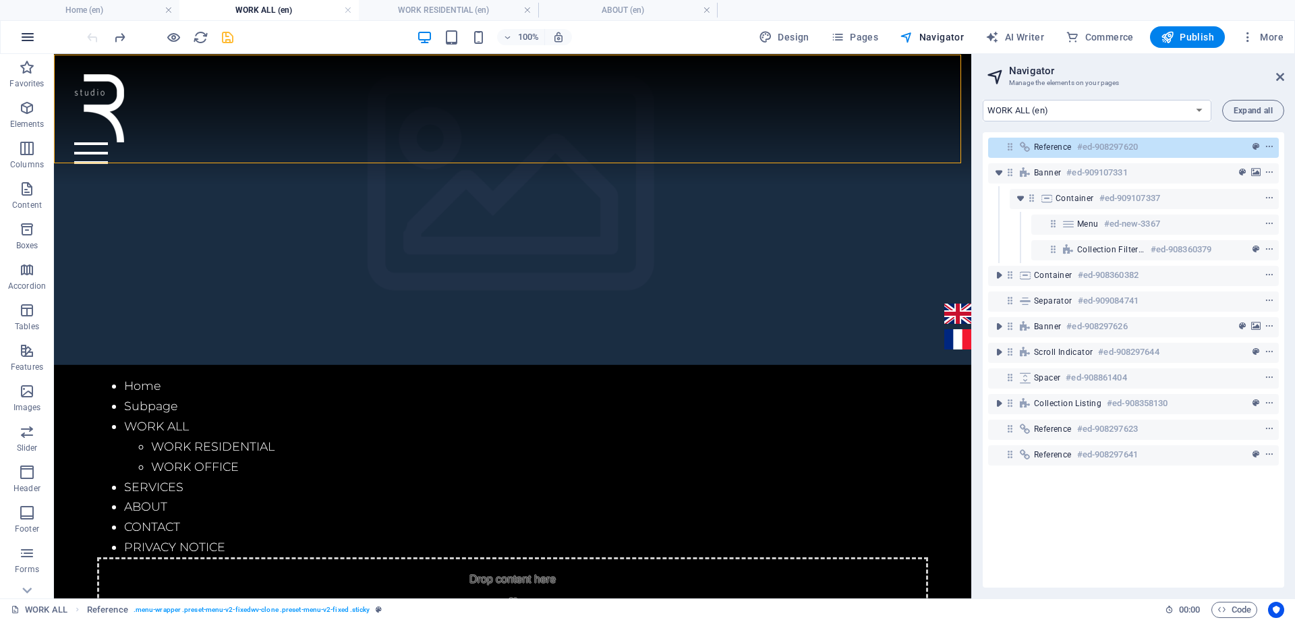
click at [21, 42] on icon "button" at bounding box center [28, 37] width 16 height 16
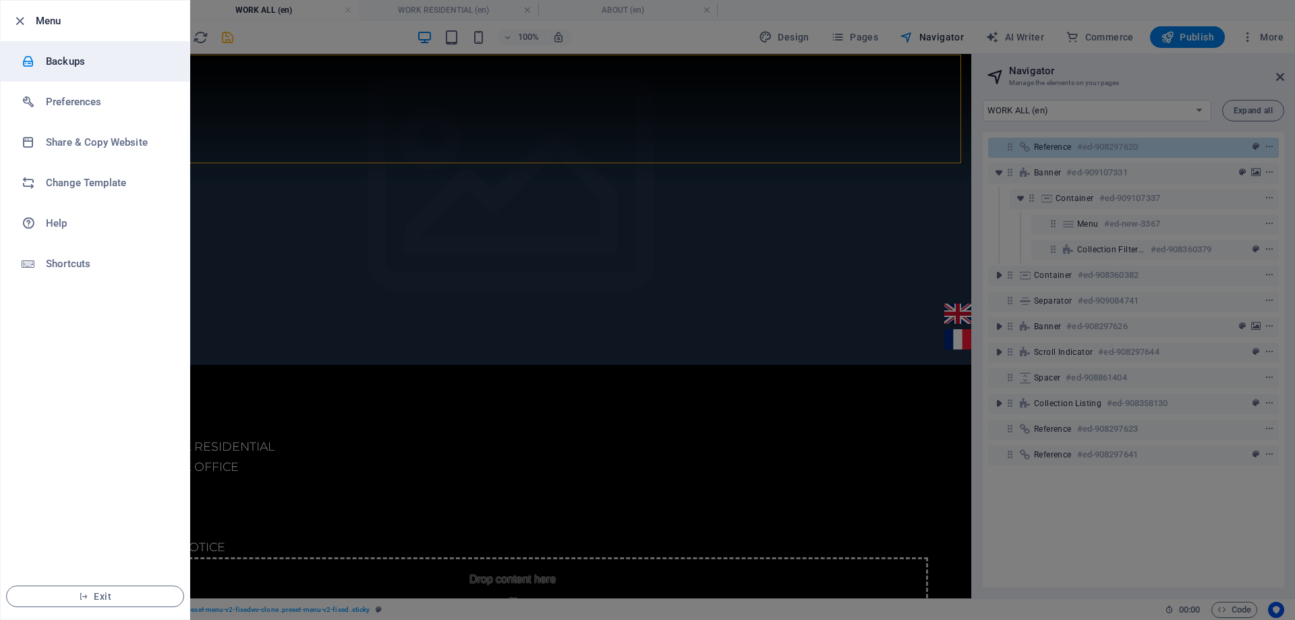
click at [59, 59] on h6 "Backups" at bounding box center [108, 61] width 125 height 16
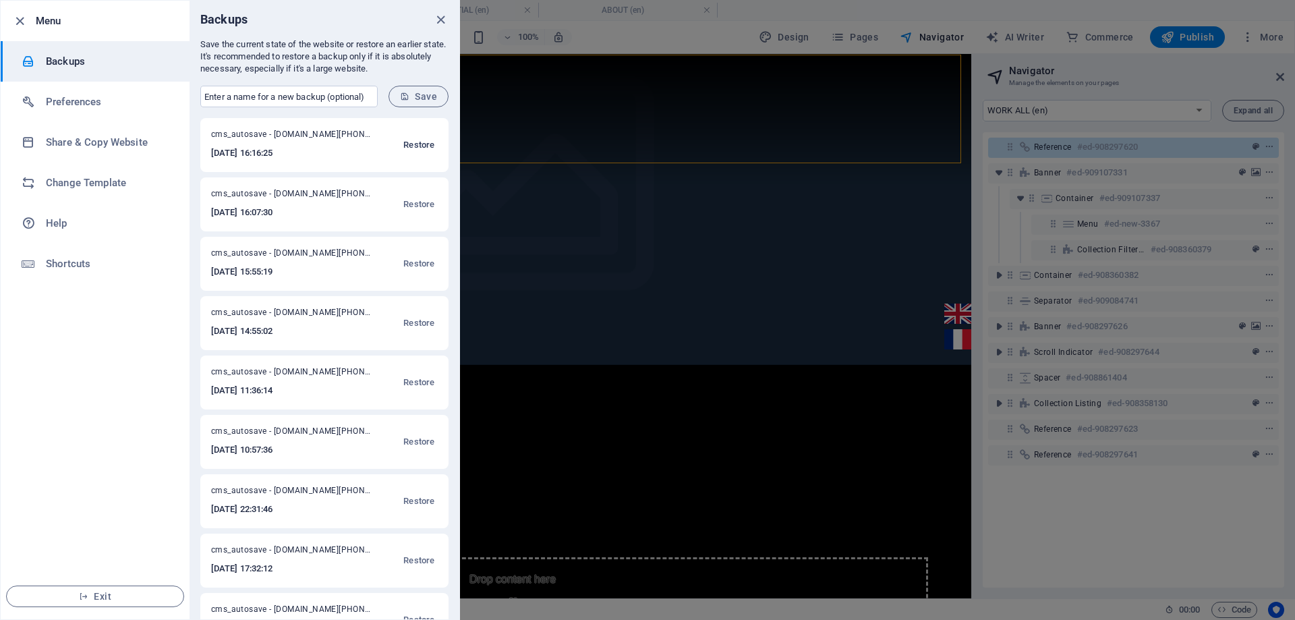
click at [419, 142] on span "Restore" at bounding box center [418, 145] width 31 height 16
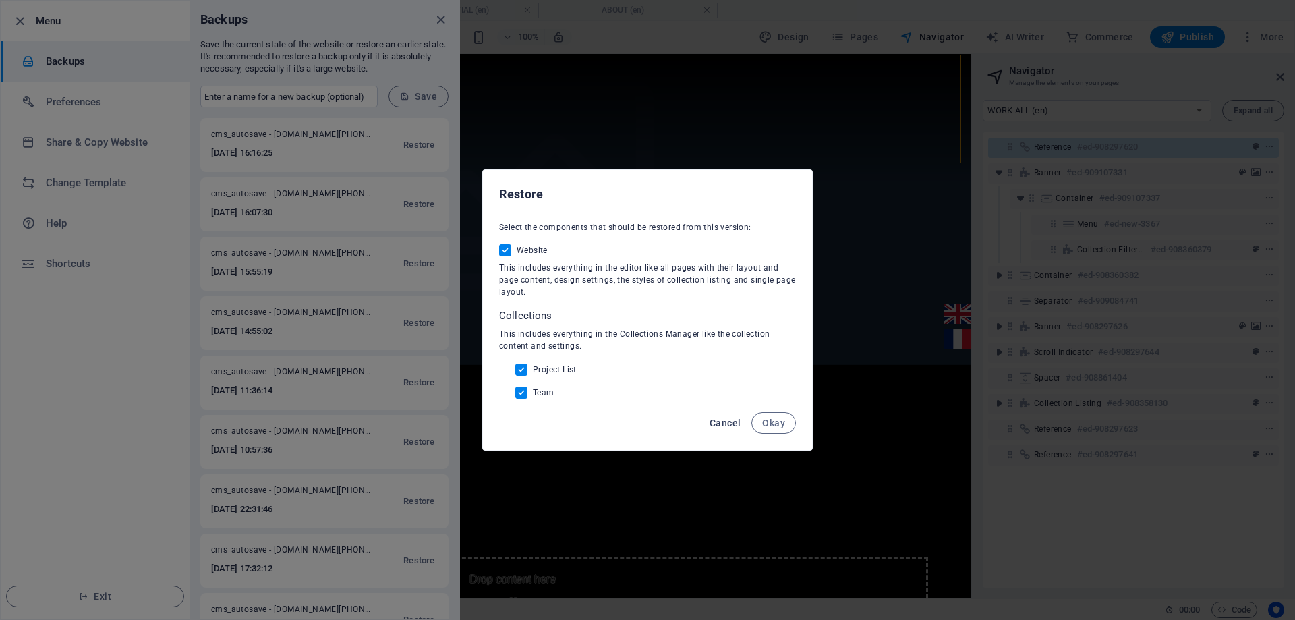
click at [737, 423] on span "Cancel" at bounding box center [724, 422] width 31 height 11
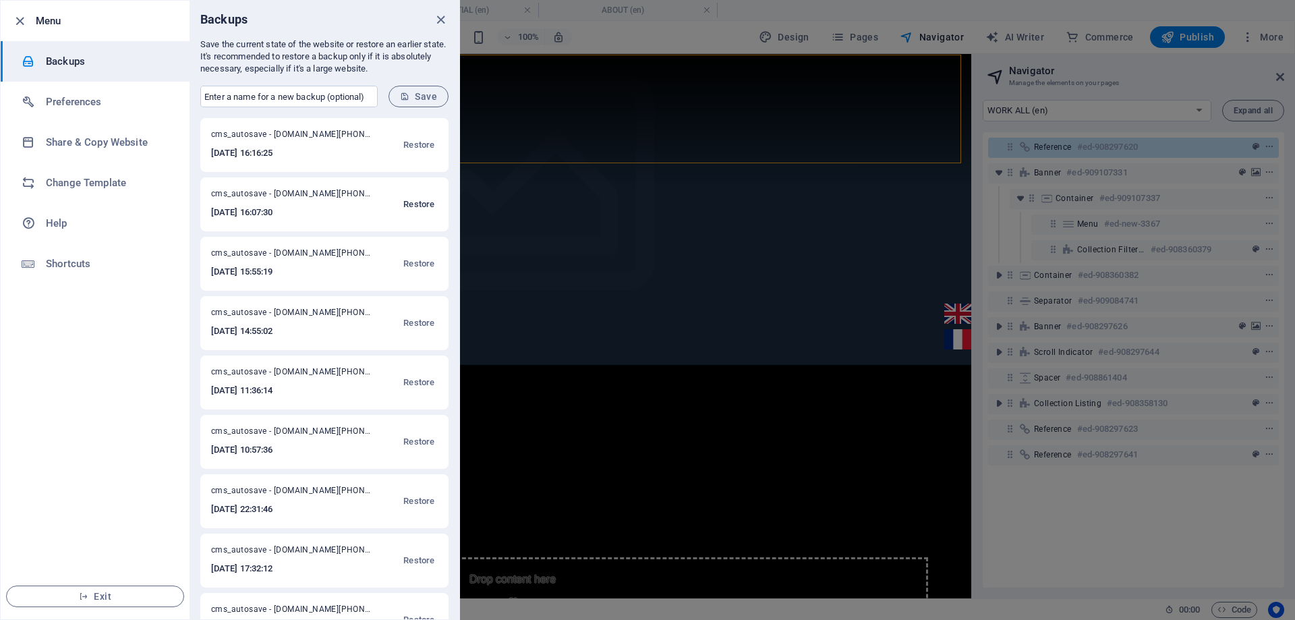
click at [419, 205] on span "Restore" at bounding box center [418, 204] width 31 height 16
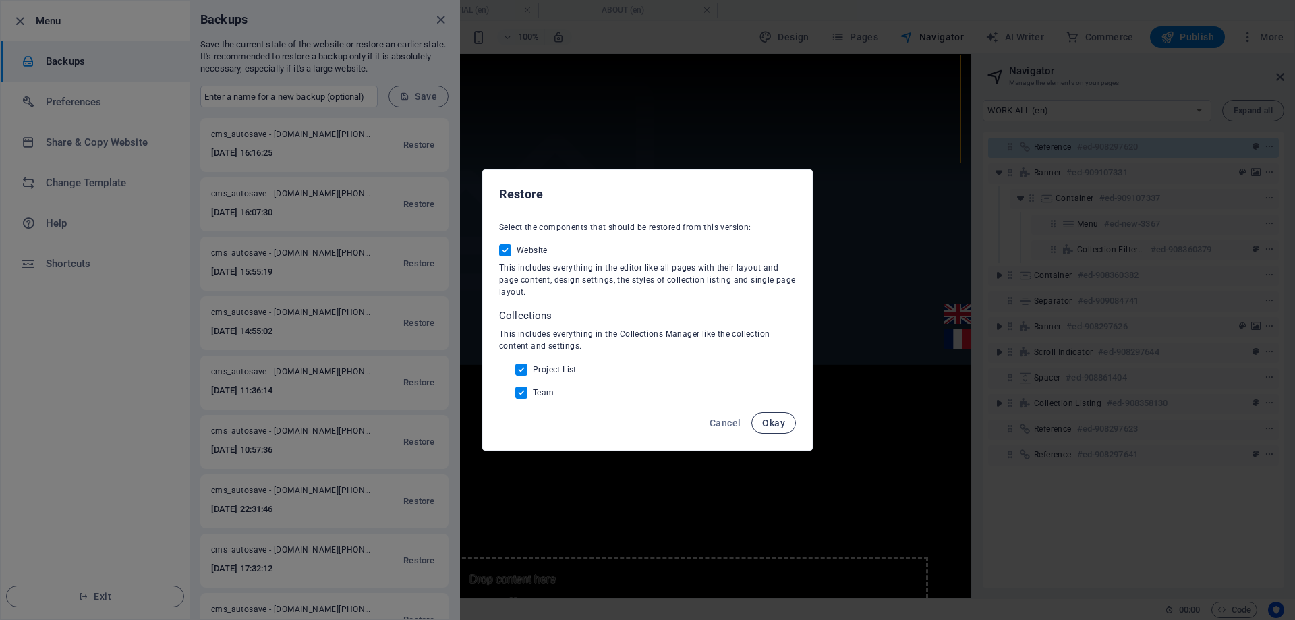
click at [779, 417] on span "Okay" at bounding box center [773, 422] width 23 height 11
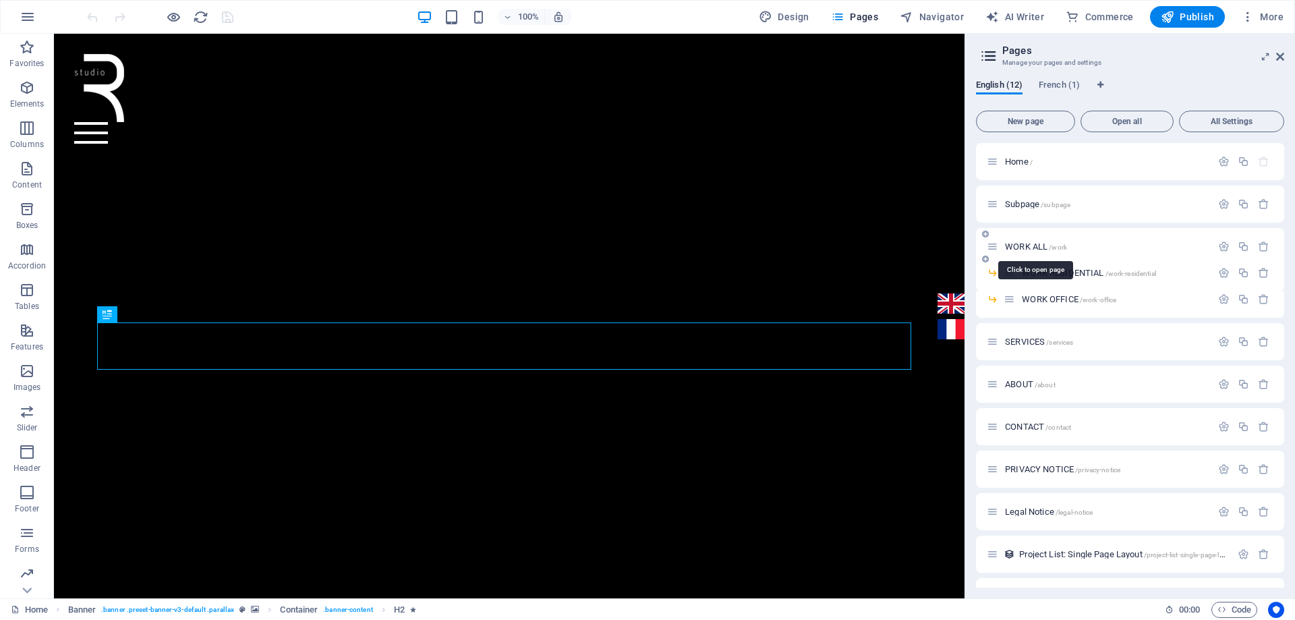
click at [1030, 245] on span "WORK ALL /work" at bounding box center [1036, 246] width 62 height 10
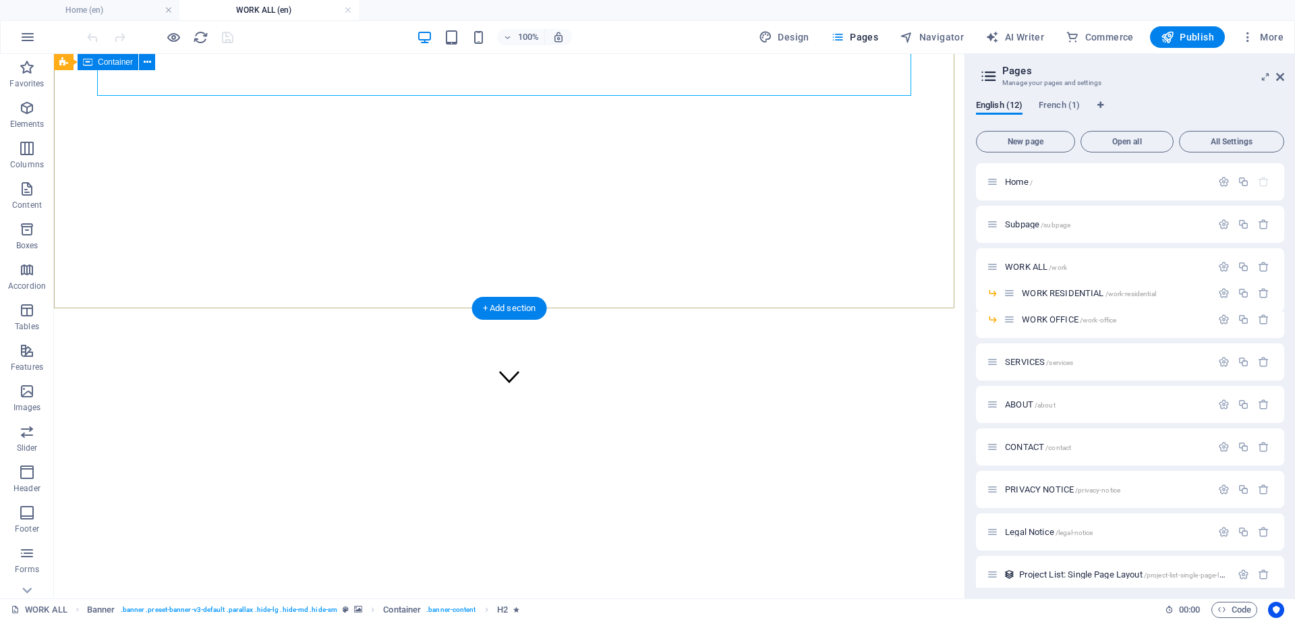
scroll to position [337, 0]
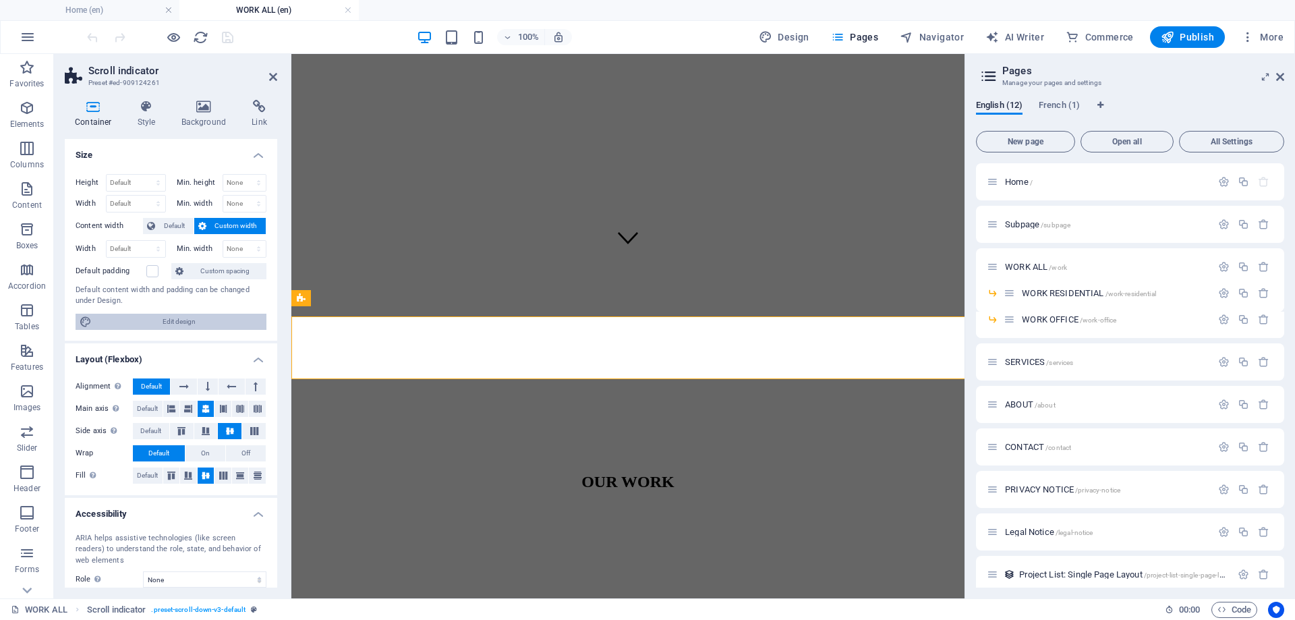
scroll to position [327, 0]
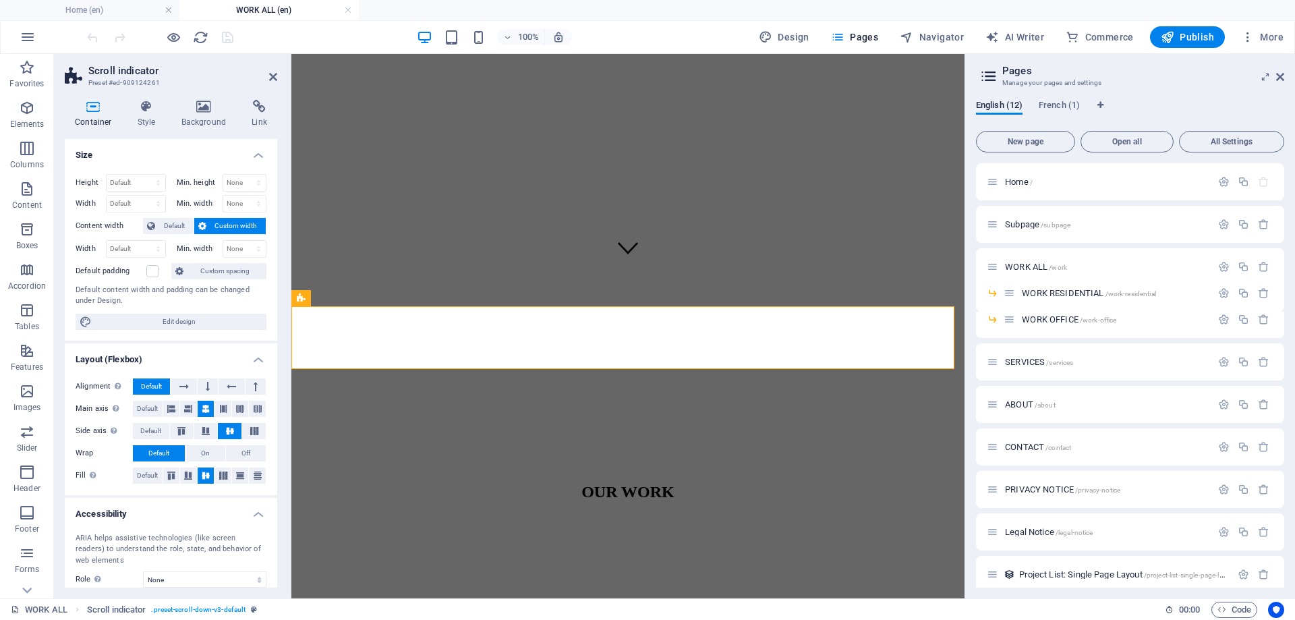
click at [152, 129] on div "Container Style Background Link Size Height Default px rem % vh vw Min. height …" at bounding box center [171, 344] width 212 height 488
click at [149, 119] on h4 "Style" at bounding box center [149, 114] width 44 height 28
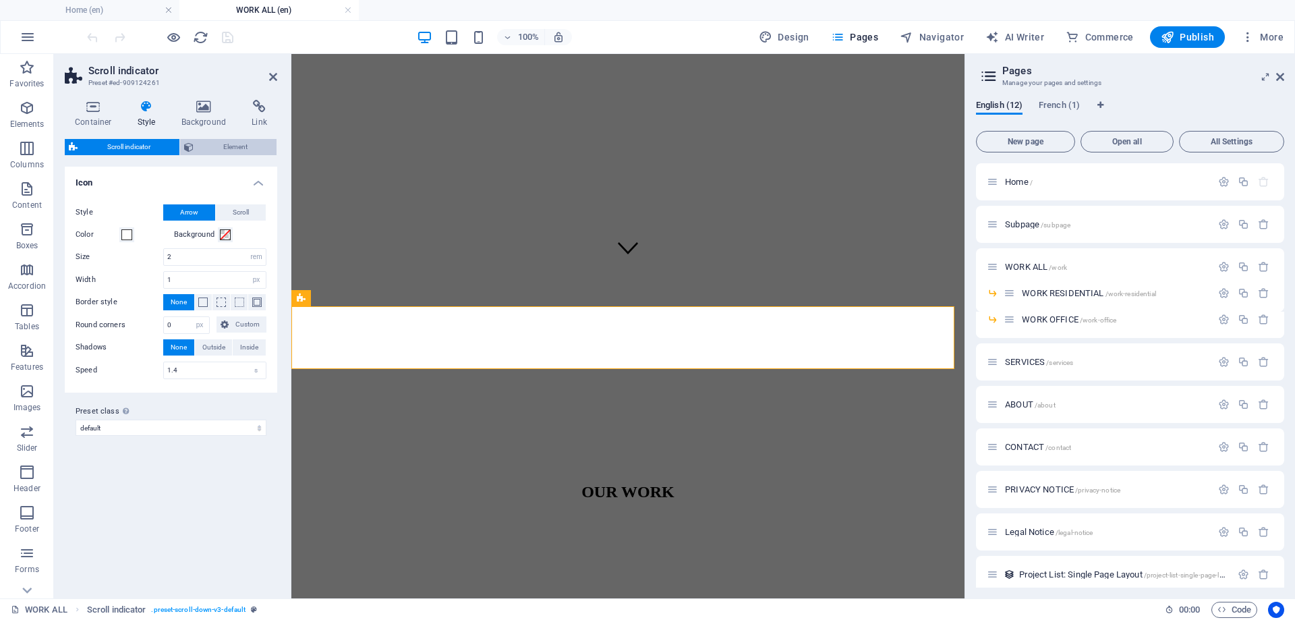
click at [214, 146] on span "Element" at bounding box center [235, 147] width 75 height 16
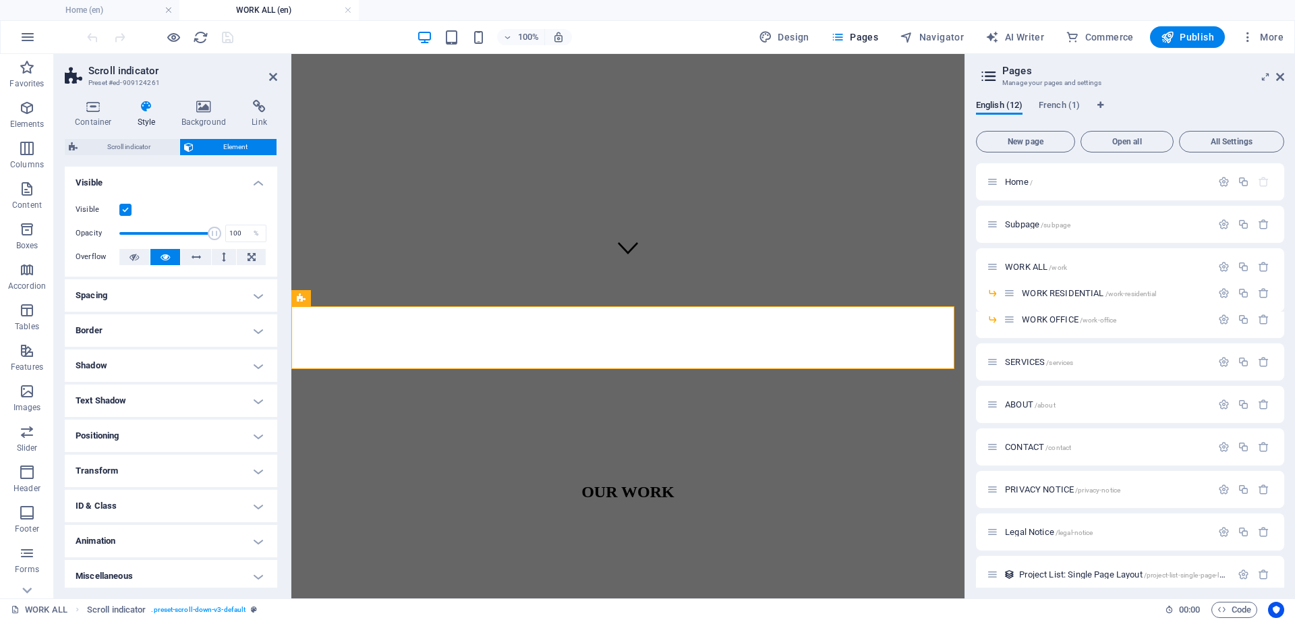
click at [127, 211] on label at bounding box center [125, 210] width 12 height 12
click at [0, 0] on input "Visible" at bounding box center [0, 0] width 0 height 0
click at [228, 45] on icon "save" at bounding box center [228, 38] width 16 height 16
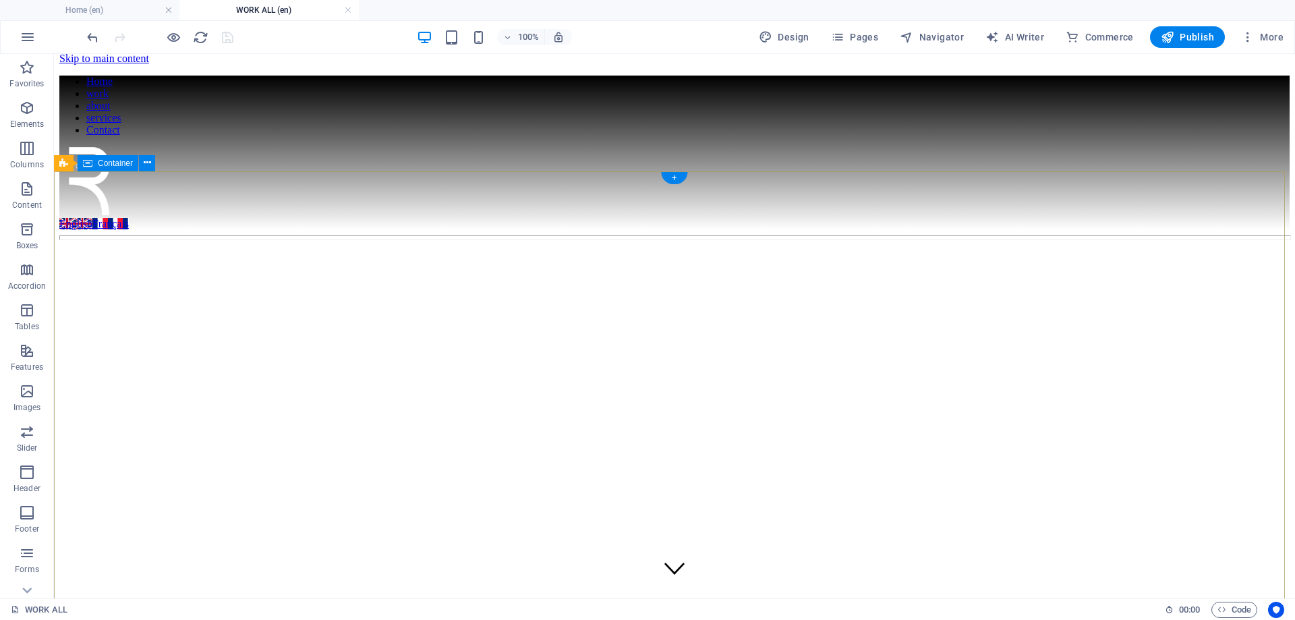
scroll to position [0, 0]
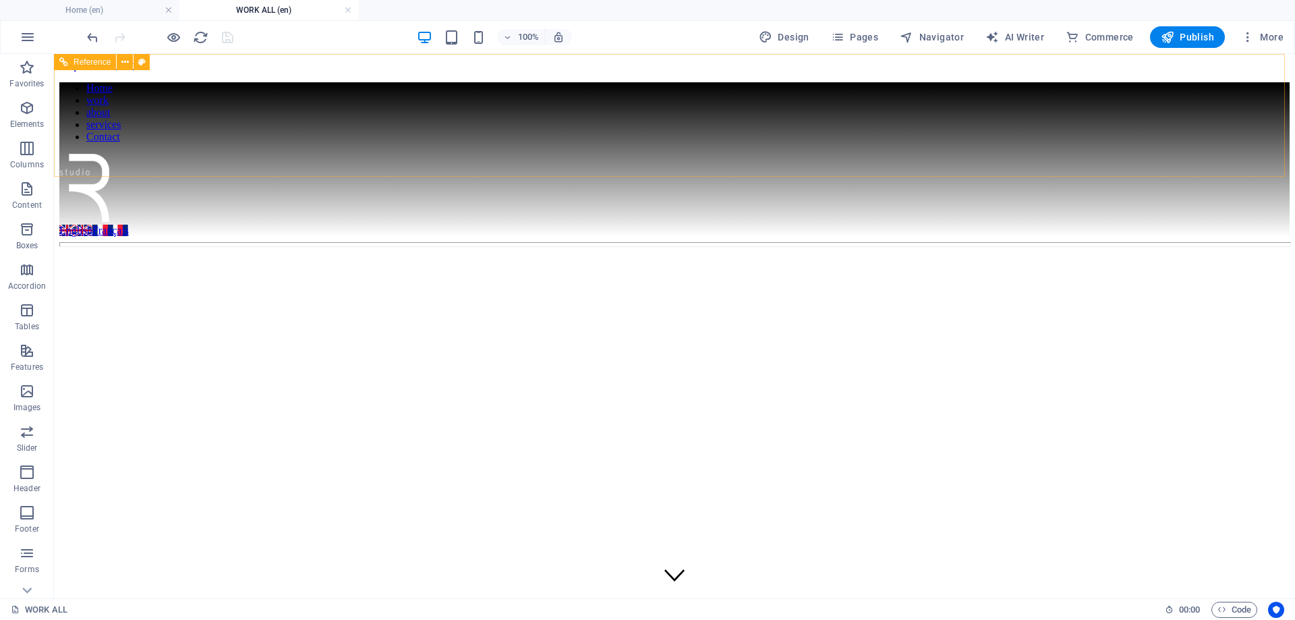
click at [869, 154] on div at bounding box center [674, 189] width 1230 height 71
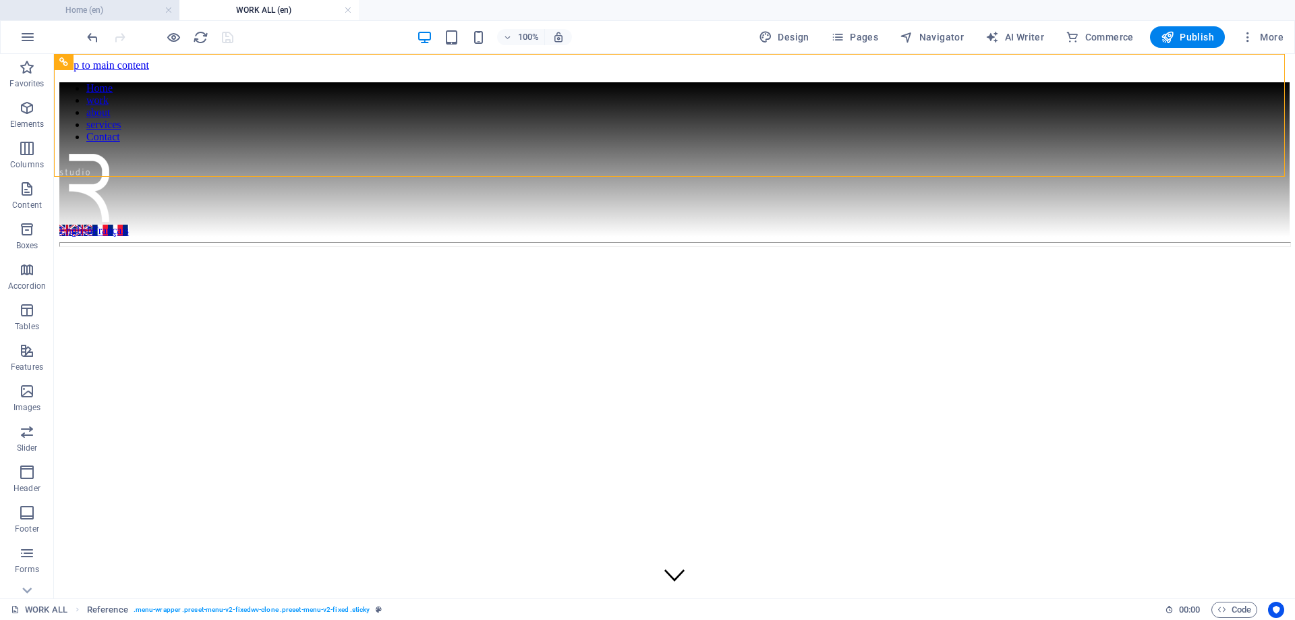
click at [130, 7] on h4 "Home (en)" at bounding box center [89, 10] width 179 height 15
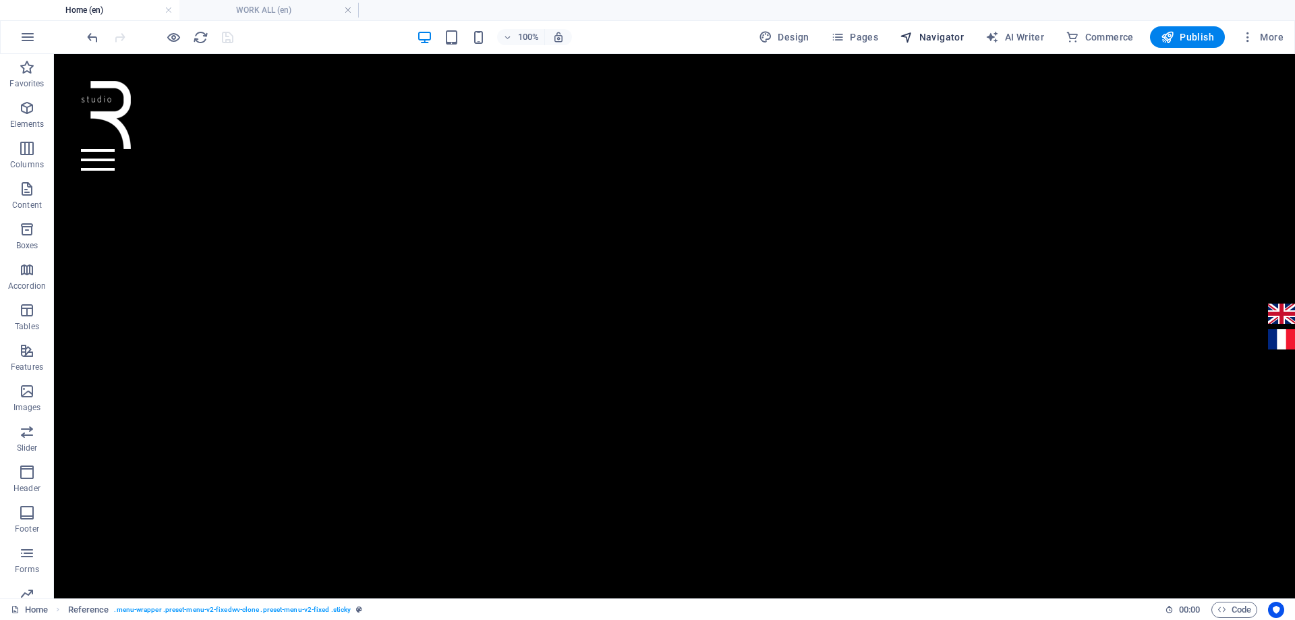
click at [953, 37] on span "Navigator" at bounding box center [932, 36] width 64 height 13
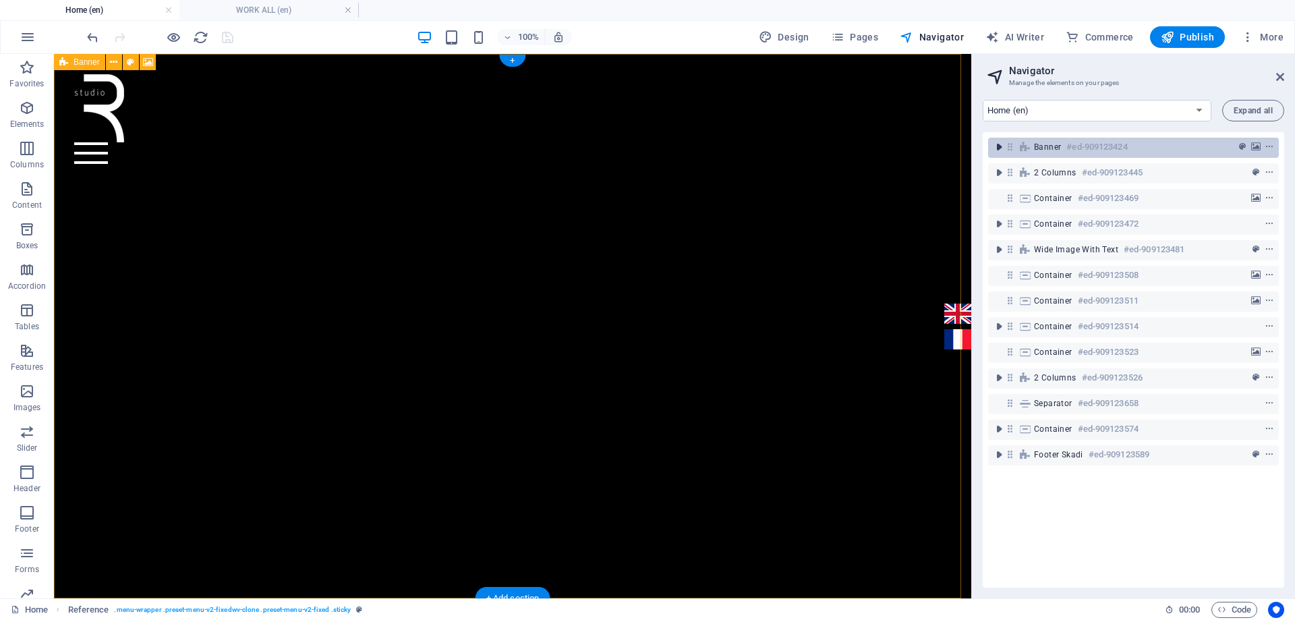
click at [1001, 150] on icon "toggle-expand" at bounding box center [998, 146] width 13 height 13
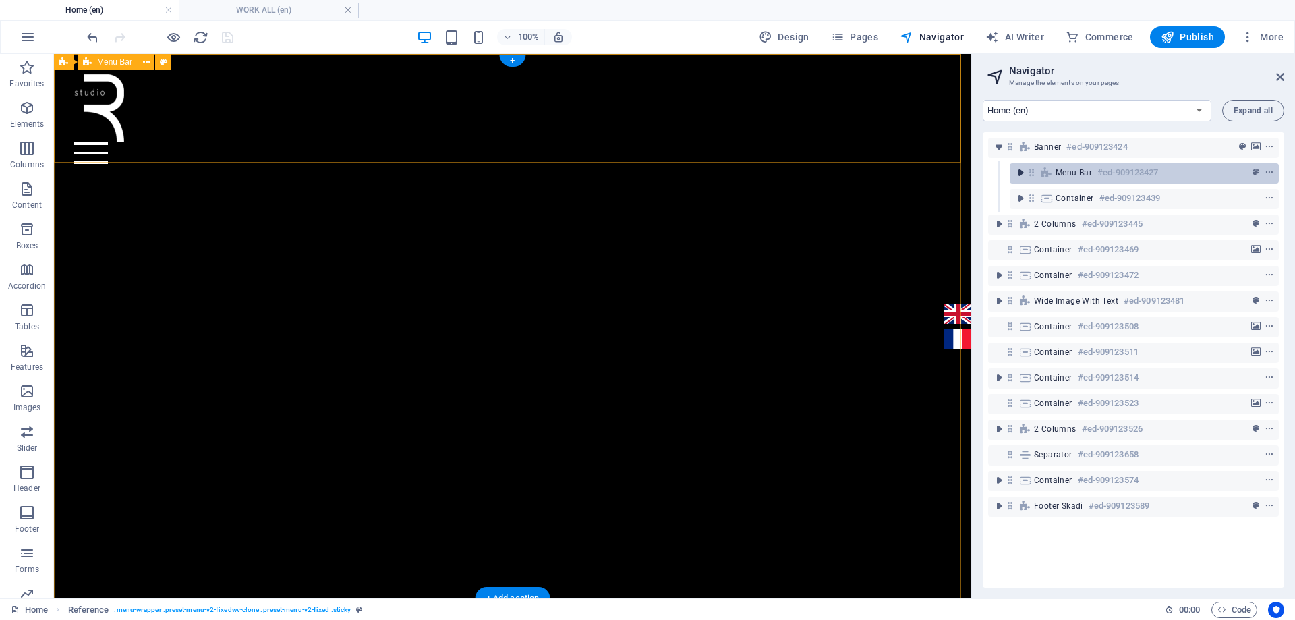
click at [1019, 170] on icon "toggle-expand" at bounding box center [1020, 172] width 13 height 13
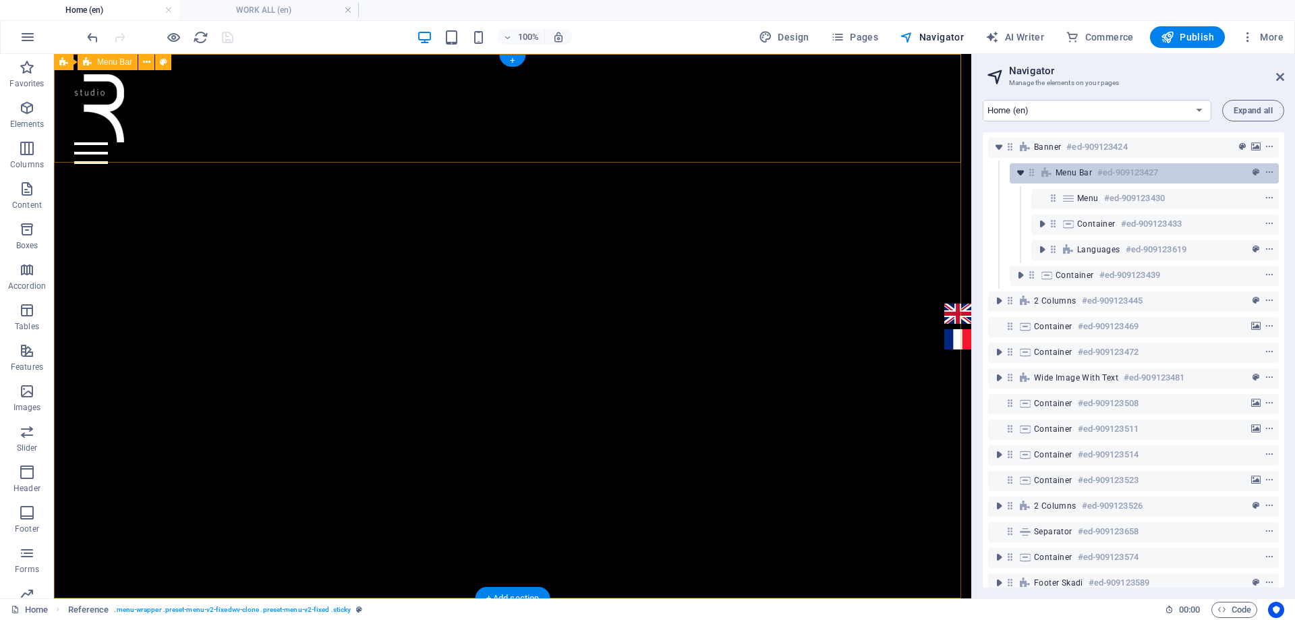
click at [1019, 170] on icon "toggle-expand" at bounding box center [1020, 172] width 13 height 13
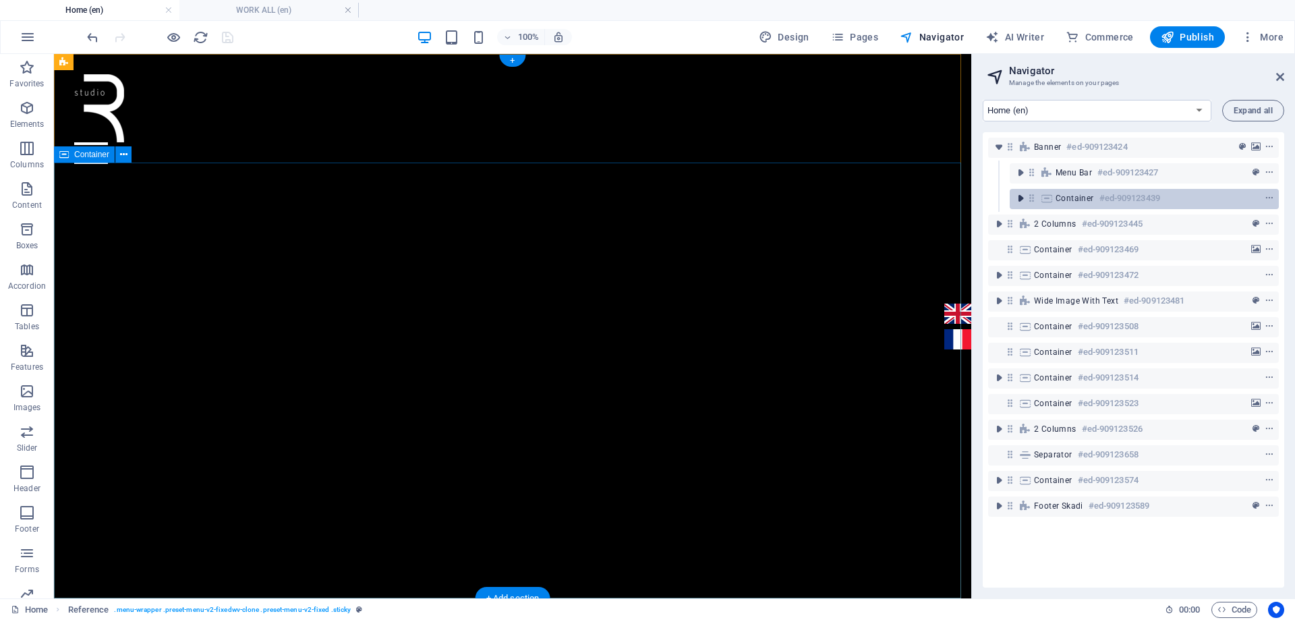
click at [1020, 198] on icon "toggle-expand" at bounding box center [1020, 198] width 13 height 13
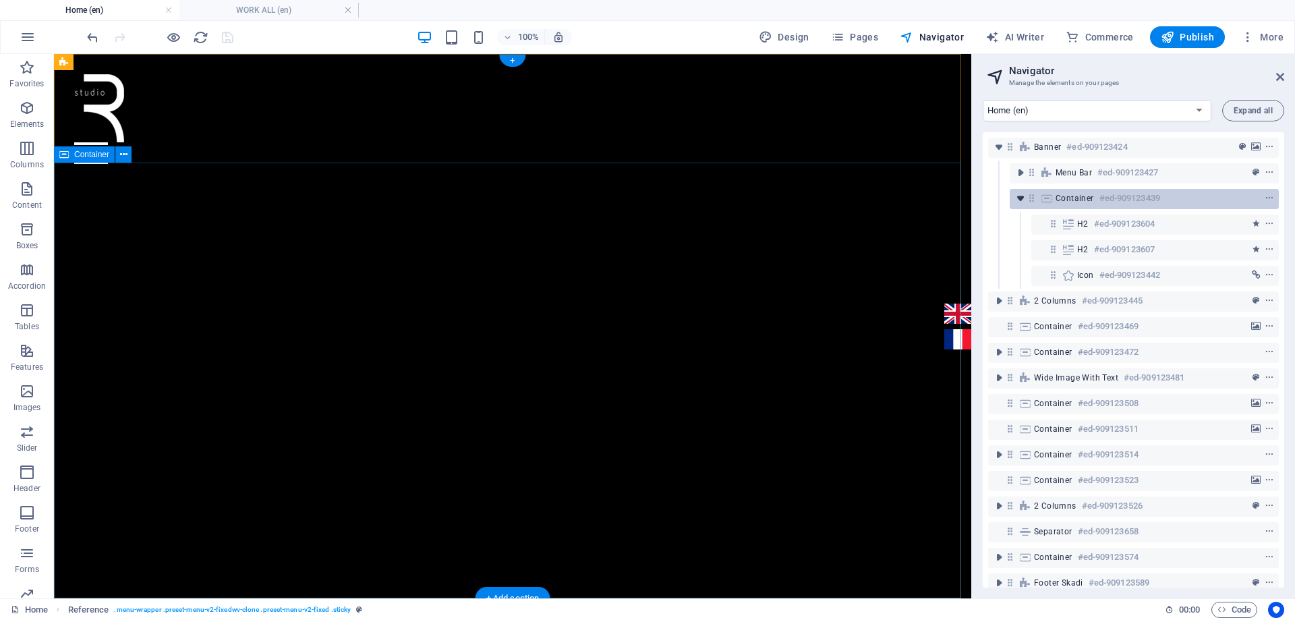
click at [1018, 191] on button "toggle-expand" at bounding box center [1020, 198] width 16 height 16
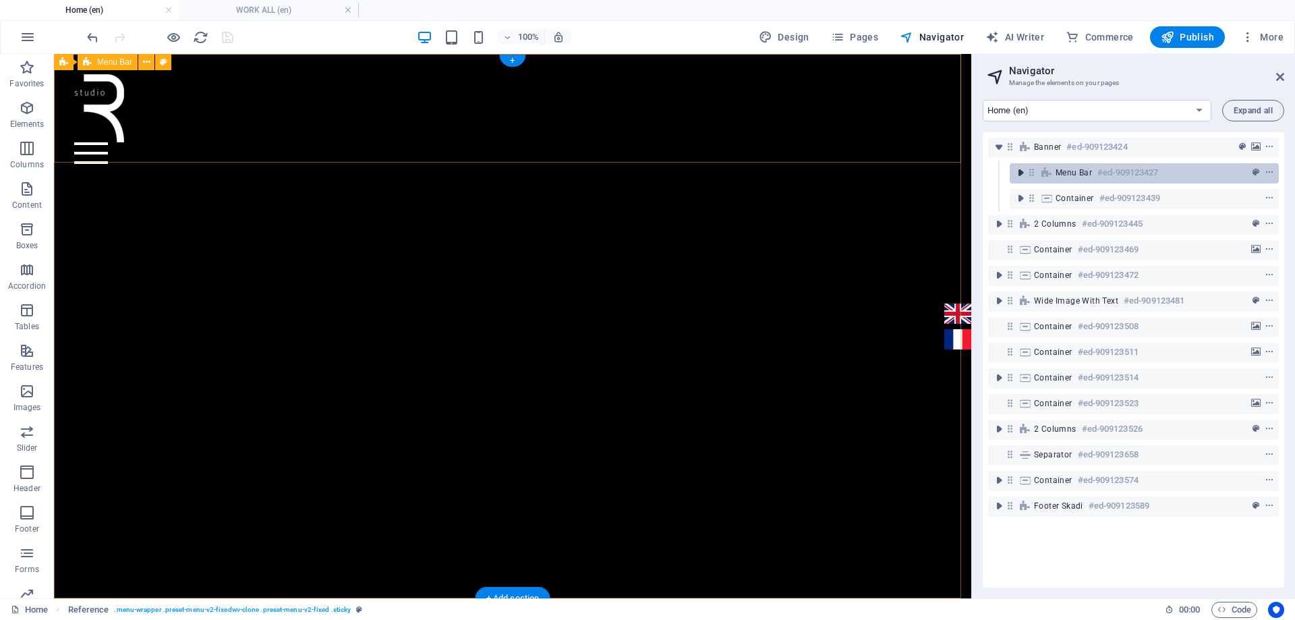
click at [1020, 172] on icon "toggle-expand" at bounding box center [1020, 172] width 13 height 13
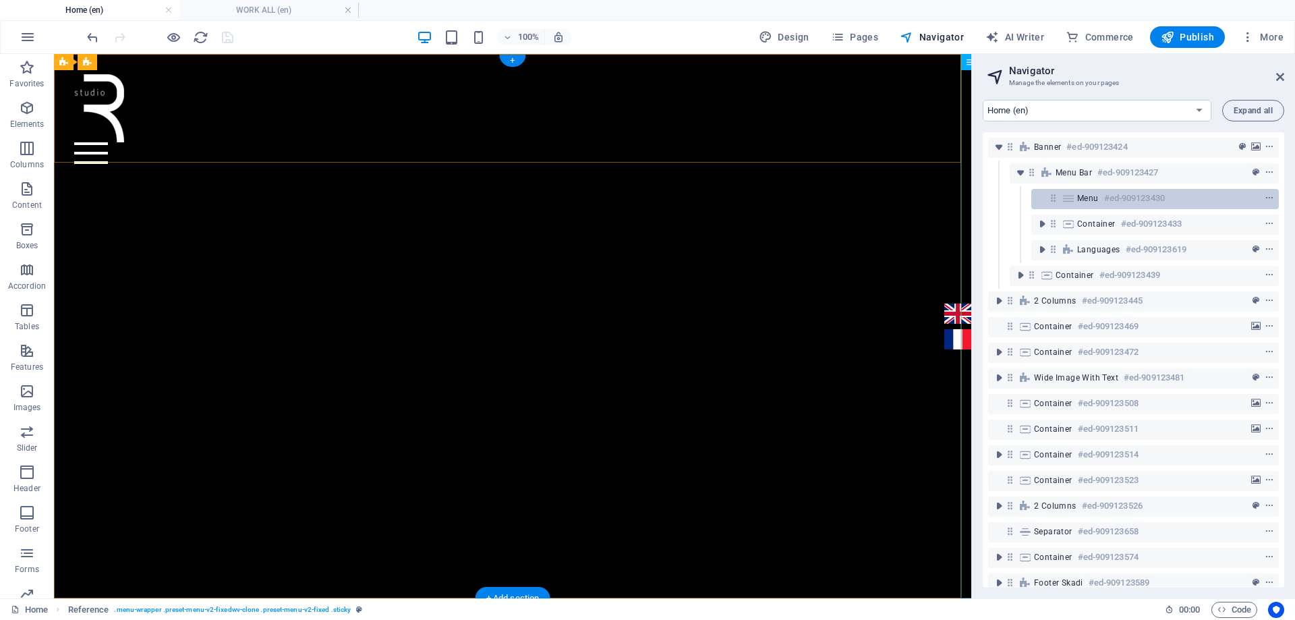
click at [1075, 196] on icon at bounding box center [1068, 198] width 15 height 11
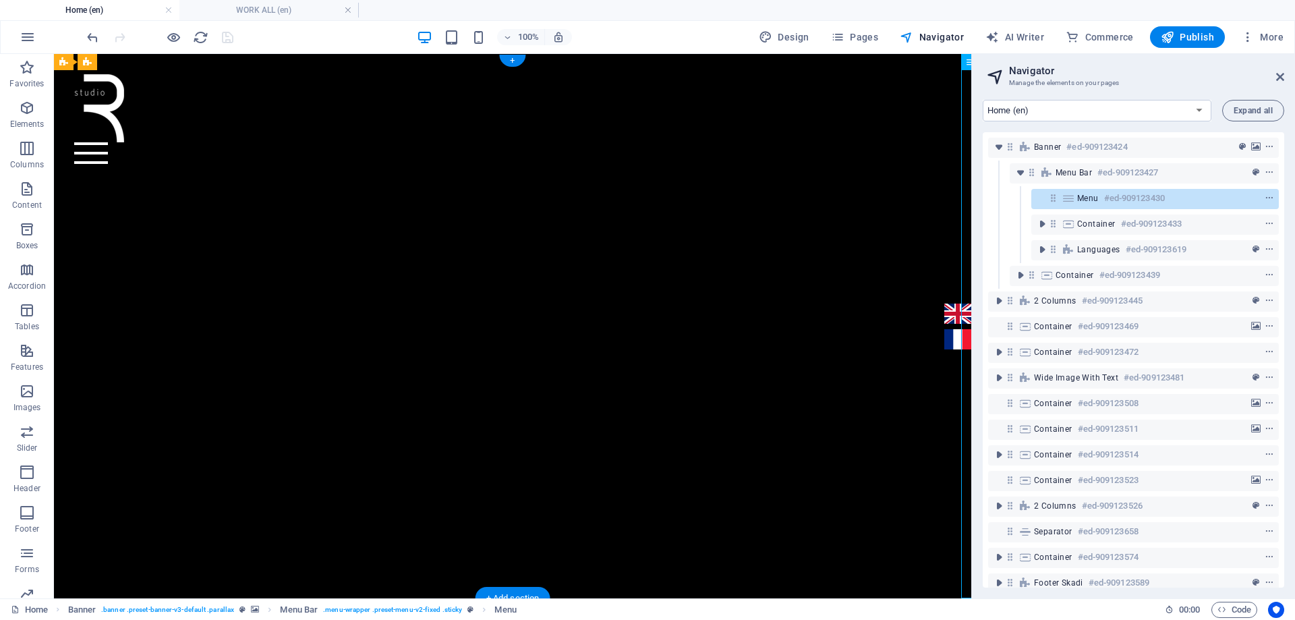
click at [1076, 196] on div "Menu #ed-909123430" at bounding box center [1155, 199] width 248 height 20
select select
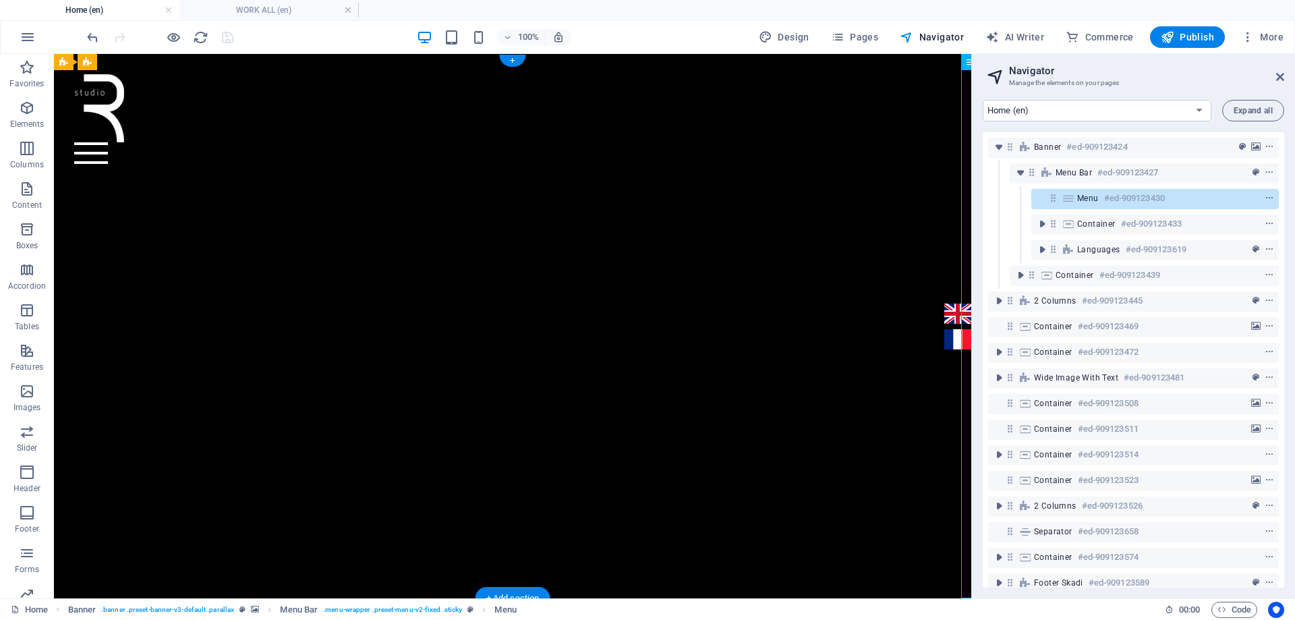
select select
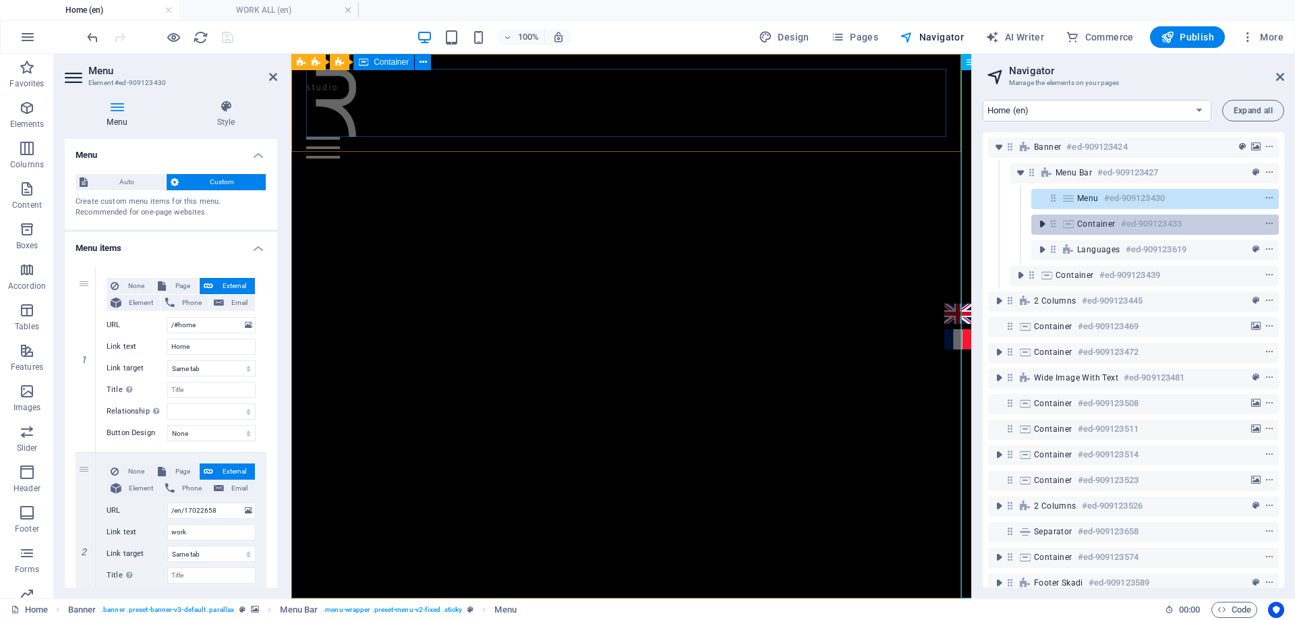
click at [1043, 223] on icon "toggle-expand" at bounding box center [1041, 223] width 13 height 13
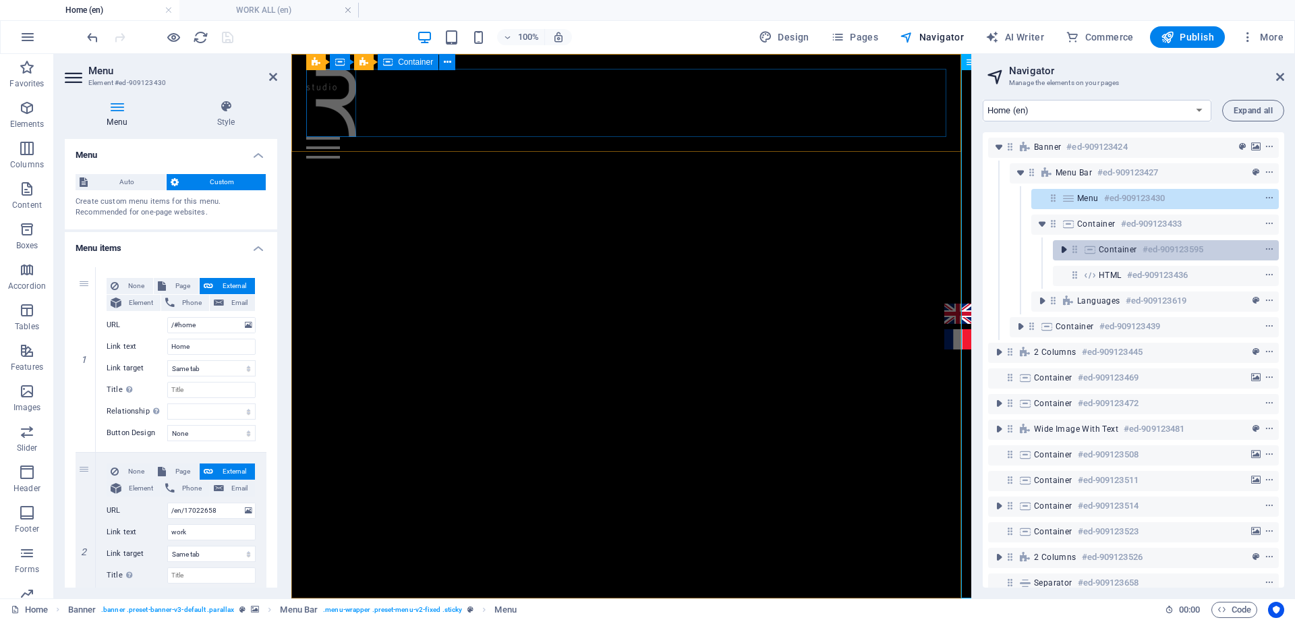
click at [1060, 248] on icon "toggle-expand" at bounding box center [1063, 249] width 13 height 13
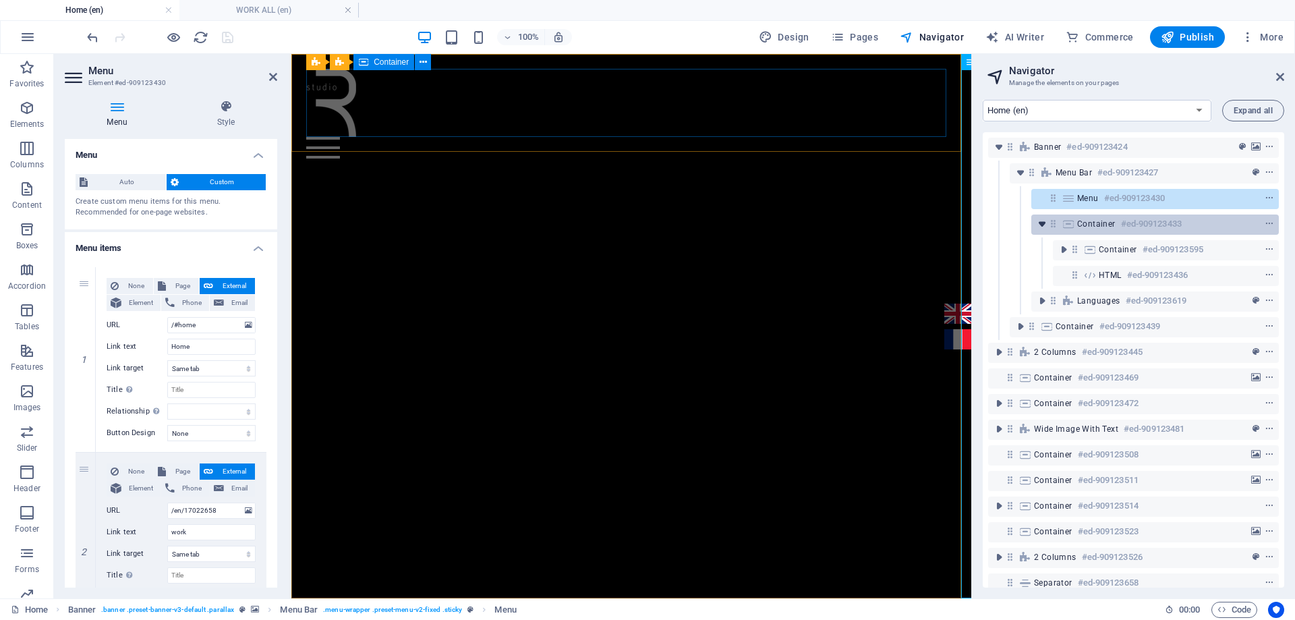
click at [1043, 225] on icon "toggle-expand" at bounding box center [1041, 223] width 13 height 13
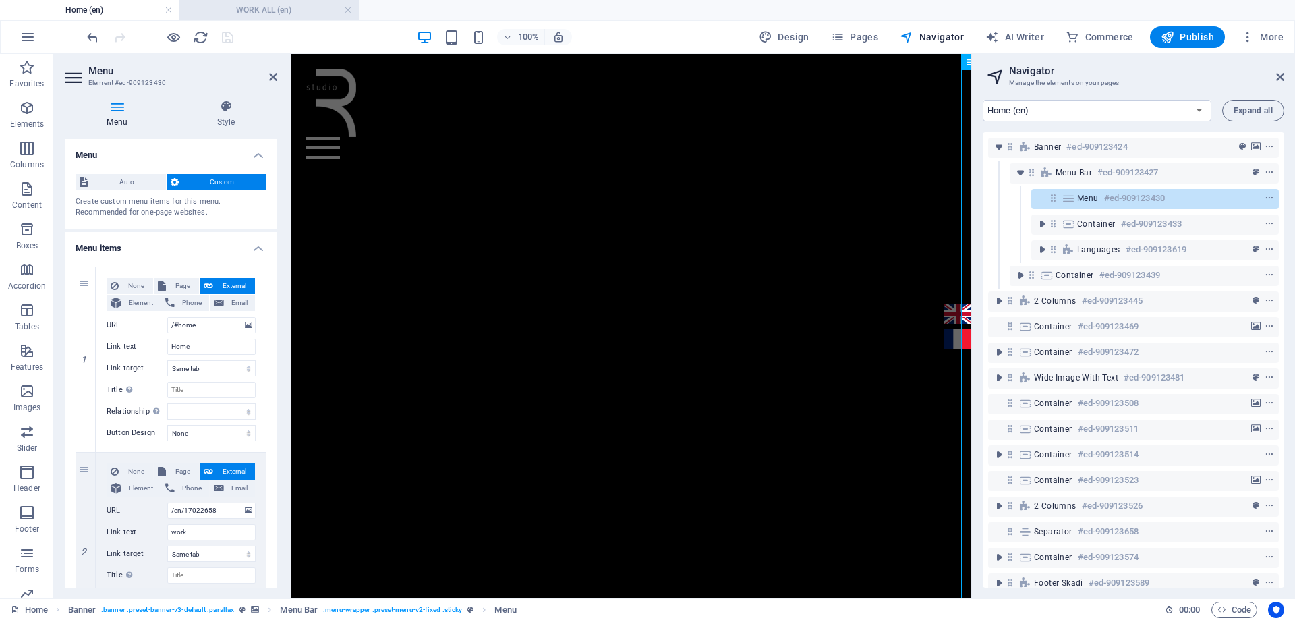
click at [272, 9] on h4 "WORK ALL (en)" at bounding box center [268, 10] width 179 height 15
select select "17032639-en"
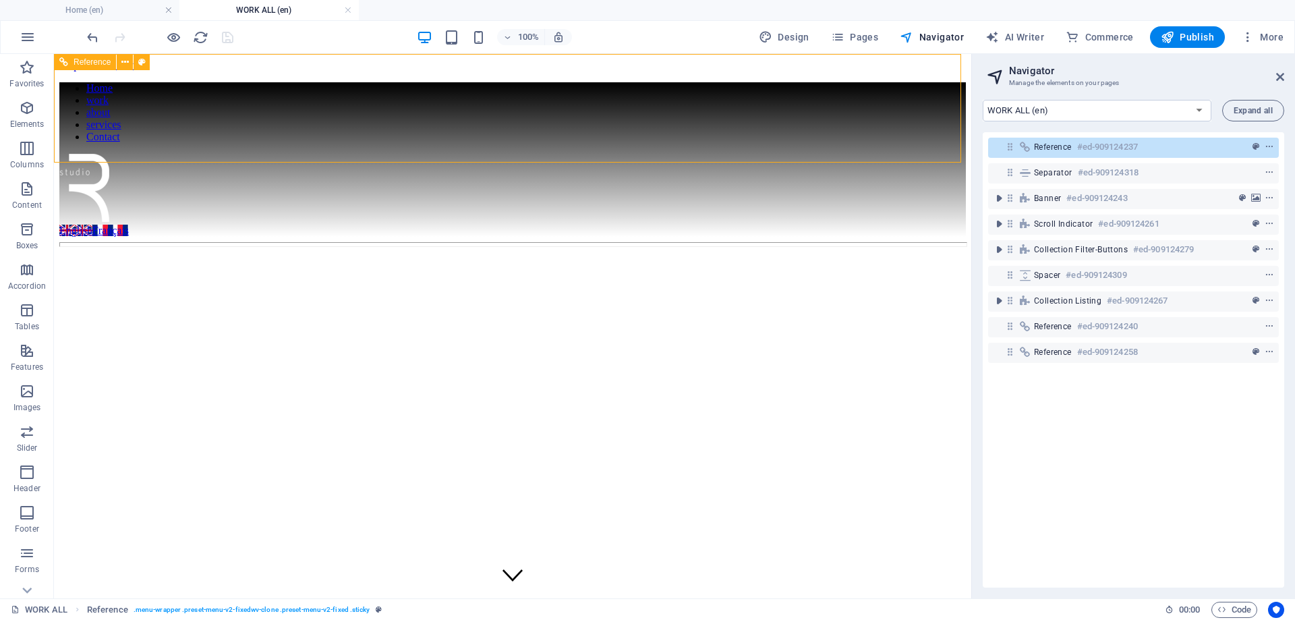
click at [292, 149] on div "Home work about services Contact English Français" at bounding box center [512, 159] width 906 height 154
click at [278, 154] on div at bounding box center [512, 189] width 906 height 71
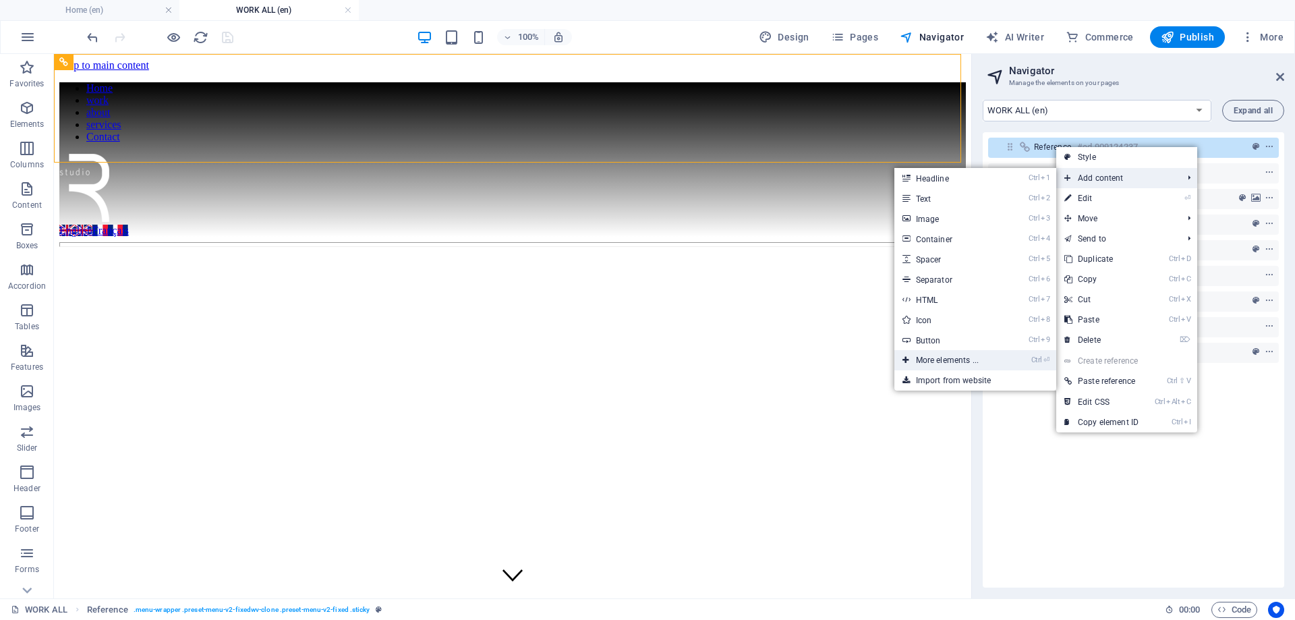
drag, startPoint x: 937, startPoint y: 368, endPoint x: 260, endPoint y: 215, distance: 694.0
click at [937, 368] on link "Ctrl ⏎ More elements ..." at bounding box center [949, 360] width 111 height 20
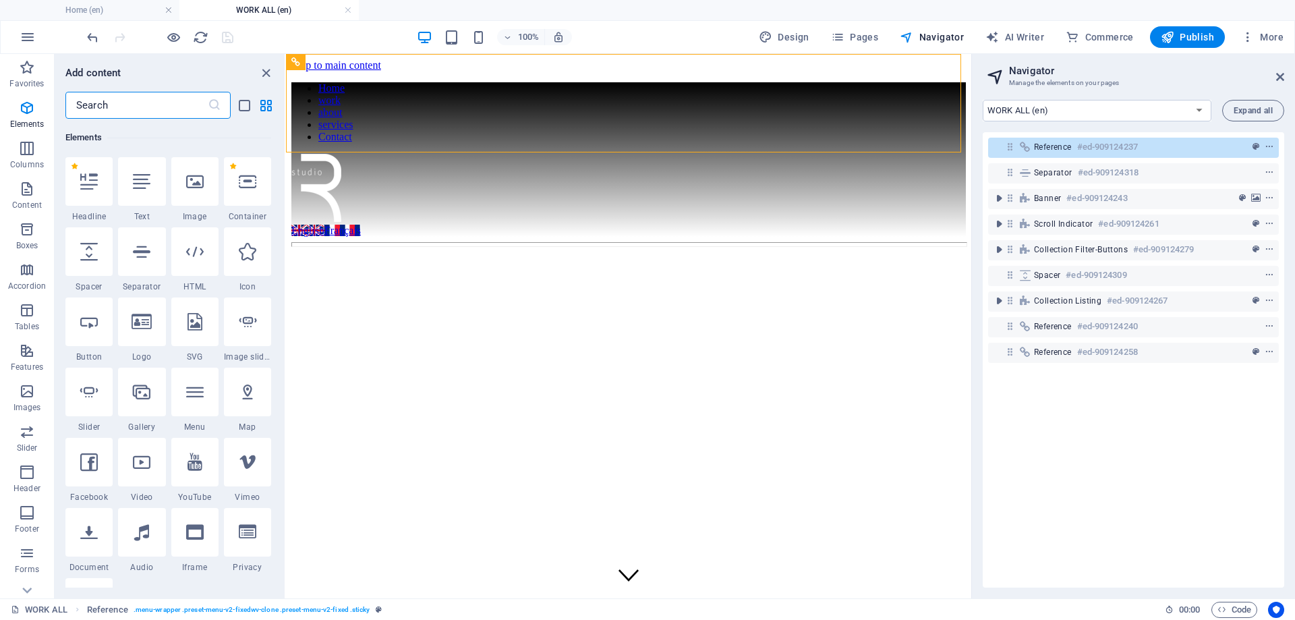
scroll to position [144, 0]
click at [148, 95] on input "text" at bounding box center [136, 105] width 142 height 27
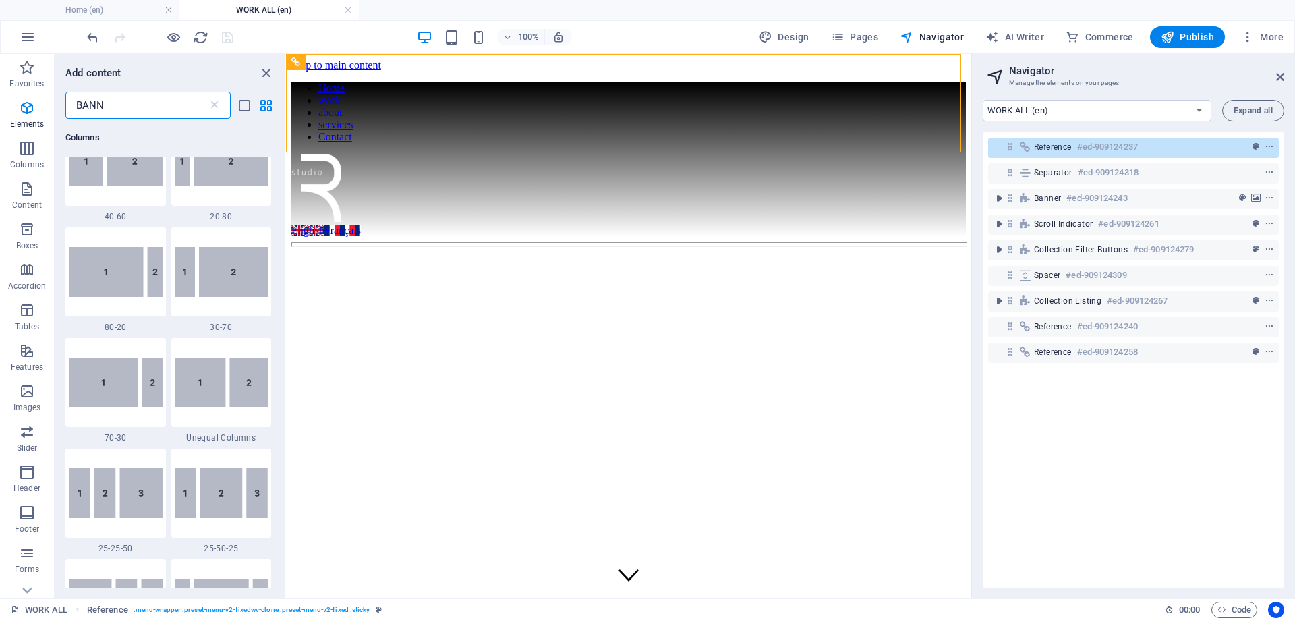
scroll to position [0, 0]
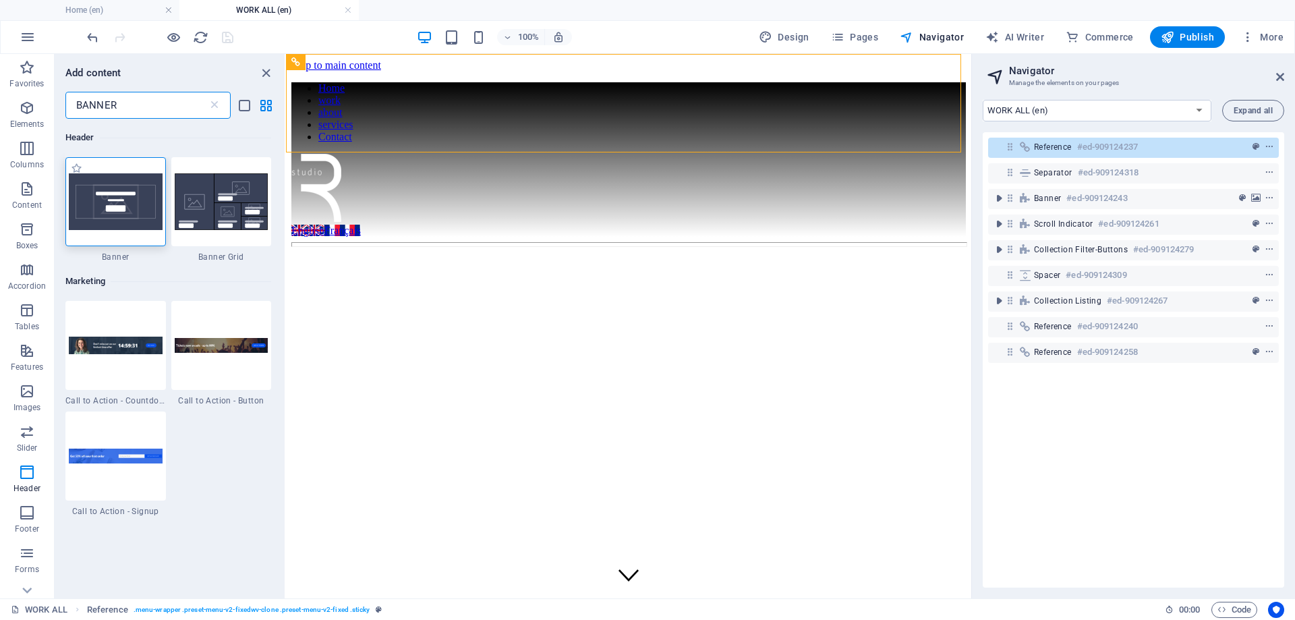
type input "BANNER"
click at [137, 199] on img at bounding box center [116, 201] width 94 height 57
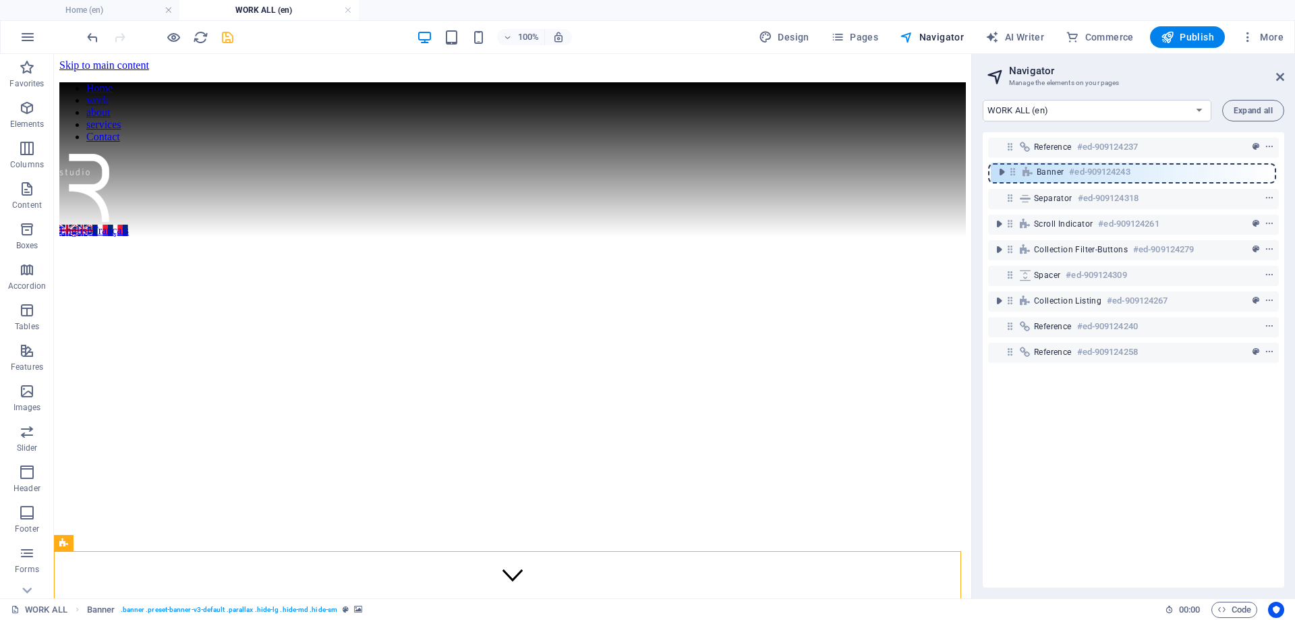
drag, startPoint x: 1007, startPoint y: 198, endPoint x: 1010, endPoint y: 166, distance: 31.9
click at [1010, 166] on div "Reference #ed-909124237 Separator #ed-909124318 Banner #ed-909124243 Scroll ind…" at bounding box center [1133, 359] width 301 height 455
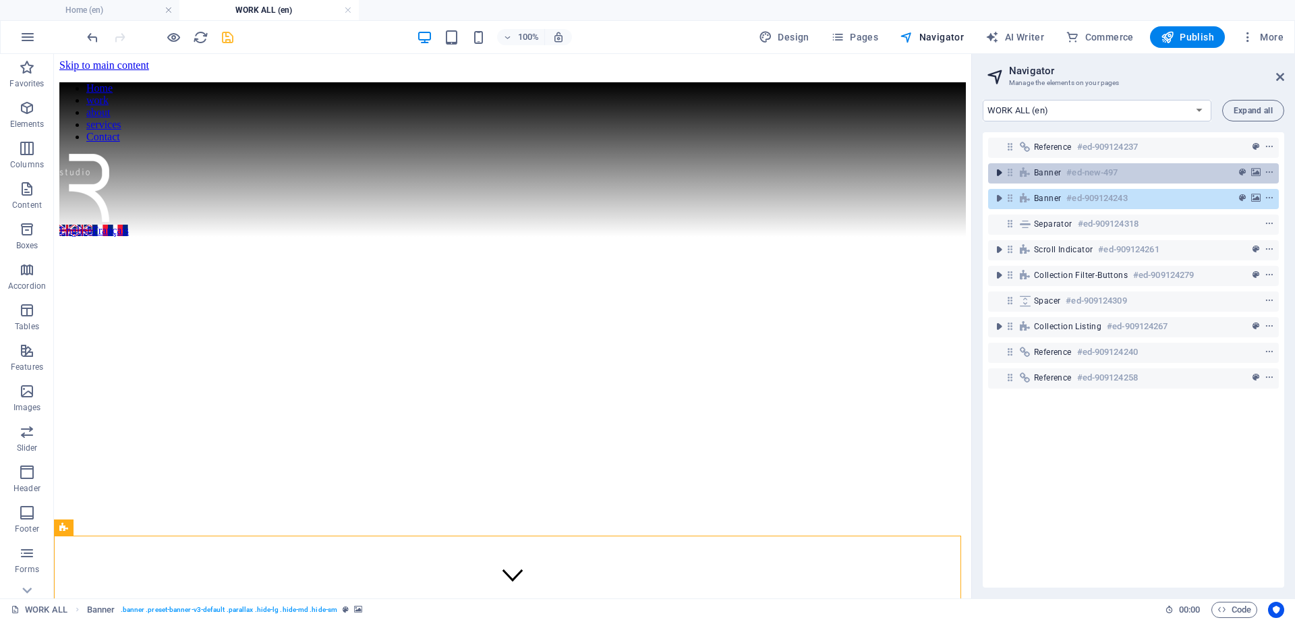
click at [998, 175] on icon "toggle-expand" at bounding box center [998, 172] width 13 height 13
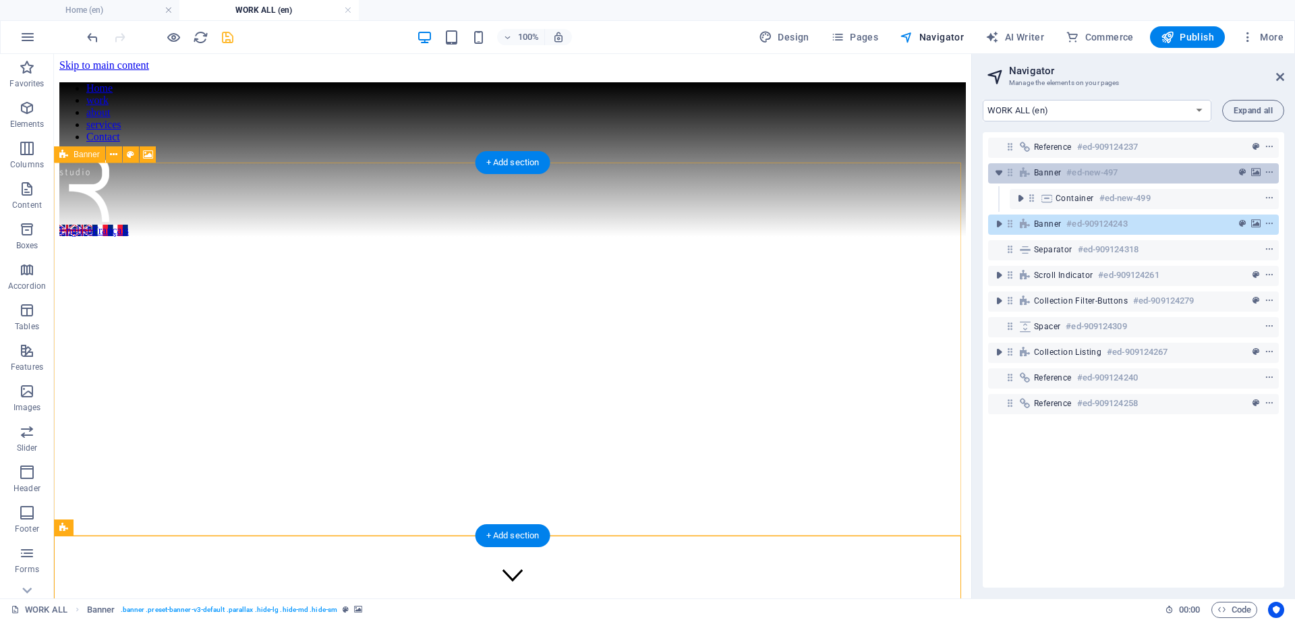
click at [1042, 173] on span "Banner" at bounding box center [1047, 172] width 27 height 11
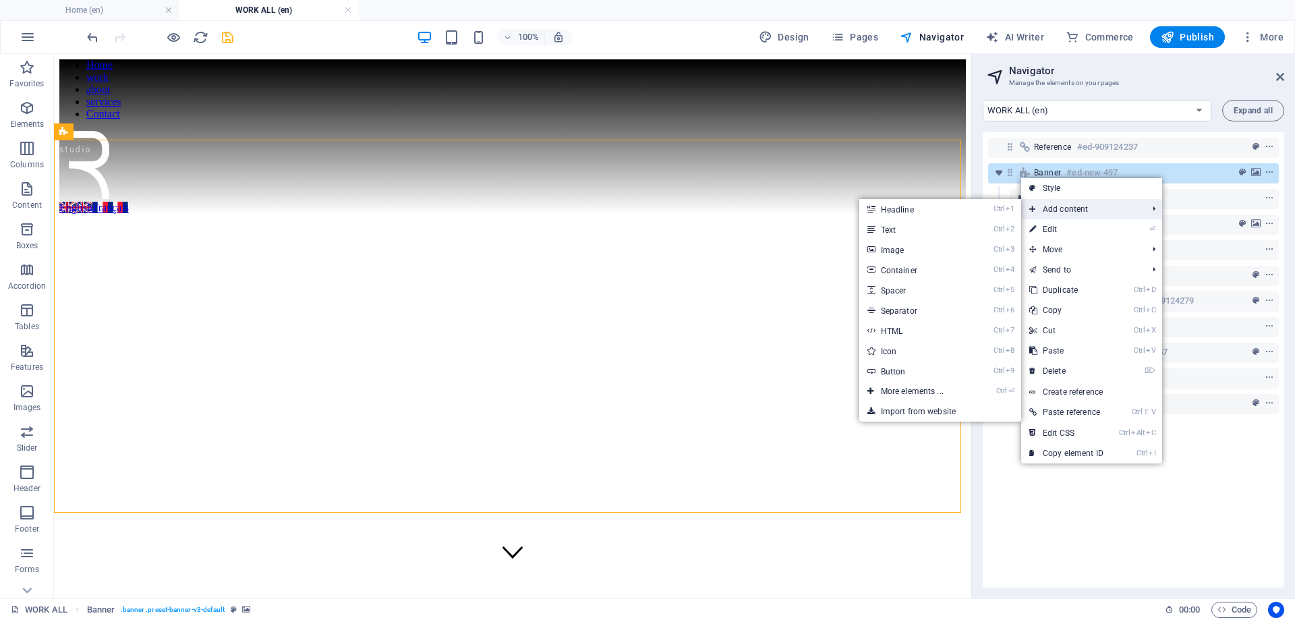
click at [1088, 205] on span "Add content" at bounding box center [1081, 209] width 121 height 20
click at [900, 390] on link "Ctrl ⏎ More elements ..." at bounding box center [914, 391] width 111 height 20
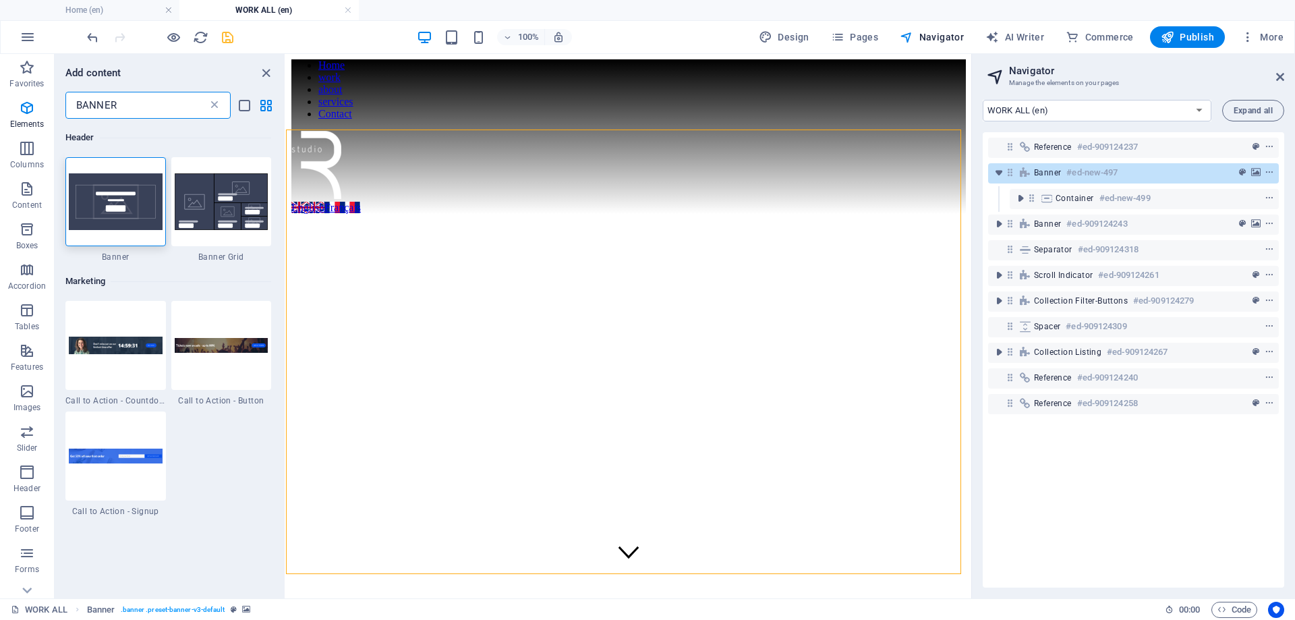
click at [219, 106] on icon at bounding box center [214, 104] width 13 height 13
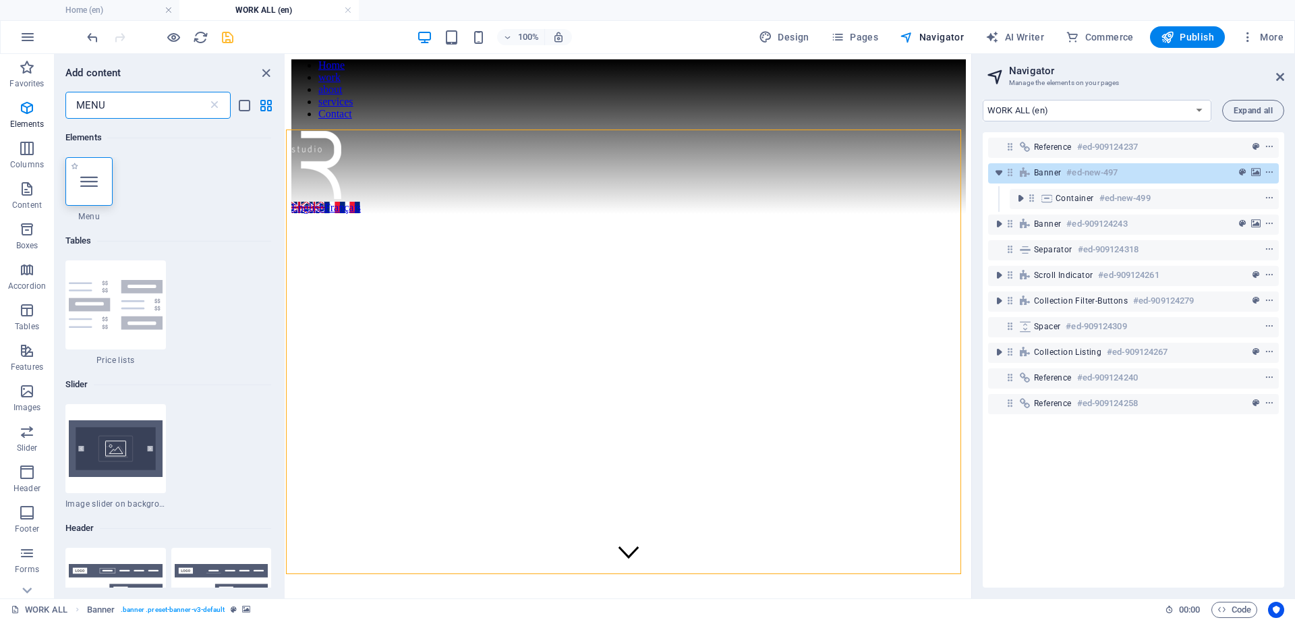
type input "MENU"
click at [98, 187] on div at bounding box center [88, 181] width 47 height 49
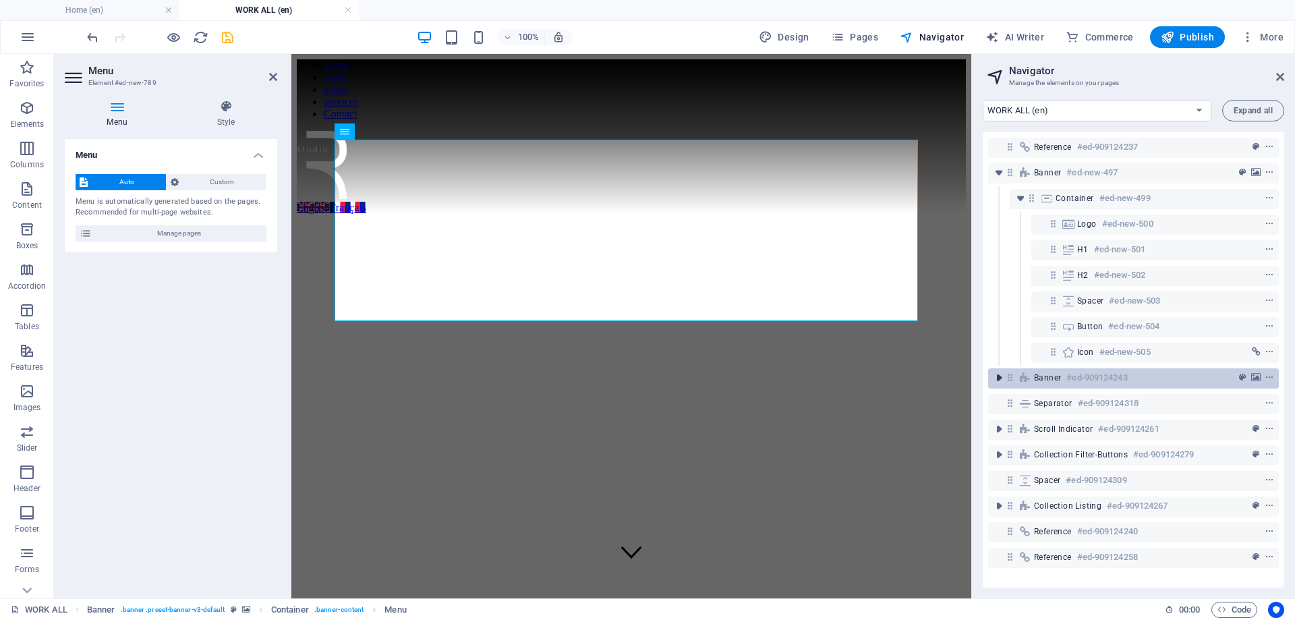
click at [997, 380] on icon "toggle-expand" at bounding box center [998, 377] width 13 height 13
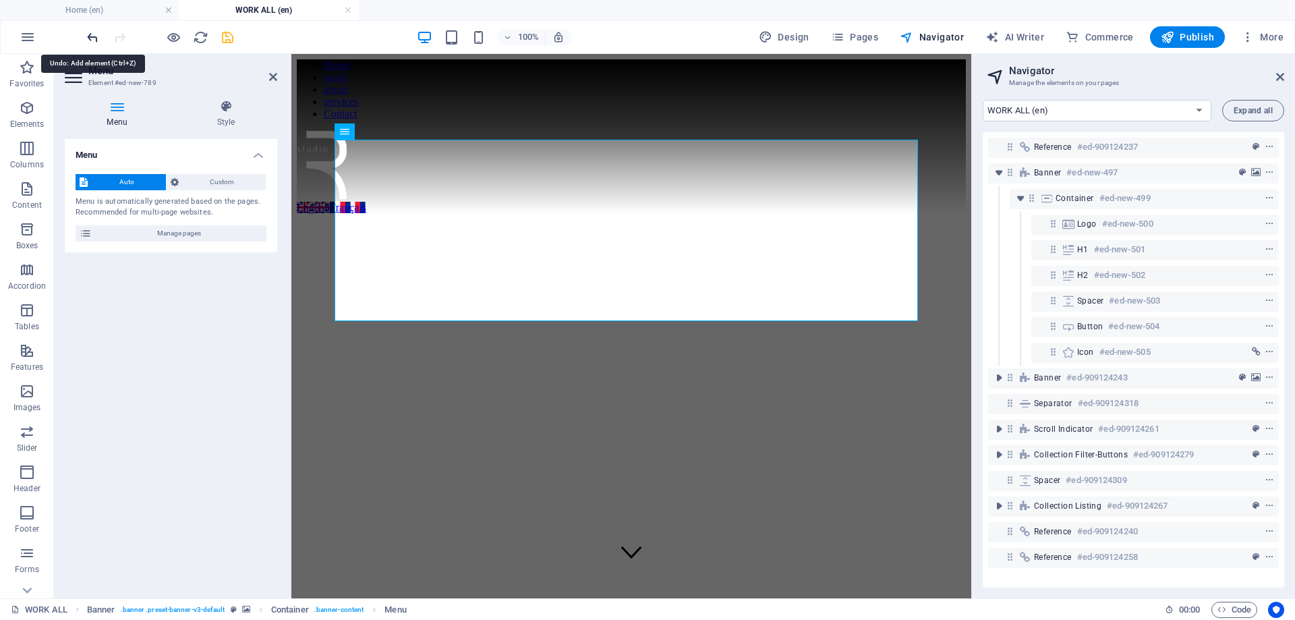
click at [94, 38] on icon "undo" at bounding box center [93, 38] width 16 height 16
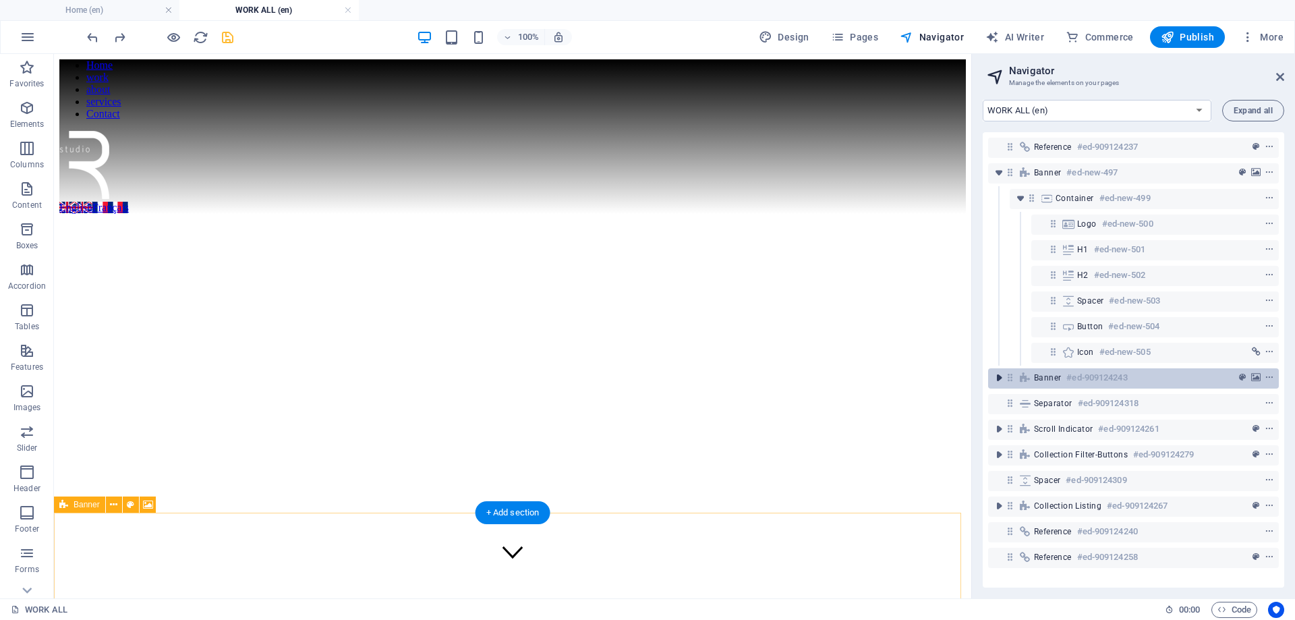
click at [1001, 380] on icon "toggle-expand" at bounding box center [998, 377] width 13 height 13
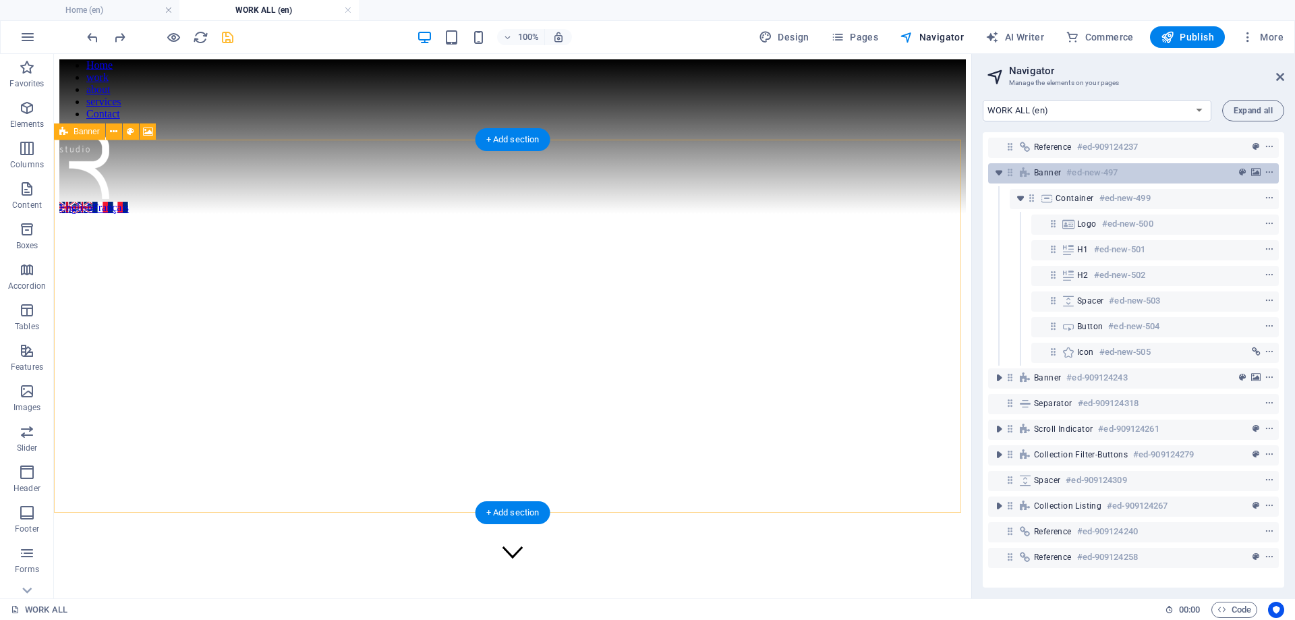
click at [1041, 172] on span "Banner" at bounding box center [1047, 172] width 27 height 11
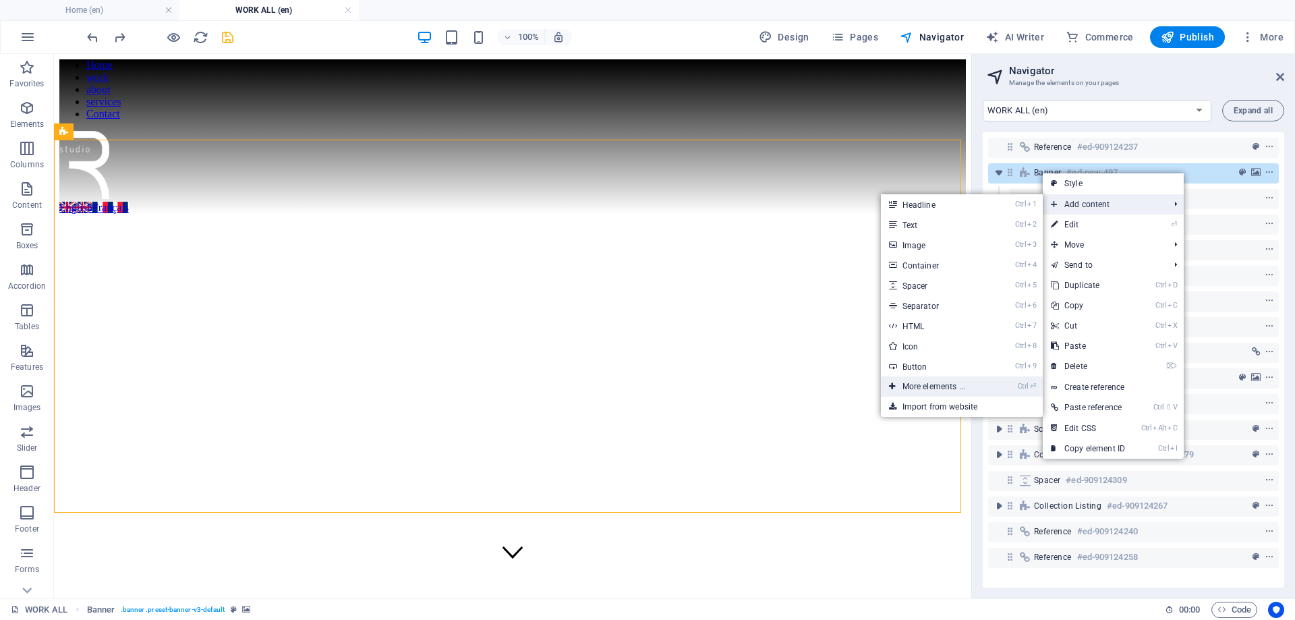
click at [941, 387] on link "Ctrl ⏎ More elements ..." at bounding box center [936, 386] width 111 height 20
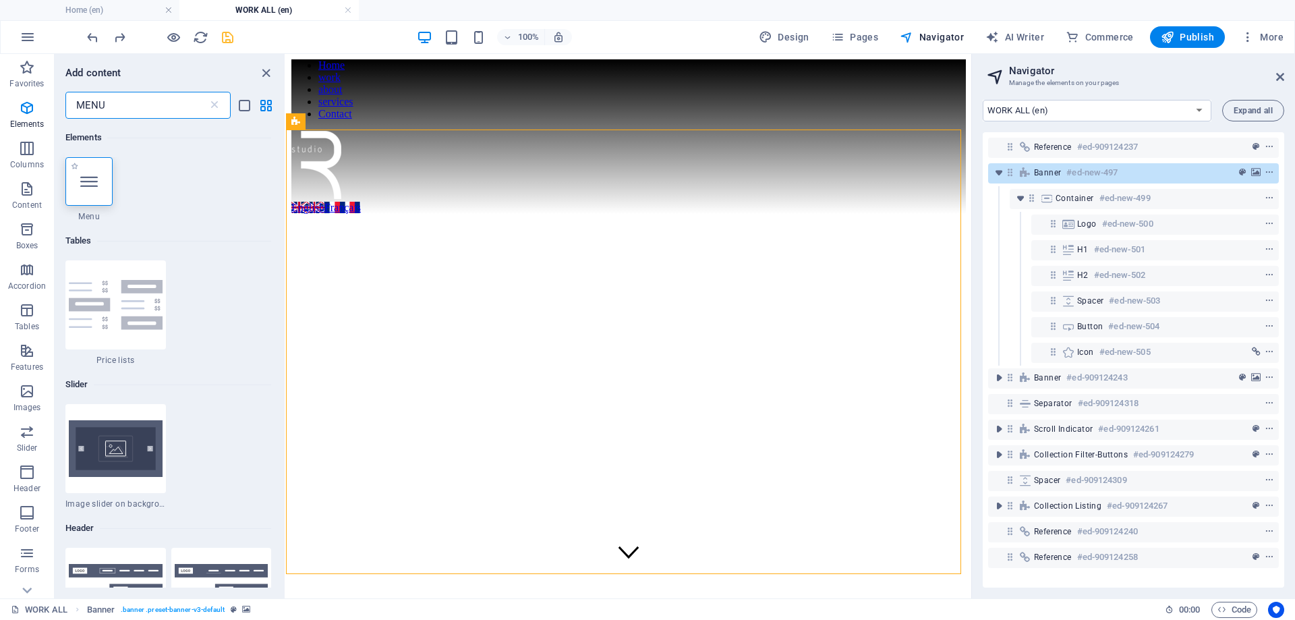
click at [82, 193] on div at bounding box center [88, 181] width 47 height 49
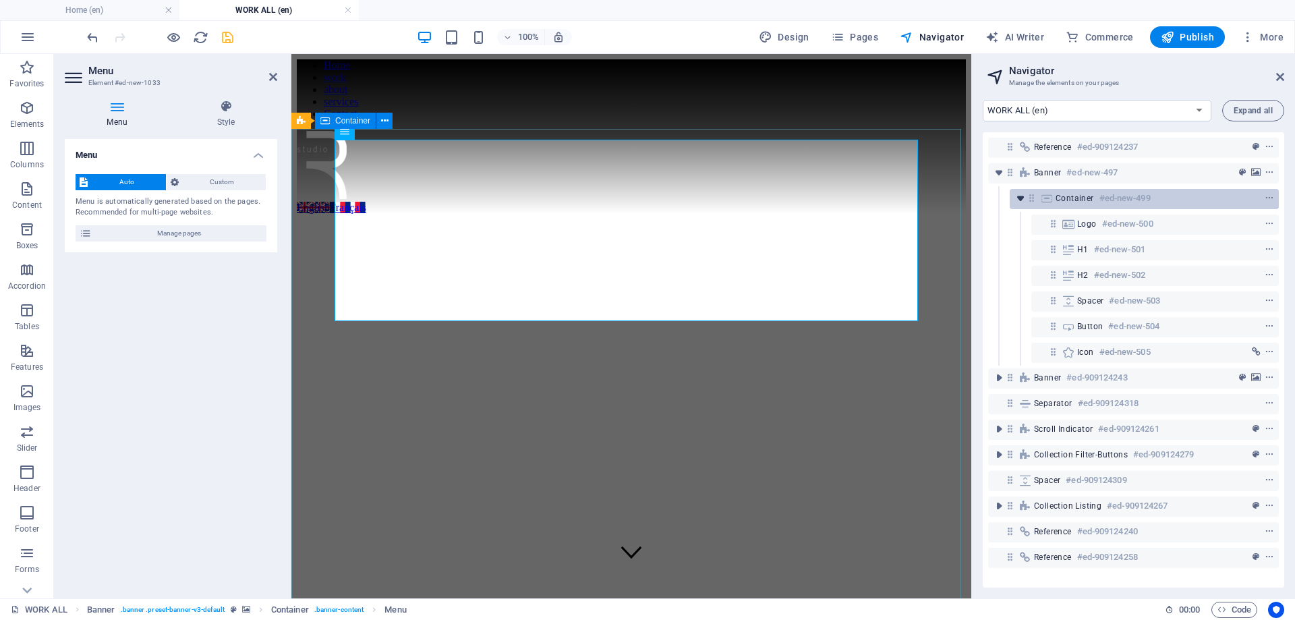
click at [1023, 205] on icon "toggle-expand" at bounding box center [1020, 198] width 13 height 13
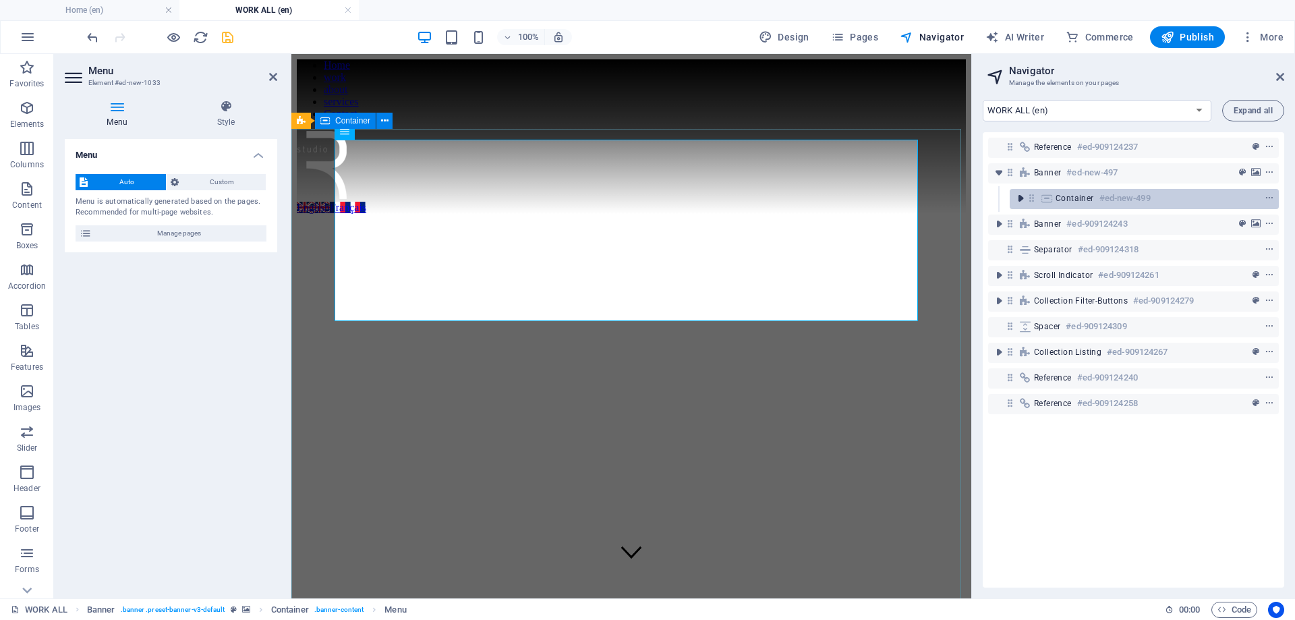
click at [1023, 202] on icon "toggle-expand" at bounding box center [1020, 198] width 13 height 13
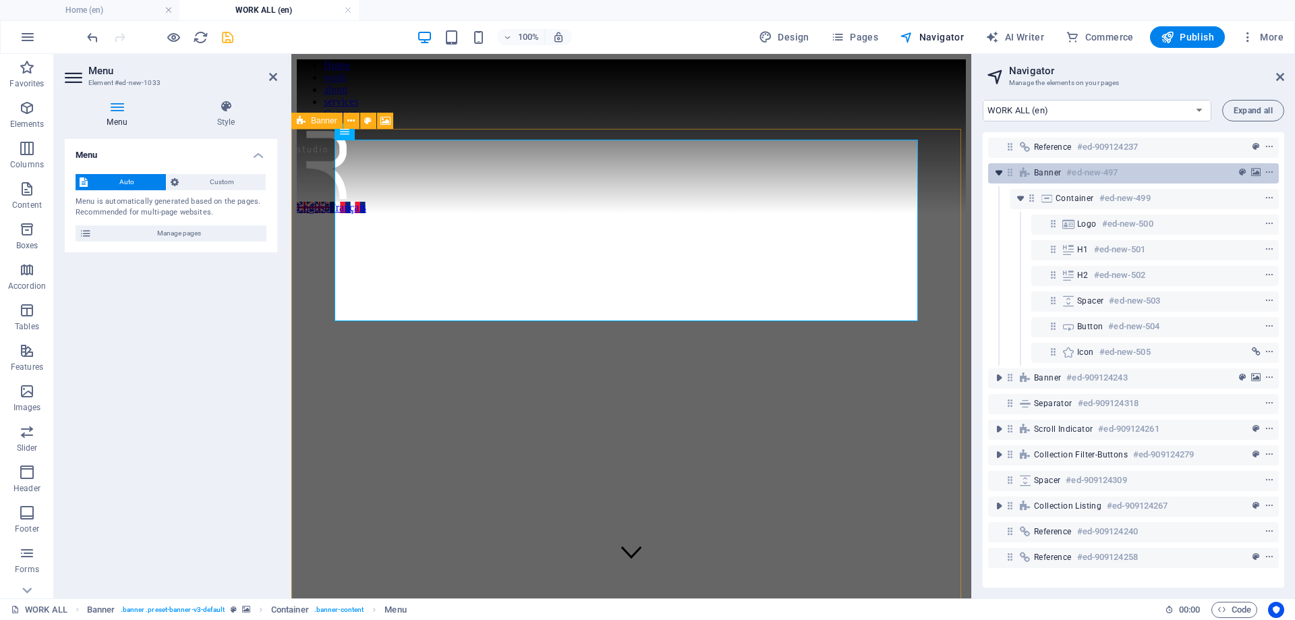
click at [1001, 177] on icon "toggle-expand" at bounding box center [998, 172] width 13 height 13
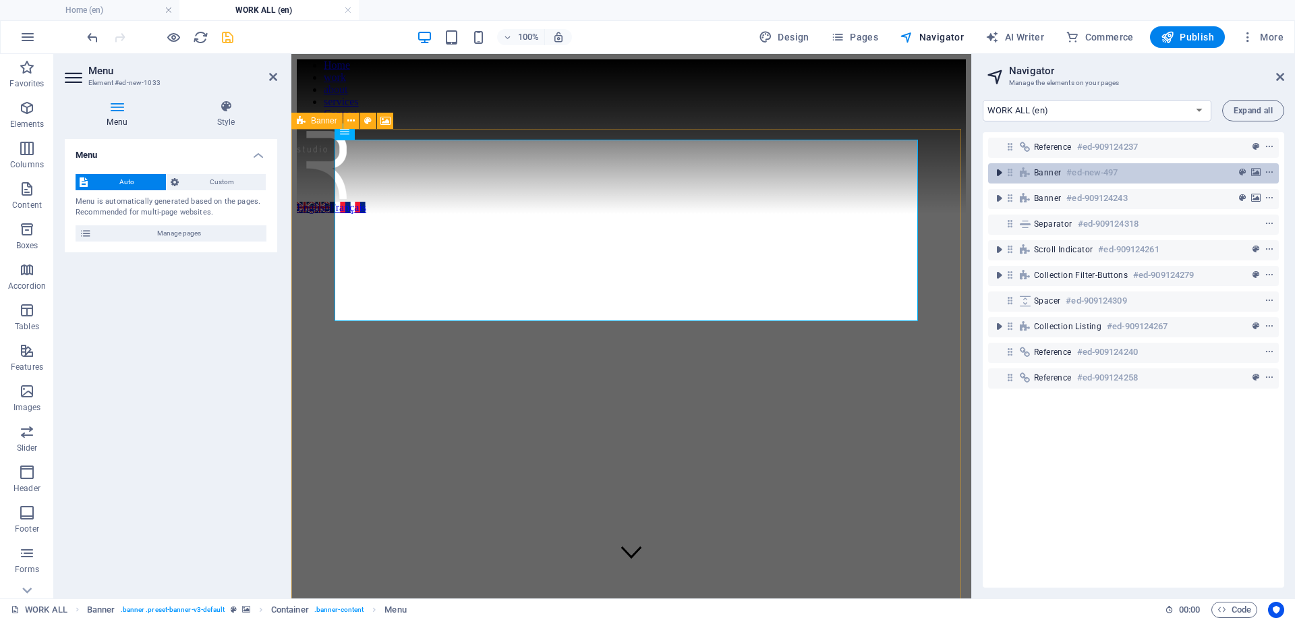
click at [1001, 177] on icon "toggle-expand" at bounding box center [998, 172] width 13 height 13
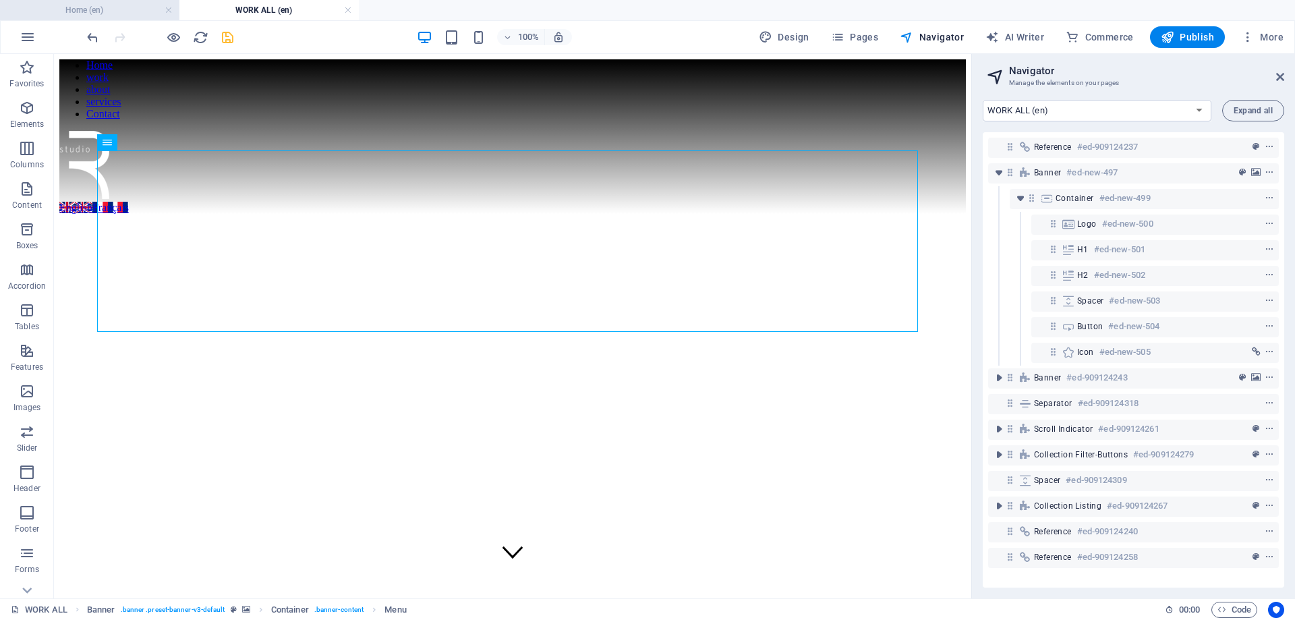
click at [113, 7] on h4 "Home (en)" at bounding box center [89, 10] width 179 height 15
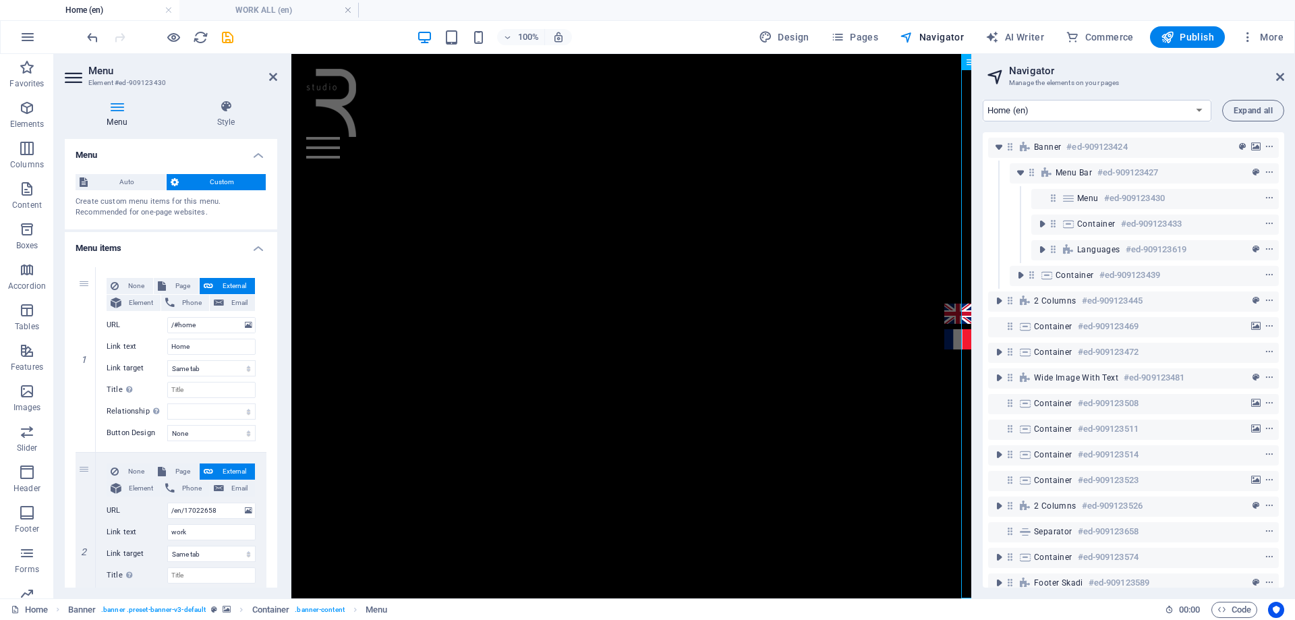
scroll to position [0, 0]
click at [587, 111] on div at bounding box center [631, 114] width 650 height 90
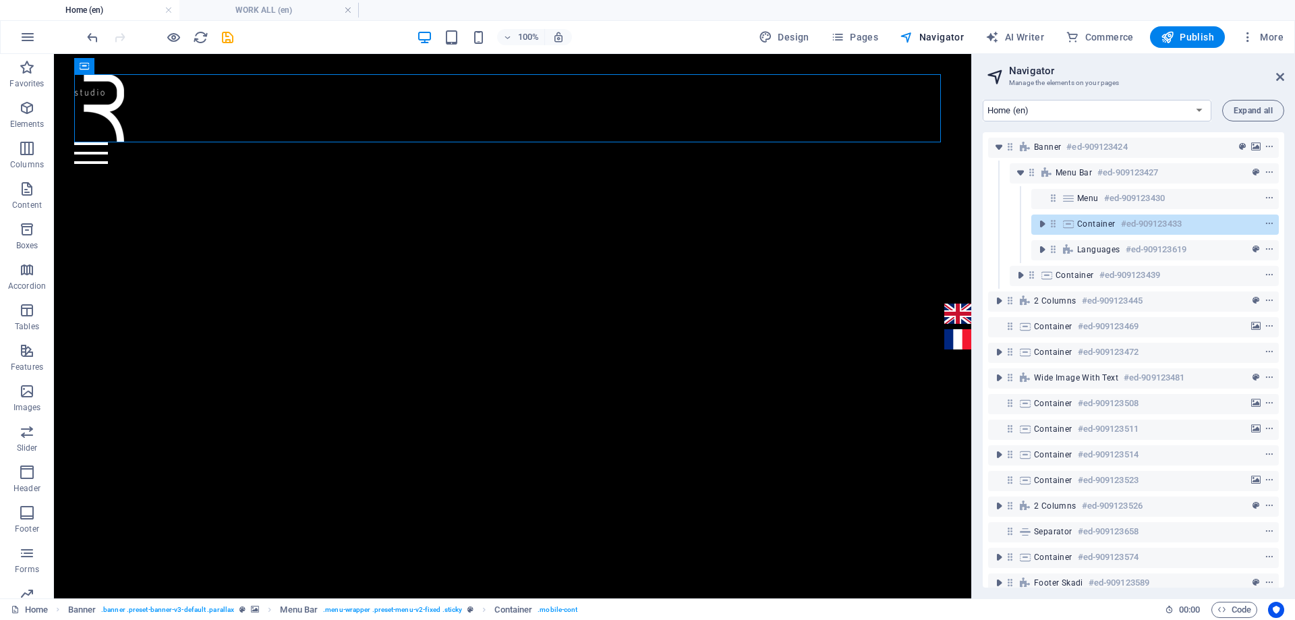
click at [254, 11] on h4 "WORK ALL (en)" at bounding box center [268, 10] width 179 height 15
select select "17032639-en"
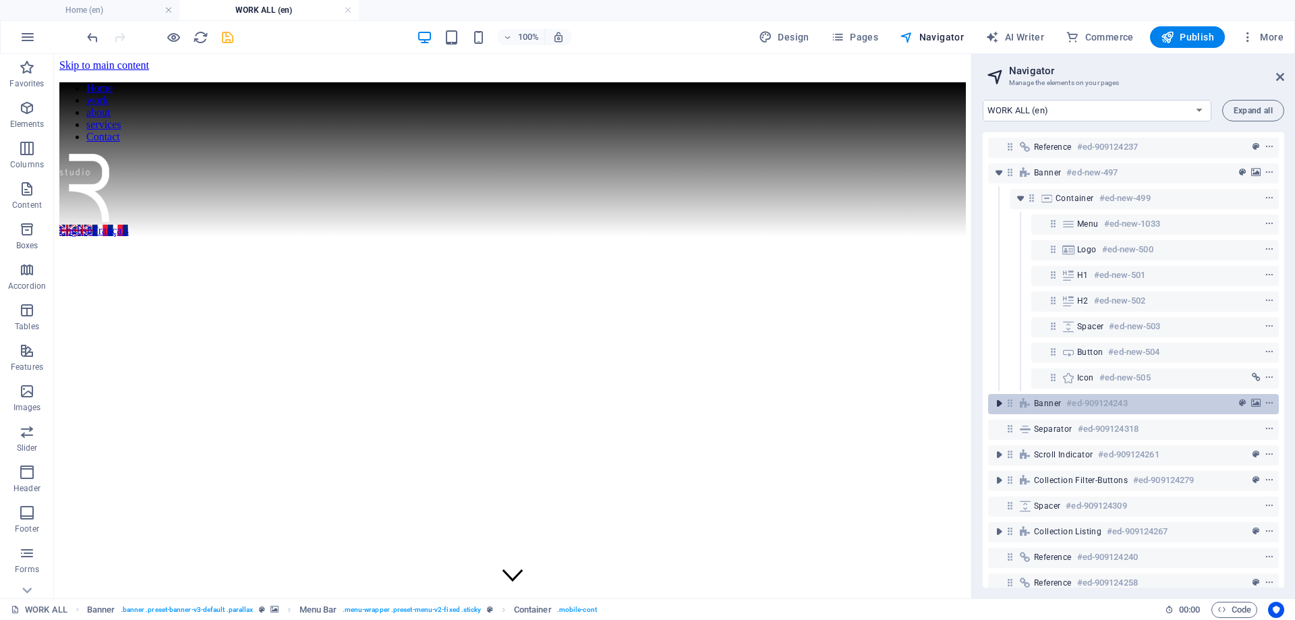
click at [1002, 401] on icon "toggle-expand" at bounding box center [998, 403] width 13 height 13
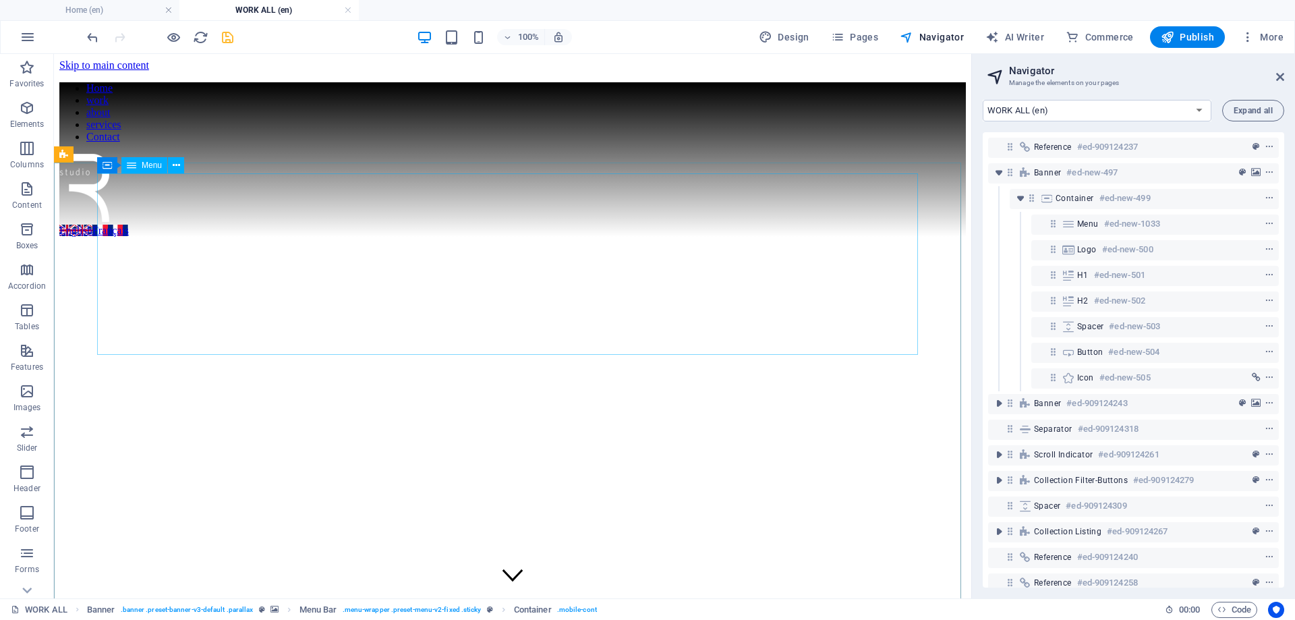
click at [145, 167] on span "Menu" at bounding box center [152, 165] width 20 height 8
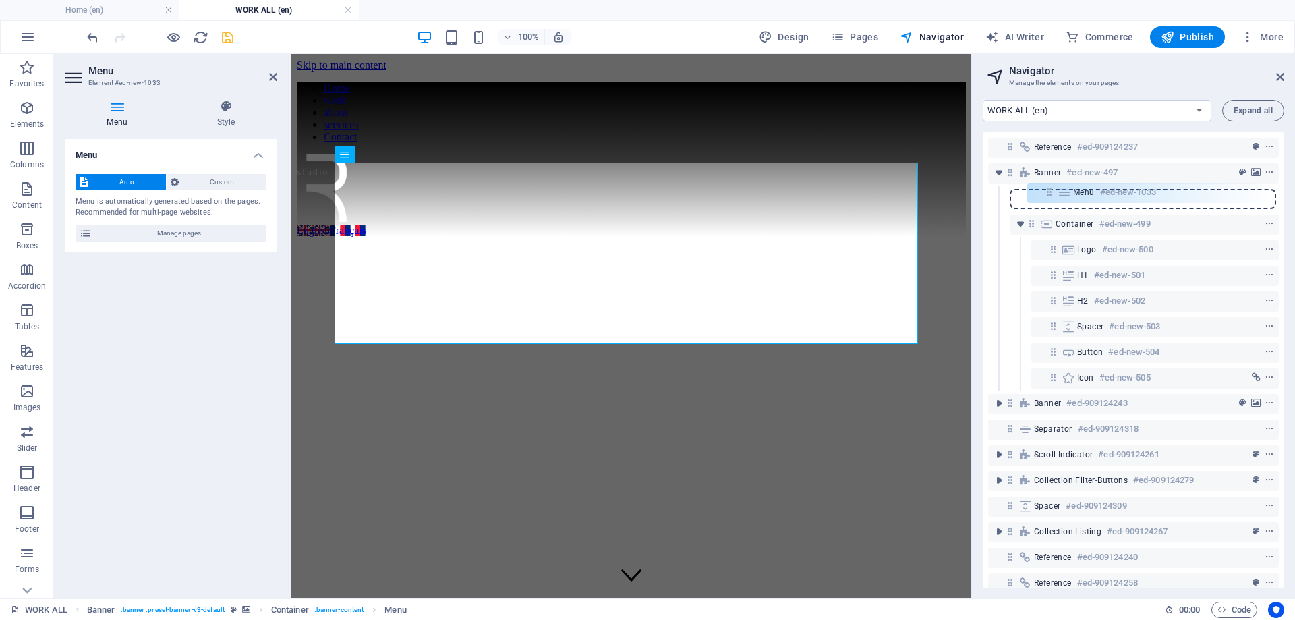
drag, startPoint x: 1054, startPoint y: 223, endPoint x: 1049, endPoint y: 188, distance: 35.5
click at [1049, 188] on div "Reference #ed-909124237 Banner #ed-new-497 Container #ed-new-499 Menu #ed-new-1…" at bounding box center [1133, 359] width 301 height 455
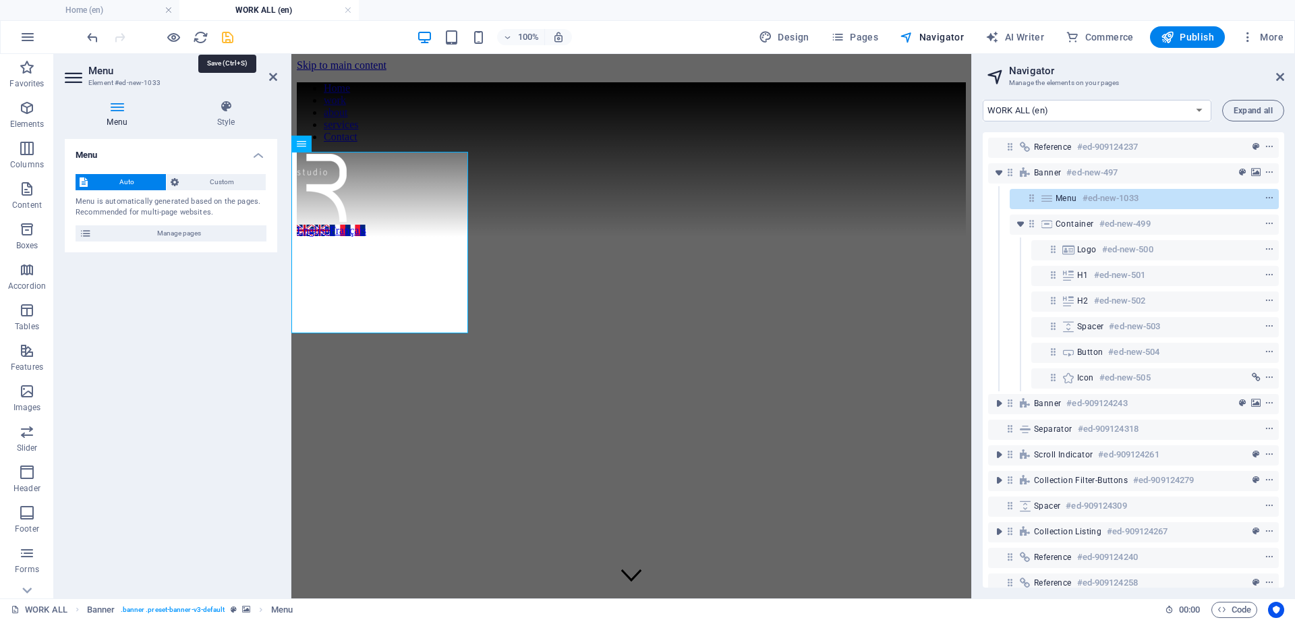
click at [227, 34] on icon "save" at bounding box center [228, 38] width 16 height 16
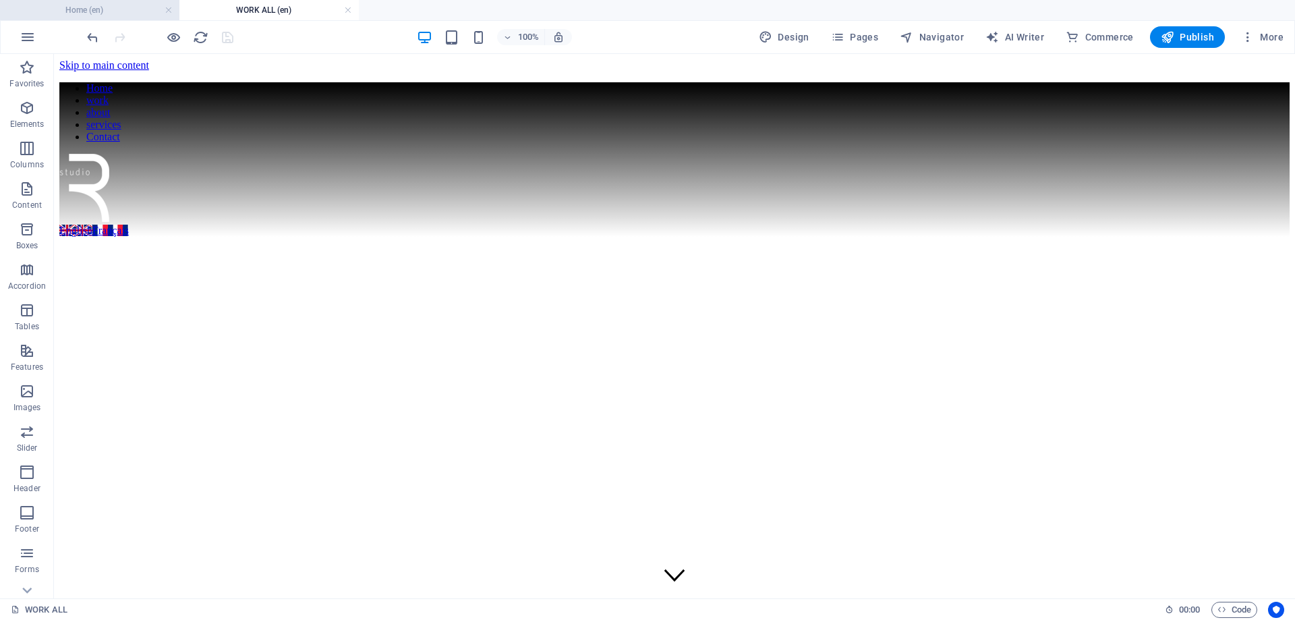
click at [106, 14] on h4 "Home (en)" at bounding box center [89, 10] width 179 height 15
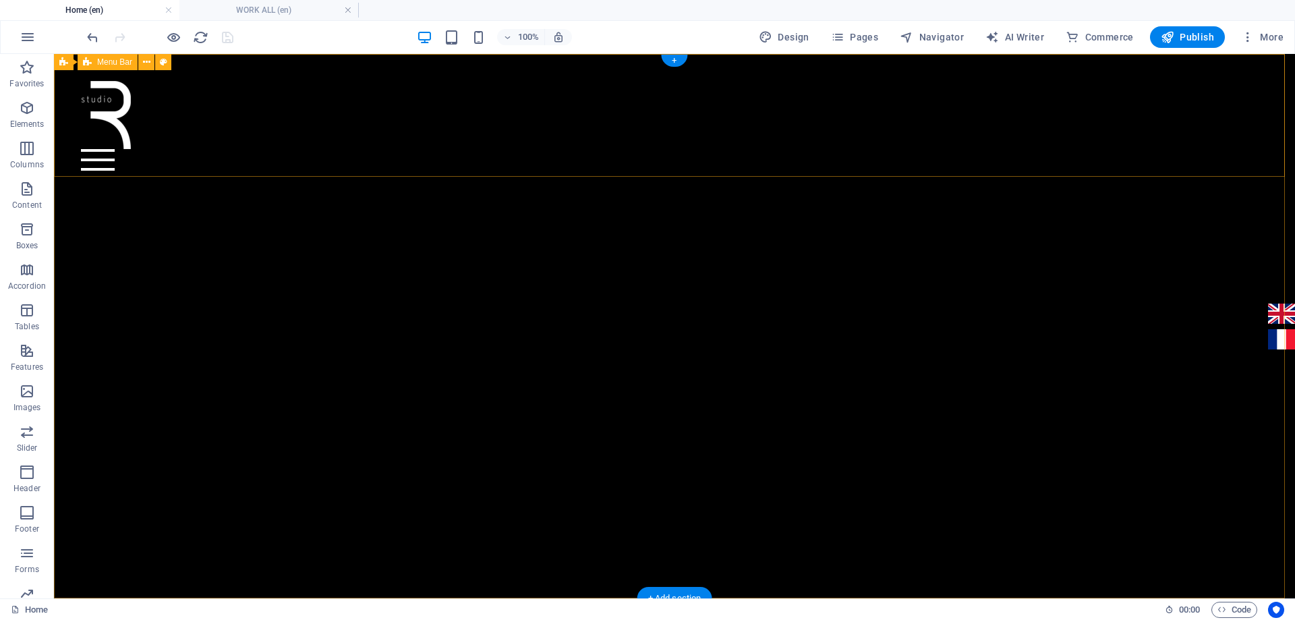
click at [73, 159] on div "Home work about services Contact English Français" at bounding box center [674, 126] width 1241 height 144
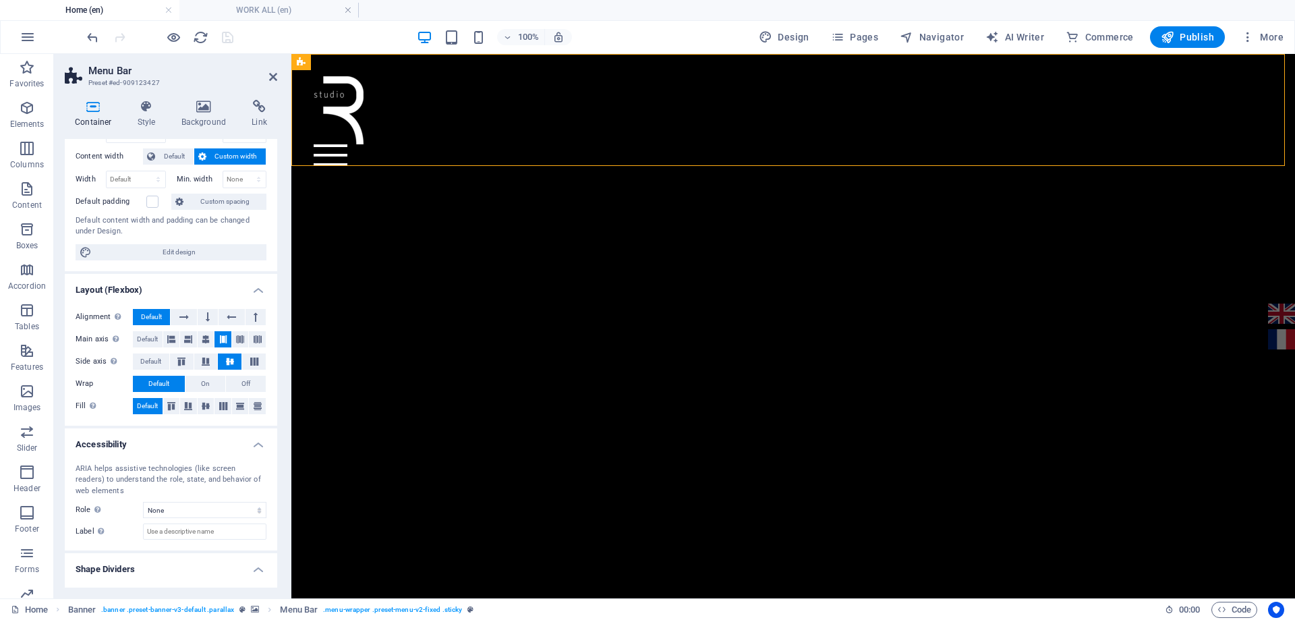
scroll to position [97, 0]
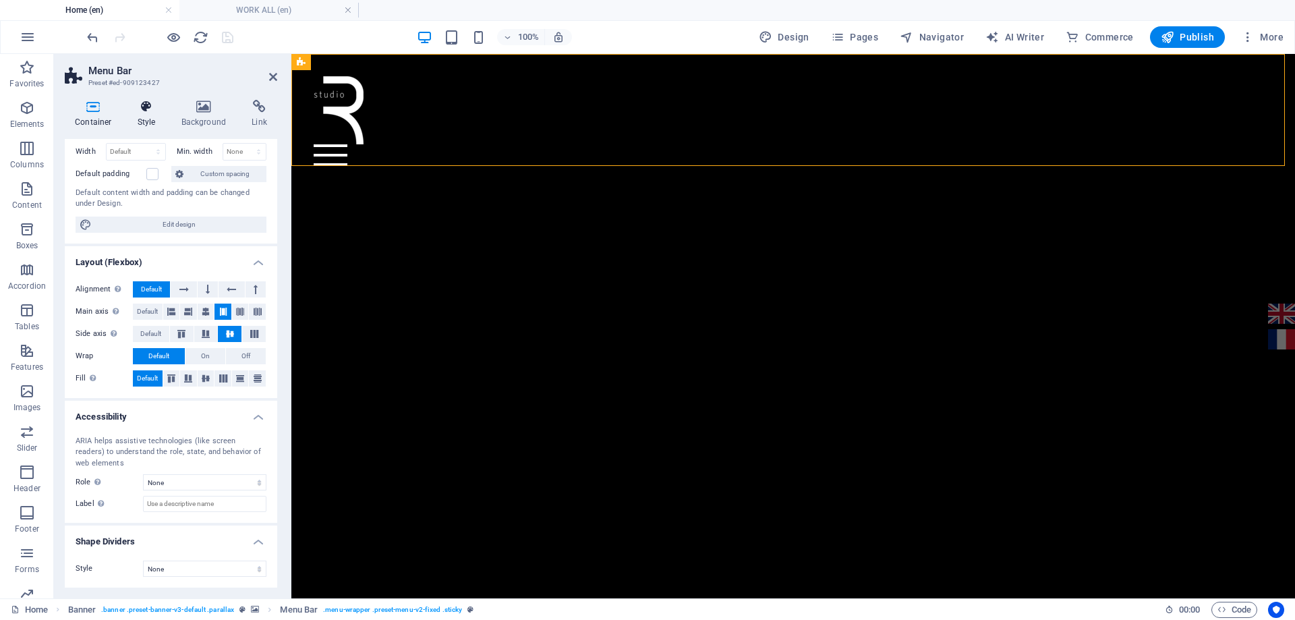
click at [150, 112] on icon at bounding box center [146, 106] width 38 height 13
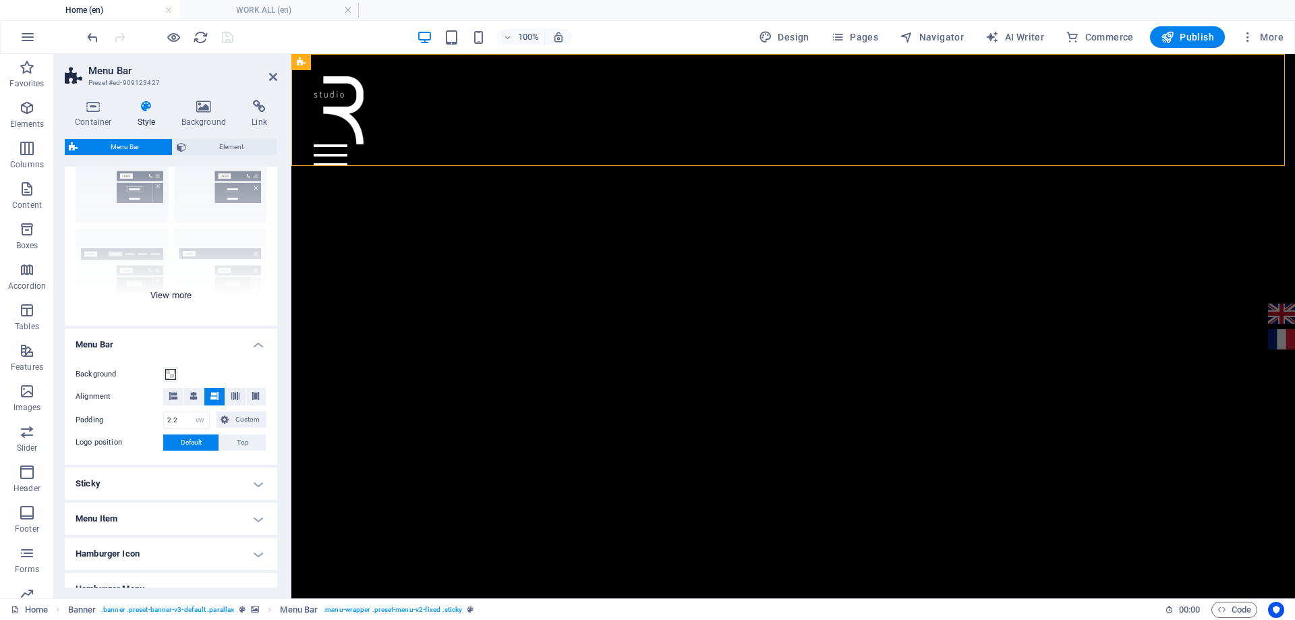
scroll to position [135, 0]
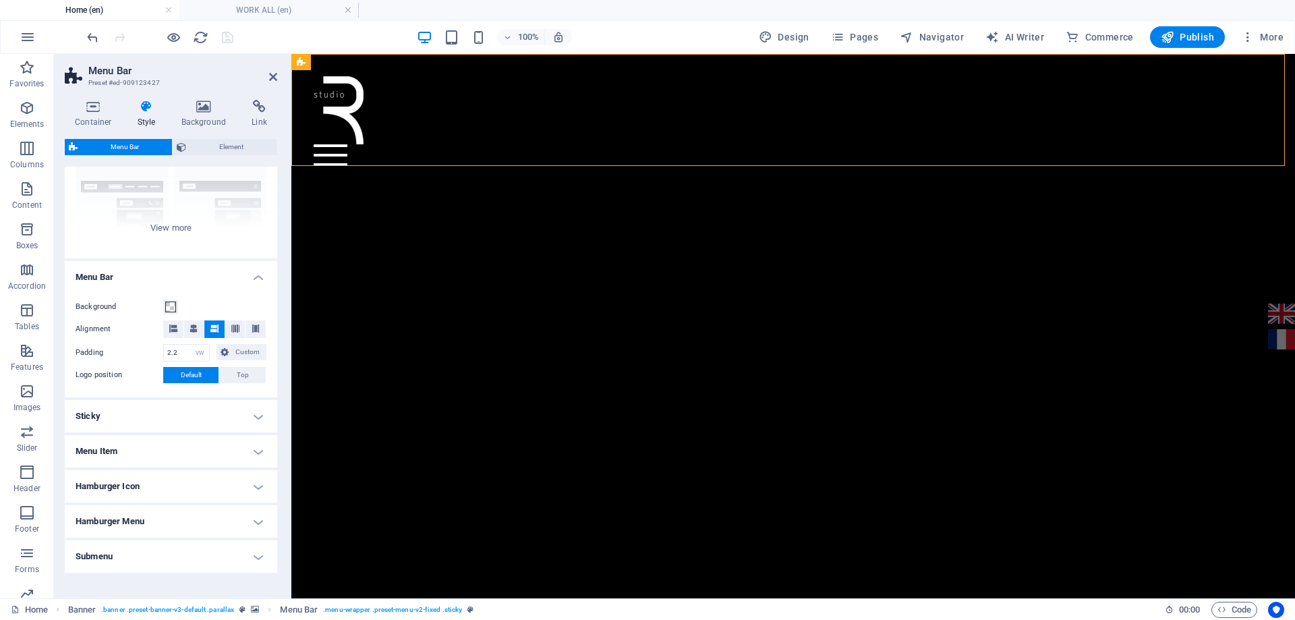
click at [196, 415] on h4 "Sticky" at bounding box center [171, 416] width 212 height 32
click at [196, 415] on h4 "Sticky" at bounding box center [171, 412] width 212 height 24
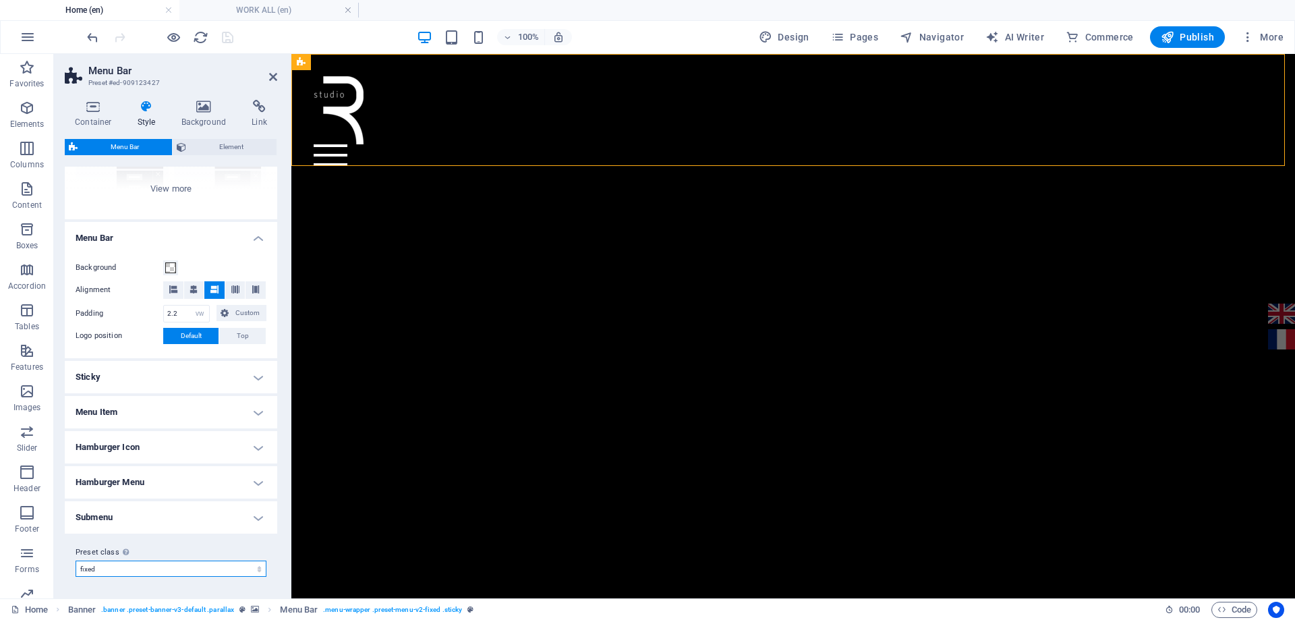
click at [250, 570] on select "fixed Add preset class" at bounding box center [171, 568] width 191 height 16
click at [76, 560] on select "fixed Add preset class" at bounding box center [171, 568] width 191 height 16
select select "preset-menu-v2-fixed"
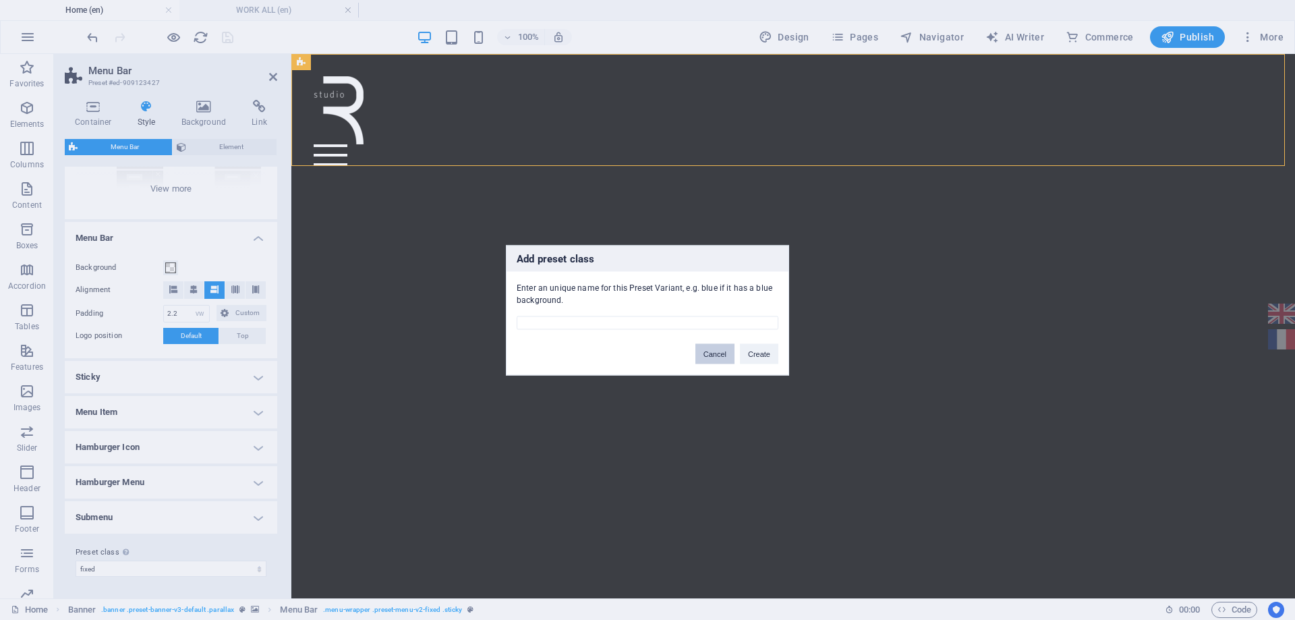
click at [722, 354] on button "Cancel" at bounding box center [714, 353] width 39 height 20
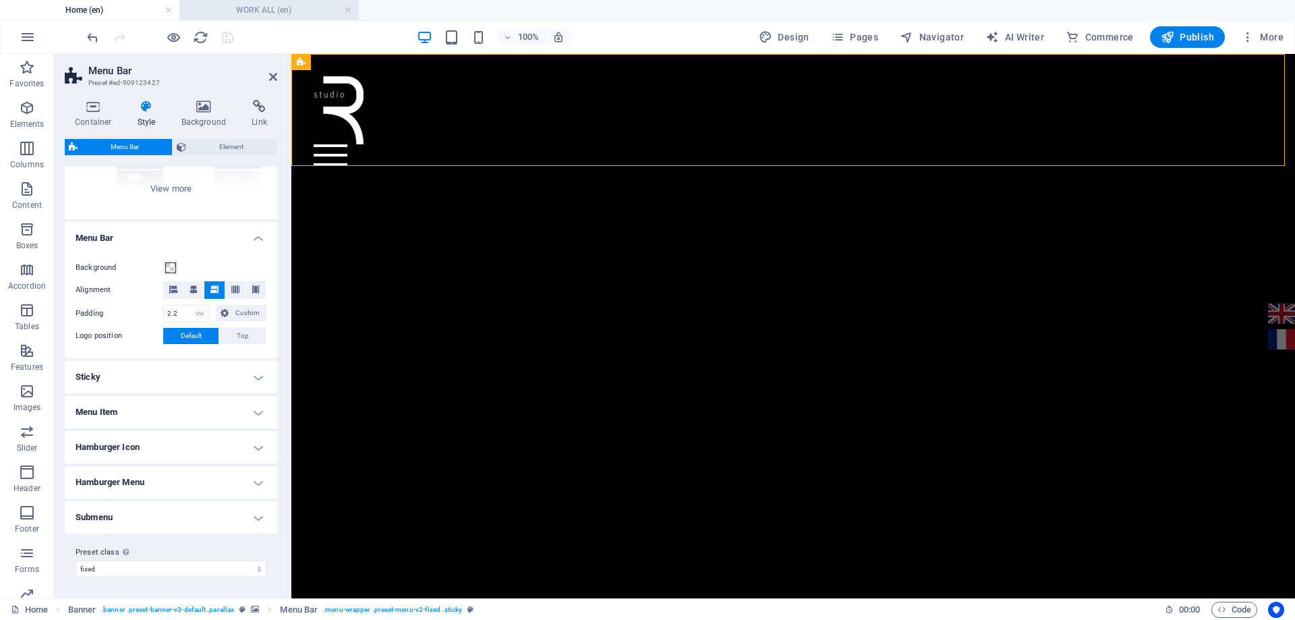
click at [276, 11] on h4 "WORK ALL (en)" at bounding box center [268, 10] width 179 height 15
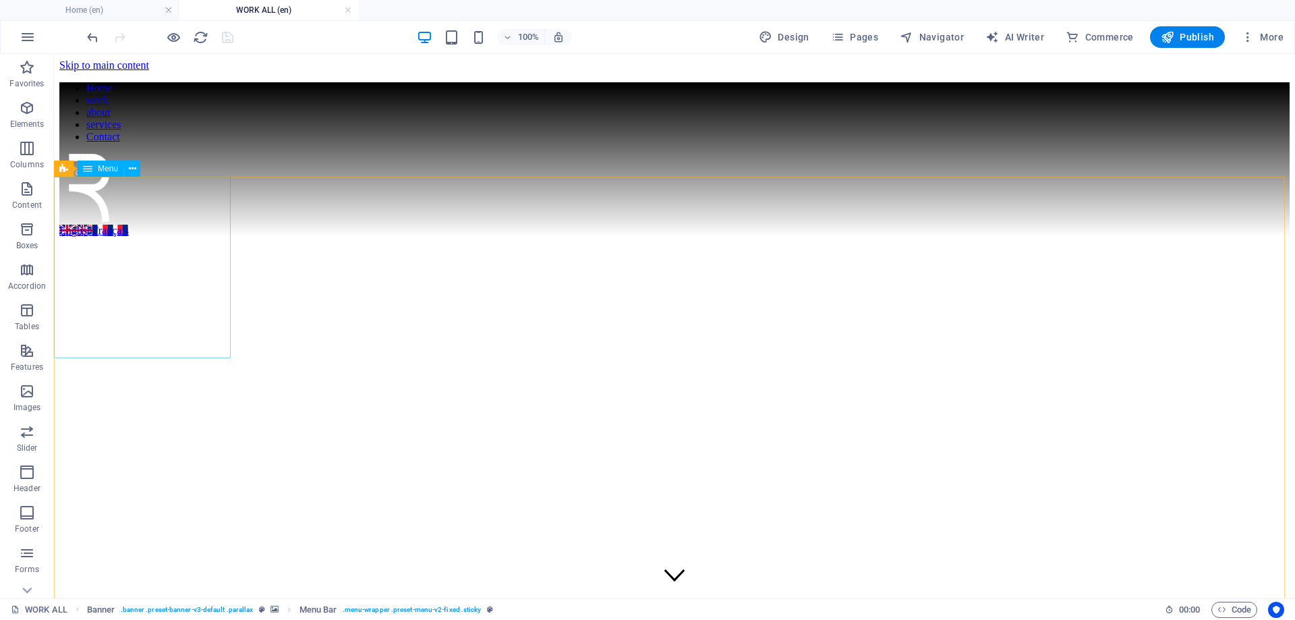
click at [108, 171] on span "Menu" at bounding box center [108, 169] width 20 height 8
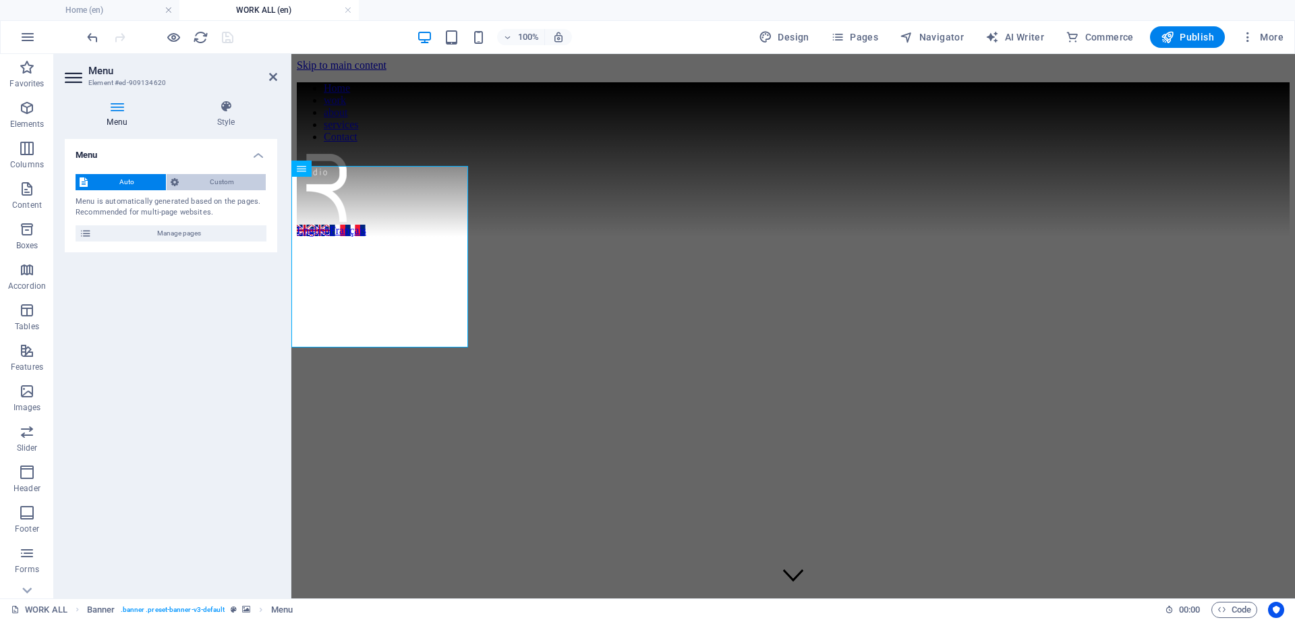
click at [210, 178] on span "Custom" at bounding box center [223, 182] width 80 height 16
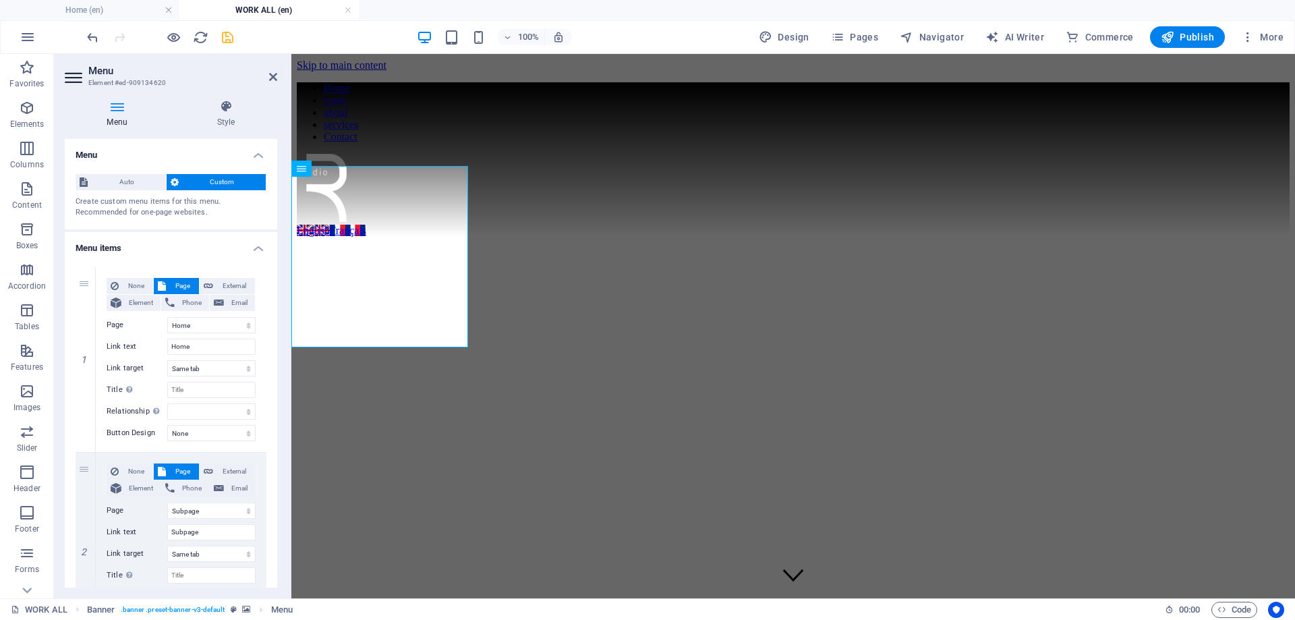
click at [125, 113] on icon at bounding box center [117, 106] width 105 height 13
click at [122, 111] on icon at bounding box center [117, 106] width 105 height 13
click at [138, 174] on span "Auto" at bounding box center [127, 182] width 70 height 16
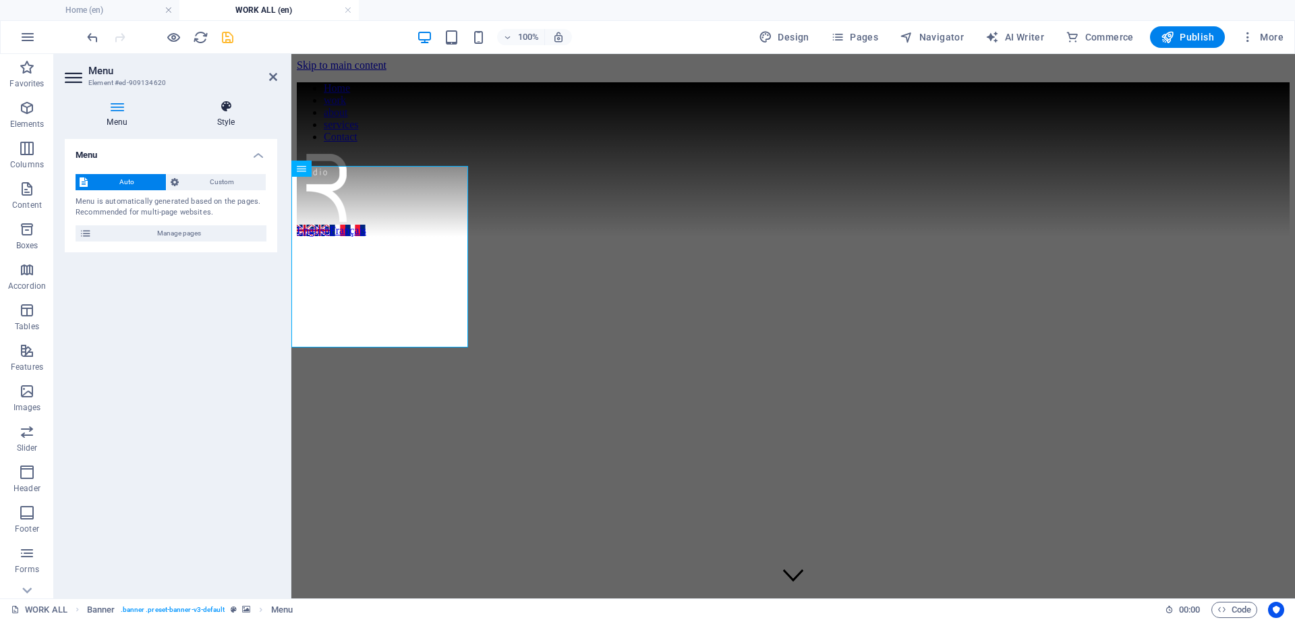
click at [215, 113] on icon at bounding box center [226, 106] width 103 height 13
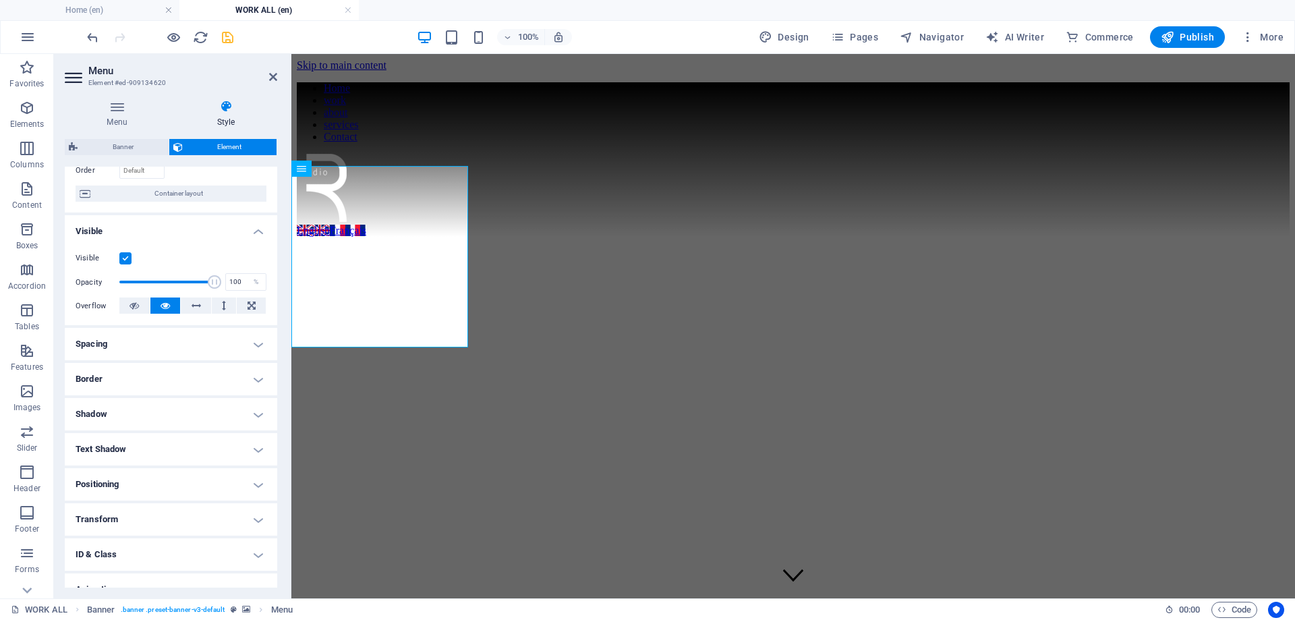
scroll to position [149, 0]
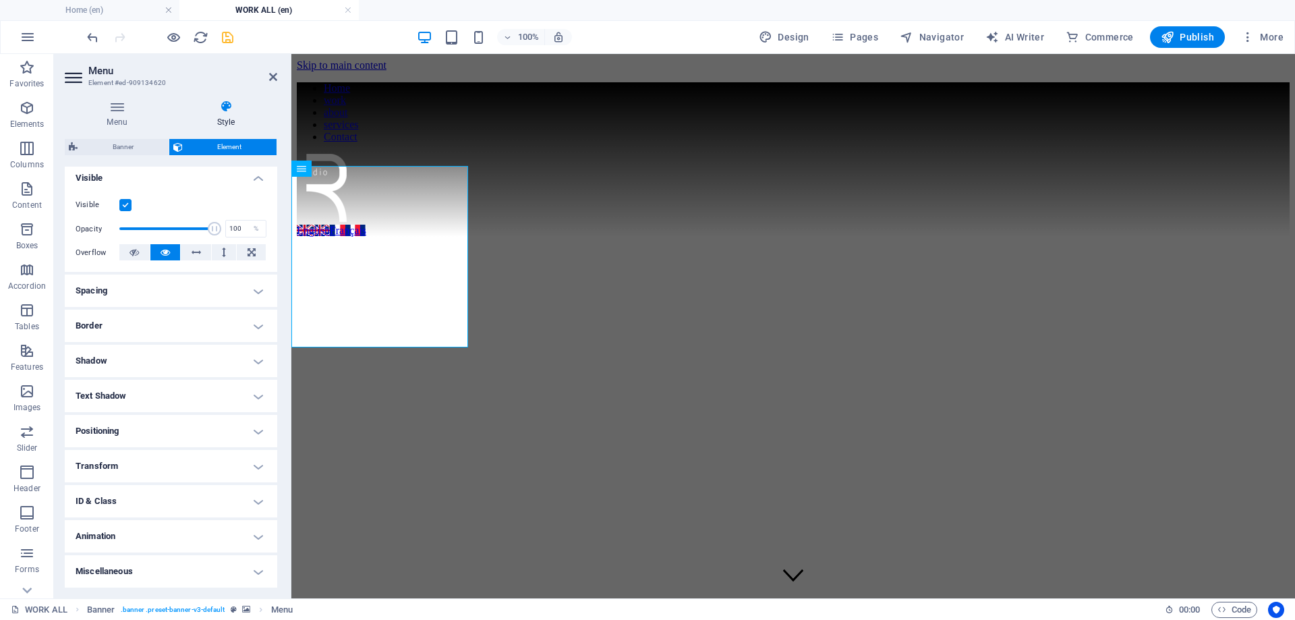
click at [166, 558] on h4 "Miscellaneous" at bounding box center [171, 571] width 212 height 32
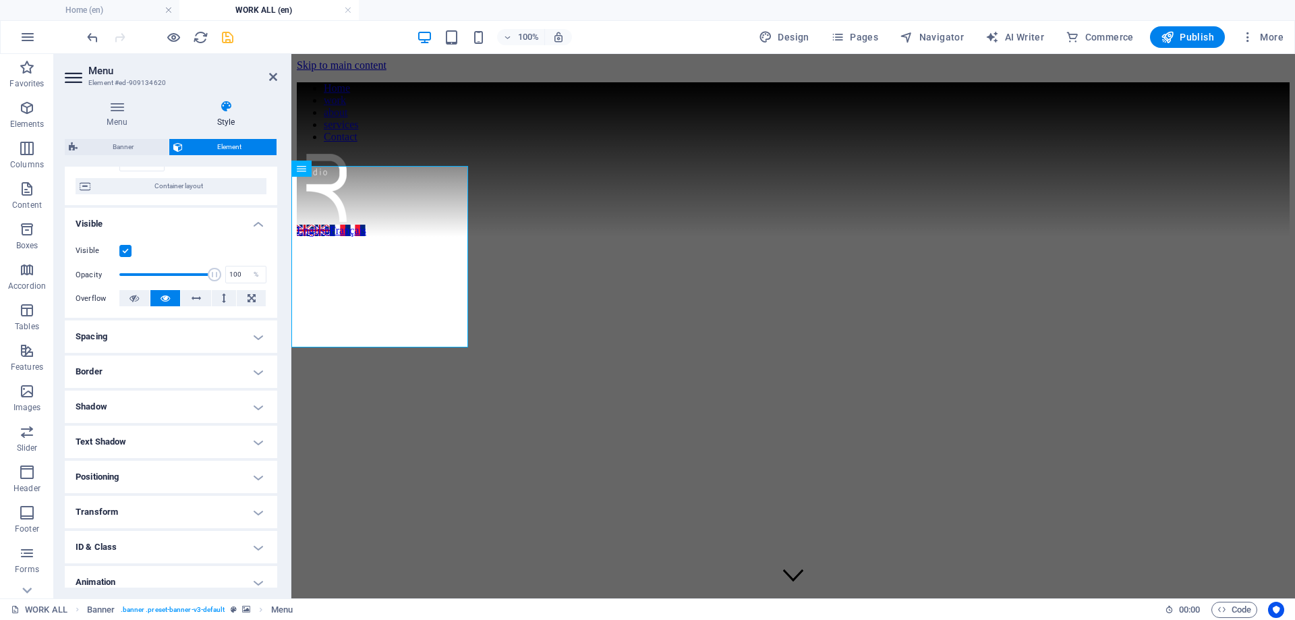
scroll to position [0, 0]
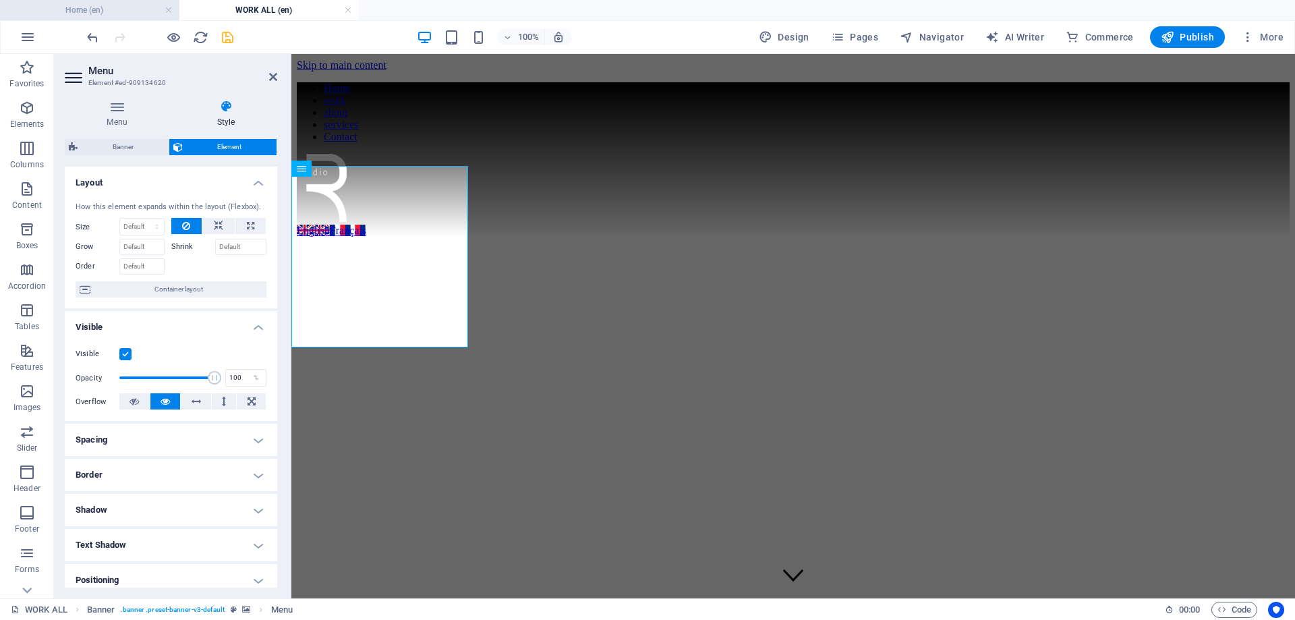
click at [97, 17] on h4 "Home (en)" at bounding box center [89, 10] width 179 height 15
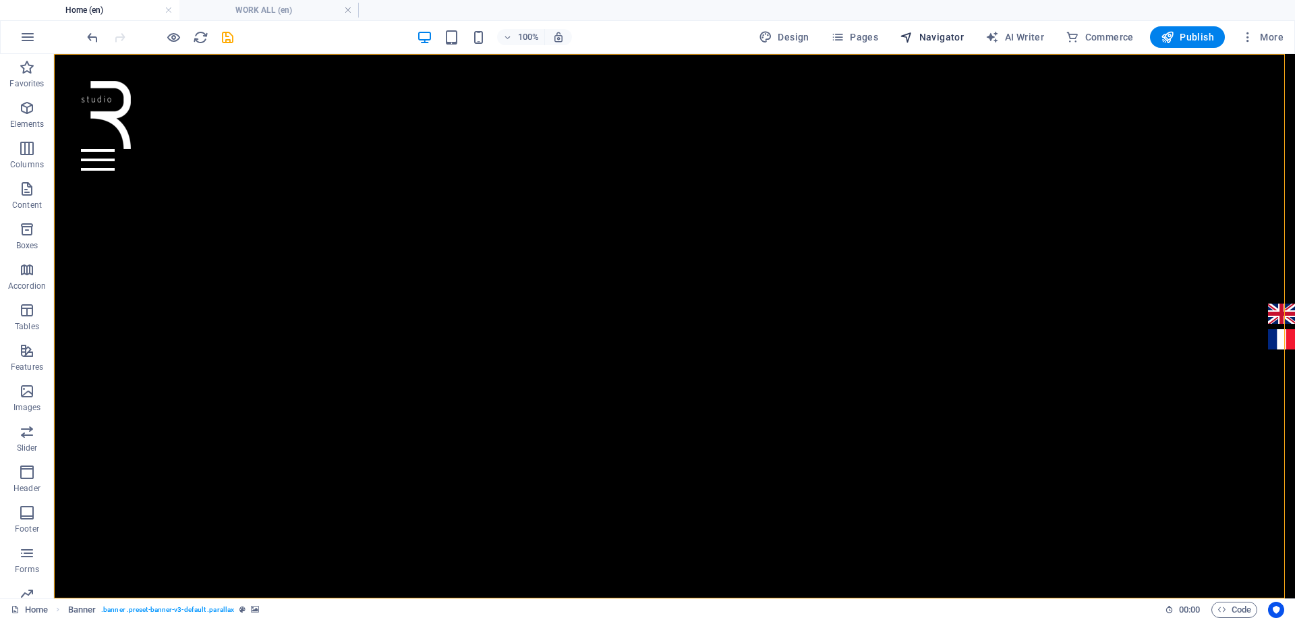
click at [941, 34] on span "Navigator" at bounding box center [932, 36] width 64 height 13
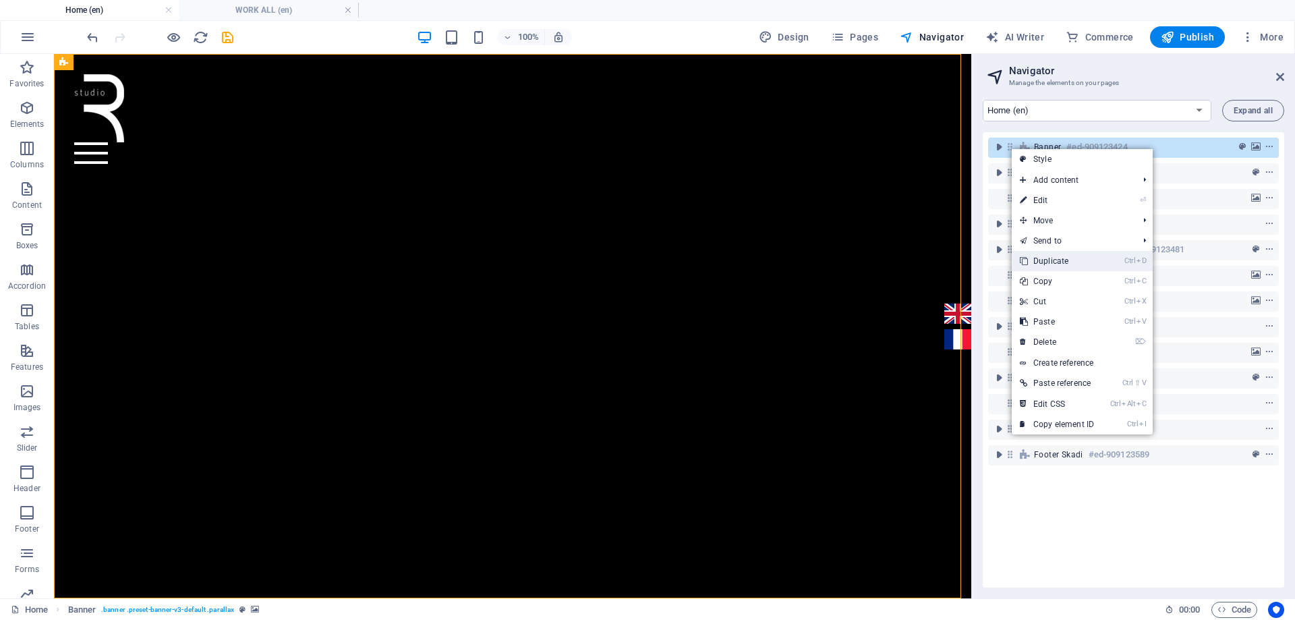
click at [1061, 260] on link "Ctrl D Duplicate" at bounding box center [1057, 261] width 90 height 20
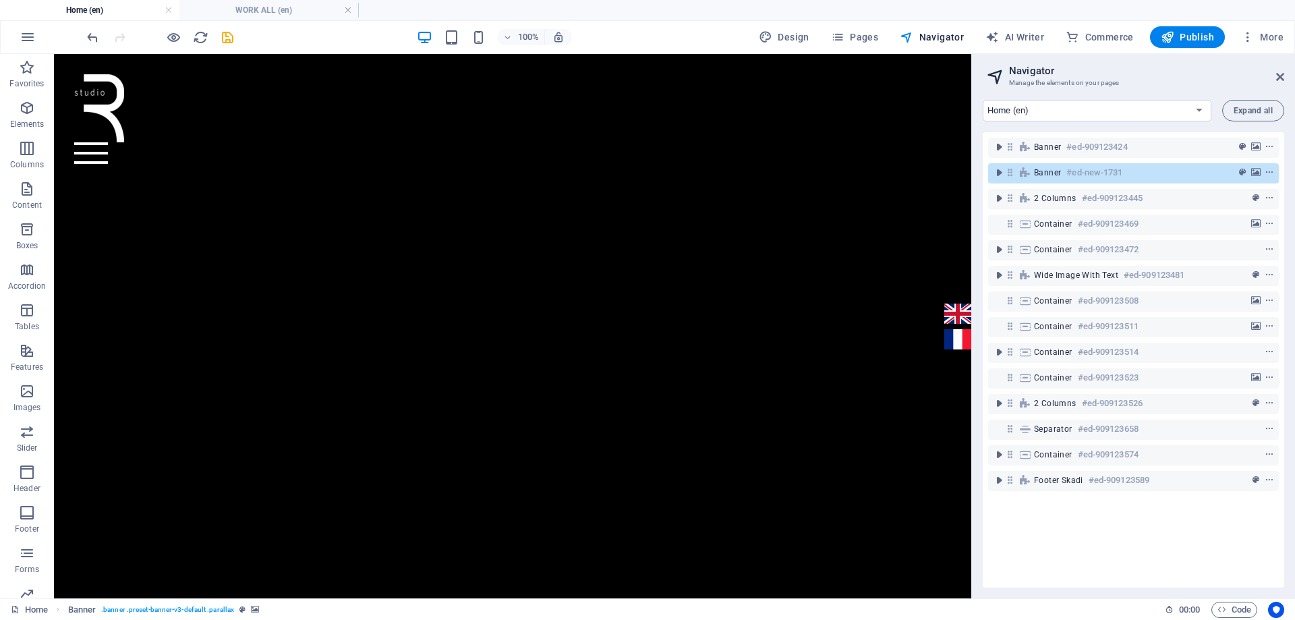
click at [255, 12] on h4 "WORK ALL (en)" at bounding box center [268, 10] width 179 height 15
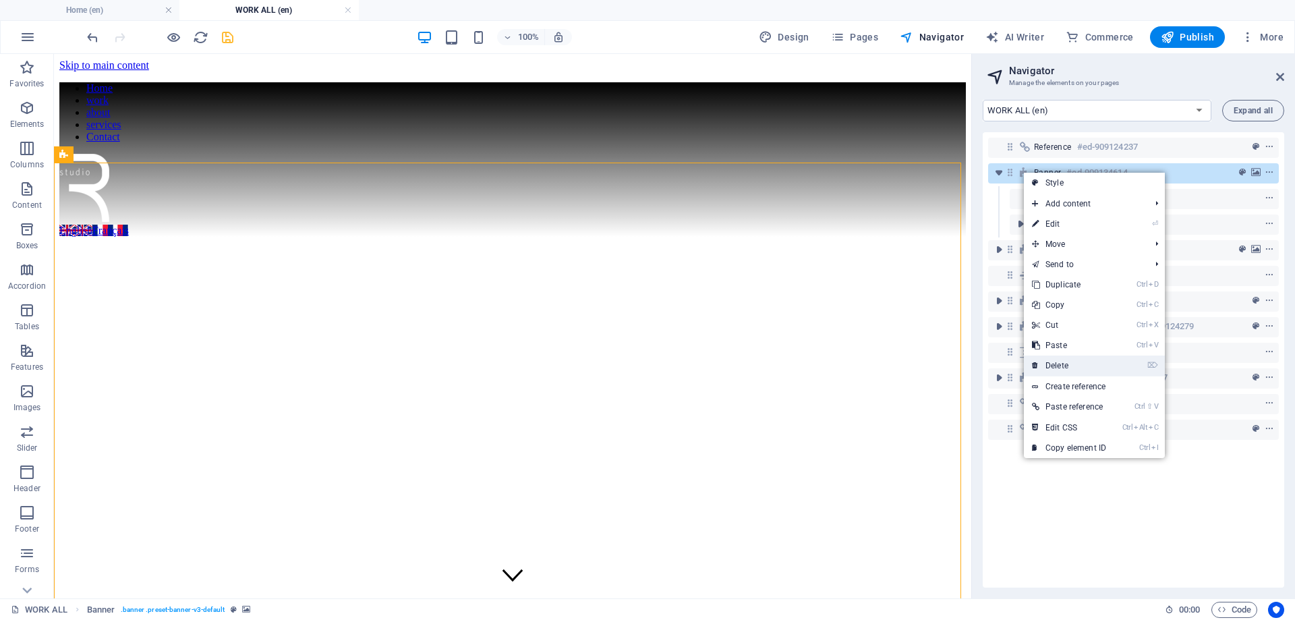
click at [1071, 357] on link "⌦ Delete" at bounding box center [1069, 365] width 90 height 20
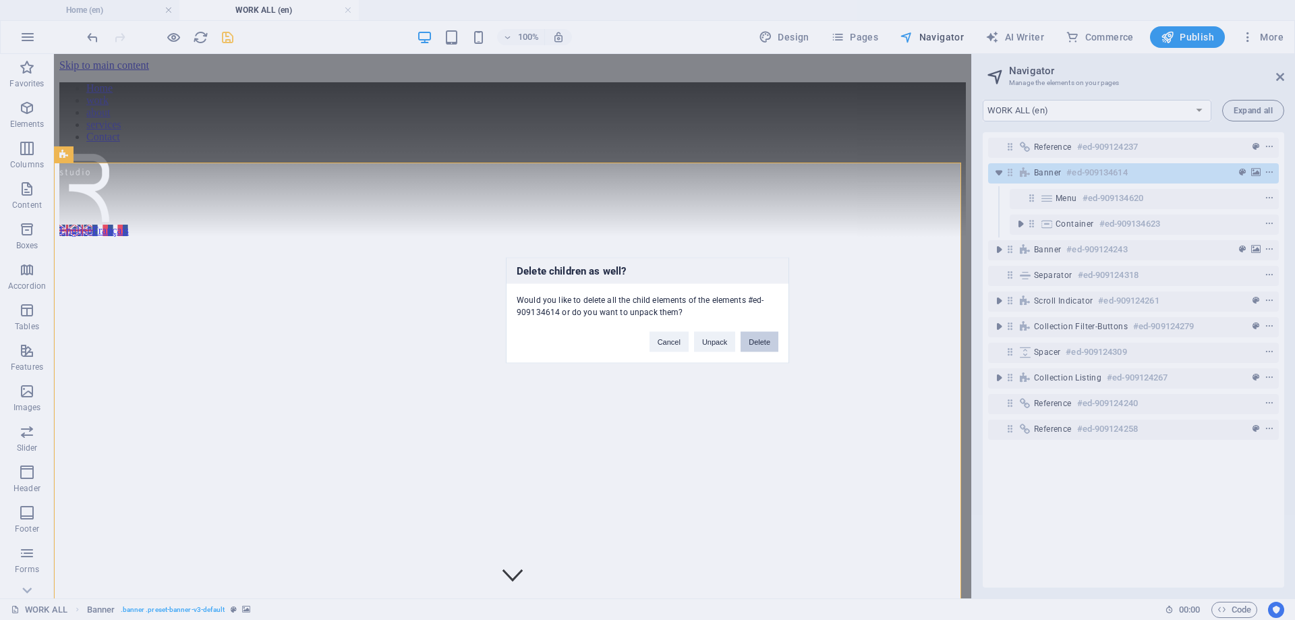
click at [765, 341] on button "Delete" at bounding box center [759, 341] width 38 height 20
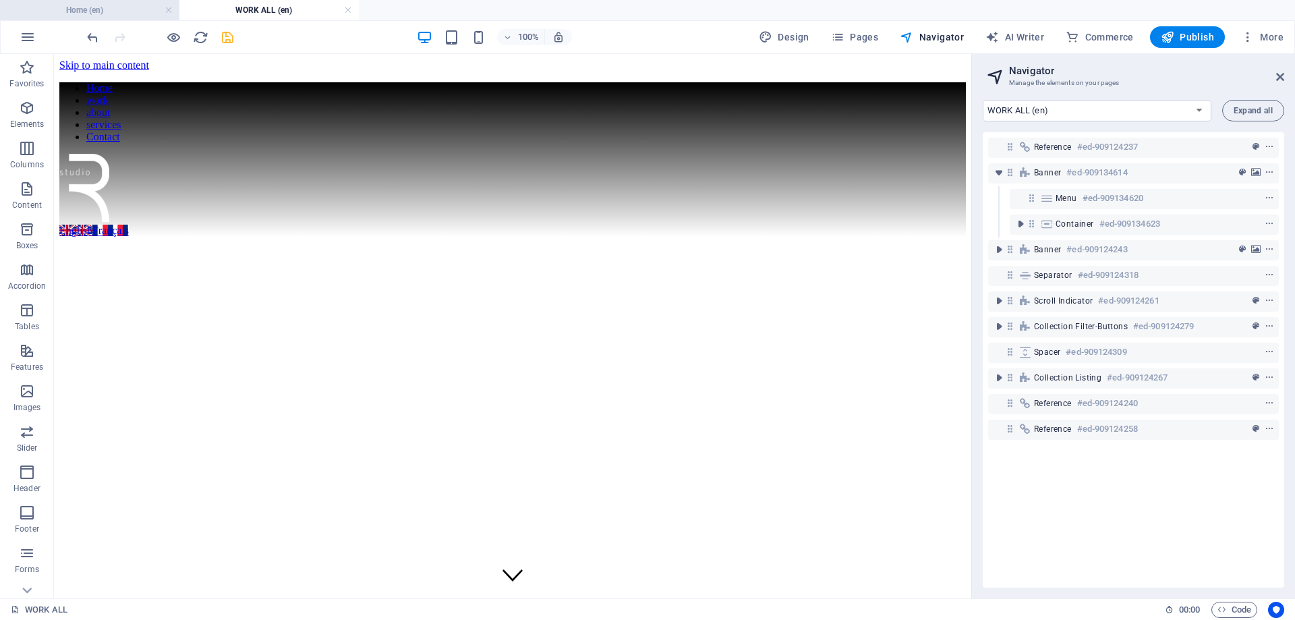
click at [105, 11] on h4 "Home (en)" at bounding box center [89, 10] width 179 height 15
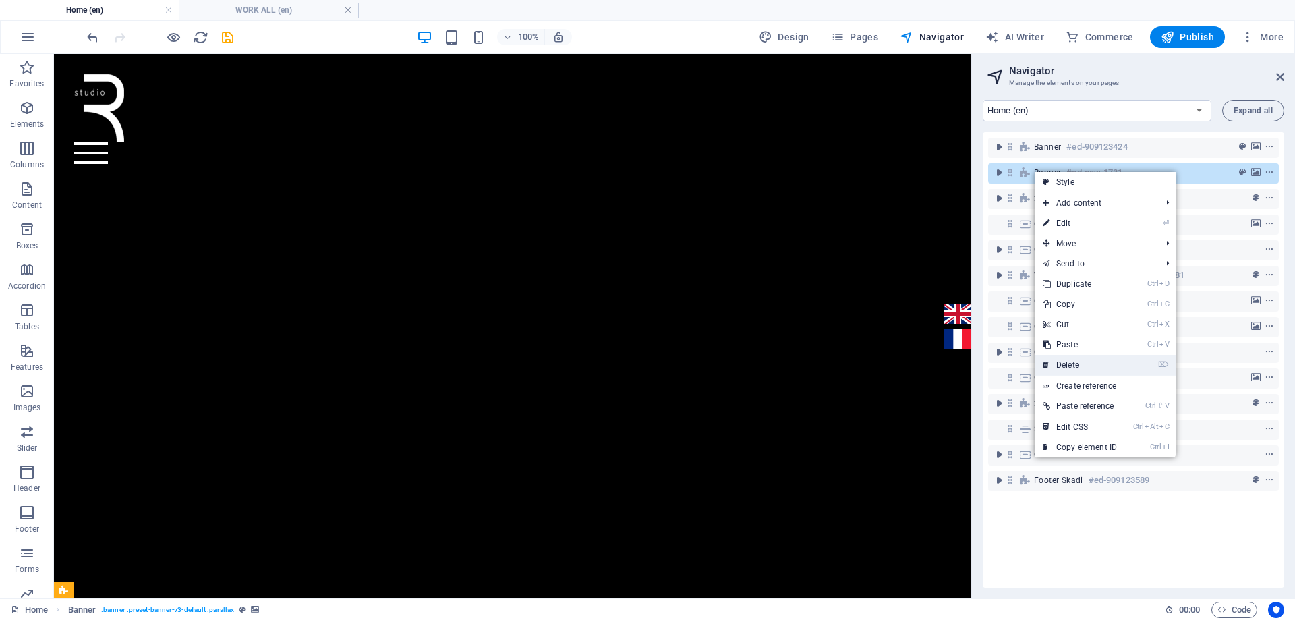
click at [1094, 368] on link "⌦ Delete" at bounding box center [1080, 365] width 90 height 20
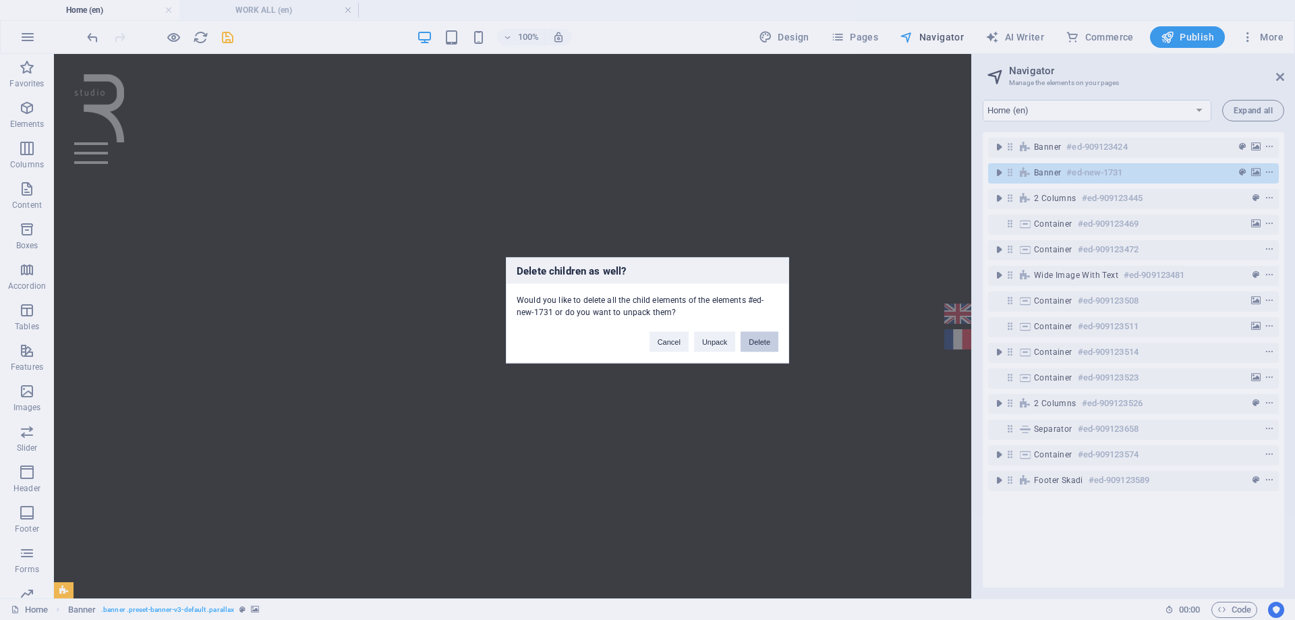
drag, startPoint x: 762, startPoint y: 345, endPoint x: 708, endPoint y: 291, distance: 76.3
click at [762, 345] on button "Delete" at bounding box center [759, 341] width 38 height 20
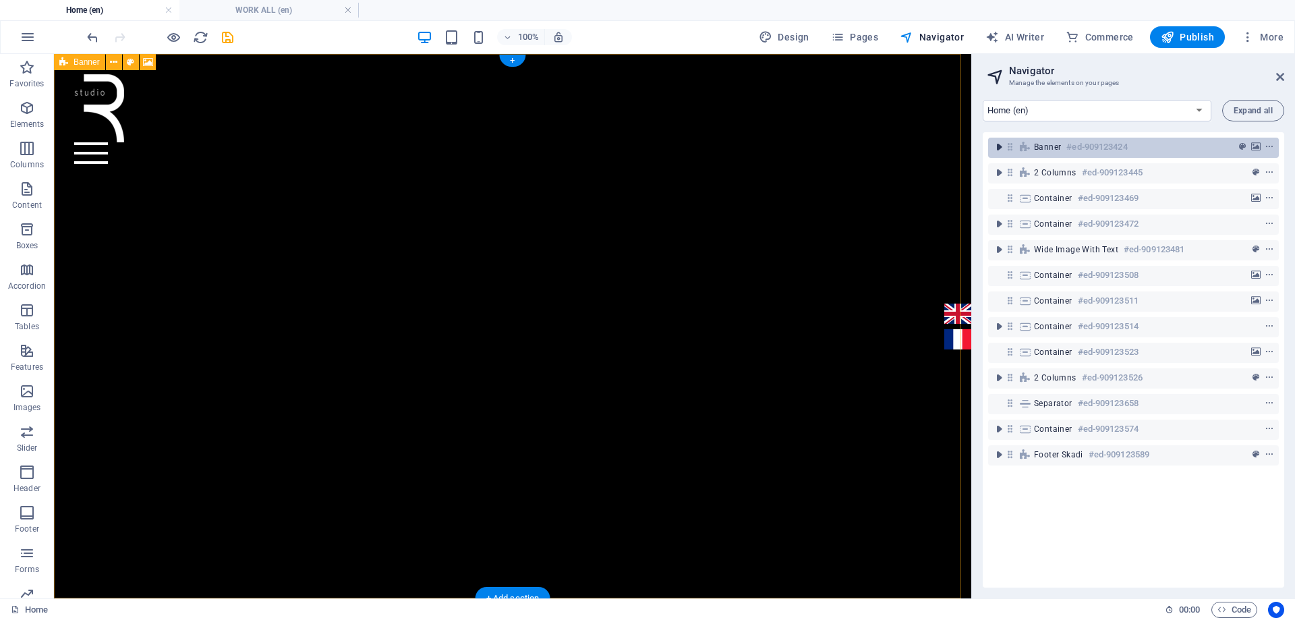
click at [999, 150] on icon "toggle-expand" at bounding box center [998, 146] width 13 height 13
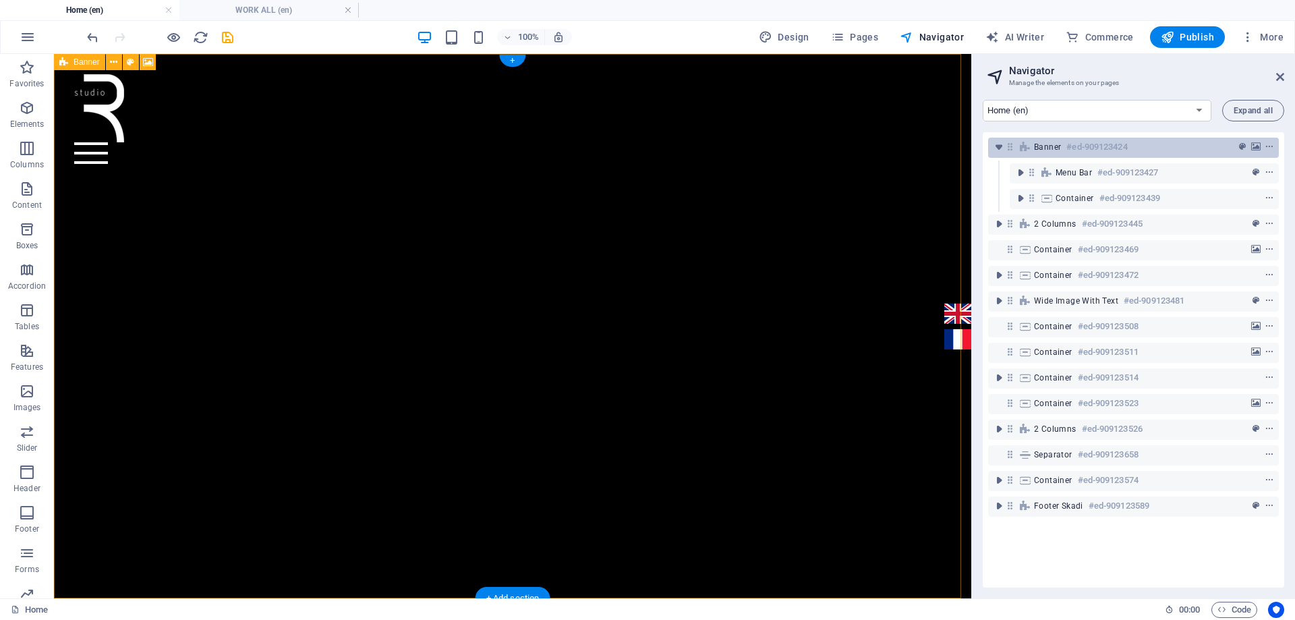
click at [1059, 147] on span "Banner" at bounding box center [1047, 147] width 27 height 11
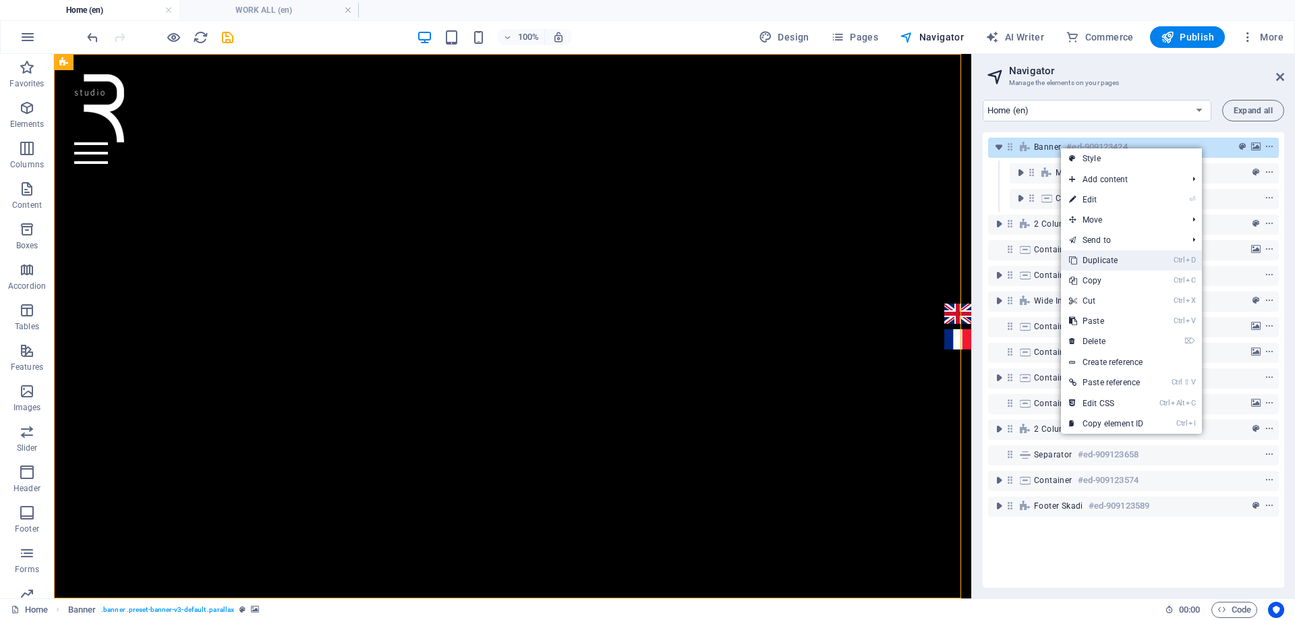
click at [1123, 261] on link "Ctrl D Duplicate" at bounding box center [1106, 260] width 90 height 20
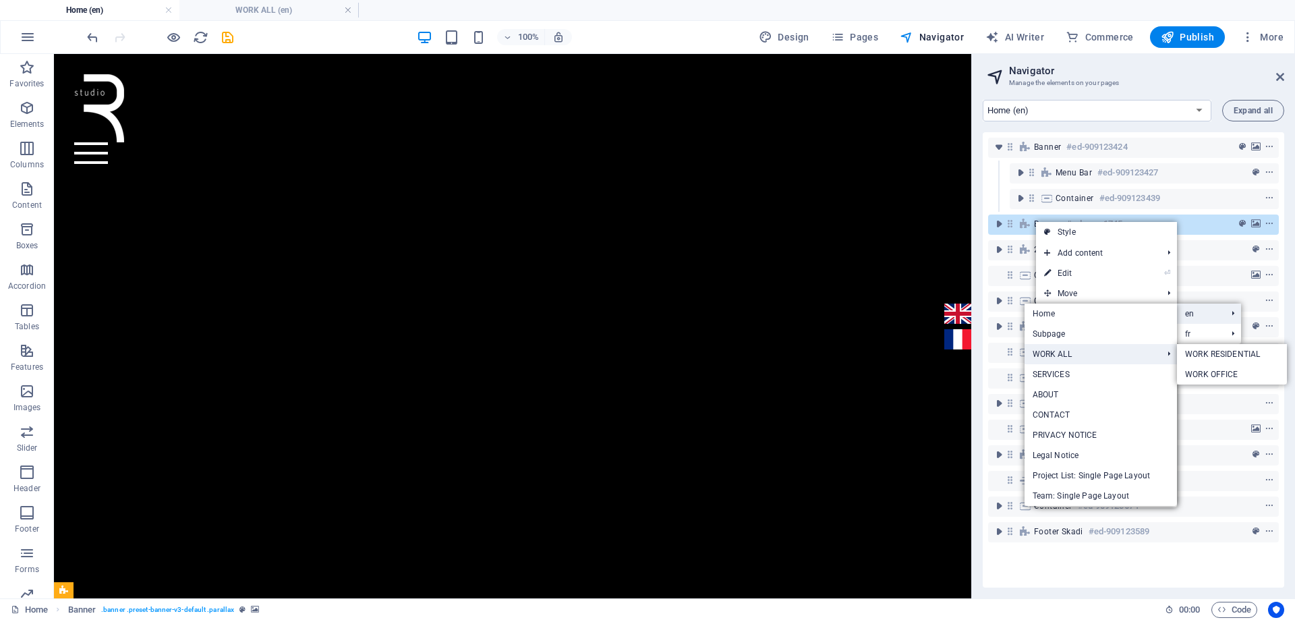
click at [1091, 356] on link "WORK ALL" at bounding box center [1090, 354] width 132 height 20
select select "17032639-en"
select select "vh"
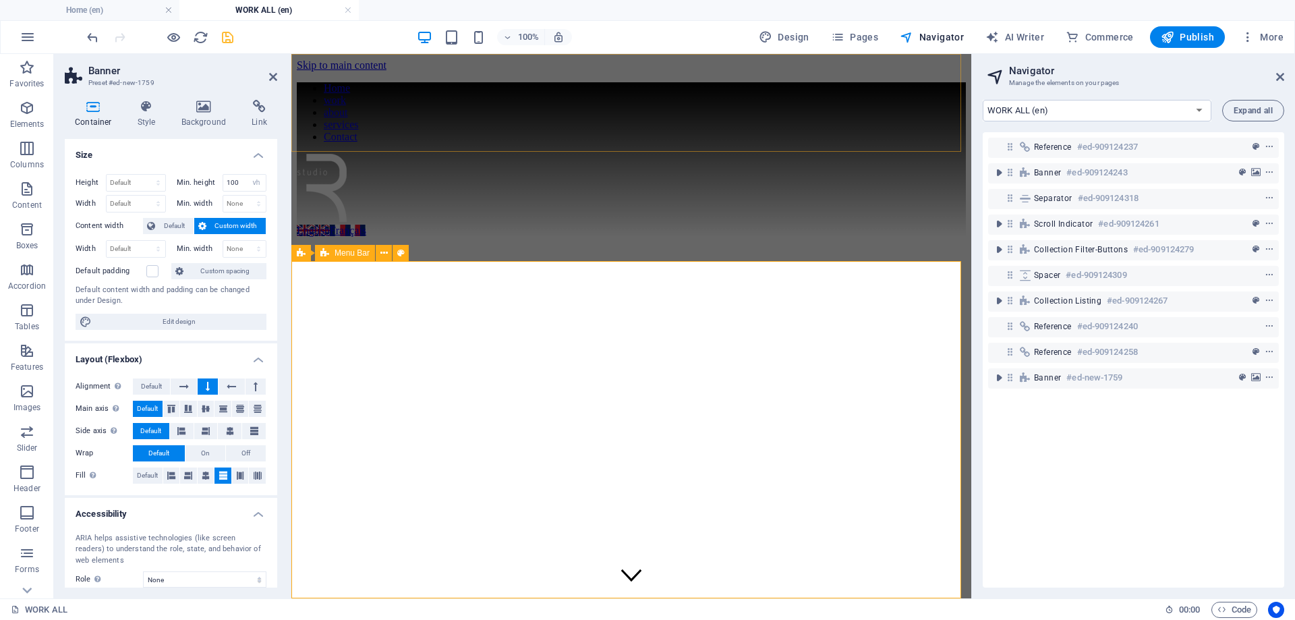
scroll to position [1457, 0]
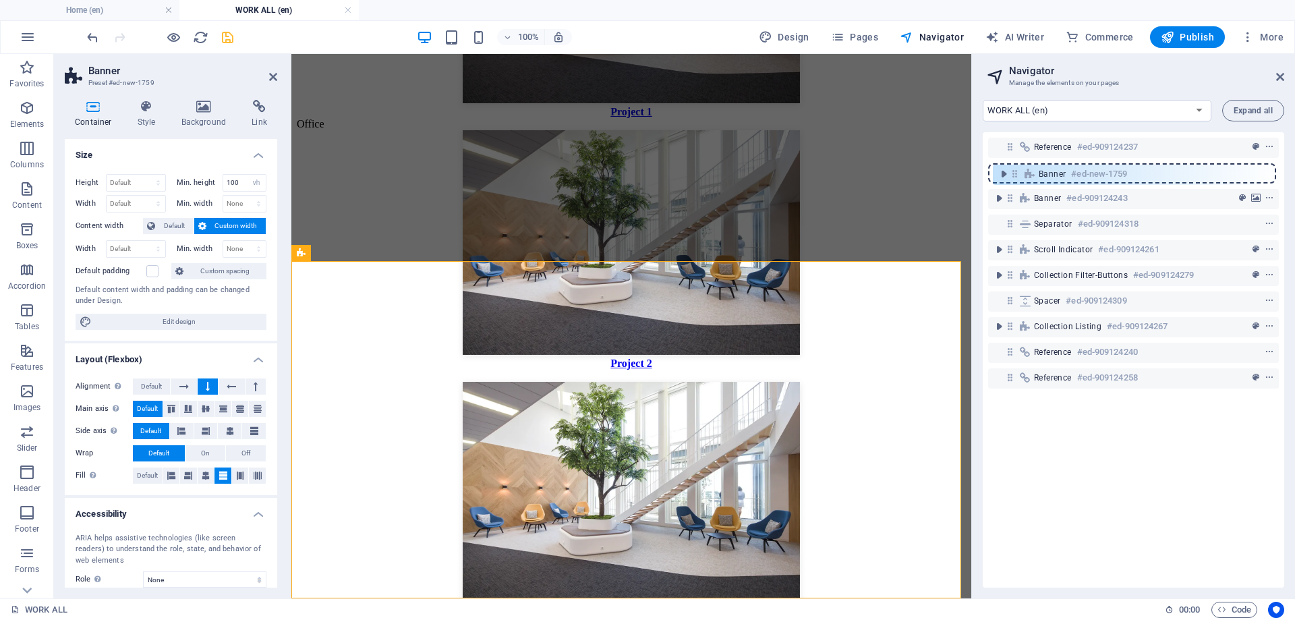
drag, startPoint x: 1009, startPoint y: 380, endPoint x: 1014, endPoint y: 171, distance: 208.4
click at [1014, 171] on div "Reference #ed-909124237 Banner #ed-909124243 Separator #ed-909124318 Scroll ind…" at bounding box center [1133, 359] width 301 height 455
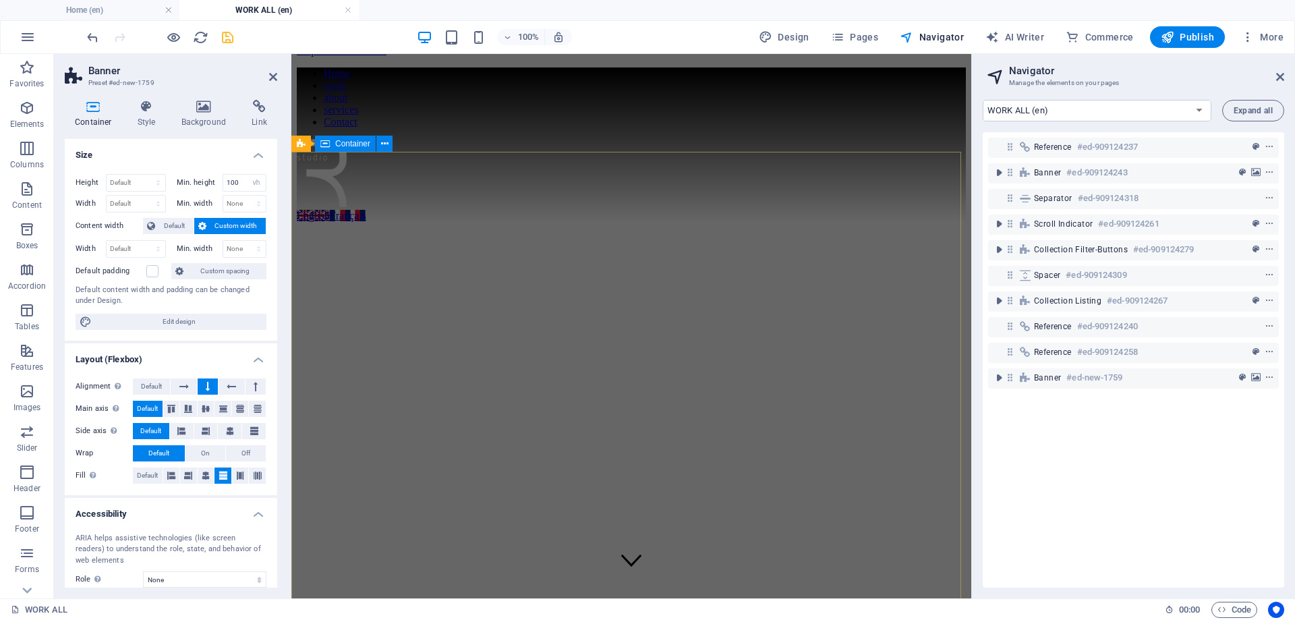
scroll to position [0, 0]
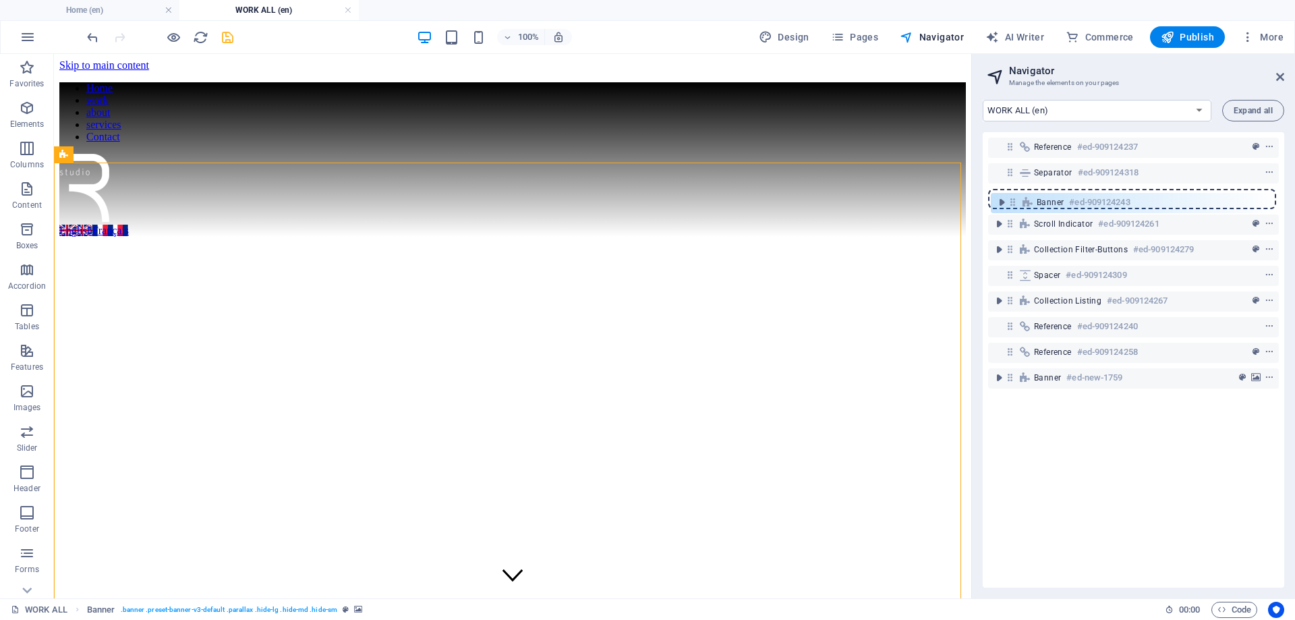
drag, startPoint x: 1010, startPoint y: 176, endPoint x: 1014, endPoint y: 211, distance: 35.2
click at [1014, 211] on div "Reference #ed-909124237 Banner #ed-909124243 Separator #ed-909124318 Scroll ind…" at bounding box center [1133, 359] width 301 height 455
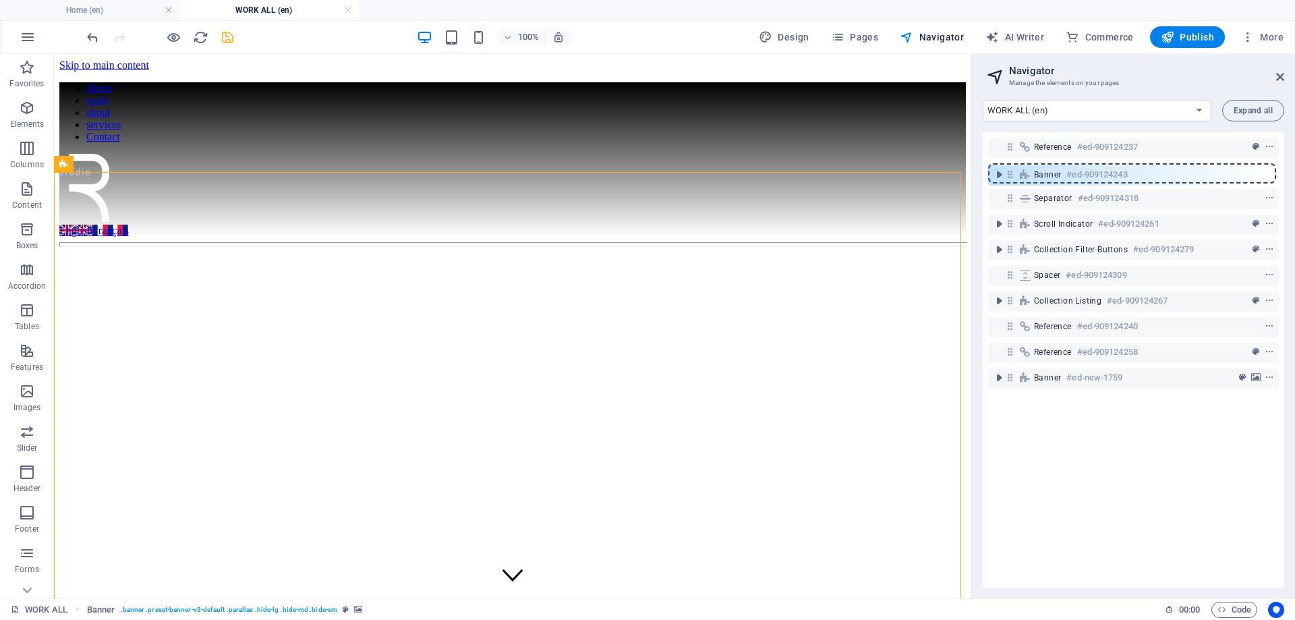
drag, startPoint x: 1010, startPoint y: 198, endPoint x: 1010, endPoint y: 169, distance: 29.0
click at [1010, 169] on div "Reference #ed-909124237 Separator #ed-909124318 Banner #ed-909124243 Scroll ind…" at bounding box center [1133, 359] width 301 height 455
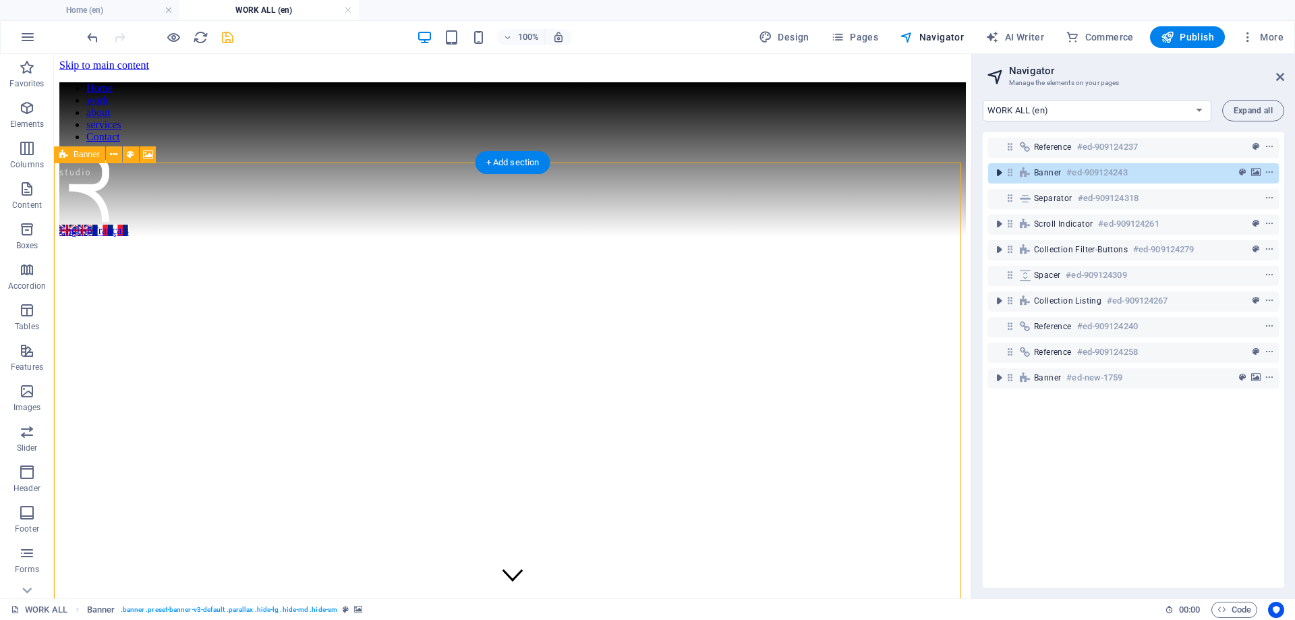
click at [1000, 175] on icon "toggle-expand" at bounding box center [998, 172] width 13 height 13
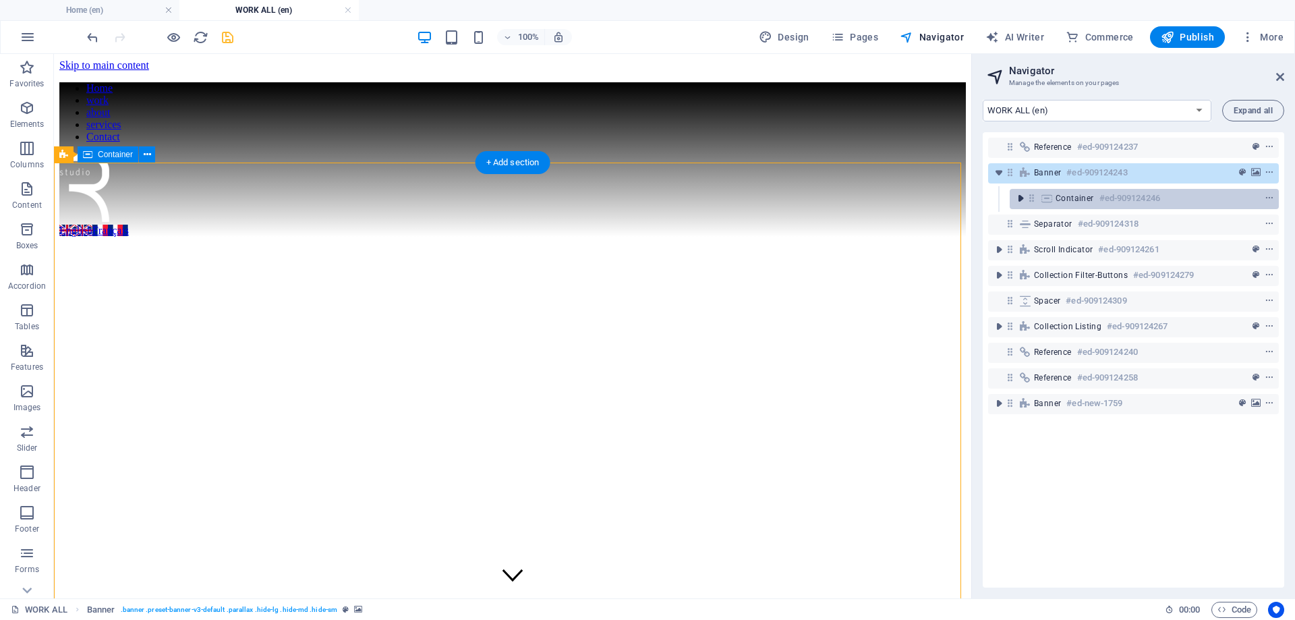
click at [1018, 193] on icon "toggle-expand" at bounding box center [1020, 198] width 13 height 13
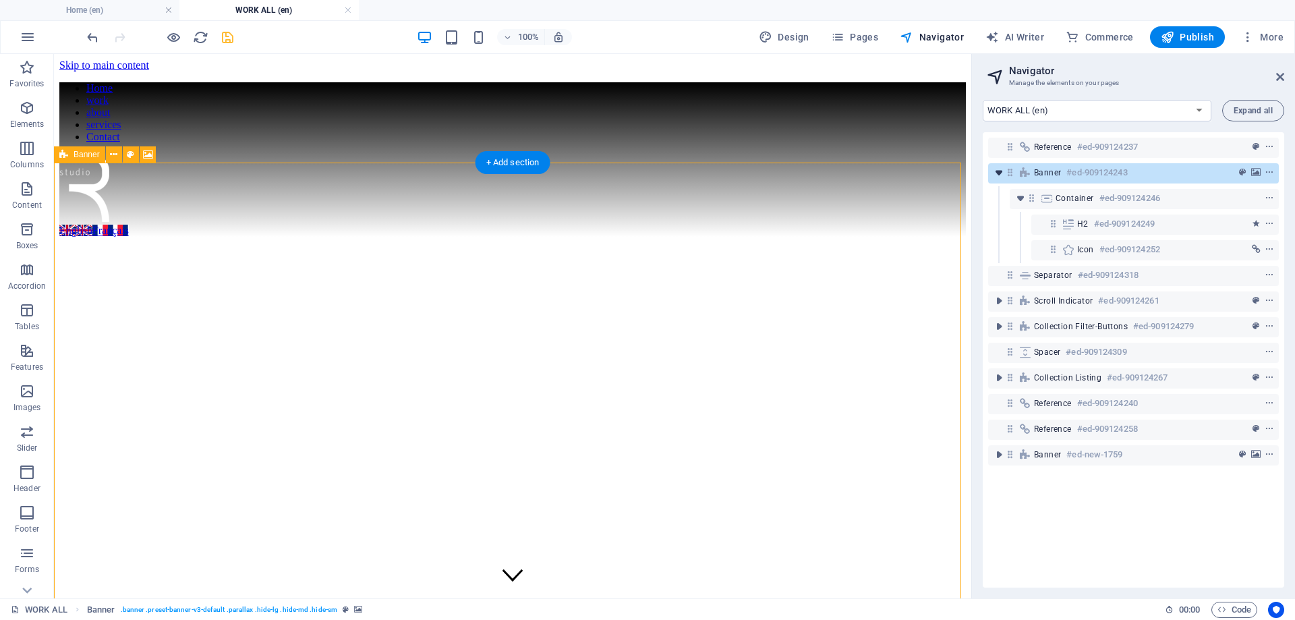
click at [1001, 171] on icon "toggle-expand" at bounding box center [998, 172] width 13 height 13
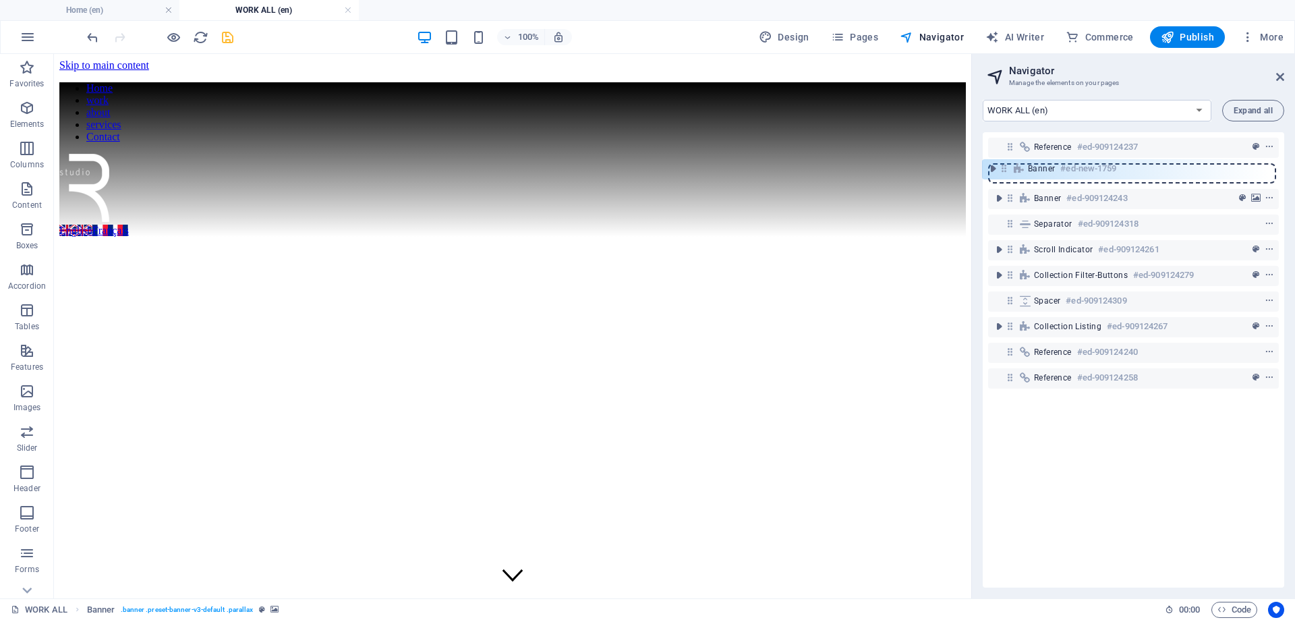
drag, startPoint x: 1012, startPoint y: 376, endPoint x: 1003, endPoint y: 160, distance: 216.7
click at [1003, 160] on div "Reference #ed-909124237 Banner #ed-909124243 Separator #ed-909124318 Scroll ind…" at bounding box center [1133, 359] width 301 height 455
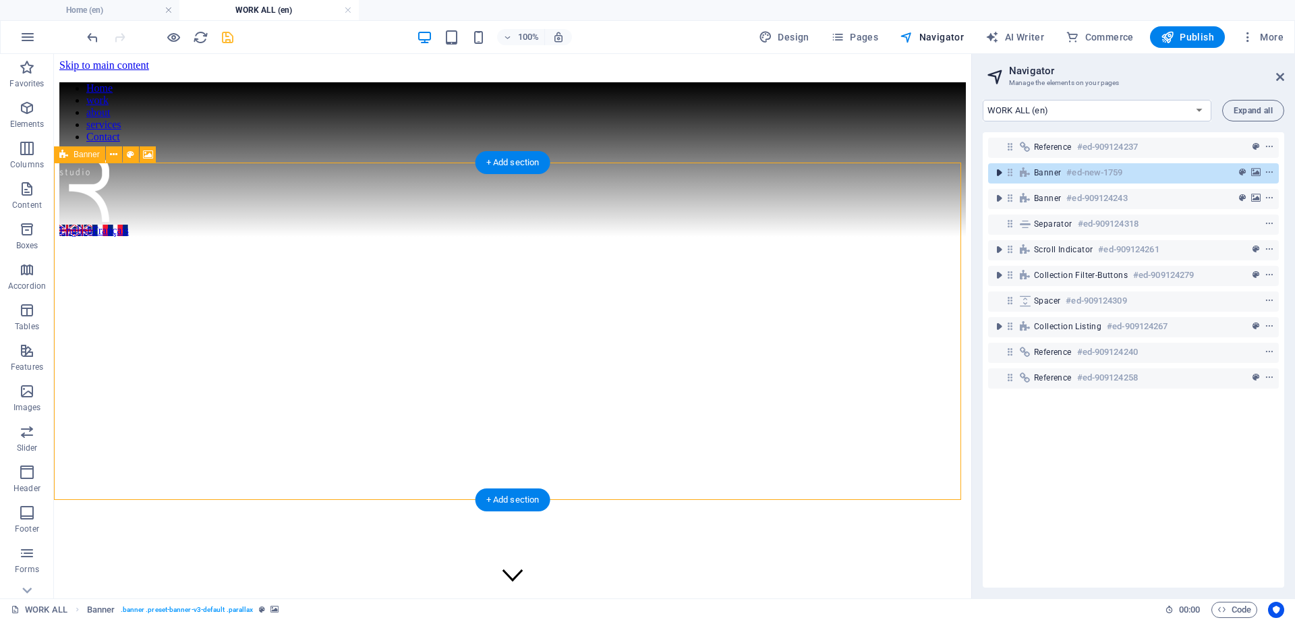
click at [1002, 174] on icon "toggle-expand" at bounding box center [998, 172] width 13 height 13
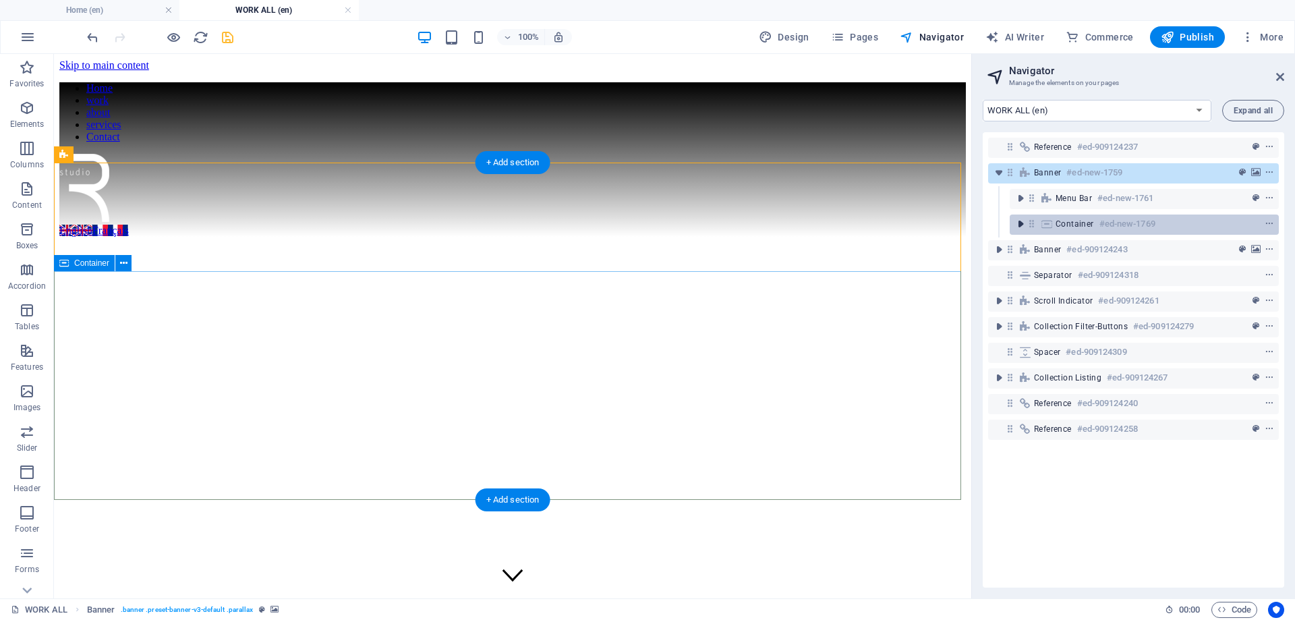
click at [1022, 221] on icon "toggle-expand" at bounding box center [1020, 223] width 13 height 13
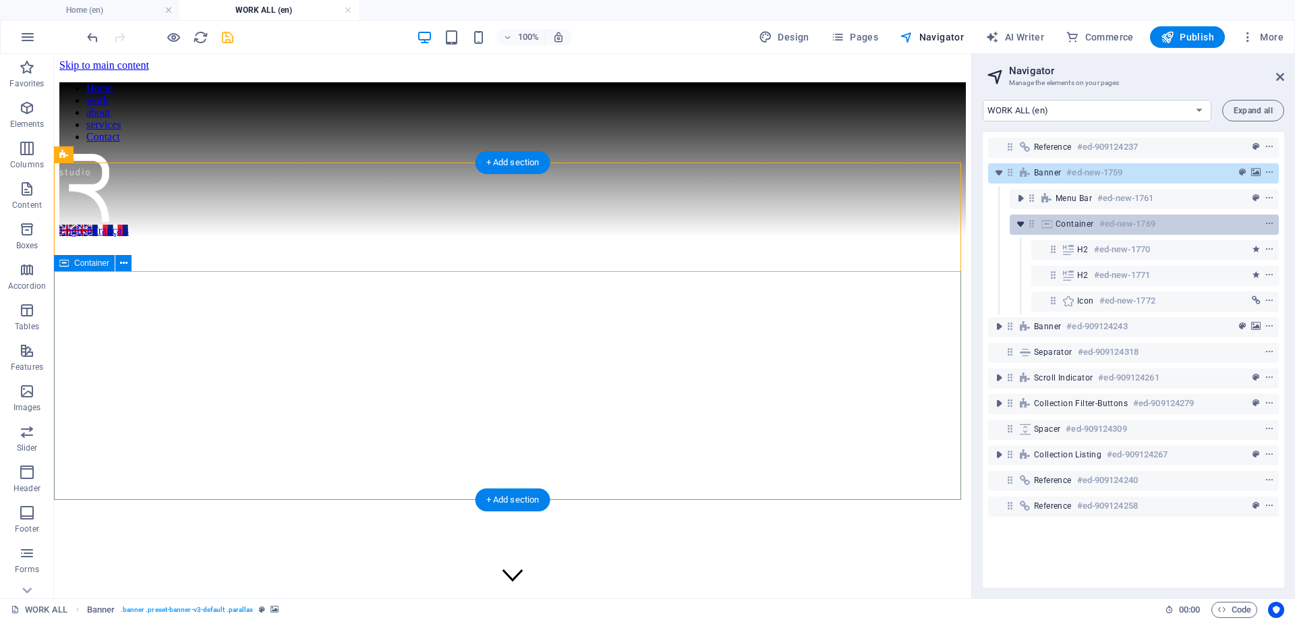
click at [1022, 221] on icon "toggle-expand" at bounding box center [1020, 223] width 13 height 13
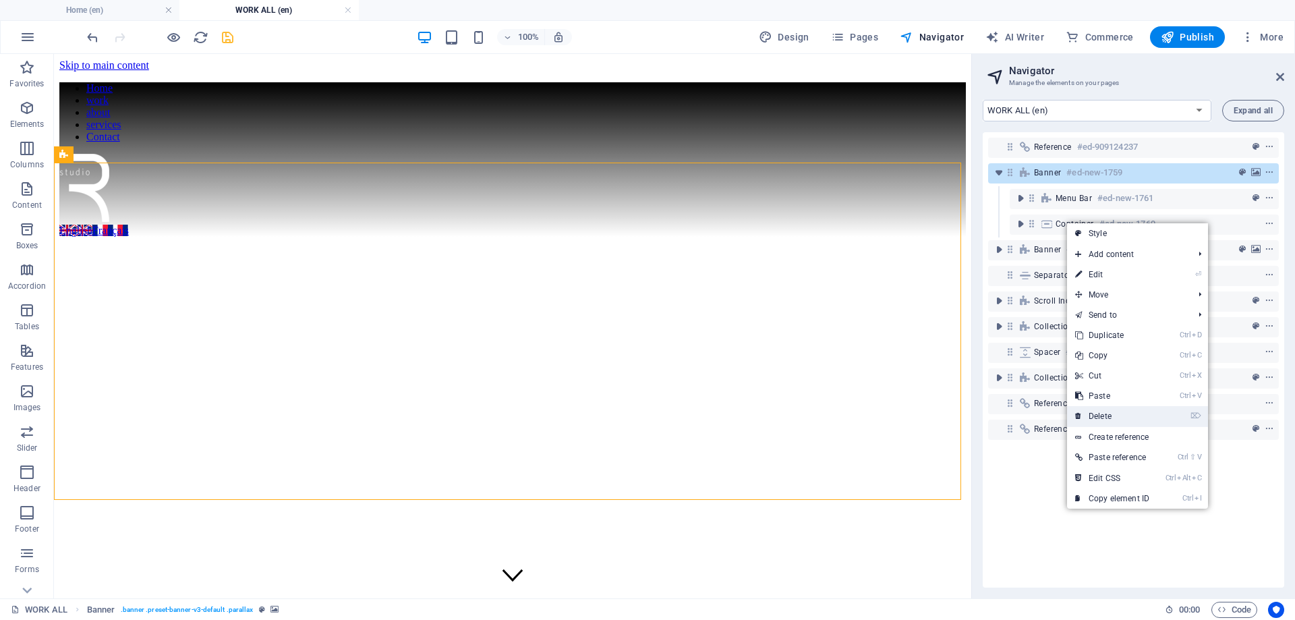
click at [1132, 420] on link "⌦ Delete" at bounding box center [1112, 416] width 90 height 20
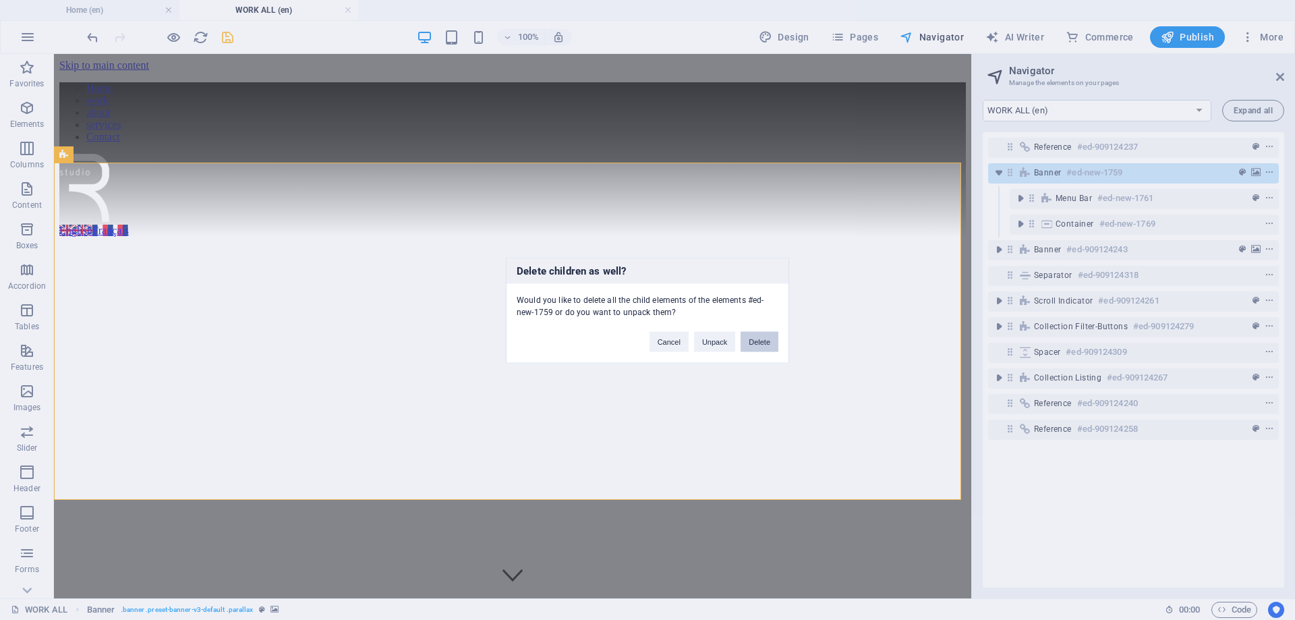
click at [761, 337] on button "Delete" at bounding box center [759, 341] width 38 height 20
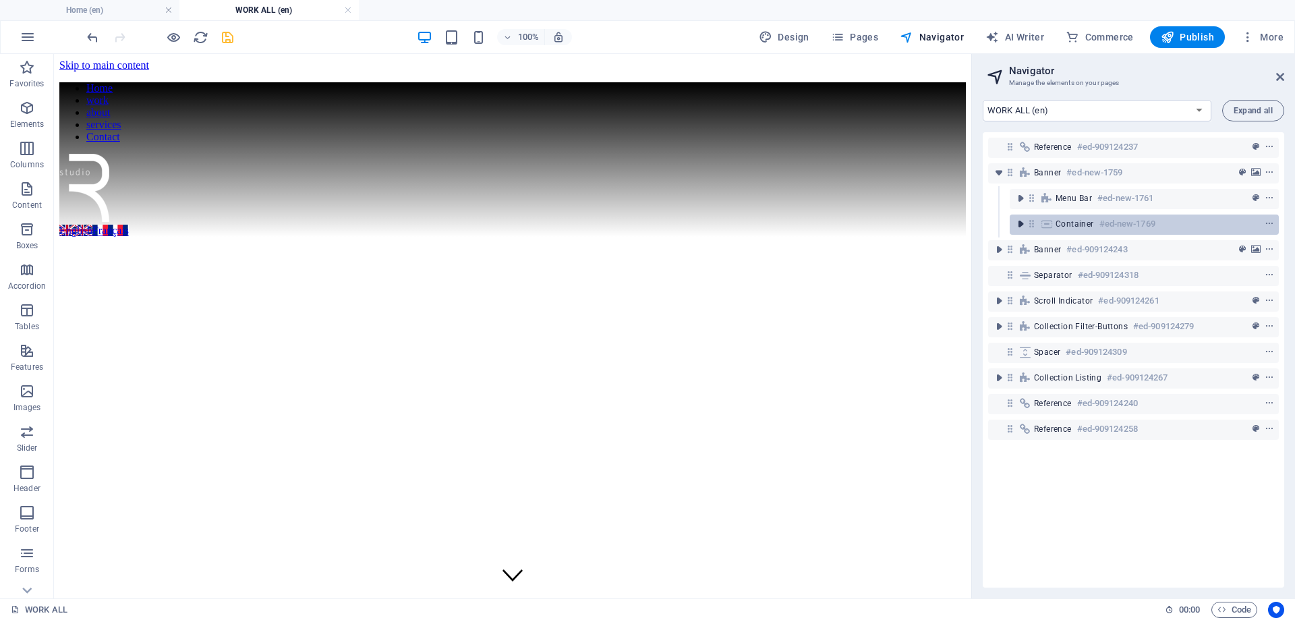
click at [1022, 225] on icon "toggle-expand" at bounding box center [1020, 223] width 13 height 13
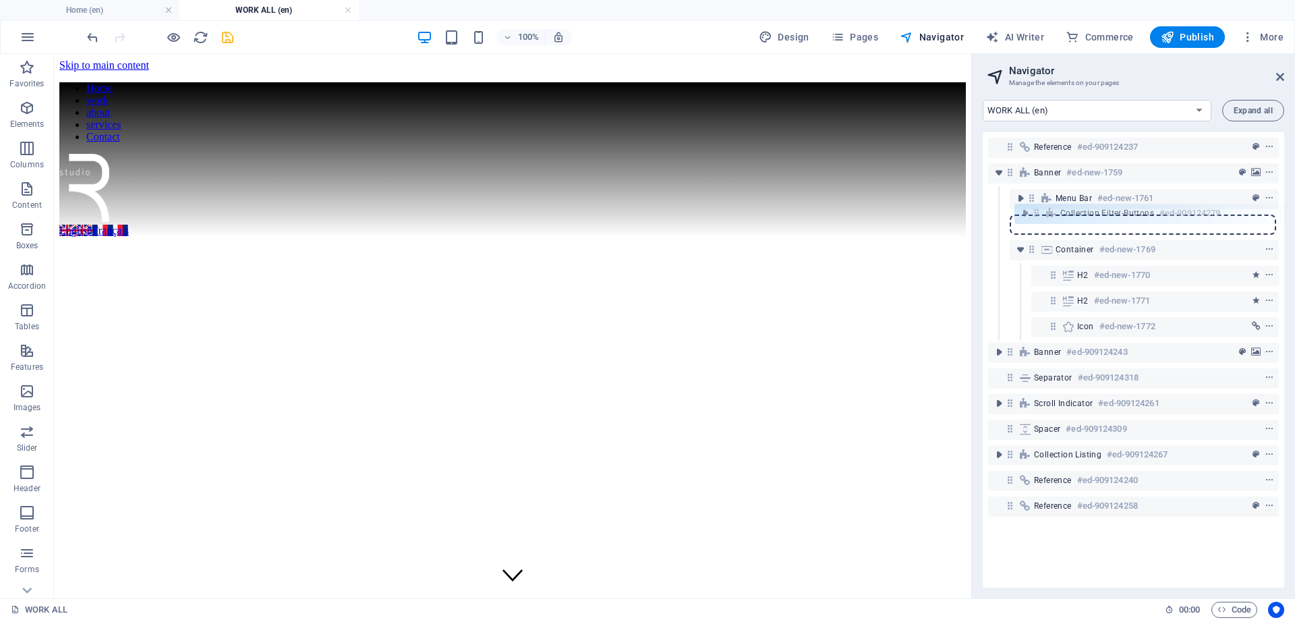
drag, startPoint x: 1011, startPoint y: 406, endPoint x: 1037, endPoint y: 211, distance: 196.6
click at [1037, 211] on div "Reference #ed-909124237 Banner #ed-new-1759 Menu Bar #ed-new-1761 Container #ed…" at bounding box center [1133, 359] width 301 height 455
drag, startPoint x: 1011, startPoint y: 404, endPoint x: 1041, endPoint y: 205, distance: 201.2
click at [1041, 205] on div "Reference #ed-909124237 Banner #ed-new-1759 Menu Bar #ed-new-1761 Container #ed…" at bounding box center [1133, 359] width 301 height 455
click at [1014, 196] on icon "toggle-expand" at bounding box center [1020, 198] width 13 height 13
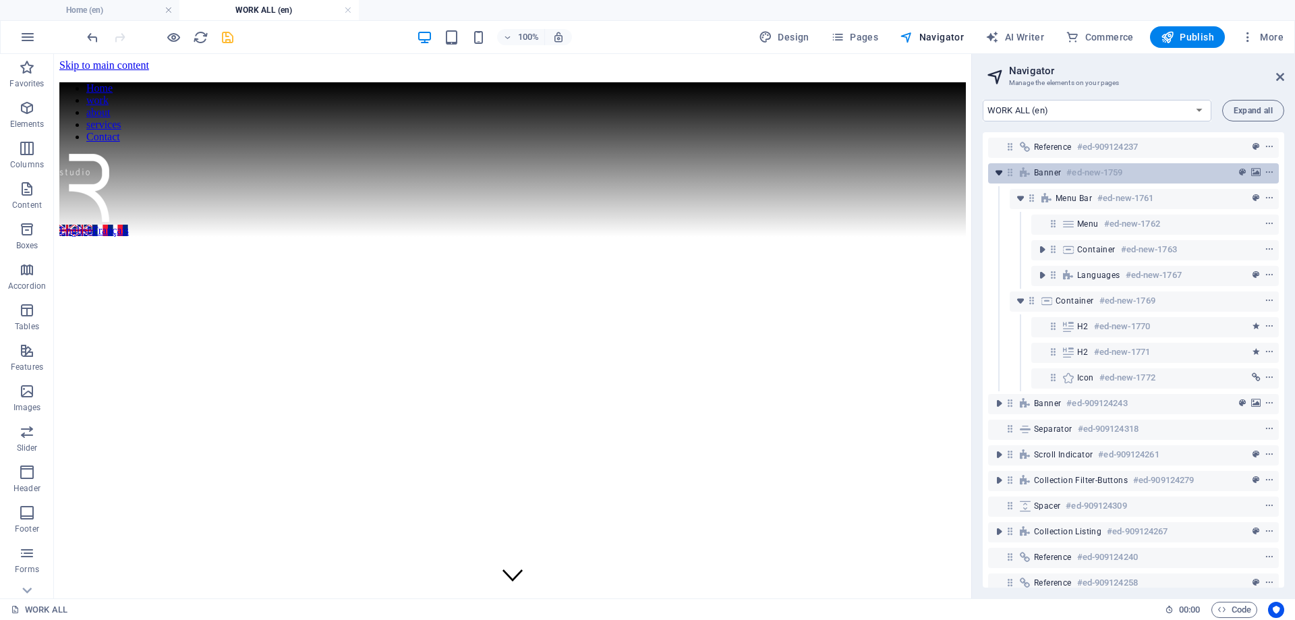
click at [1002, 175] on icon "toggle-expand" at bounding box center [998, 172] width 13 height 13
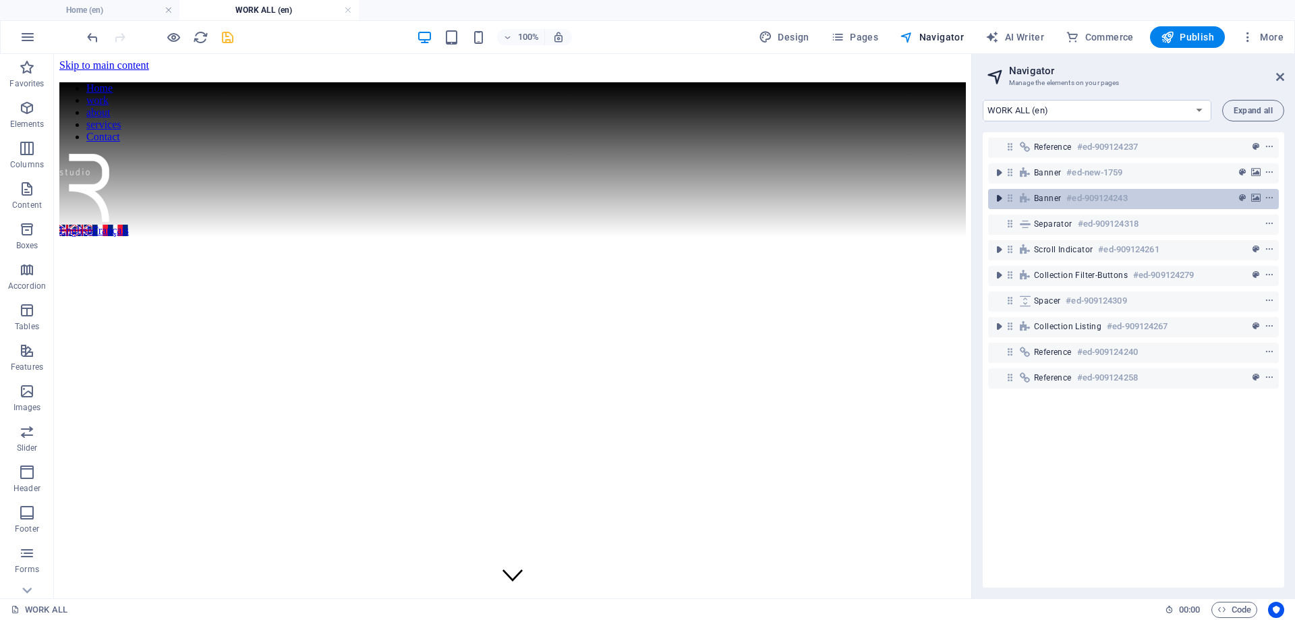
click at [998, 197] on icon "toggle-expand" at bounding box center [998, 198] width 13 height 13
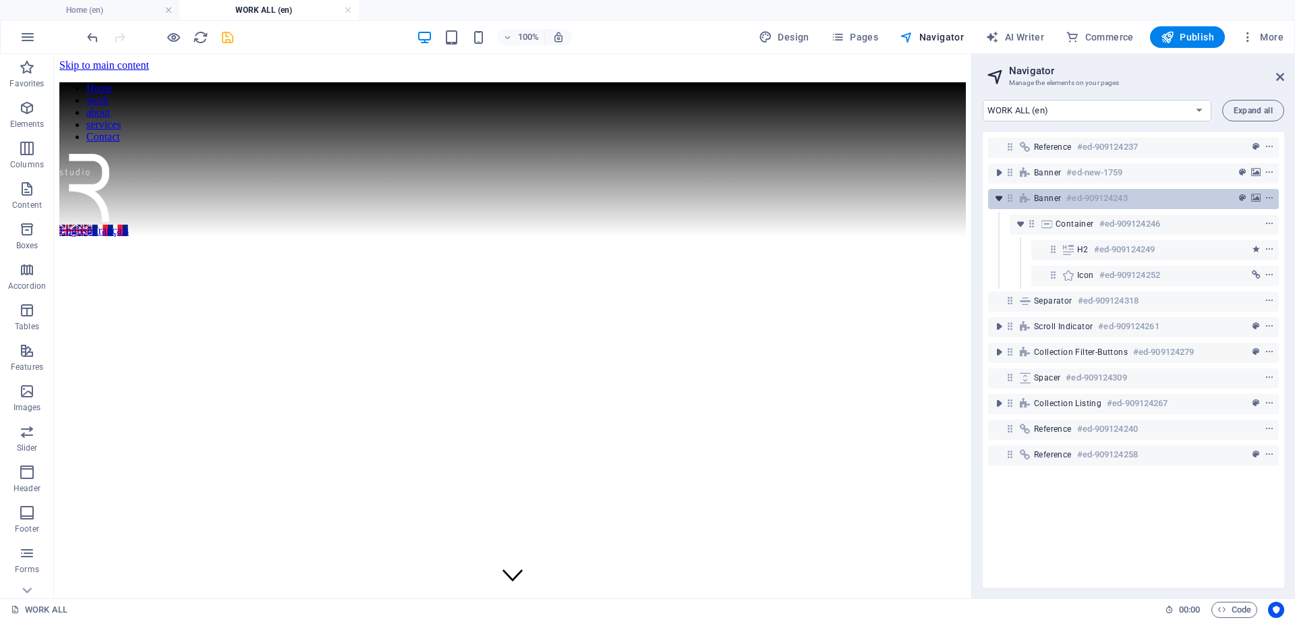
click at [998, 197] on icon "toggle-expand" at bounding box center [998, 198] width 13 height 13
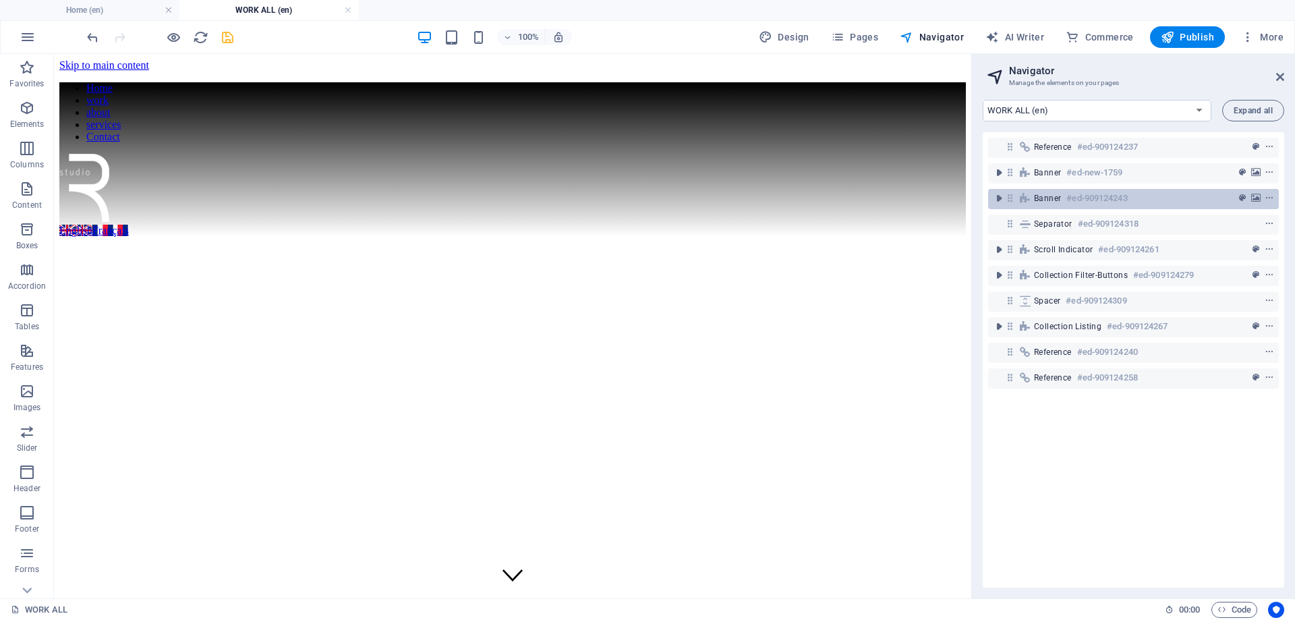
click at [1051, 193] on span "Banner" at bounding box center [1047, 198] width 27 height 11
click at [1051, 194] on span "Banner" at bounding box center [1047, 198] width 27 height 11
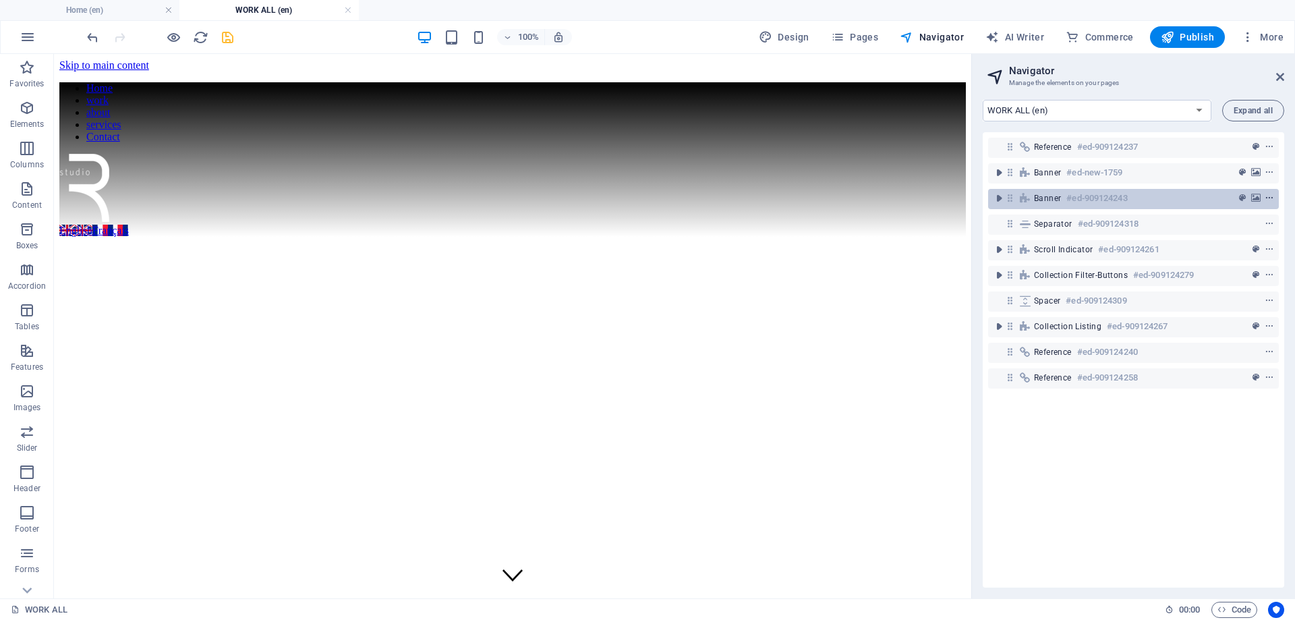
click at [1267, 196] on icon "context-menu" at bounding box center [1268, 198] width 9 height 9
click at [1265, 202] on icon "context-menu" at bounding box center [1268, 198] width 9 height 9
click at [1004, 197] on icon "toggle-expand" at bounding box center [998, 198] width 13 height 13
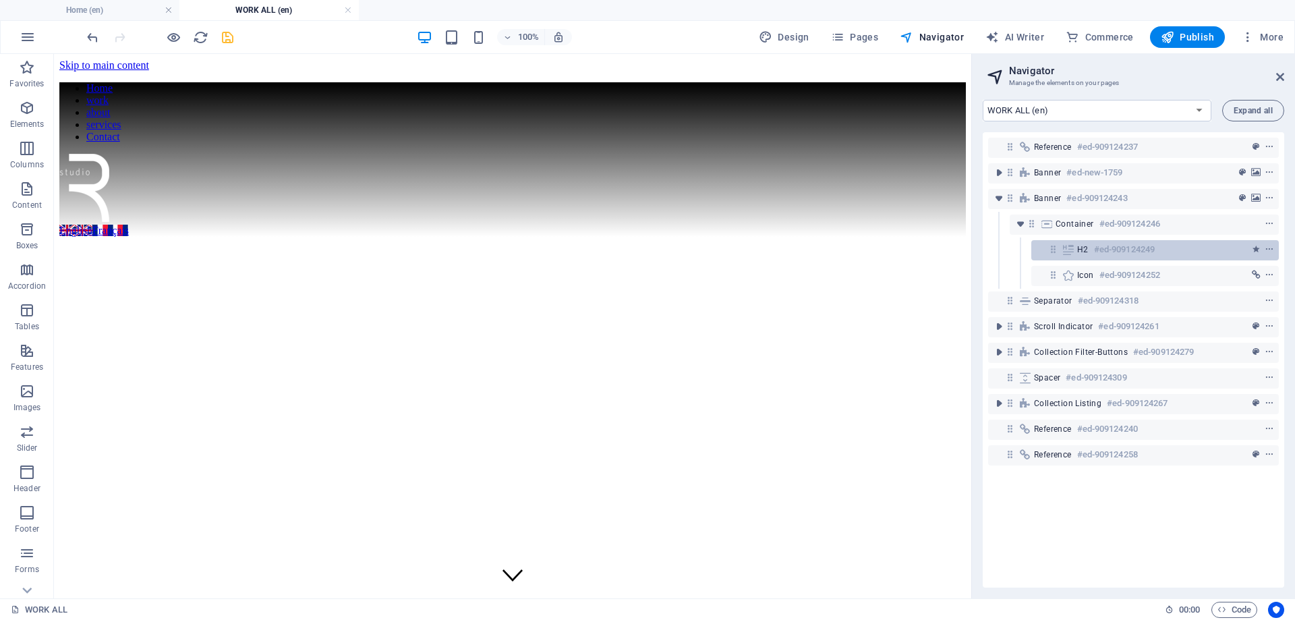
click at [1074, 240] on div "H2 #ed-909124249" at bounding box center [1155, 250] width 248 height 20
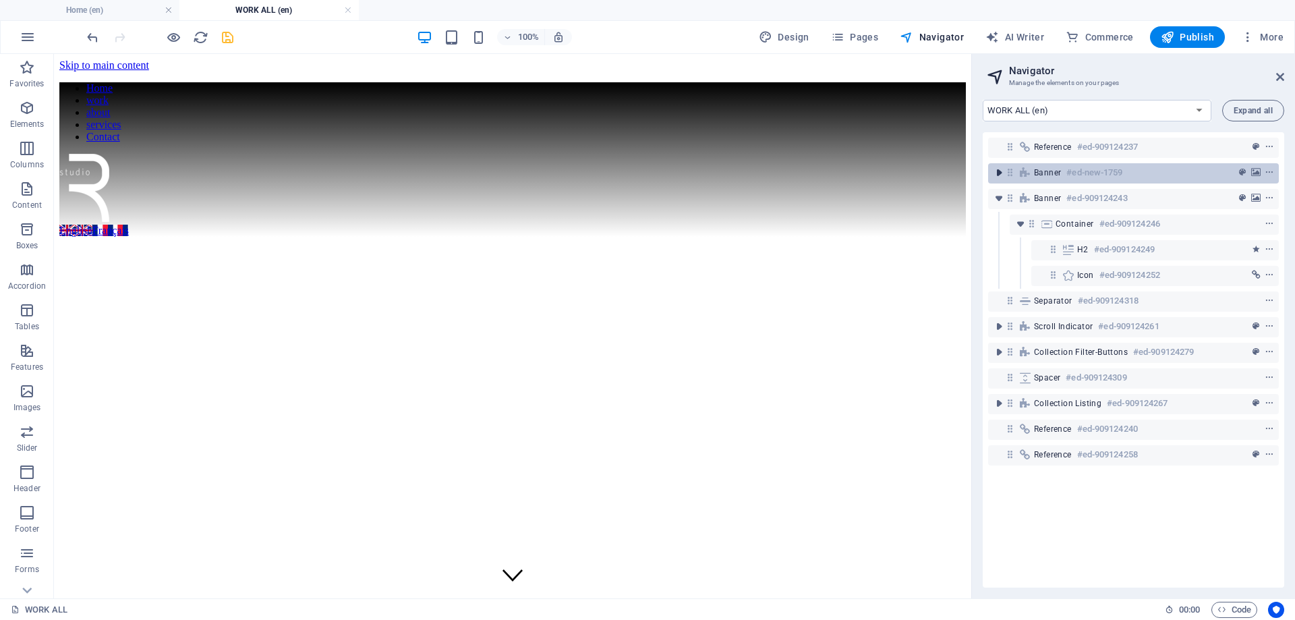
click at [999, 176] on icon "toggle-expand" at bounding box center [998, 172] width 13 height 13
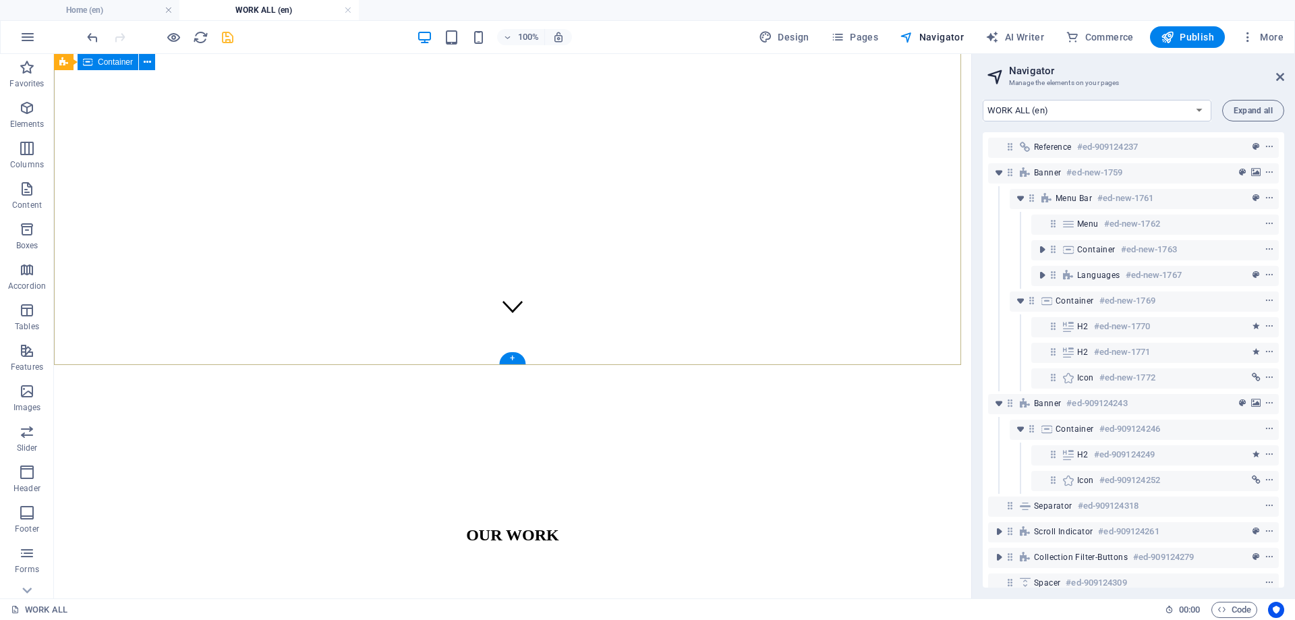
scroll to position [270, 0]
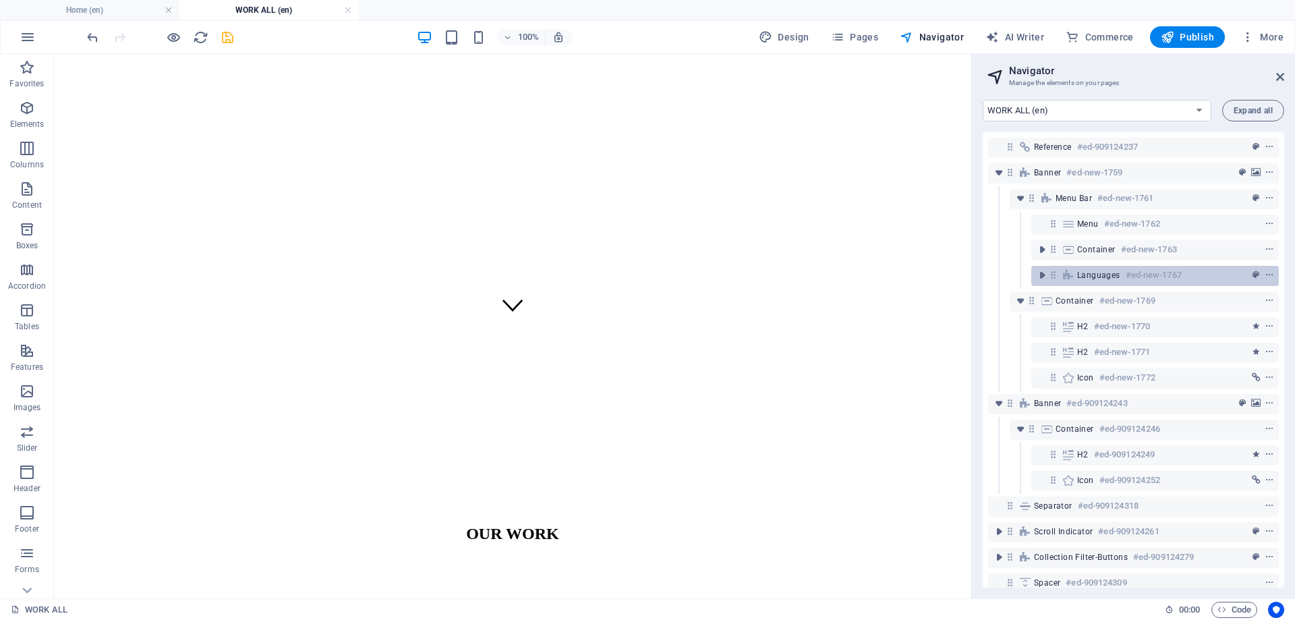
click at [1094, 278] on span "Languages" at bounding box center [1098, 275] width 43 height 11
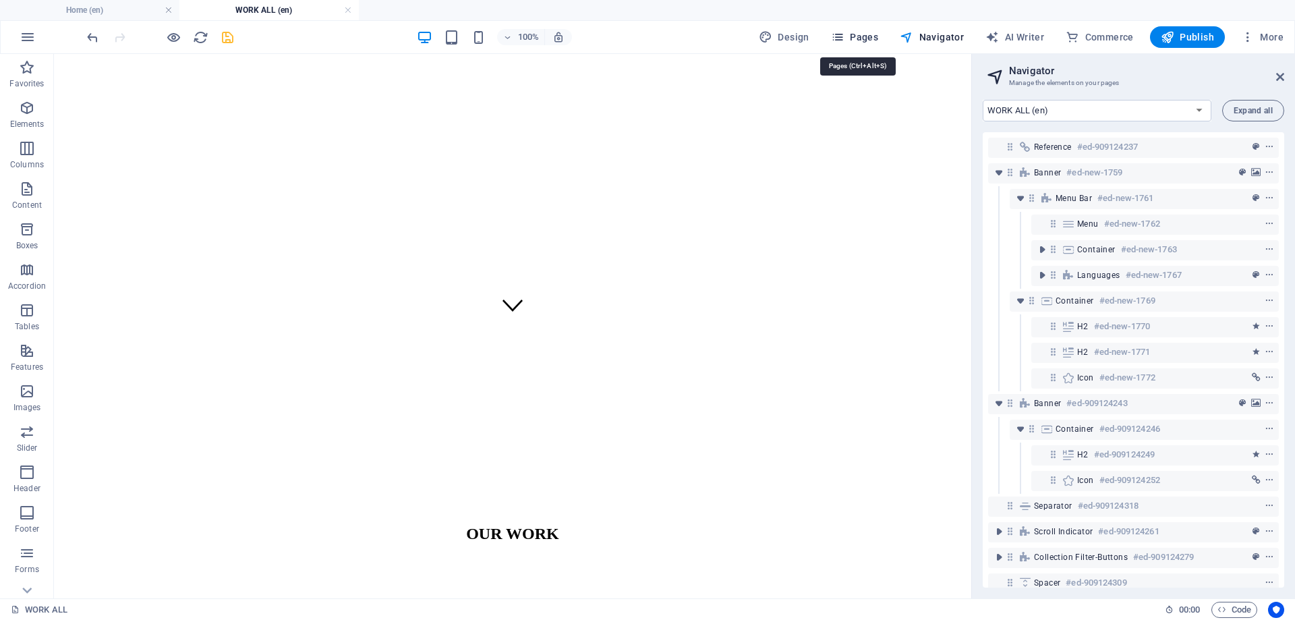
click at [871, 40] on span "Pages" at bounding box center [854, 36] width 47 height 13
click at [852, 42] on span "Pages" at bounding box center [854, 36] width 47 height 13
click at [861, 40] on span "Pages" at bounding box center [854, 36] width 47 height 13
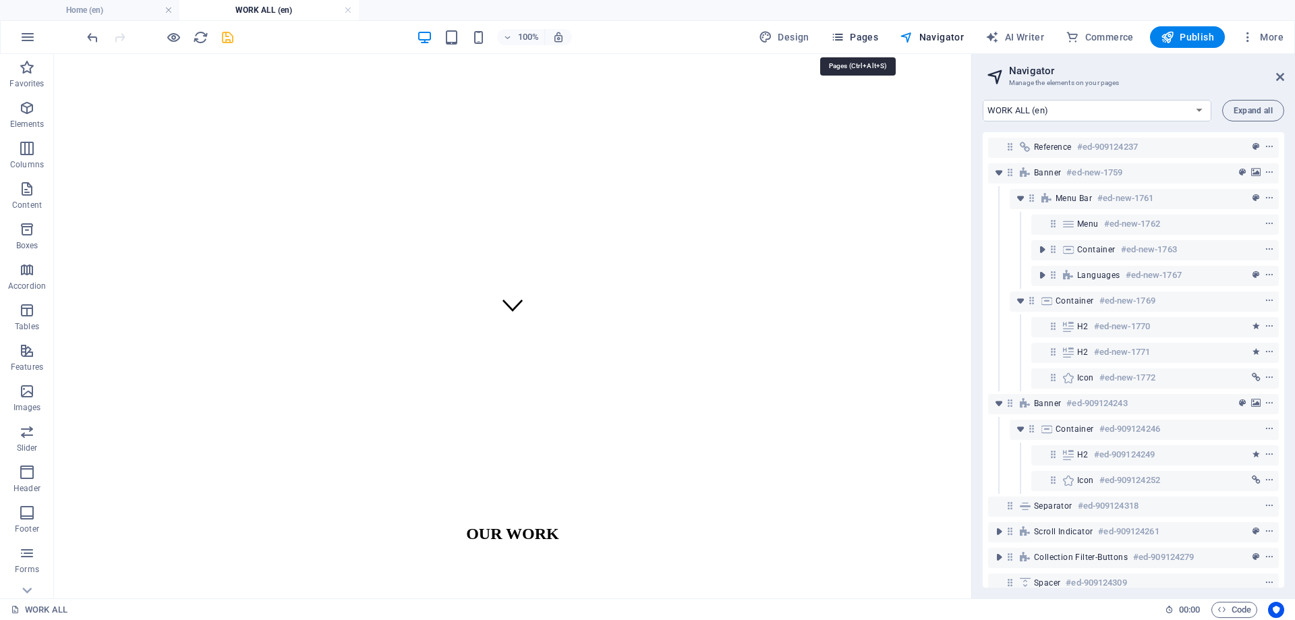
click at [865, 36] on span "Pages" at bounding box center [854, 36] width 47 height 13
click at [865, 39] on span "Pages" at bounding box center [854, 36] width 47 height 13
click at [1280, 79] on icon at bounding box center [1280, 76] width 8 height 11
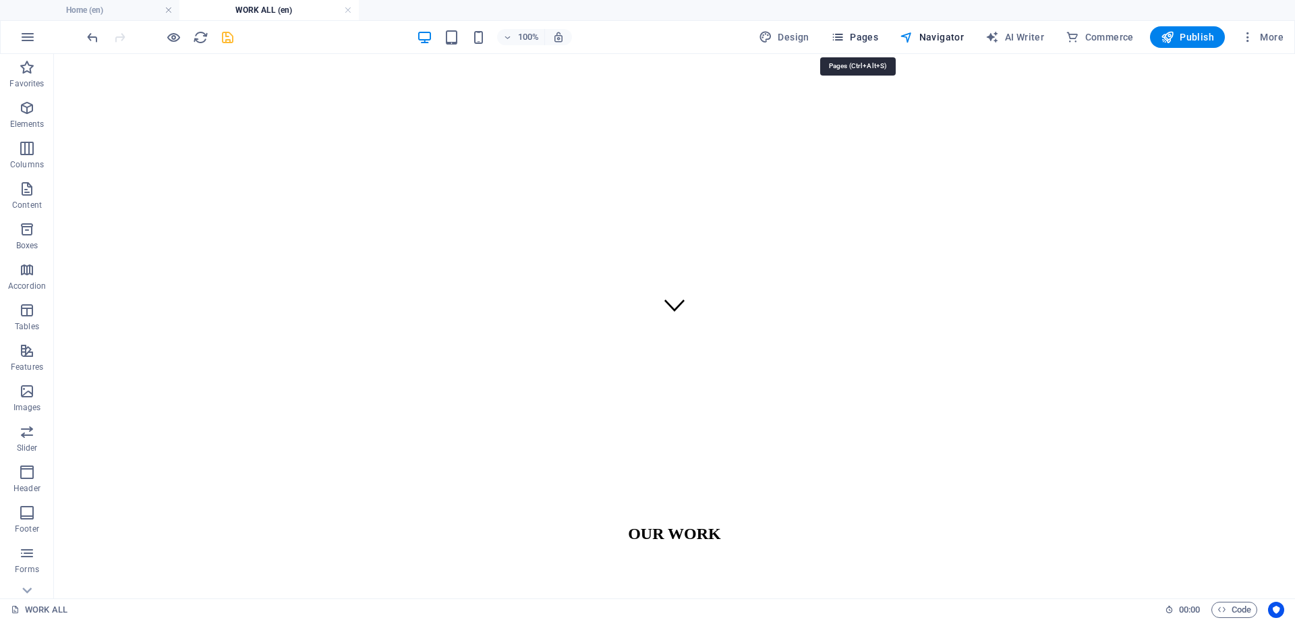
click at [865, 41] on span "Pages" at bounding box center [854, 36] width 47 height 13
click at [867, 38] on span "Pages" at bounding box center [854, 36] width 47 height 13
click at [874, 37] on span "Pages" at bounding box center [854, 36] width 47 height 13
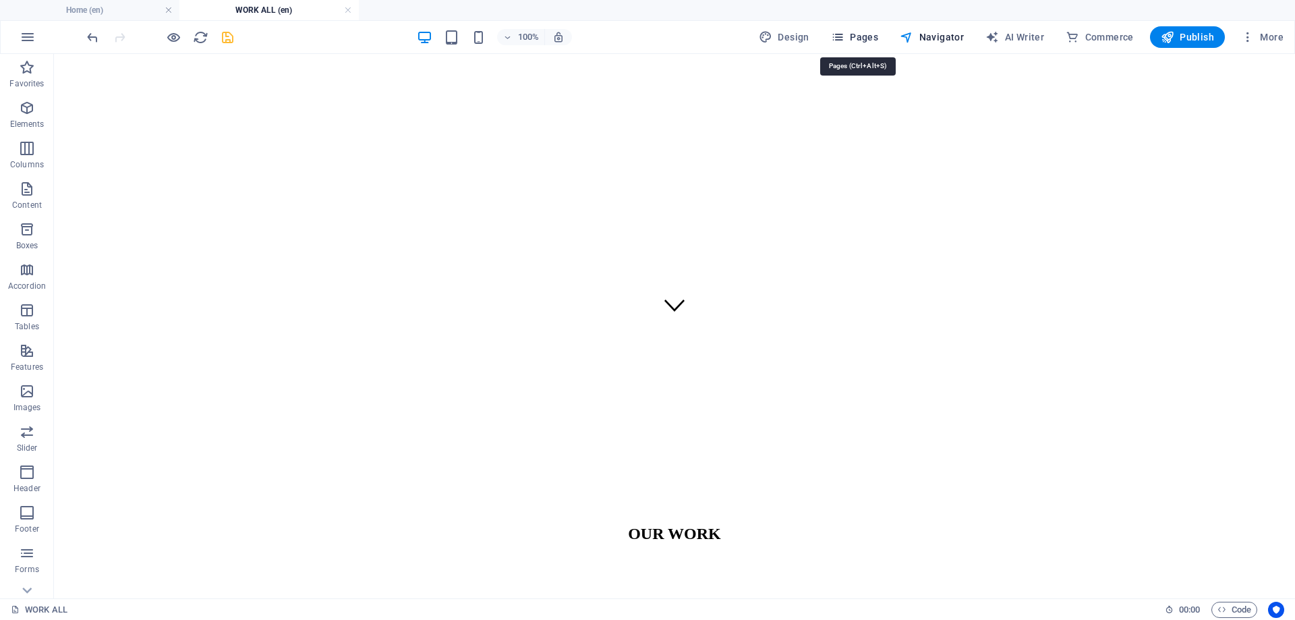
click at [874, 37] on span "Pages" at bounding box center [854, 36] width 47 height 13
click at [799, 39] on span "Design" at bounding box center [784, 36] width 51 height 13
click at [867, 35] on span "Pages" at bounding box center [854, 36] width 47 height 13
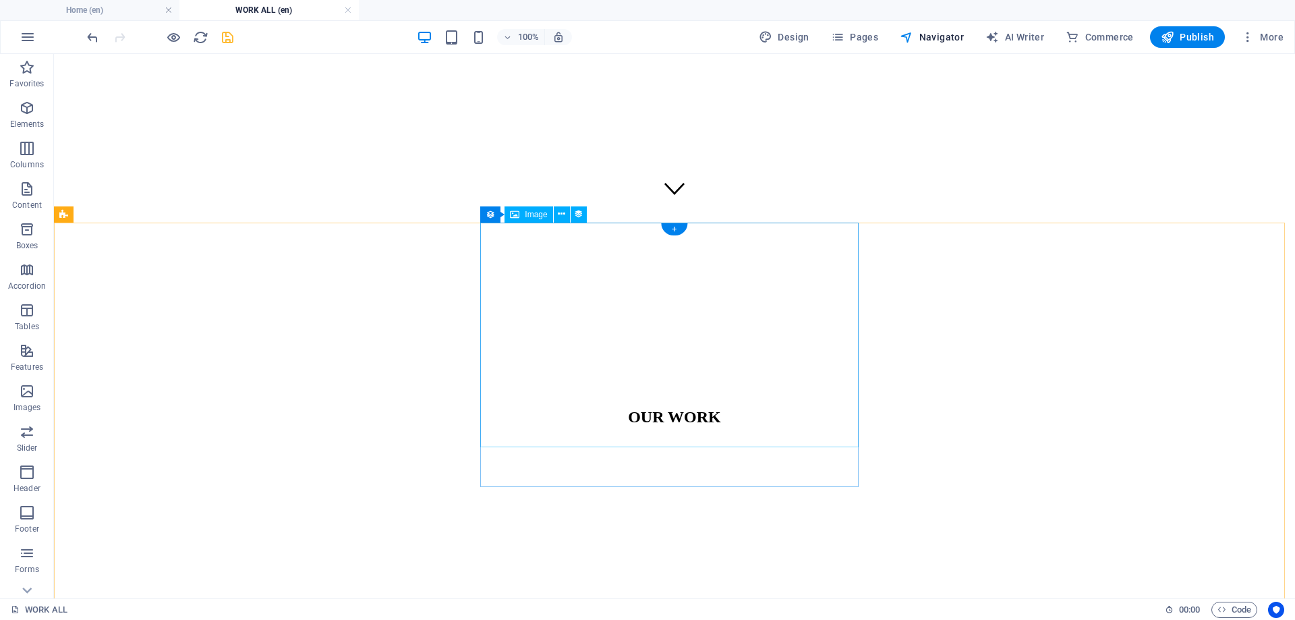
scroll to position [0, 0]
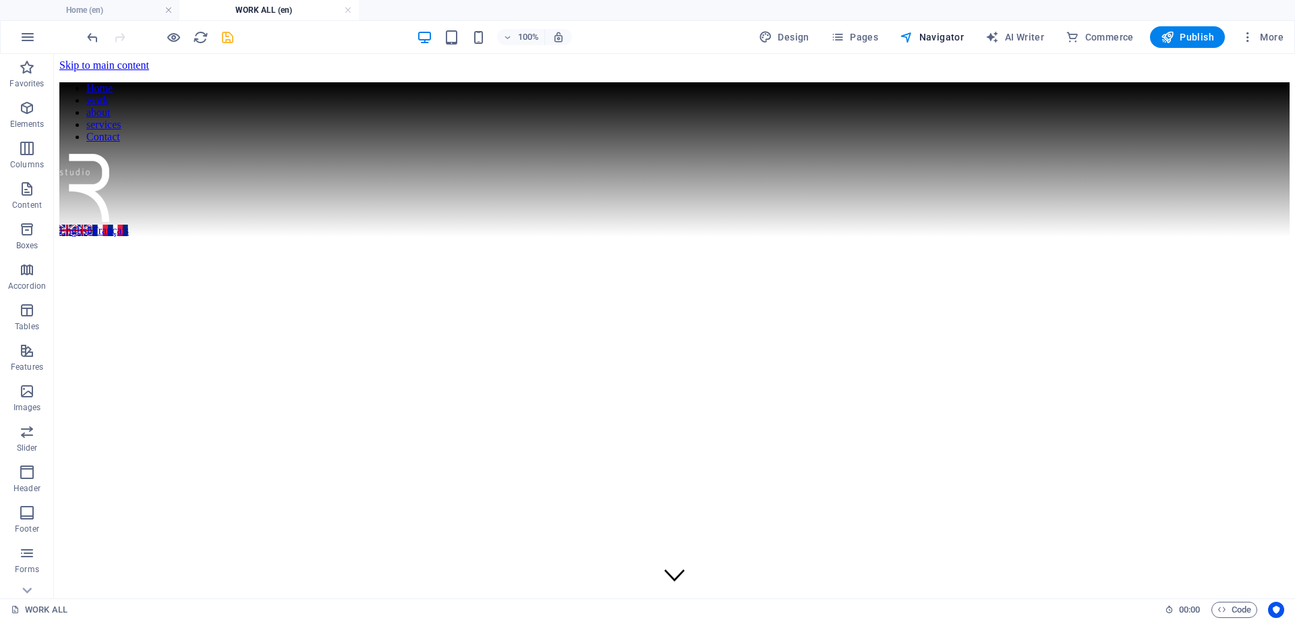
click at [234, 40] on icon "save" at bounding box center [228, 38] width 16 height 16
click at [230, 37] on icon "save" at bounding box center [228, 38] width 16 height 16
click at [225, 36] on icon "save" at bounding box center [228, 38] width 16 height 16
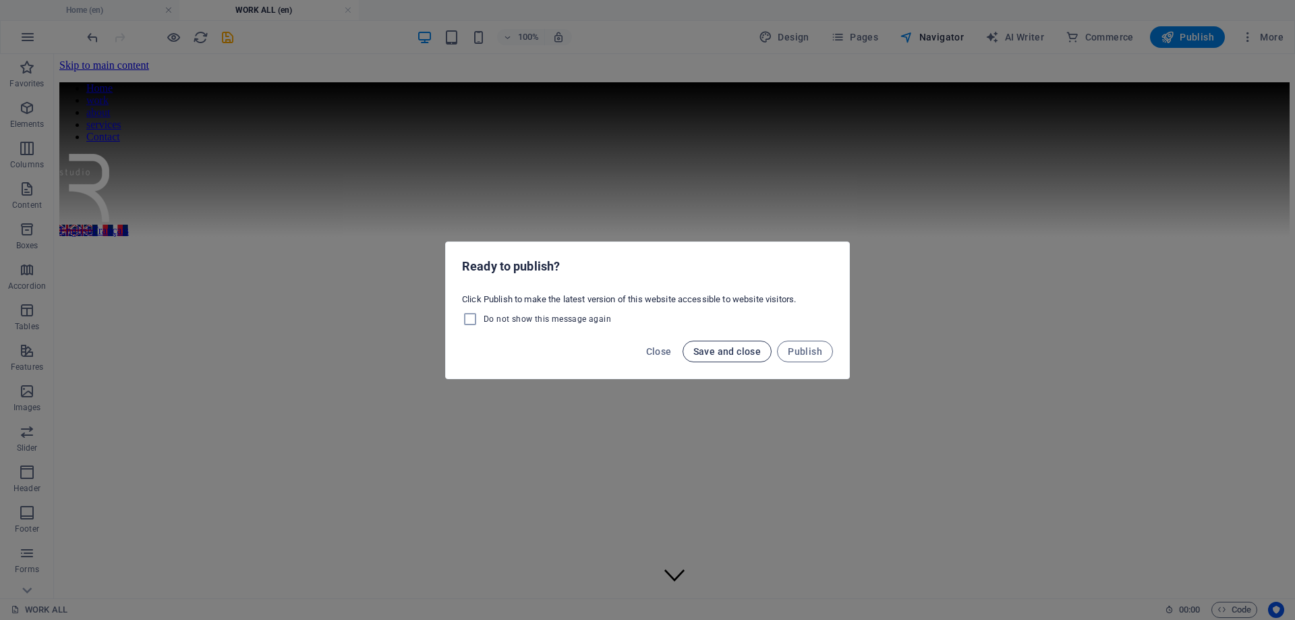
click at [727, 351] on span "Save and close" at bounding box center [727, 351] width 68 height 11
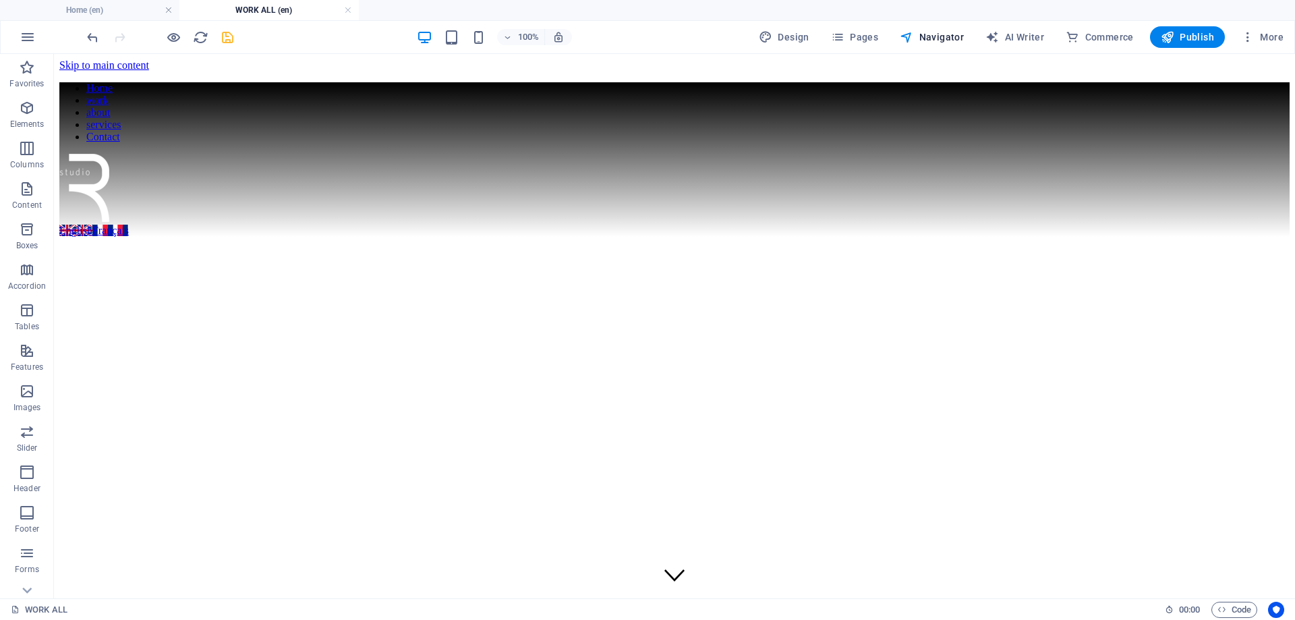
click at [230, 36] on icon "save" at bounding box center [228, 38] width 16 height 16
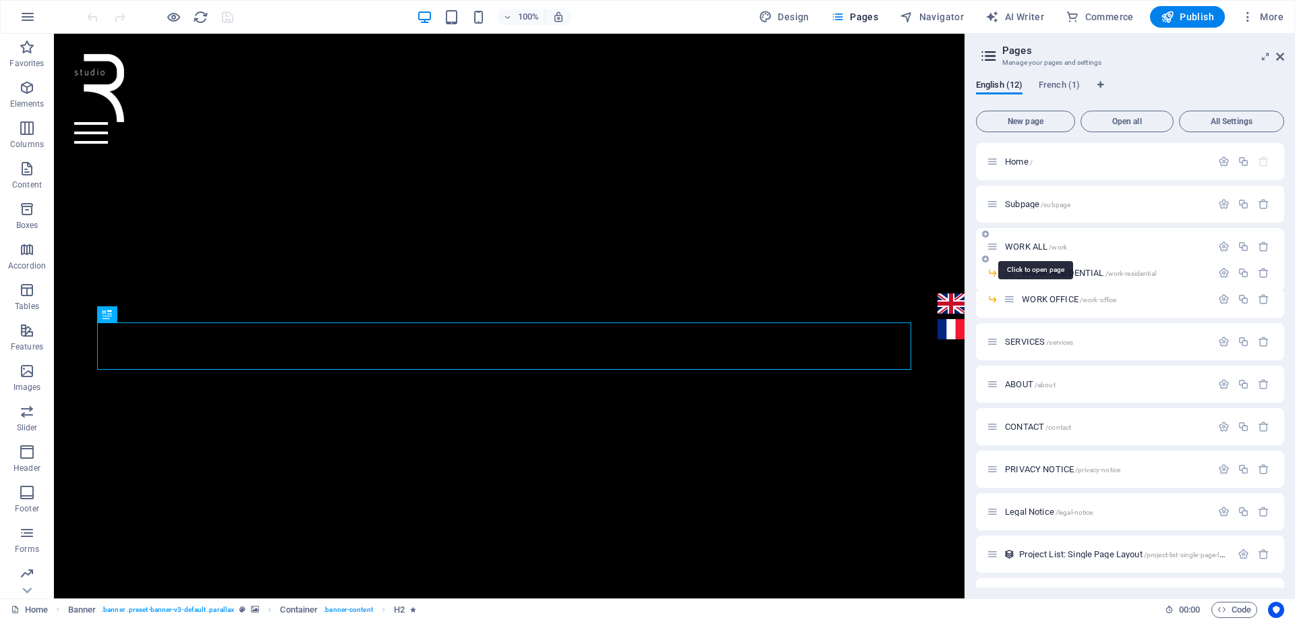
click at [1024, 247] on span "WORK ALL /work" at bounding box center [1036, 246] width 62 height 10
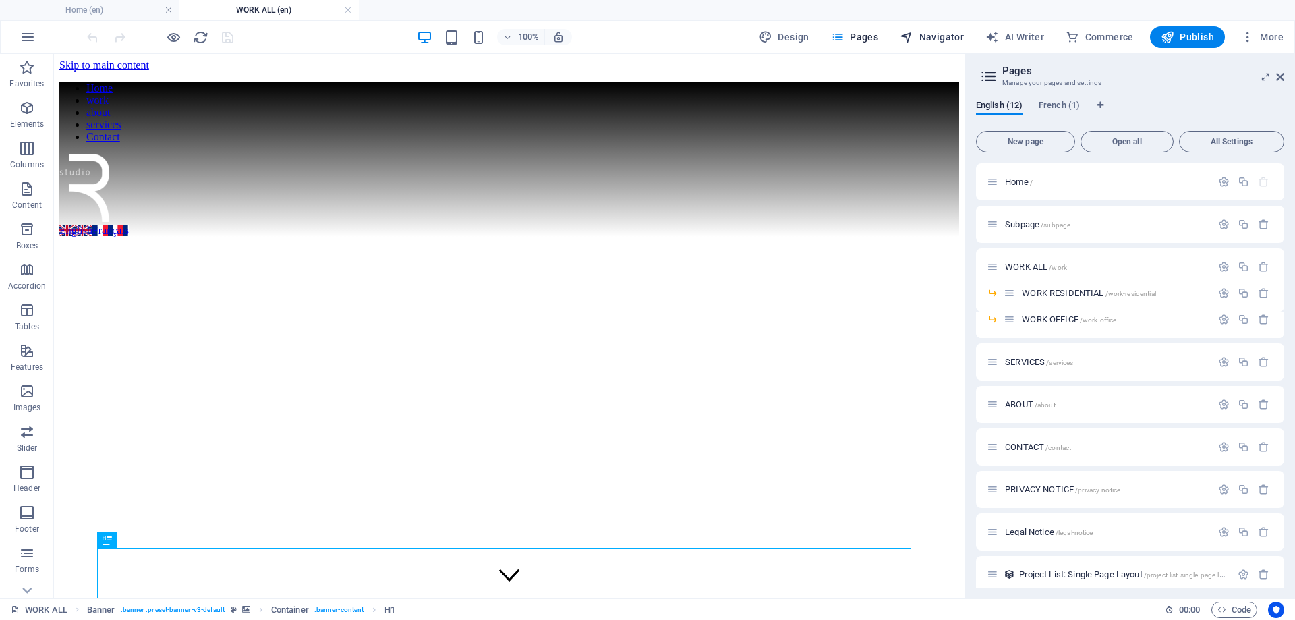
click at [931, 33] on span "Navigator" at bounding box center [932, 36] width 64 height 13
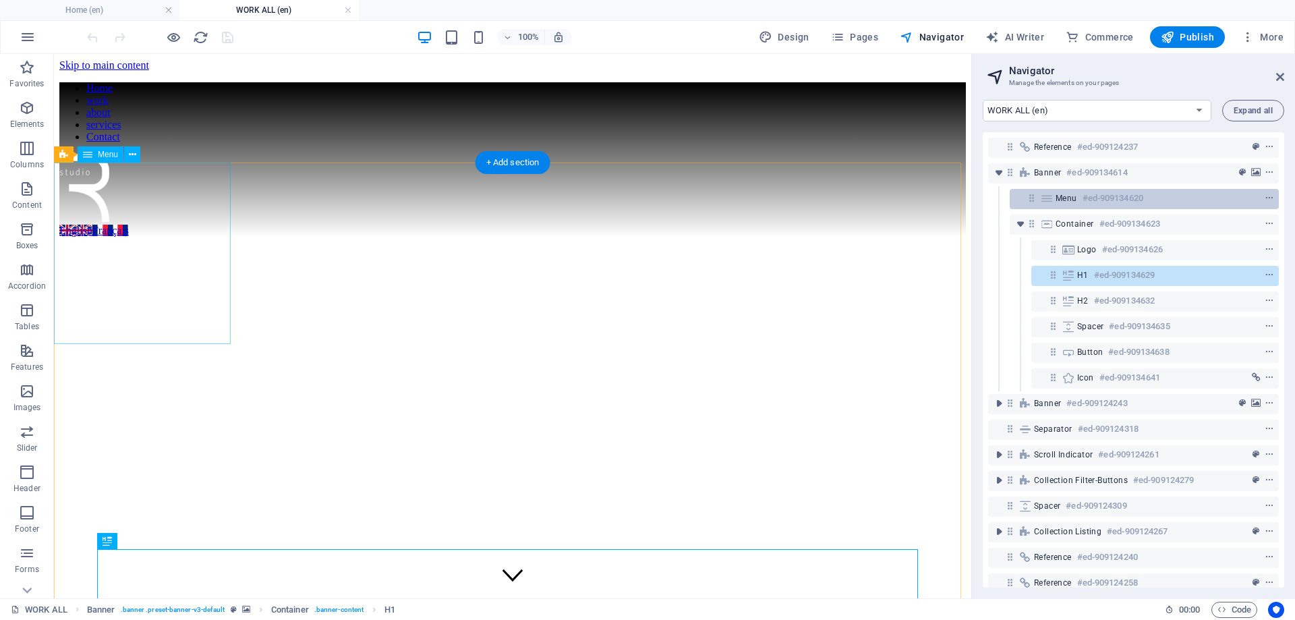
click at [1052, 194] on icon at bounding box center [1046, 198] width 15 height 11
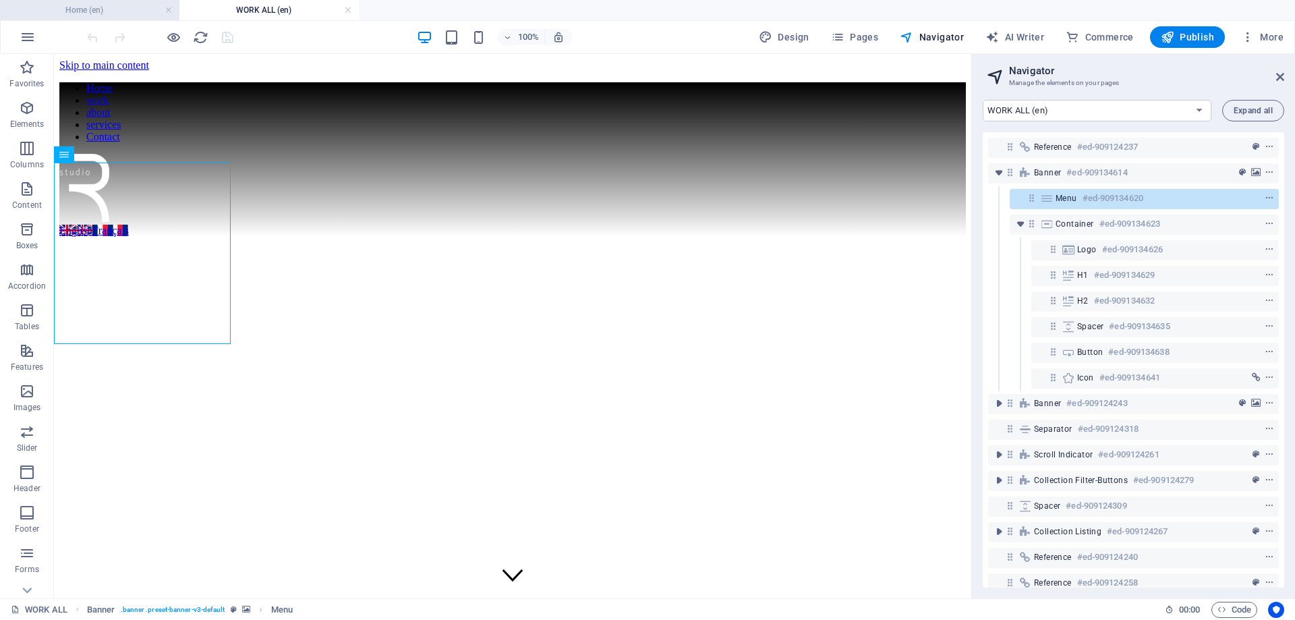
click at [106, 11] on h4 "Home (en)" at bounding box center [89, 10] width 179 height 15
select select "17032627-en"
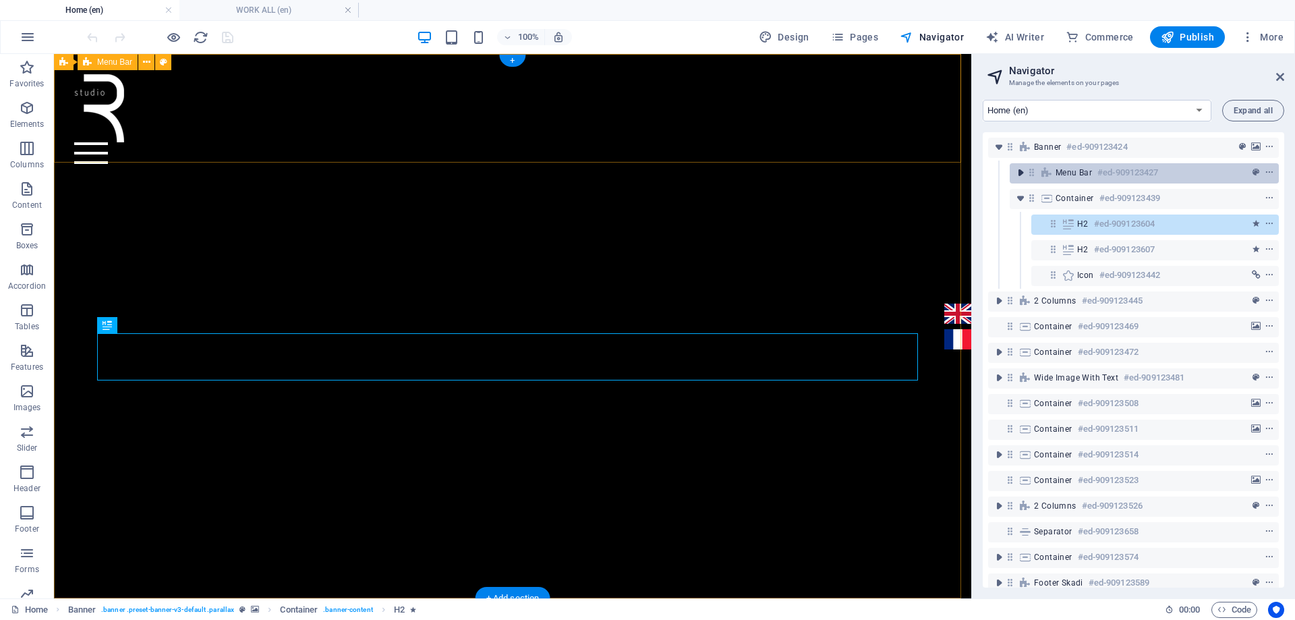
click at [1024, 174] on icon "toggle-expand" at bounding box center [1020, 172] width 13 height 13
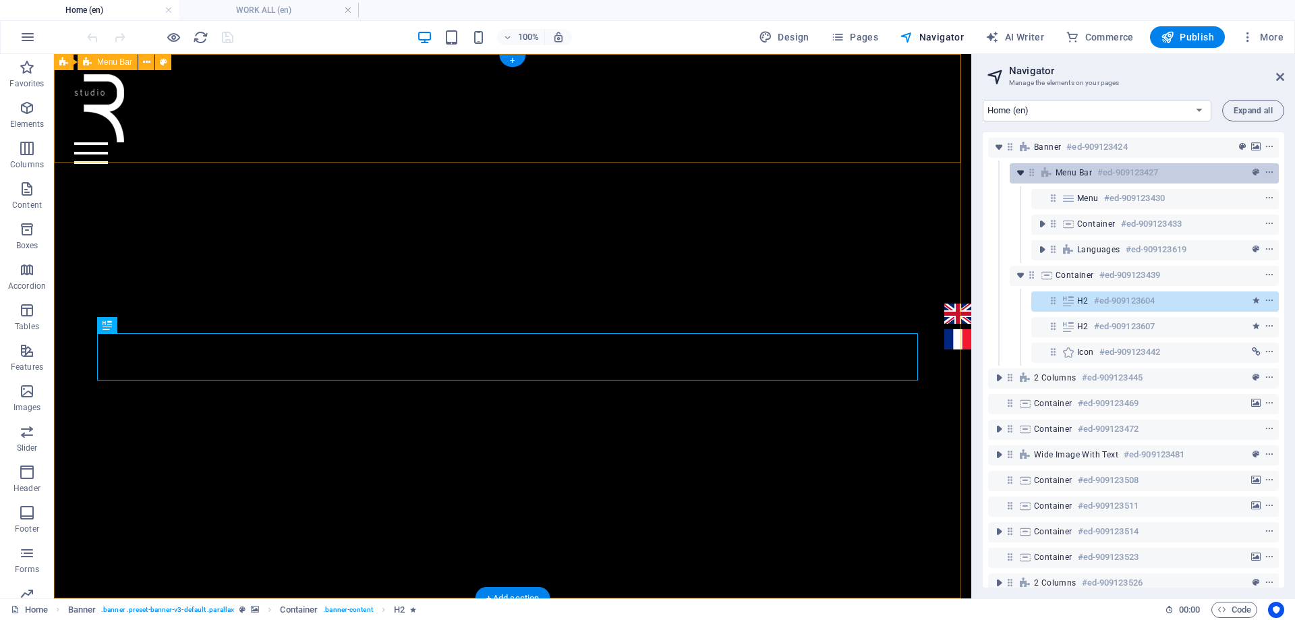
click at [1024, 174] on icon "toggle-expand" at bounding box center [1020, 172] width 13 height 13
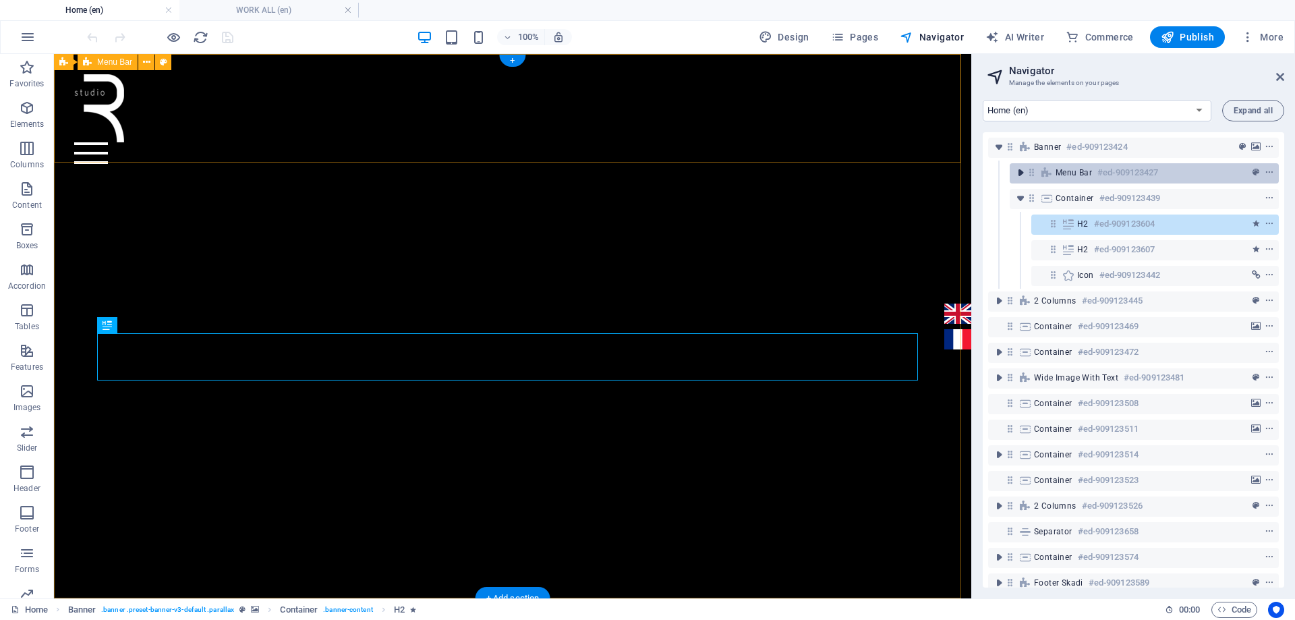
click at [1022, 171] on icon "toggle-expand" at bounding box center [1020, 172] width 13 height 13
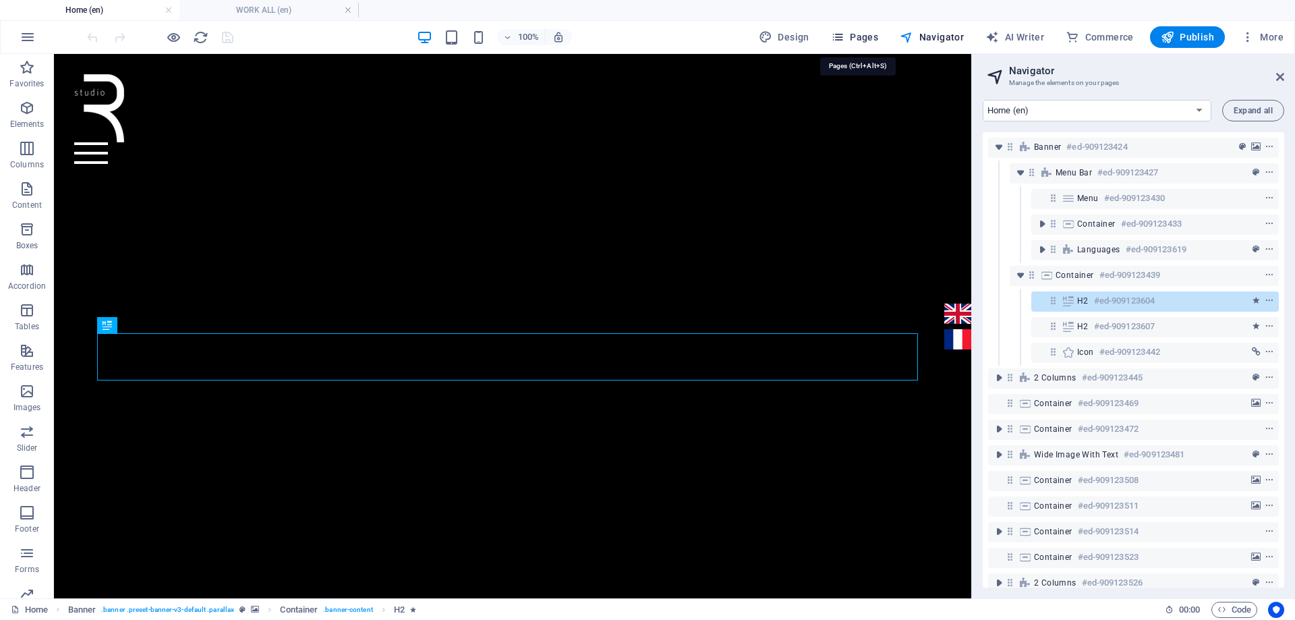
click at [866, 39] on span "Pages" at bounding box center [854, 36] width 47 height 13
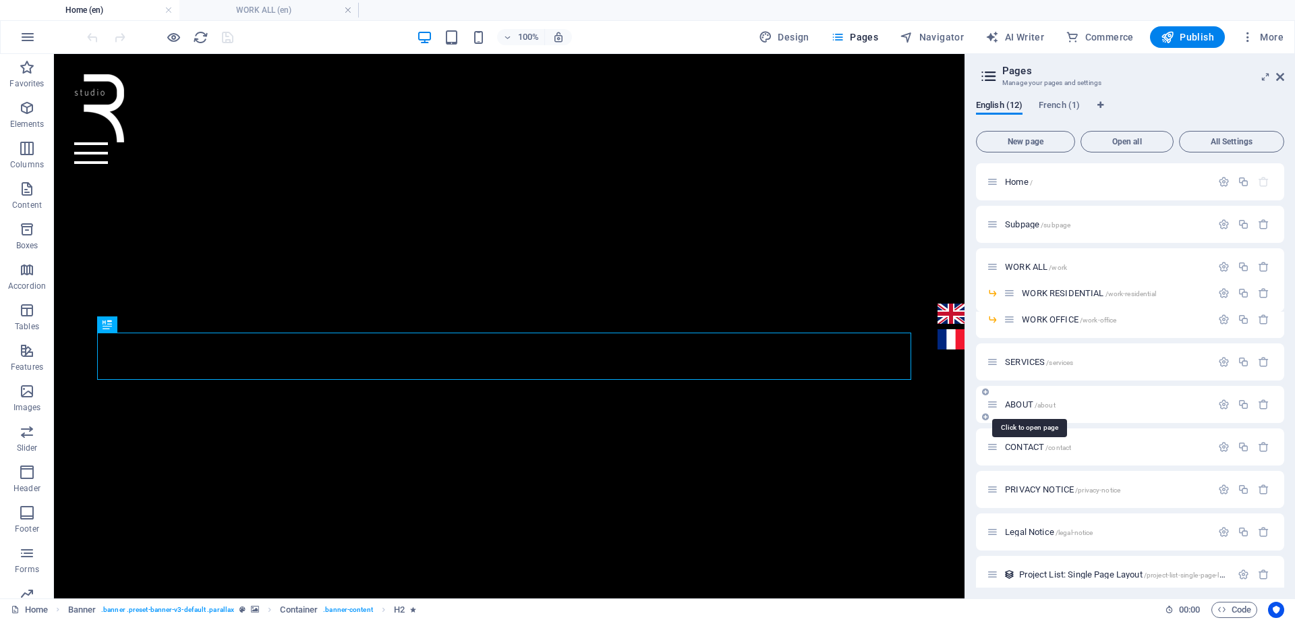
click at [1017, 404] on span "ABOUT /about" at bounding box center [1030, 404] width 51 height 10
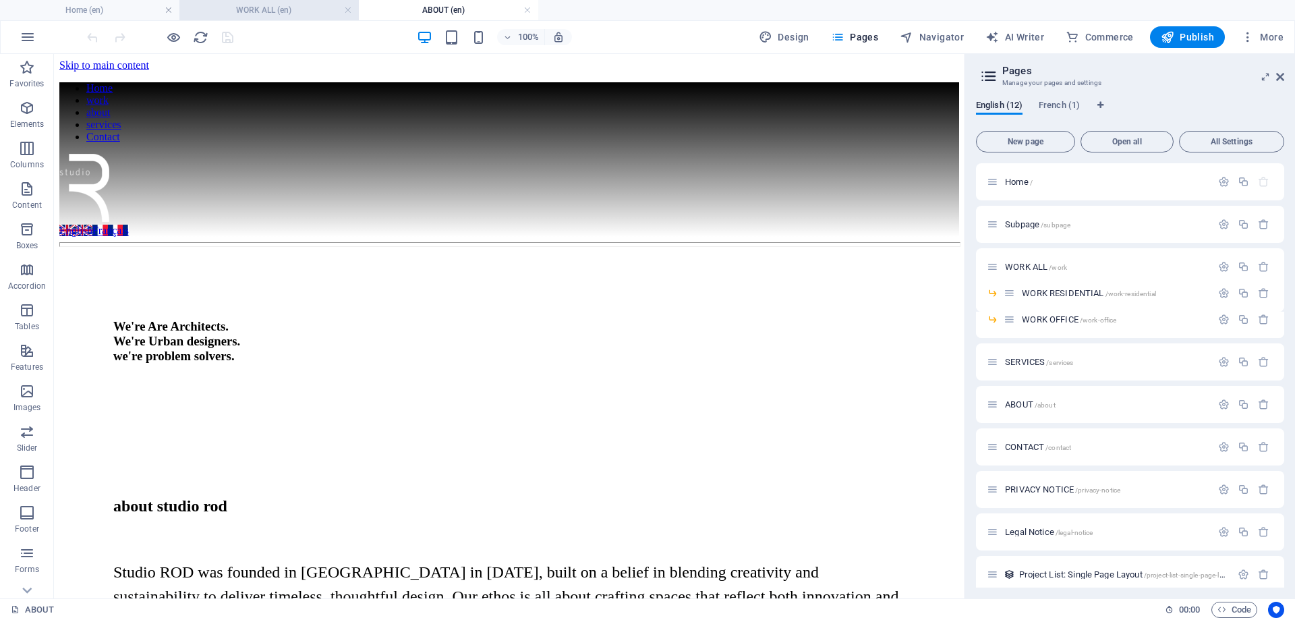
click at [254, 18] on li "WORK ALL (en)" at bounding box center [268, 10] width 179 height 20
